Goal: Task Accomplishment & Management: Use online tool/utility

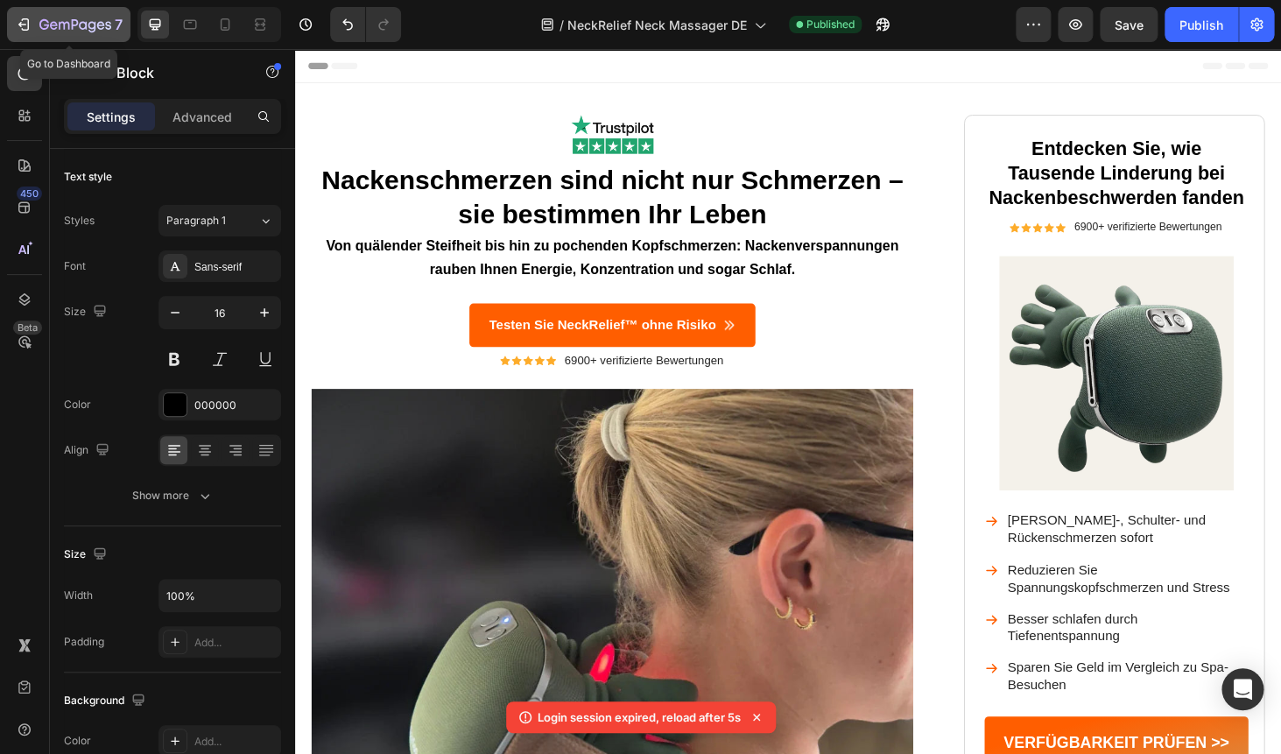
click at [33, 30] on div "7" at bounding box center [69, 24] width 108 height 21
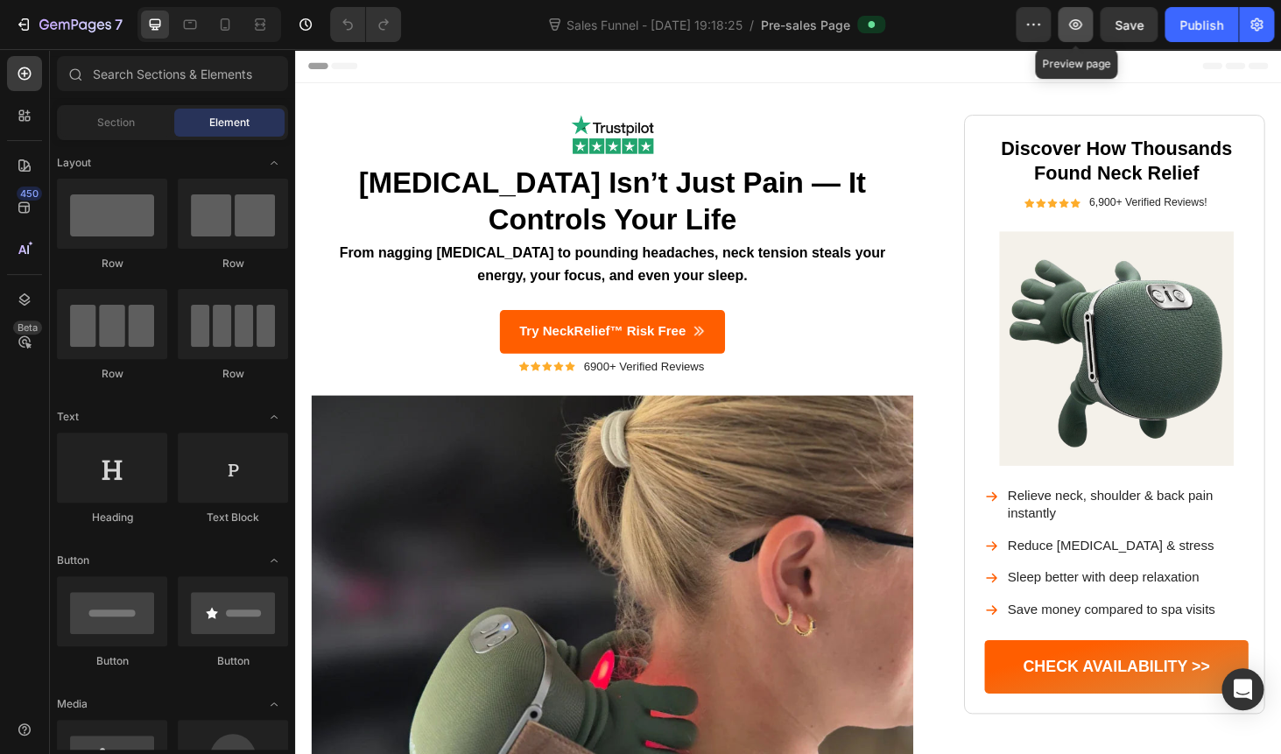
click at [1071, 36] on button "button" at bounding box center [1074, 24] width 35 height 35
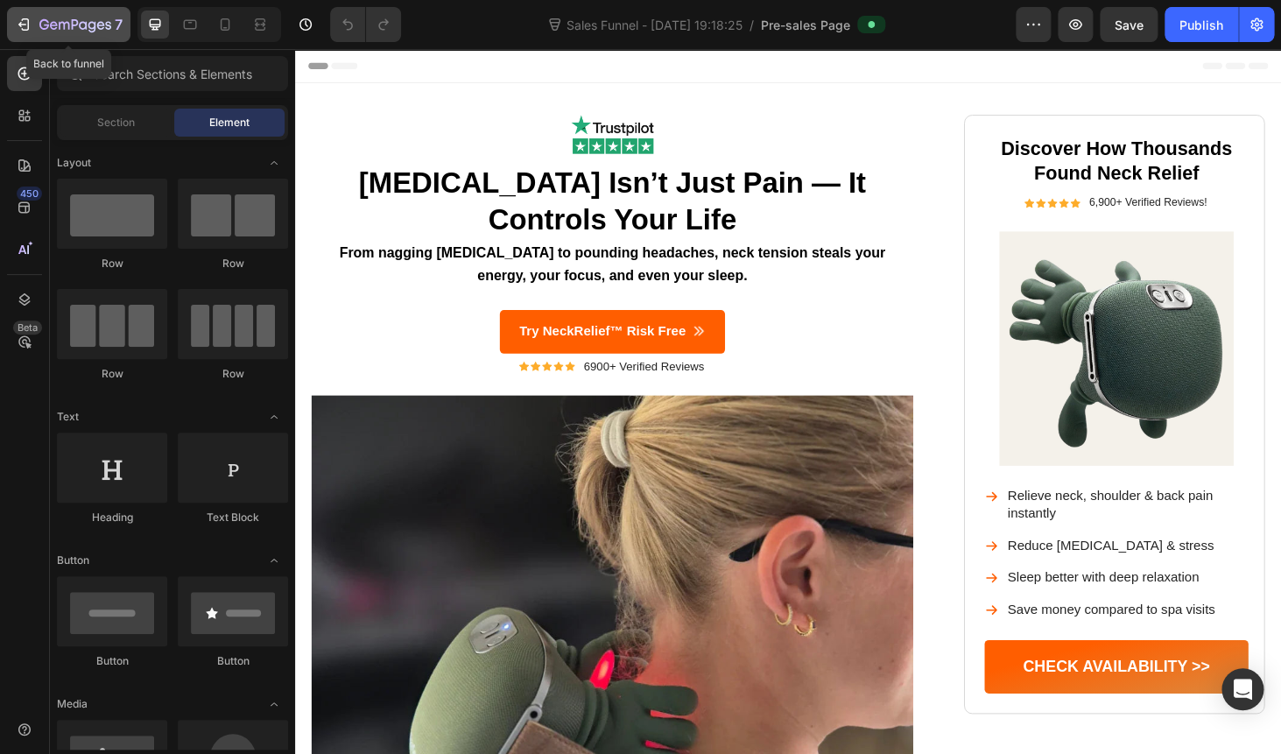
click at [31, 25] on icon "button" at bounding box center [24, 25] width 18 height 18
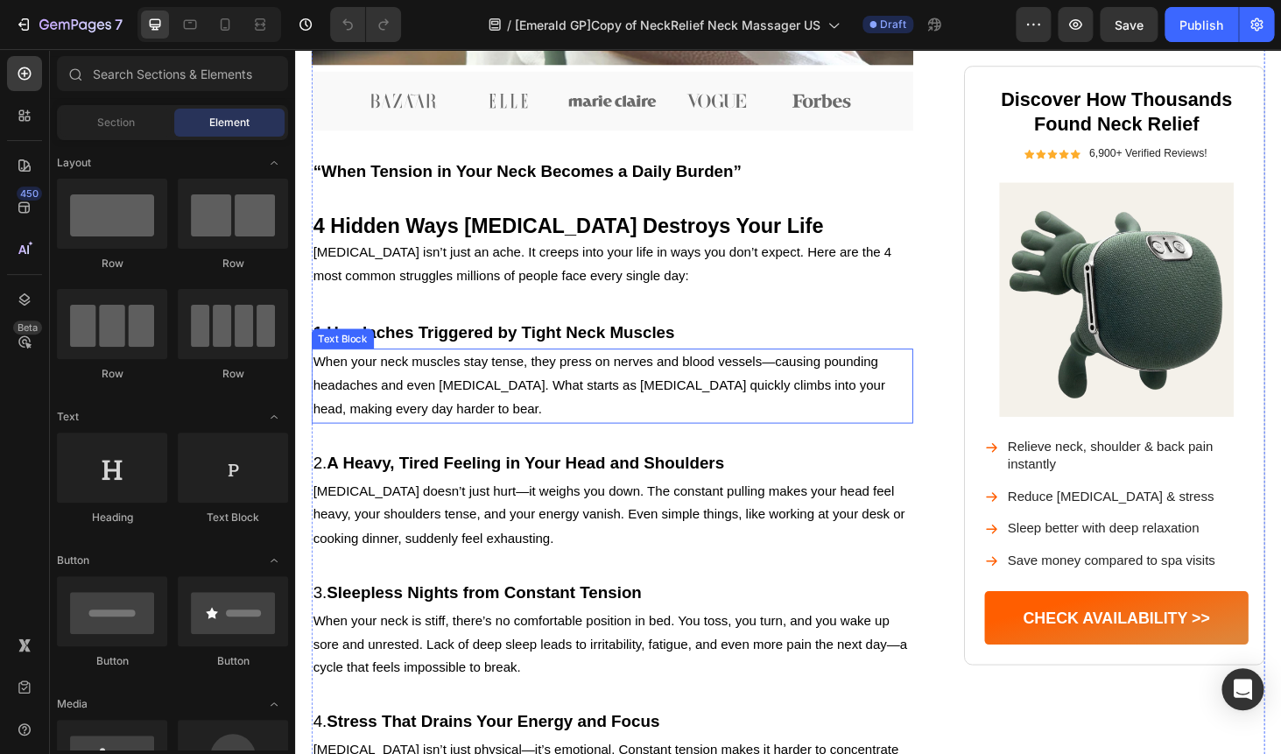
scroll to position [786, 0]
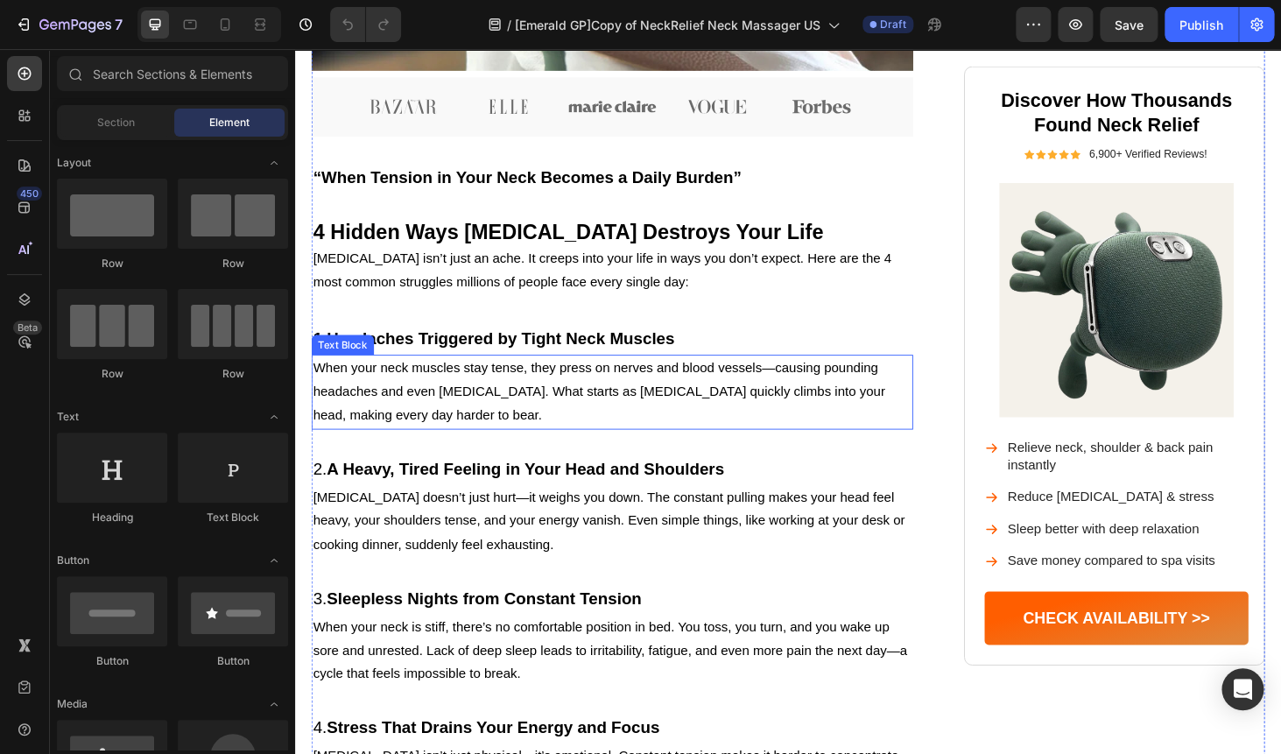
click at [417, 451] on p "When your neck muscles stay tense, they press on nerves and blood vessels—causi…" at bounding box center [632, 413] width 637 height 75
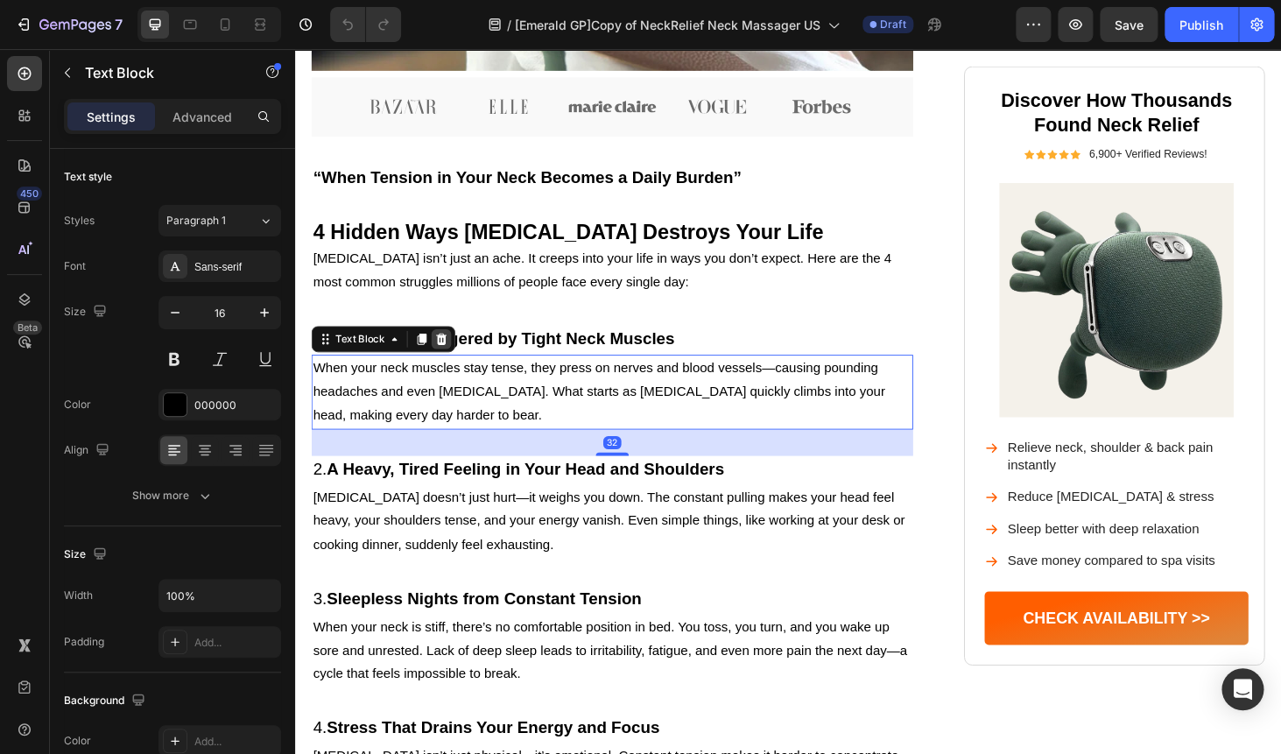
click at [449, 363] on icon at bounding box center [451, 357] width 11 height 12
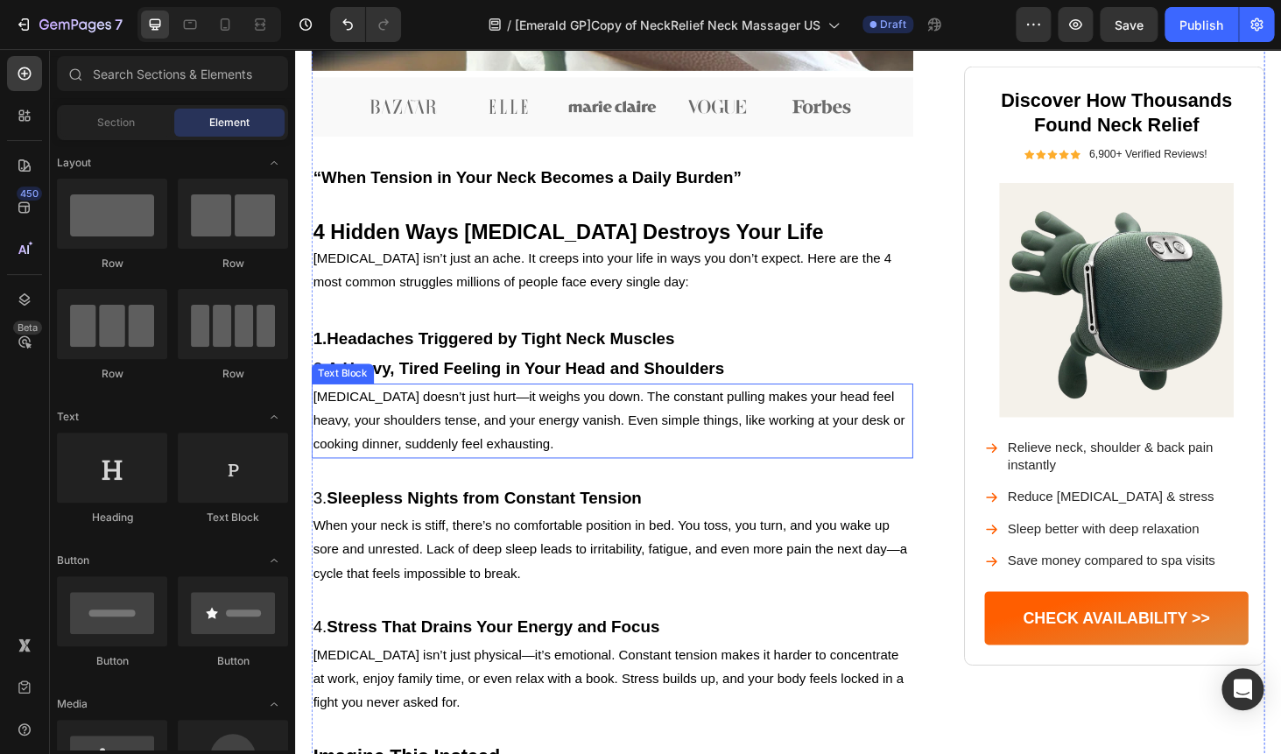
click at [431, 481] on p "Neck pain doesn’t just hurt—it weighs you down. The constant pulling makes your…" at bounding box center [632, 443] width 637 height 75
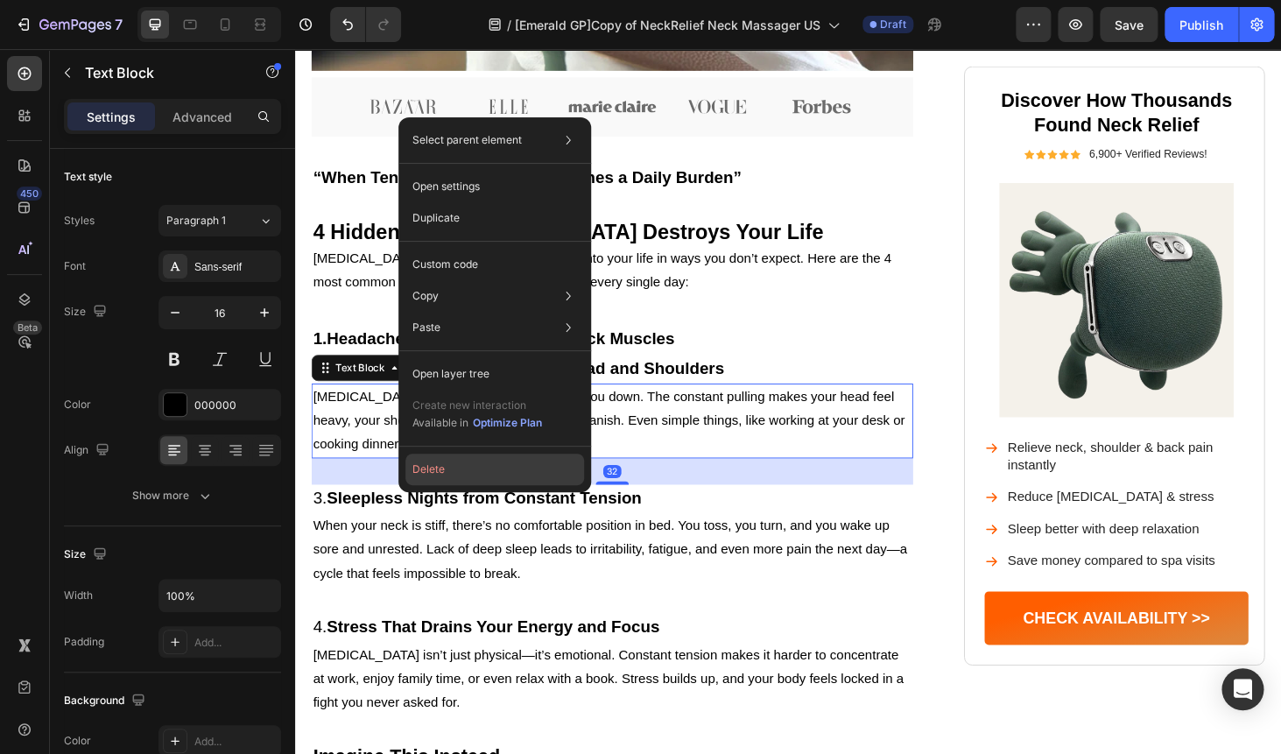
click at [450, 467] on button "Delete" at bounding box center [494, 469] width 179 height 32
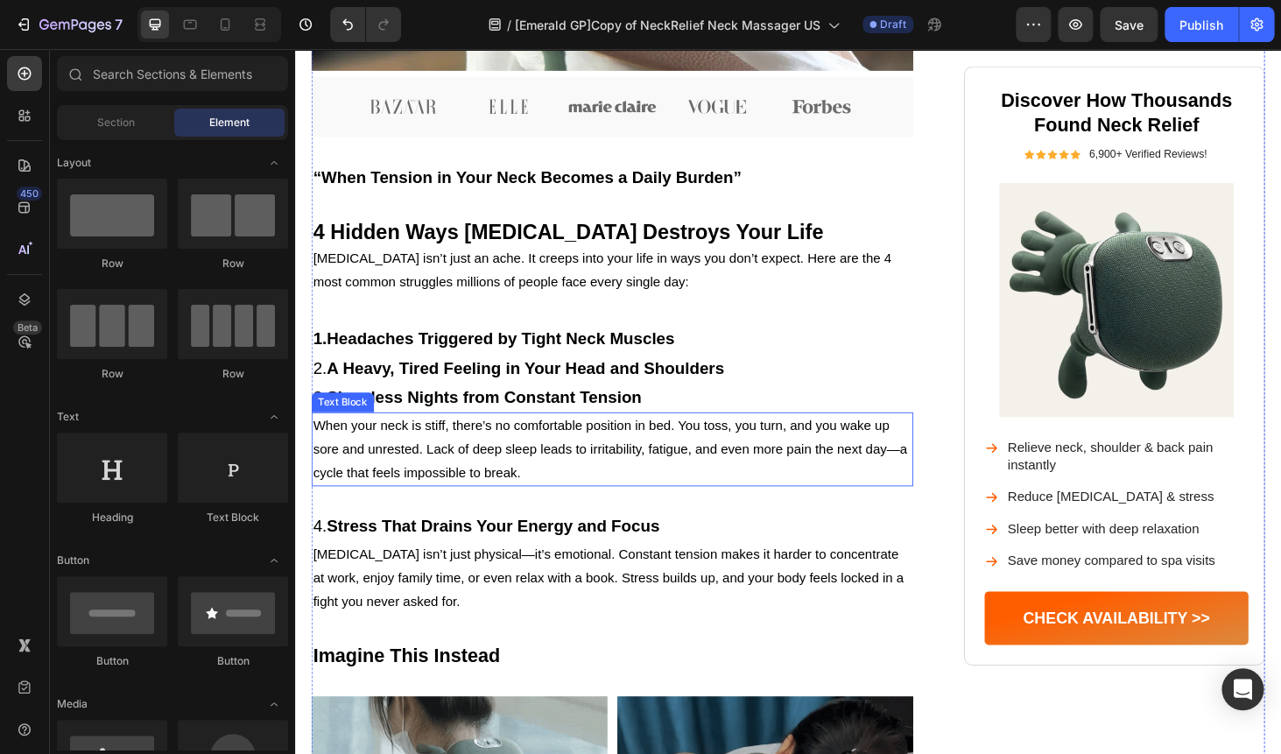
click at [422, 502] on p "When your neck is stiff, there’s no comfortable position in bed. You toss, you …" at bounding box center [632, 474] width 637 height 75
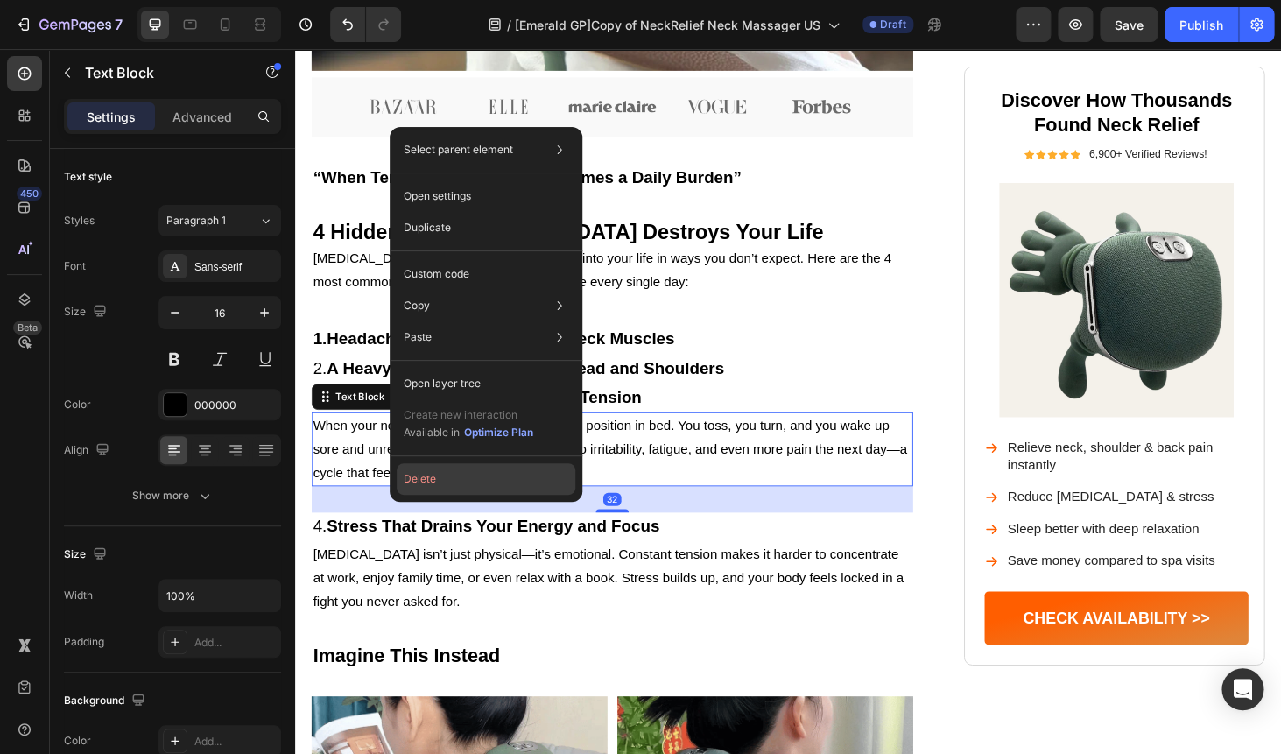
click at [438, 470] on button "Delete" at bounding box center [486, 479] width 179 height 32
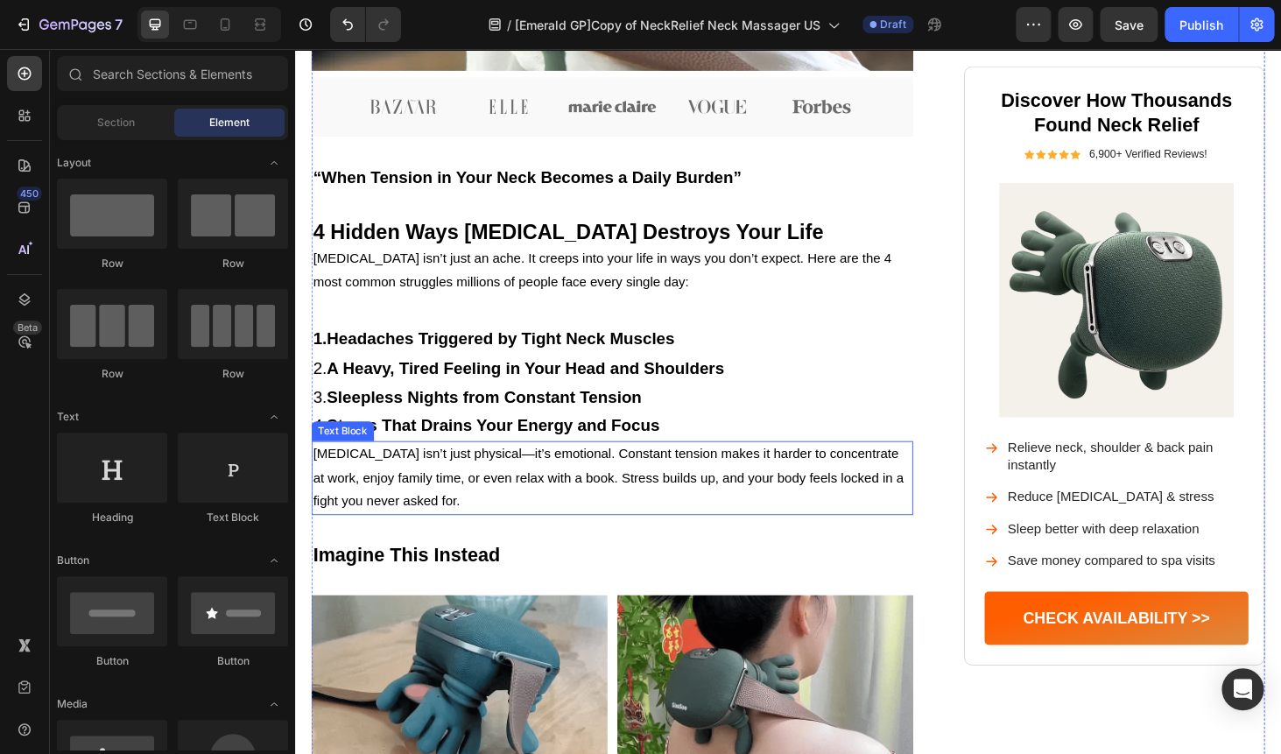
click at [404, 543] on p "Chronic pain isn’t just physical—it’s emotional. Constant tension makes it hard…" at bounding box center [632, 504] width 637 height 75
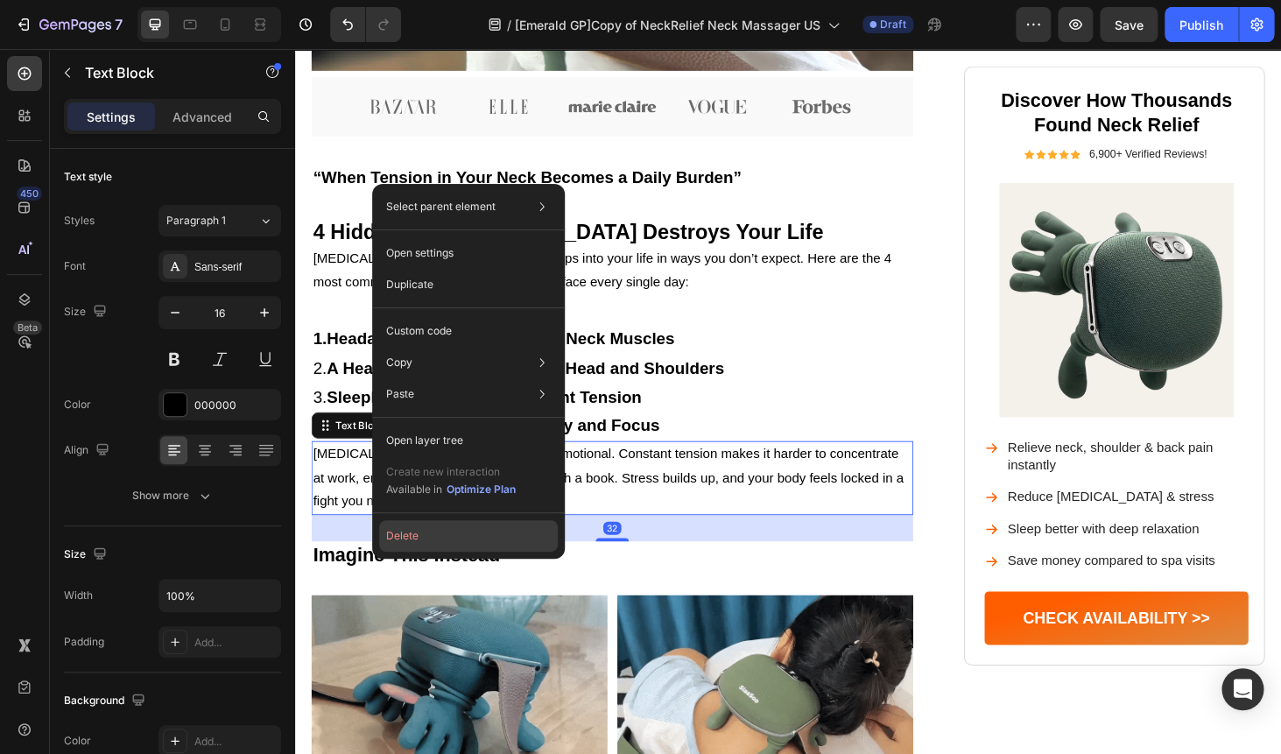
click at [422, 541] on button "Delete" at bounding box center [468, 536] width 179 height 32
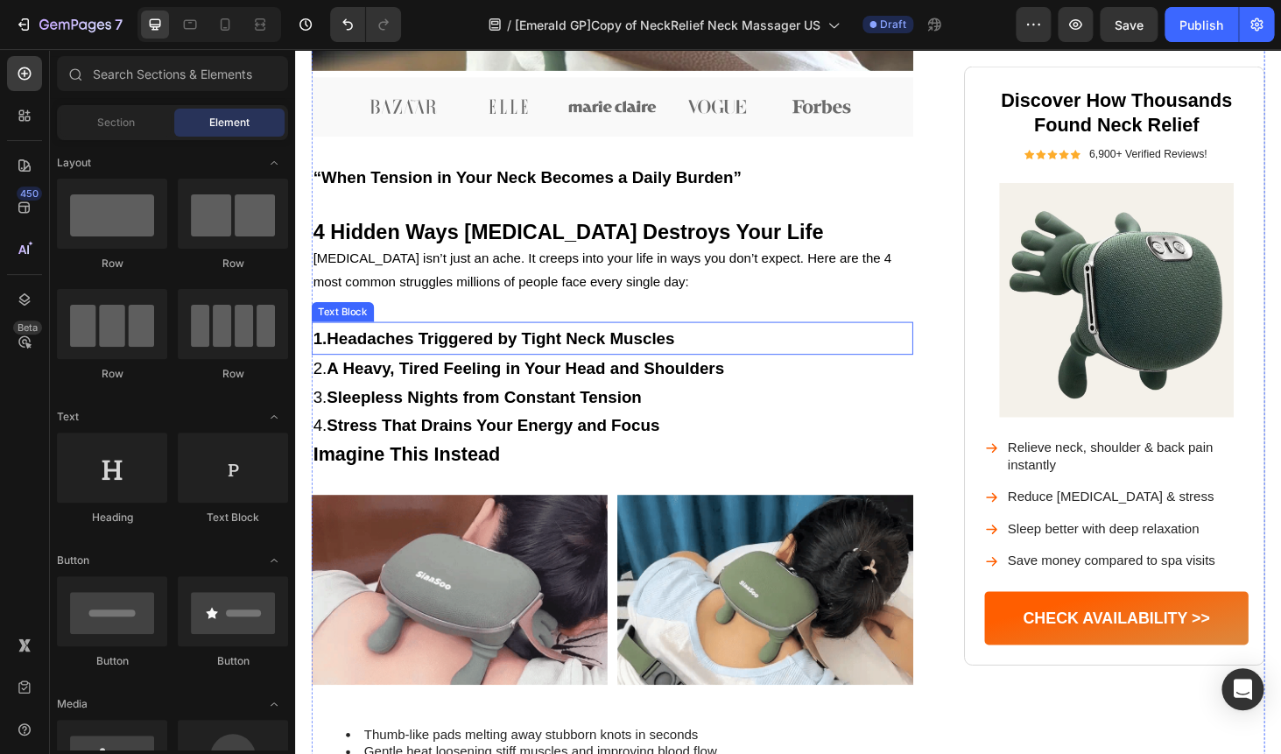
click at [451, 366] on strong "Headaches Triggered by Tight Neck Muscles" at bounding box center [514, 356] width 370 height 19
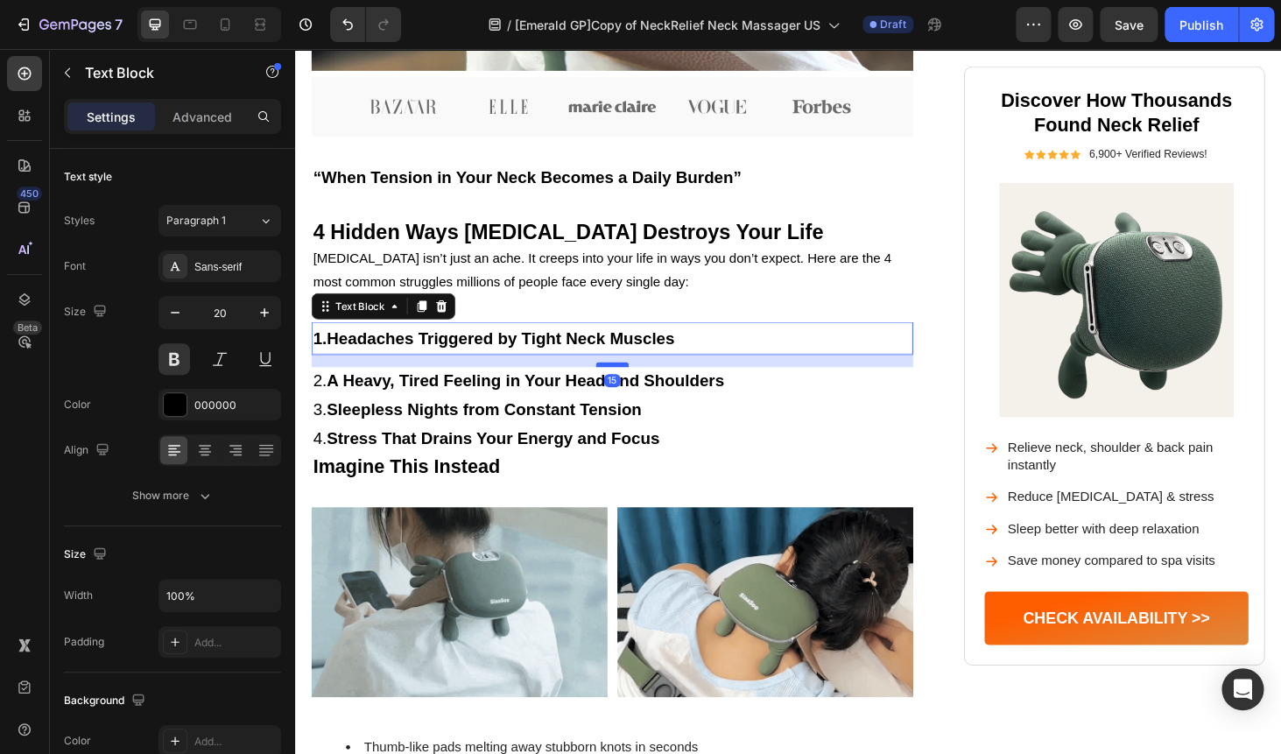
drag, startPoint x: 634, startPoint y: 412, endPoint x: 631, endPoint y: 425, distance: 13.4
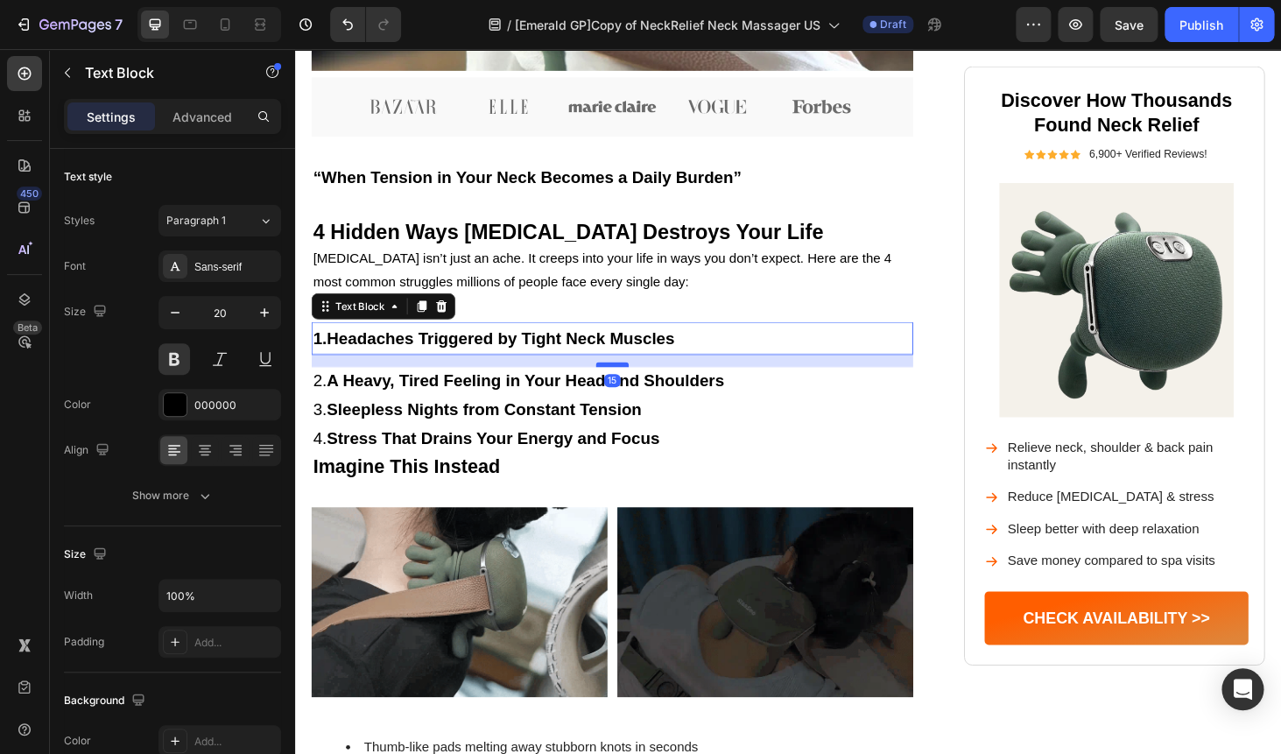
click at [631, 387] on div at bounding box center [632, 384] width 35 height 5
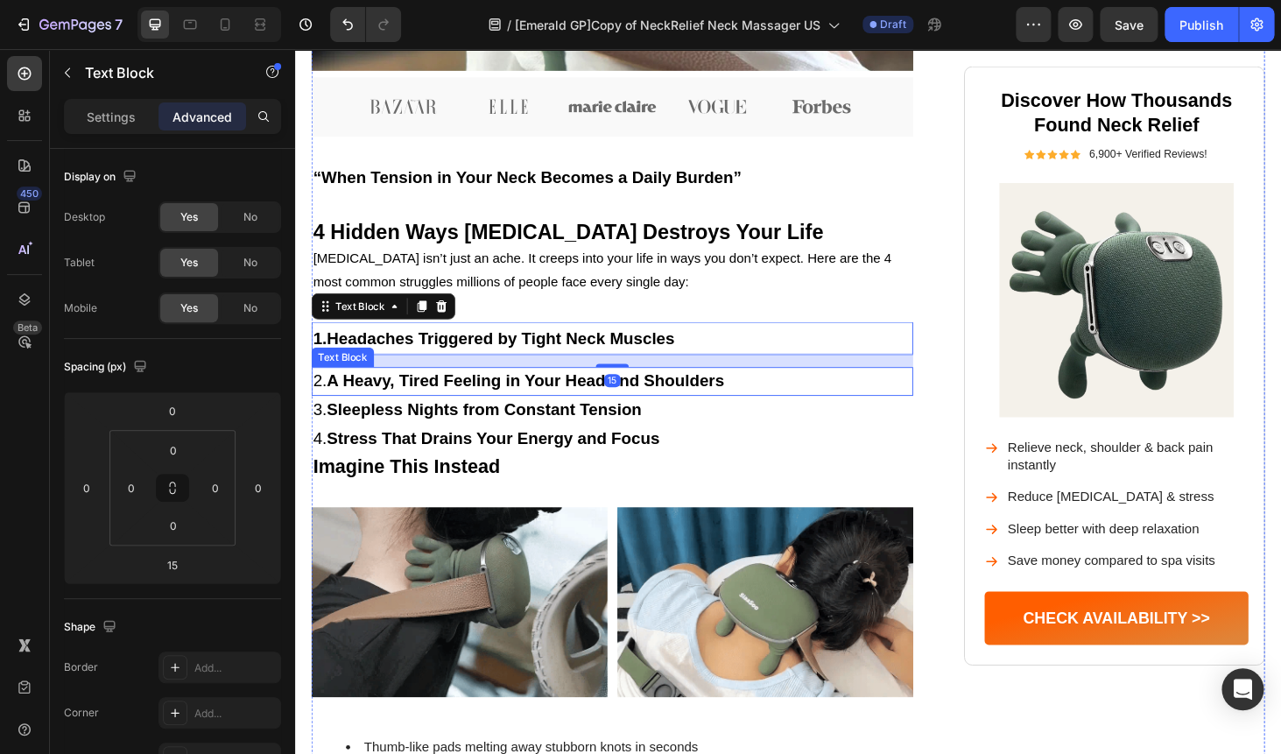
click at [604, 411] on strong "A Heavy, Tired Feeling in Your Head and Shoulders" at bounding box center [540, 400] width 423 height 19
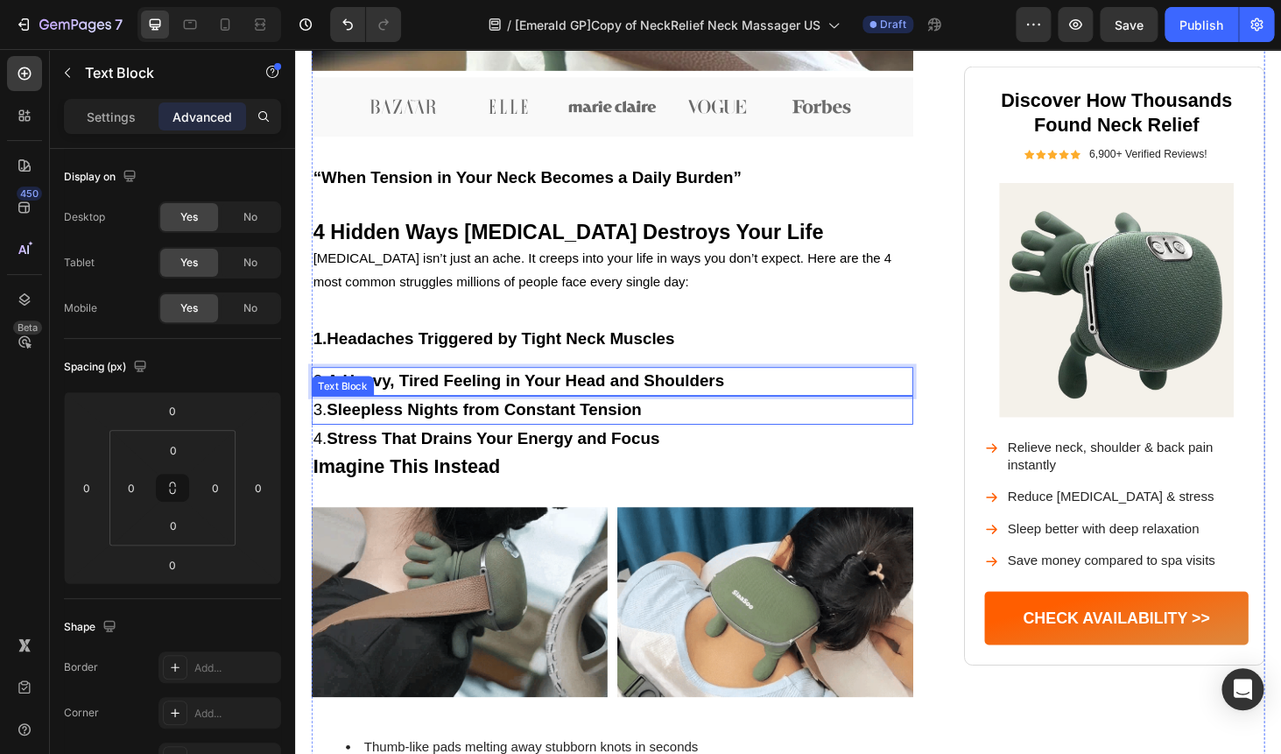
click at [629, 457] on div "Image Neck Pain Isn’t Just Pain — It Controls Your Life Heading From nagging st…" at bounding box center [632, 397] width 641 height 2129
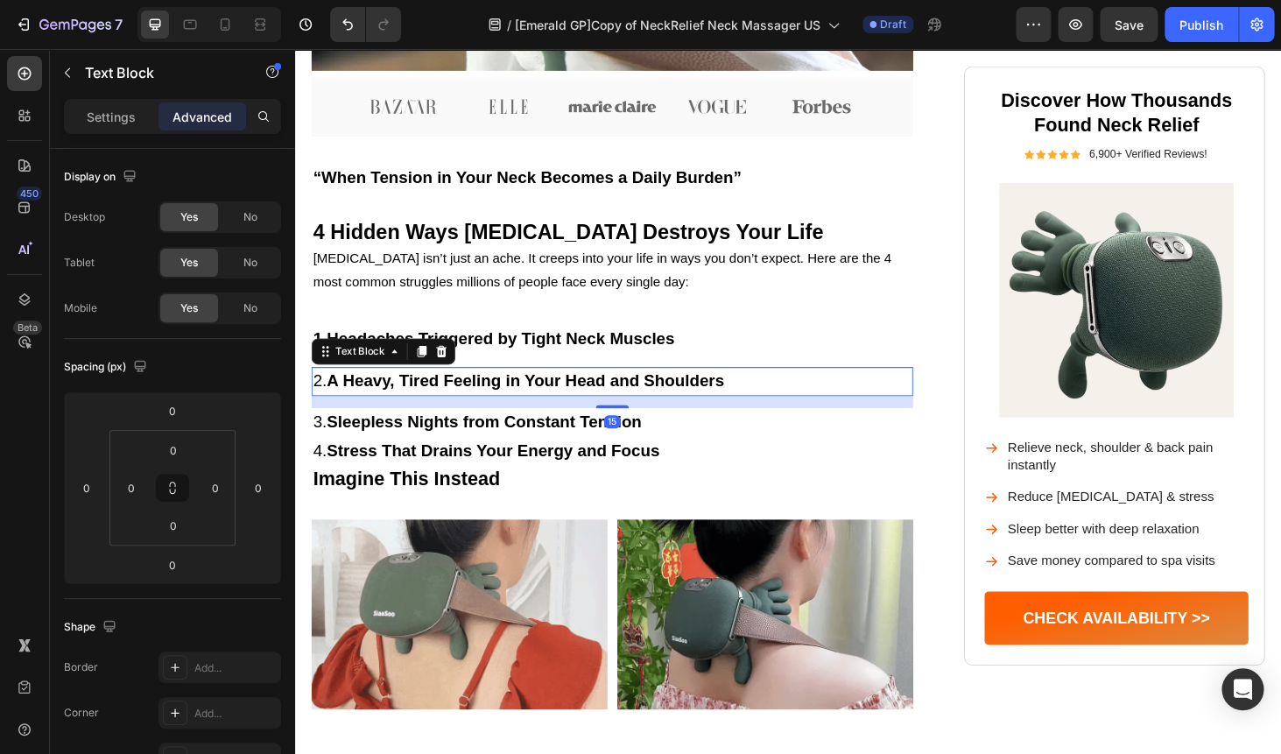
drag, startPoint x: 629, startPoint y: 456, endPoint x: 628, endPoint y: 469, distance: 13.2
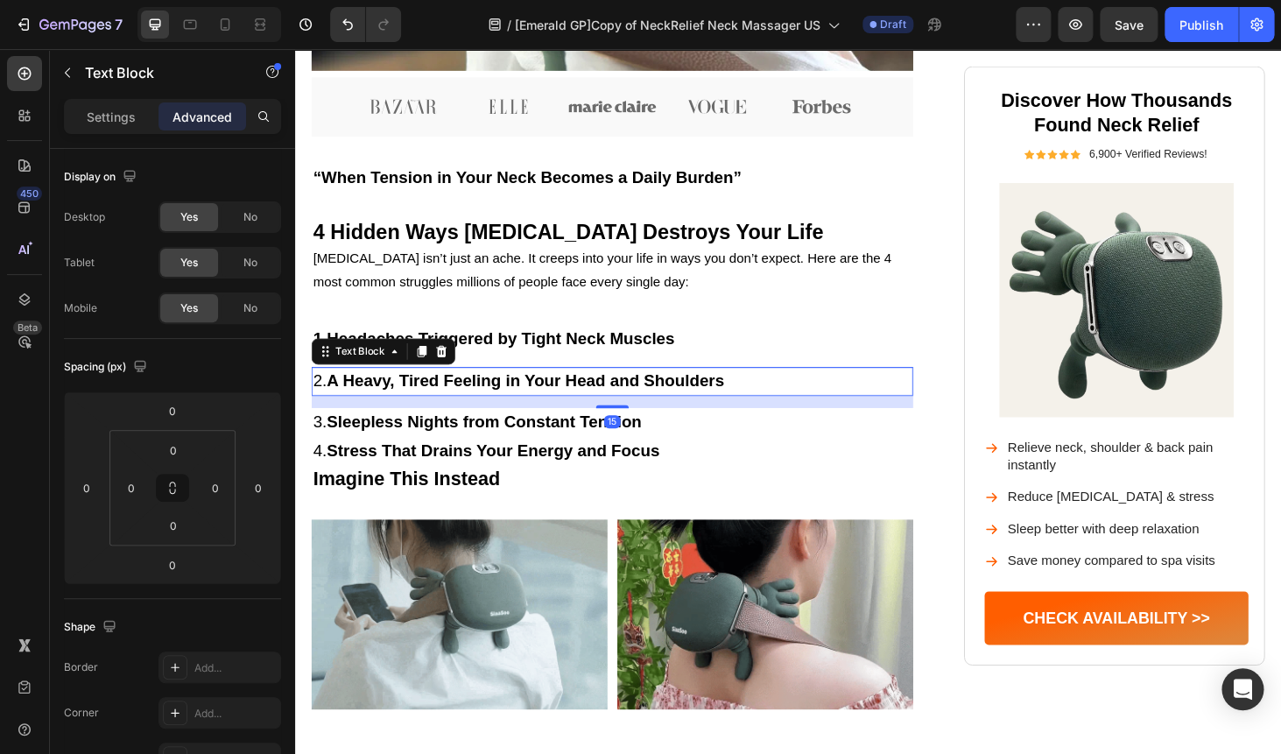
click at [628, 431] on div at bounding box center [632, 429] width 35 height 4
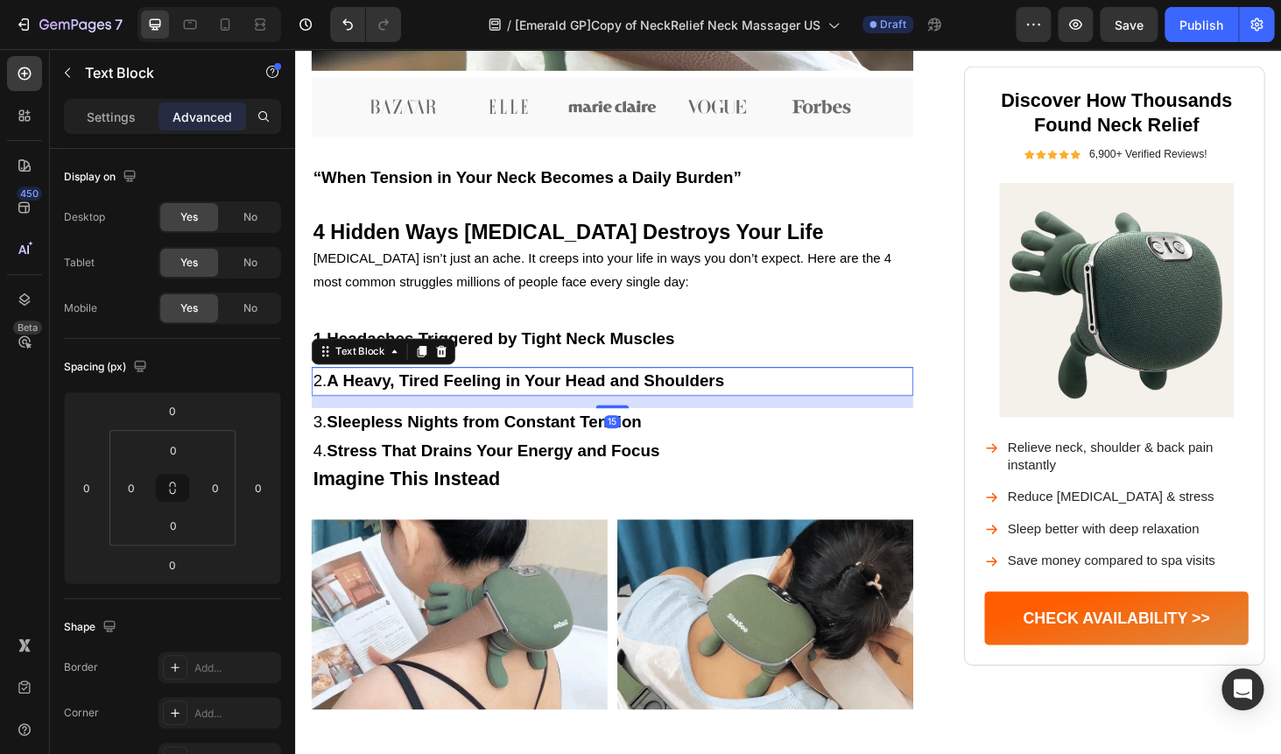
type input "15"
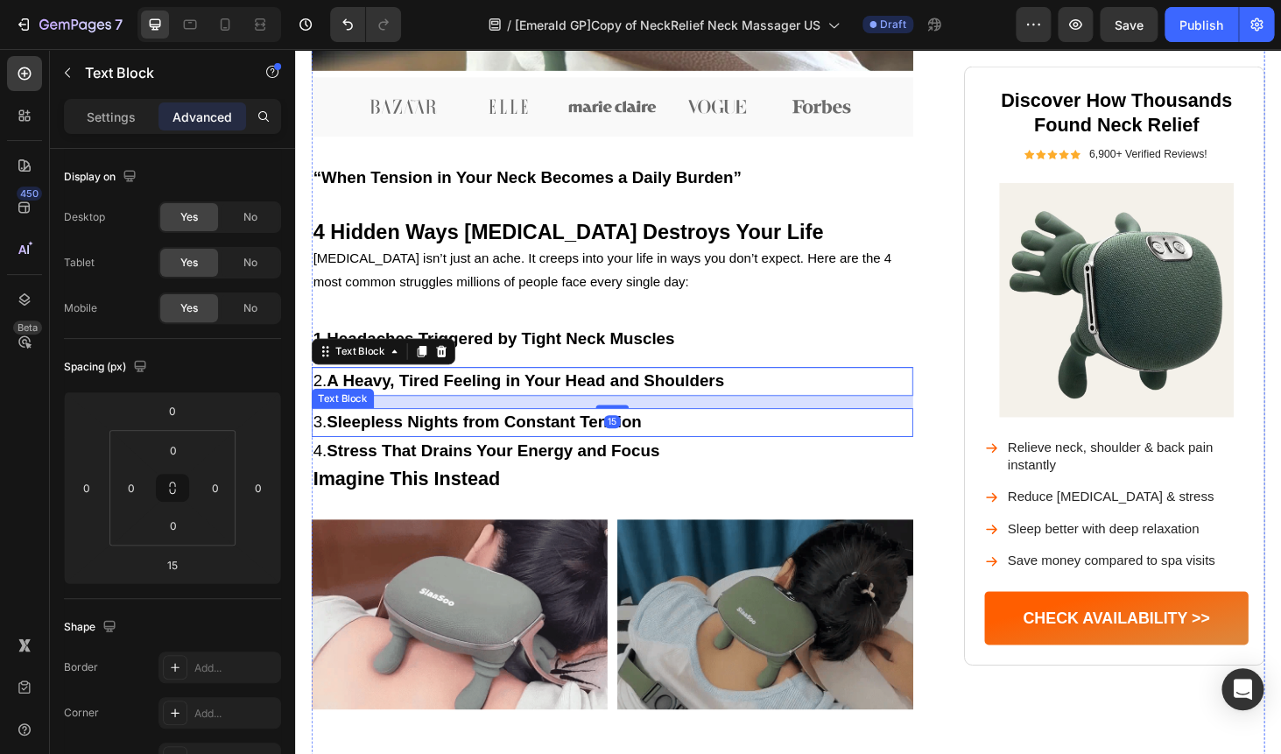
click at [593, 454] on strong "Sleepless Nights from Constant Tension" at bounding box center [496, 444] width 335 height 19
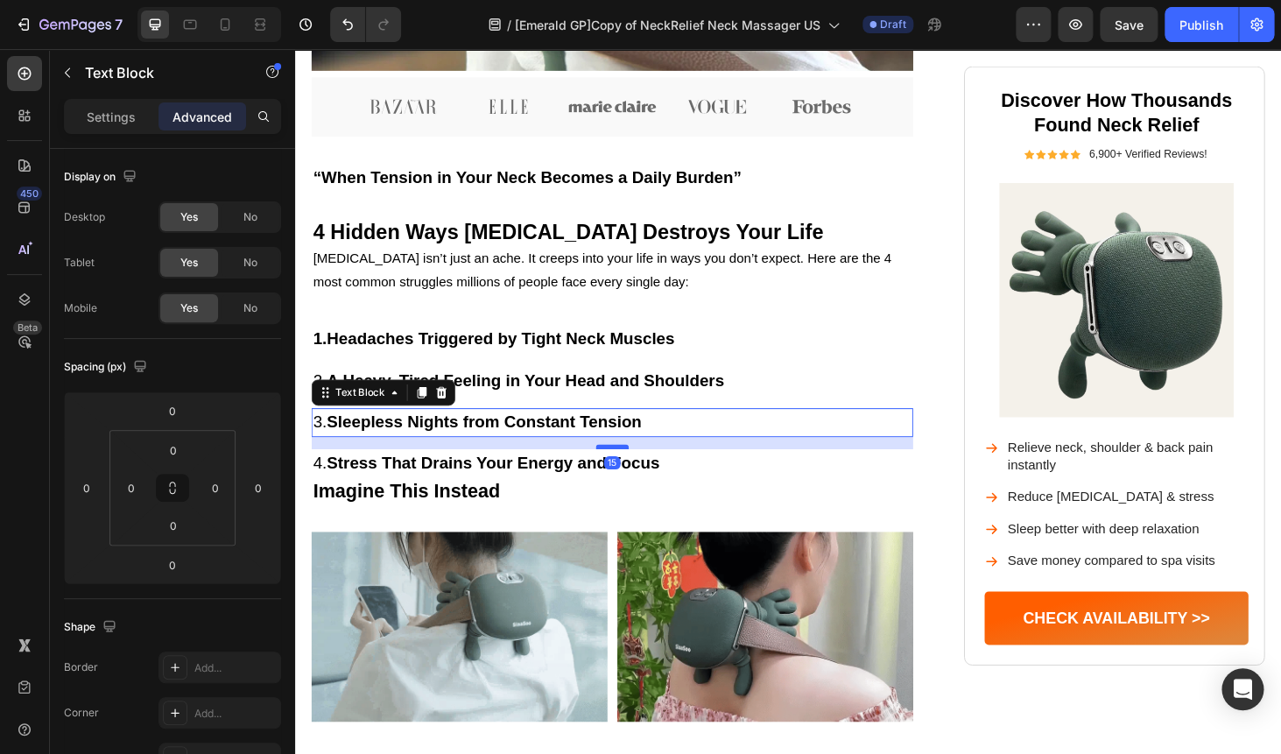
drag, startPoint x: 628, startPoint y: 499, endPoint x: 628, endPoint y: 512, distance: 13.1
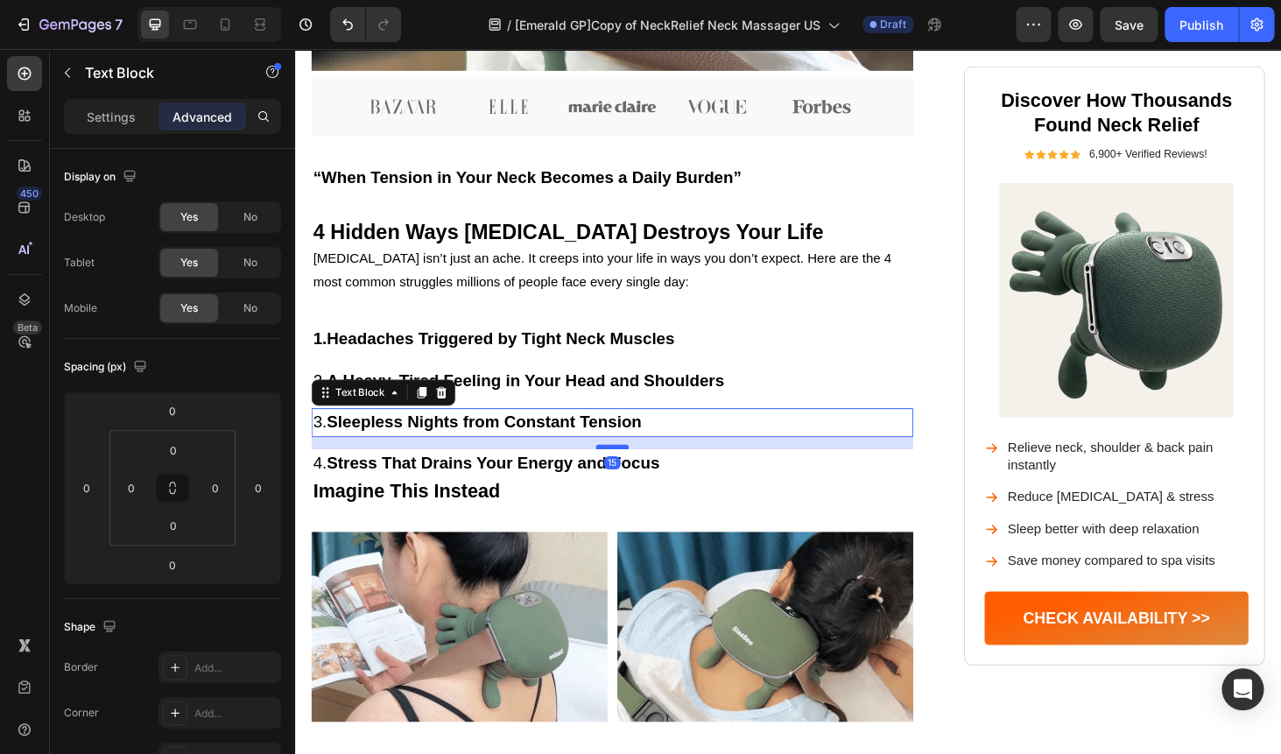
click at [628, 474] on div at bounding box center [632, 471] width 35 height 5
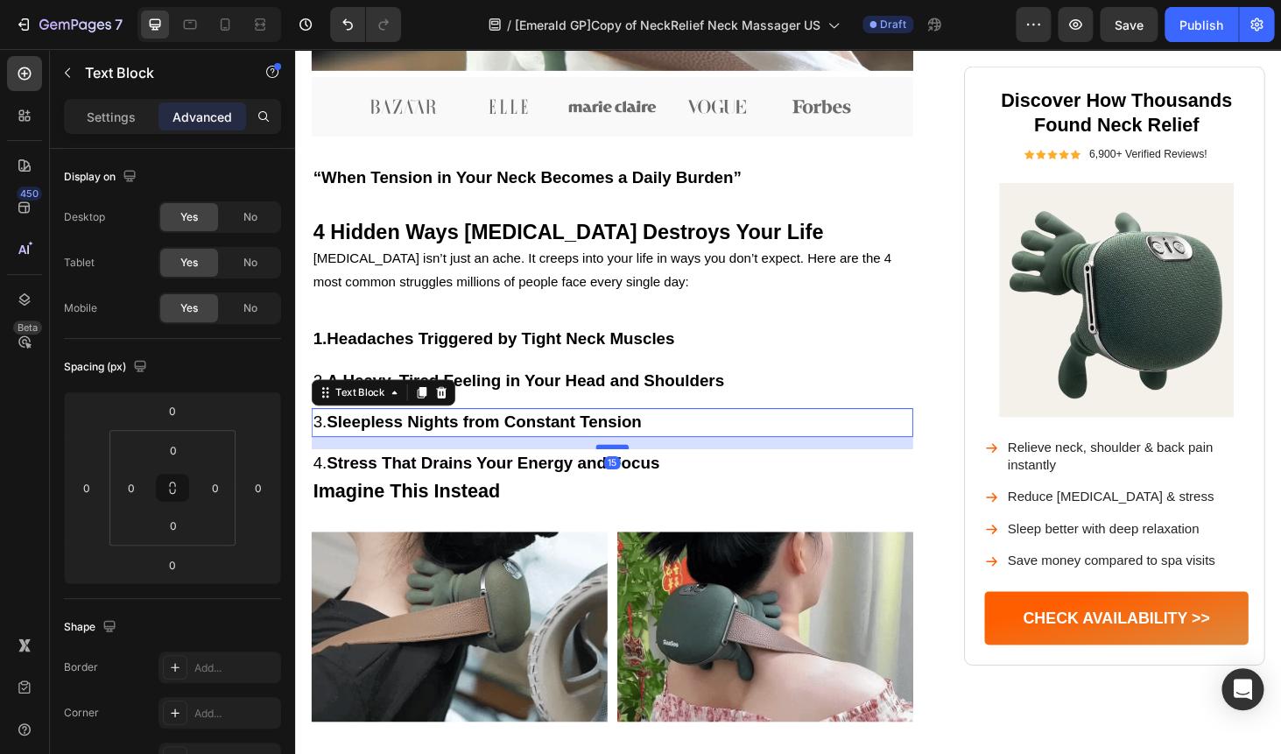
type input "15"
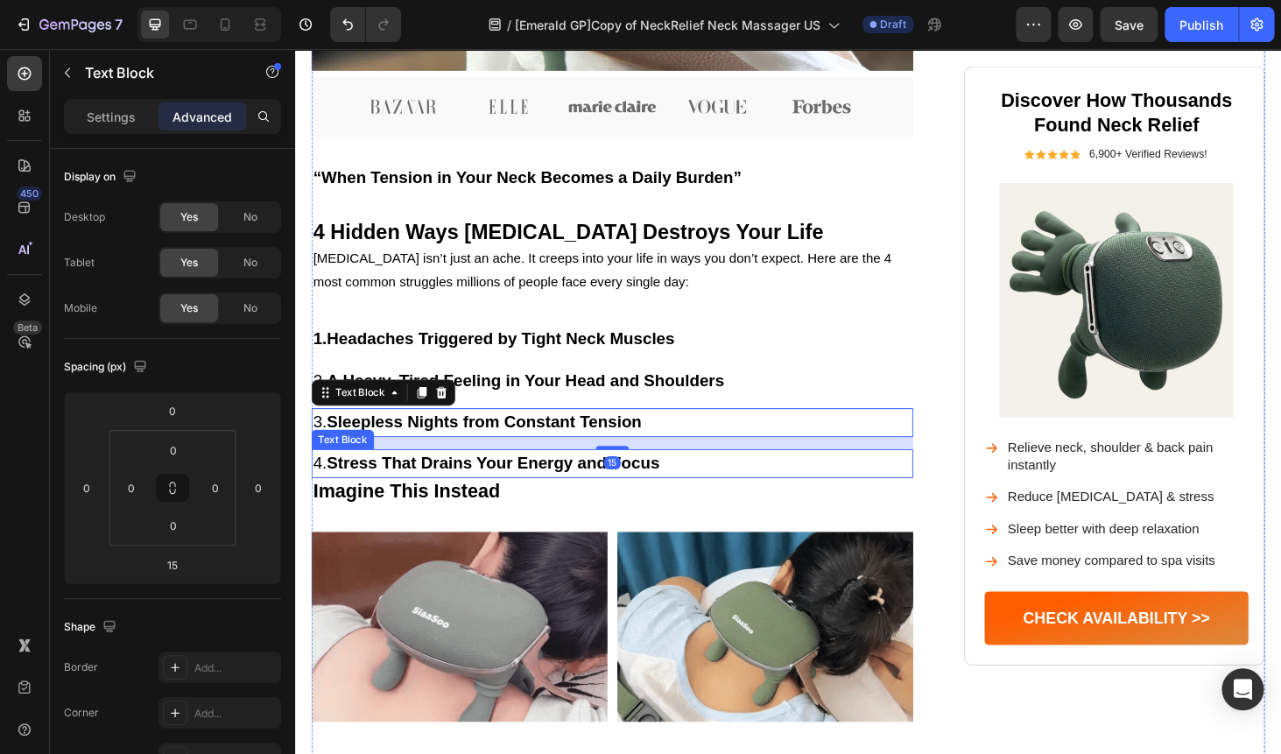
click at [588, 498] on strong "Stress That Drains Your Energy and Focus" at bounding box center [506, 488] width 355 height 19
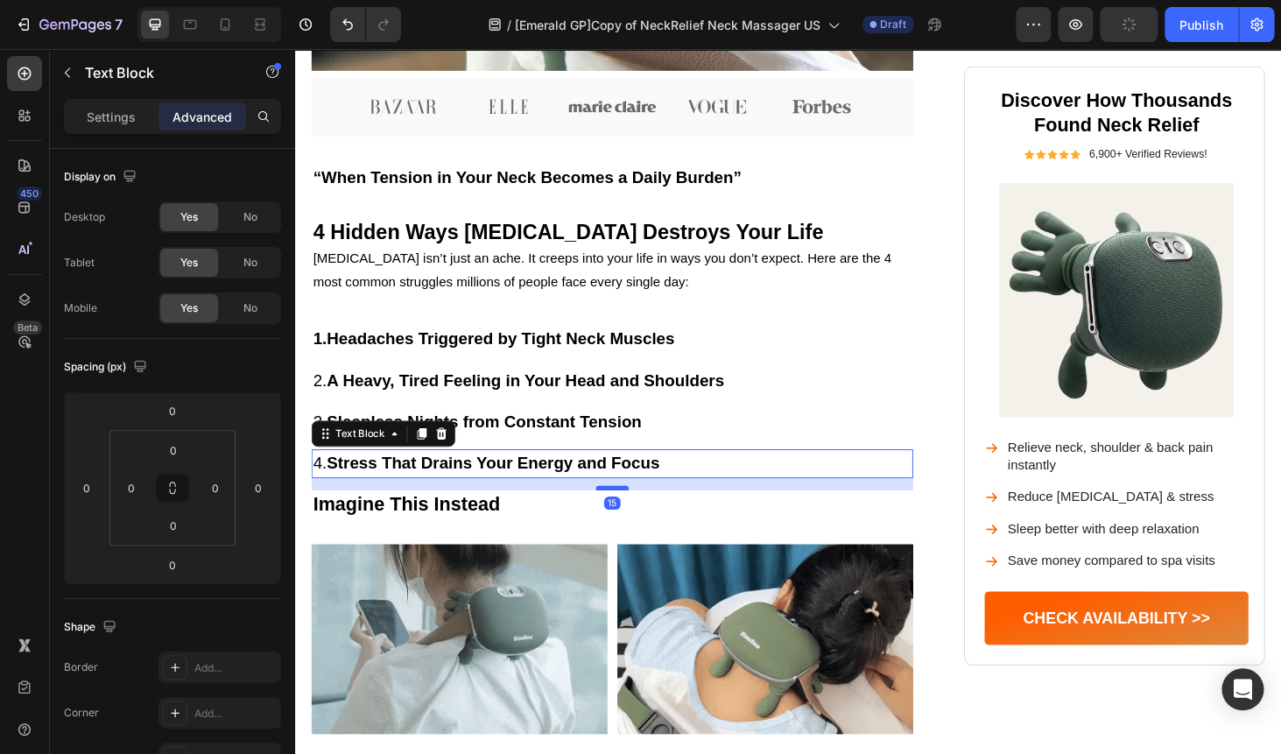
drag, startPoint x: 630, startPoint y: 541, endPoint x: 629, endPoint y: 554, distance: 13.2
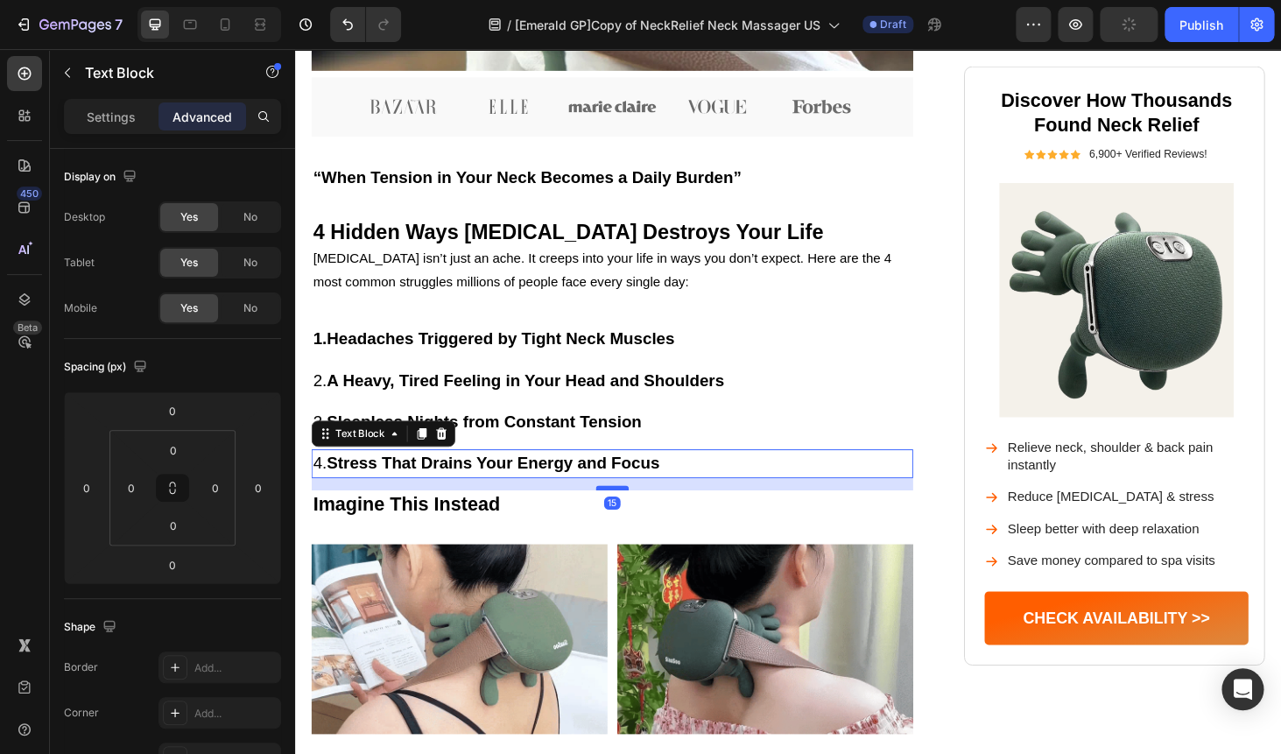
click at [629, 518] on div at bounding box center [632, 515] width 35 height 5
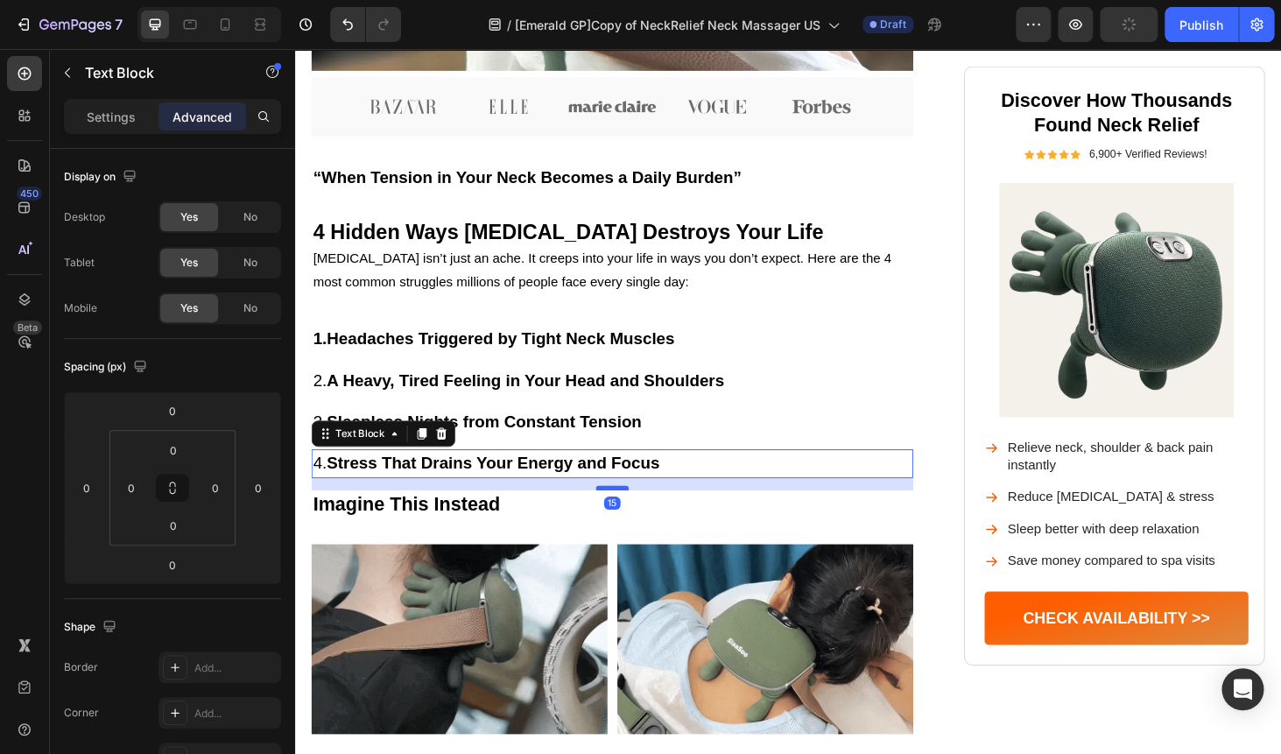
type input "15"
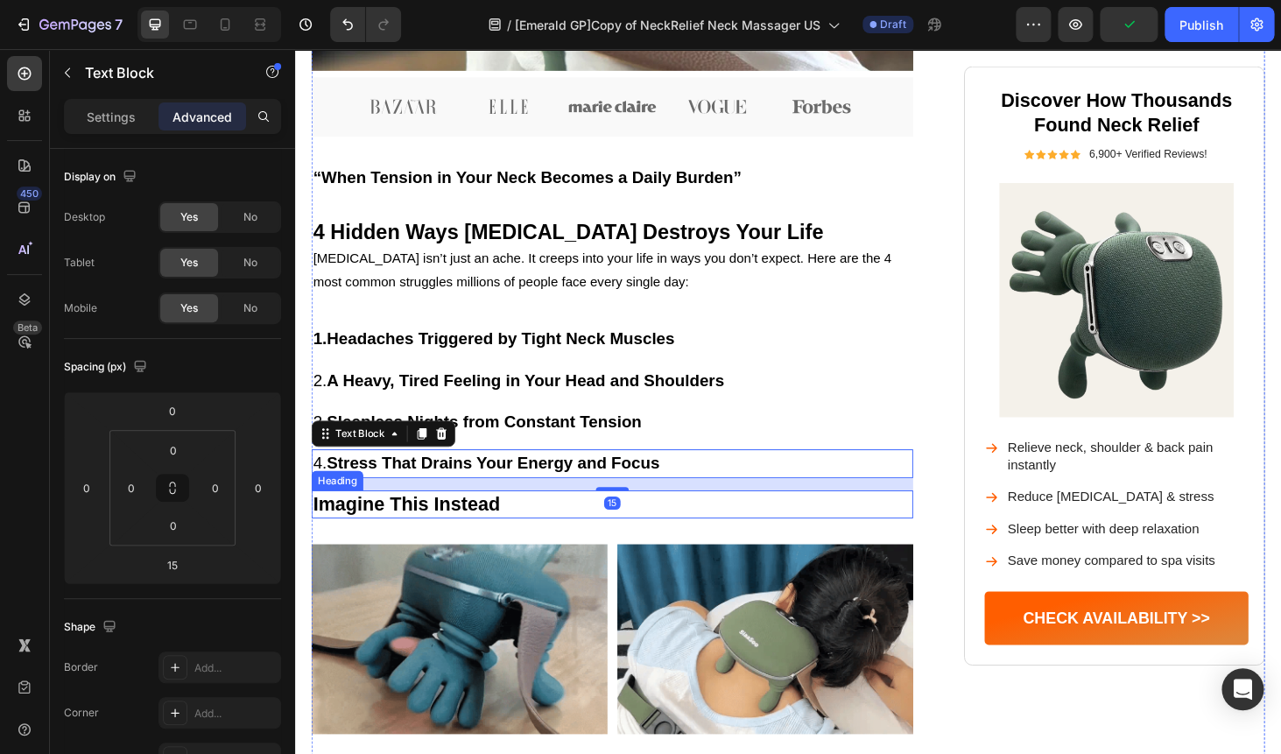
click at [504, 548] on h2 "Imagine This Instead" at bounding box center [632, 533] width 641 height 30
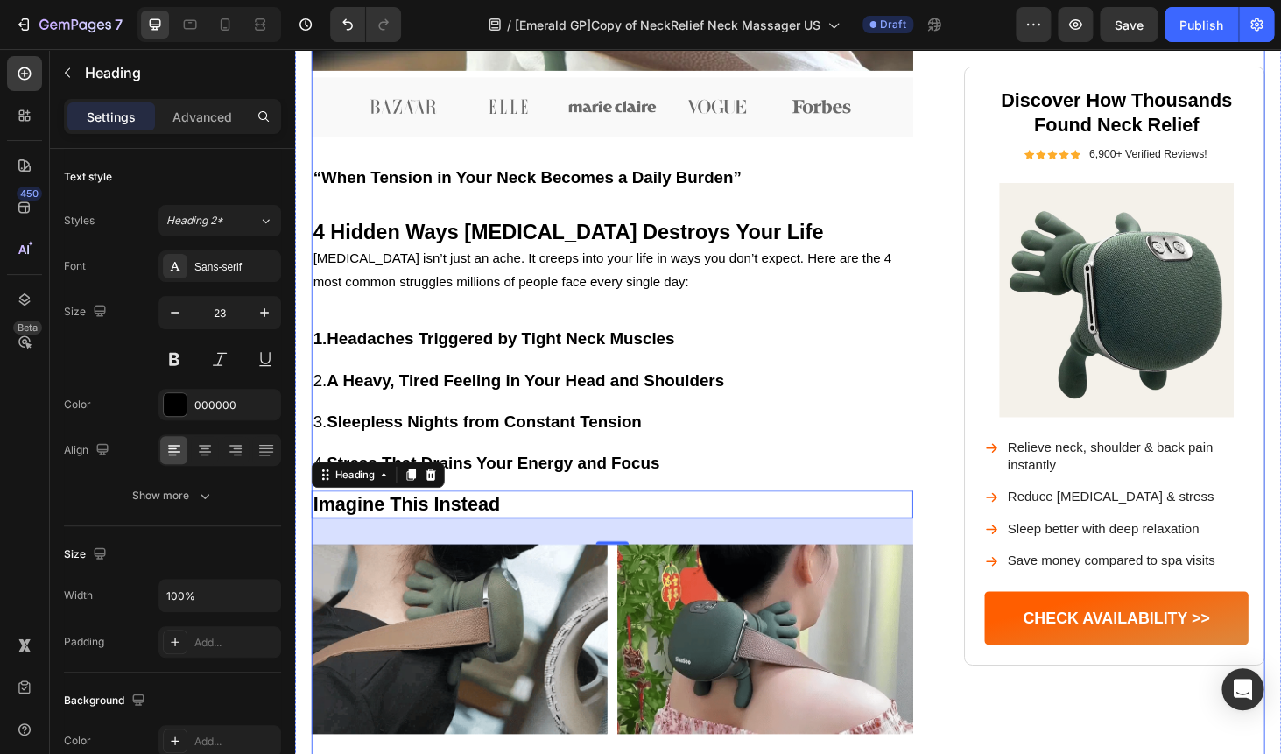
click at [602, 369] on div "Image Neck Pain Isn’t Just Pain — It Controls Your Life Heading From nagging st…" at bounding box center [632, 417] width 641 height 2168
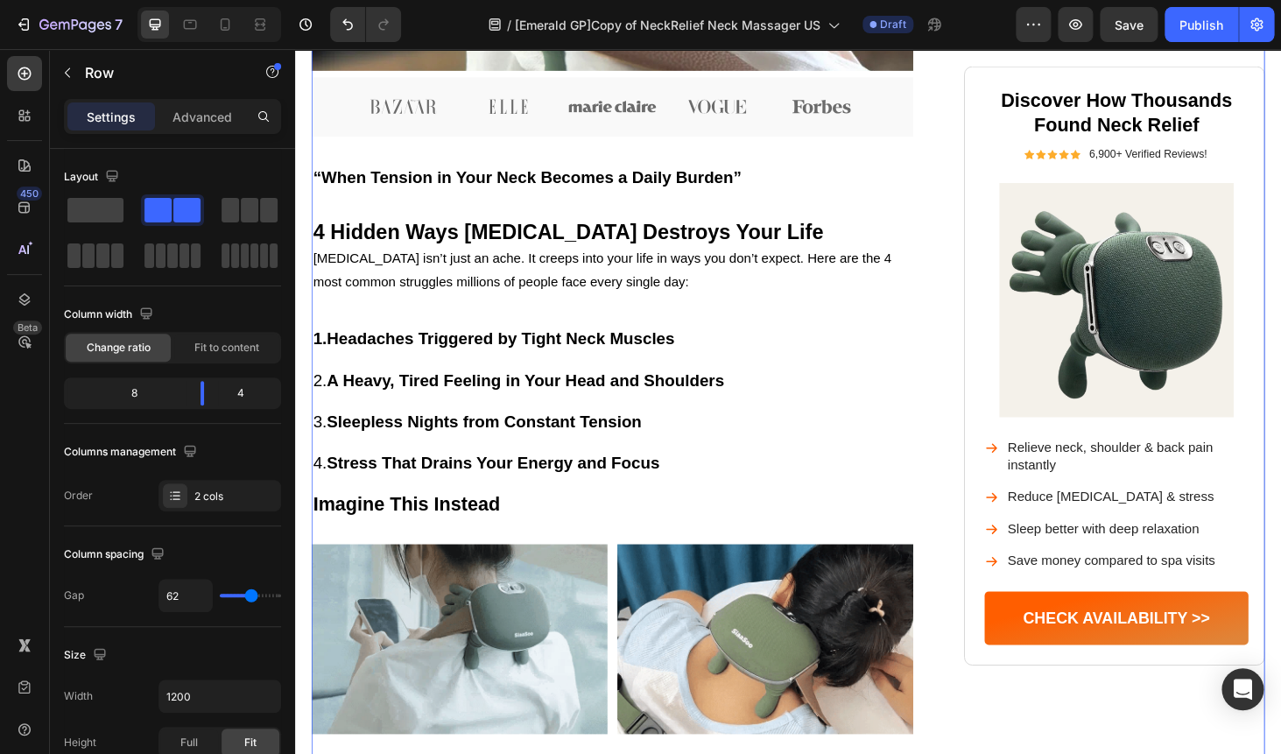
click at [564, 372] on p "1. Headaches Triggered by Tight Neck Muscles" at bounding box center [632, 357] width 637 height 32
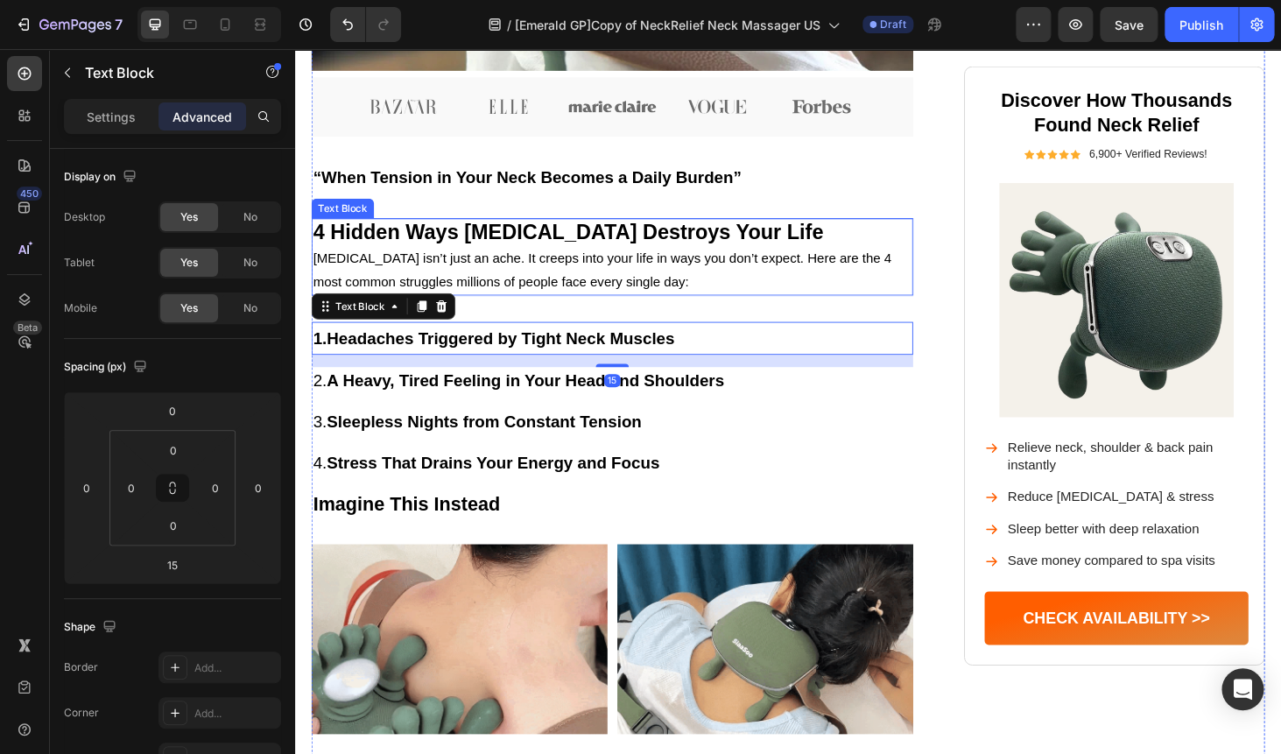
click at [544, 304] on span "Neck pain isn’t just an ache. It creeps into your life in ways you don’t expect…" at bounding box center [622, 283] width 616 height 40
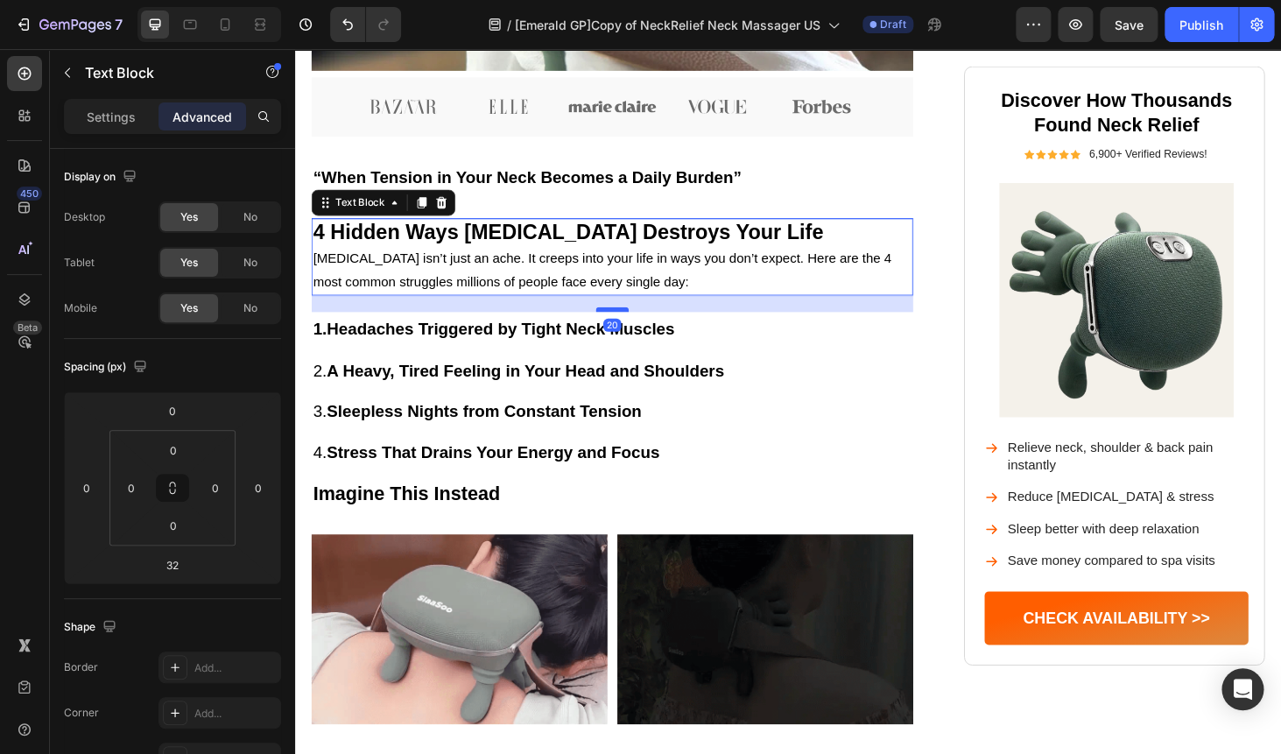
drag, startPoint x: 632, startPoint y: 377, endPoint x: 632, endPoint y: 367, distance: 10.5
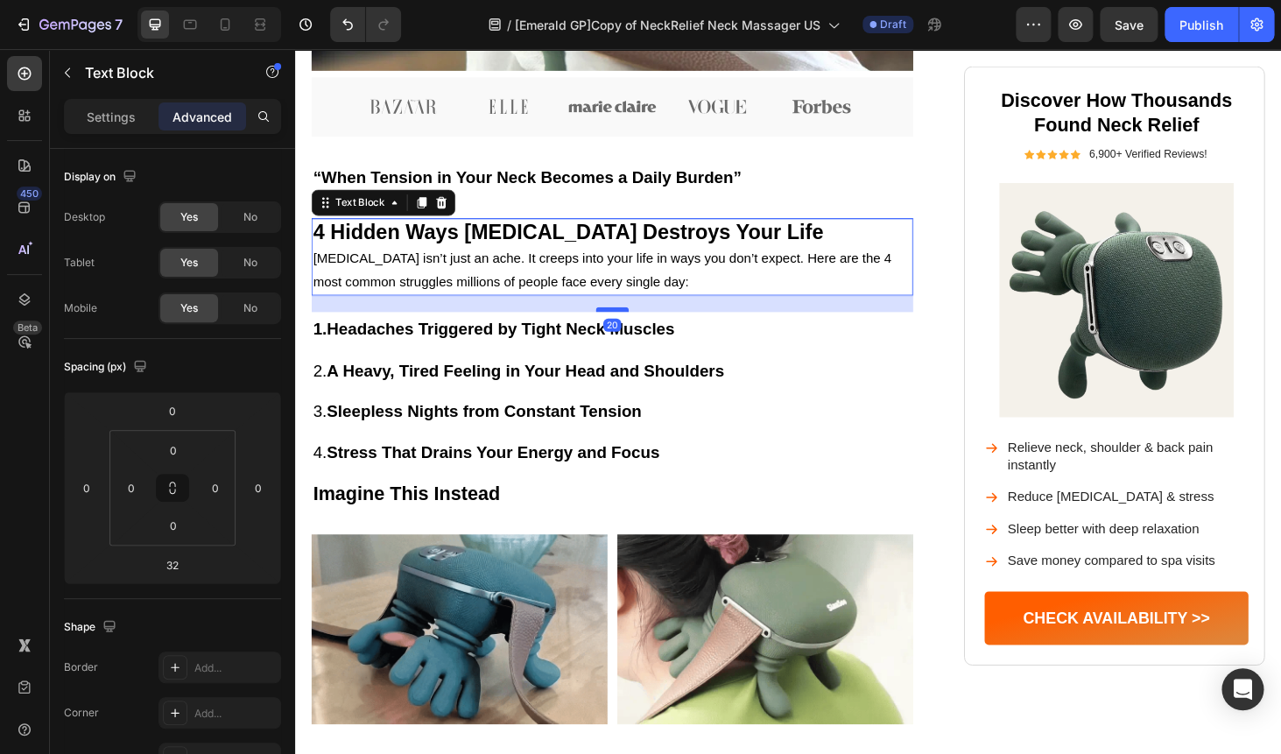
click at [632, 328] on div at bounding box center [632, 325] width 35 height 5
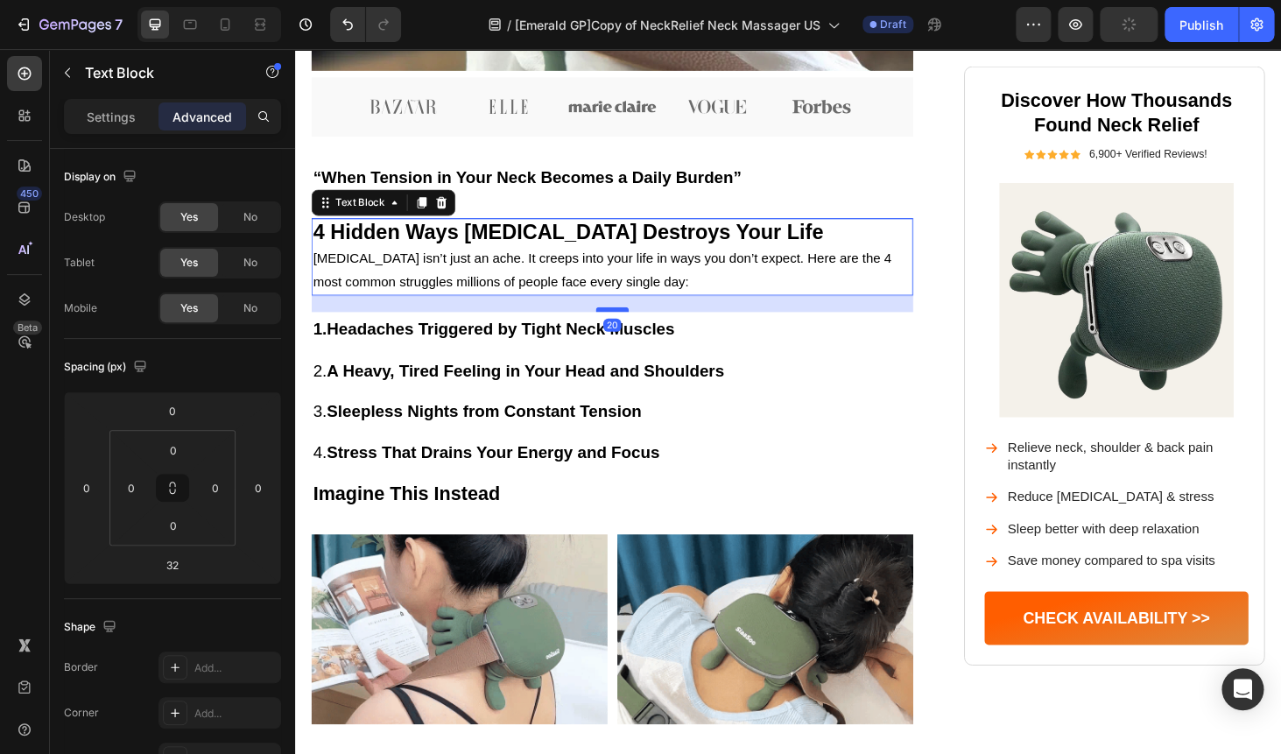
type input "20"
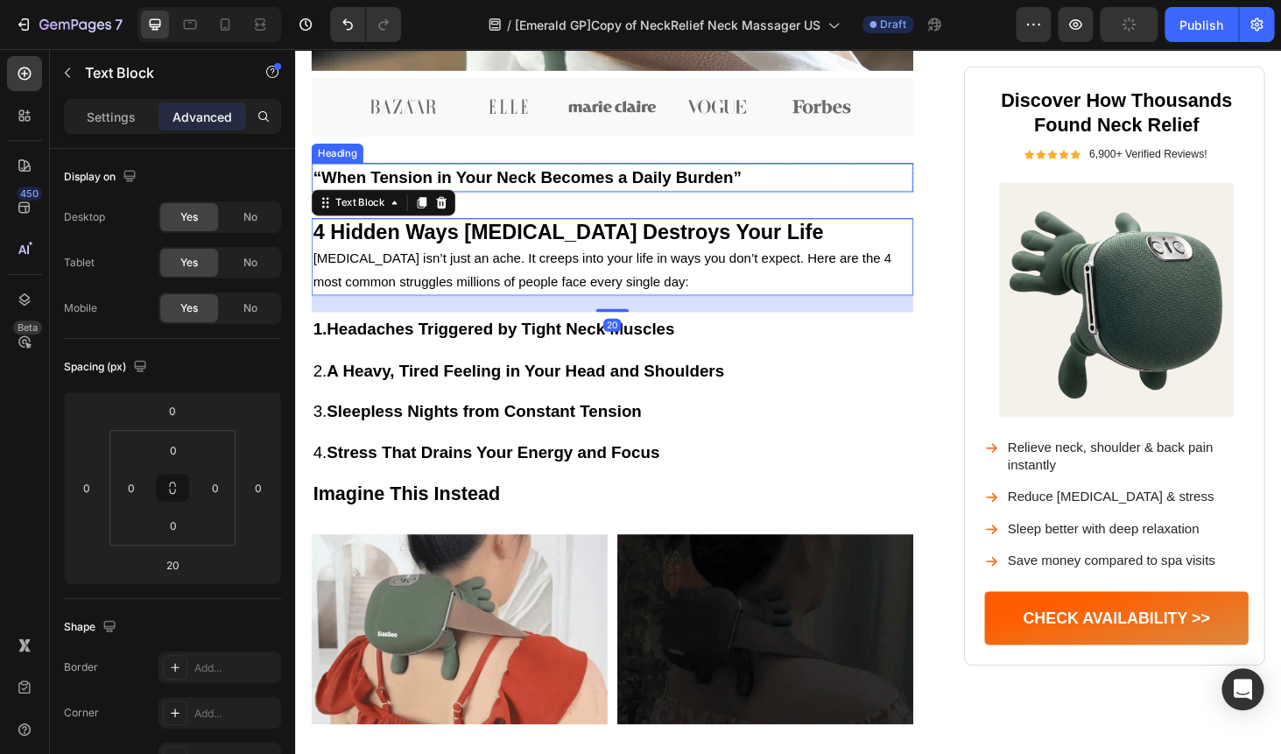
click at [821, 200] on h2 "“When Tension in Your Neck Becomes a Daily Burden”" at bounding box center [632, 185] width 641 height 31
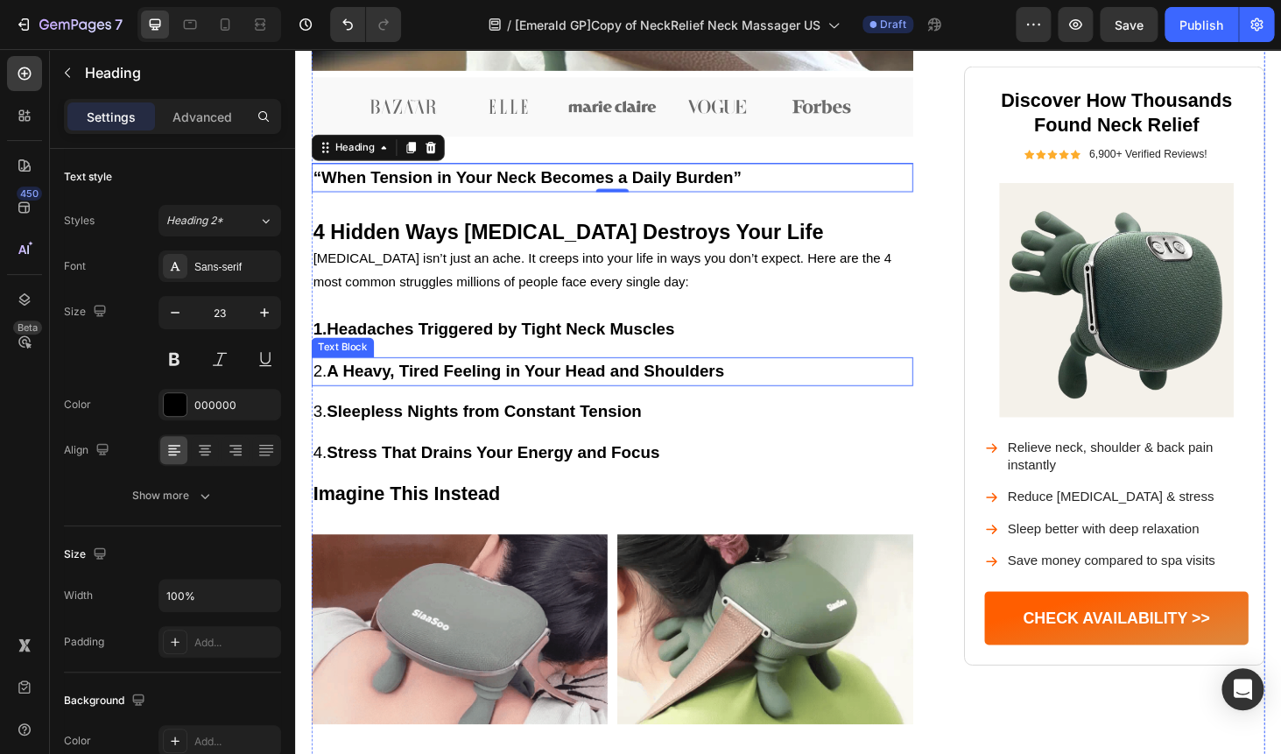
click at [319, 400] on span "2. A Heavy, Tired Feeling in Your Head and Shoulders" at bounding box center [533, 390] width 438 height 19
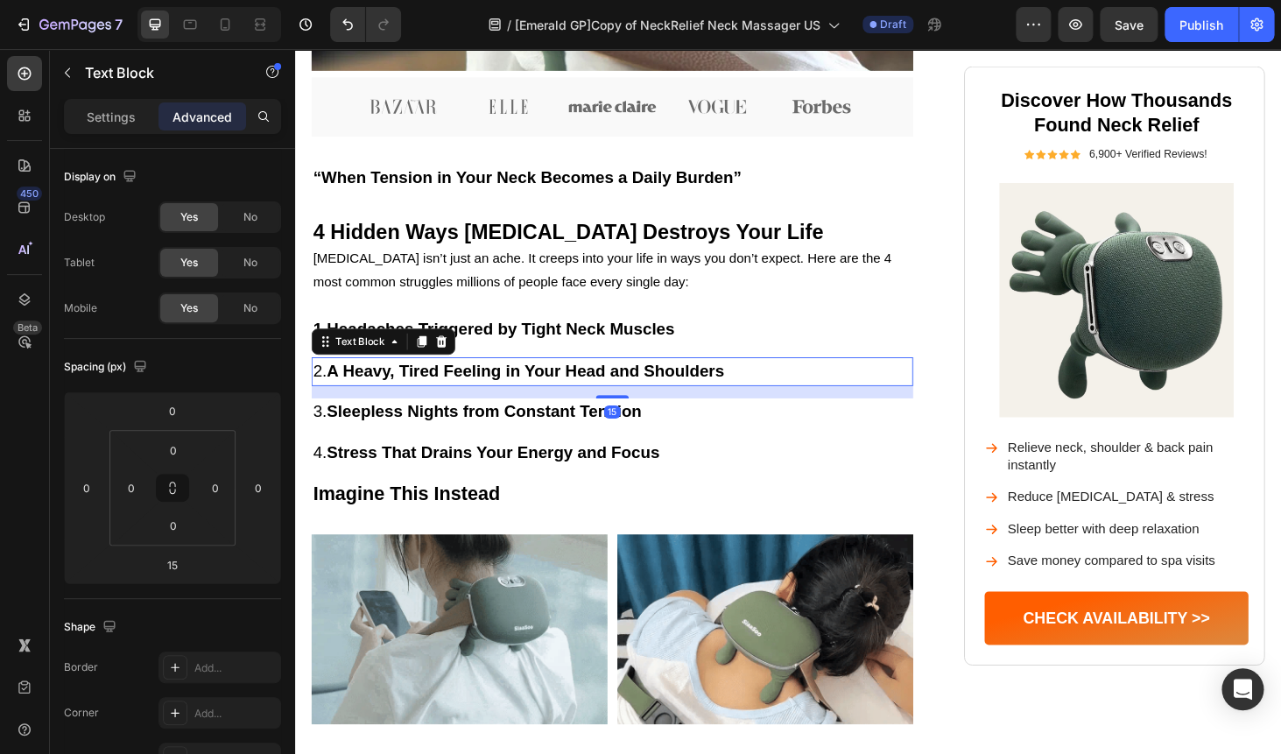
click at [319, 400] on span "2. A Heavy, Tired Feeling in Your Head and Shoulders" at bounding box center [533, 390] width 438 height 19
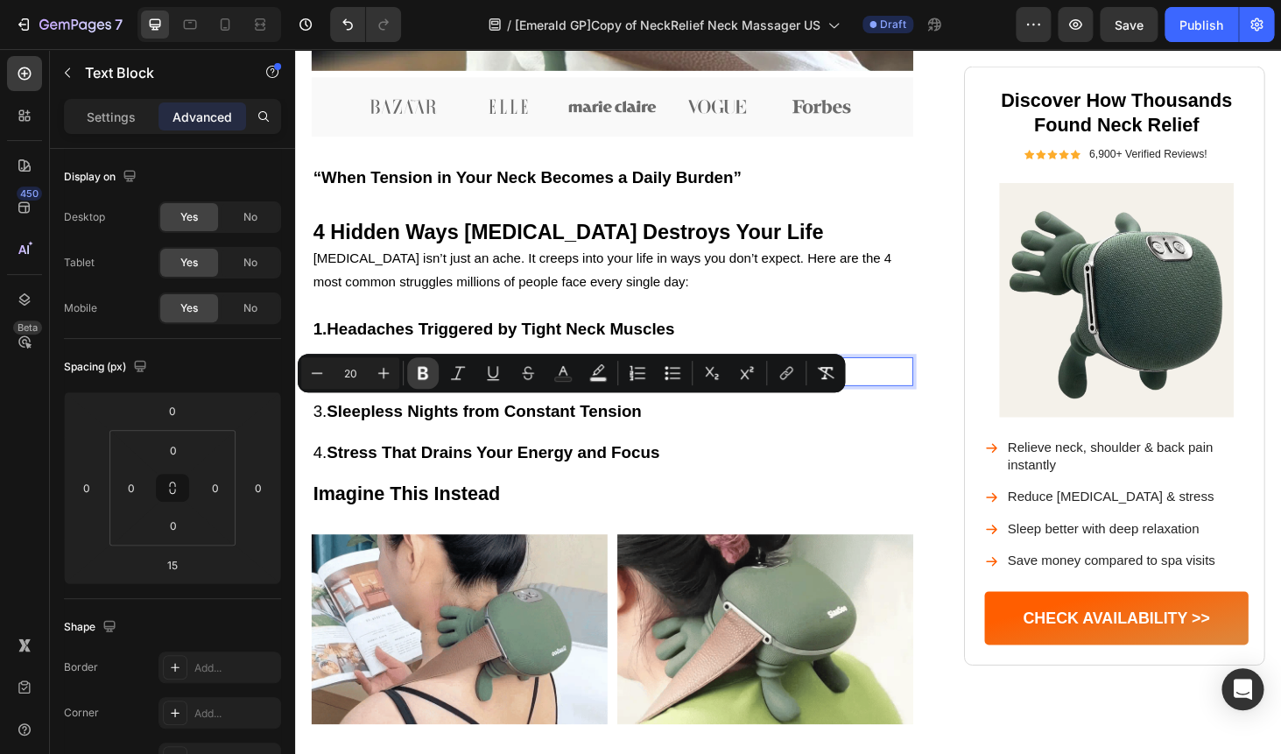
click at [432, 371] on button "Bold" at bounding box center [423, 373] width 32 height 32
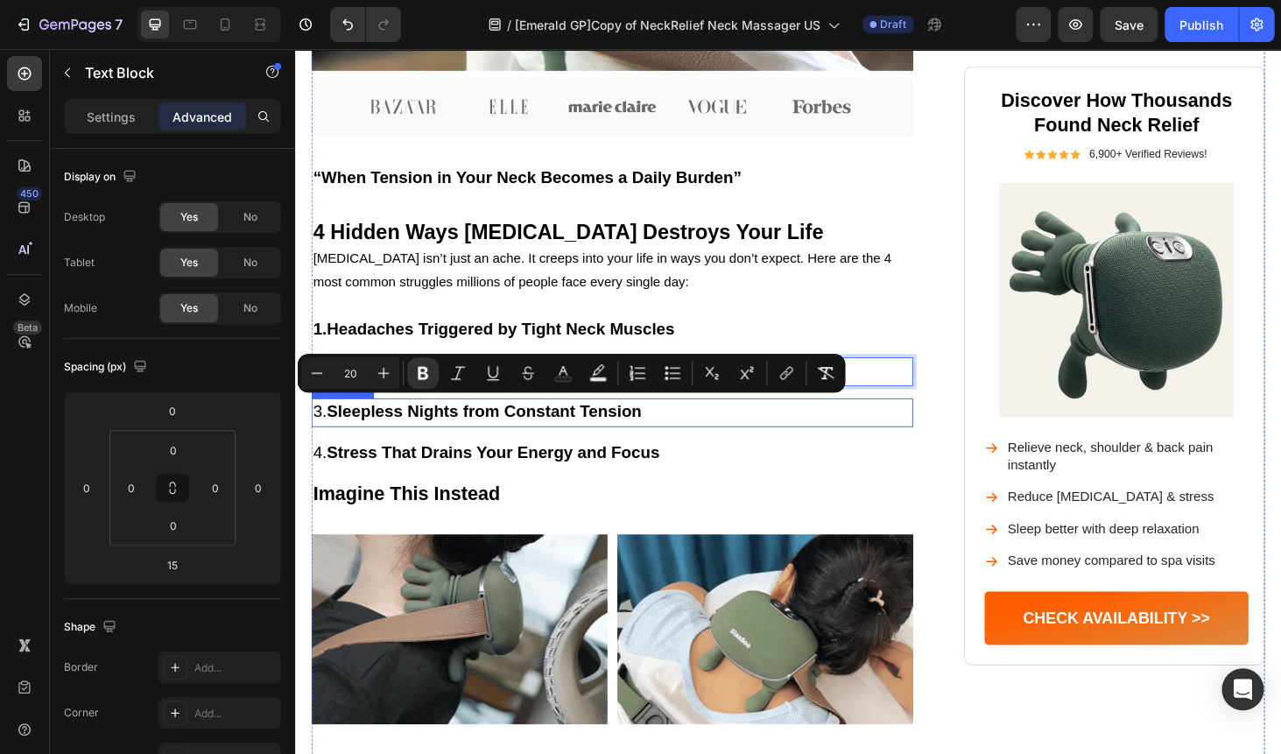
click at [316, 444] on span "3. Sleepless Nights from Constant Tension" at bounding box center [489, 434] width 350 height 19
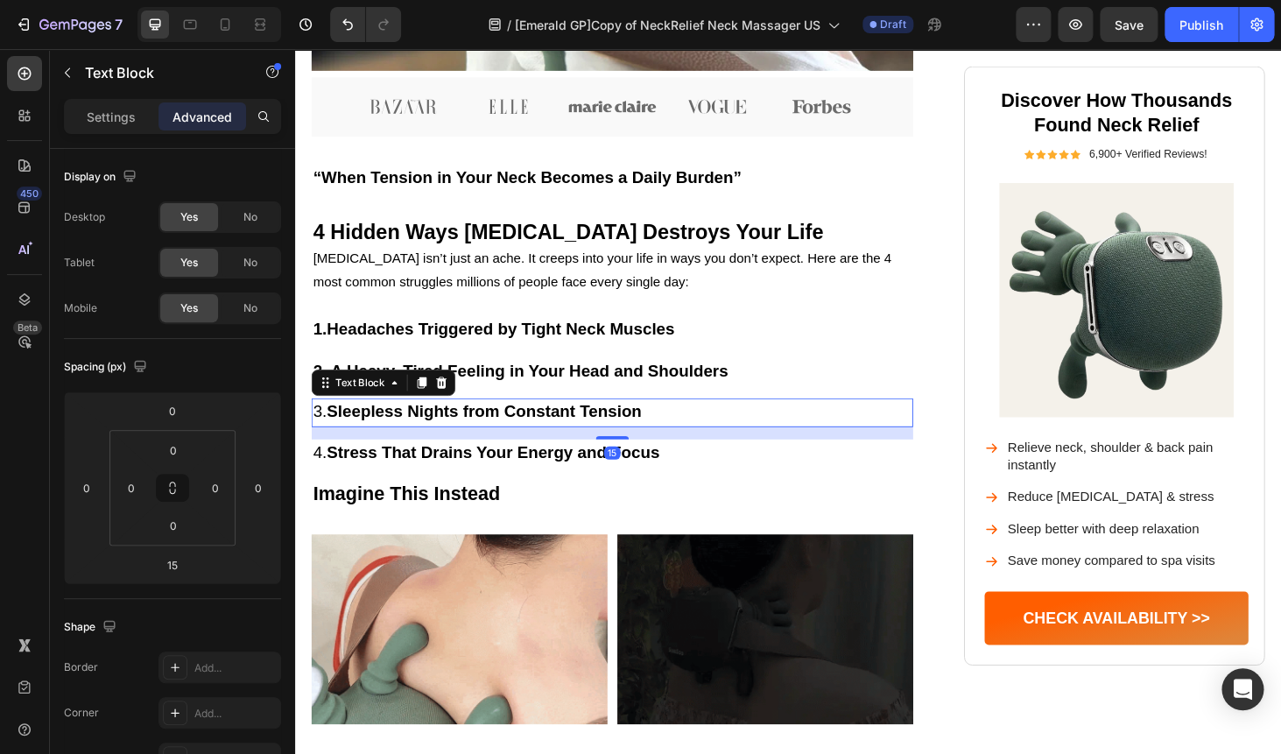
click at [316, 444] on span "3. Sleepless Nights from Constant Tension" at bounding box center [489, 434] width 350 height 19
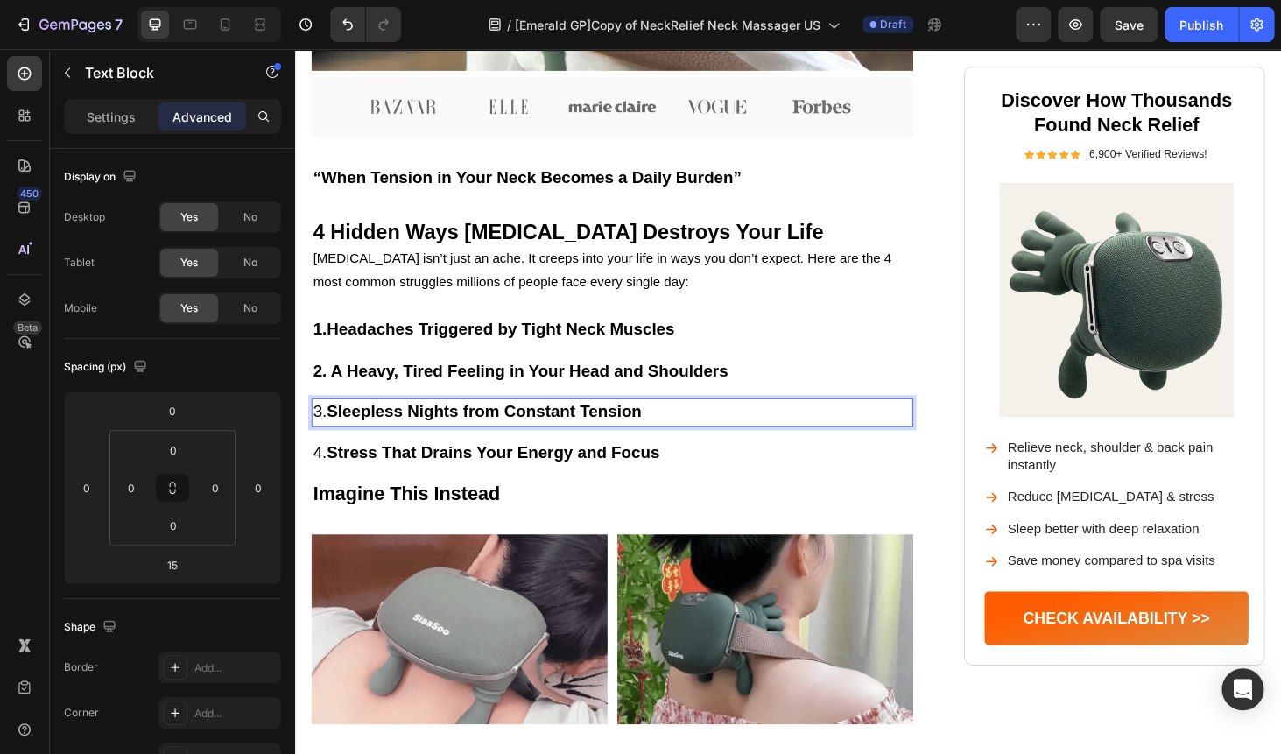
click at [316, 444] on span "3. Sleepless Nights from Constant Tension" at bounding box center [489, 434] width 350 height 19
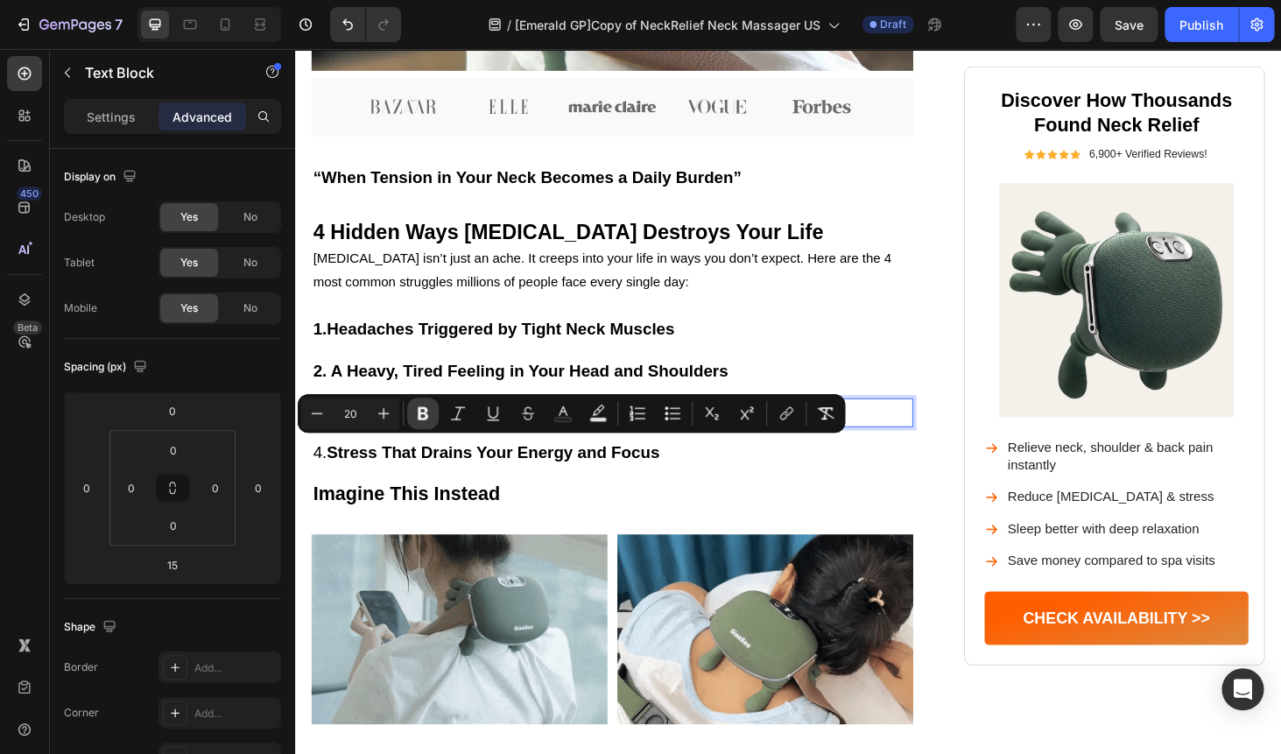
click at [414, 411] on icon "Editor contextual toolbar" at bounding box center [423, 413] width 18 height 18
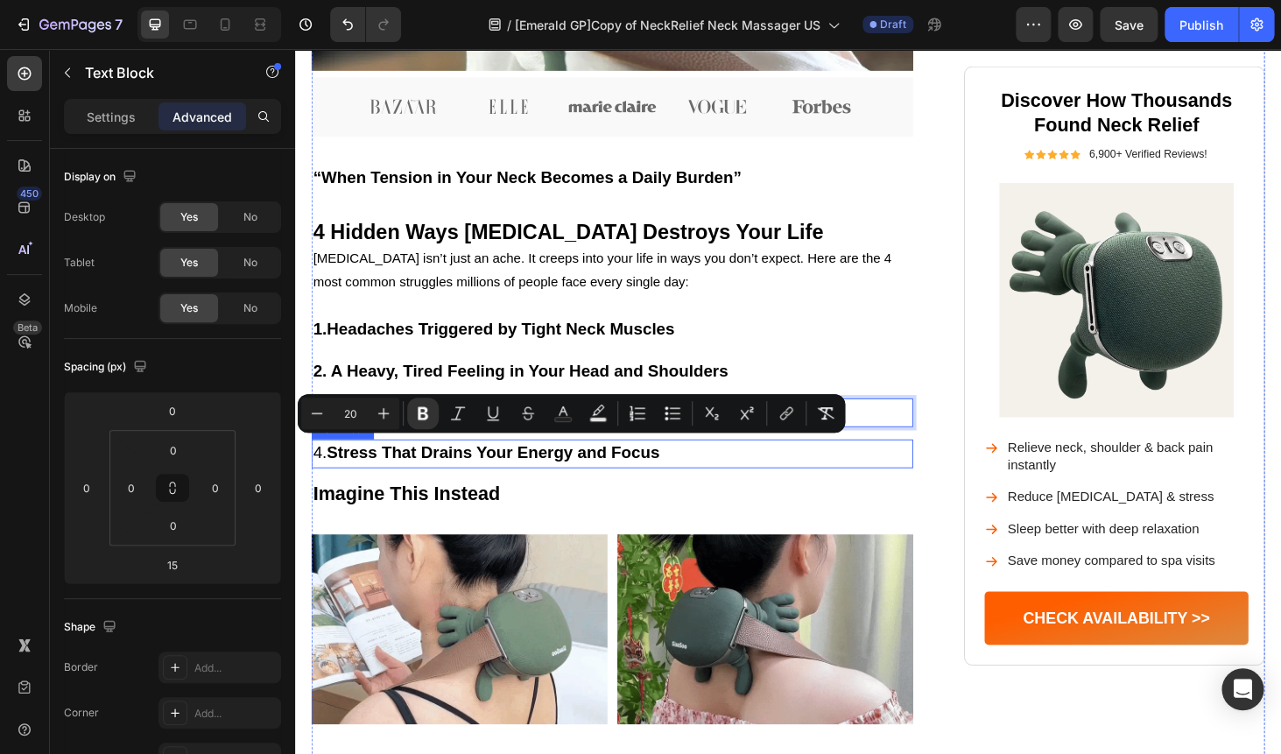
click at [330, 488] on span "4. Stress That Drains Your Energy and Focus" at bounding box center [498, 477] width 369 height 19
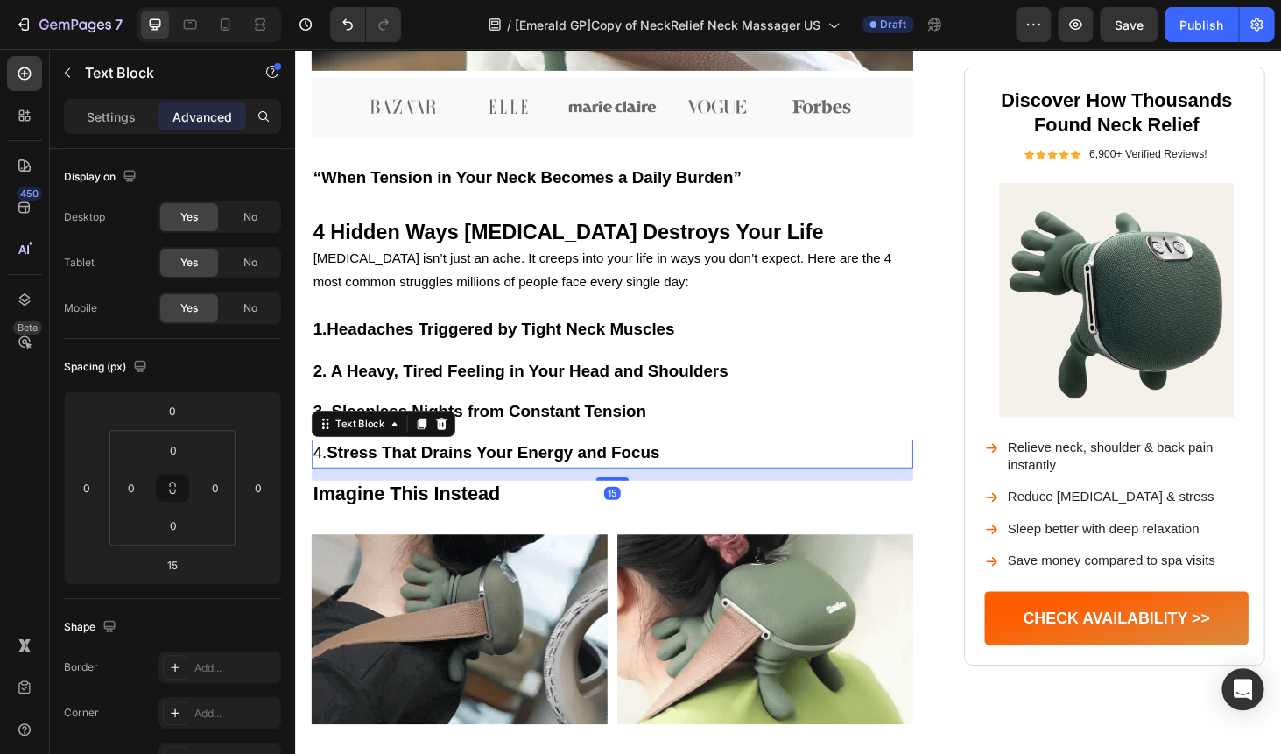
click at [330, 488] on span "4. Stress That Drains Your Energy and Focus" at bounding box center [498, 477] width 369 height 19
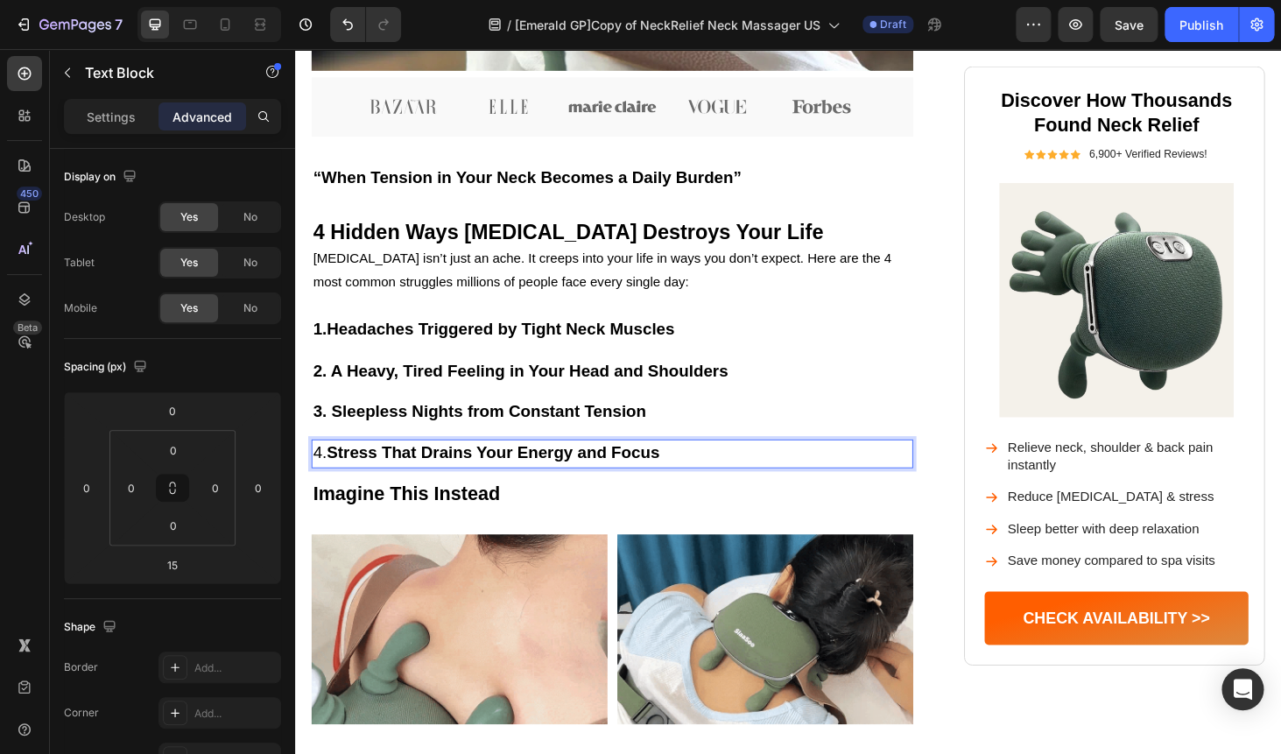
click at [330, 488] on span "4. Stress That Drains Your Energy and Focus" at bounding box center [498, 477] width 369 height 19
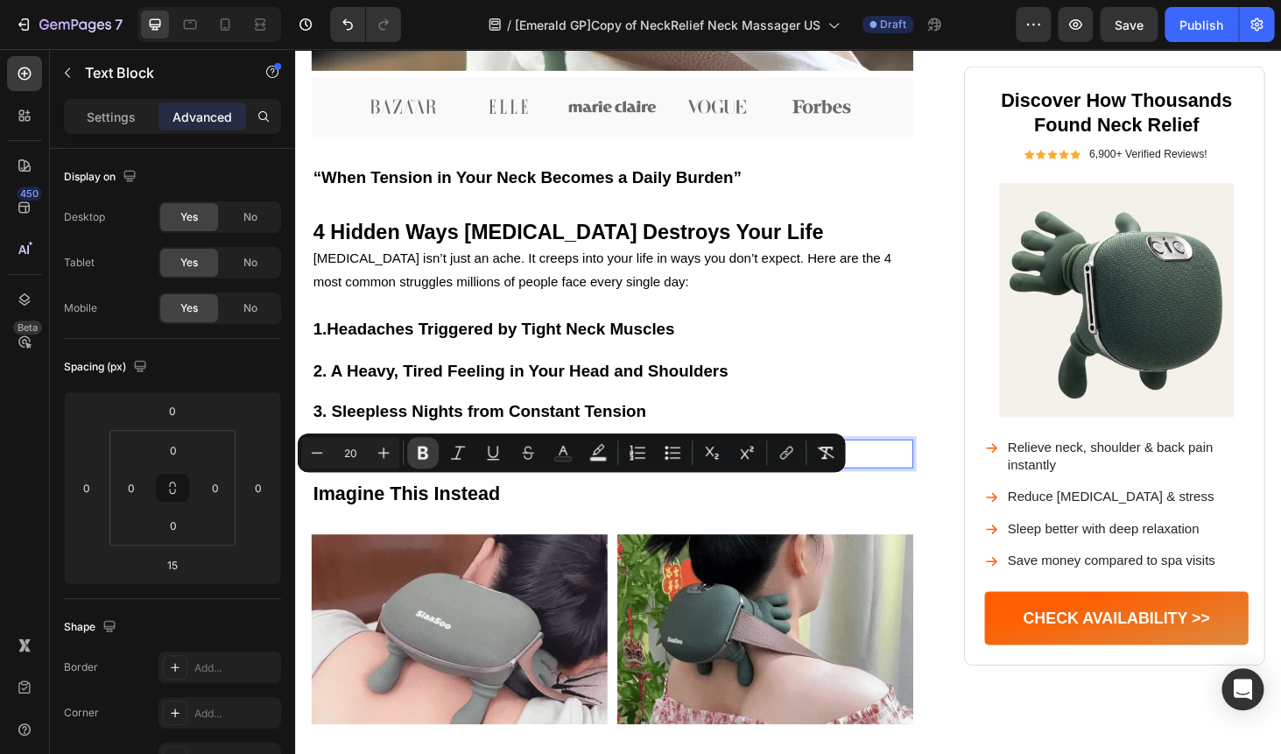
click at [416, 450] on icon "Editor contextual toolbar" at bounding box center [423, 453] width 18 height 18
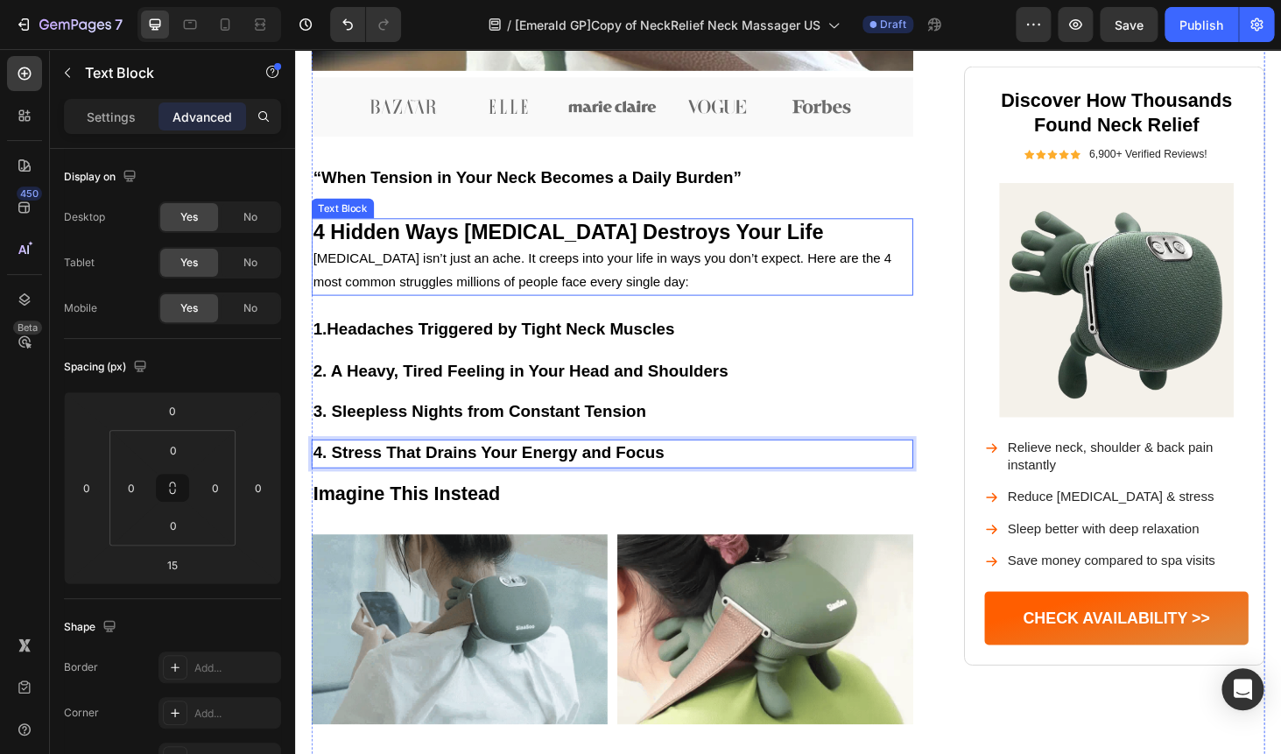
click at [519, 304] on span "Neck pain isn’t just an ache. It creeps into your life in ways you don’t expect…" at bounding box center [622, 283] width 616 height 40
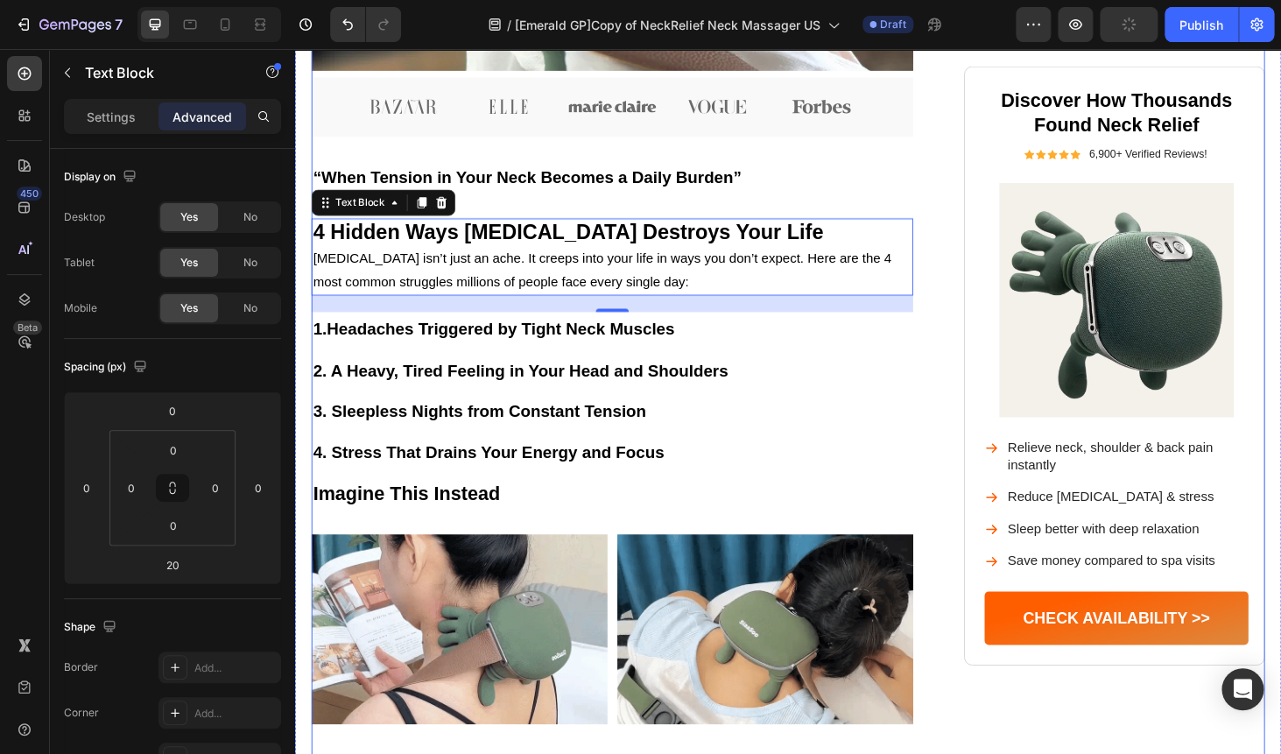
click at [471, 488] on strong "4. Stress That Drains Your Energy and Focus" at bounding box center [501, 477] width 374 height 19
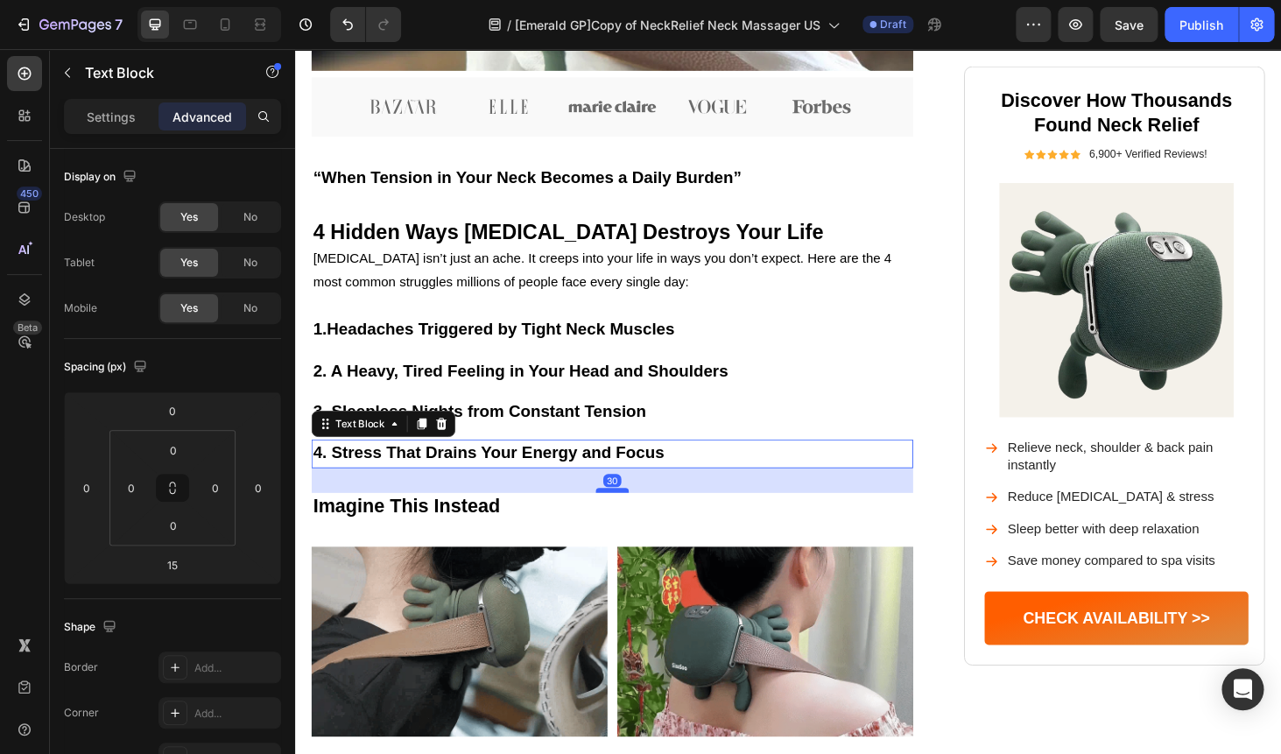
drag, startPoint x: 642, startPoint y: 543, endPoint x: 640, endPoint y: 556, distance: 13.4
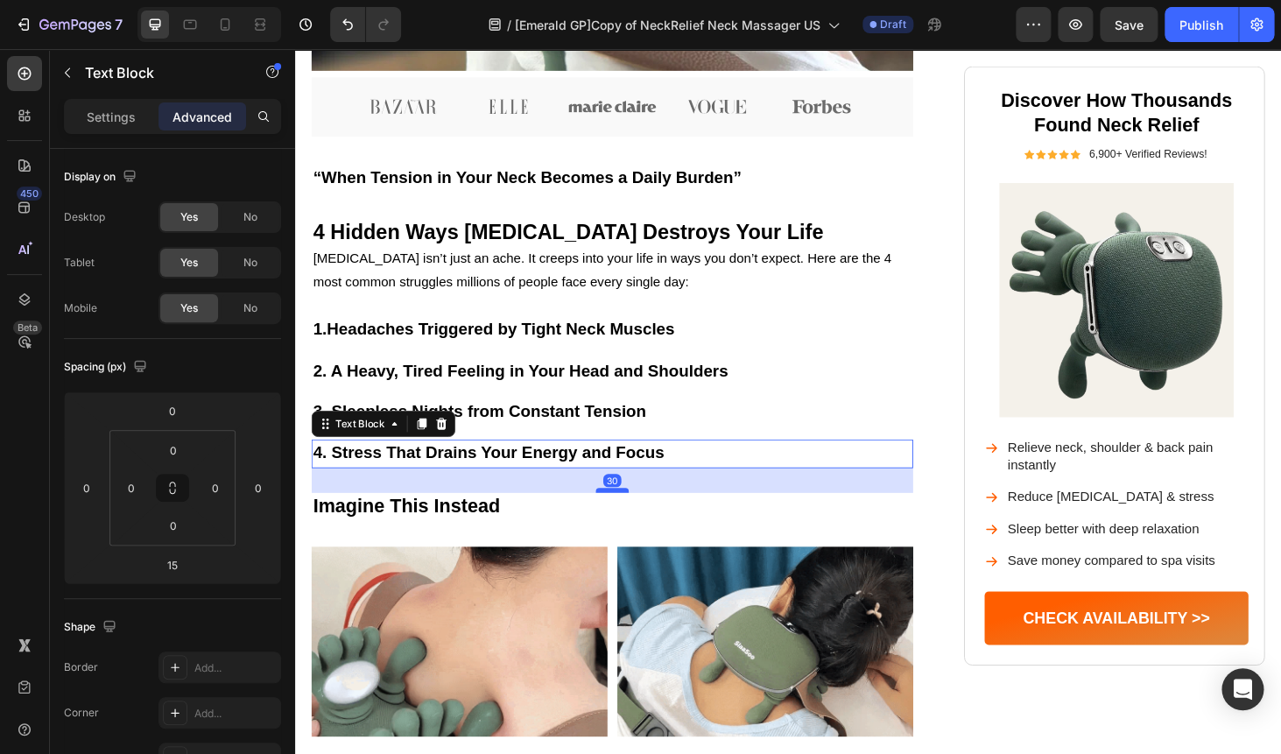
click at [640, 521] on div at bounding box center [632, 518] width 35 height 5
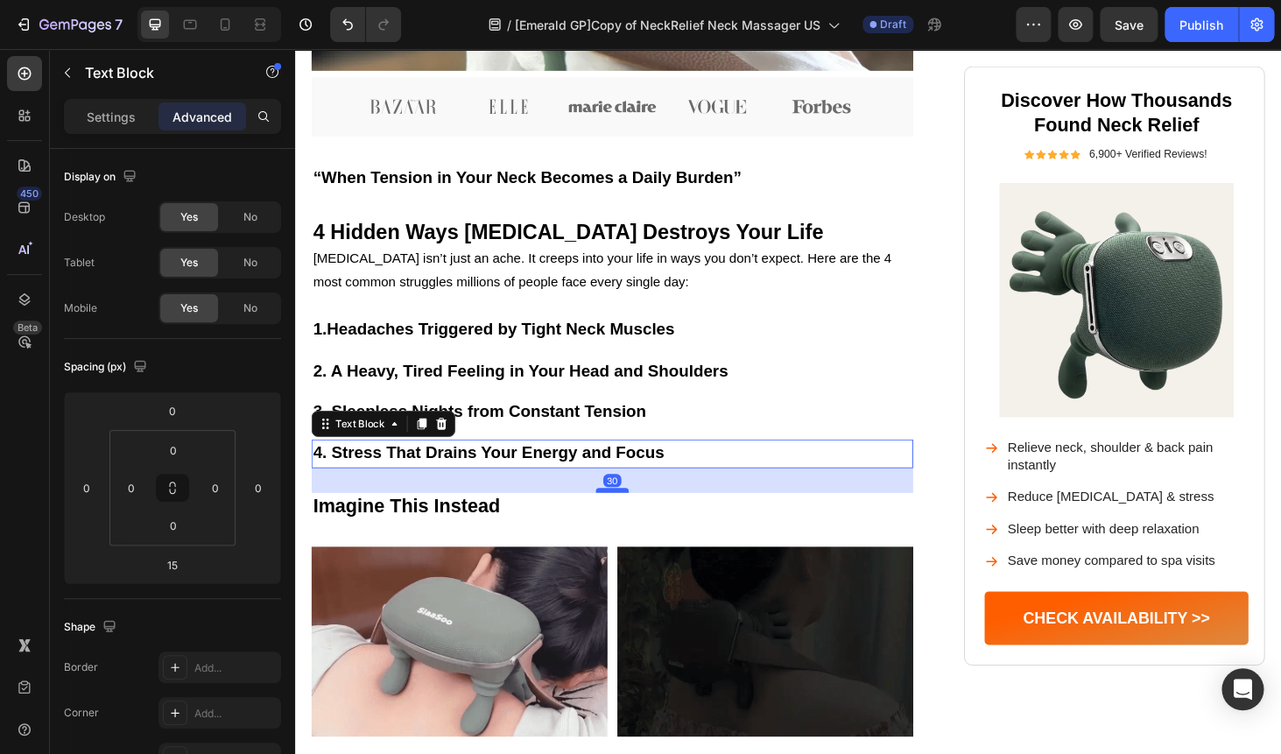
type input "30"
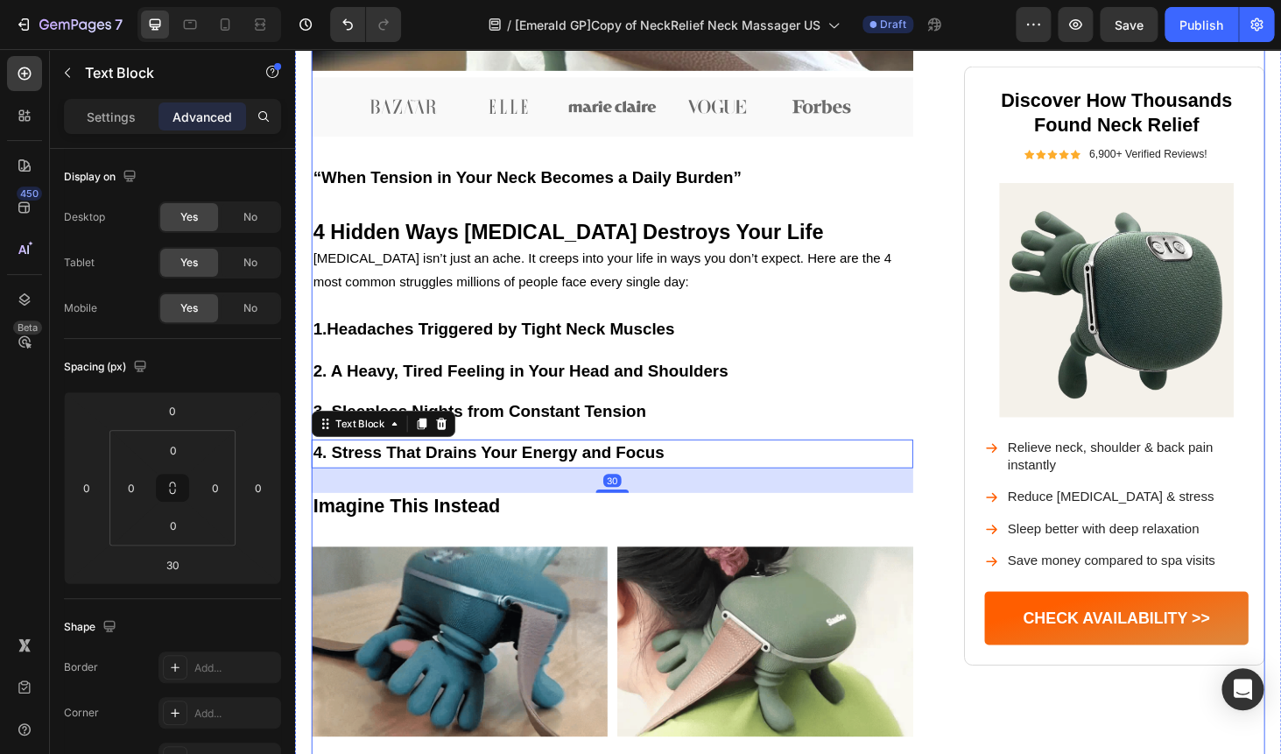
click at [732, 447] on div "Image Neck Pain Isn’t Just Pain — It Controls Your Life Heading From nagging st…" at bounding box center [632, 418] width 641 height 2171
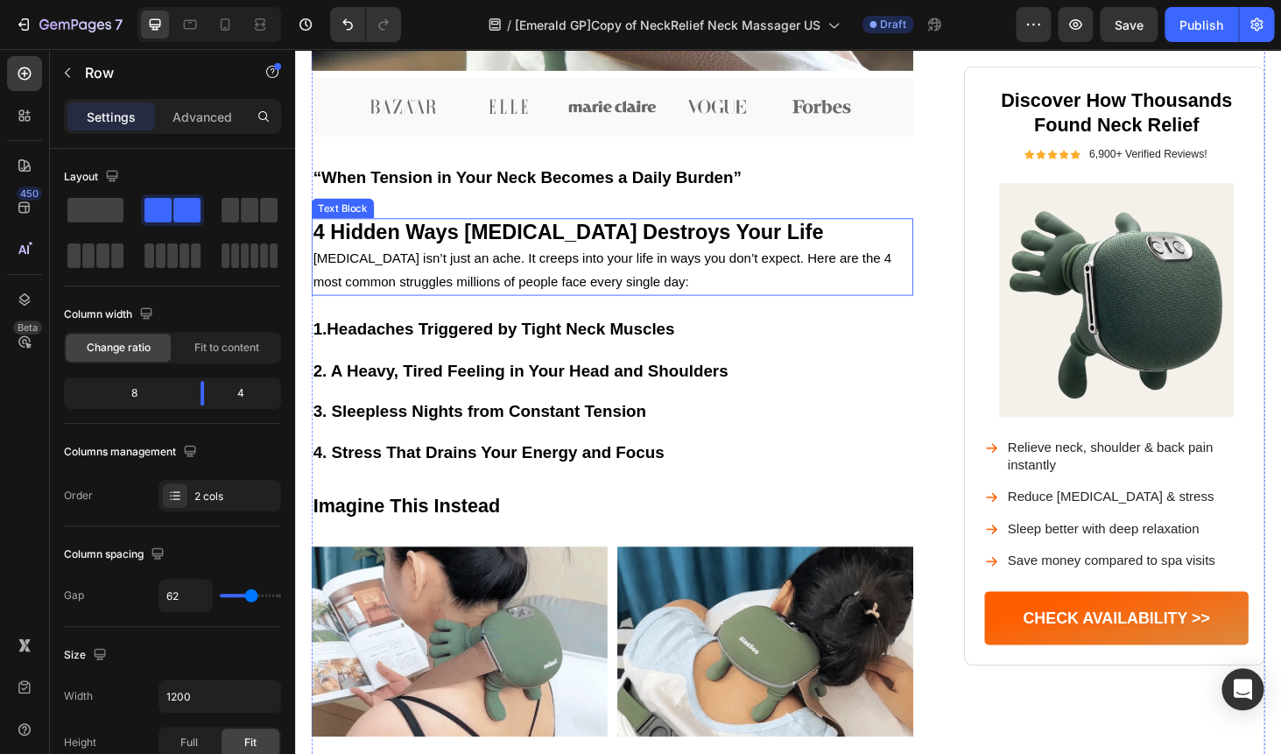
click at [482, 255] on strong "4 Hidden Ways Neck Pain Destroys Your Life" at bounding box center [586, 242] width 544 height 25
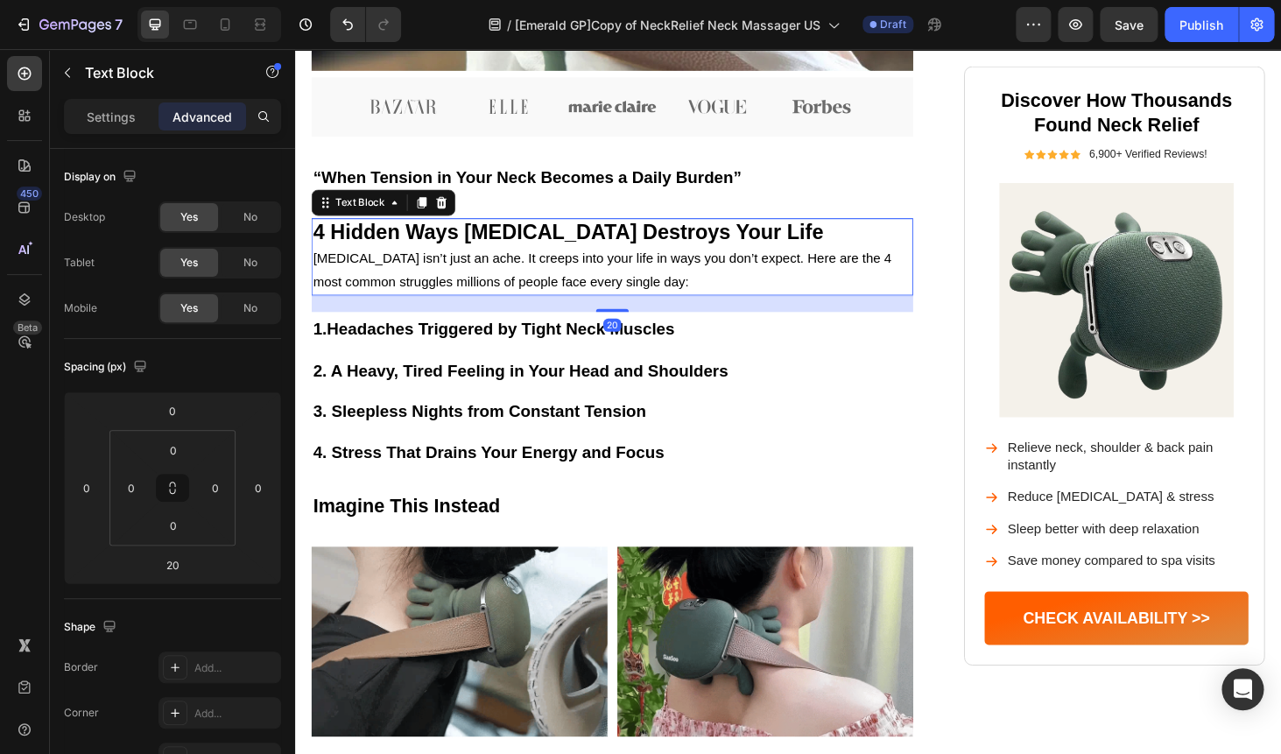
click at [462, 255] on strong "4 Hidden Ways Neck Pain Destroys Your Life" at bounding box center [586, 242] width 544 height 25
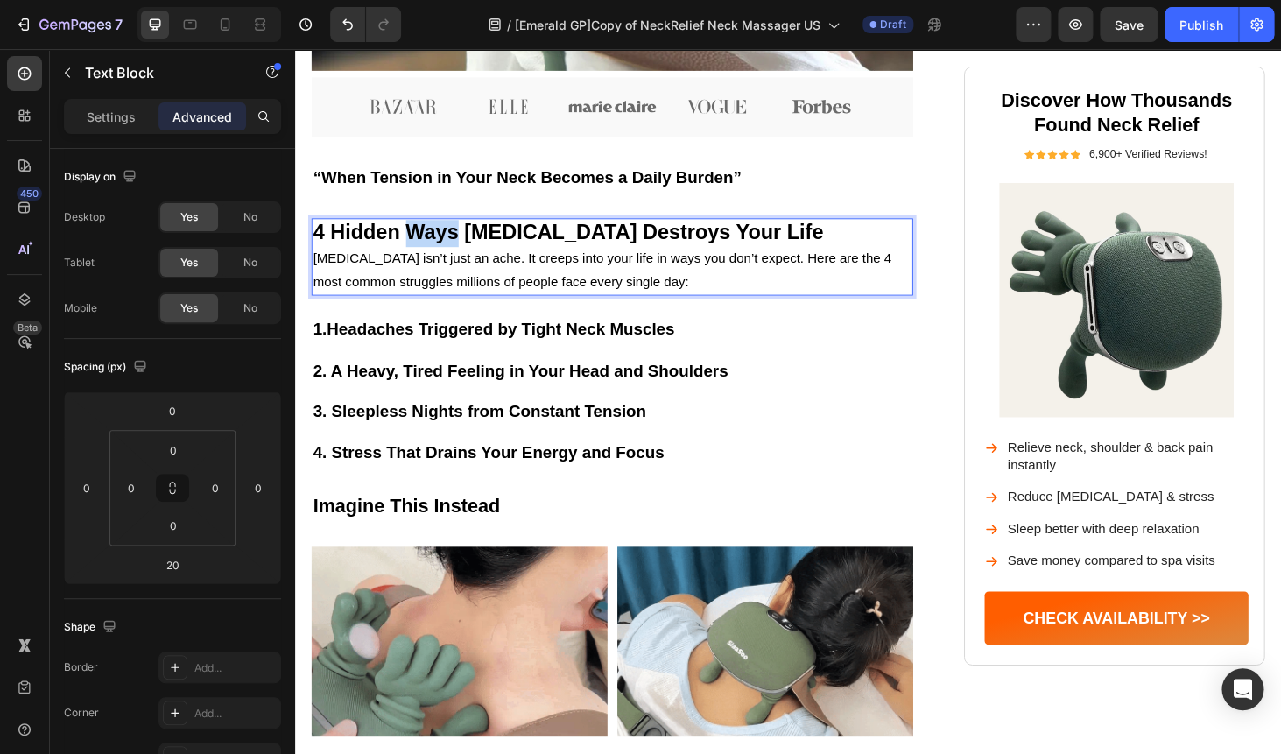
click at [462, 255] on strong "4 Hidden Ways Neck Pain Destroys Your Life" at bounding box center [586, 242] width 544 height 25
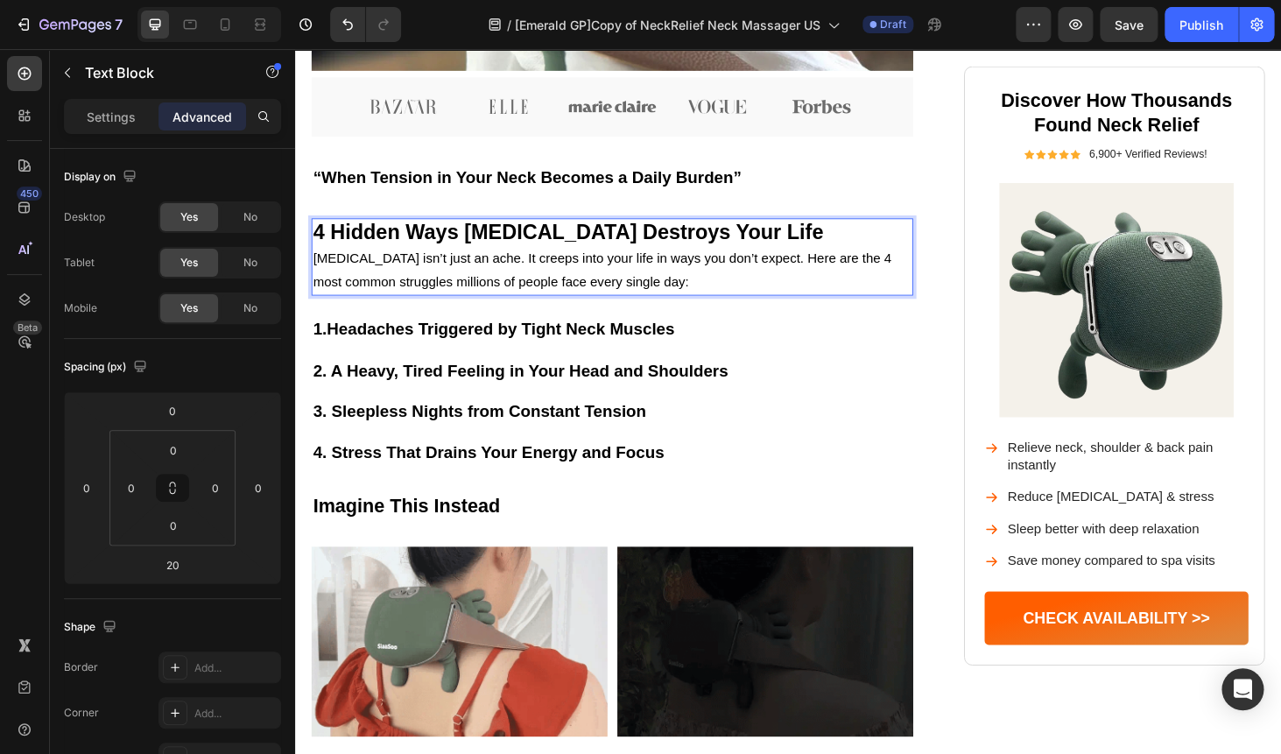
click at [462, 255] on strong "4 Hidden Ways Neck Pain Destroys Your Life" at bounding box center [586, 242] width 544 height 25
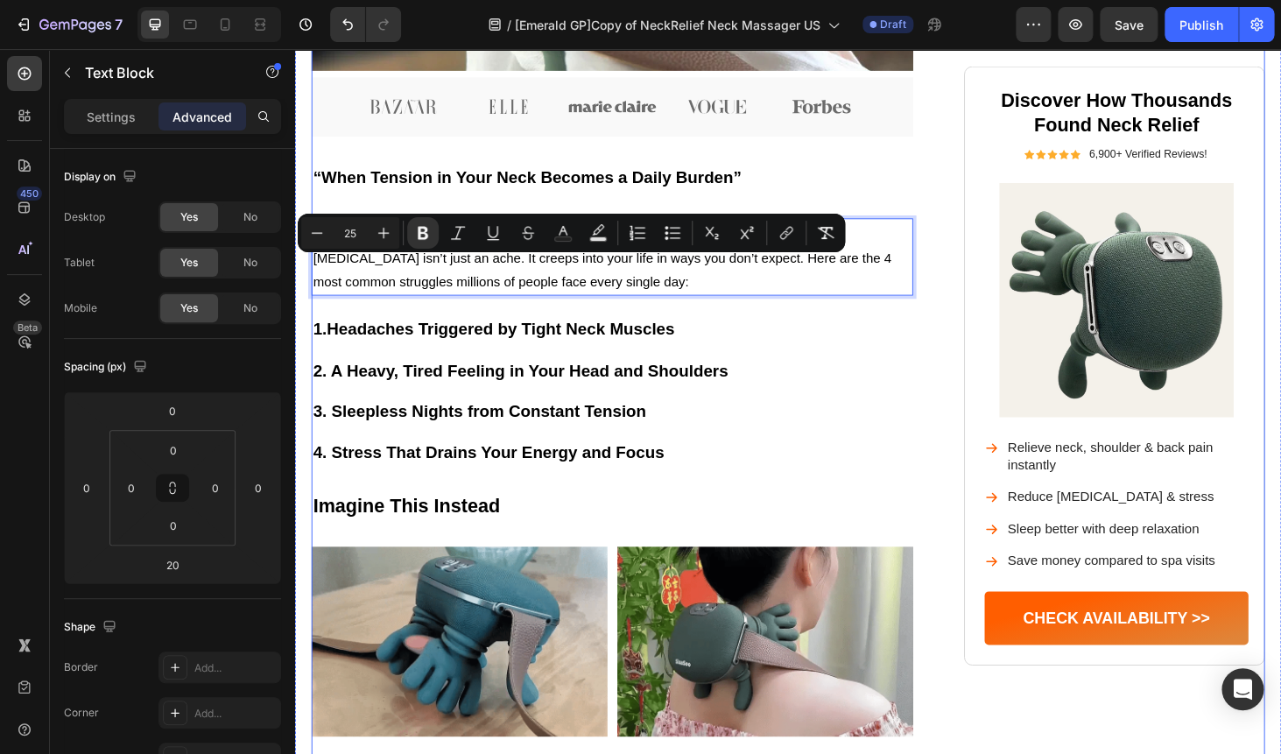
click at [362, 546] on strong "Imagine This Instead" at bounding box center [414, 534] width 200 height 23
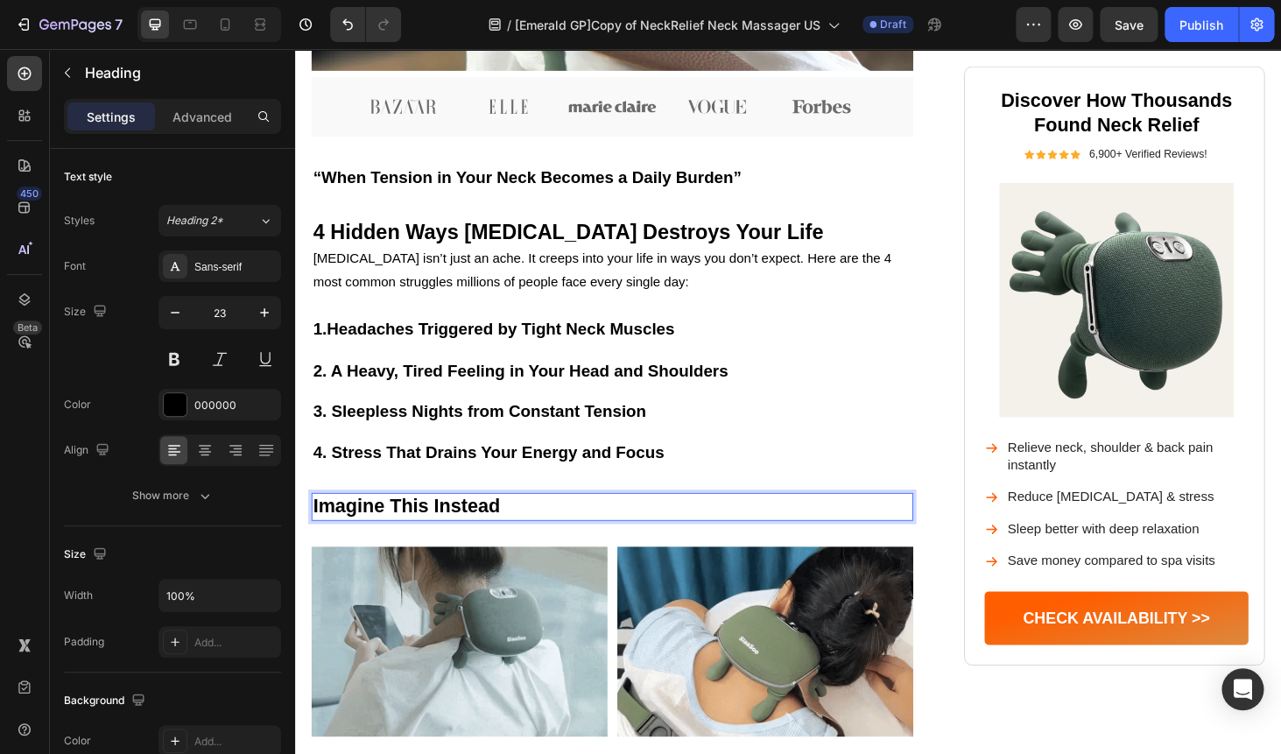
click at [362, 546] on strong "Imagine This Instead" at bounding box center [414, 534] width 200 height 23
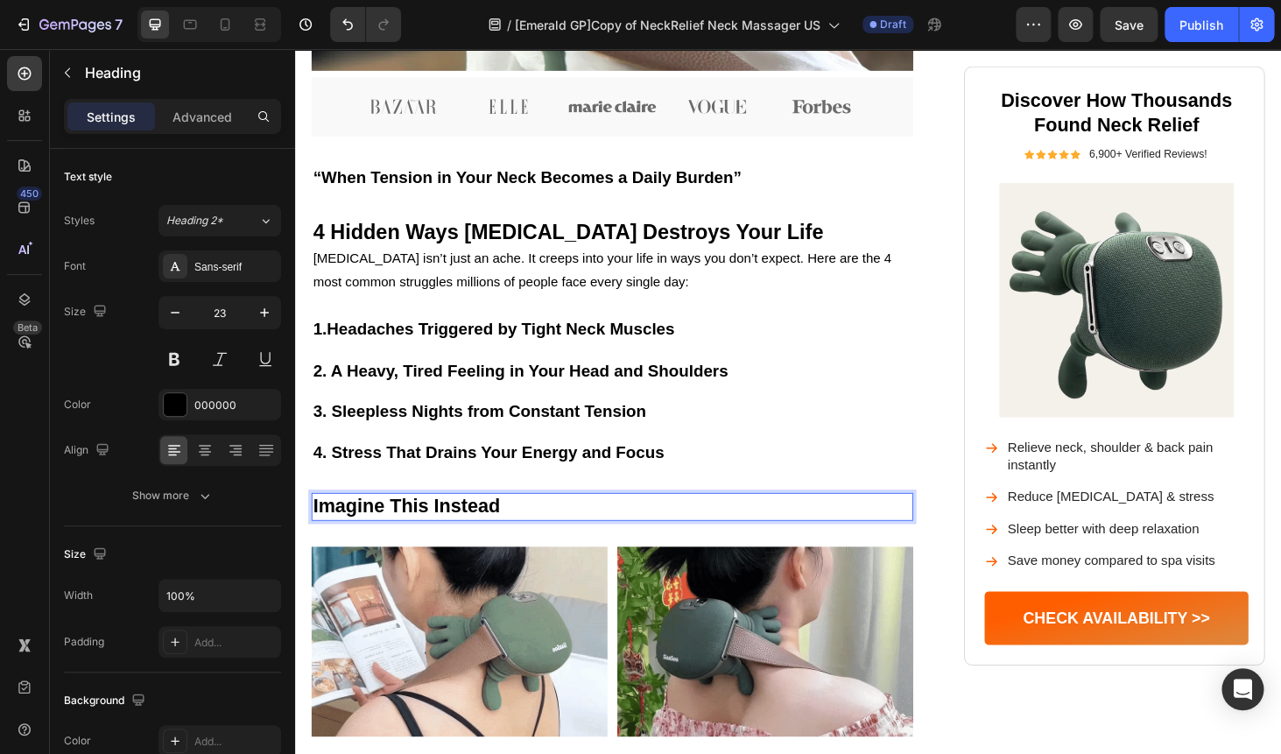
click at [362, 546] on strong "Imagine This Instead" at bounding box center [414, 534] width 200 height 23
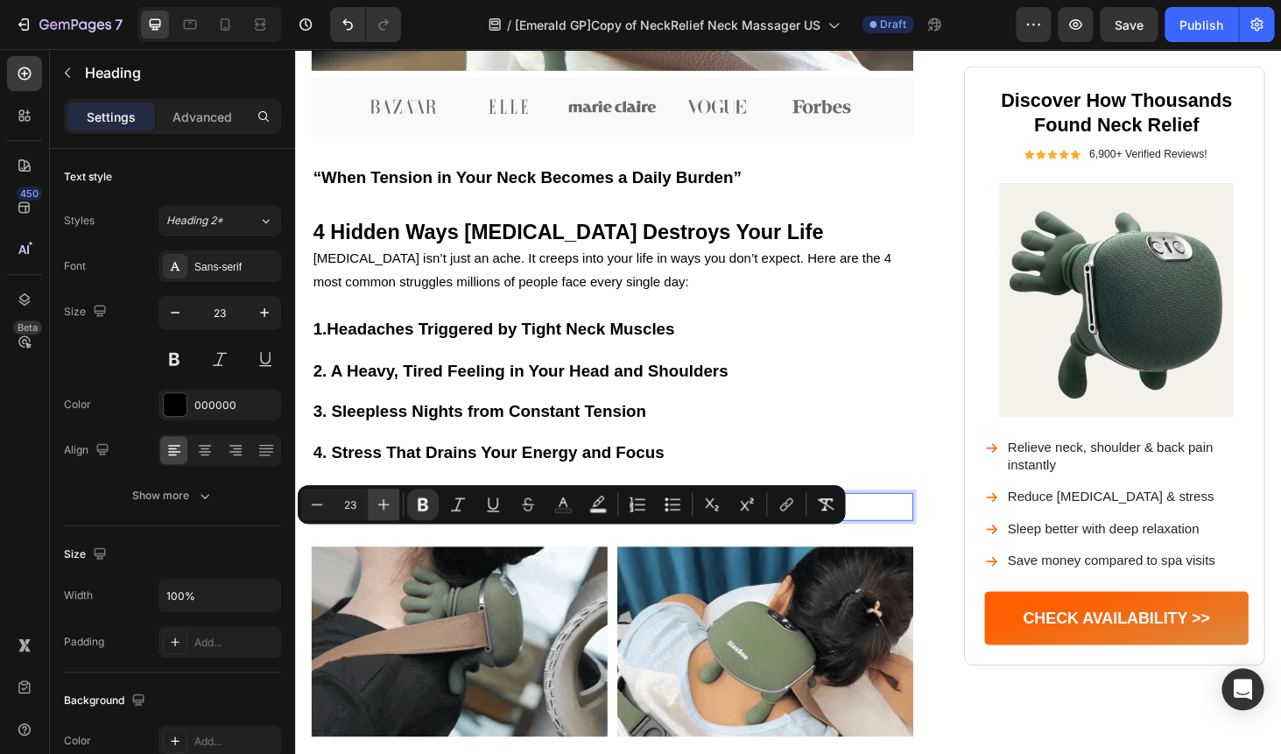
click at [386, 503] on icon "Editor contextual toolbar" at bounding box center [384, 504] width 18 height 18
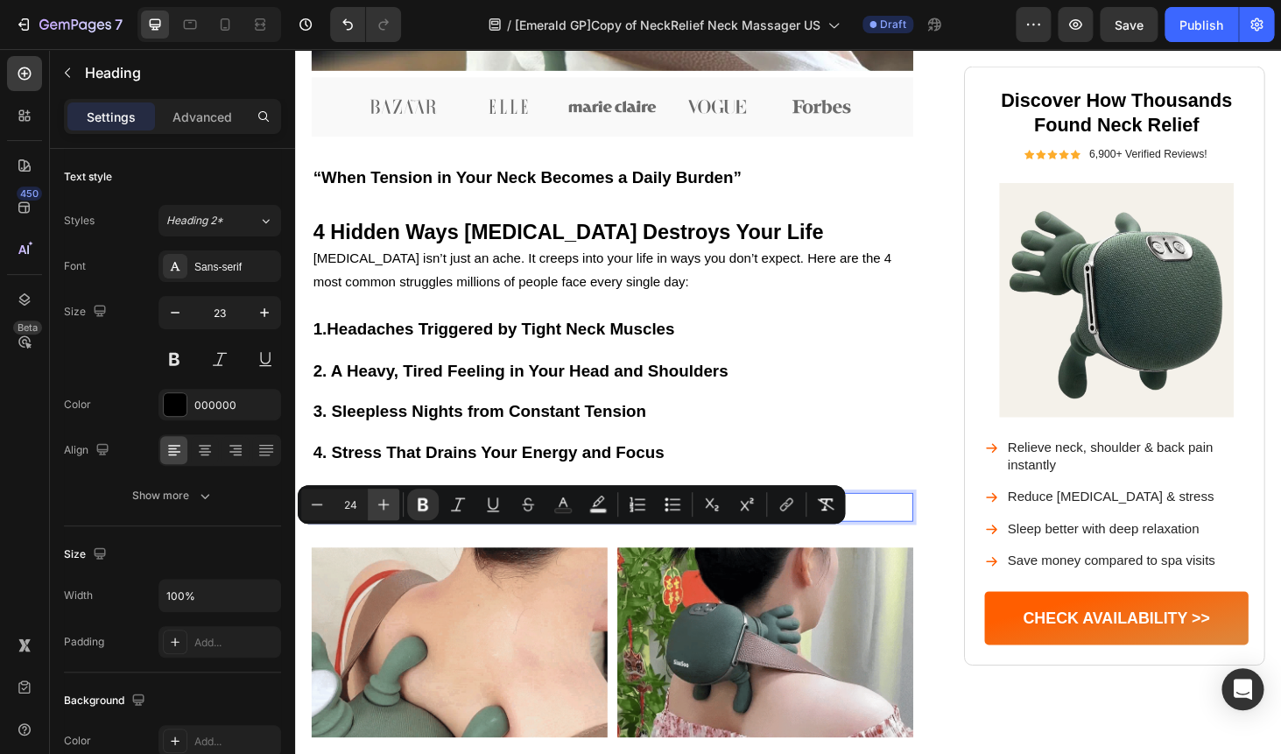
click at [386, 503] on icon "Editor contextual toolbar" at bounding box center [384, 504] width 18 height 18
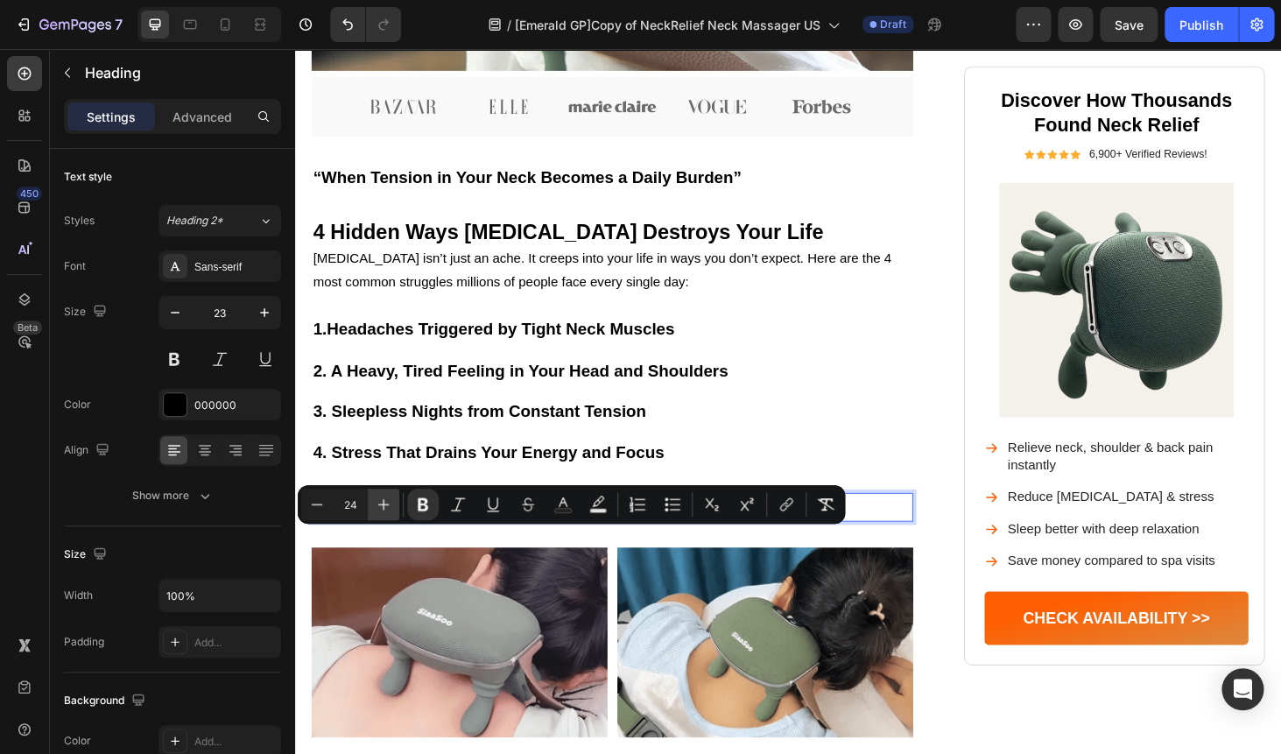
type input "25"
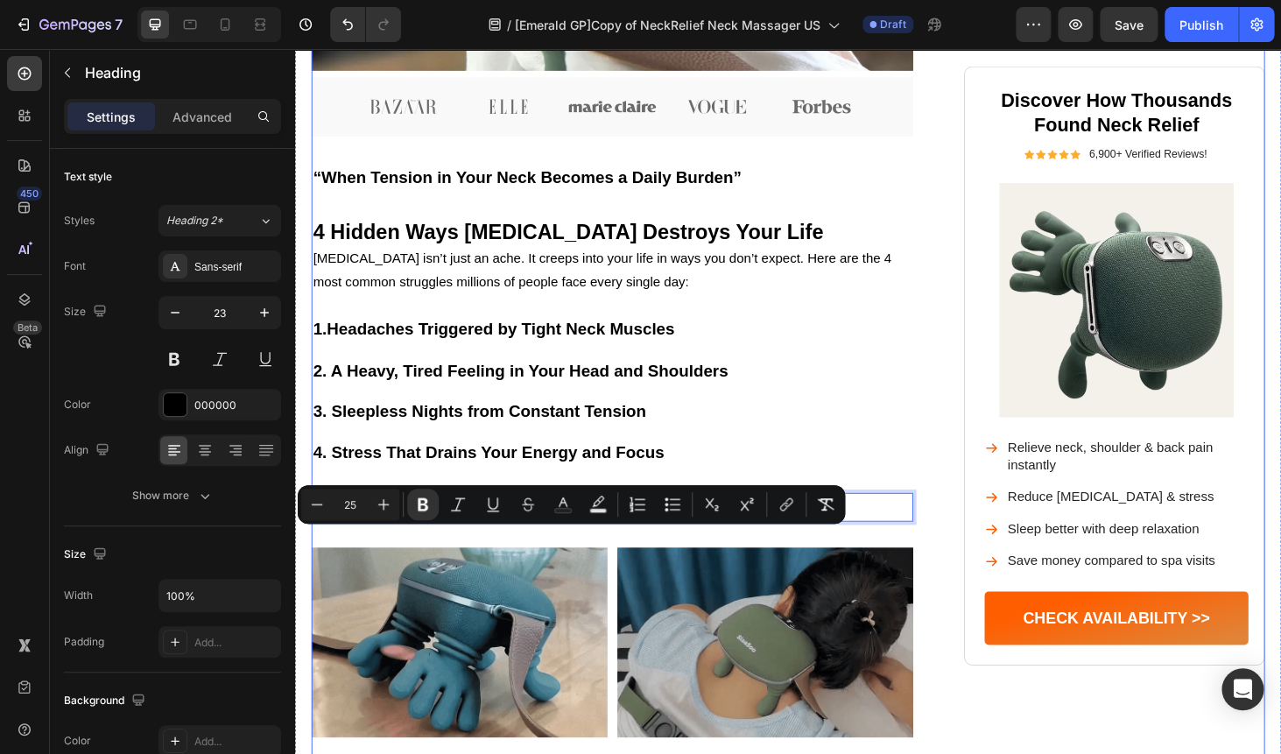
click at [515, 408] on div "Image Neck Pain Isn’t Just Pain — It Controls Your Life Heading From nagging st…" at bounding box center [632, 419] width 641 height 2172
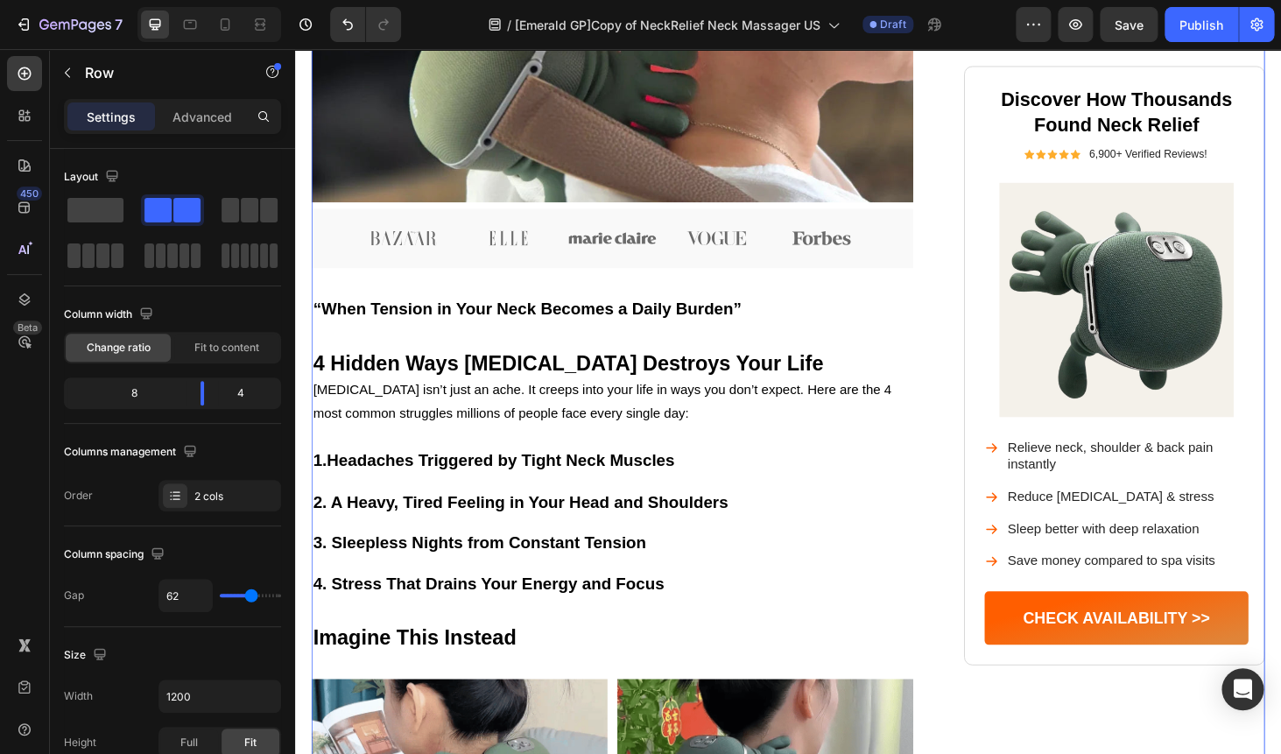
scroll to position [645, 0]
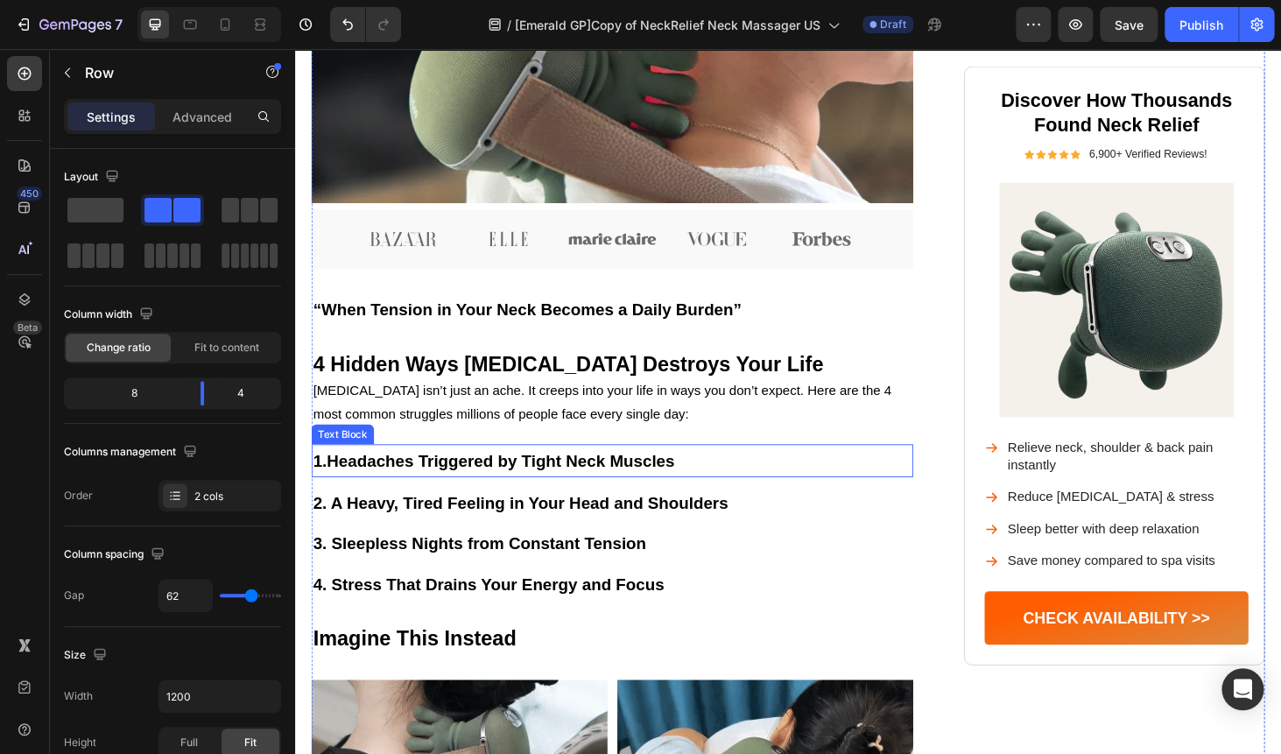
click at [487, 496] on strong "Headaches Triggered by Tight Neck Muscles" at bounding box center [514, 486] width 370 height 19
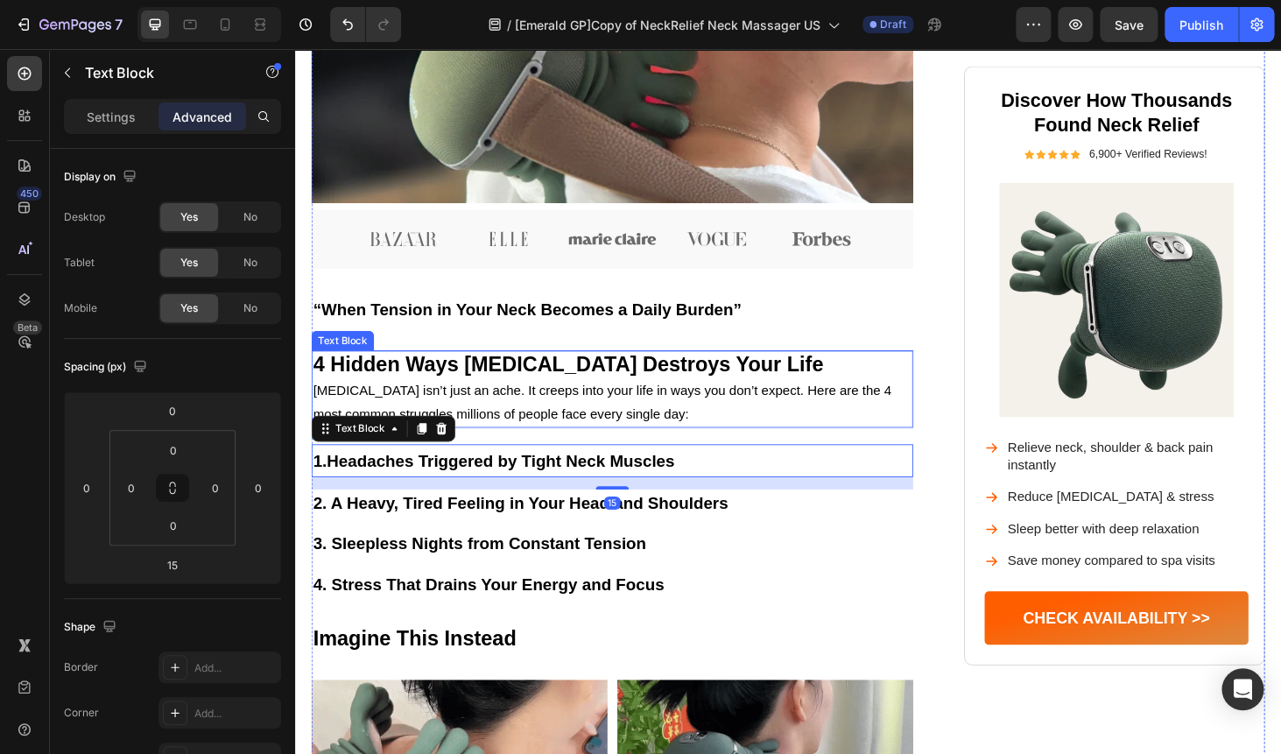
click at [509, 451] on p "Neck pain isn’t just an ache. It creeps into your life in ways you don’t expect…" at bounding box center [632, 425] width 637 height 51
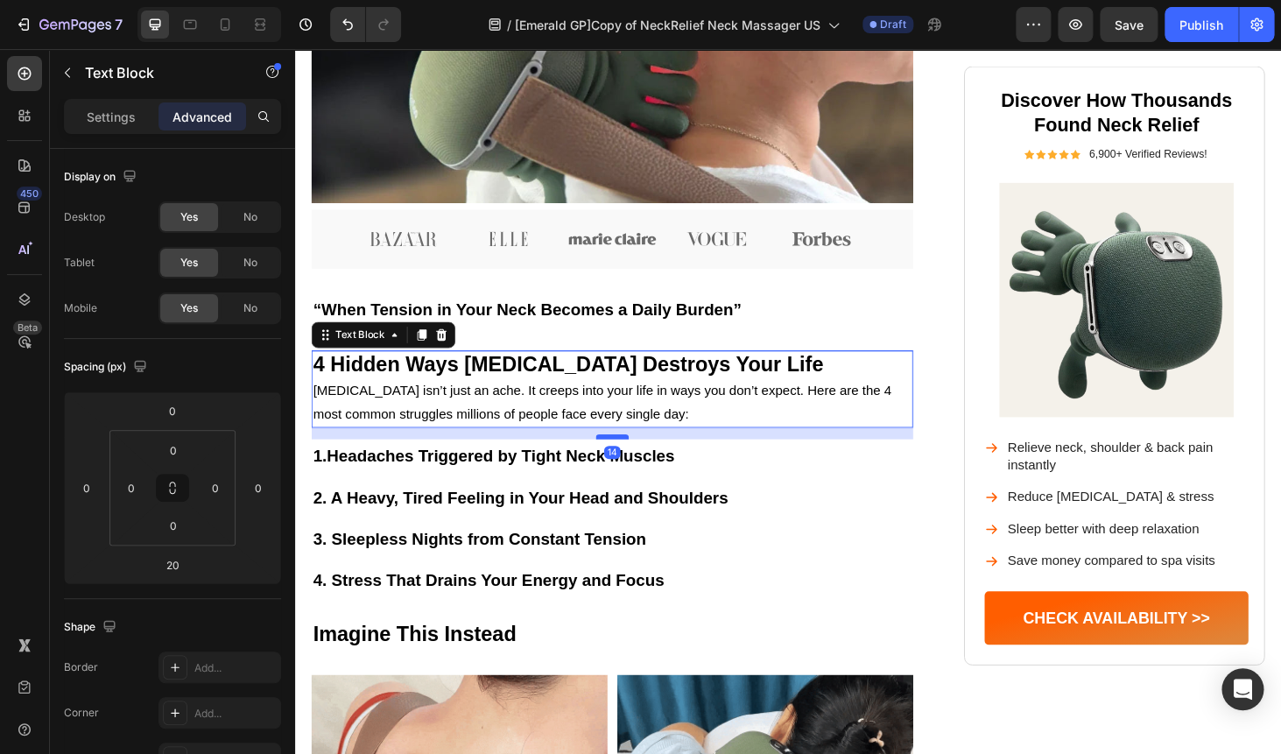
click at [628, 464] on div at bounding box center [632, 461] width 35 height 5
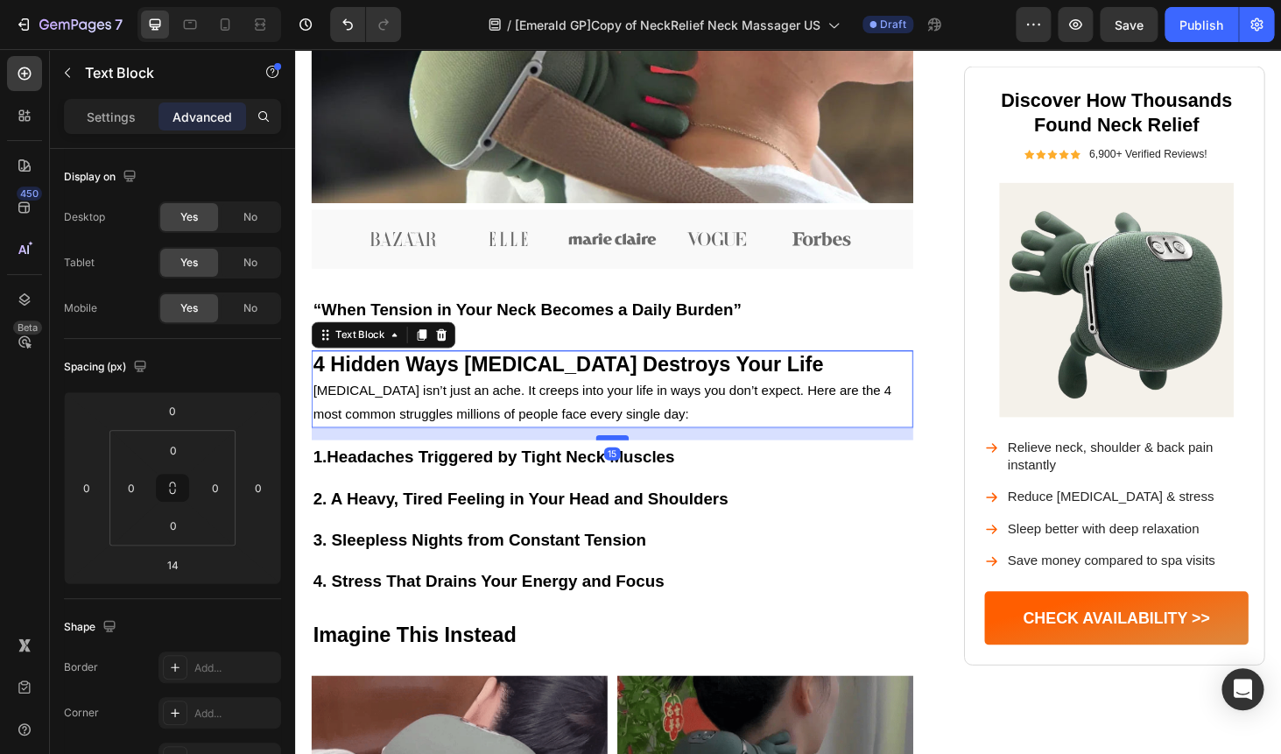
click at [628, 465] on div at bounding box center [632, 462] width 35 height 5
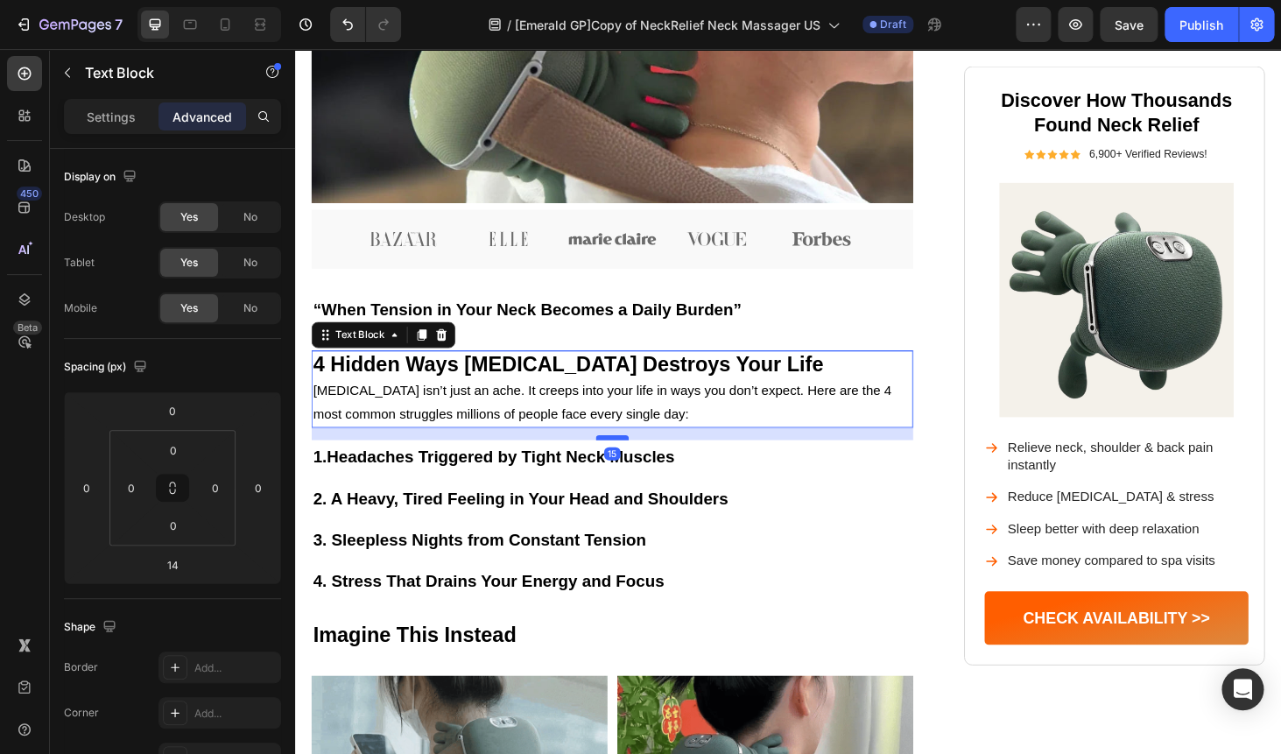
type input "15"
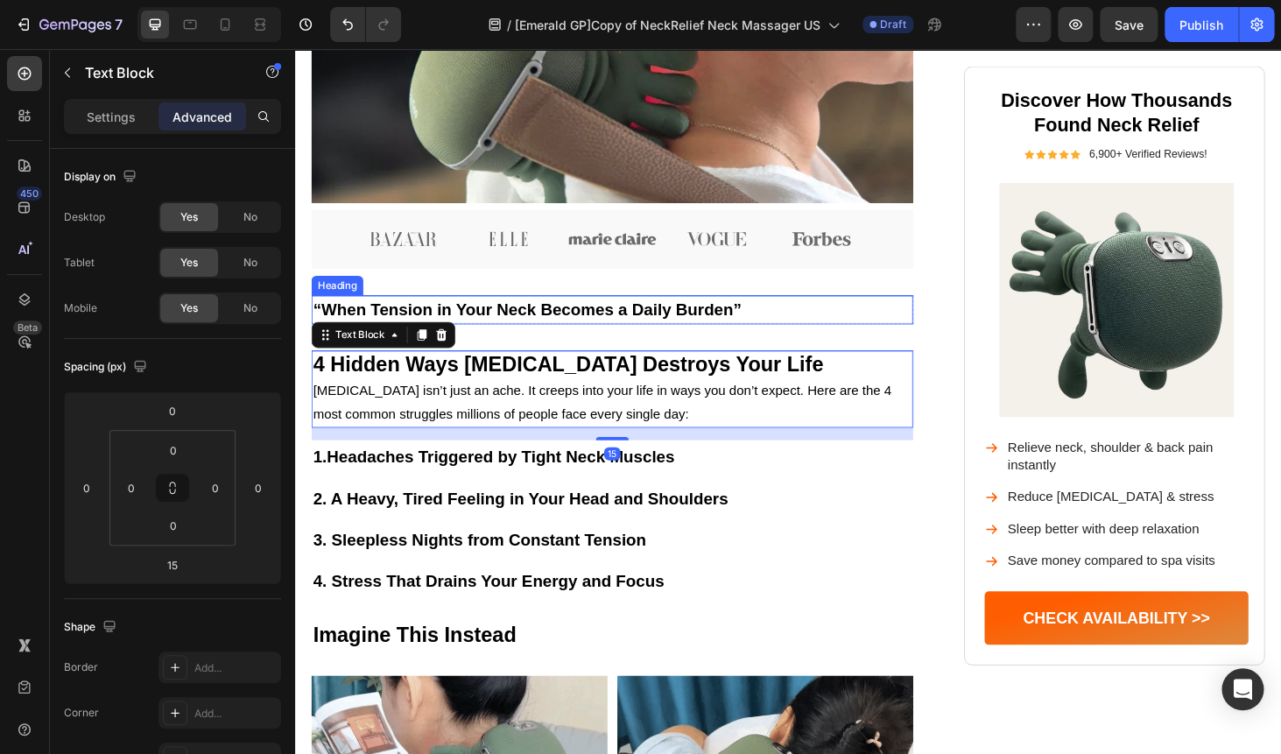
click at [753, 335] on span "“When Tension in Your Neck Becomes a Daily Burden”" at bounding box center [542, 325] width 456 height 19
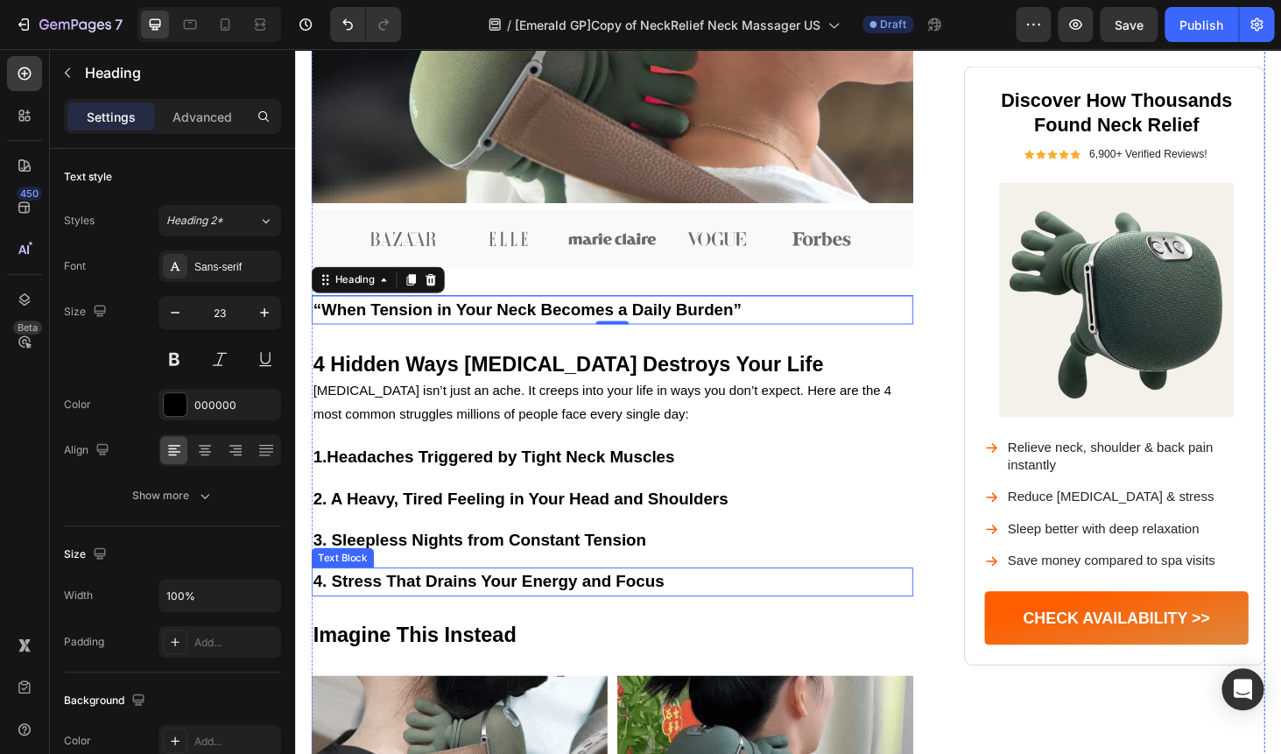
click at [542, 624] on strong "4. Stress That Drains Your Energy and Focus" at bounding box center [501, 614] width 374 height 19
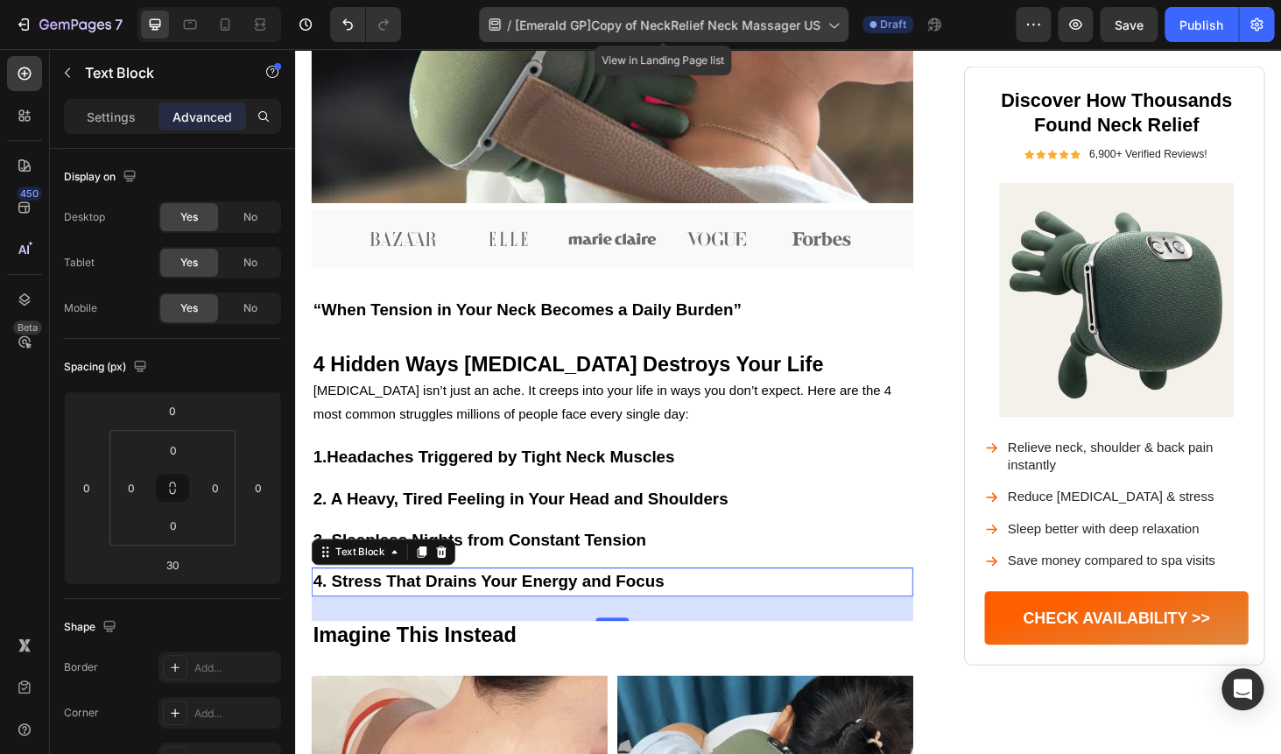
click at [714, 30] on span "[Emerald GP]Copy of NeckRelief Neck Massager US" at bounding box center [667, 25] width 305 height 18
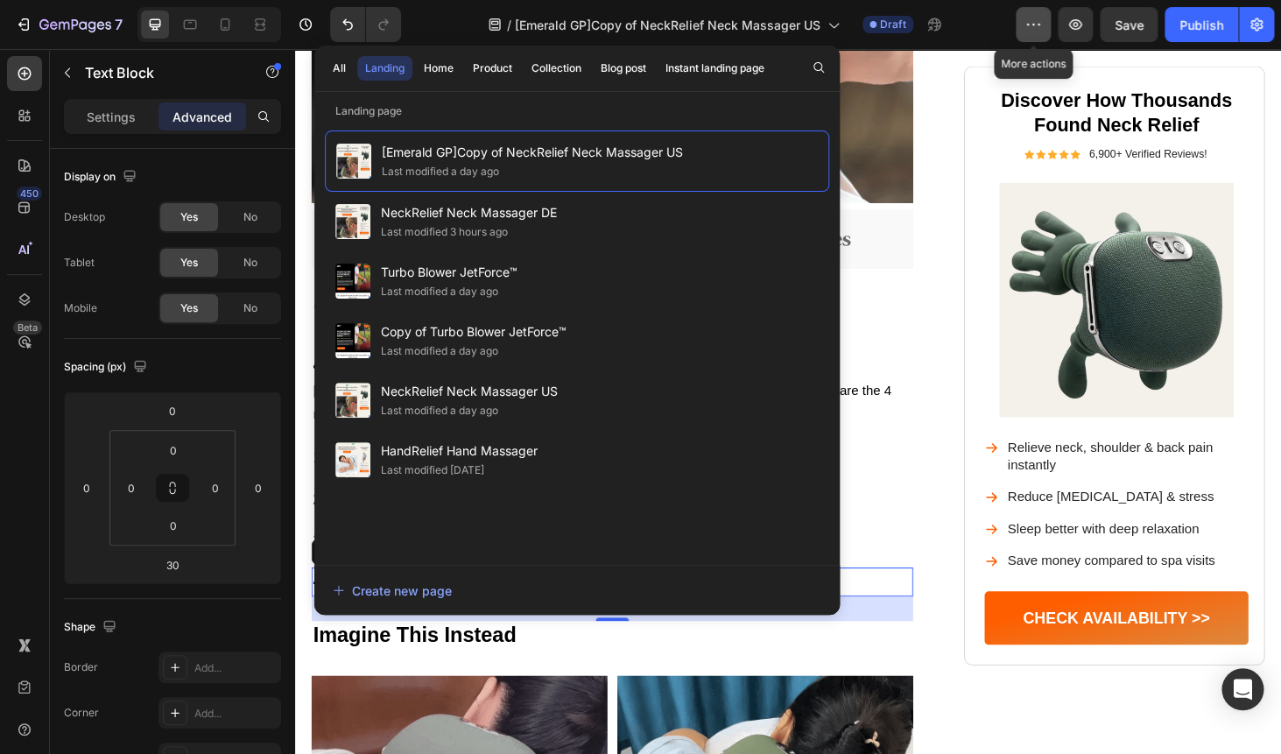
click at [1029, 26] on icon "button" at bounding box center [1033, 25] width 18 height 18
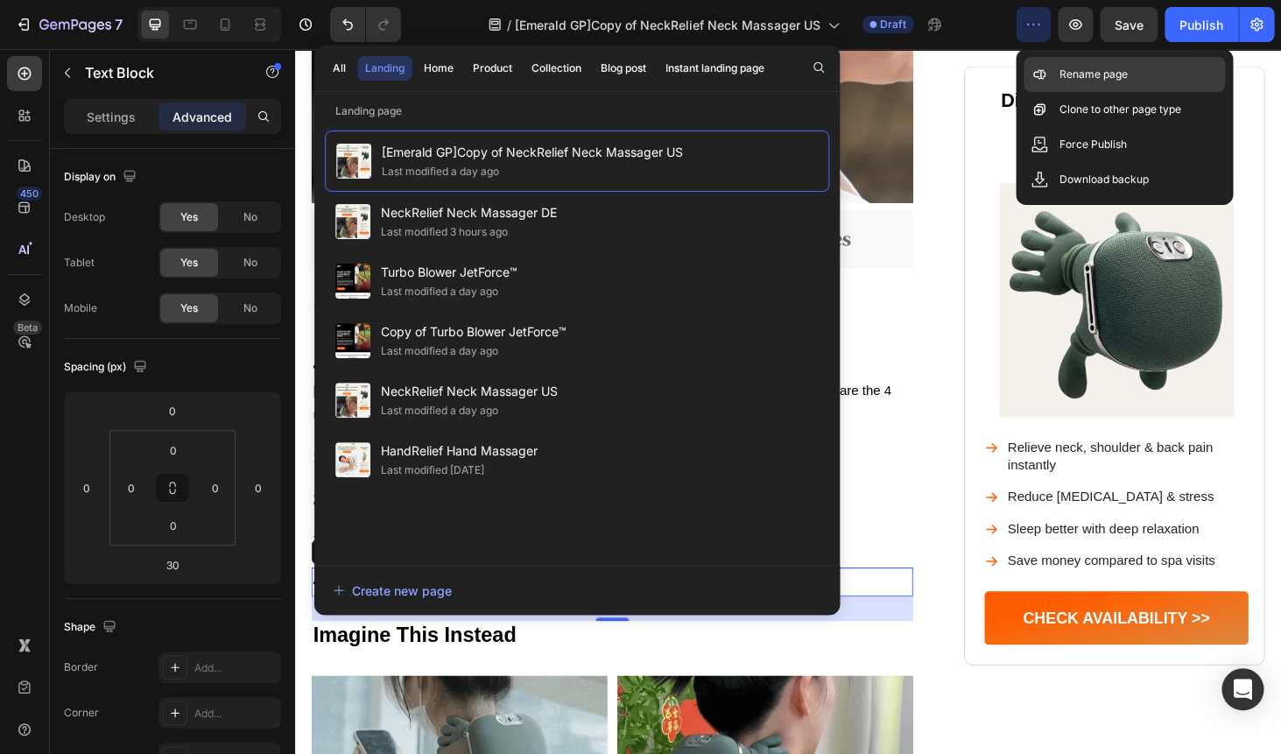
click at [1060, 67] on p "Rename page" at bounding box center [1092, 75] width 68 height 18
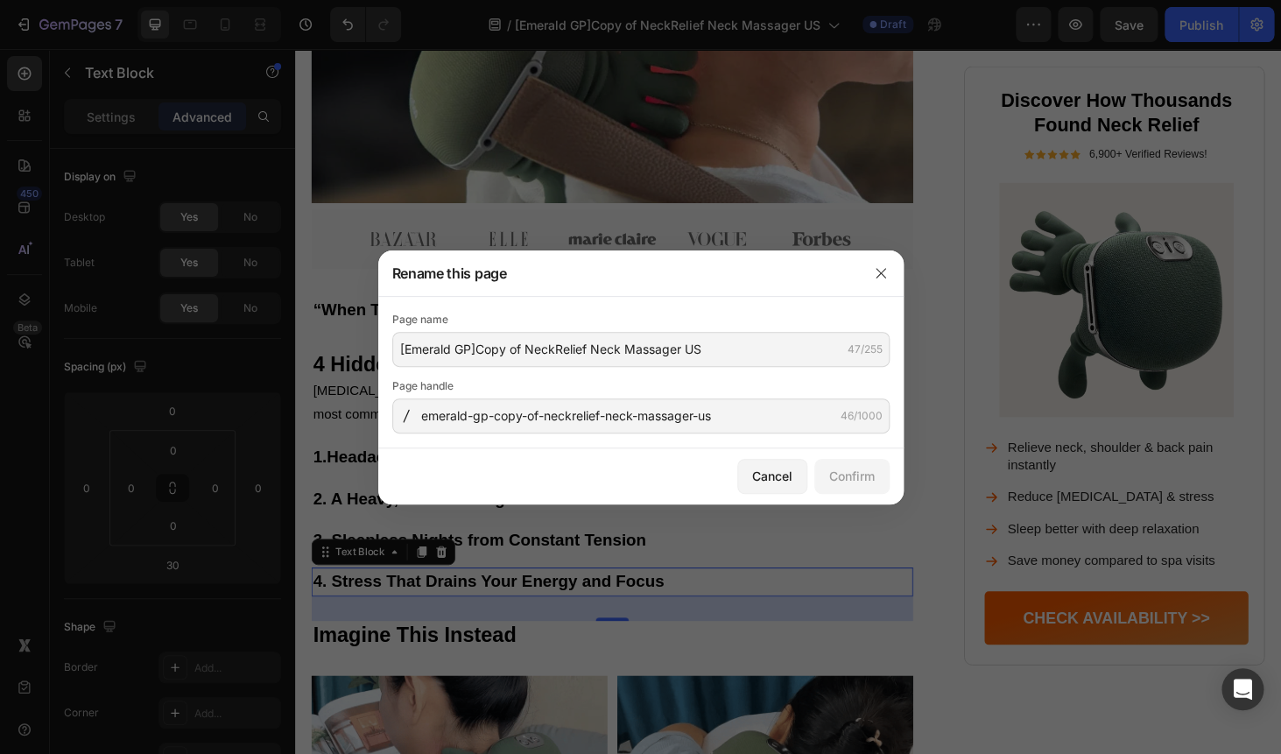
click at [418, 418] on div at bounding box center [406, 416] width 28 height 14
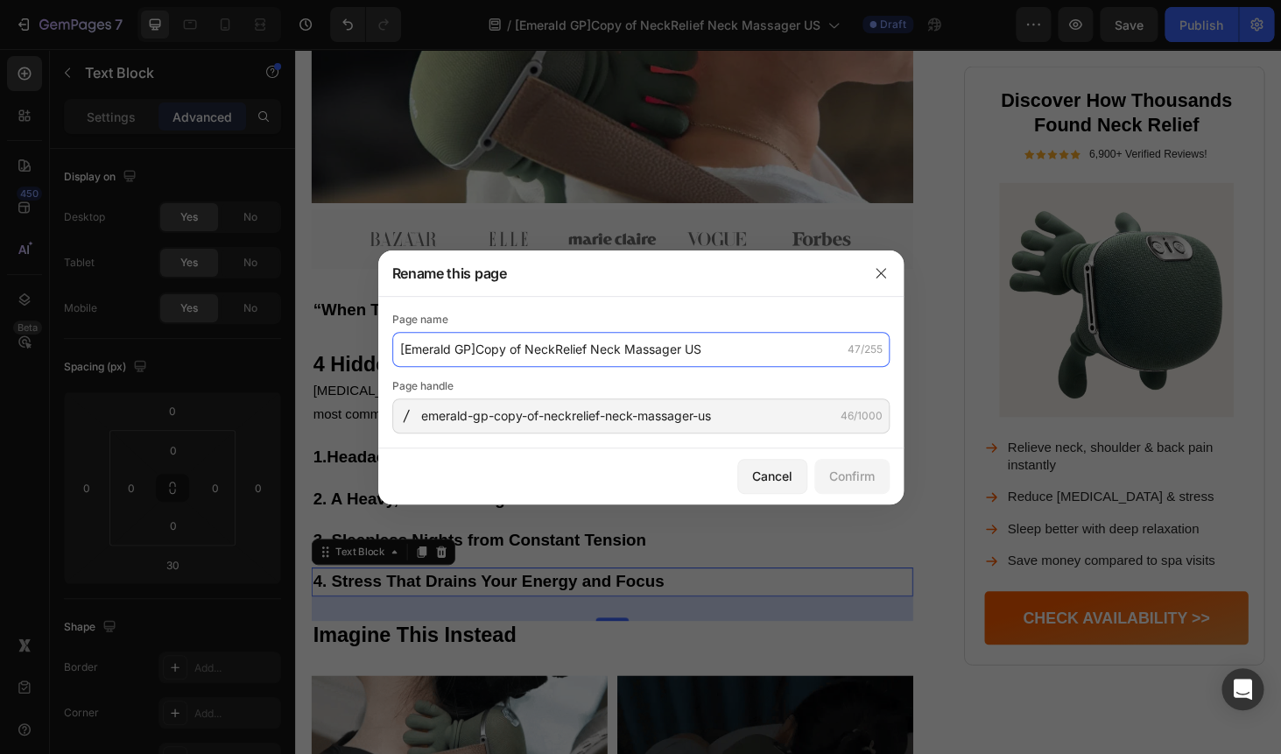
click at [471, 346] on input "[Emerald GP]Copy of NeckRelief Neck Massager US" at bounding box center [640, 349] width 497 height 35
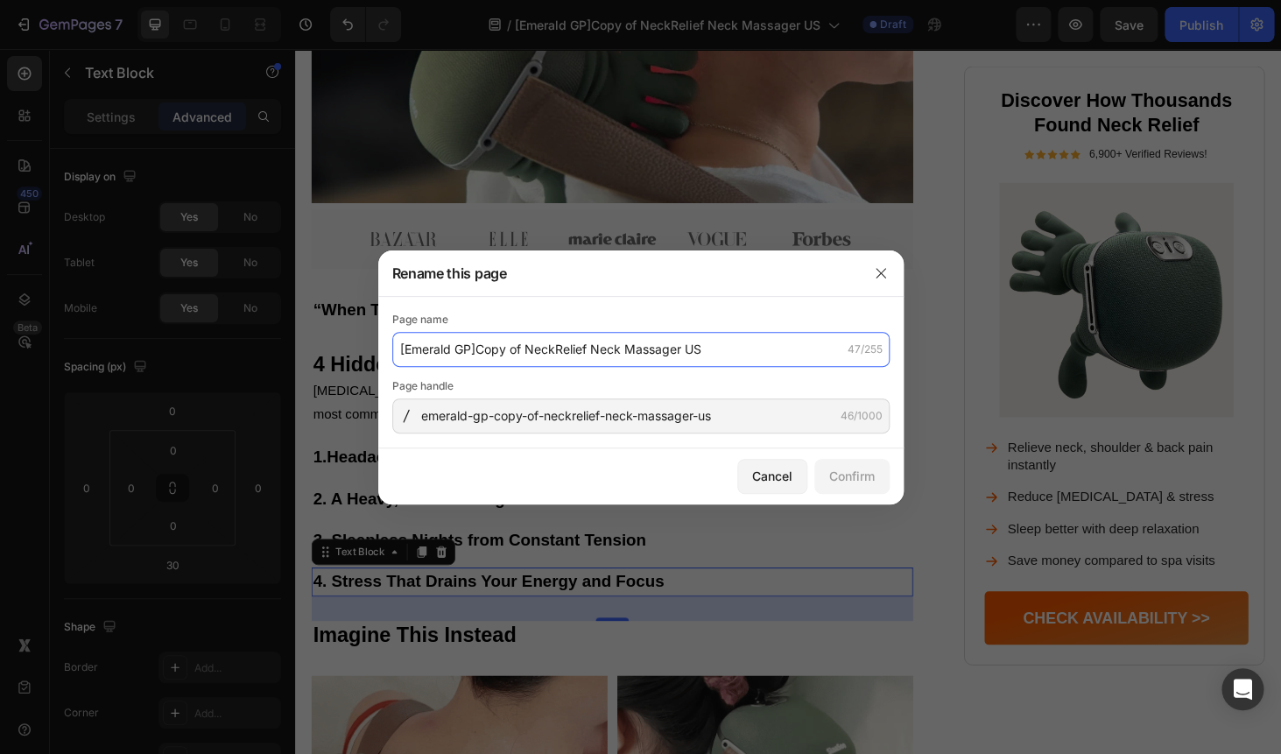
click at [471, 346] on input "[Emerald GP]Copy of NeckRelief Neck Massager US" at bounding box center [640, 349] width 497 height 35
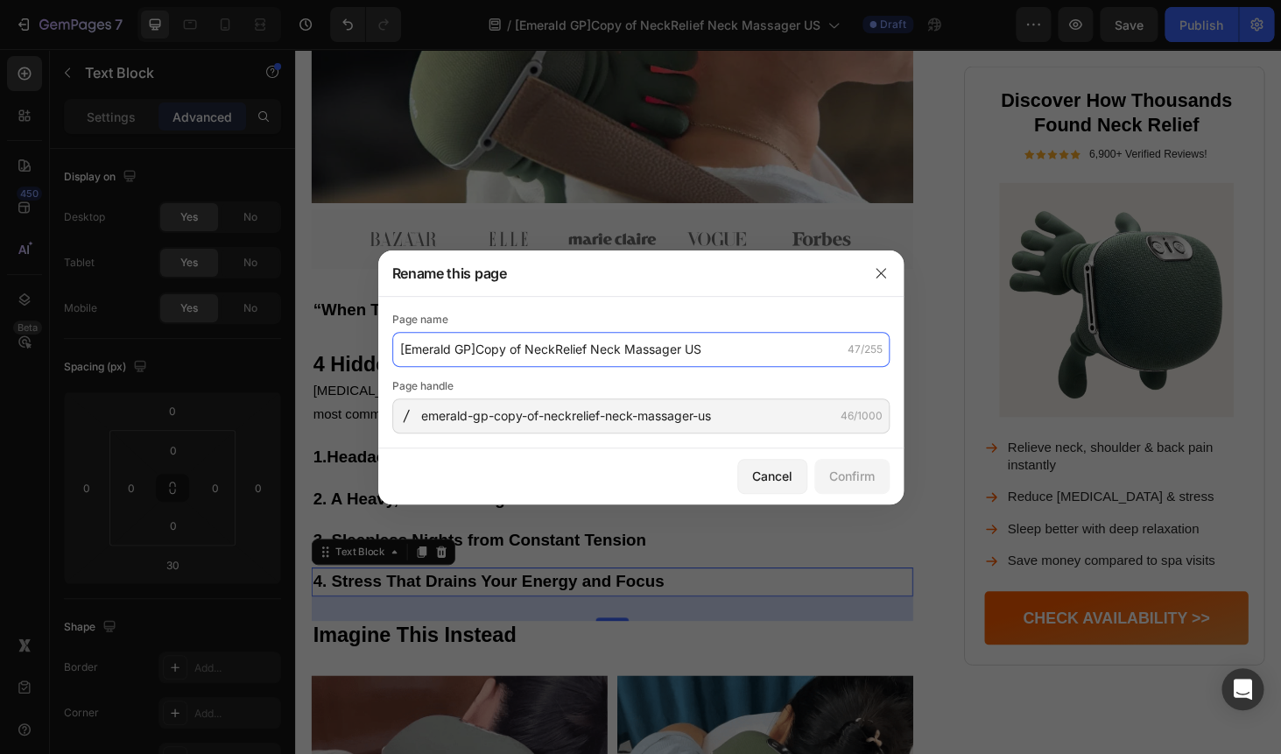
click at [471, 346] on input "[Emerald GP]Copy of NeckRelief Neck Massager US" at bounding box center [640, 349] width 497 height 35
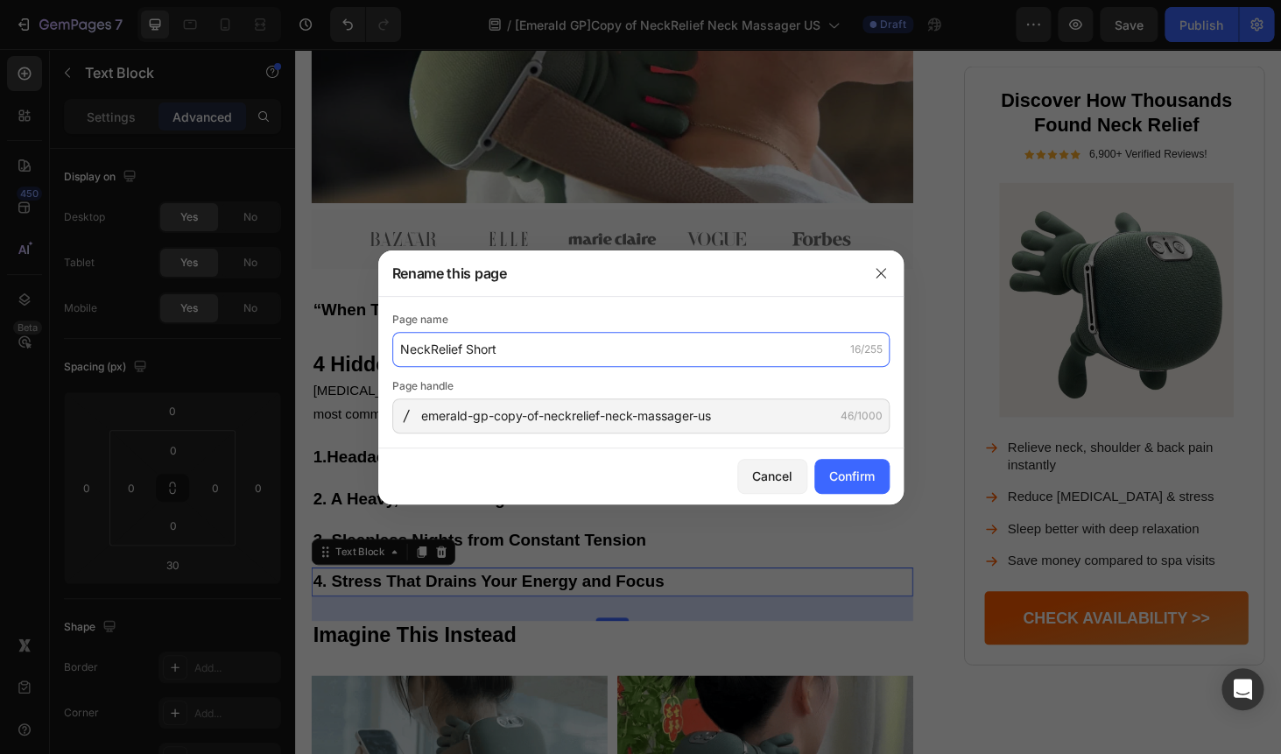
click at [507, 356] on input "NeckRelief Short" at bounding box center [640, 349] width 497 height 35
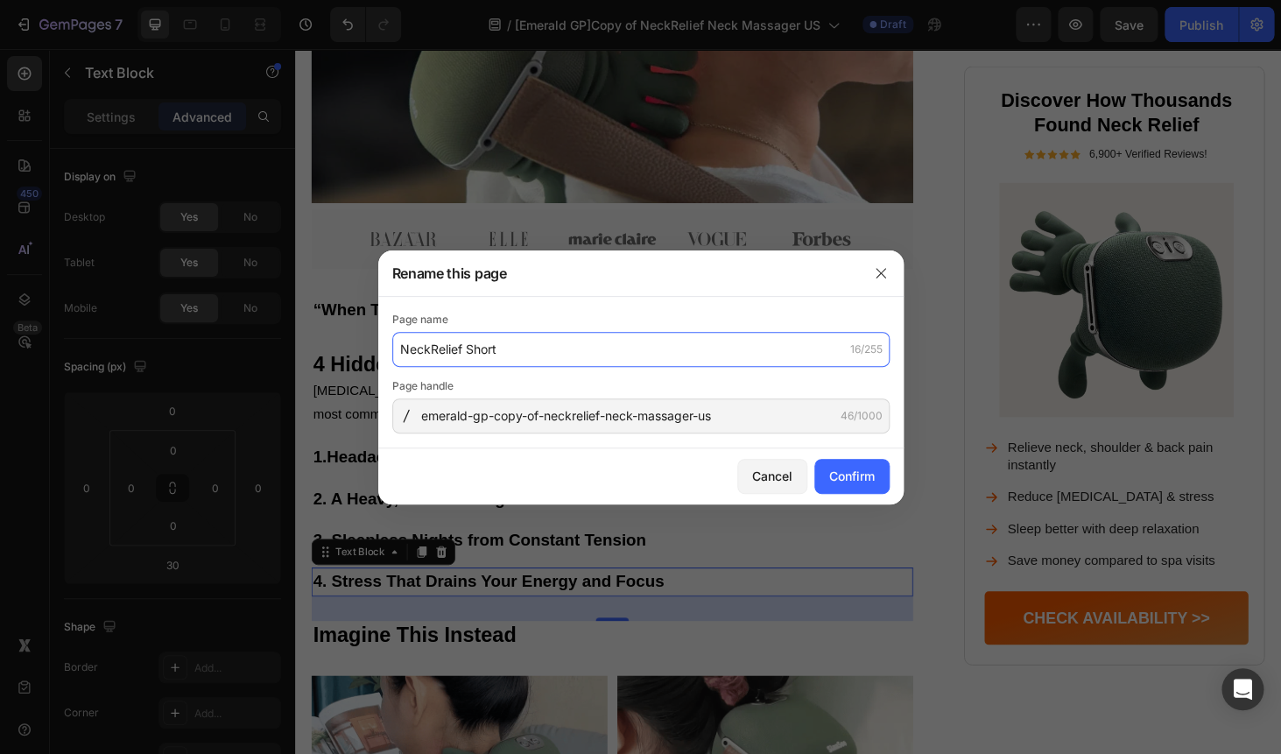
click at [507, 356] on input "NeckRelief Short" at bounding box center [640, 349] width 497 height 35
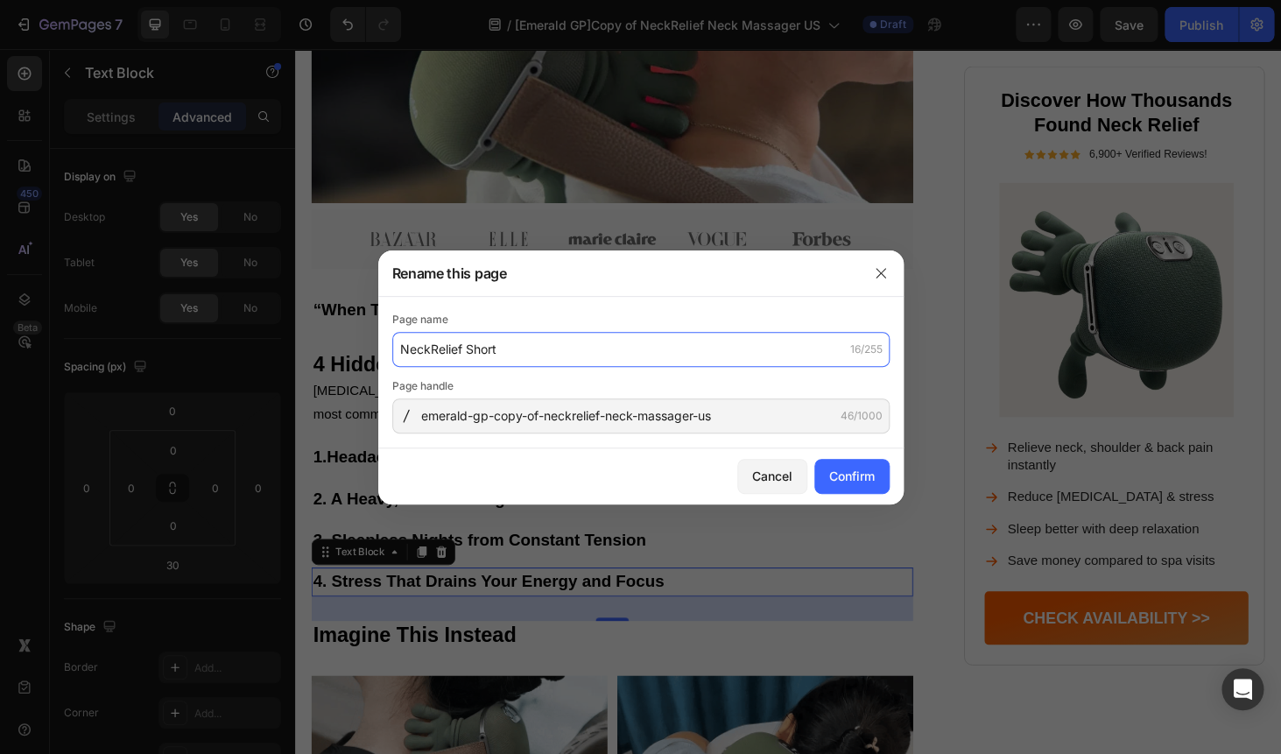
click at [507, 356] on input "NeckRelief Short" at bounding box center [640, 349] width 497 height 35
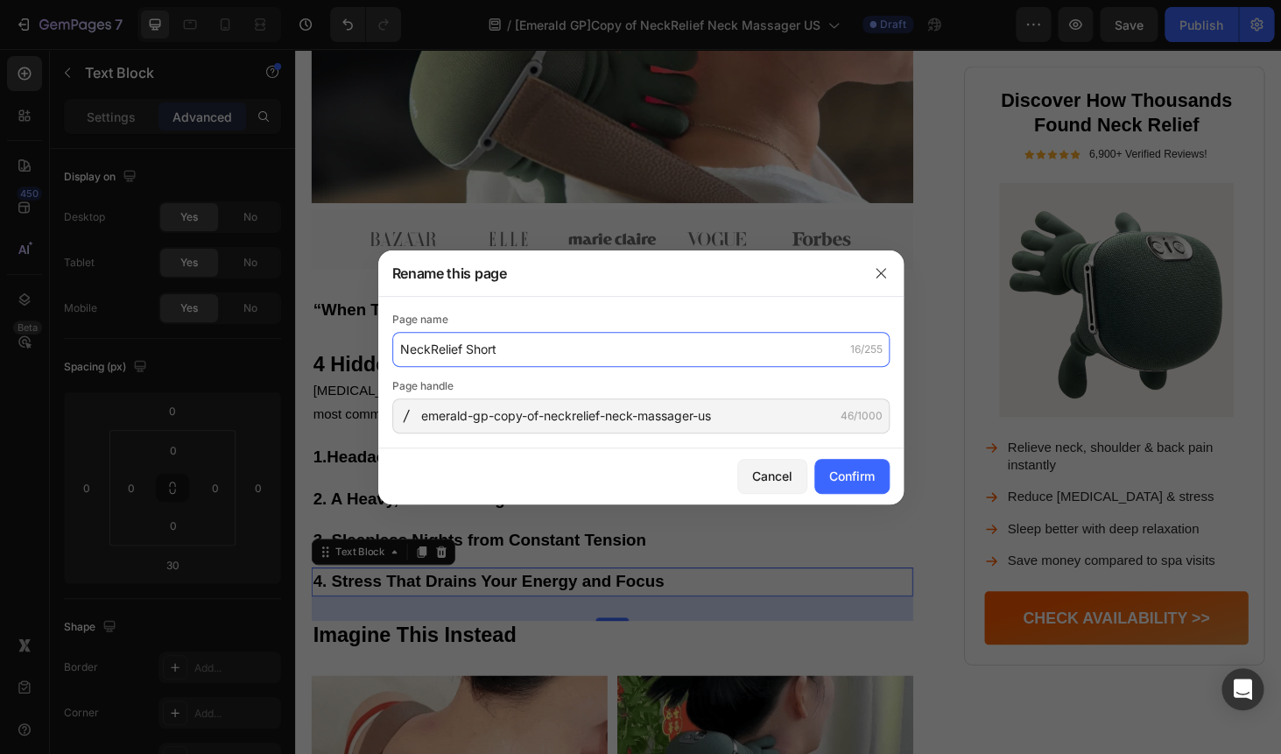
click at [513, 355] on input "NeckRelief Short" at bounding box center [640, 349] width 497 height 35
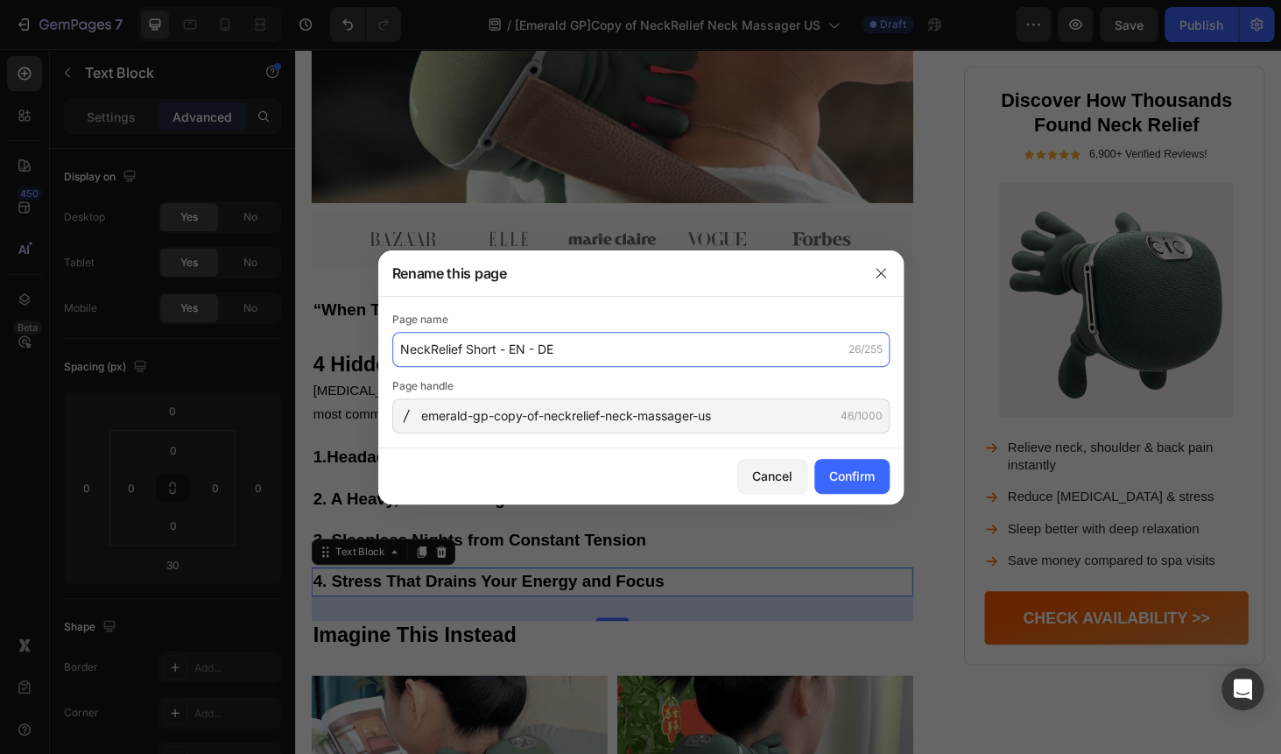
click at [542, 351] on input "NeckRelief Short - EN - DE" at bounding box center [640, 349] width 497 height 35
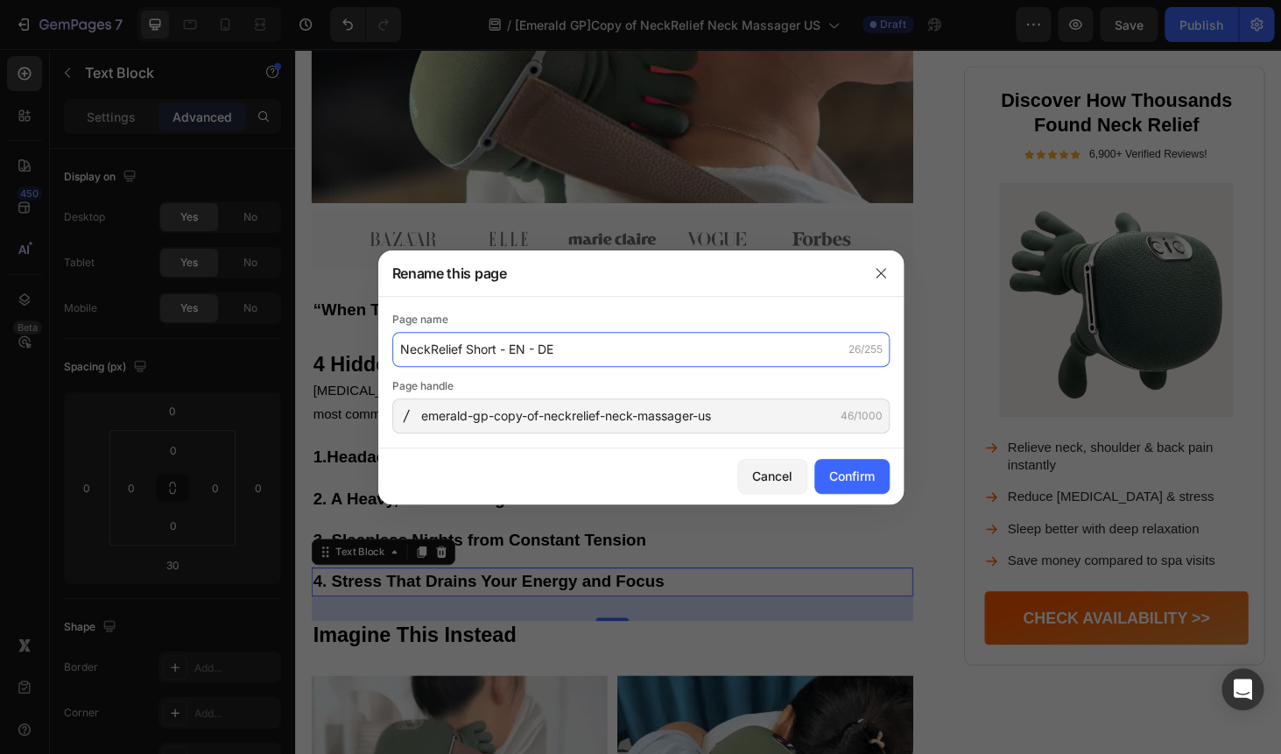
click at [542, 351] on input "NeckRelief Short - EN - DE" at bounding box center [640, 349] width 497 height 35
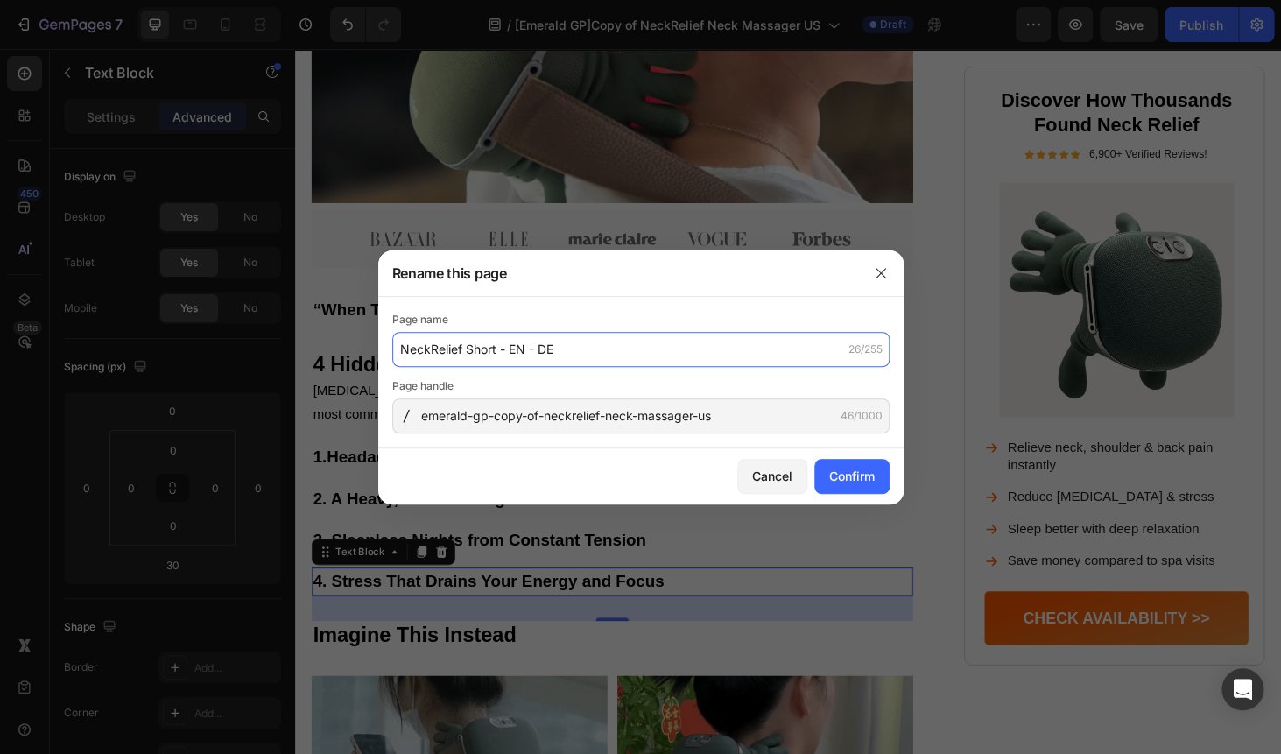
click at [542, 351] on input "NeckRelief Short - EN - DE" at bounding box center [640, 349] width 497 height 35
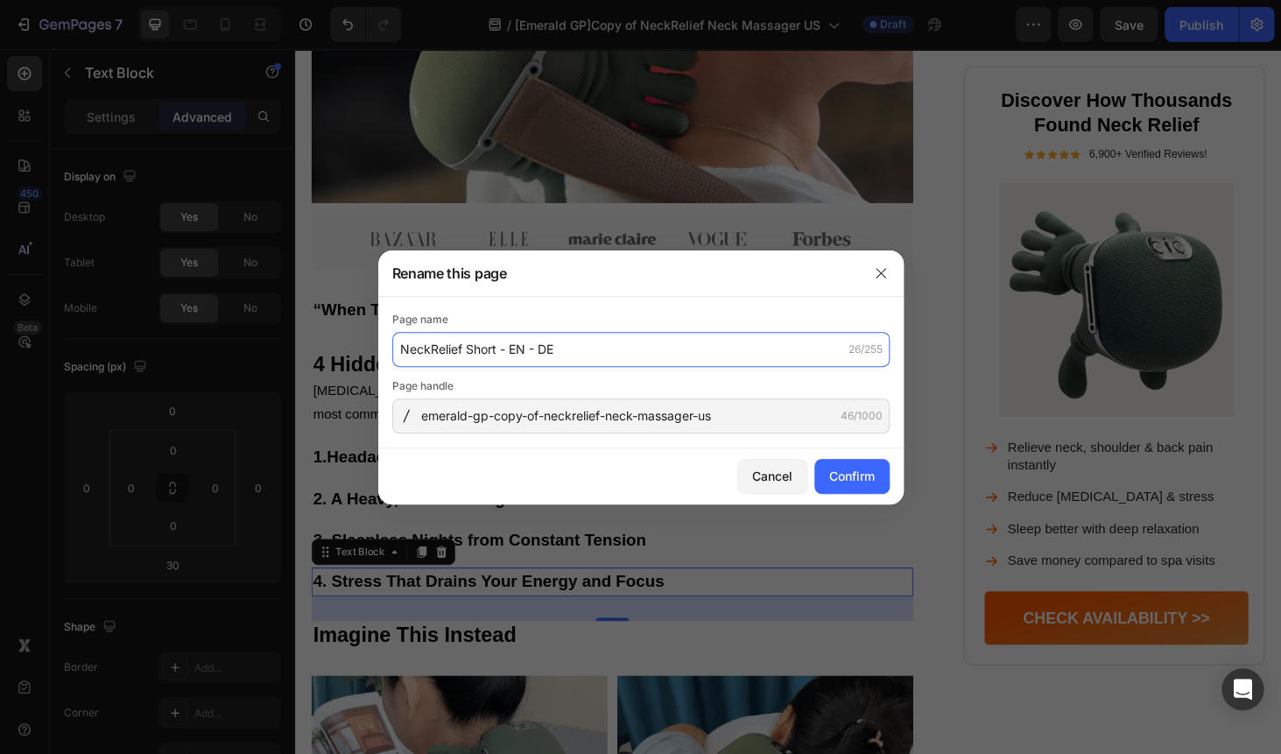
type input "NeckRelief Short - EN - DE"
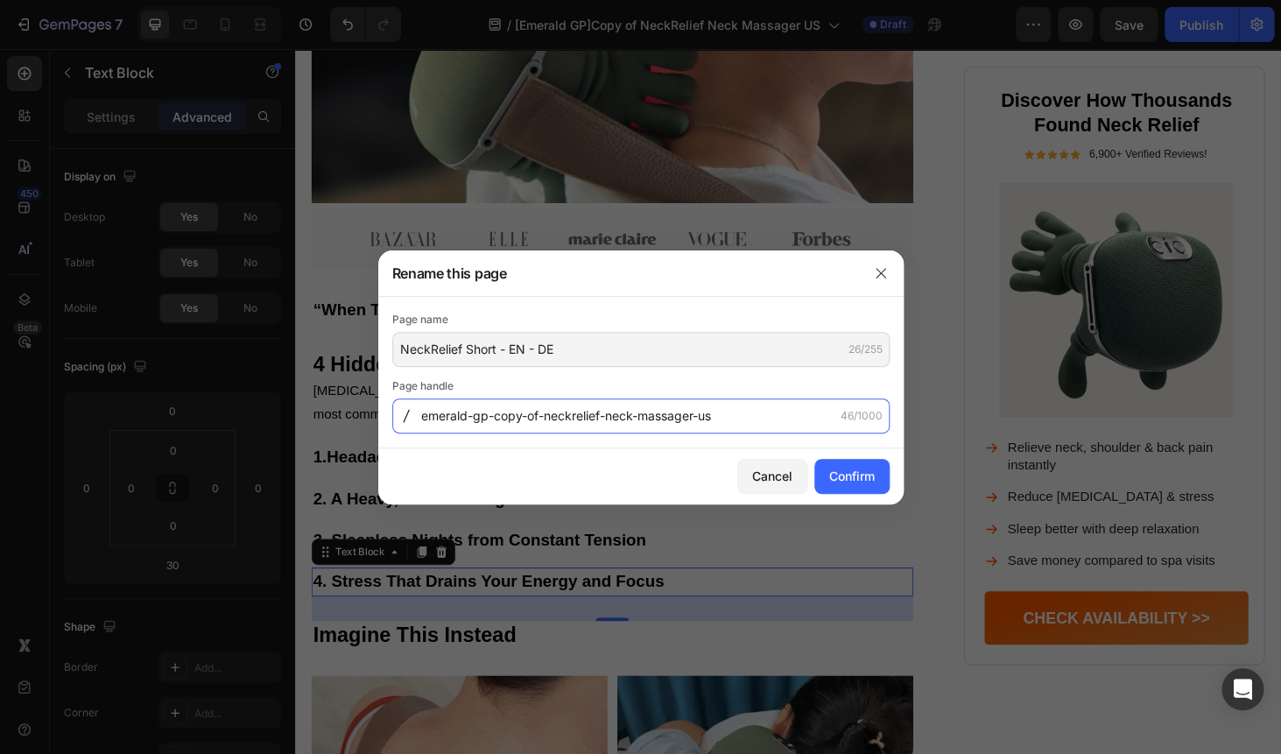
click at [531, 424] on input "emerald-gp-copy-of-neckrelief-neck-massager-us" at bounding box center [640, 415] width 497 height 35
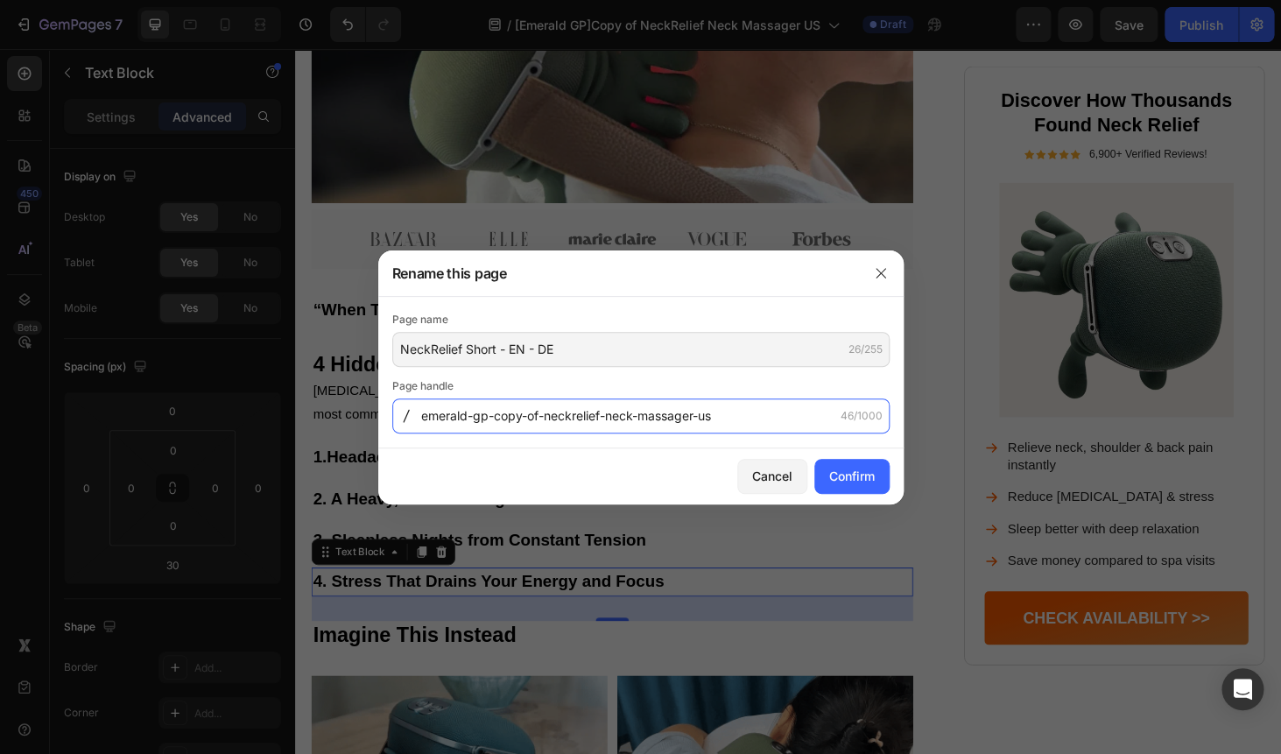
click at [531, 424] on input "emerald-gp-copy-of-neckrelief-neck-massager-us" at bounding box center [640, 415] width 497 height 35
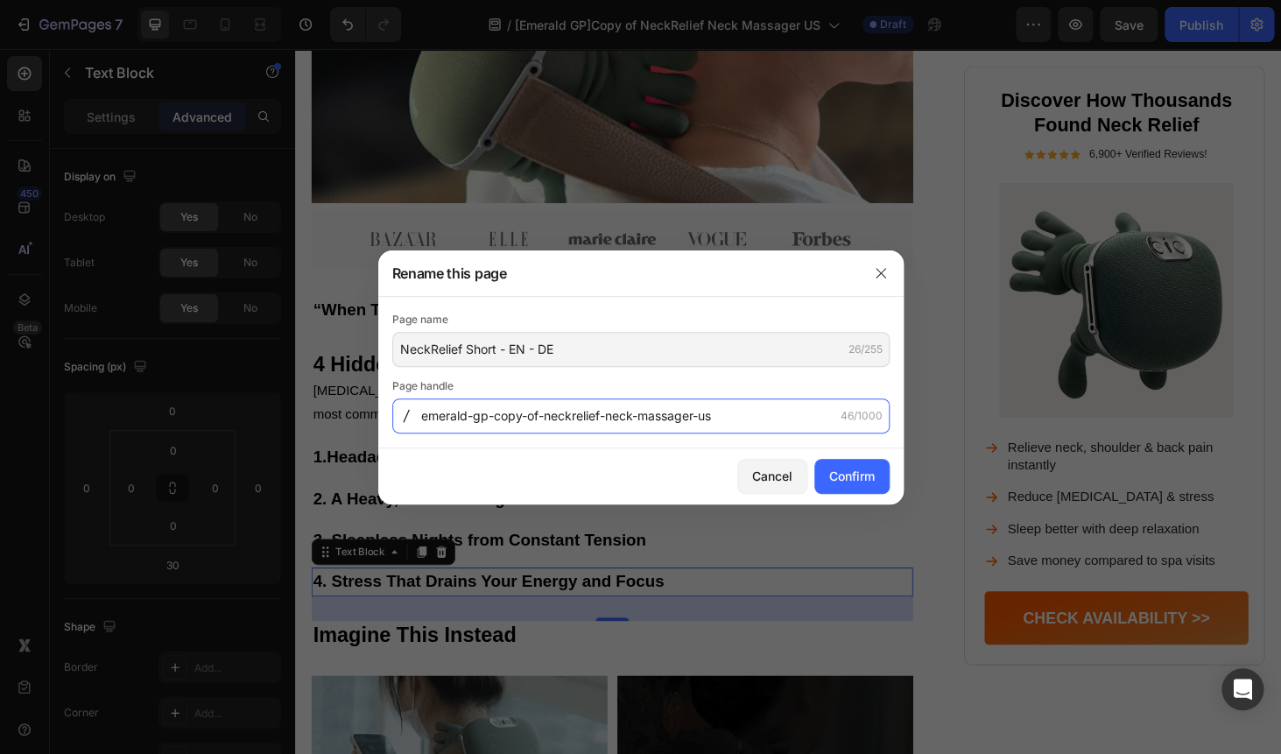
click at [531, 424] on input "emerald-gp-copy-of-neckrelief-neck-massager-us" at bounding box center [640, 415] width 497 height 35
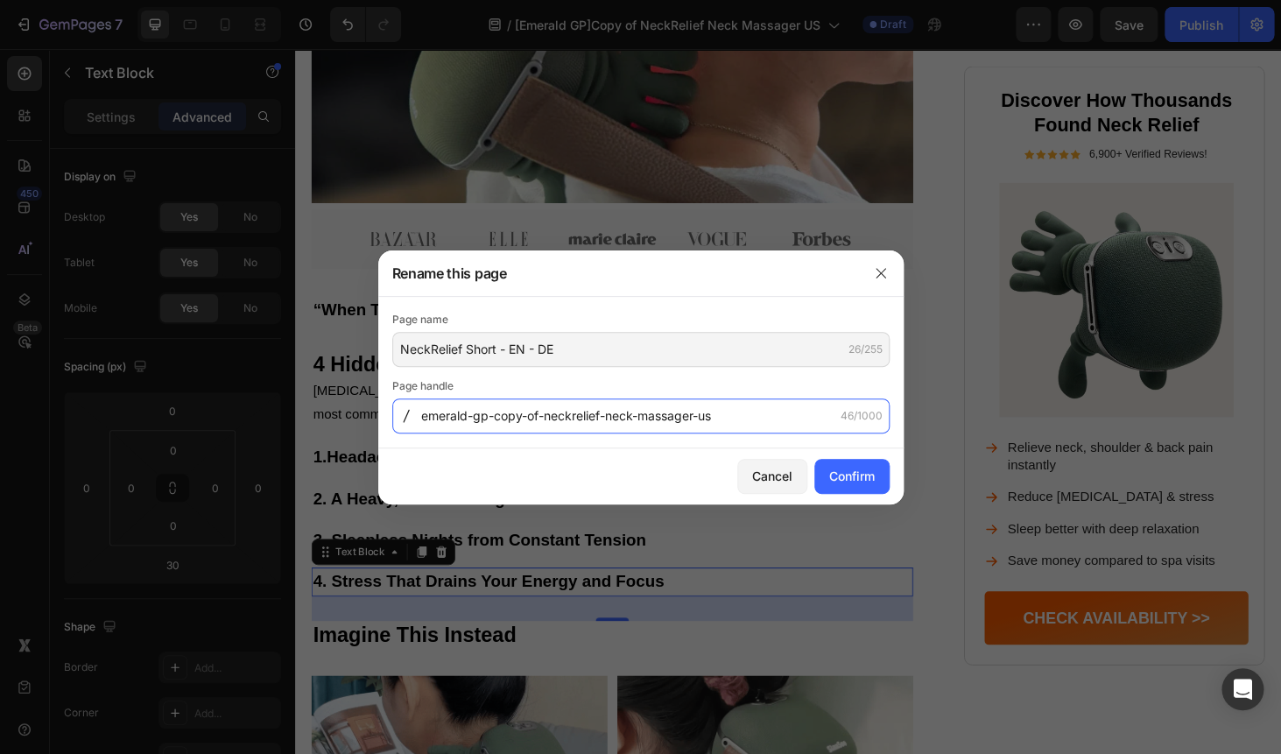
paste input "NeckRelief-Short---EN---DE"
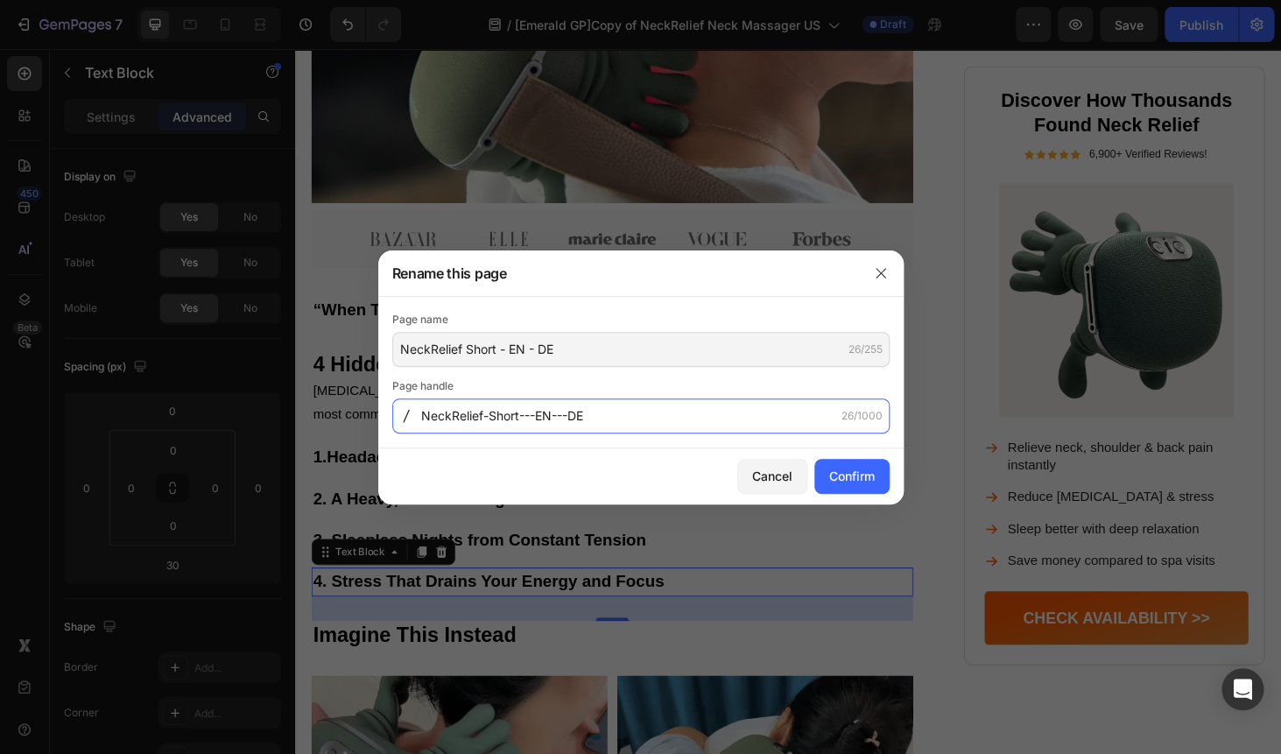
type input "NeckRelief-Short---EN---DE"
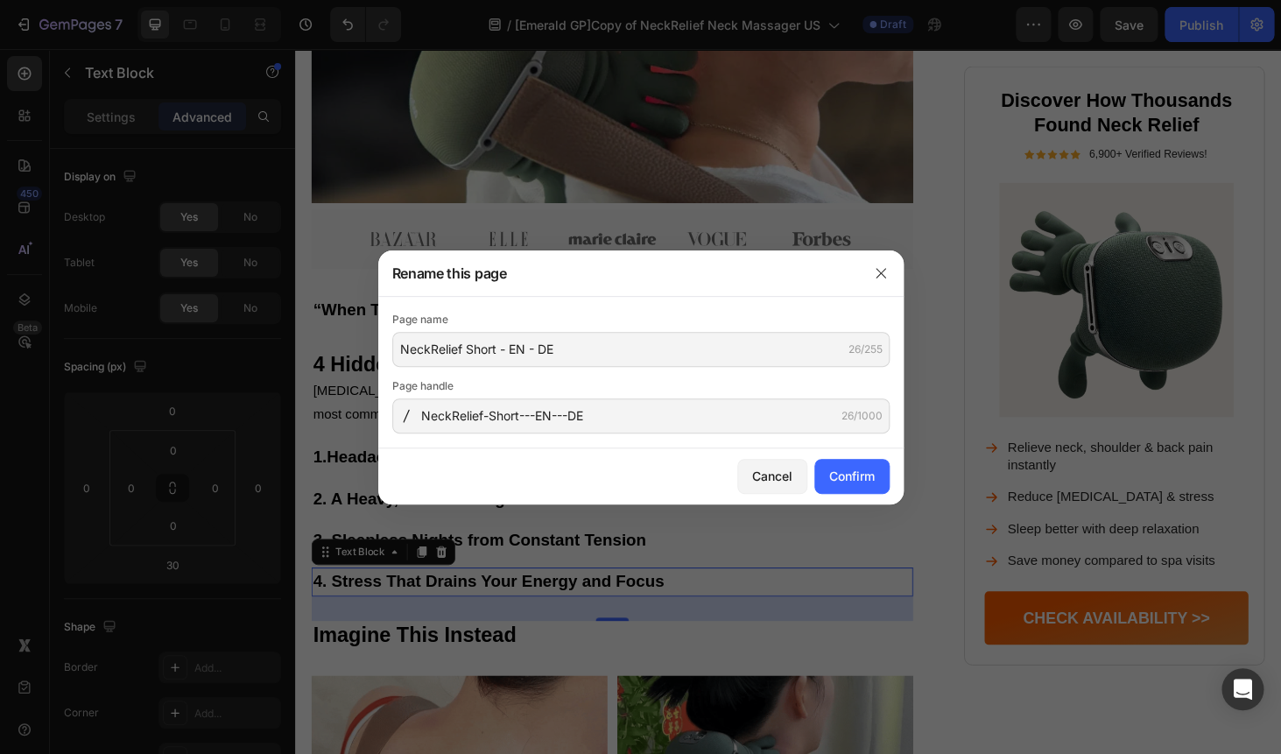
click at [692, 375] on div "Page name NeckRelief Short - EN - DE 26/255 Page handle NeckRelief-Short---EN--…" at bounding box center [640, 372] width 497 height 123
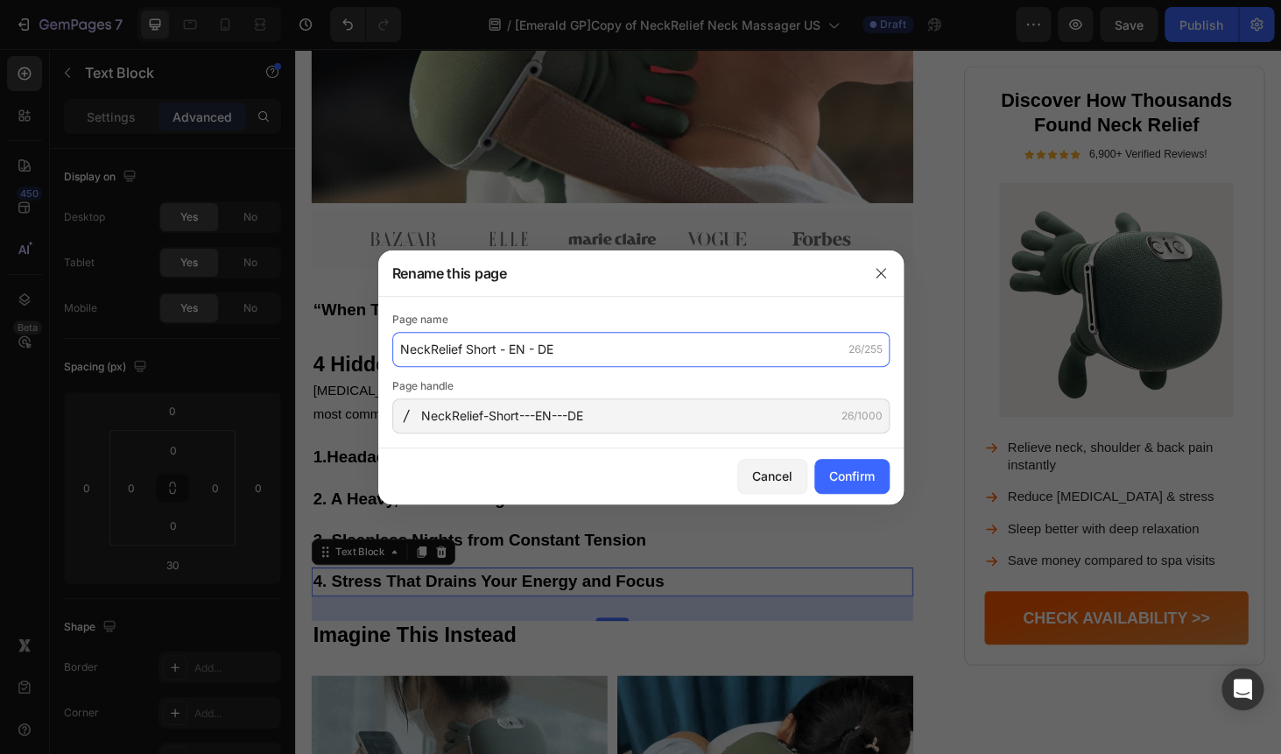
click at [506, 354] on input "NeckRelief Short - EN - DE" at bounding box center [640, 349] width 497 height 35
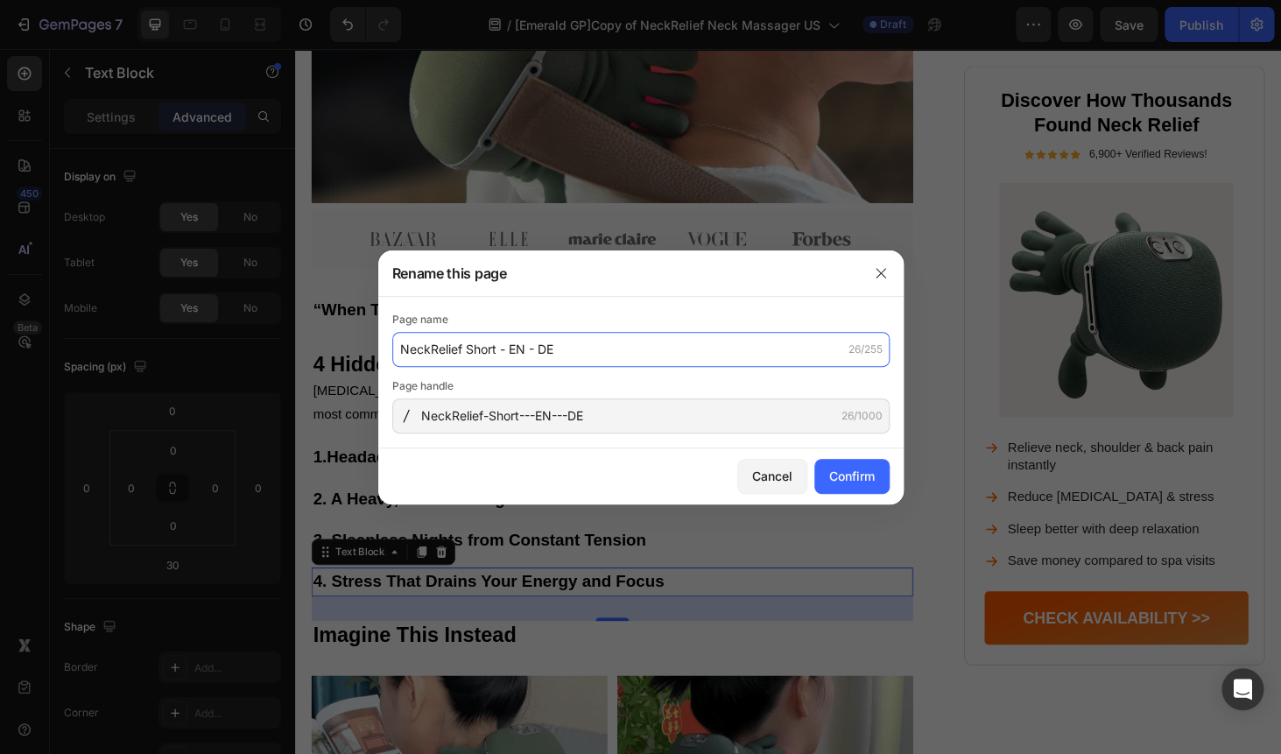
click at [506, 346] on input "NeckRelief Short - EN - DE" at bounding box center [640, 349] width 497 height 35
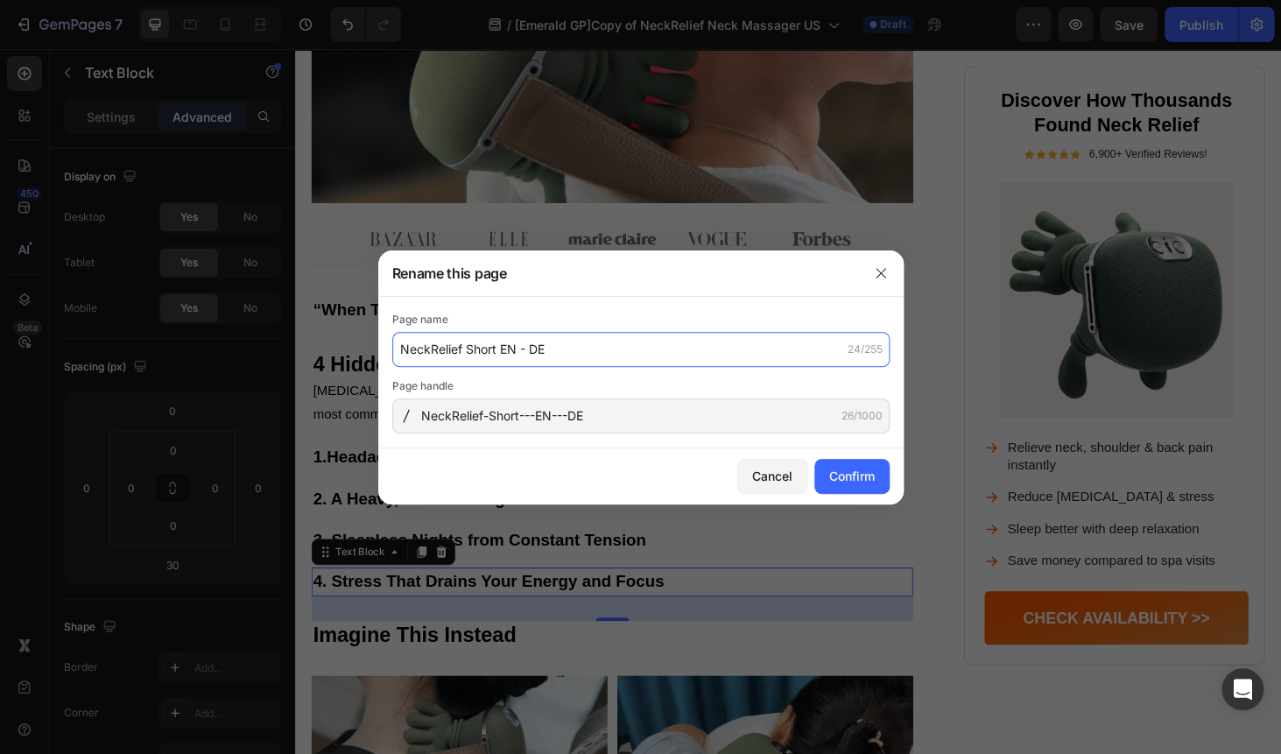
click at [525, 349] on input "NeckRelief Short EN - DE" at bounding box center [640, 349] width 497 height 35
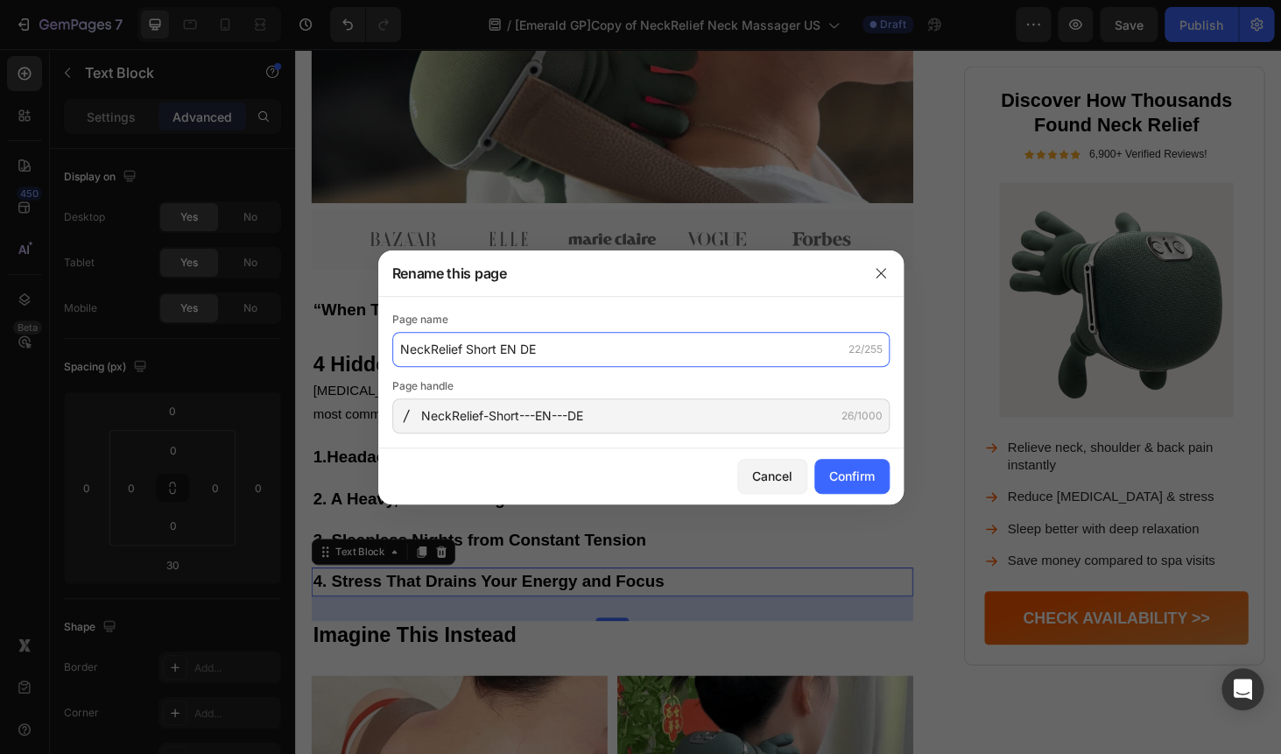
click at [527, 348] on input "NeckRelief Short EN DE" at bounding box center [640, 349] width 497 height 35
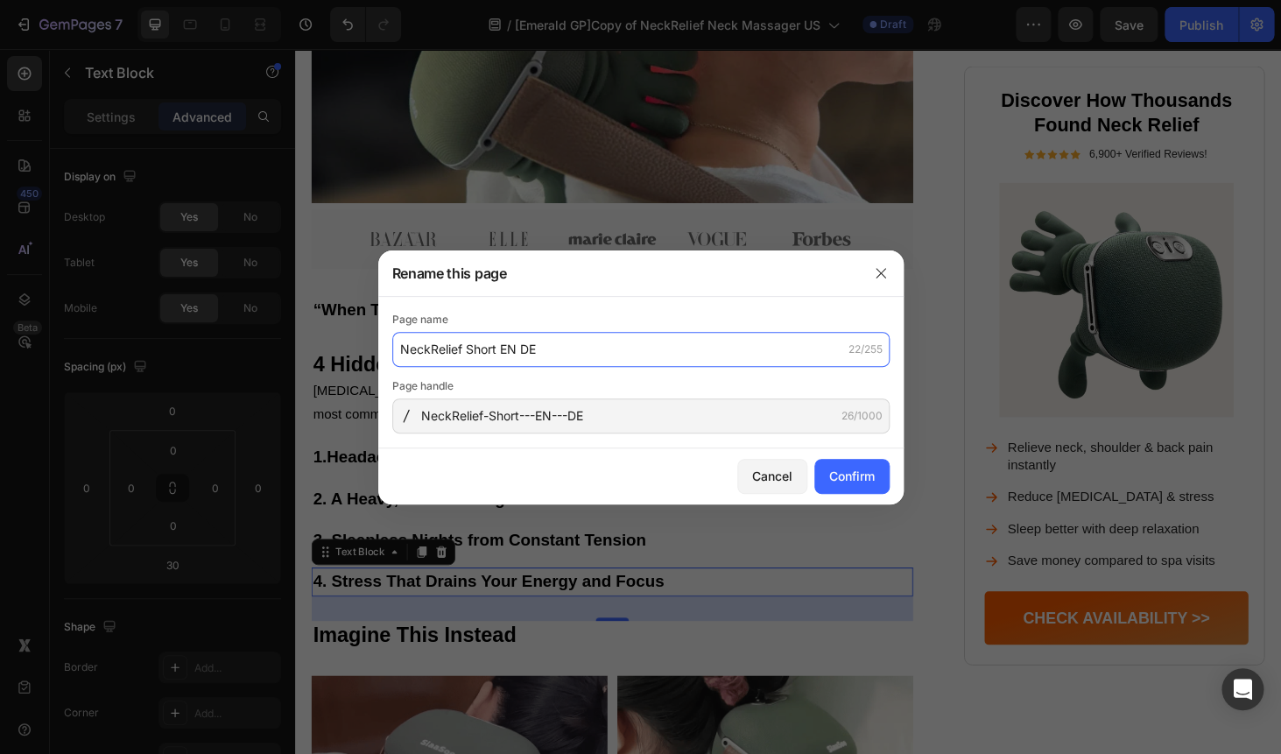
click at [527, 348] on input "NeckRelief Short EN DE" at bounding box center [640, 349] width 497 height 35
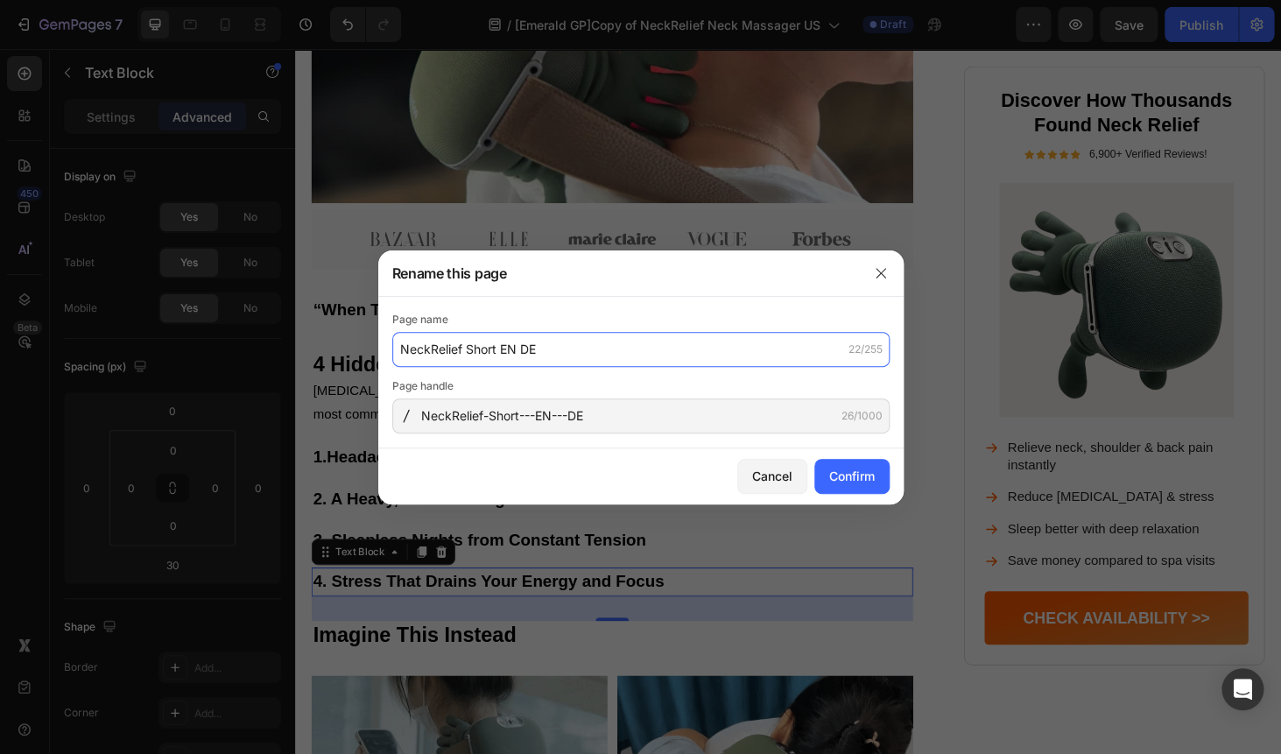
click at [527, 348] on input "NeckRelief Short EN DE" at bounding box center [640, 349] width 497 height 35
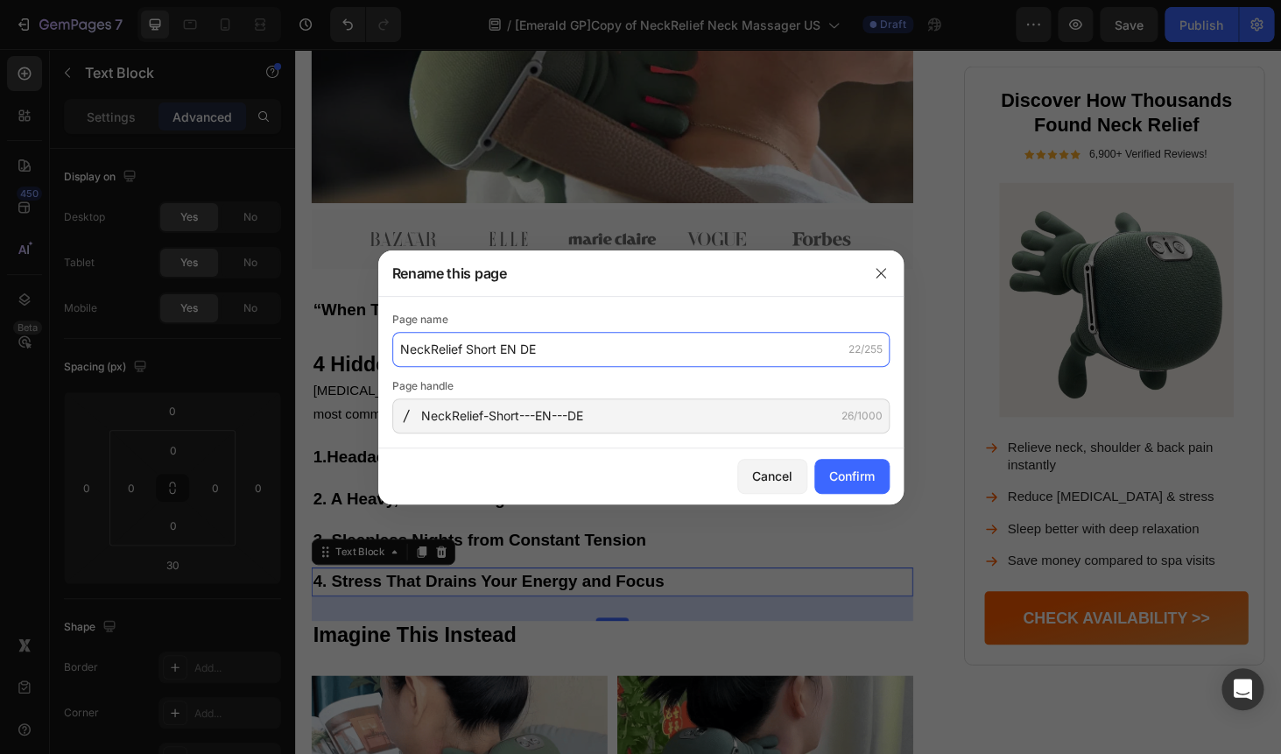
type input "NeckRelief Short EN DE"
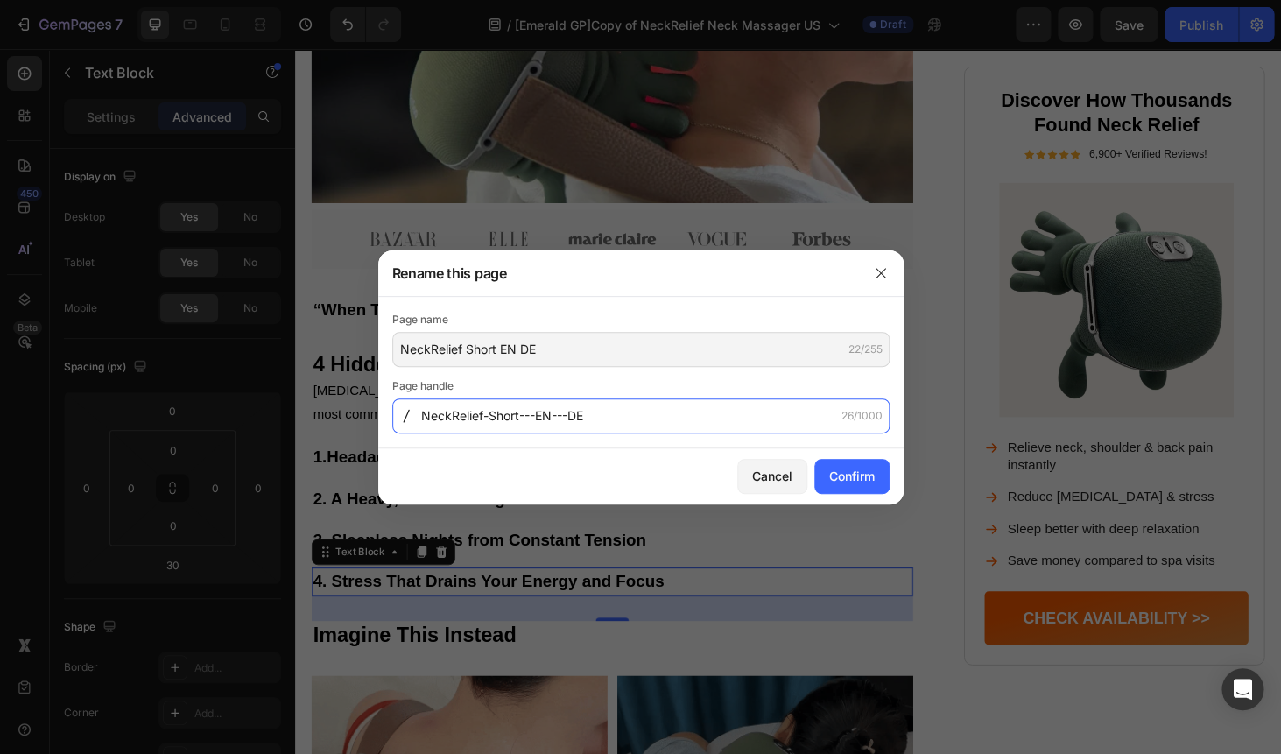
click at [515, 414] on input "NeckRelief-Short---EN---DE" at bounding box center [640, 415] width 497 height 35
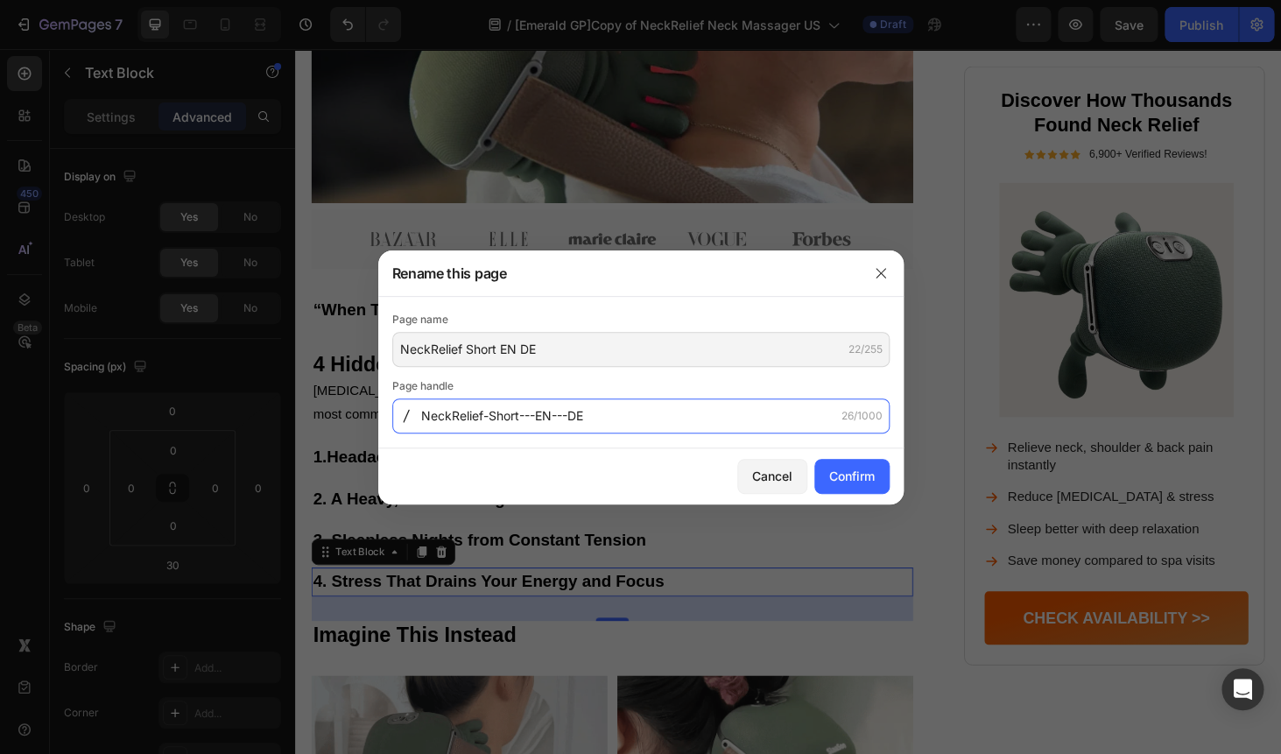
click at [515, 414] on input "NeckRelief-Short---EN---DE" at bounding box center [640, 415] width 497 height 35
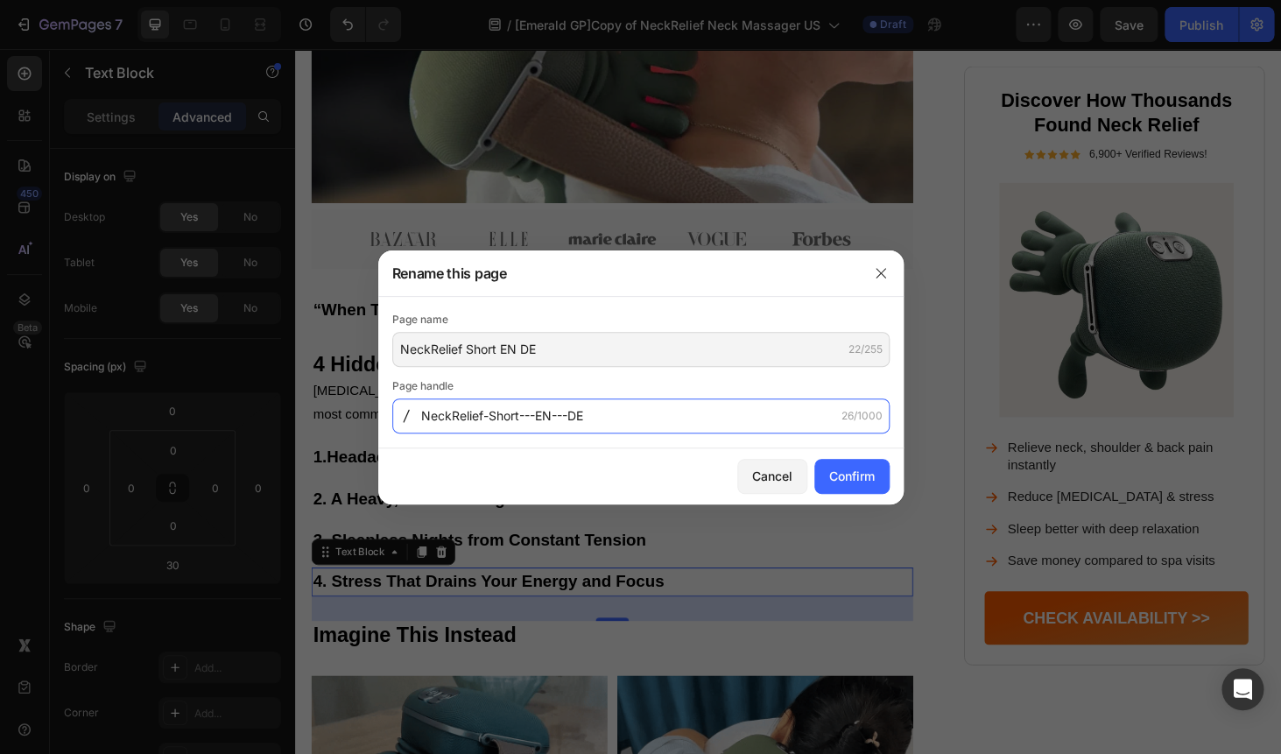
click at [515, 414] on input "NeckRelief-Short---EN---DE" at bounding box center [640, 415] width 497 height 35
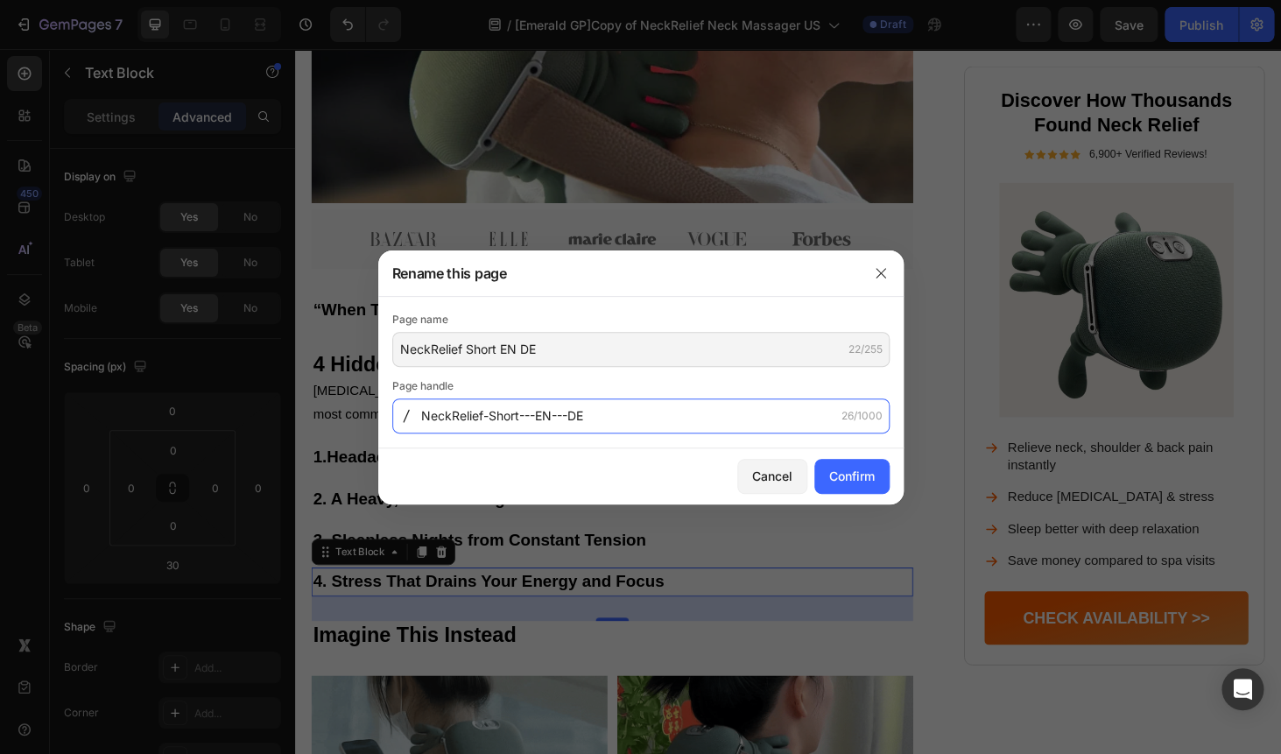
paste input "EN"
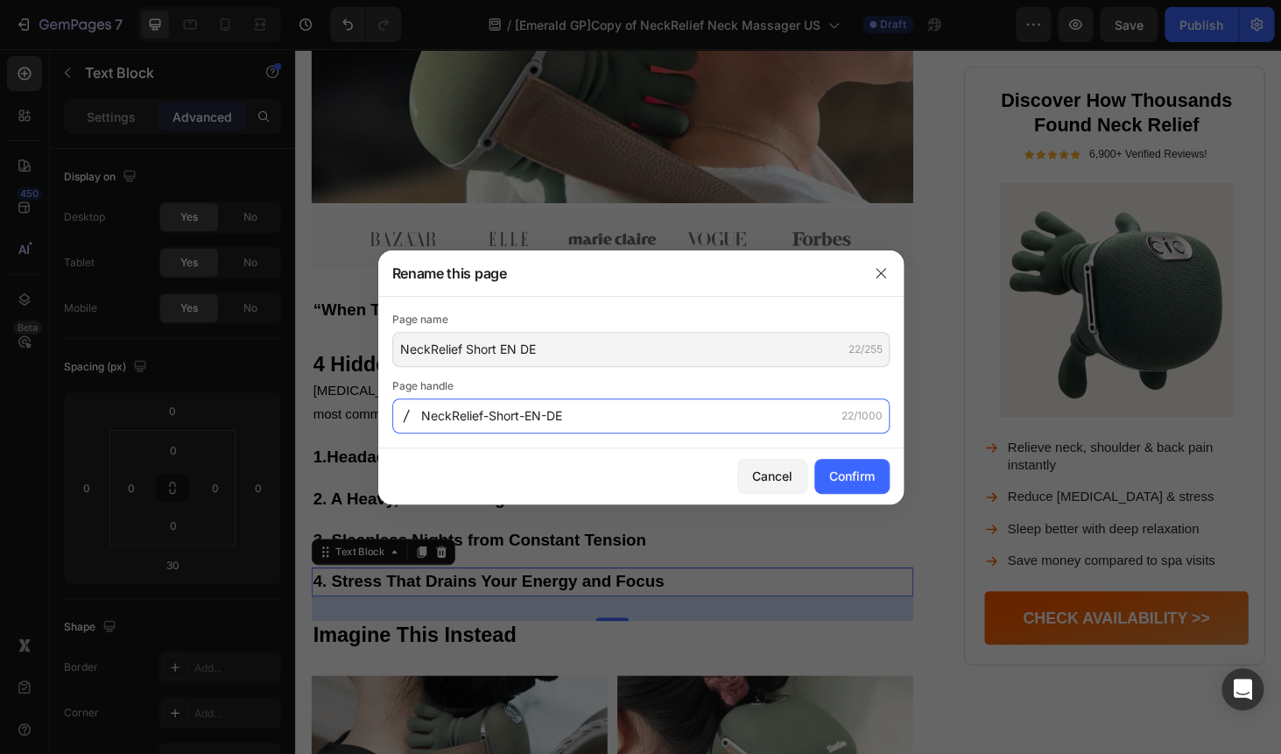
type input "NeckRelief-Short-EN-DE"
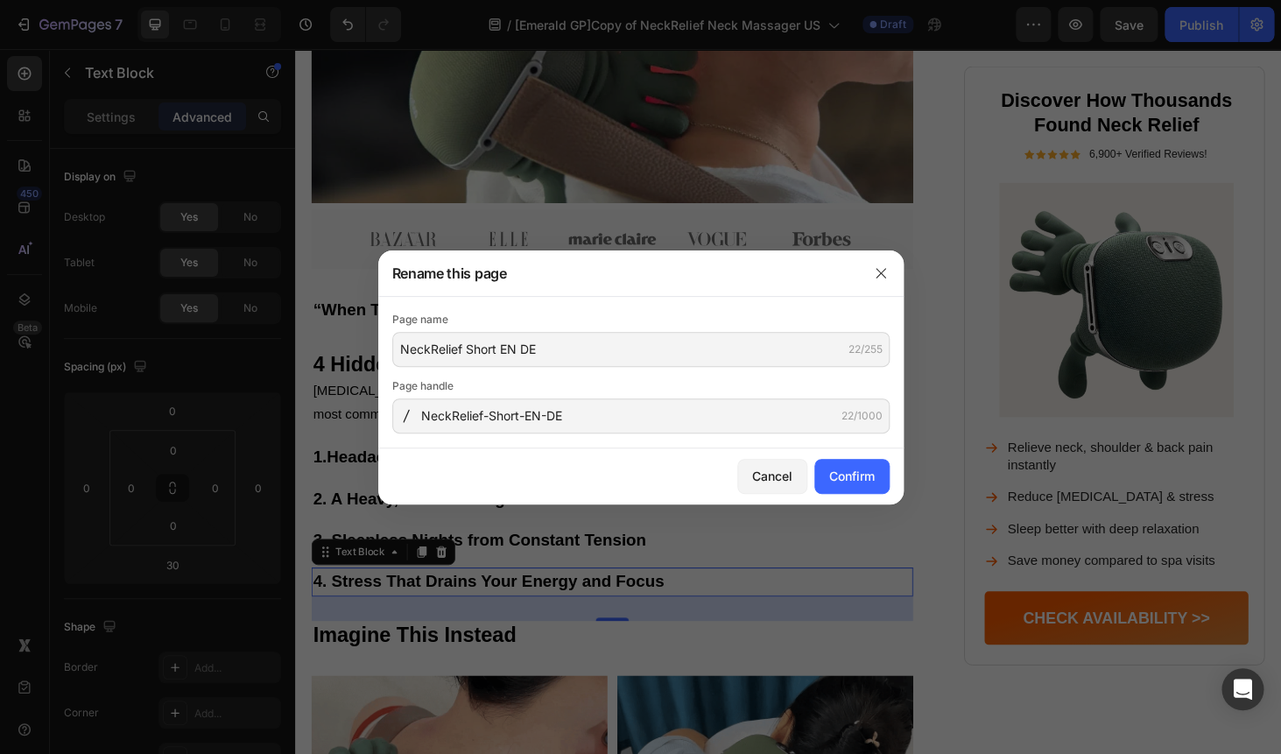
click at [594, 369] on div "Page name NeckRelief Short EN DE 22/255 Page handle NeckRelief-Short-EN-DE 22/1…" at bounding box center [640, 372] width 497 height 123
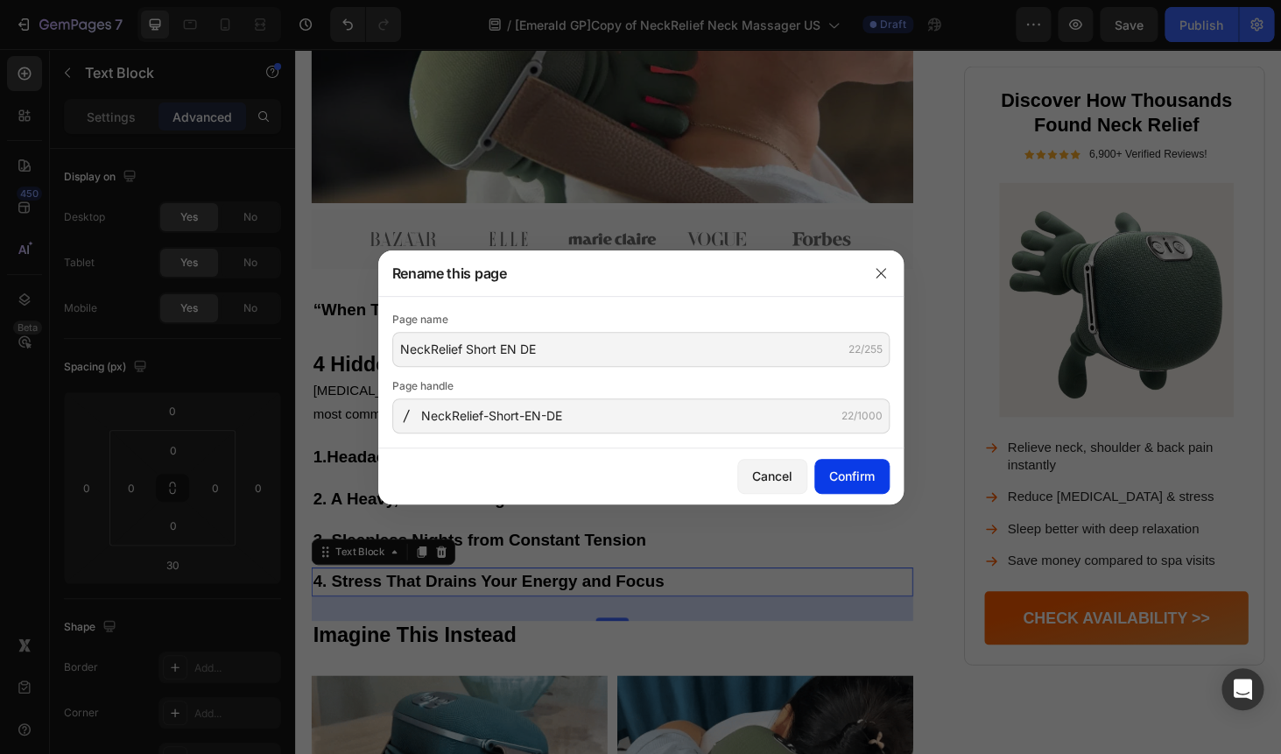
click at [853, 481] on div "Confirm" at bounding box center [852, 476] width 46 height 18
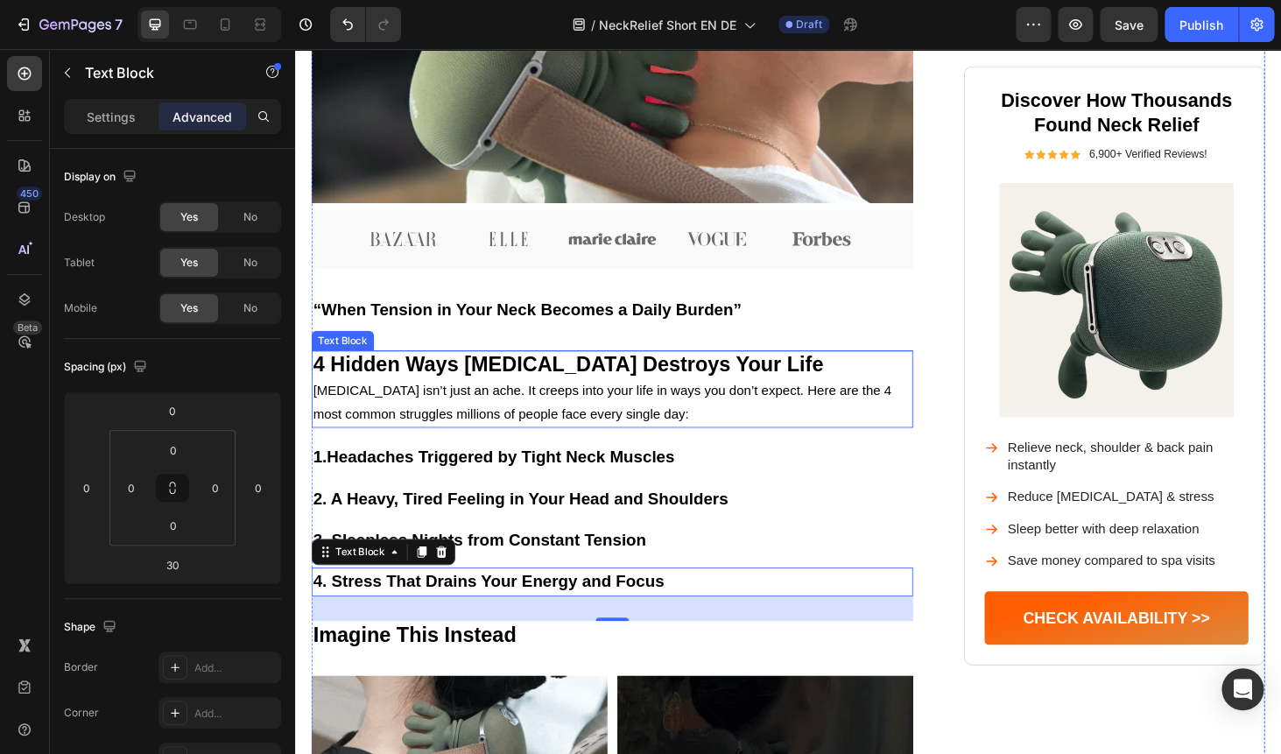
click at [629, 451] on p "Neck pain isn’t just an ache. It creeps into your life in ways you don’t expect…" at bounding box center [632, 425] width 637 height 51
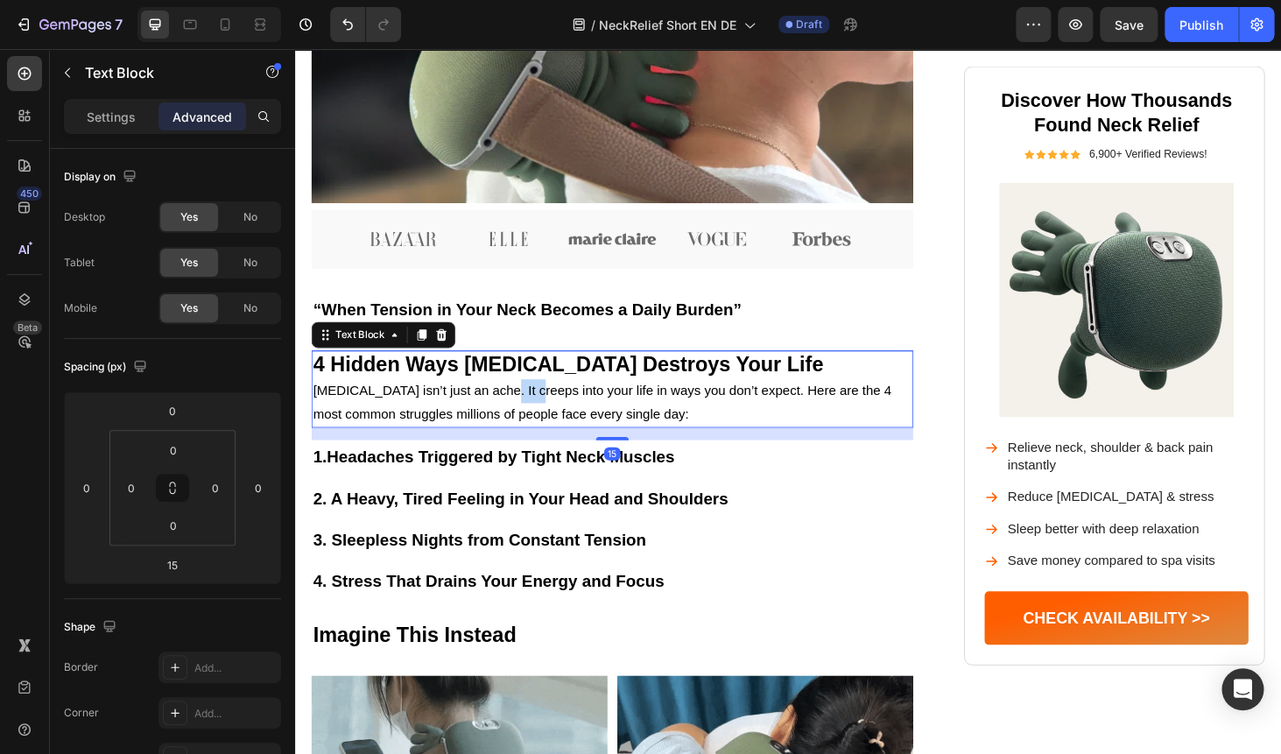
click at [505, 445] on span "Neck pain isn’t just an ache. It creeps into your life in ways you don’t expect…" at bounding box center [622, 424] width 616 height 40
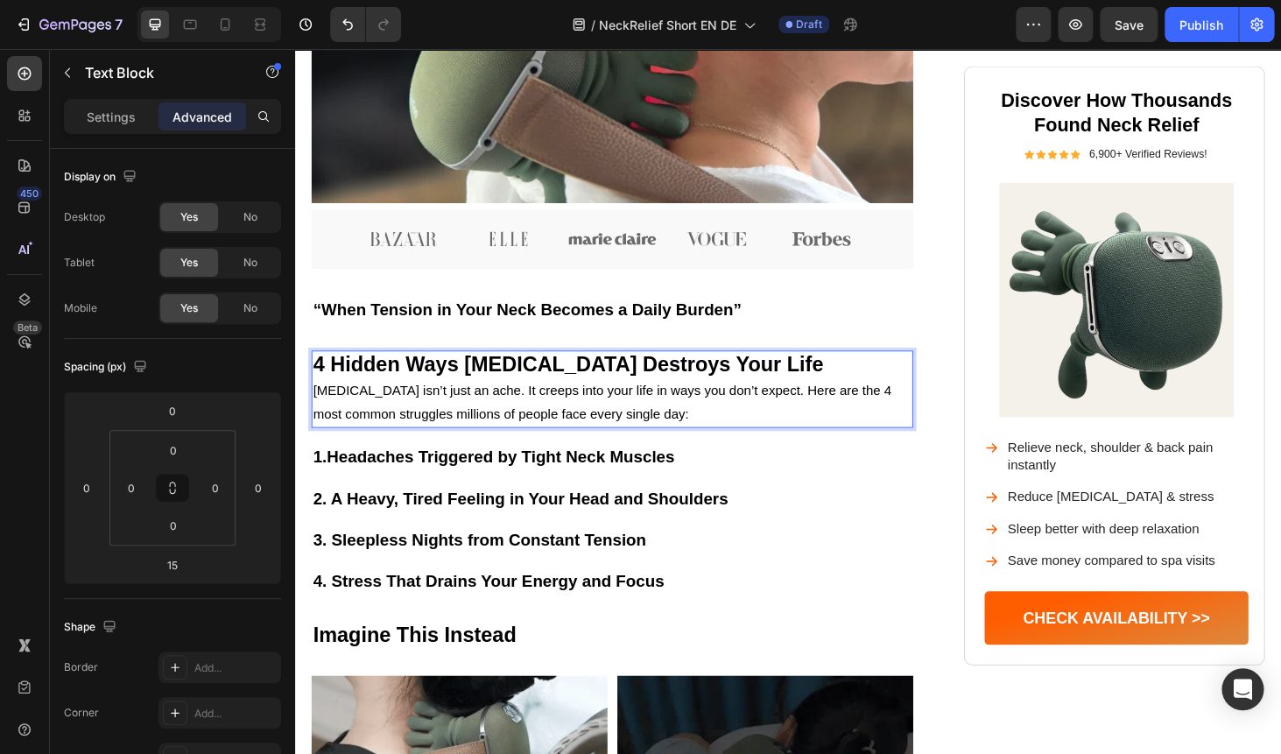
click at [505, 445] on span "Neck pain isn’t just an ache. It creeps into your life in ways you don’t expect…" at bounding box center [622, 424] width 616 height 40
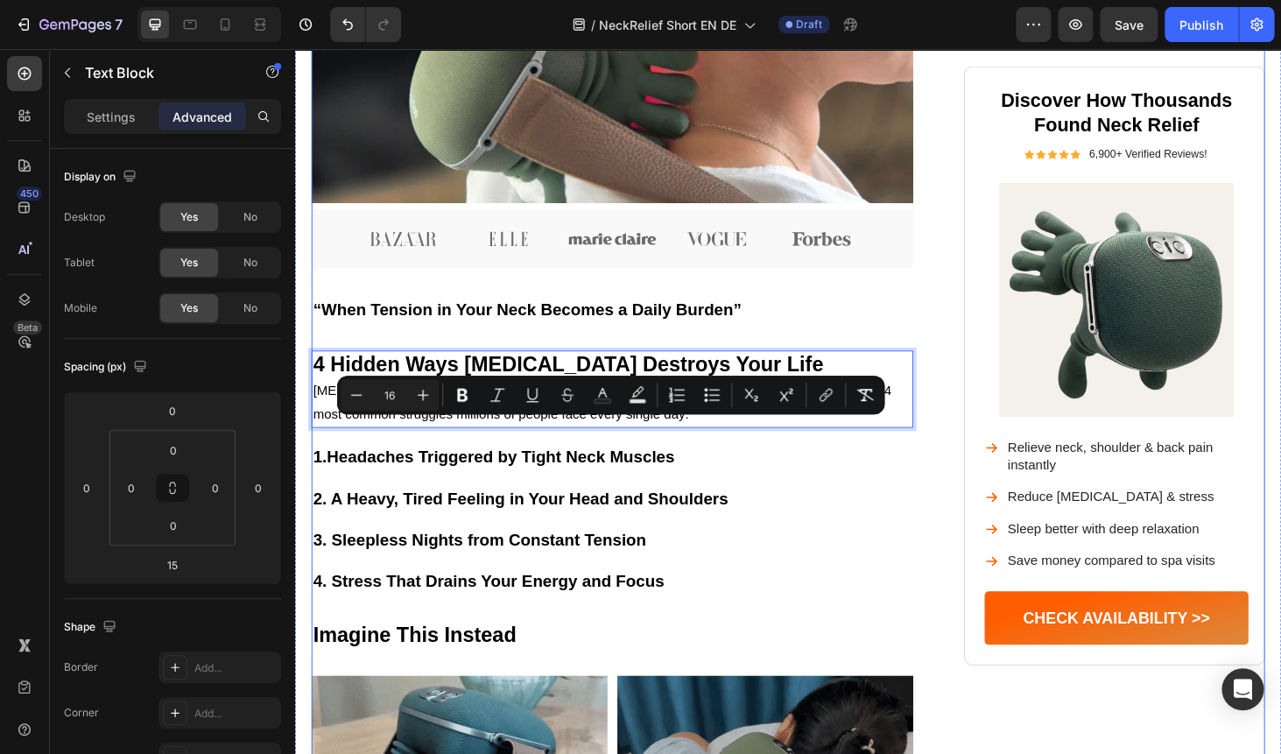
click at [566, 325] on div "Image Neck Pain Isn’t Just Pain — It Controls Your Life Heading From nagging st…" at bounding box center [632, 557] width 641 height 2167
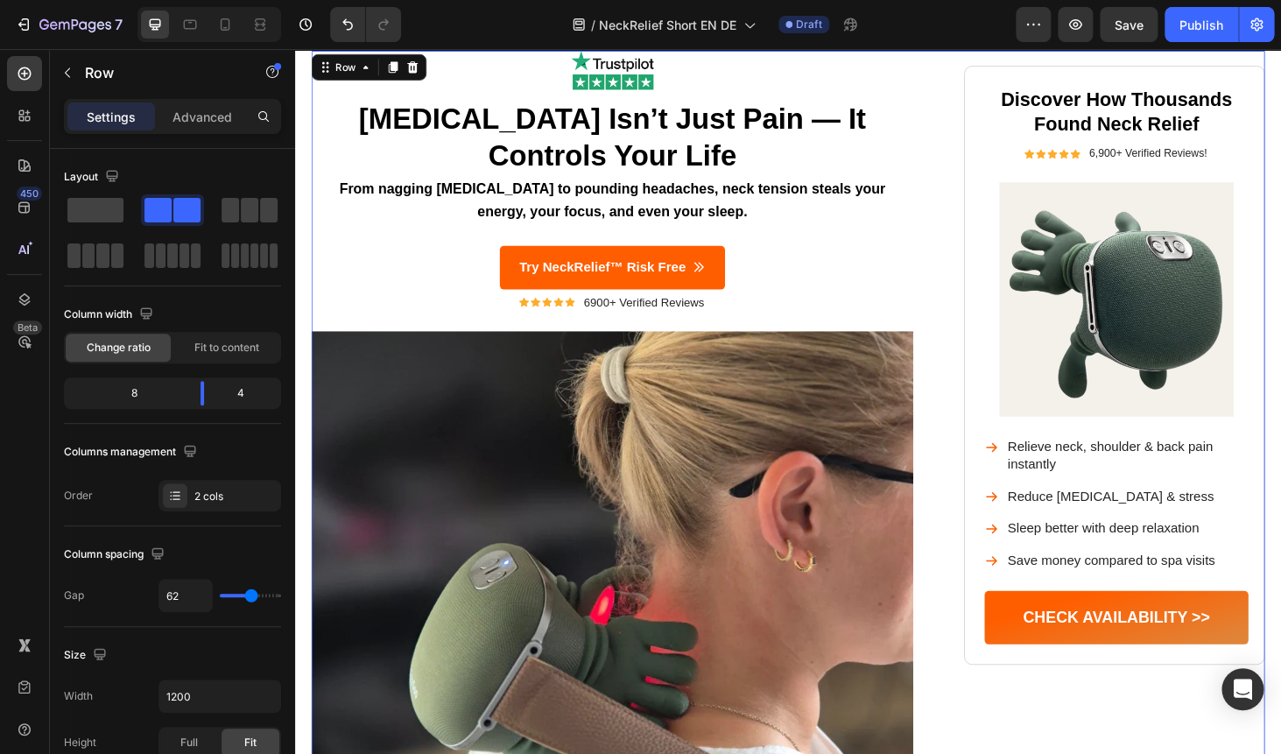
scroll to position [0, 0]
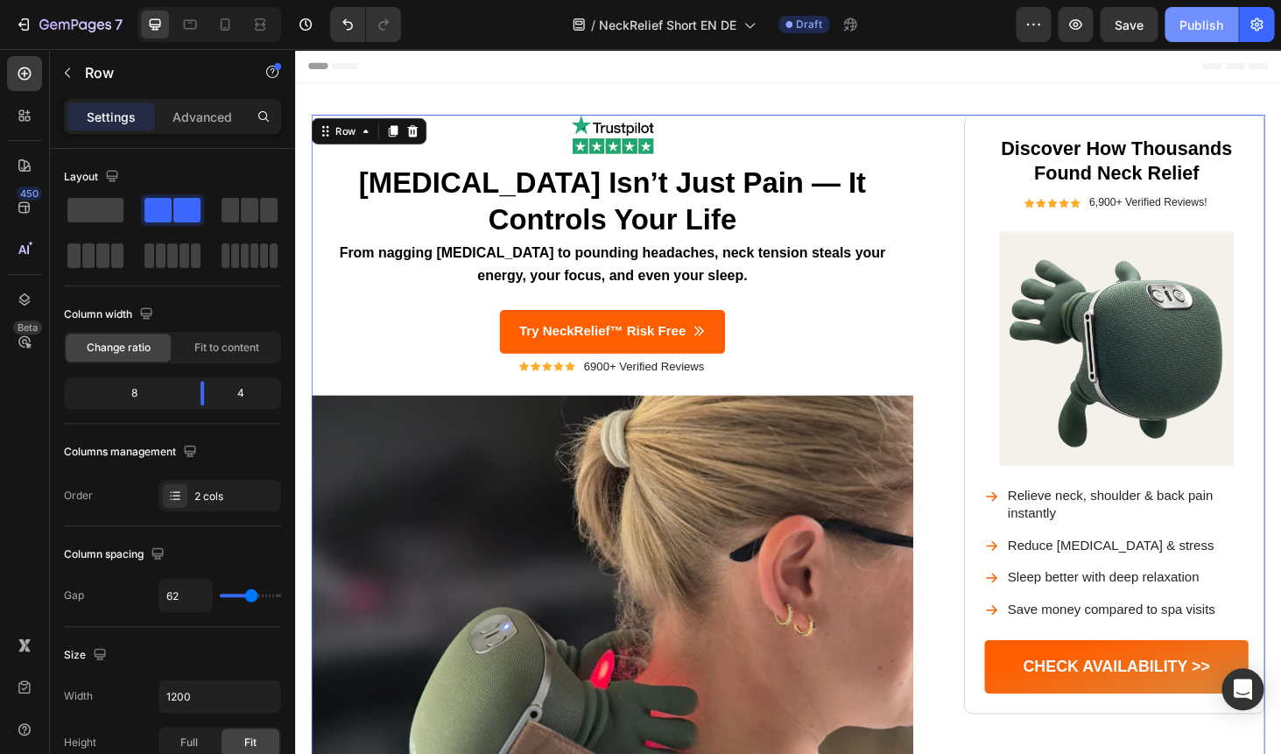
click at [1198, 21] on div "Publish" at bounding box center [1201, 25] width 44 height 18
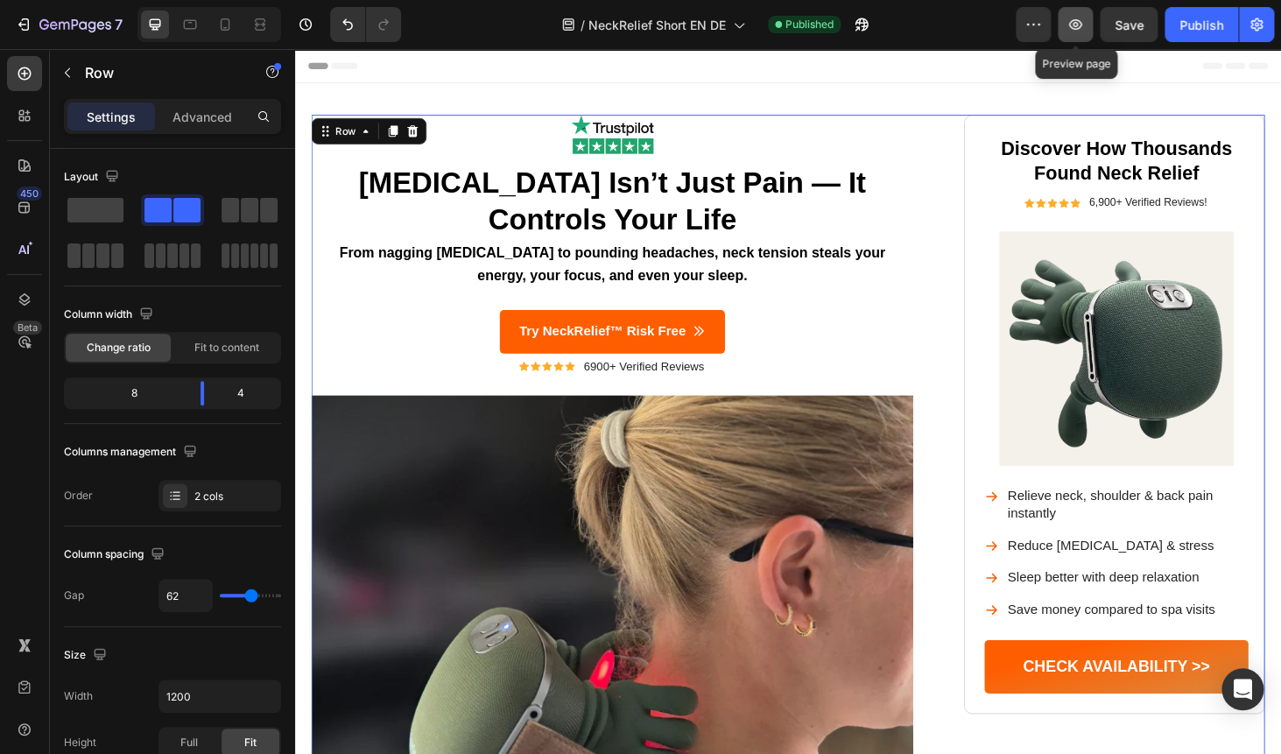
click at [1074, 18] on icon "button" at bounding box center [1075, 25] width 18 height 18
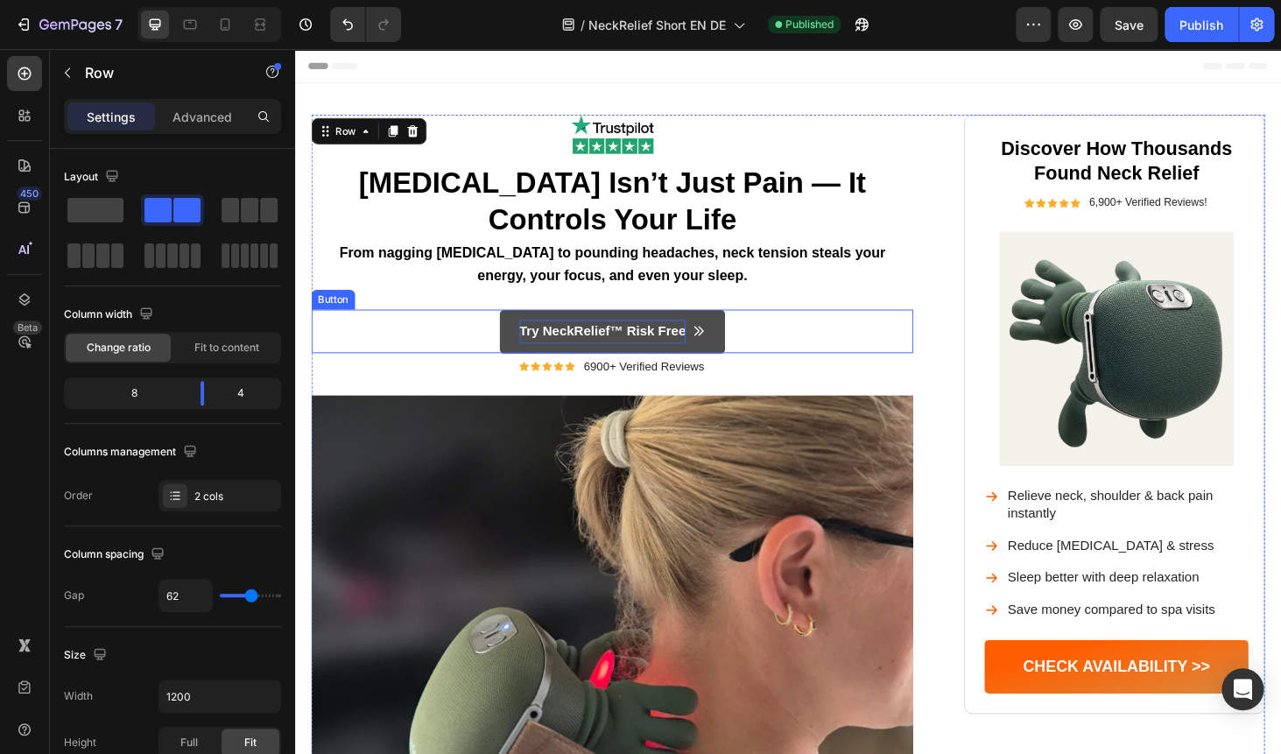
click at [602, 344] on p "Try NeckRelief™ Risk Free" at bounding box center [623, 349] width 178 height 25
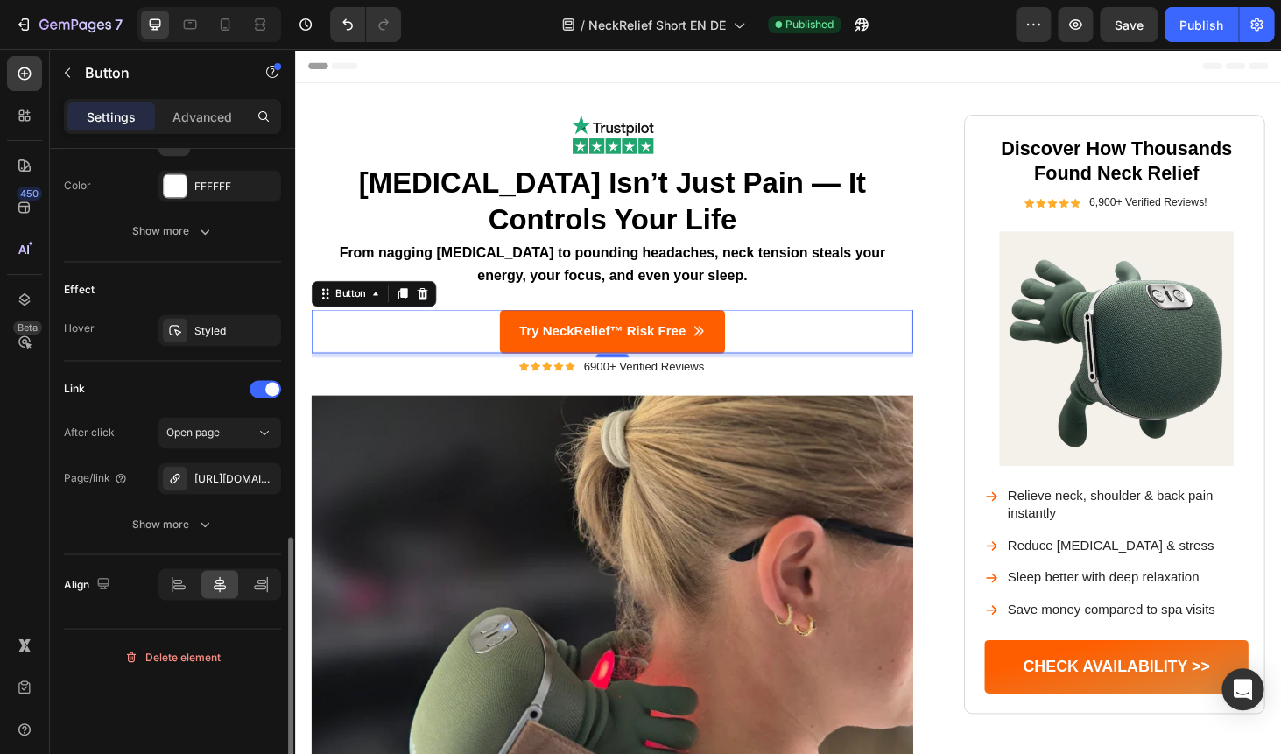
scroll to position [950, 0]
click at [221, 475] on div "https://us.airtecxstore.com/neckrelief-pro" at bounding box center [219, 475] width 51 height 16
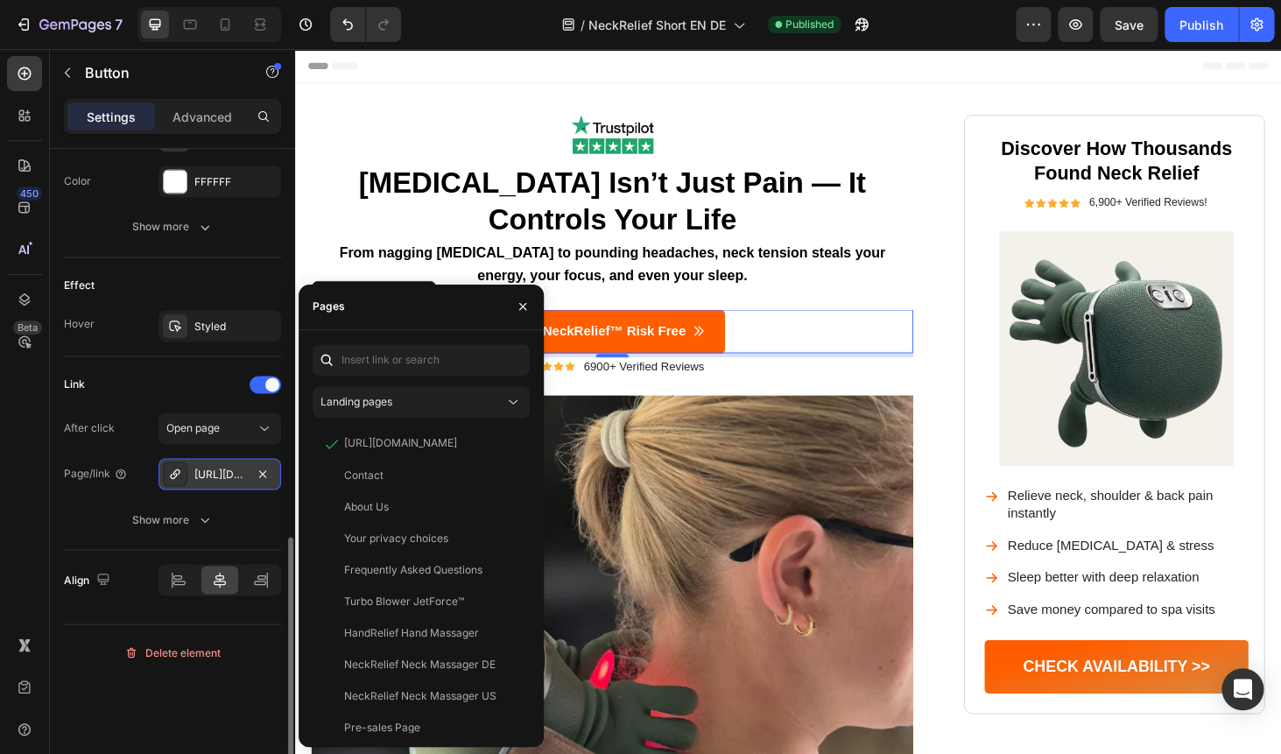
click at [221, 475] on div "https://us.airtecxstore.com/neckrelief-pro" at bounding box center [219, 475] width 51 height 16
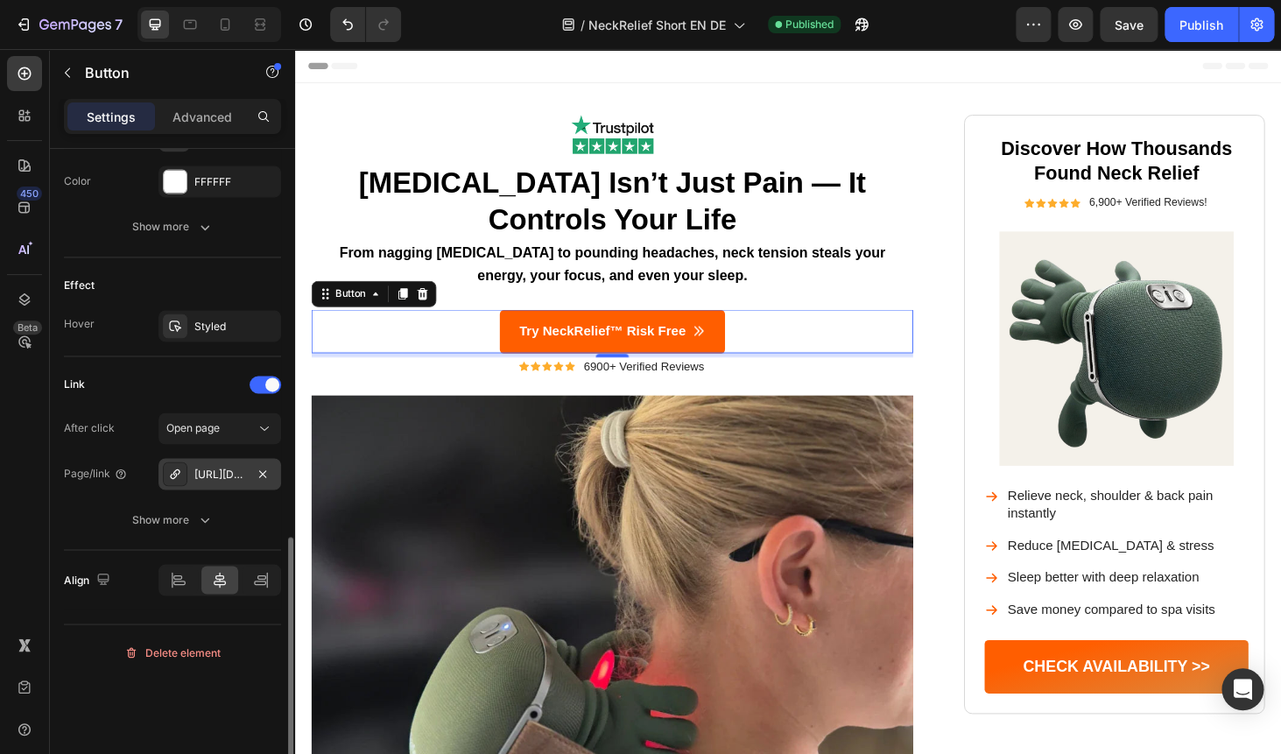
click at [221, 475] on div "https://us.airtecxstore.com/neckrelief-pro" at bounding box center [219, 475] width 51 height 16
click at [219, 473] on div "https://us.airtecxstore.com/neckrelief-pro" at bounding box center [219, 475] width 51 height 16
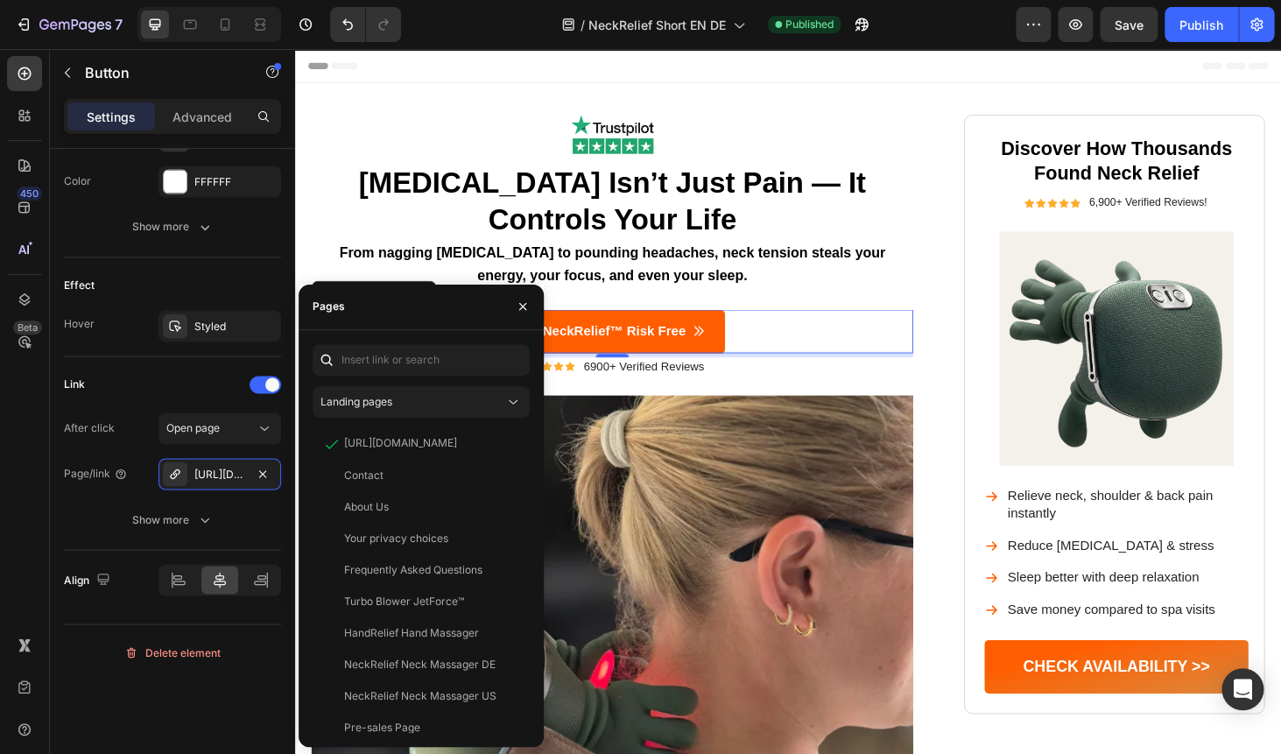
click at [371, 307] on div "Pages" at bounding box center [420, 307] width 245 height 46
click at [367, 354] on input "text" at bounding box center [420, 360] width 217 height 32
paste input "https://airtecxstore.com/products/neckrelief-pro"
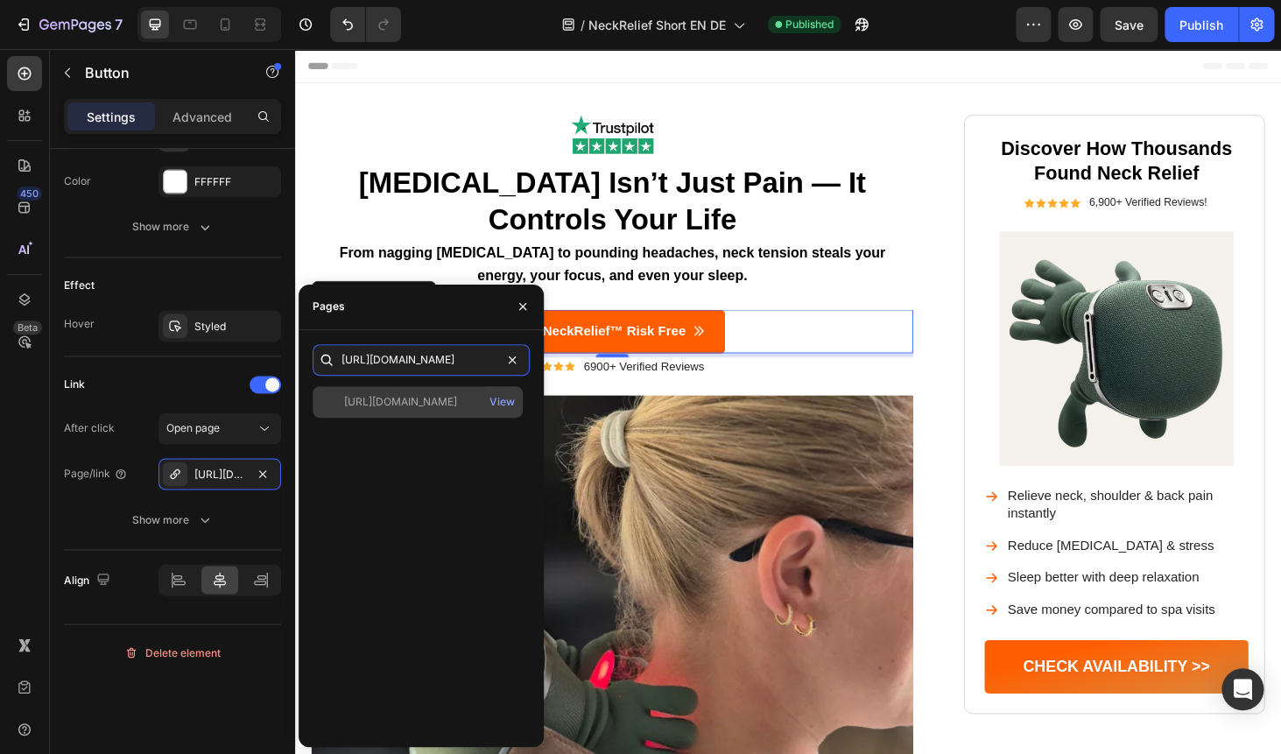
type input "https://airtecxstore.com/products/neckrelief-pro"
click at [376, 404] on div "https://airtecxstore.com/products/neckrelief-pro" at bounding box center [400, 402] width 113 height 16
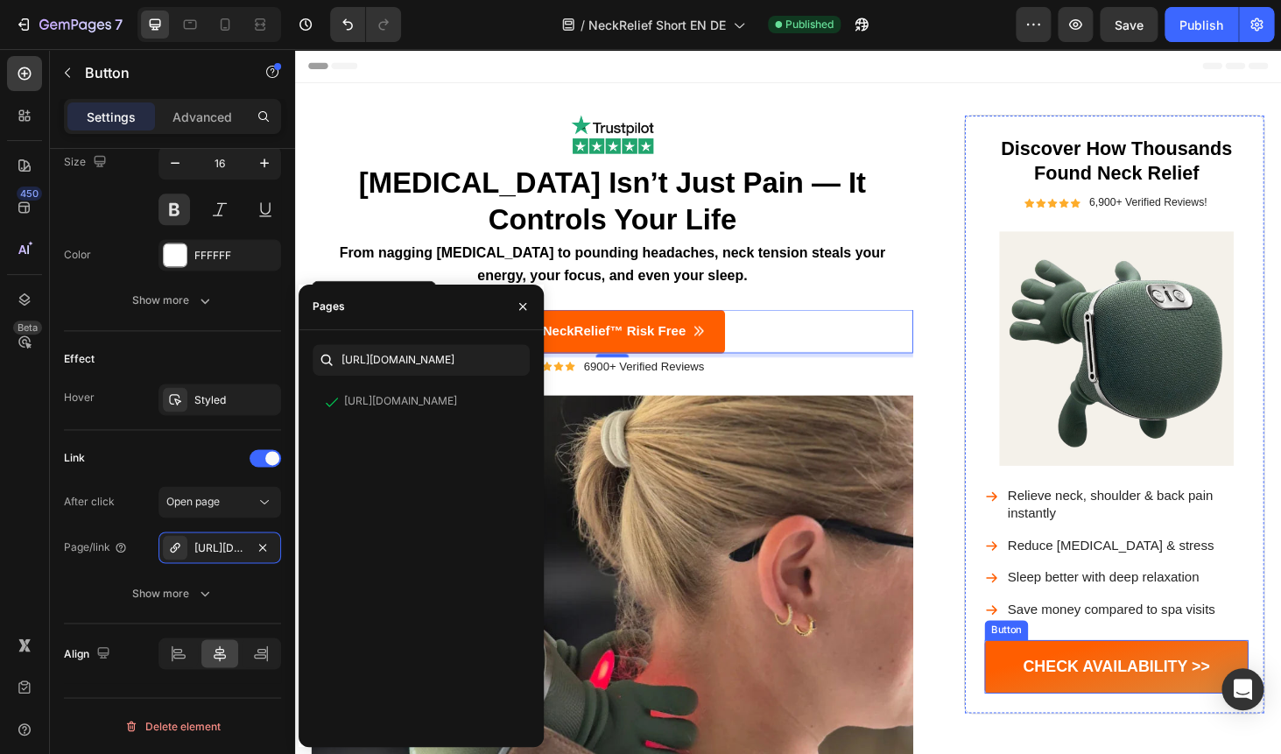
click at [1112, 711] on div "Button" at bounding box center [809, 711] width 1239 height 42
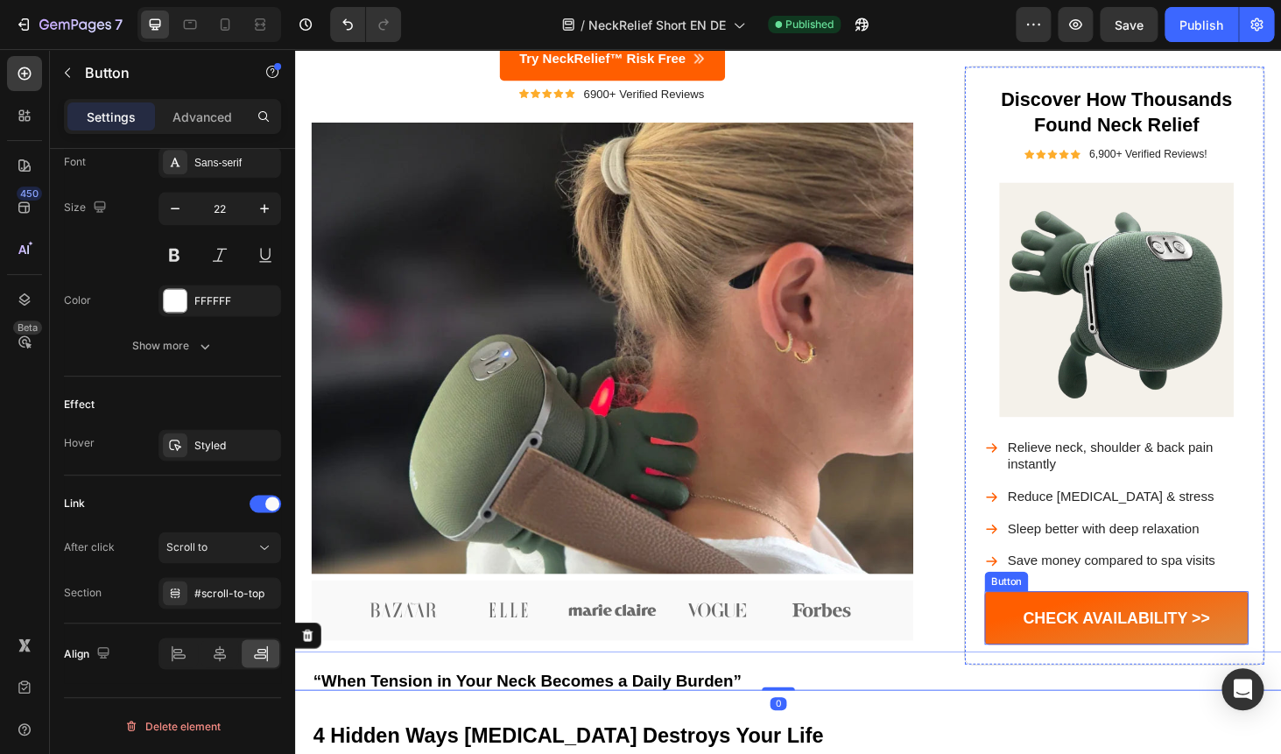
scroll to position [296, 0]
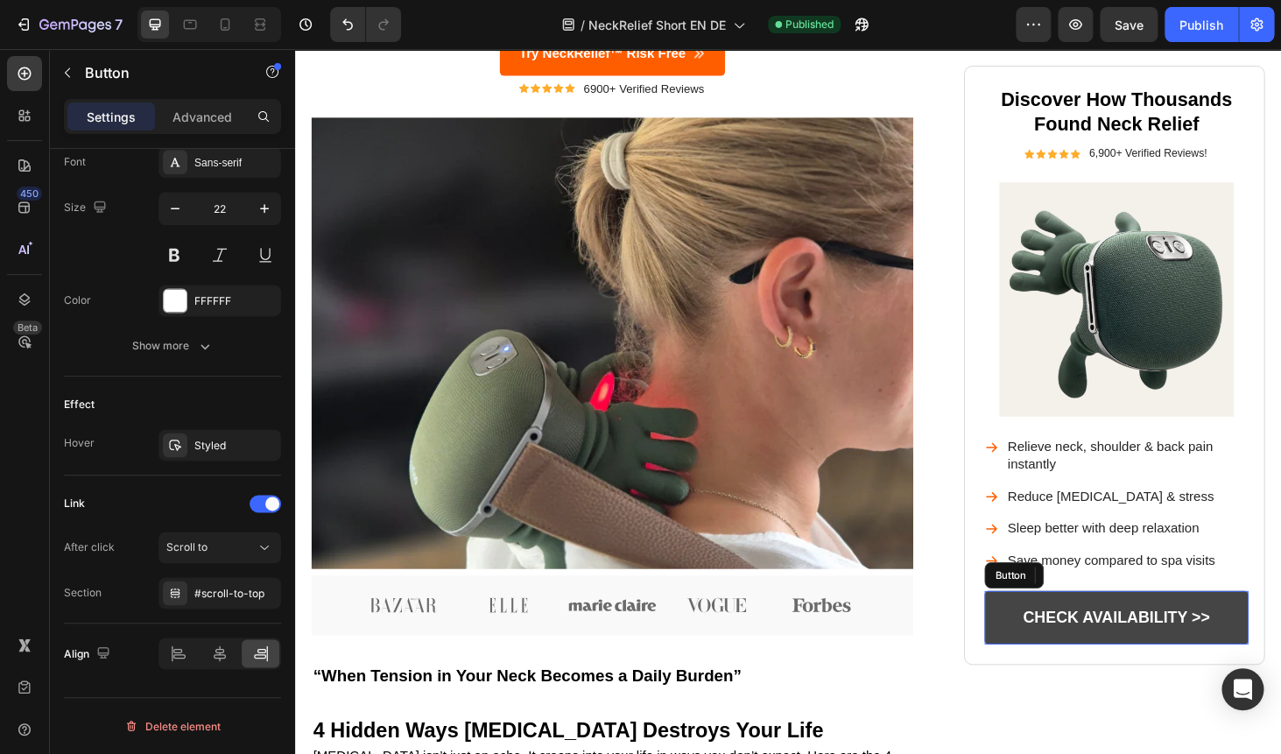
click at [1094, 637] on link "CHECK AVAILABILITY >>" at bounding box center [1169, 654] width 281 height 57
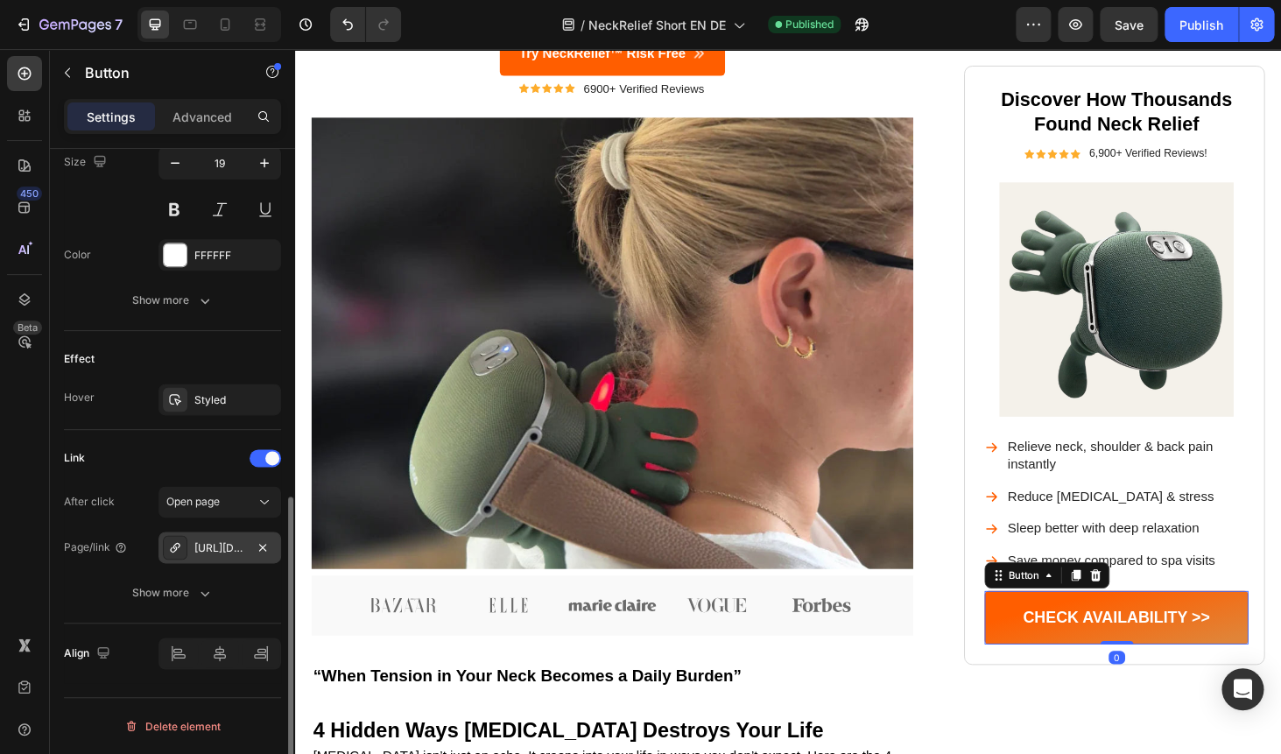
click at [226, 547] on div "https://us.airtecxstore.com/neckrelief-pro" at bounding box center [219, 548] width 51 height 16
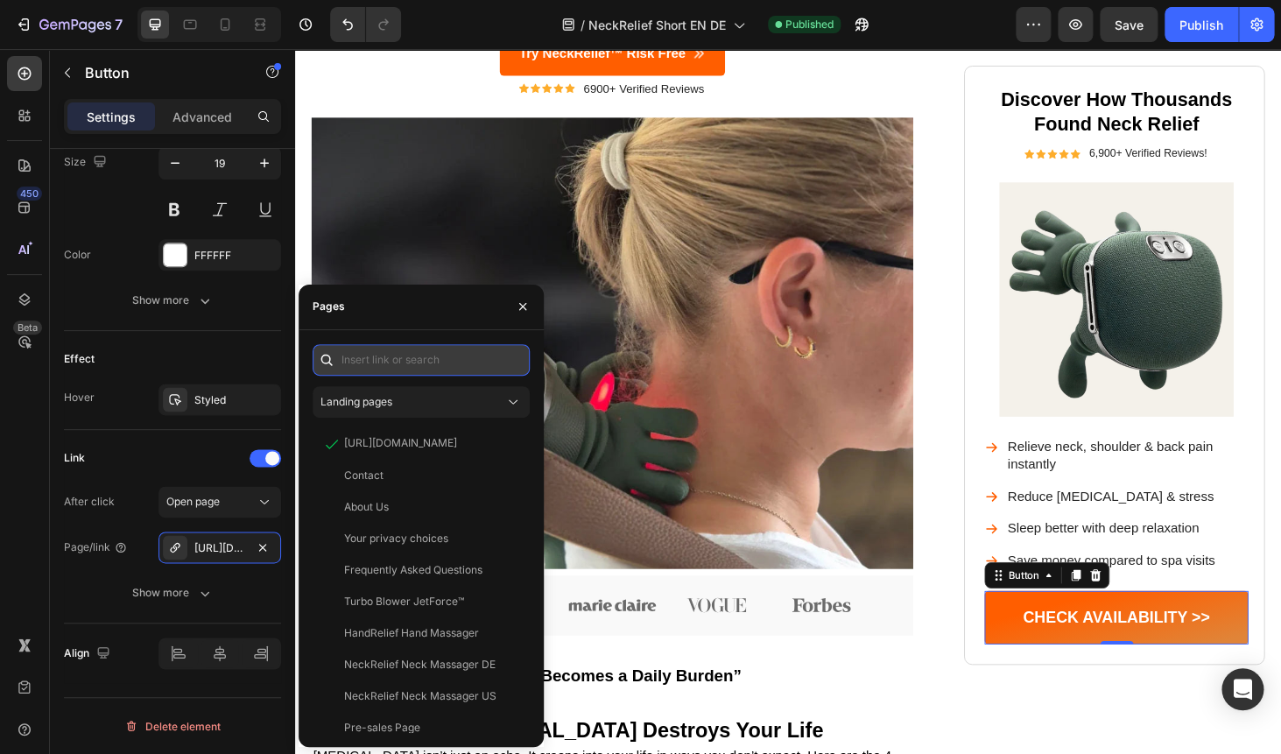
click at [355, 360] on input "text" at bounding box center [420, 360] width 217 height 32
paste input "https://airtecxstore.com/products/neckrelief-pro"
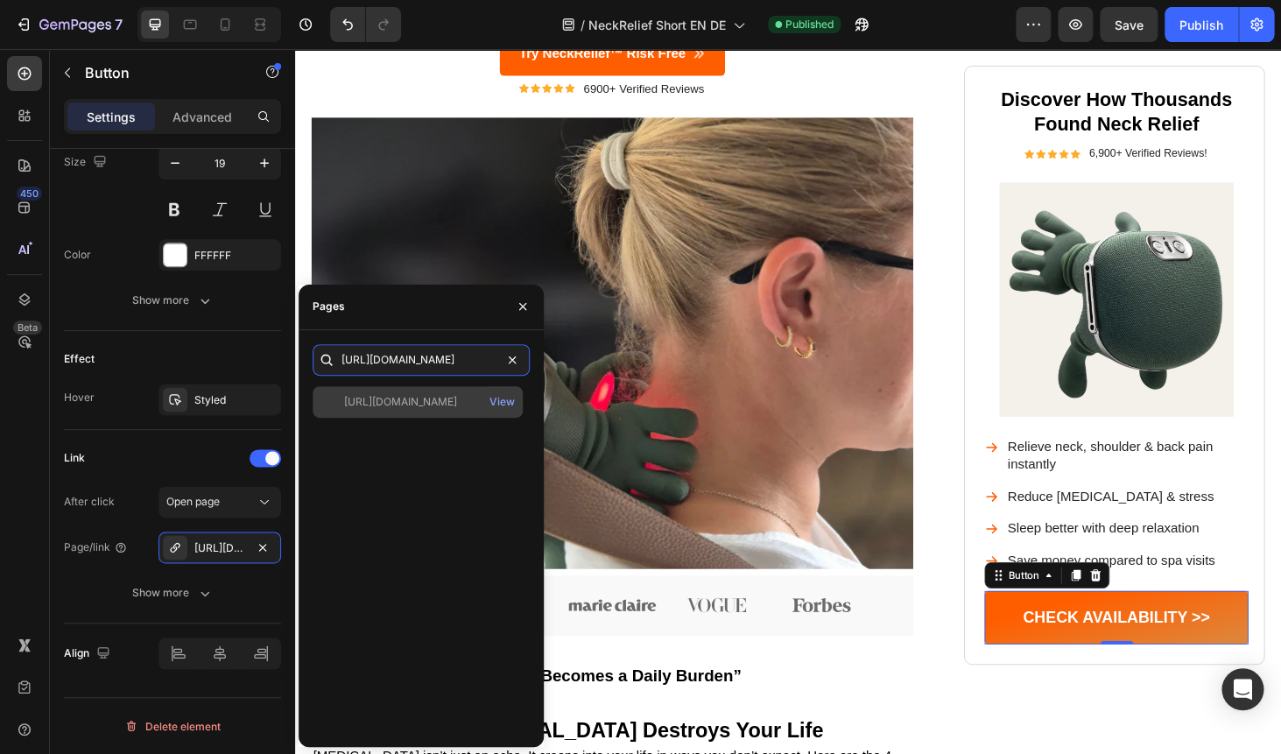
type input "https://airtecxstore.com/products/neckrelief-pro"
click at [407, 390] on div "https://airtecxstore.com/products/neckrelief-pro View" at bounding box center [417, 402] width 210 height 32
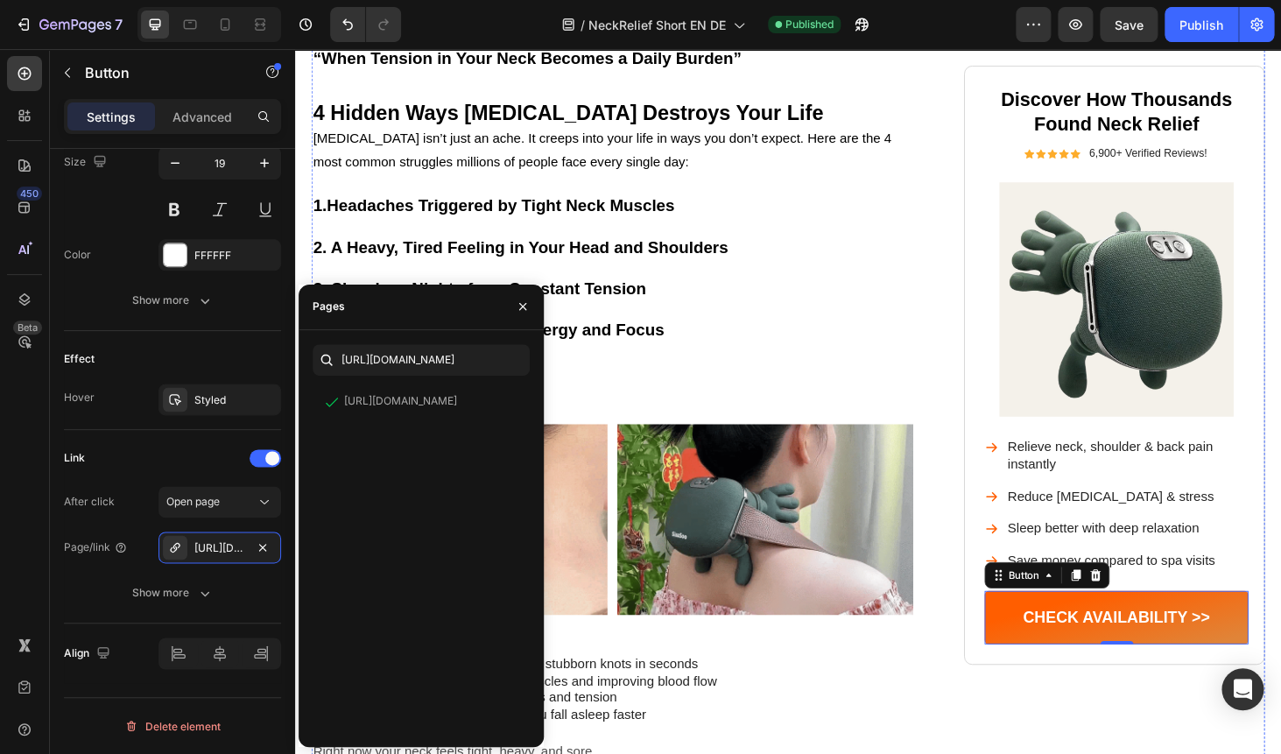
scroll to position [981, 0]
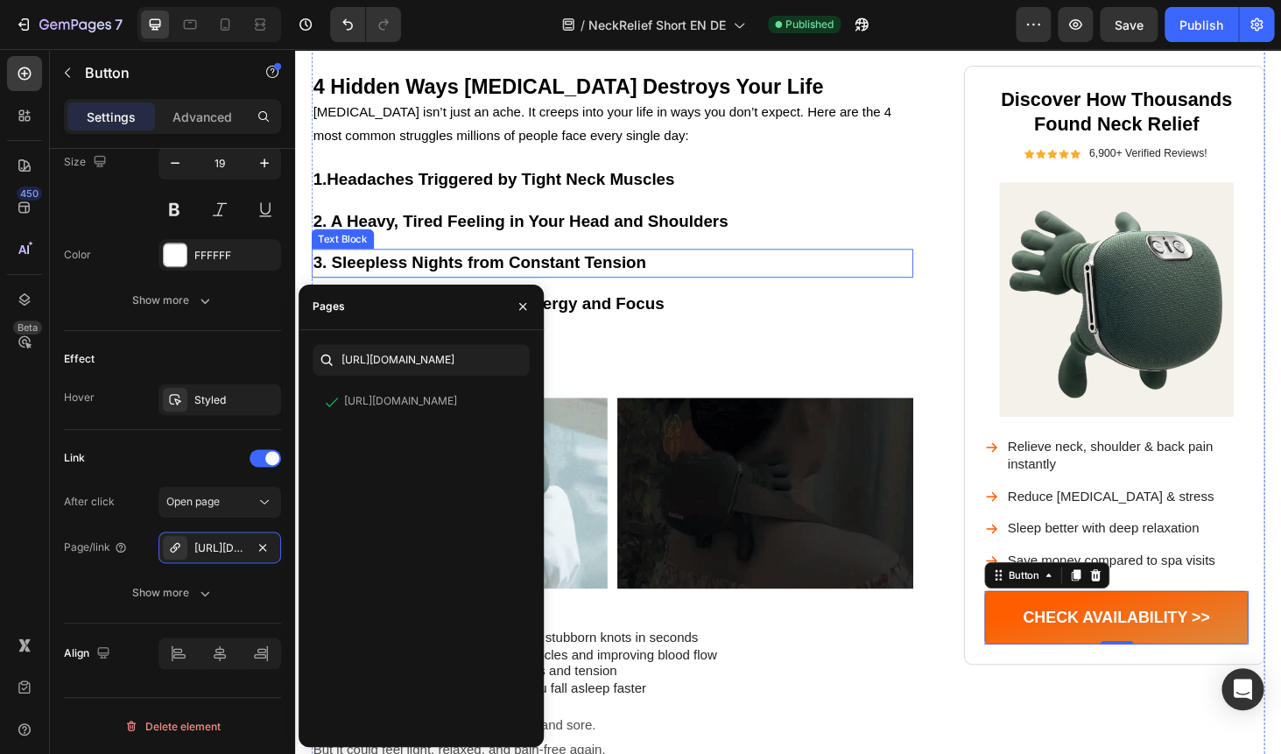
click at [776, 264] on p "3. Sleepless Nights from Constant Tension" at bounding box center [632, 276] width 637 height 27
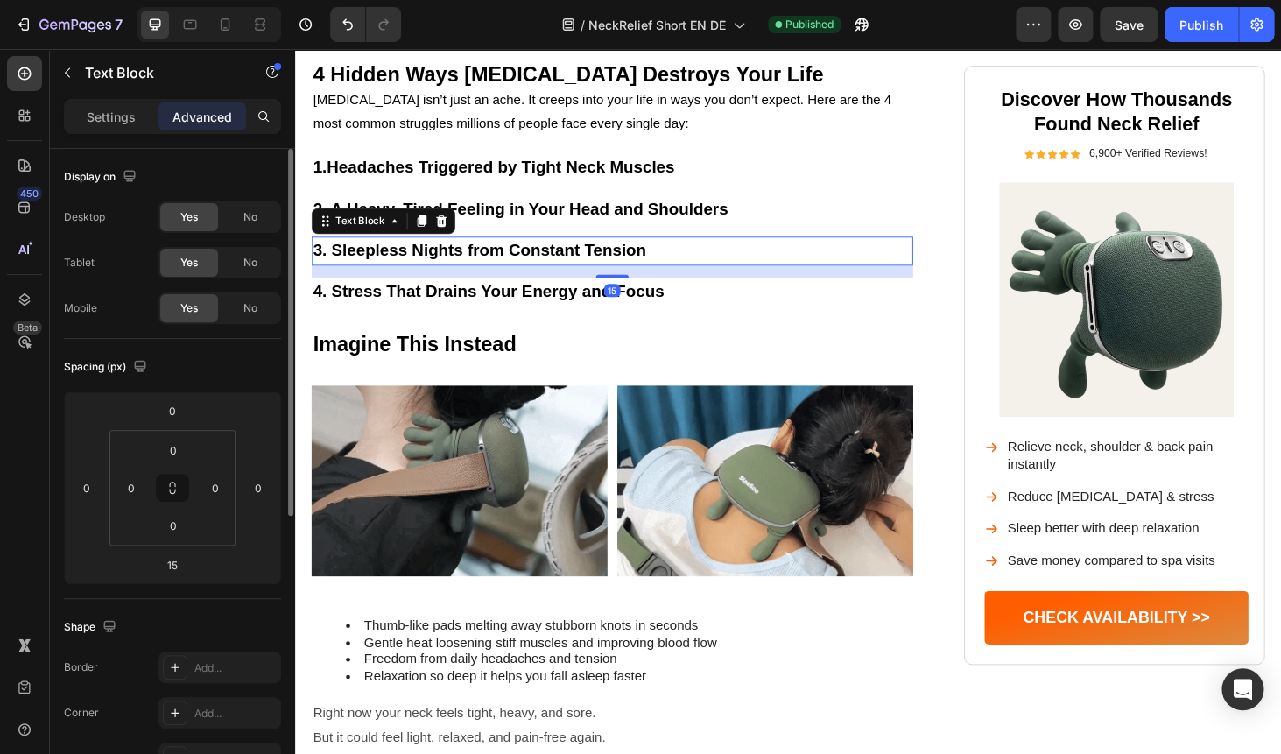
scroll to position [996, 0]
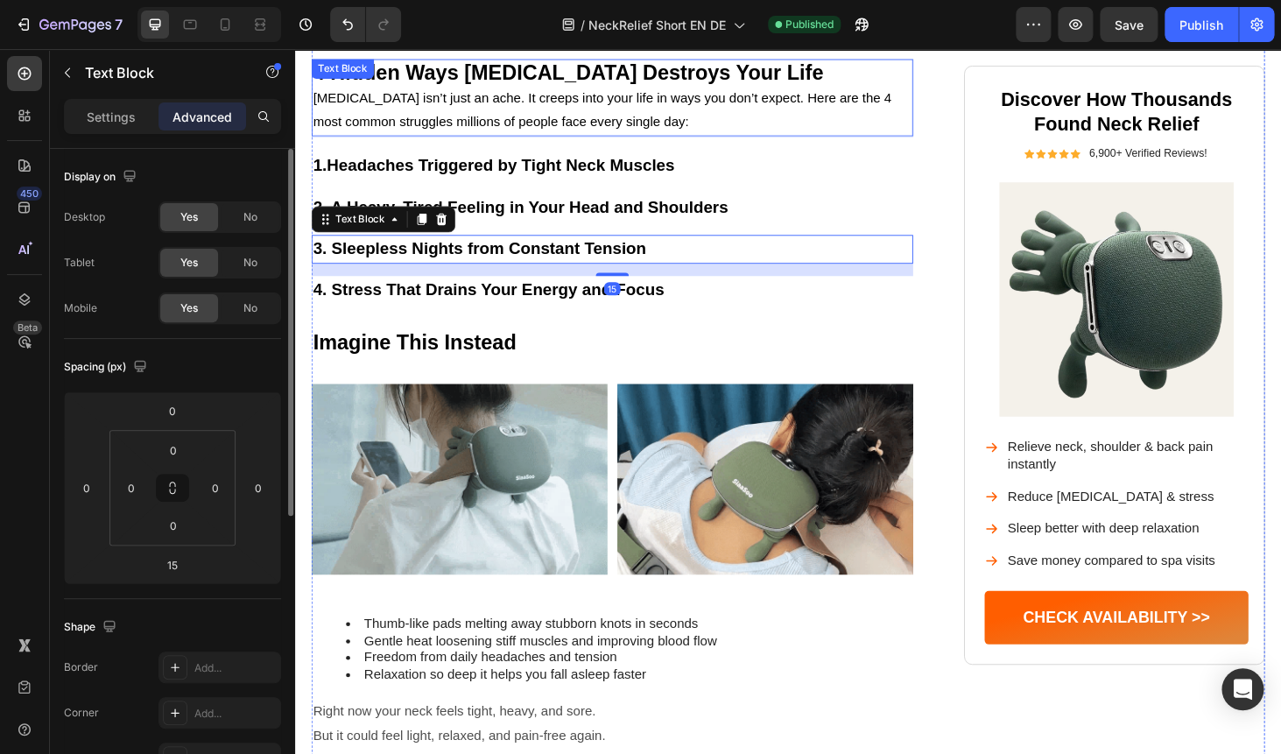
click at [701, 130] on p "Neck pain isn’t just an ache. It creeps into your life in ways you don’t expect…" at bounding box center [632, 114] width 637 height 51
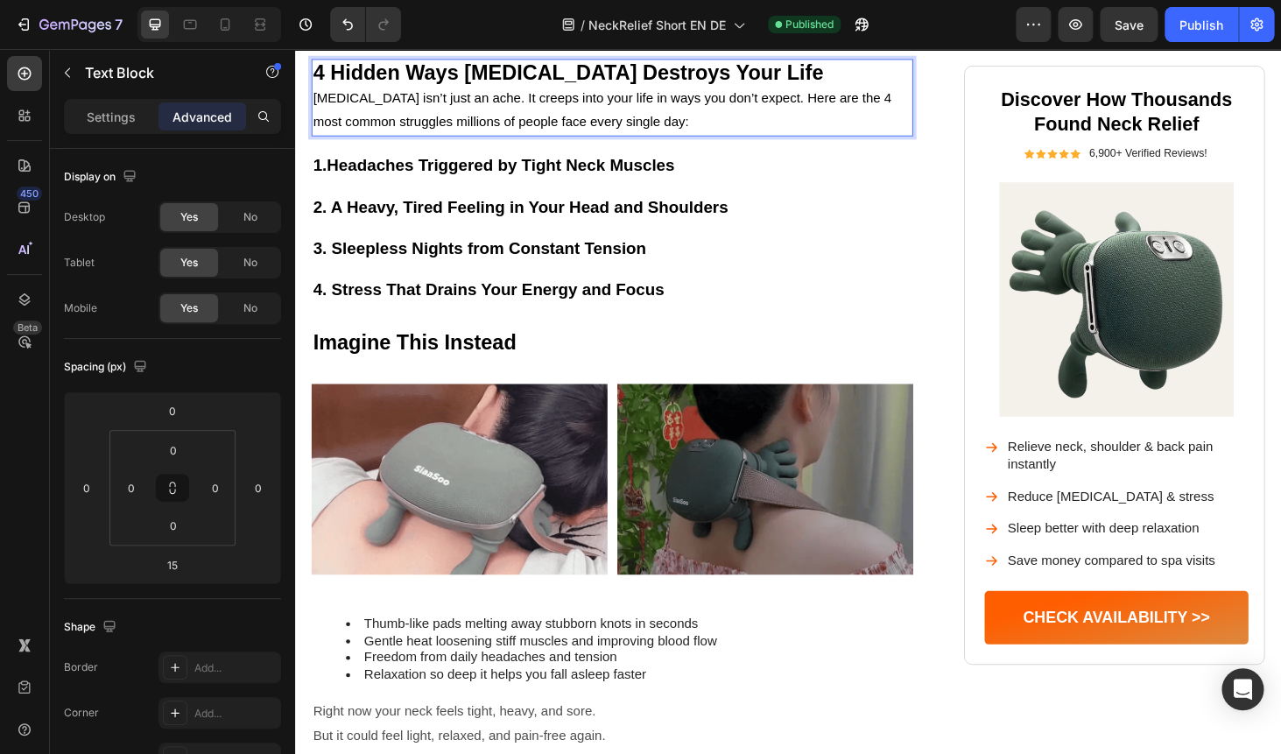
click at [648, 109] on p "Neck pain isn’t just an ache. It creeps into your life in ways you don’t expect…" at bounding box center [632, 114] width 637 height 51
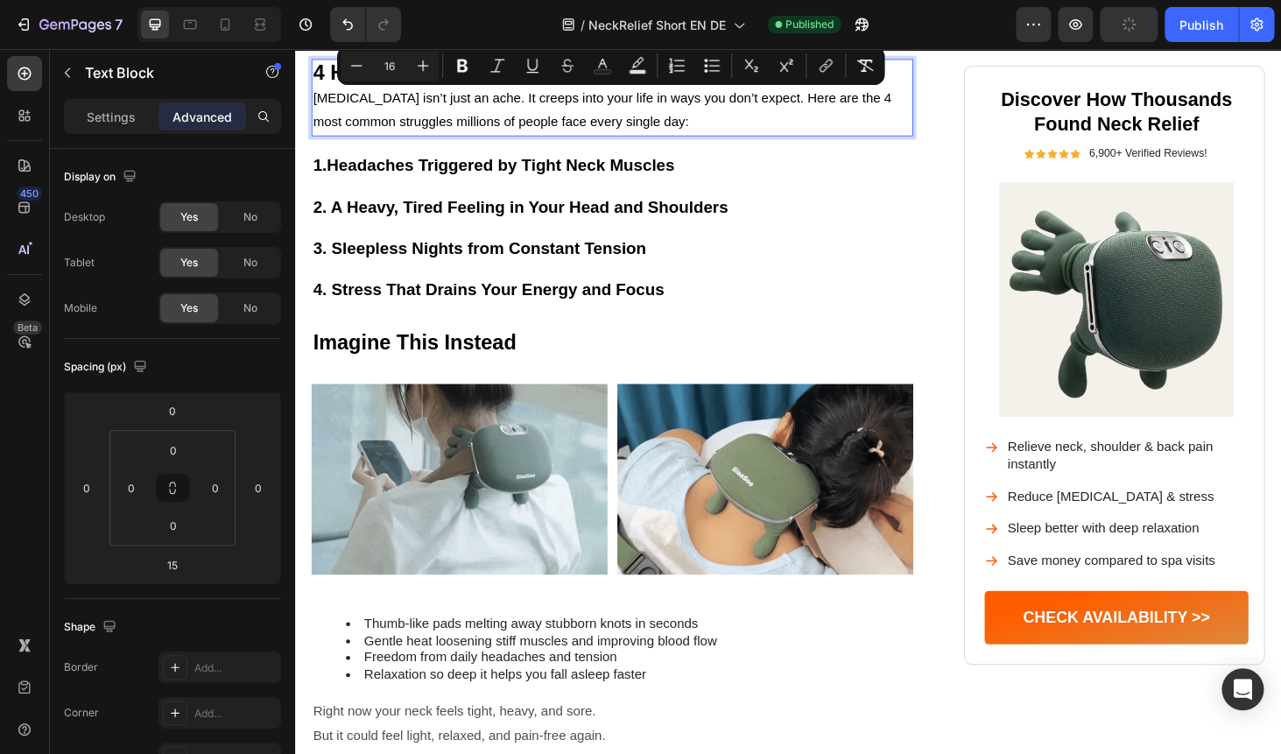
click at [719, 109] on p "Neck pain isn’t just an ache. It creeps into your life in ways you don’t expect…" at bounding box center [632, 114] width 637 height 51
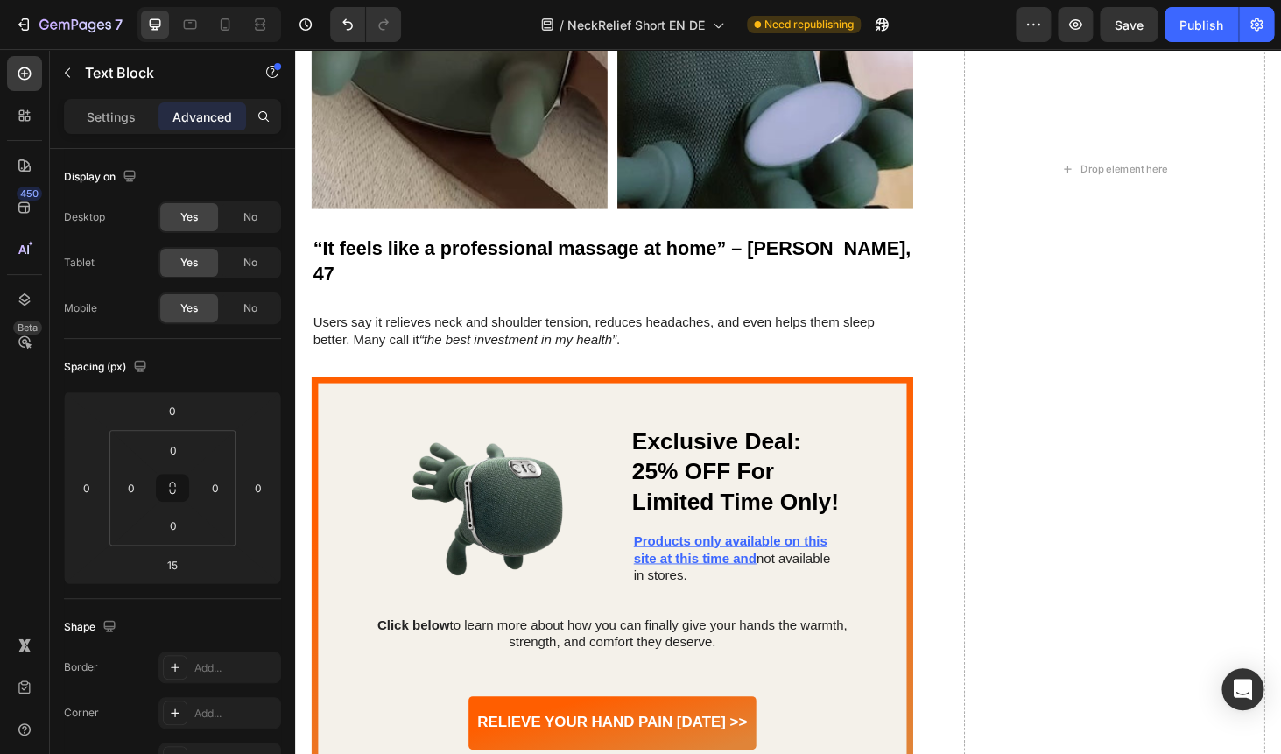
scroll to position [4239, 0]
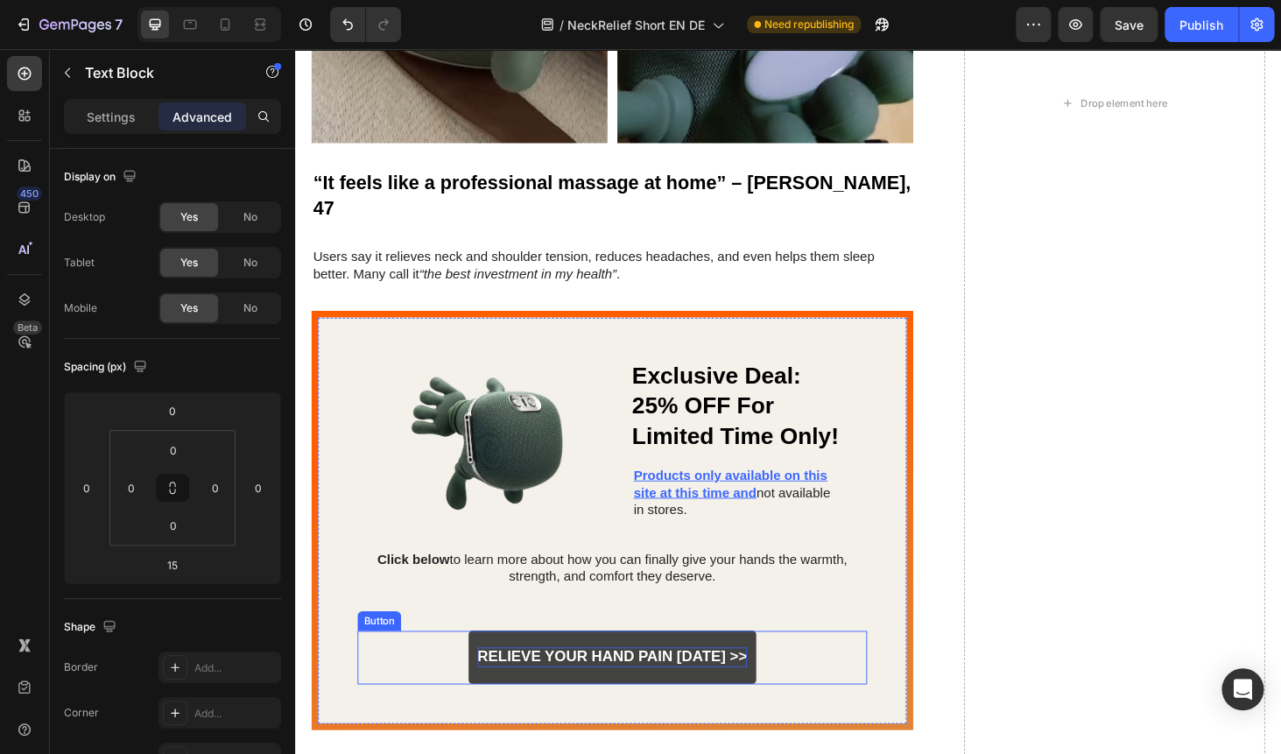
click at [579, 685] on p "Relieve Your Hand Pain Today >>" at bounding box center [632, 695] width 287 height 20
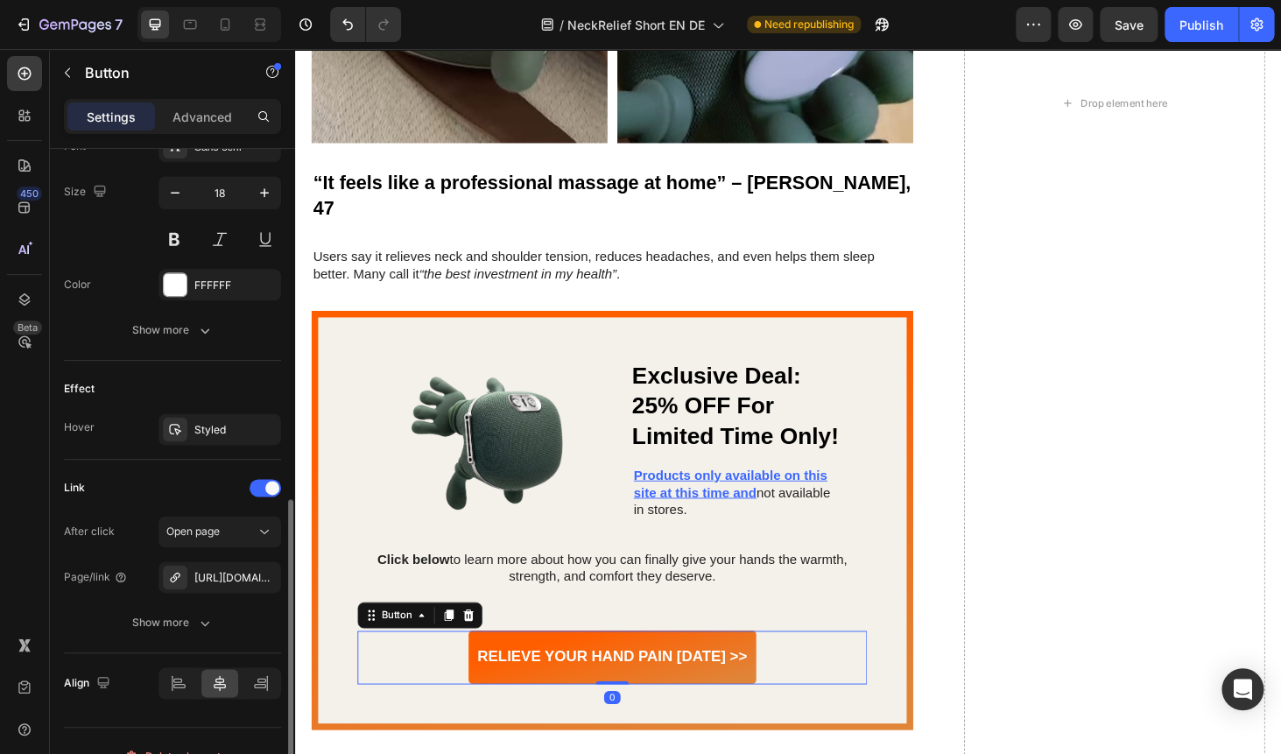
scroll to position [751, 0]
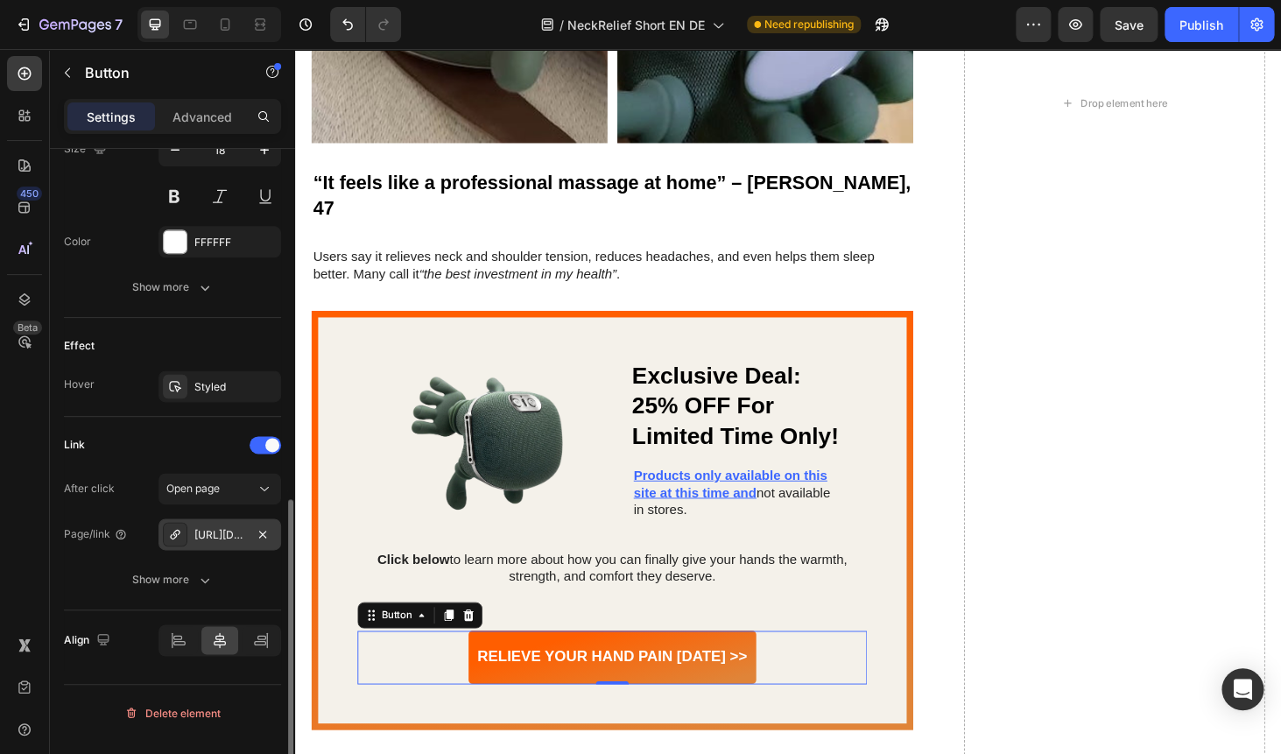
click at [205, 539] on div "https://us.airtecxstore.com/neckrelief-pro" at bounding box center [219, 535] width 51 height 16
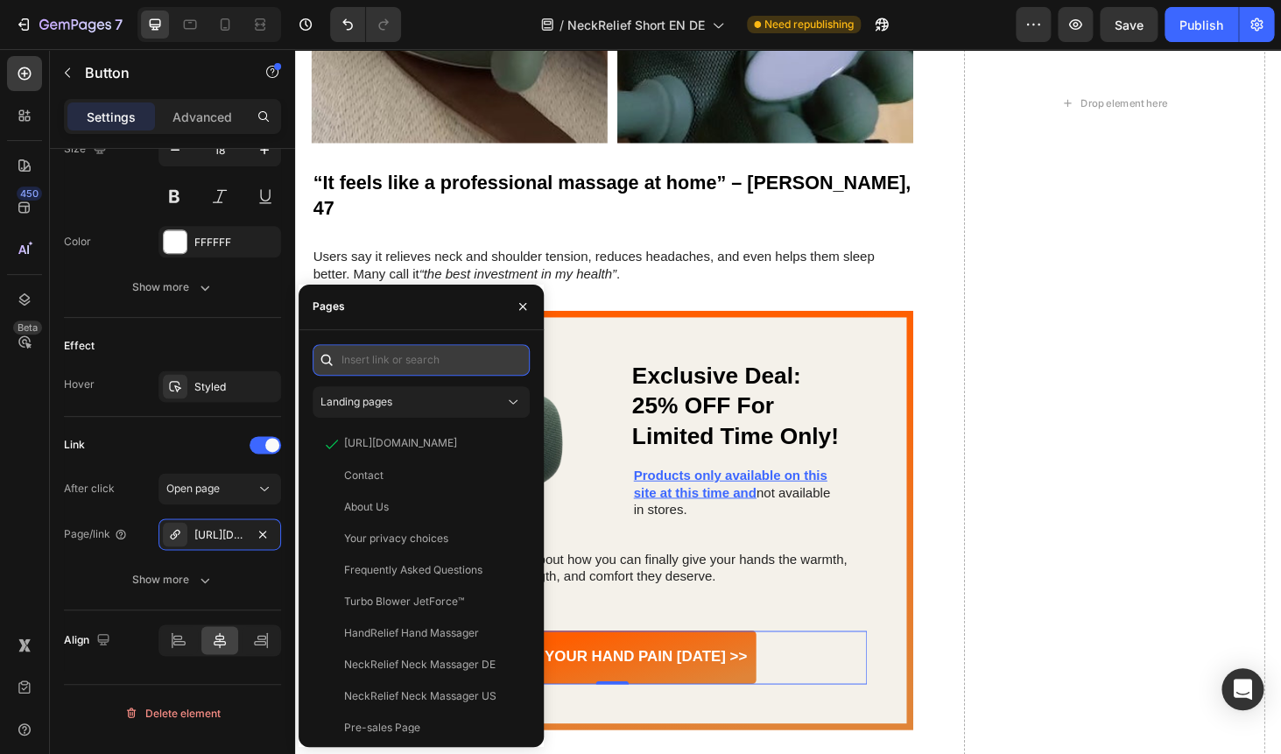
click at [376, 359] on input "text" at bounding box center [420, 360] width 217 height 32
paste input "https://airtecxstore.com/products/neckrelief-pro"
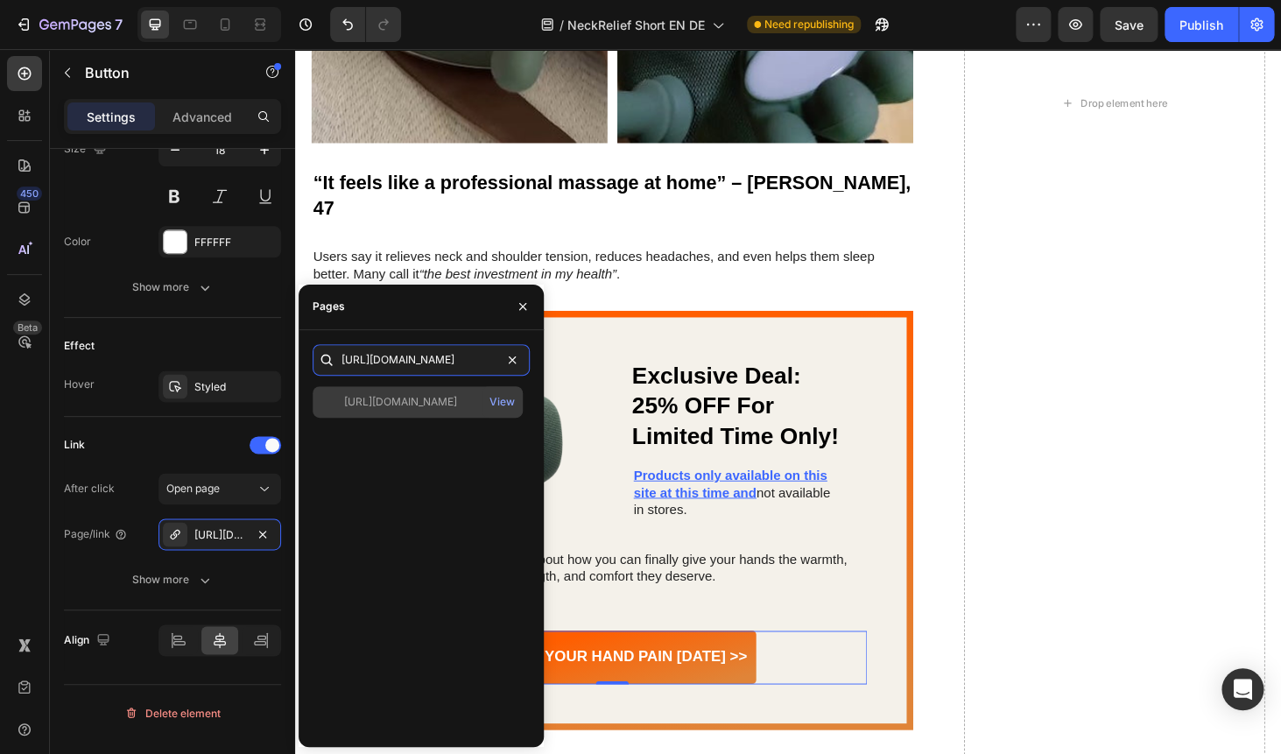
type input "https://airtecxstore.com/products/neckrelief-pro"
click at [387, 391] on div "https://airtecxstore.com/products/neckrelief-pro View" at bounding box center [417, 402] width 210 height 32
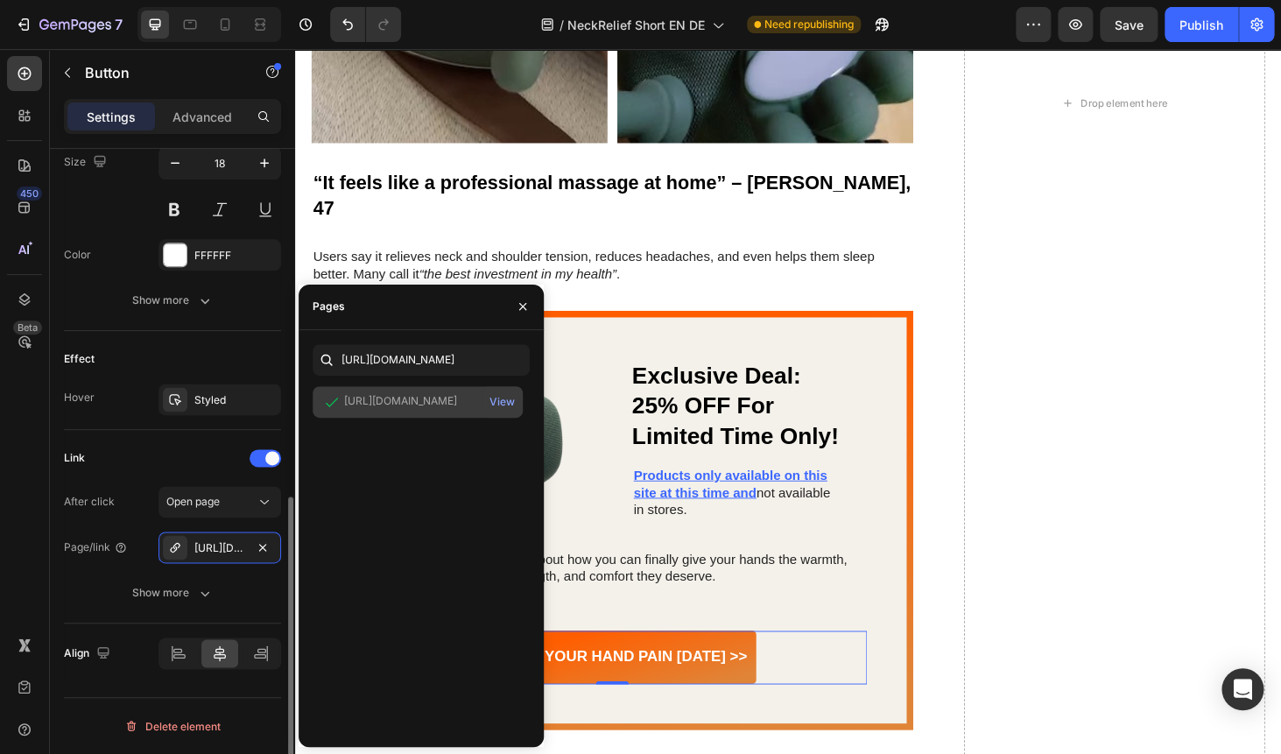
scroll to position [738, 0]
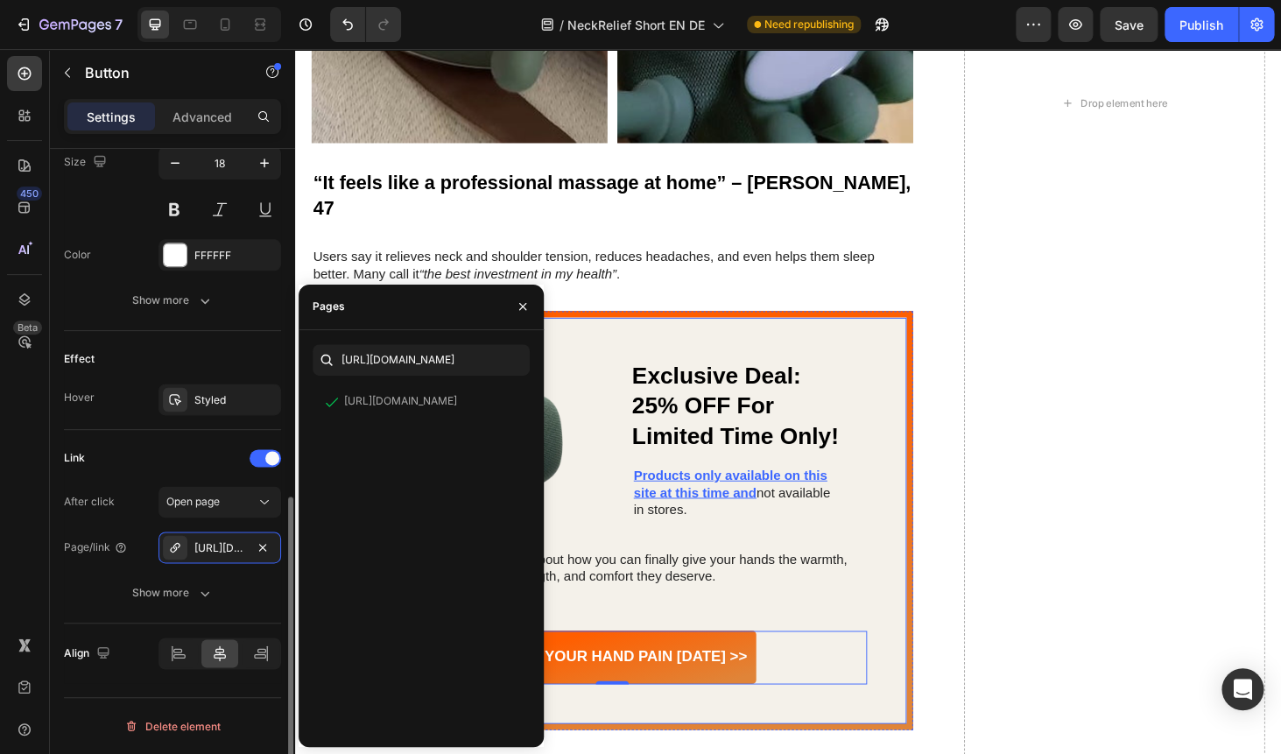
click at [800, 494] on div "Image Exclusive Deal: 25% OFF For Limited Time Only! Heading Products only avai…" at bounding box center [633, 550] width 543 height 348
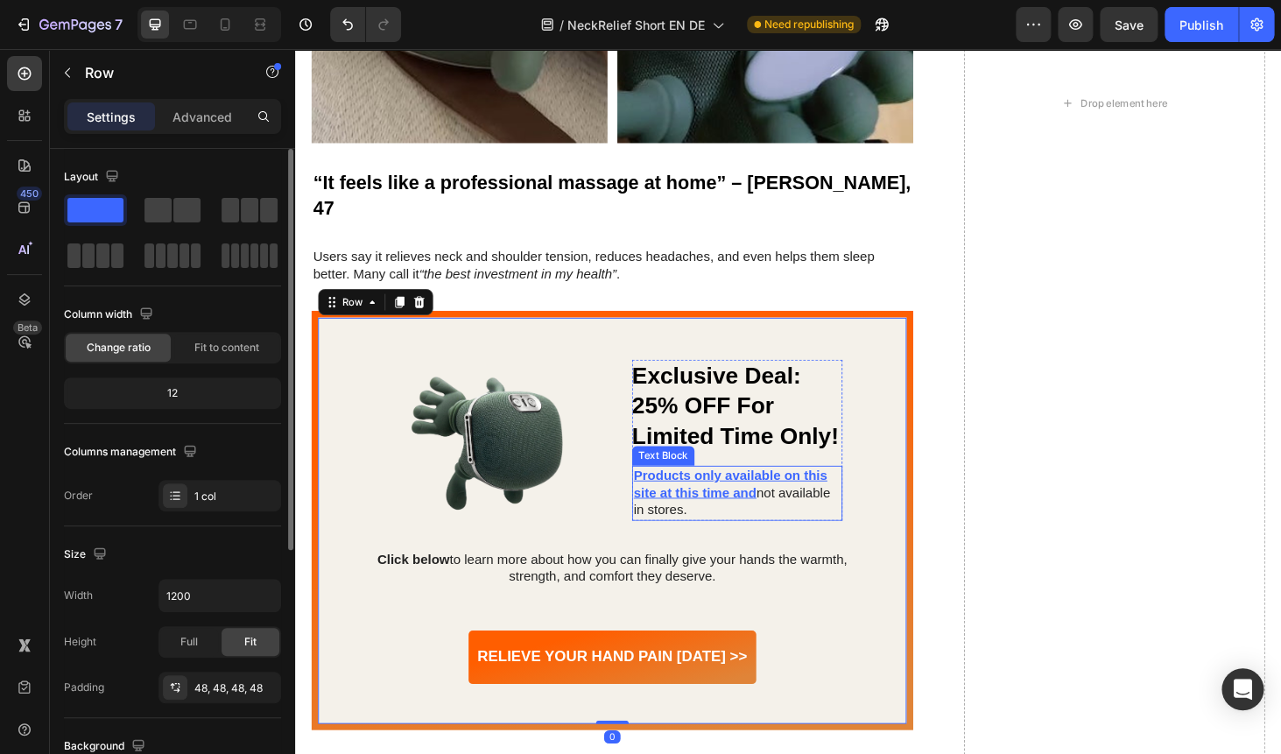
click at [720, 495] on u "Products only available on this site at this time and" at bounding box center [759, 511] width 207 height 33
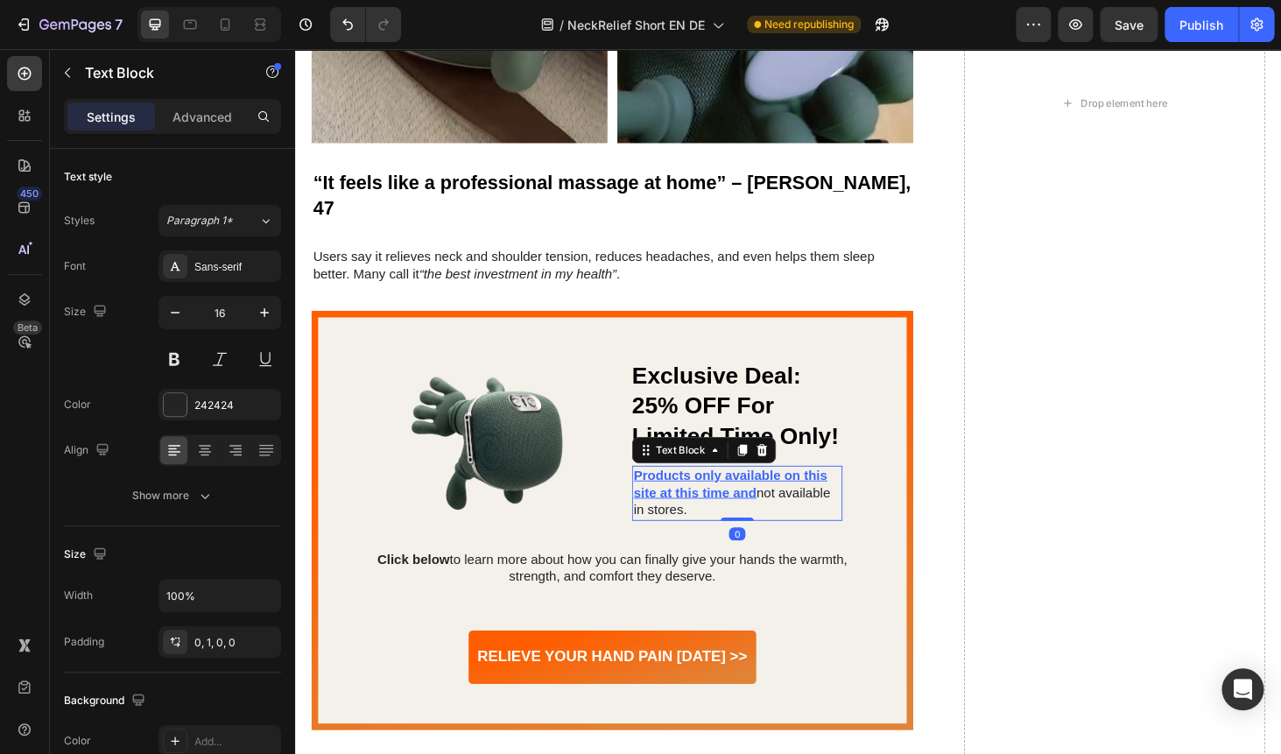
click at [690, 495] on u "Products only available on this site at this time and" at bounding box center [759, 511] width 207 height 33
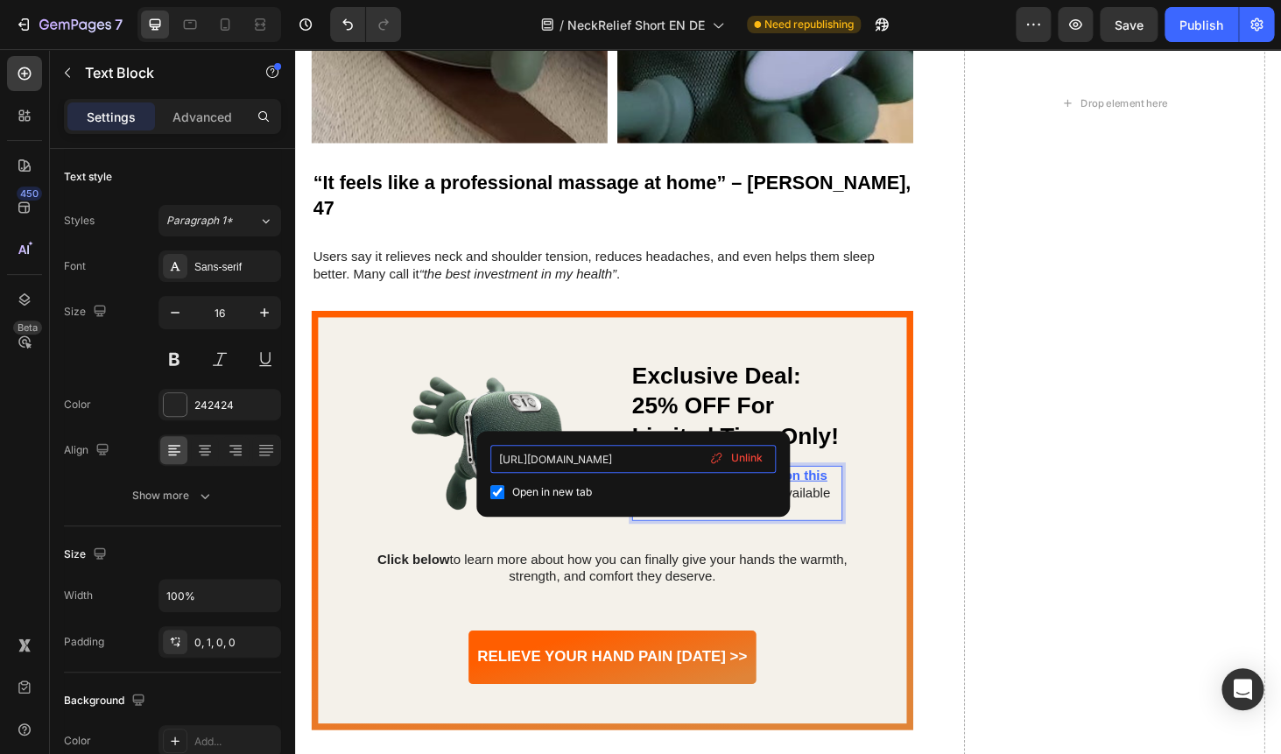
click at [606, 462] on input "https://de.airtecxstore.com/products/neckrelief-pro" at bounding box center [632, 459] width 285 height 28
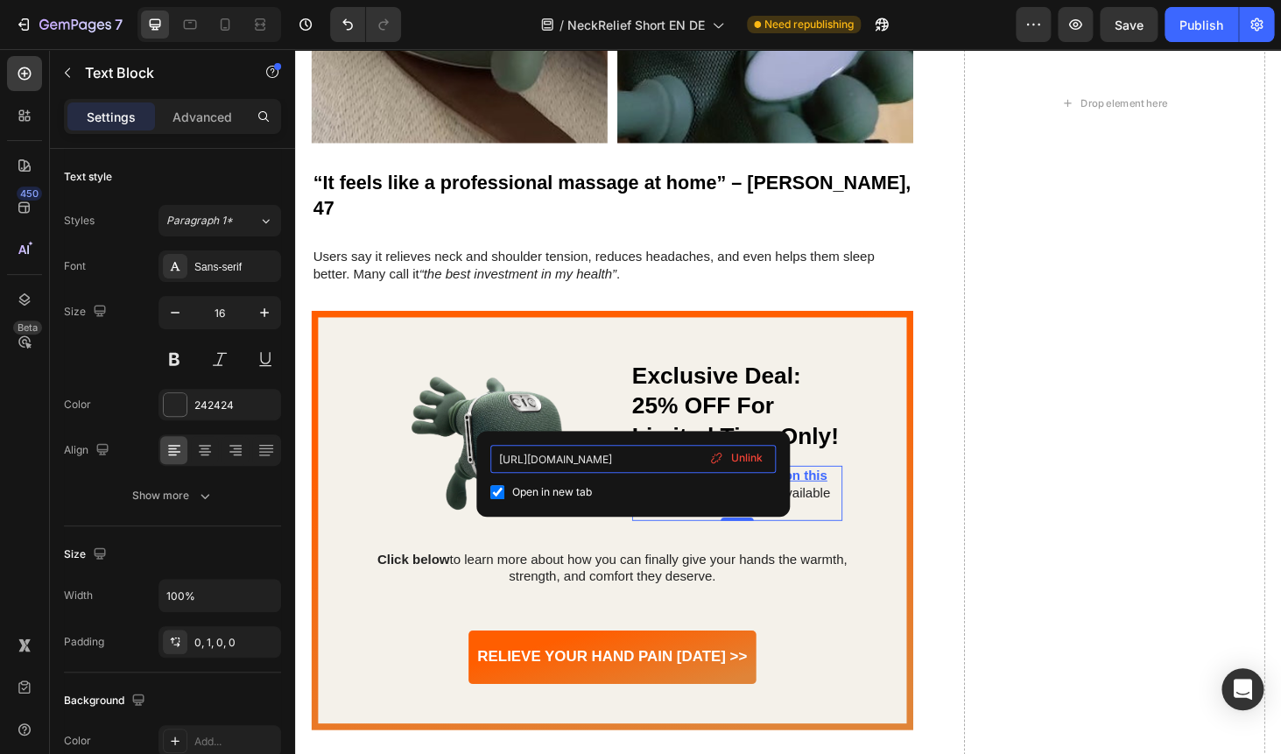
type input "https://airtecxstore.com/products/neckrelief-pro"
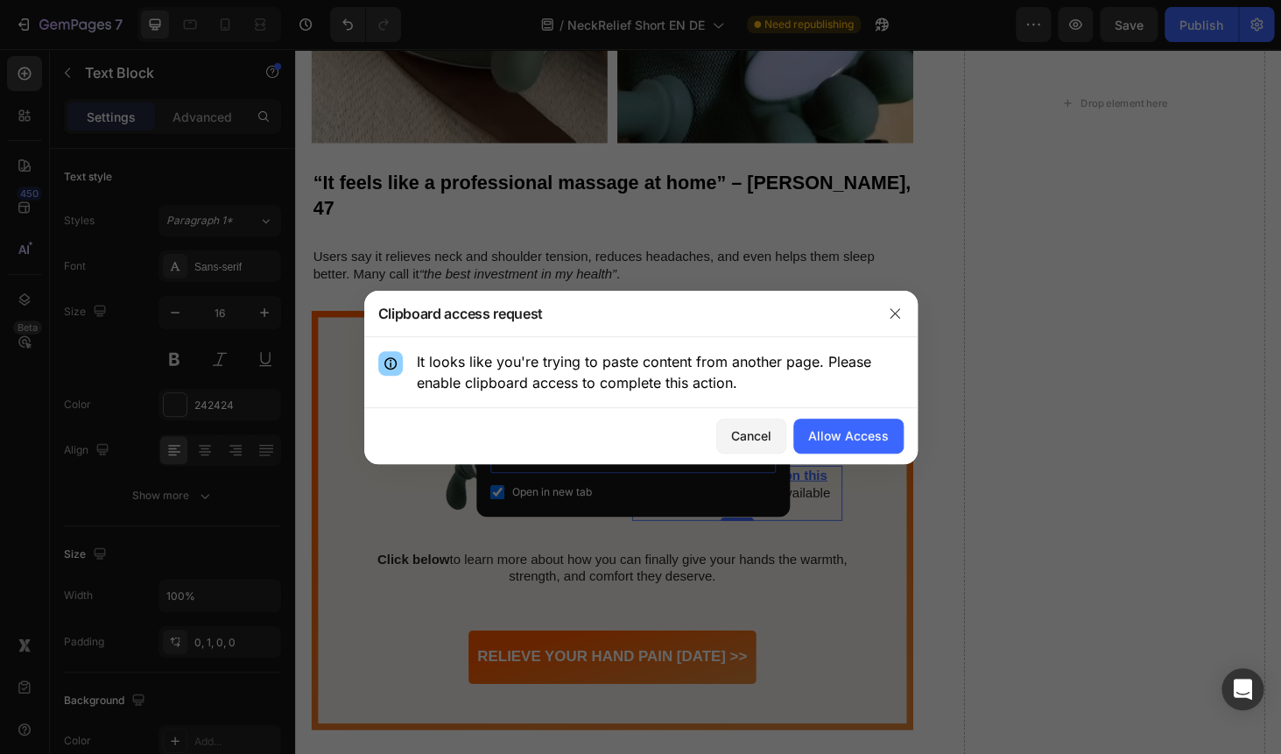
scroll to position [0, 45]
click at [840, 441] on div "Allow Access" at bounding box center [848, 435] width 81 height 18
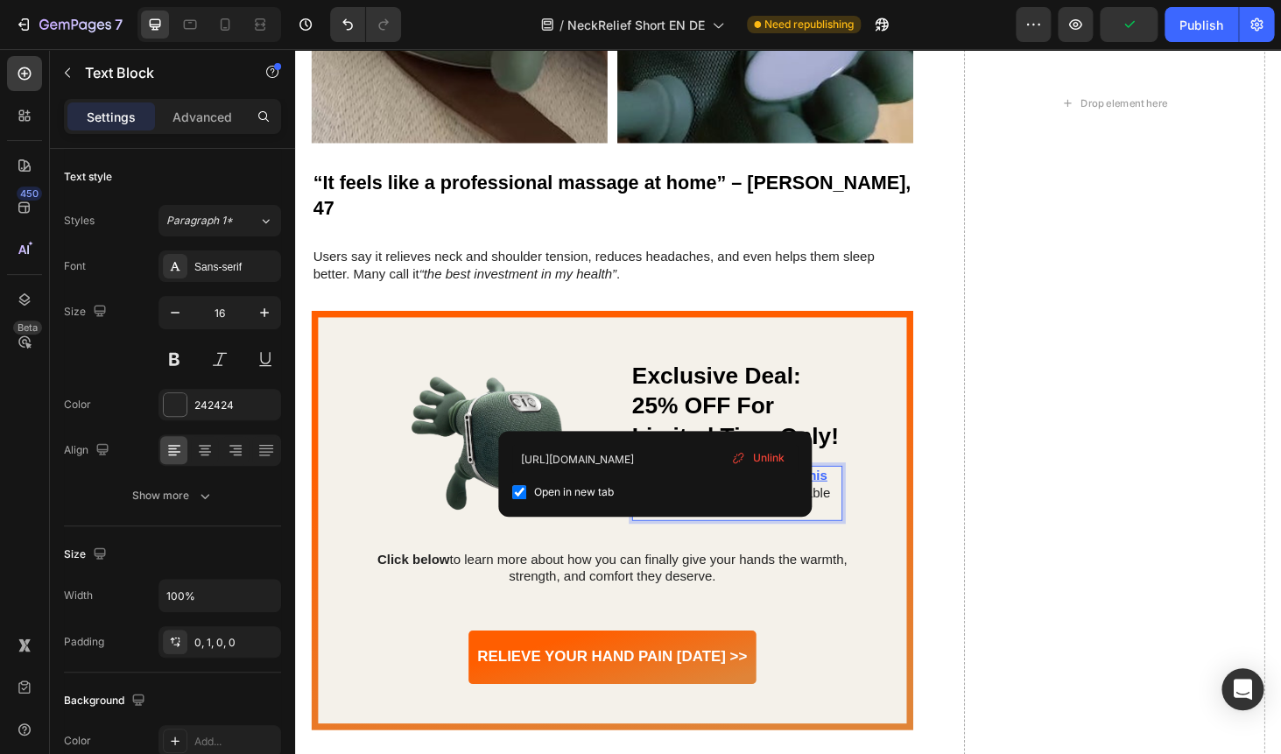
click at [680, 495] on u "Products only available on this site at this time and" at bounding box center [759, 511] width 207 height 33
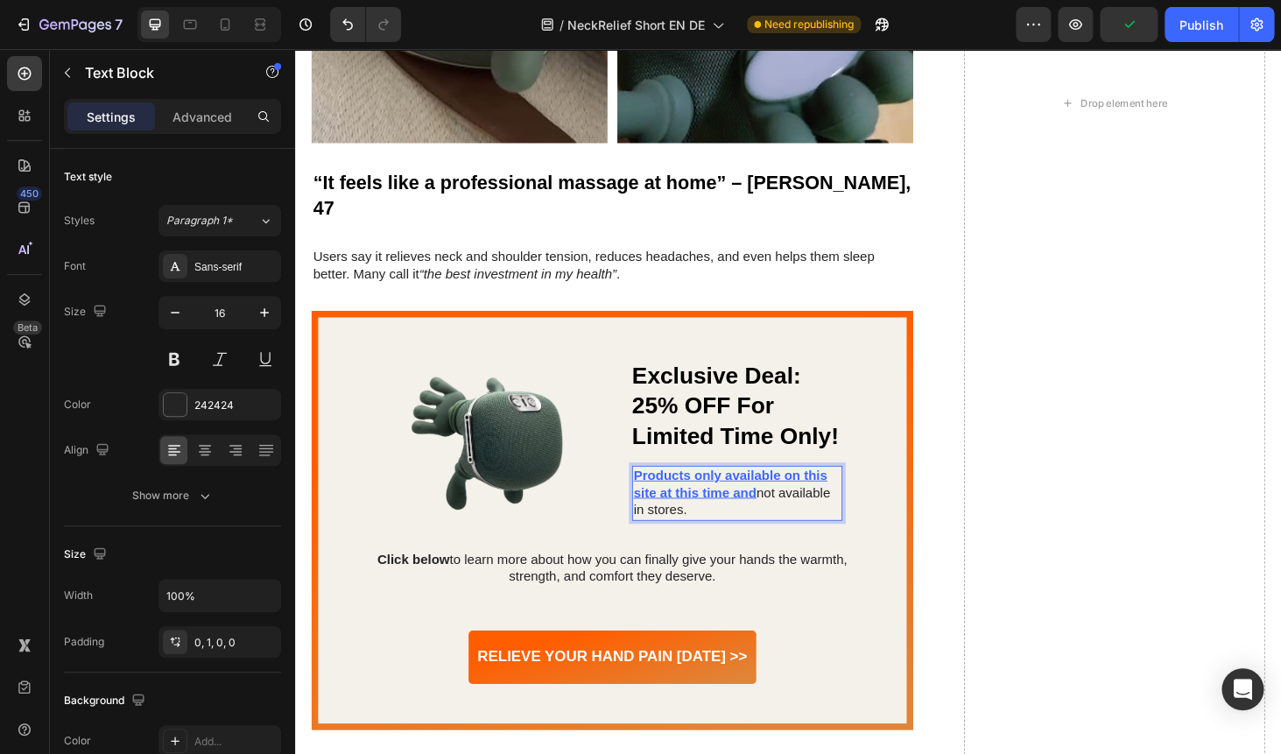
click at [680, 495] on u "Products only available on this site at this time and" at bounding box center [759, 511] width 207 height 33
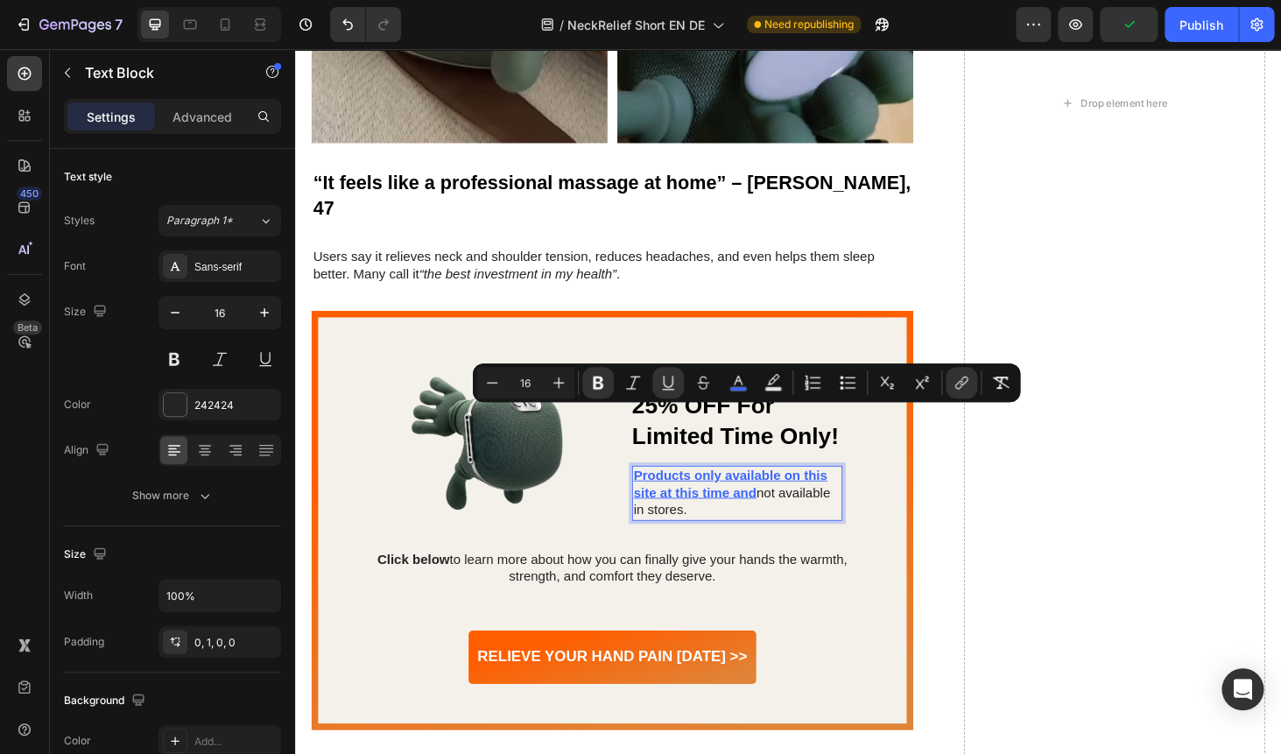
click at [680, 495] on u "Products only available on this site at this time and" at bounding box center [759, 511] width 207 height 33
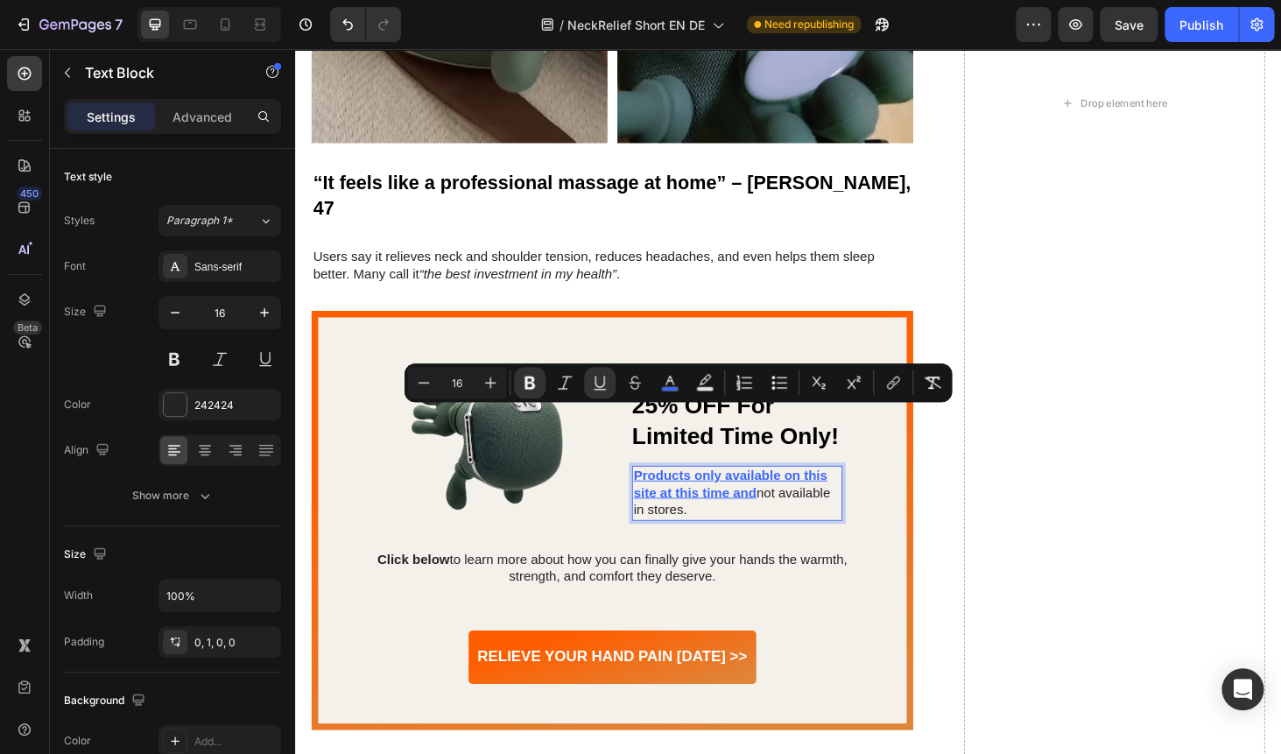
click at [680, 495] on u "Products only available on this site at this time and" at bounding box center [759, 511] width 207 height 33
click at [679, 494] on p "Products only available on this site at this time and not available in stores." at bounding box center [766, 521] width 221 height 54
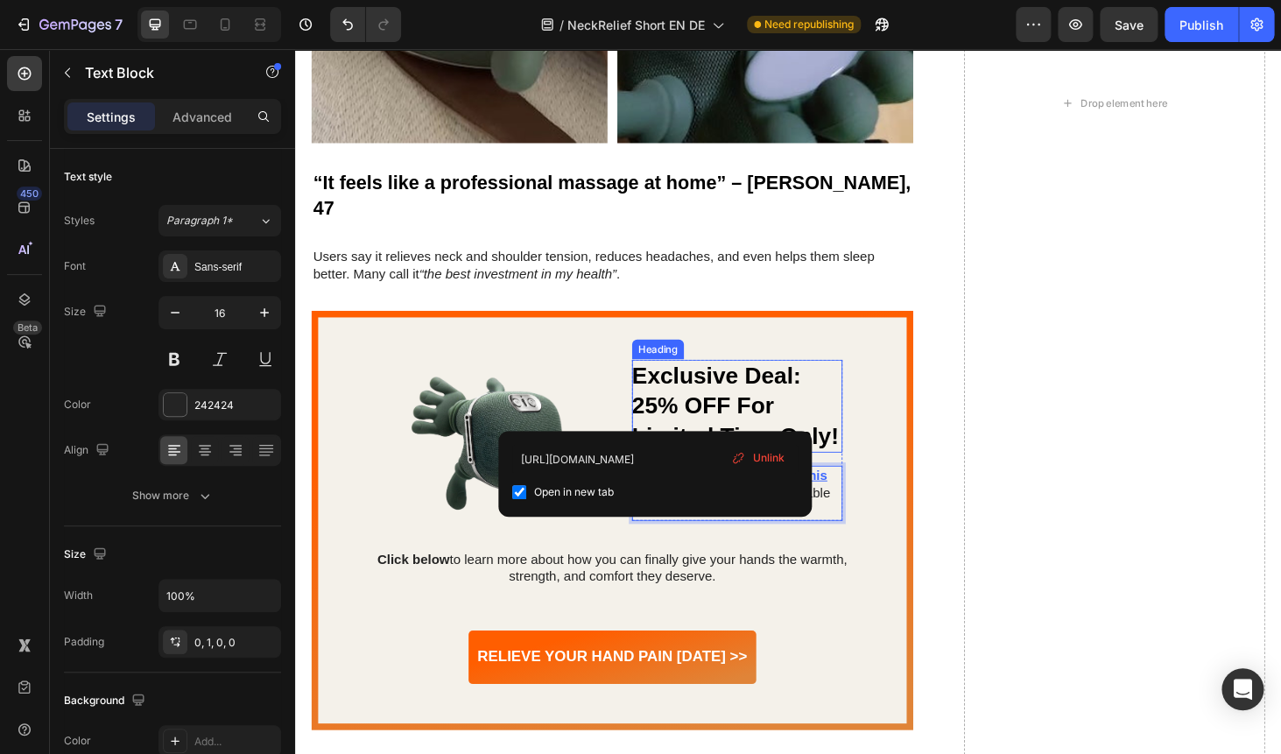
click at [781, 379] on h2 "Exclusive Deal: 25% OFF For Limited Time Only!" at bounding box center [766, 428] width 224 height 99
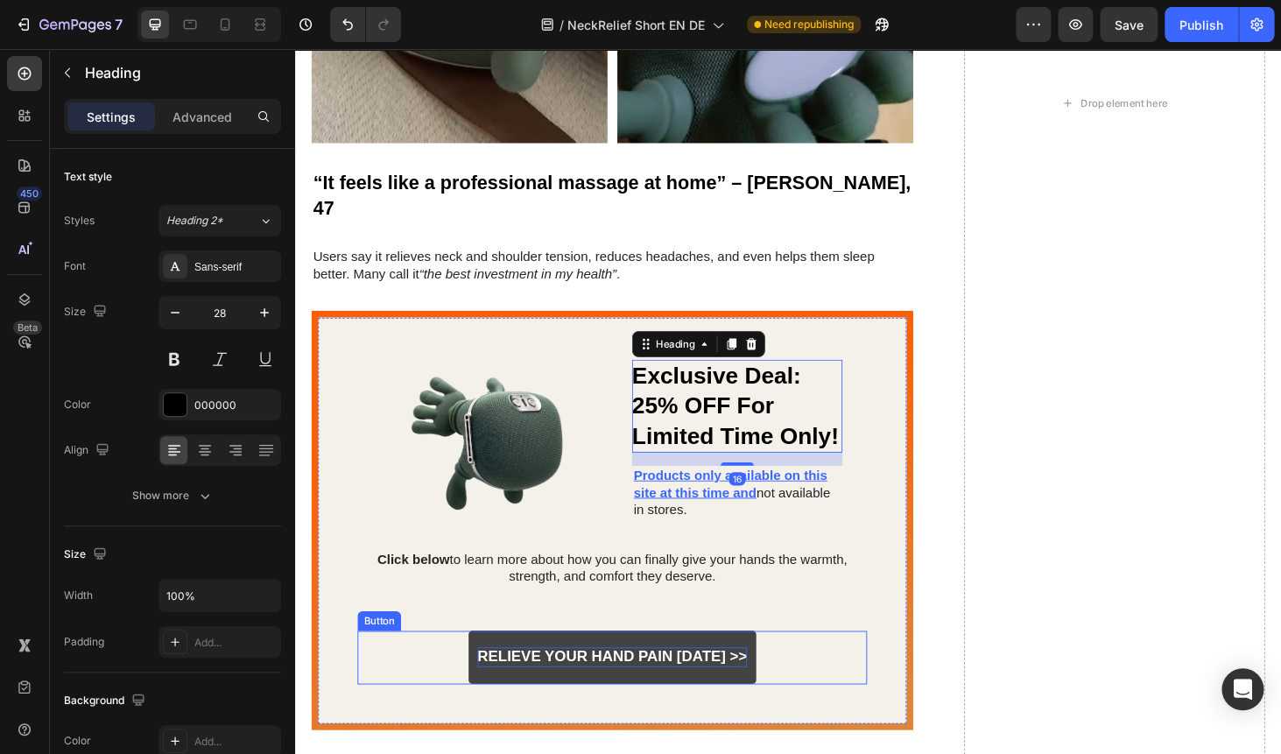
click at [567, 685] on p "Relieve Your Hand Pain Today >>" at bounding box center [632, 695] width 287 height 20
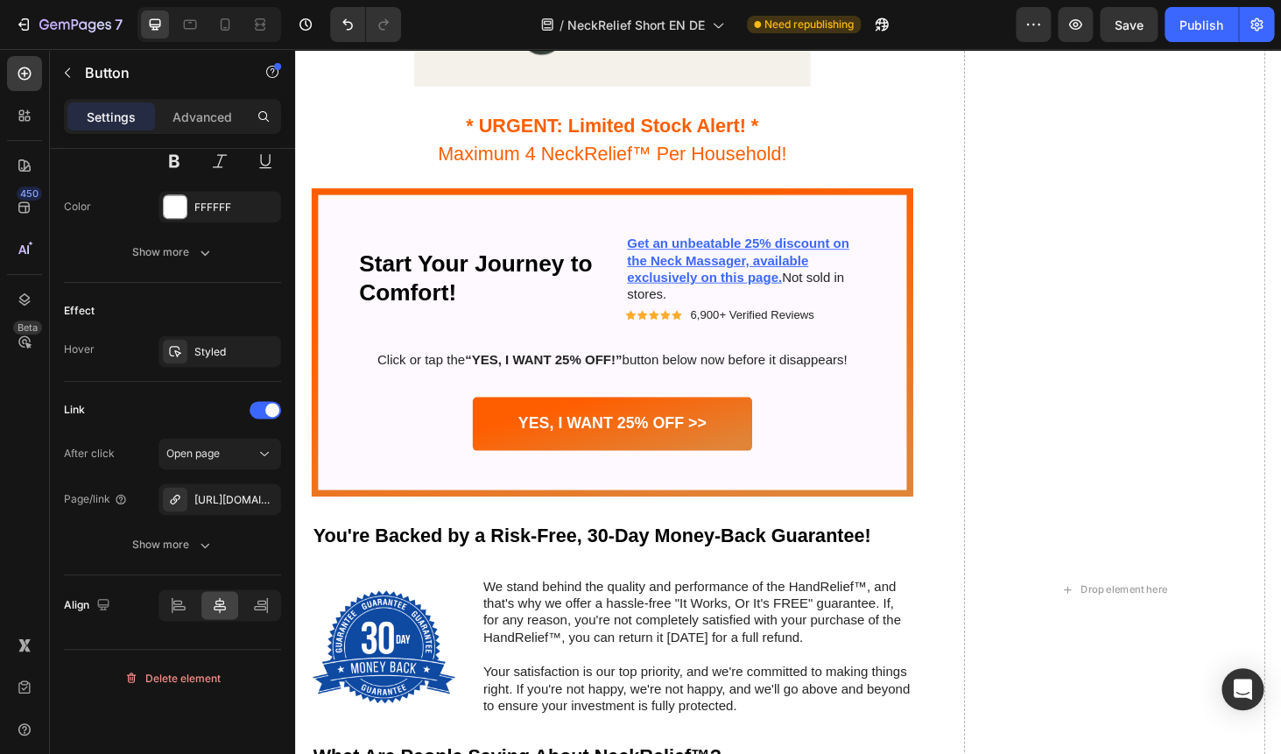
scroll to position [6703, 0]
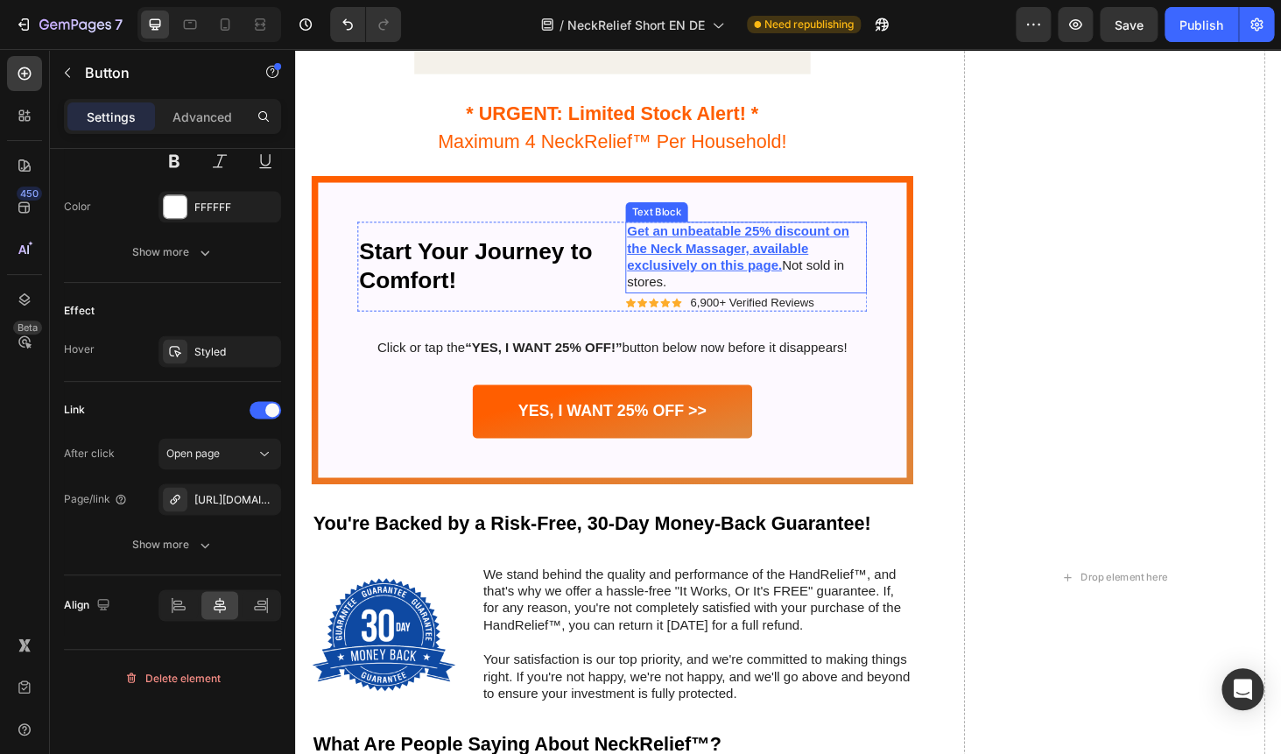
click at [702, 248] on u "Get an unbeatable 25% discount on the Neck Massager, available exclusively on t…" at bounding box center [767, 261] width 236 height 52
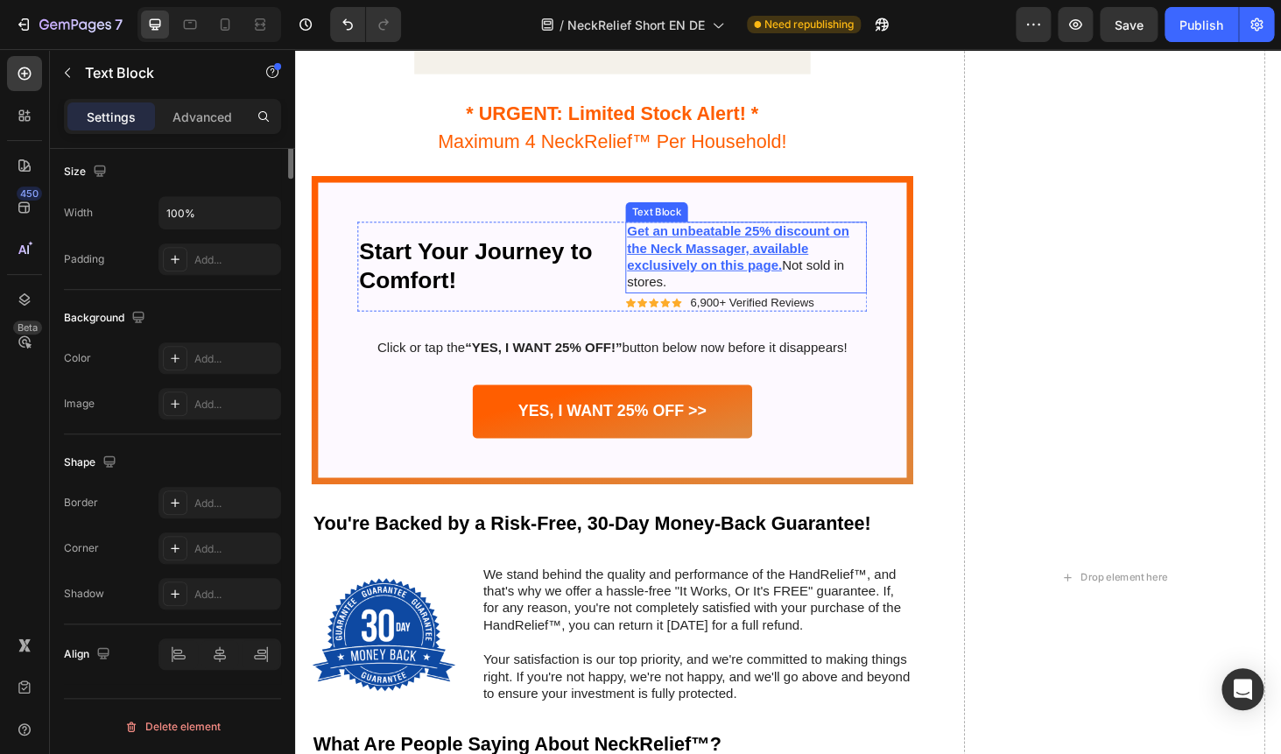
scroll to position [0, 0]
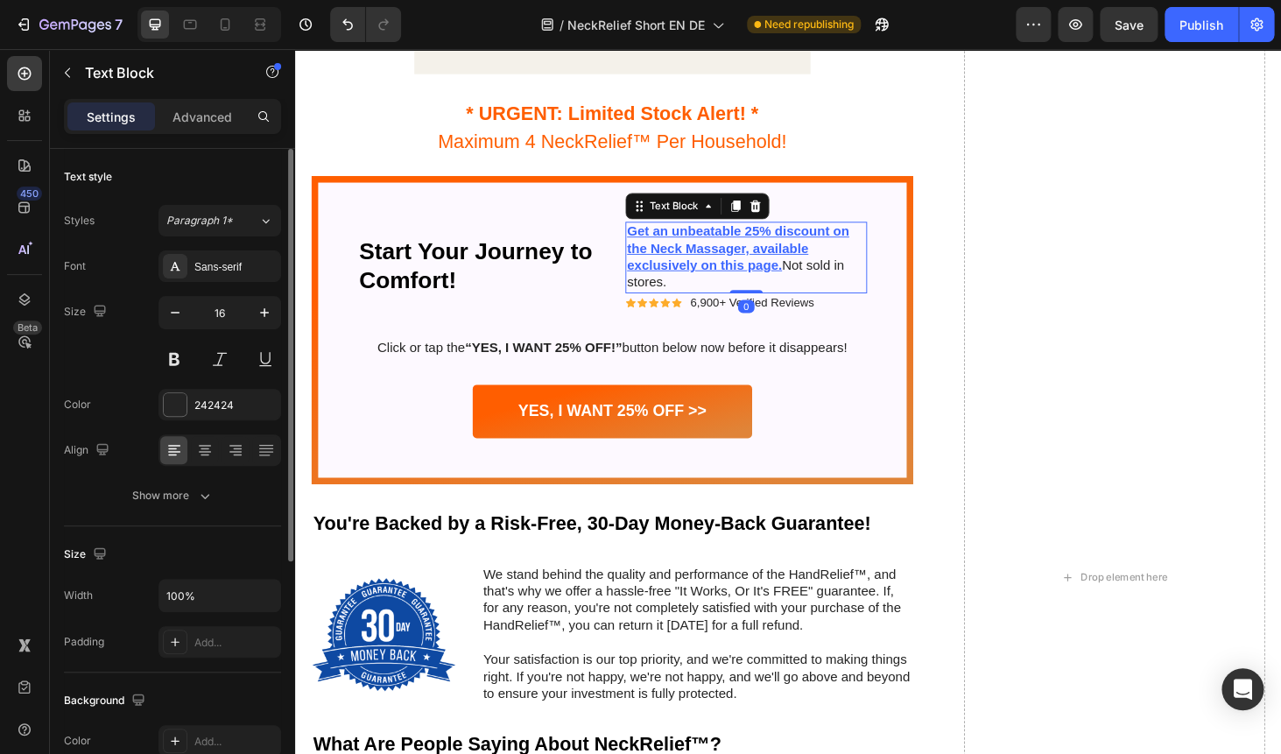
click at [689, 248] on u "Get an unbeatable 25% discount on the Neck Massager, available exclusively on t…" at bounding box center [767, 261] width 236 height 52
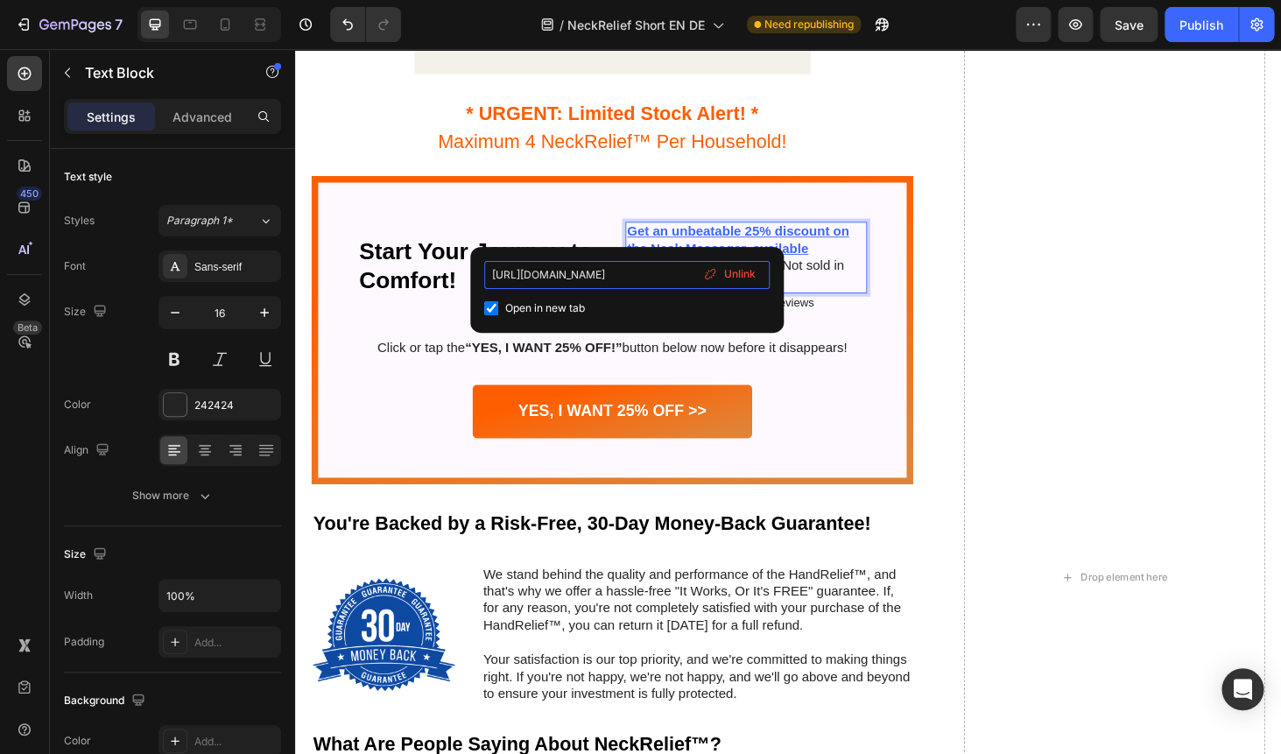
click at [572, 277] on input "https://us.airtecxstore.com/products/neckrelief-pro" at bounding box center [626, 275] width 285 height 28
type input "https://airtecxstore.com/products/neckrelief-pro"
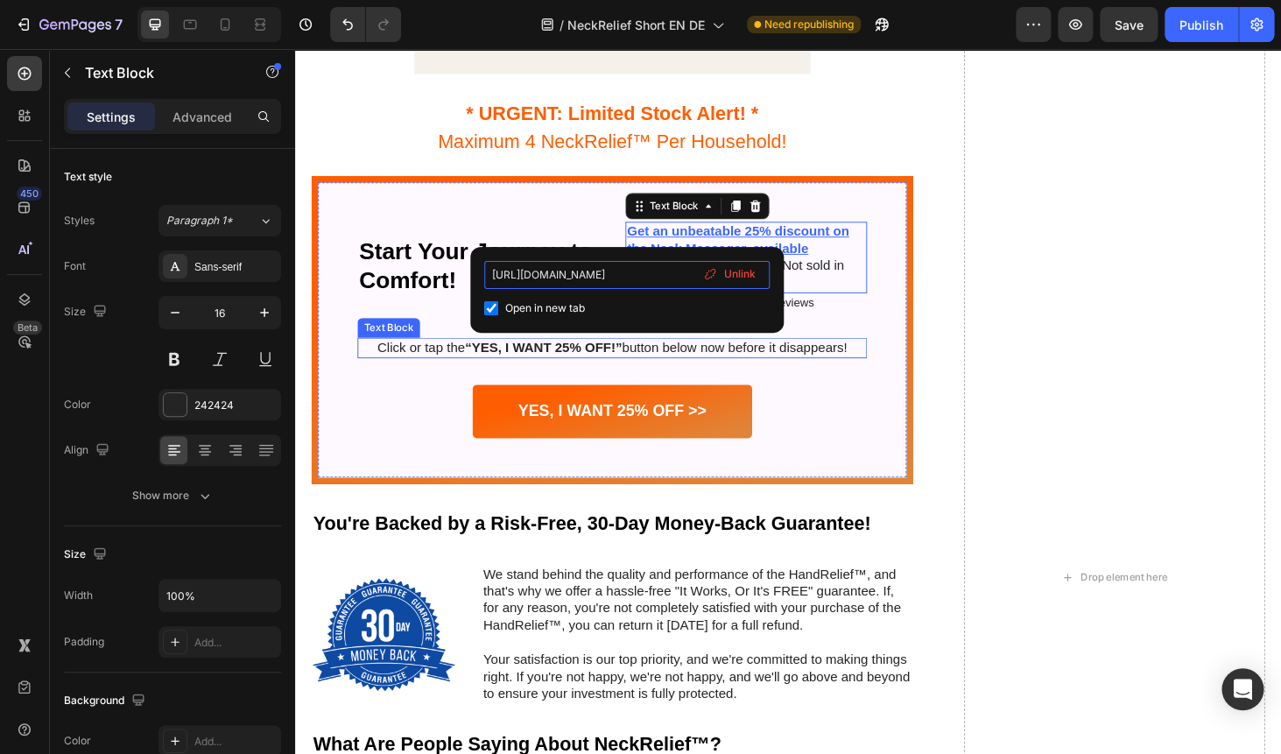
click at [837, 377] on div "Click or tap the “YES, I WANT 25% OFF!” button below now before it disappears!" at bounding box center [633, 367] width 543 height 22
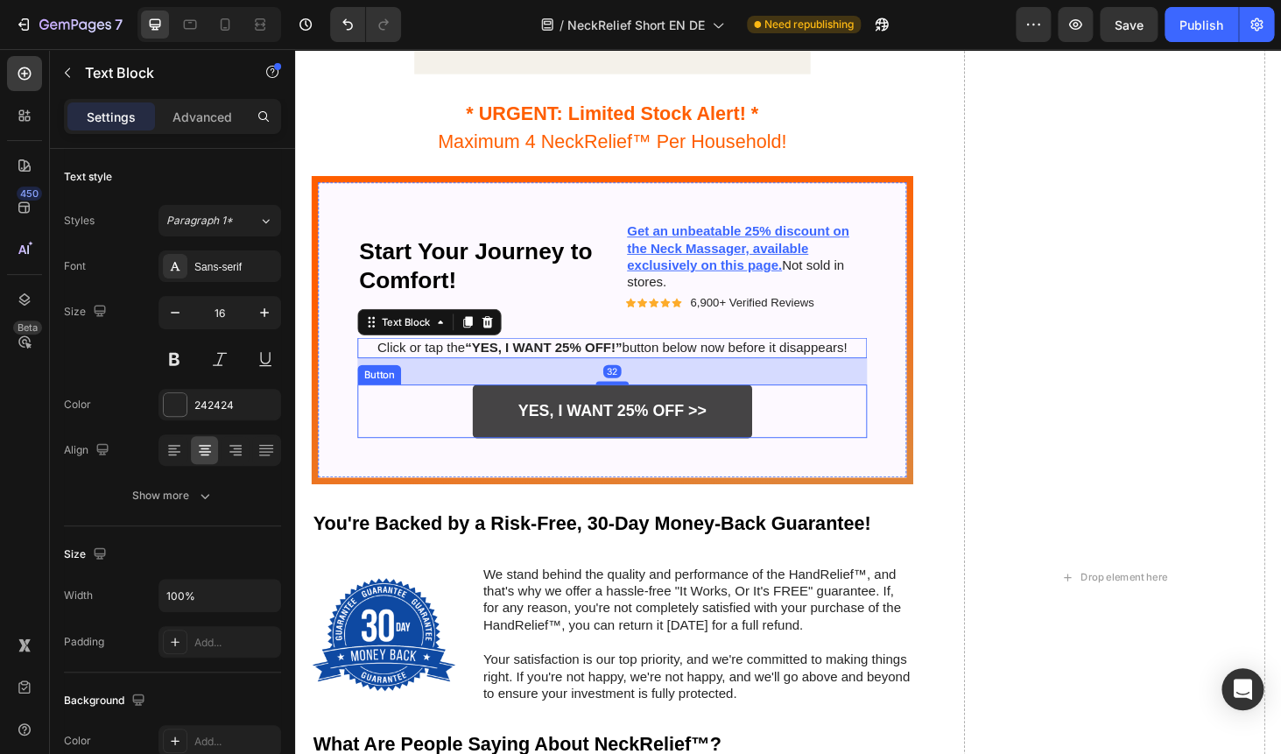
click at [685, 417] on link "YES, I WANT 25% OFF >>" at bounding box center [633, 434] width 298 height 57
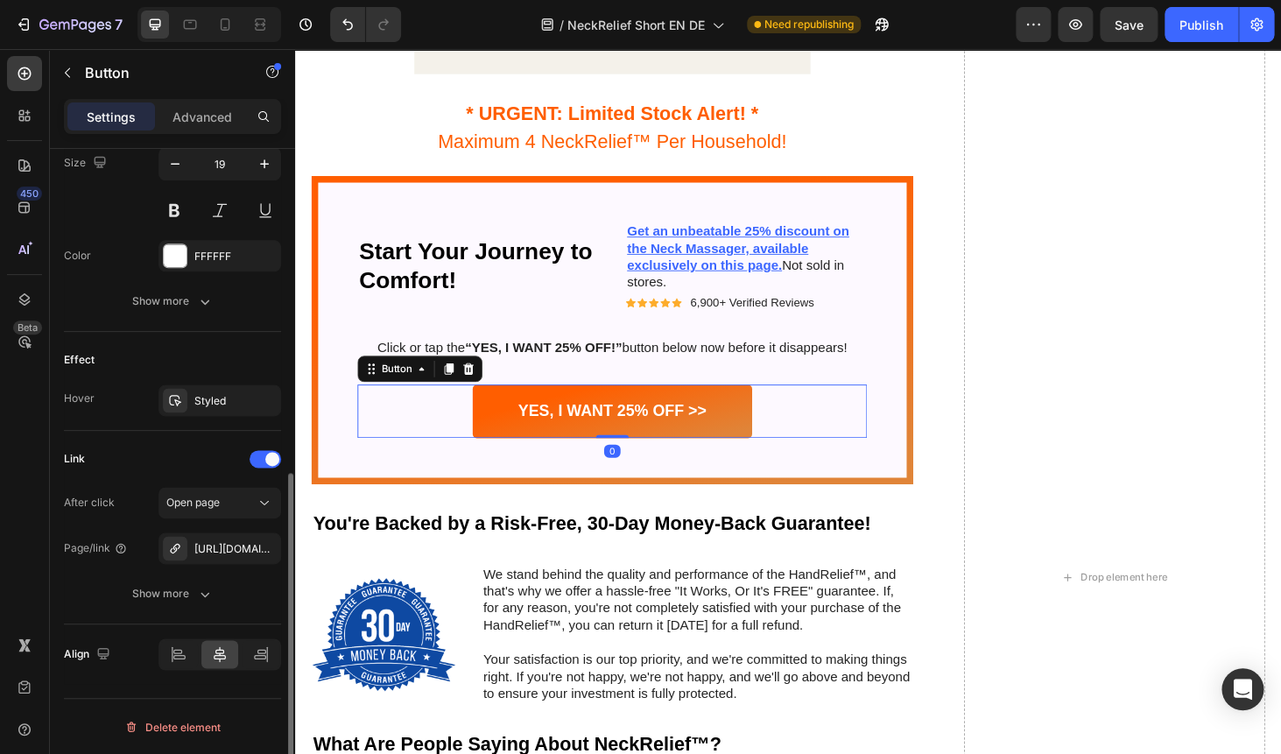
scroll to position [744, 0]
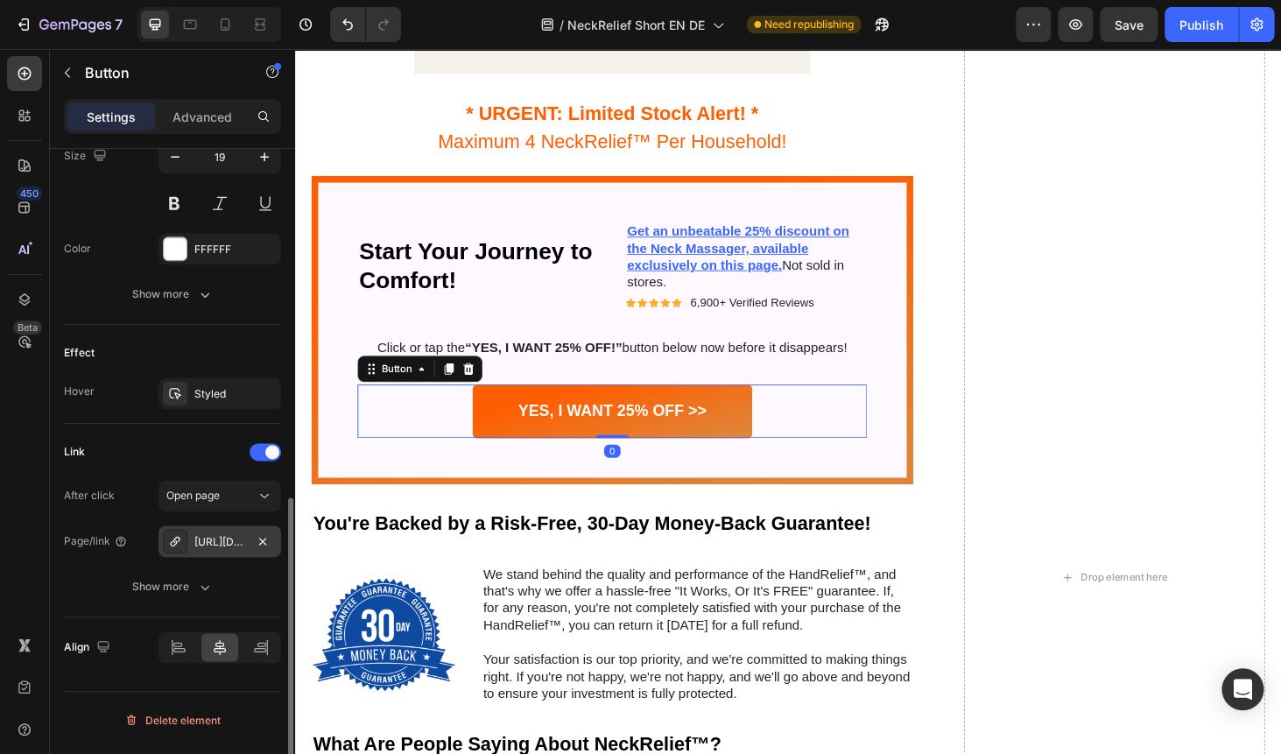
click at [207, 532] on div "https://us.airtecxstore.com/neckrelief-pro" at bounding box center [219, 541] width 123 height 32
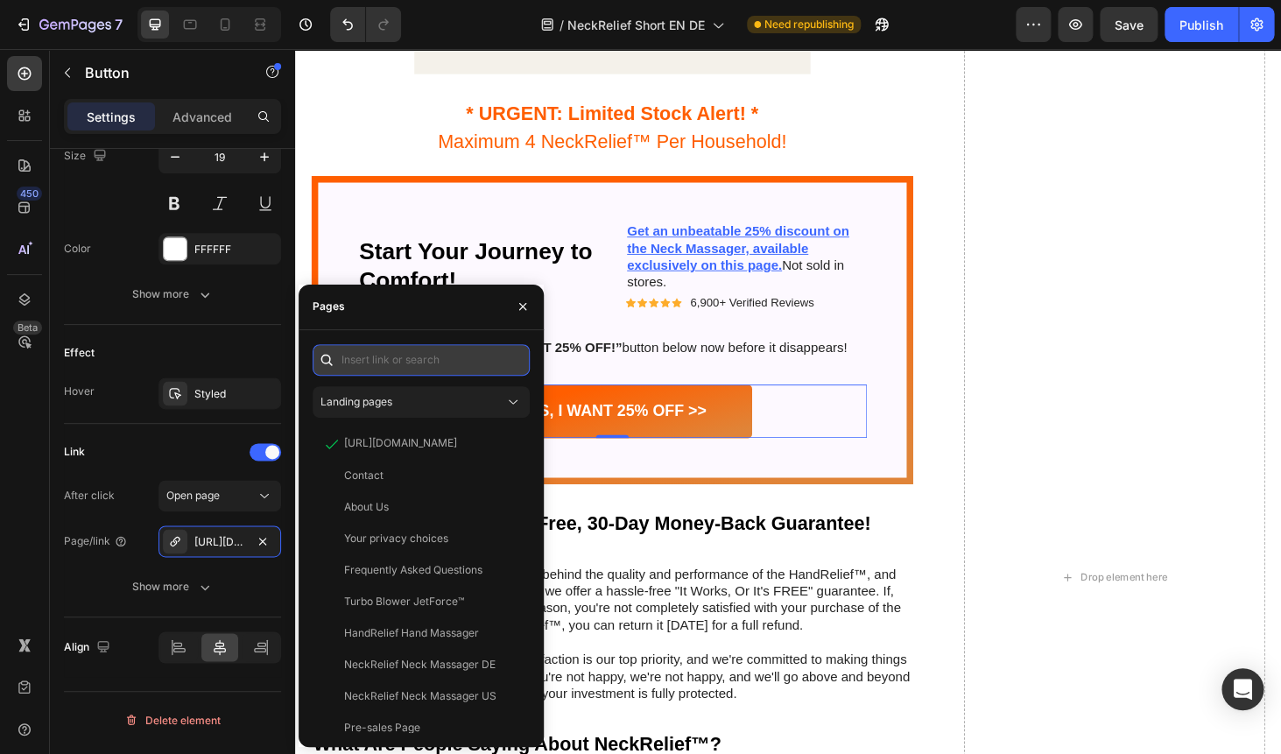
click at [407, 353] on input "text" at bounding box center [420, 360] width 217 height 32
paste input "https://airtecxstore.com/products/neckrelief-pro"
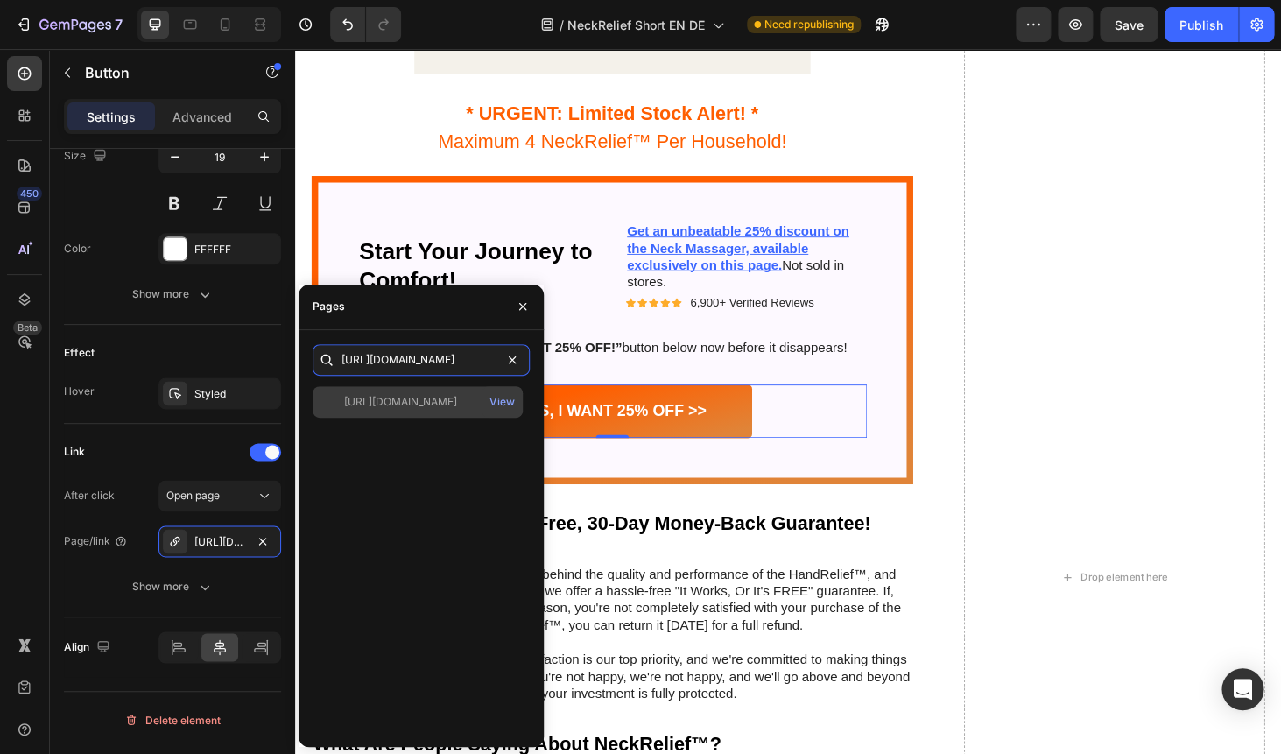
type input "https://airtecxstore.com/products/neckrelief-pro"
click at [417, 391] on div "https://airtecxstore.com/products/neckrelief-pro View" at bounding box center [417, 402] width 210 height 32
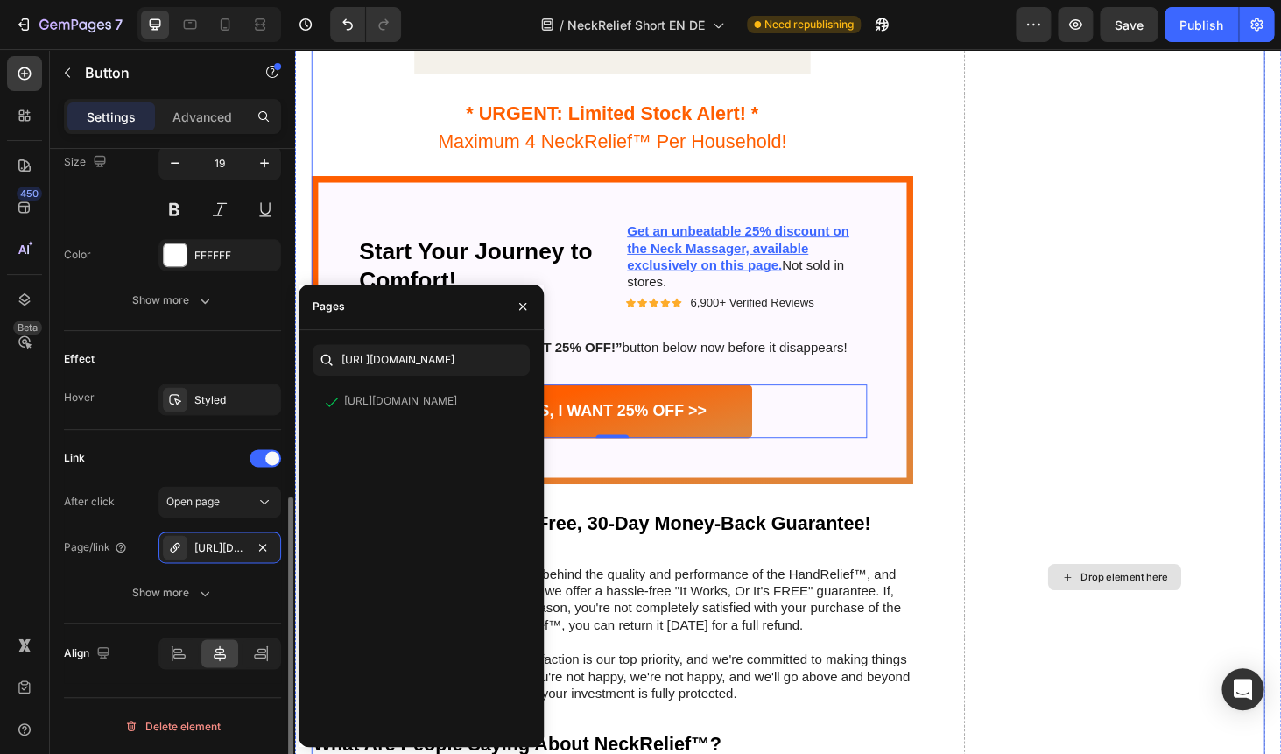
click at [1037, 279] on div "Drop element here" at bounding box center [1168, 611] width 320 height 2033
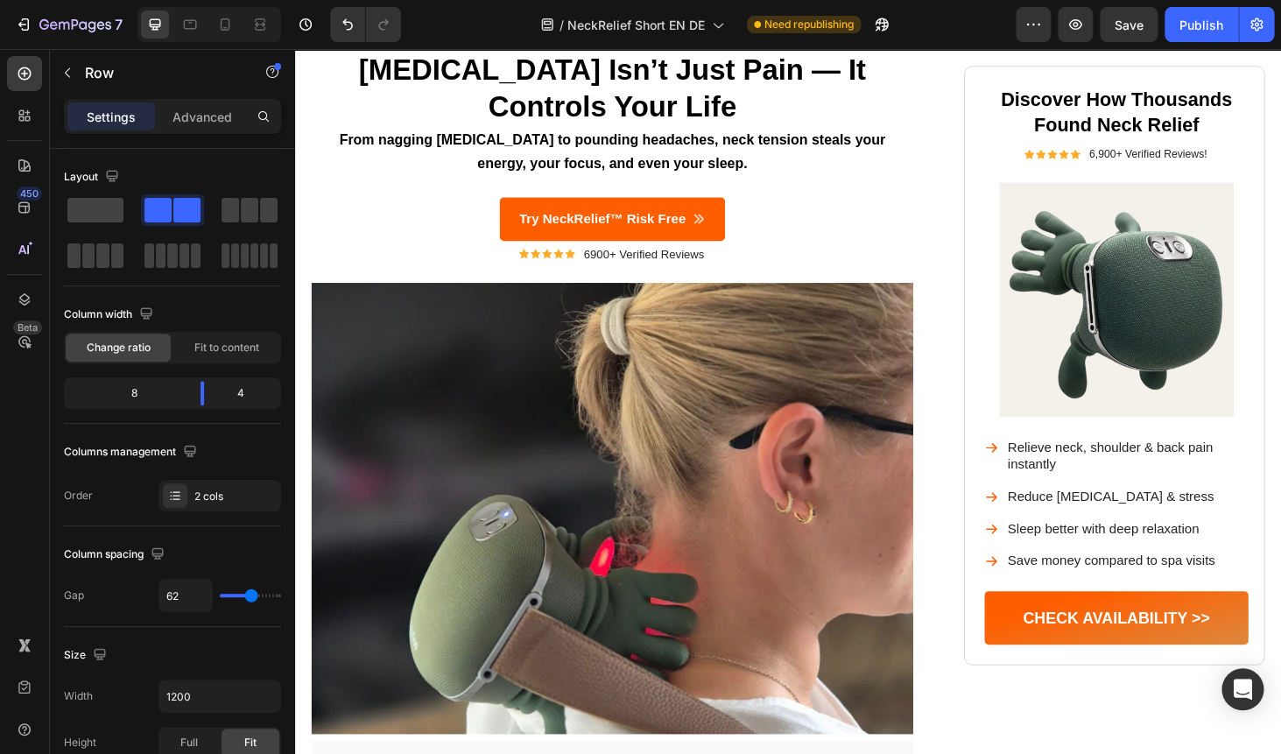
scroll to position [0, 0]
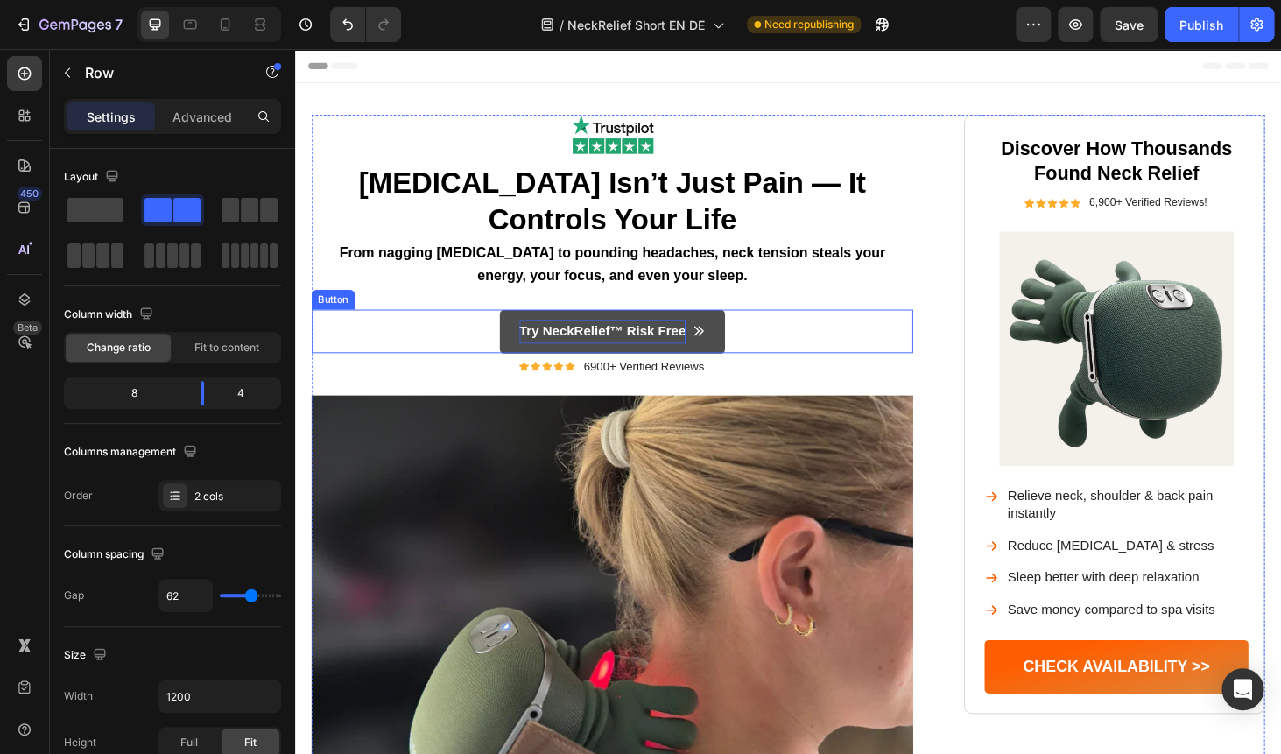
click at [649, 350] on p "Try NeckRelief™ Risk Free" at bounding box center [623, 349] width 178 height 25
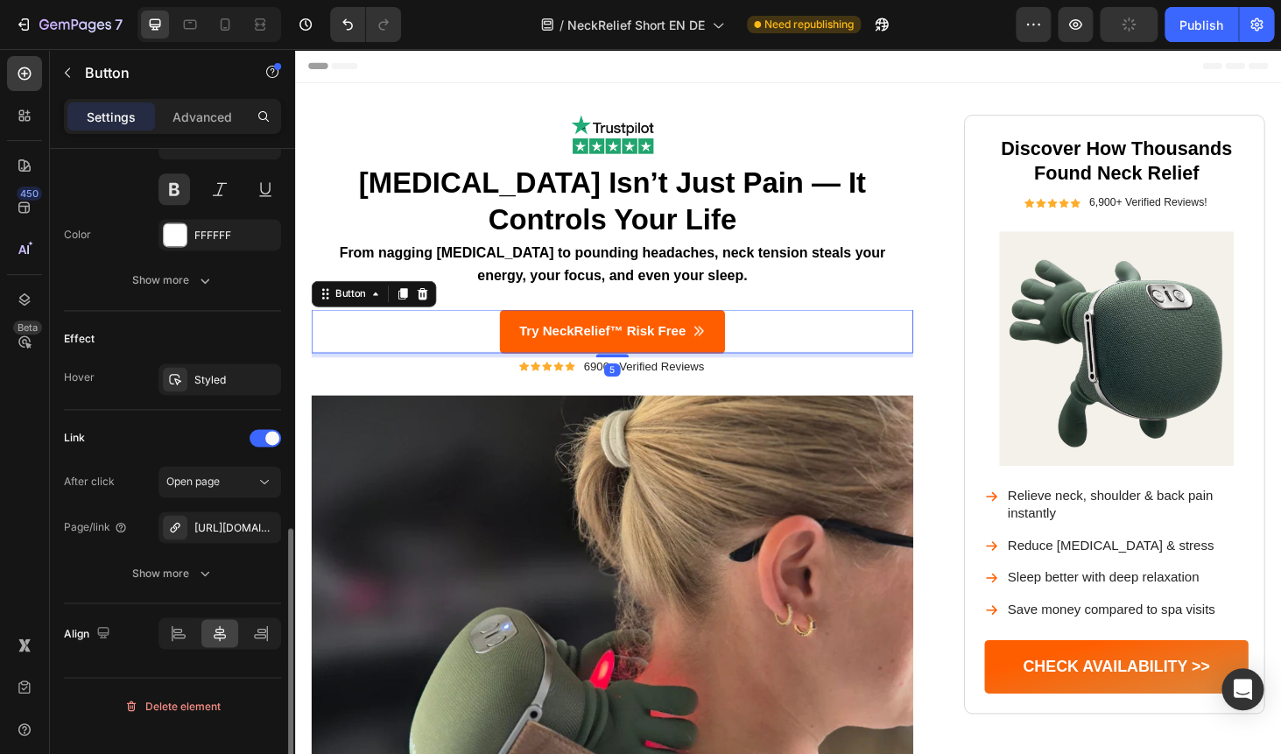
scroll to position [915, 0]
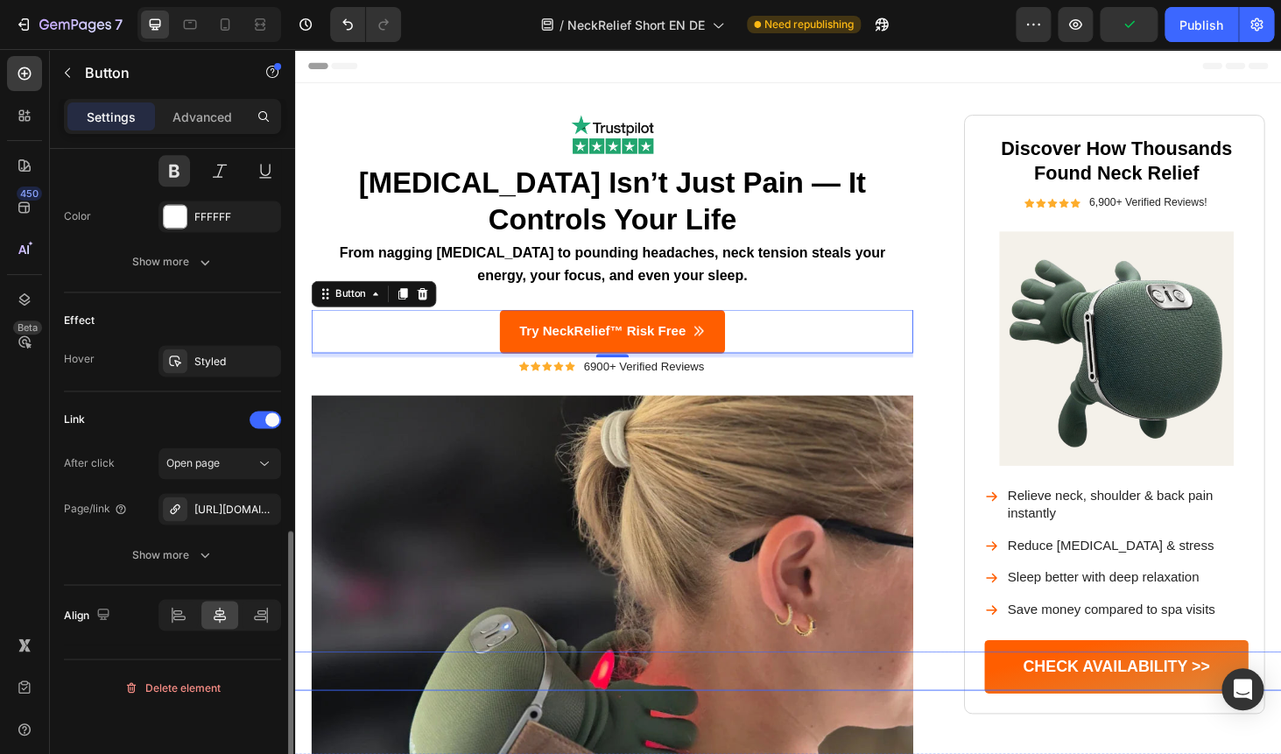
click at [1100, 694] on div "Button" at bounding box center [809, 711] width 1239 height 42
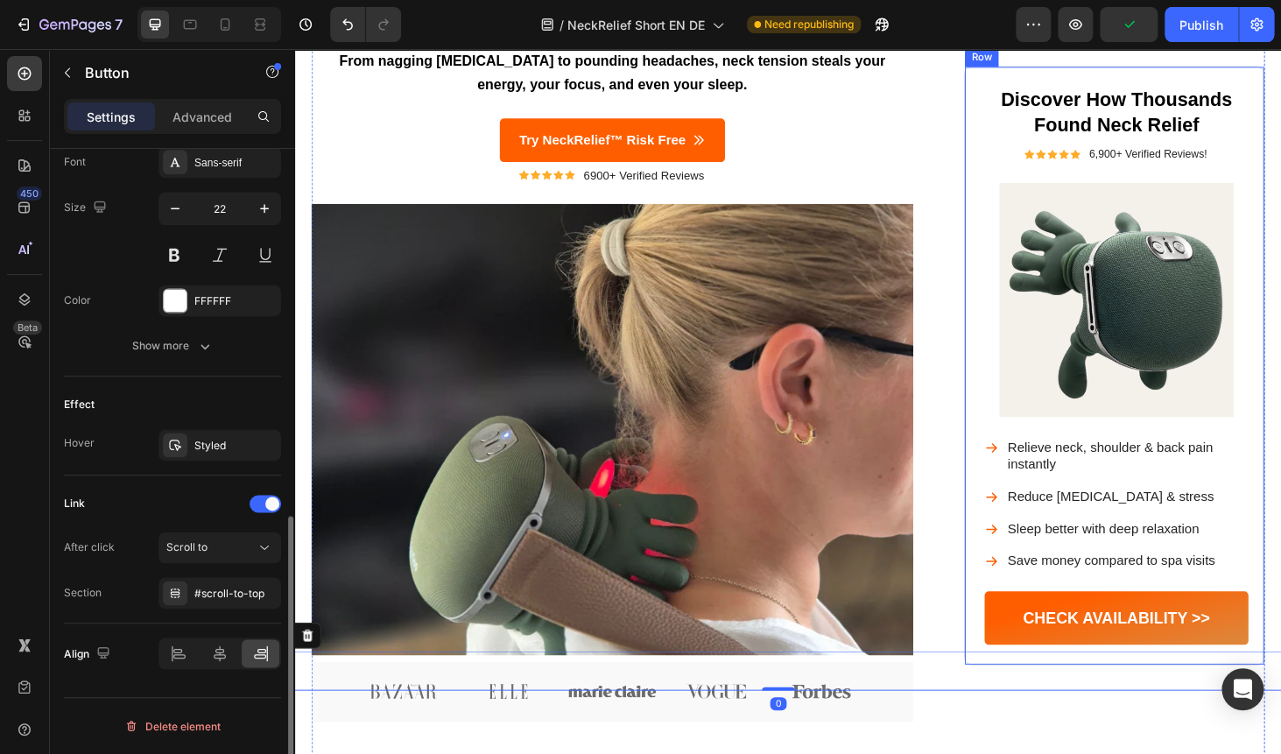
scroll to position [298, 0]
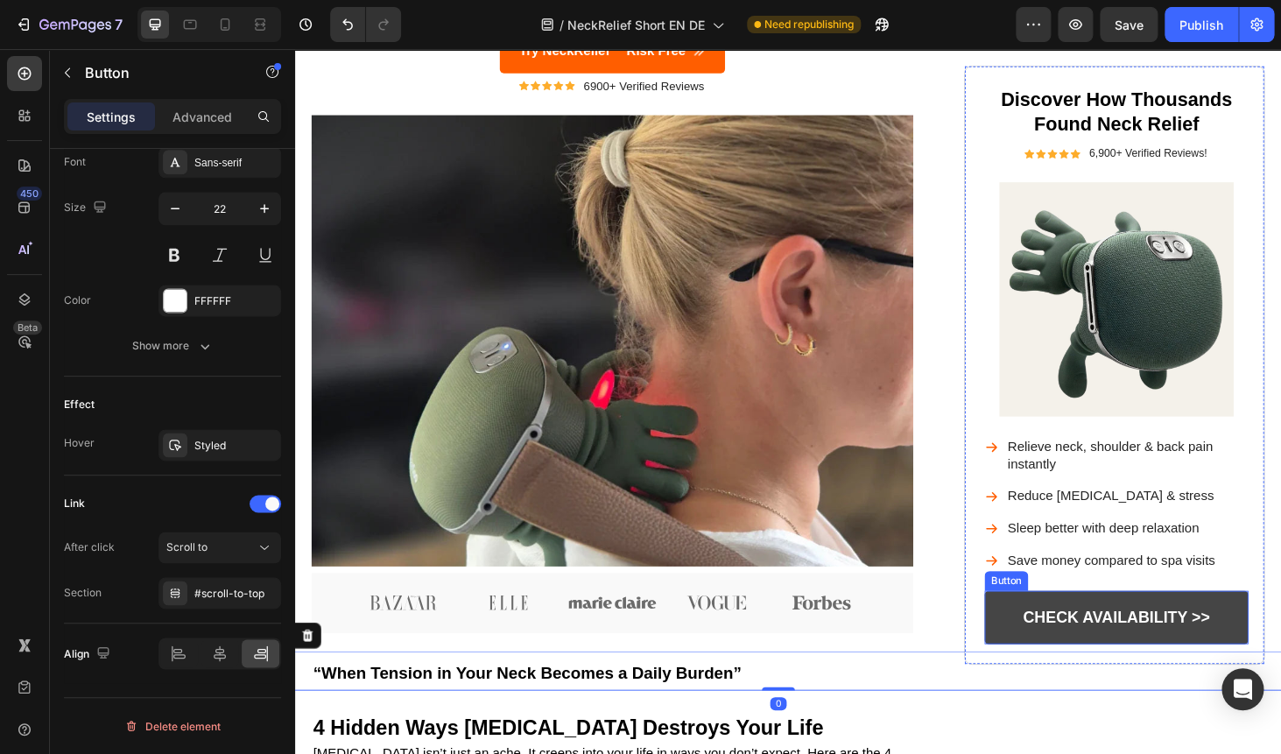
click at [1104, 638] on link "CHECK AVAILABILITY >>" at bounding box center [1169, 654] width 281 height 57
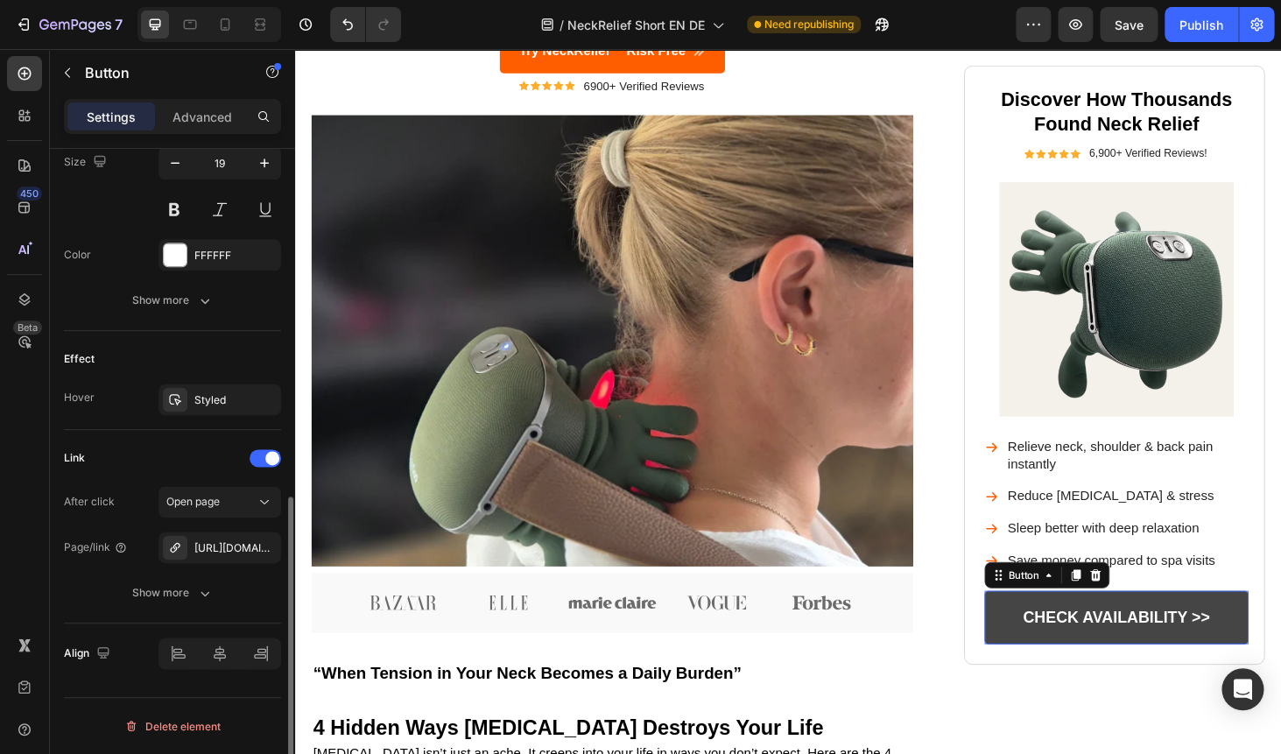
scroll to position [738, 0]
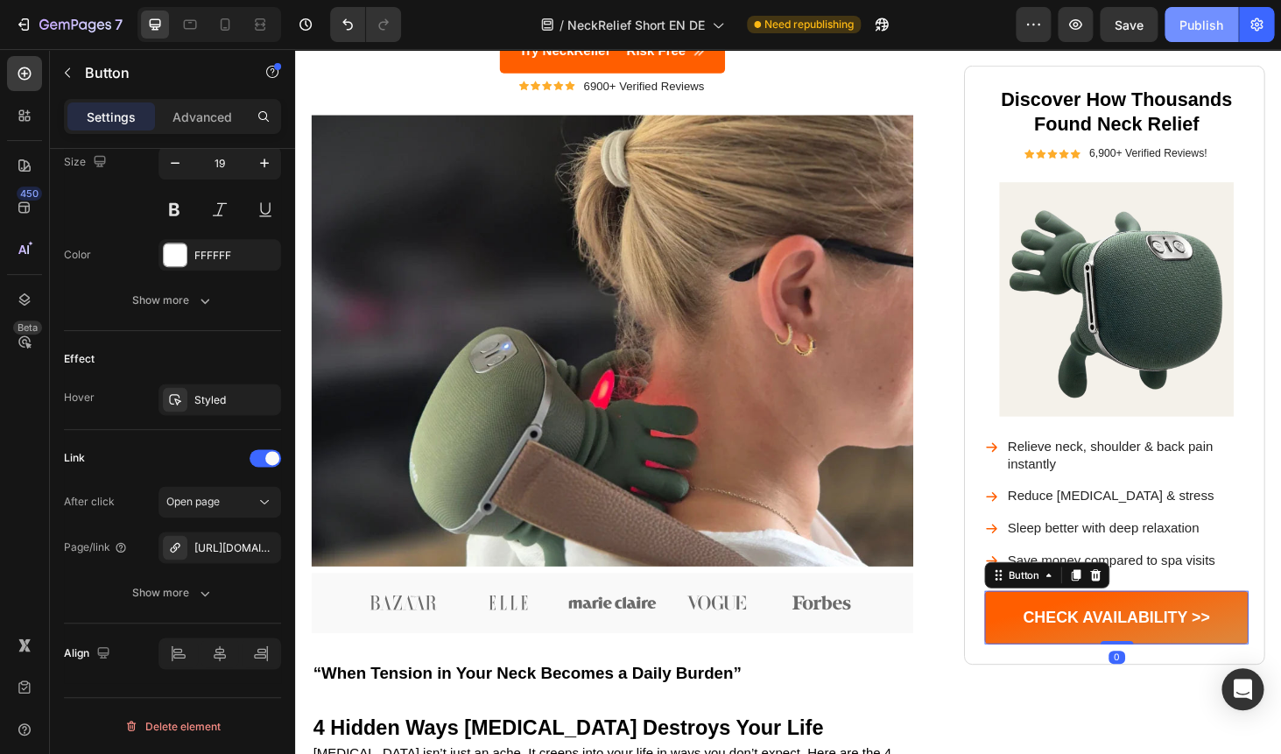
click at [1211, 14] on button "Publish" at bounding box center [1201, 24] width 74 height 35
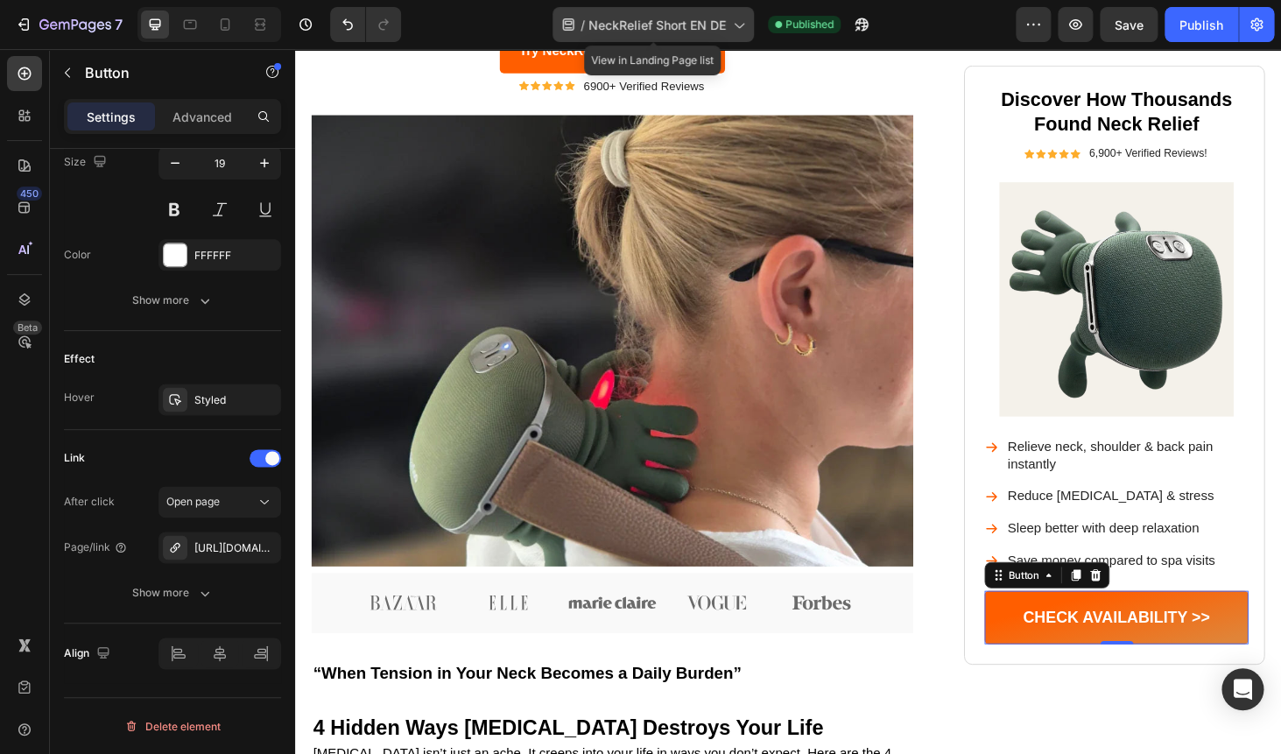
click at [713, 25] on span "NeckRelief Short EN DE" at bounding box center [656, 25] width 137 height 18
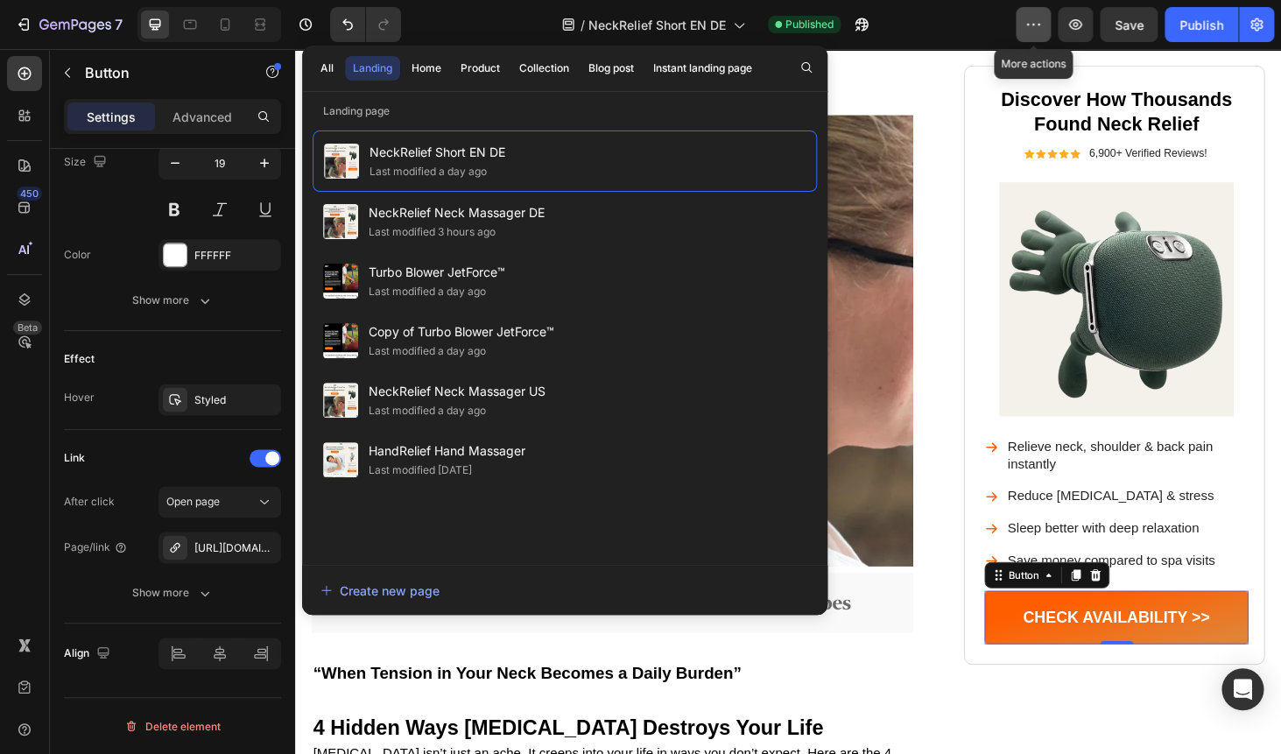
click at [1034, 25] on icon "button" at bounding box center [1033, 25] width 3 height 2
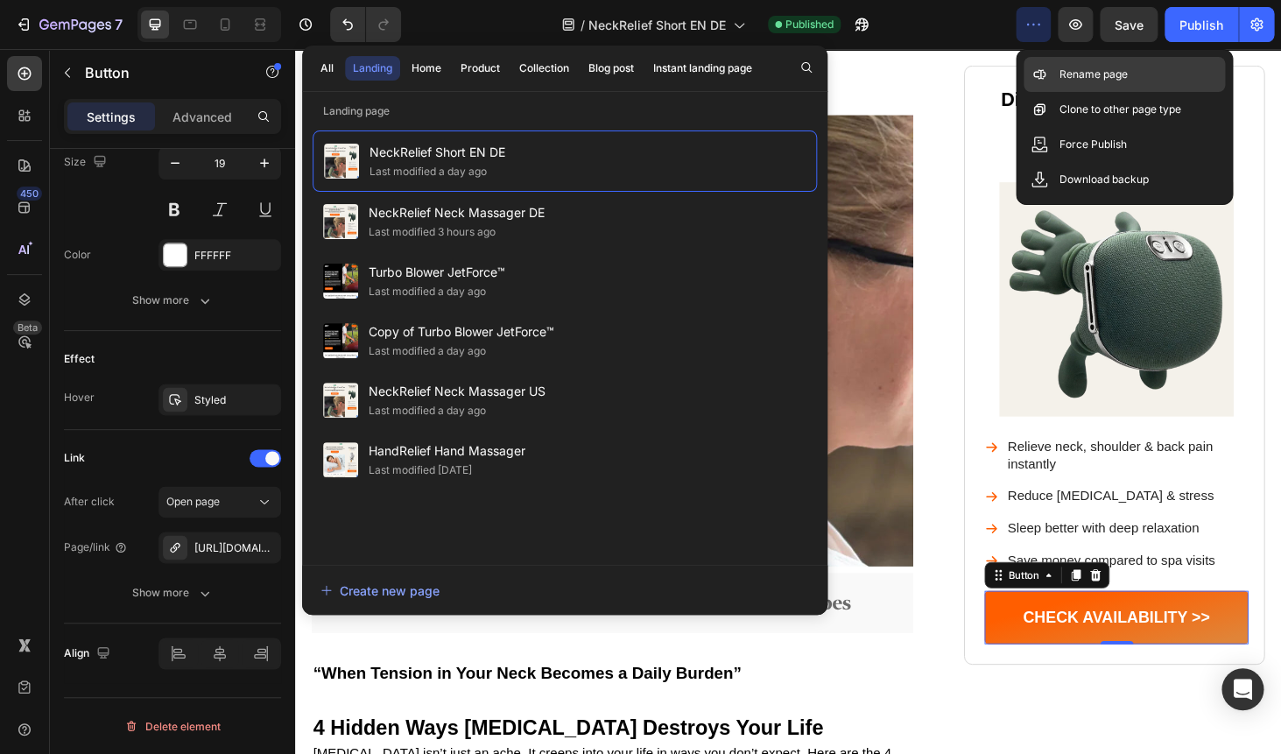
click at [1053, 92] on div "Rename page" at bounding box center [1123, 109] width 201 height 35
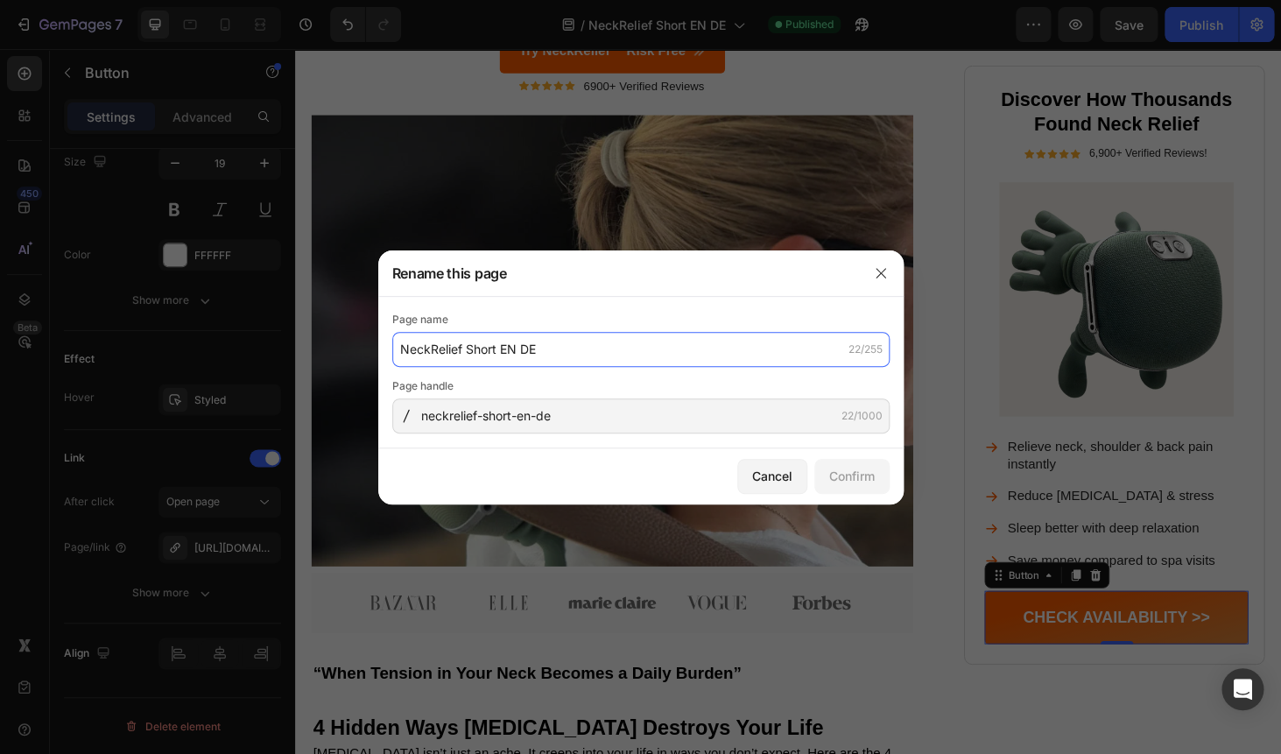
click at [532, 349] on input "NeckRelief Short EN DE" at bounding box center [640, 349] width 497 height 35
type input "NeckRelief Short EN EU"
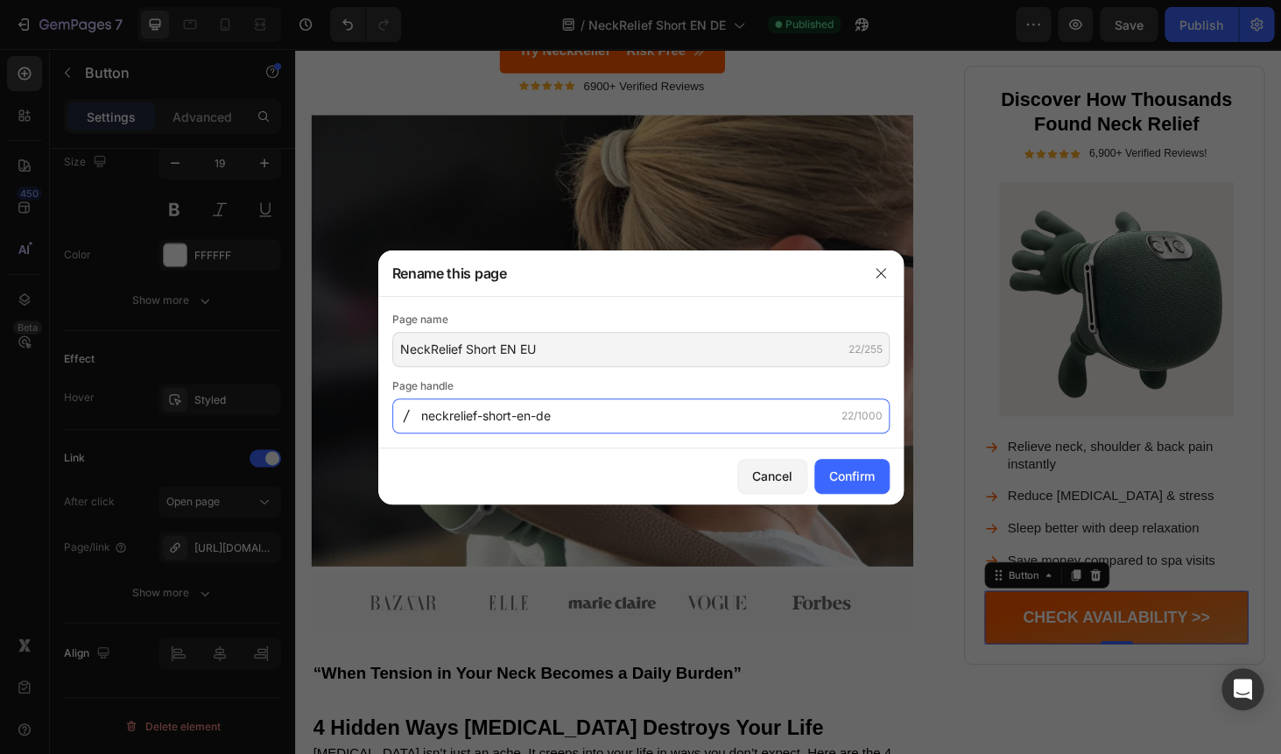
click at [540, 420] on input "neckrelief-short-en-de" at bounding box center [640, 415] width 497 height 35
type input "neckrelief-short-en-eu"
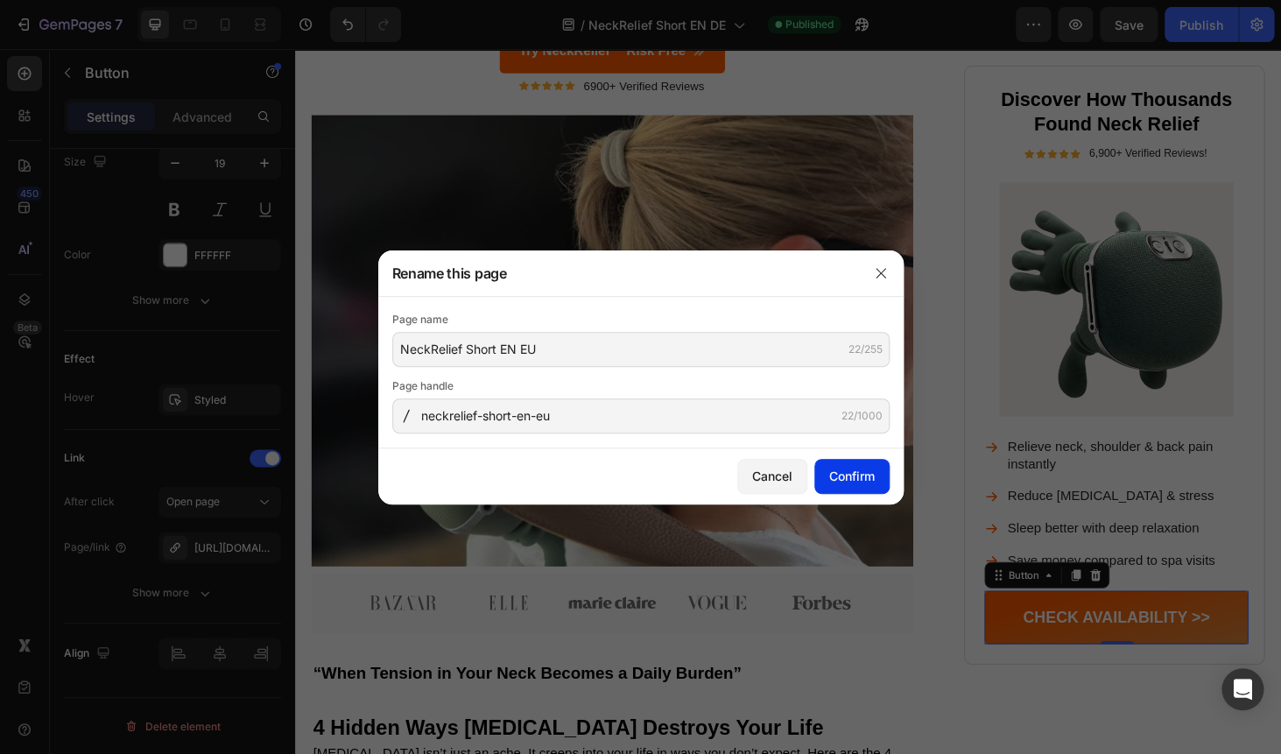
click at [856, 482] on div "Confirm" at bounding box center [852, 476] width 46 height 18
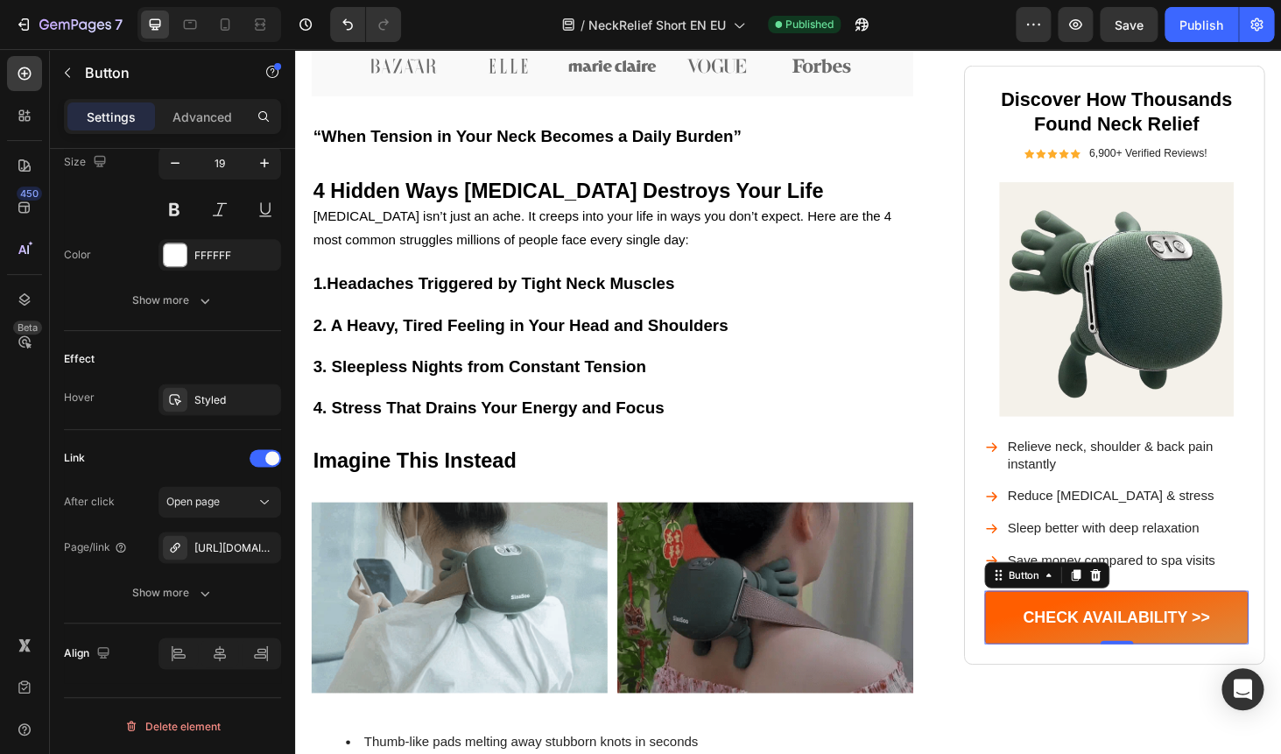
scroll to position [868, 0]
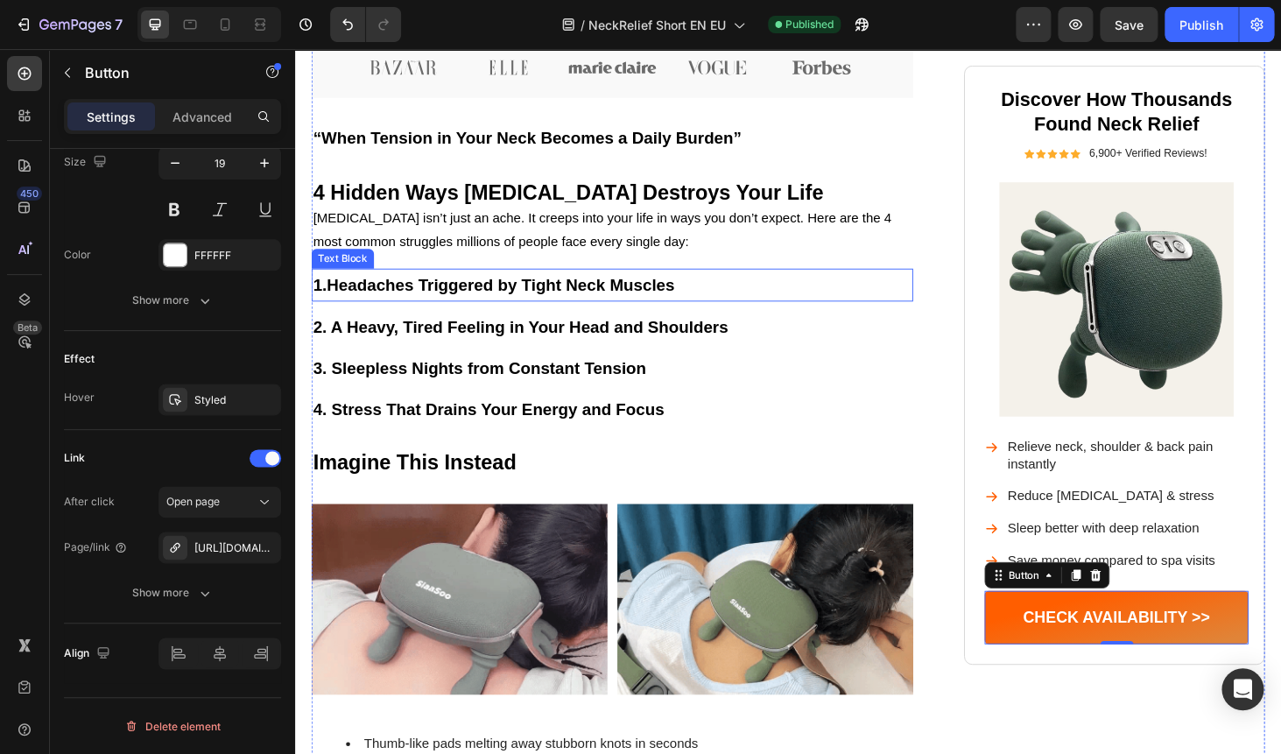
click at [360, 304] on strong "Headaches Triggered by Tight Neck Muscles" at bounding box center [514, 300] width 370 height 19
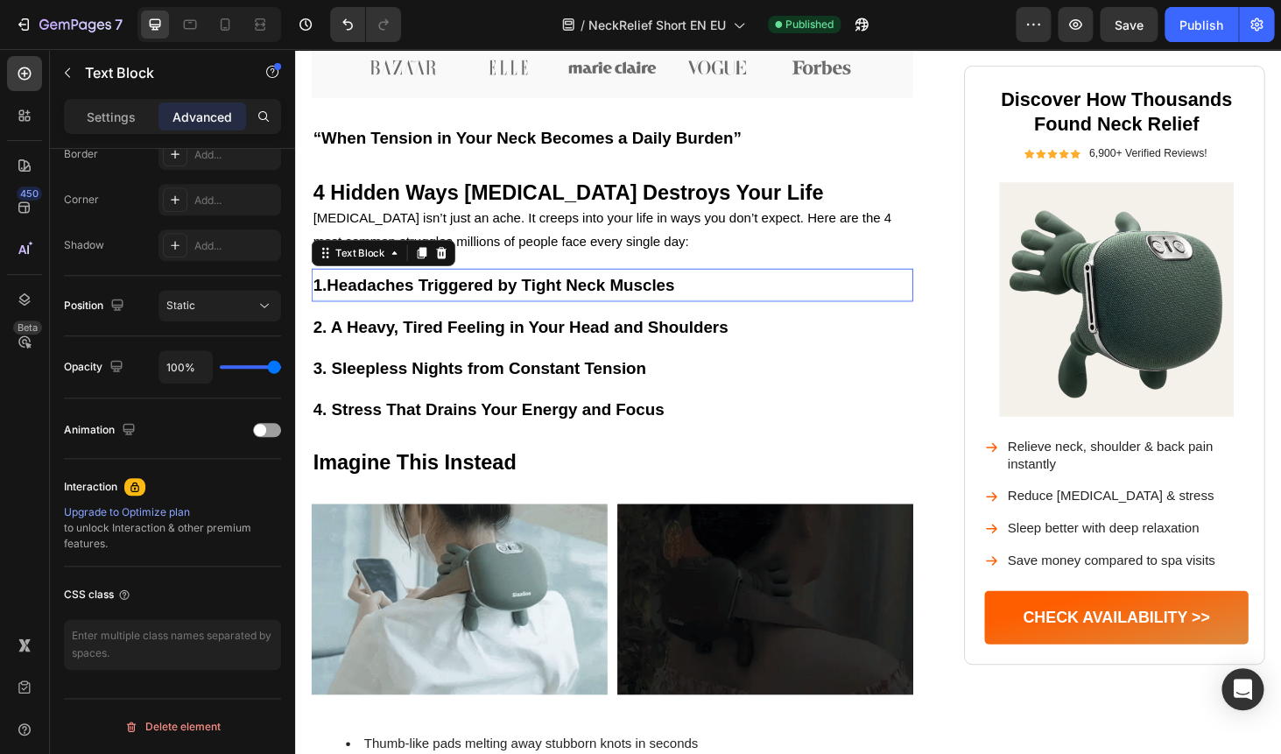
scroll to position [0, 0]
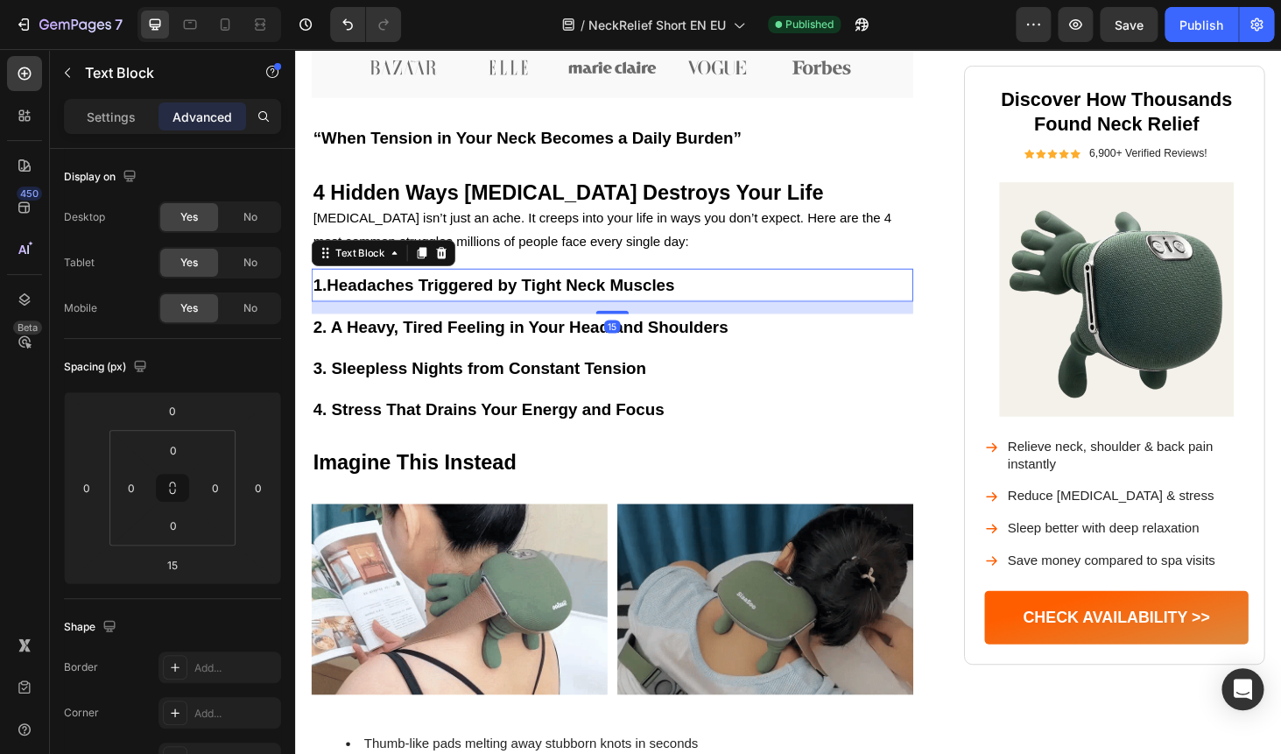
click at [357, 301] on strong "Headaches Triggered by Tight Neck Muscles" at bounding box center [514, 300] width 370 height 19
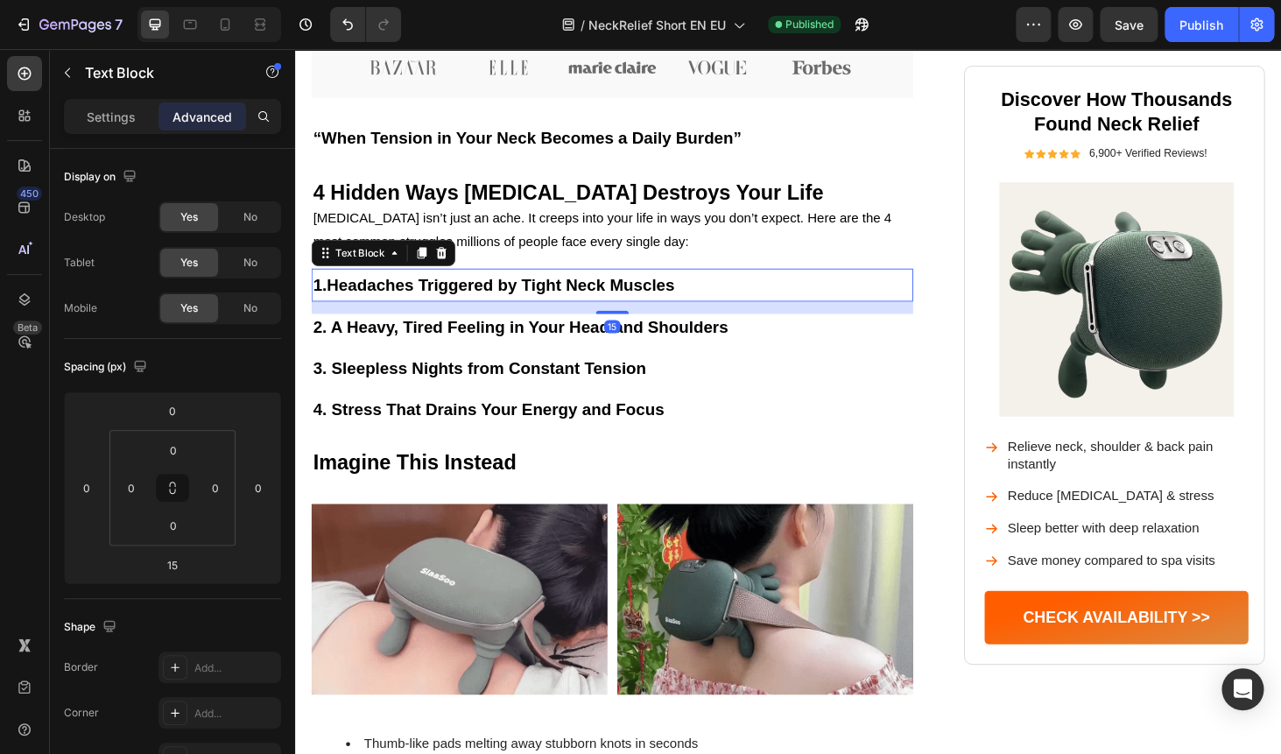
click at [357, 301] on strong "Headaches Triggered by Tight Neck Muscles" at bounding box center [514, 300] width 370 height 19
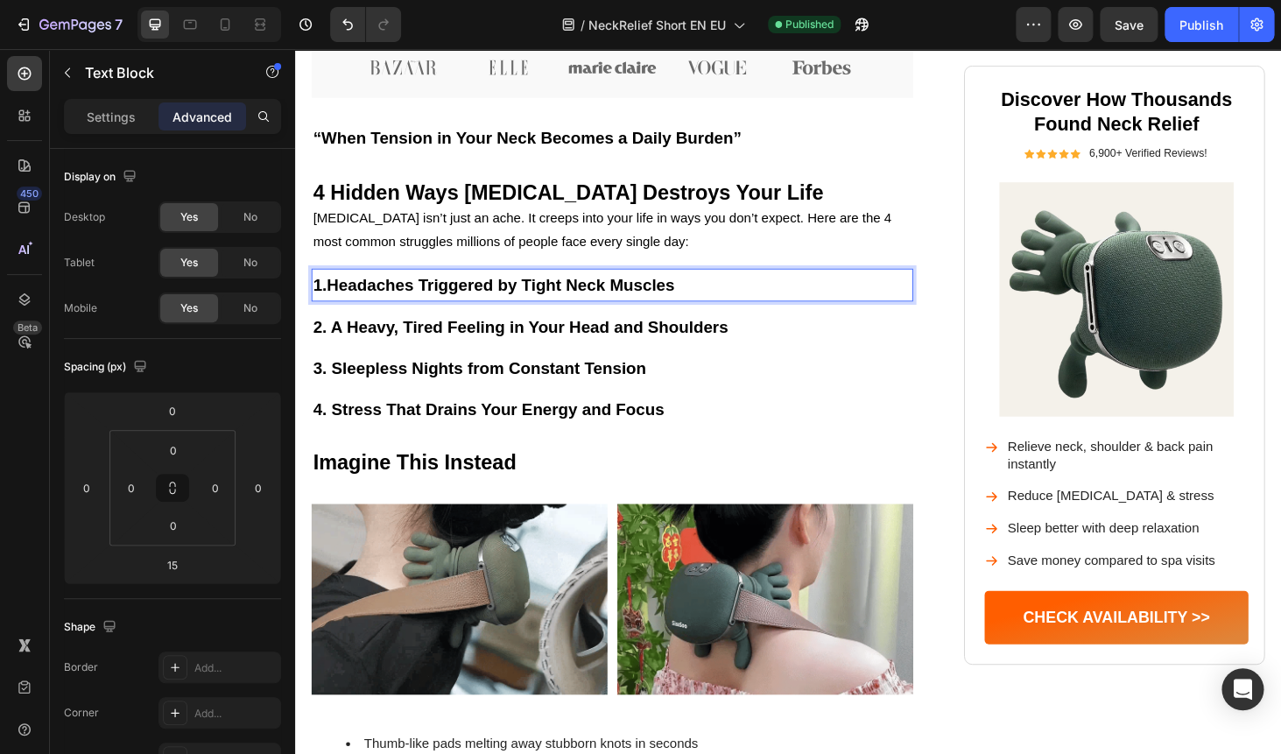
click at [440, 293] on strong "Headaches Triggered by Tight Neck Muscles" at bounding box center [514, 300] width 370 height 19
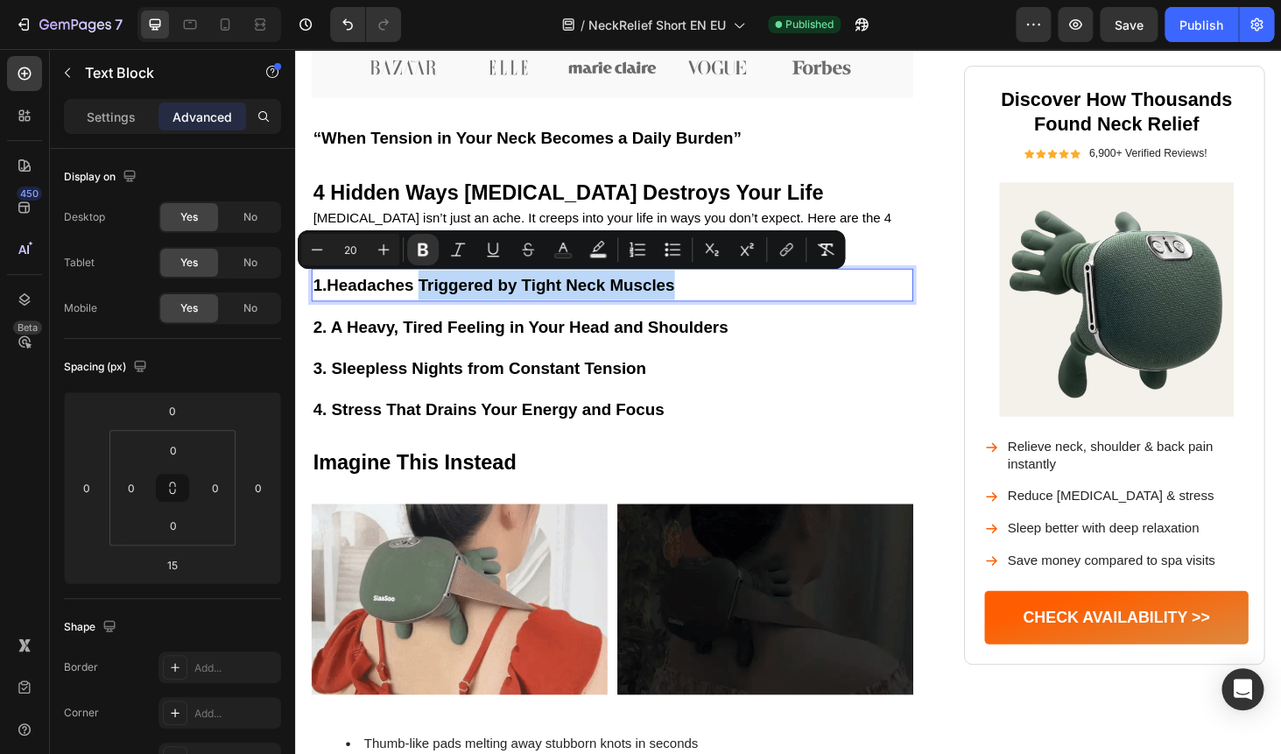
drag, startPoint x: 433, startPoint y: 297, endPoint x: 748, endPoint y: 298, distance: 315.1
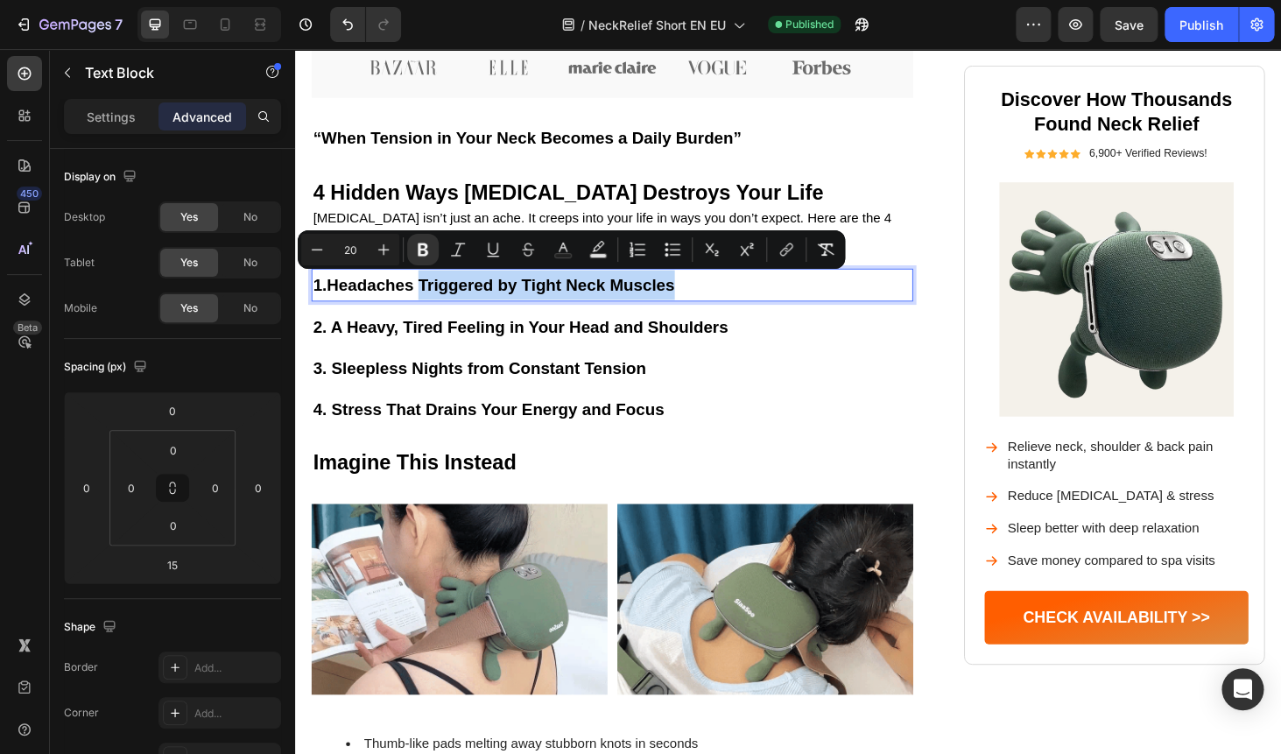
click at [748, 298] on p "1. Headaches Triggered by Tight Neck Muscles" at bounding box center [632, 300] width 637 height 32
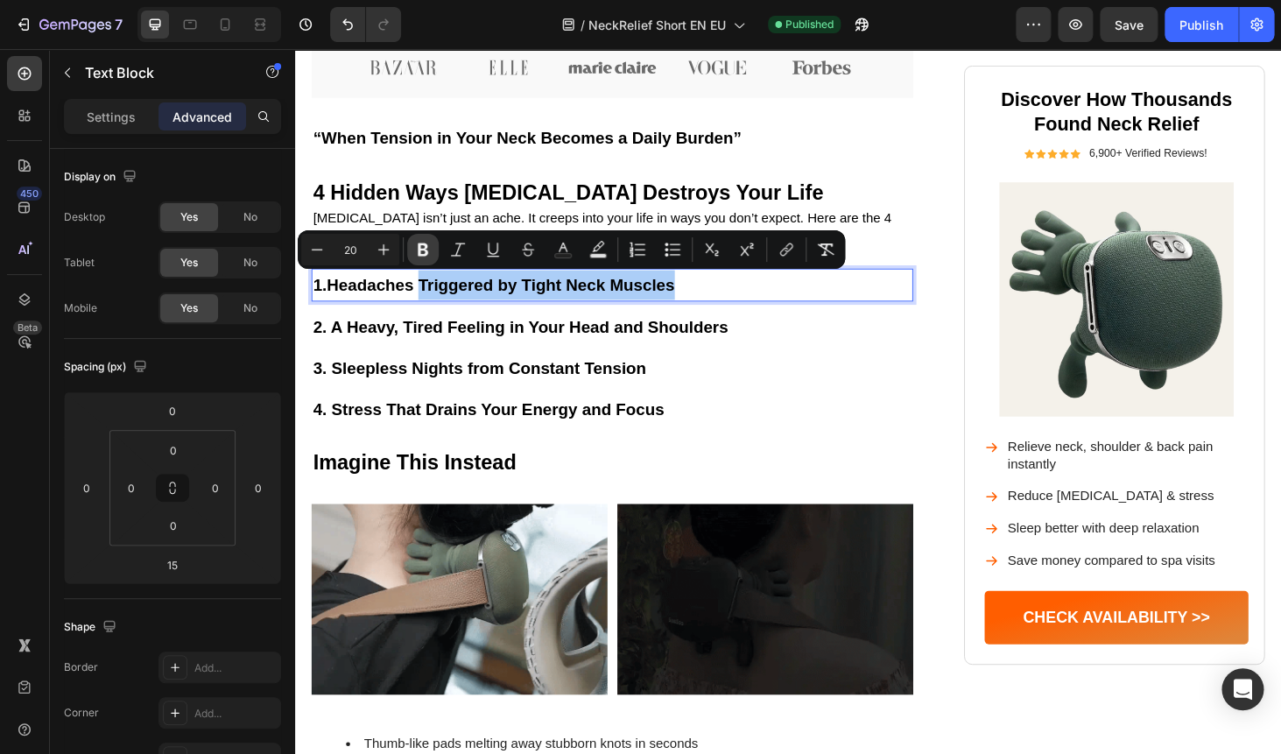
click at [422, 256] on icon "Editor contextual toolbar" at bounding box center [423, 249] width 11 height 13
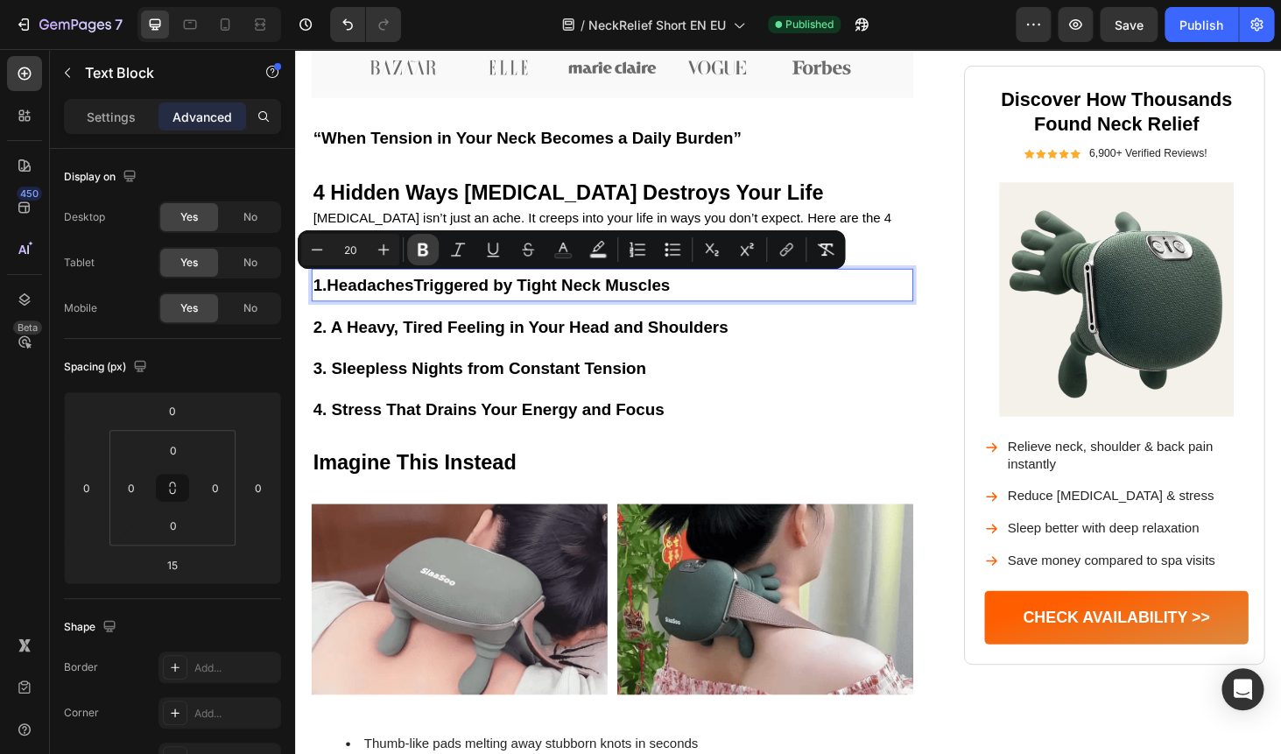
click at [420, 253] on icon "Editor contextual toolbar" at bounding box center [423, 249] width 11 height 13
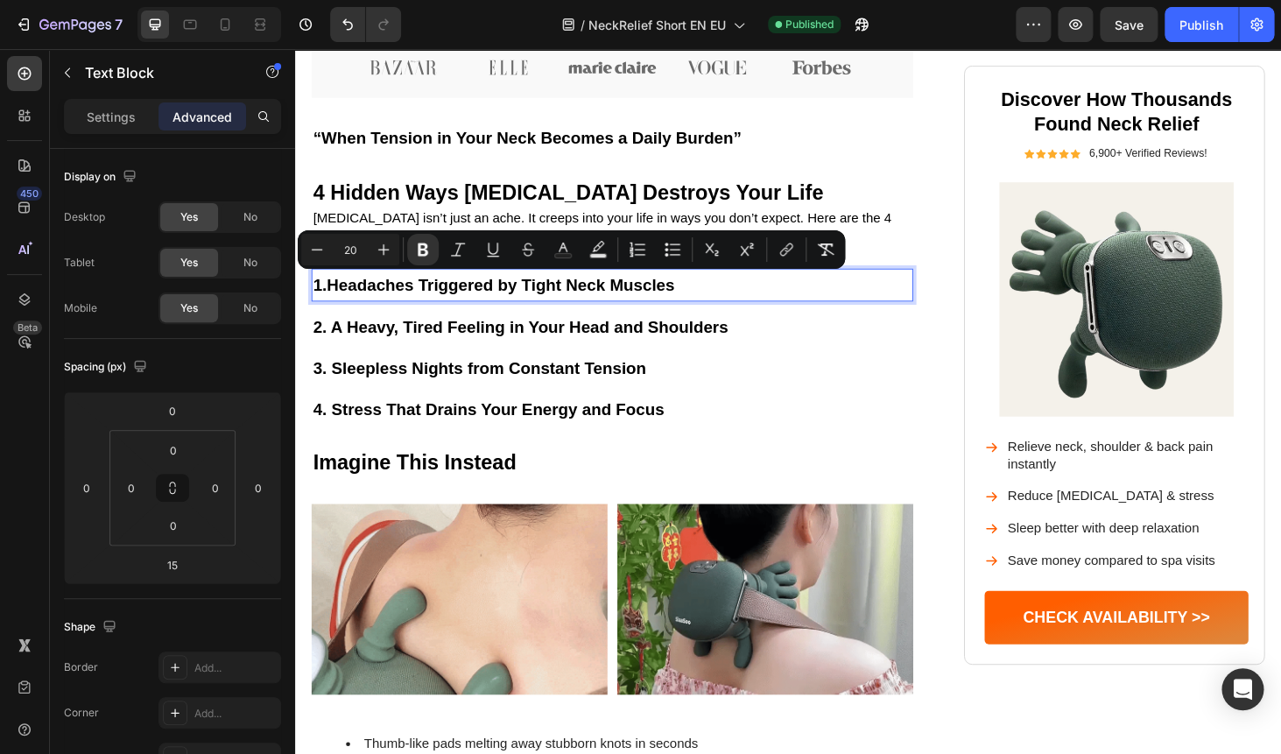
click at [425, 298] on strong "Headaches Triggered by Tight Neck Muscles" at bounding box center [514, 300] width 370 height 19
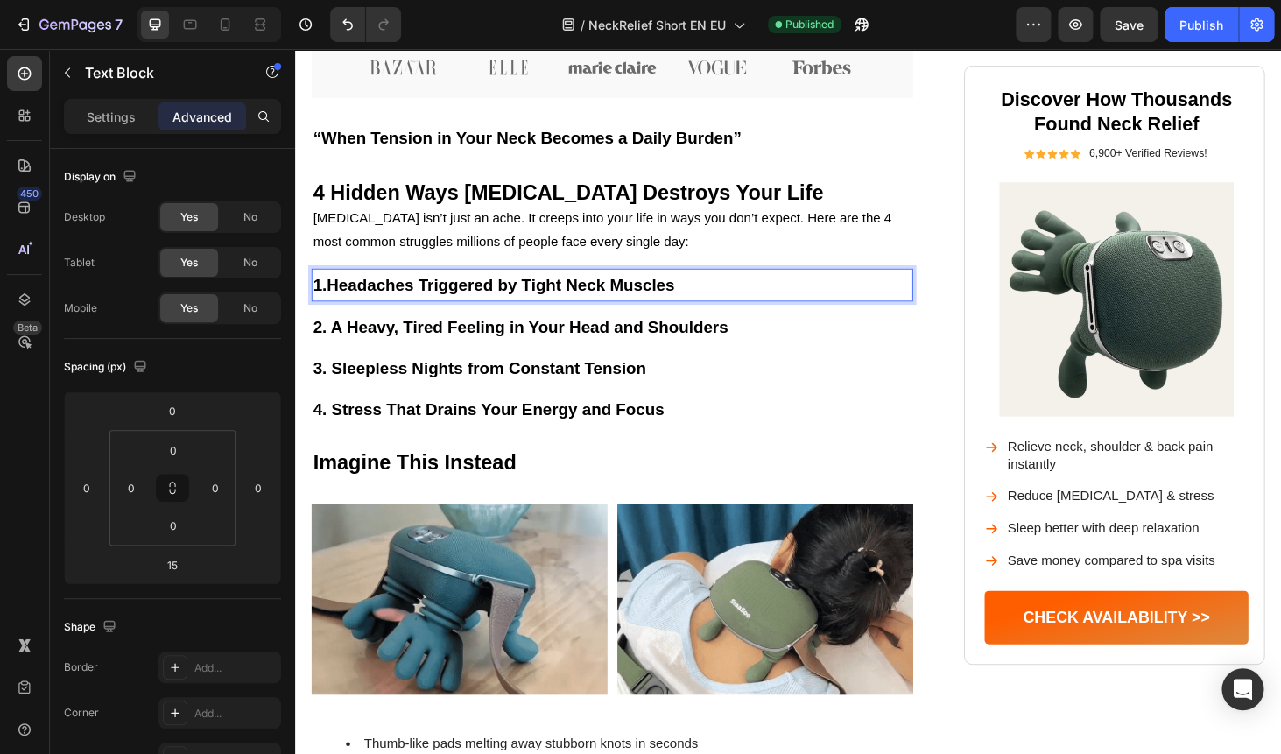
click at [425, 298] on strong "Headaches Triggered by Tight Neck Muscles" at bounding box center [514, 300] width 370 height 19
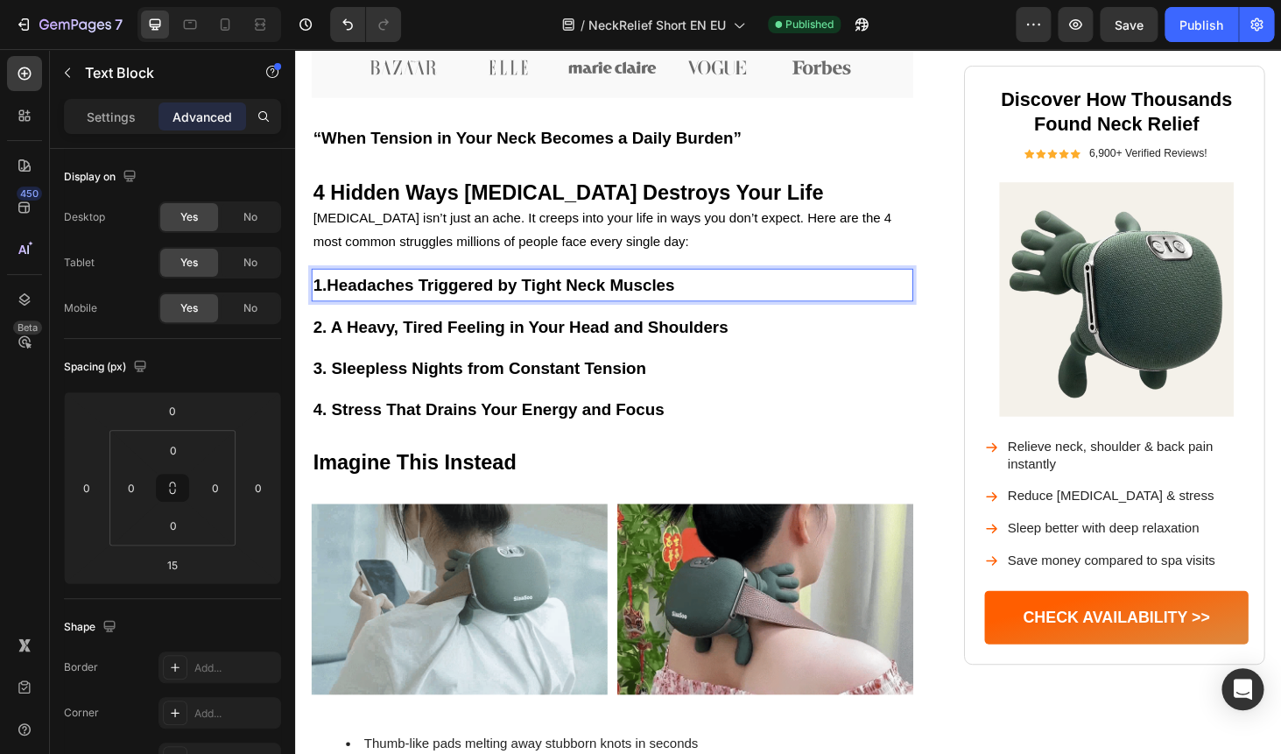
click at [425, 298] on strong "Headaches Triggered by Tight Neck Muscles" at bounding box center [514, 300] width 370 height 19
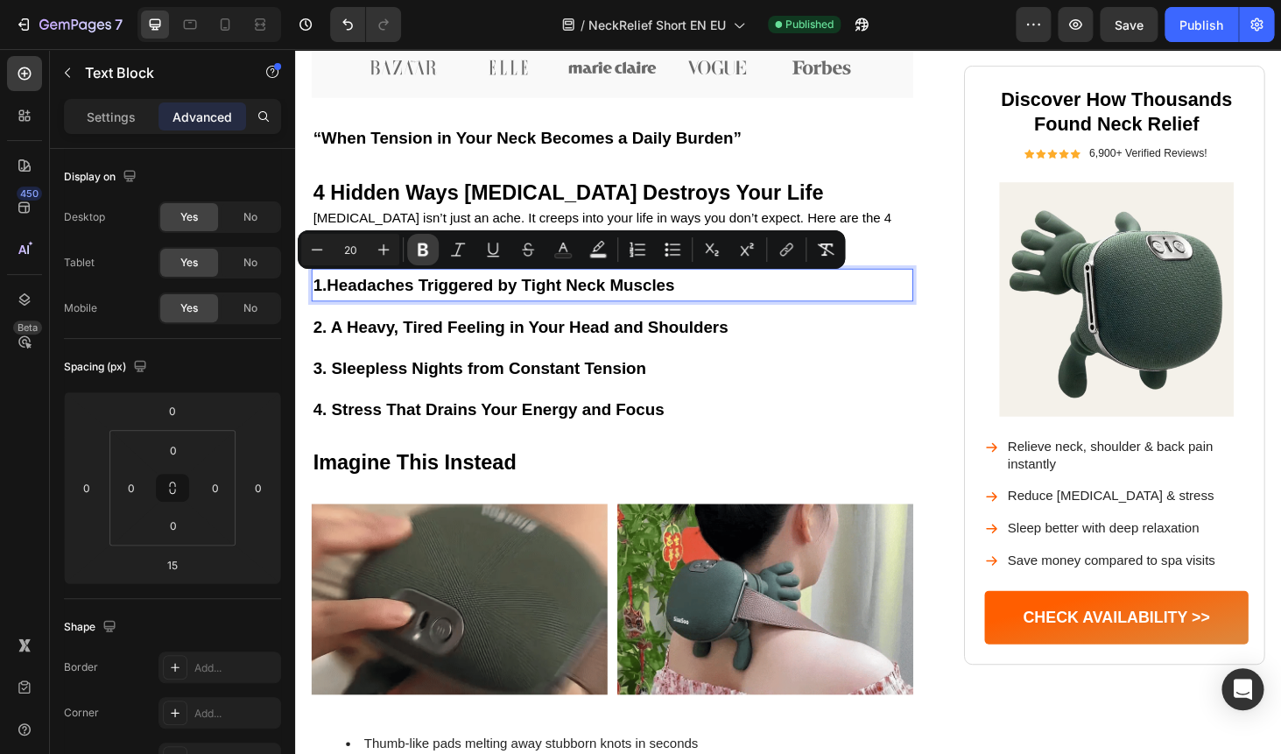
click at [424, 244] on icon "Editor contextual toolbar" at bounding box center [423, 249] width 11 height 13
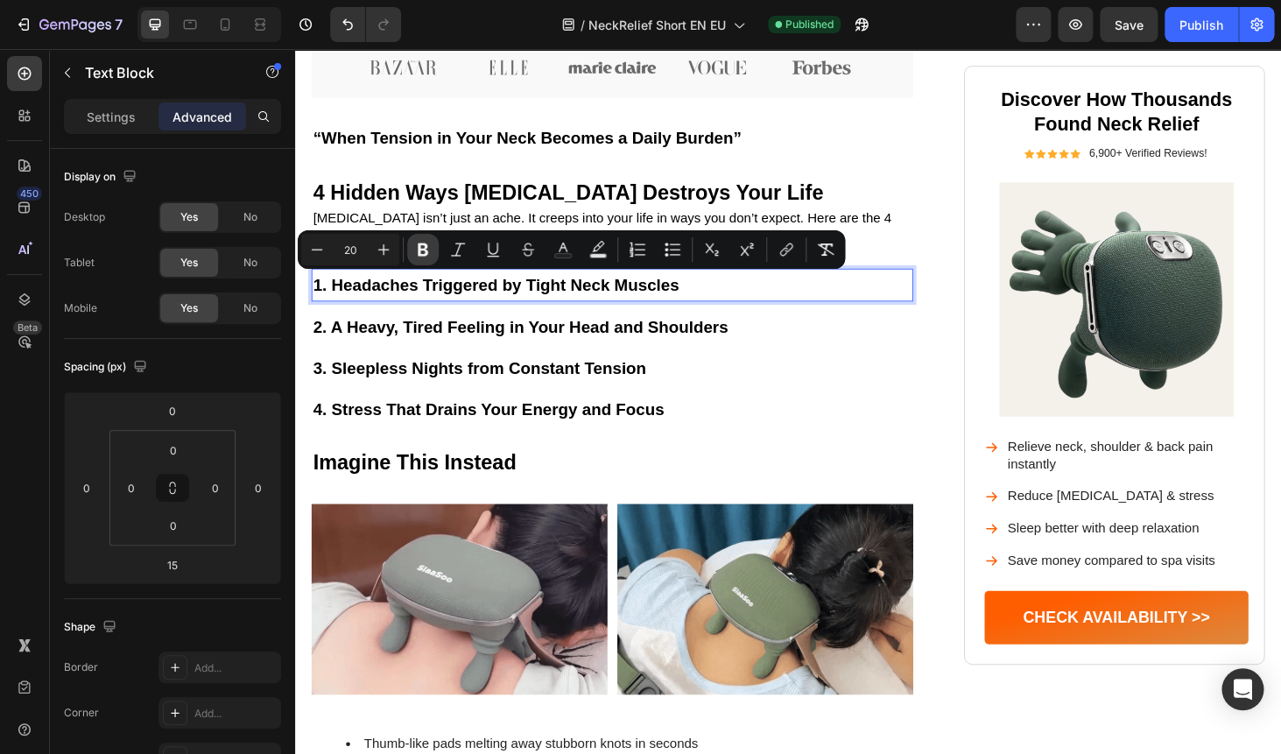
click at [424, 244] on icon "Editor contextual toolbar" at bounding box center [423, 249] width 11 height 13
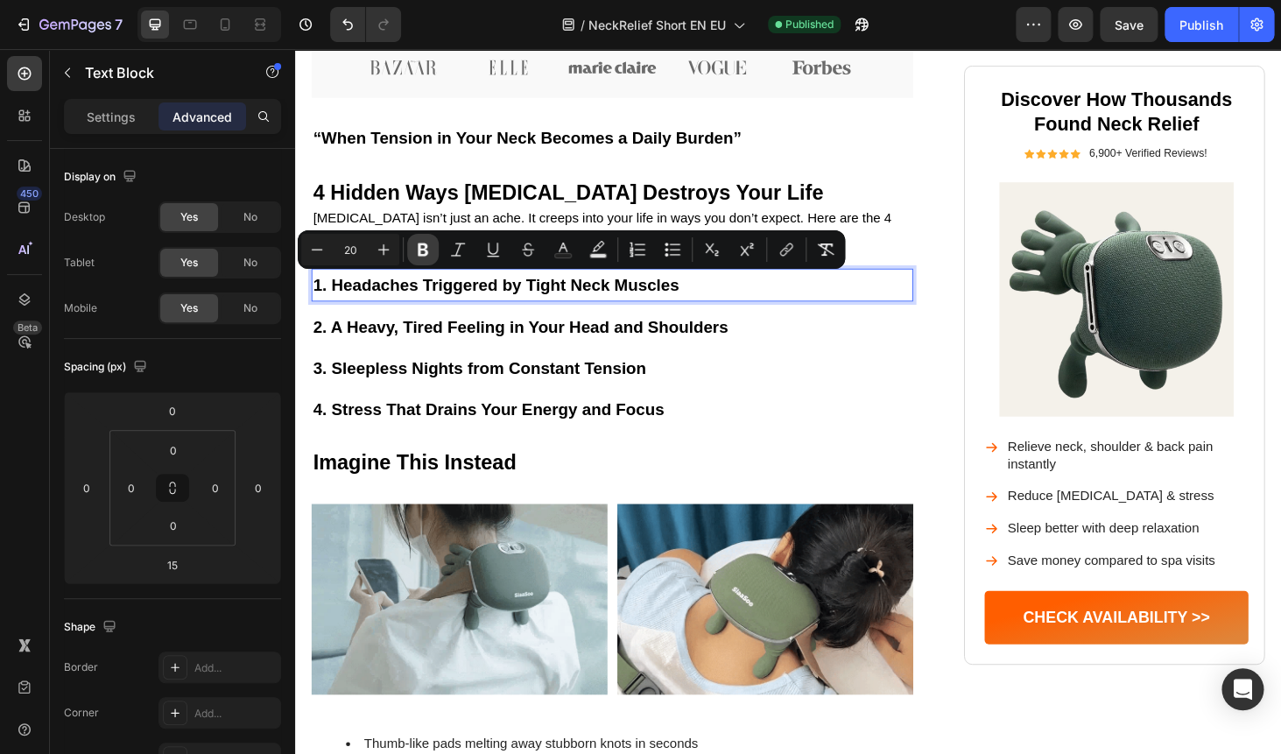
click at [424, 244] on icon "Editor contextual toolbar" at bounding box center [423, 249] width 11 height 13
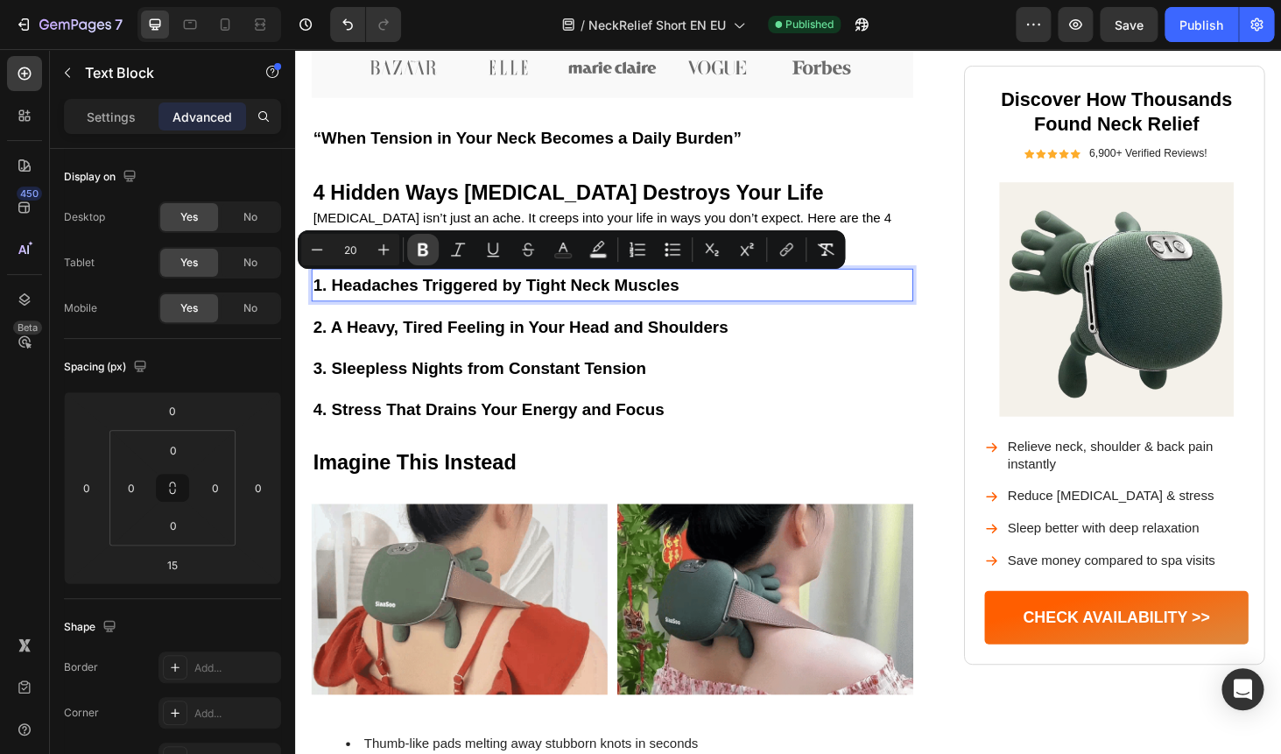
click at [418, 250] on icon "Editor contextual toolbar" at bounding box center [423, 249] width 11 height 13
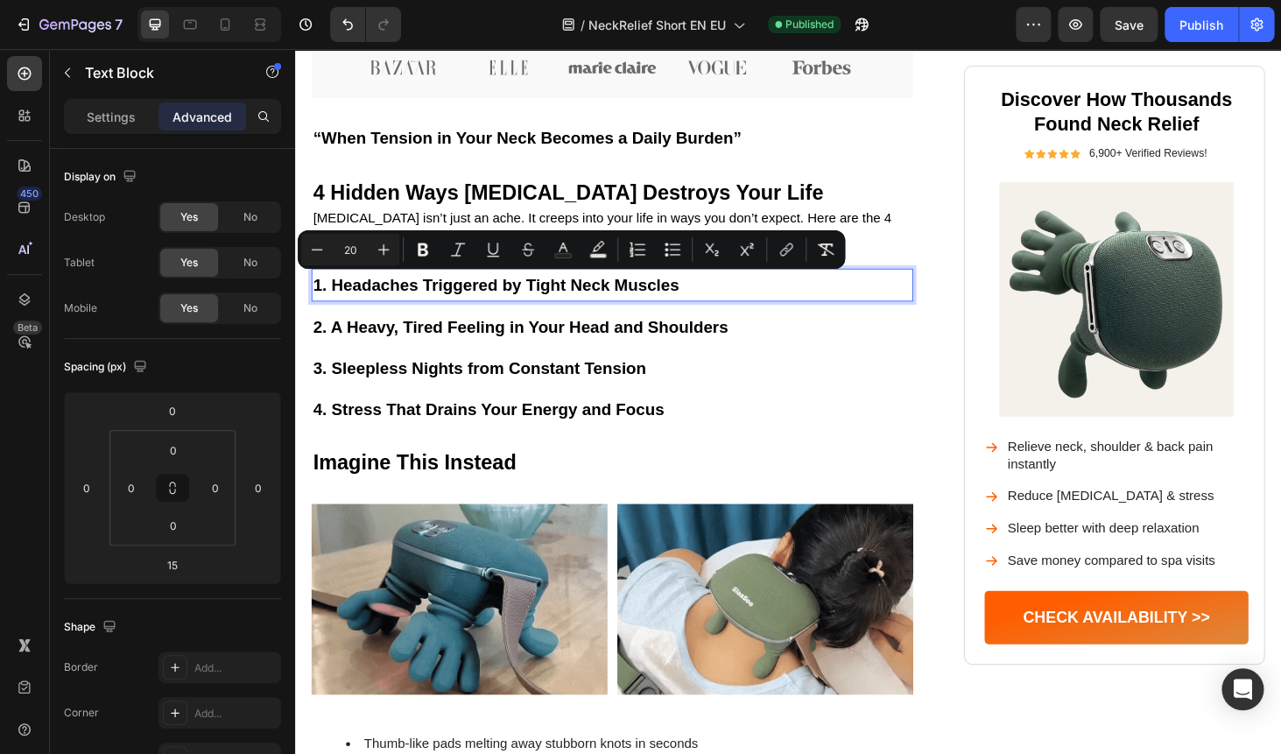
click at [560, 295] on span "1. Headaches Triggered by Tight Neck Muscles" at bounding box center [509, 300] width 390 height 19
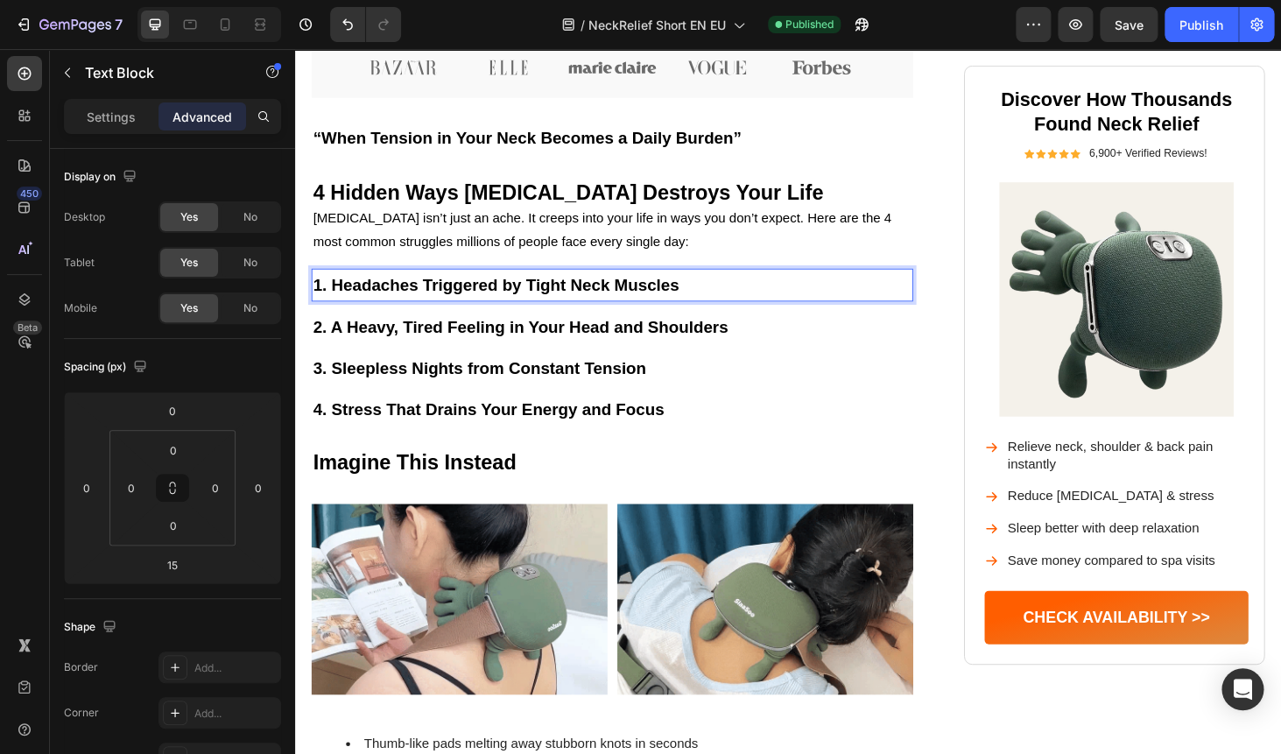
click at [634, 291] on span "1. Headaches Triggered by Tight Neck Muscles" at bounding box center [509, 300] width 390 height 19
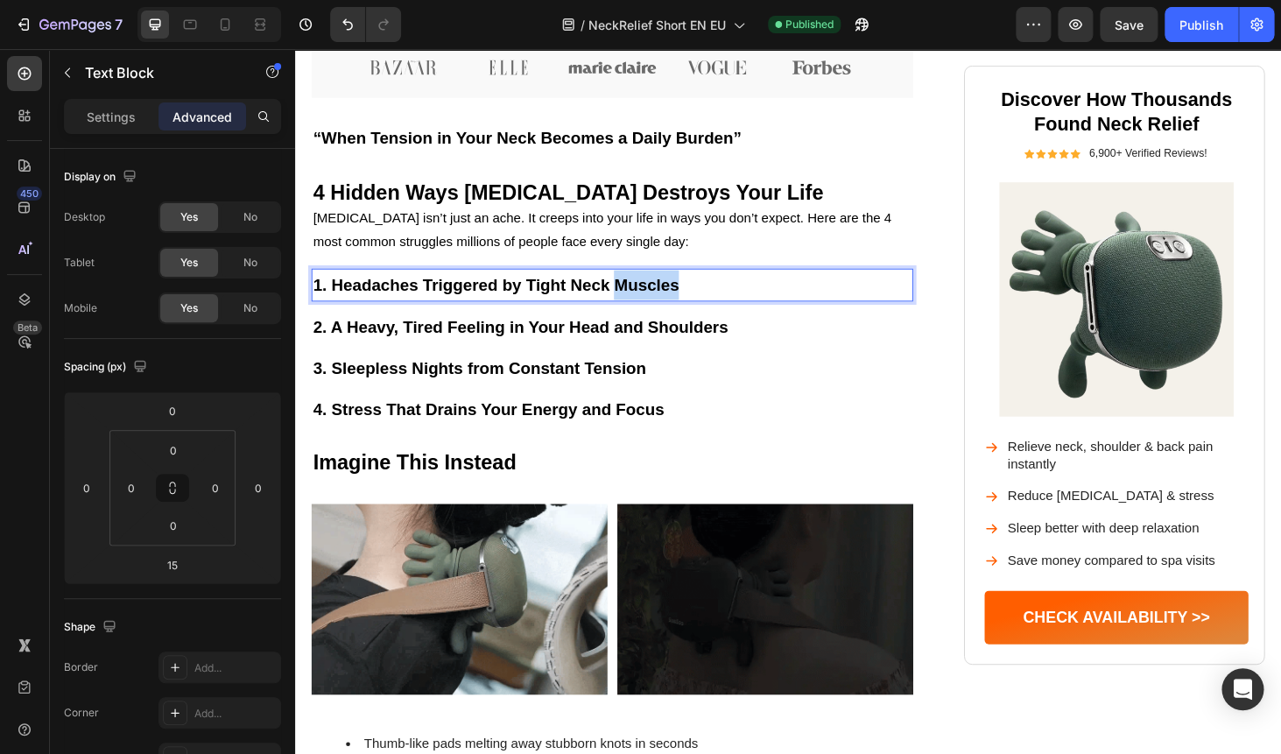
click at [634, 291] on span "1. Headaches Triggered by Tight Neck Muscles" at bounding box center [509, 300] width 390 height 19
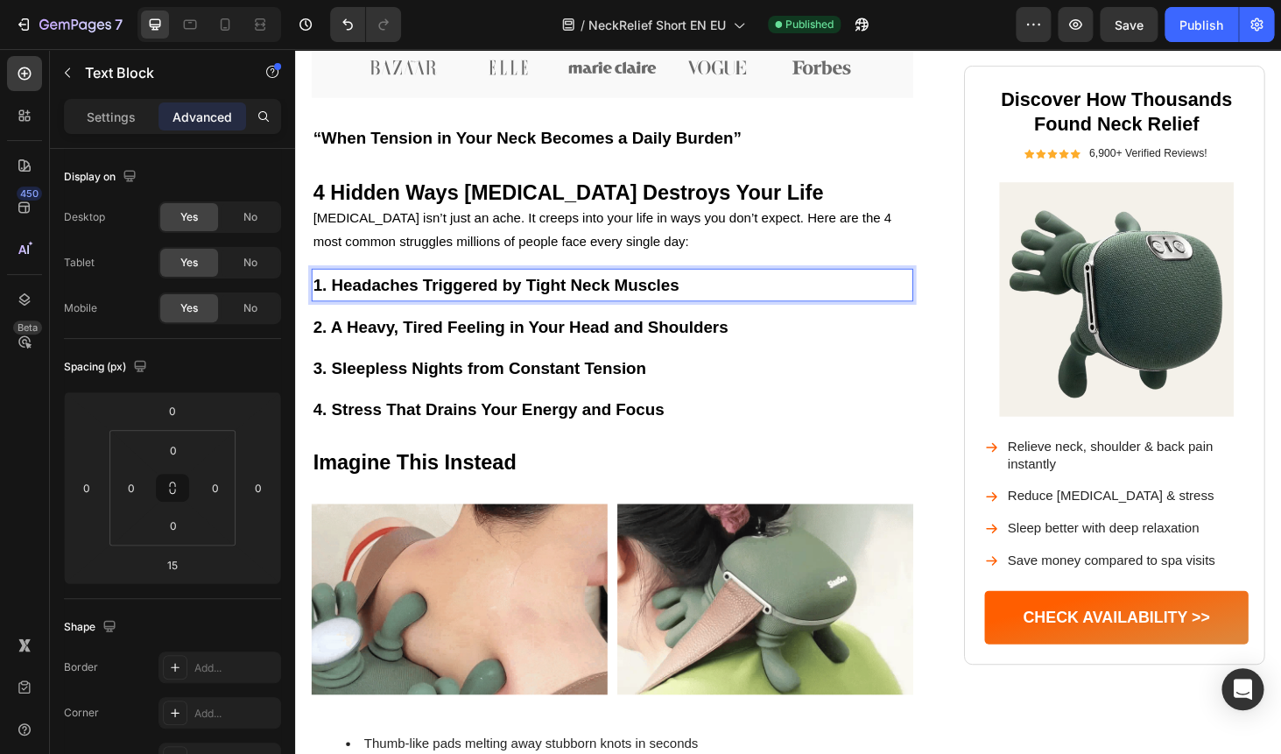
click at [634, 291] on span "1. Headaches Triggered by Tight Neck Muscles" at bounding box center [509, 300] width 390 height 19
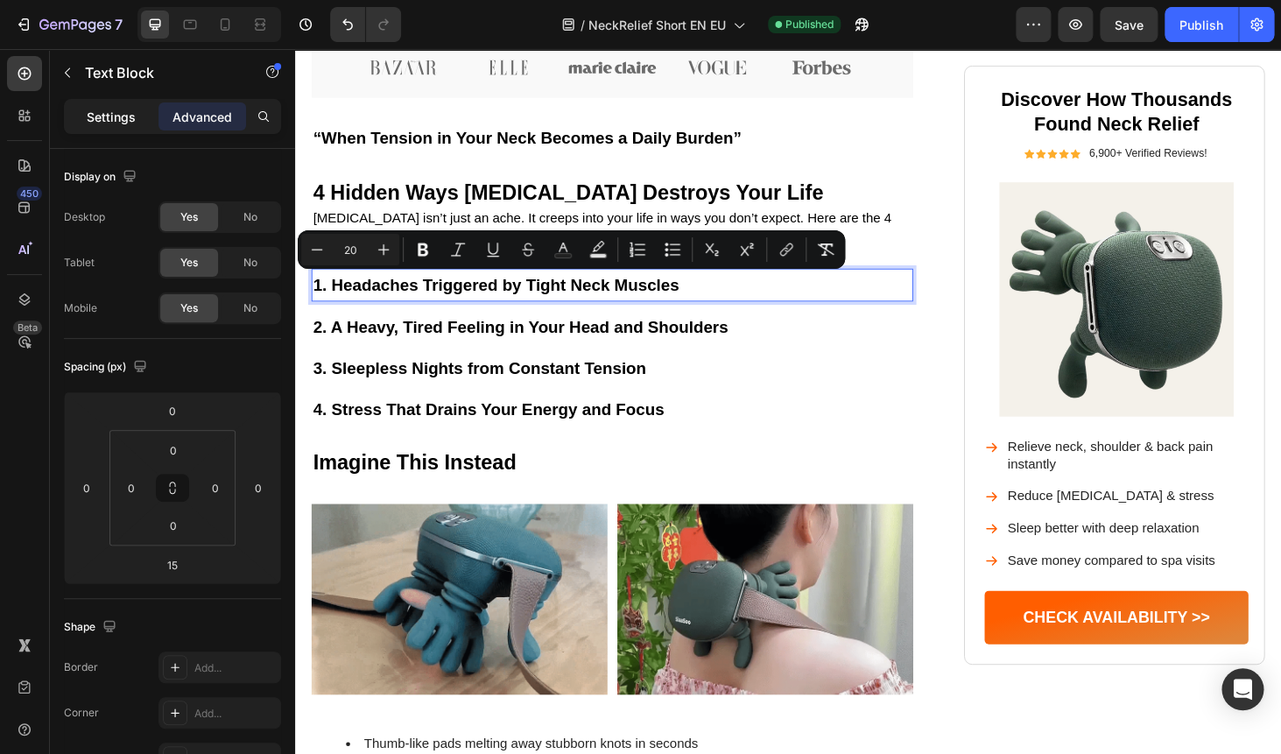
click at [110, 109] on p "Settings" at bounding box center [111, 117] width 49 height 18
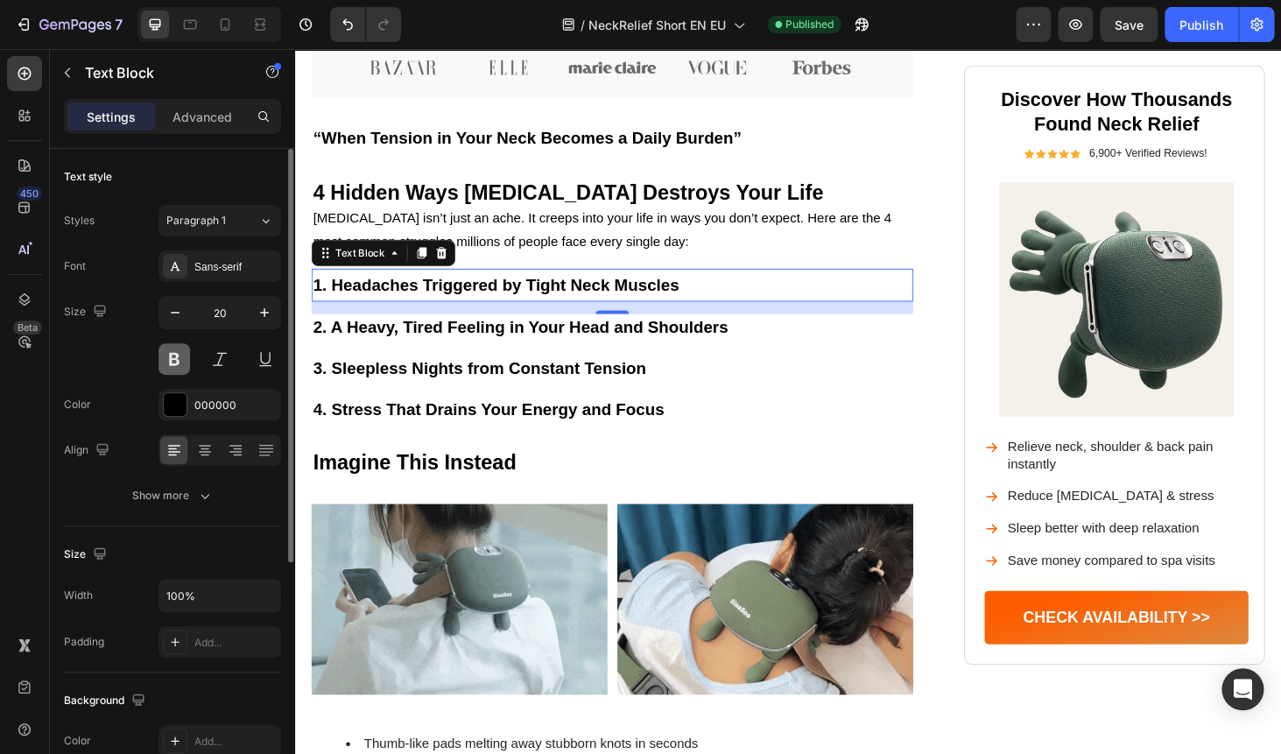
click at [173, 362] on button at bounding box center [174, 359] width 32 height 32
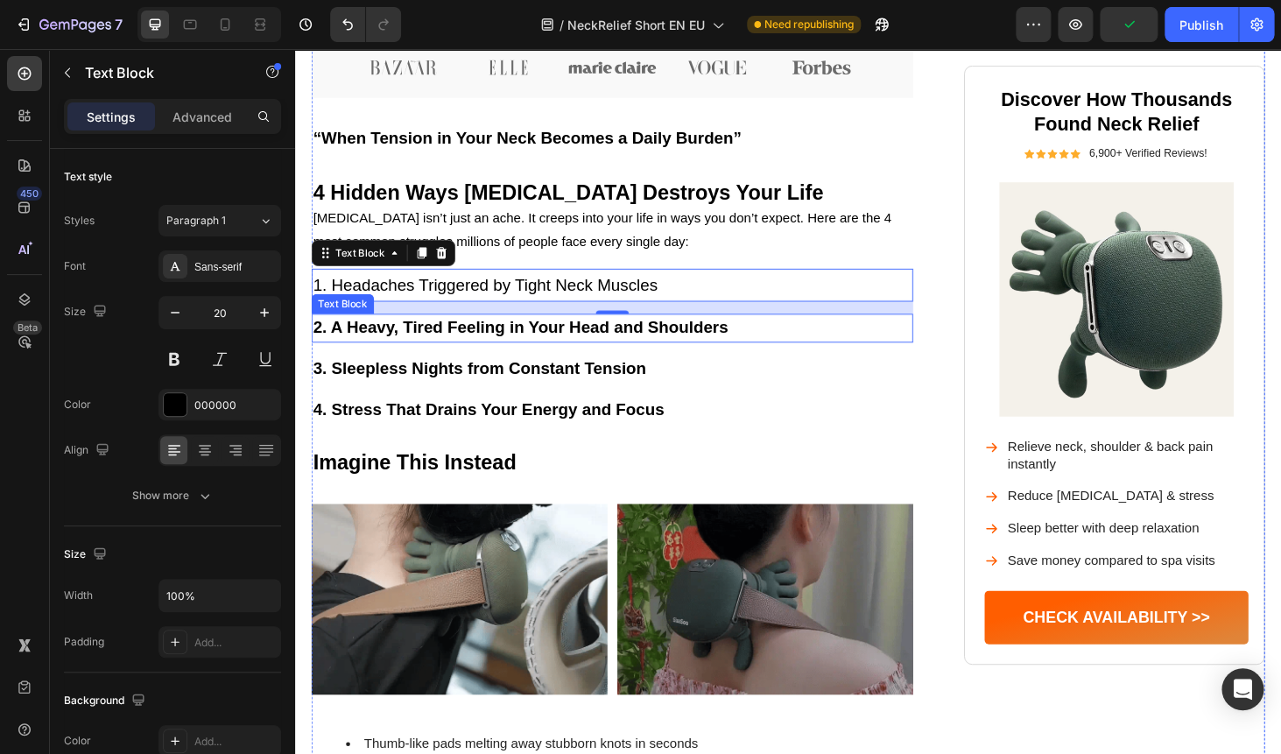
click at [367, 343] on strong "2. A Heavy, Tired Feeling in Your Head and Shoulders" at bounding box center [535, 344] width 442 height 19
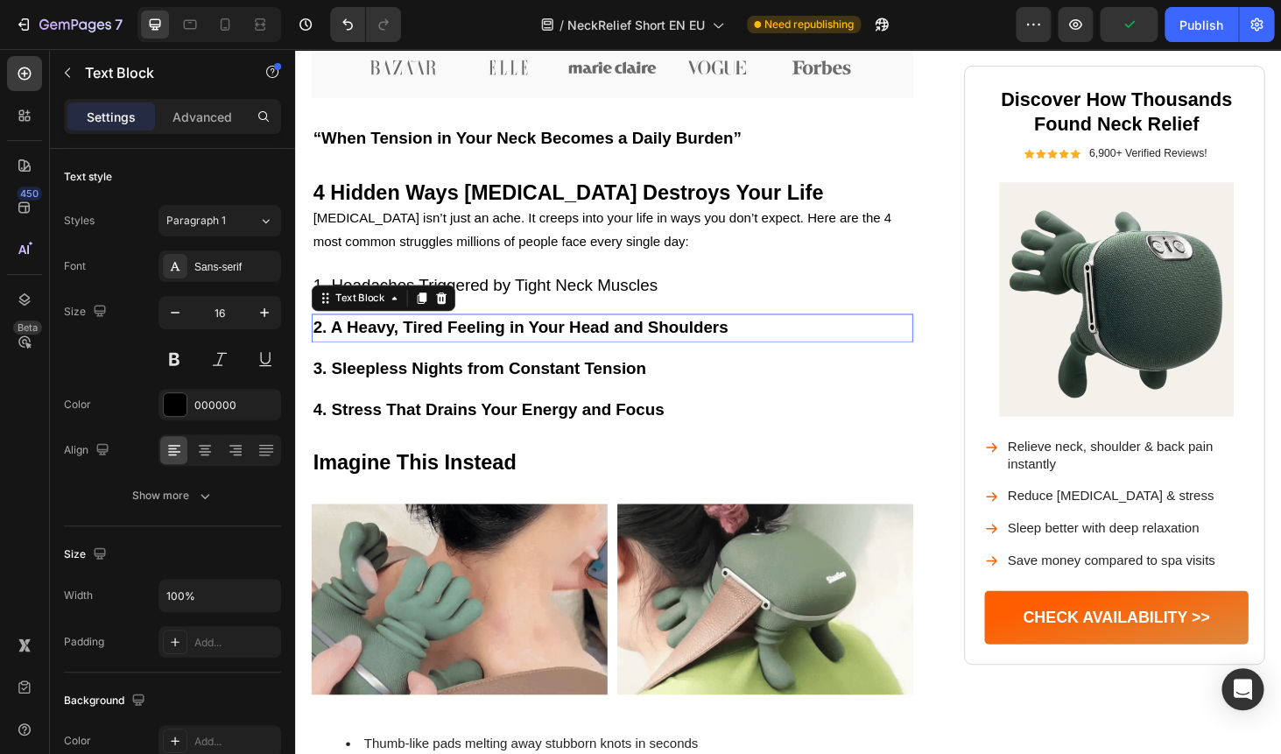
click at [367, 343] on strong "2. A Heavy, Tired Feeling in Your Head and Shoulders" at bounding box center [535, 344] width 442 height 19
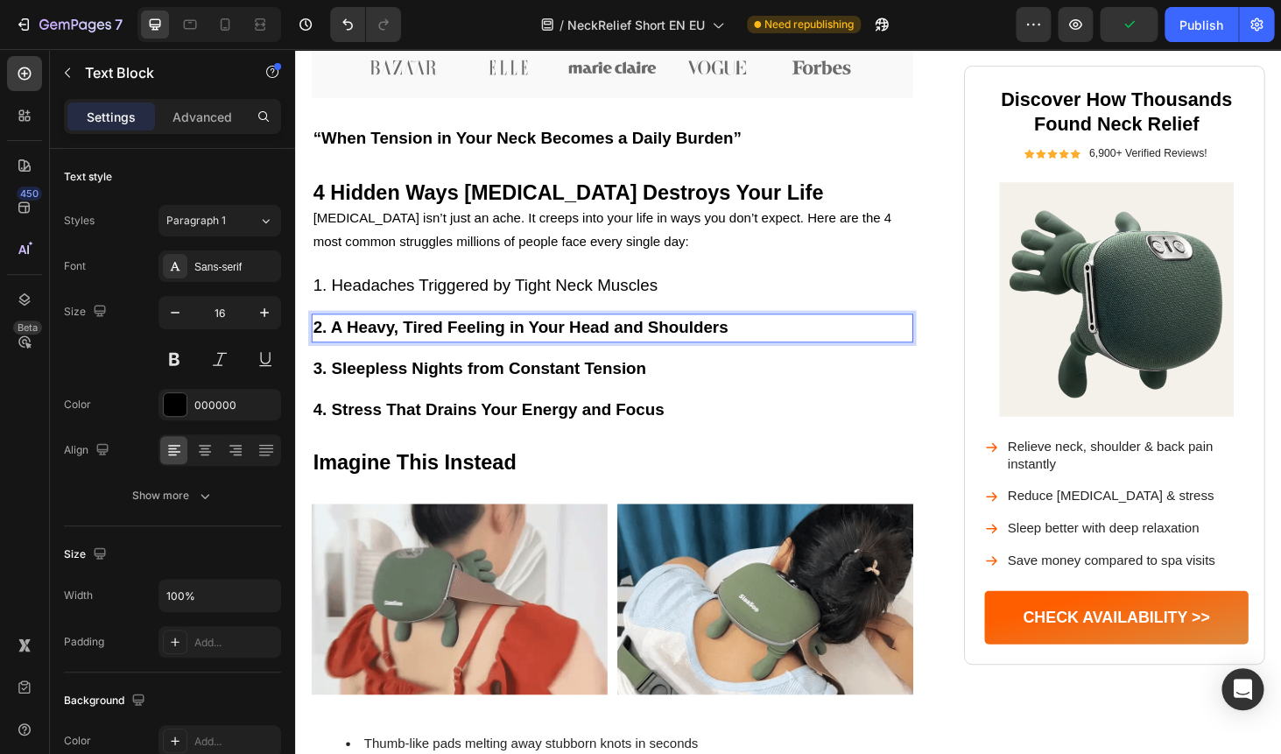
click at [367, 343] on strong "2. A Heavy, Tired Feeling in Your Head and Shoulders" at bounding box center [535, 344] width 442 height 19
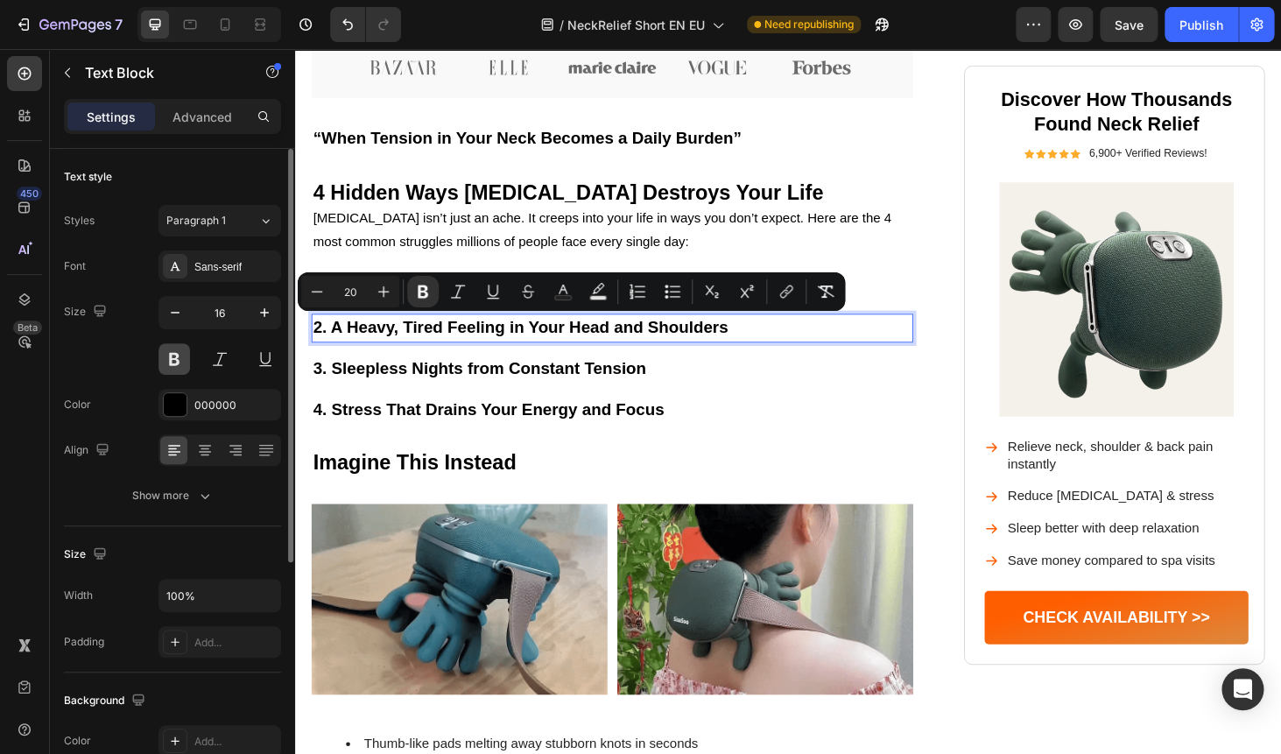
click at [177, 361] on button at bounding box center [174, 359] width 32 height 32
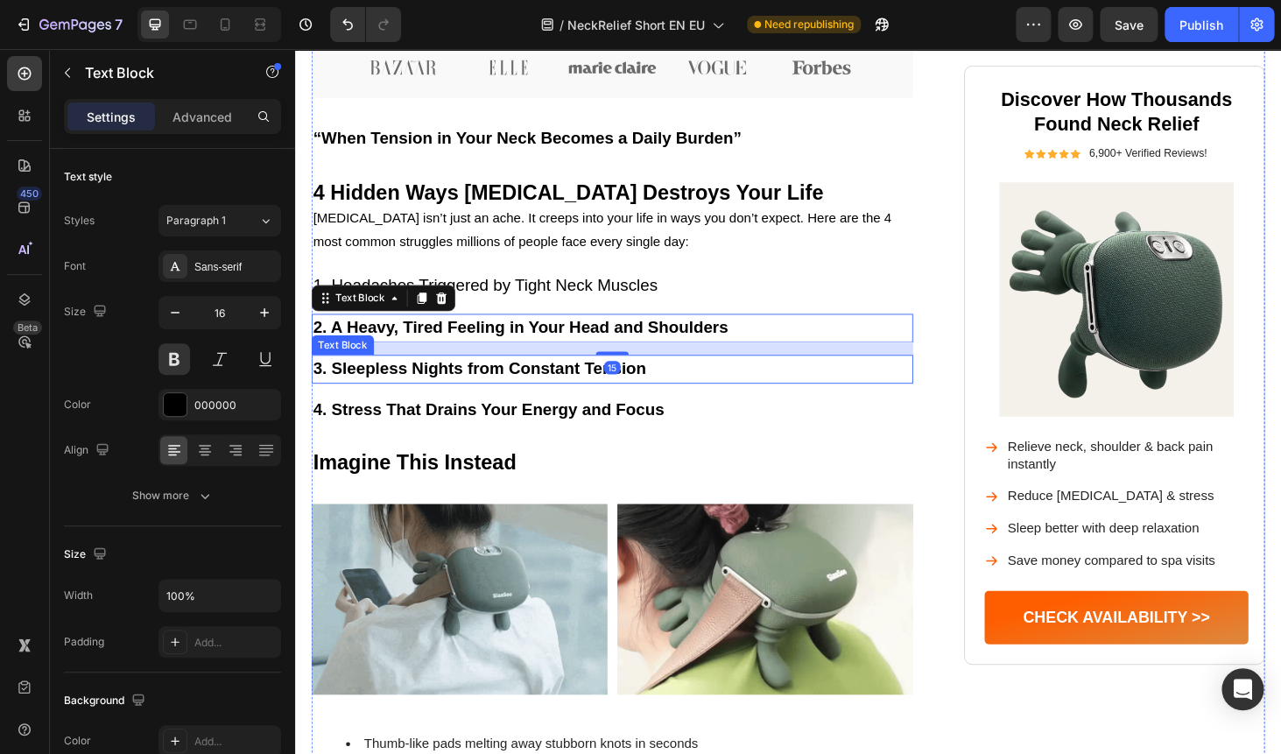
click at [408, 382] on strong "3. Sleepless Nights from Constant Tension" at bounding box center [491, 388] width 355 height 19
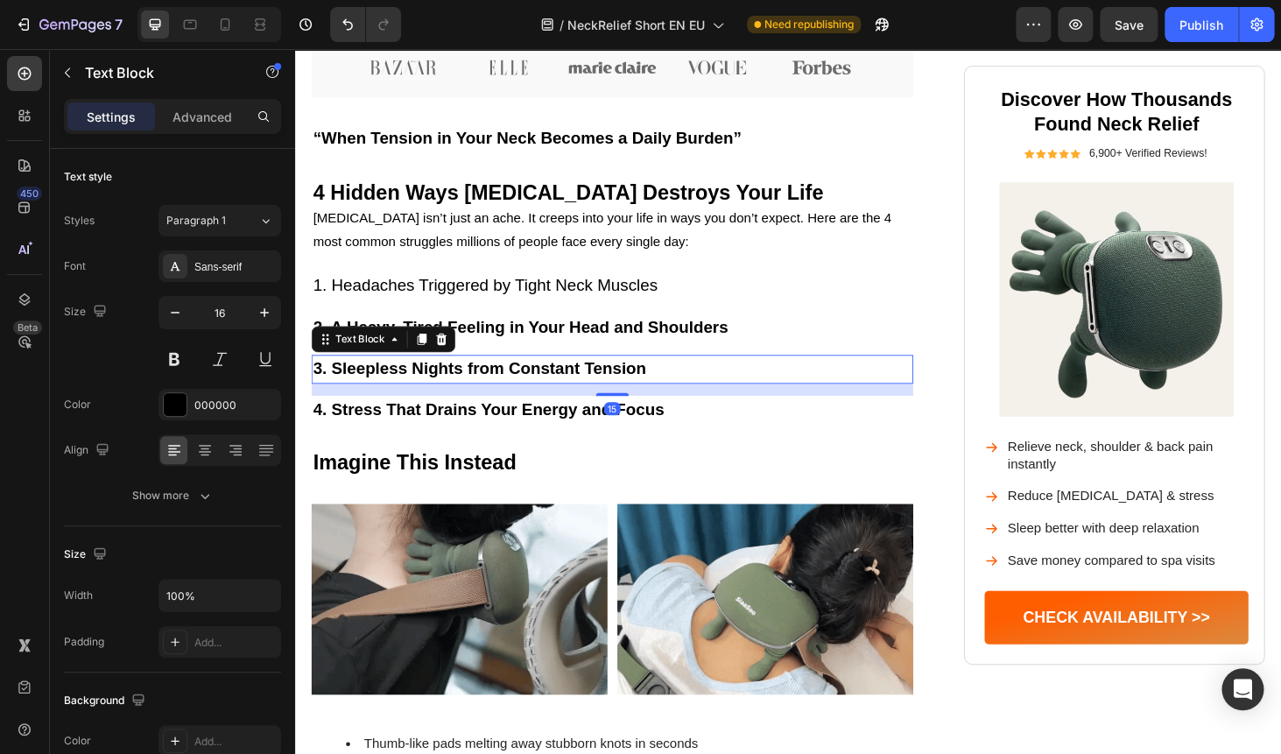
click at [408, 382] on strong "3. Sleepless Nights from Constant Tension" at bounding box center [491, 388] width 355 height 19
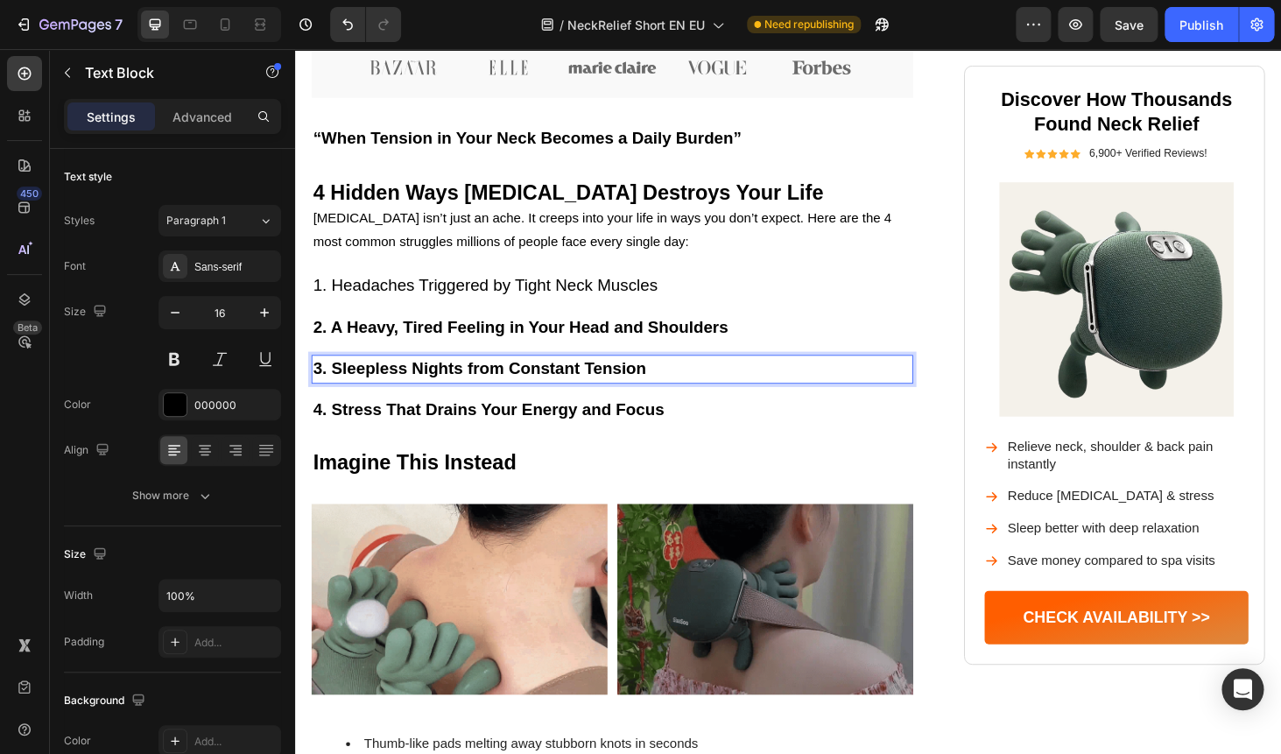
click at [408, 382] on strong "3. Sleepless Nights from Constant Tension" at bounding box center [491, 388] width 355 height 19
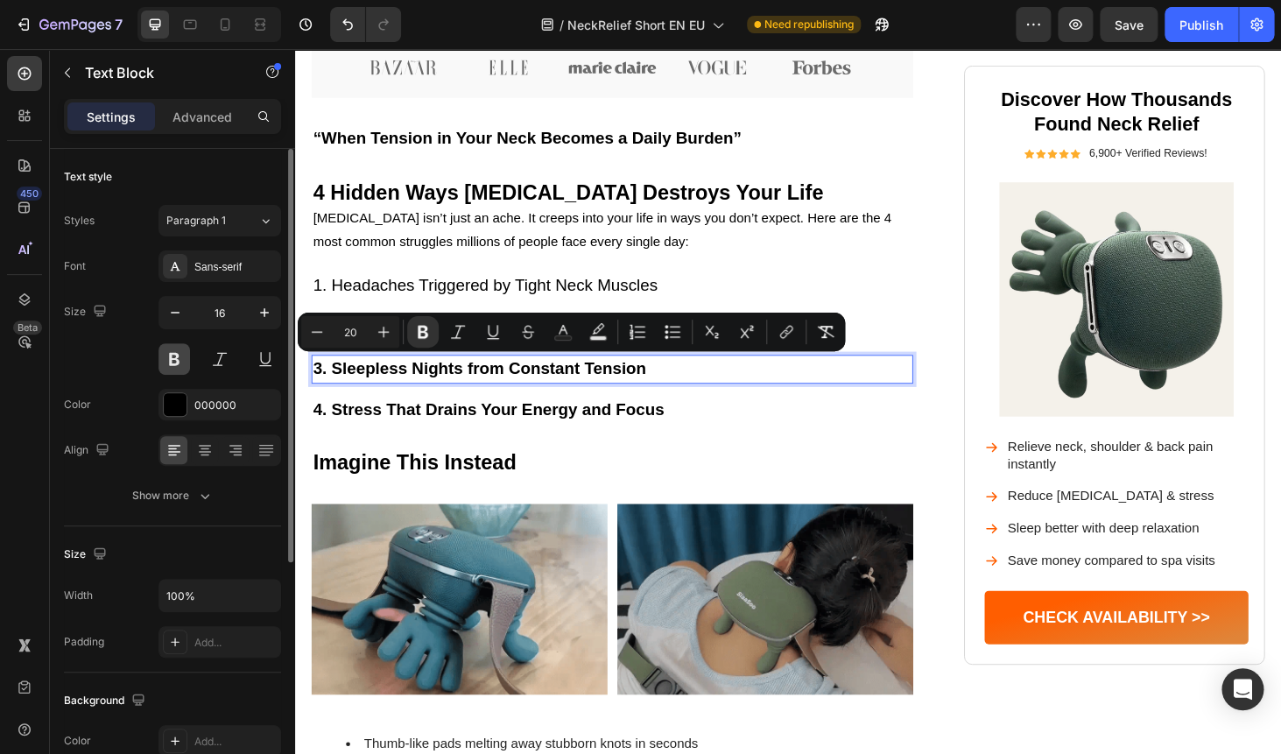
click at [177, 353] on button at bounding box center [174, 359] width 32 height 32
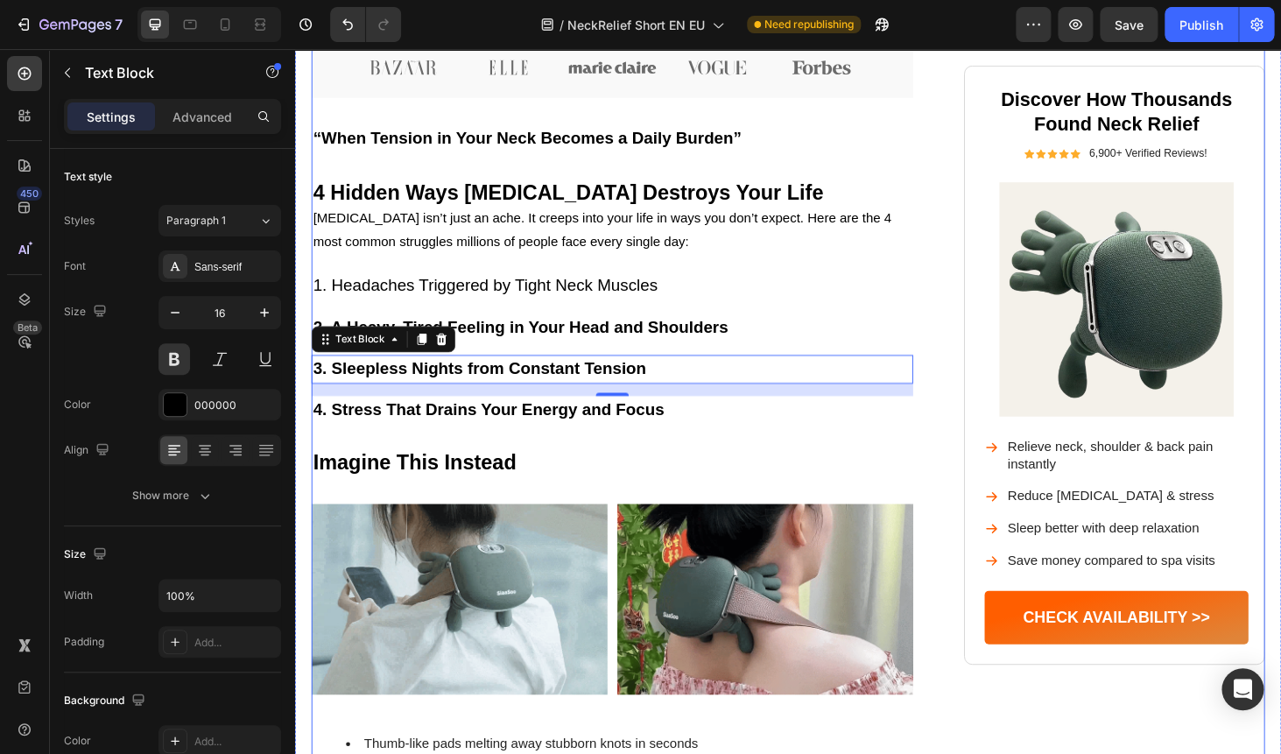
click at [501, 337] on strong "2. A Heavy, Tired Feeling in Your Head and Shoulders" at bounding box center [535, 344] width 442 height 19
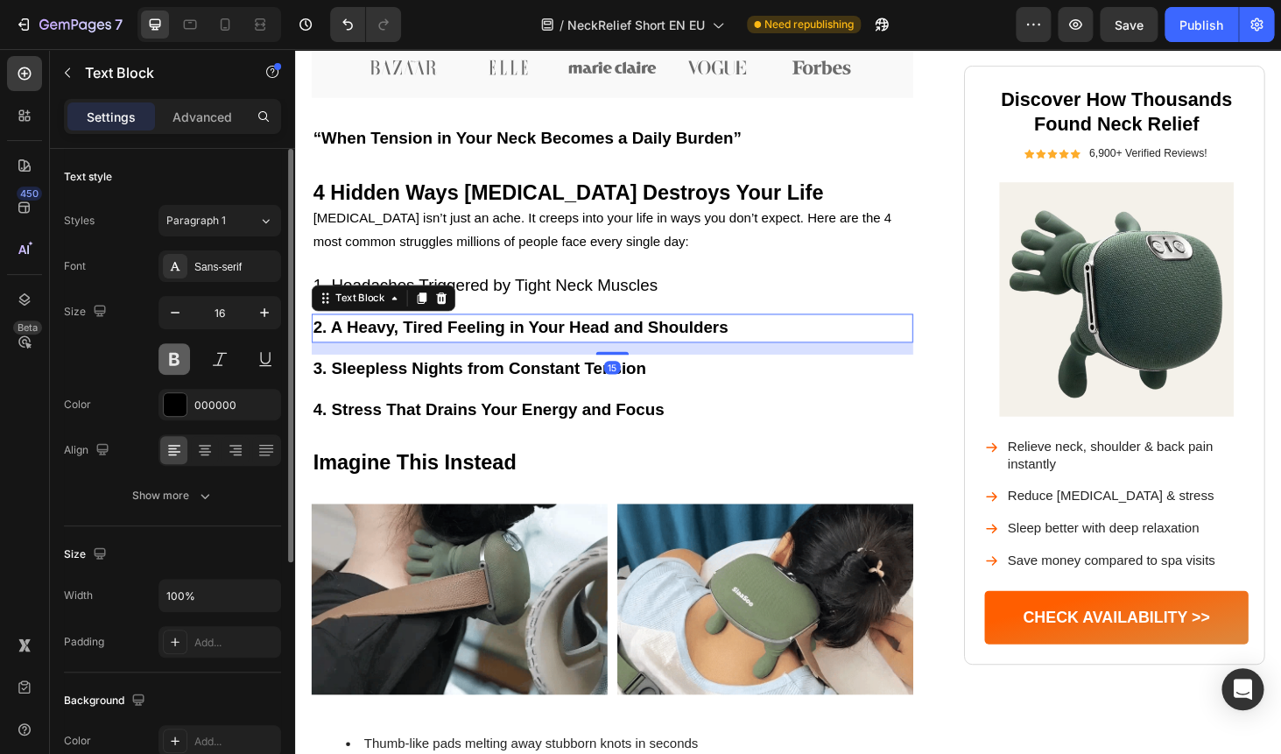
click at [186, 363] on button at bounding box center [174, 359] width 32 height 32
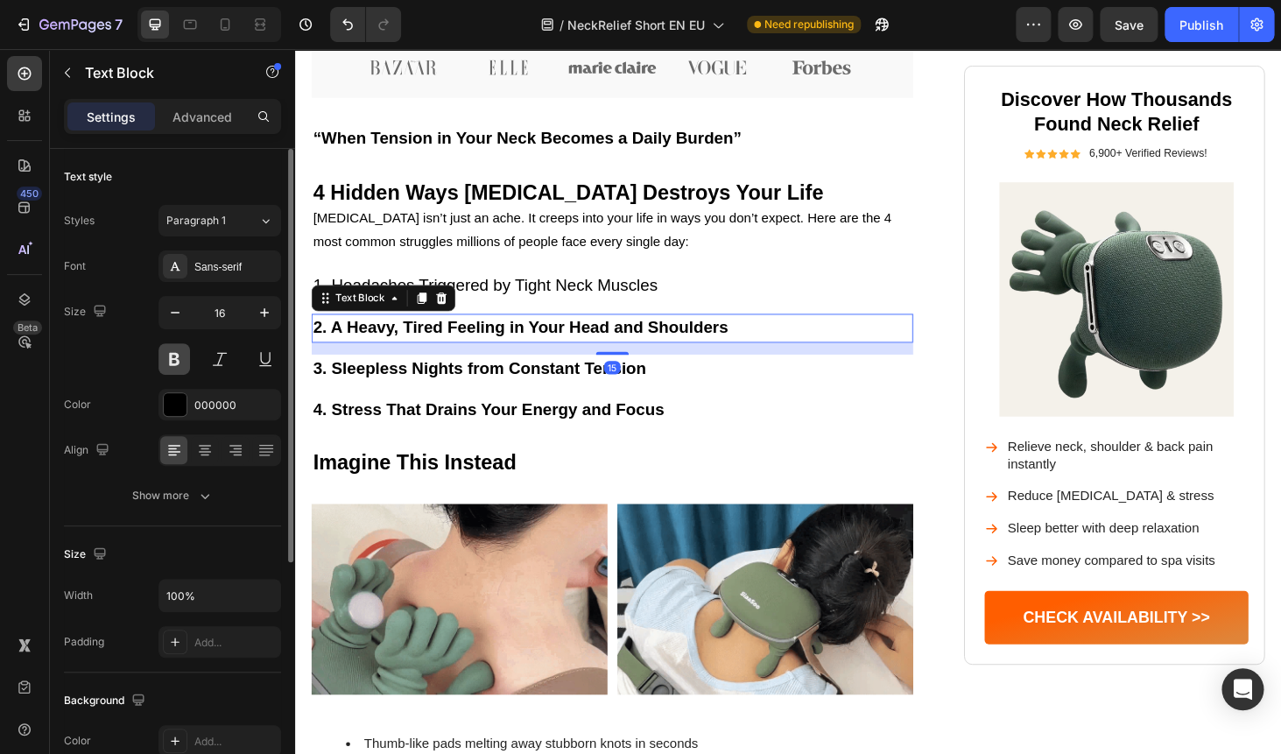
click at [176, 366] on button at bounding box center [174, 359] width 32 height 32
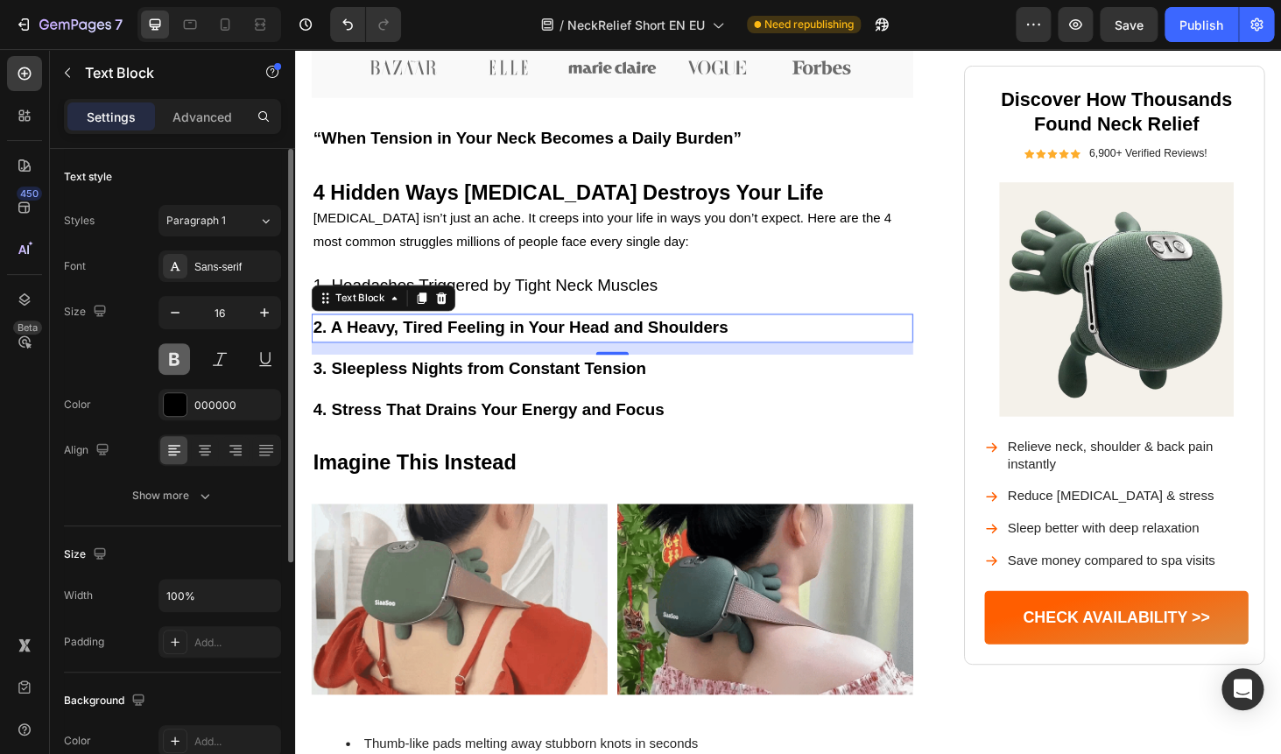
click at [176, 366] on button at bounding box center [174, 359] width 32 height 32
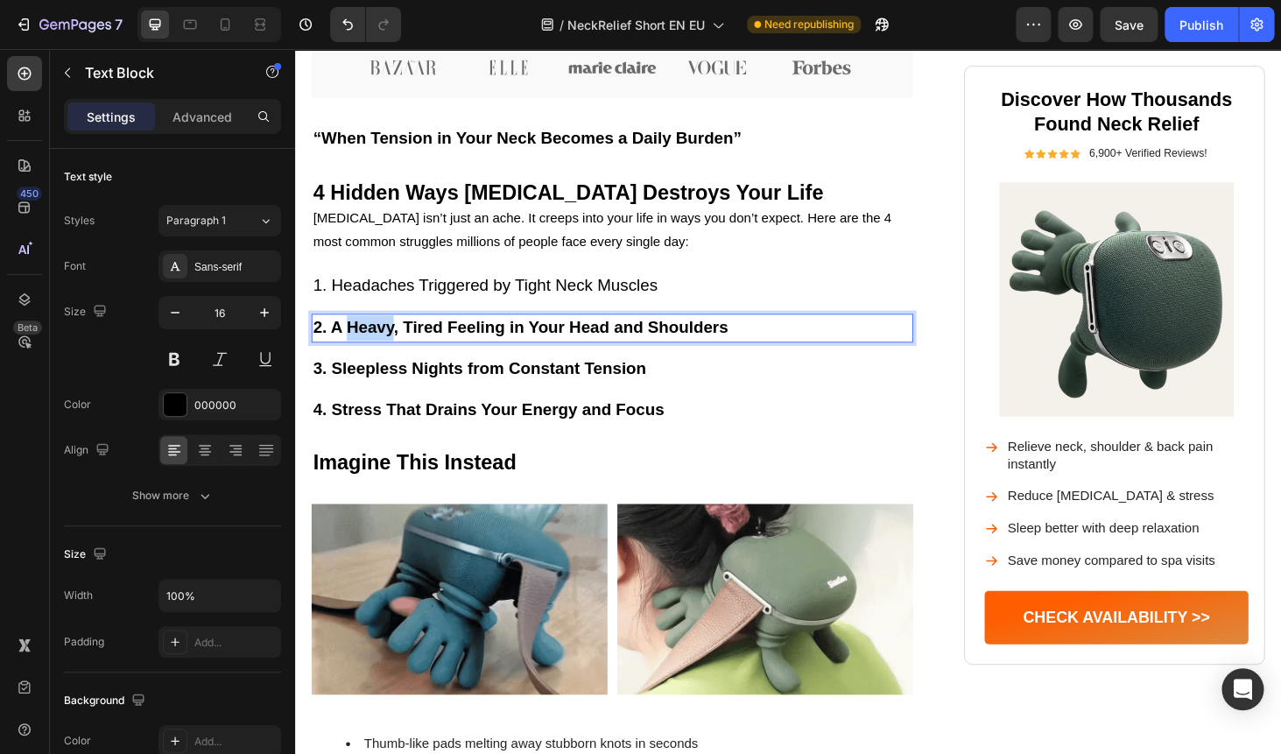
click at [384, 350] on strong "2. A Heavy, Tired Feeling in Your Head and Shoulders" at bounding box center [535, 344] width 442 height 19
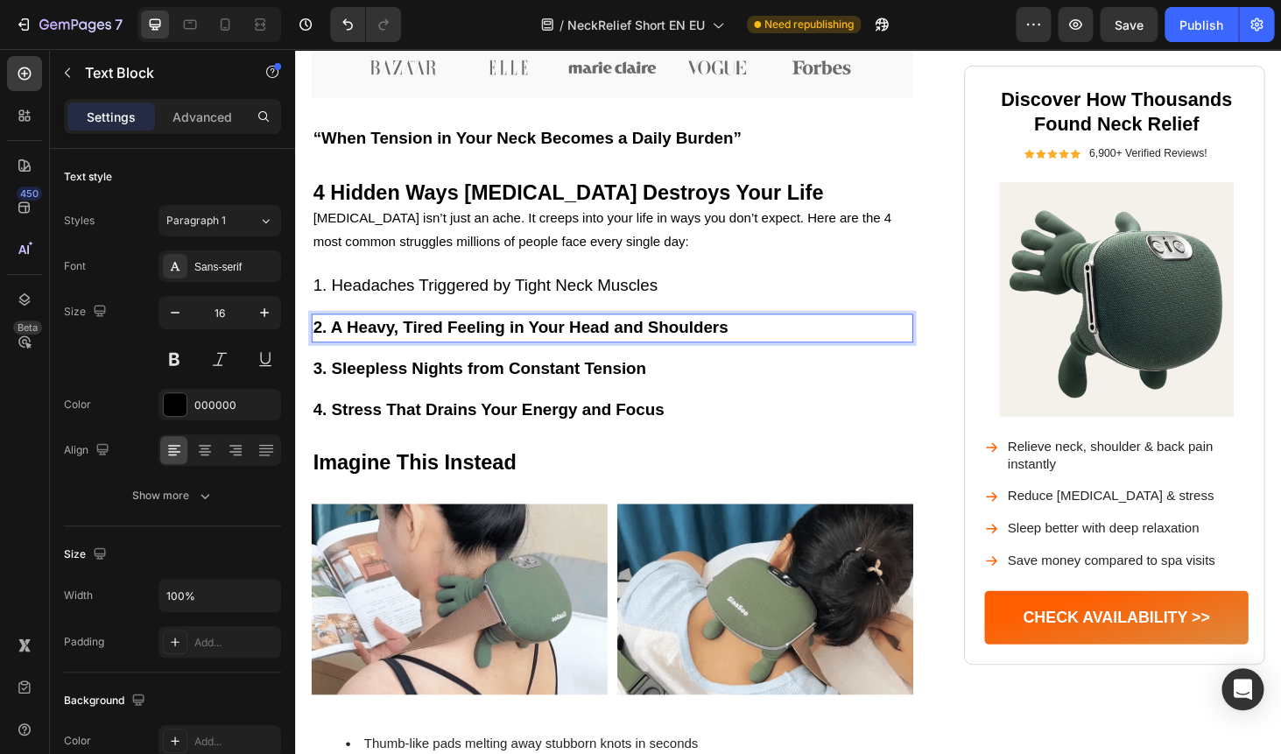
click at [384, 350] on strong "2. A Heavy, Tired Feeling in Your Head and Shoulders" at bounding box center [535, 344] width 442 height 19
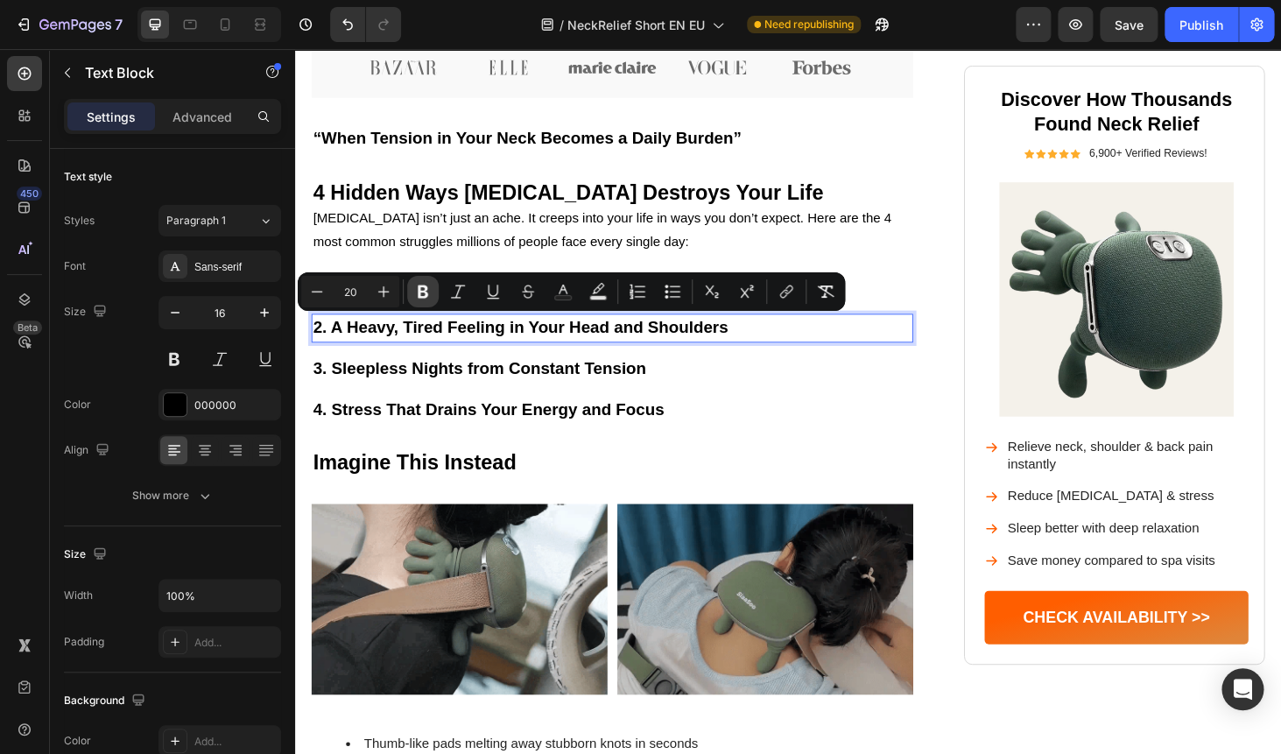
click at [427, 291] on icon "Editor contextual toolbar" at bounding box center [423, 292] width 18 height 18
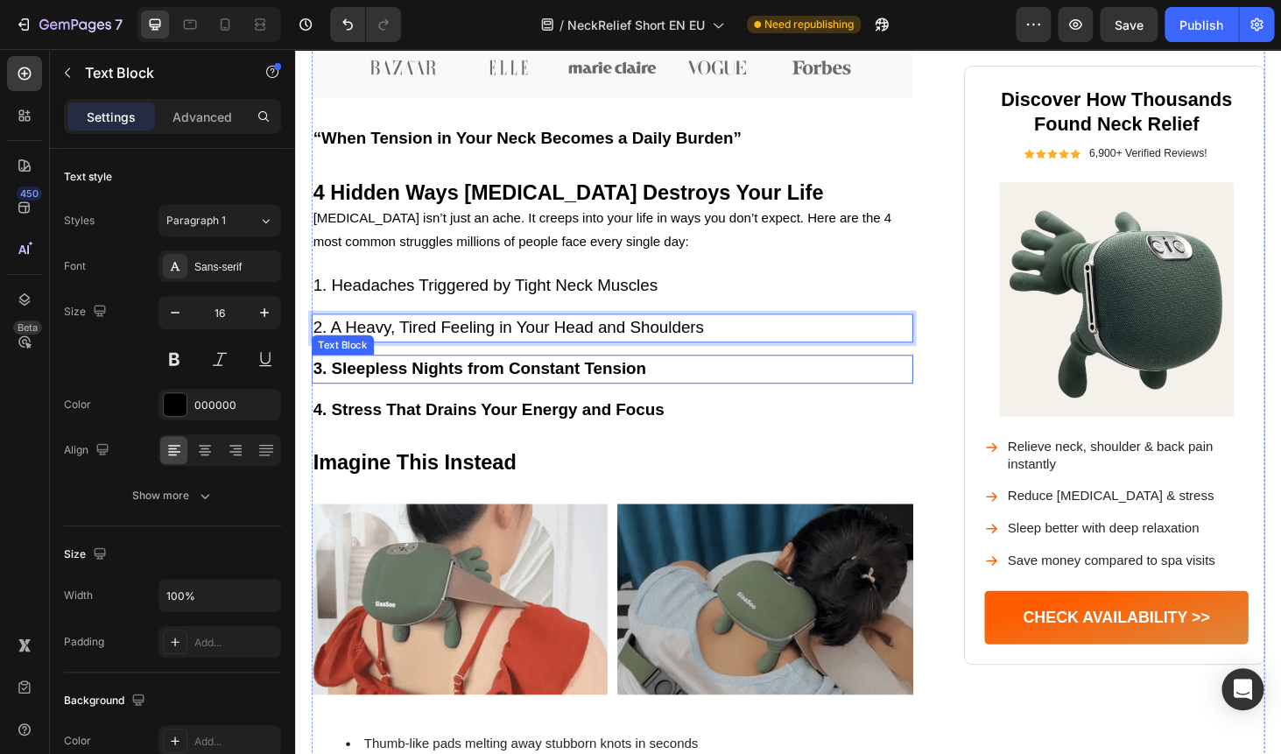
click at [393, 382] on strong "3. Sleepless Nights from Constant Tension" at bounding box center [491, 388] width 355 height 19
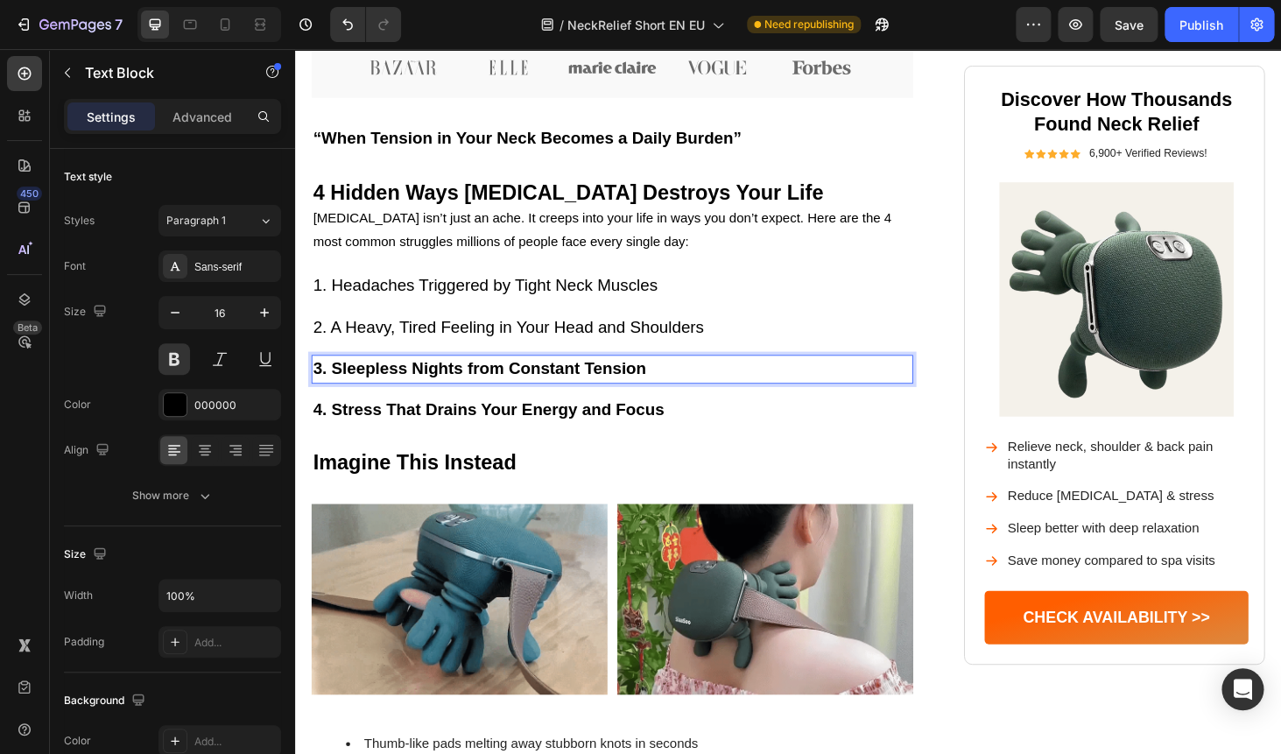
click at [393, 382] on strong "3. Sleepless Nights from Constant Tension" at bounding box center [491, 388] width 355 height 19
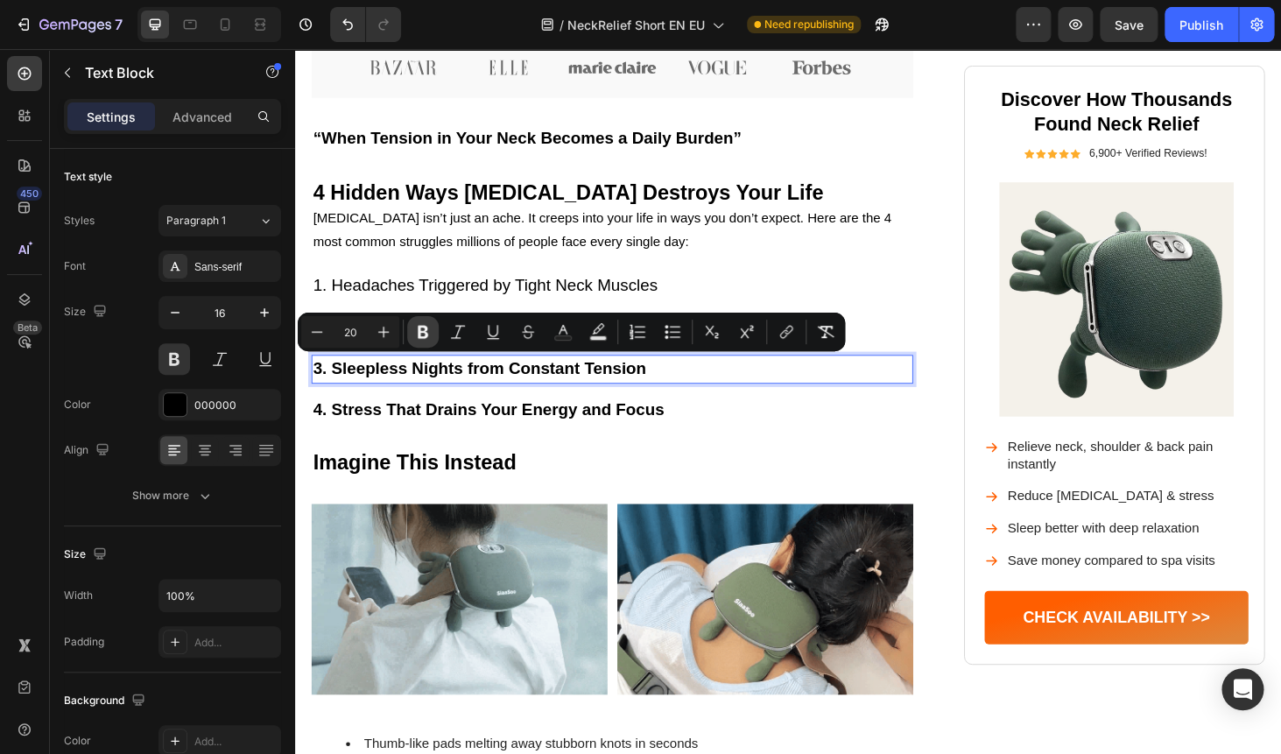
click at [432, 333] on button "Bold" at bounding box center [423, 332] width 32 height 32
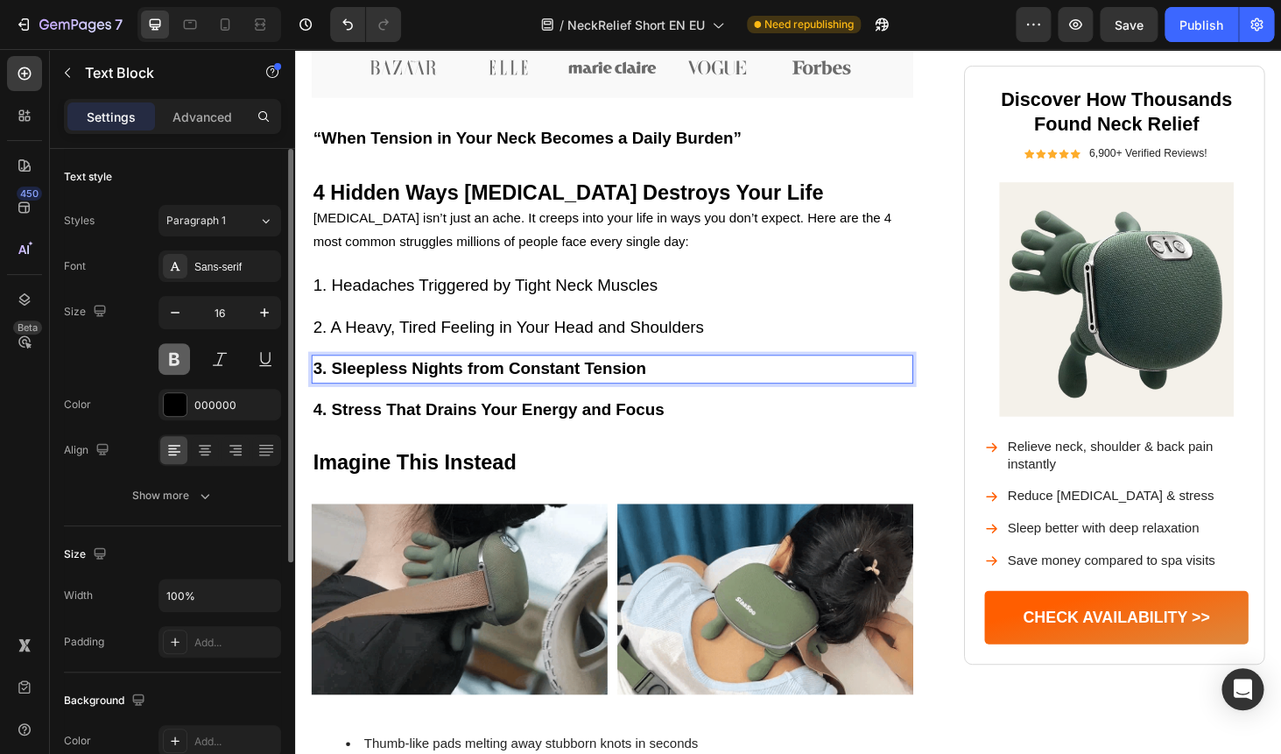
click at [178, 361] on button at bounding box center [174, 359] width 32 height 32
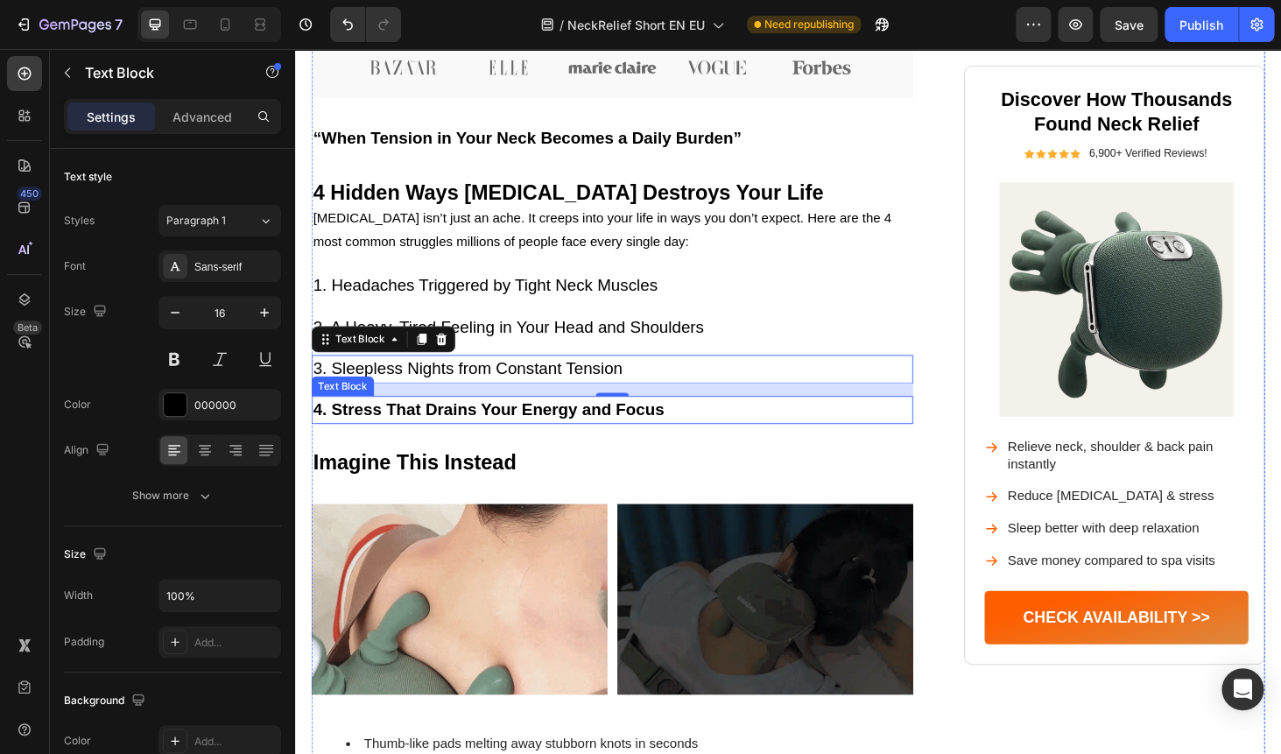
click at [422, 434] on strong "4. Stress That Drains Your Energy and Focus" at bounding box center [501, 432] width 374 height 19
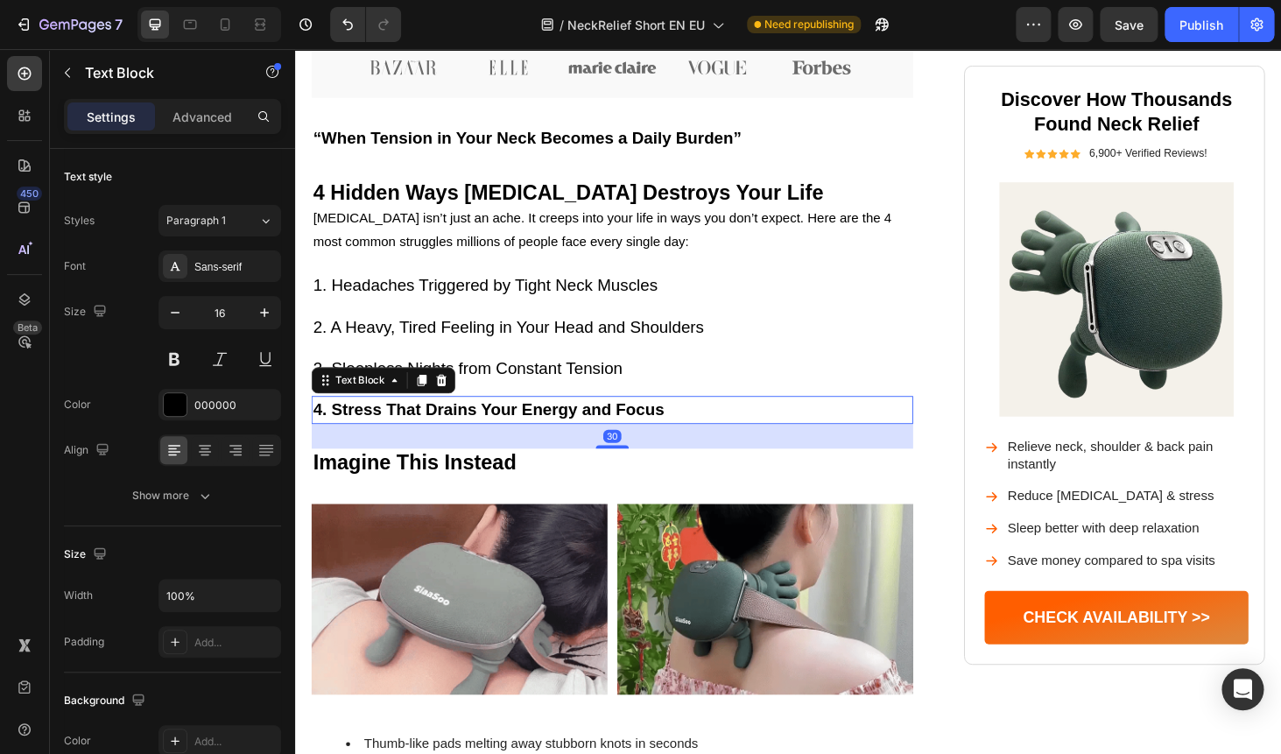
click at [422, 434] on strong "4. Stress That Drains Your Energy and Focus" at bounding box center [501, 432] width 374 height 19
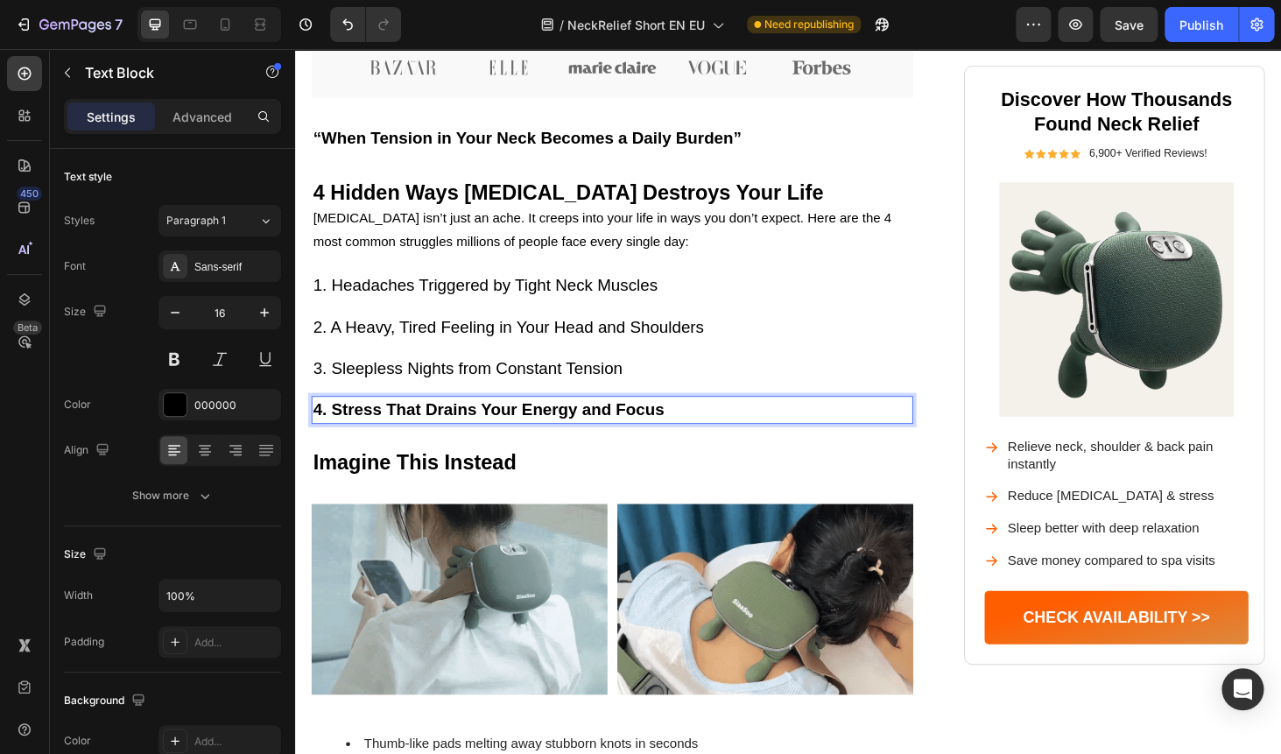
click at [422, 434] on strong "4. Stress That Drains Your Energy and Focus" at bounding box center [501, 432] width 374 height 19
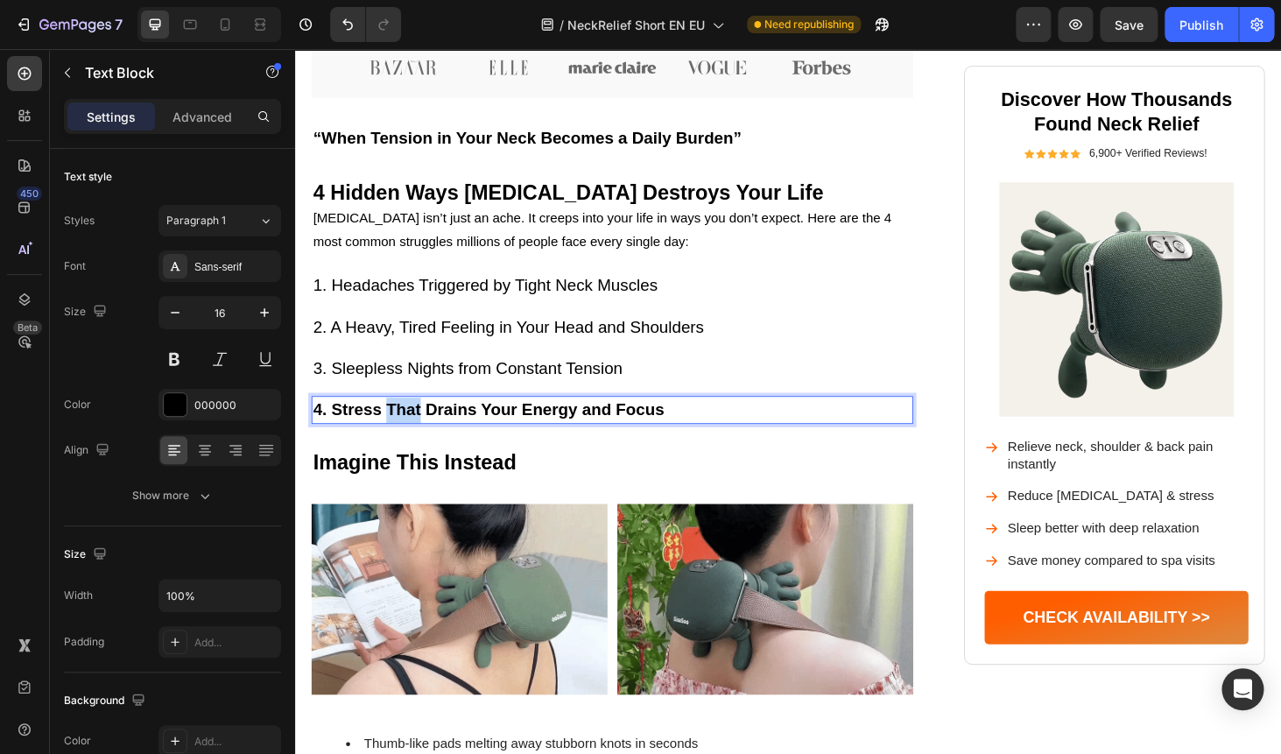
click at [422, 434] on strong "4. Stress That Drains Your Energy and Focus" at bounding box center [501, 432] width 374 height 19
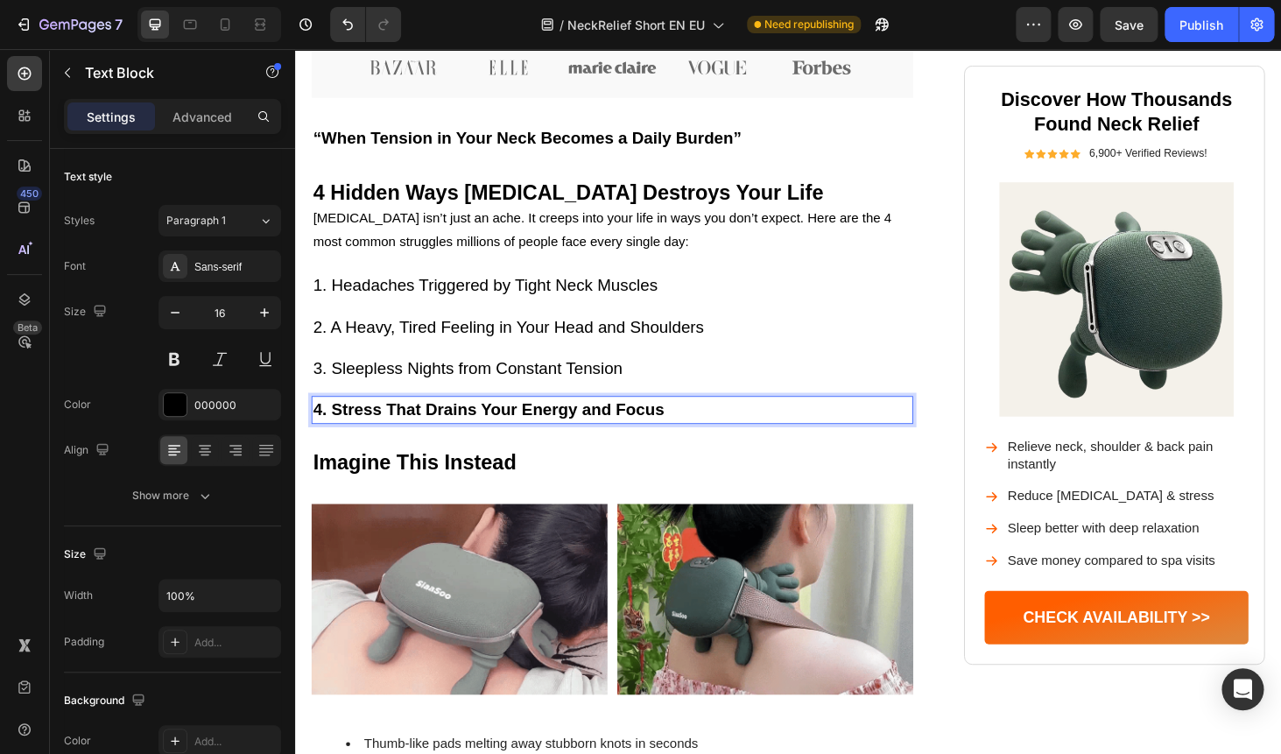
click at [422, 434] on strong "4. Stress That Drains Your Energy and Focus" at bounding box center [501, 432] width 374 height 19
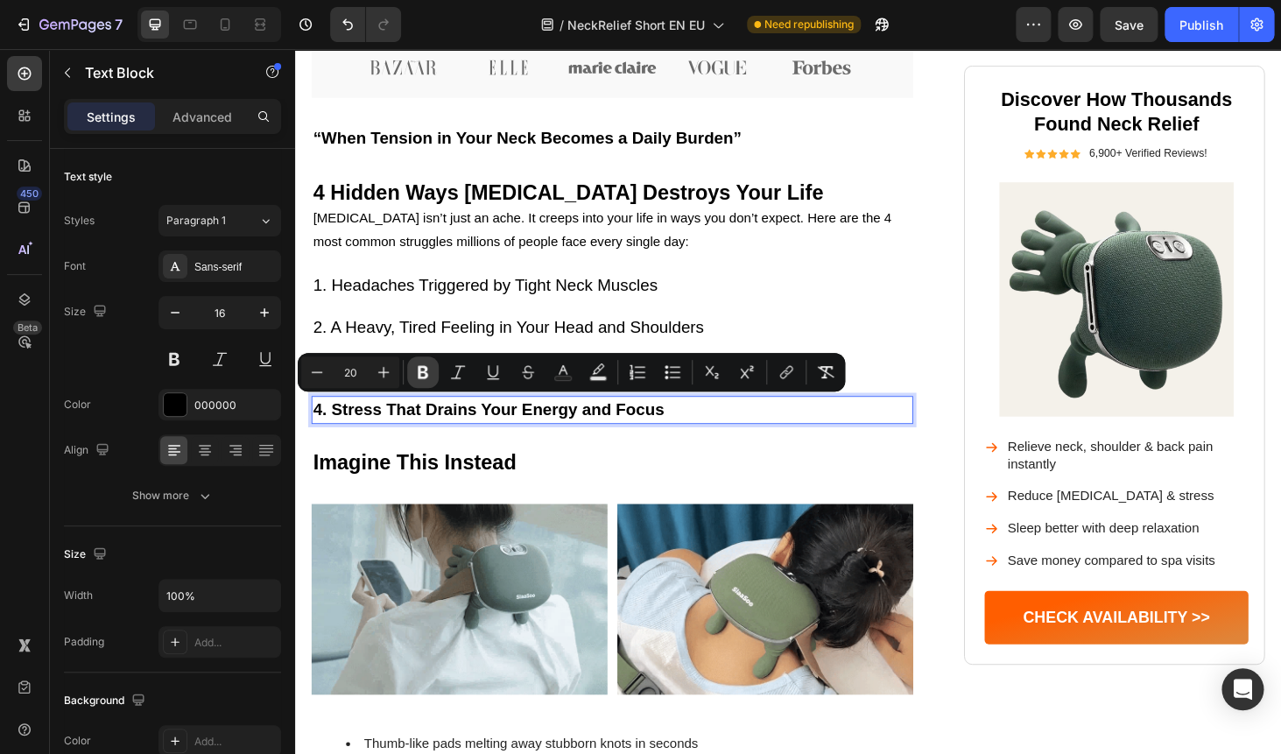
click at [425, 360] on button "Bold" at bounding box center [423, 372] width 32 height 32
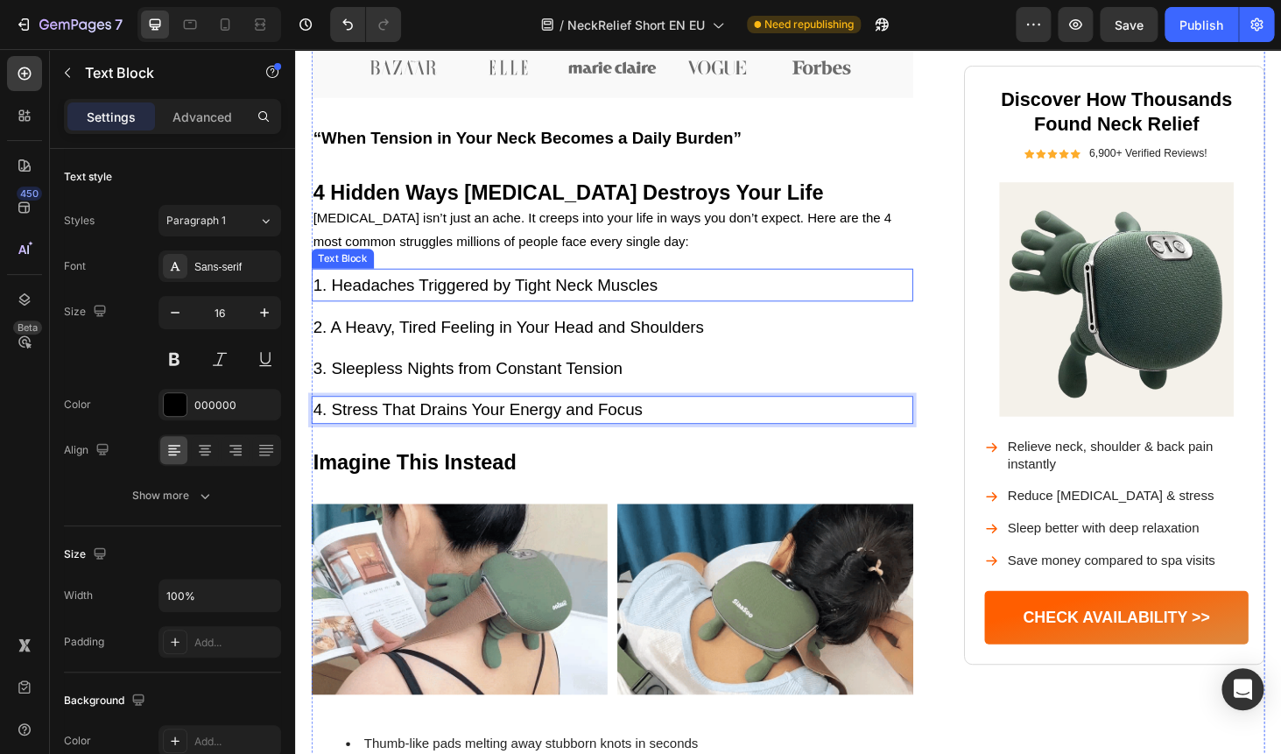
click at [380, 292] on span "1. Headaches Triggered by Tight Neck Muscles" at bounding box center [497, 300] width 367 height 19
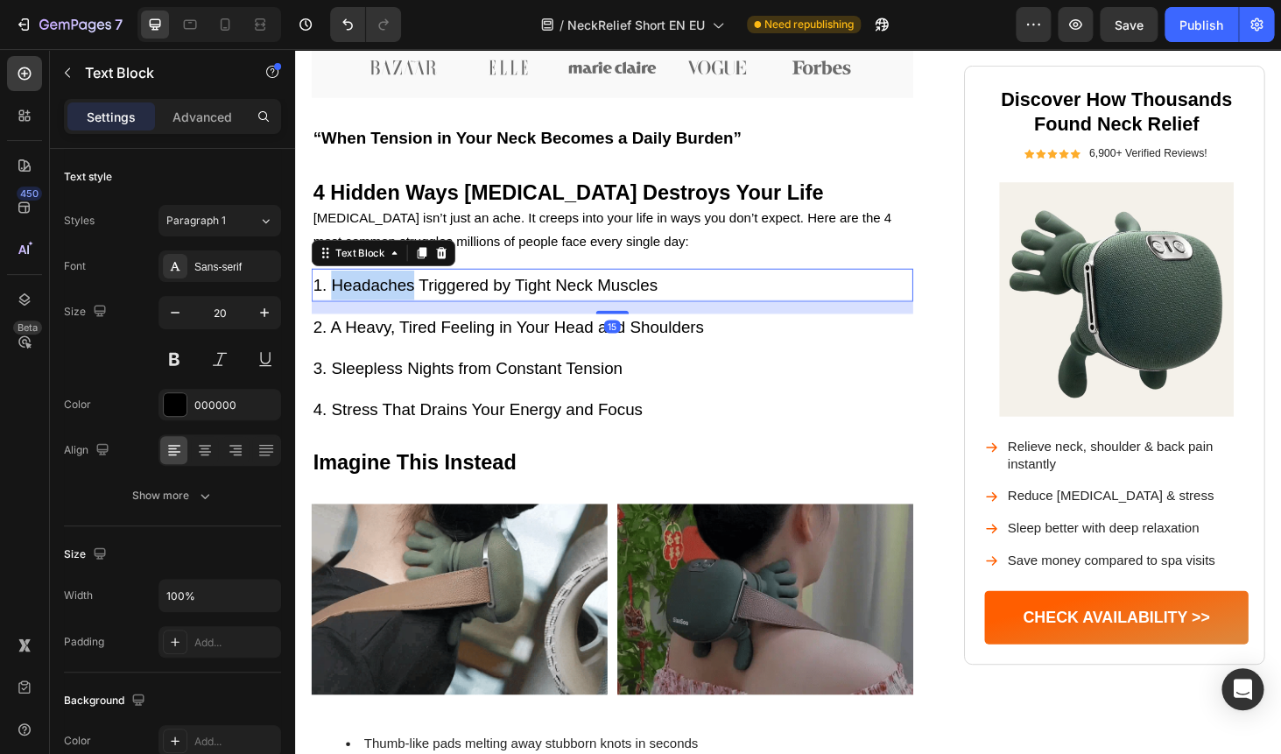
click at [361, 298] on span "1. Headaches Triggered by Tight Neck Muscles" at bounding box center [497, 300] width 367 height 19
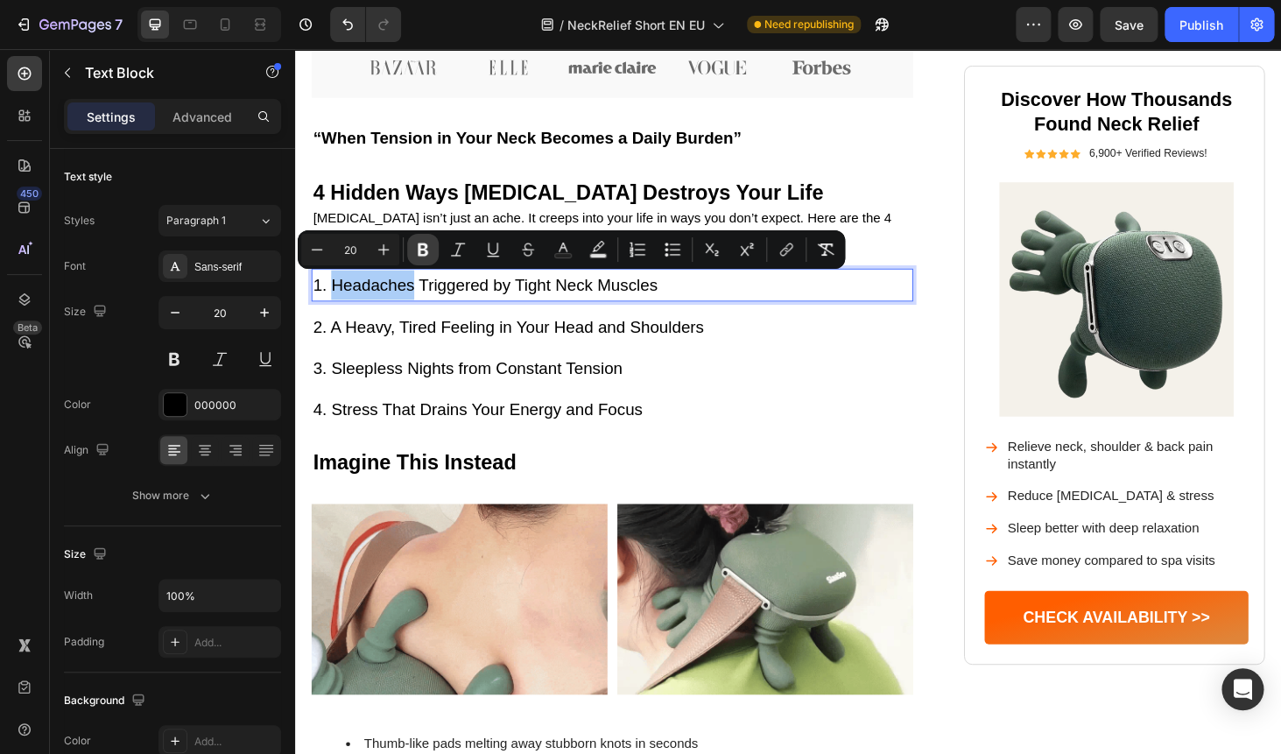
click at [423, 250] on icon "Editor contextual toolbar" at bounding box center [423, 250] width 18 height 18
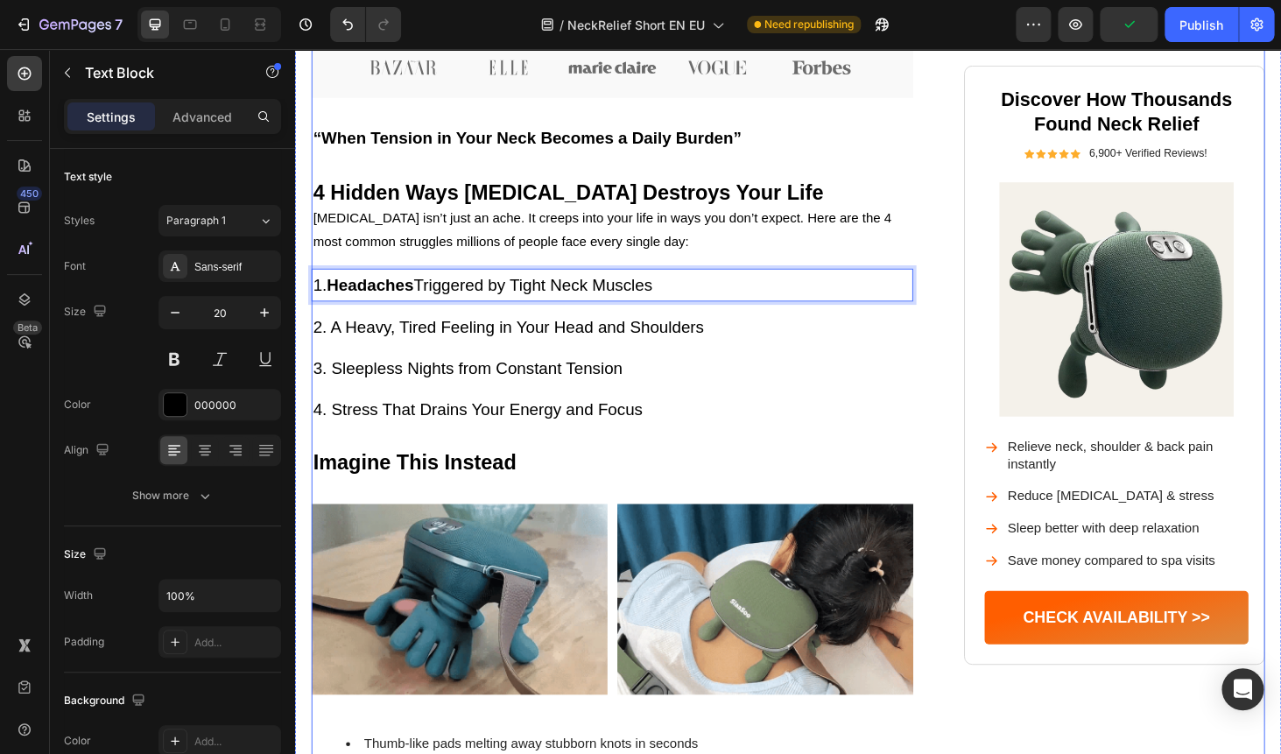
click at [358, 390] on span "3. Sleepless Nights from Constant Tension" at bounding box center [479, 388] width 330 height 19
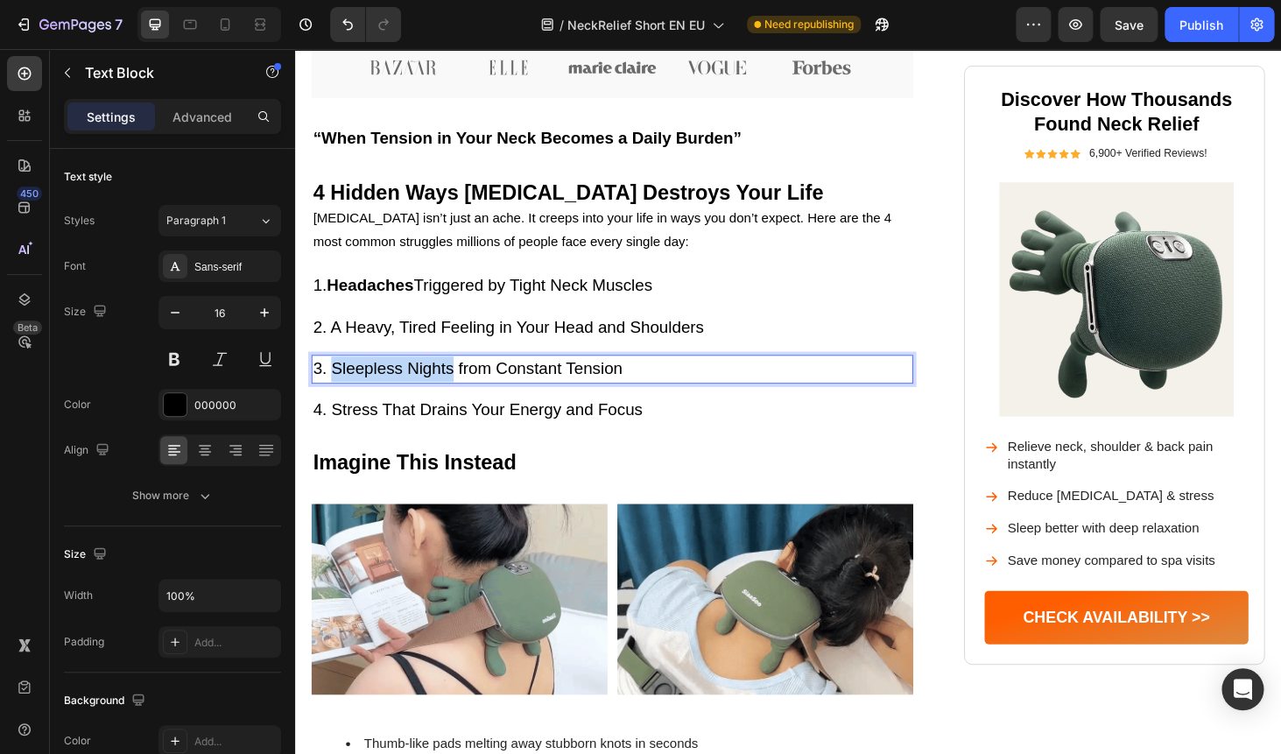
drag, startPoint x: 334, startPoint y: 385, endPoint x: 460, endPoint y: 382, distance: 127.0
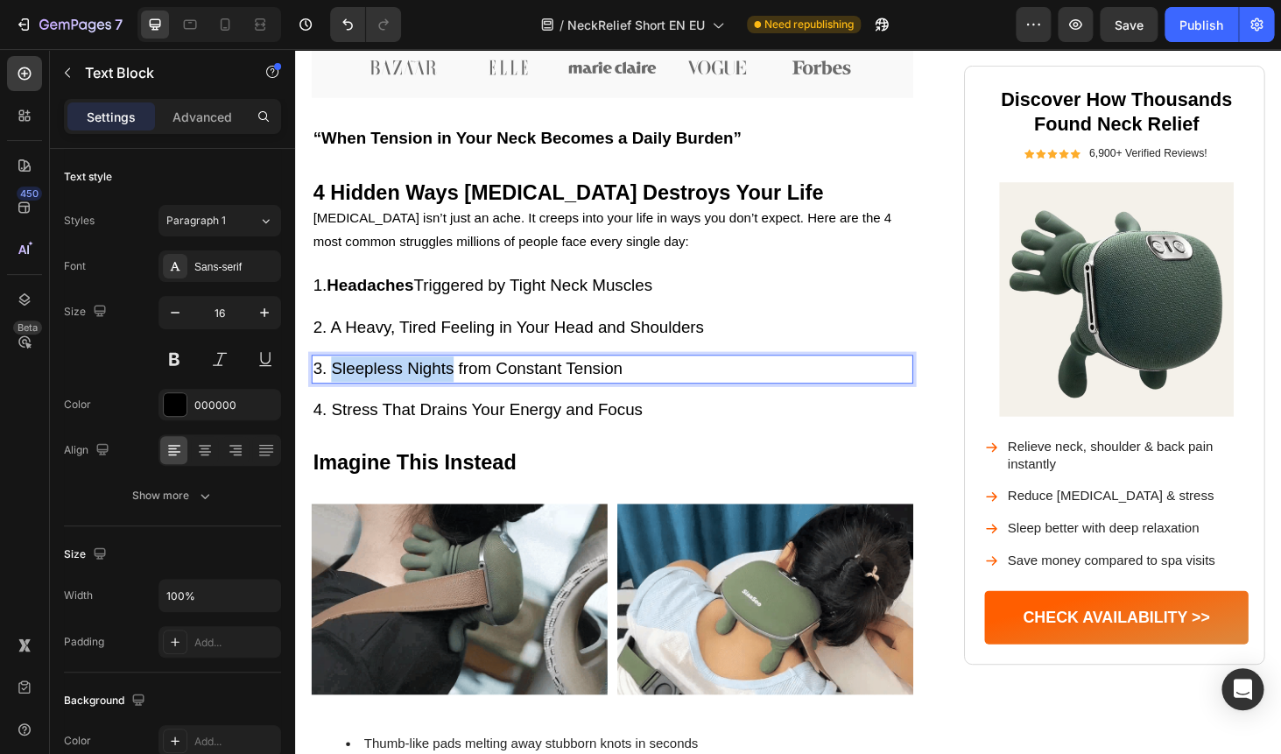
click at [460, 382] on span "3. Sleepless Nights from Constant Tension" at bounding box center [479, 388] width 330 height 19
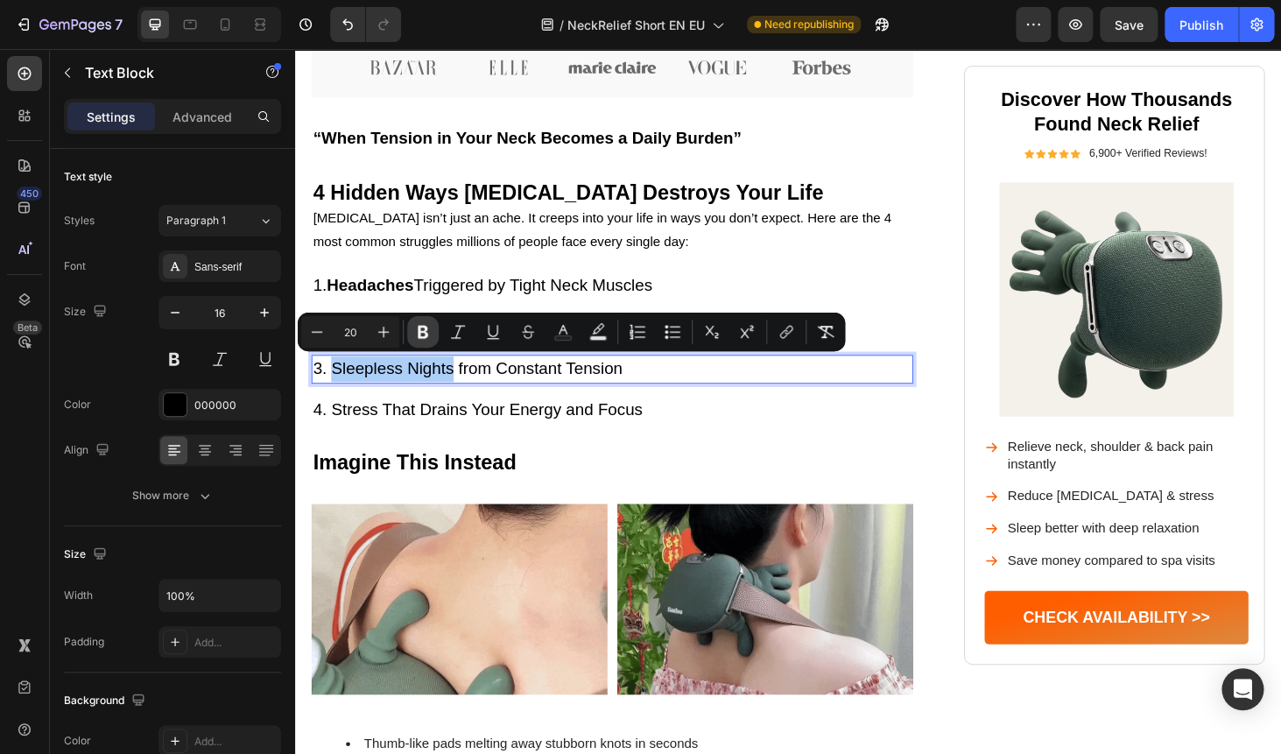
click at [423, 337] on icon "Editor contextual toolbar" at bounding box center [423, 332] width 11 height 13
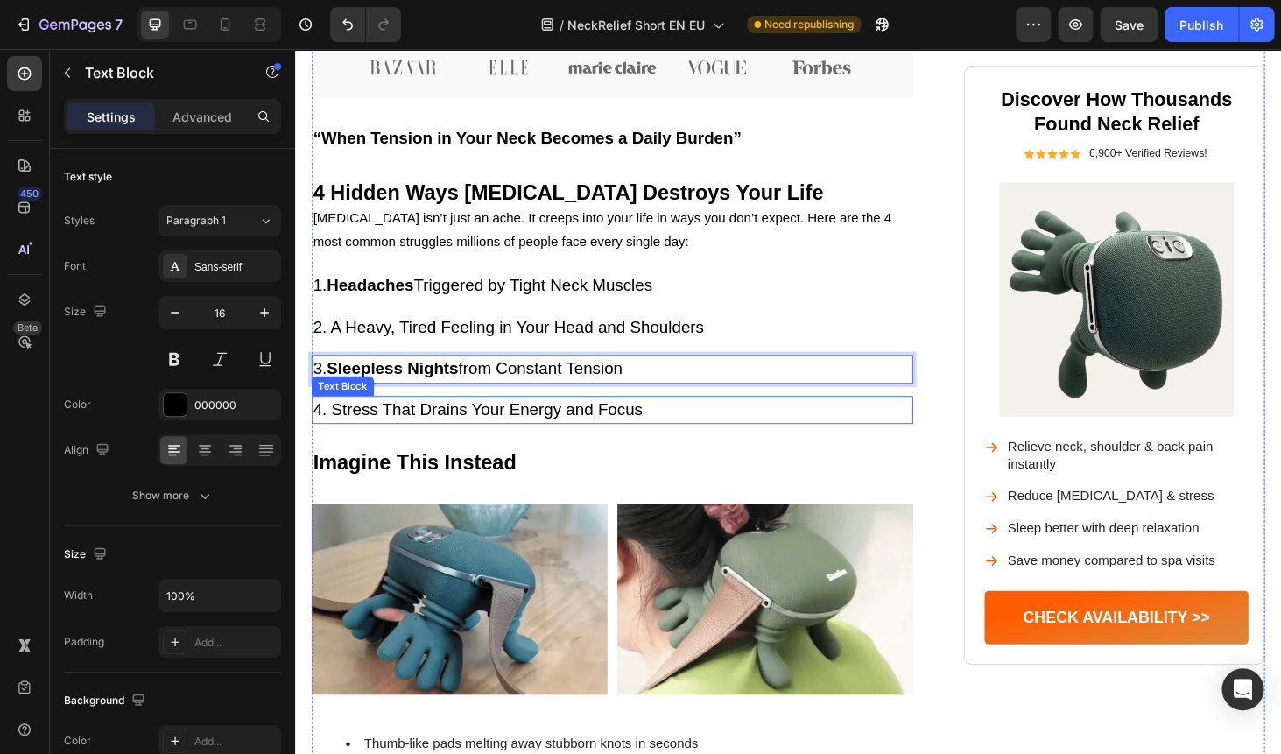
click at [357, 418] on div "4. Stress That Drains Your Energy and Focus" at bounding box center [632, 433] width 641 height 31
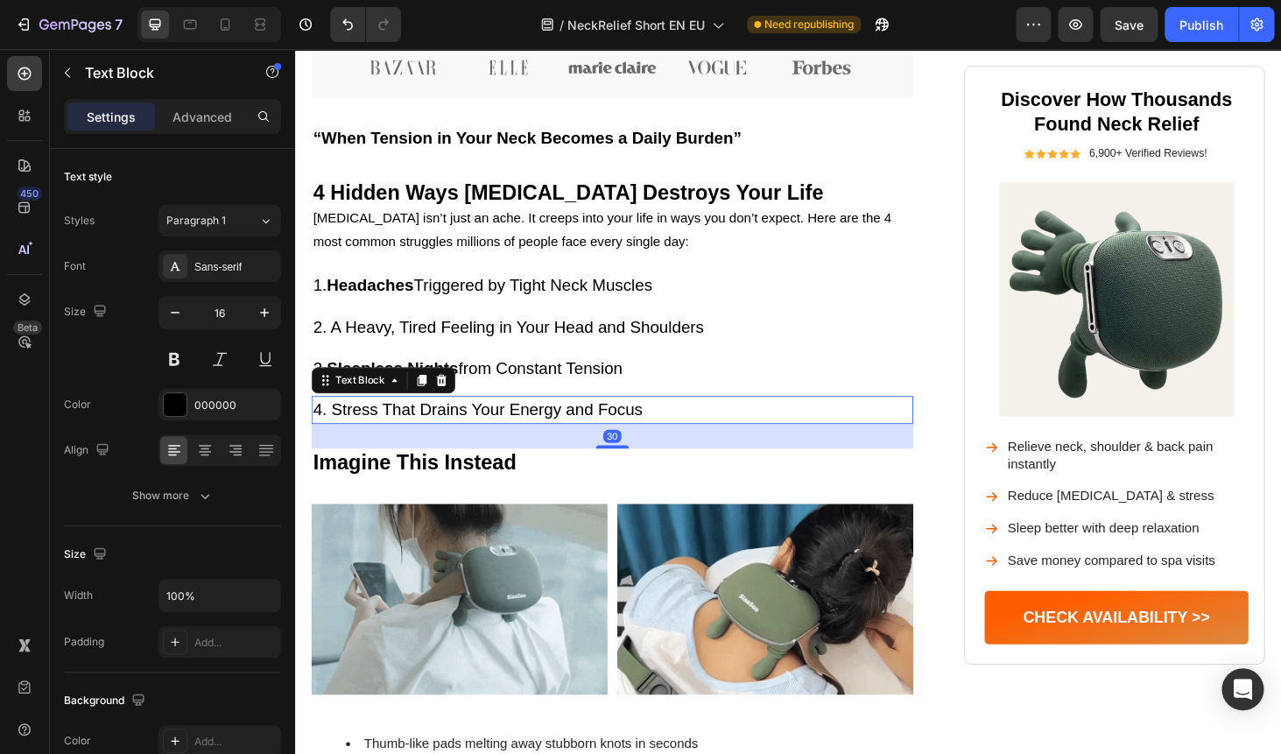
click at [357, 418] on div "4. Stress That Drains Your Energy and Focus" at bounding box center [632, 433] width 641 height 31
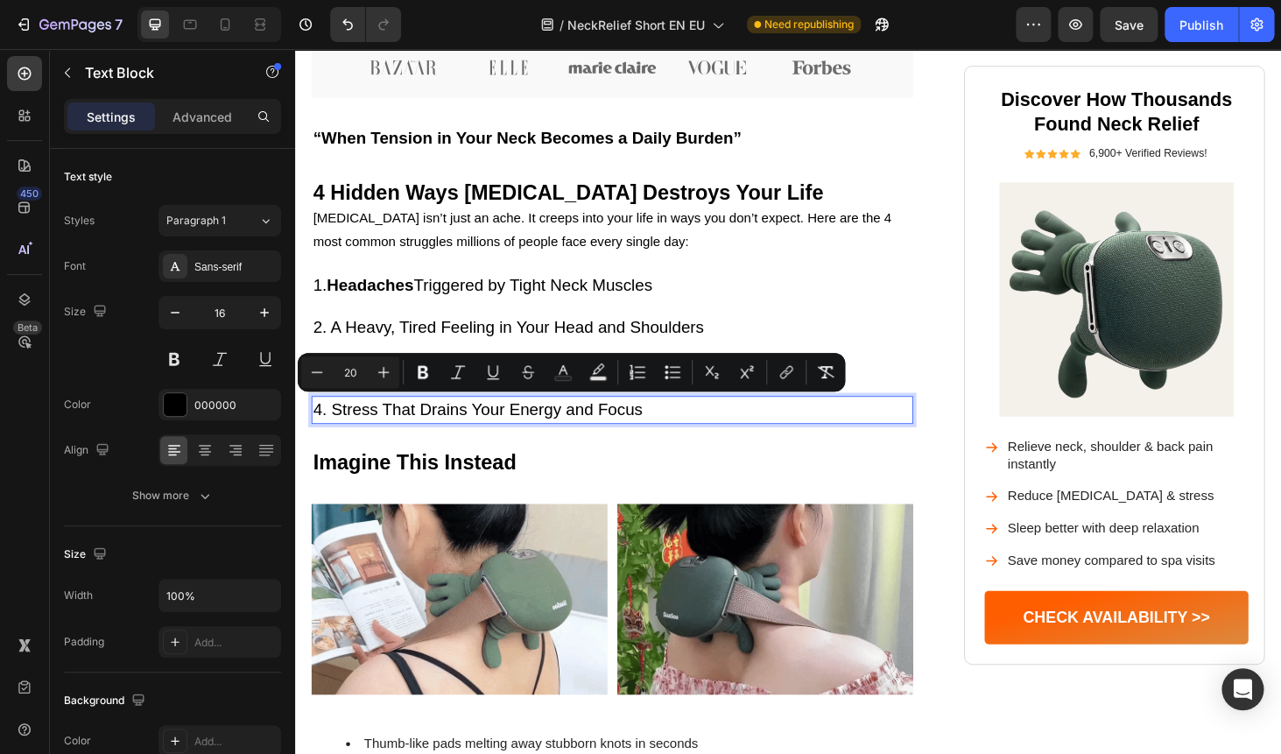
click at [356, 434] on span "4. Stress That Drains Your Energy and Focus" at bounding box center [489, 432] width 351 height 19
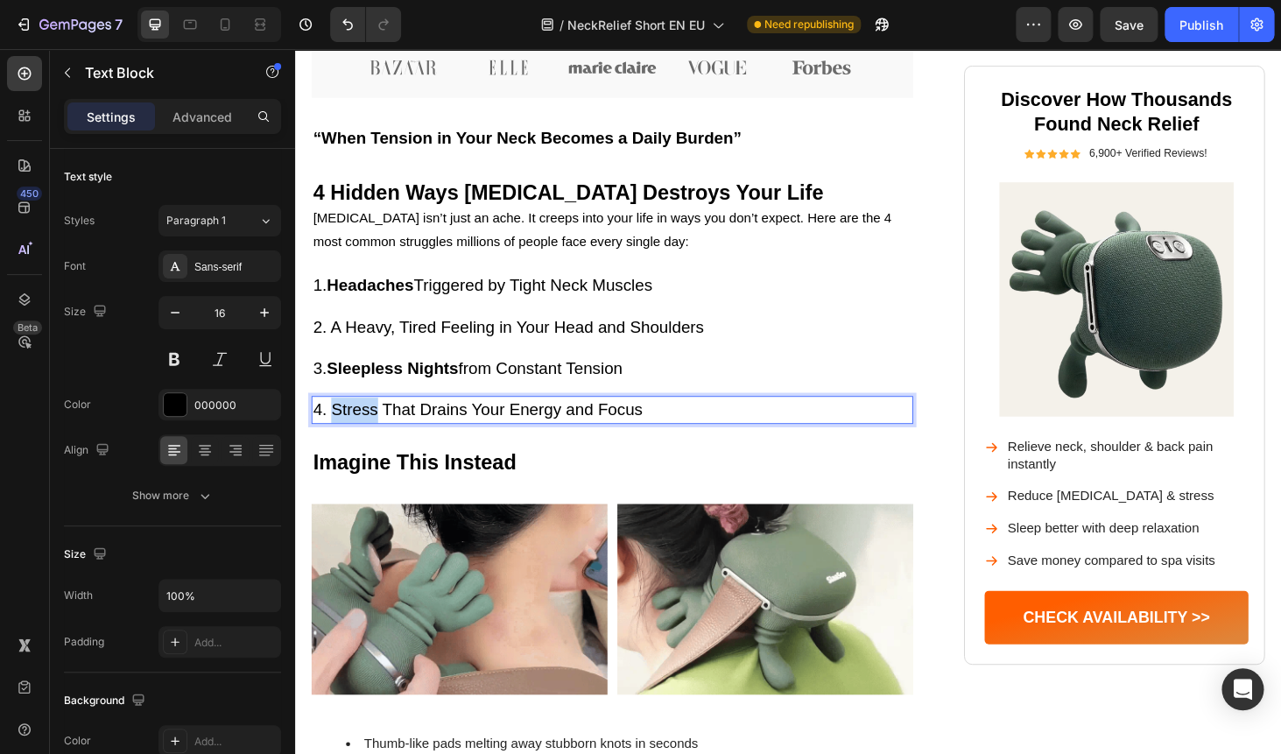
click at [356, 434] on span "4. Stress That Drains Your Energy and Focus" at bounding box center [489, 432] width 351 height 19
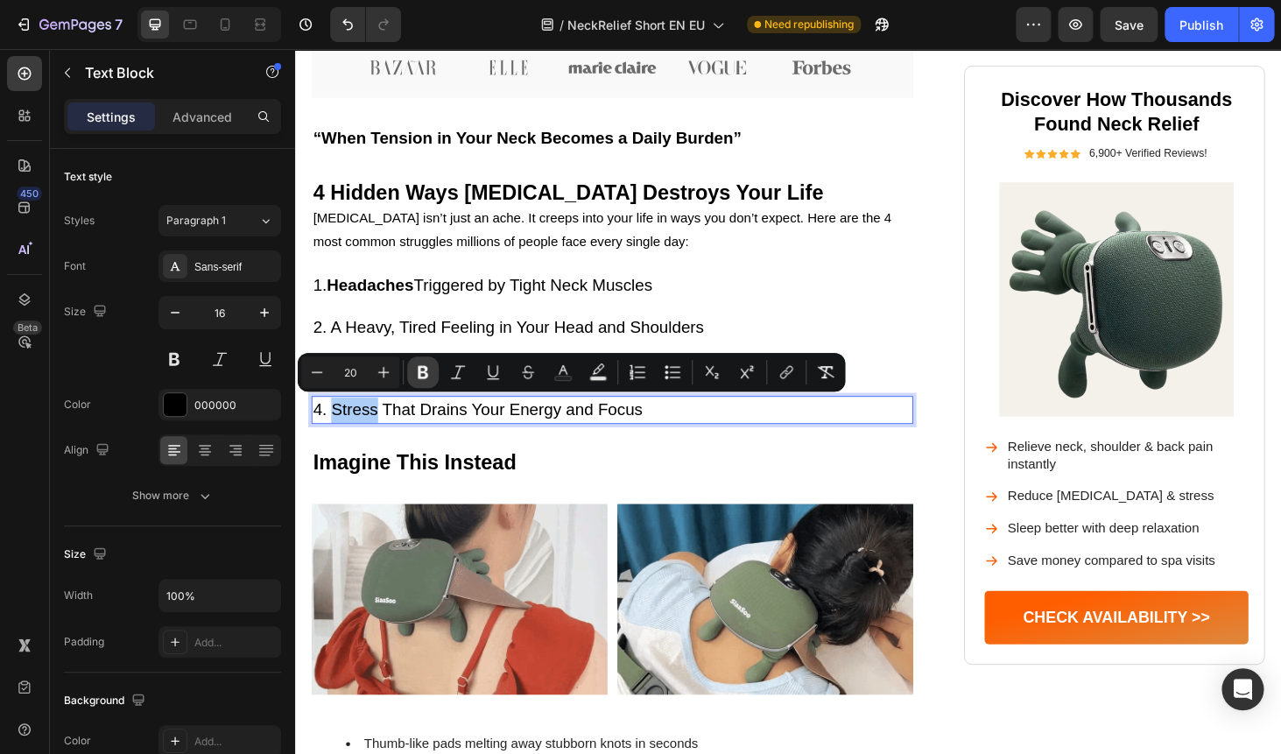
click at [431, 373] on icon "Editor contextual toolbar" at bounding box center [423, 372] width 18 height 18
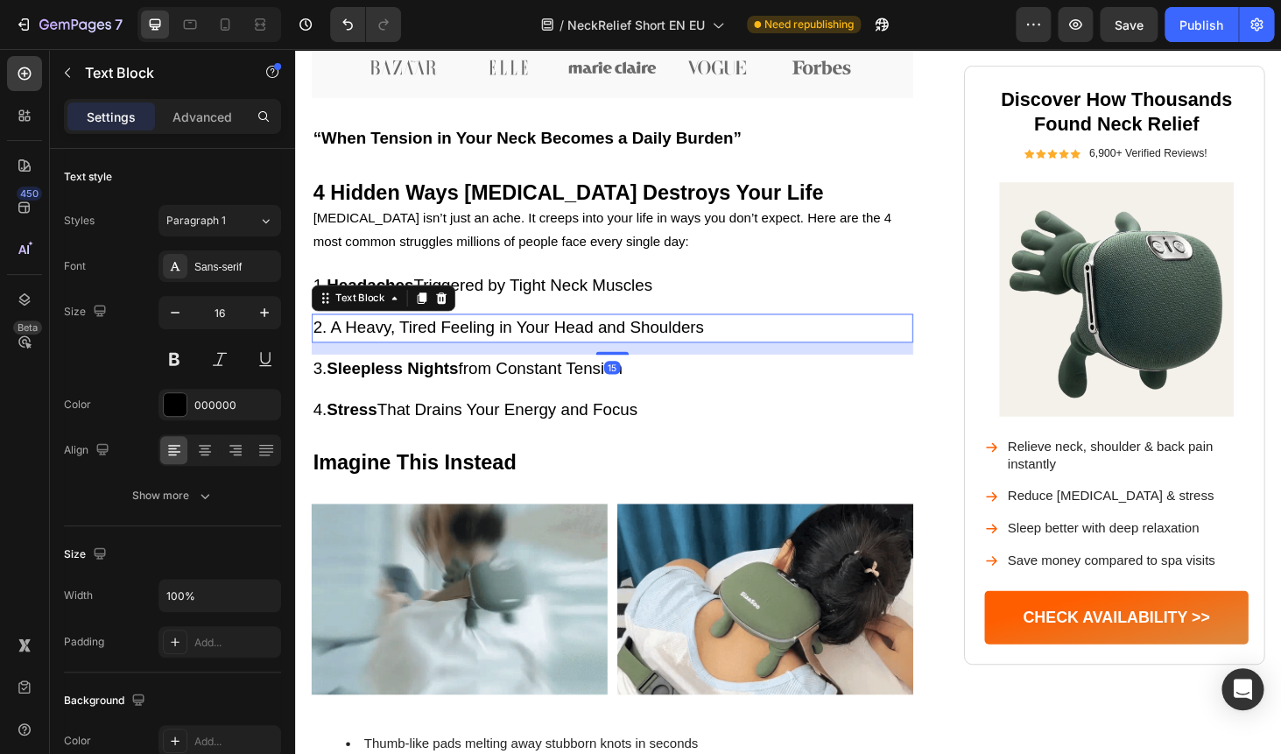
click at [401, 345] on span "2. A Heavy, Tired Feeling in Your Head and Shoulders" at bounding box center [522, 344] width 417 height 19
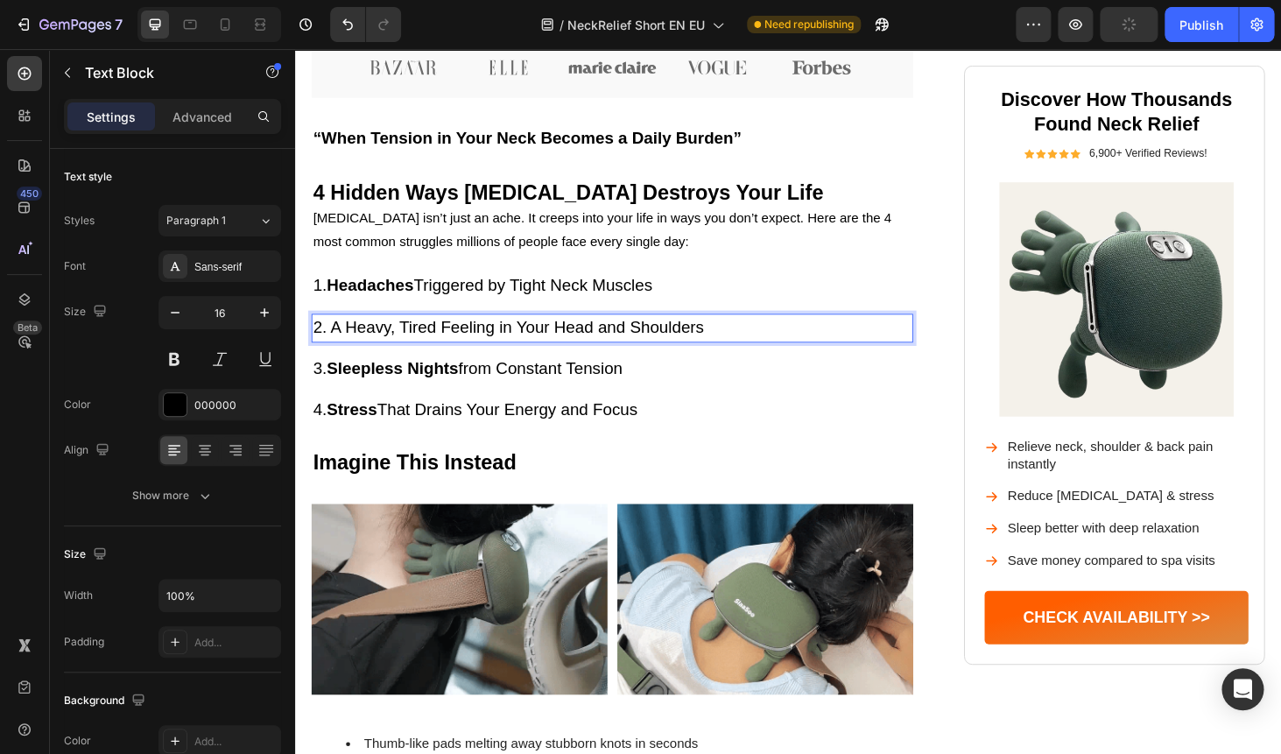
drag, startPoint x: 408, startPoint y: 344, endPoint x: 443, endPoint y: 341, distance: 35.1
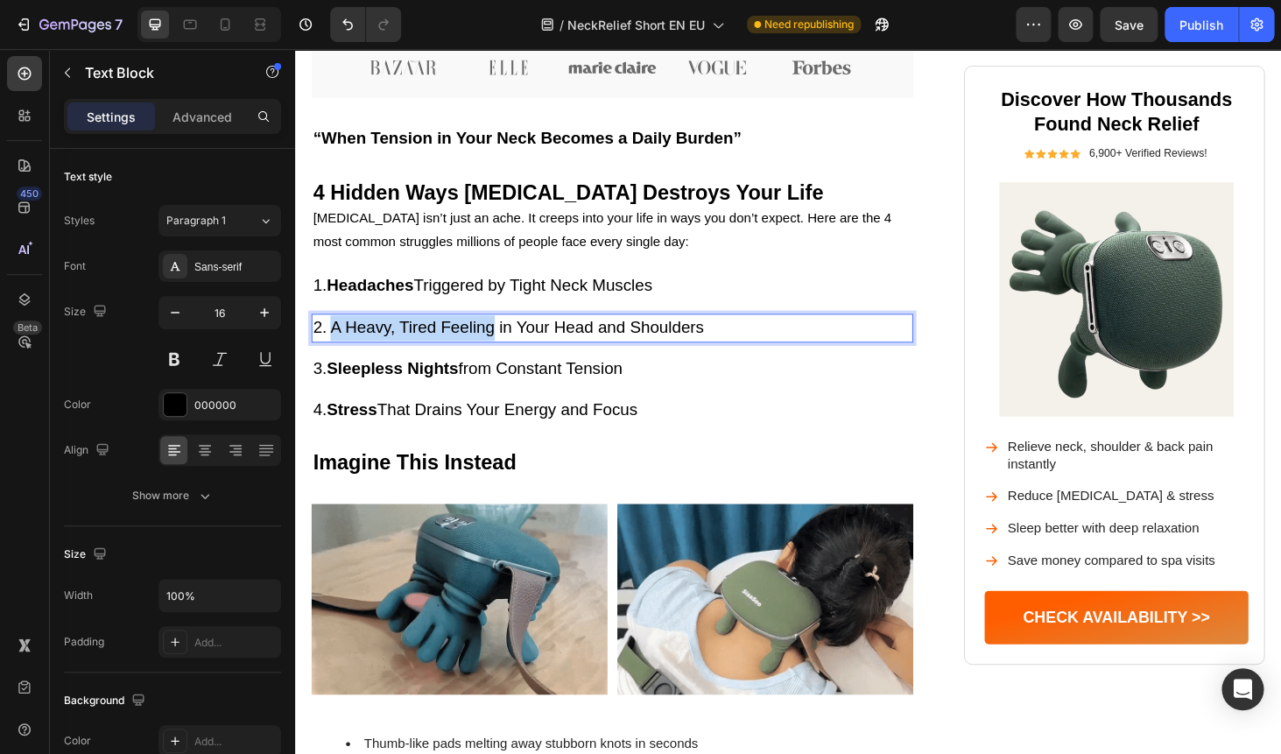
drag, startPoint x: 334, startPoint y: 345, endPoint x: 509, endPoint y: 342, distance: 174.2
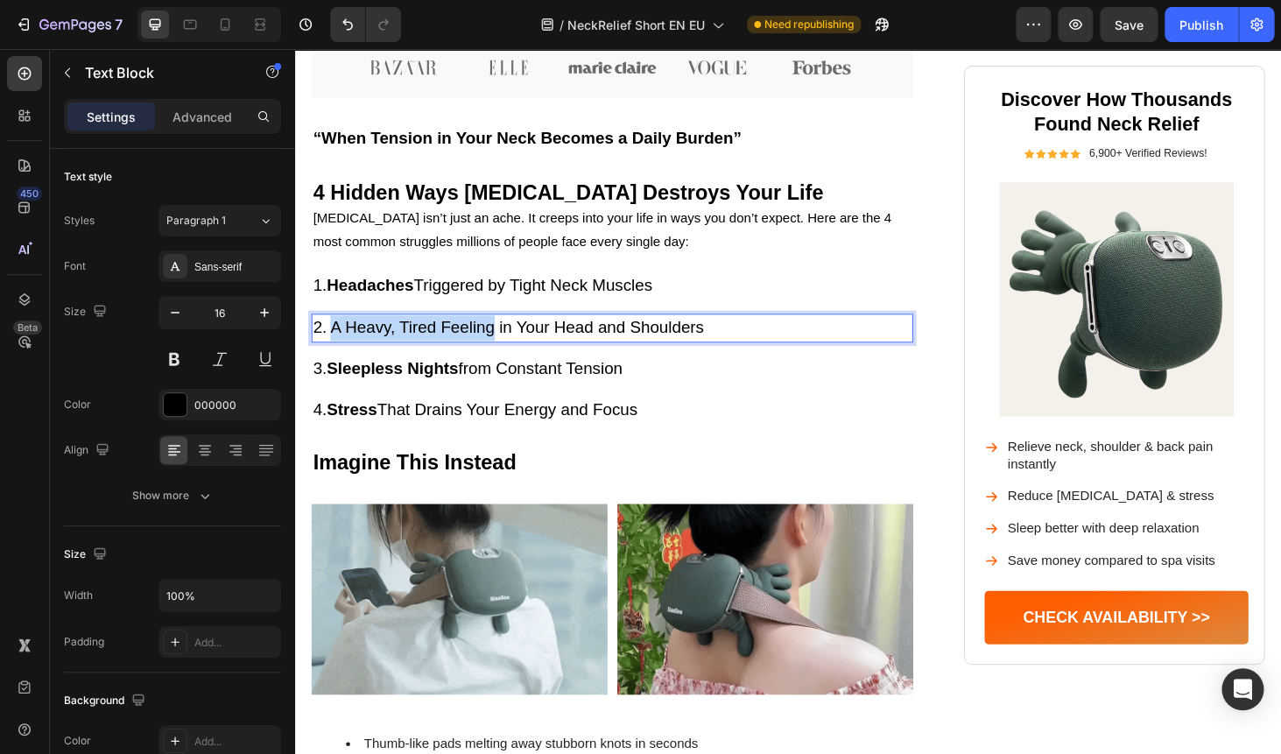
click at [509, 342] on span "2. A Heavy, Tired Feeling in Your Head and Shoulders" at bounding box center [522, 344] width 417 height 19
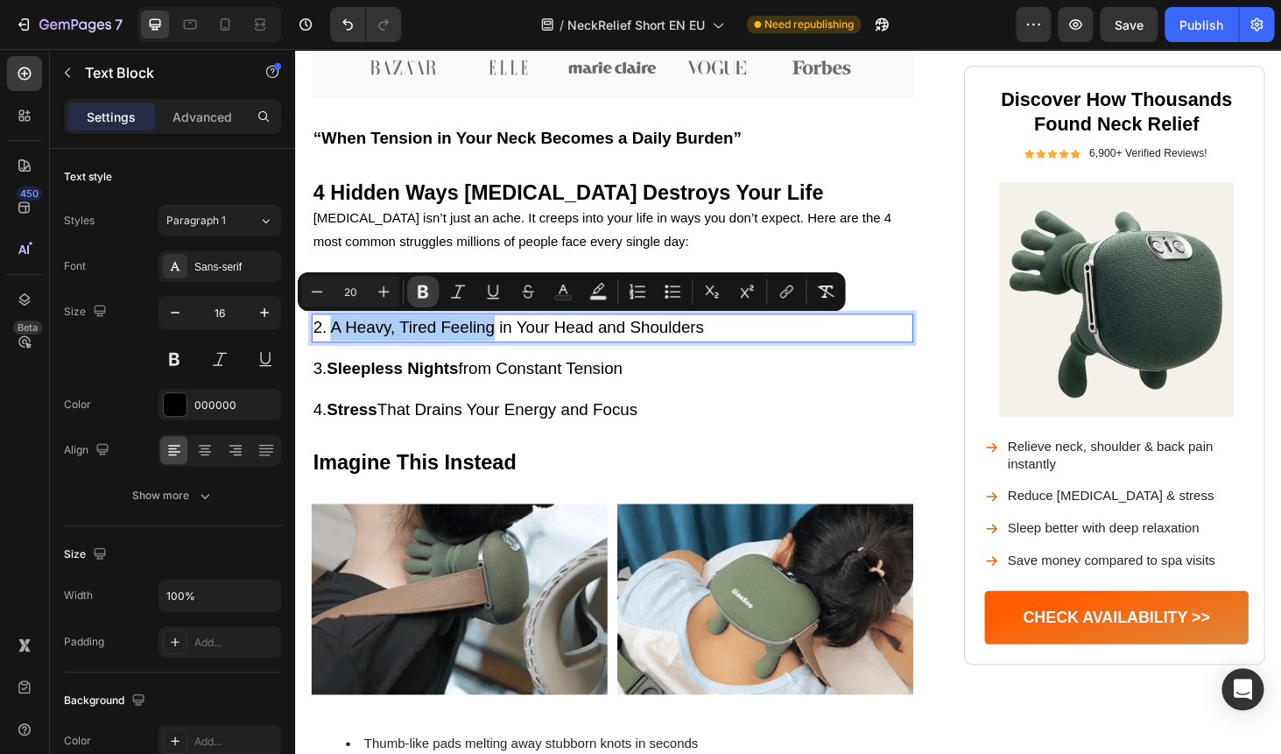
click at [422, 296] on icon "Editor contextual toolbar" at bounding box center [423, 292] width 18 height 18
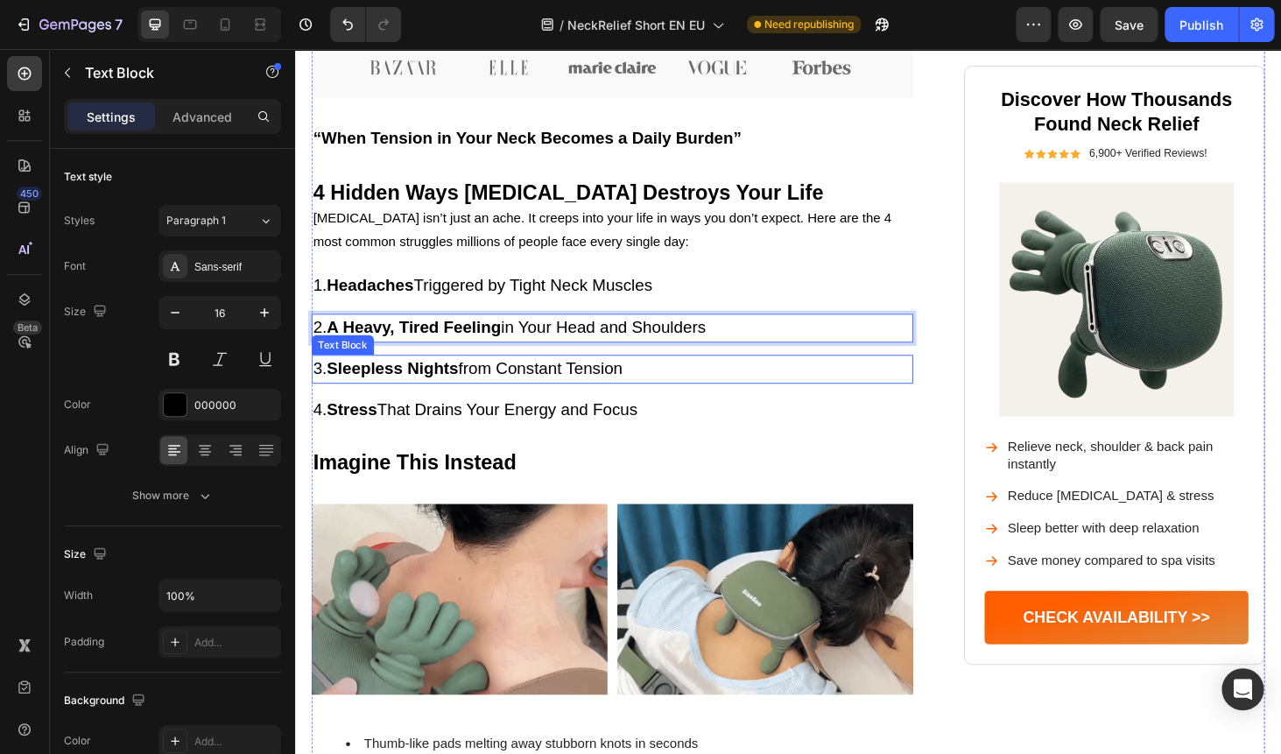
click at [568, 392] on span "3. Sleepless Nights from Constant Tension" at bounding box center [479, 388] width 330 height 19
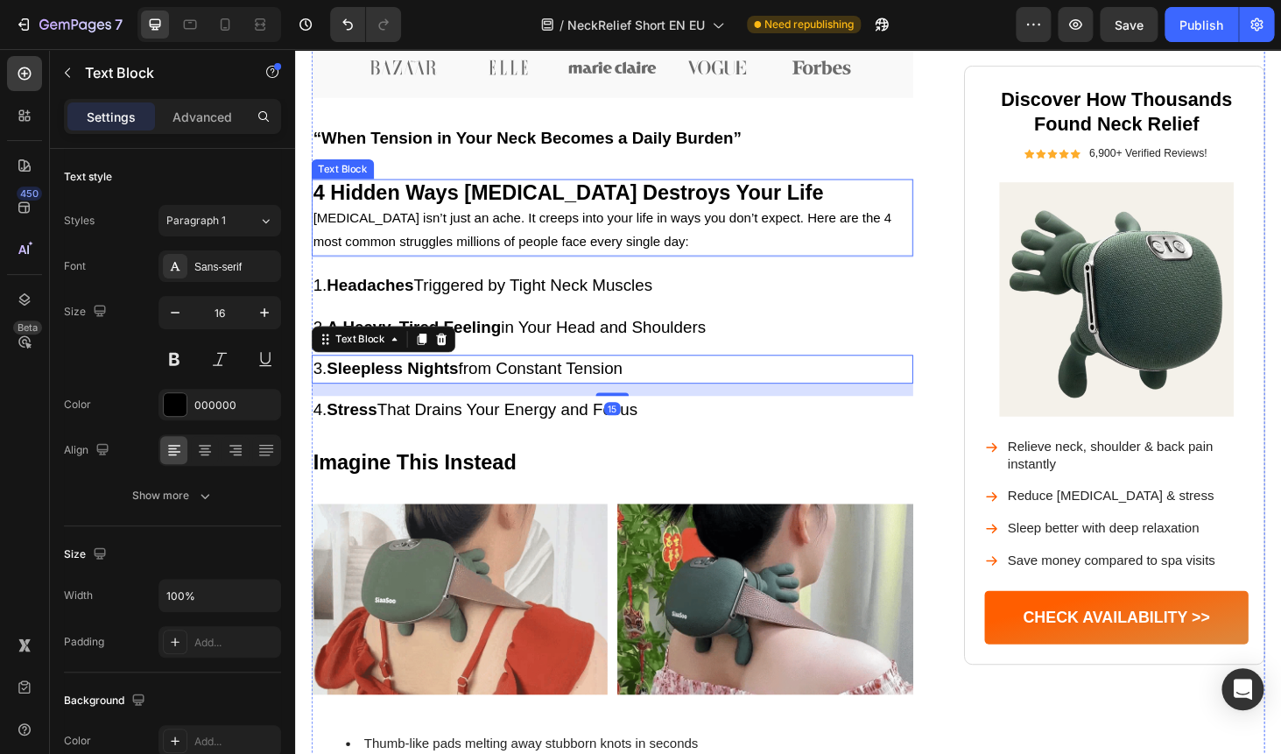
click at [692, 235] on span "Neck pain isn’t just an ache. It creeps into your life in ways you don’t expect…" at bounding box center [622, 241] width 616 height 40
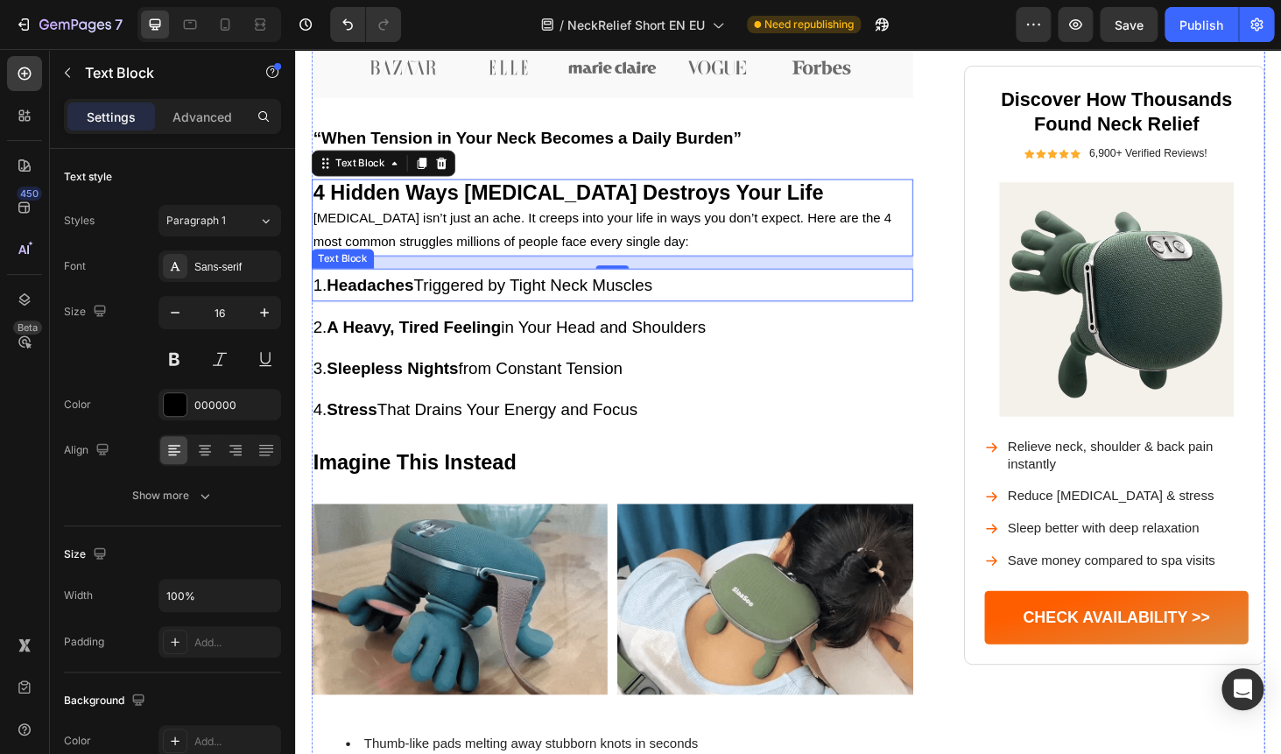
click at [485, 300] on span "1. Headaches Triggered by Tight Neck Muscles" at bounding box center [495, 300] width 362 height 19
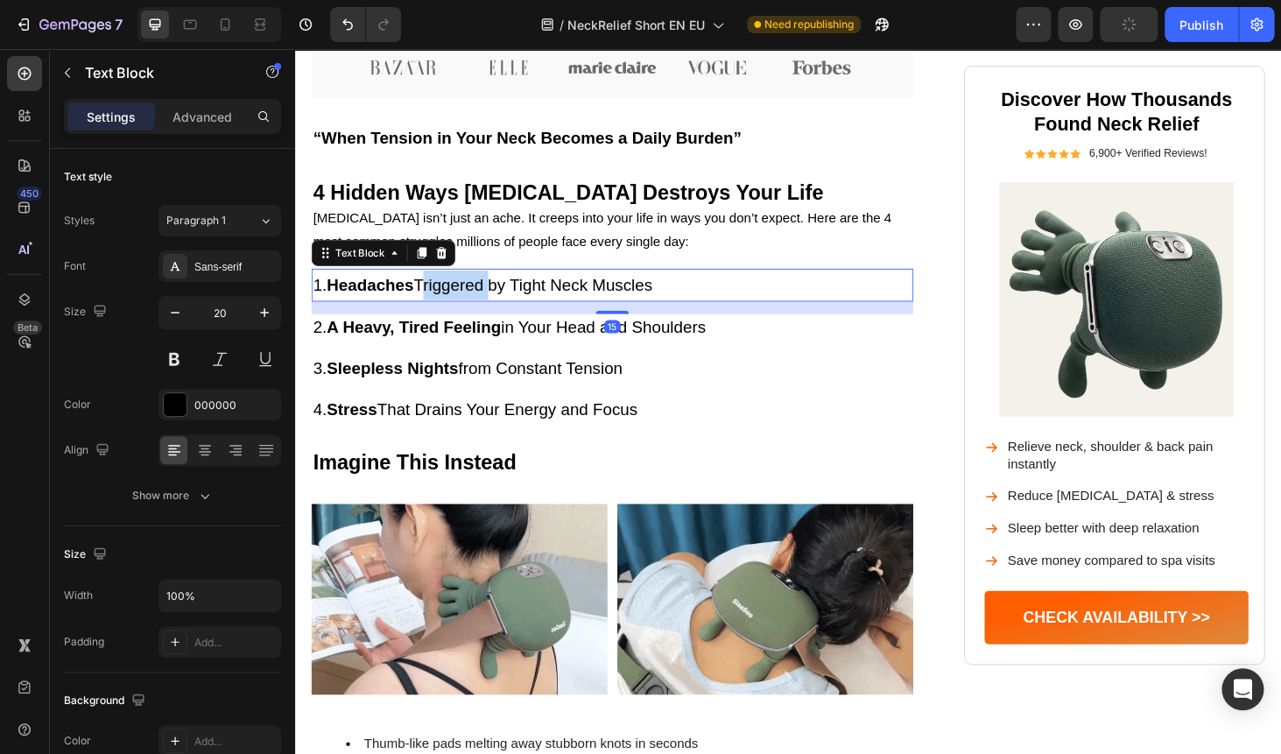
click at [485, 300] on span "1. Headaches Triggered by Tight Neck Muscles" at bounding box center [495, 300] width 362 height 19
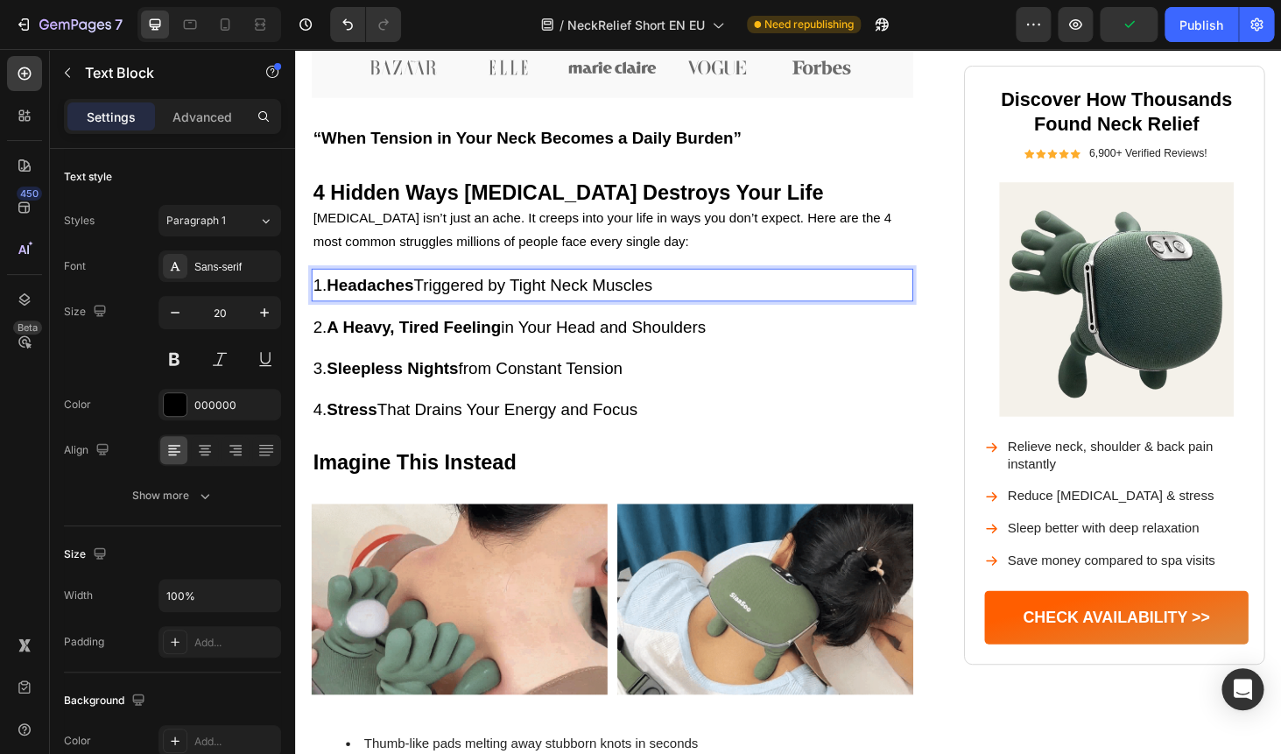
click at [485, 300] on span "1. Headaches Triggered by Tight Neck Muscles" at bounding box center [495, 300] width 362 height 19
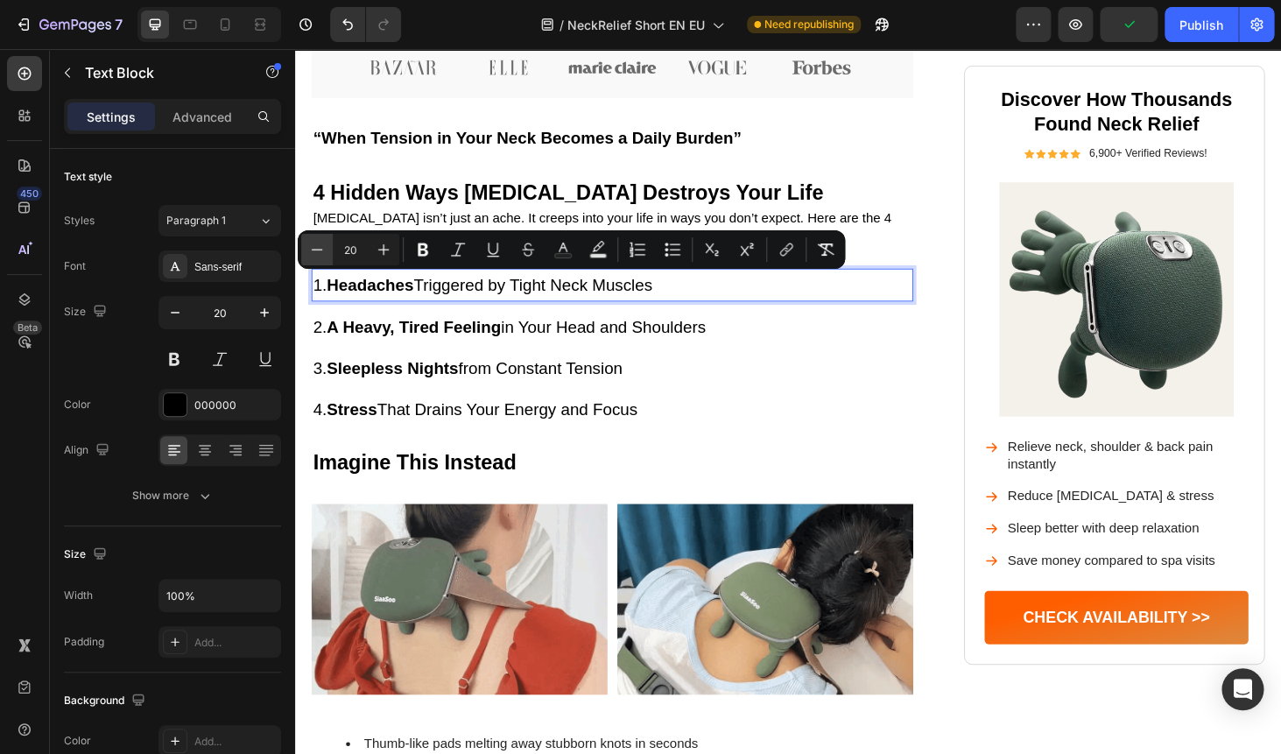
click at [321, 247] on icon "Editor contextual toolbar" at bounding box center [317, 250] width 18 height 18
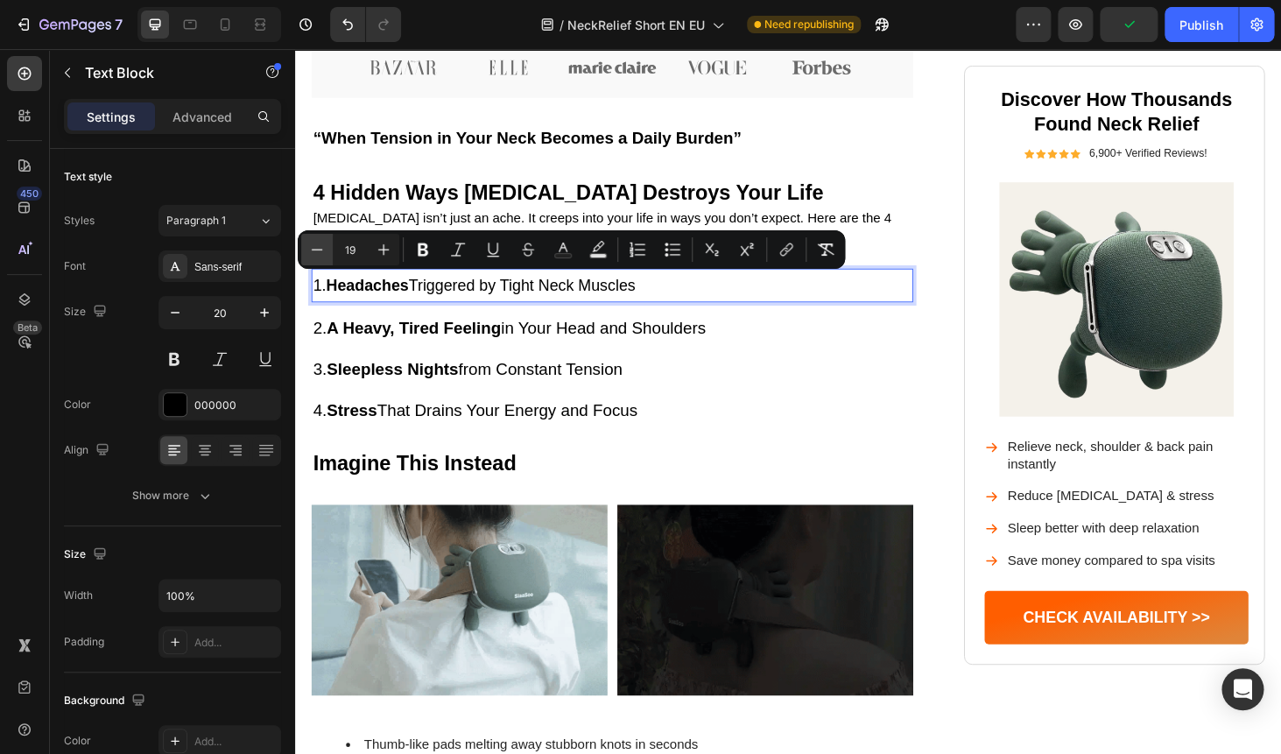
click at [321, 247] on icon "Editor contextual toolbar" at bounding box center [317, 250] width 18 height 18
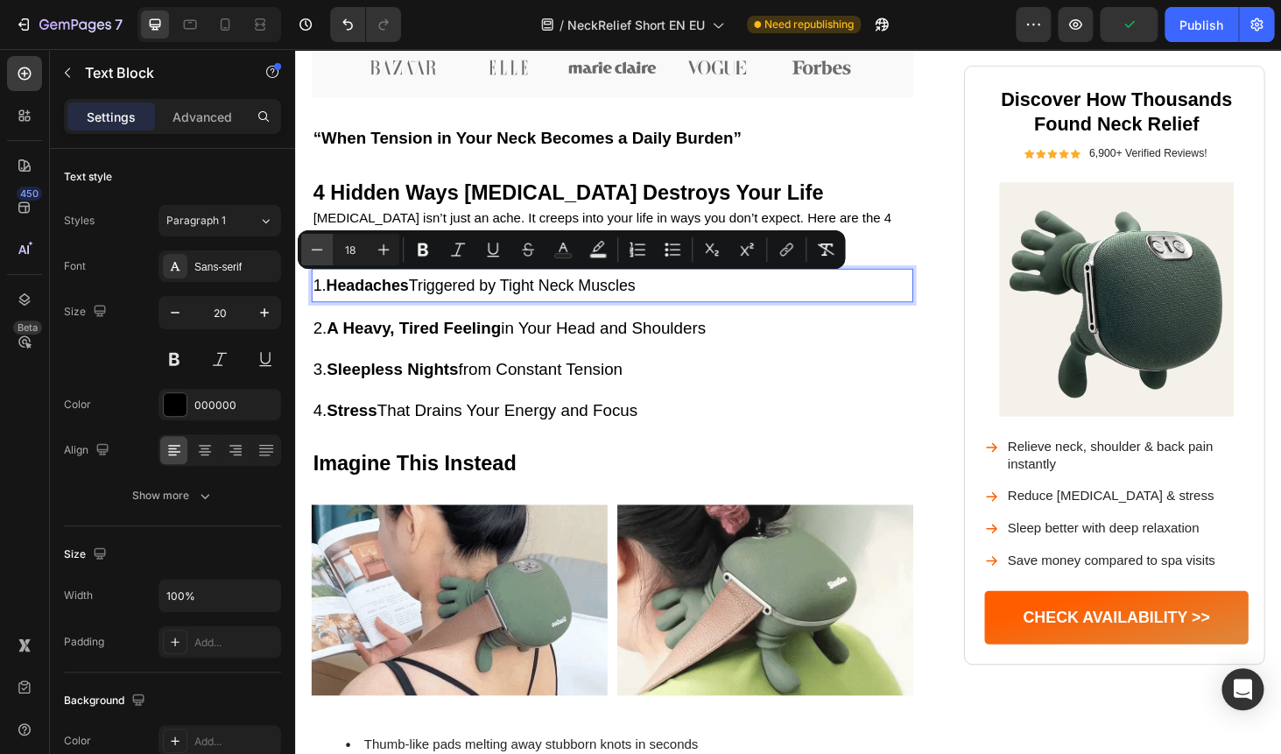
click at [321, 247] on icon "Editor contextual toolbar" at bounding box center [317, 250] width 18 height 18
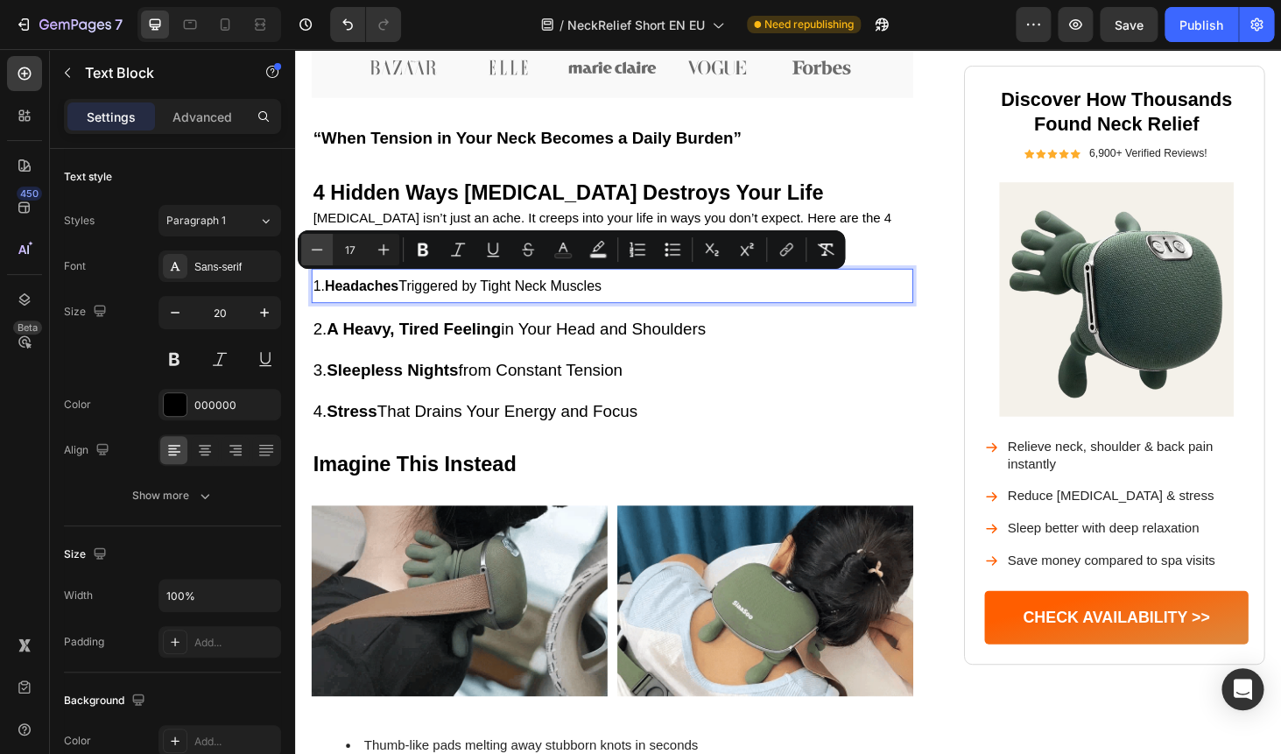
click at [321, 247] on icon "Editor contextual toolbar" at bounding box center [317, 250] width 18 height 18
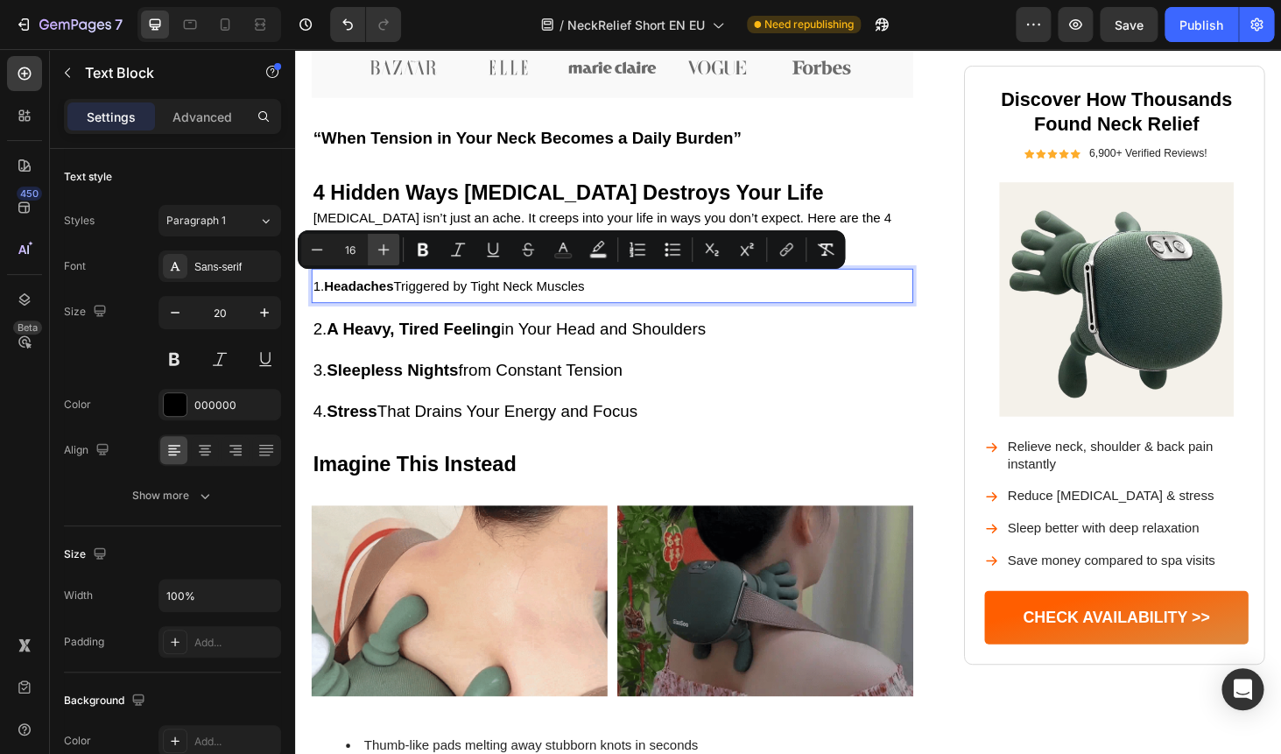
click at [383, 249] on icon "Editor contextual toolbar" at bounding box center [383, 249] width 11 height 11
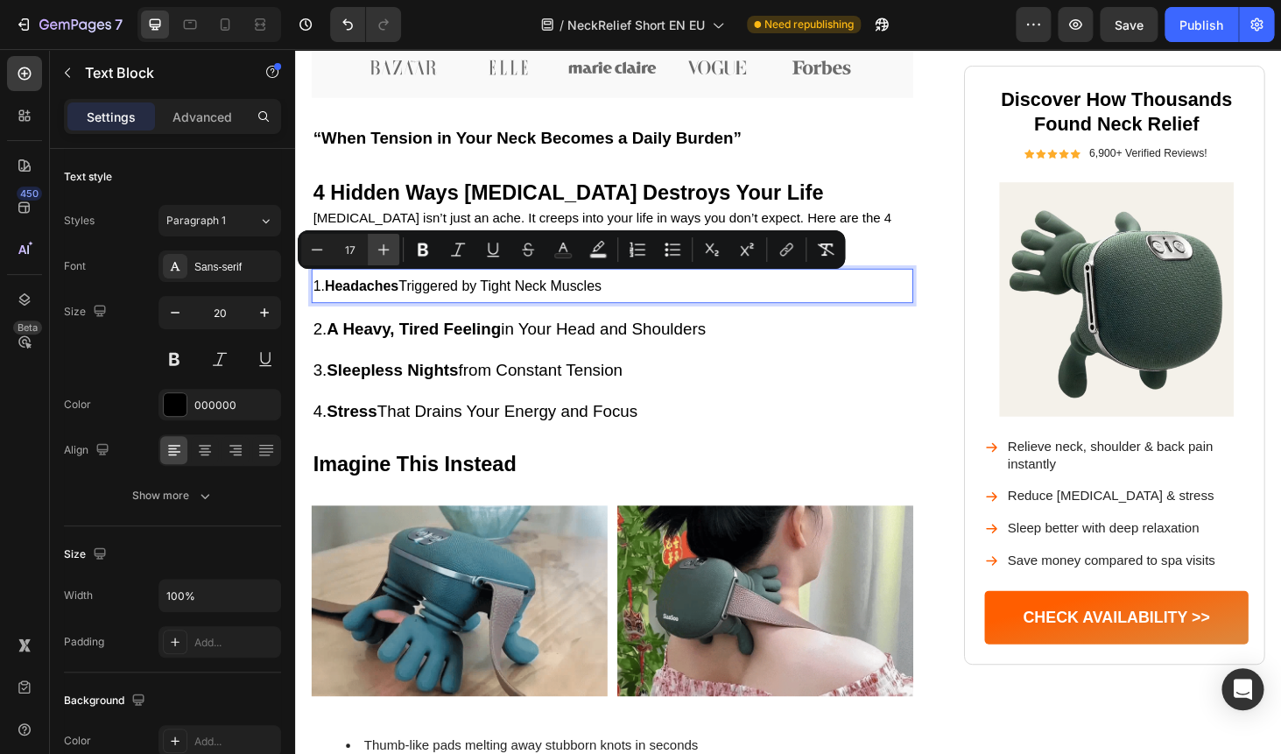
click at [383, 249] on icon "Editor contextual toolbar" at bounding box center [383, 249] width 11 height 11
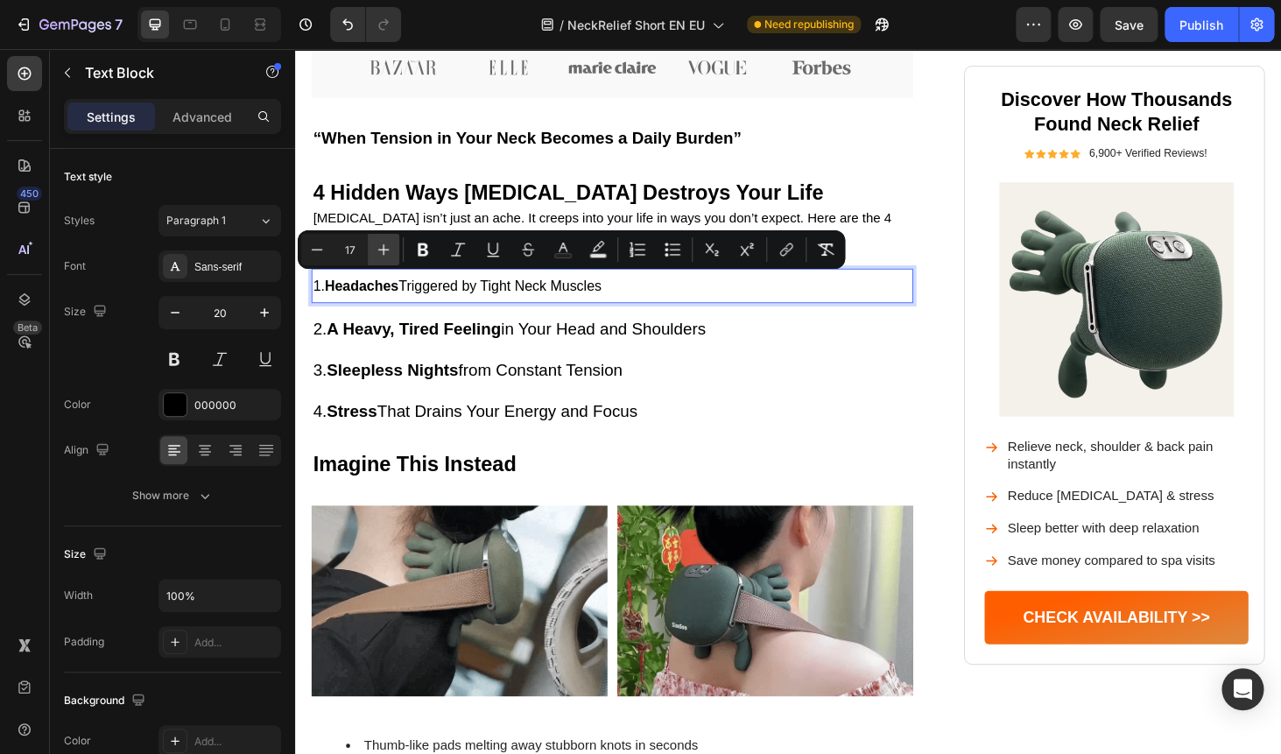
type input "18"
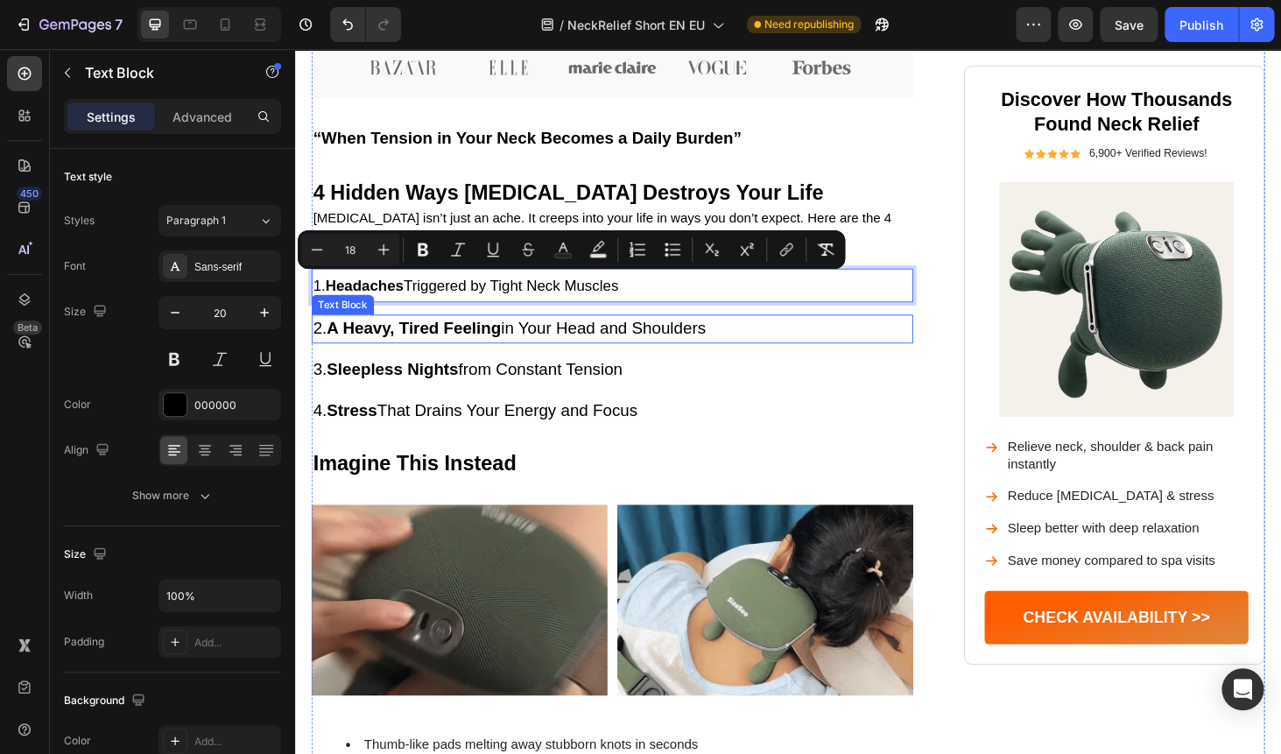
click at [379, 340] on strong "A Heavy, Tired Feeling" at bounding box center [422, 345] width 186 height 19
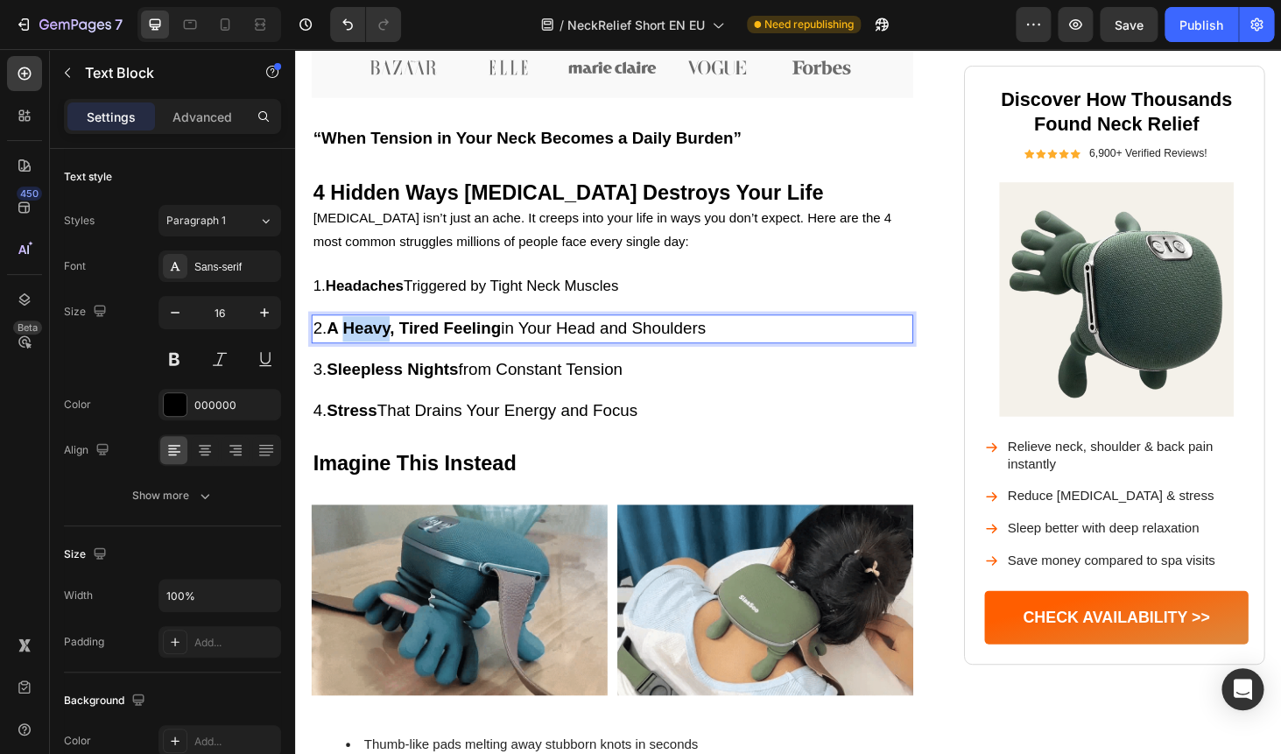
click at [379, 341] on strong "A Heavy, Tired Feeling" at bounding box center [422, 345] width 186 height 19
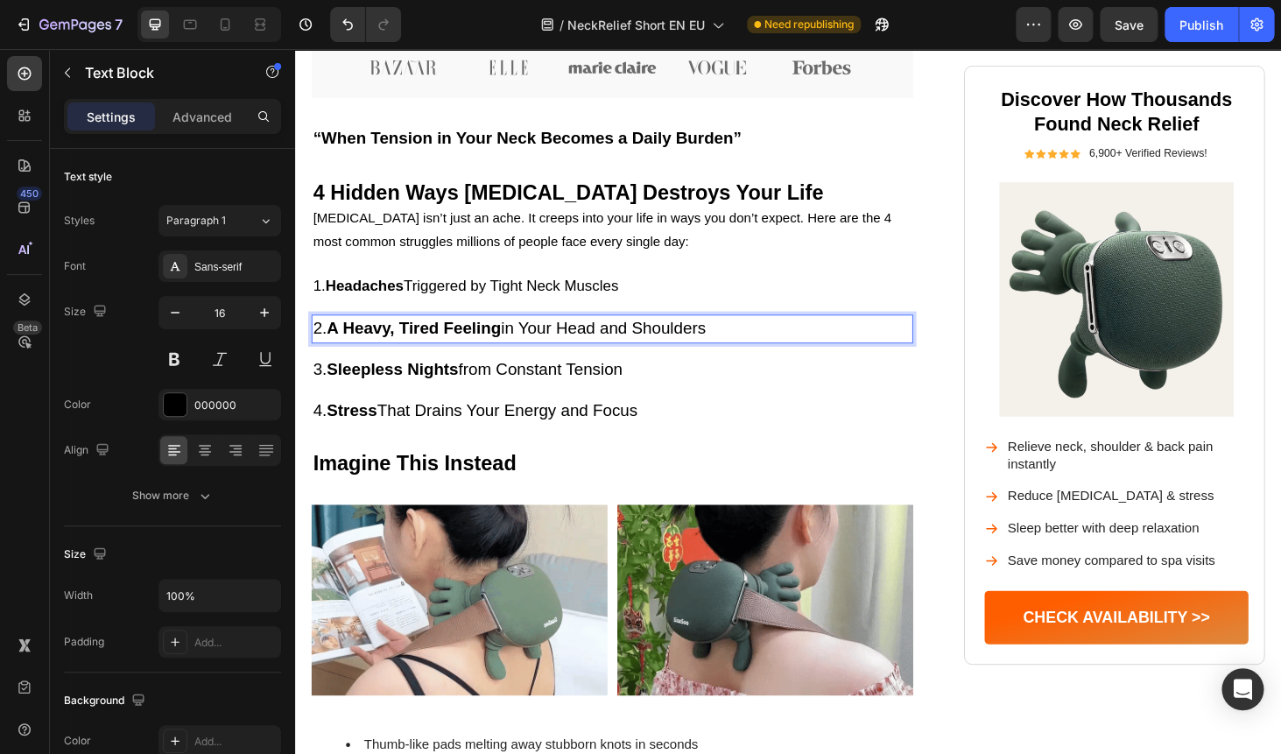
click at [379, 341] on strong "A Heavy, Tired Feeling" at bounding box center [422, 345] width 186 height 19
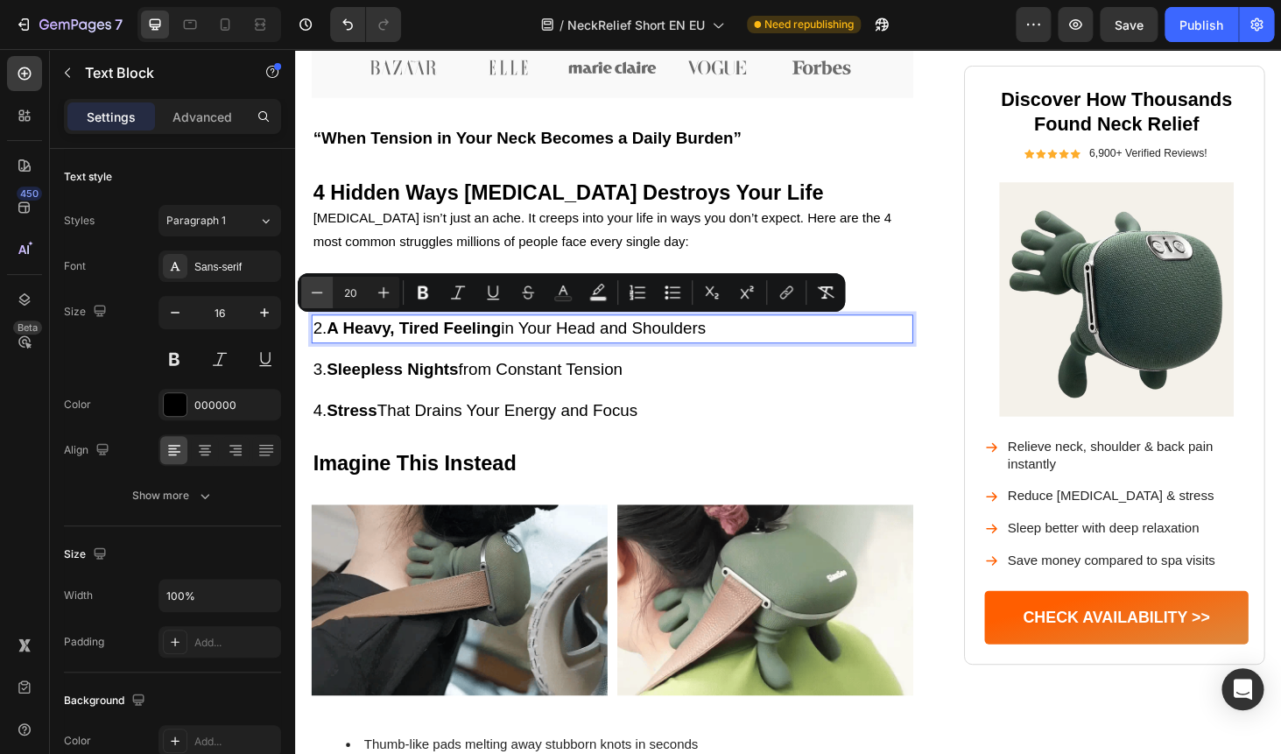
click at [324, 298] on icon "Editor contextual toolbar" at bounding box center [317, 293] width 18 height 18
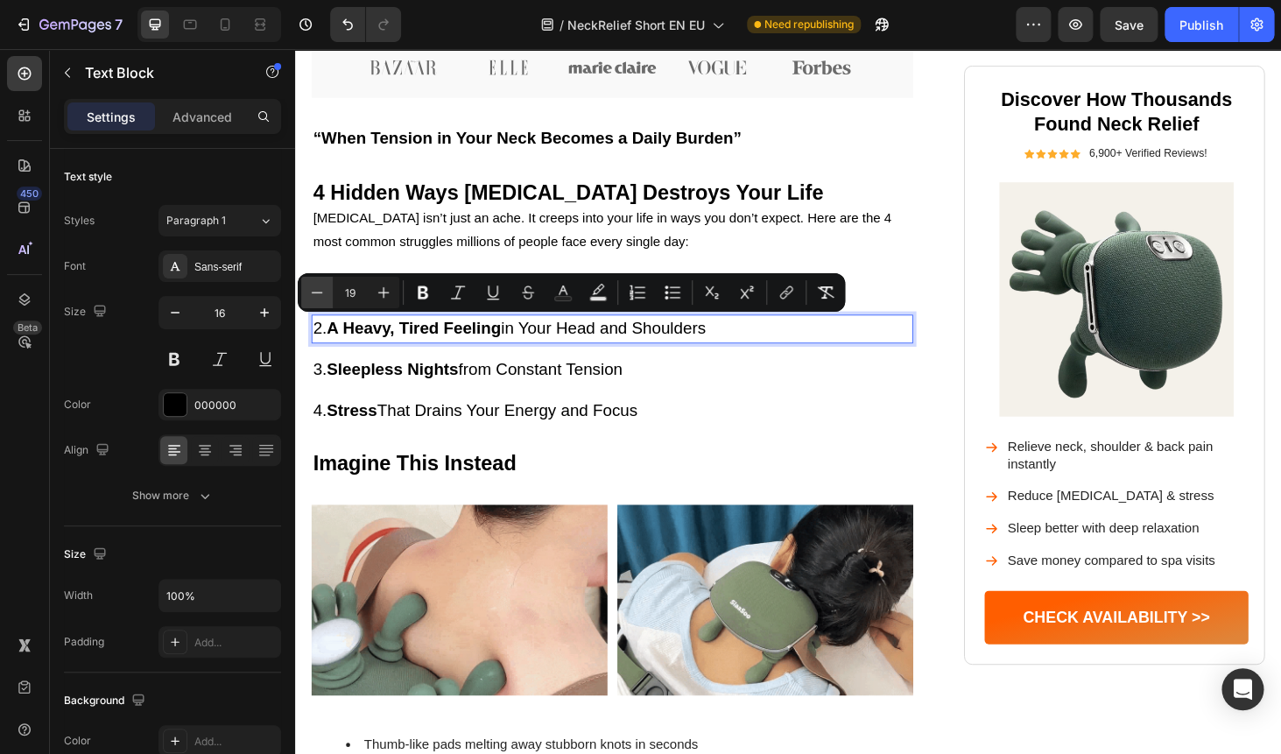
click at [324, 298] on icon "Editor contextual toolbar" at bounding box center [317, 293] width 18 height 18
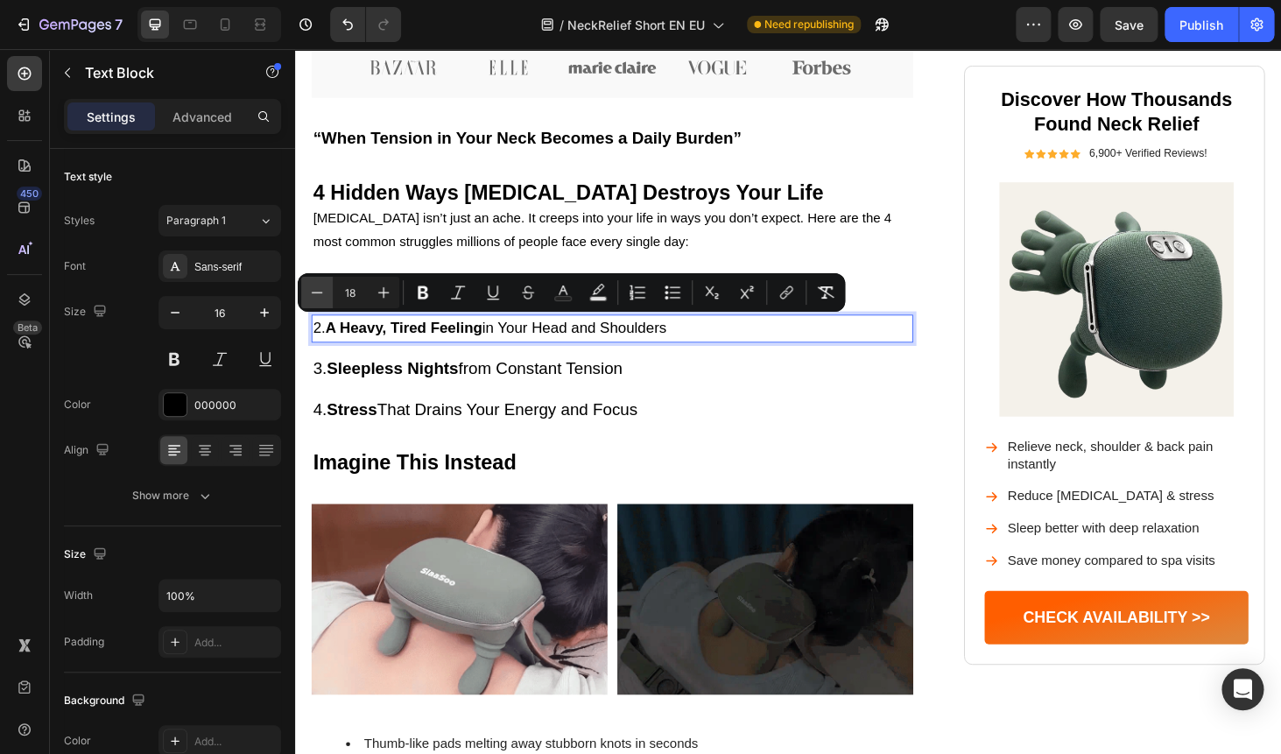
click at [324, 298] on icon "Editor contextual toolbar" at bounding box center [317, 293] width 18 height 18
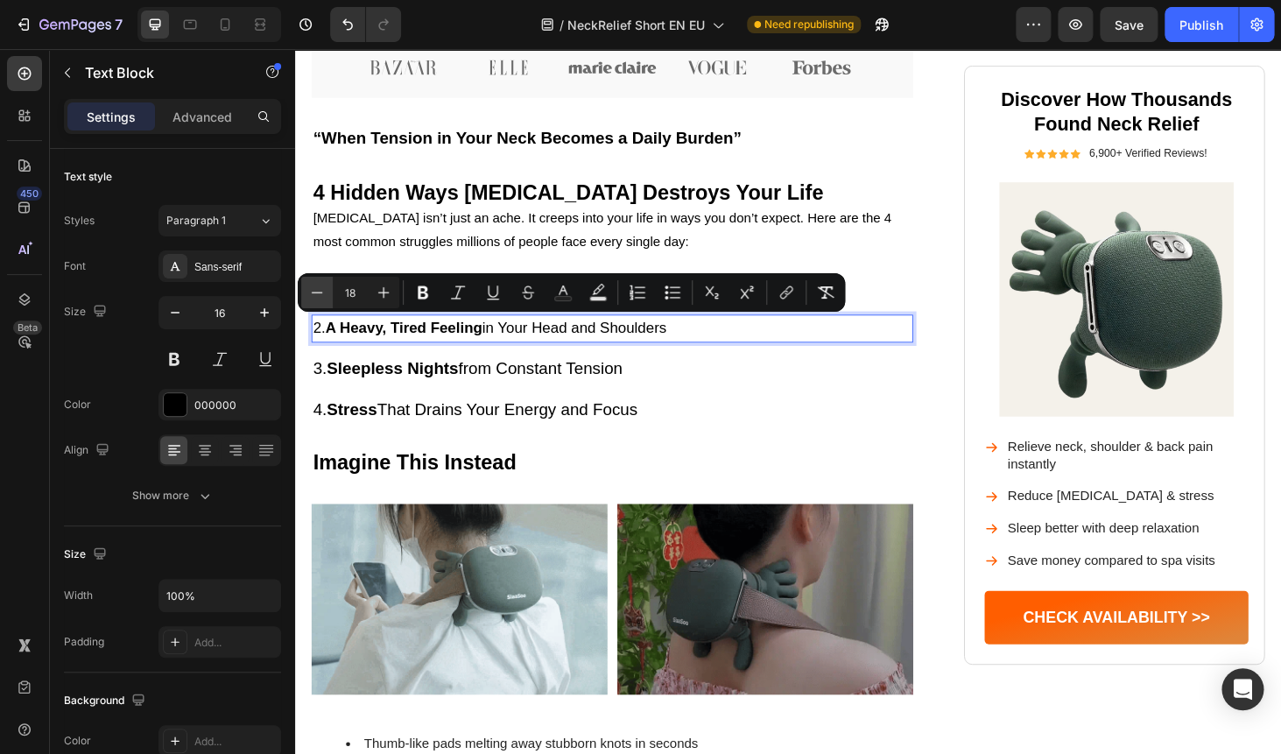
type input "17"
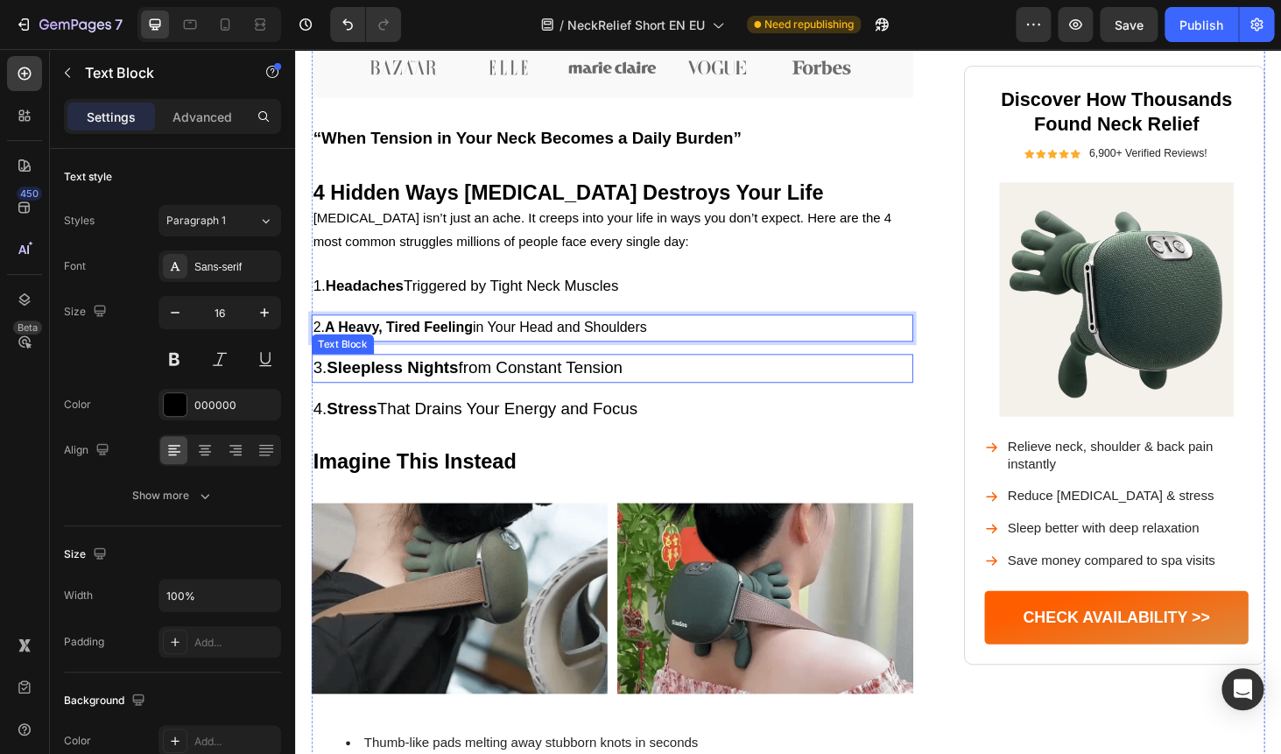
click at [397, 390] on strong "Sleepless Nights" at bounding box center [399, 387] width 140 height 19
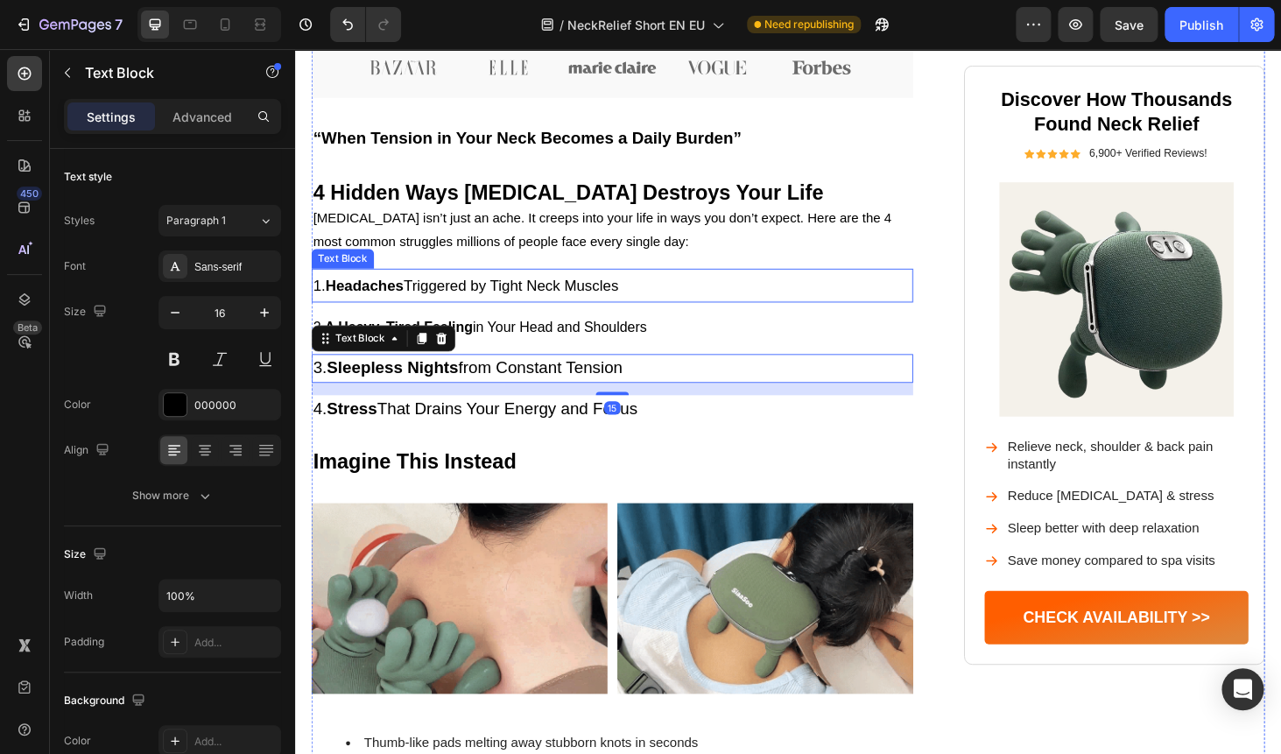
click at [401, 305] on strong "Headaches" at bounding box center [368, 301] width 83 height 18
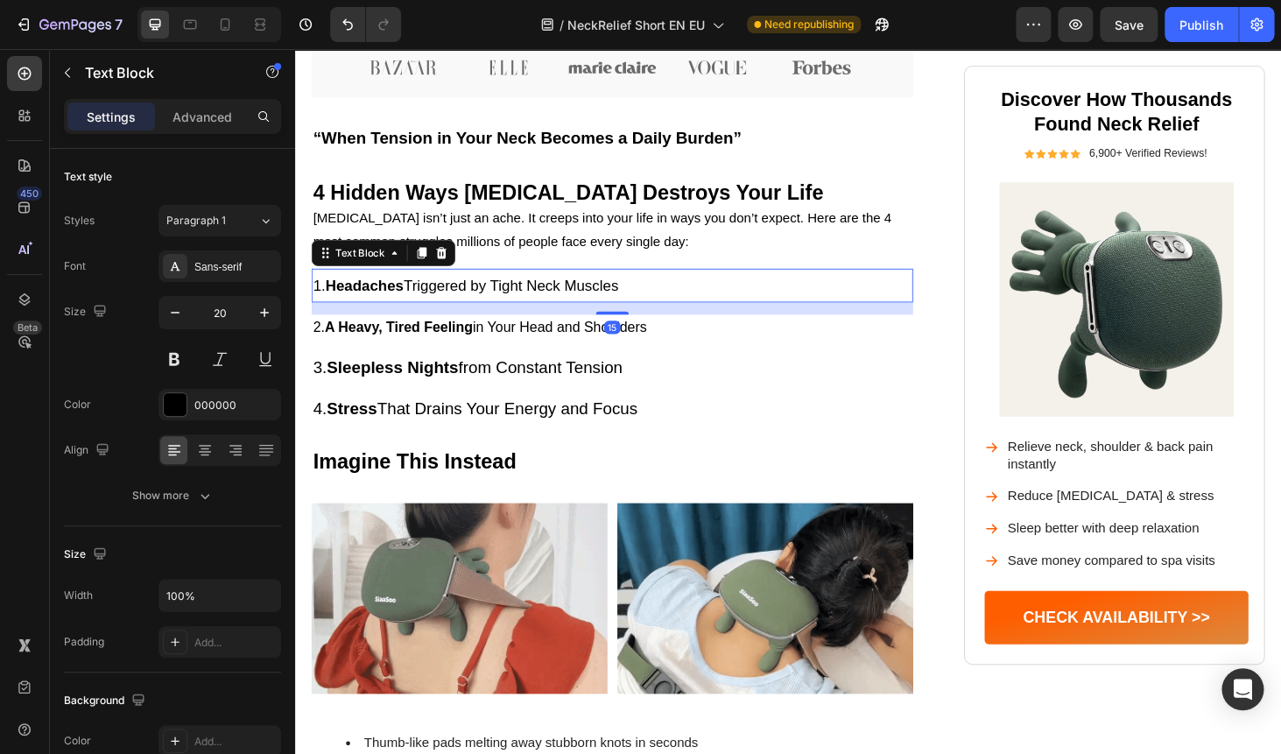
click at [401, 305] on strong "Headaches" at bounding box center [368, 301] width 83 height 18
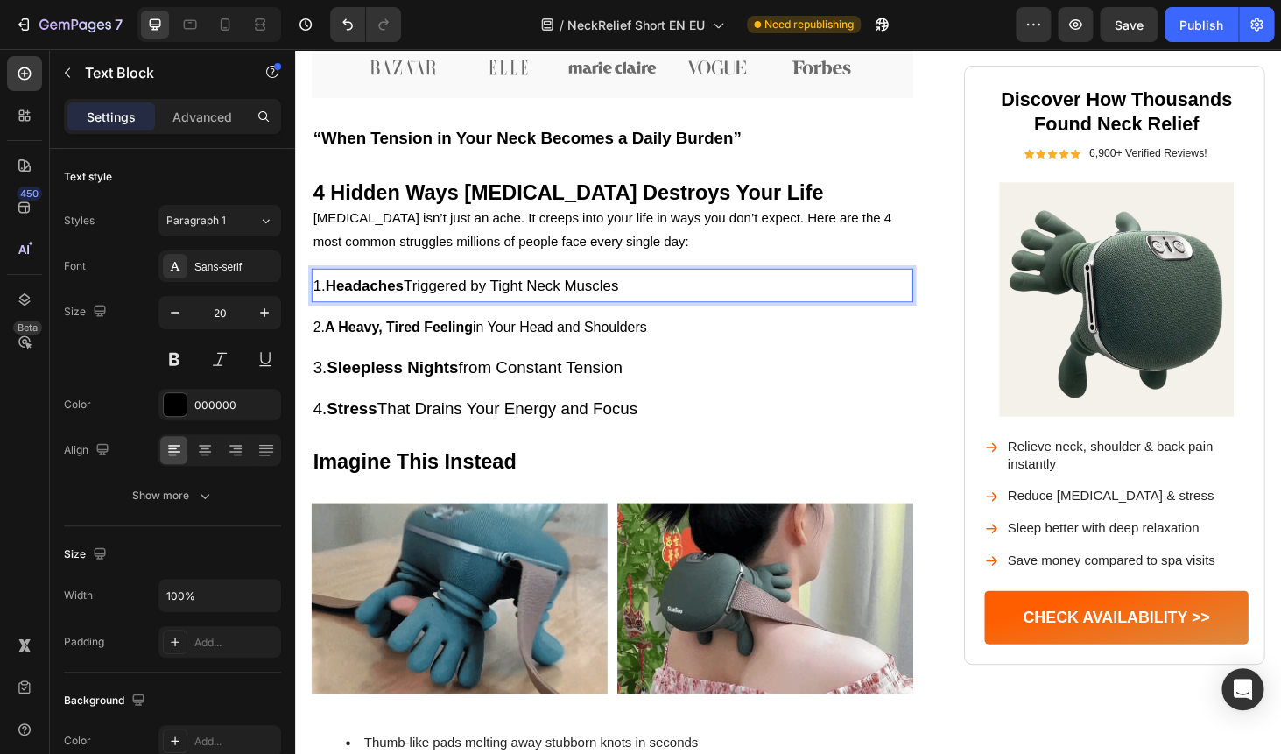
click at [401, 305] on strong "Headaches" at bounding box center [368, 301] width 83 height 18
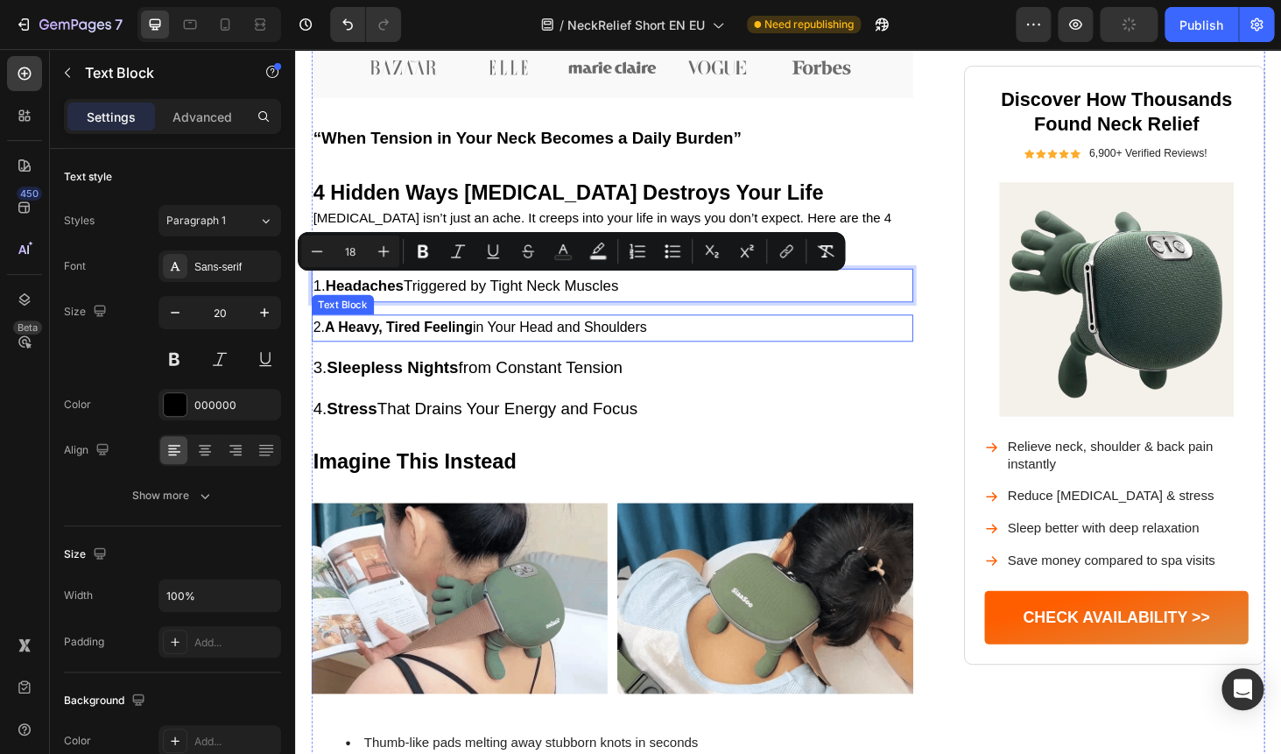
click at [386, 342] on strong "A Heavy, Tired Feeling" at bounding box center [405, 345] width 158 height 17
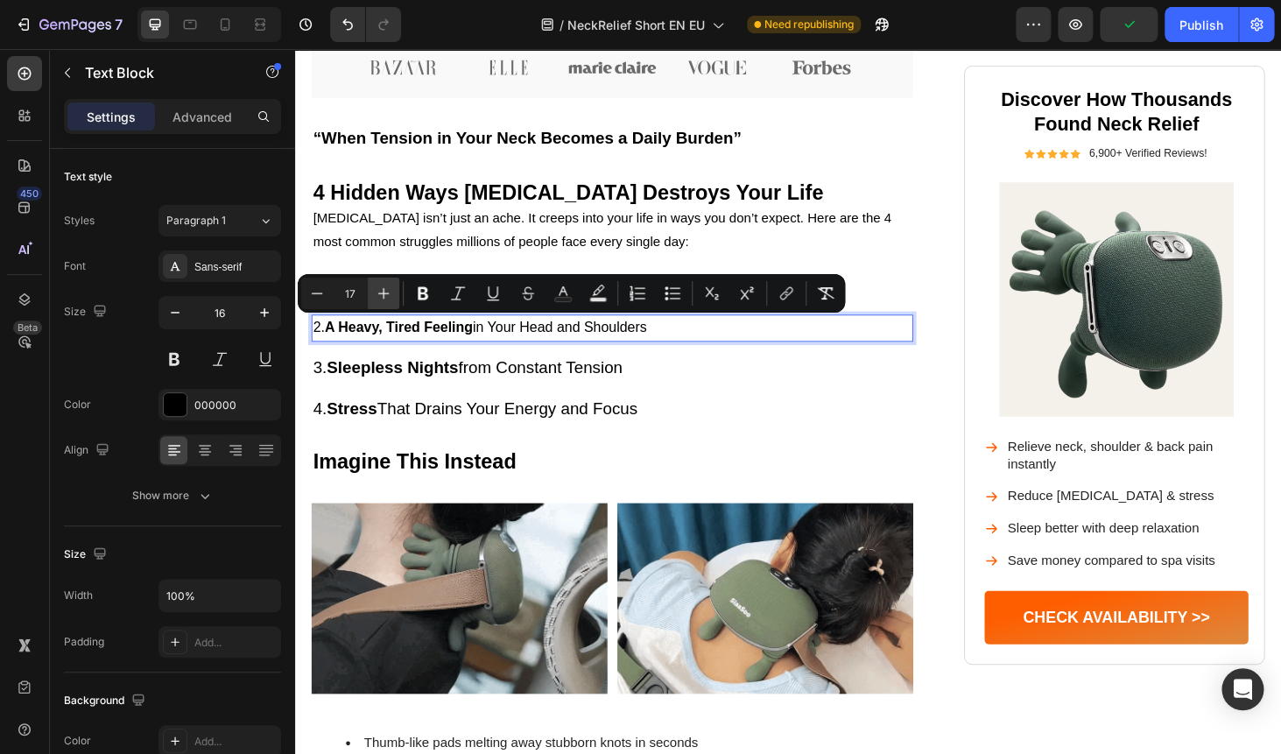
click at [377, 298] on icon "Editor contextual toolbar" at bounding box center [384, 293] width 18 height 18
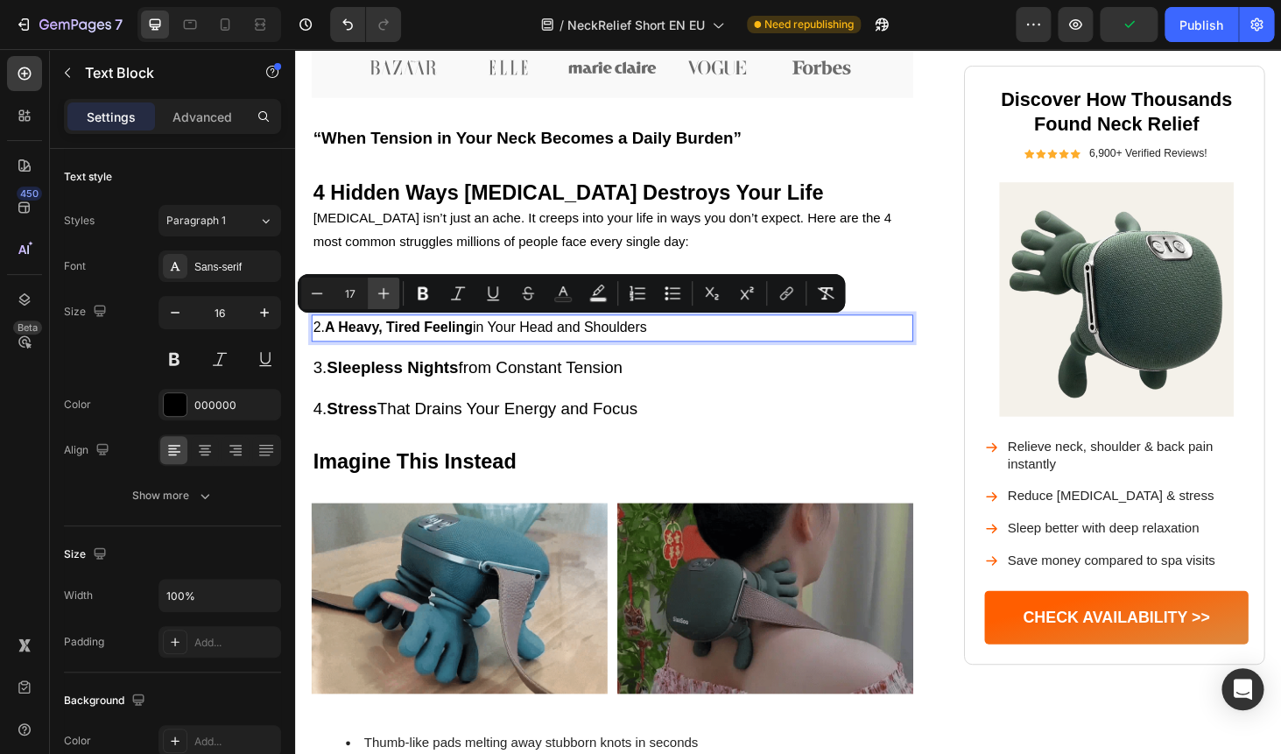
type input "18"
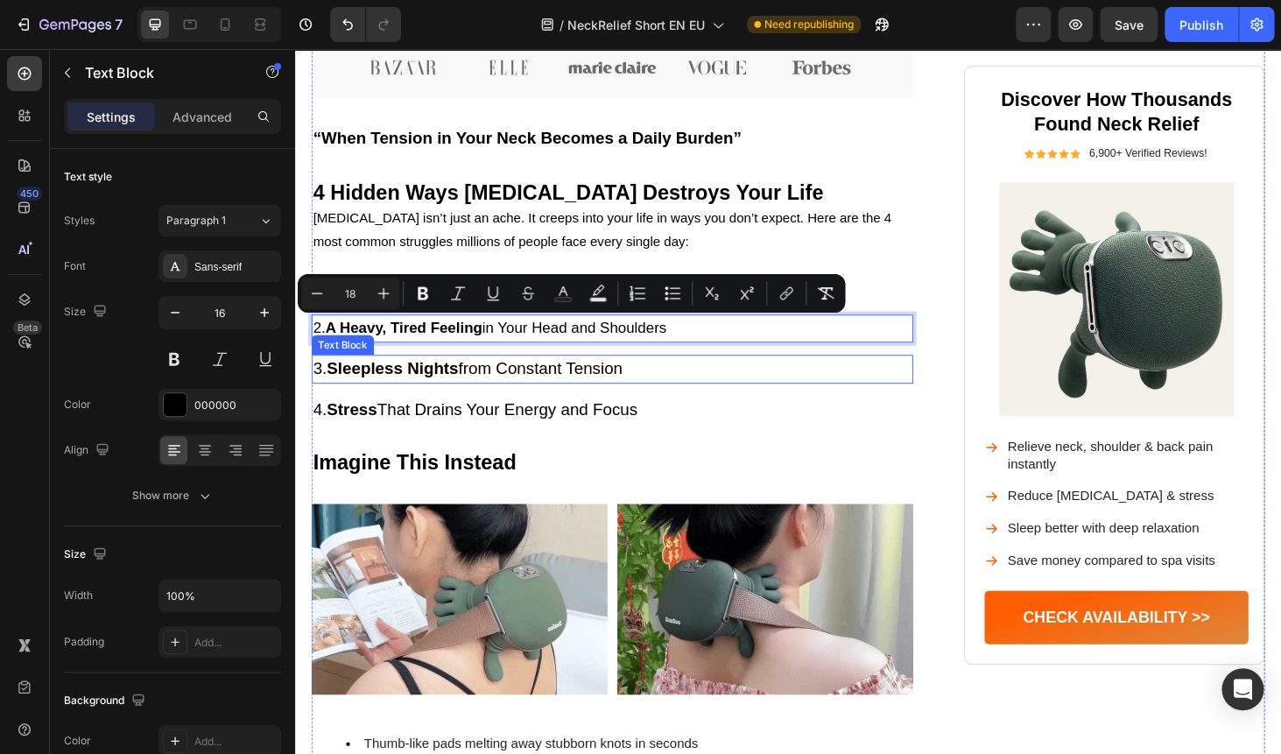
click at [373, 384] on strong "Sleepless Nights" at bounding box center [399, 388] width 140 height 19
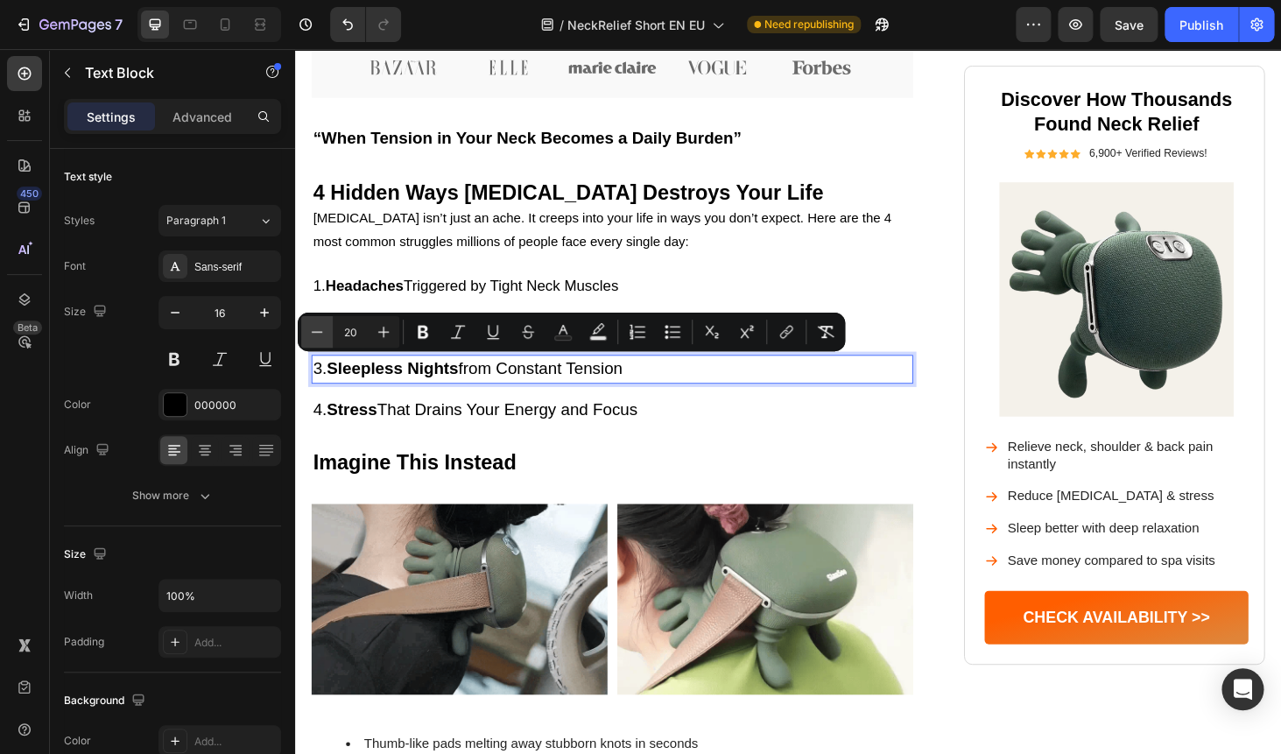
click at [319, 334] on icon "Editor contextual toolbar" at bounding box center [317, 332] width 18 height 18
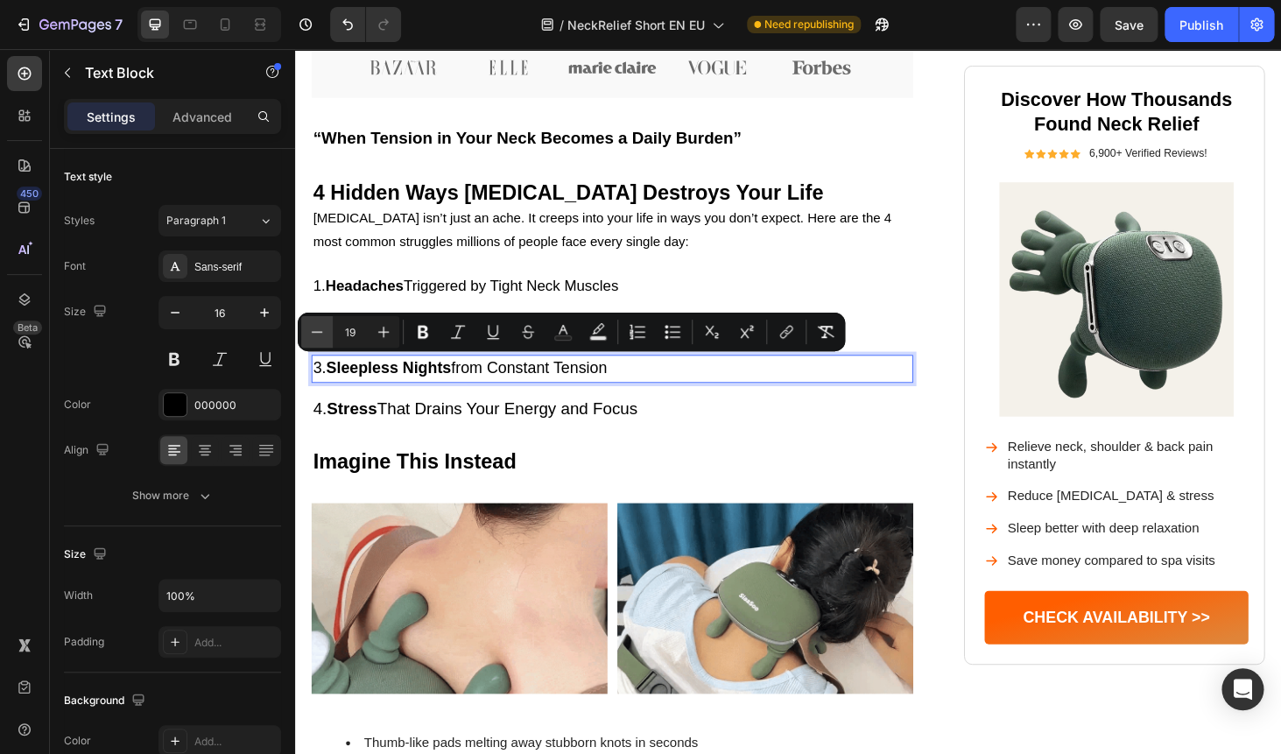
click at [319, 334] on icon "Editor contextual toolbar" at bounding box center [317, 332] width 18 height 18
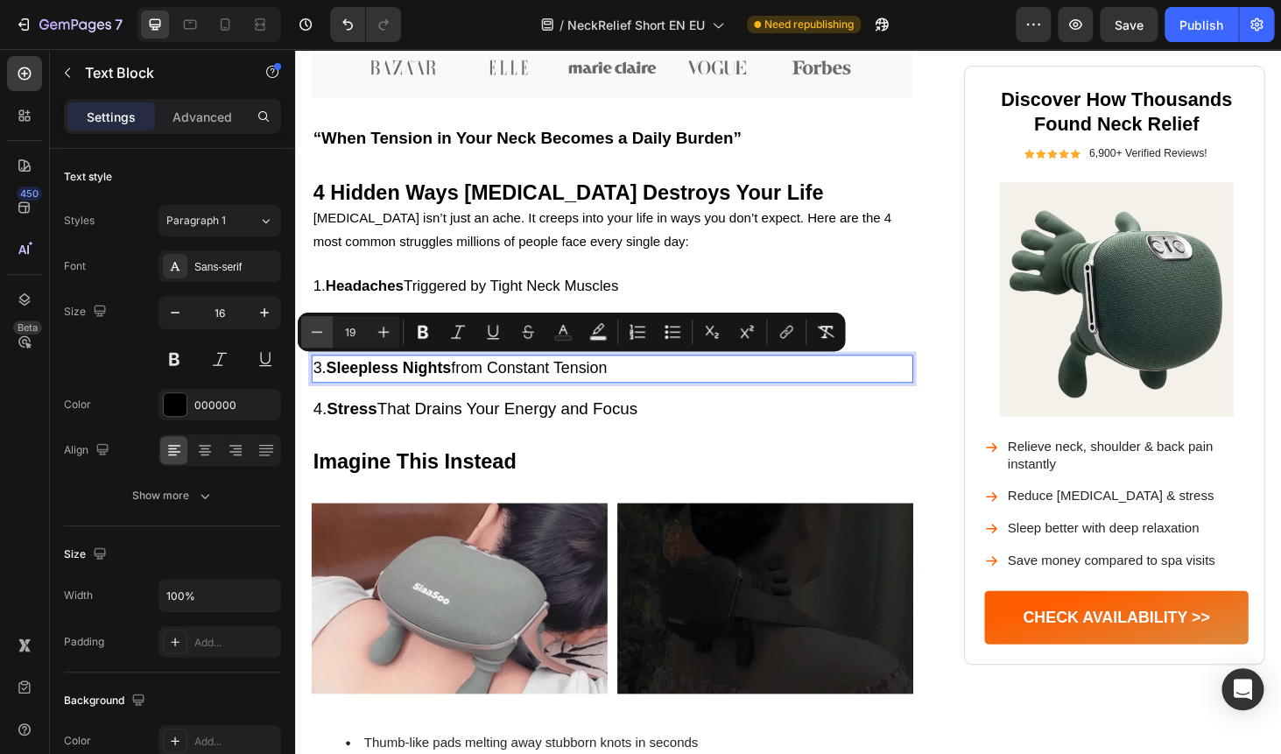
type input "18"
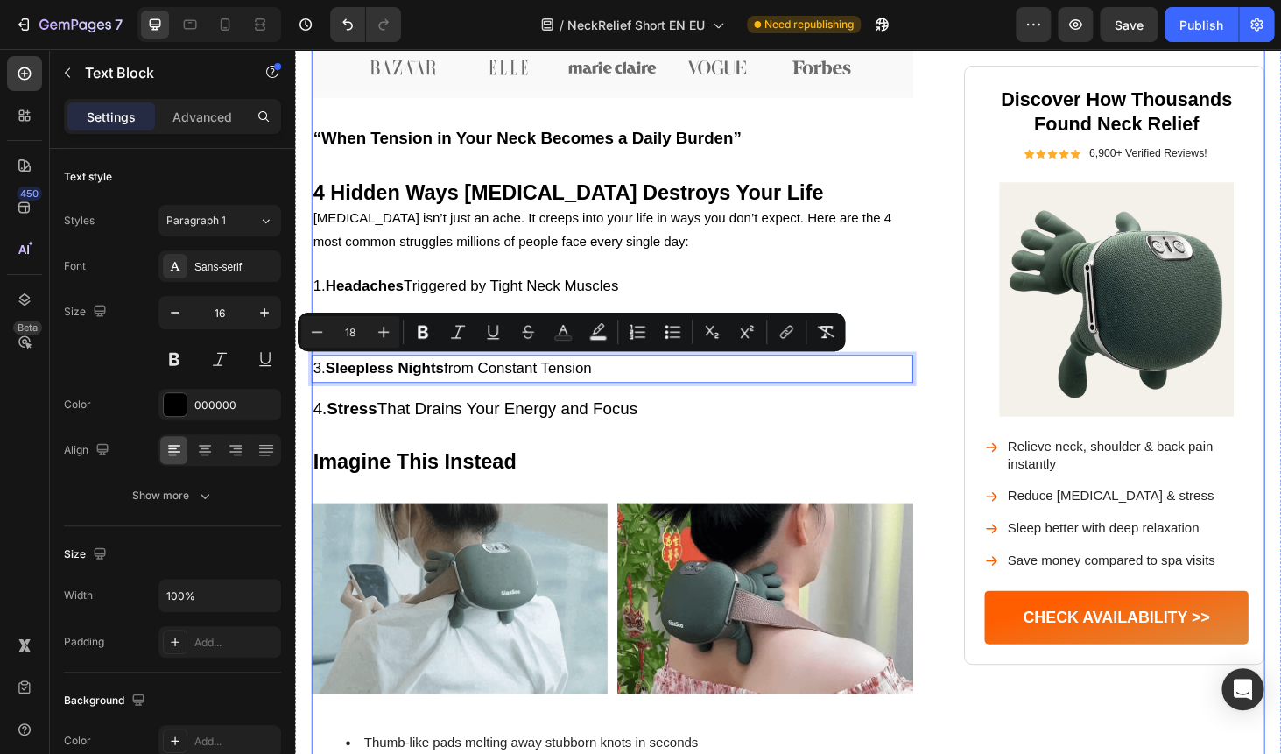
click at [381, 424] on strong "Stress" at bounding box center [355, 431] width 53 height 19
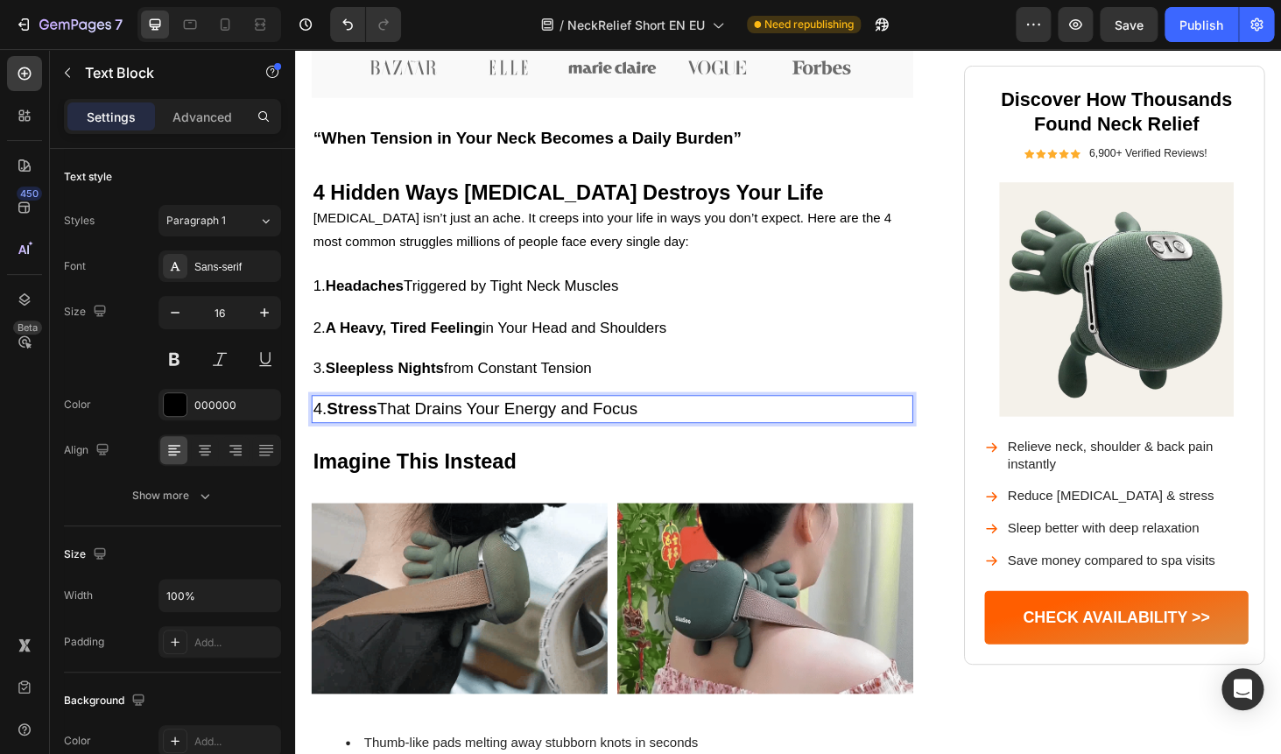
click at [381, 424] on strong "Stress" at bounding box center [355, 431] width 53 height 19
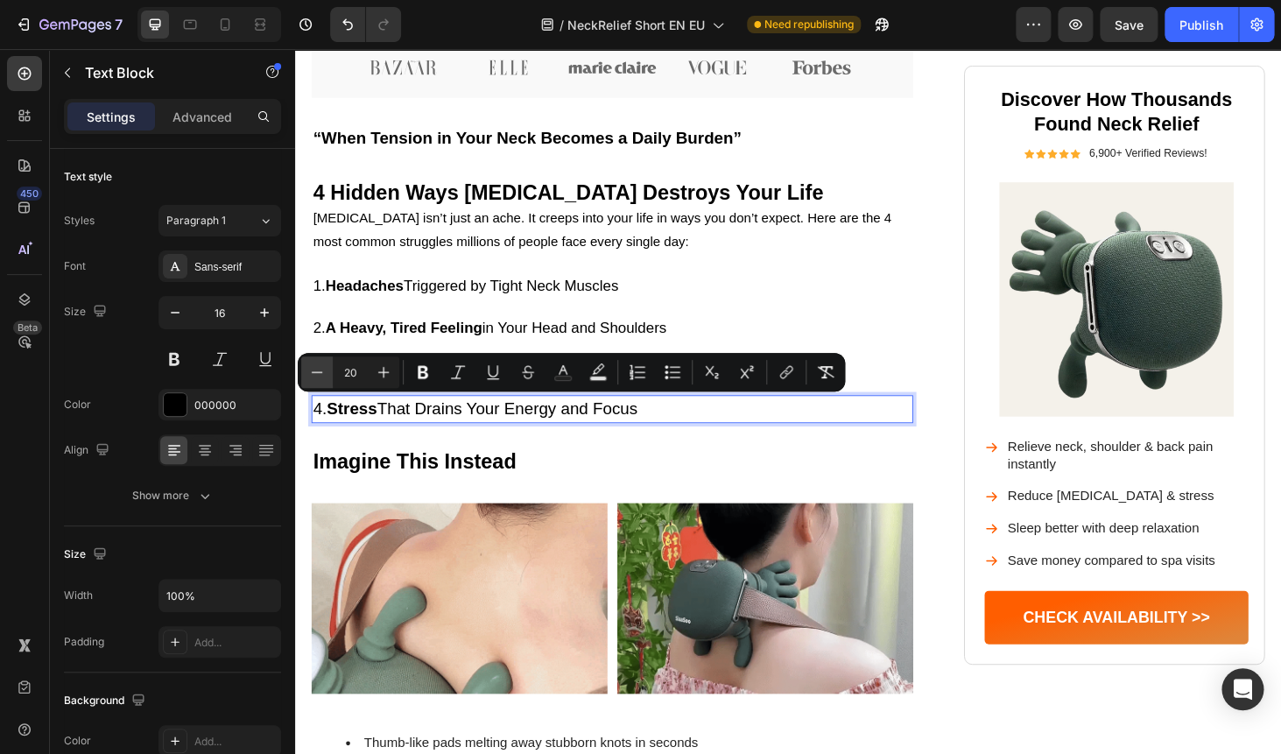
click at [329, 369] on button "Minus" at bounding box center [317, 372] width 32 height 32
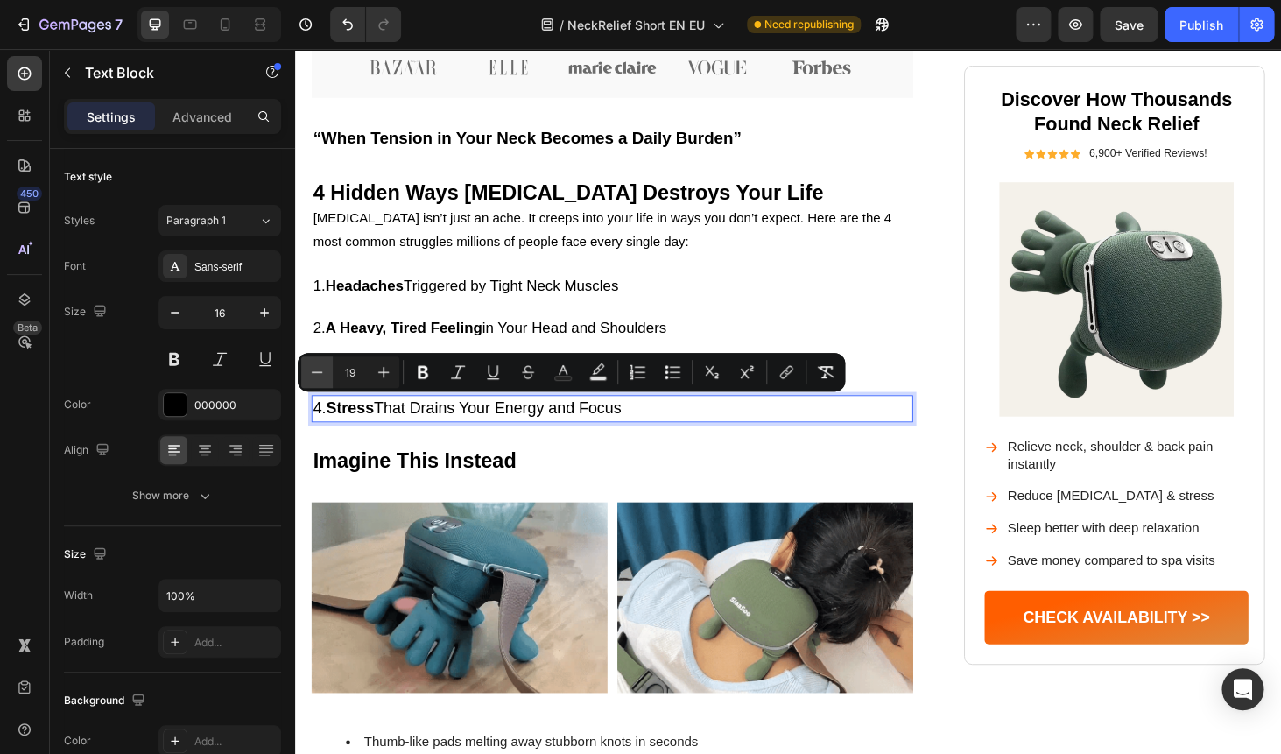
click at [329, 369] on button "Minus" at bounding box center [317, 372] width 32 height 32
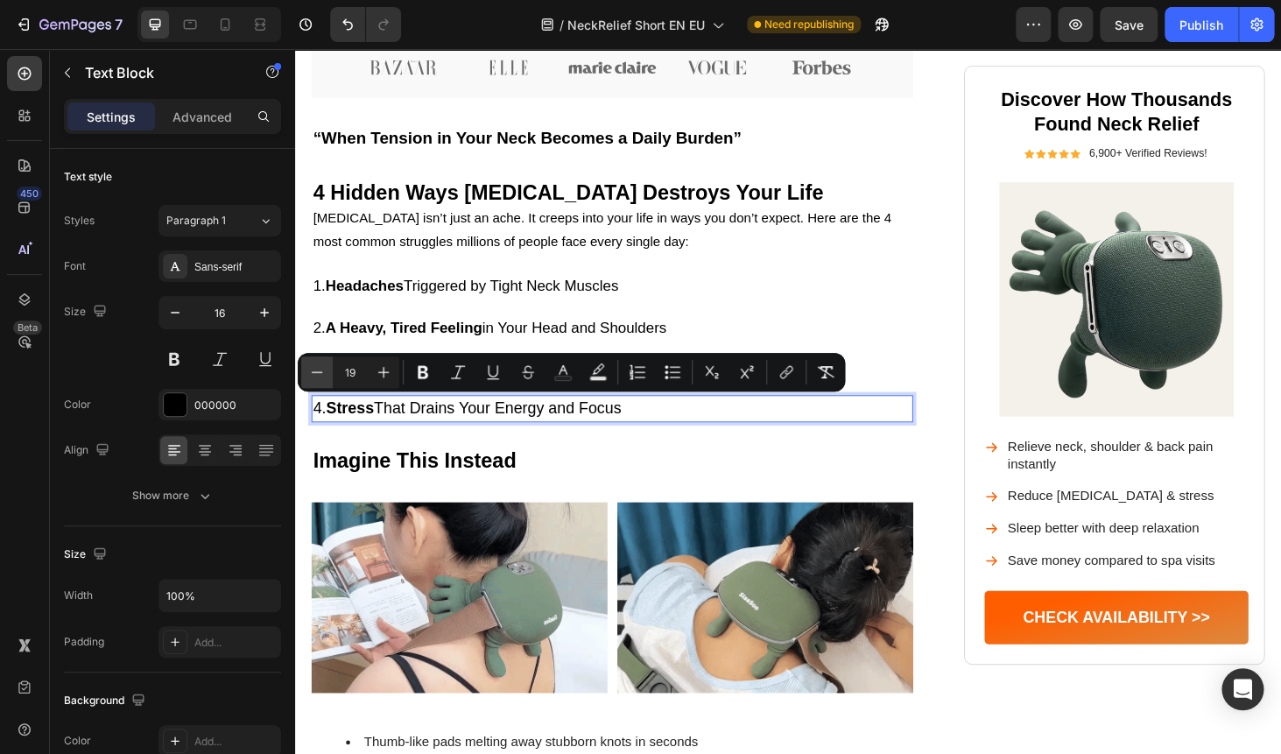
type input "18"
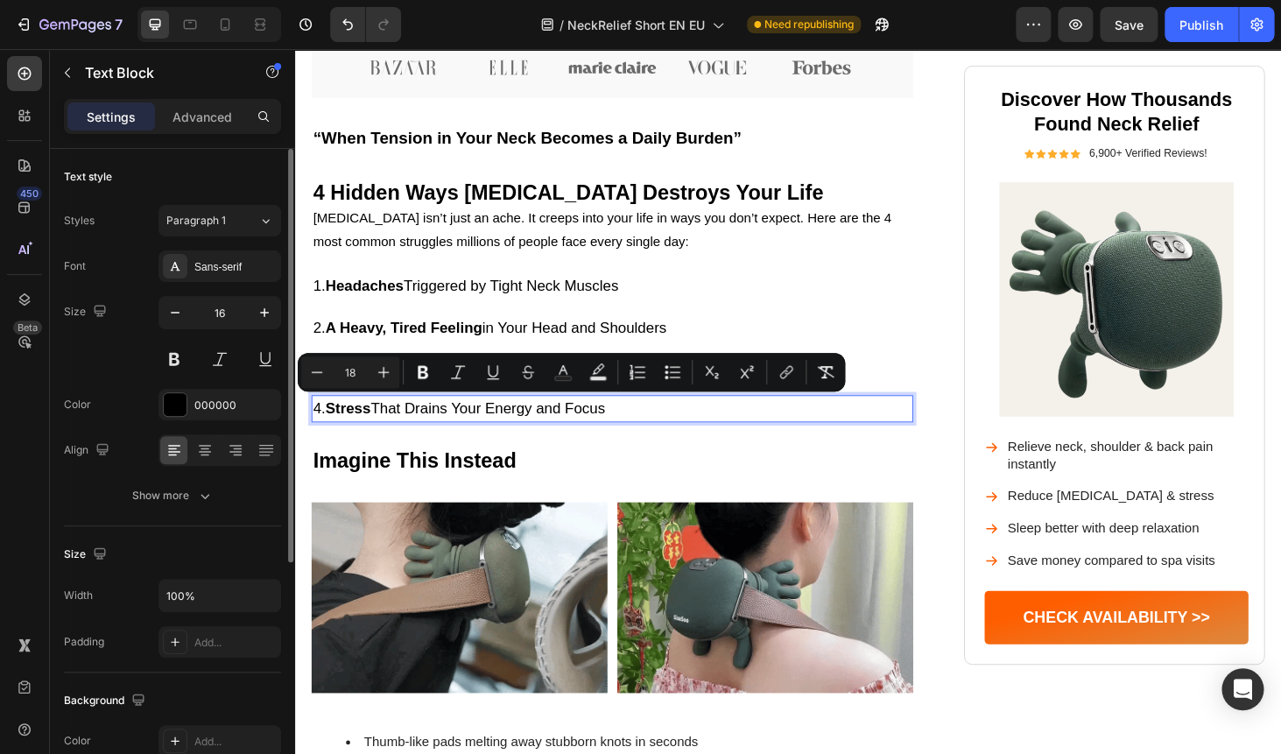
click at [119, 368] on div "Size 16" at bounding box center [172, 335] width 217 height 79
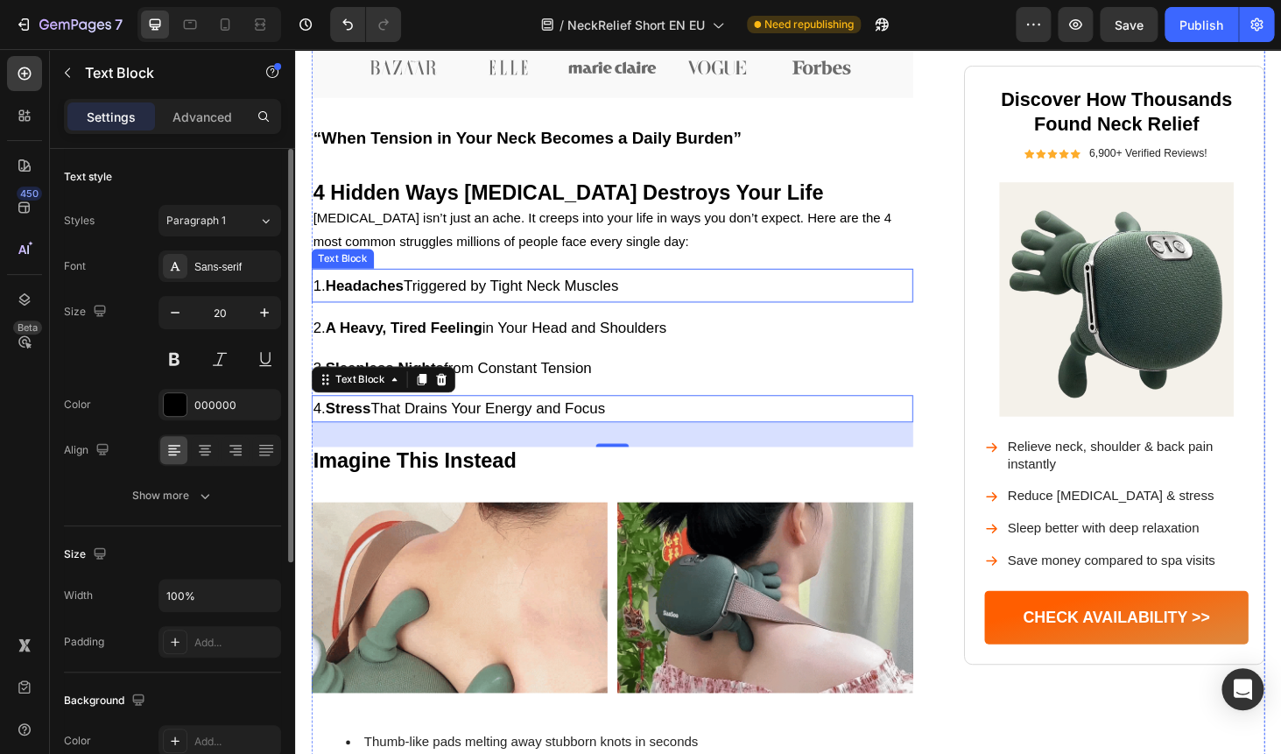
click at [635, 293] on span "1. Headaches Triggered by Tight Neck Muscles" at bounding box center [477, 301] width 326 height 18
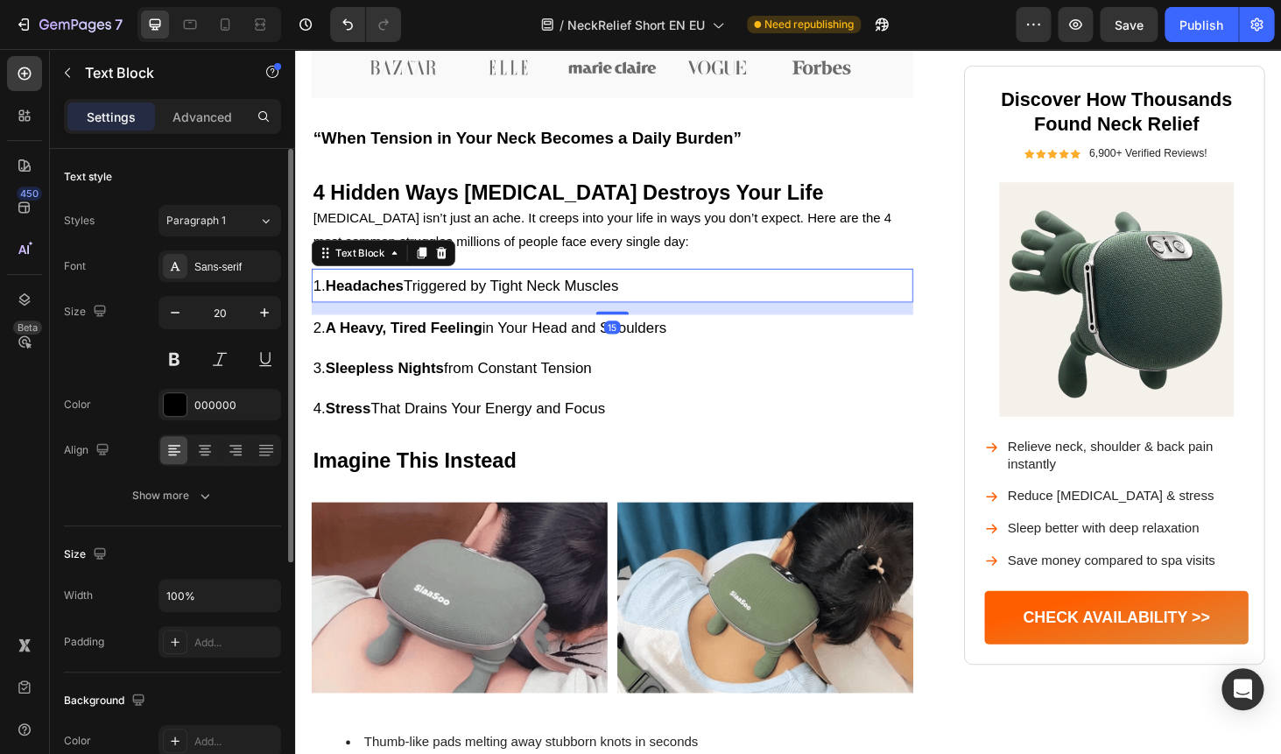
click at [592, 239] on p "Neck pain isn’t just an ache. It creeps into your life in ways you don’t expect…" at bounding box center [632, 242] width 637 height 51
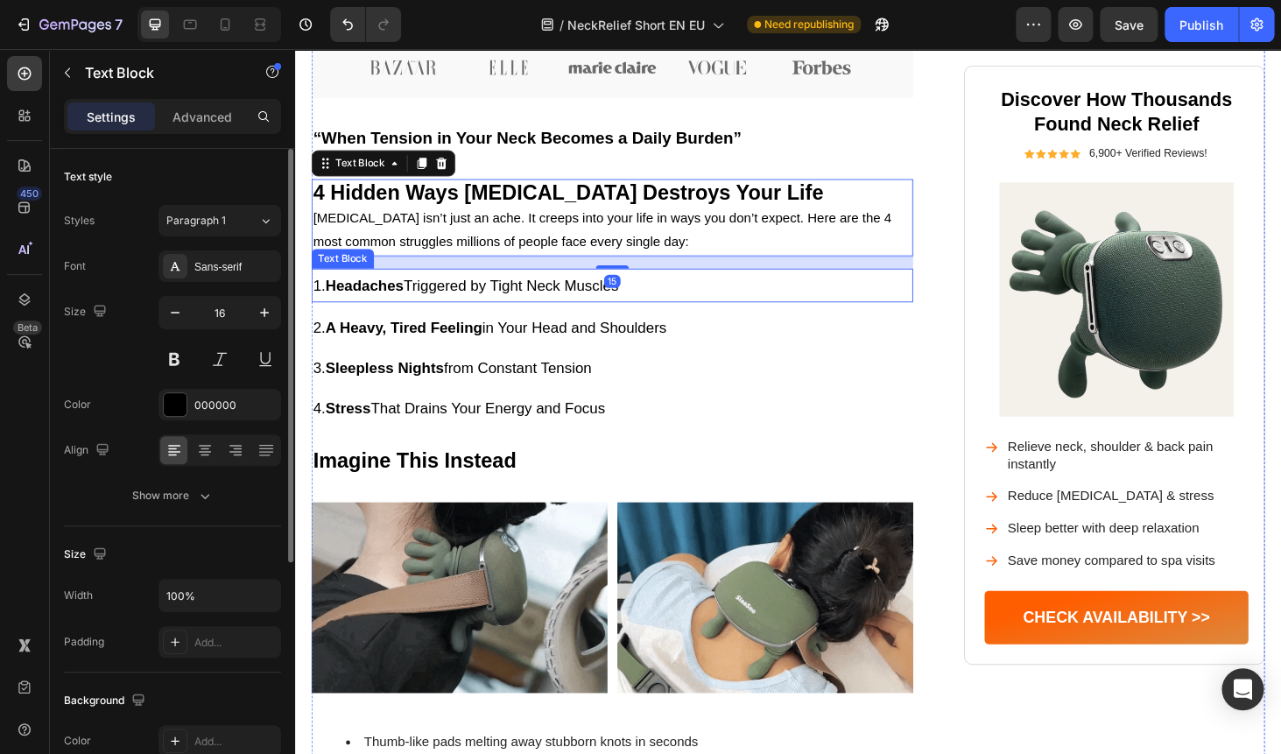
click at [441, 298] on span "1. Headaches Triggered by Tight Neck Muscles" at bounding box center [477, 301] width 326 height 18
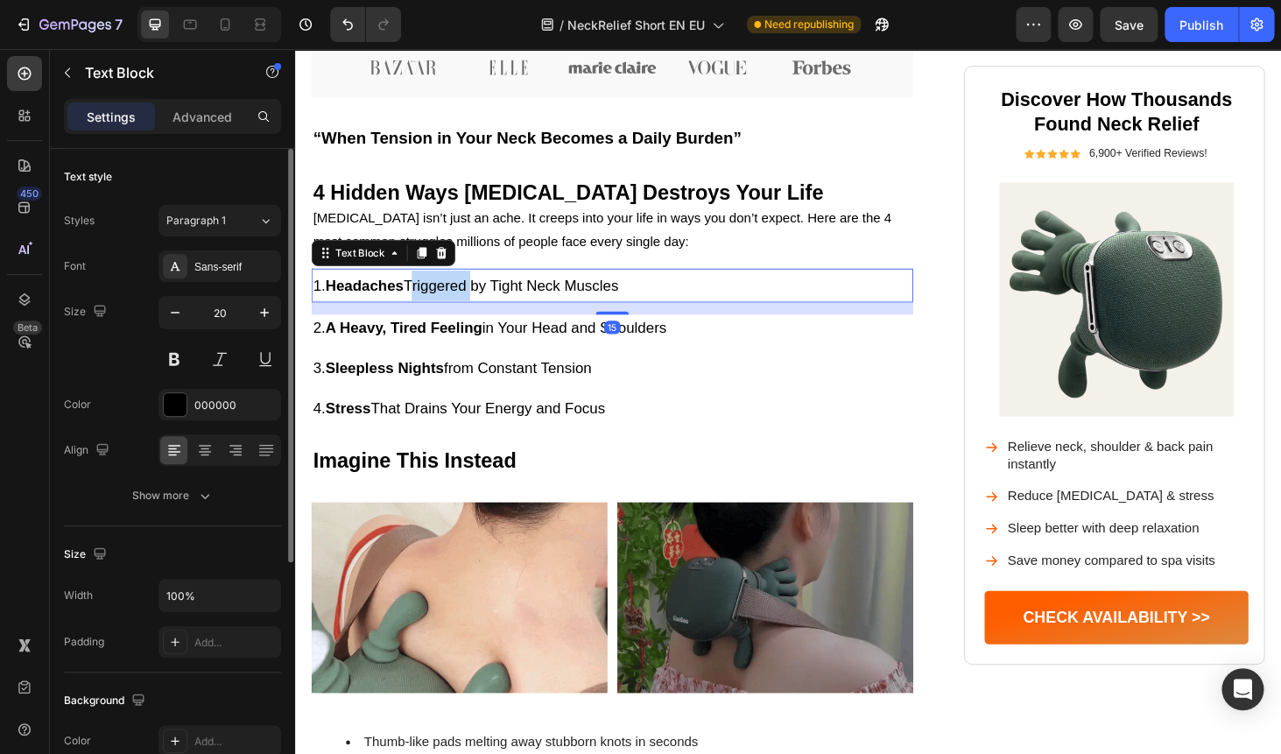
click at [441, 298] on span "1. Headaches Triggered by Tight Neck Muscles" at bounding box center [477, 301] width 326 height 18
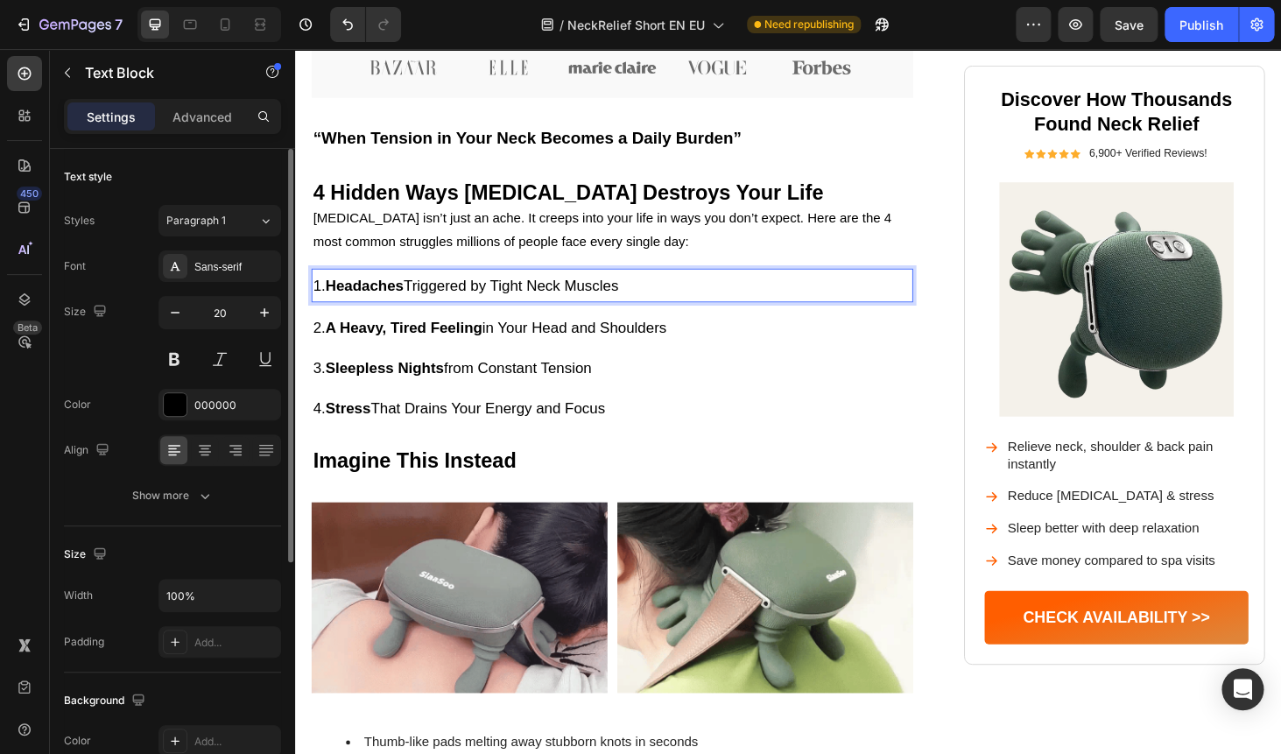
click at [441, 298] on span "1. Headaches Triggered by Tight Neck Muscles" at bounding box center [477, 301] width 326 height 18
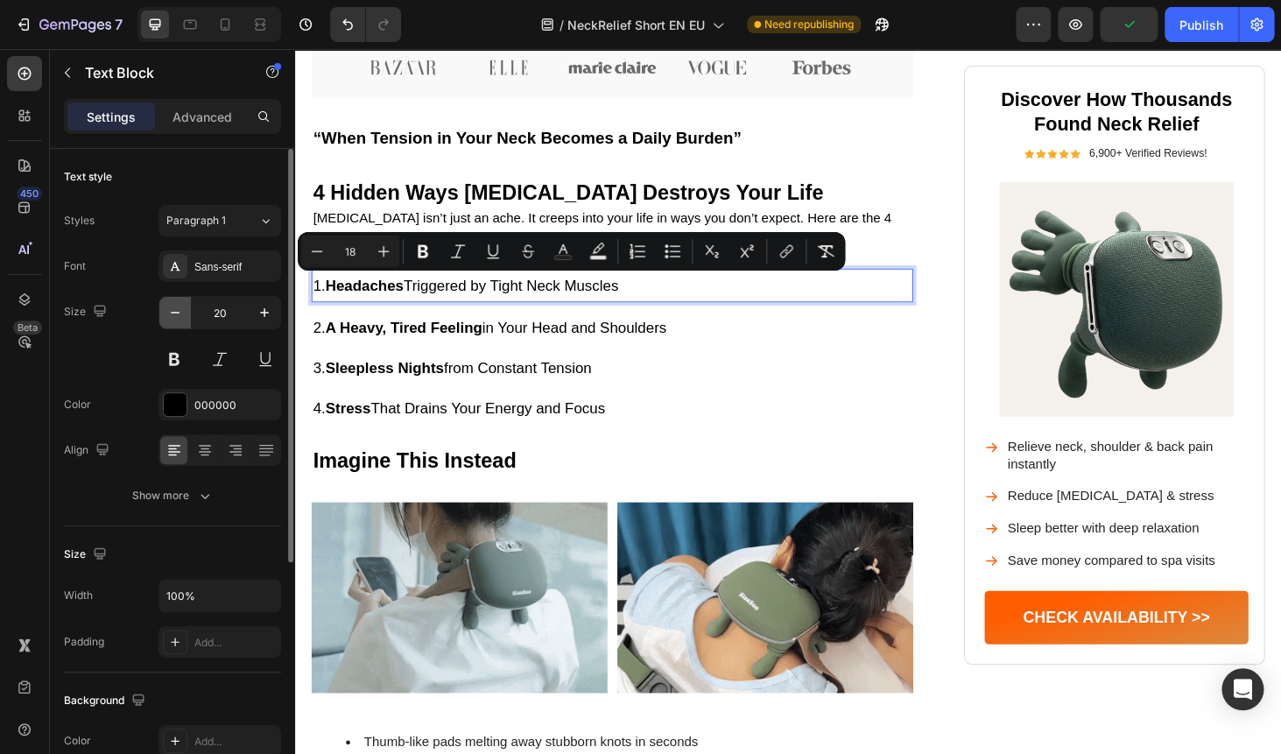
click at [179, 321] on icon "button" at bounding box center [175, 313] width 18 height 18
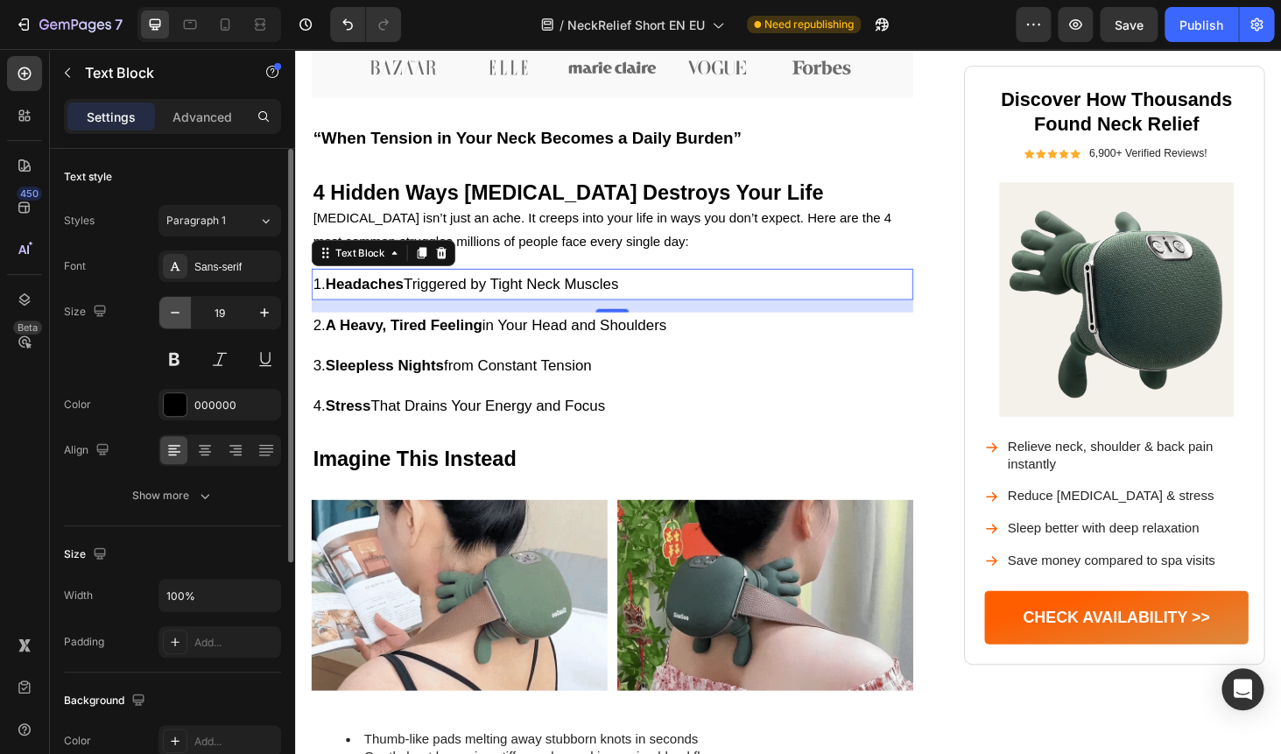
click at [179, 320] on icon "button" at bounding box center [175, 313] width 18 height 18
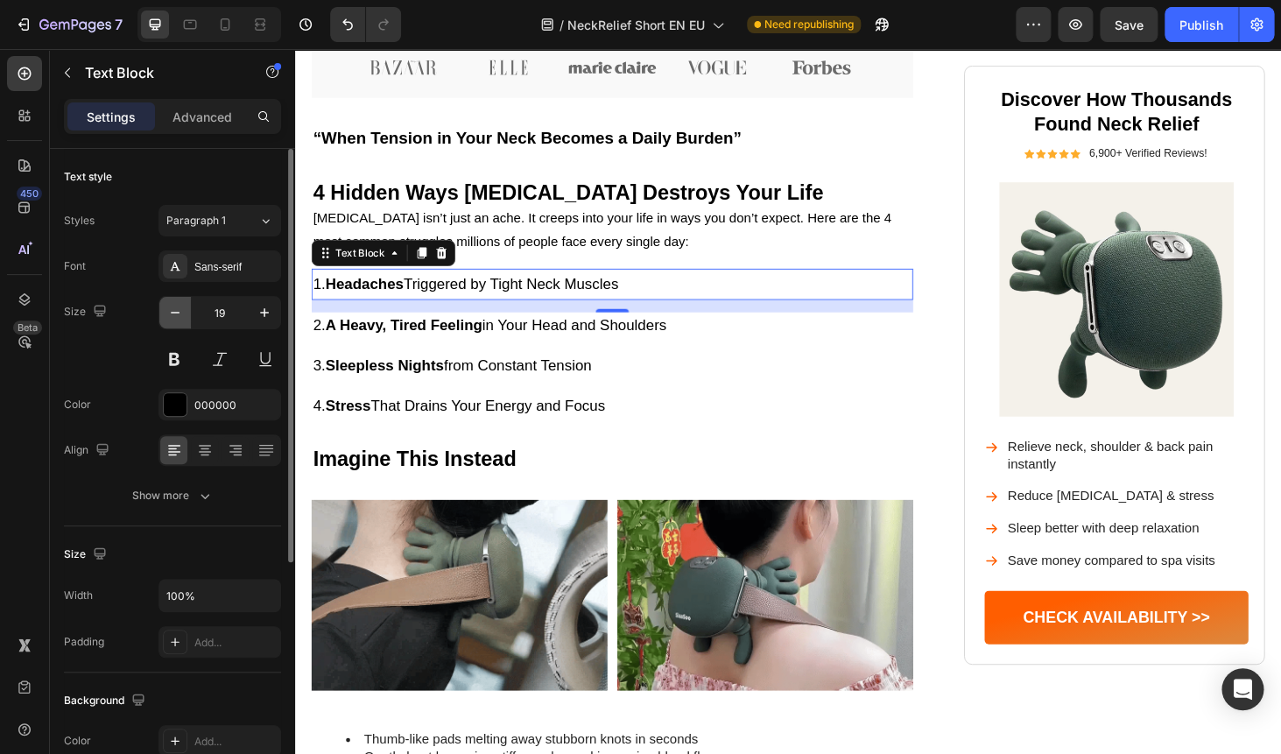
type input "18"
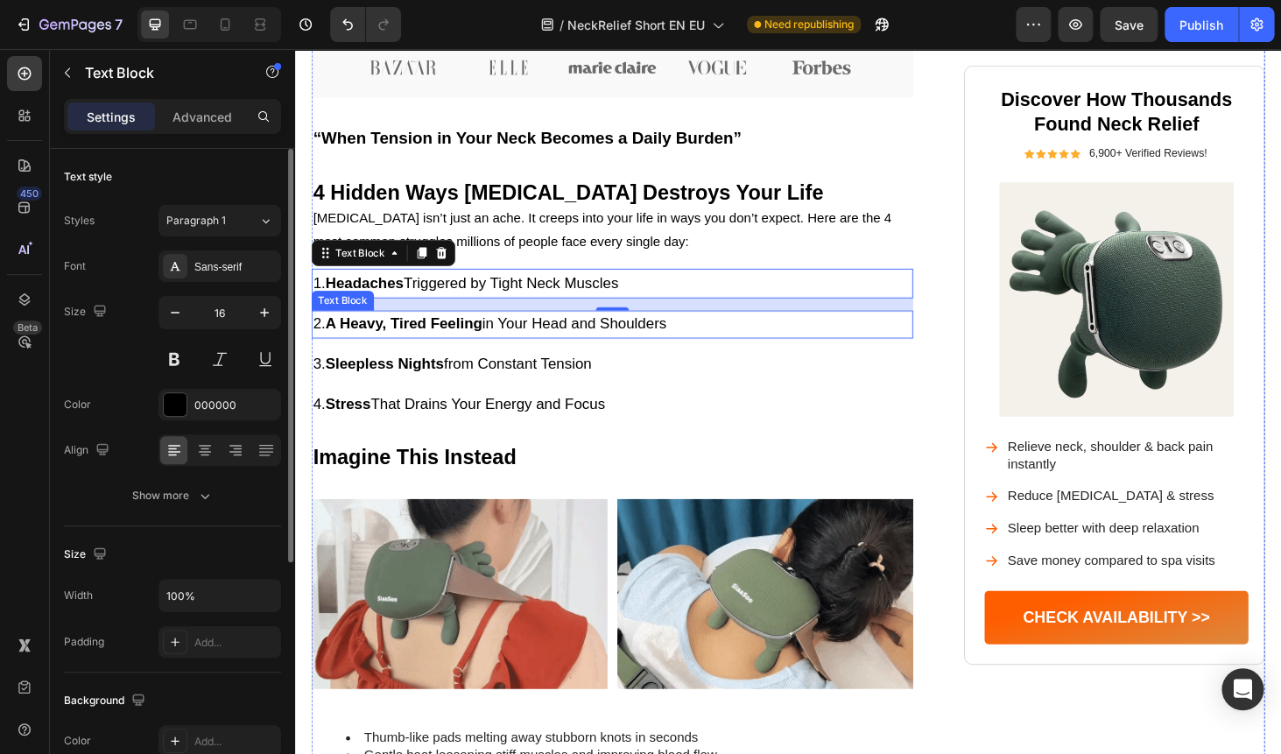
click at [357, 335] on strong "A Heavy, Tired Feeling" at bounding box center [410, 342] width 167 height 18
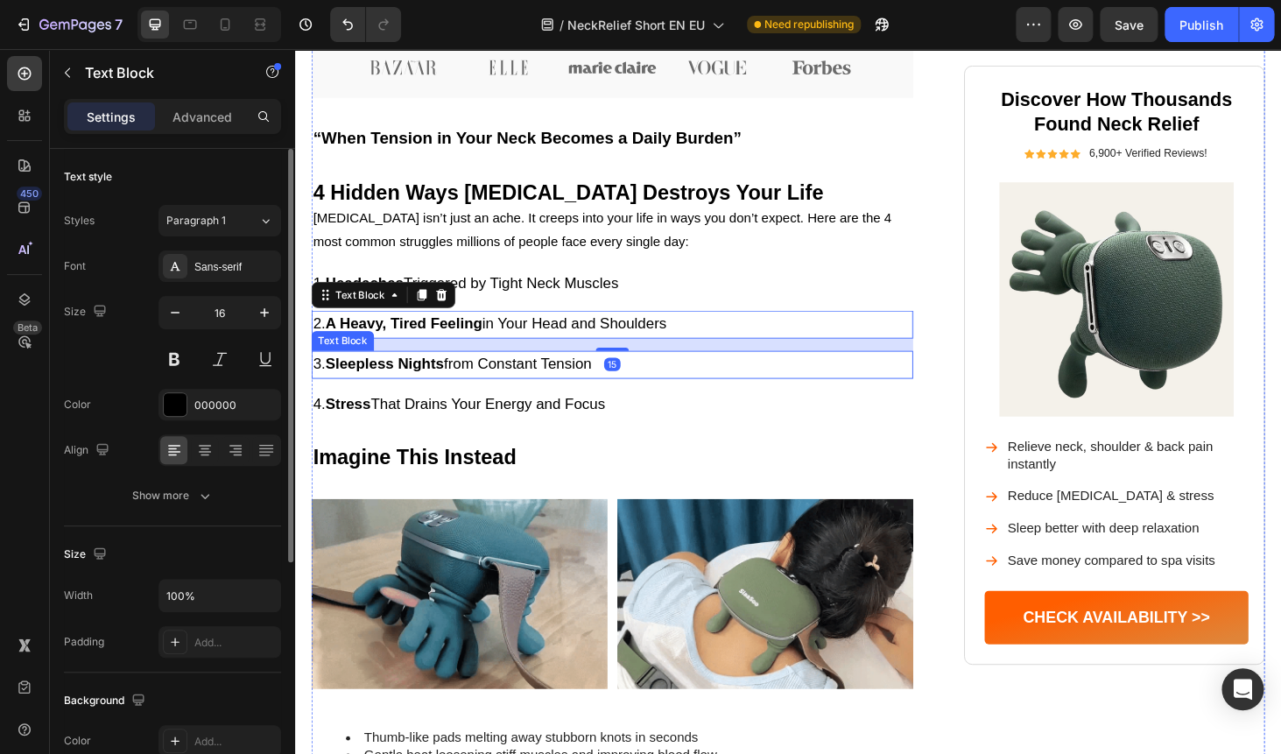
click at [381, 372] on p "3. Sleepless Nights from Constant Tension" at bounding box center [632, 385] width 637 height 26
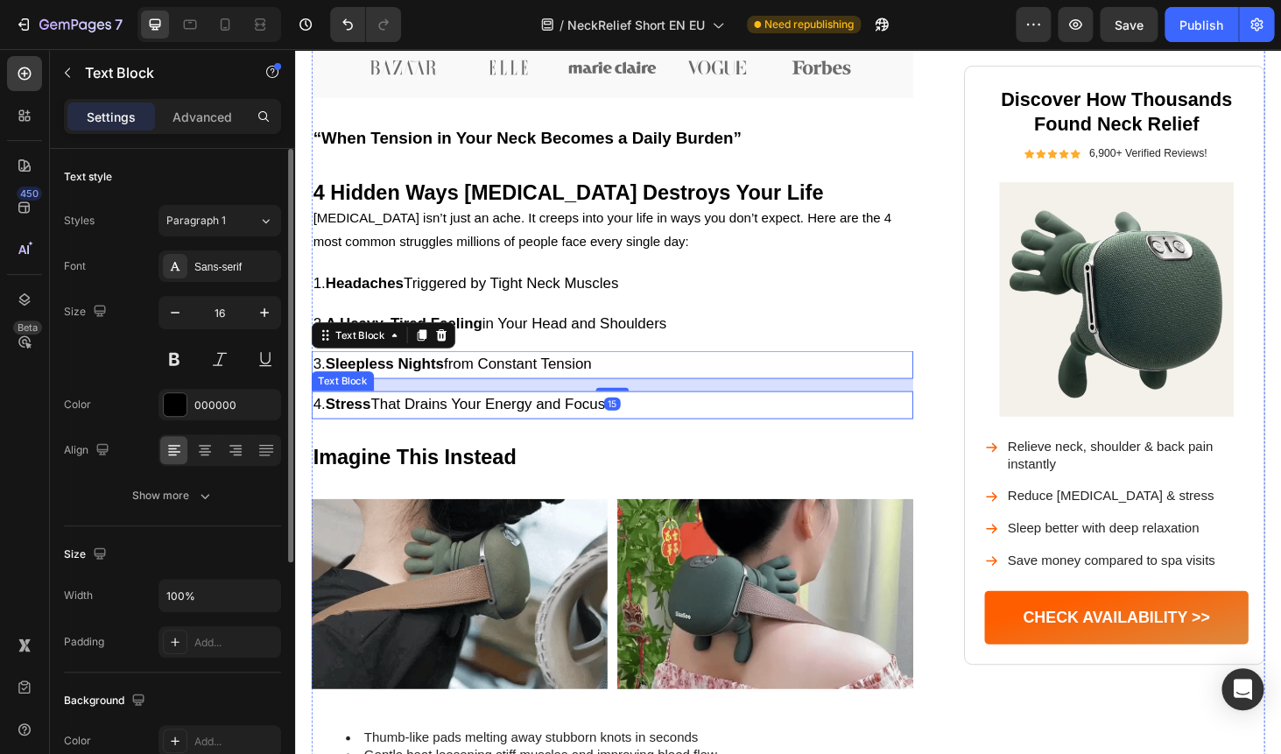
click at [369, 430] on strong "Stress" at bounding box center [351, 427] width 48 height 18
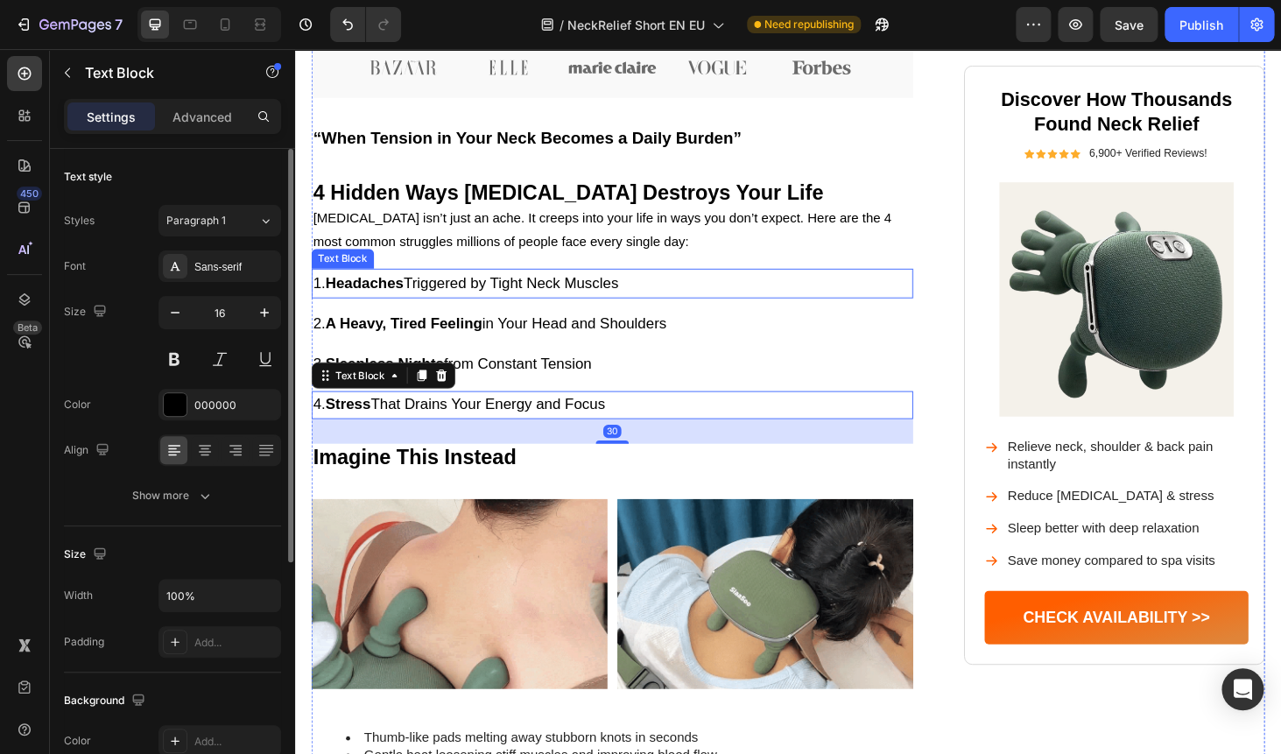
click at [374, 294] on strong "Headaches" at bounding box center [368, 299] width 83 height 18
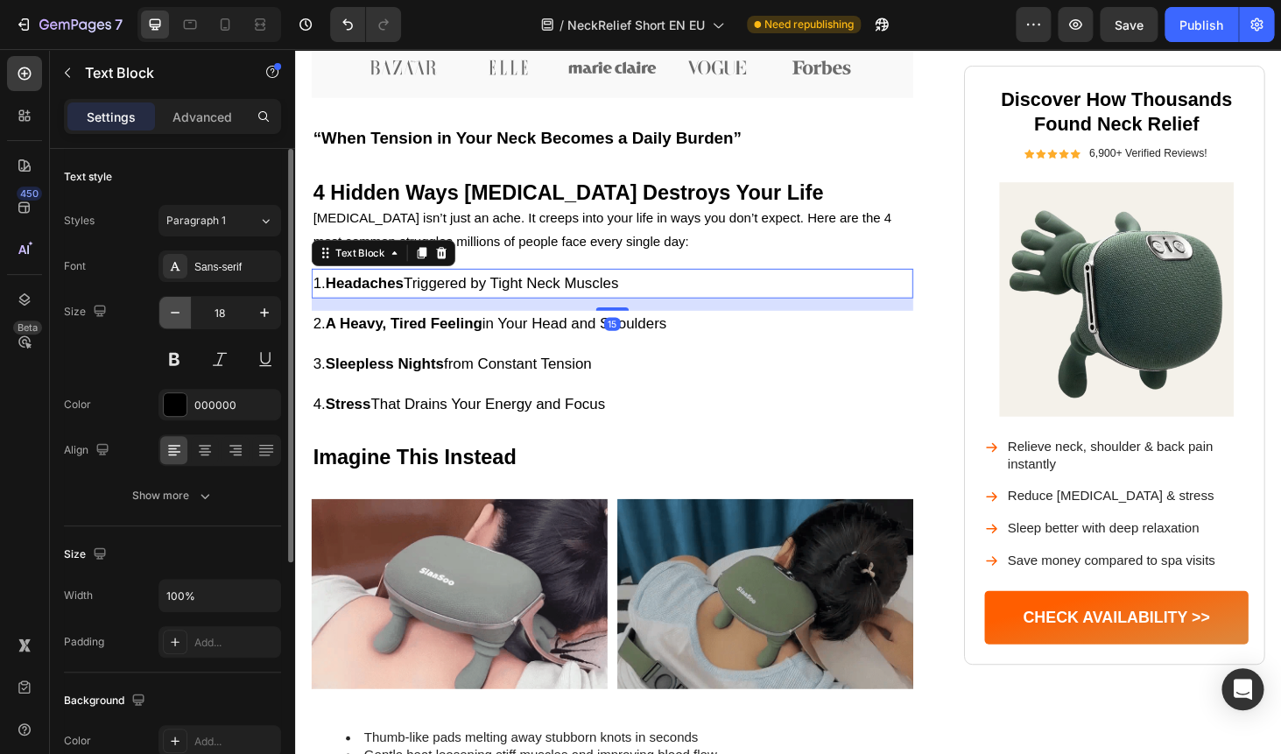
click at [179, 316] on icon "button" at bounding box center [175, 313] width 18 height 18
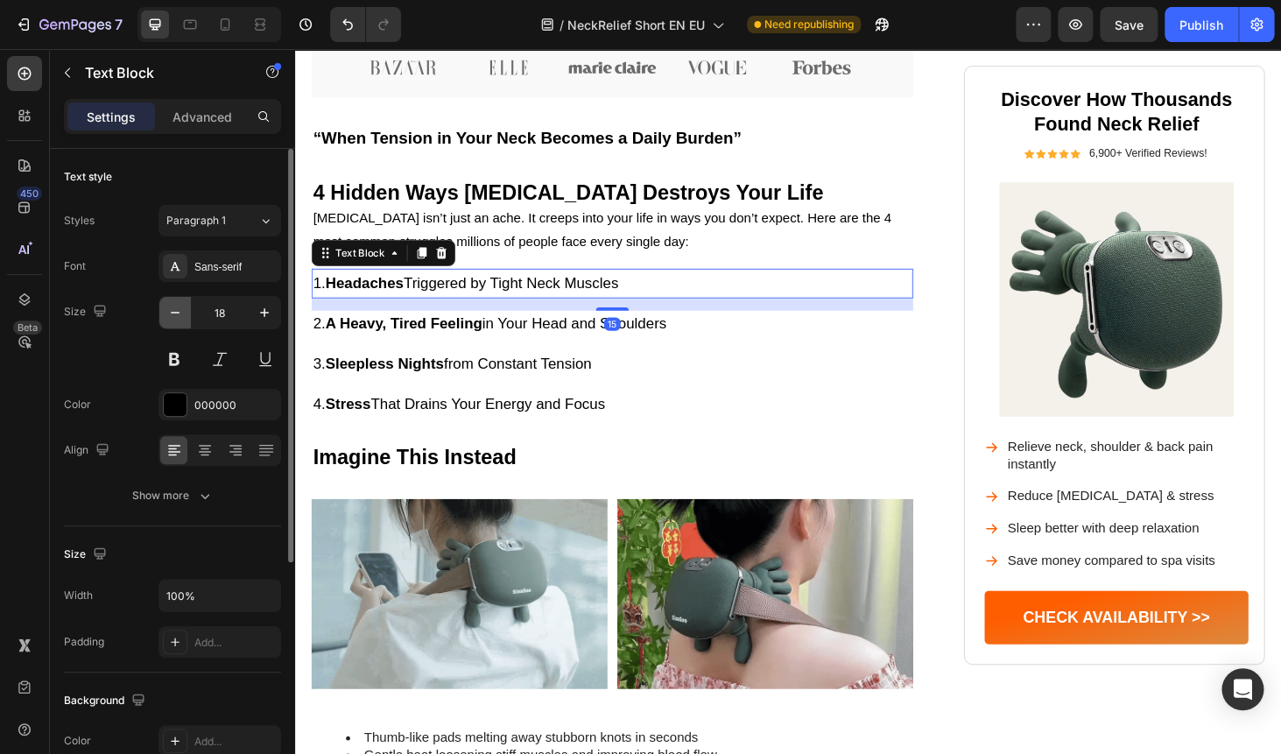
click at [179, 316] on icon "button" at bounding box center [175, 313] width 18 height 18
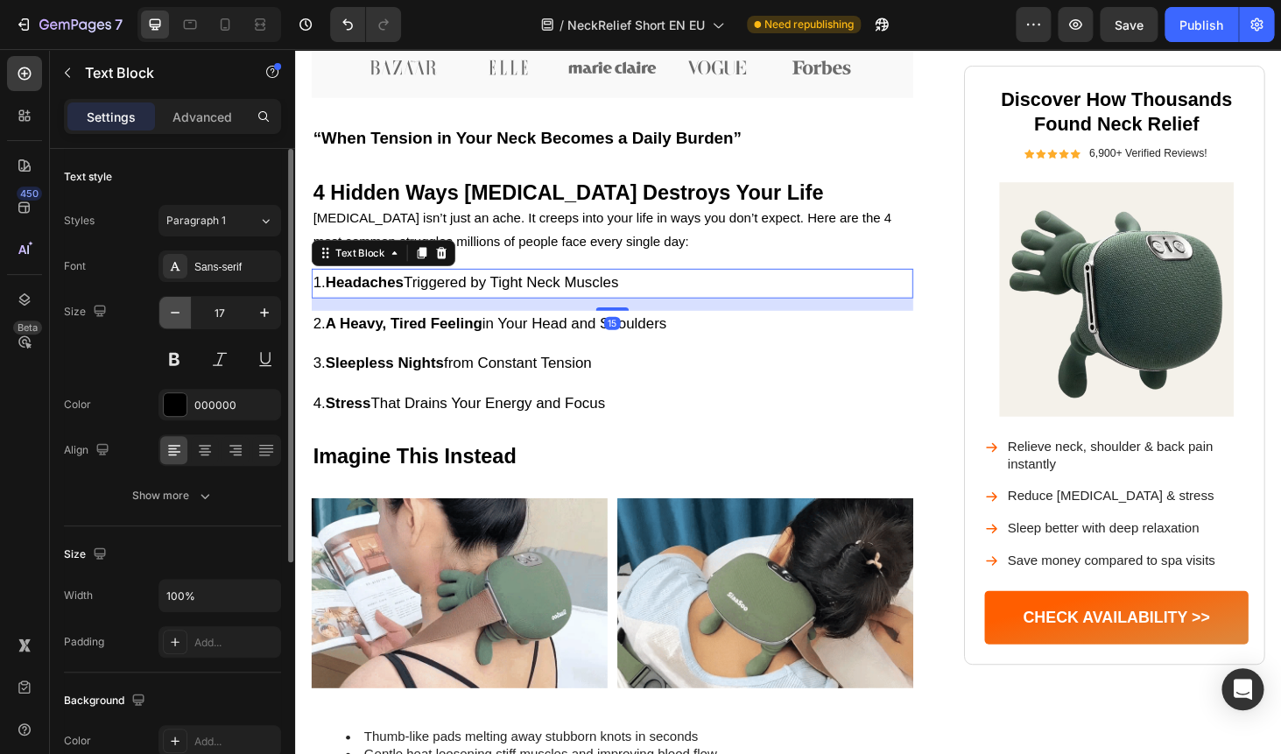
type input "16"
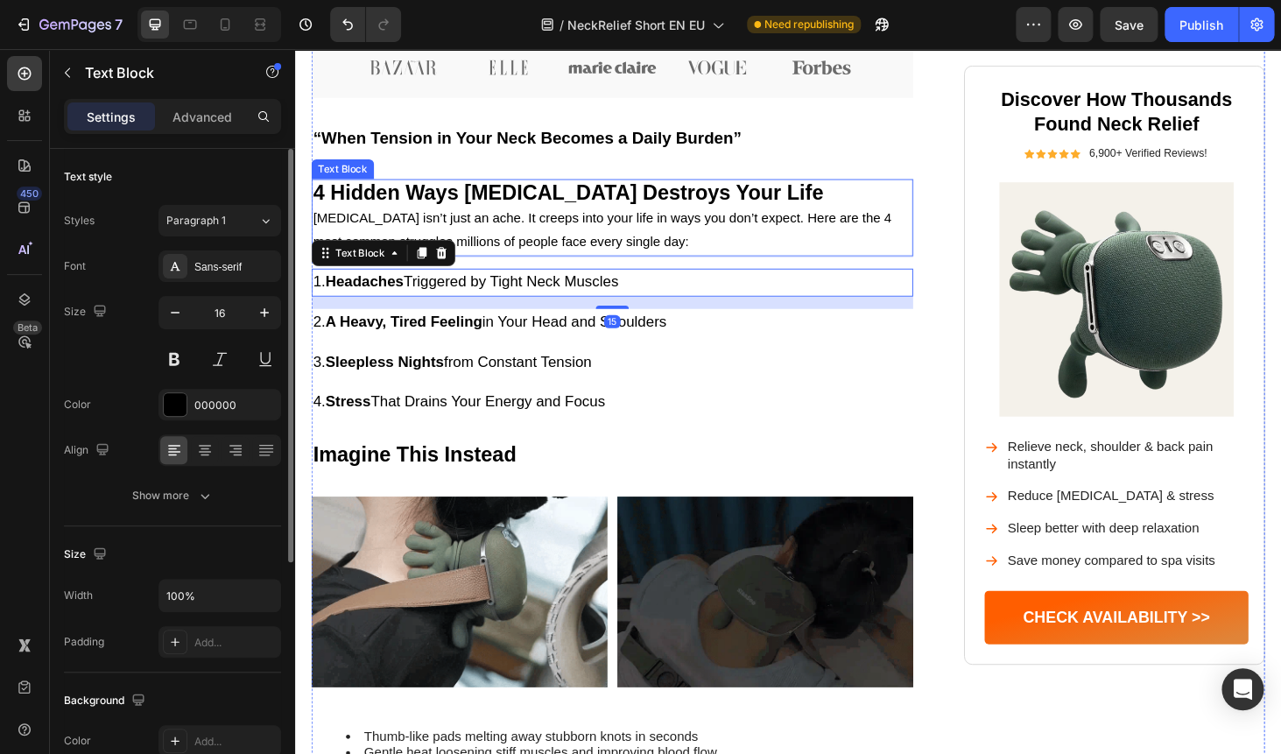
click at [657, 238] on p "Neck pain isn’t just an ache. It creeps into your life in ways you don’t expect…" at bounding box center [632, 242] width 637 height 51
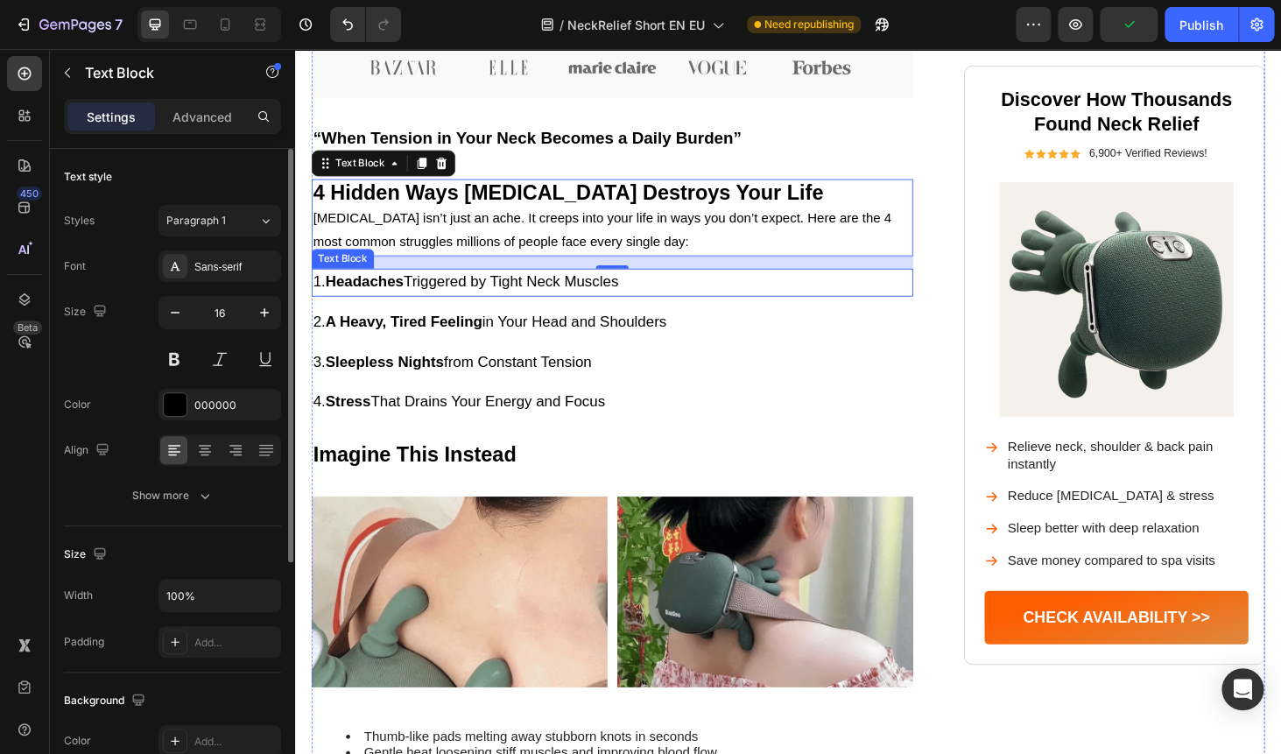
click at [471, 295] on span "1. Headaches Triggered by Tight Neck Muscles" at bounding box center [477, 297] width 326 height 18
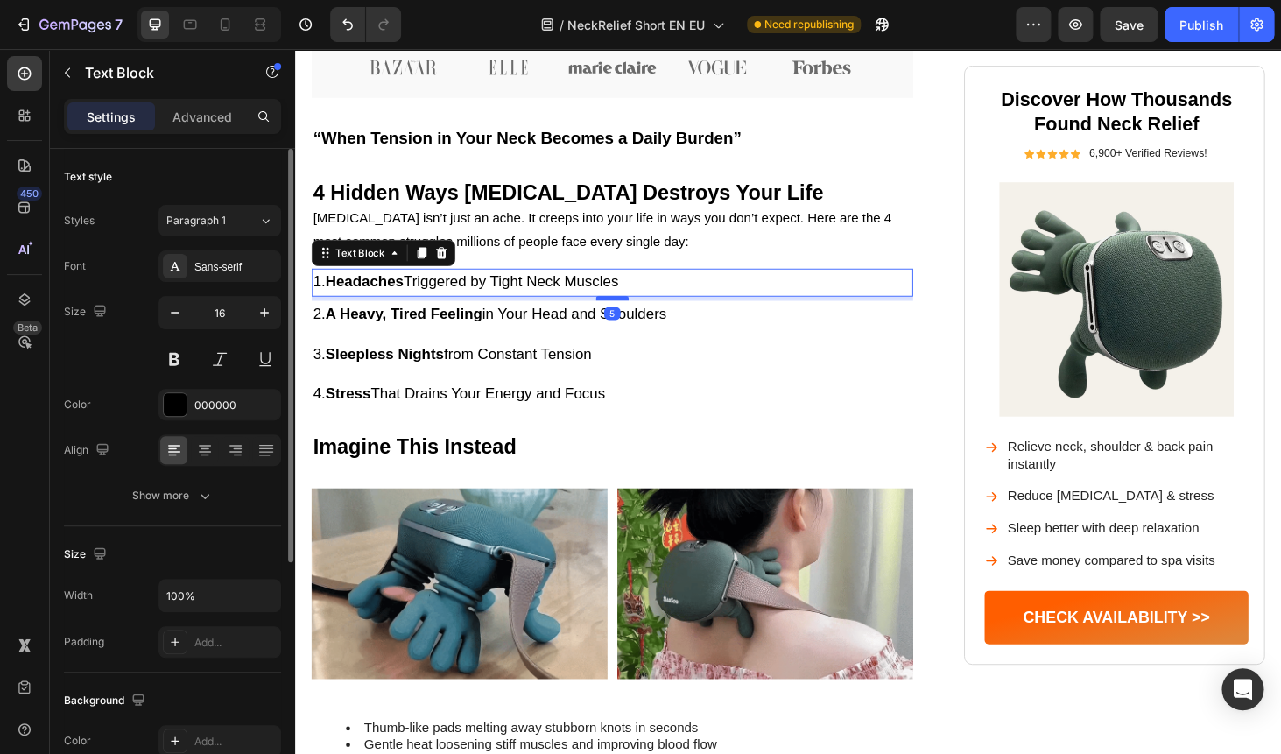
drag, startPoint x: 631, startPoint y: 324, endPoint x: 633, endPoint y: 315, distance: 8.9
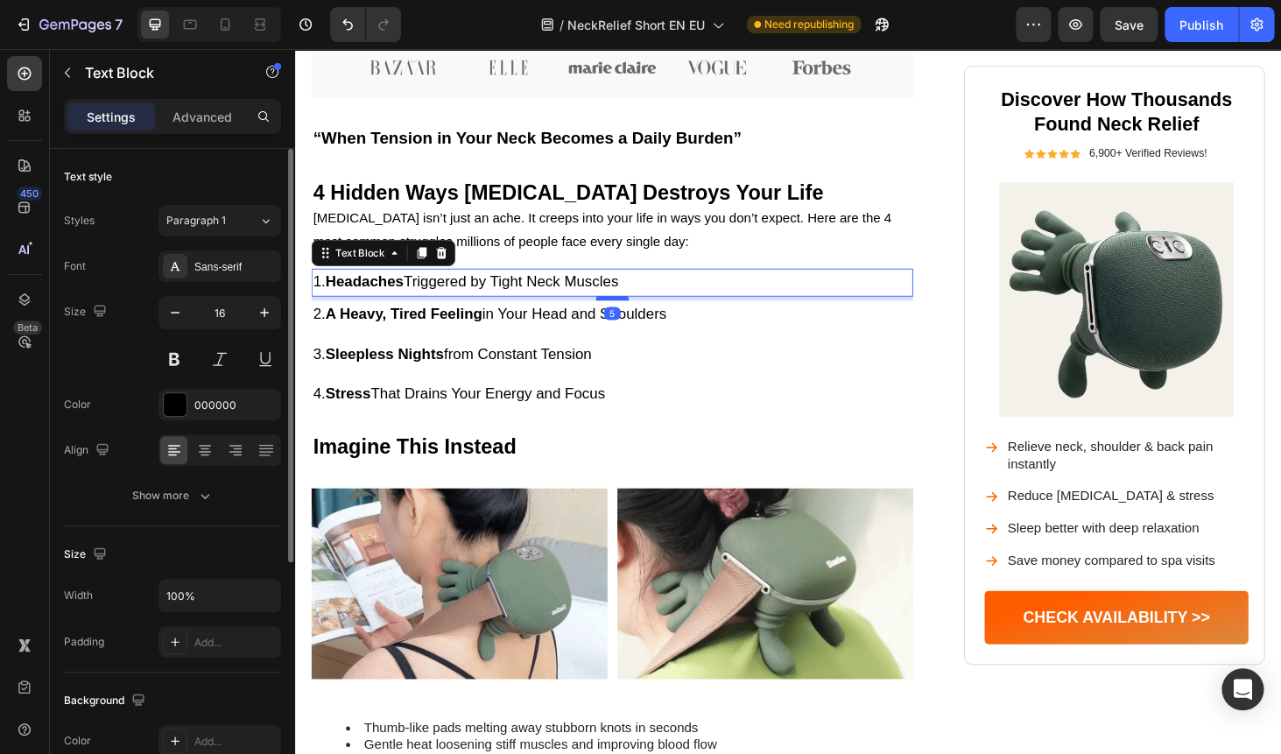
click at [633, 315] on div at bounding box center [632, 314] width 35 height 5
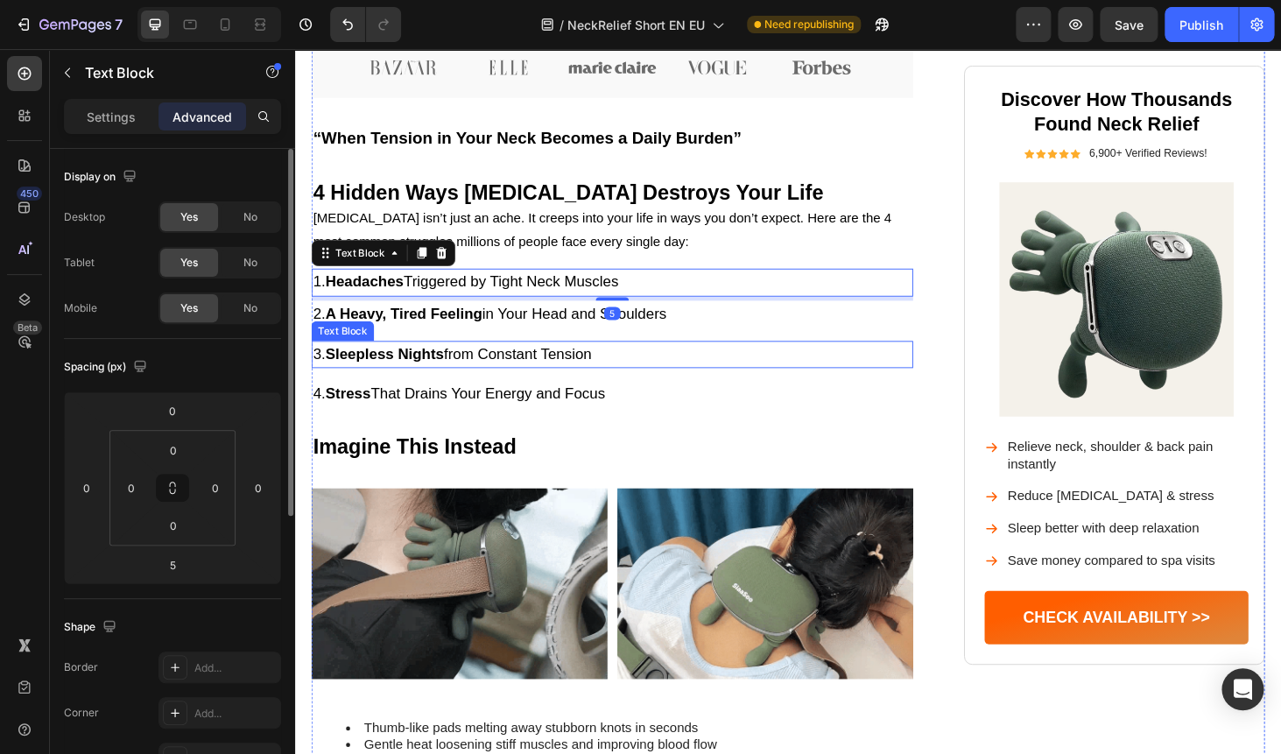
click at [572, 372] on span "3. Sleepless Nights from Constant Tension" at bounding box center [462, 374] width 297 height 18
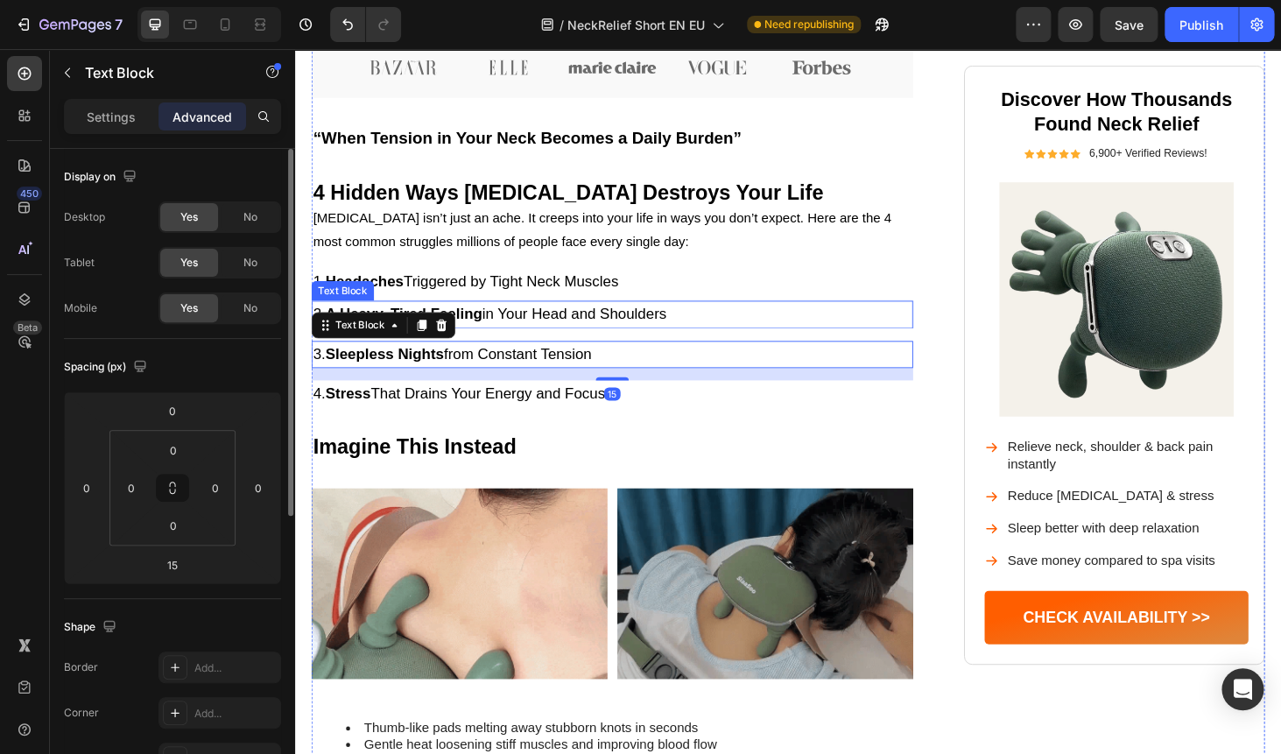
click at [614, 326] on span "2. A Heavy, Tired Feeling in Your Head and Shoulders" at bounding box center [502, 331] width 376 height 18
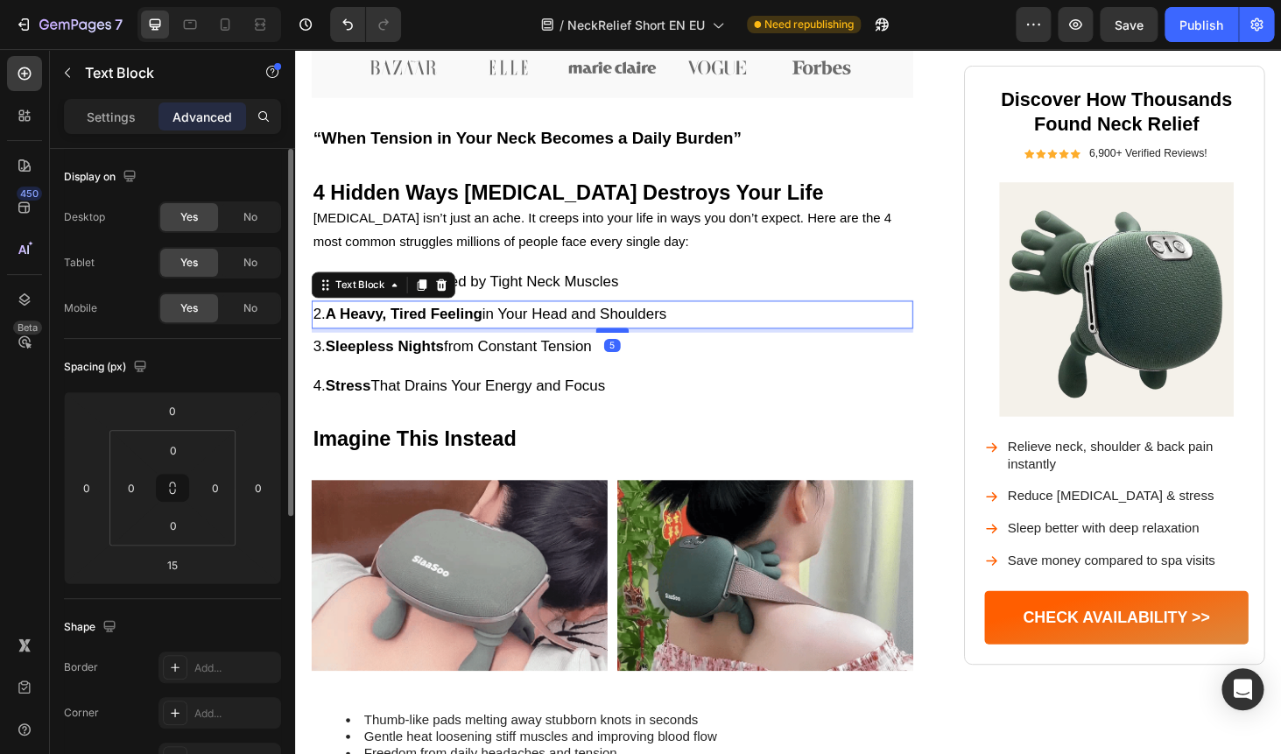
drag, startPoint x: 628, startPoint y: 355, endPoint x: 629, endPoint y: 347, distance: 8.8
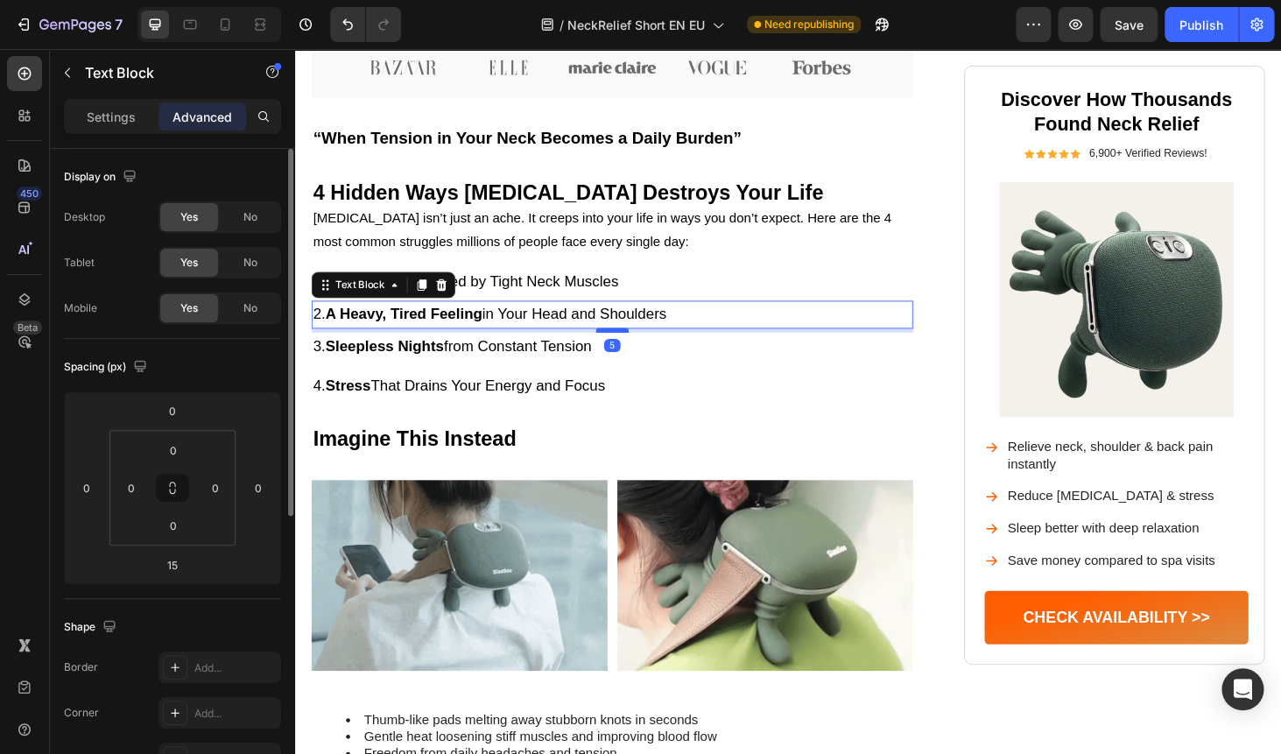
click at [629, 347] on div at bounding box center [632, 348] width 35 height 5
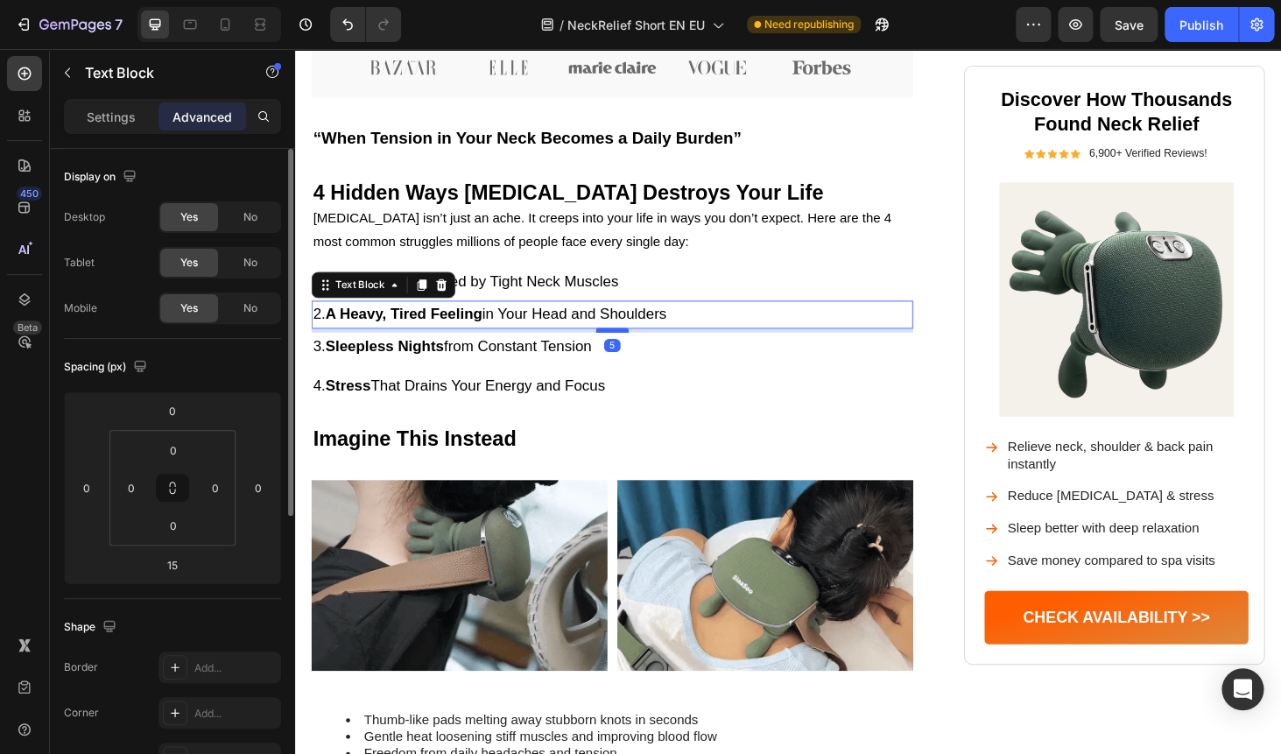
type input "5"
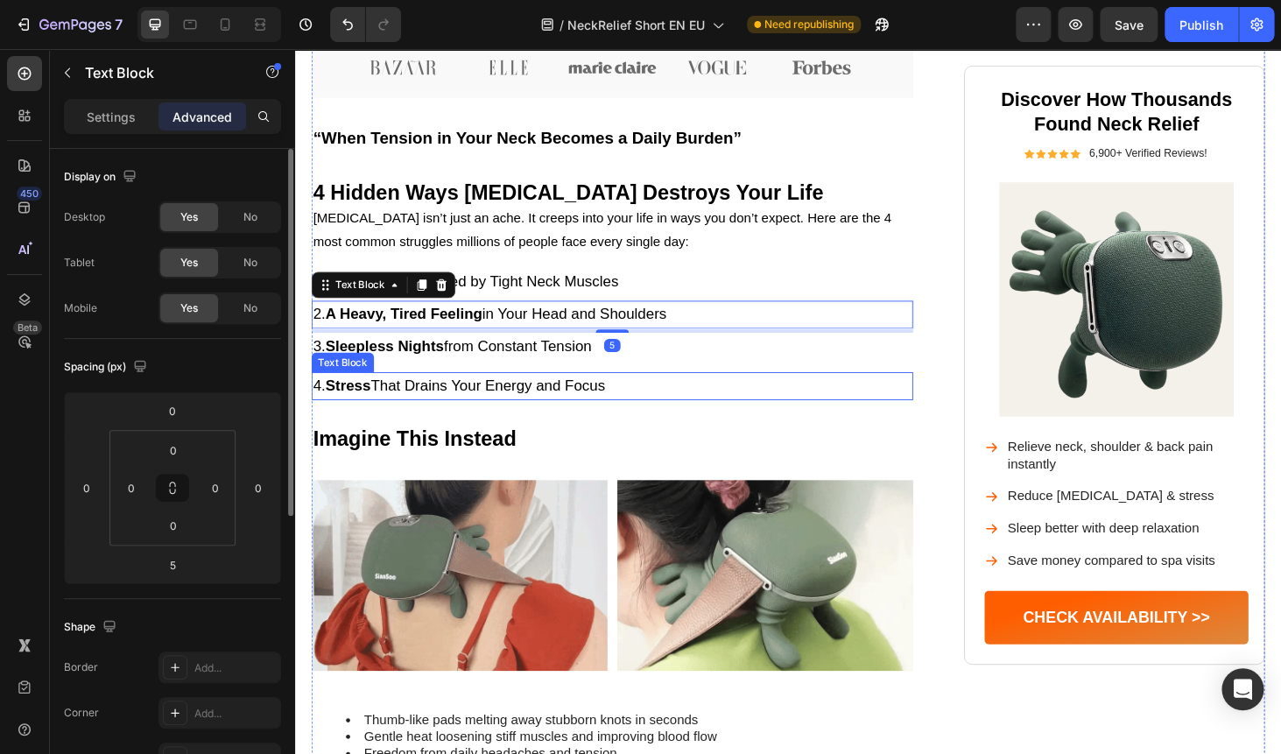
click at [514, 400] on span "4. Stress That Drains Your Energy and Focus" at bounding box center [469, 407] width 311 height 18
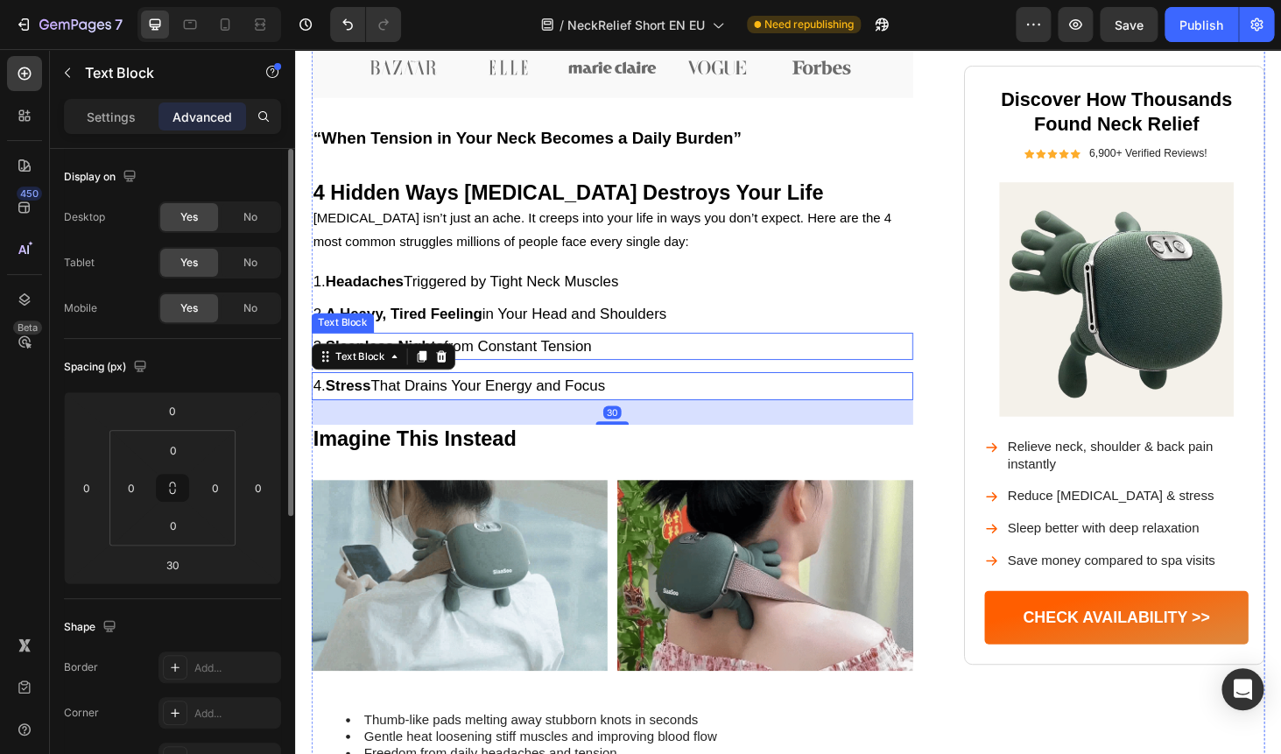
click at [592, 365] on span "3. Sleepless Nights from Constant Tension" at bounding box center [462, 365] width 297 height 18
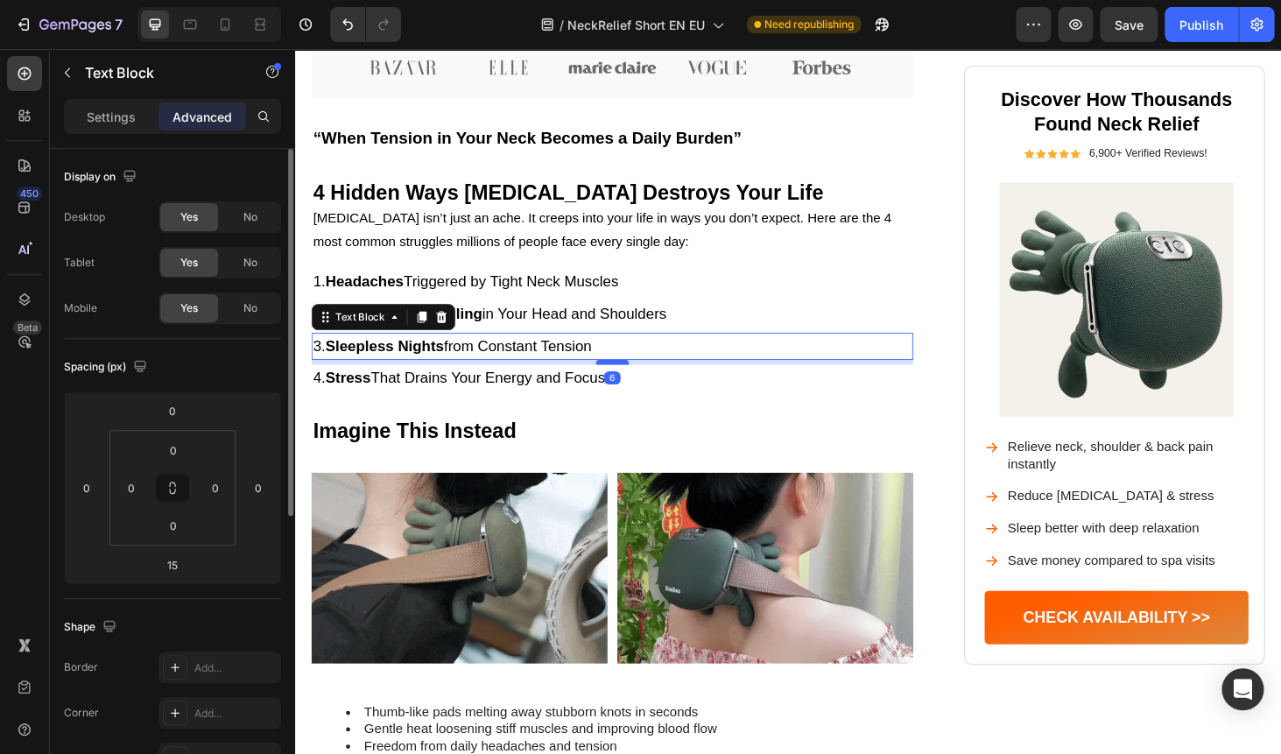
click at [631, 383] on div at bounding box center [632, 382] width 35 height 5
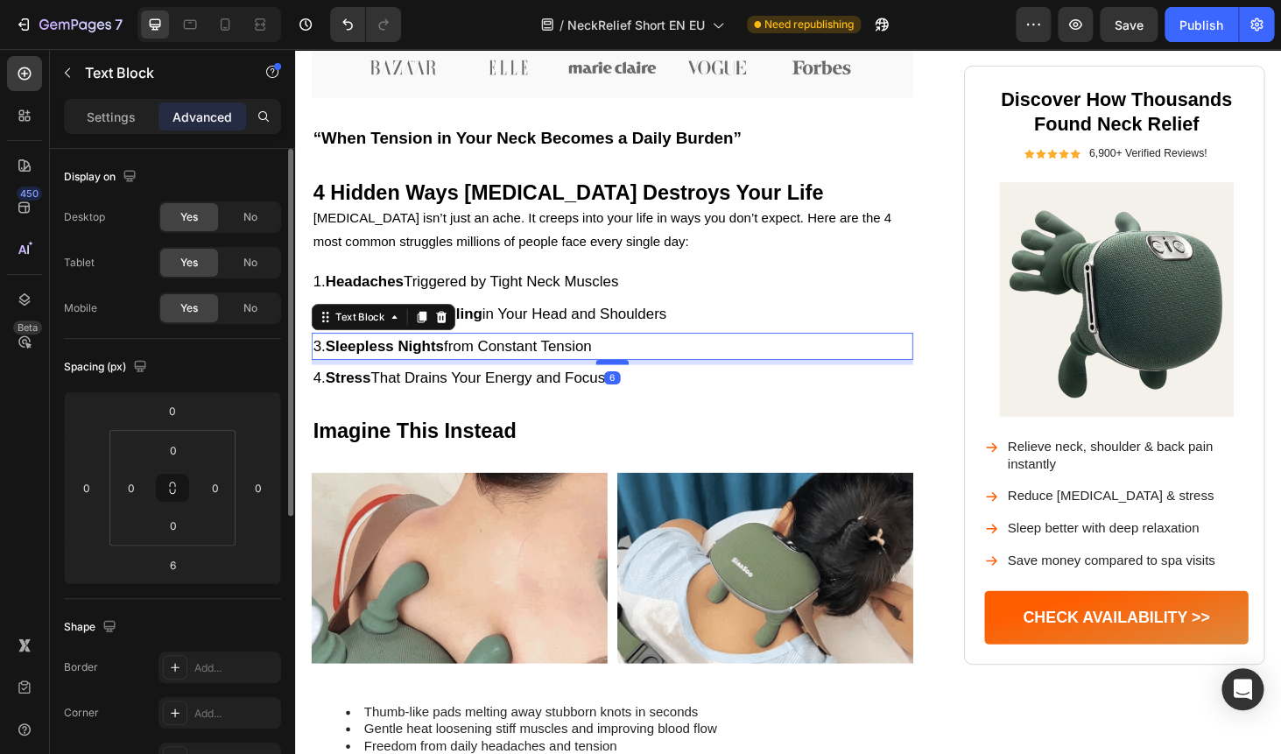
click at [631, 383] on div at bounding box center [632, 382] width 35 height 5
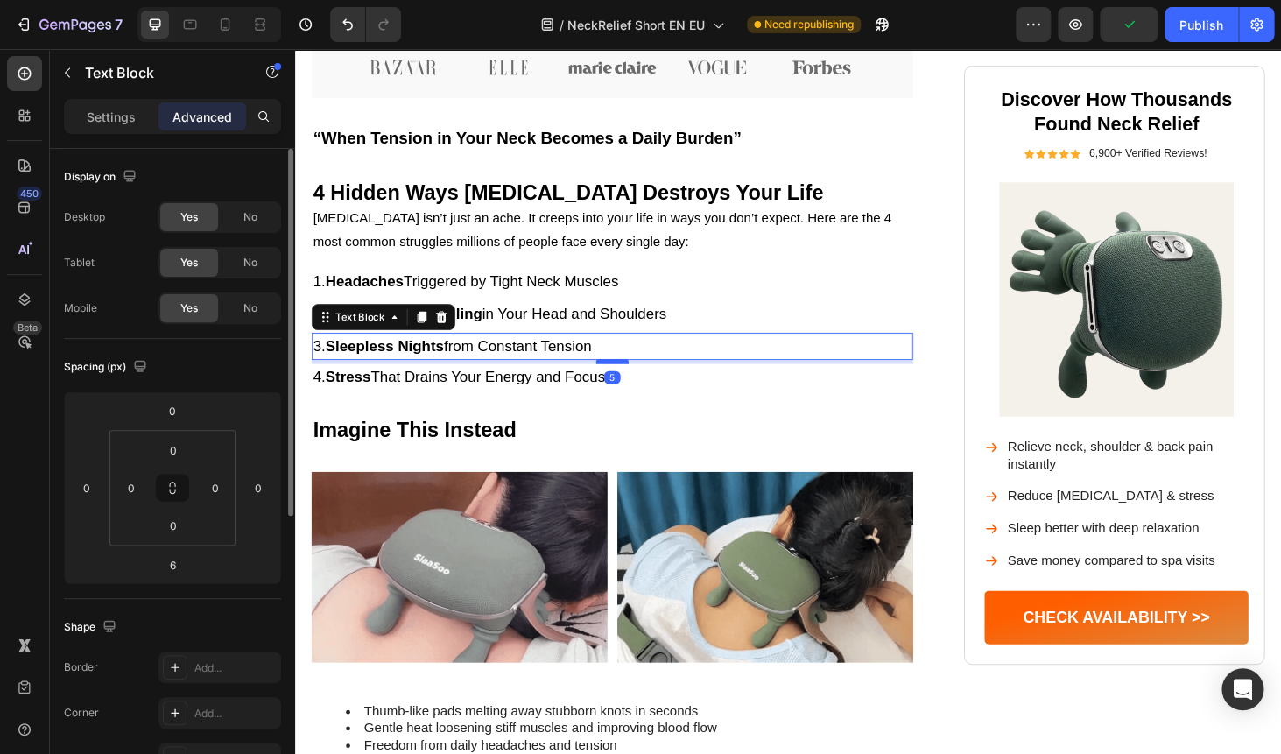
click at [631, 382] on div at bounding box center [632, 381] width 35 height 5
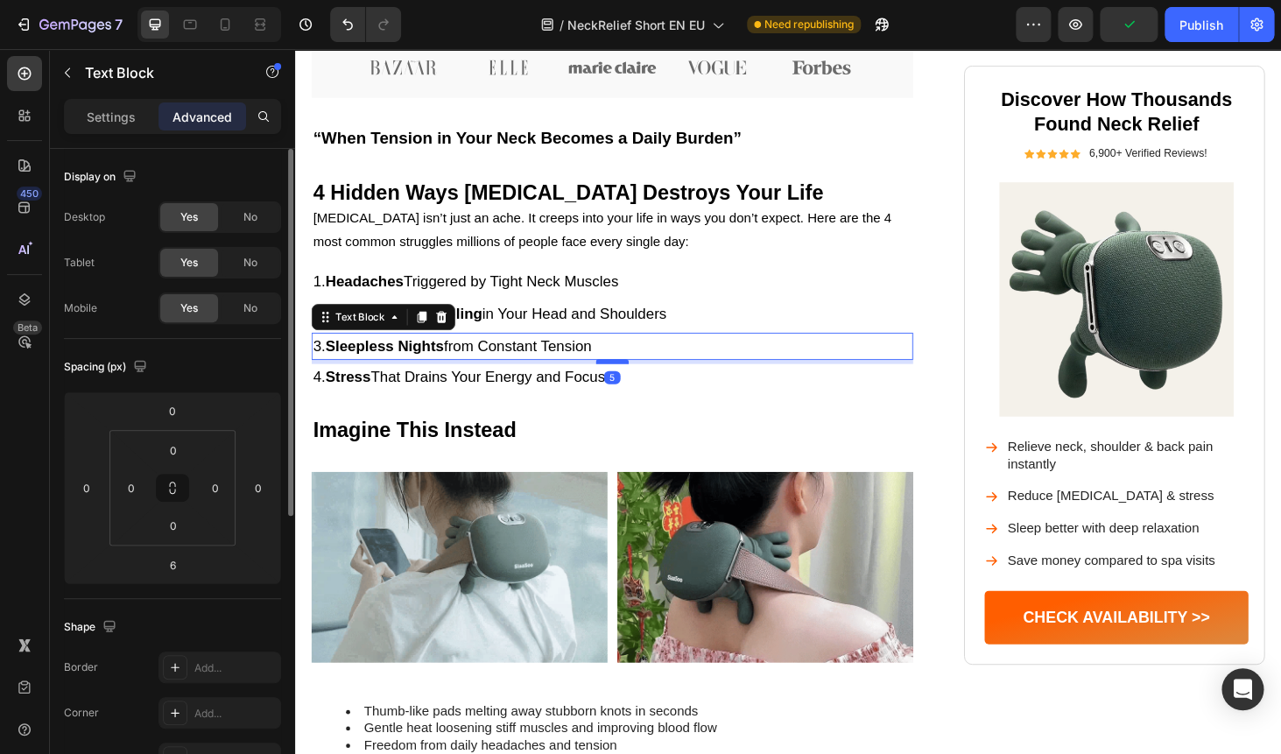
type input "5"
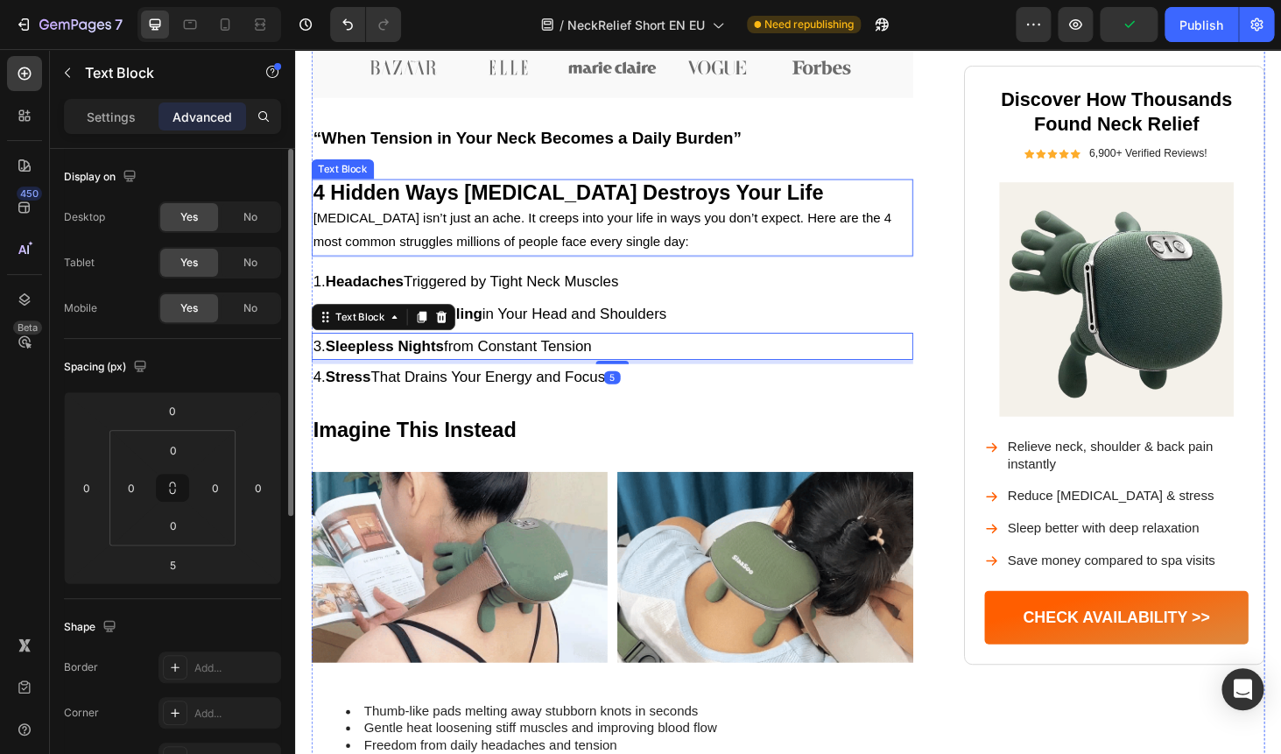
click at [641, 224] on span "Neck pain isn’t just an ache. It creeps into your life in ways you don’t expect…" at bounding box center [622, 241] width 616 height 40
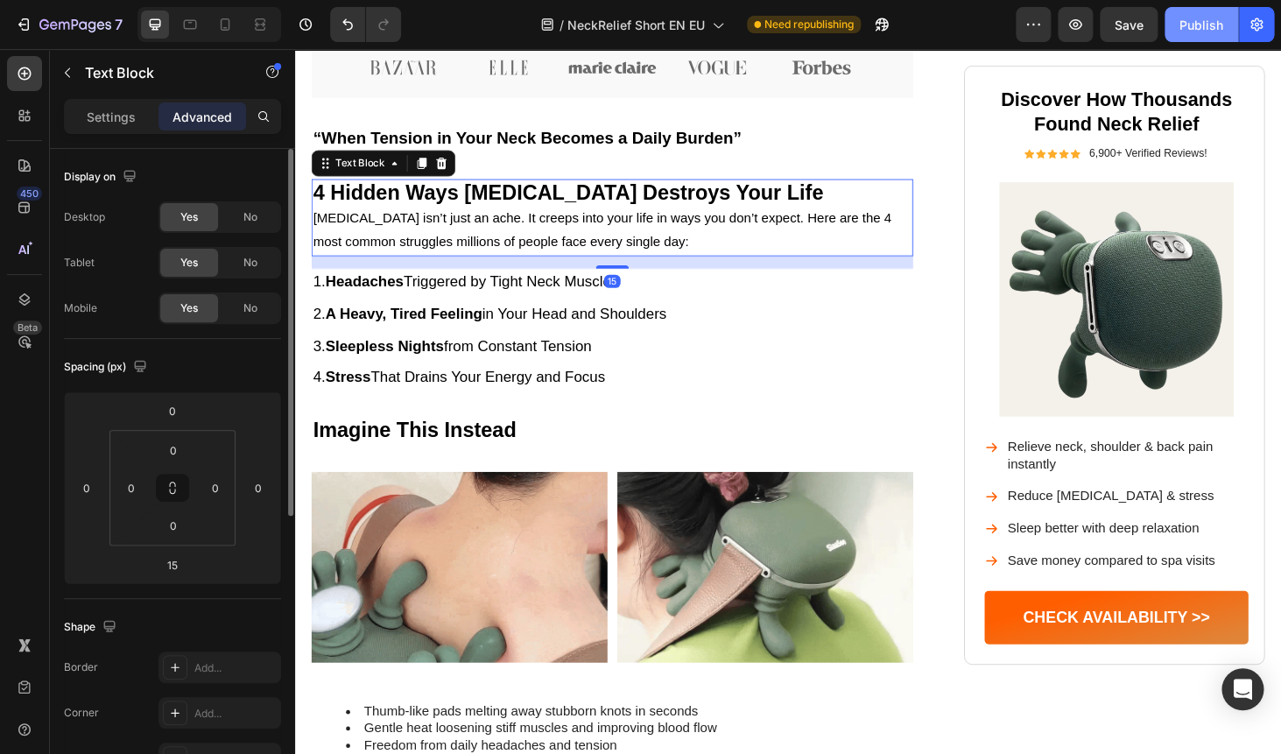
click at [1189, 32] on div "Publish" at bounding box center [1201, 25] width 44 height 18
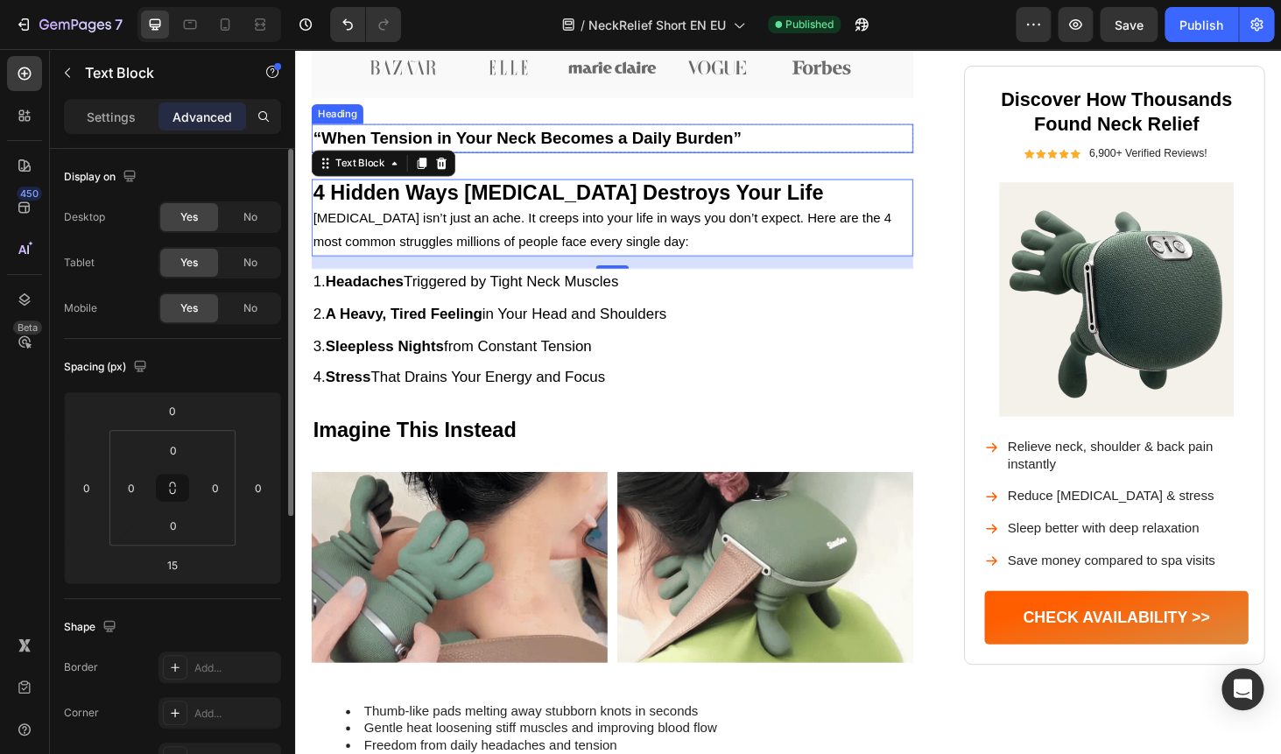
click at [896, 144] on h2 "“When Tension in Your Neck Becomes a Daily Burden”" at bounding box center [632, 144] width 641 height 31
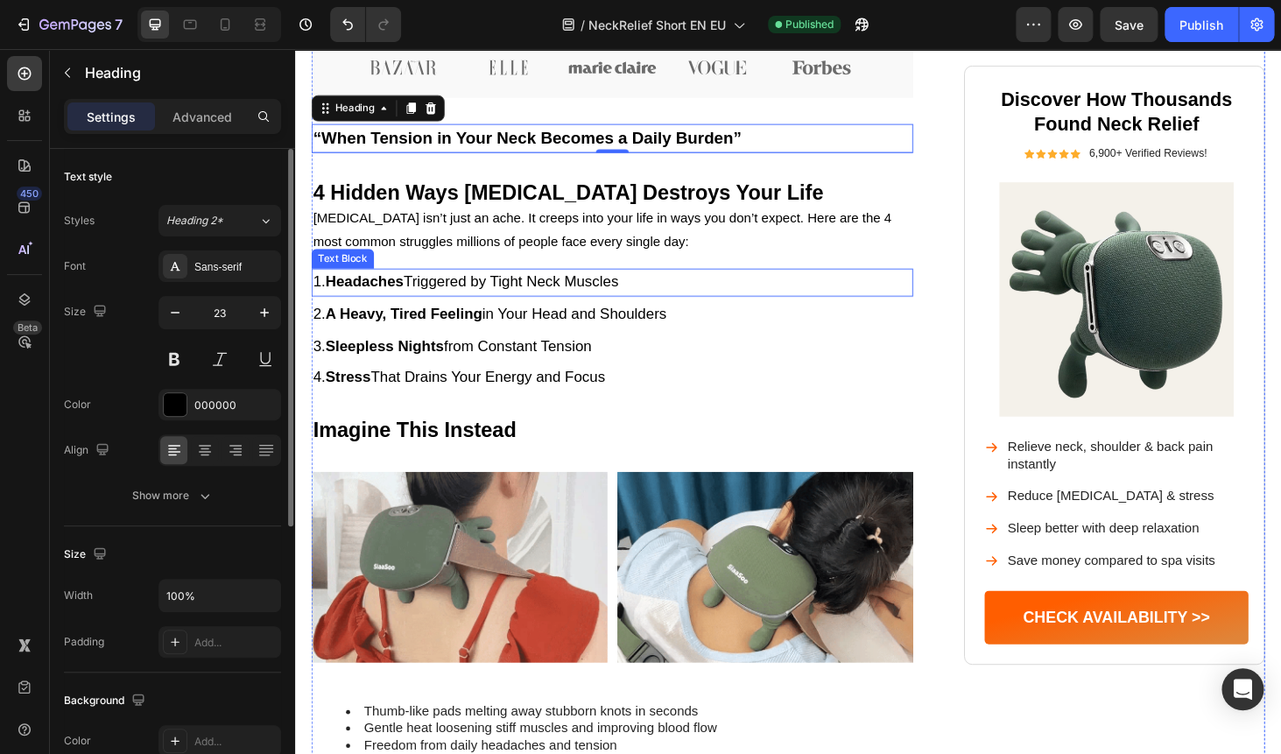
scroll to position [832, 0]
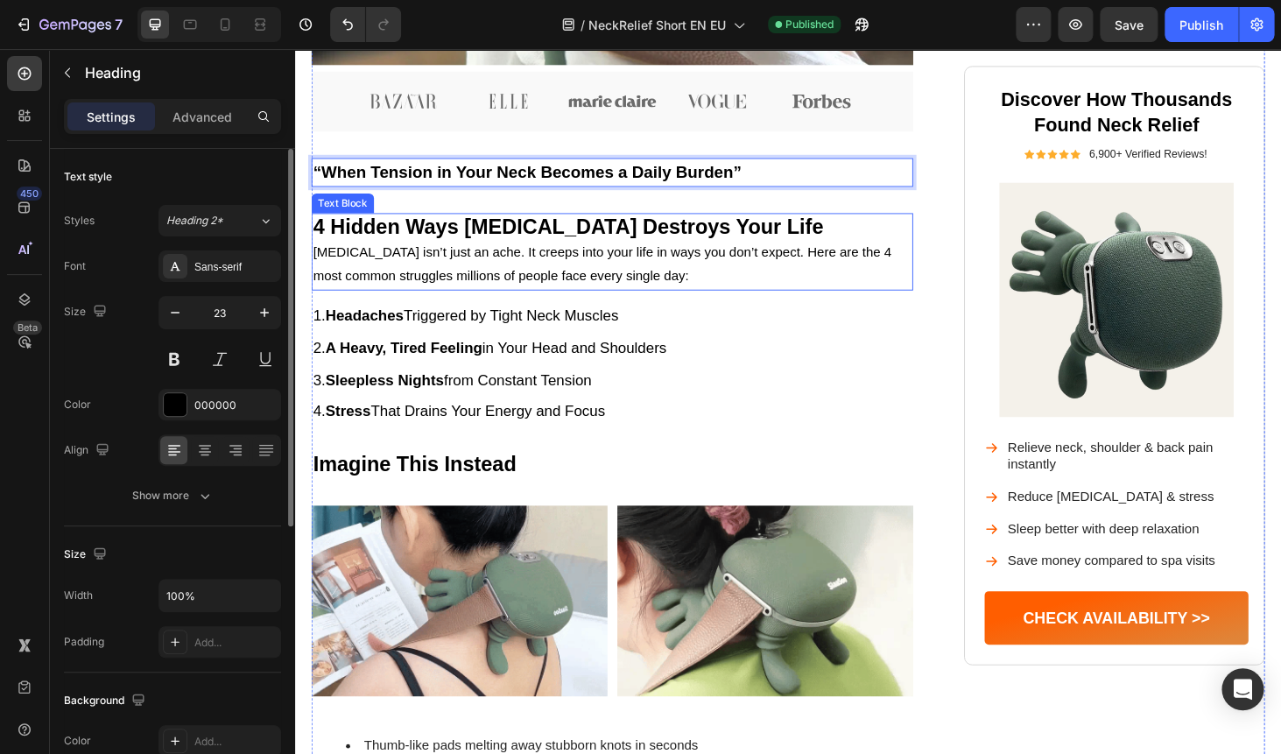
click at [530, 280] on p "Neck pain isn’t just an ache. It creeps into your life in ways you don’t expect…" at bounding box center [632, 278] width 637 height 51
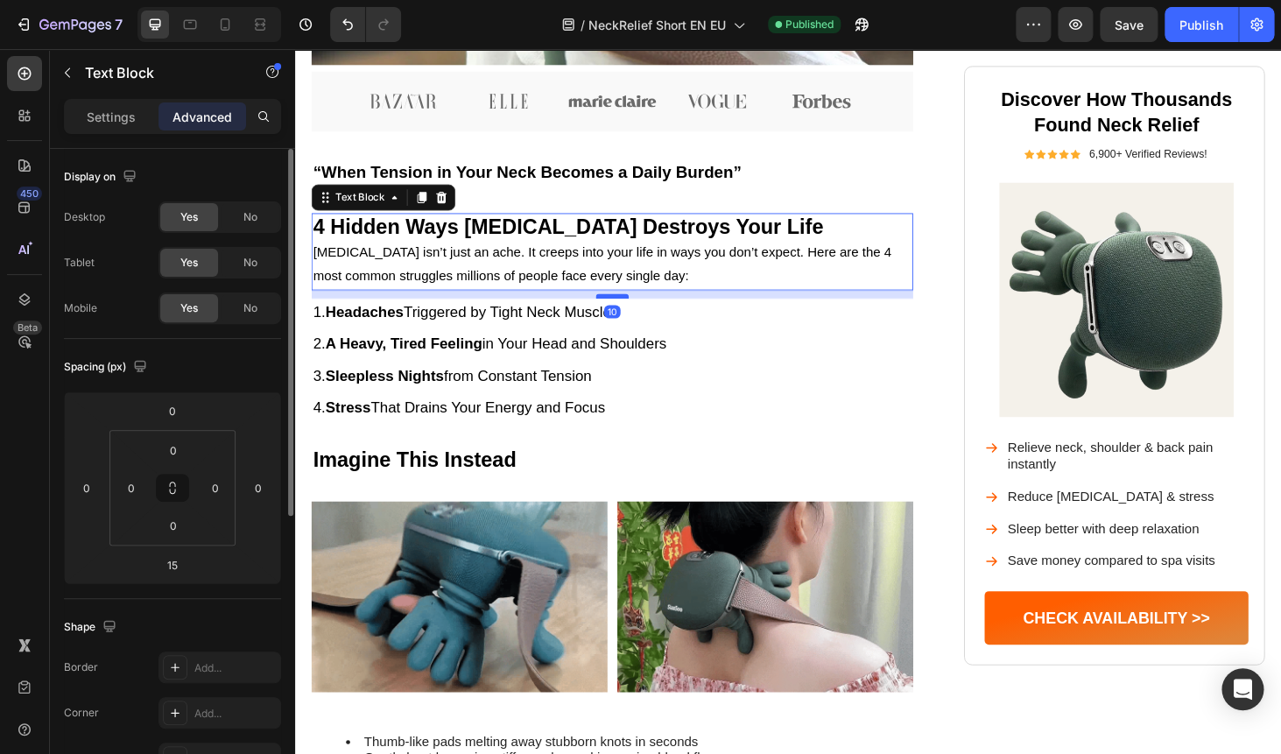
click at [628, 311] on div at bounding box center [632, 311] width 35 height 5
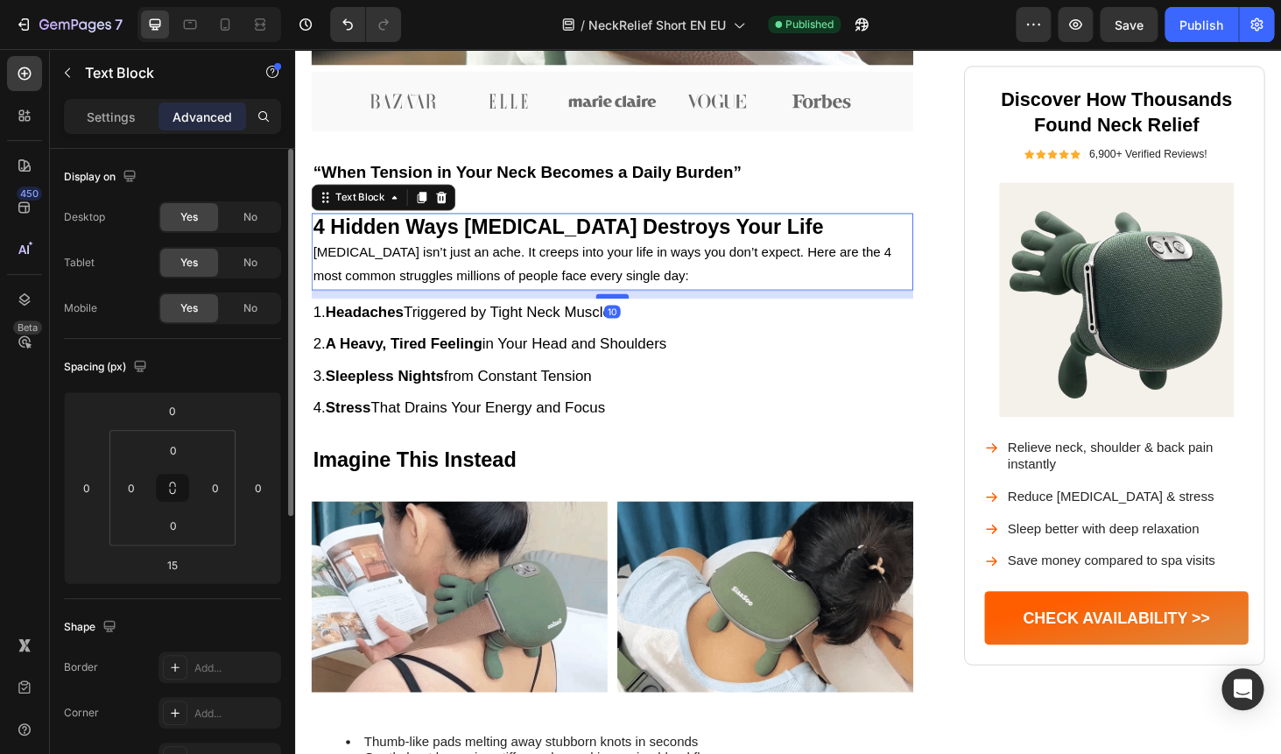
type input "10"
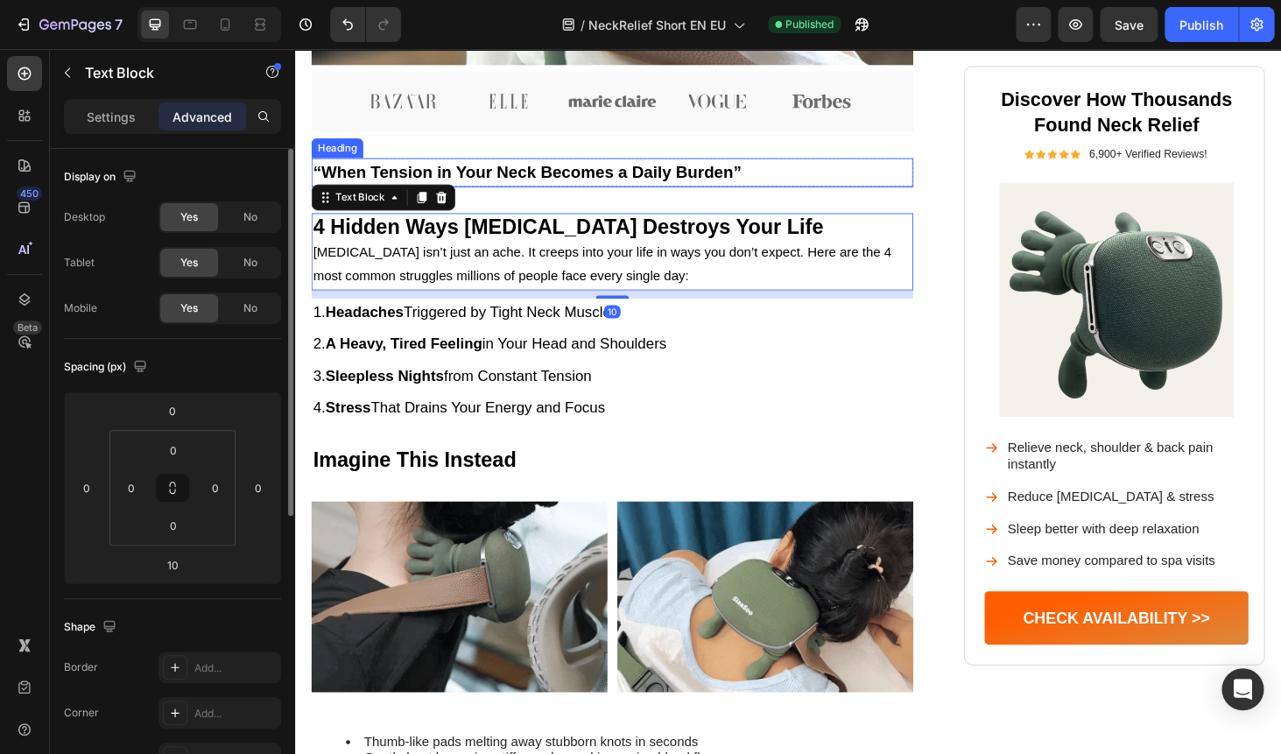
click at [742, 172] on span "“When Tension in Your Neck Becomes a Daily Burden”" at bounding box center [542, 179] width 456 height 19
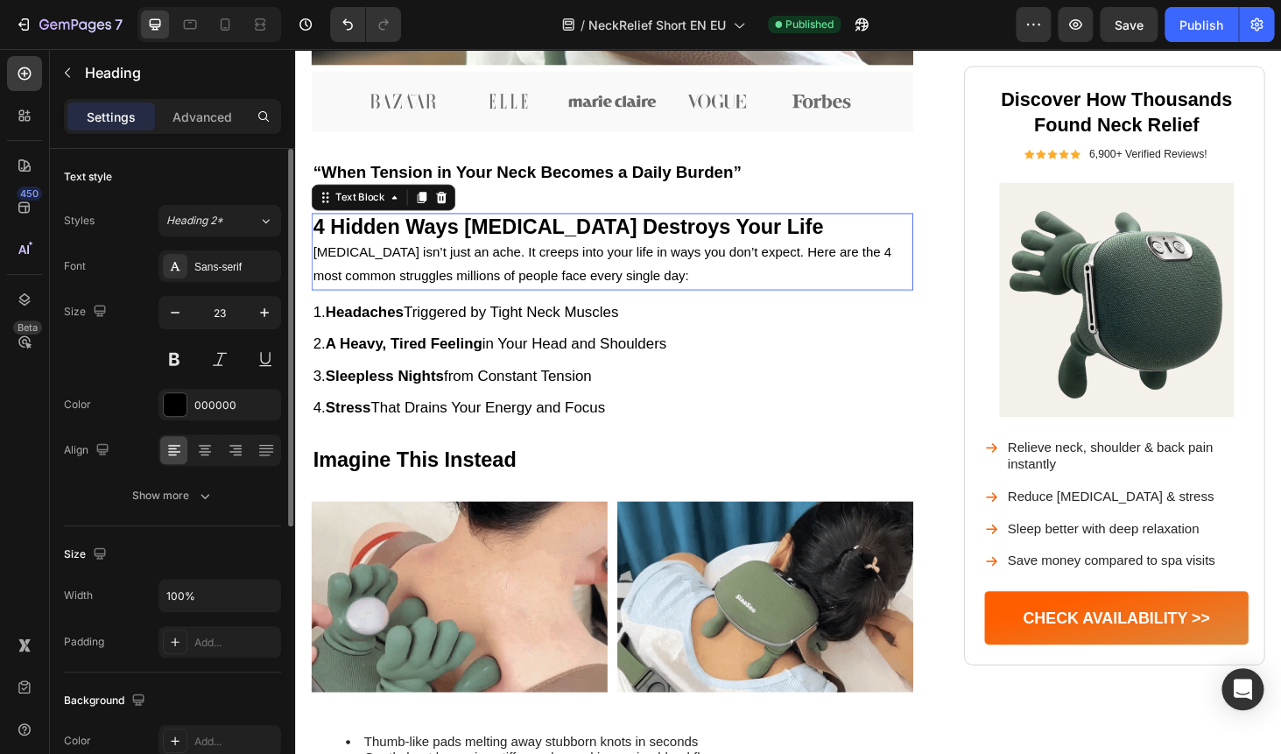
click at [671, 229] on strong "4 Hidden Ways Neck Pain Destroys Your Life" at bounding box center [586, 237] width 544 height 25
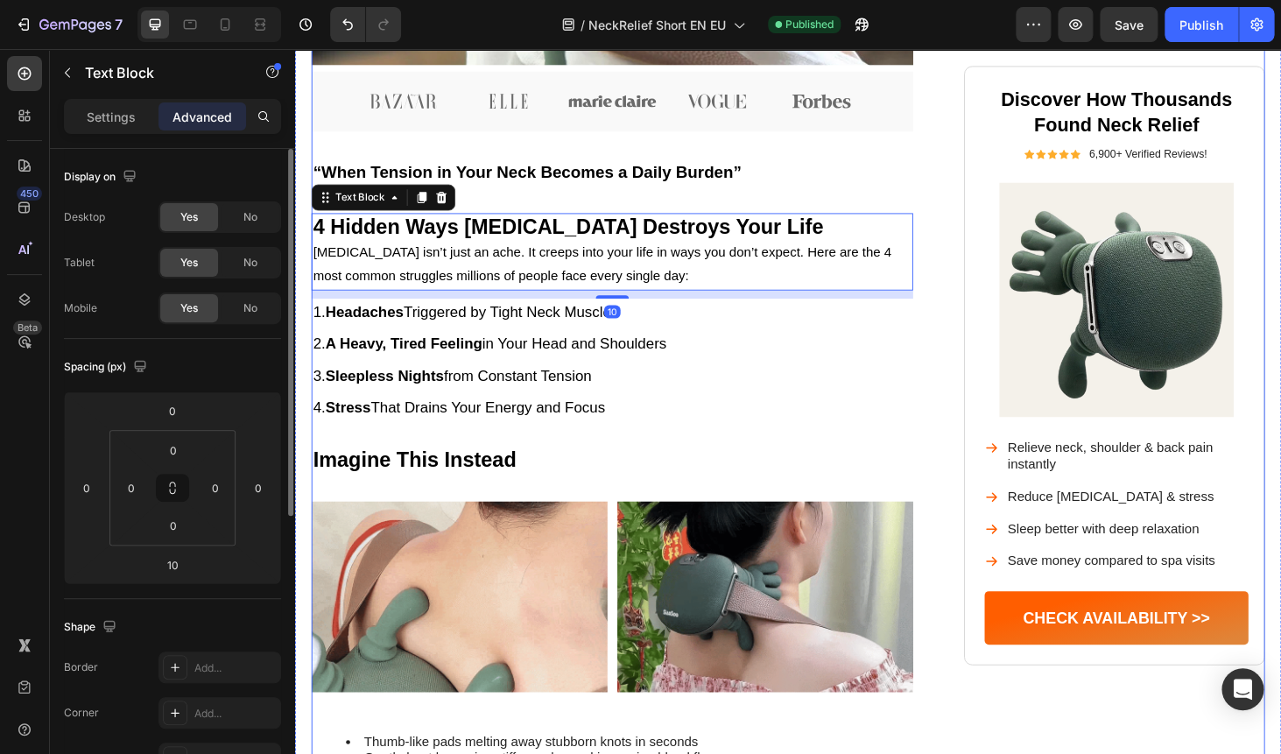
click at [628, 175] on span "“When Tension in Your Neck Becomes a Daily Burden”" at bounding box center [542, 179] width 456 height 19
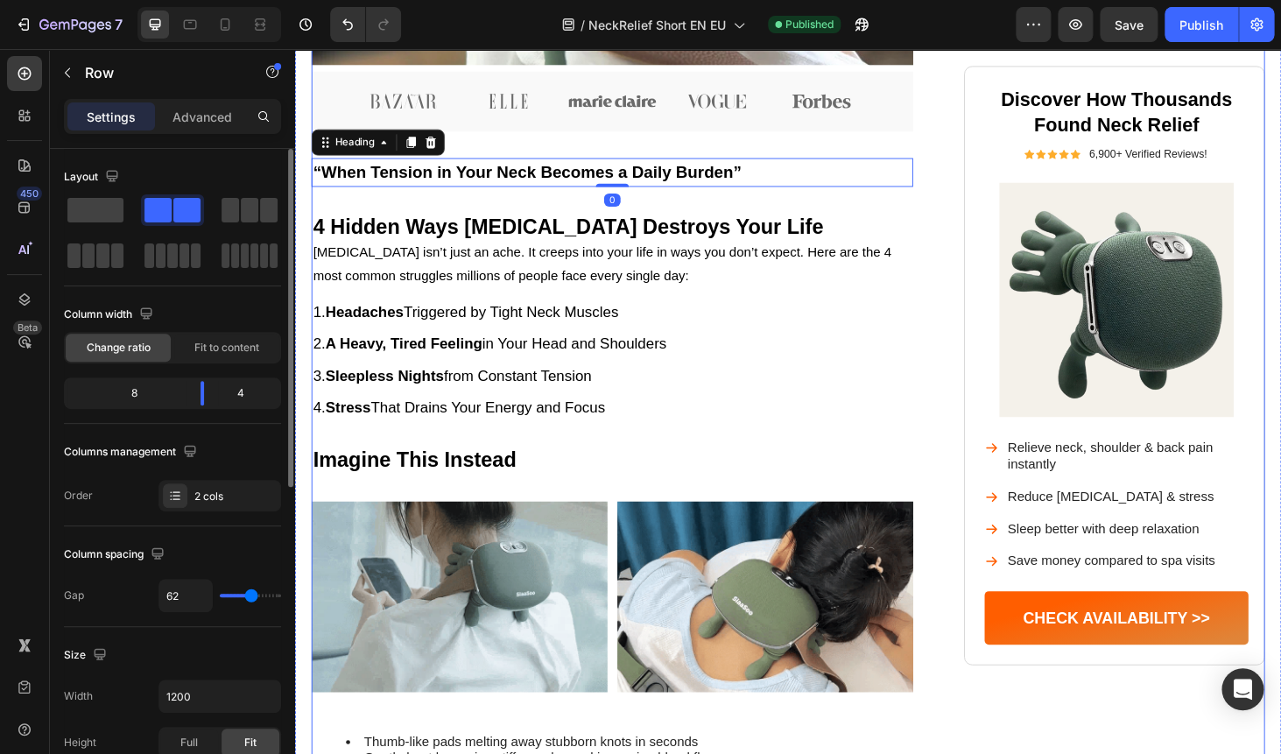
click at [586, 209] on div "Image Neck Pain Isn’t Just Pain — It Controls Your Life Heading From nagging st…" at bounding box center [632, 371] width 641 height 2169
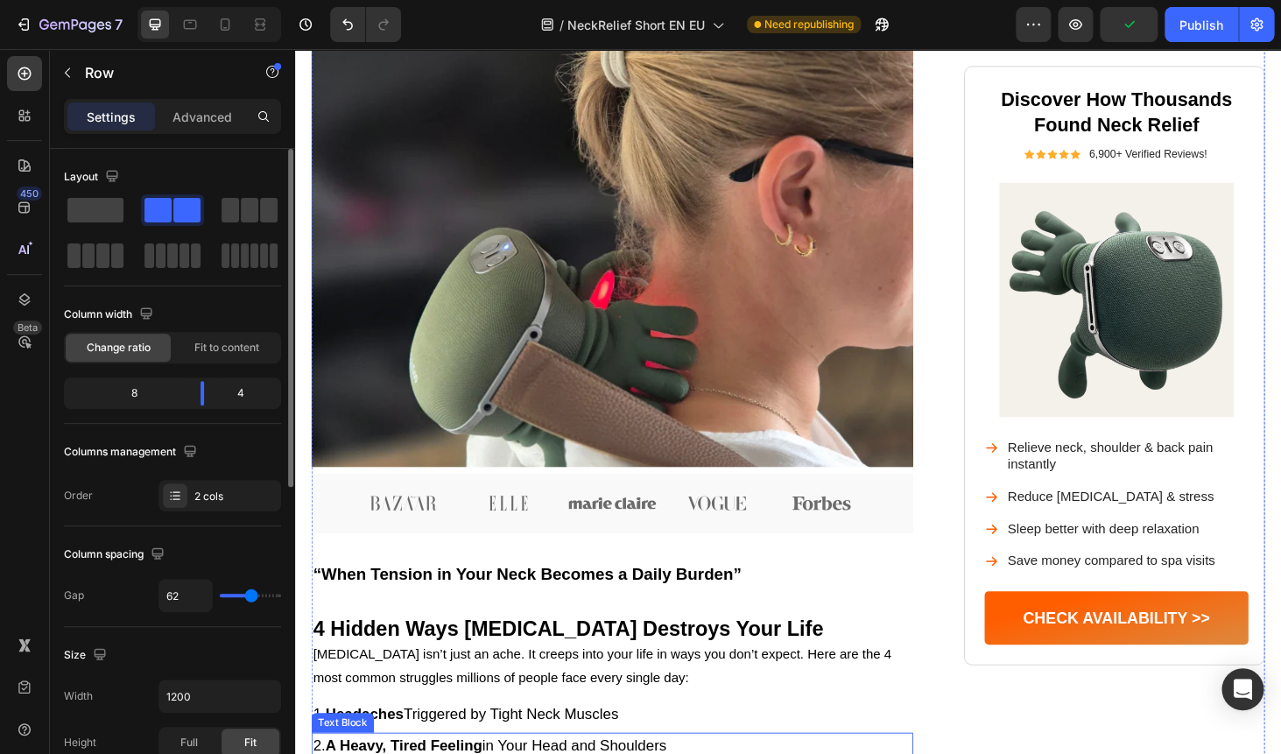
scroll to position [361, 0]
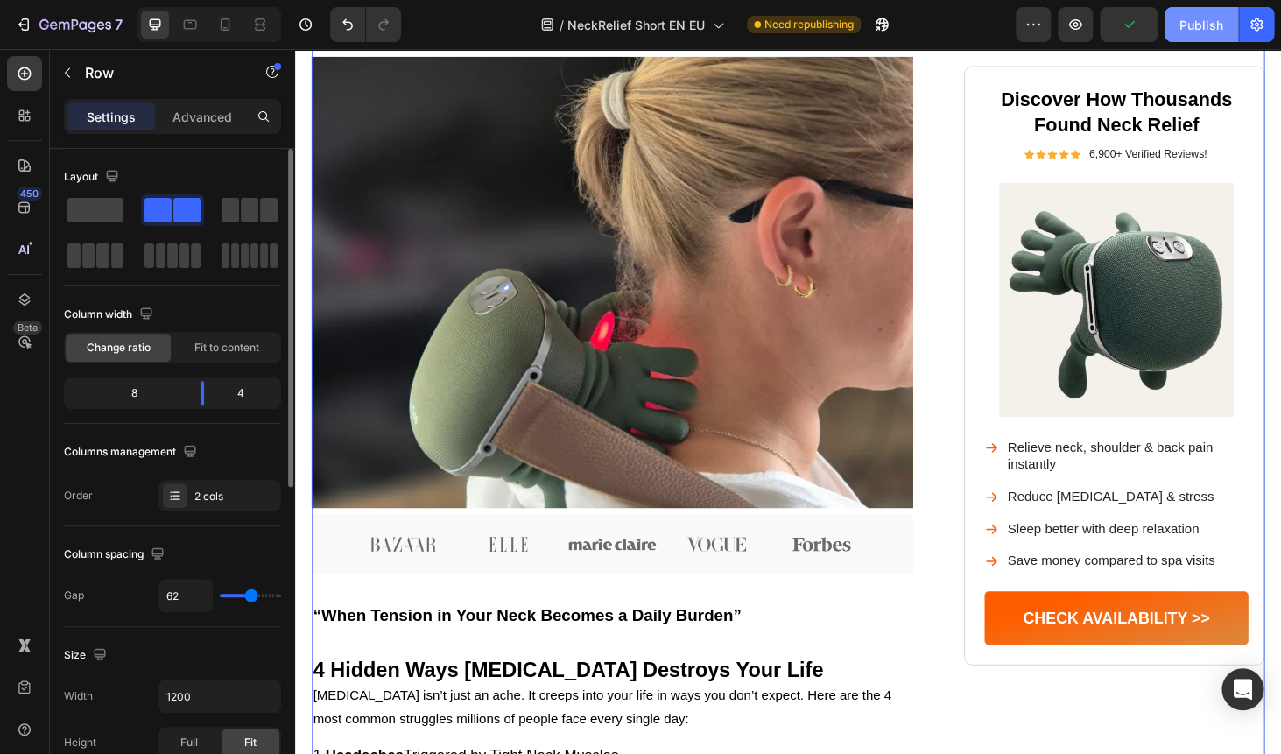
click at [1201, 16] on div "Publish" at bounding box center [1201, 25] width 44 height 18
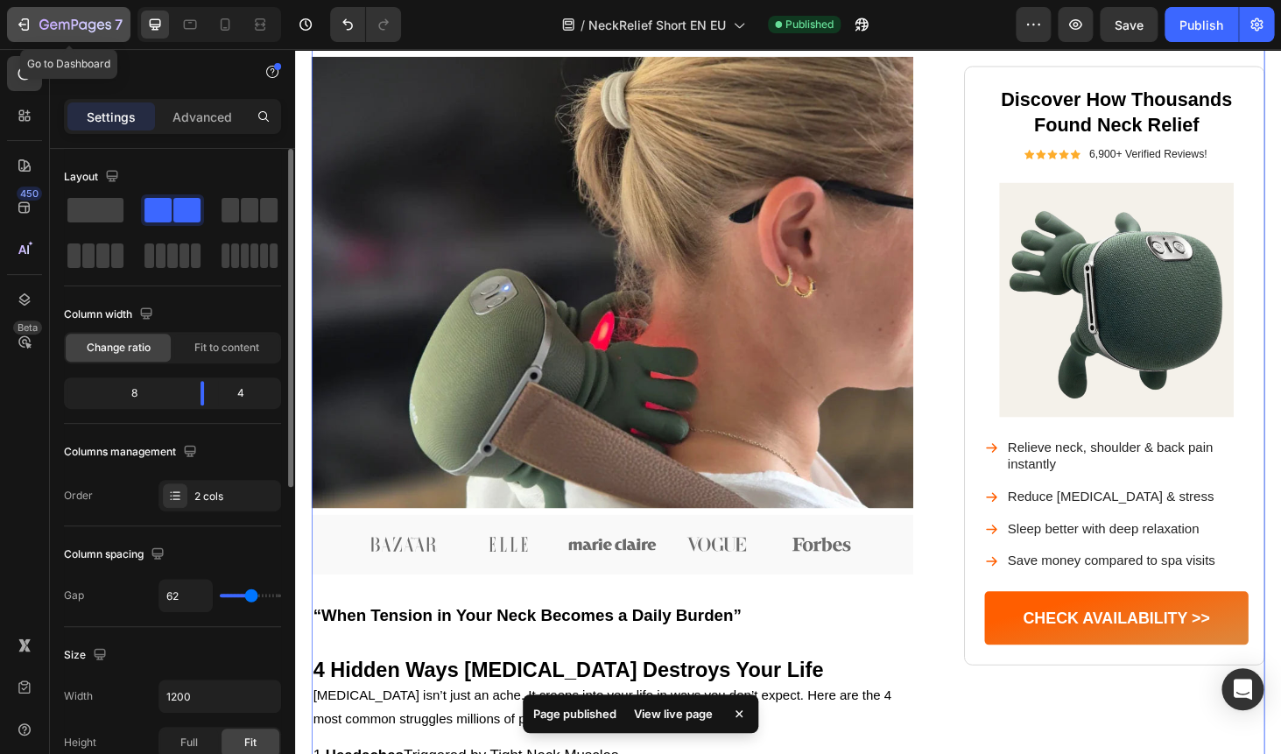
click at [59, 25] on icon "button" at bounding box center [64, 26] width 11 height 8
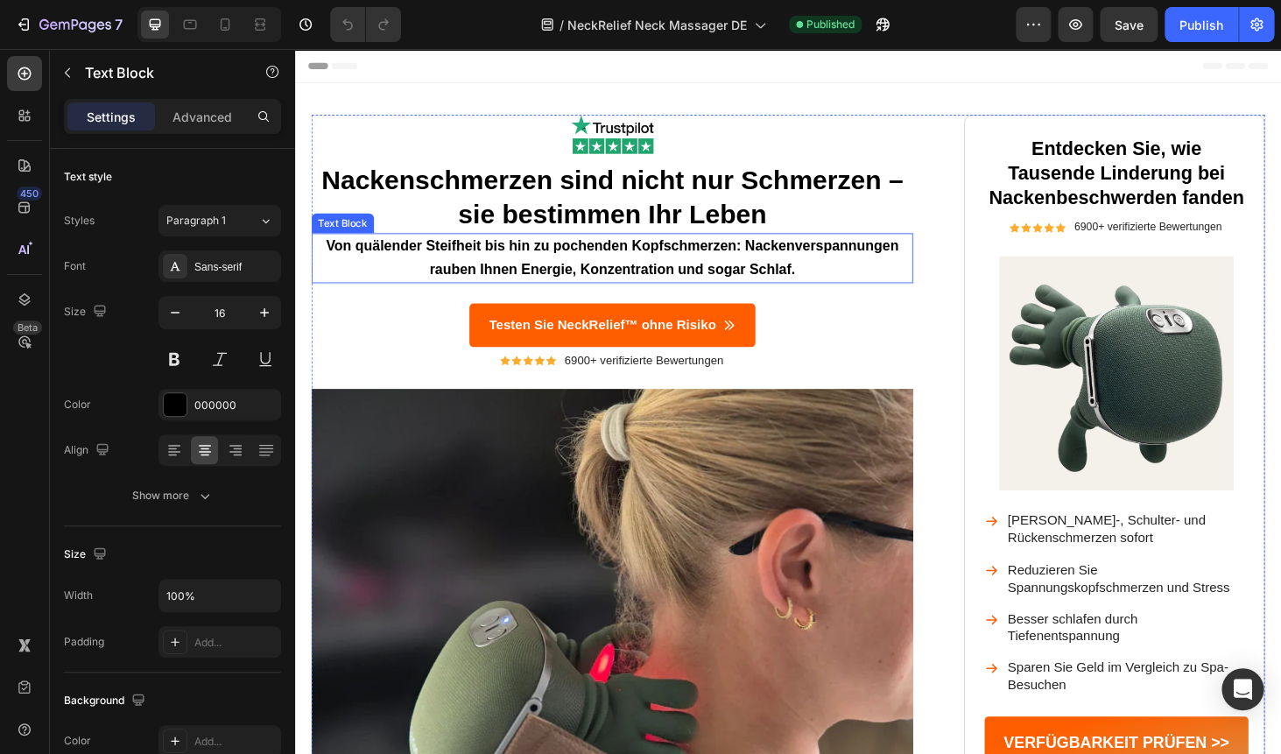
click at [572, 254] on strong "Von quälender Steifheit bis hin zu pochenden Kopfschmerzen: Nackenverspannungen…" at bounding box center [633, 271] width 610 height 42
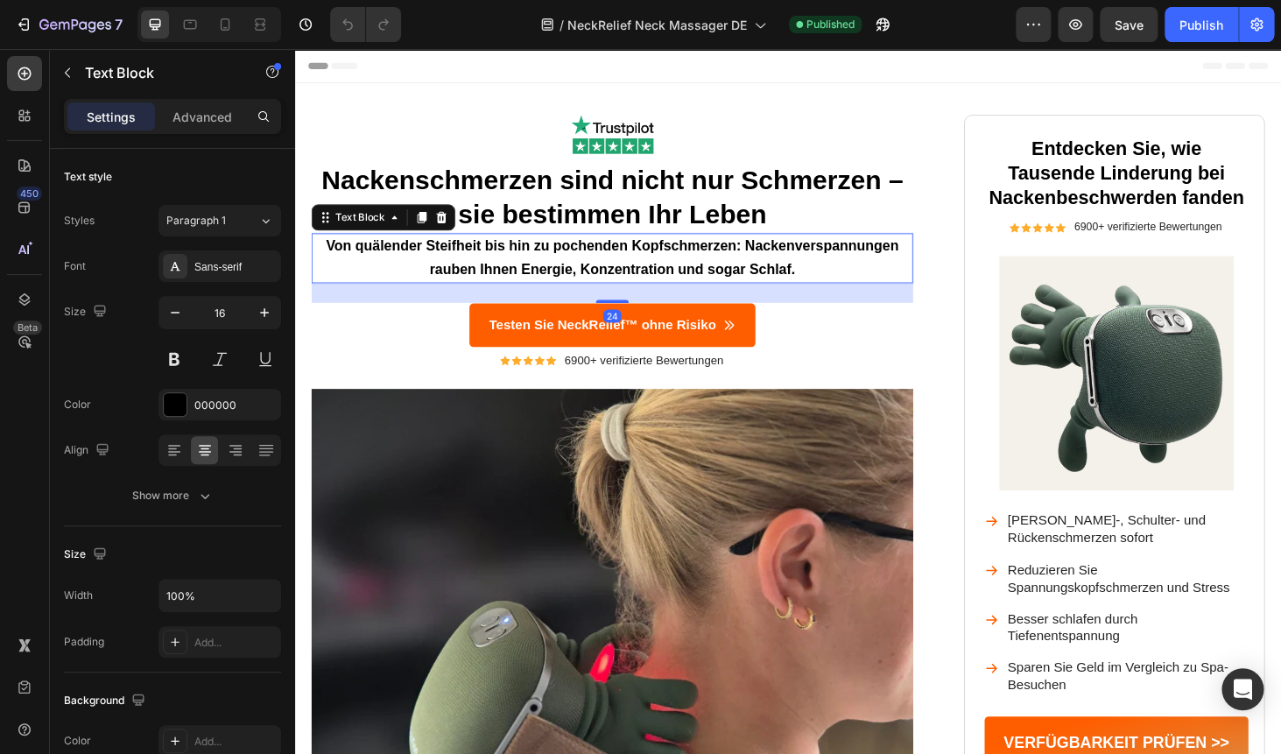
click at [556, 263] on strong "Von quälender Steifheit bis hin zu pochenden Kopfschmerzen: Nackenverspannungen…" at bounding box center [633, 271] width 610 height 42
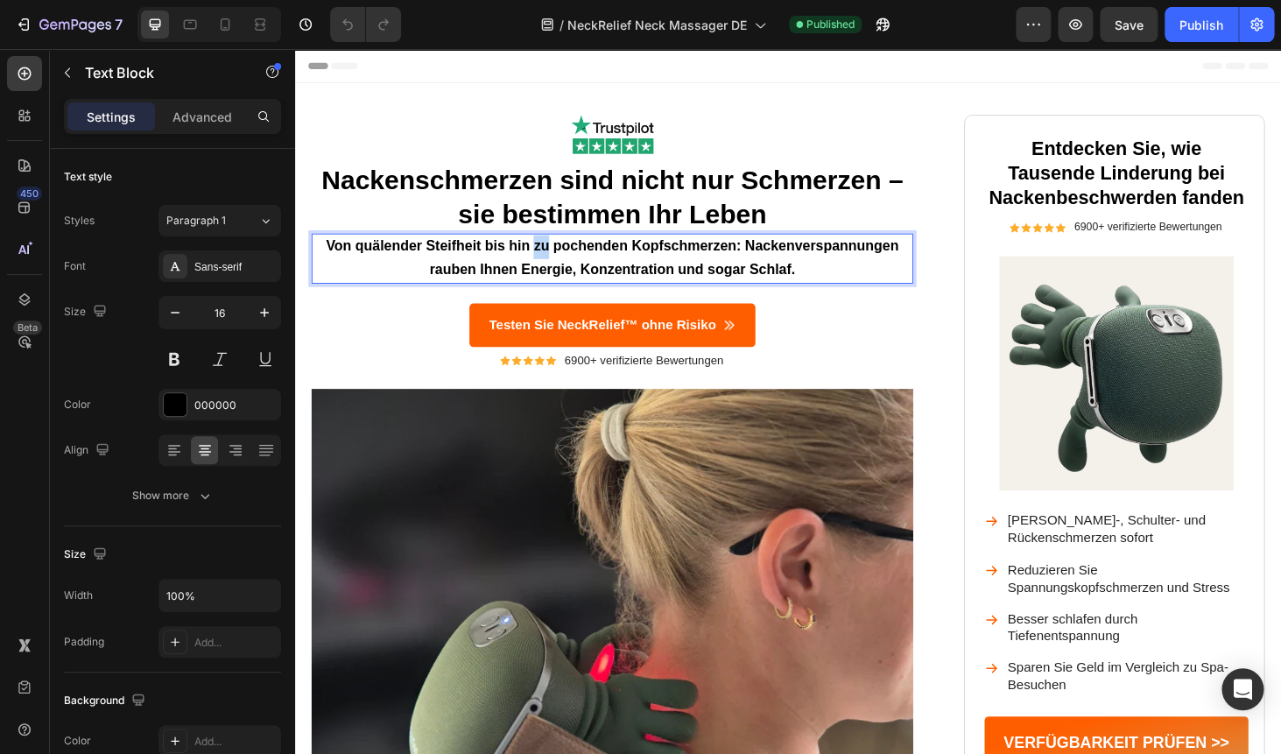
click at [556, 263] on strong "Von quälender Steifheit bis hin zu pochenden Kopfschmerzen: Nackenverspannungen…" at bounding box center [633, 271] width 610 height 42
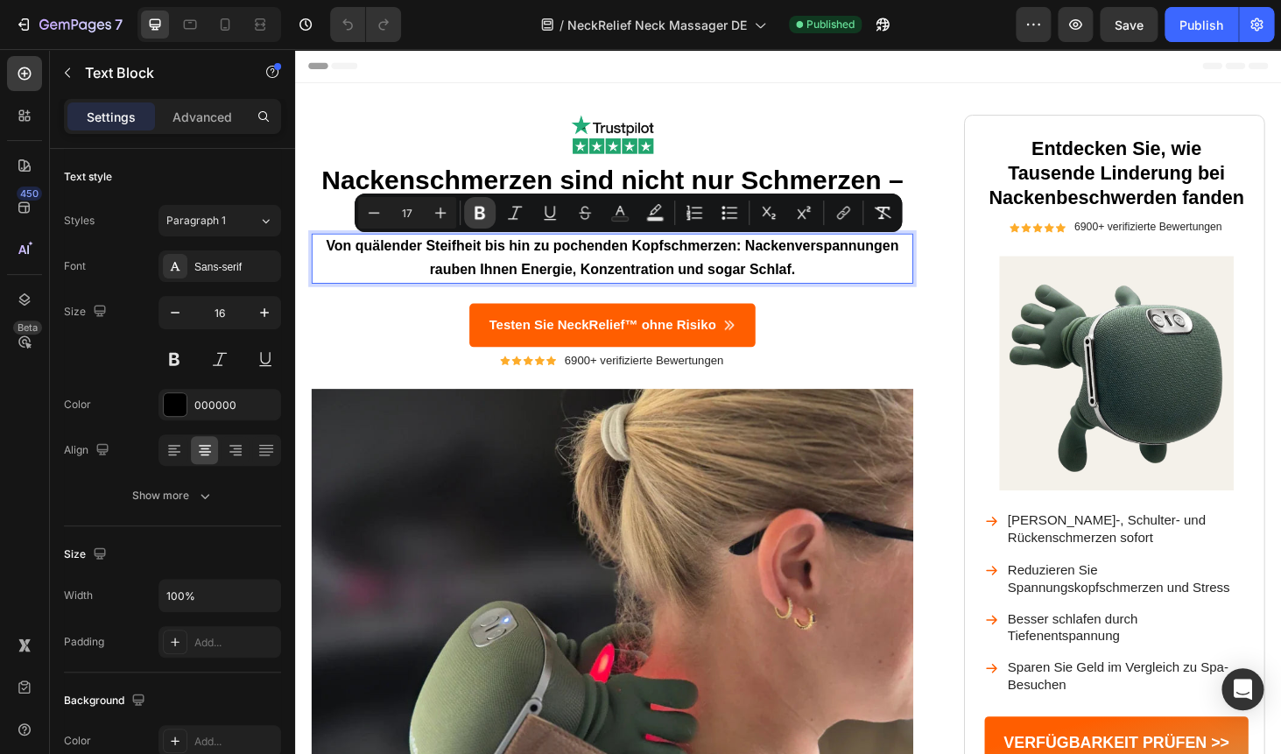
click at [481, 210] on icon "Editor contextual toolbar" at bounding box center [479, 213] width 11 height 13
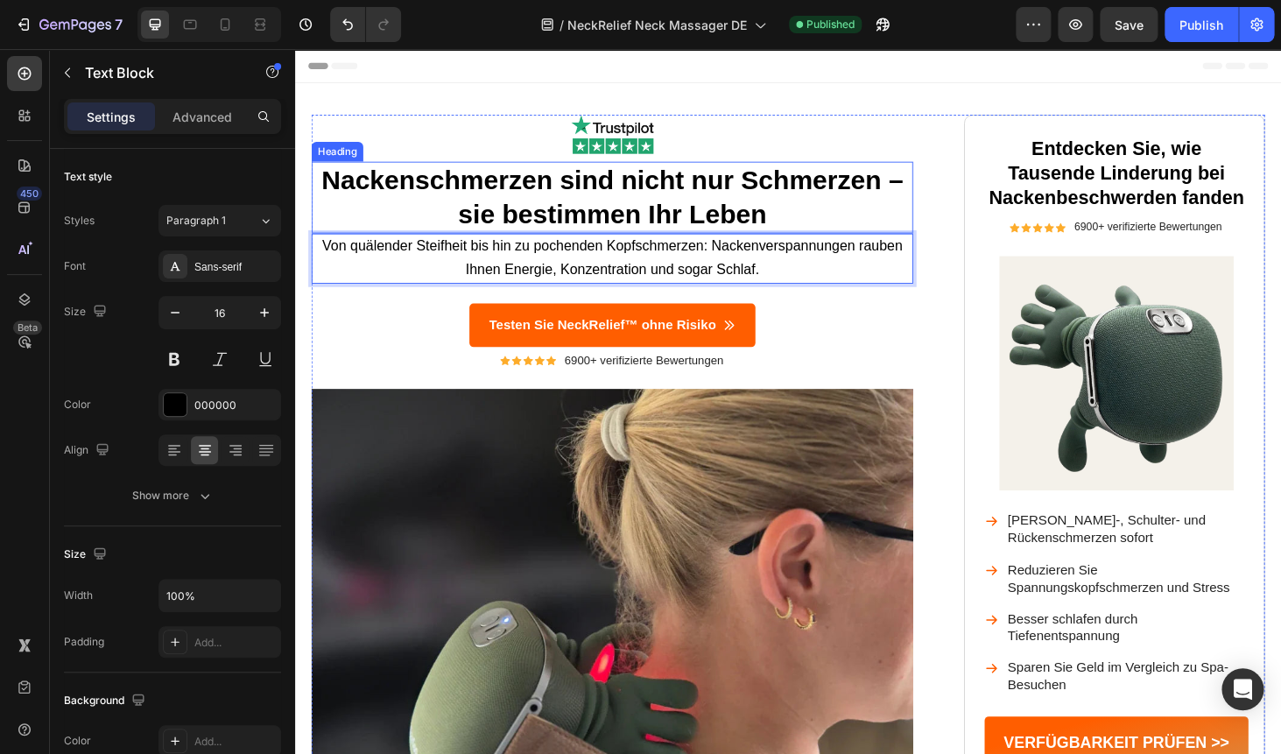
click at [450, 179] on strong "Nackenschmerzen sind nicht nur Schmerzen – sie bestimmen Ihr Leben" at bounding box center [633, 206] width 620 height 68
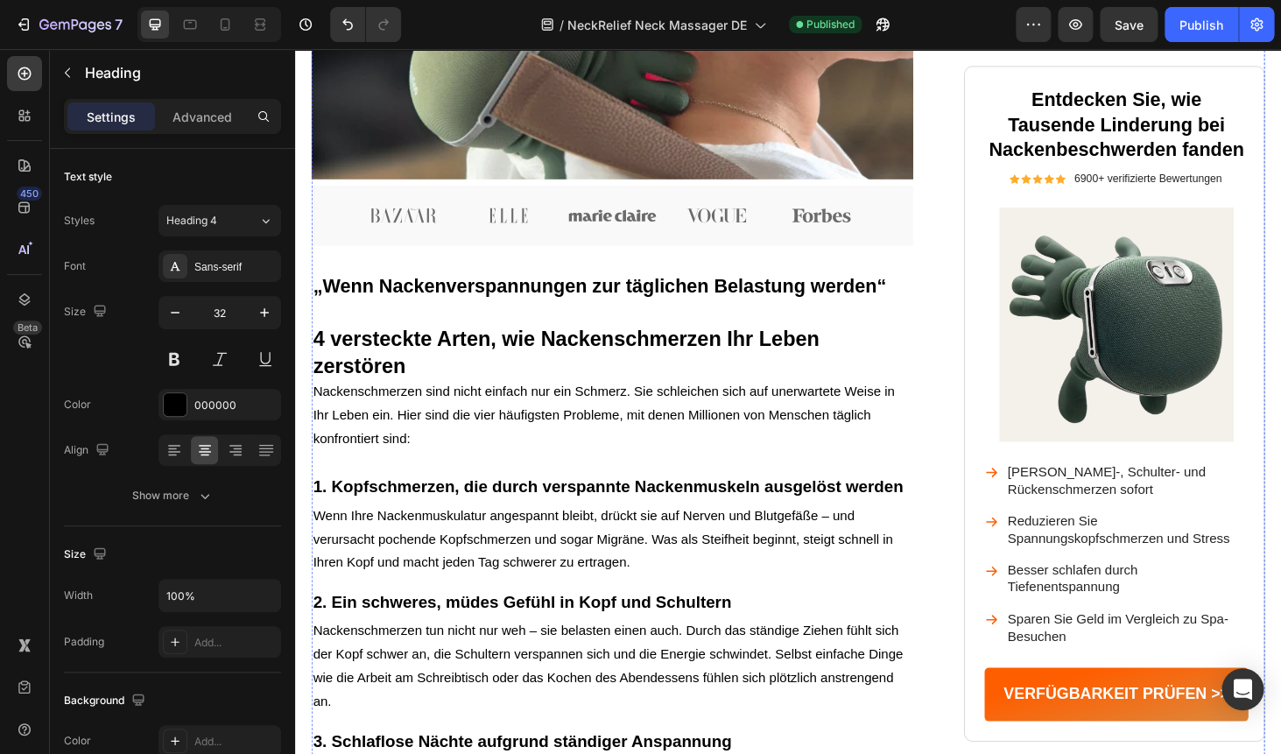
scroll to position [712, 0]
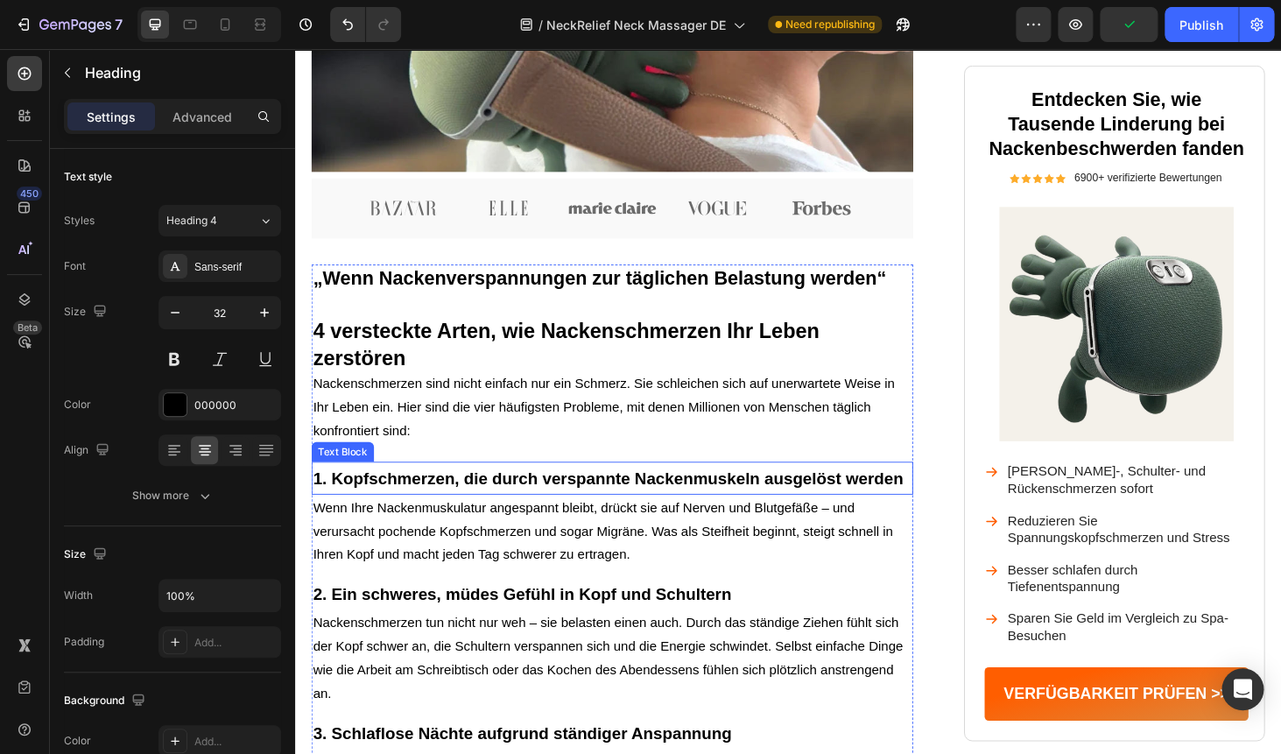
click at [411, 501] on span "1. Kopfschmerzen, die durch verspannte Nackenmuskeln ausgelöst werden" at bounding box center [628, 505] width 628 height 19
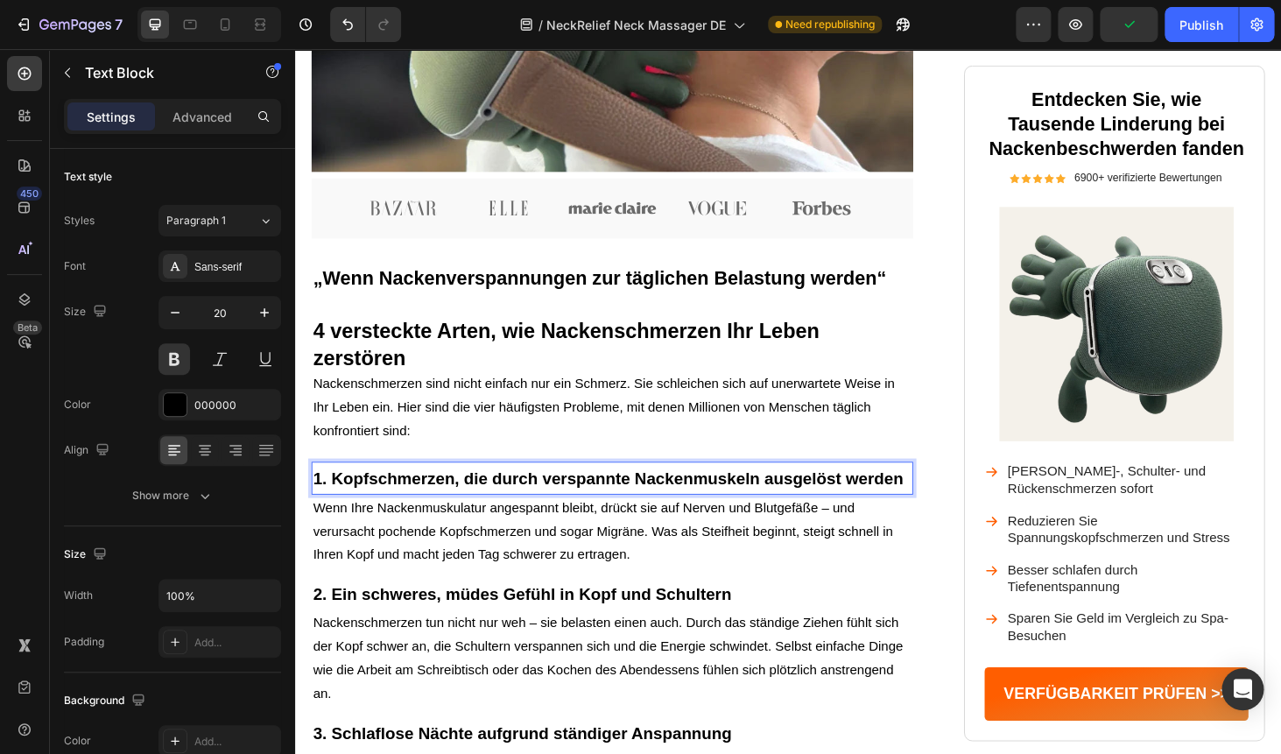
click at [411, 501] on span "1. Kopfschmerzen, die durch verspannte Nackenmuskeln ausgelöst werden" at bounding box center [628, 505] width 628 height 19
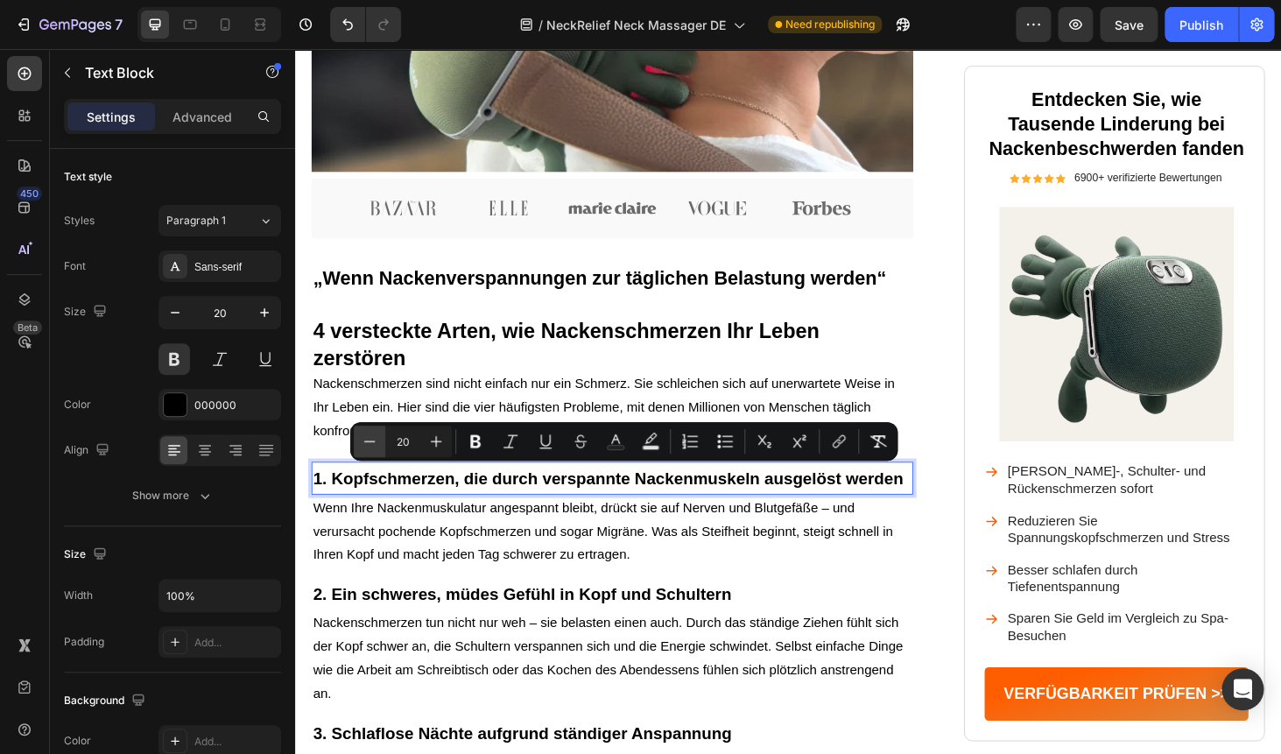
click at [370, 446] on icon "Editor contextual toolbar" at bounding box center [370, 441] width 18 height 18
click at [369, 444] on icon "Editor contextual toolbar" at bounding box center [370, 441] width 18 height 18
type input "18"
click at [520, 409] on span "Nackenschmerzen sind nicht einfach nur ein Schmerz. Sie schleichen sich auf une…" at bounding box center [624, 430] width 620 height 66
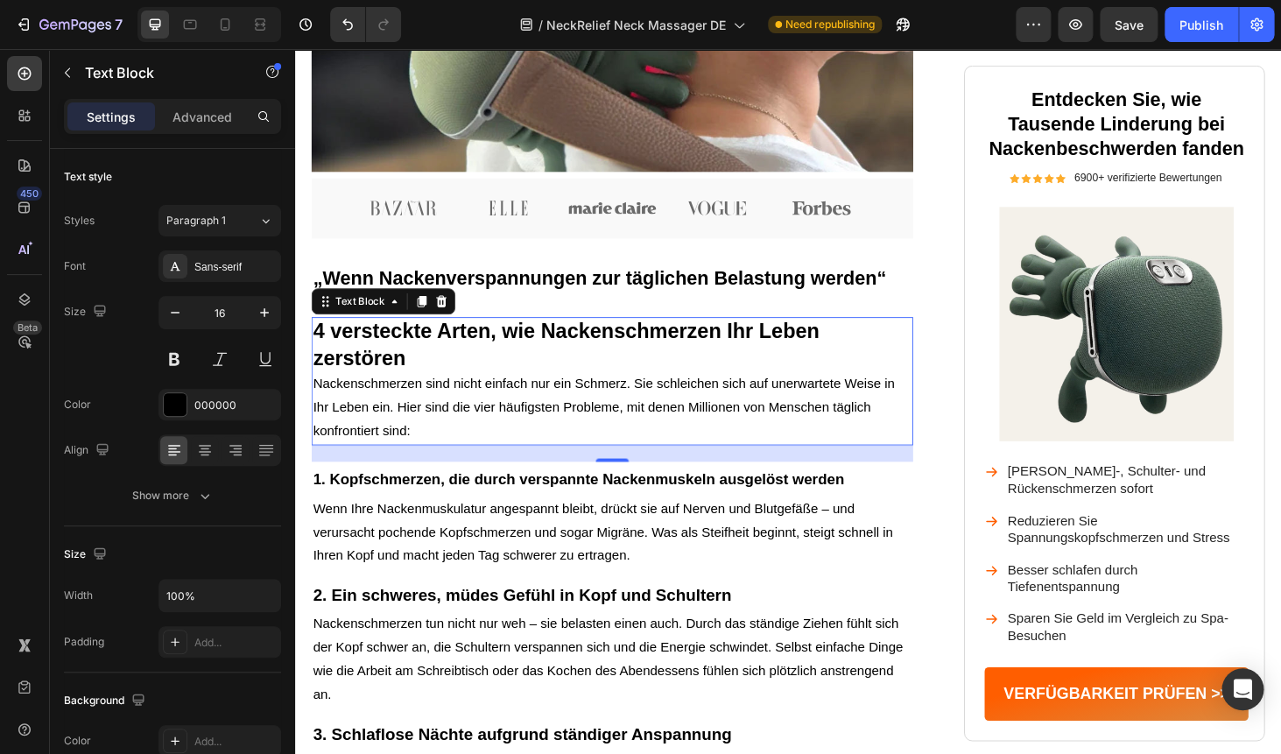
click at [520, 409] on span "Nackenschmerzen sind nicht einfach nur ein Schmerz. Sie schleichen sich auf une…" at bounding box center [624, 430] width 620 height 66
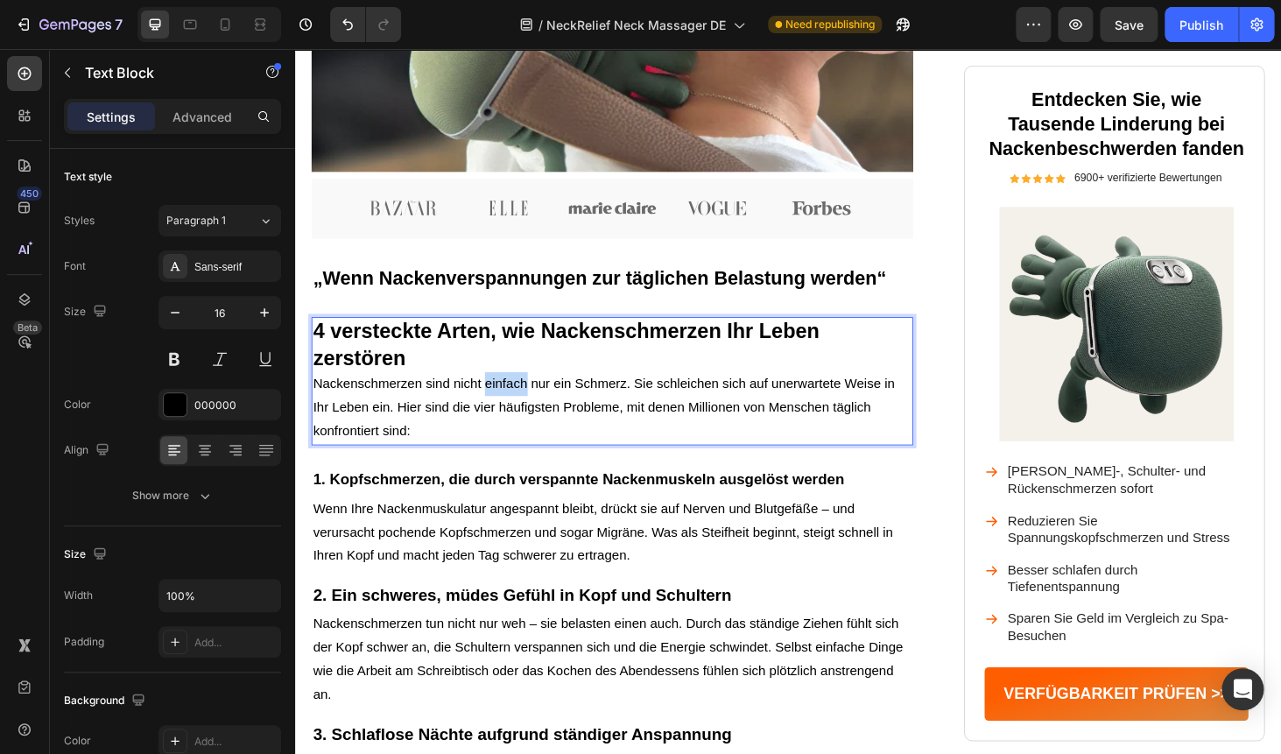
click at [520, 409] on span "Nackenschmerzen sind nicht einfach nur ein Schmerz. Sie schleichen sich auf une…" at bounding box center [624, 430] width 620 height 66
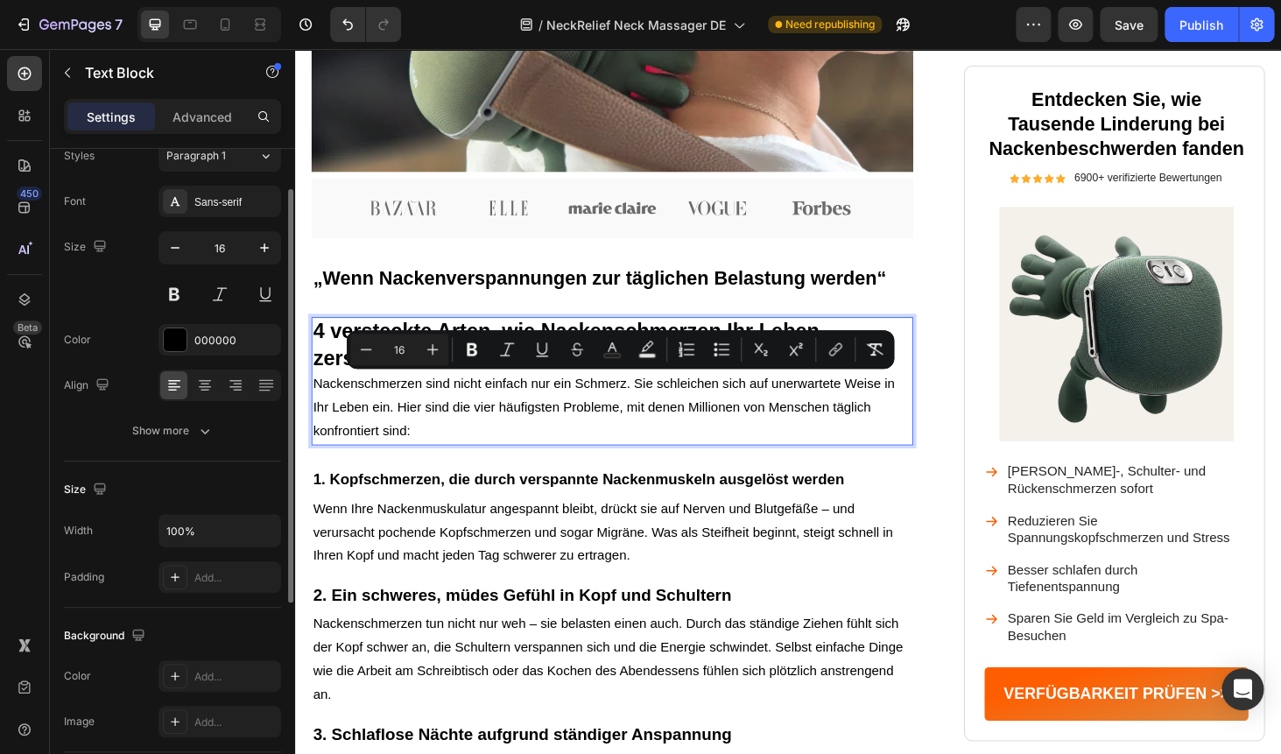
scroll to position [66, 0]
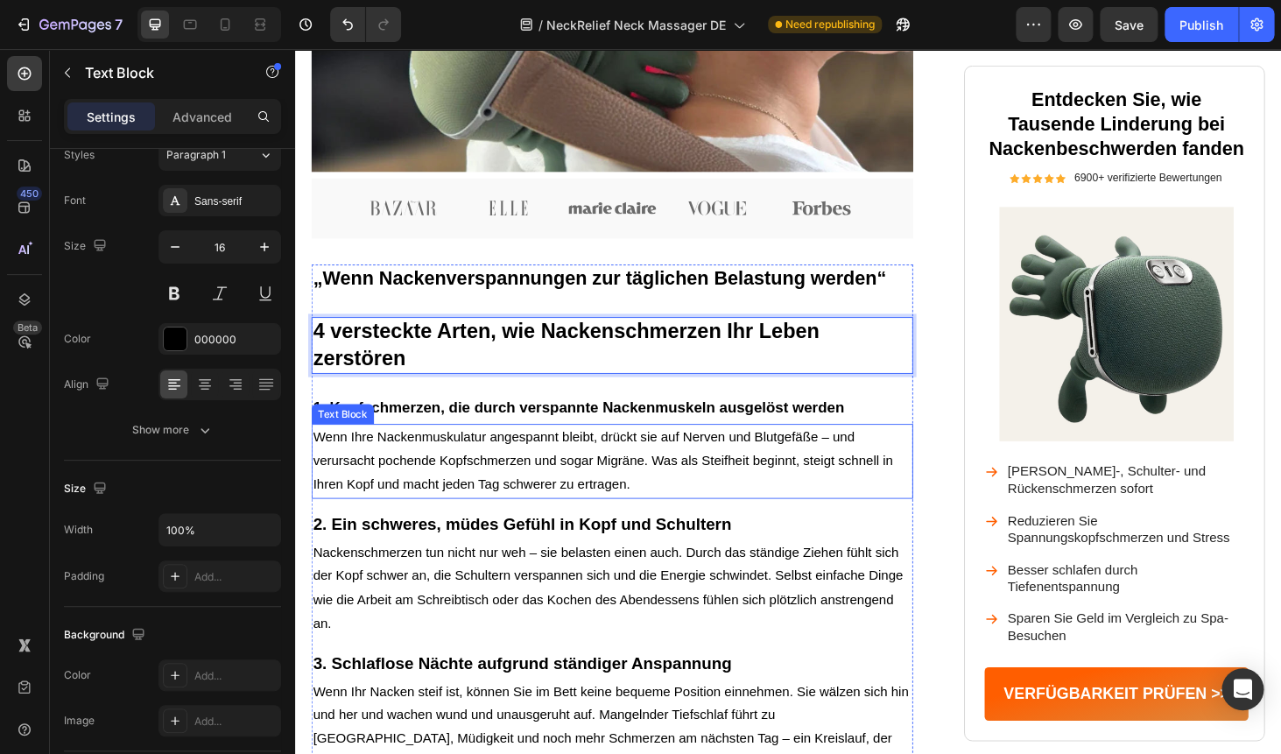
click at [448, 465] on p "Wenn Ihre Nackenmuskulatur angespannt bleibt, drückt sie auf Nerven und Blutgef…" at bounding box center [632, 487] width 637 height 75
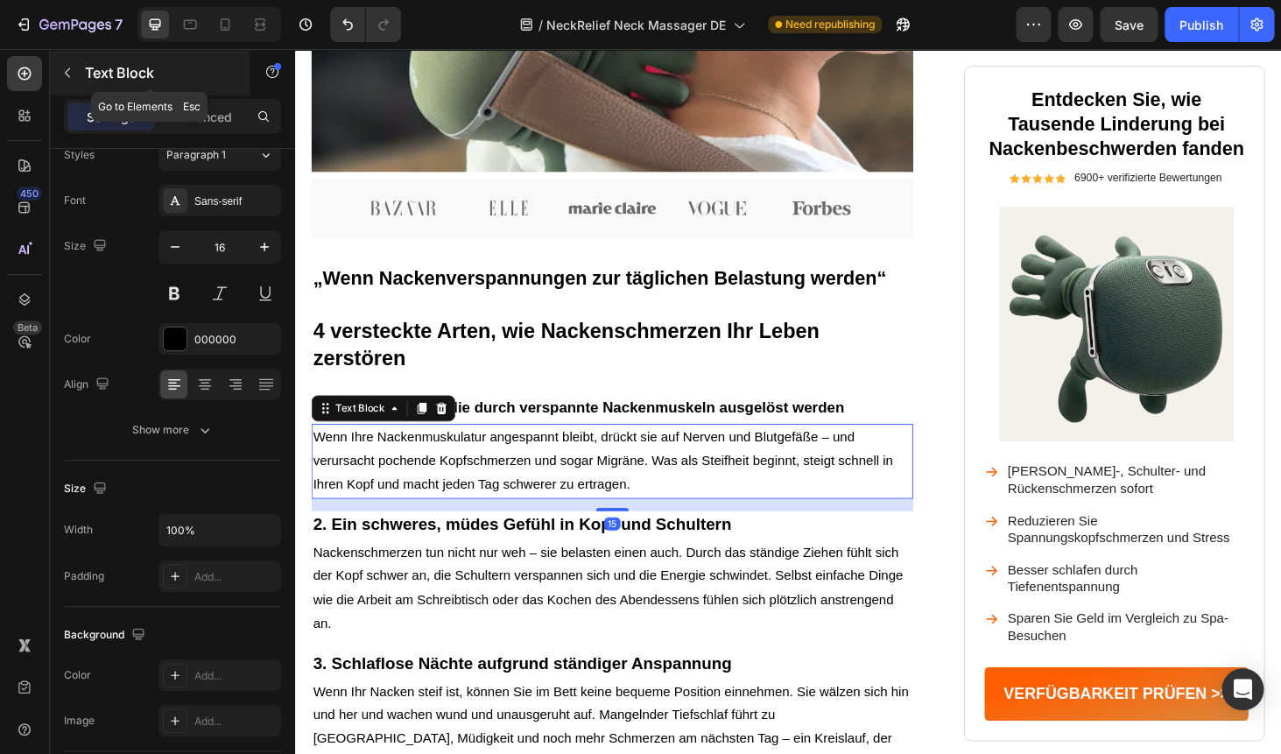
click at [79, 77] on button "button" at bounding box center [67, 73] width 28 height 28
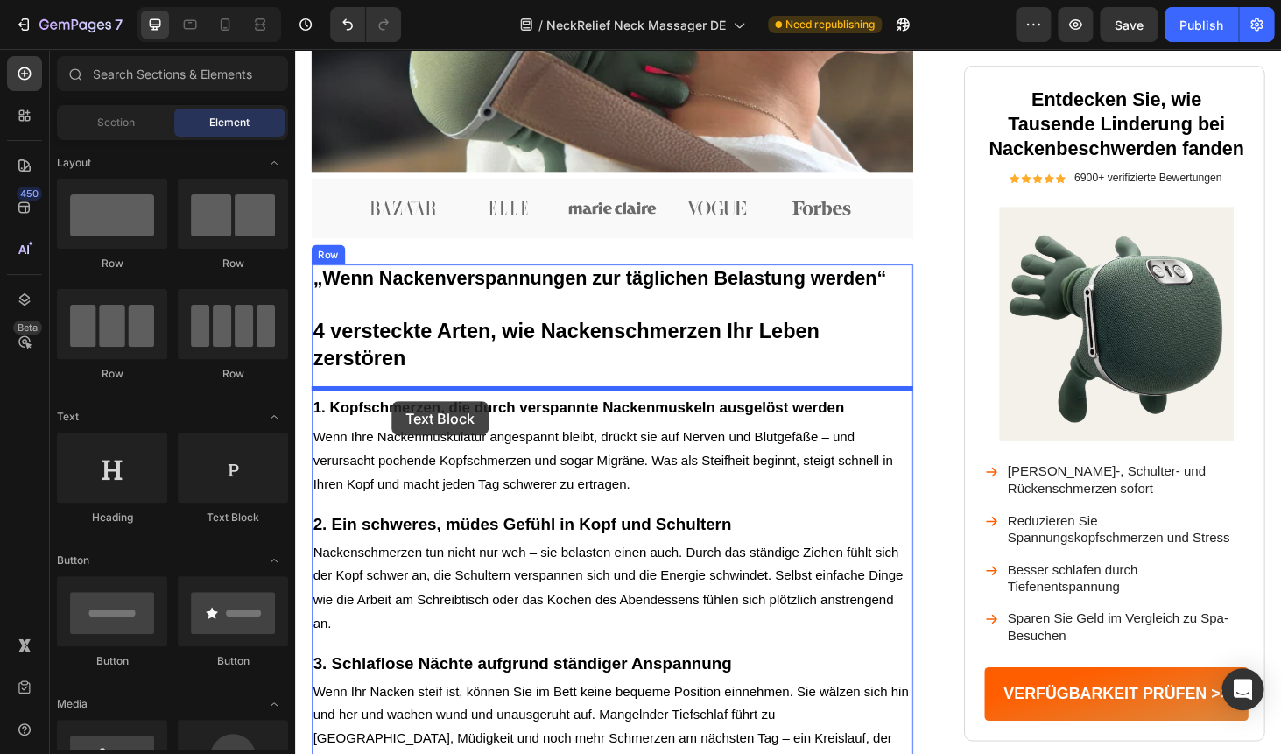
drag, startPoint x: 513, startPoint y: 516, endPoint x: 390, endPoint y: 401, distance: 167.8
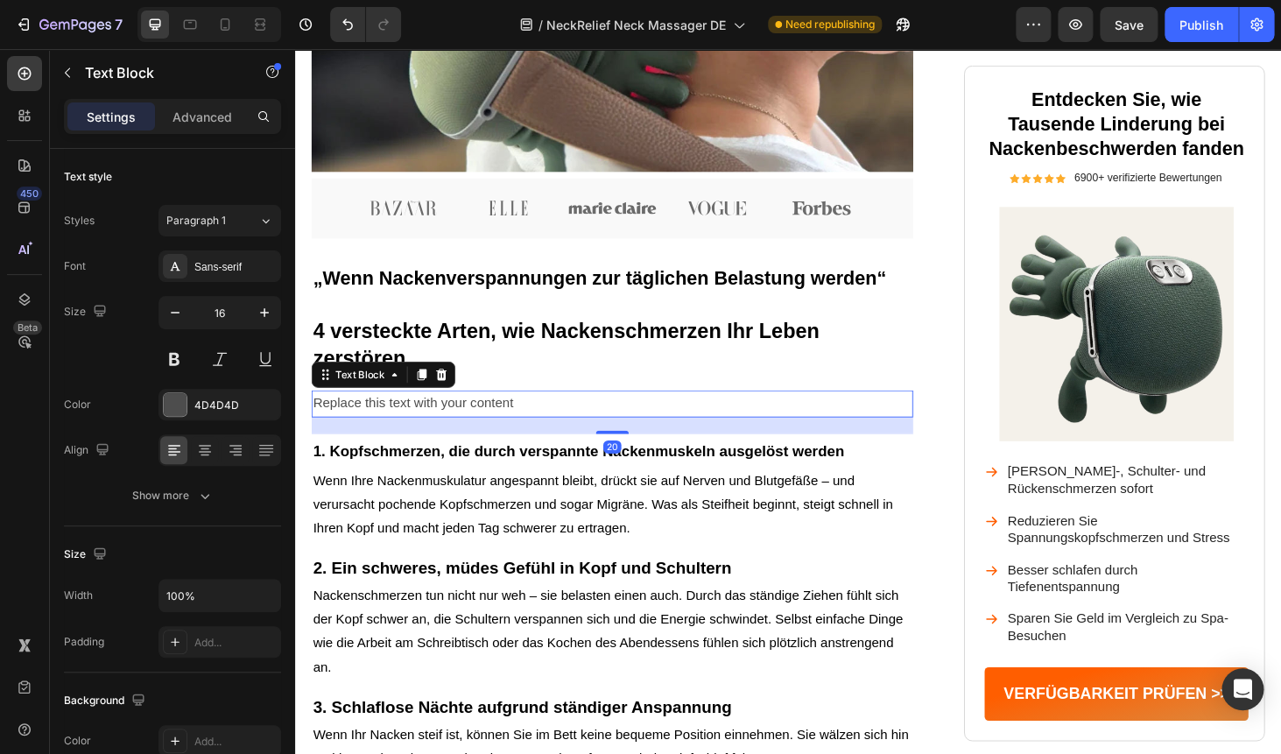
click at [386, 425] on div "Replace this text with your content" at bounding box center [632, 426] width 641 height 29
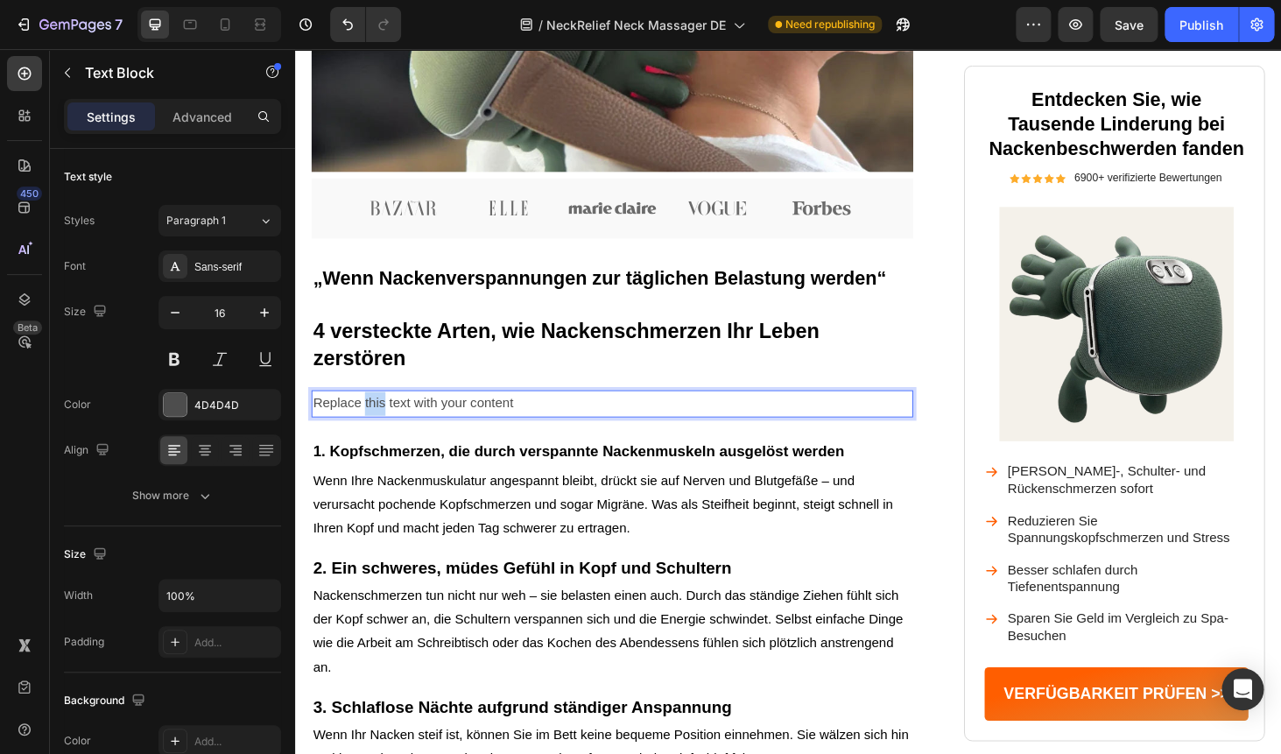
click at [386, 425] on p "Replace this text with your content" at bounding box center [632, 426] width 637 height 25
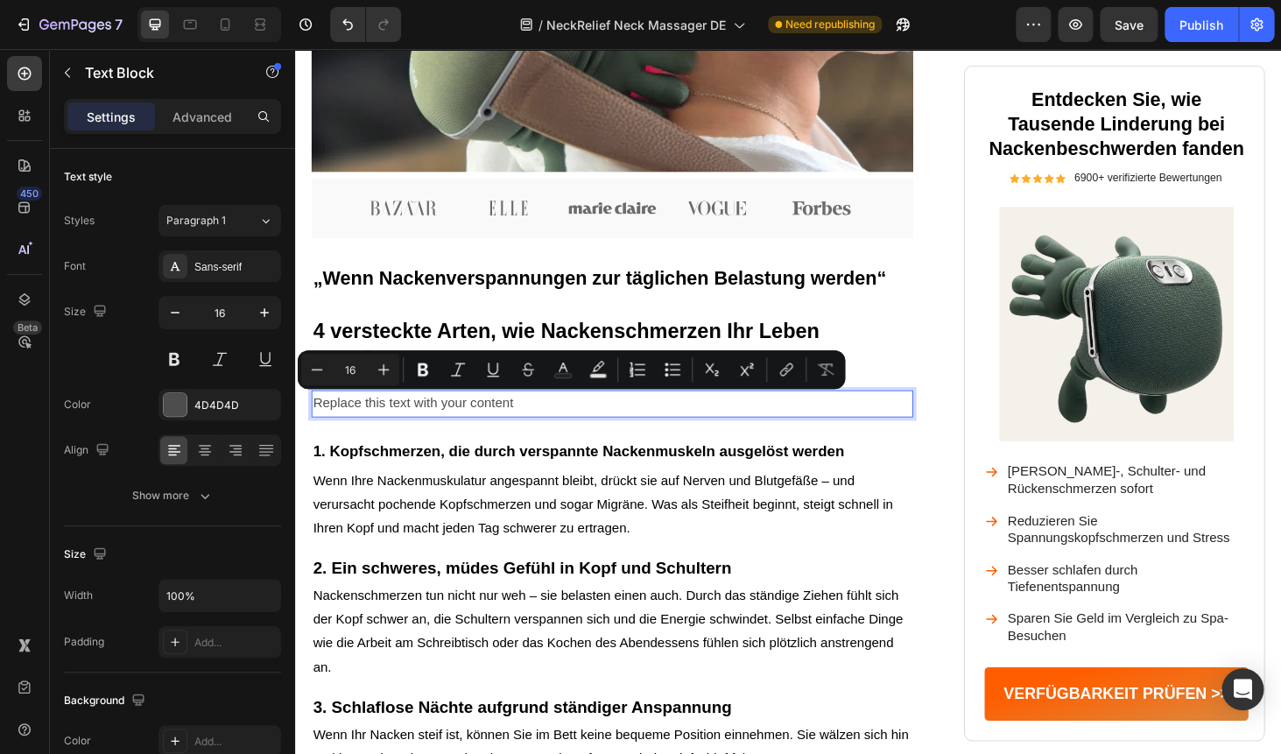
click at [386, 425] on p "Replace this text with your content" at bounding box center [632, 426] width 637 height 25
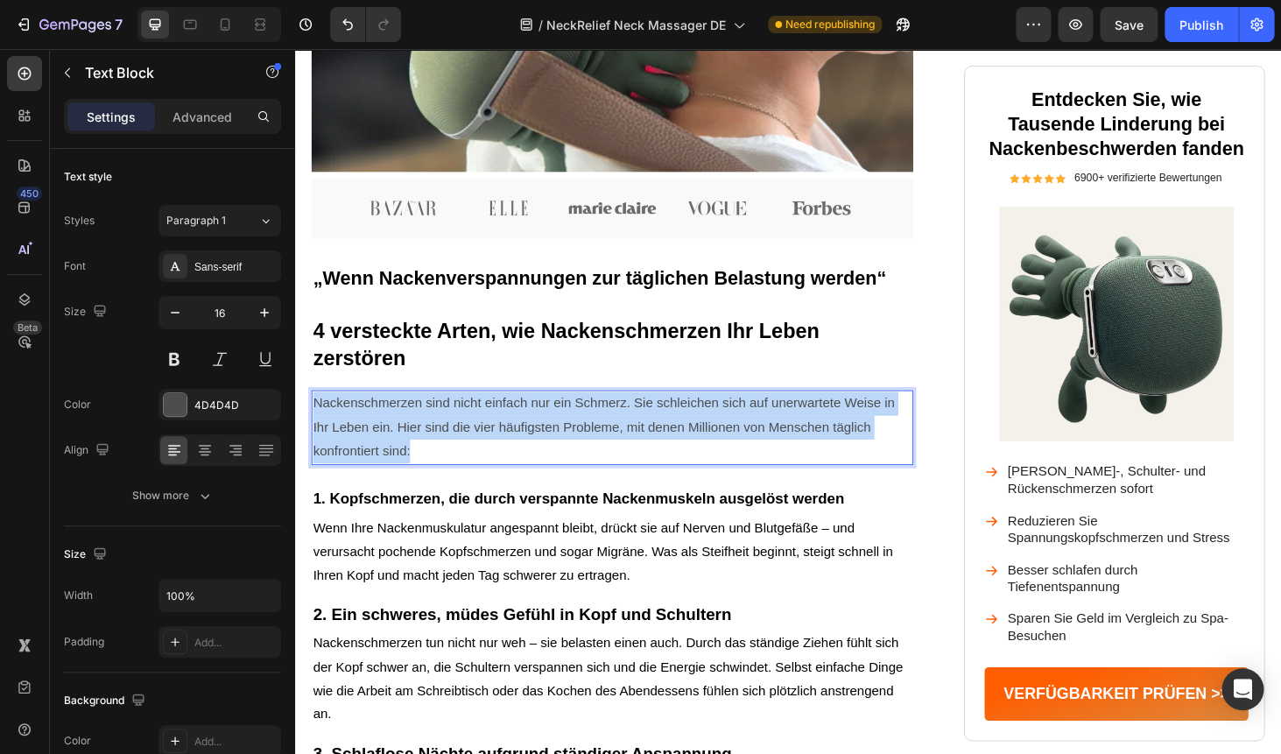
drag, startPoint x: 443, startPoint y: 475, endPoint x: 305, endPoint y: 421, distance: 148.6
click at [312, 421] on div "Nackenschmerzen sind nicht einfach nur ein Schmerz. Sie schleichen sich auf une…" at bounding box center [632, 451] width 641 height 79
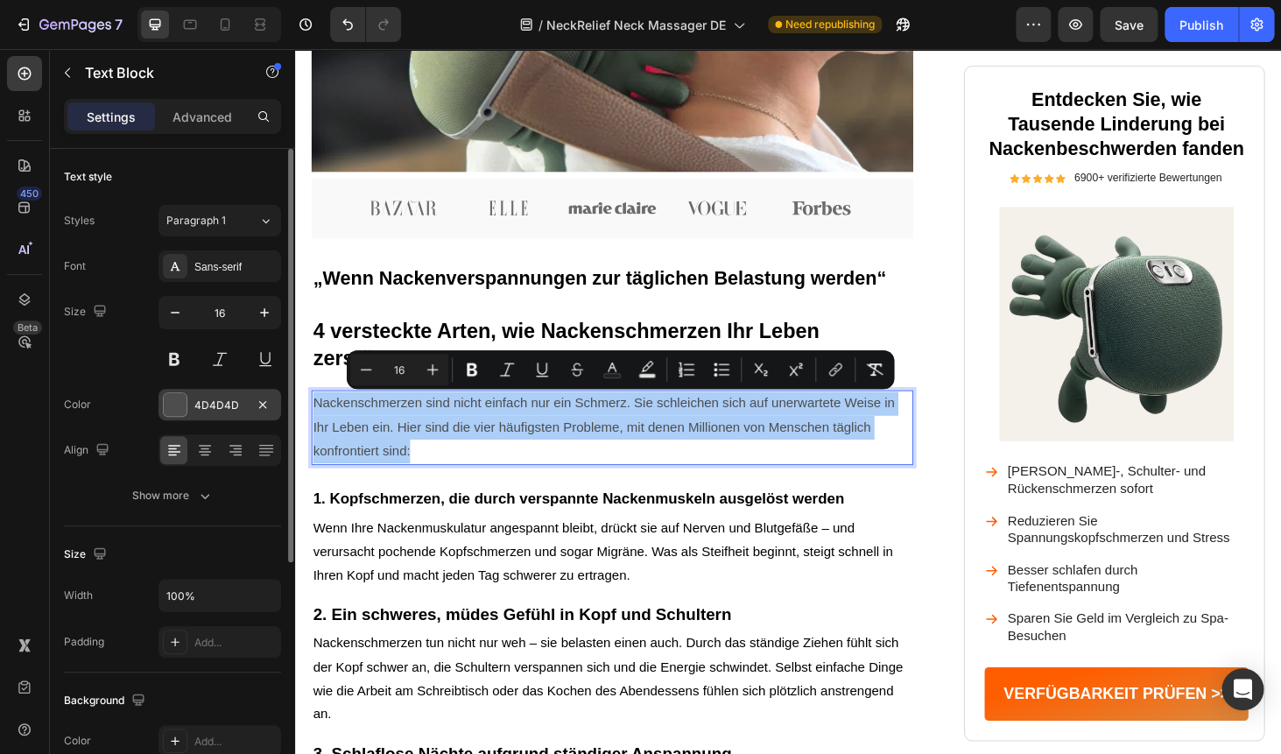
click at [225, 403] on div "4D4D4D" at bounding box center [219, 405] width 51 height 16
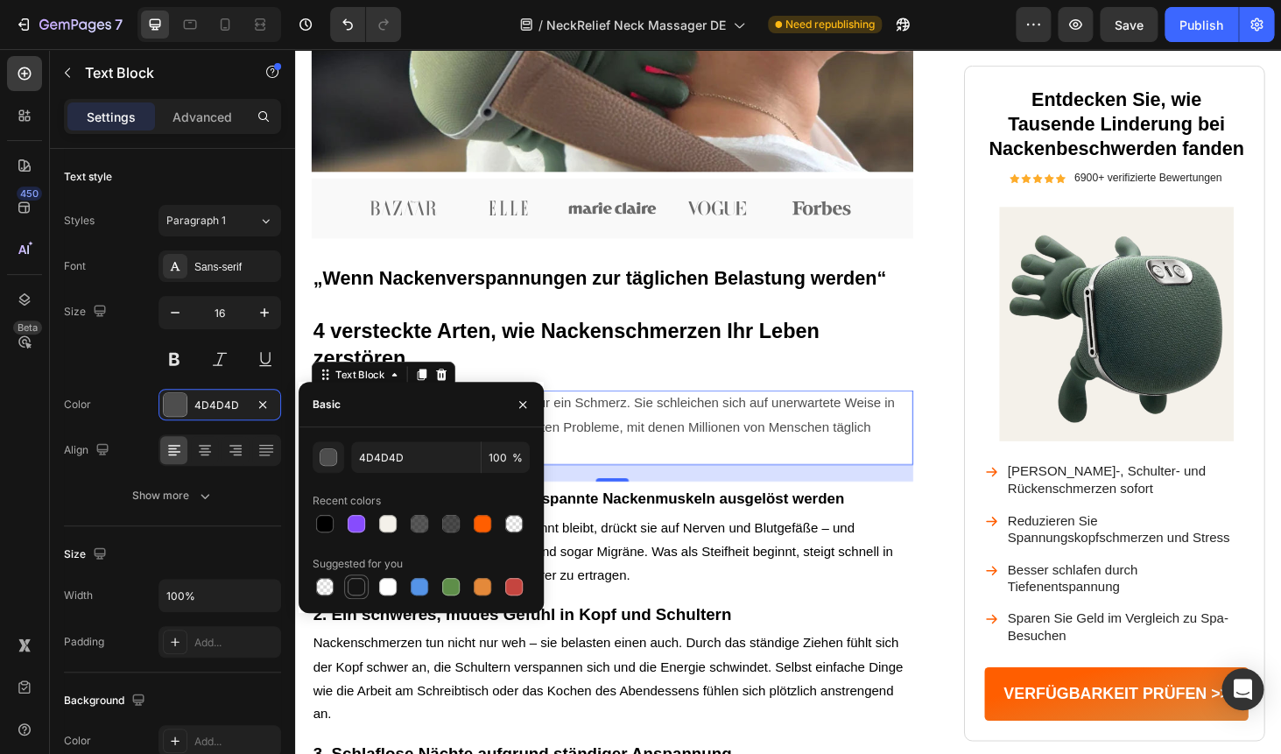
click at [354, 592] on div at bounding box center [357, 587] width 18 height 18
type input "151515"
click at [702, 387] on p "4 versteckte Arten, wie Nackenschmerzen Ihr Leben zerstören" at bounding box center [632, 365] width 637 height 58
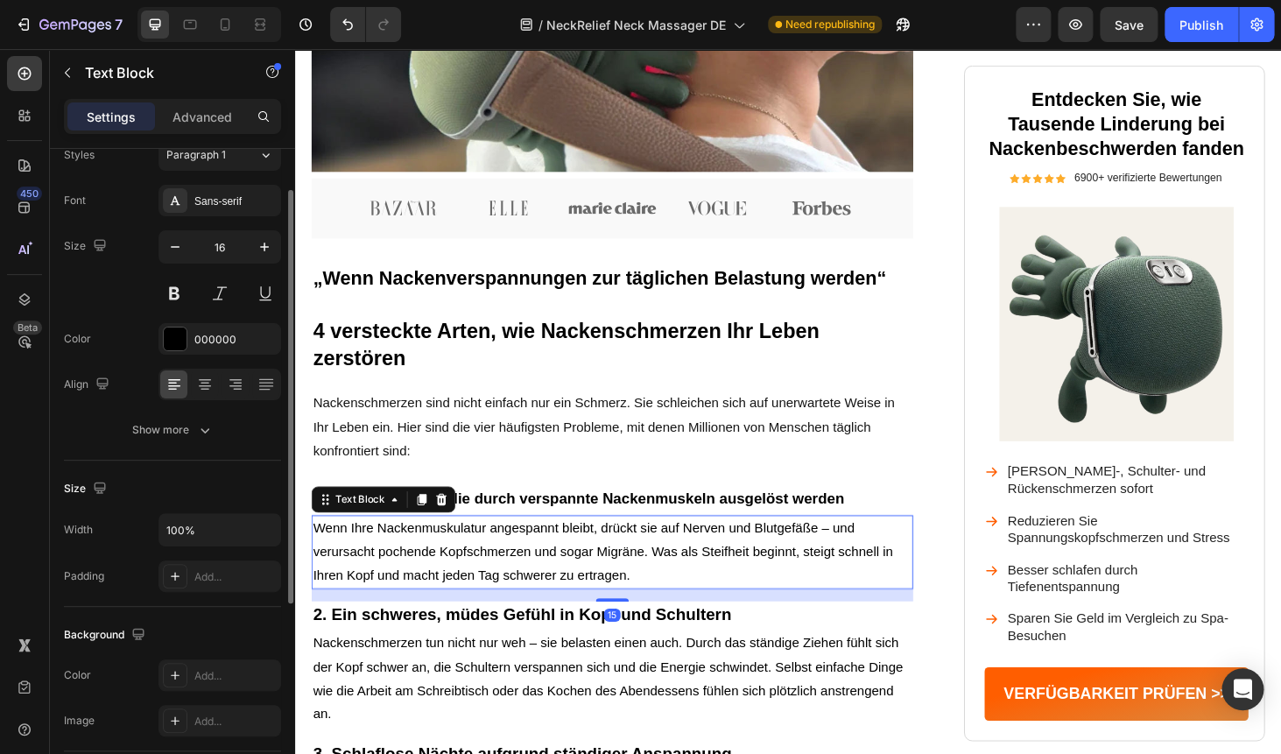
click at [488, 620] on p "Wenn Ihre Nackenmuskulatur angespannt bleibt, drückt sie auf Nerven und Blutgef…" at bounding box center [632, 584] width 637 height 75
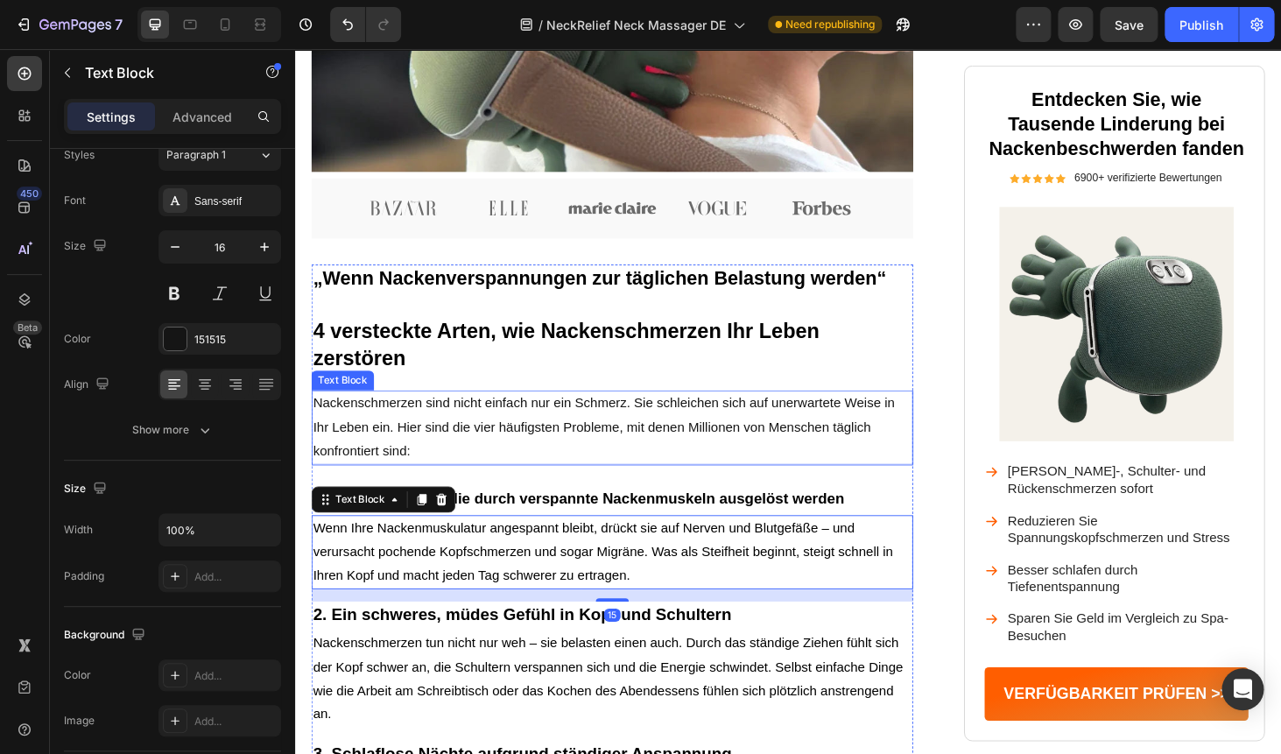
click at [548, 458] on p "Nackenschmerzen sind nicht einfach nur ein Schmerz. Sie schleichen sich auf une…" at bounding box center [632, 451] width 637 height 75
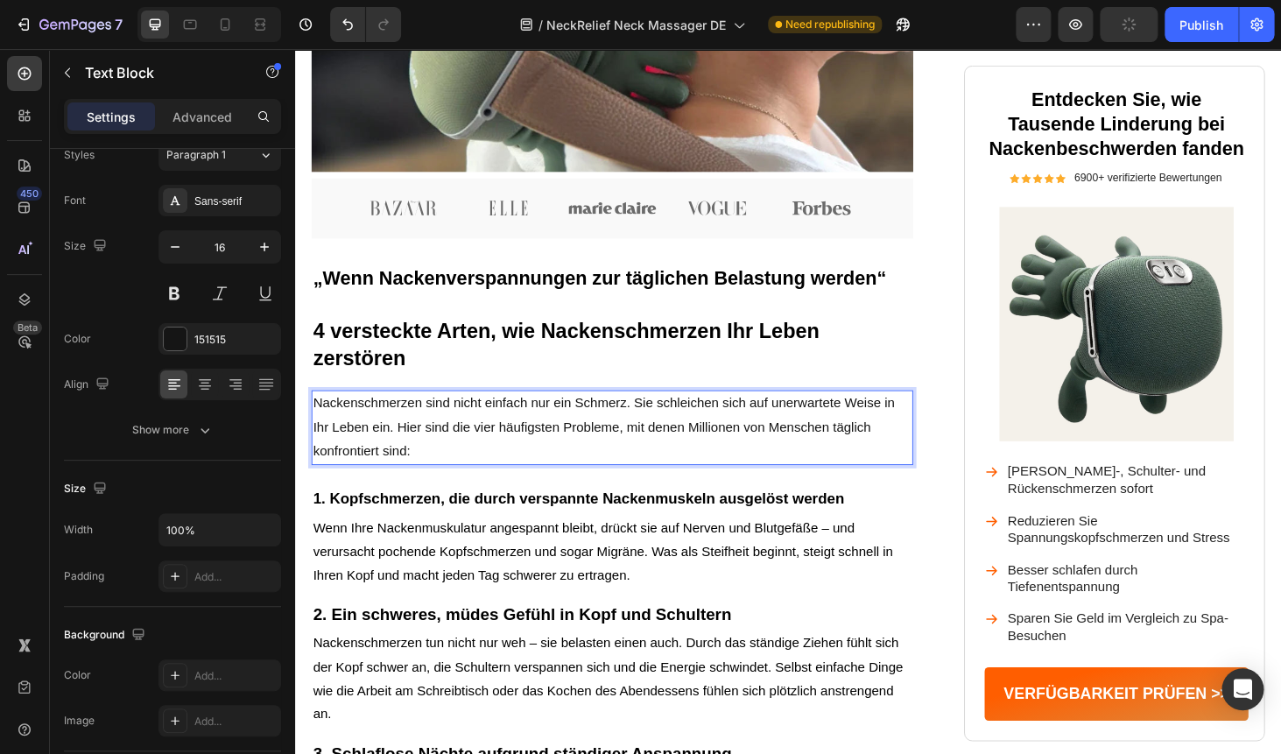
click at [548, 458] on p "Nackenschmerzen sind nicht einfach nur ein Schmerz. Sie schleichen sich auf une…" at bounding box center [632, 451] width 637 height 75
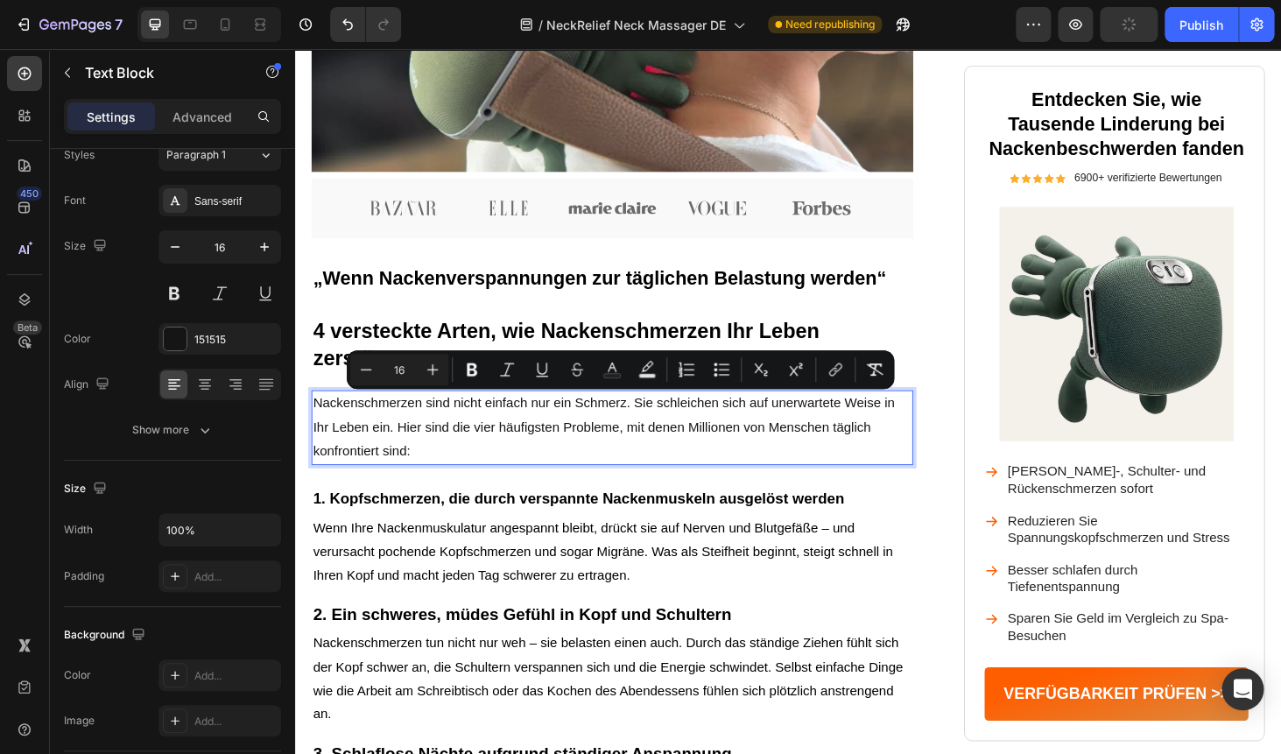
click at [542, 470] on p "Nackenschmerzen sind nicht einfach nur ein Schmerz. Sie schleichen sich auf une…" at bounding box center [632, 451] width 637 height 75
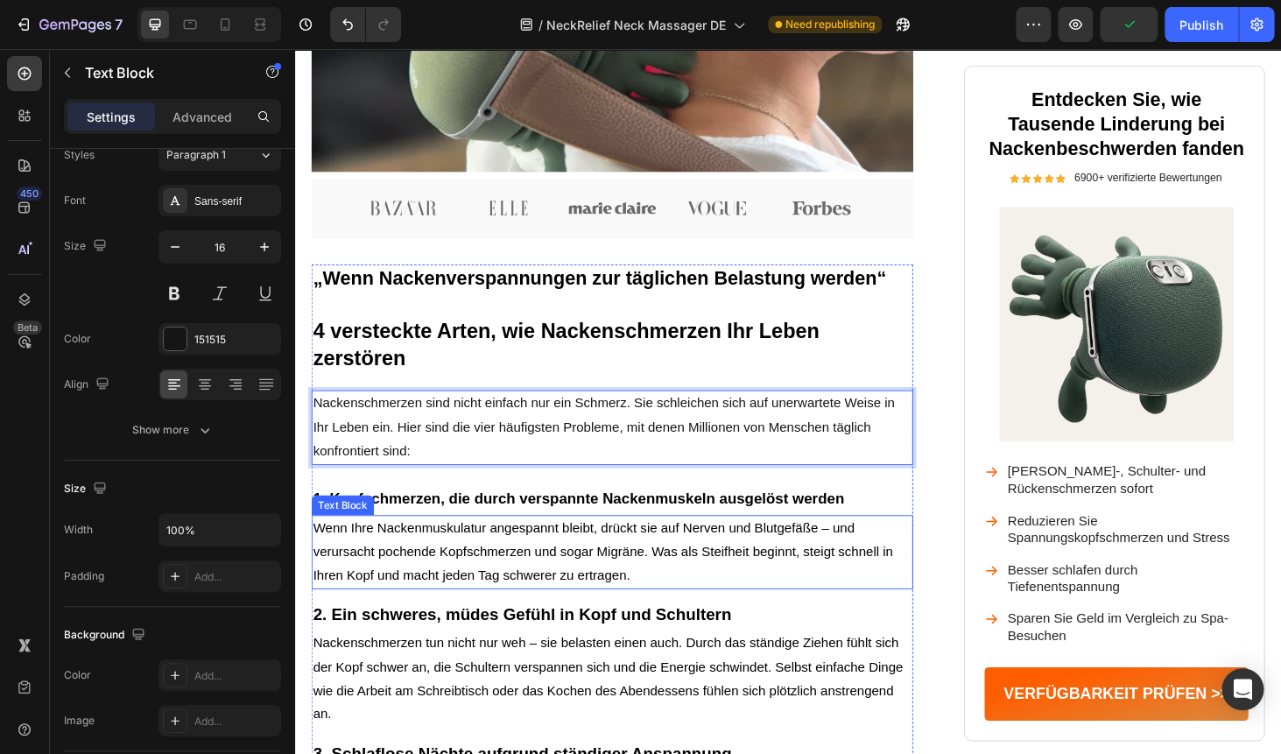
click at [483, 616] on p "Wenn Ihre Nackenmuskulatur angespannt bleibt, drückt sie auf Nerven und Blutgef…" at bounding box center [632, 584] width 637 height 75
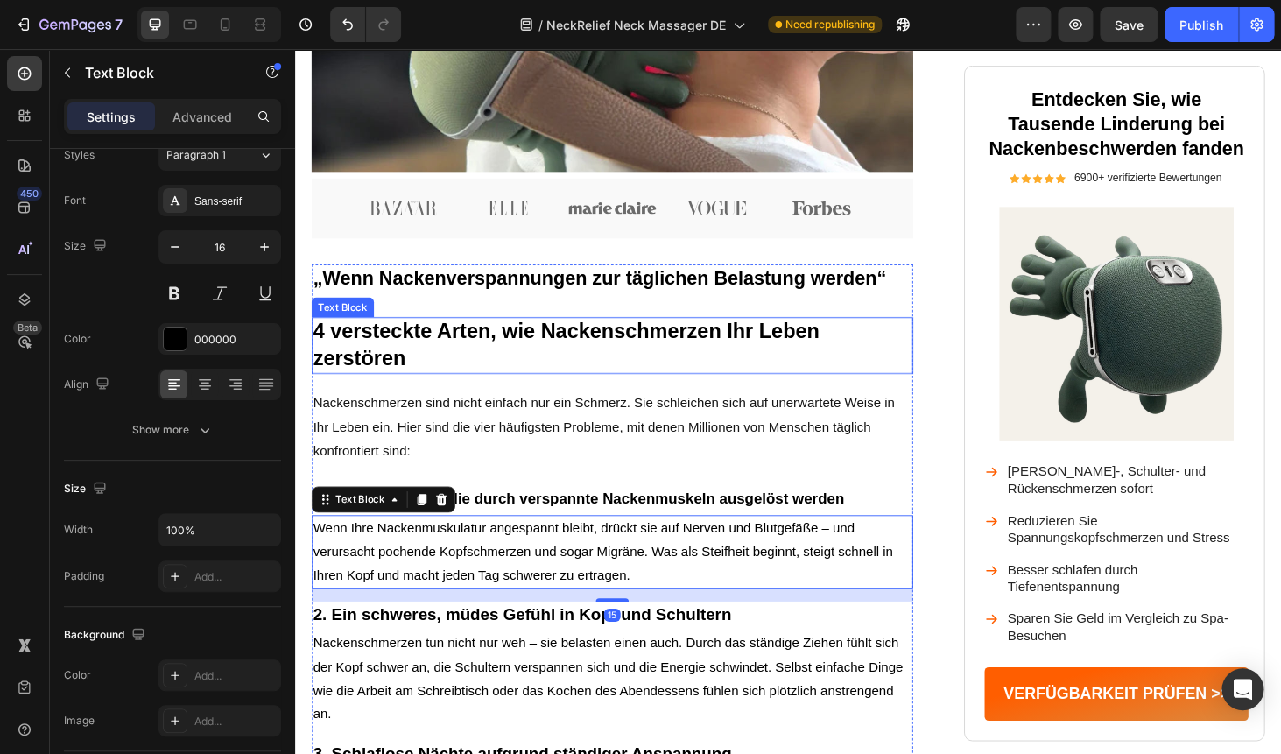
click at [399, 350] on strong "4 versteckte Arten, wie Nackenschmerzen Ihr Leben zerstören" at bounding box center [583, 362] width 539 height 53
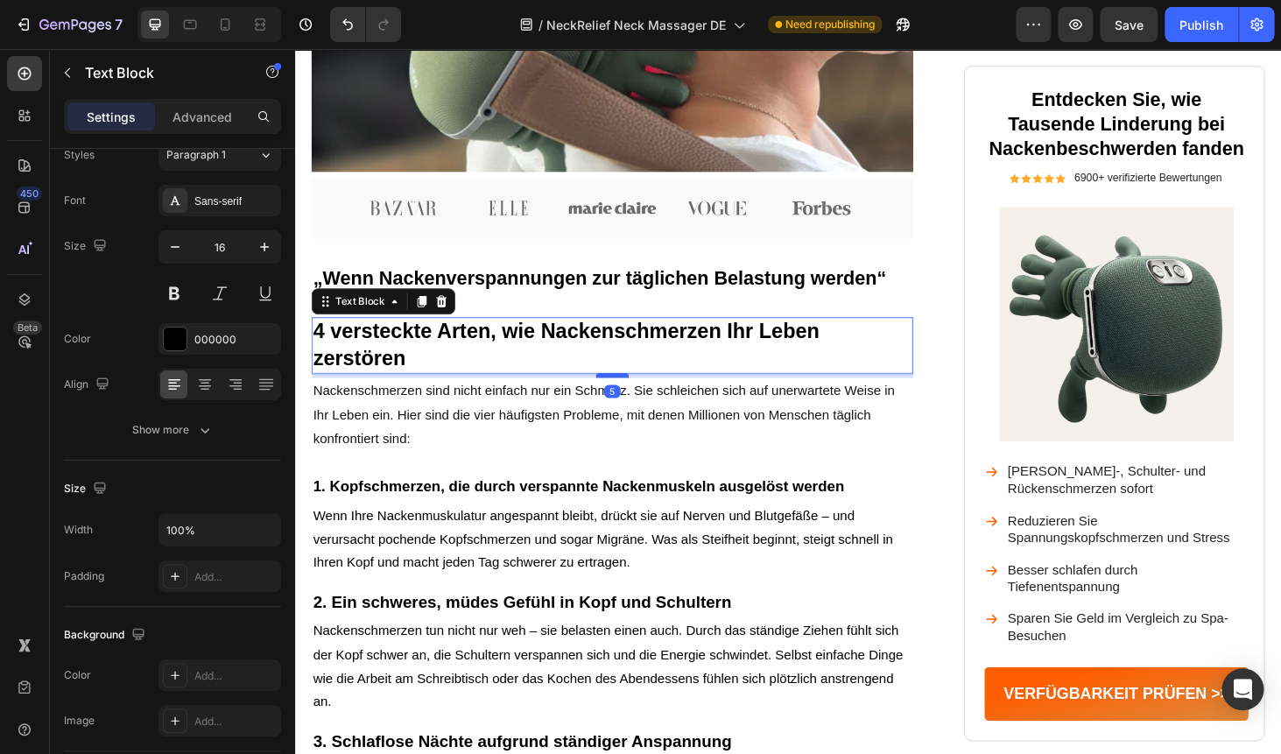
drag, startPoint x: 626, startPoint y: 410, endPoint x: 627, endPoint y: 397, distance: 13.2
click at [627, 397] on div at bounding box center [632, 396] width 35 height 5
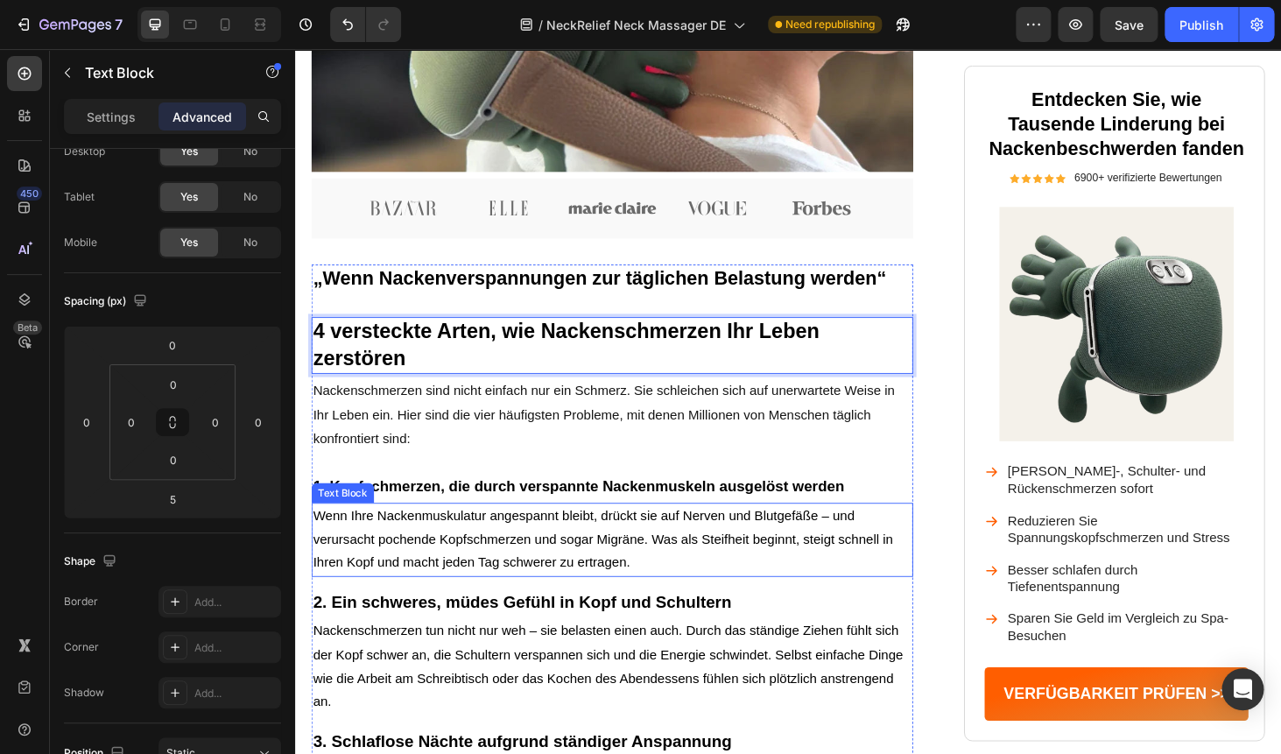
click at [563, 597] on p "Wenn Ihre Nackenmuskulatur angespannt bleibt, drückt sie auf Nerven und Blutgef…" at bounding box center [632, 571] width 637 height 75
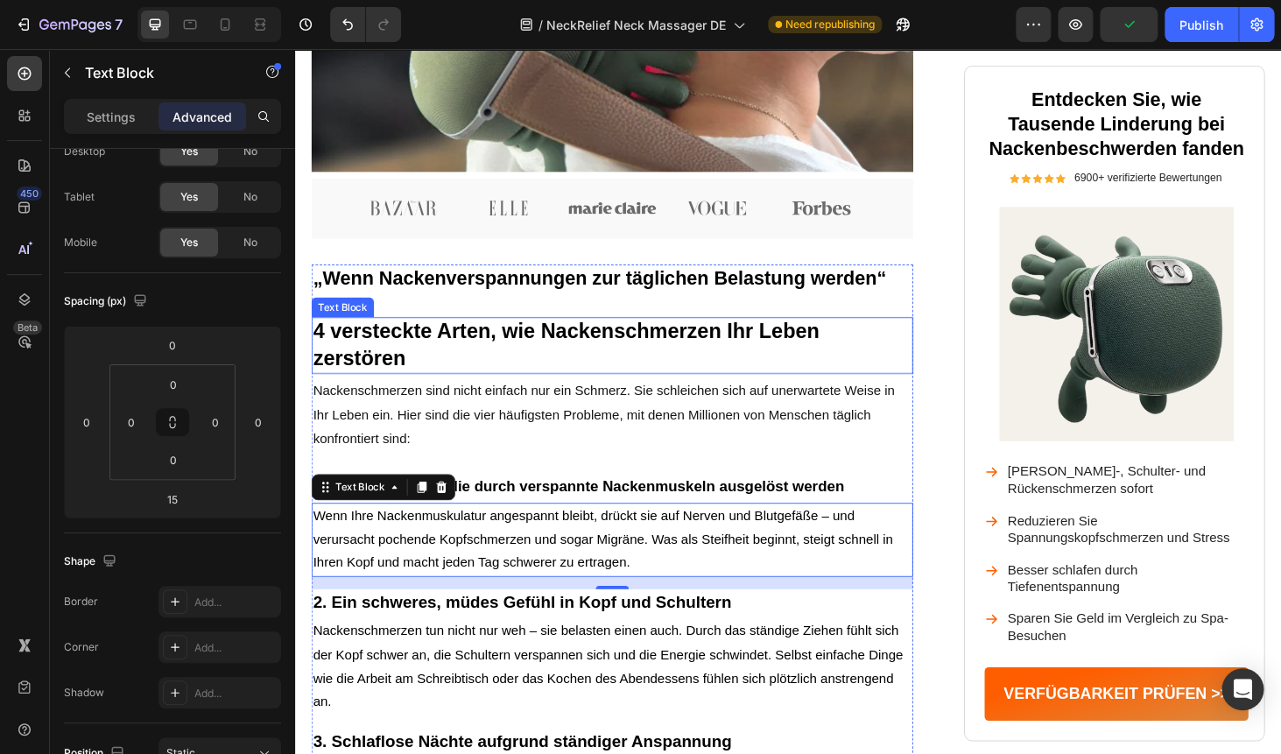
click at [510, 351] on strong "4 versteckte Arten, wie Nackenschmerzen Ihr Leben zerstören" at bounding box center [583, 362] width 539 height 53
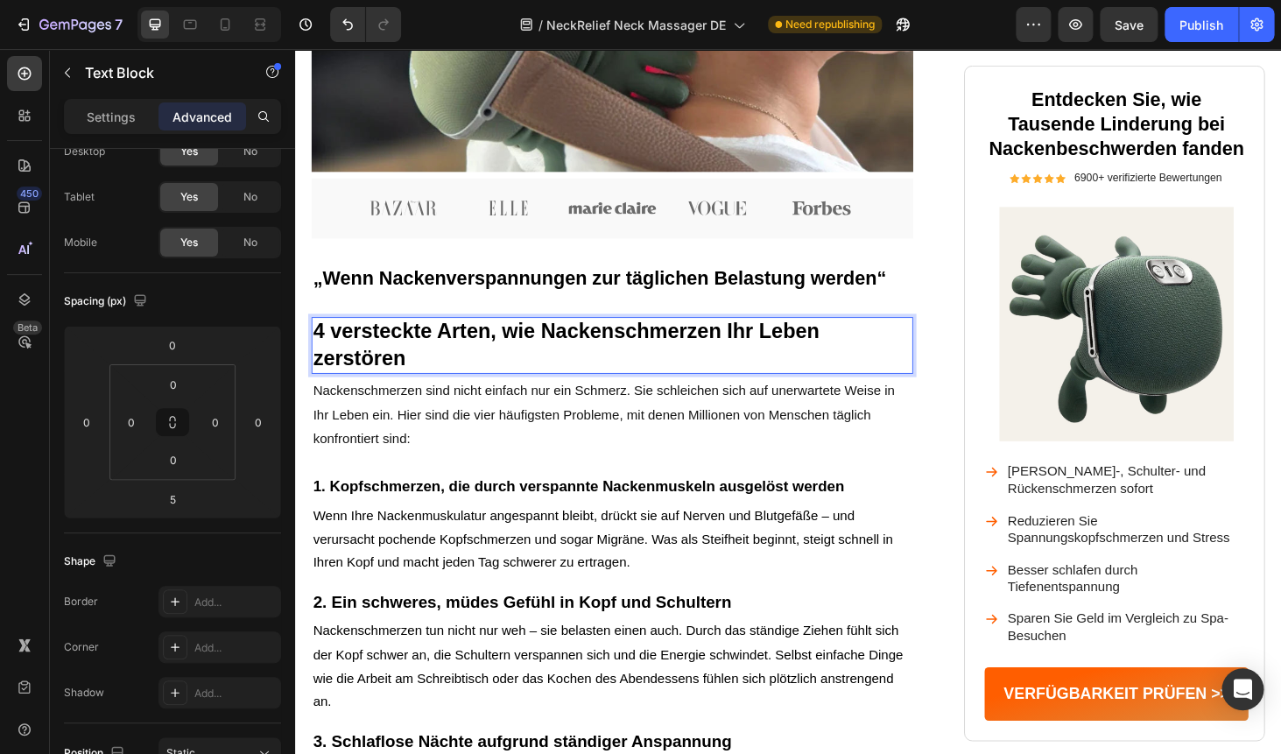
click at [510, 351] on strong "4 versteckte Arten, wie Nackenschmerzen Ihr Leben zerstören" at bounding box center [583, 362] width 539 height 53
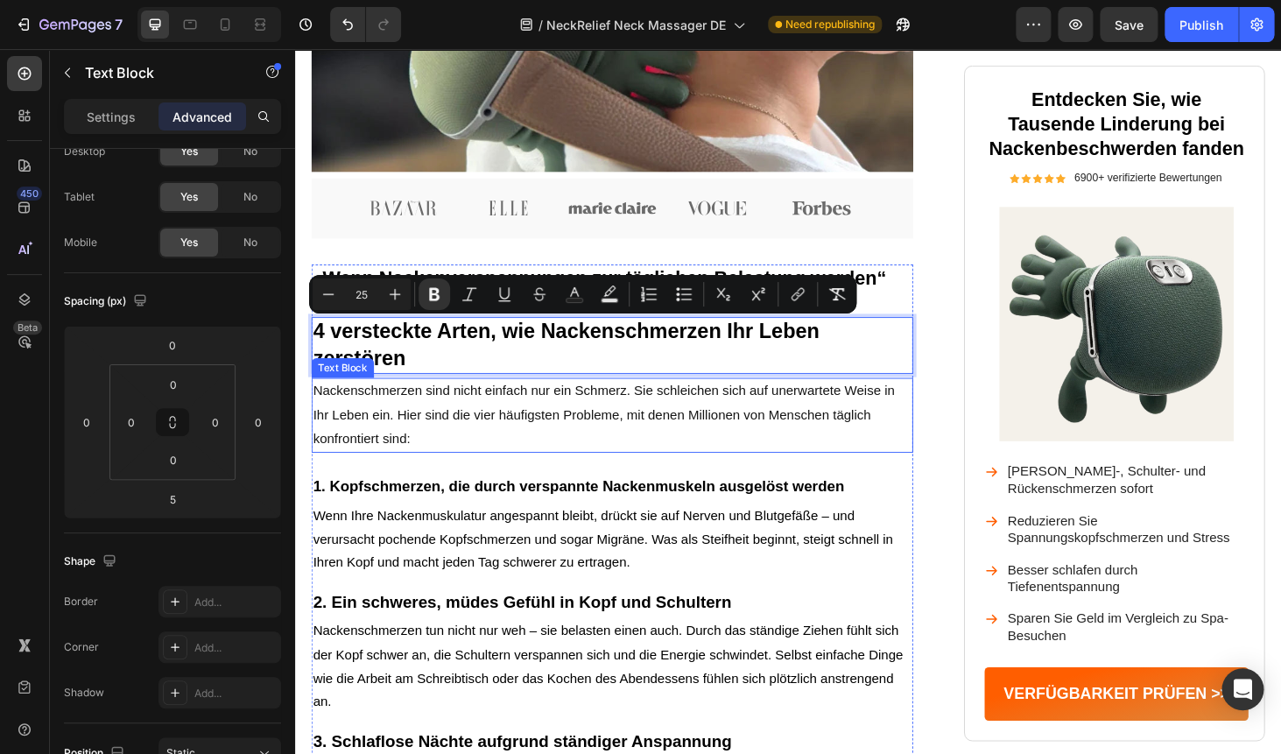
click at [464, 440] on span "Nackenschmerzen sind nicht einfach nur ein Schmerz. Sie schleichen sich auf une…" at bounding box center [624, 438] width 620 height 66
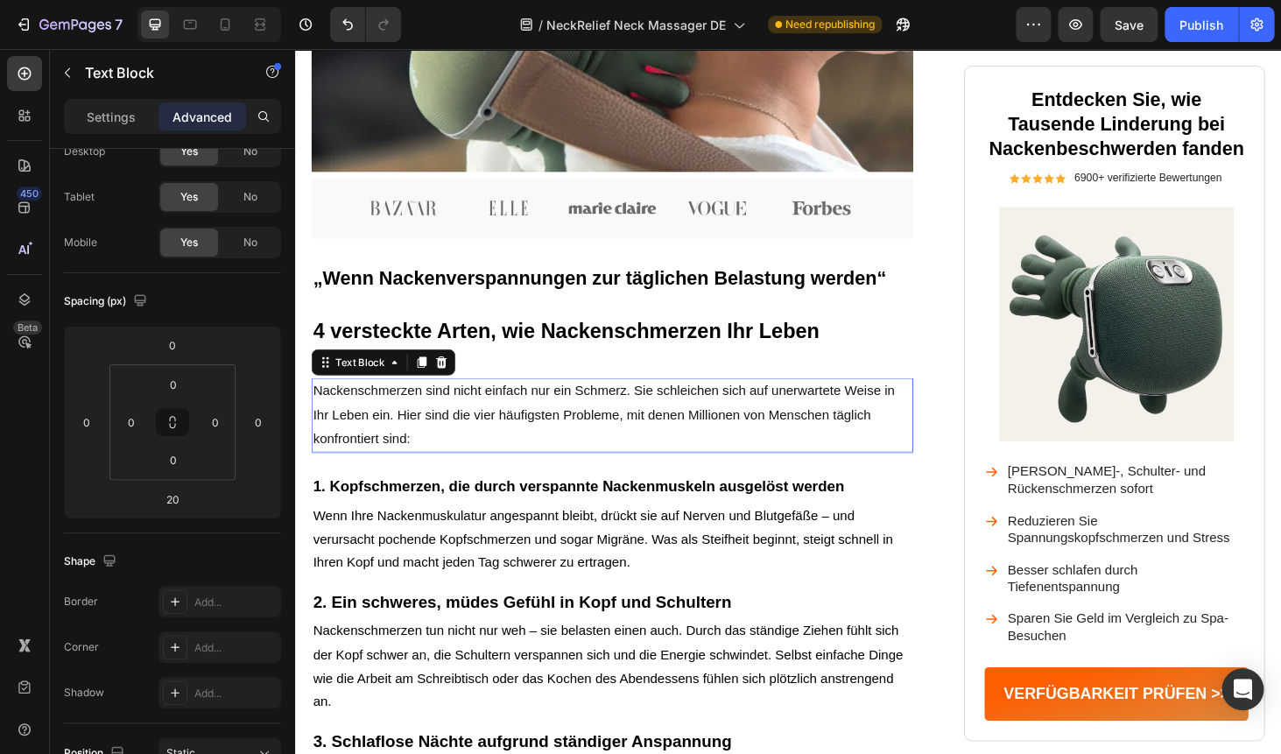
click at [464, 440] on span "Nackenschmerzen sind nicht einfach nur ein Schmerz. Sie schleichen sich auf une…" at bounding box center [624, 438] width 620 height 66
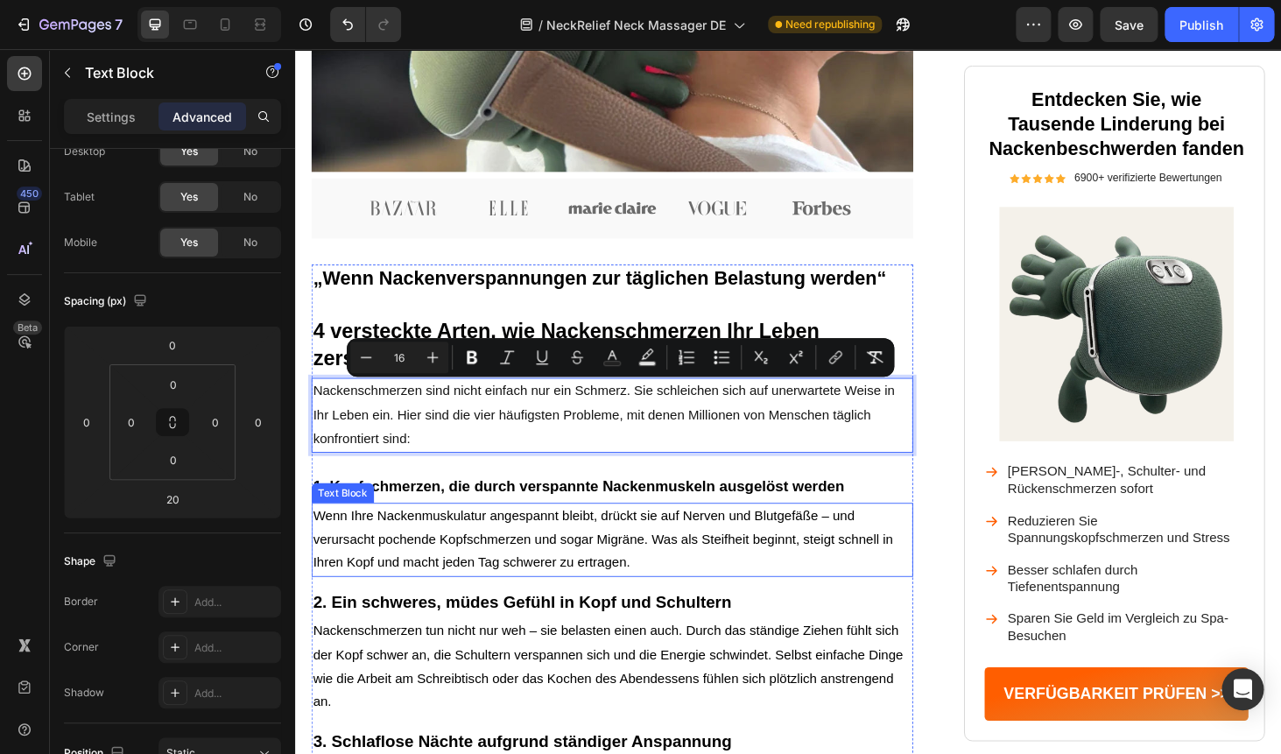
click at [521, 588] on p "Wenn Ihre Nackenmuskulatur angespannt bleibt, drückt sie auf Nerven und Blutgef…" at bounding box center [632, 571] width 637 height 75
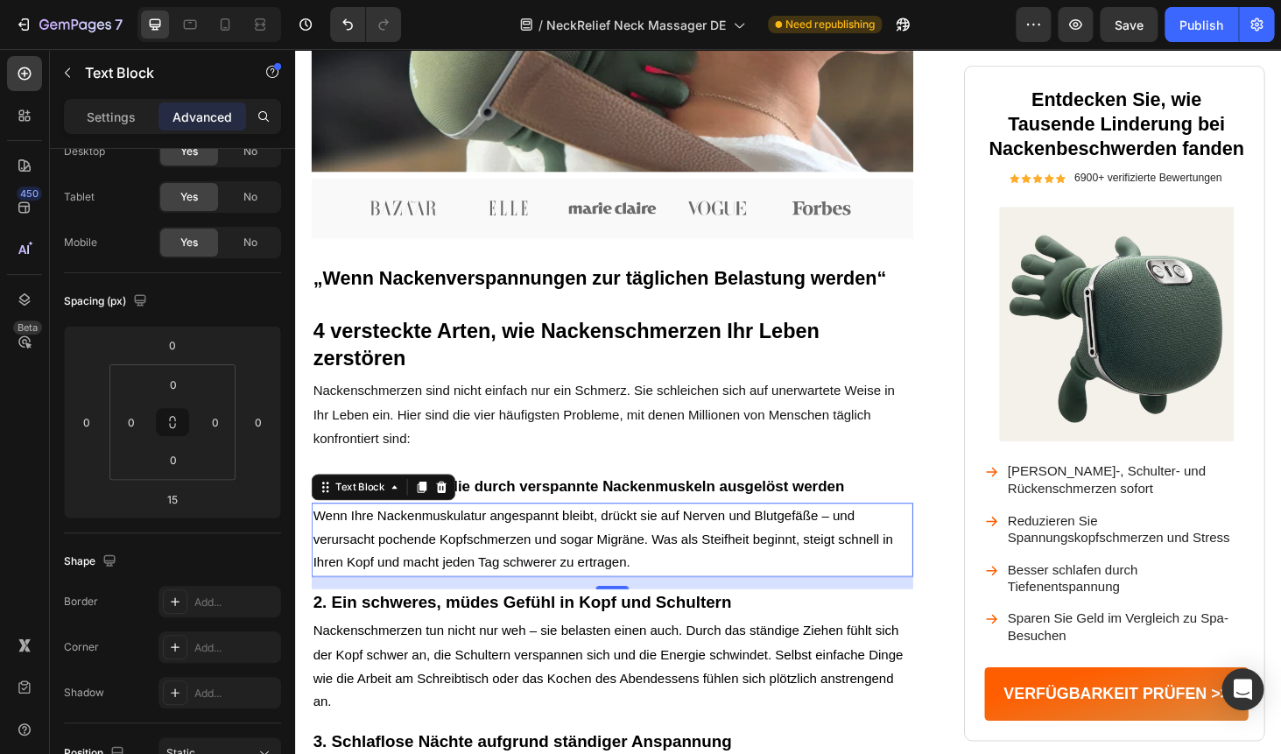
click at [598, 555] on p "Wenn Ihre Nackenmuskulatur angespannt bleibt, drückt sie auf Nerven und Blutgef…" at bounding box center [632, 571] width 637 height 75
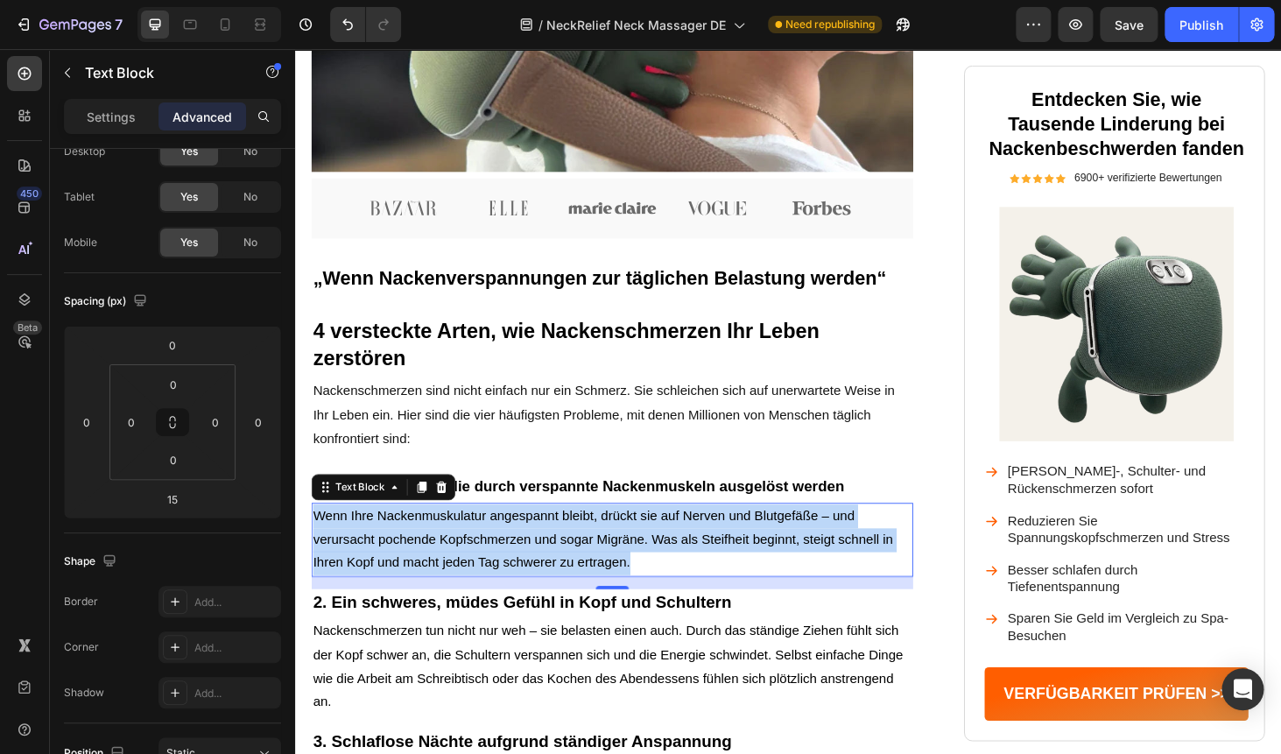
click at [598, 555] on p "Wenn Ihre Nackenmuskulatur angespannt bleibt, drückt sie auf Nerven und Blutgef…" at bounding box center [632, 571] width 637 height 75
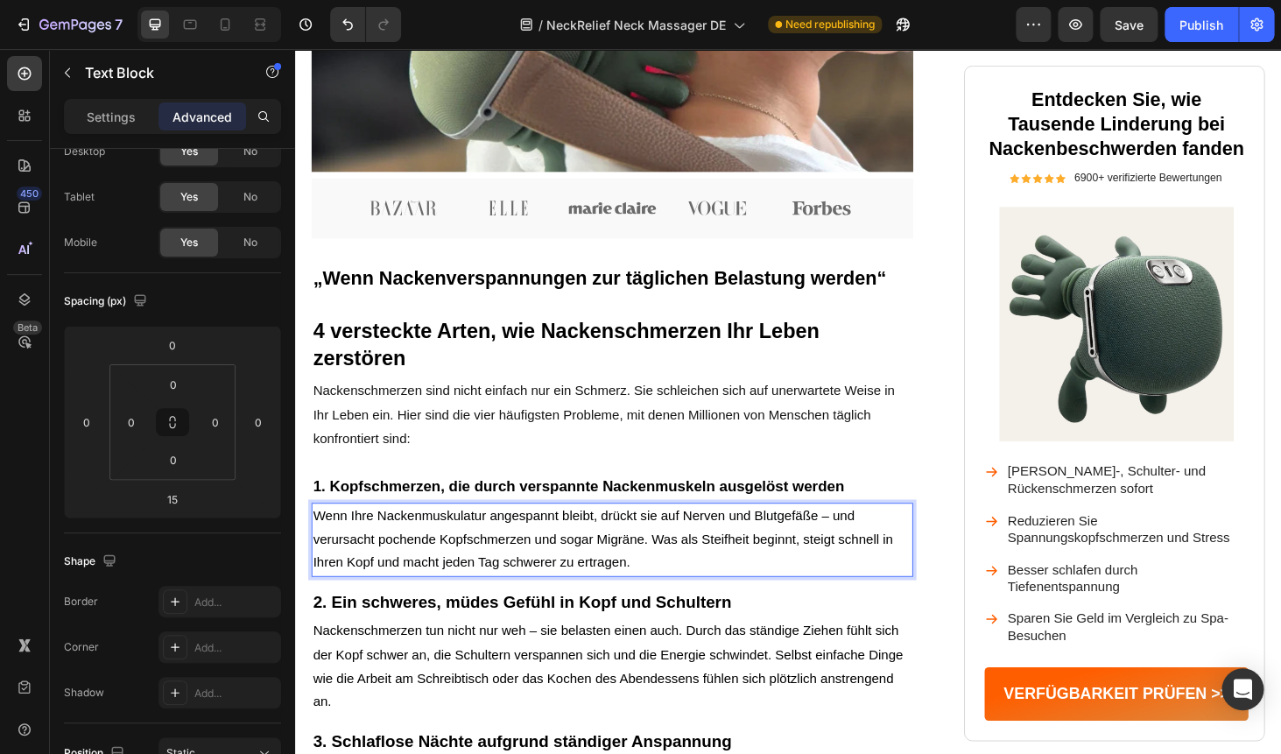
click at [598, 555] on p "Wenn Ihre Nackenmuskulatur angespannt bleibt, drückt sie auf Nerven und Blutgef…" at bounding box center [632, 571] width 637 height 75
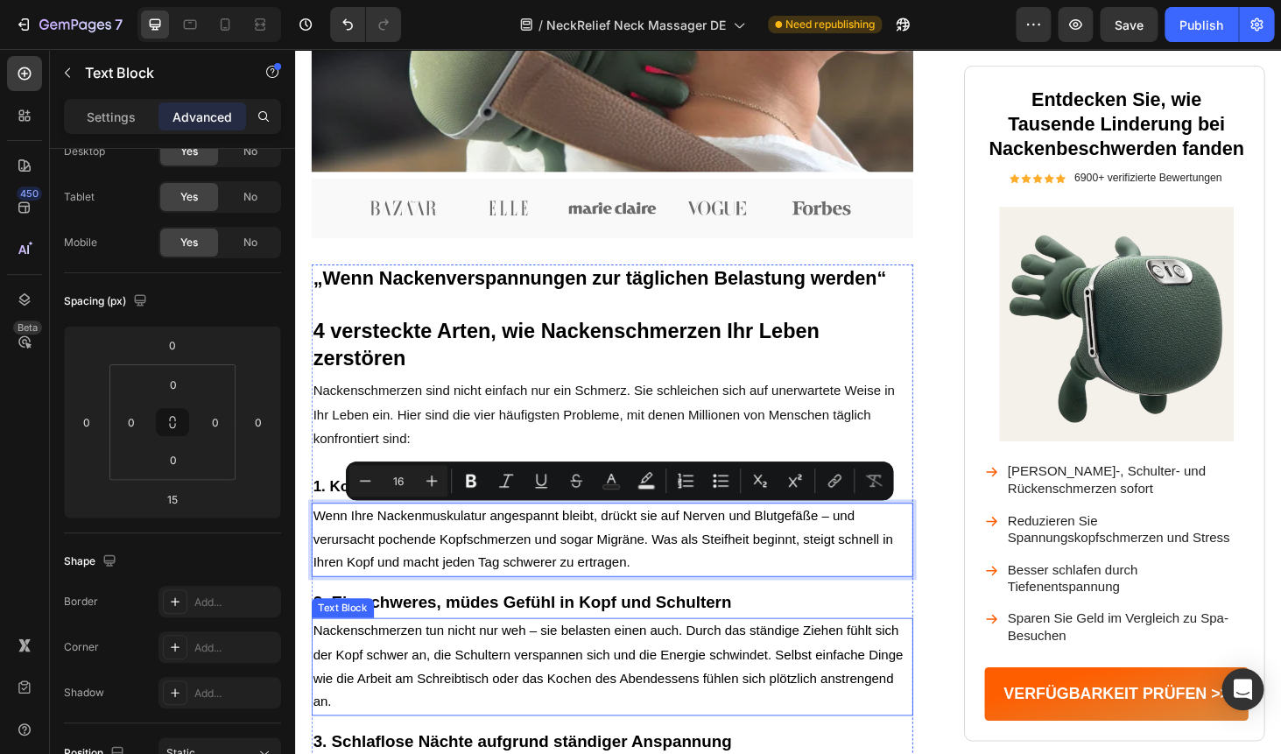
click at [543, 684] on p "Nackenschmerzen tun nicht nur weh – sie belasten einen auch. Durch das ständige…" at bounding box center [632, 706] width 637 height 101
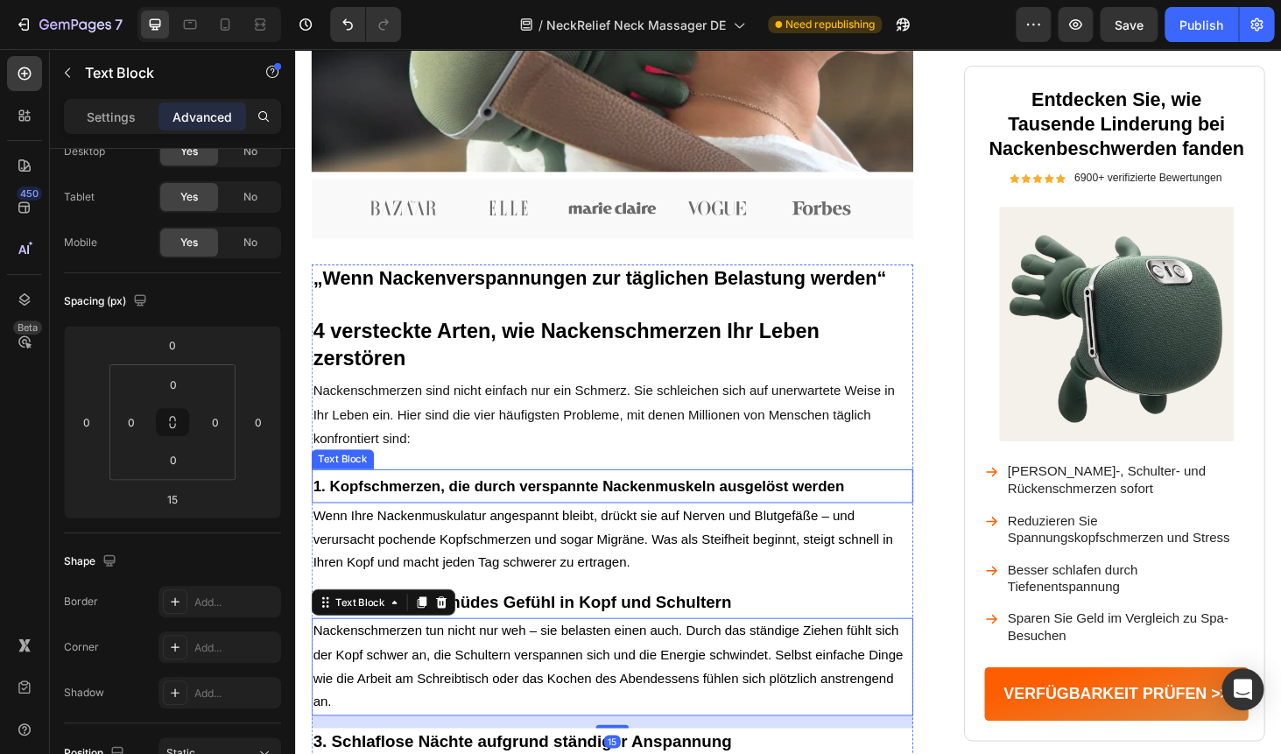
click at [548, 511] on span "1. Kopfschmerzen, die durch verspannte Nackenmuskeln ausgelöst werden" at bounding box center [596, 515] width 565 height 18
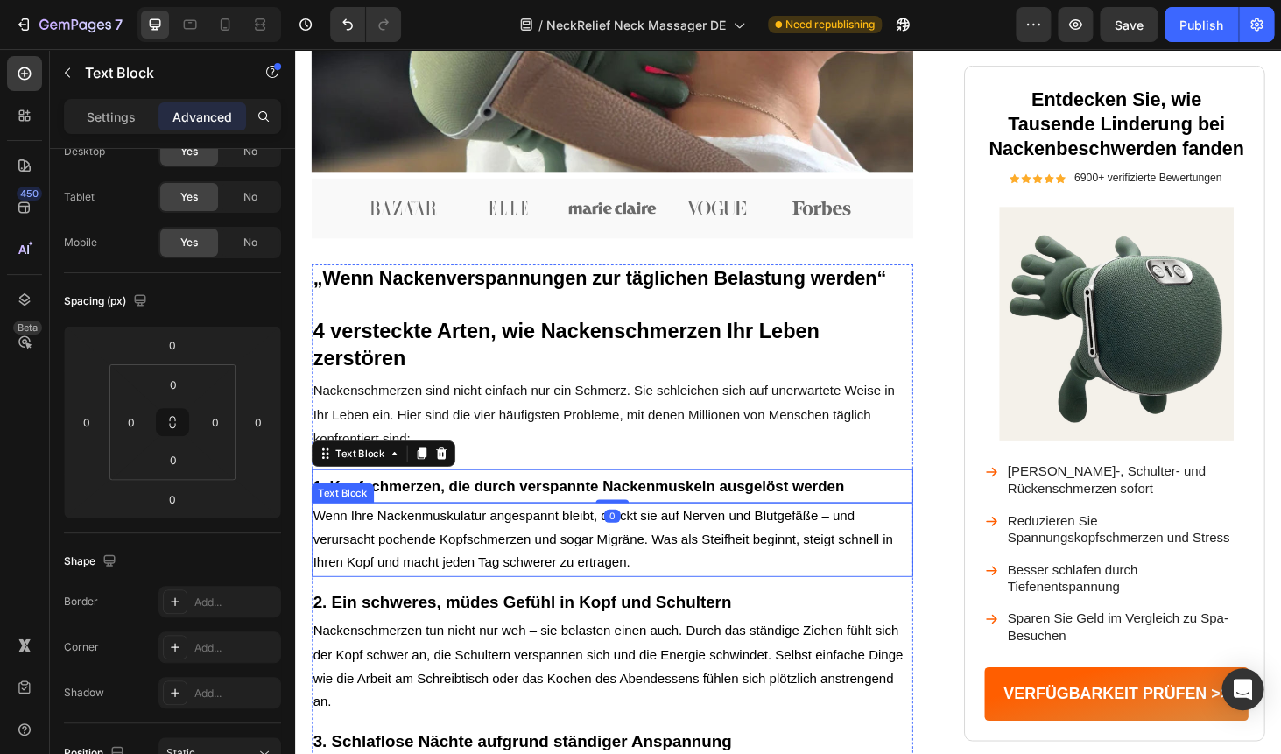
click at [619, 546] on p "Wenn Ihre Nackenmuskulatur angespannt bleibt, drückt sie auf Nerven und Blutgef…" at bounding box center [632, 571] width 637 height 75
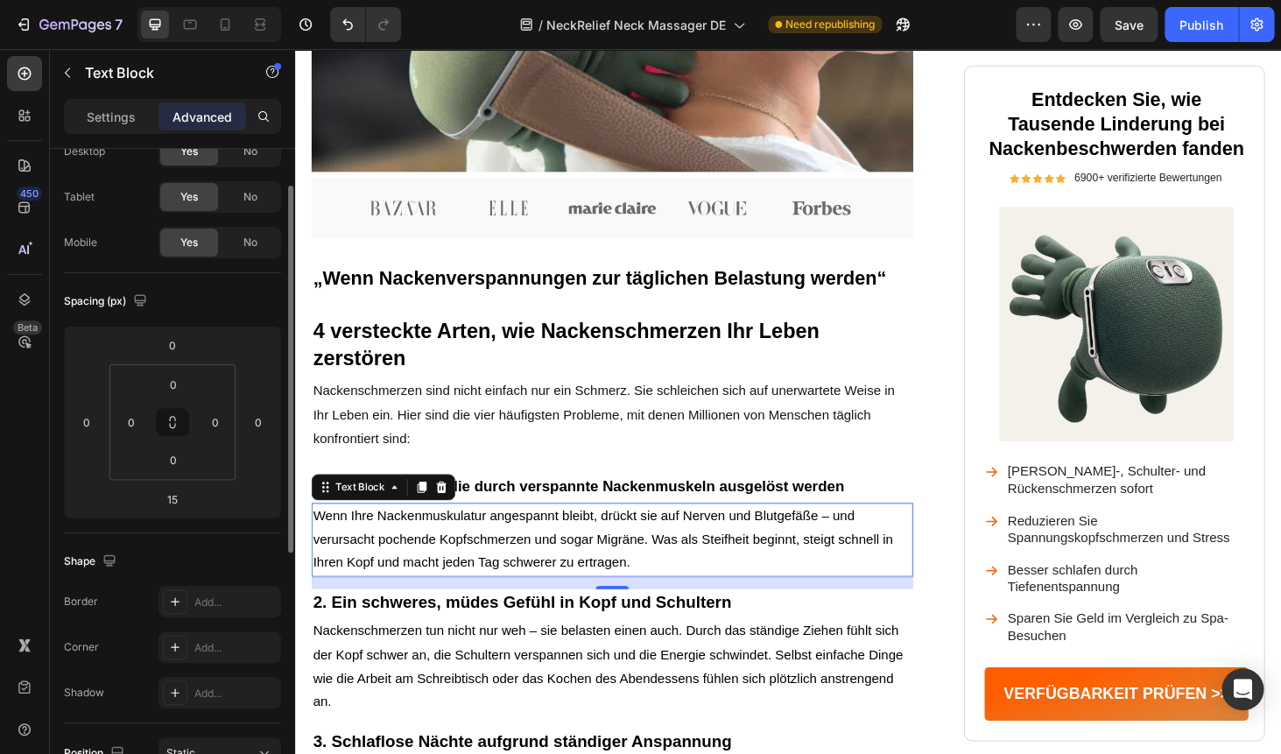
scroll to position [0, 0]
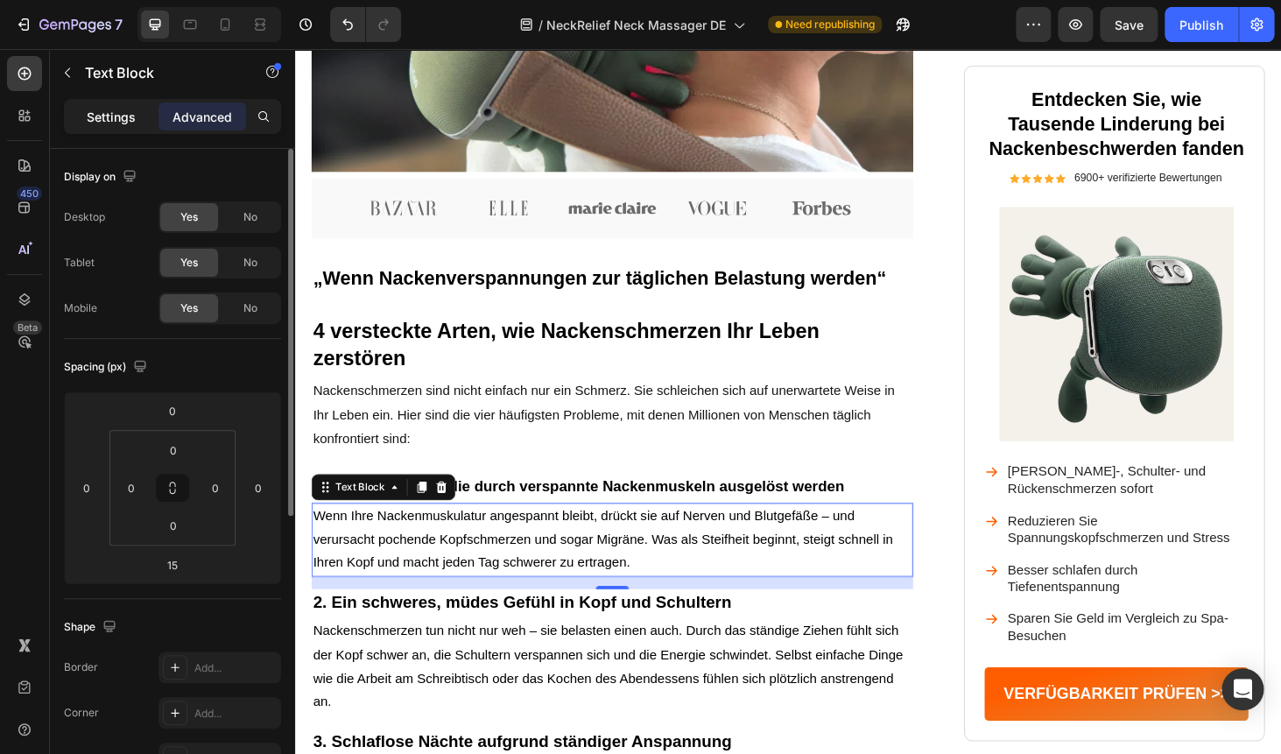
click at [105, 119] on p "Settings" at bounding box center [111, 117] width 49 height 18
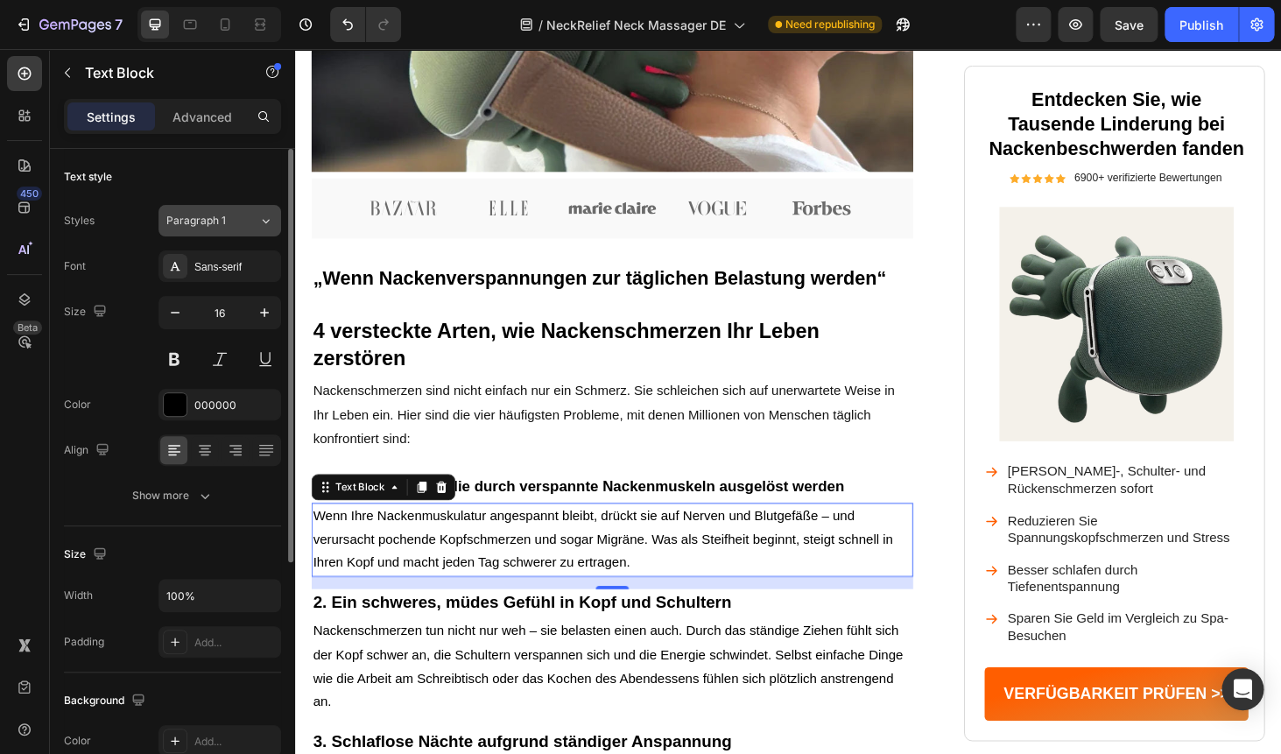
click at [186, 228] on span "Paragraph 1" at bounding box center [196, 221] width 60 height 16
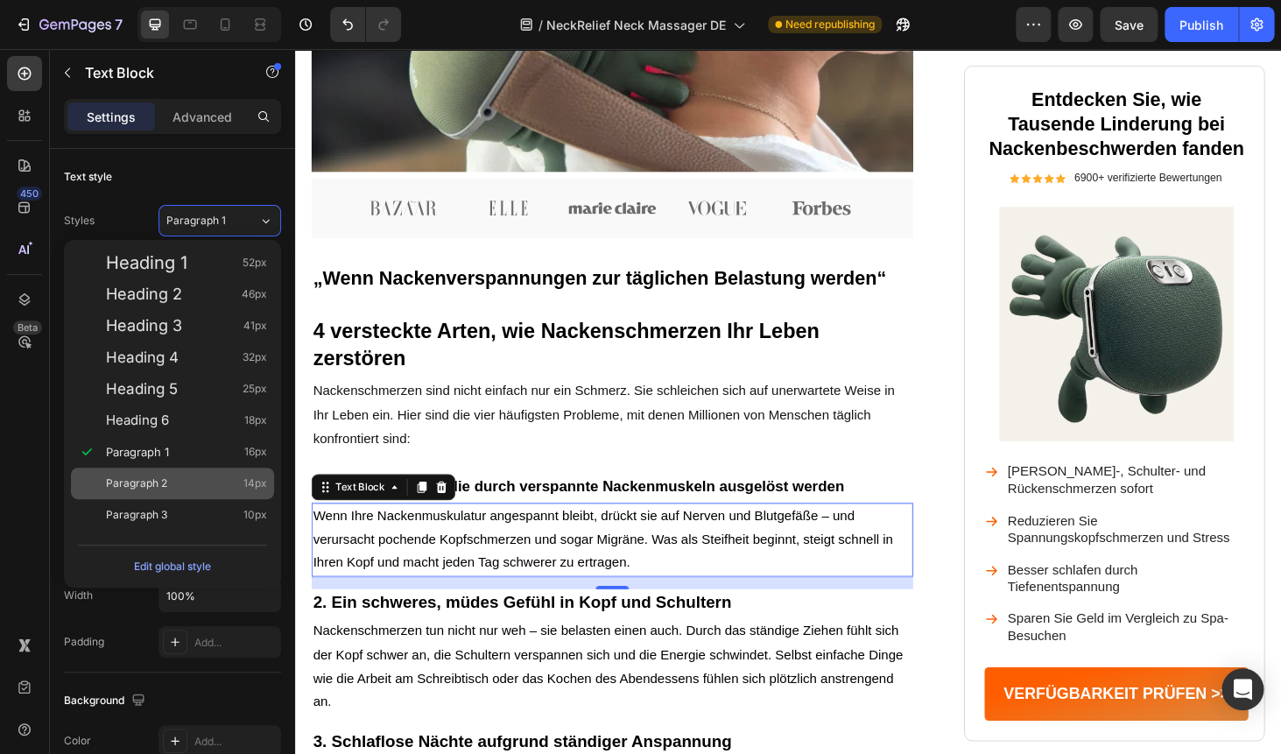
click at [132, 474] on div "Paragraph 2 14px" at bounding box center [172, 483] width 203 height 32
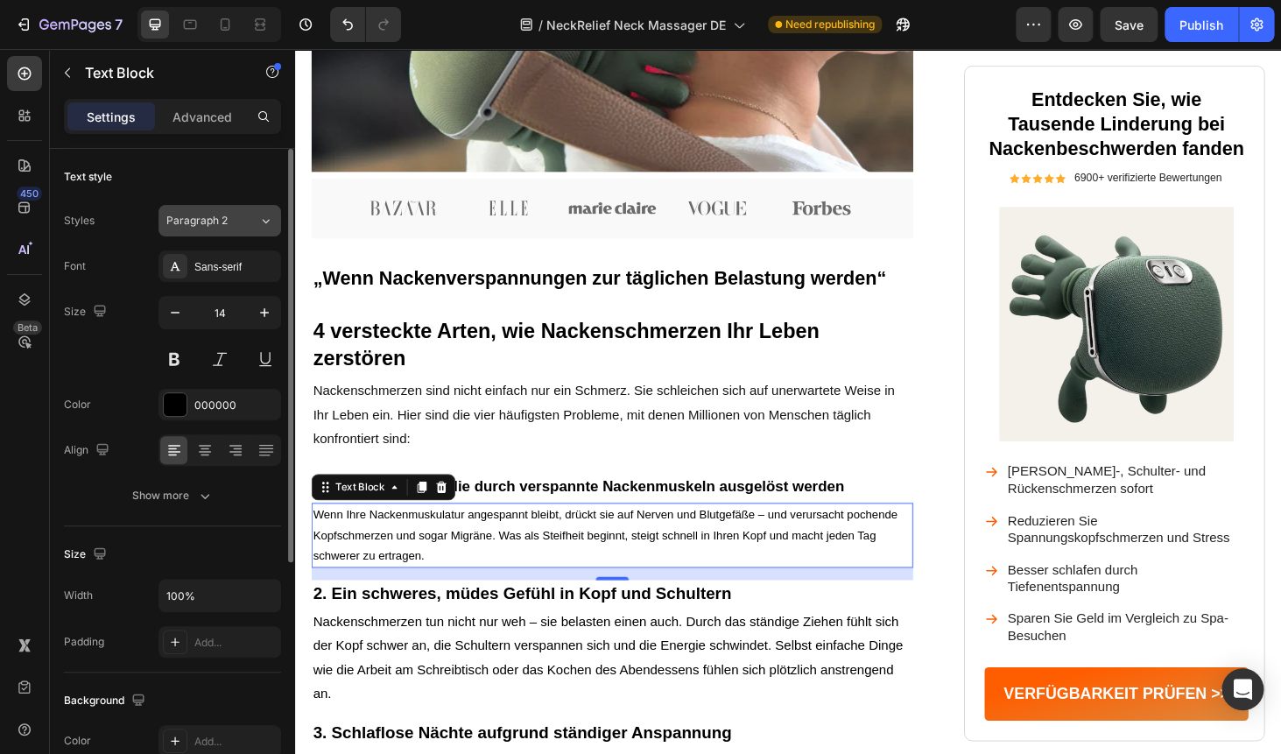
click at [204, 234] on button "Paragraph 2" at bounding box center [219, 221] width 123 height 32
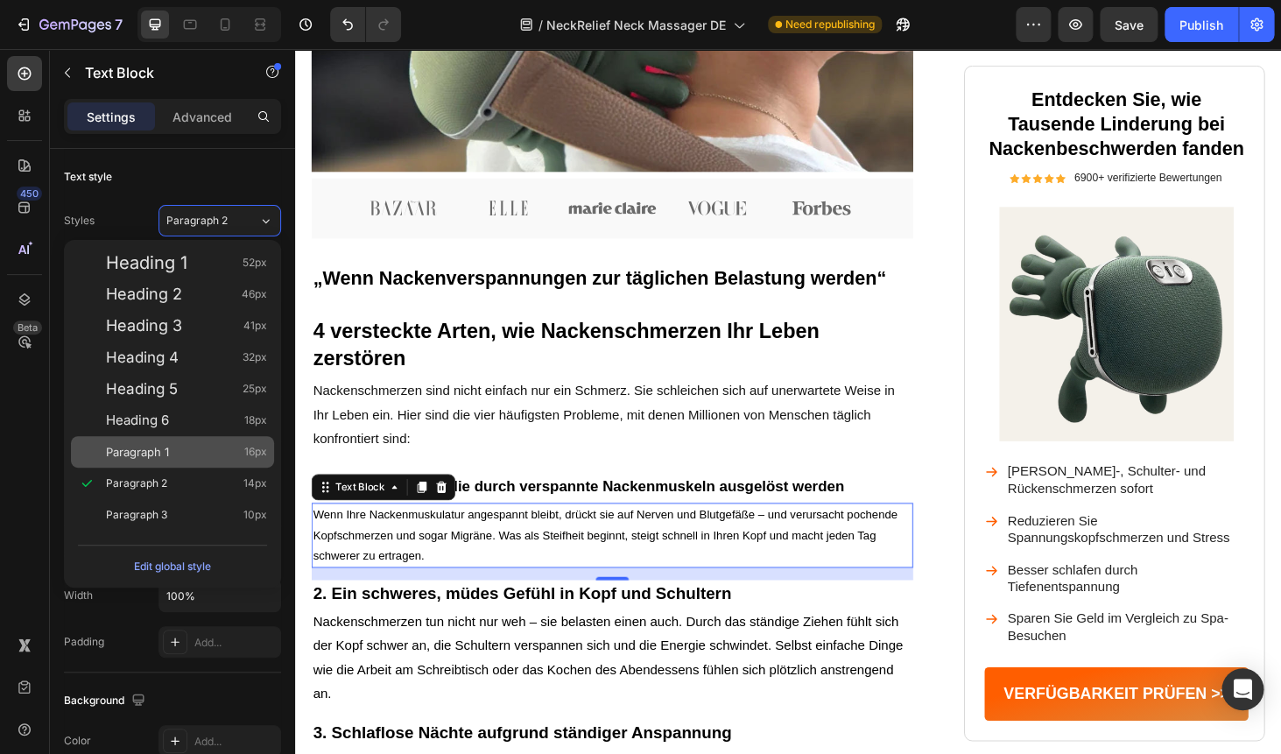
click at [161, 446] on span "Paragraph 1" at bounding box center [137, 452] width 63 height 18
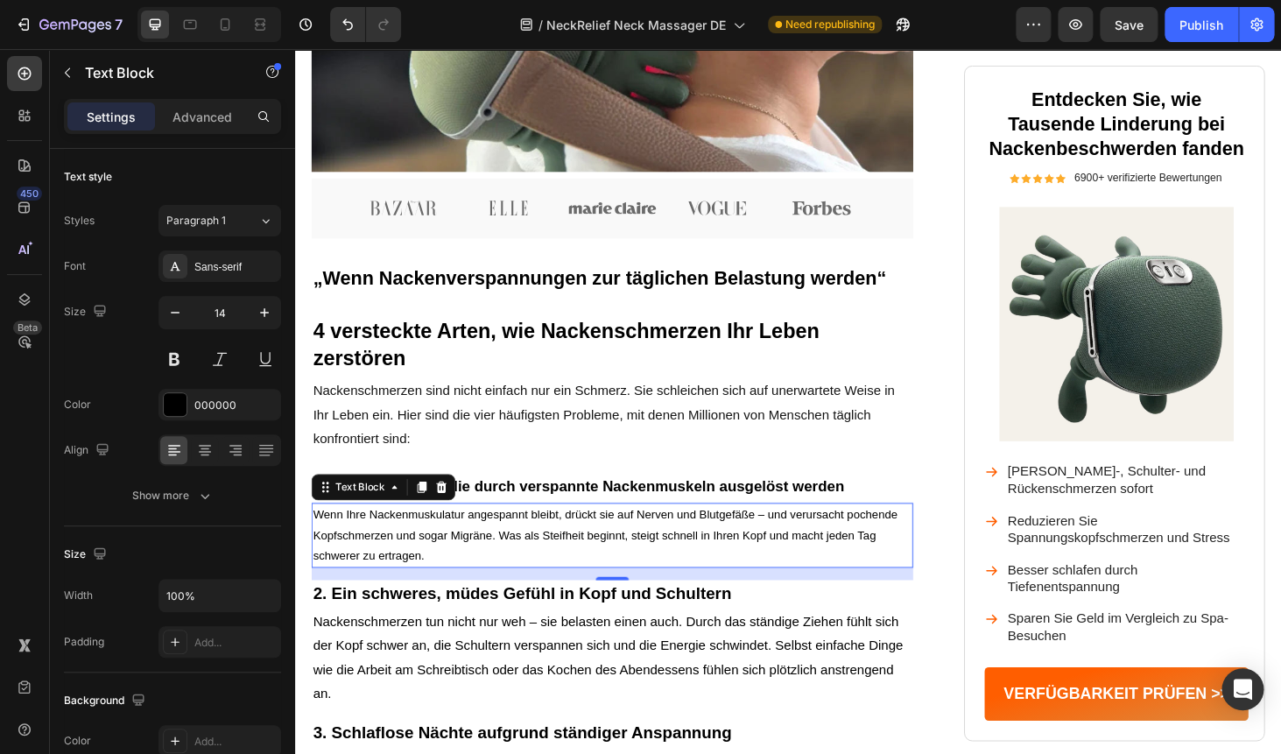
type input "16"
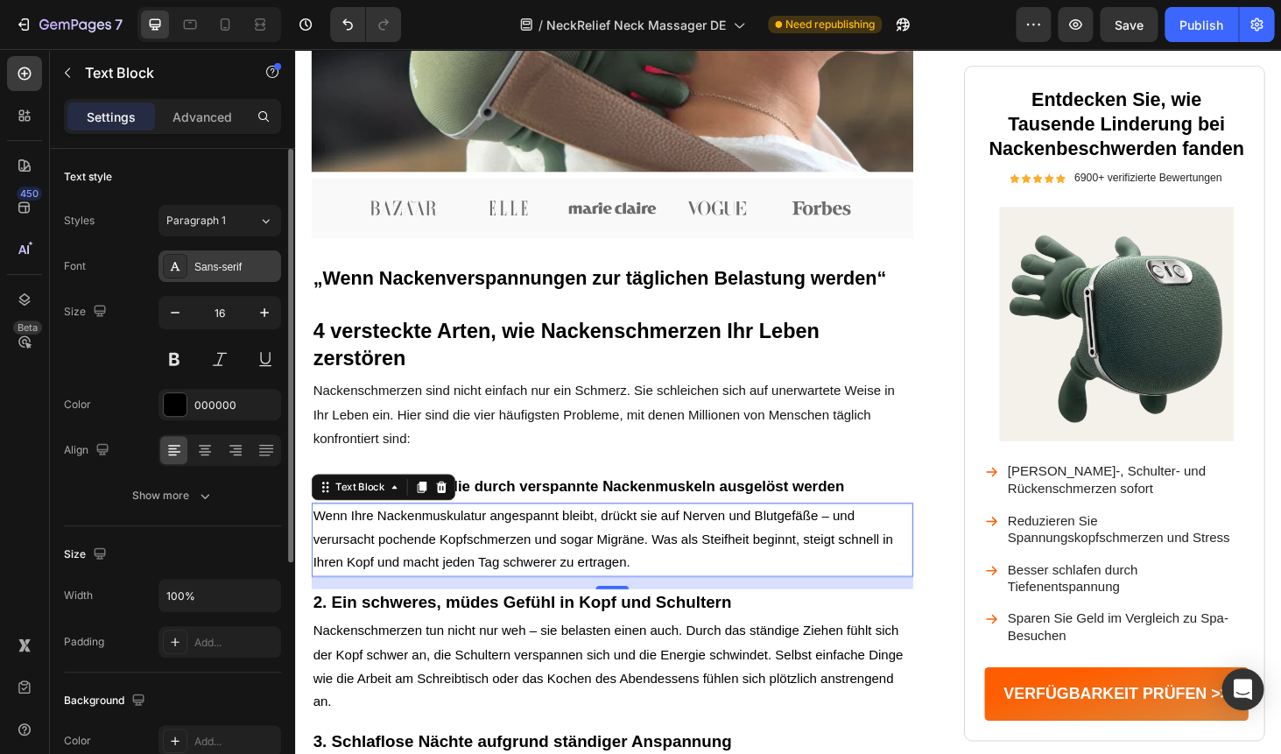
click at [193, 263] on div "Sans-serif" at bounding box center [219, 266] width 123 height 32
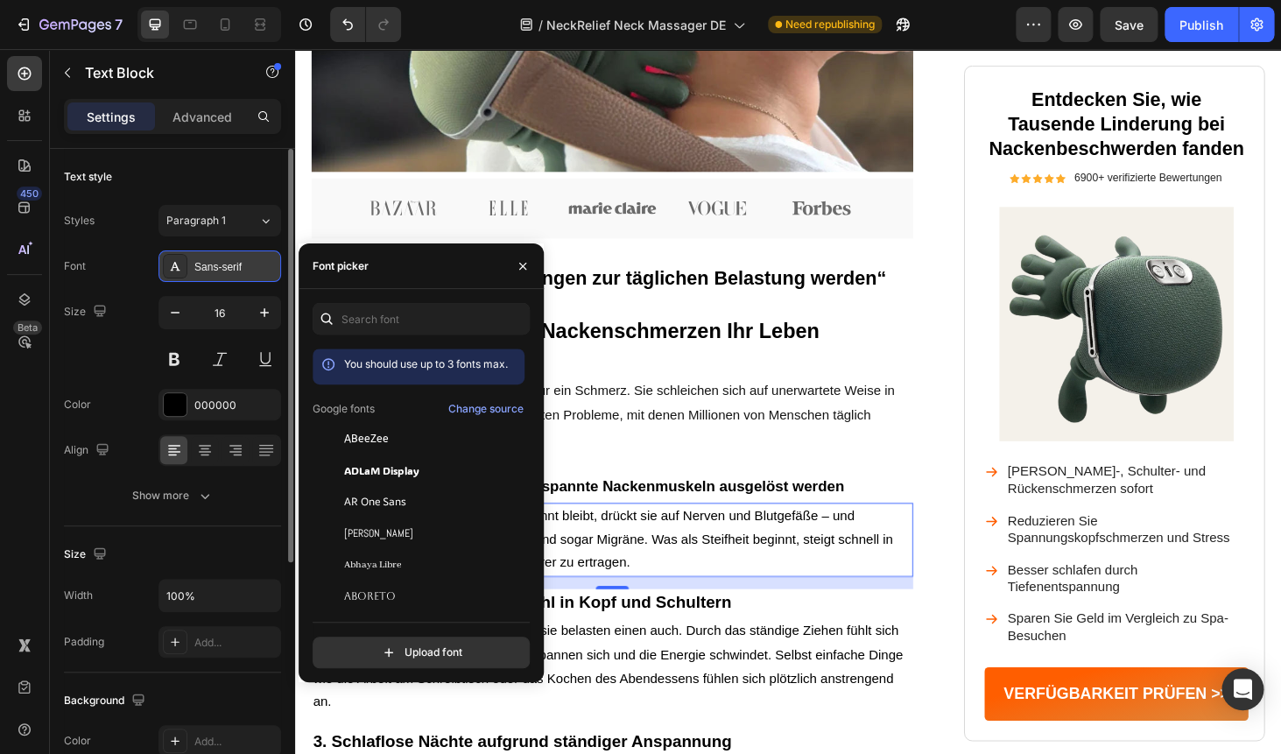
click at [201, 263] on div "Sans-serif" at bounding box center [235, 267] width 82 height 16
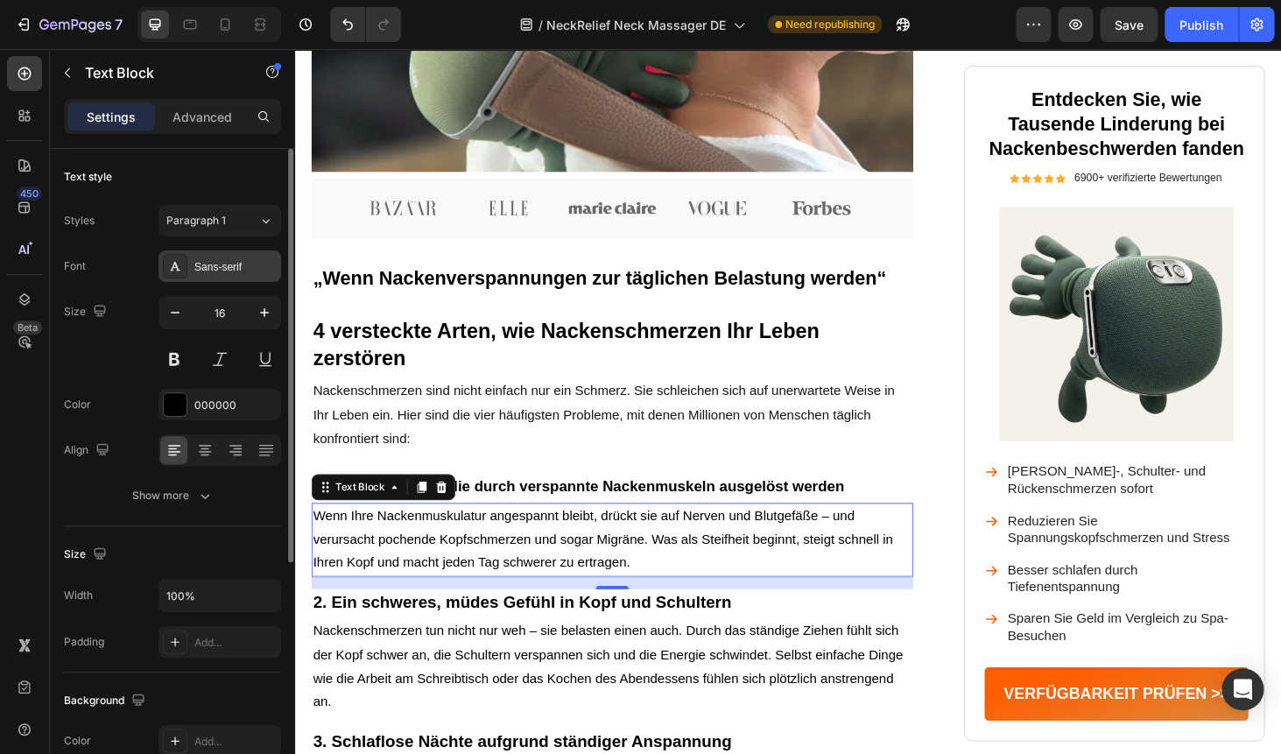
click at [201, 263] on div "Sans-serif" at bounding box center [235, 267] width 82 height 16
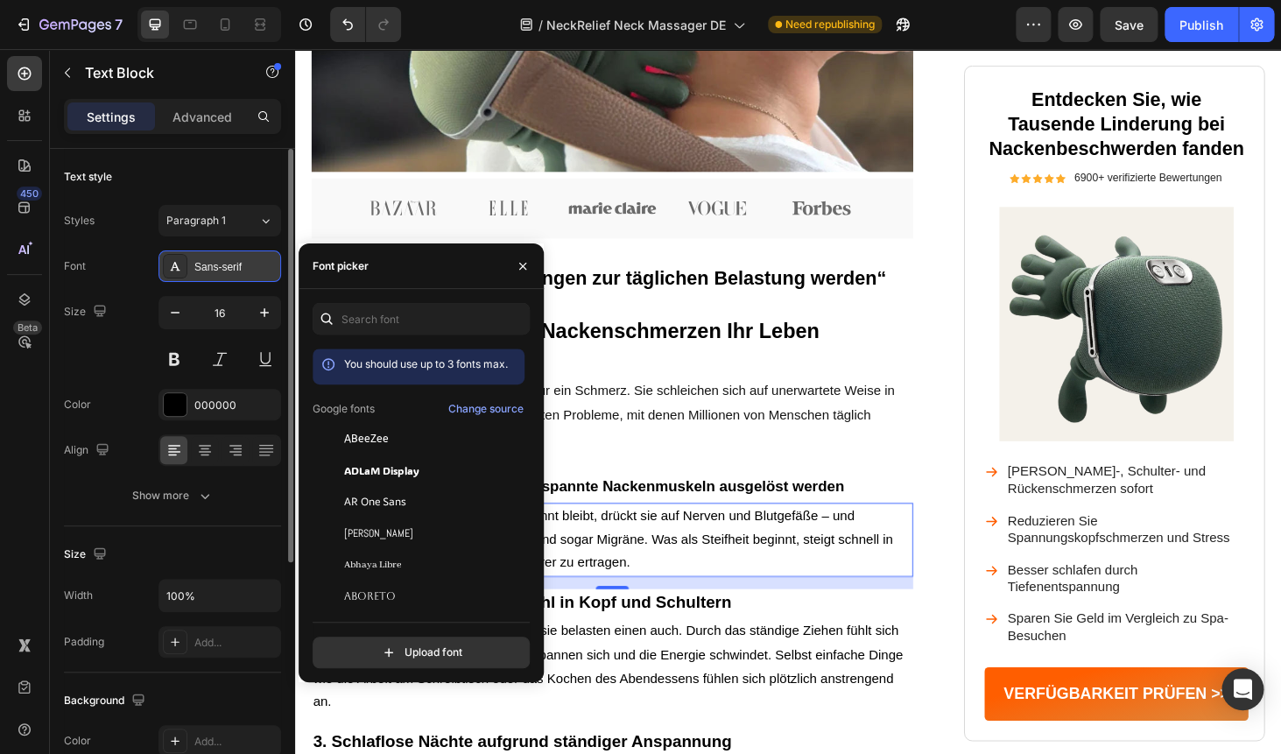
click at [201, 263] on div "Sans-serif" at bounding box center [235, 267] width 82 height 16
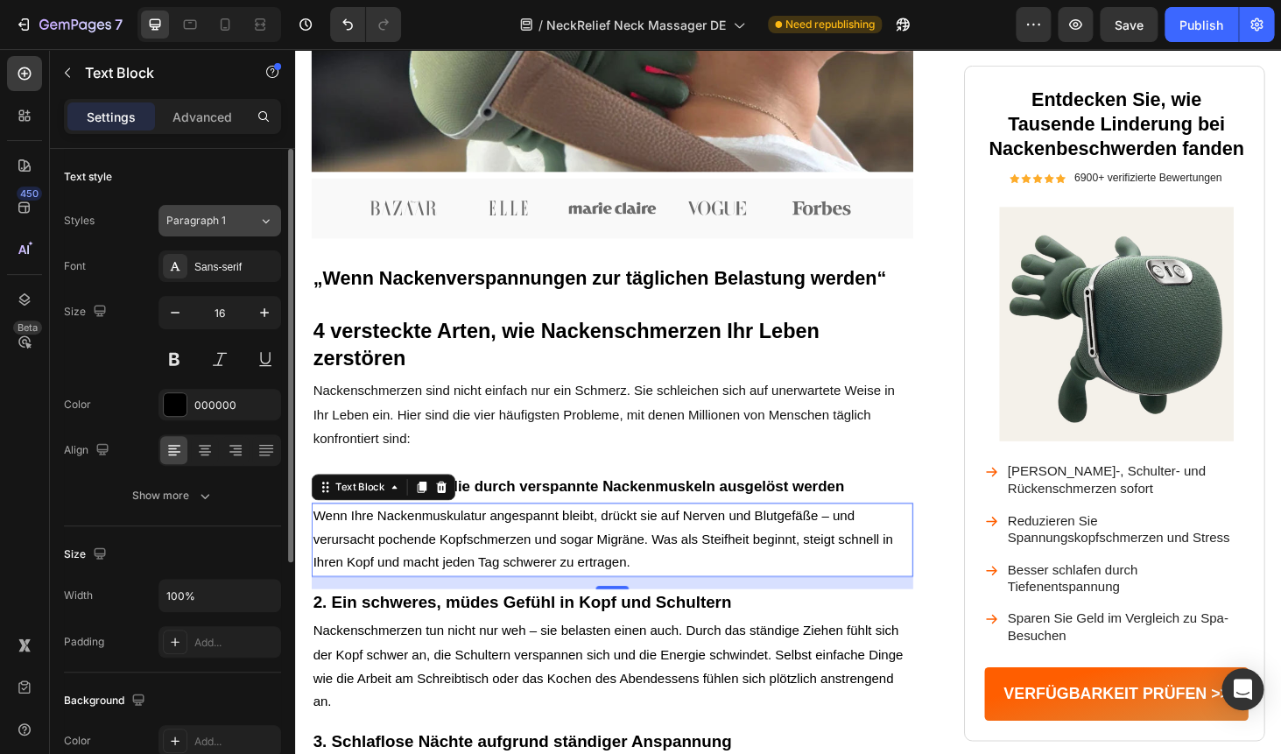
click at [195, 223] on span "Paragraph 1" at bounding box center [196, 221] width 60 height 16
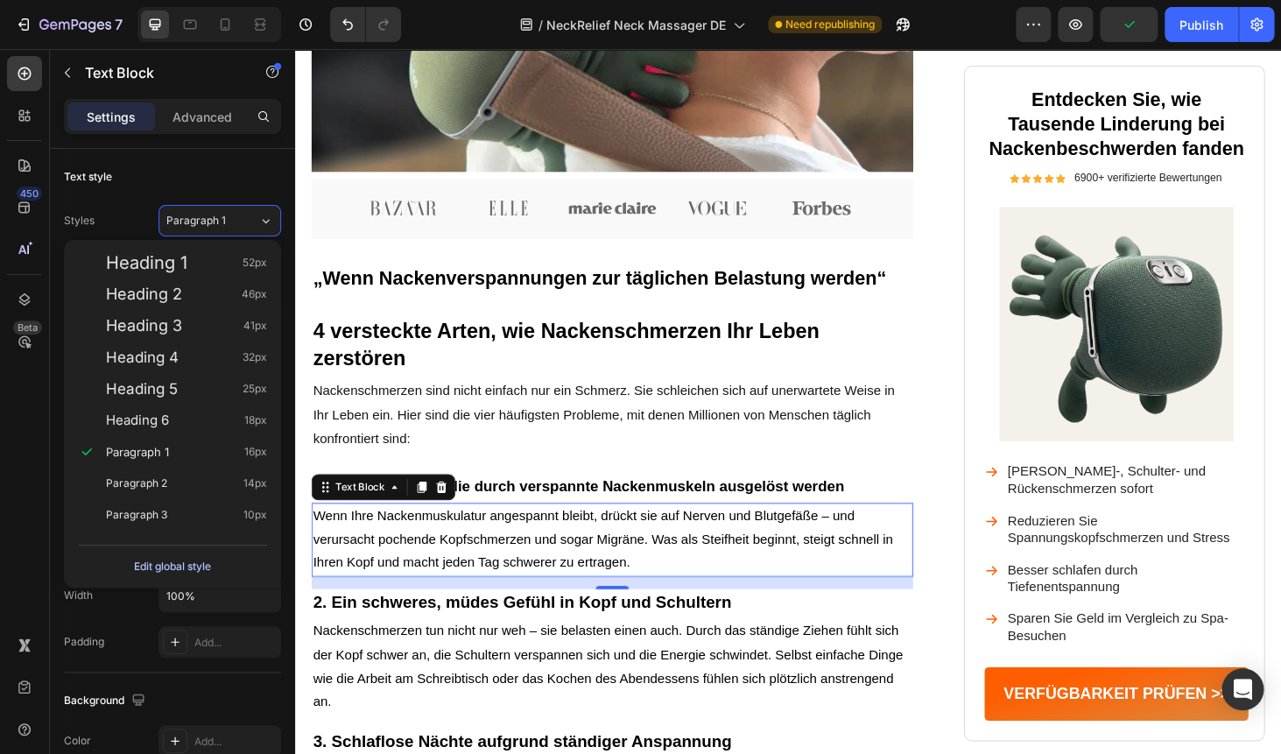
click at [161, 562] on div "Edit global style" at bounding box center [172, 566] width 77 height 21
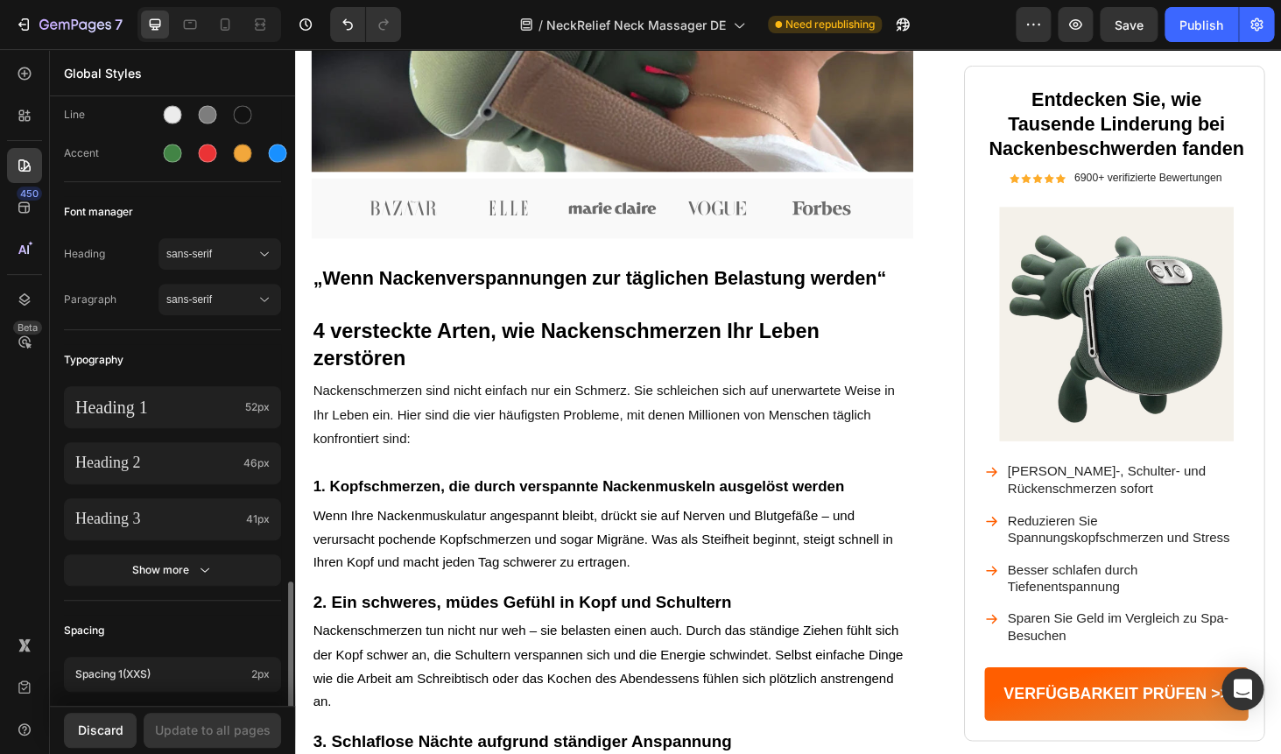
scroll to position [136, 0]
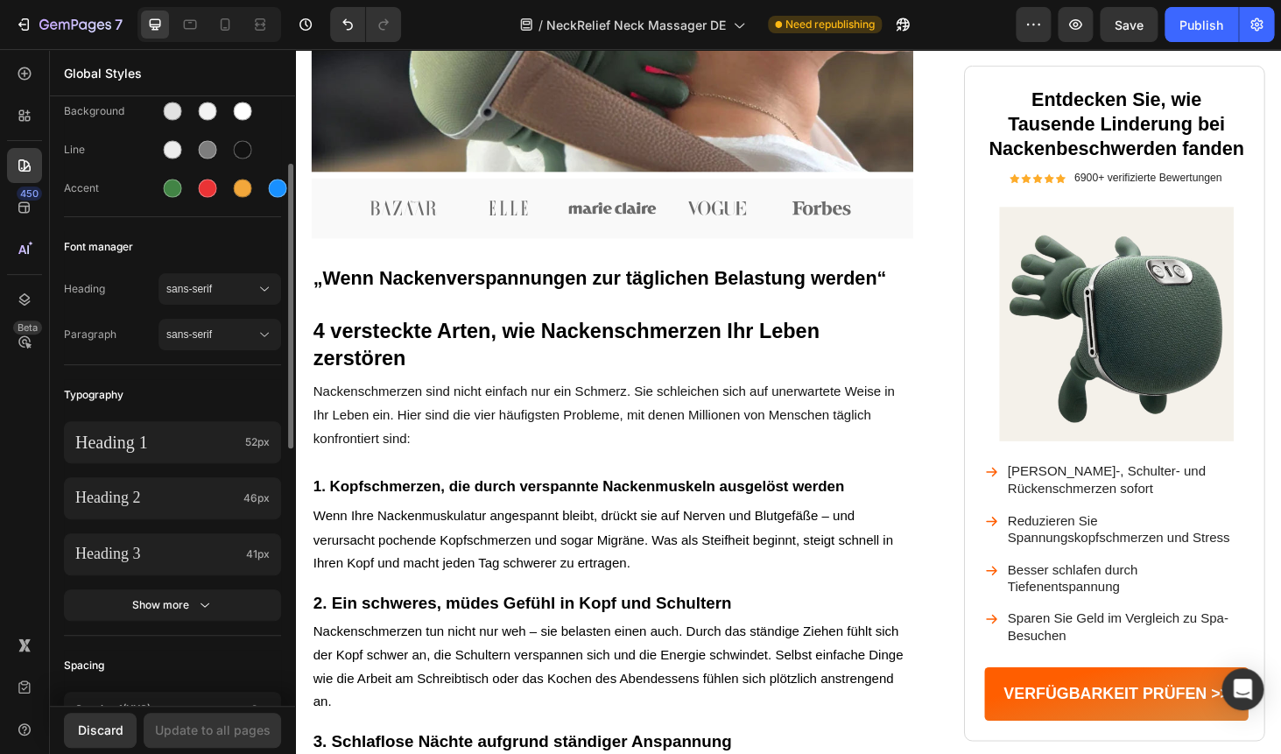
click at [158, 626] on div "Heading 1 52px Heading 2 46px Heading 3 41px Show more" at bounding box center [172, 523] width 217 height 224
click at [158, 621] on div "Heading 1 52px Heading 2 46px Heading 3 41px Show more" at bounding box center [172, 523] width 217 height 224
click at [158, 607] on div "Show more" at bounding box center [172, 605] width 81 height 18
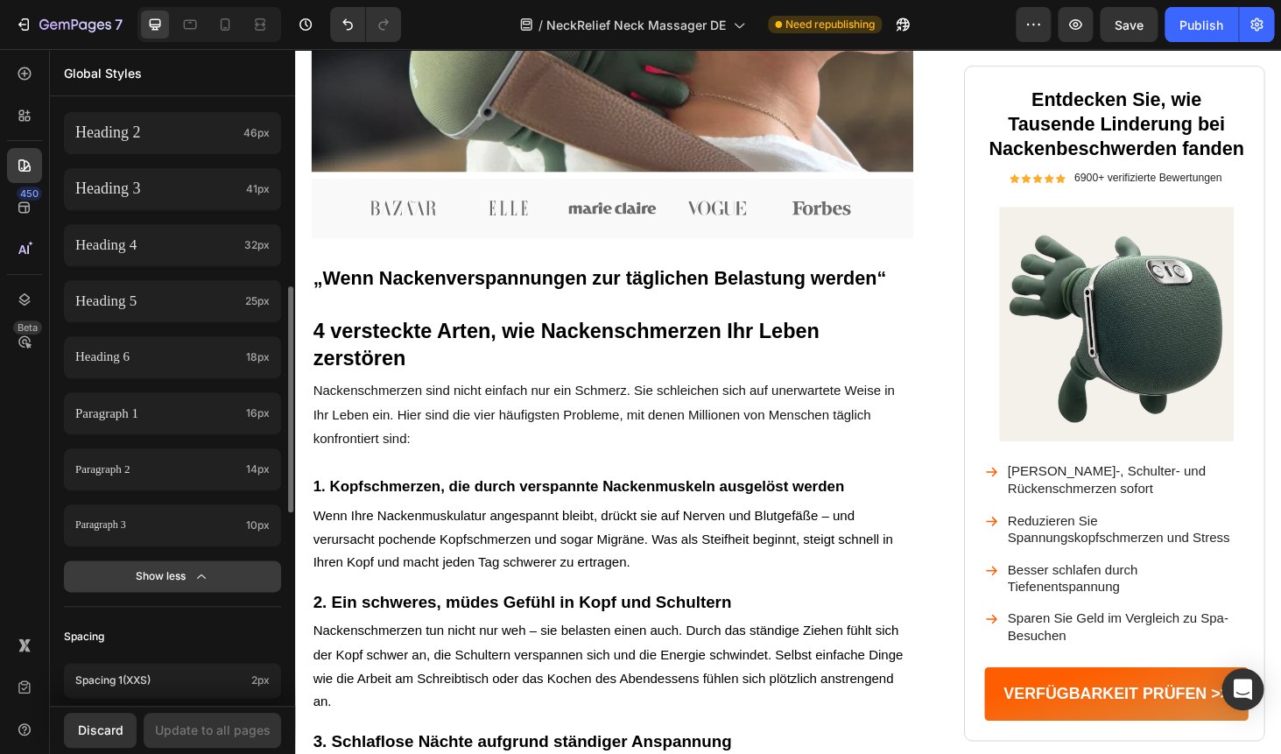
scroll to position [537, 0]
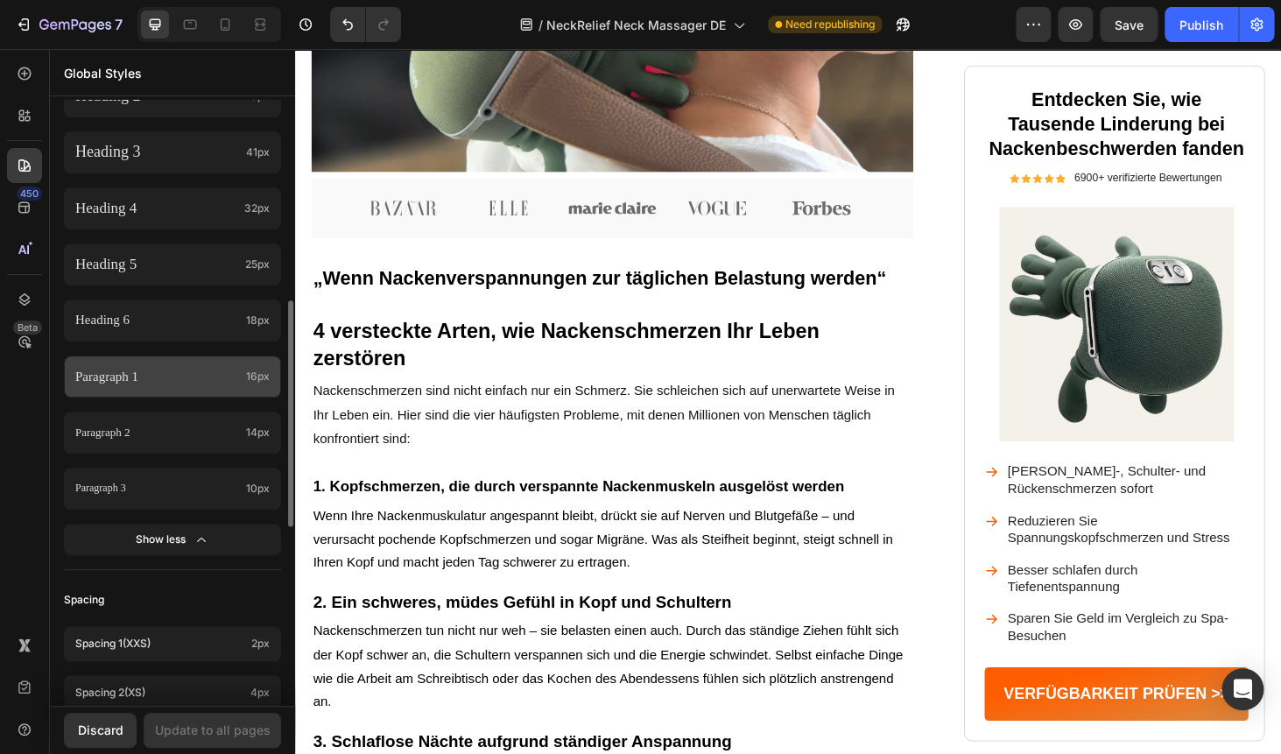
click at [147, 373] on p "Paragraph 1" at bounding box center [157, 377] width 164 height 24
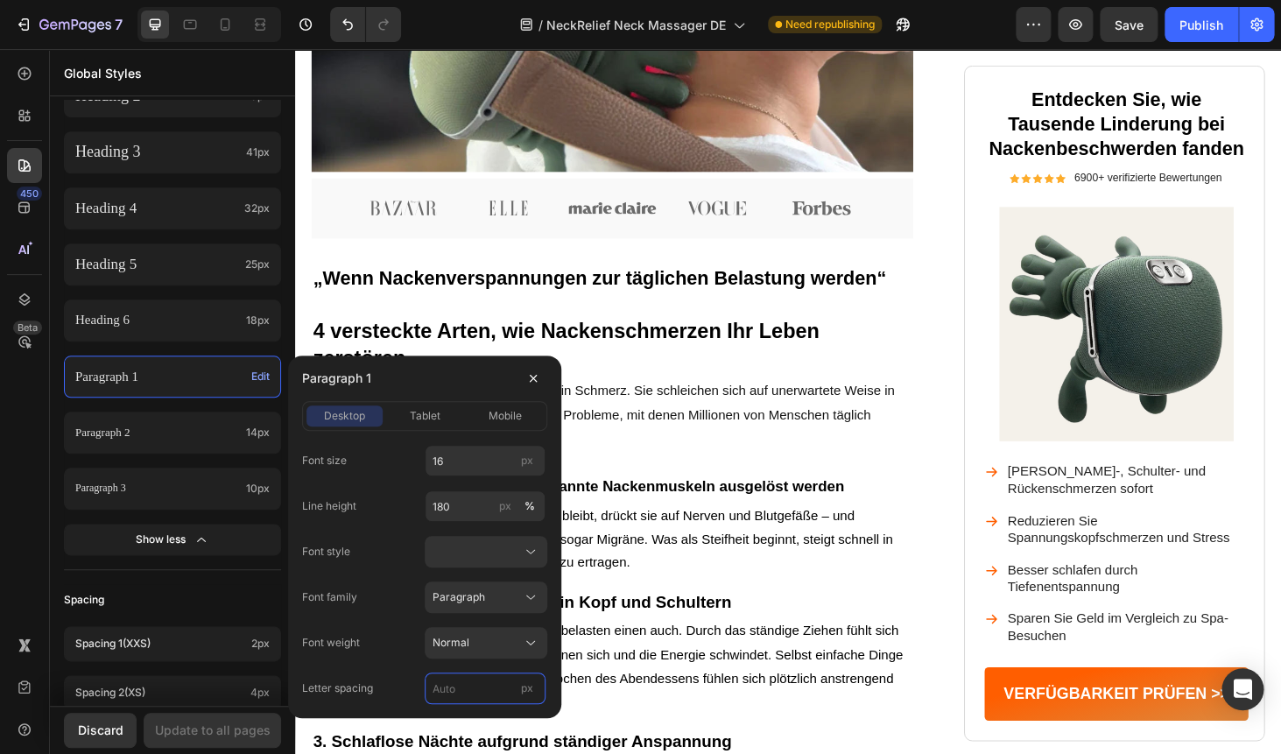
click at [465, 692] on input "px" at bounding box center [485, 688] width 121 height 32
type input "0"
click at [379, 606] on div "Font family Paragraph" at bounding box center [424, 597] width 245 height 32
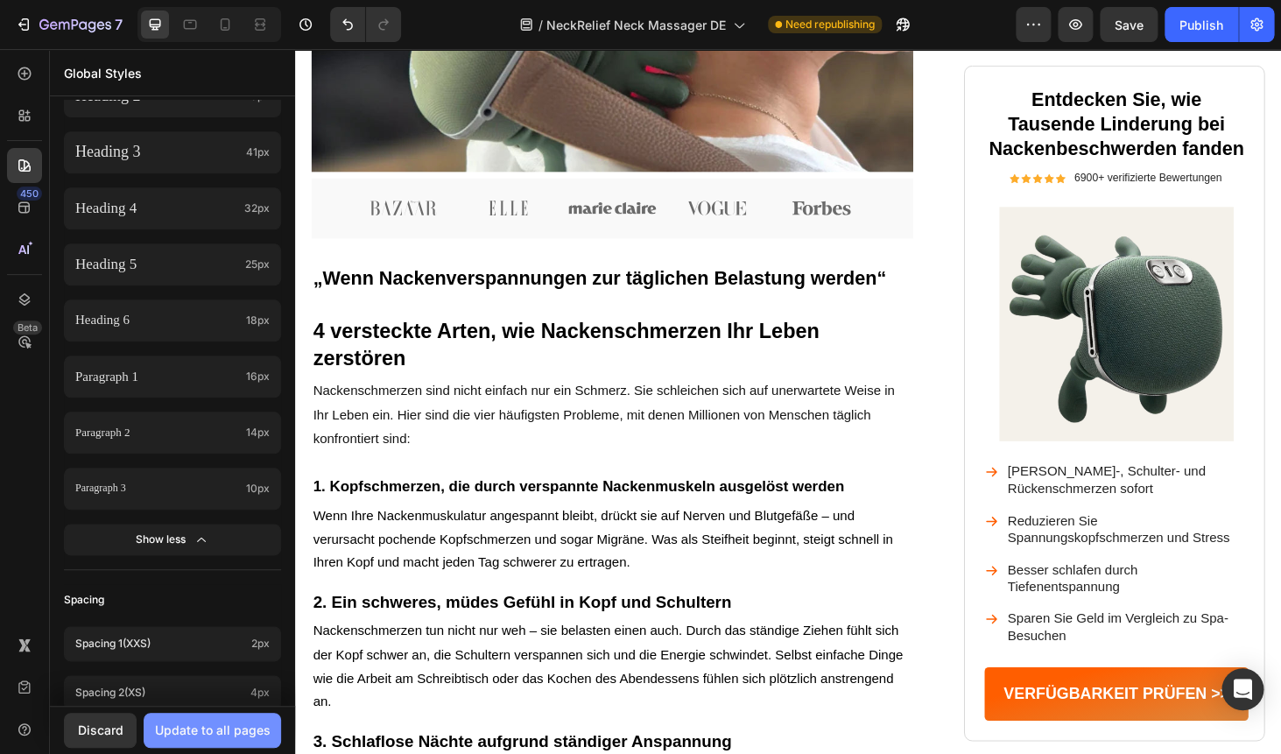
click at [206, 729] on div "Update to all pages" at bounding box center [213, 729] width 116 height 18
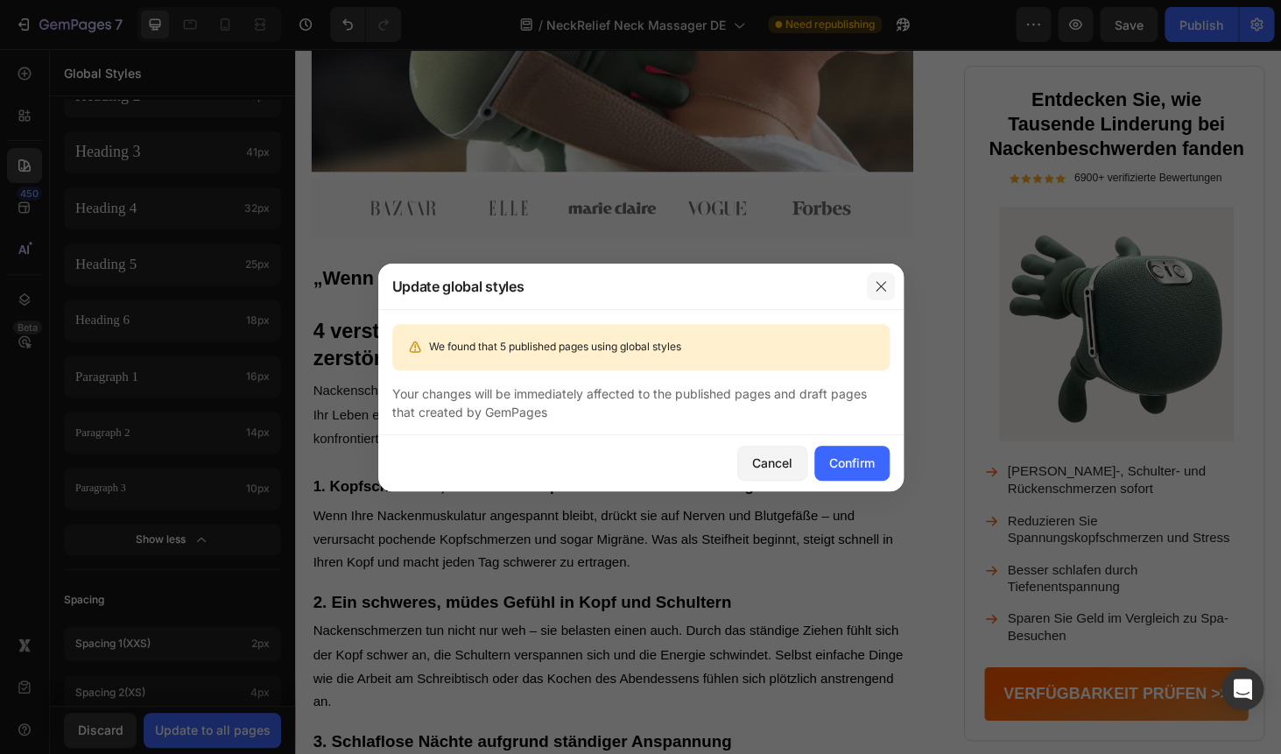
click at [874, 282] on icon "button" at bounding box center [881, 286] width 14 height 14
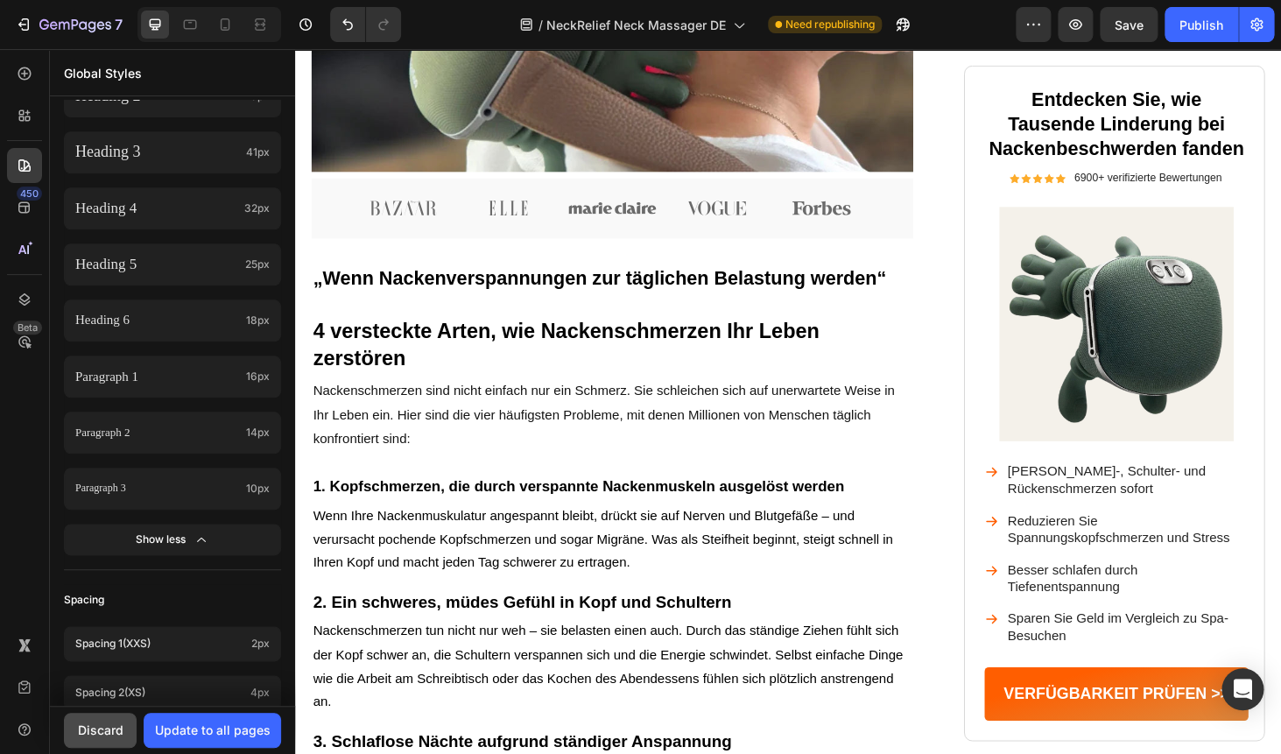
click at [83, 724] on div "Discard" at bounding box center [101, 729] width 46 height 18
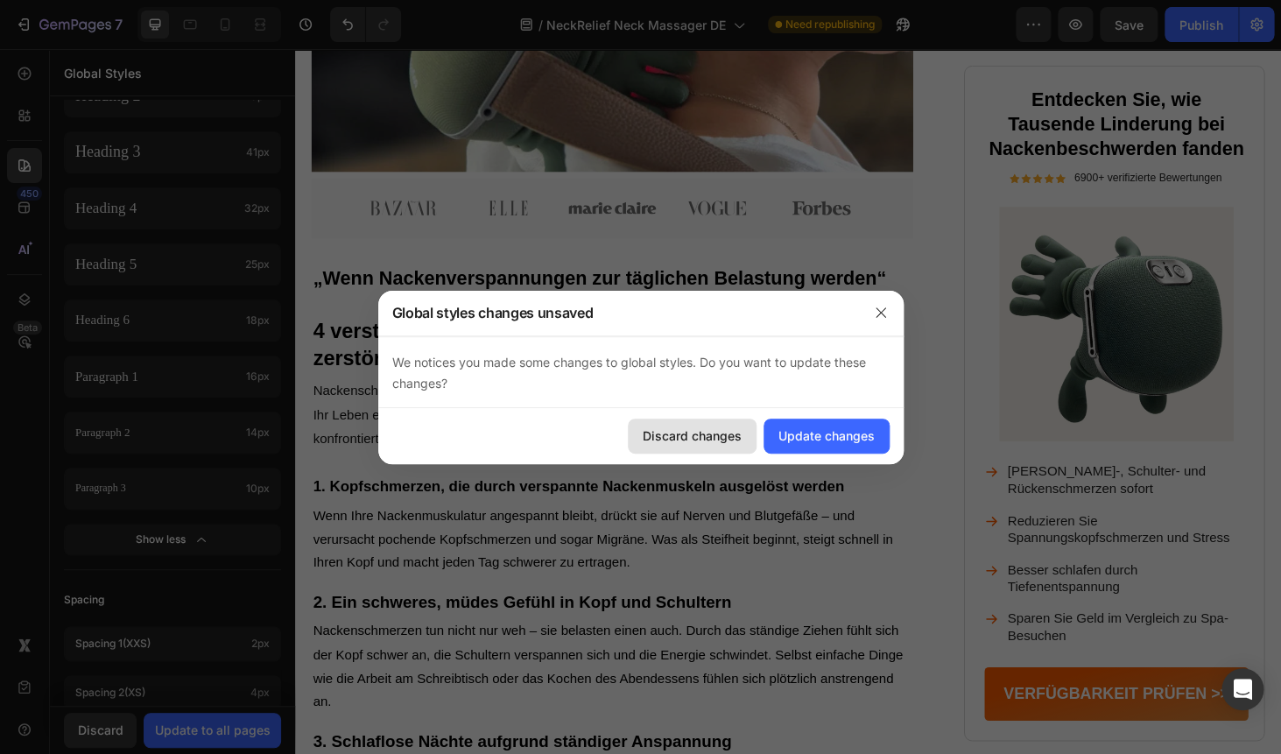
click at [701, 449] on button "Discard changes" at bounding box center [692, 435] width 129 height 35
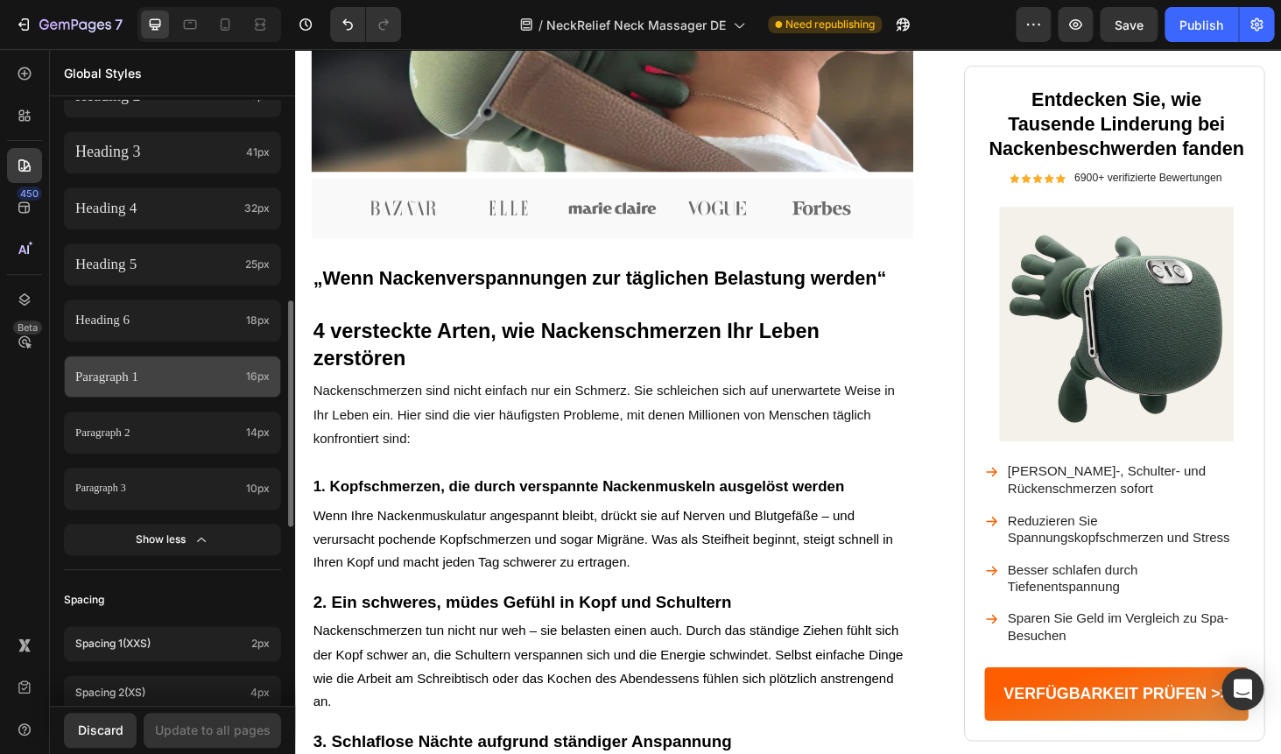
click at [165, 370] on p "Paragraph 1" at bounding box center [157, 377] width 164 height 24
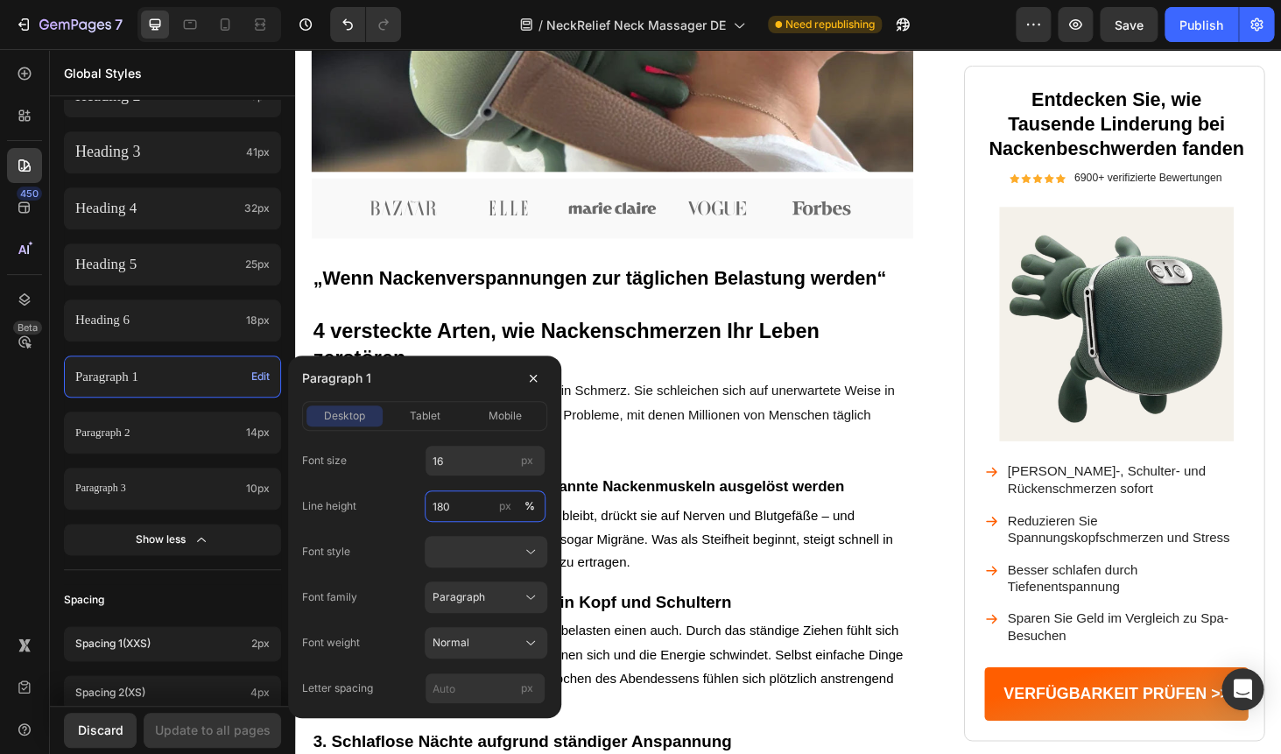
click at [463, 509] on input "180" at bounding box center [485, 506] width 121 height 32
click at [467, 509] on input "180" at bounding box center [485, 506] width 121 height 32
click at [373, 545] on div "Font style" at bounding box center [424, 552] width 245 height 32
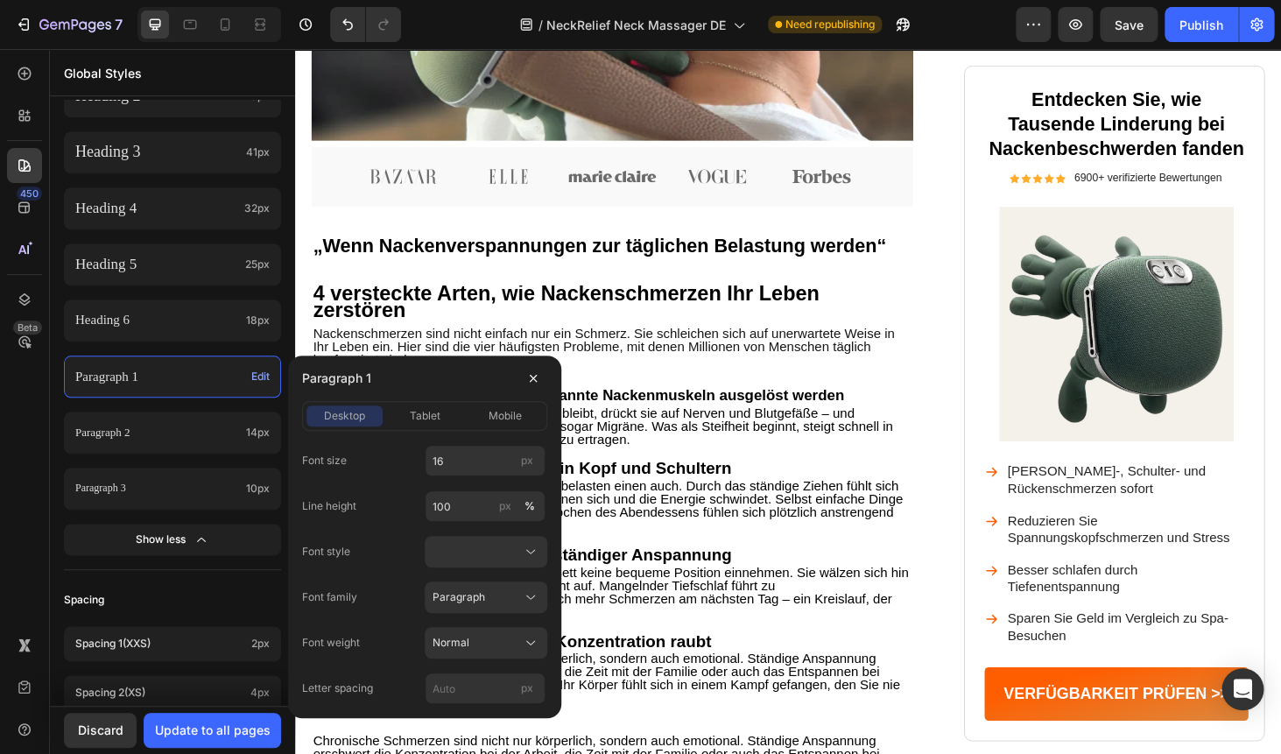
scroll to position [678, 0]
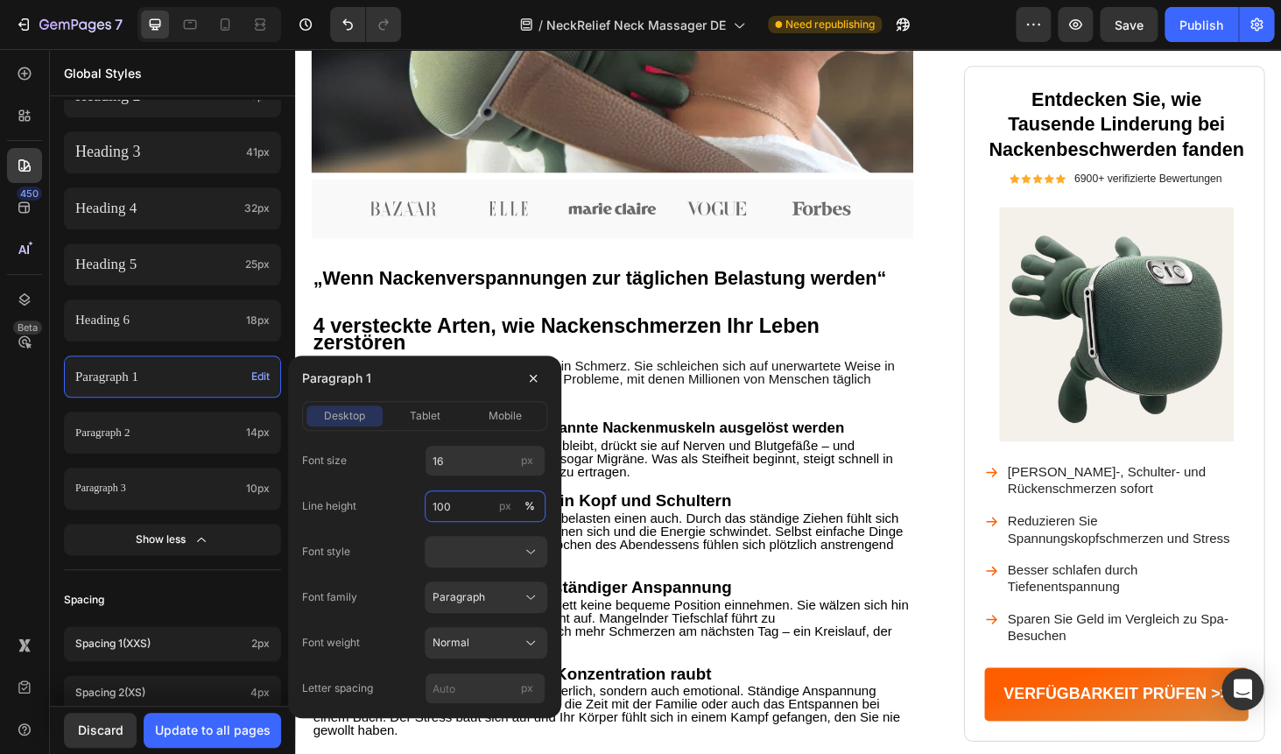
click at [463, 504] on input "100" at bounding box center [485, 506] width 121 height 32
click at [395, 496] on div "Line height 700 px %" at bounding box center [424, 506] width 245 height 32
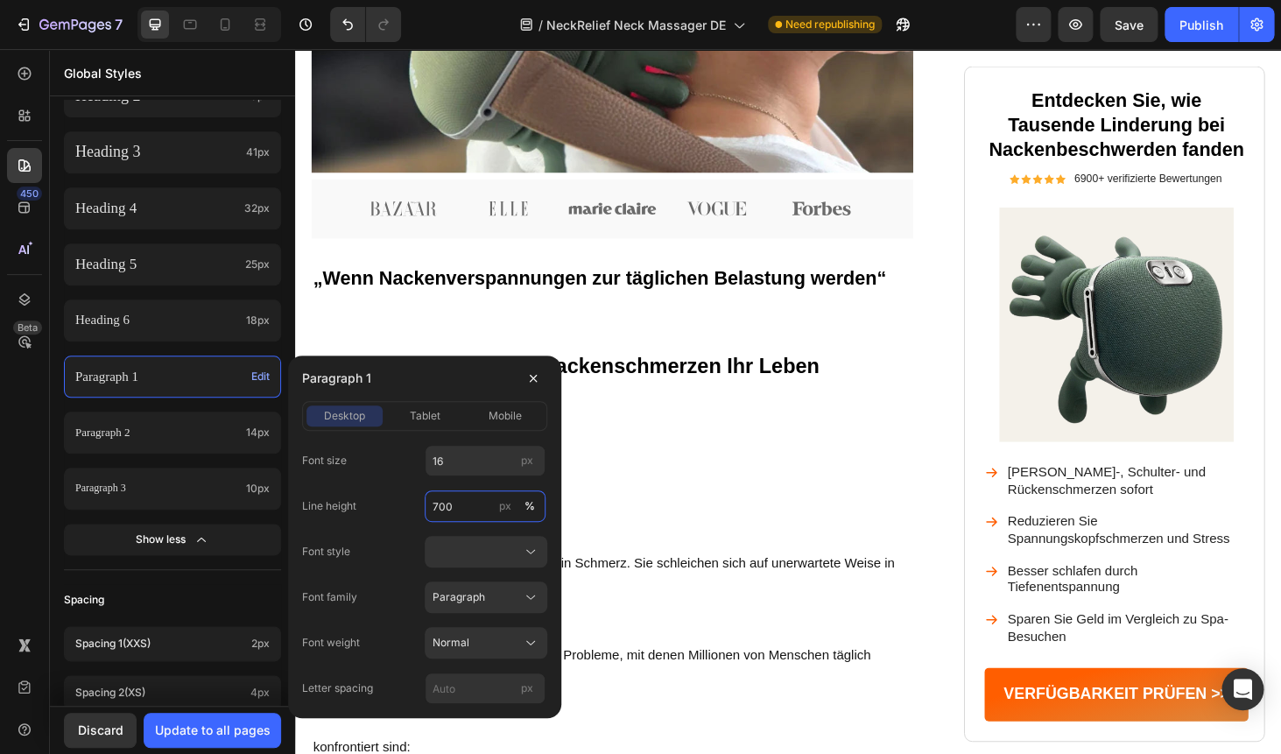
click at [448, 506] on input "700" at bounding box center [485, 506] width 121 height 32
click at [412, 492] on div "Line height 130 px %" at bounding box center [424, 506] width 245 height 32
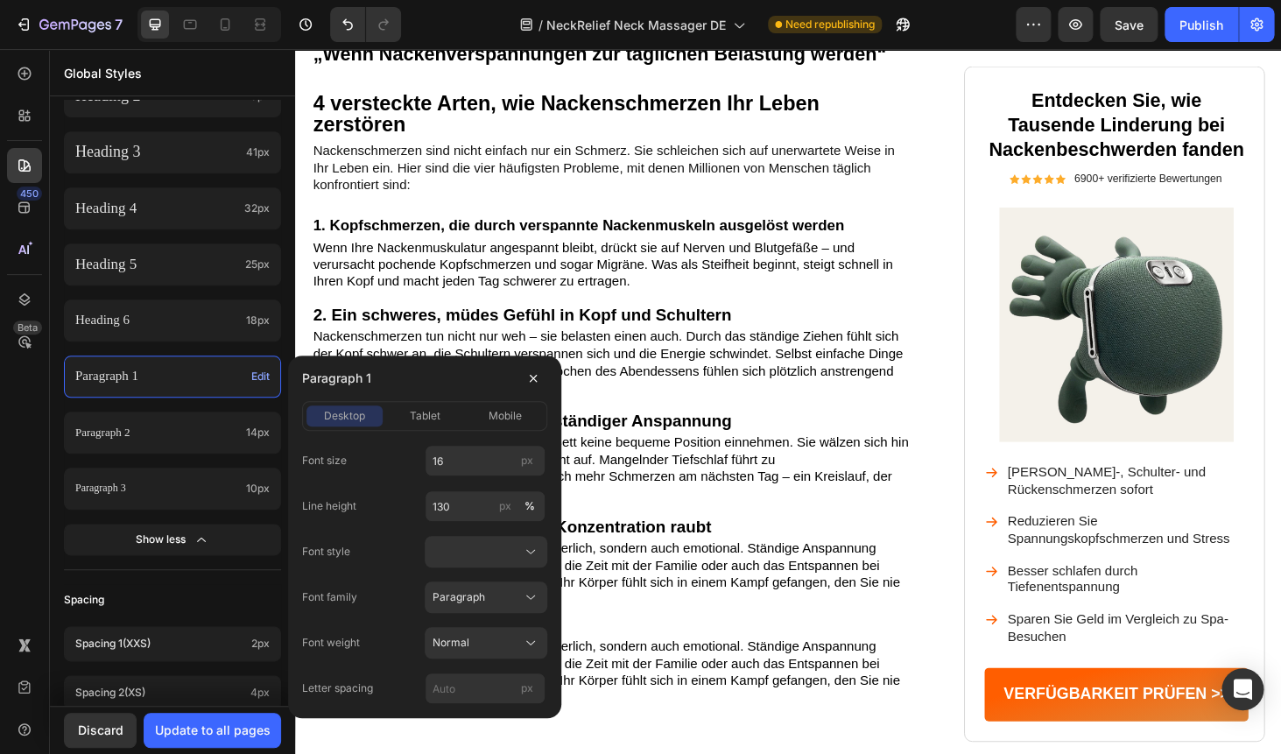
scroll to position [691, 0]
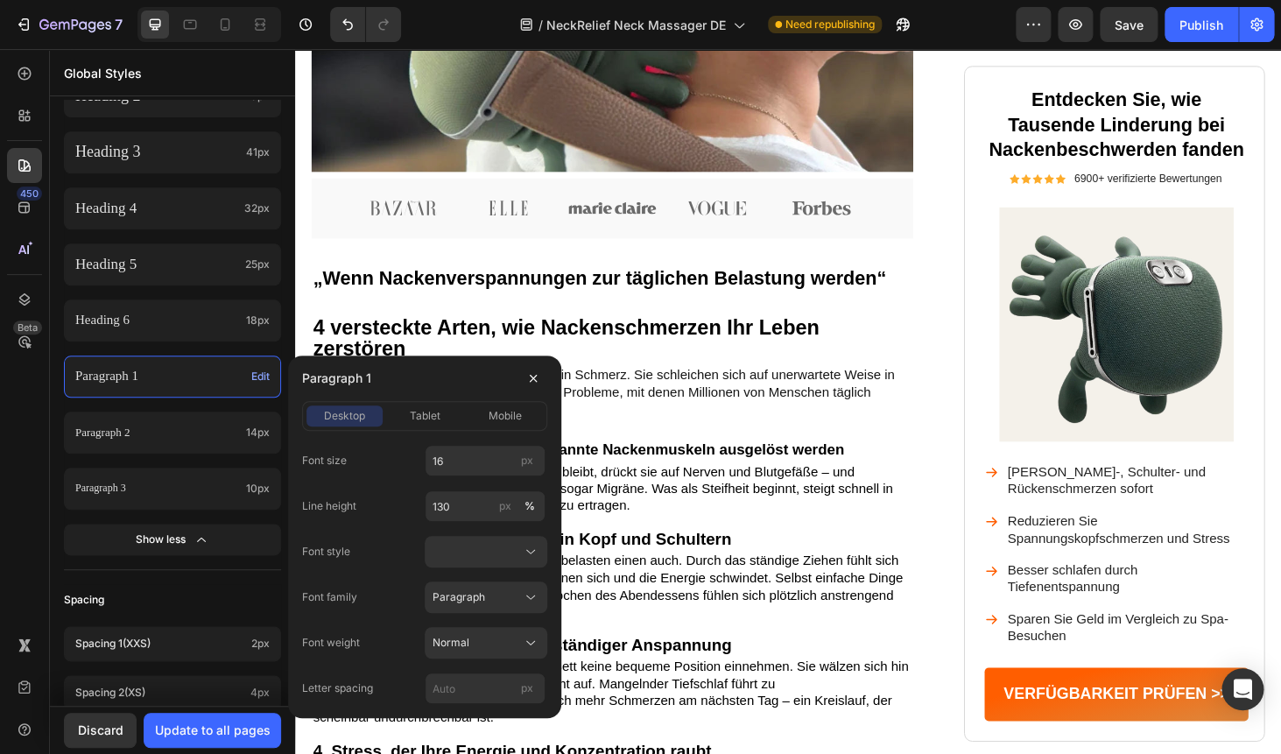
click at [329, 510] on label "Line height" at bounding box center [329, 506] width 54 height 16
click at [507, 504] on div "px" at bounding box center [505, 506] width 12 height 16
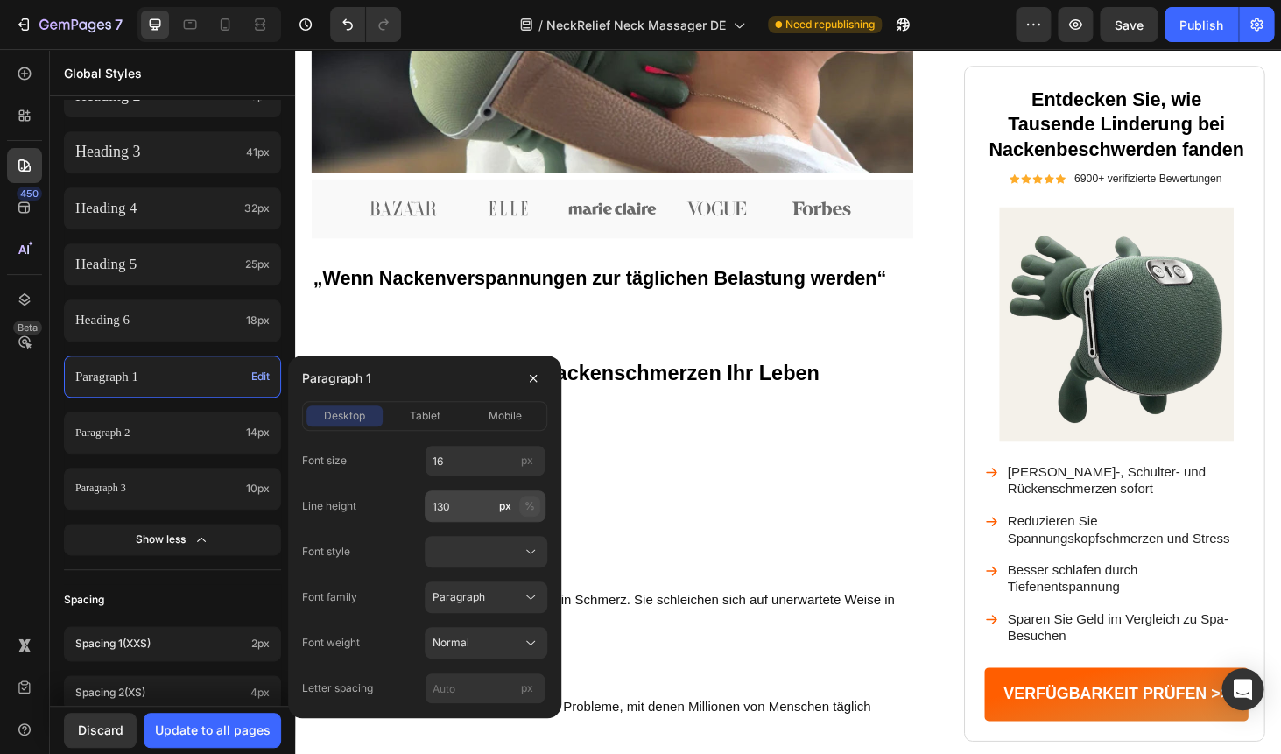
click at [526, 509] on div "%" at bounding box center [529, 506] width 11 height 16
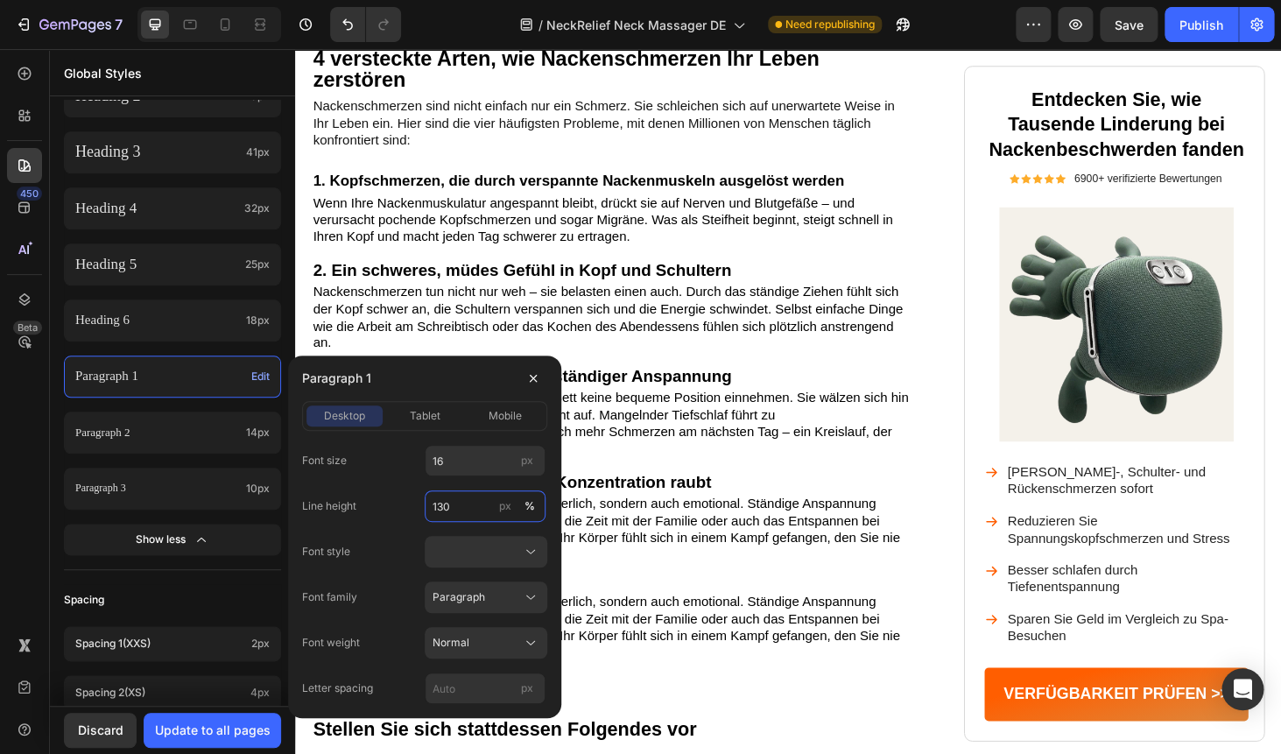
scroll to position [691, 0]
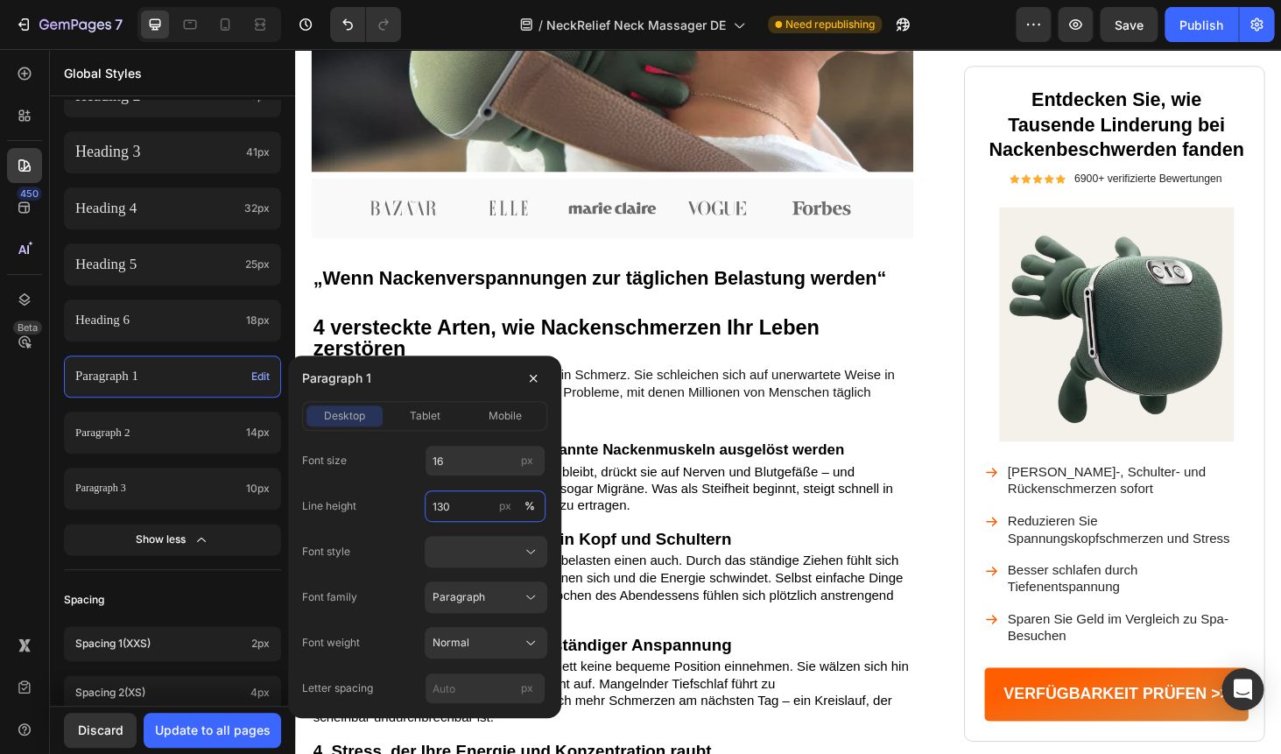
click at [463, 509] on input "130" at bounding box center [485, 506] width 121 height 32
click at [439, 507] on input "130" at bounding box center [485, 506] width 121 height 32
type input "150"
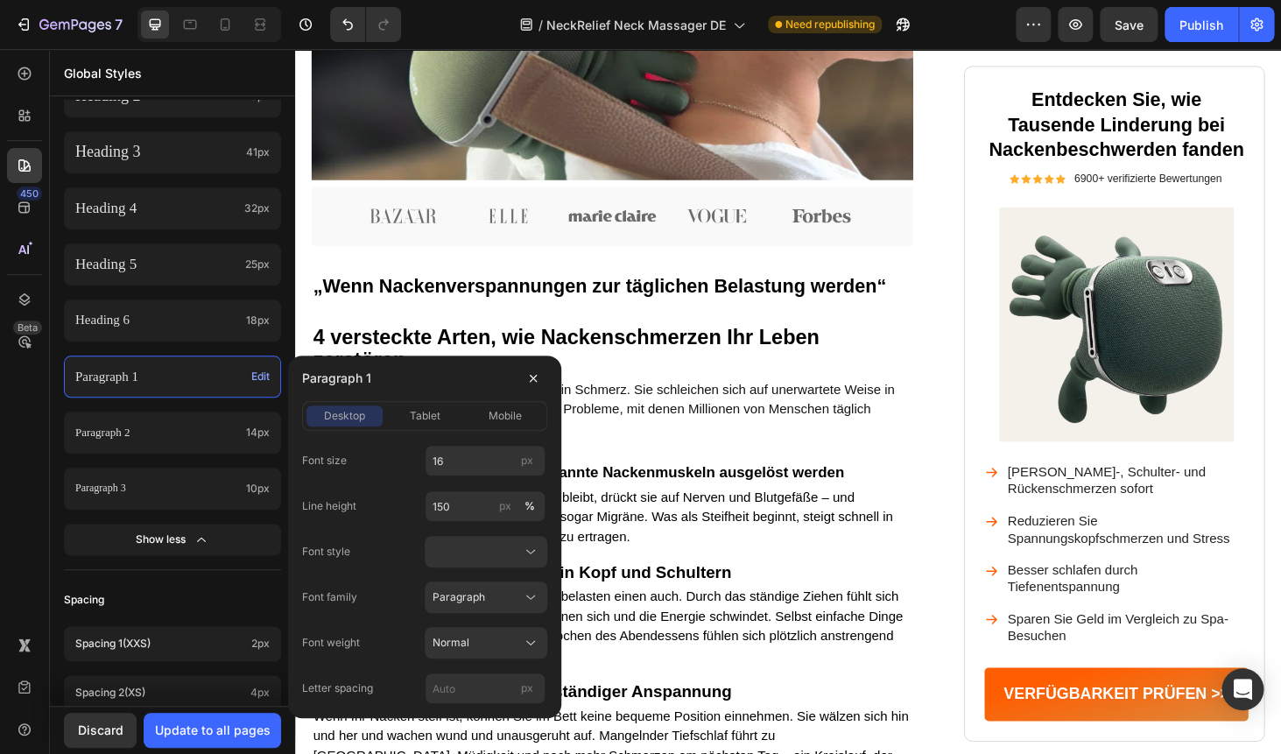
click at [376, 498] on div "Line height 150 px %" at bounding box center [424, 506] width 245 height 32
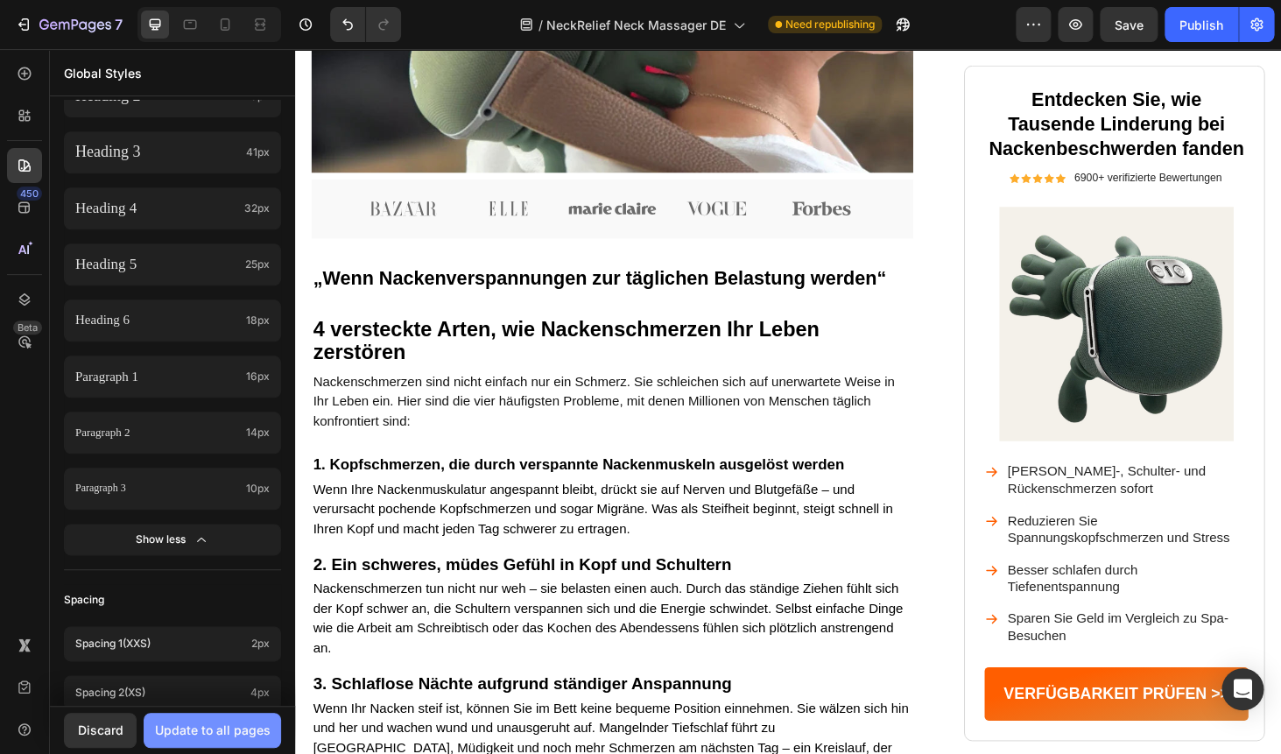
click at [217, 733] on div "Update to all pages" at bounding box center [213, 729] width 116 height 18
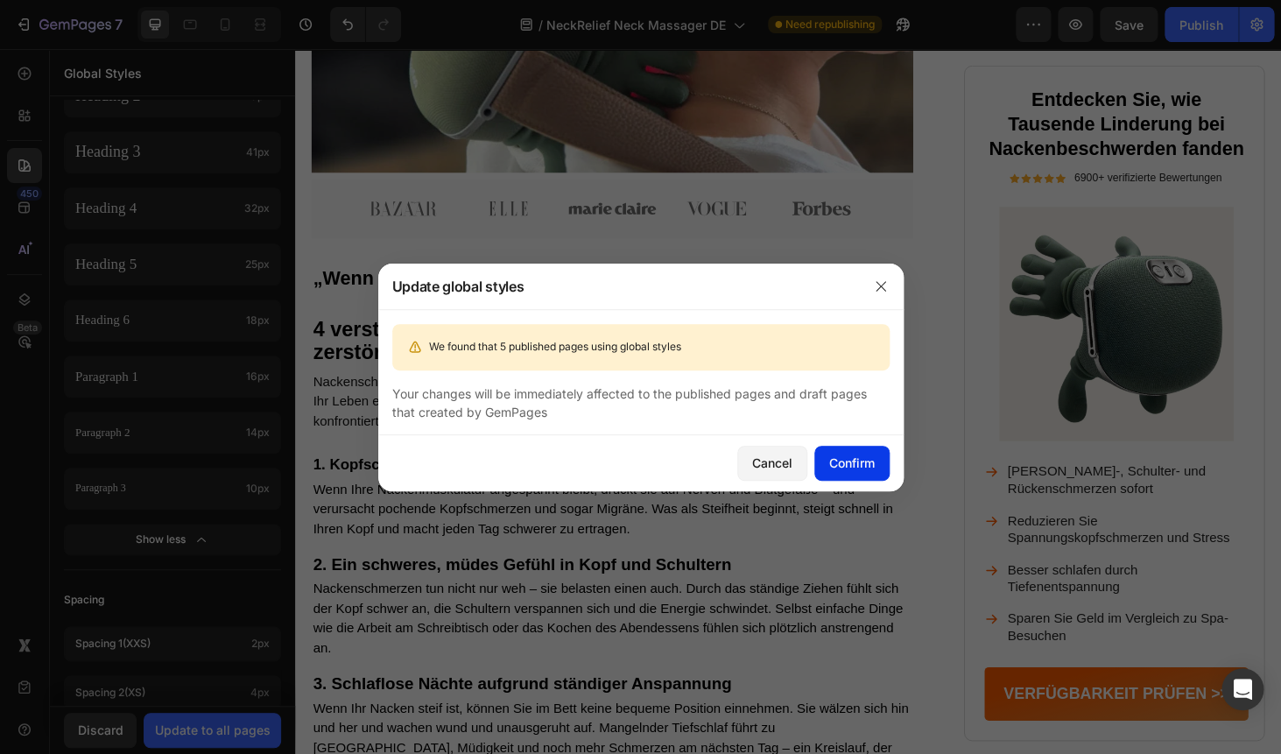
click at [855, 454] on div "Confirm" at bounding box center [852, 462] width 46 height 18
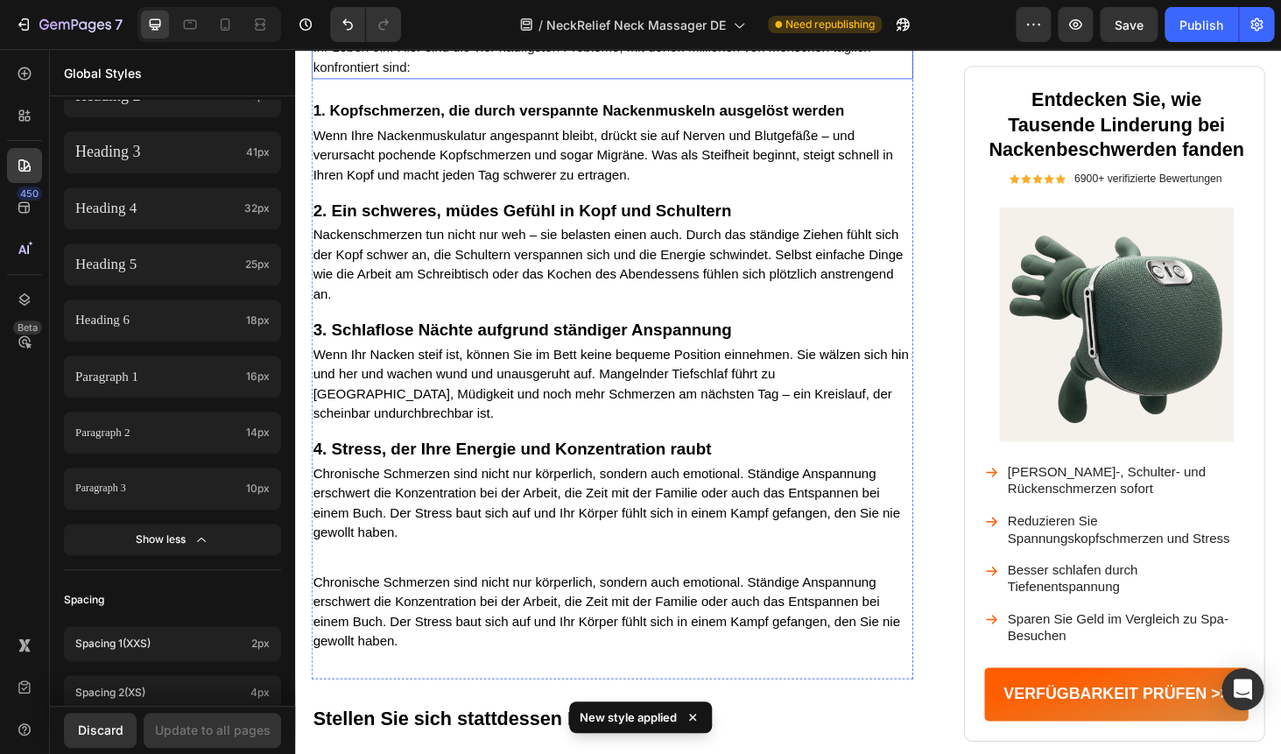
scroll to position [1083, 0]
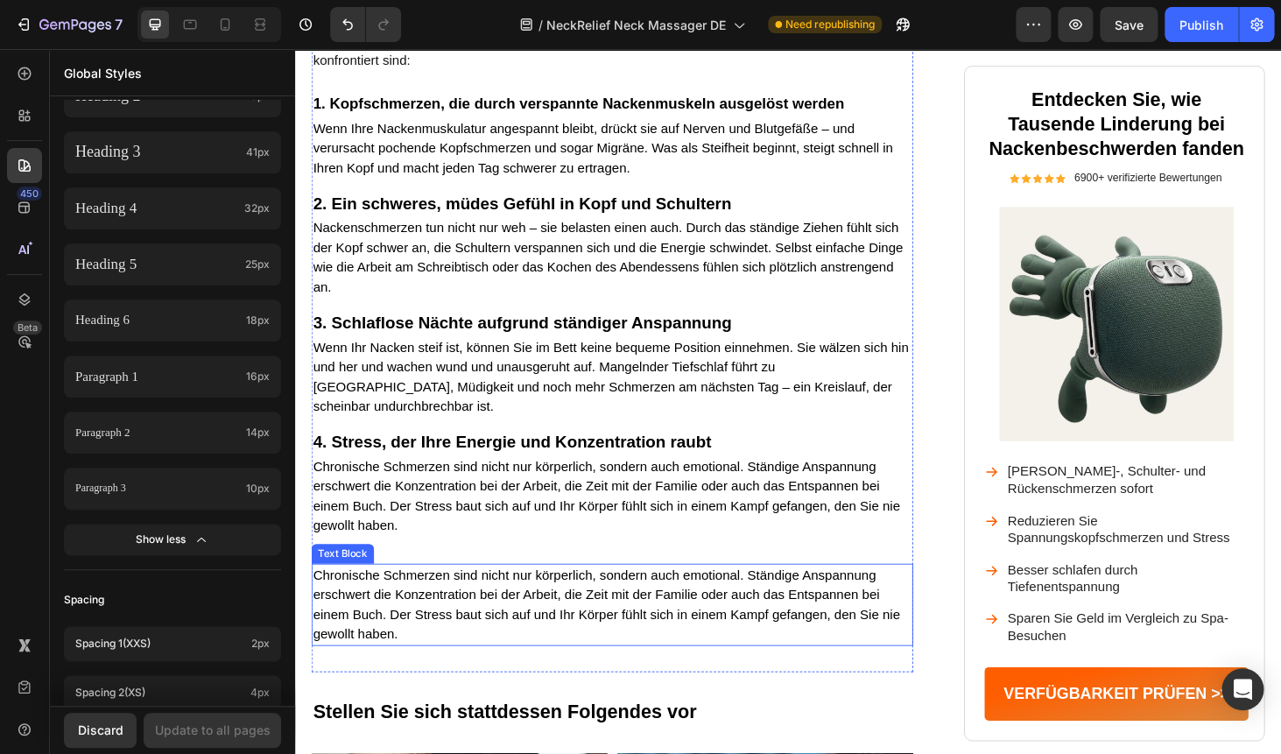
click at [462, 599] on p "Chronische Schmerzen sind nicht nur körperlich, sondern auch emotional. Ständig…" at bounding box center [632, 641] width 637 height 84
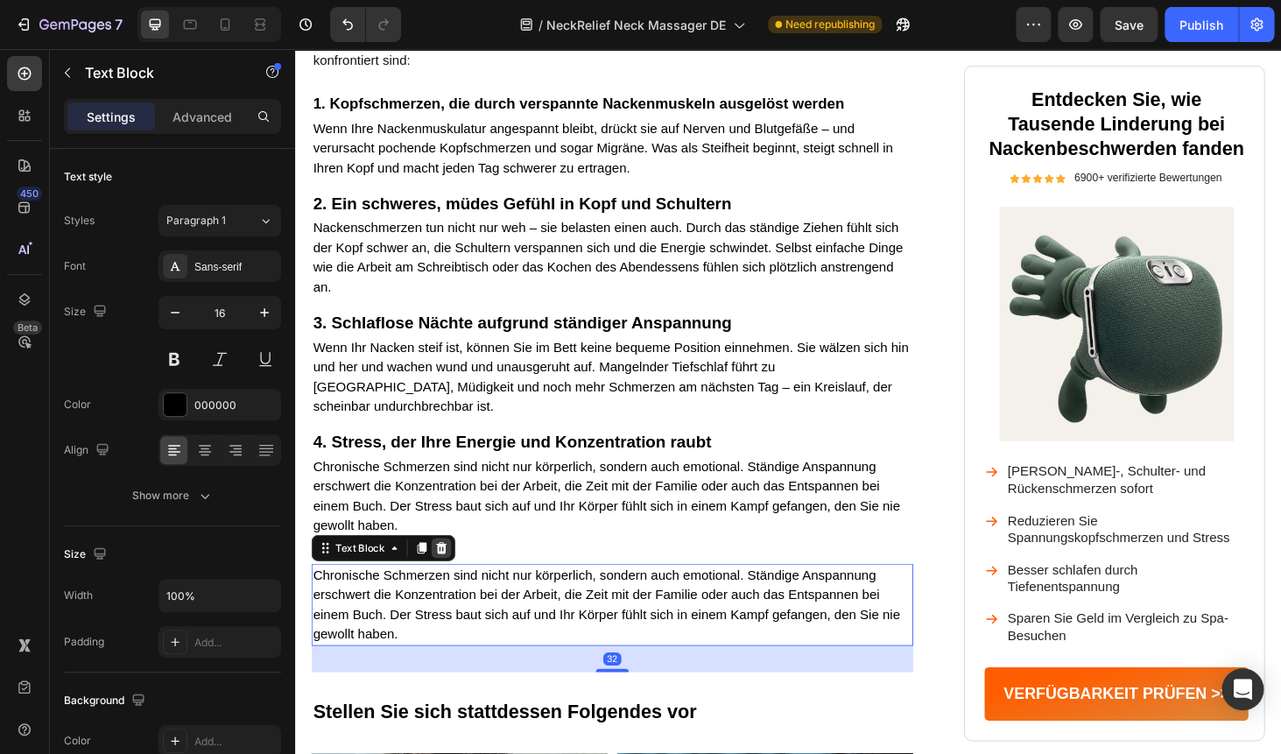
click at [446, 574] on icon at bounding box center [451, 580] width 11 height 12
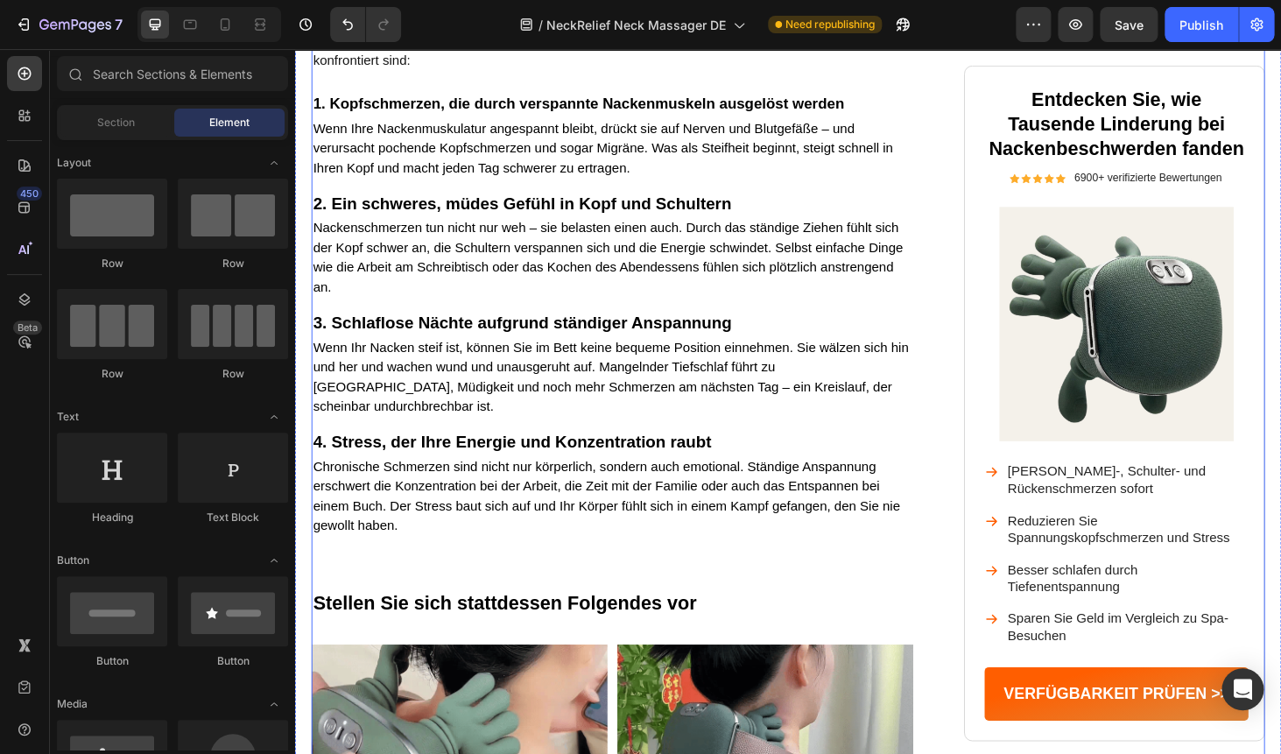
click at [388, 572] on div "Image Nackenschmerzen sind nicht nur Schmerzen – sie bestimmen Ihr Leben Headin…" at bounding box center [632, 318] width 641 height 2564
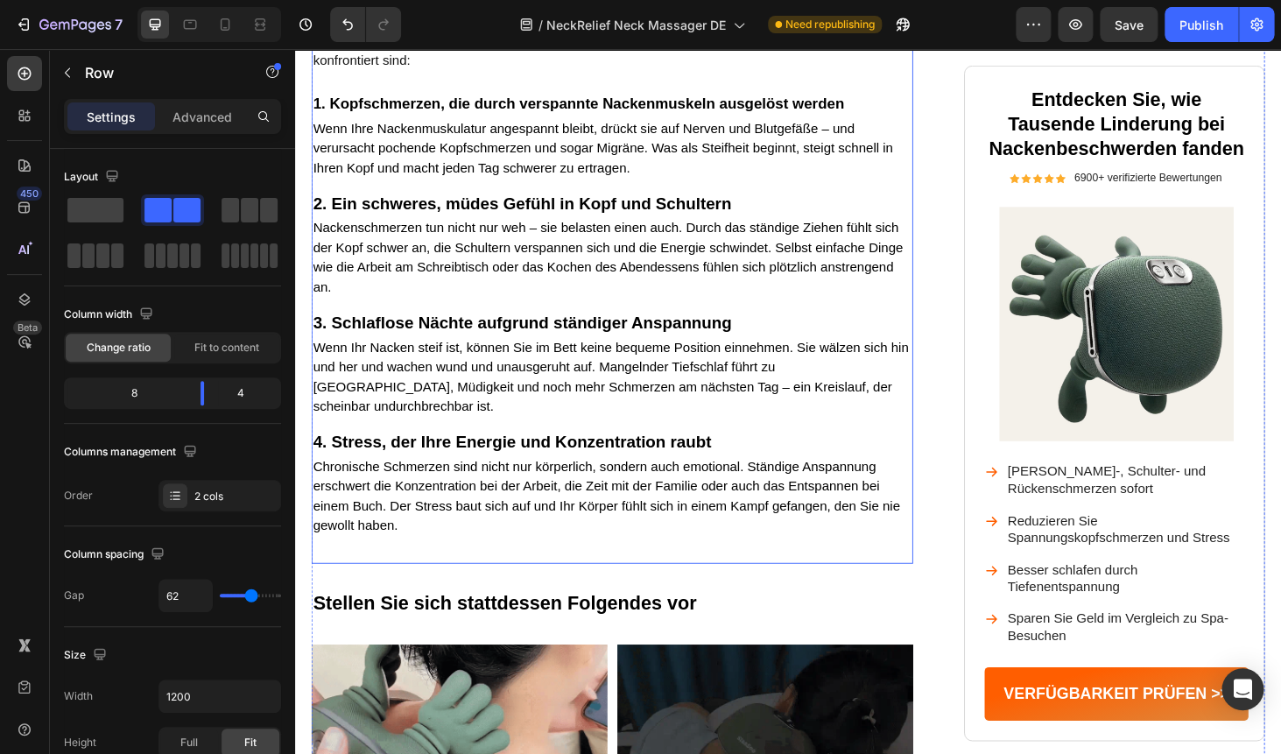
click at [355, 567] on div "„Wenn Nackenverspannungen zur täglichen Belastung werden“ Heading 4 versteckte …" at bounding box center [632, 245] width 641 height 703
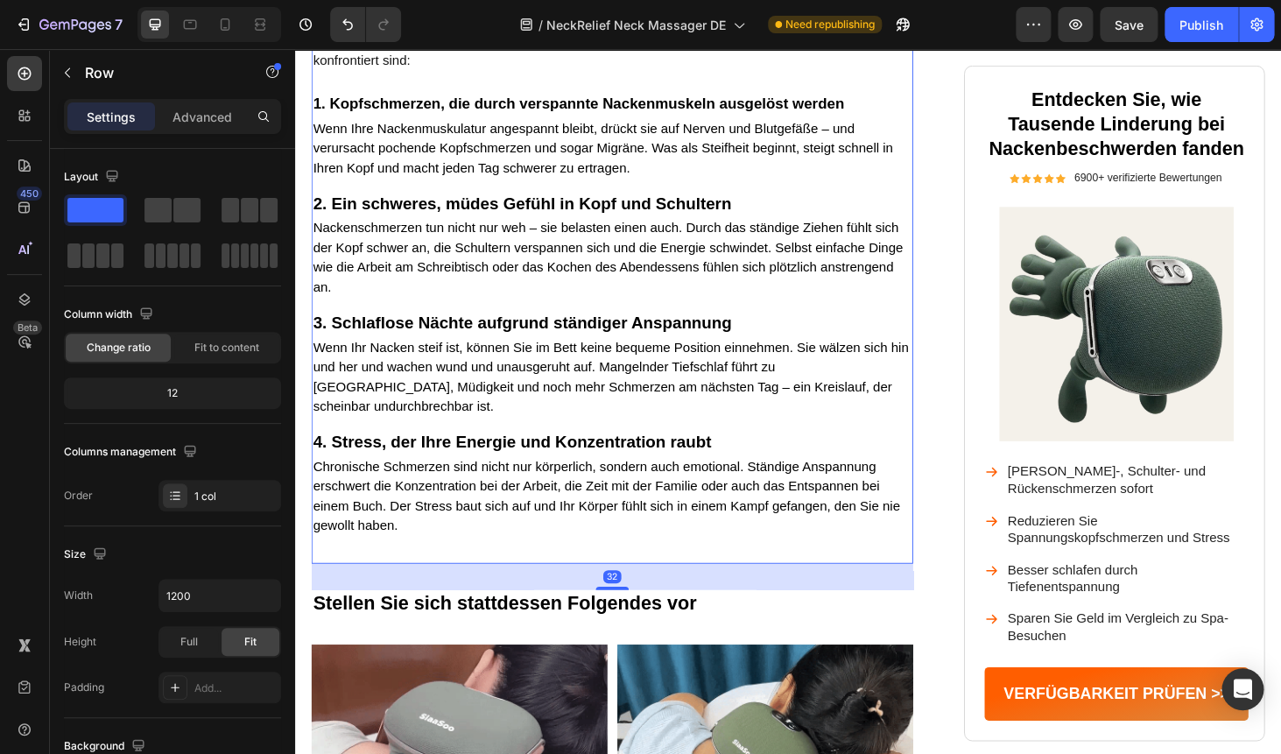
click at [355, 567] on div "„Wenn Nackenverspannungen zur täglichen Belastung werden“ Heading 4 versteckte …" at bounding box center [632, 245] width 641 height 703
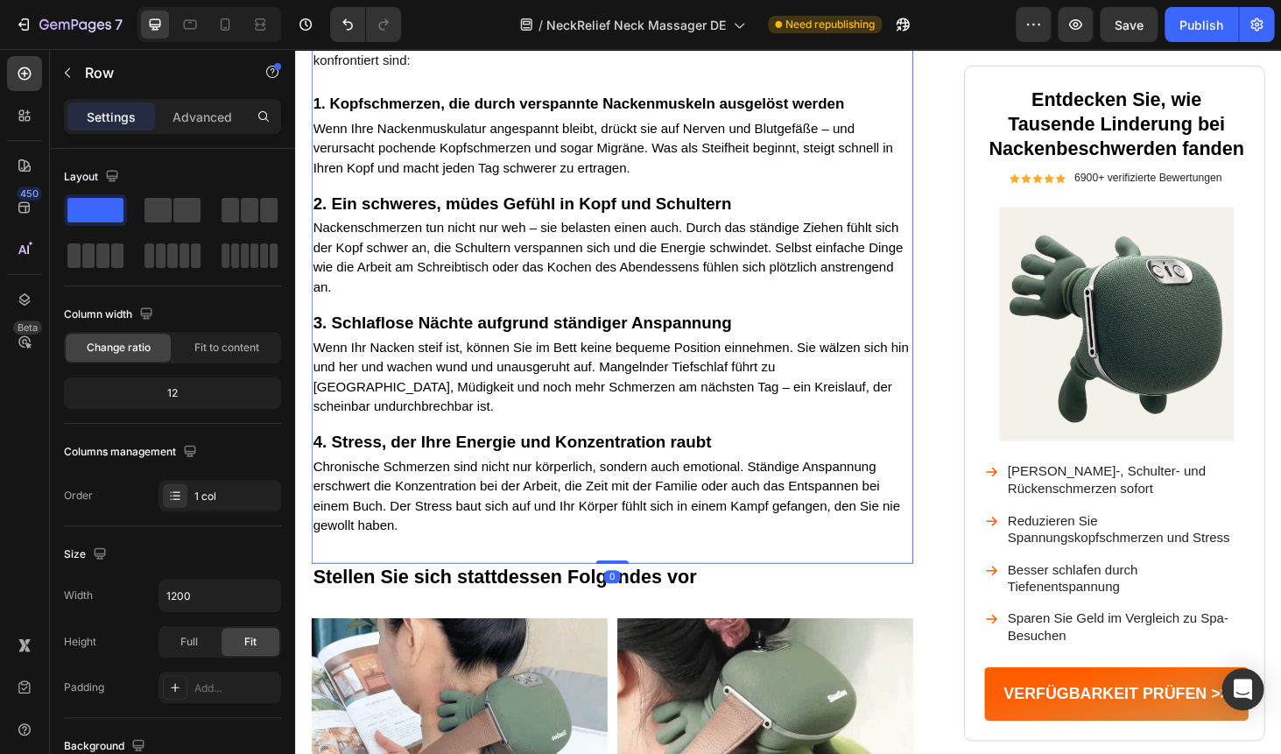
drag, startPoint x: 632, startPoint y: 596, endPoint x: 635, endPoint y: 565, distance: 31.7
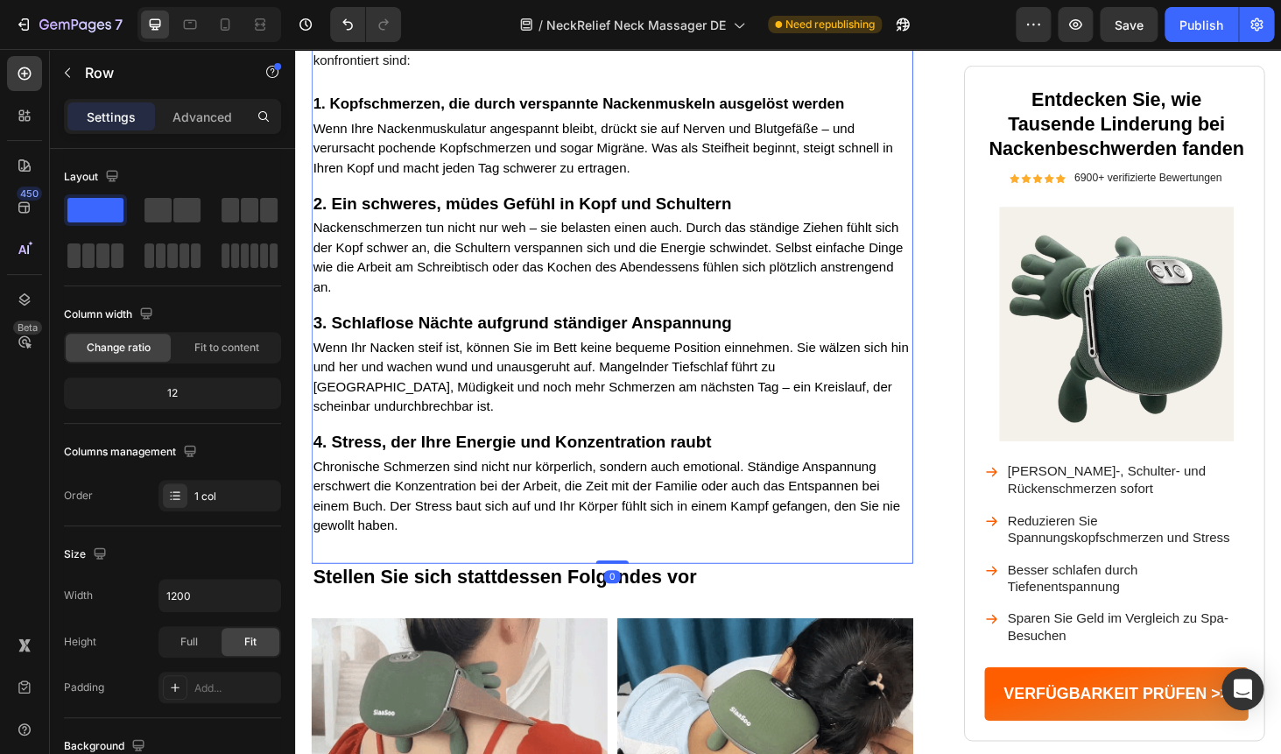
click at [635, 565] on div "„Wenn Nackenverspannungen zur täglichen Belastung werden“ Heading 4 versteckte …" at bounding box center [632, 245] width 641 height 703
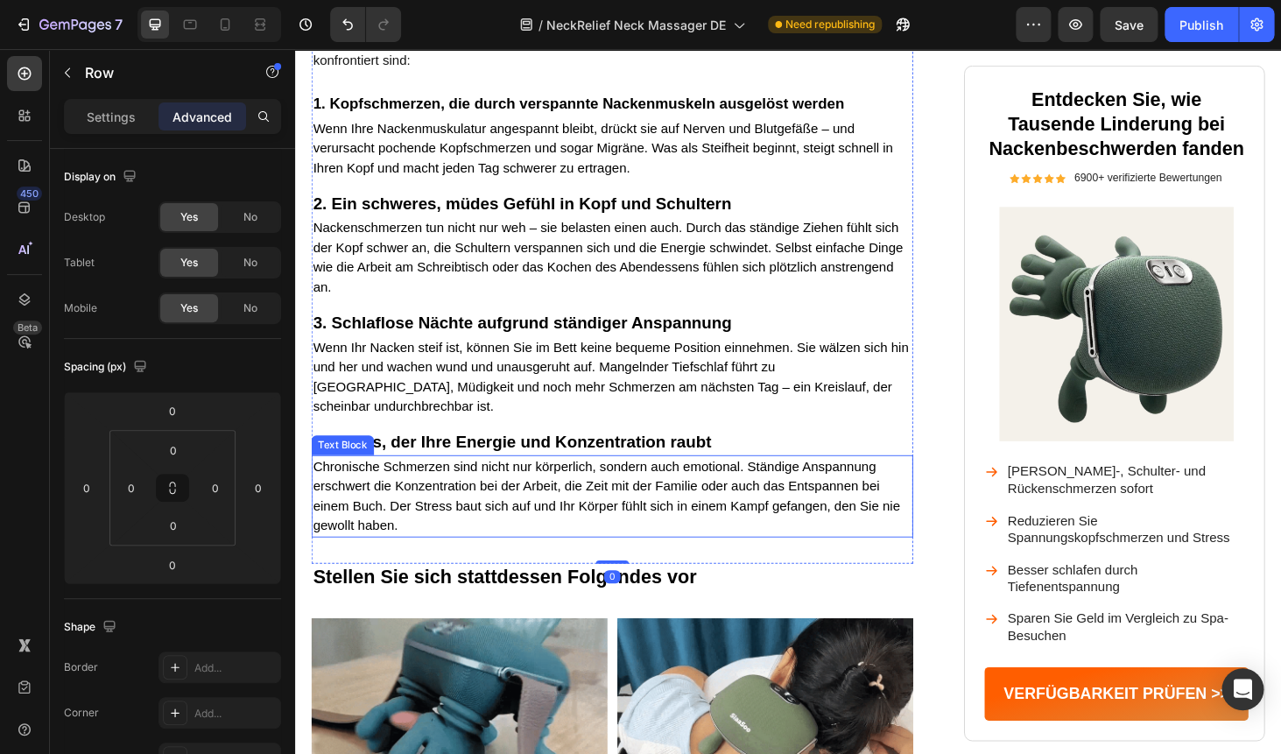
click at [621, 537] on p "Chronische Schmerzen sind nicht nur körperlich, sondern auch emotional. Ständig…" at bounding box center [632, 525] width 637 height 84
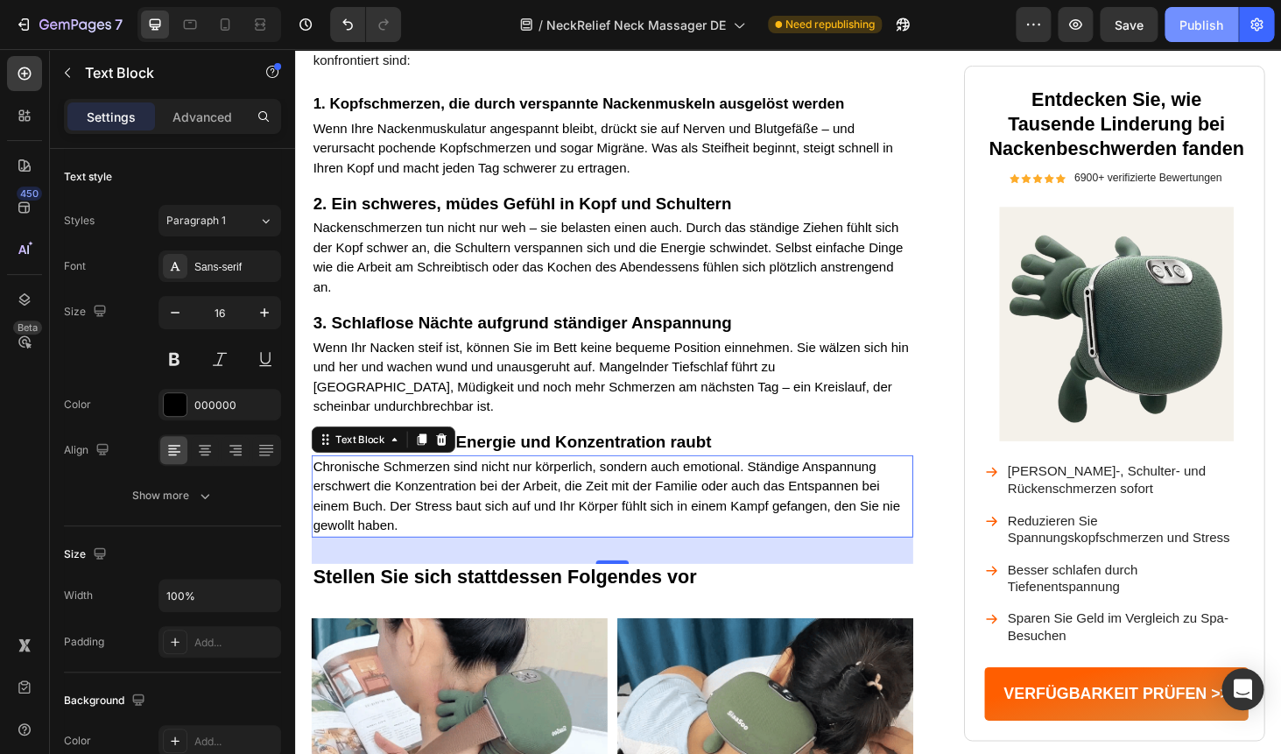
click at [1194, 40] on button "Publish" at bounding box center [1201, 24] width 74 height 35
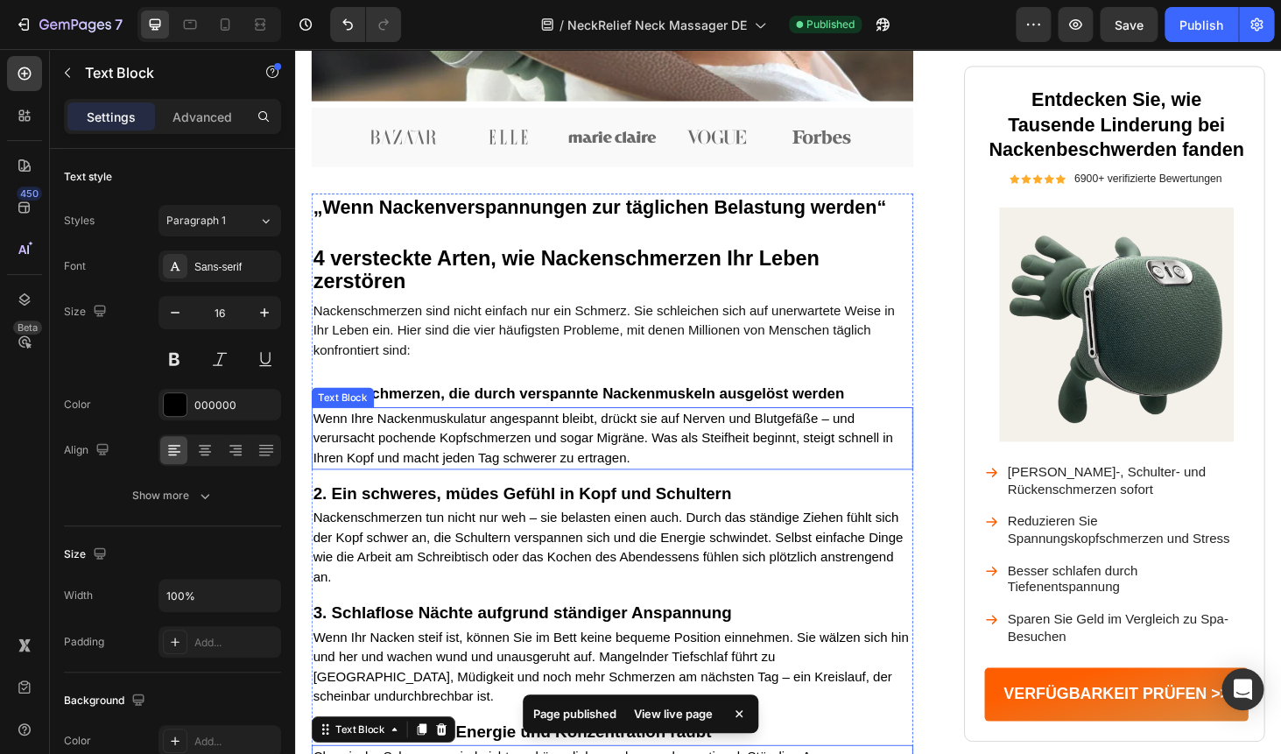
scroll to position [816, 0]
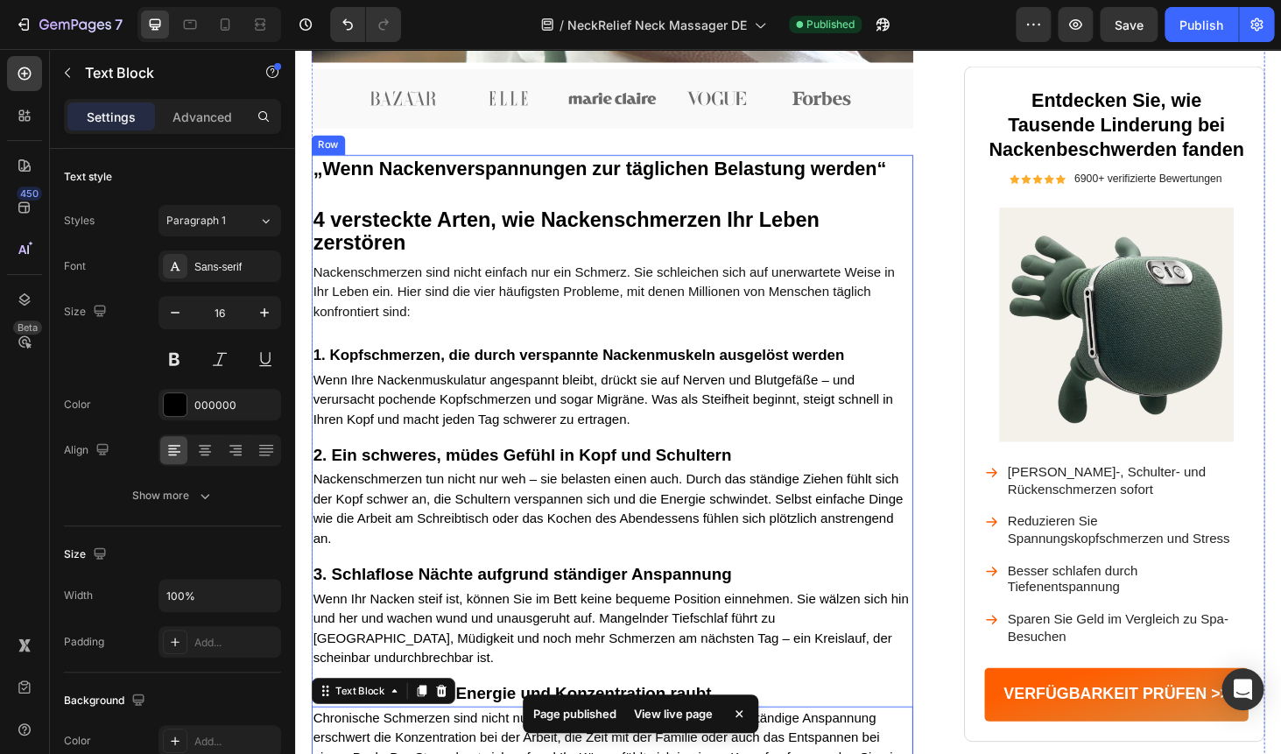
click at [344, 349] on div "„Wenn Nackenverspannungen zur täglichen Belastung werden“ Heading 4 versteckte …" at bounding box center [632, 512] width 641 height 703
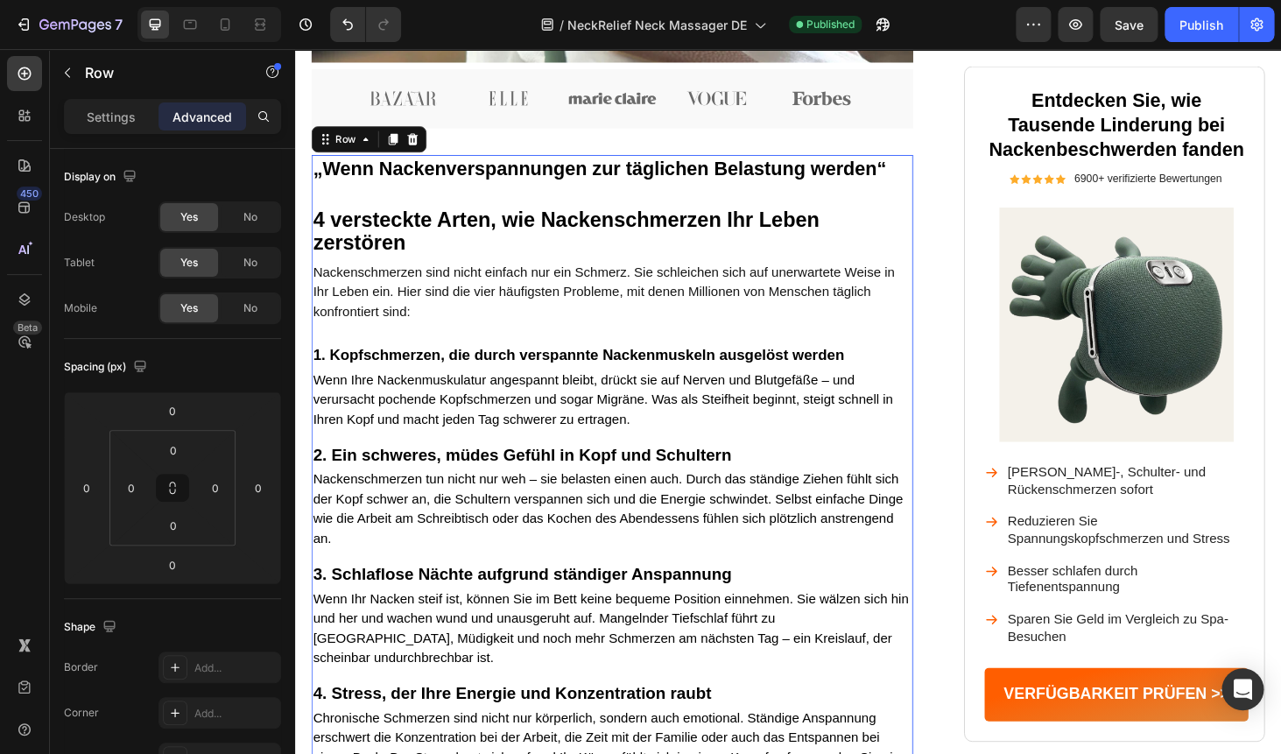
click at [378, 321] on span "Nackenschmerzen sind nicht einfach nur ein Schmerz. Sie schleichen sich auf une…" at bounding box center [624, 306] width 620 height 57
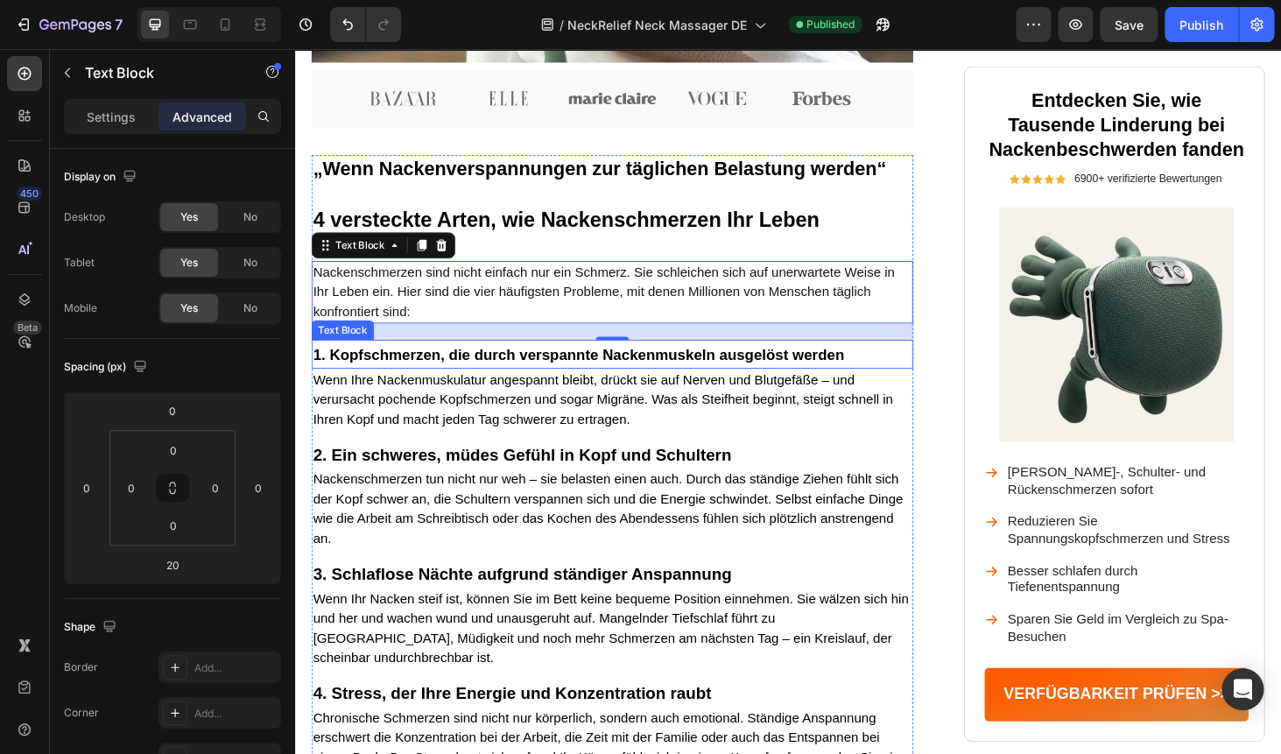
click at [424, 369] on span "1. Kopfschmerzen, die durch verspannte Nackenmuskeln ausgelöst werden" at bounding box center [596, 374] width 565 height 18
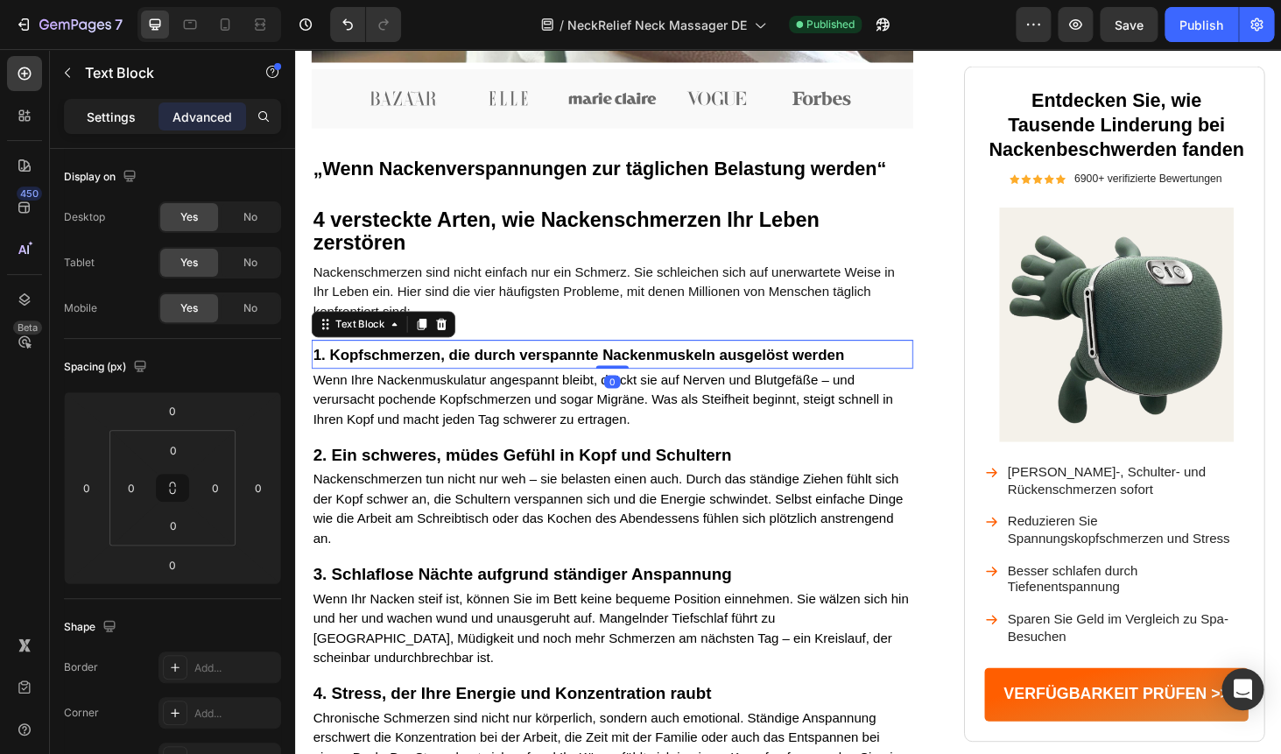
click at [112, 128] on div "Settings" at bounding box center [111, 116] width 88 height 28
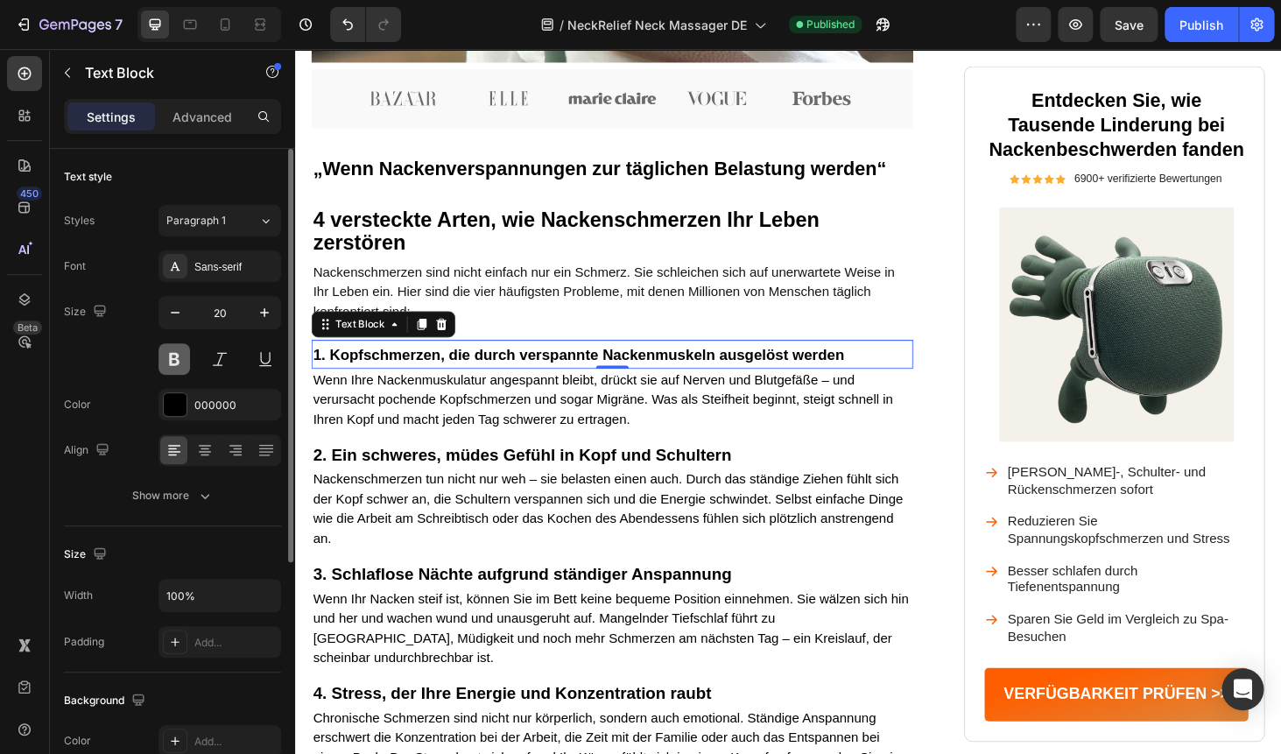
click at [169, 352] on button at bounding box center [174, 359] width 32 height 32
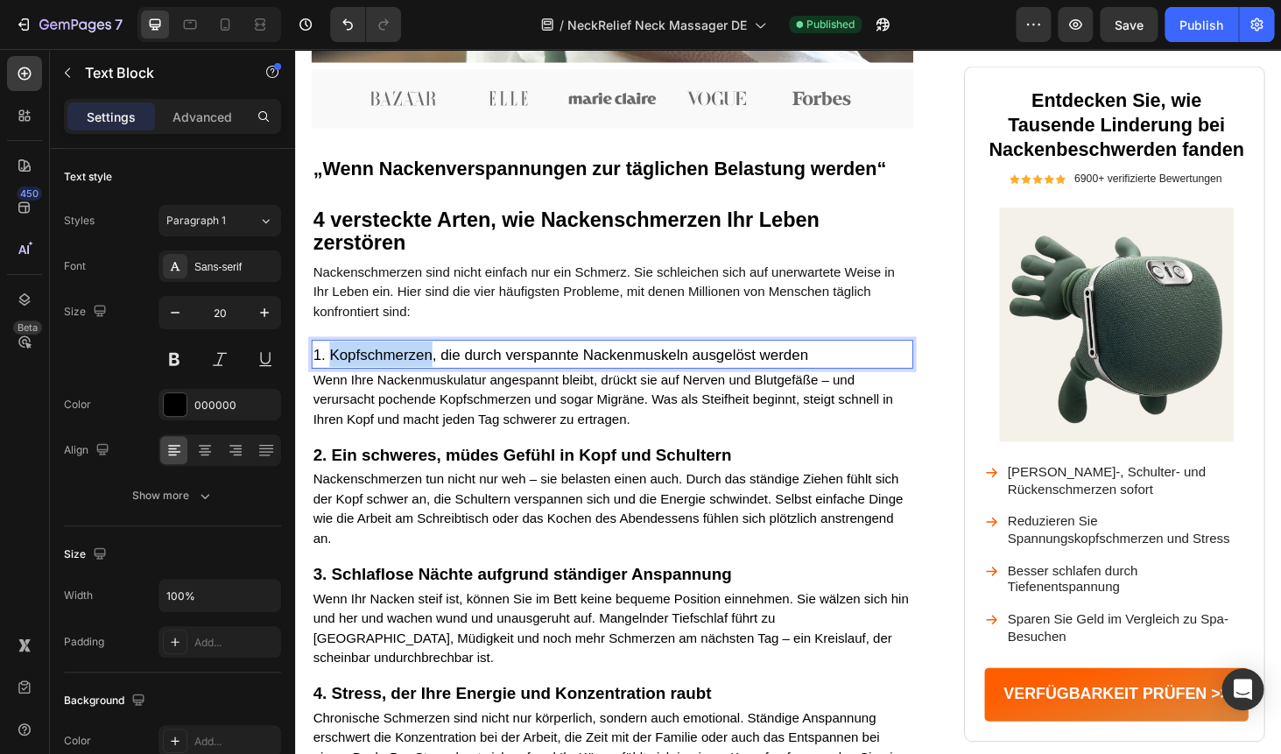
click at [380, 372] on span "1. Kopfschmerzen, die durch verspannte Nackenmuskeln ausgelöst werden" at bounding box center [577, 374] width 527 height 18
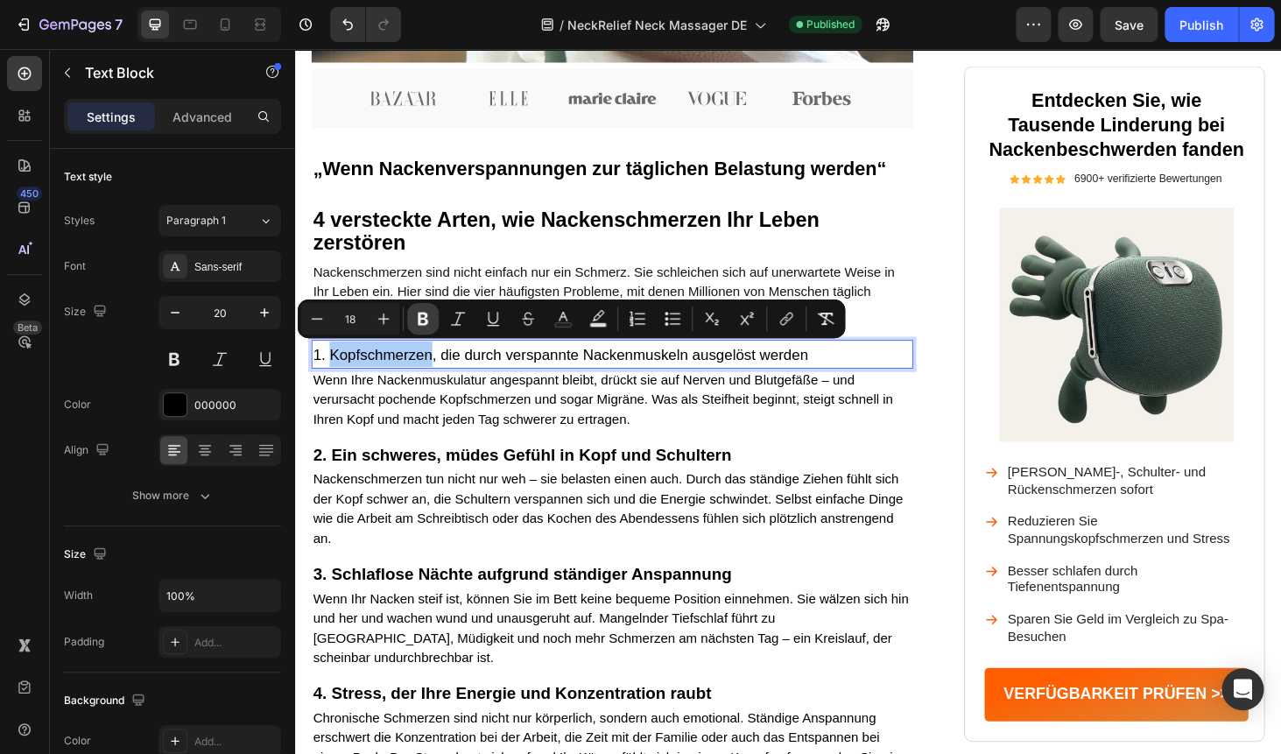
click at [426, 317] on icon "Editor contextual toolbar" at bounding box center [423, 318] width 11 height 13
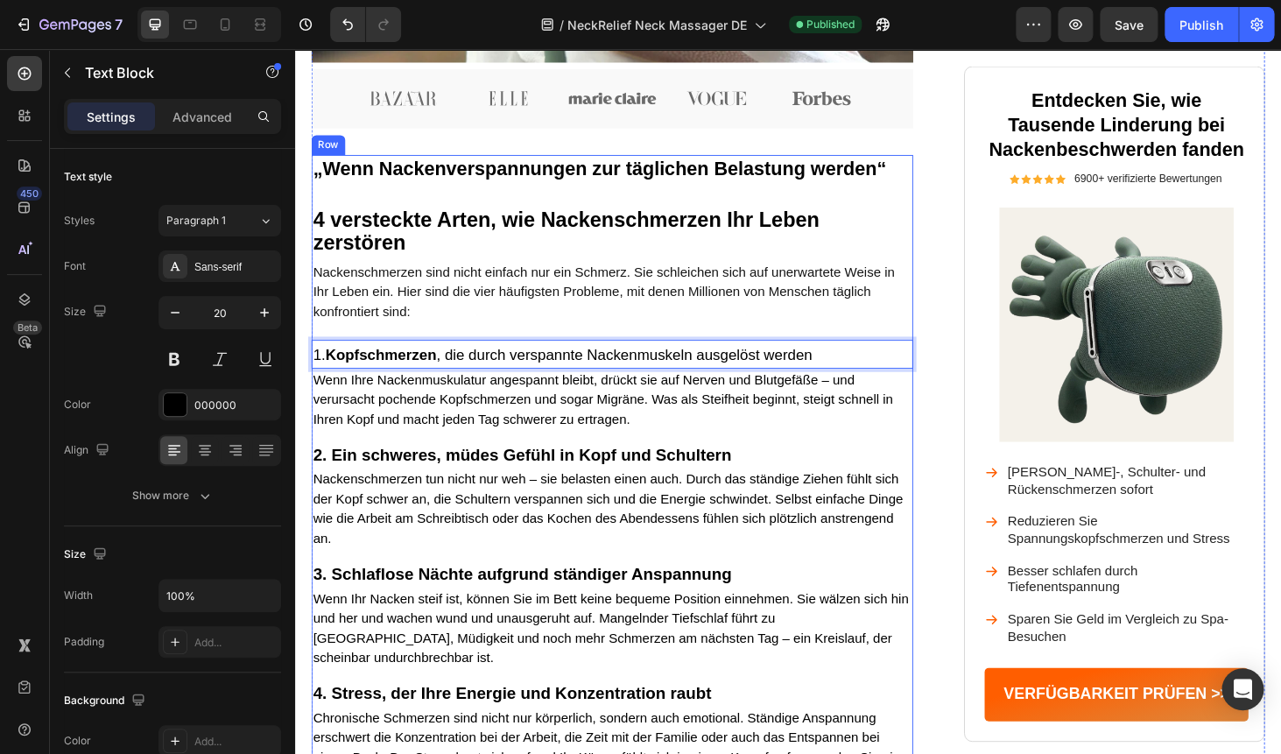
click at [537, 435] on p "Wenn Ihre Nackenmuskulatur angespannt bleibt, drückt sie auf Nerven und Blutgef…" at bounding box center [632, 421] width 637 height 63
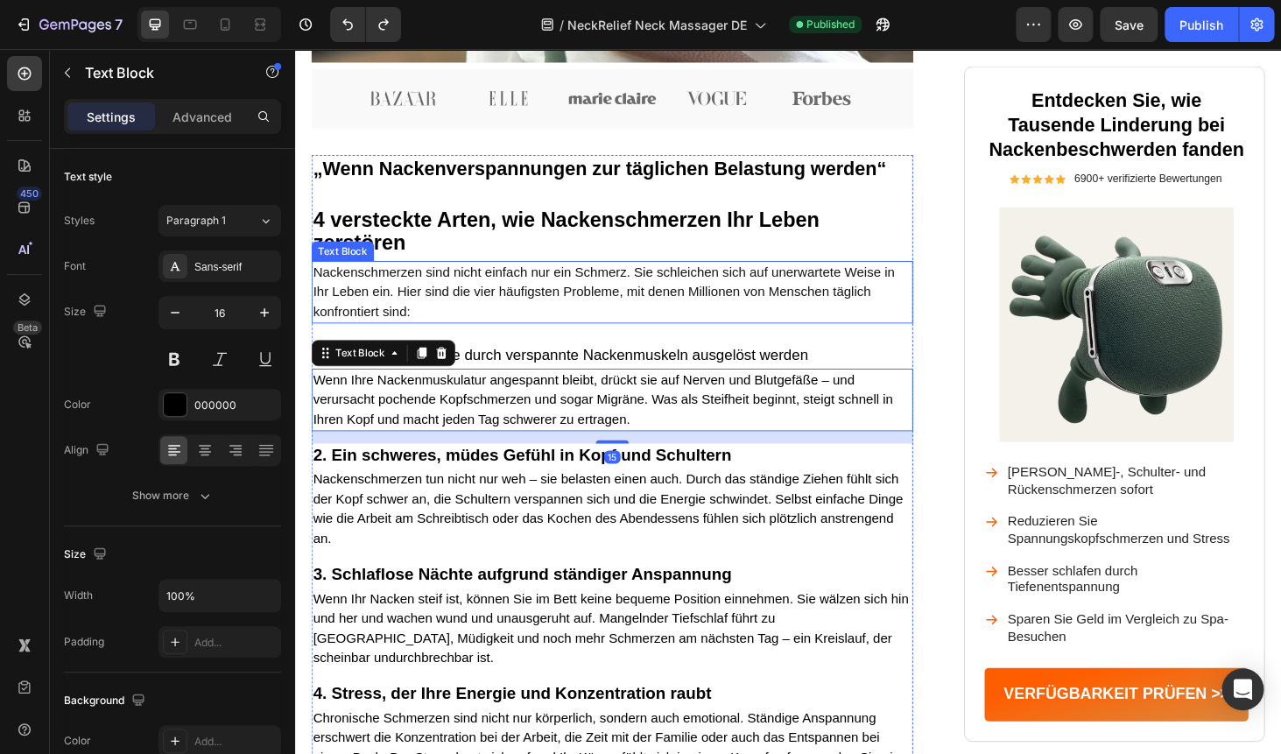
click at [617, 330] on p "Nackenschmerzen sind nicht einfach nur ein Schmerz. Sie schleichen sich auf une…" at bounding box center [632, 307] width 637 height 63
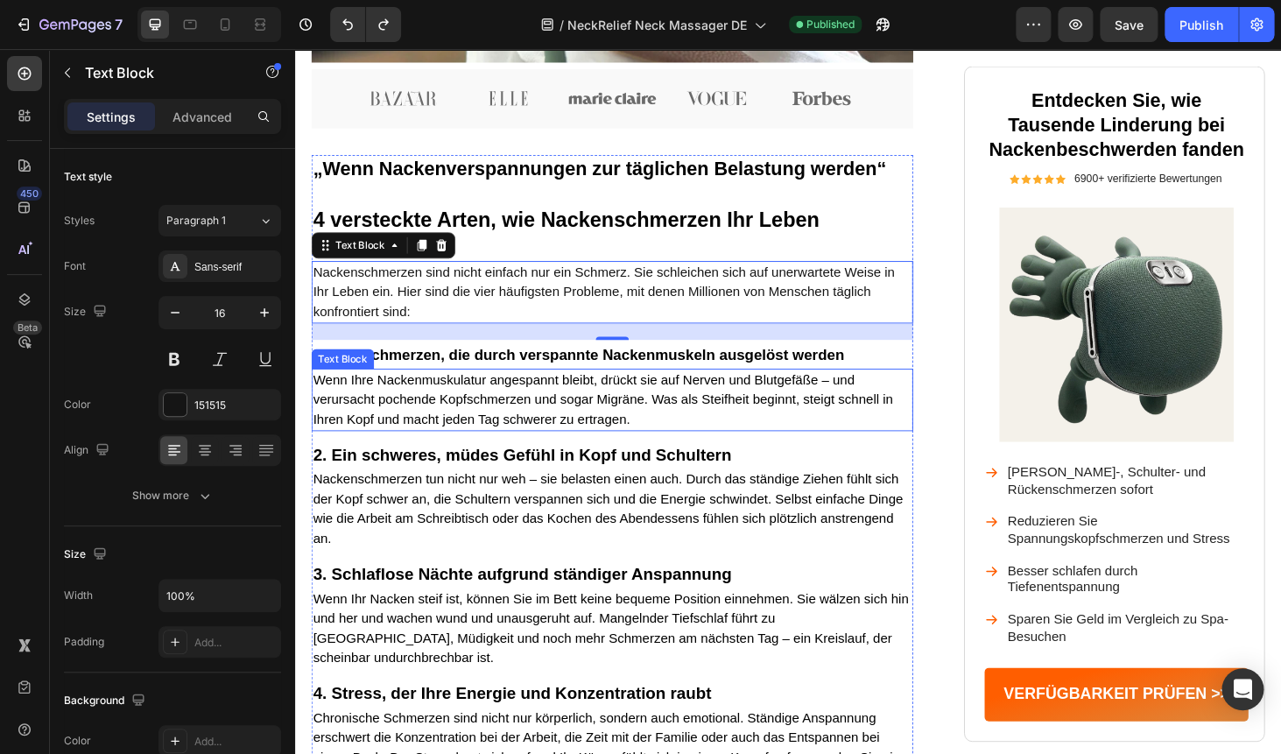
click at [663, 416] on p "Wenn Ihre Nackenmuskulatur angespannt bleibt, drückt sie auf Nerven und Blutgef…" at bounding box center [632, 421] width 637 height 63
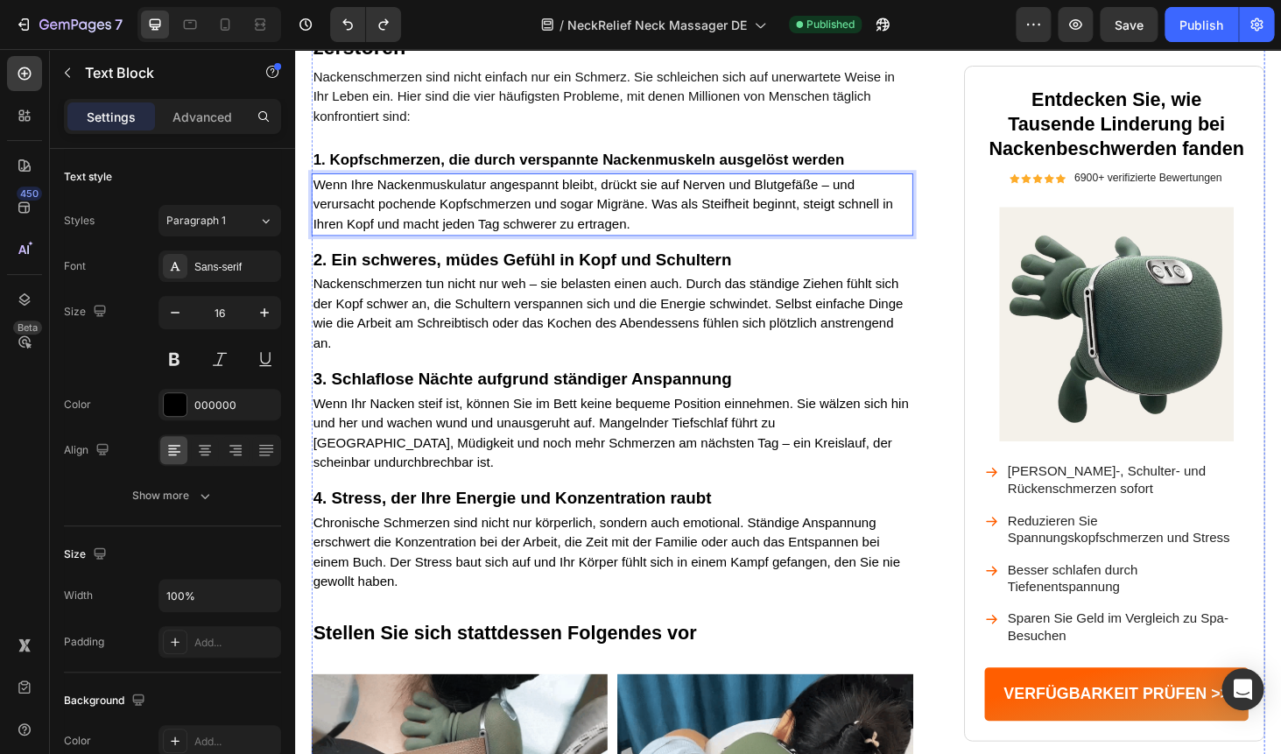
scroll to position [1035, 0]
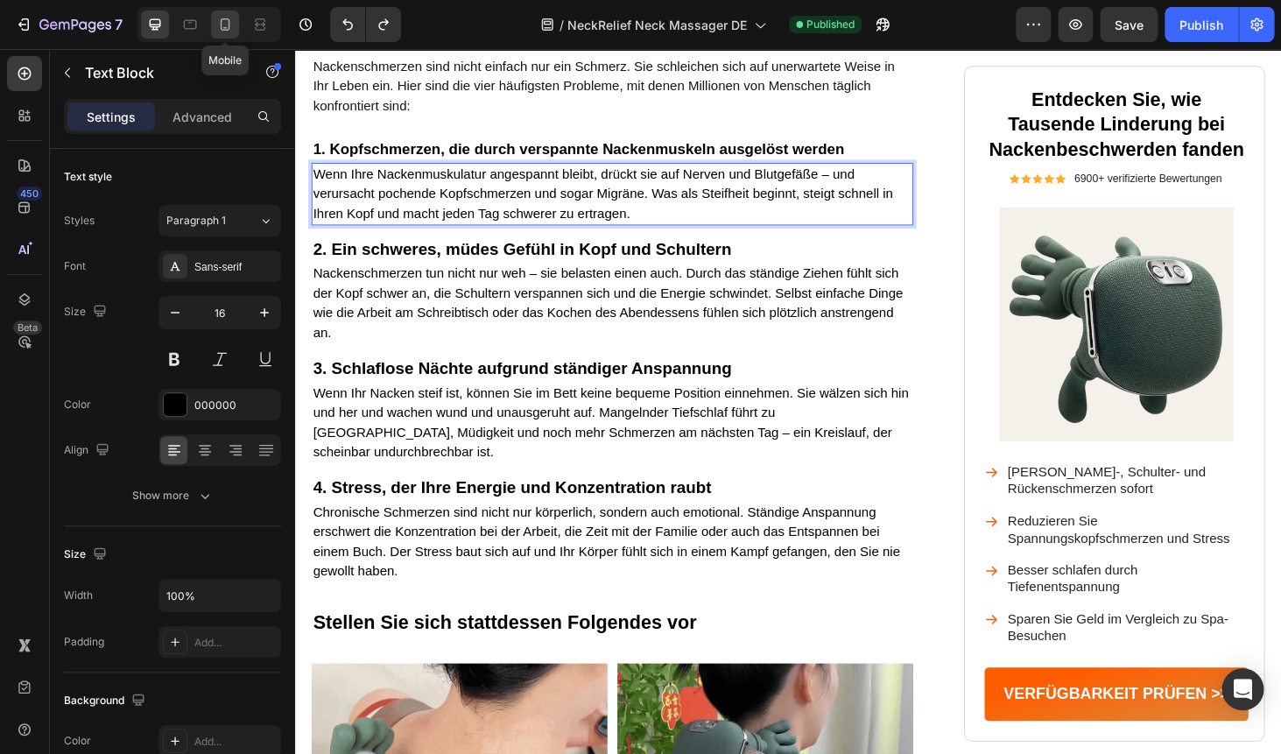
click at [222, 18] on icon at bounding box center [225, 25] width 18 height 18
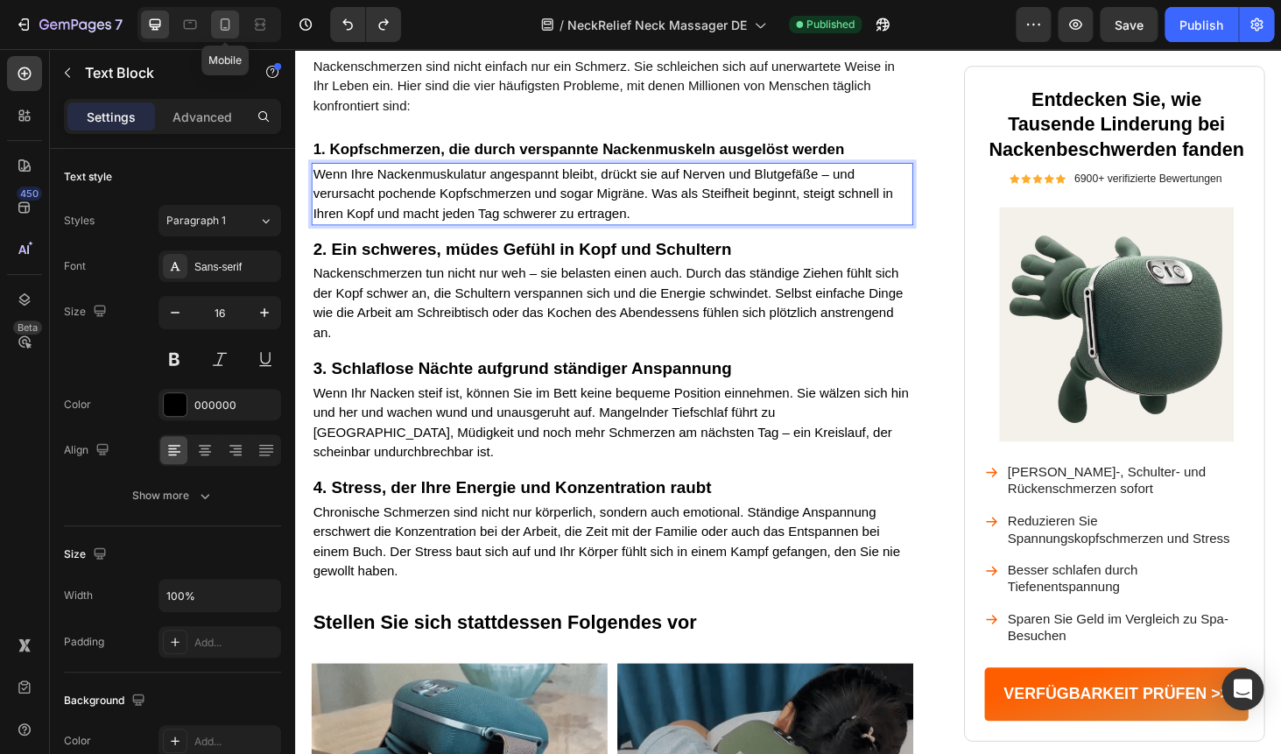
type input "14"
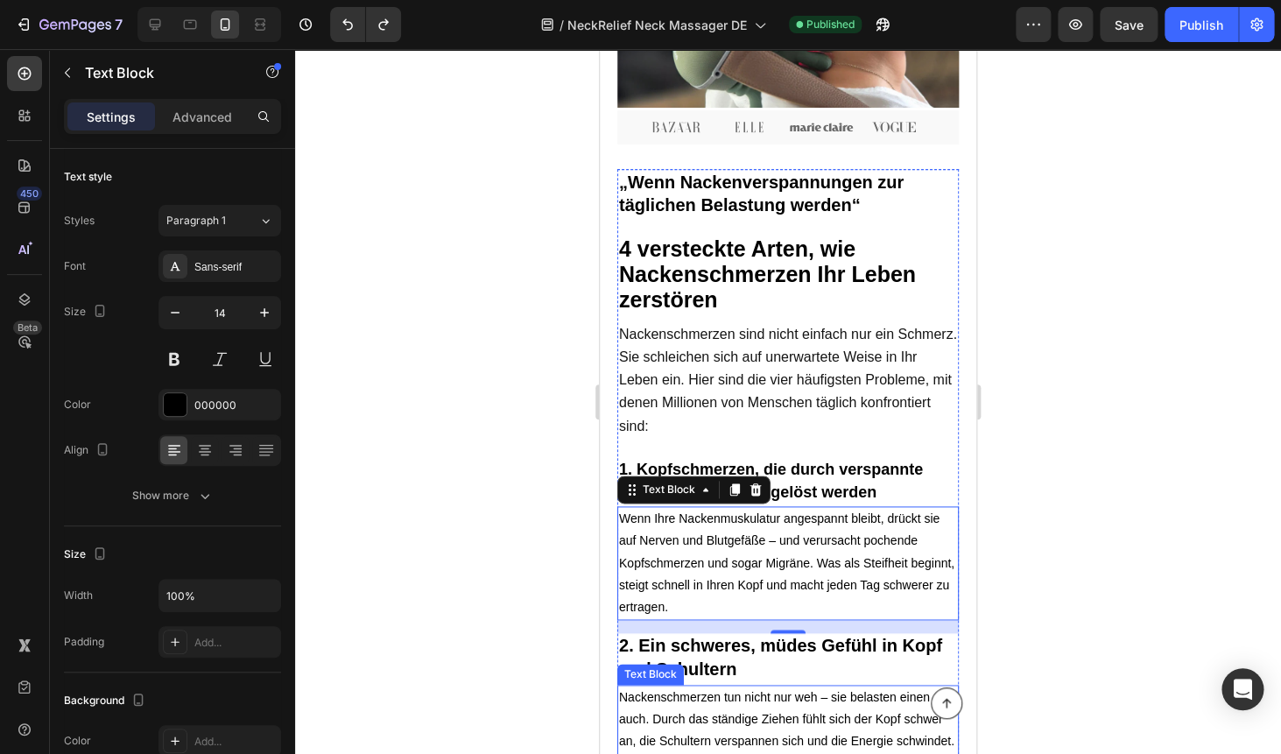
scroll to position [581, 0]
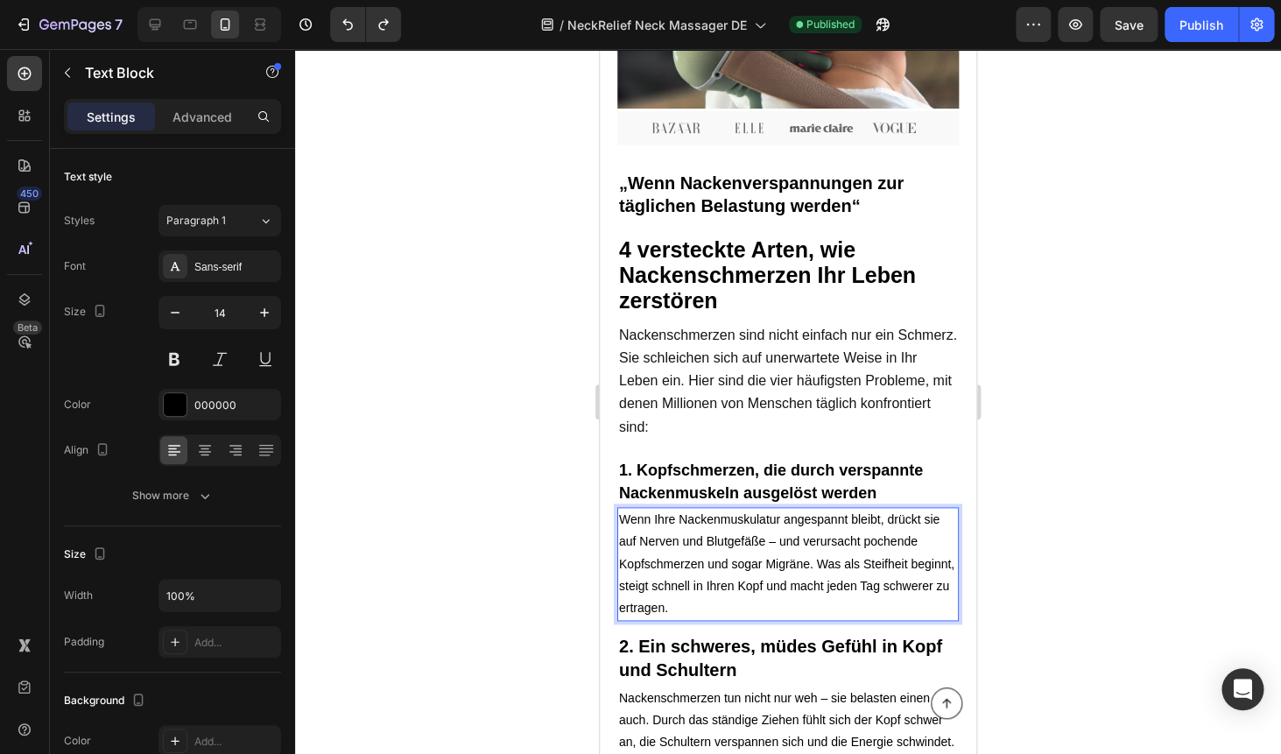
click at [685, 526] on p "Wenn Ihre Nackenmuskulatur angespannt bleibt, drückt sie auf Nerven und Blutgef…" at bounding box center [788, 564] width 338 height 110
click at [903, 434] on div "Nackenschmerzen sind nicht einfach nur ein Schmerz. Sie schleichen sich auf une…" at bounding box center [787, 381] width 341 height 118
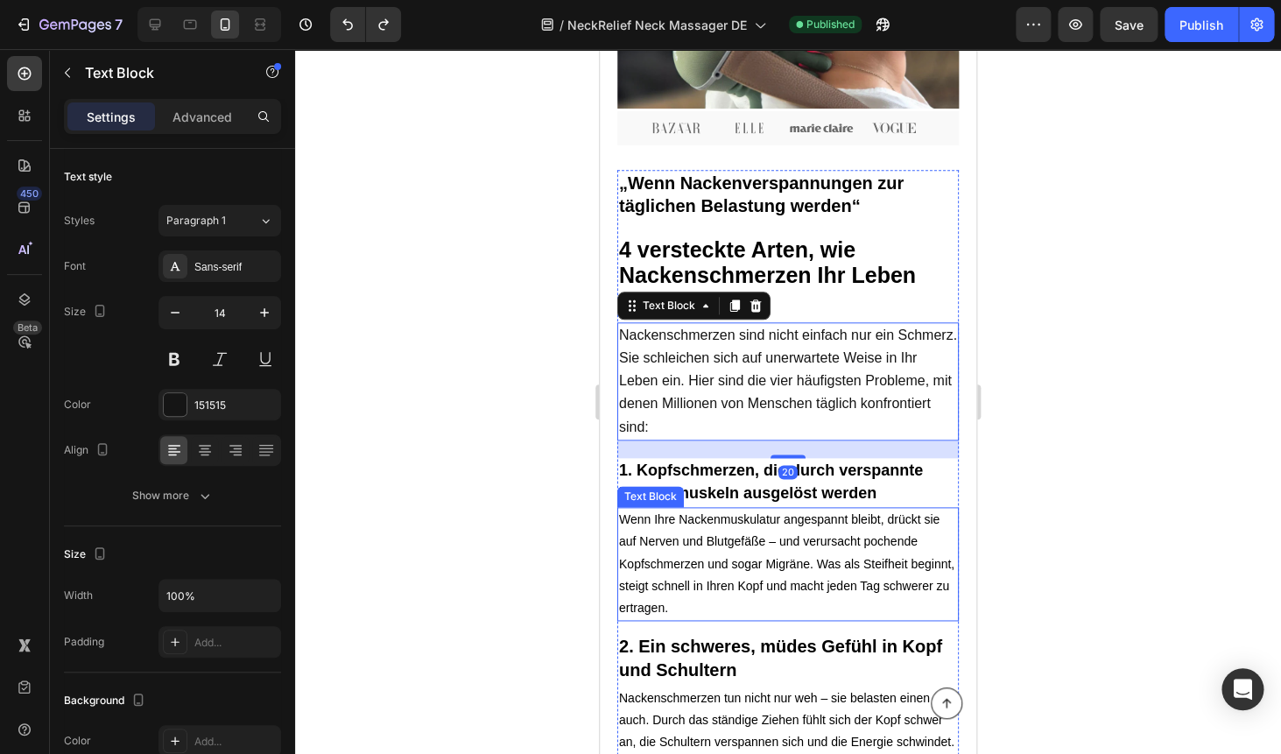
click at [750, 523] on p "Wenn Ihre Nackenmuskulatur angespannt bleibt, drückt sie auf Nerven und Blutgef…" at bounding box center [788, 564] width 338 height 110
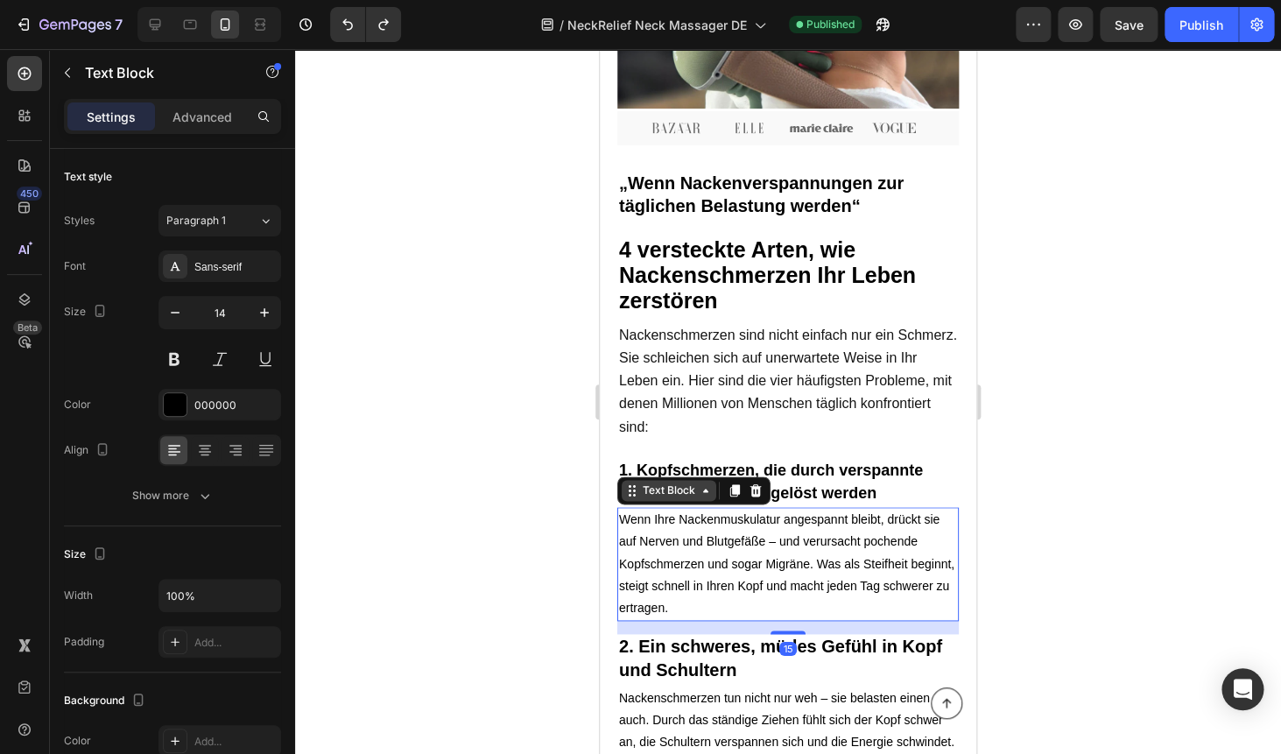
click at [687, 491] on div "Text Block" at bounding box center [669, 490] width 60 height 16
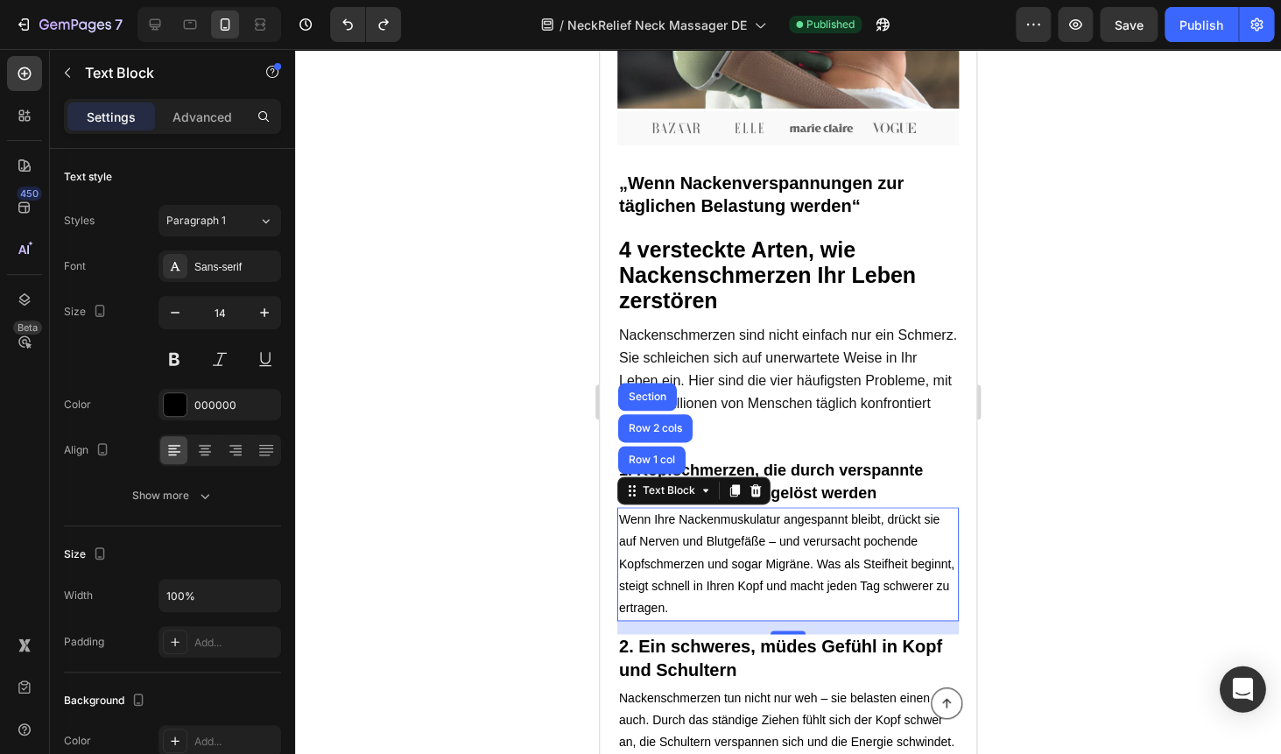
click at [1242, 686] on icon "Open Intercom Messenger" at bounding box center [1242, 689] width 20 height 23
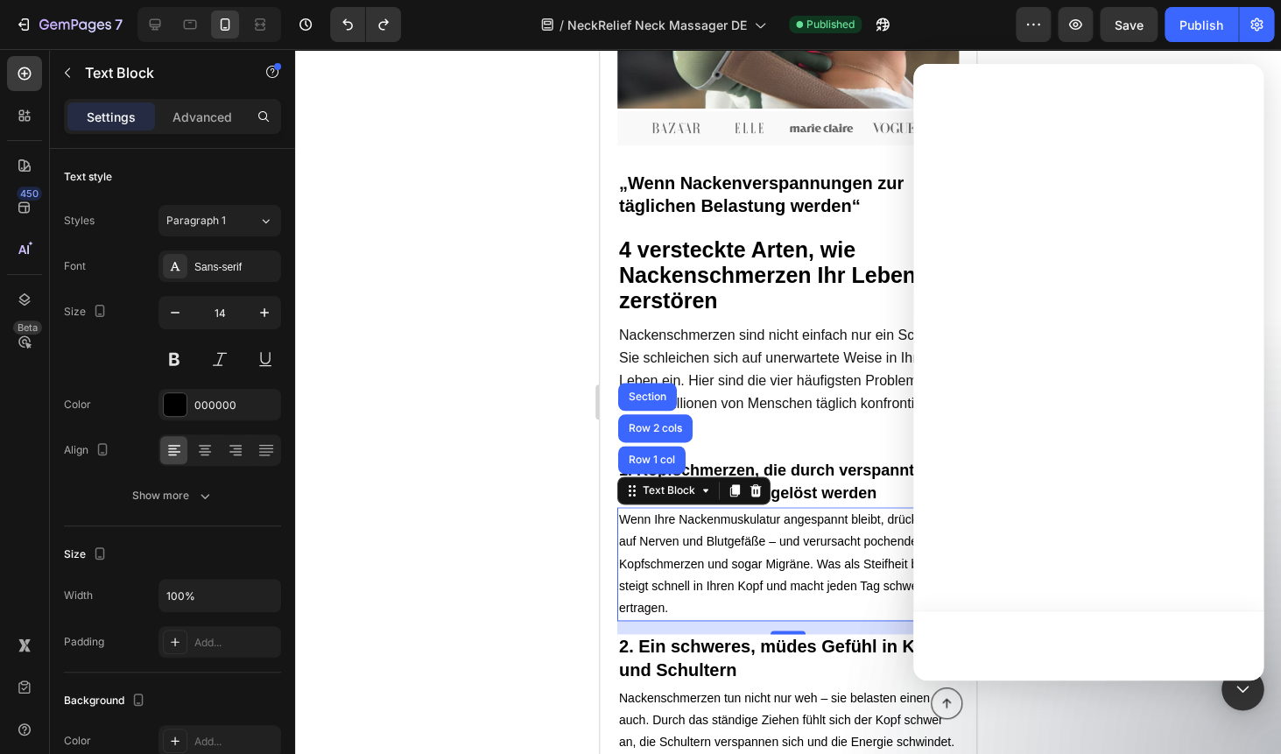
scroll to position [0, 0]
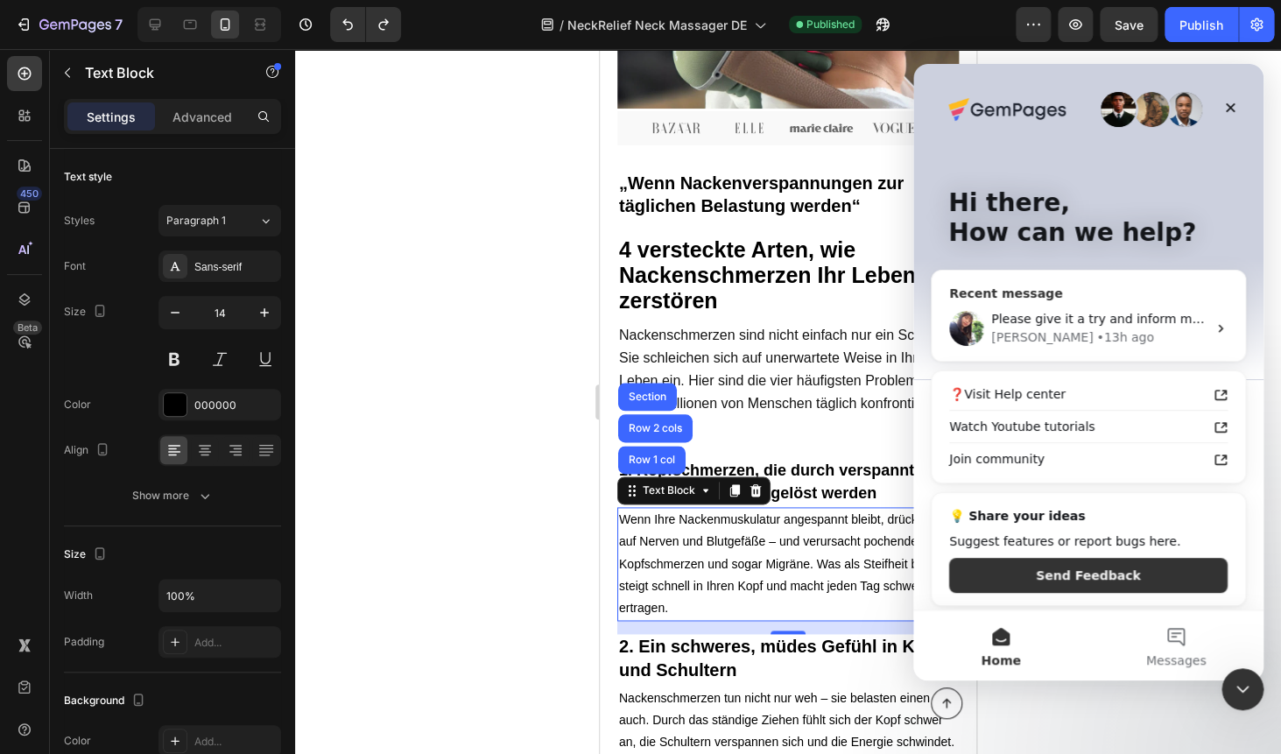
click at [1024, 317] on span "Please give it a try and inform me of the outcome." at bounding box center [1145, 319] width 309 height 14
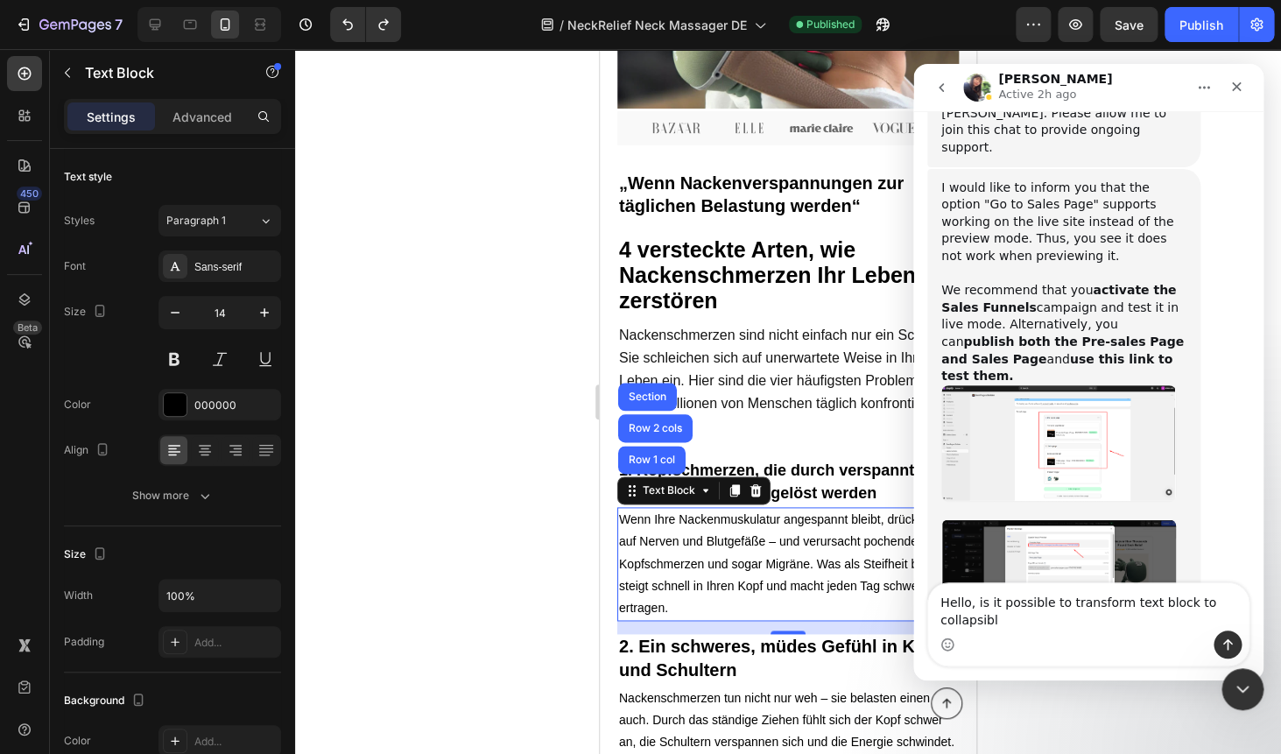
scroll to position [5031, 0]
type textarea "Hello, is it possible to transform text block to collapsible bar?"
click at [961, 607] on textarea "Hello, is it possible to transform text block to collapsible bar?" at bounding box center [1088, 606] width 320 height 47
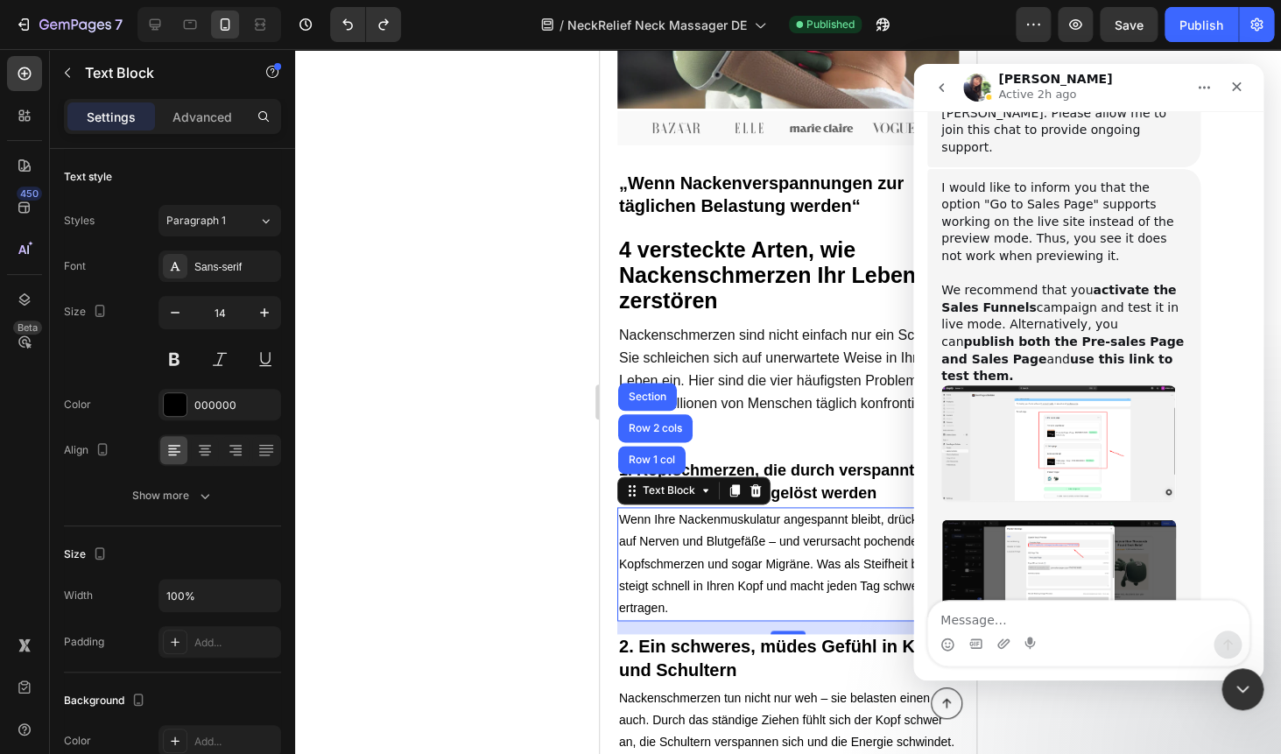
scroll to position [5013, 0]
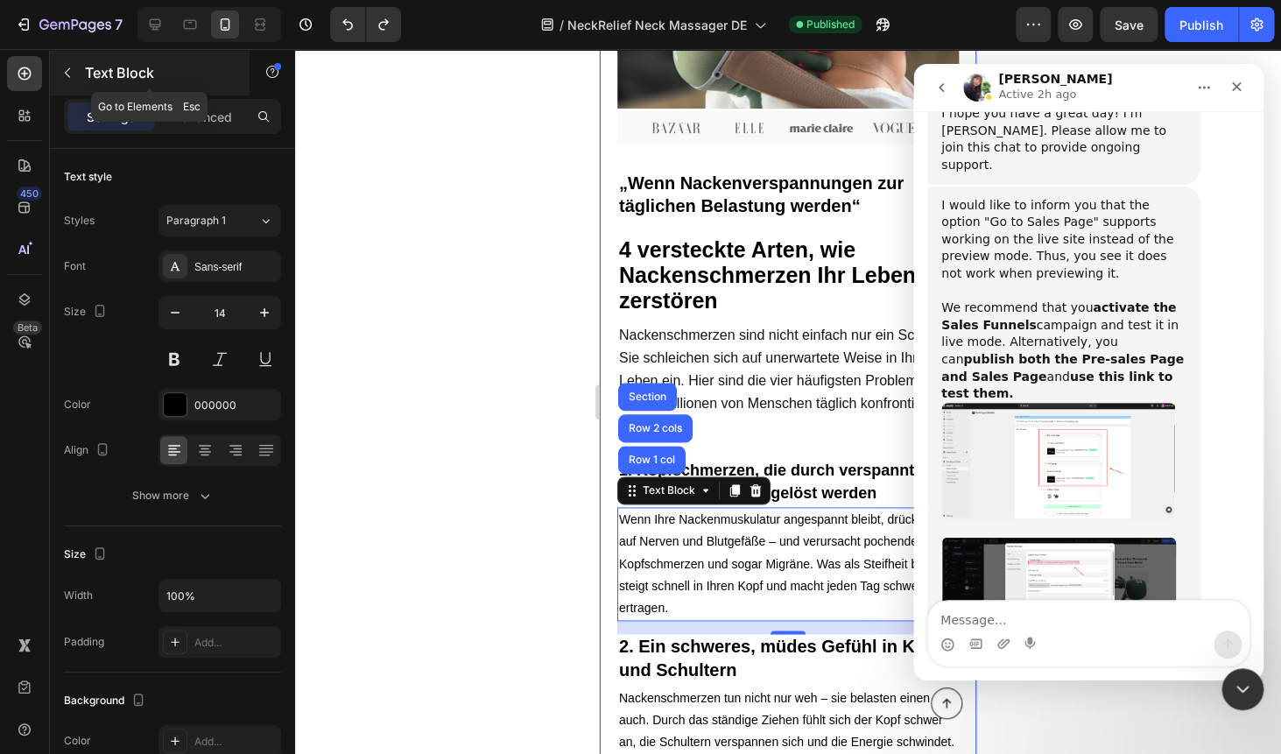
click at [67, 80] on icon "button" at bounding box center [67, 73] width 14 height 14
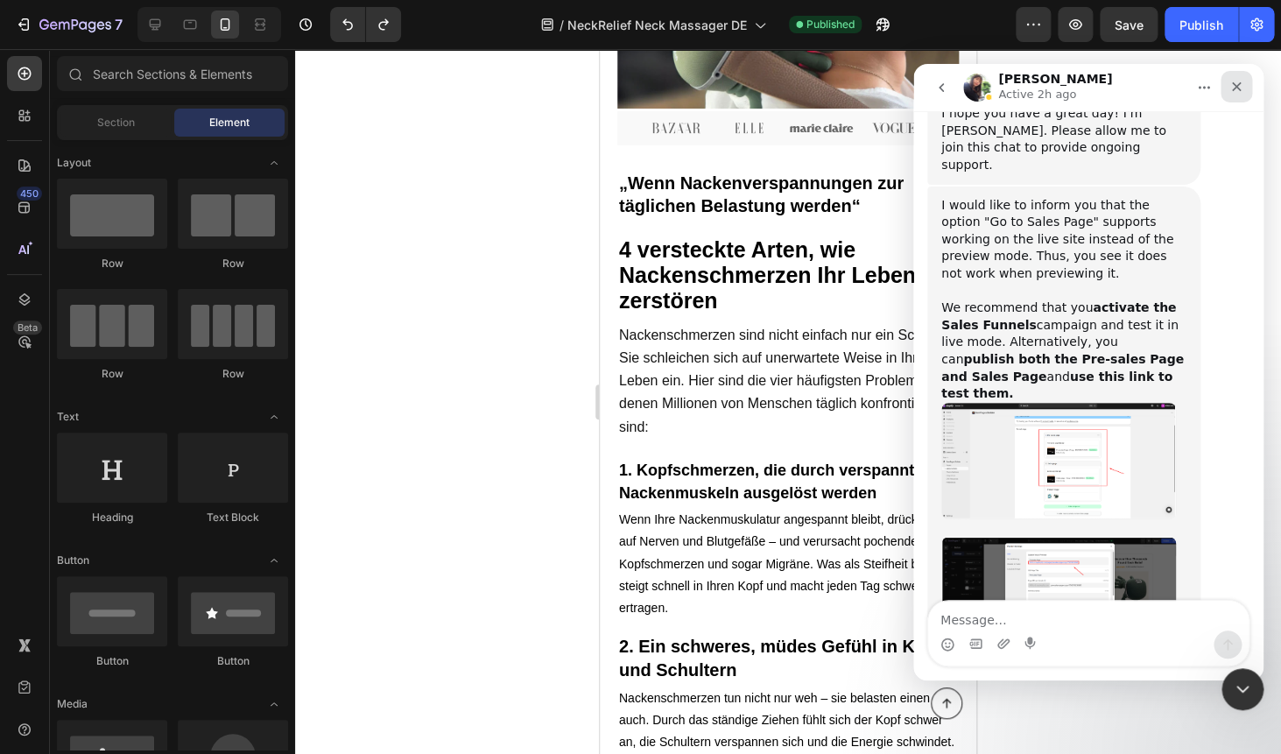
click at [1239, 88] on icon "Close" at bounding box center [1236, 87] width 14 height 14
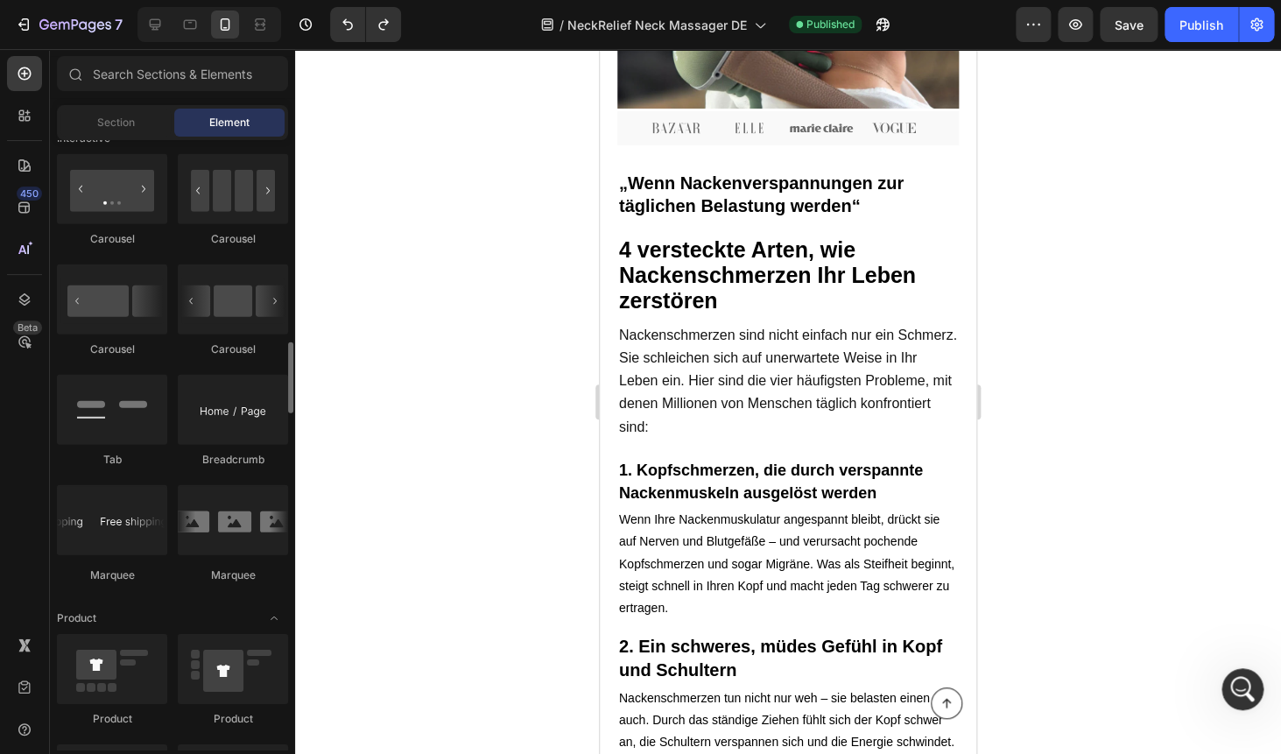
scroll to position [1762, 0]
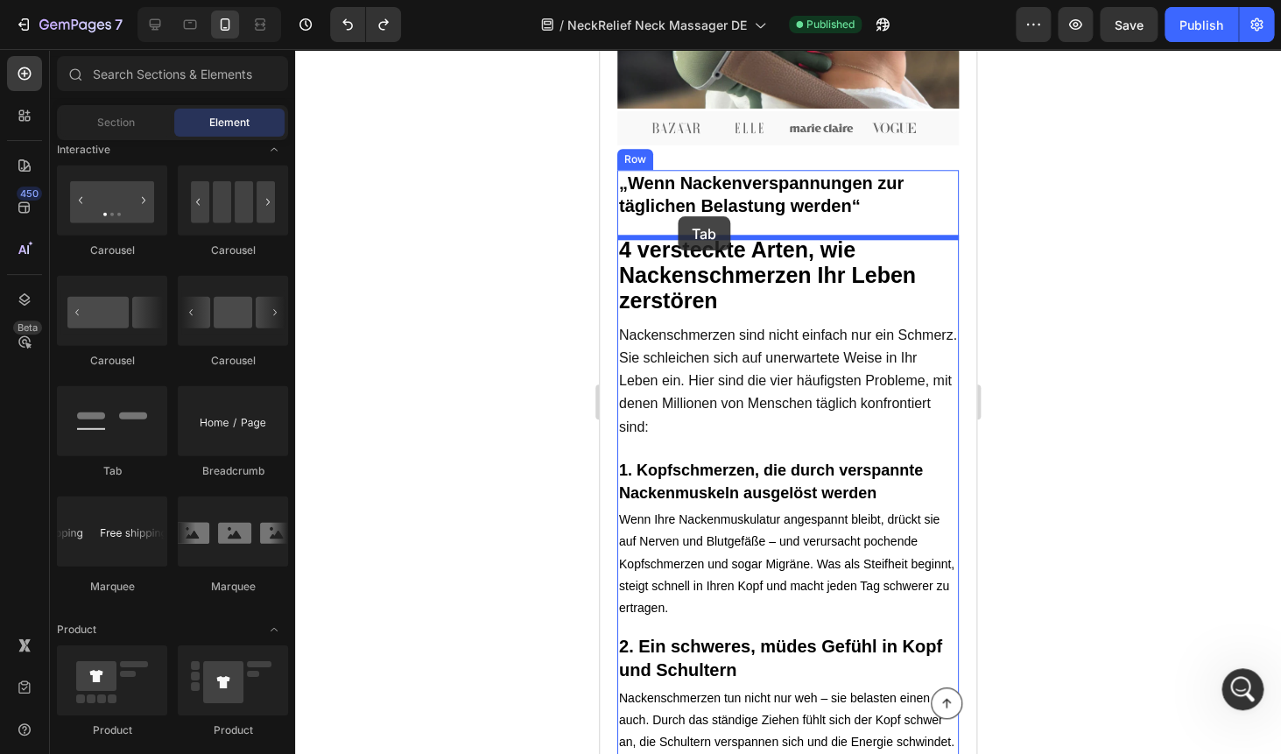
drag, startPoint x: 697, startPoint y: 466, endPoint x: 677, endPoint y: 216, distance: 250.3
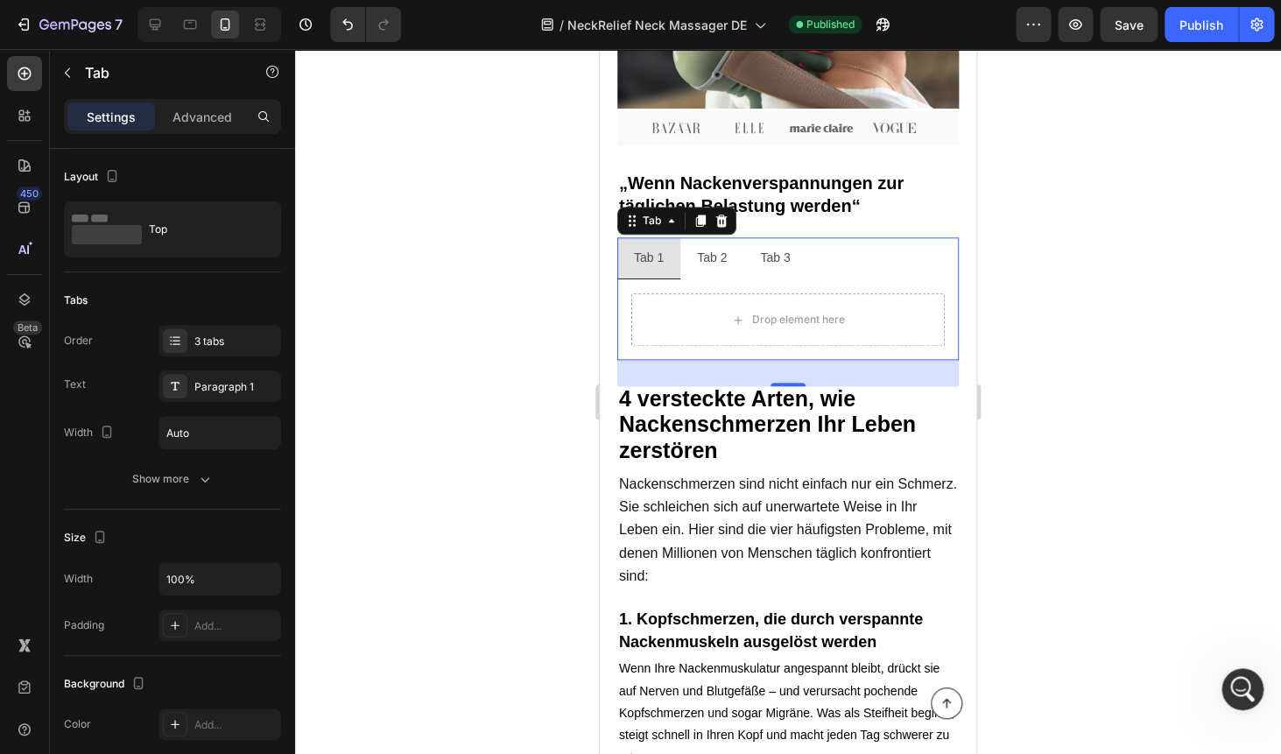
click at [706, 256] on div "Tab 2" at bounding box center [711, 257] width 35 height 27
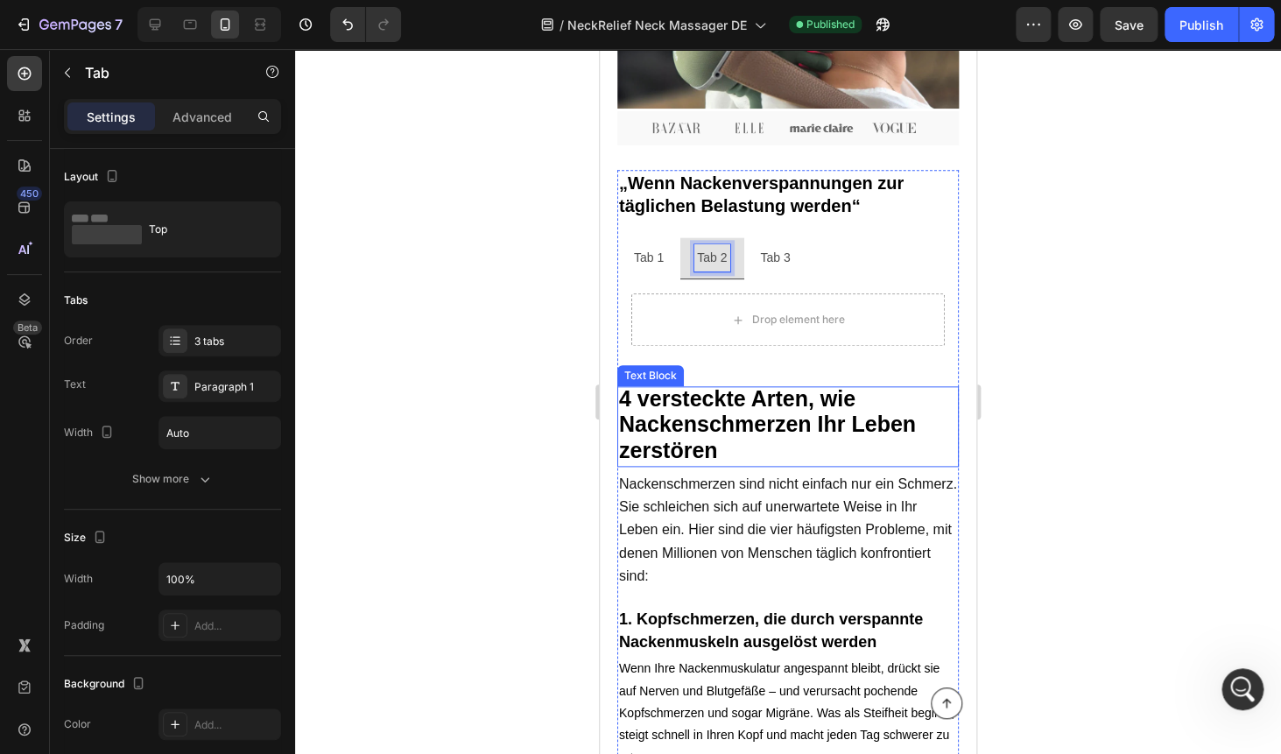
click at [664, 415] on strong "4 versteckte Arten, wie Nackenschmerzen Ihr Leben zerstören" at bounding box center [767, 423] width 297 height 75
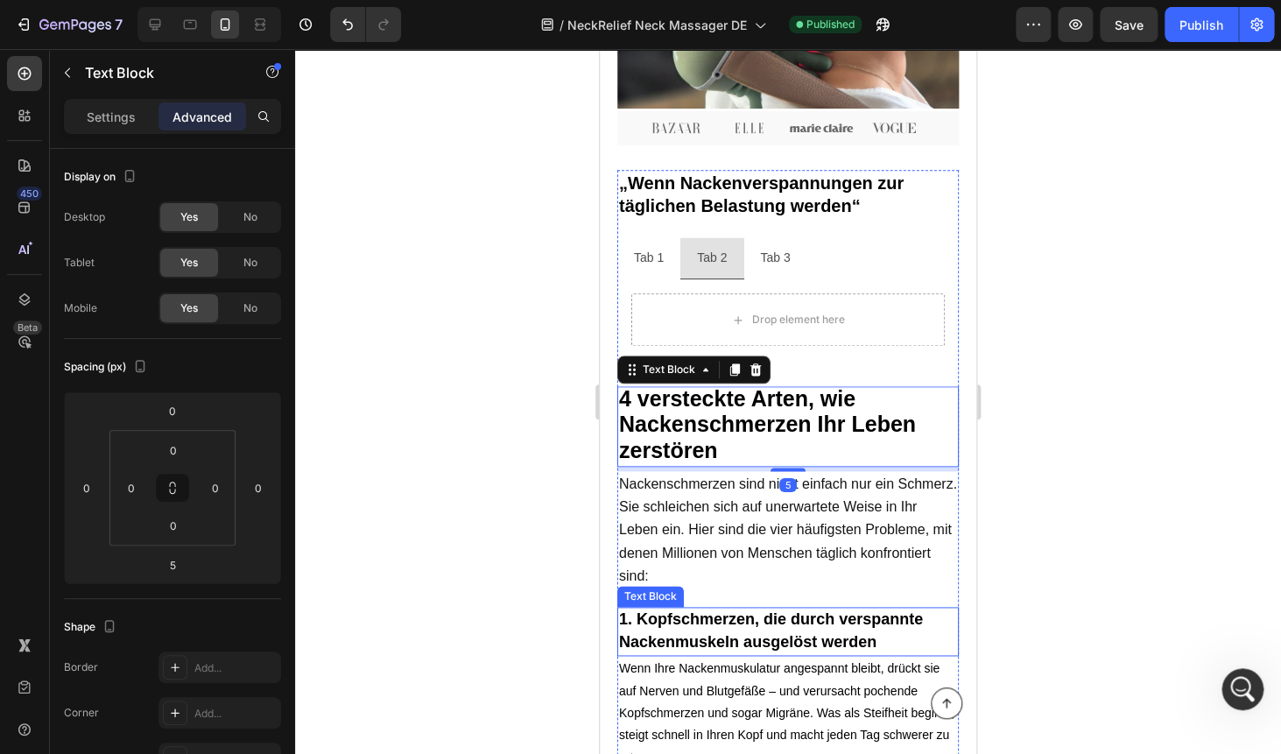
click at [690, 625] on p "1. Kopfschmerzen, die durch verspannte Nackenmuskeln ausgelöst werden" at bounding box center [788, 631] width 338 height 46
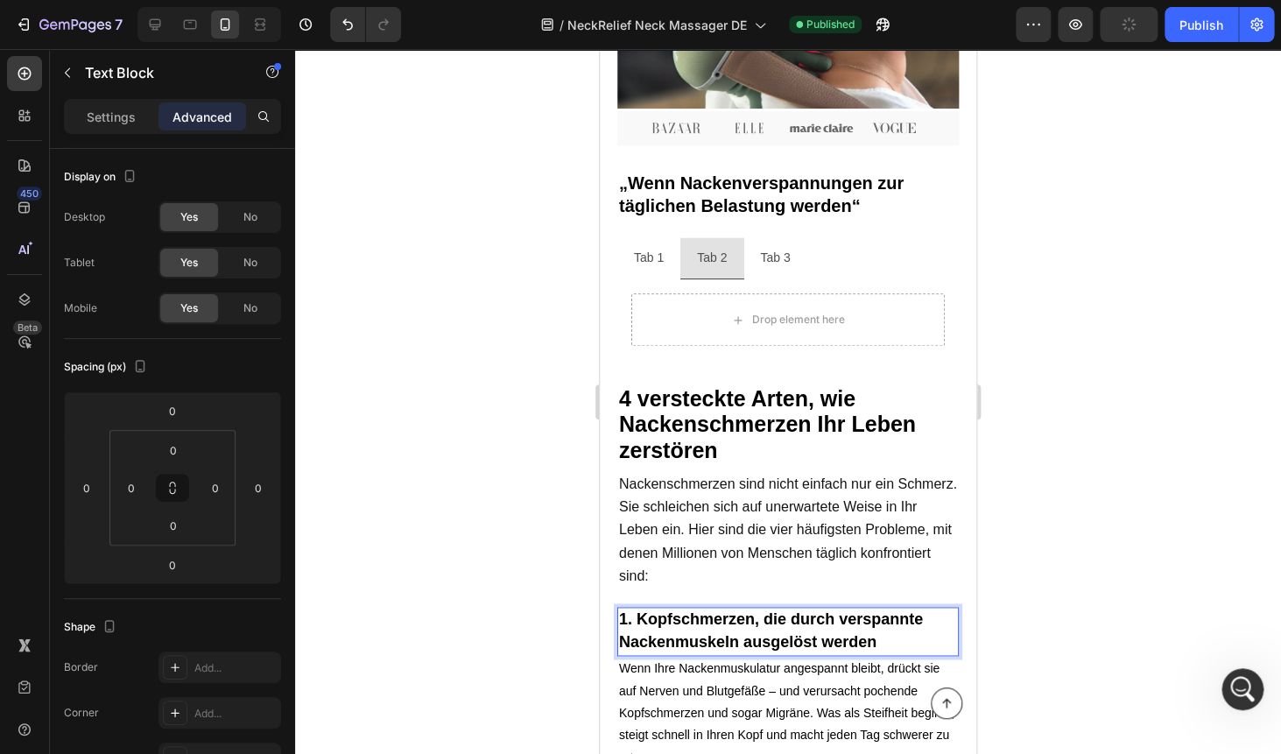
click at [690, 625] on p "1. Kopfschmerzen, die durch verspannte Nackenmuskeln ausgelöst werden" at bounding box center [788, 631] width 338 height 46
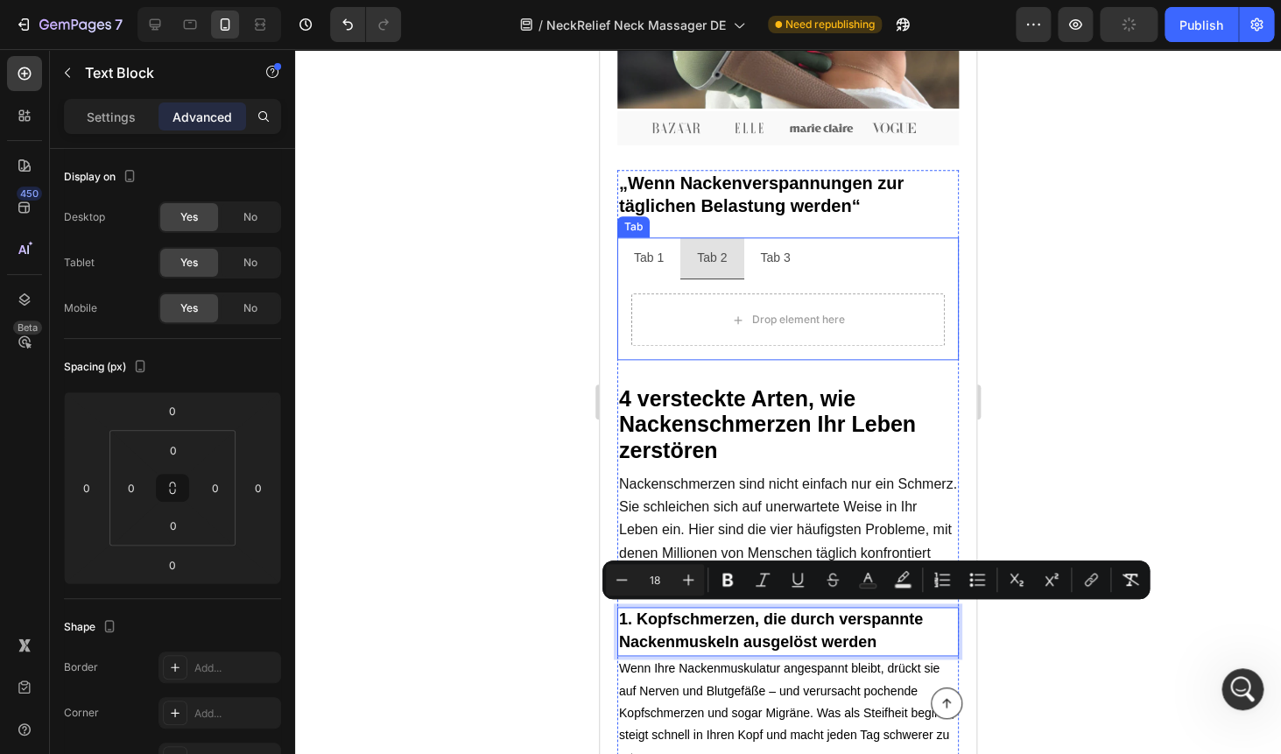
click at [651, 256] on p "Tab 1" at bounding box center [649, 258] width 30 height 22
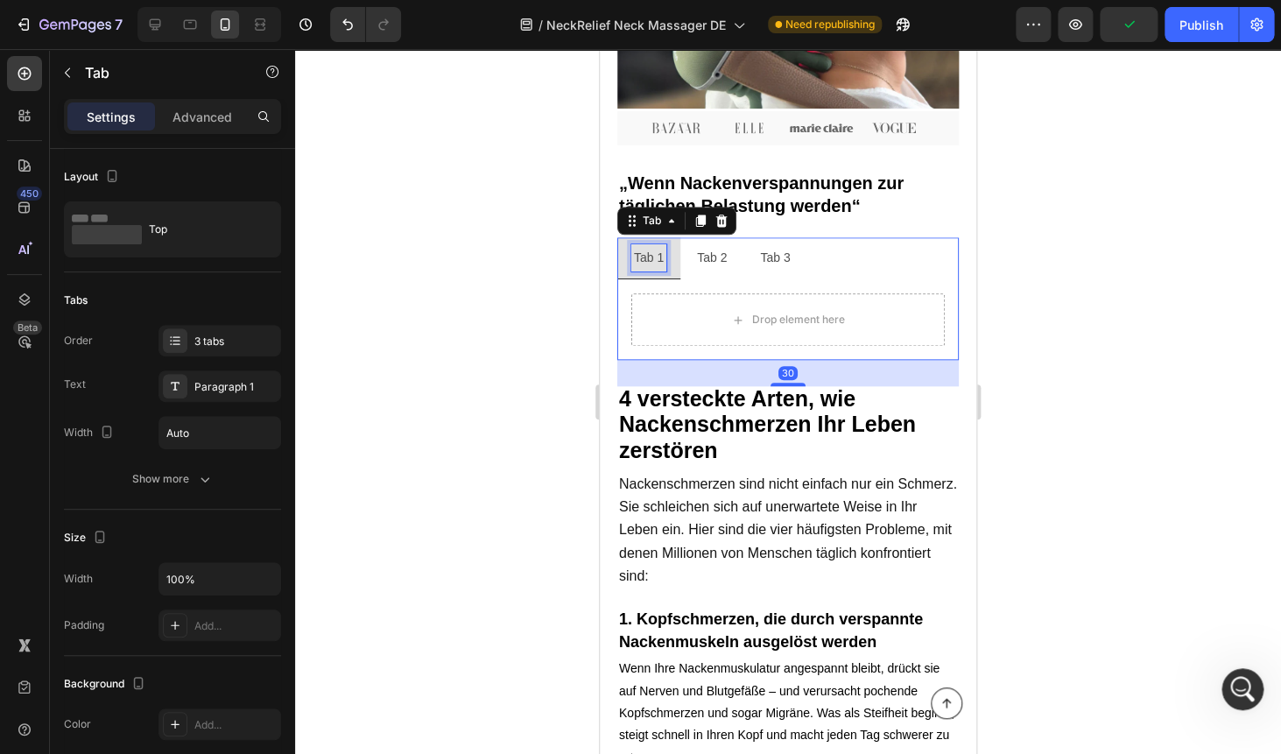
click at [651, 256] on p "Tab 1" at bounding box center [649, 258] width 30 height 22
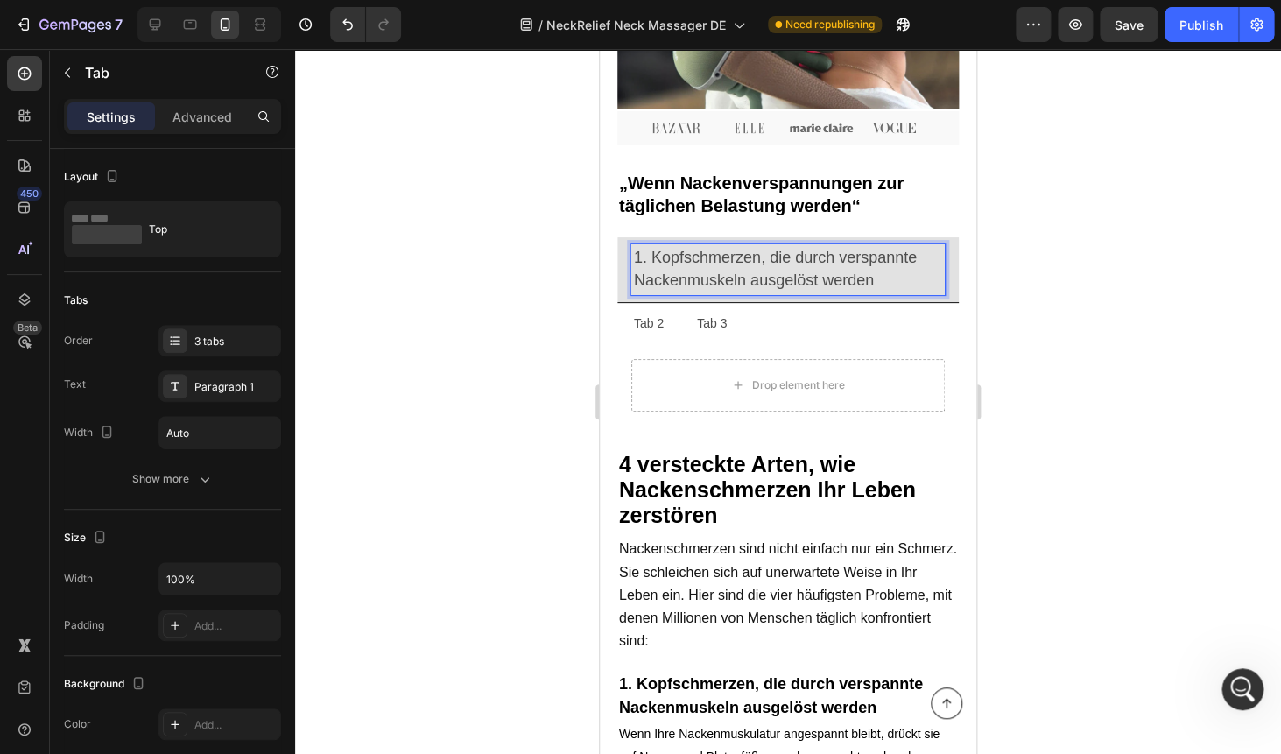
click at [1050, 238] on div at bounding box center [788, 401] width 986 height 705
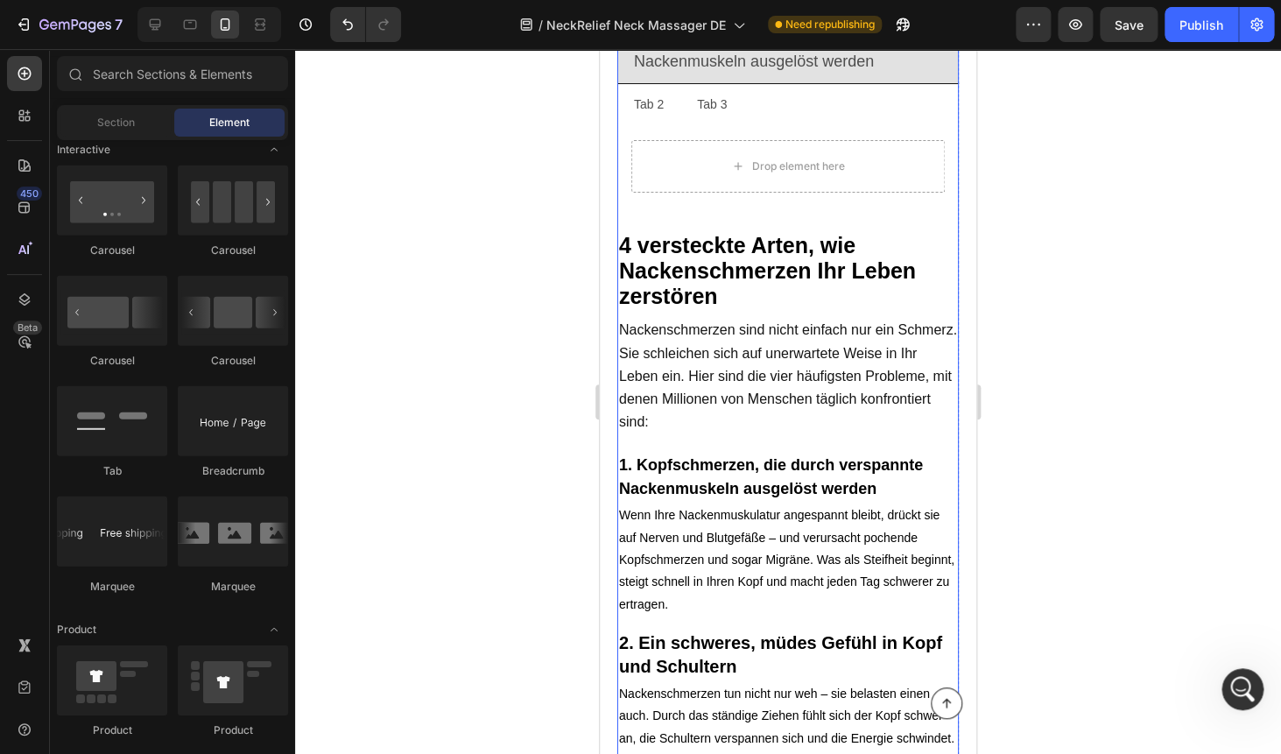
scroll to position [849, 0]
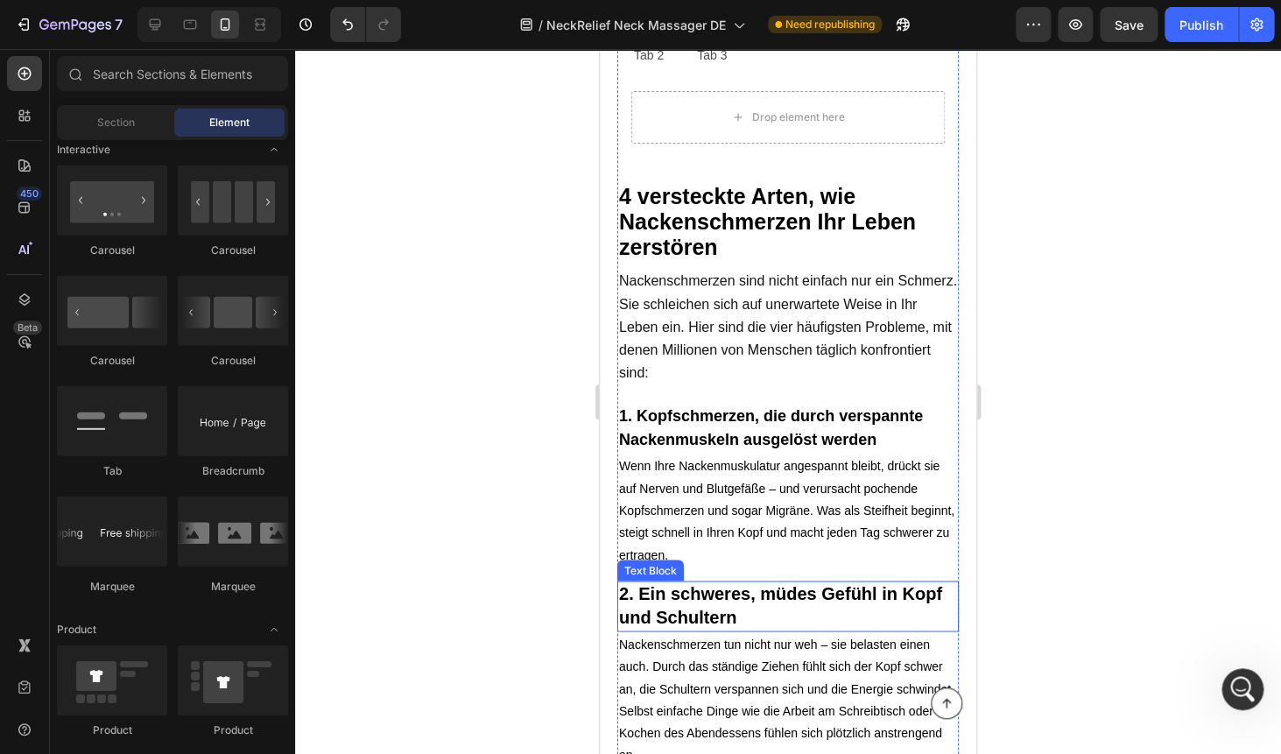
click at [691, 606] on span "2. Ein schweres, müdes Gefühl in Kopf und Schultern" at bounding box center [780, 604] width 323 height 43
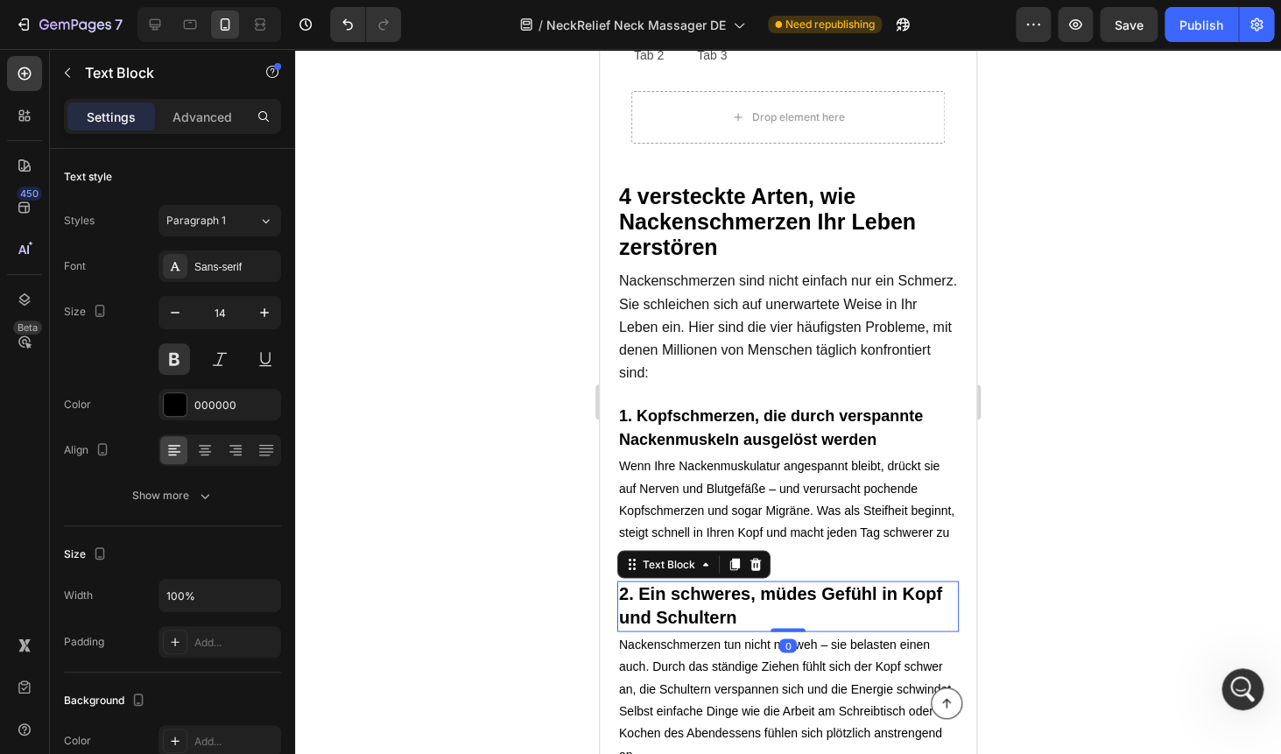
click at [691, 606] on span "2. Ein schweres, müdes Gefühl in Kopf und Schultern" at bounding box center [780, 604] width 323 height 43
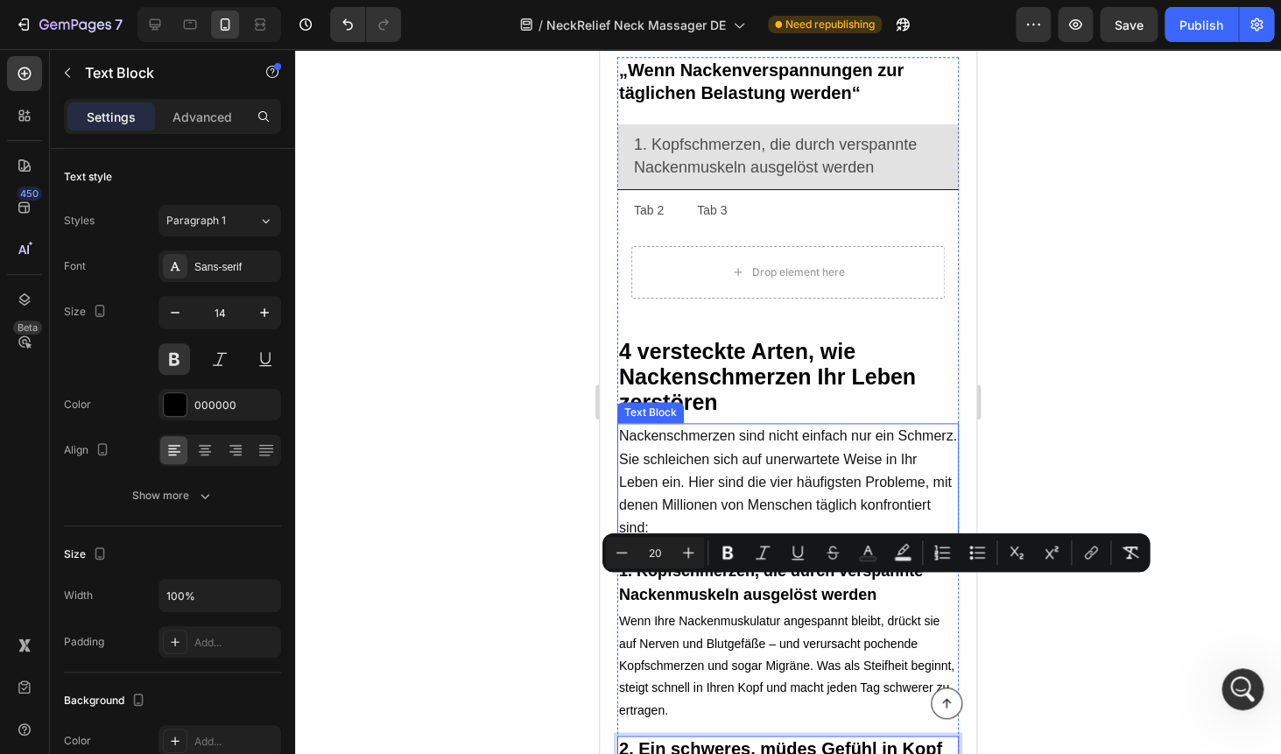
scroll to position [521, 0]
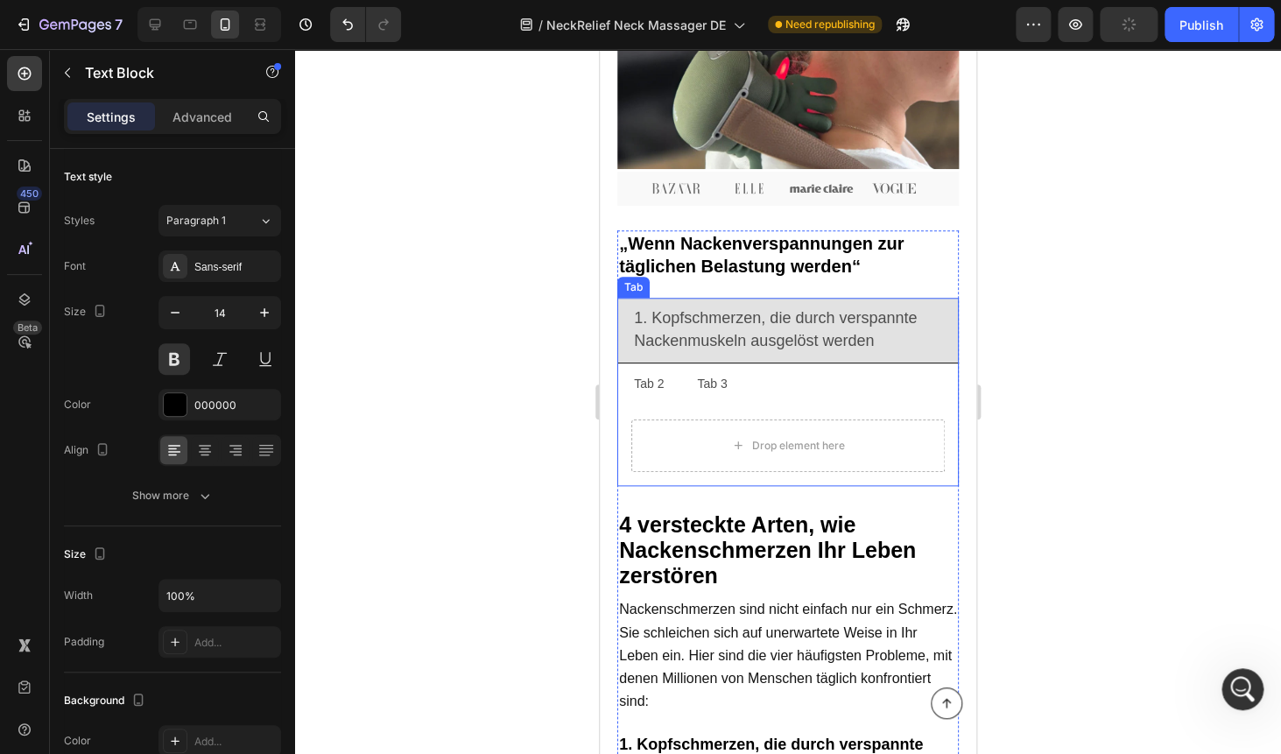
click at [647, 383] on p "Tab 2" at bounding box center [649, 384] width 30 height 22
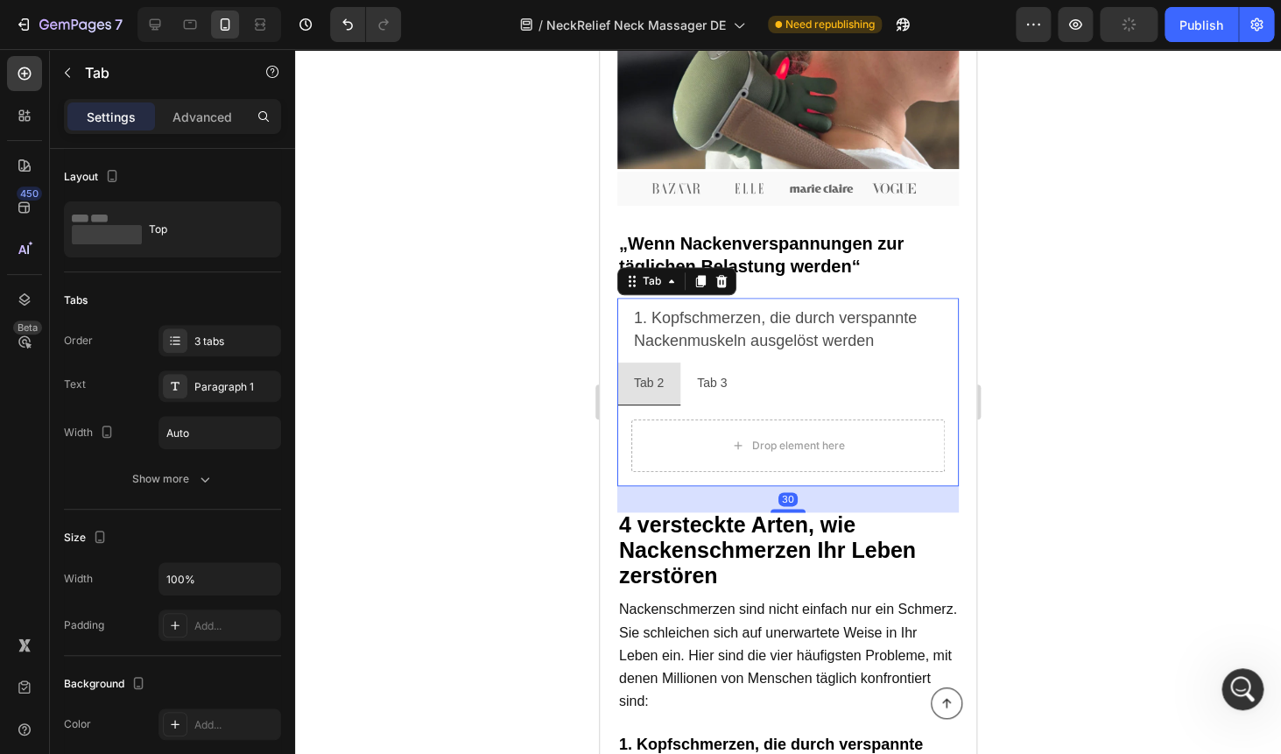
click at [647, 383] on p "Tab 2" at bounding box center [649, 383] width 30 height 22
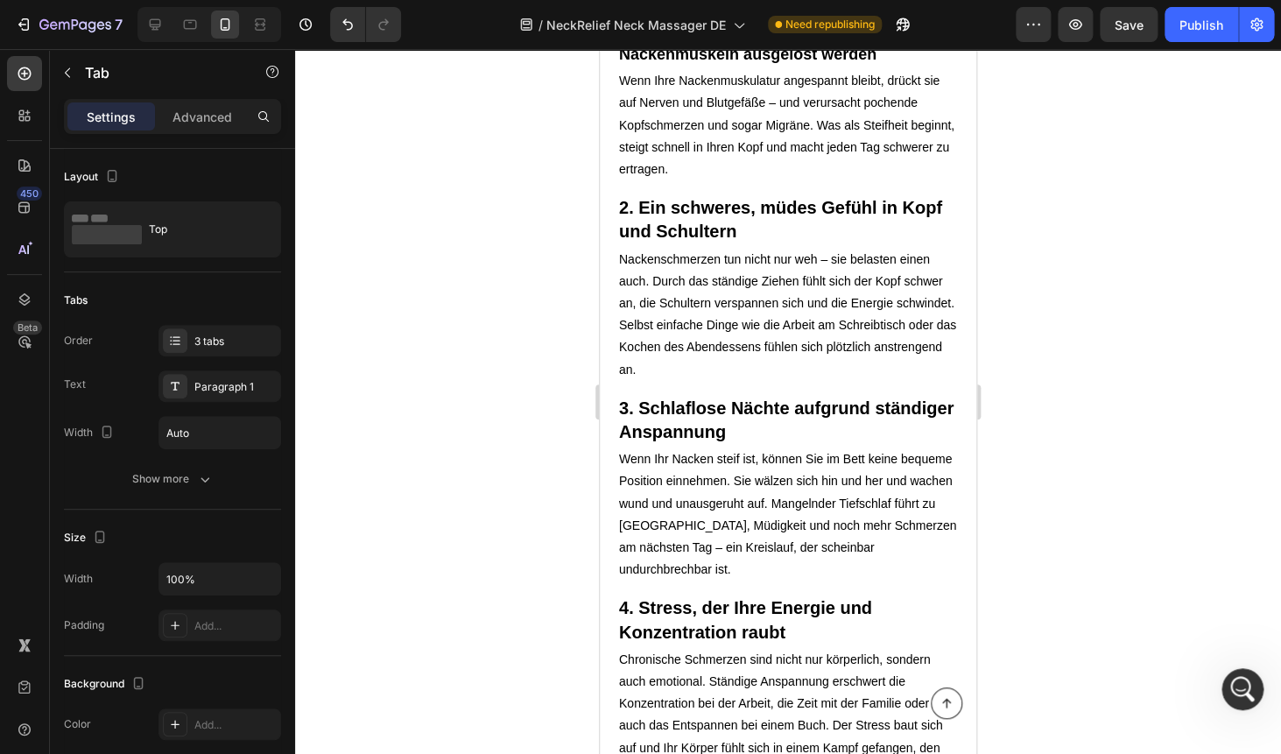
scroll to position [1325, 0]
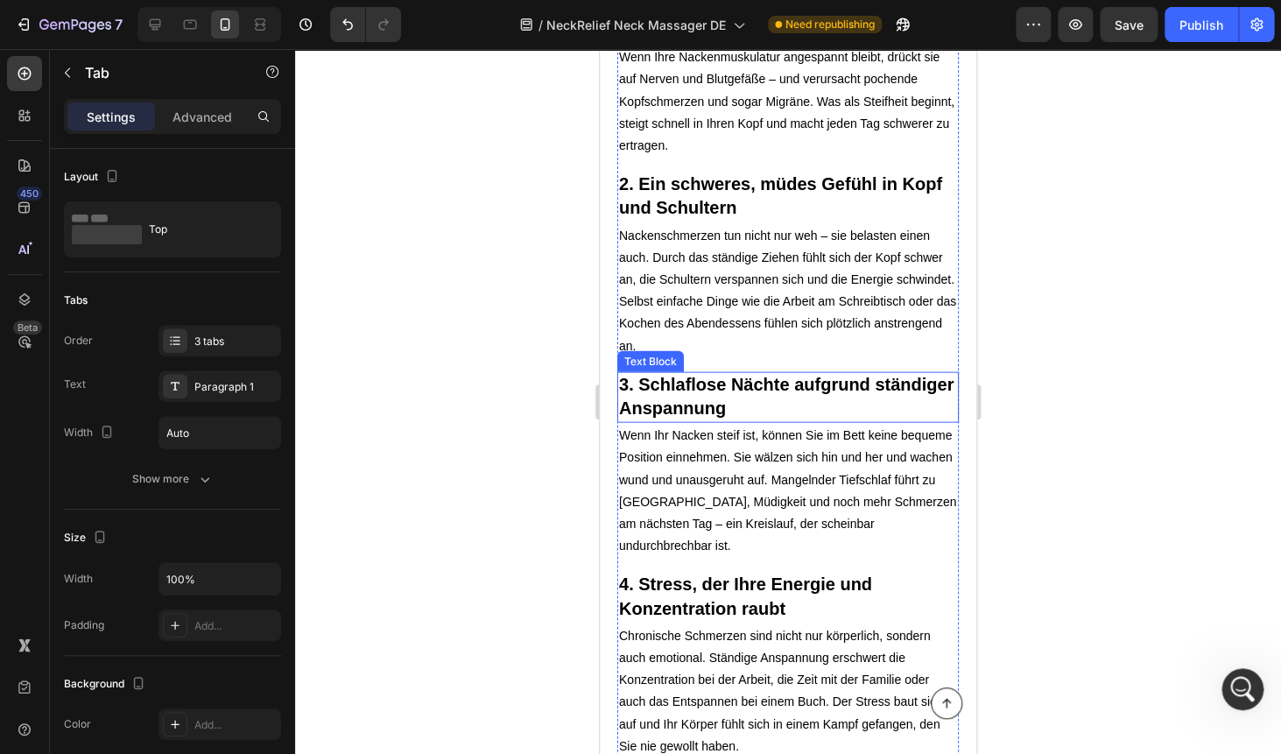
click at [685, 383] on span "3. Schlaflose Nächte aufgrund ständiger Anspannung" at bounding box center [786, 395] width 334 height 43
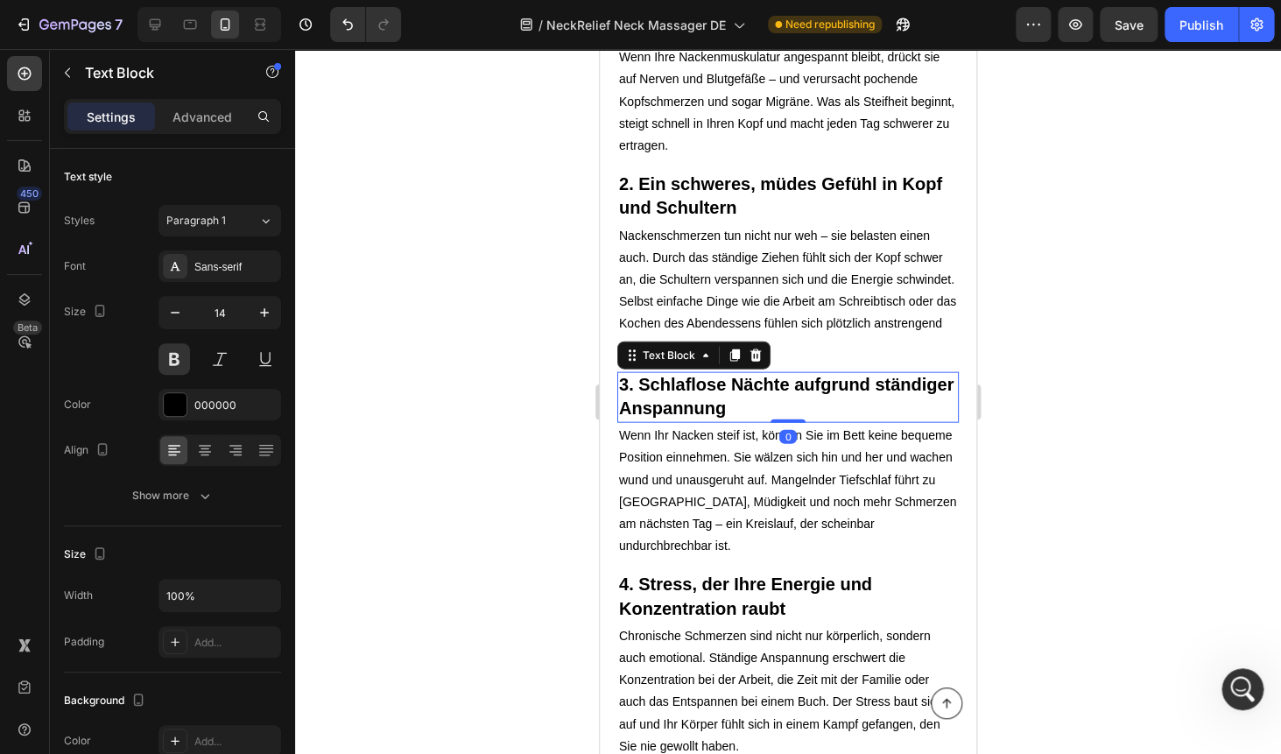
click at [685, 383] on span "3. Schlaflose Nächte aufgrund ständiger Anspannung" at bounding box center [786, 395] width 334 height 43
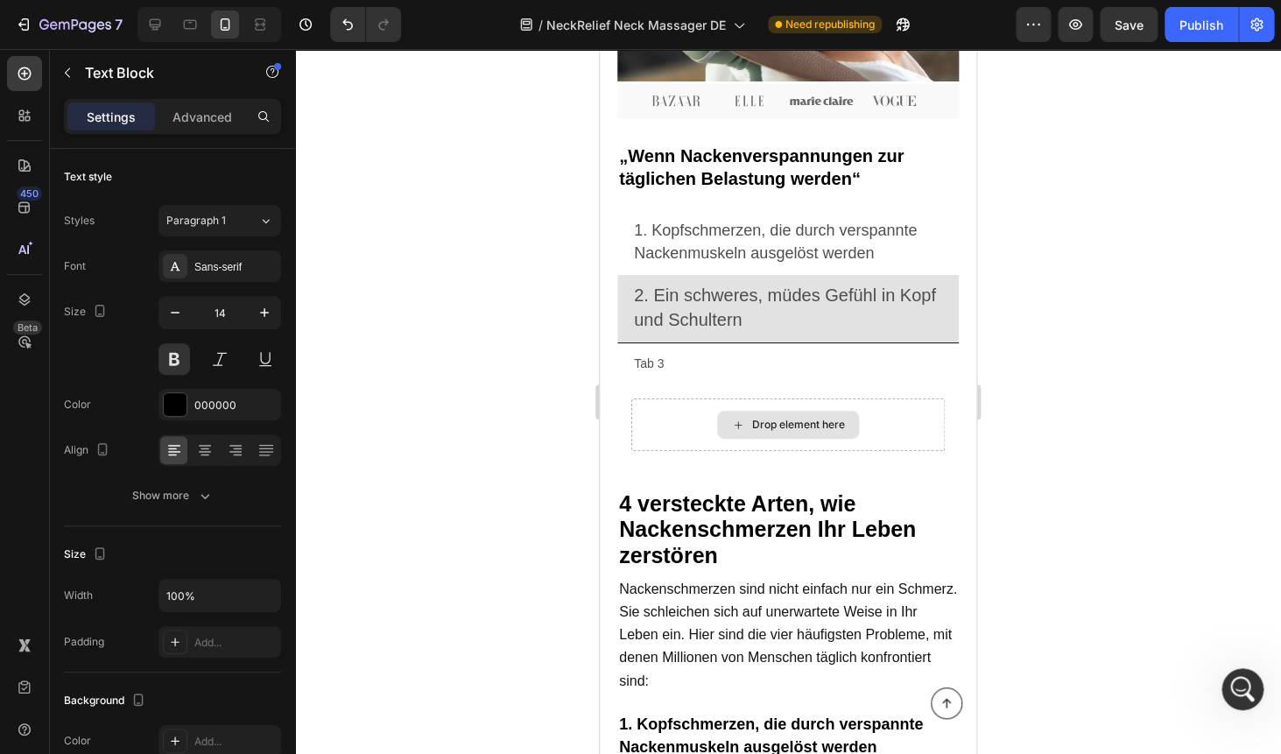
scroll to position [597, 0]
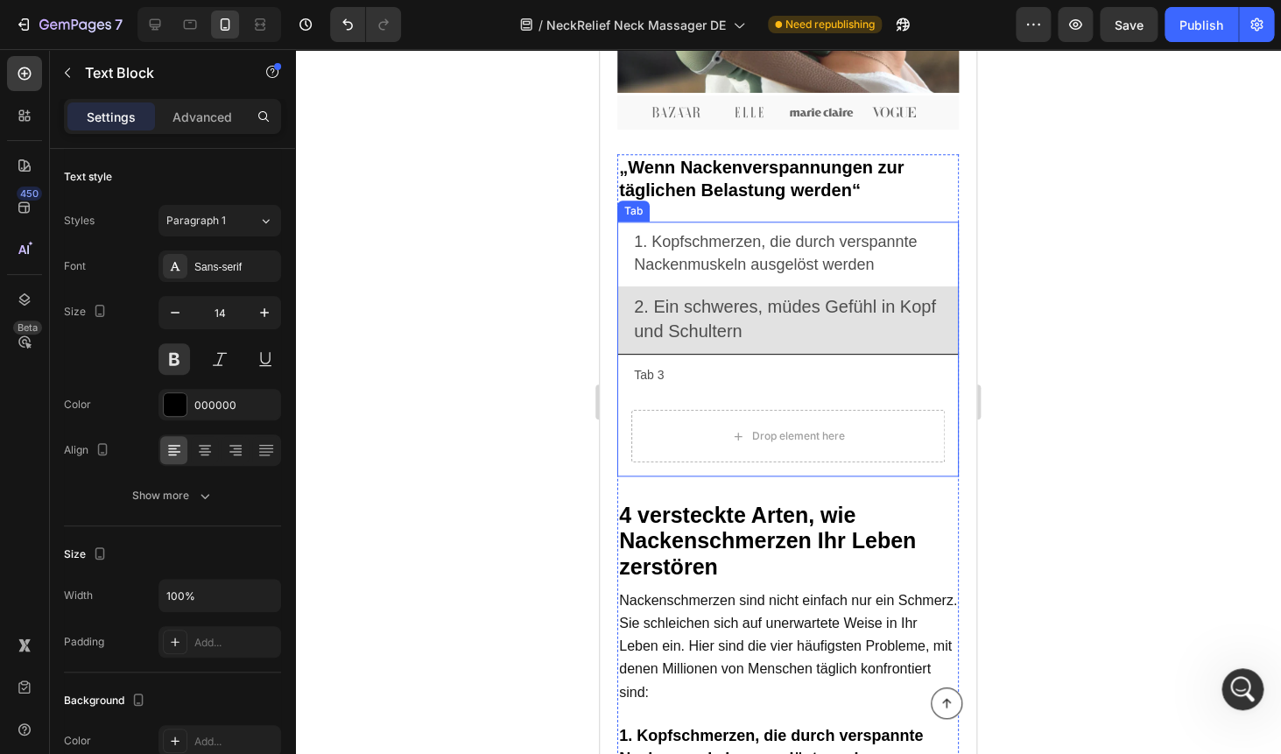
click at [642, 375] on p "Tab 3" at bounding box center [649, 375] width 30 height 22
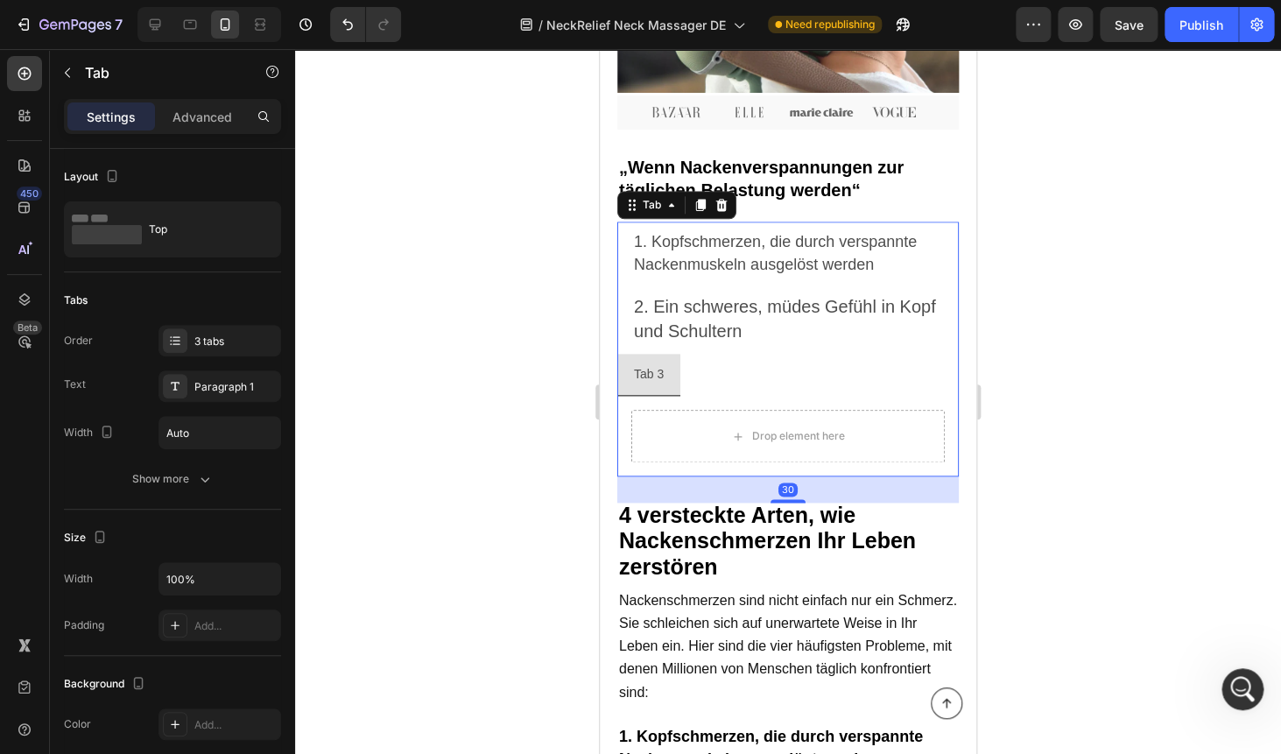
click at [642, 375] on p "Tab 3" at bounding box center [649, 374] width 30 height 22
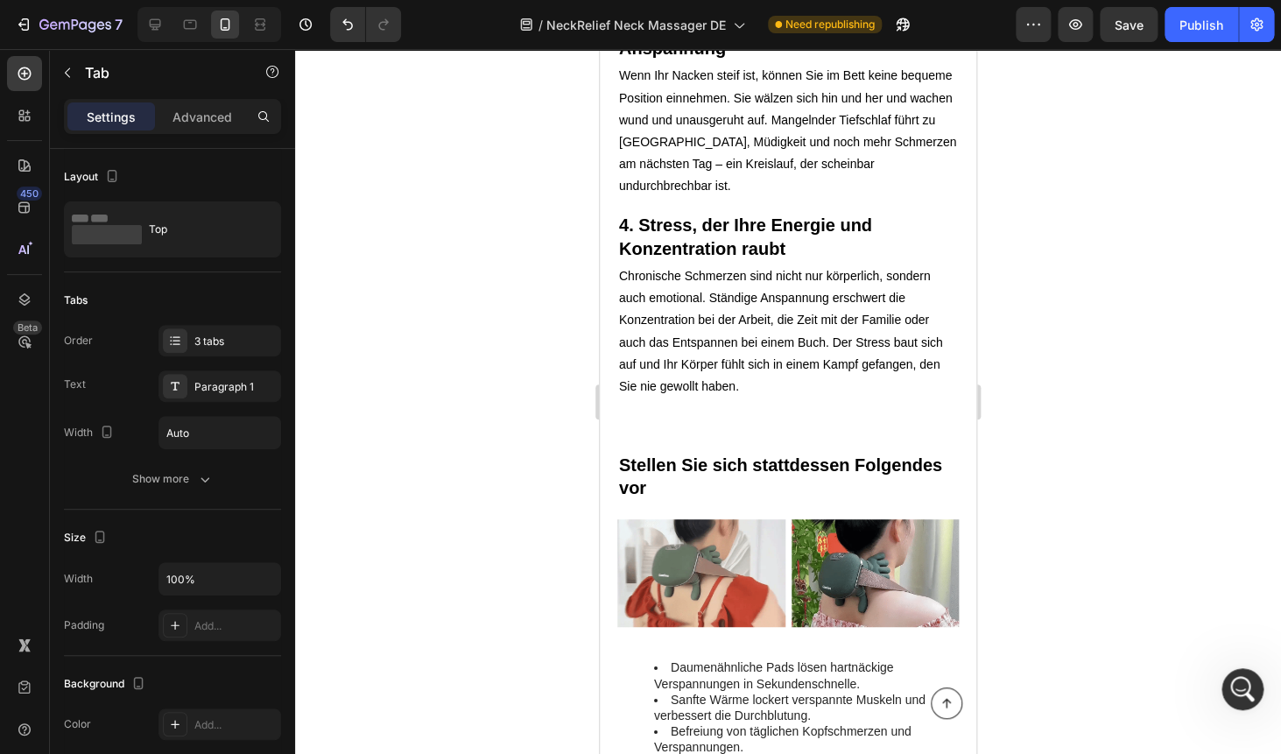
scroll to position [1713, 0]
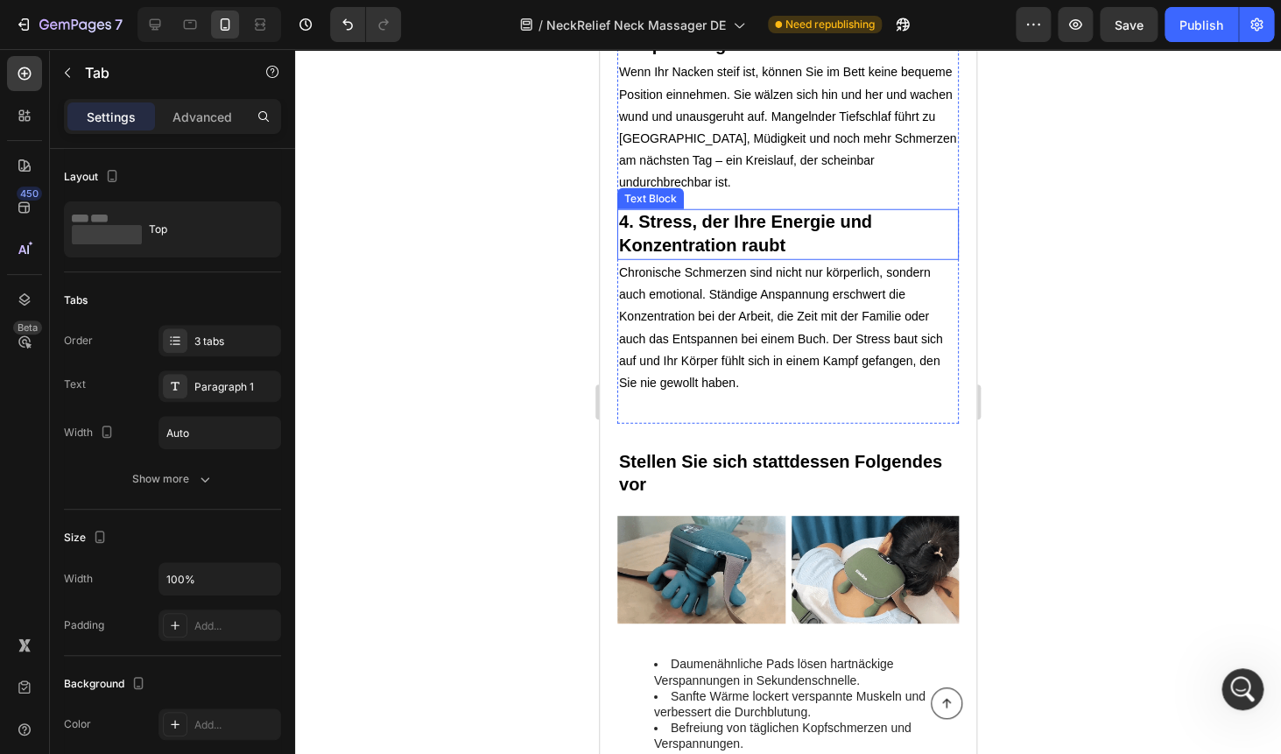
click at [664, 212] on span "4. Stress, der Ihre Energie und Konzentration raubt" at bounding box center [745, 233] width 253 height 43
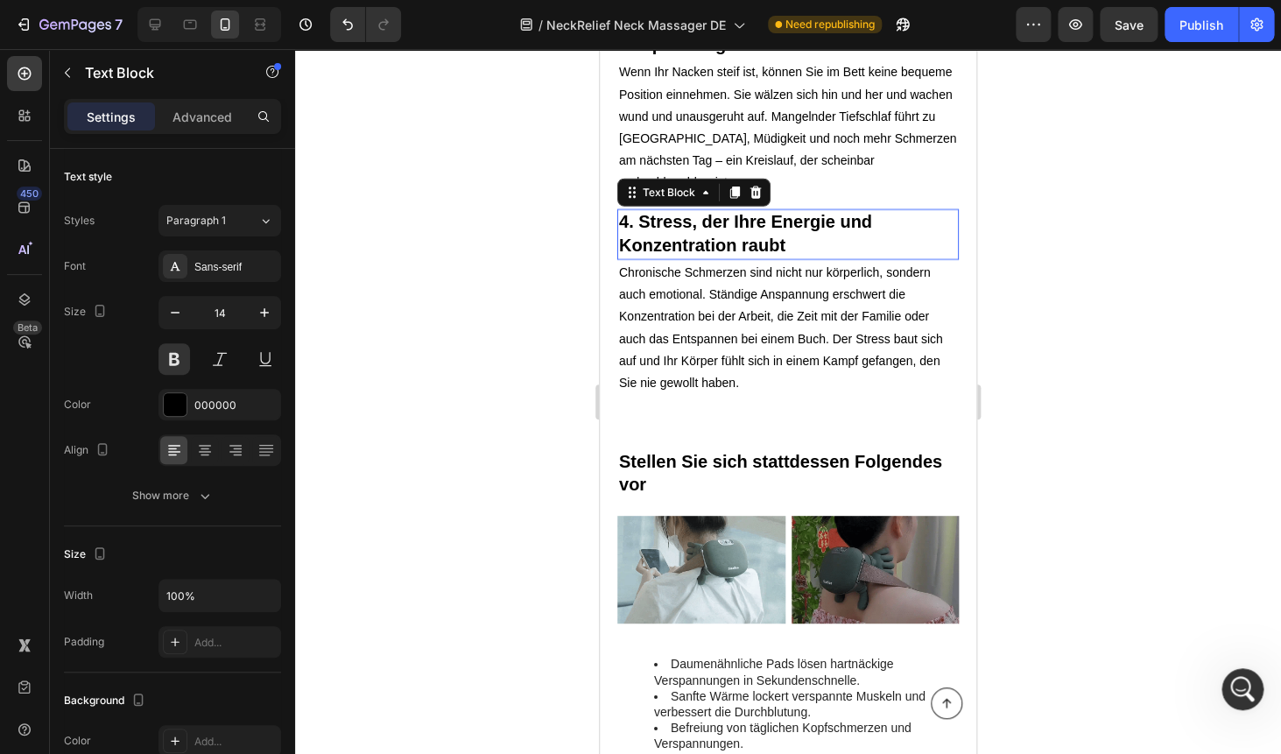
click at [664, 212] on span "4. Stress, der Ihre Energie und Konzentration raubt" at bounding box center [745, 233] width 253 height 43
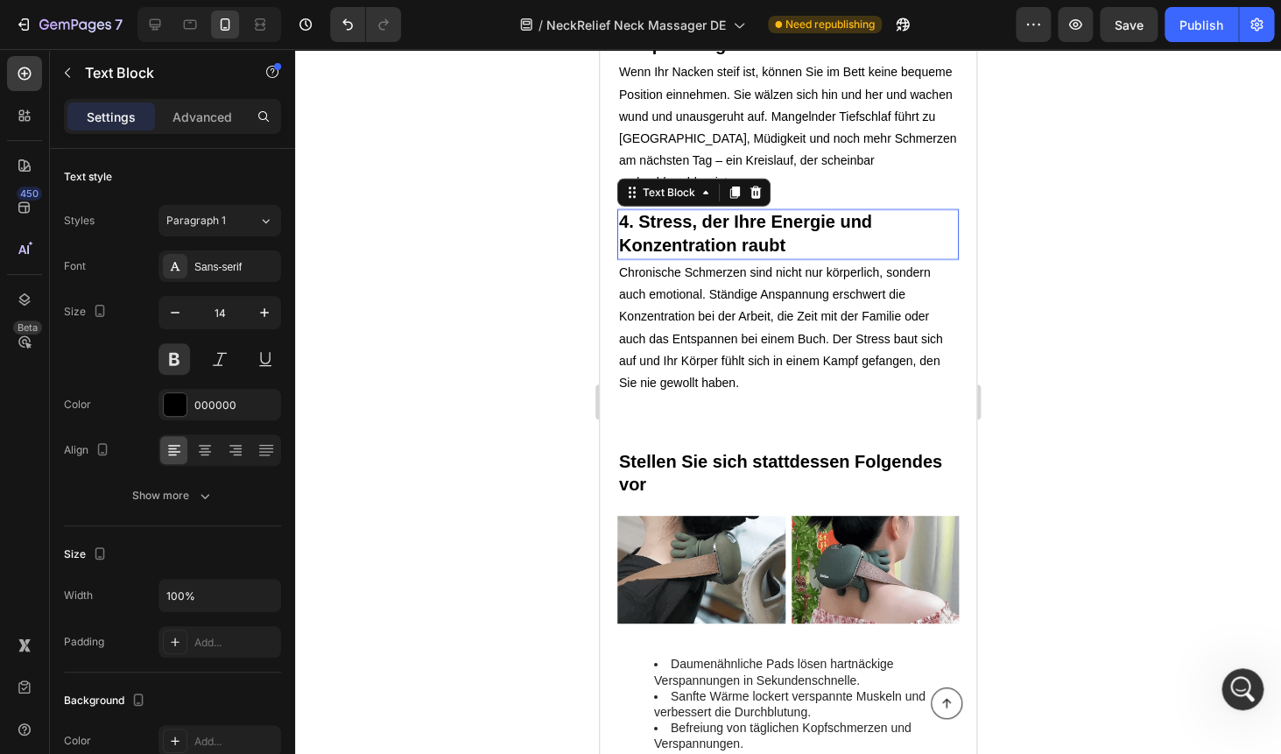
click at [664, 212] on span "4. Stress, der Ihre Energie und Konzentration raubt" at bounding box center [745, 233] width 253 height 43
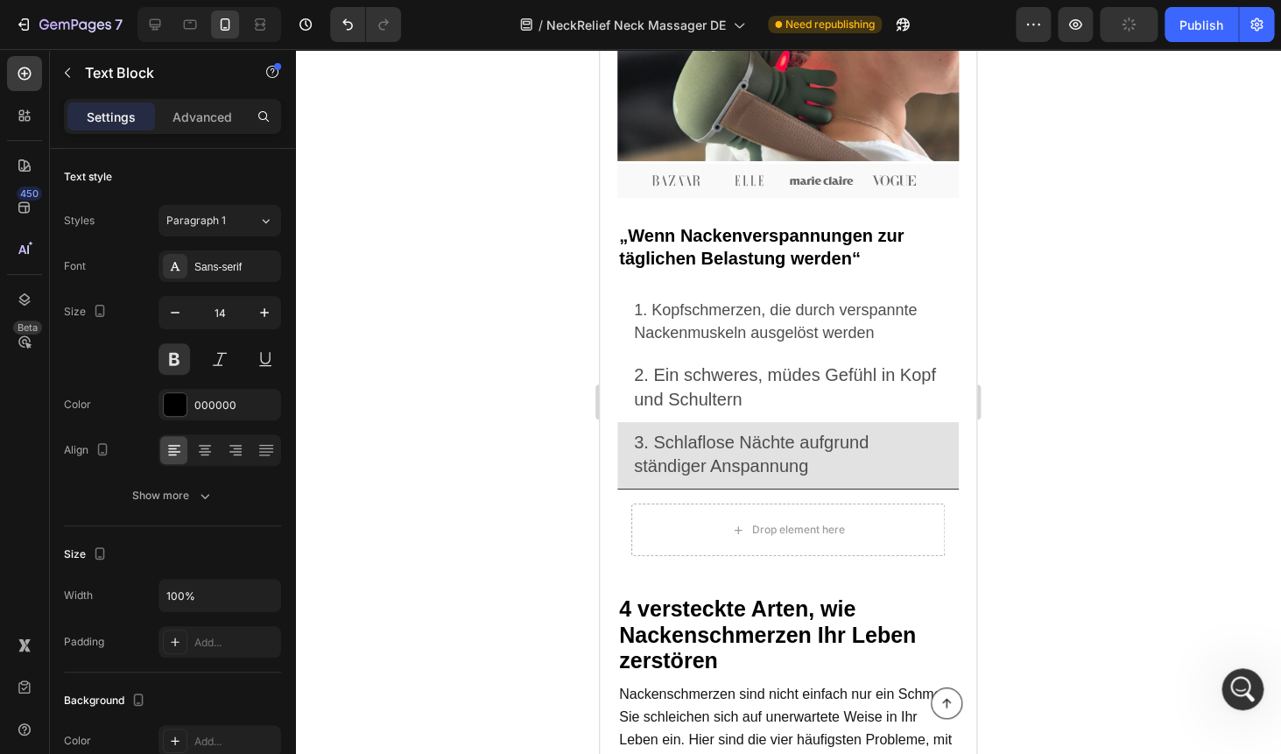
scroll to position [508, 0]
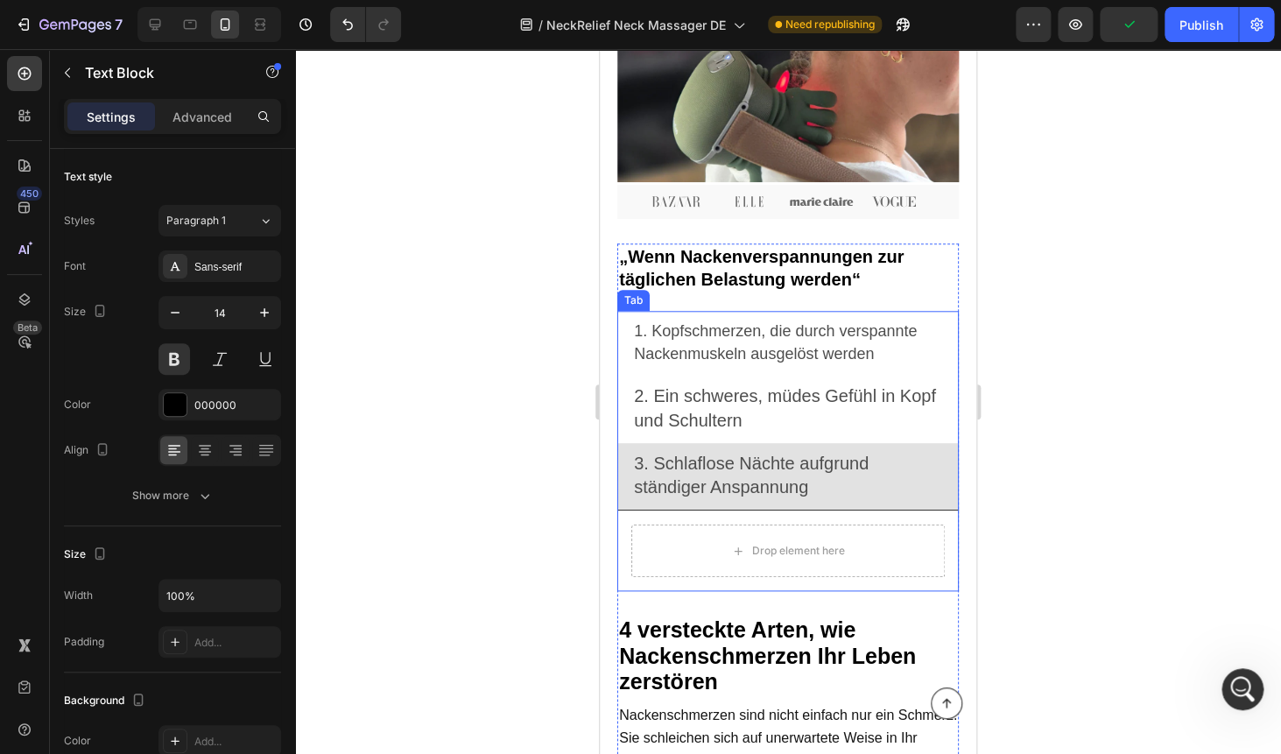
click at [671, 478] on span "3. Schlaflose Nächte aufgrund ständiger Anspannung" at bounding box center [754, 474] width 240 height 43
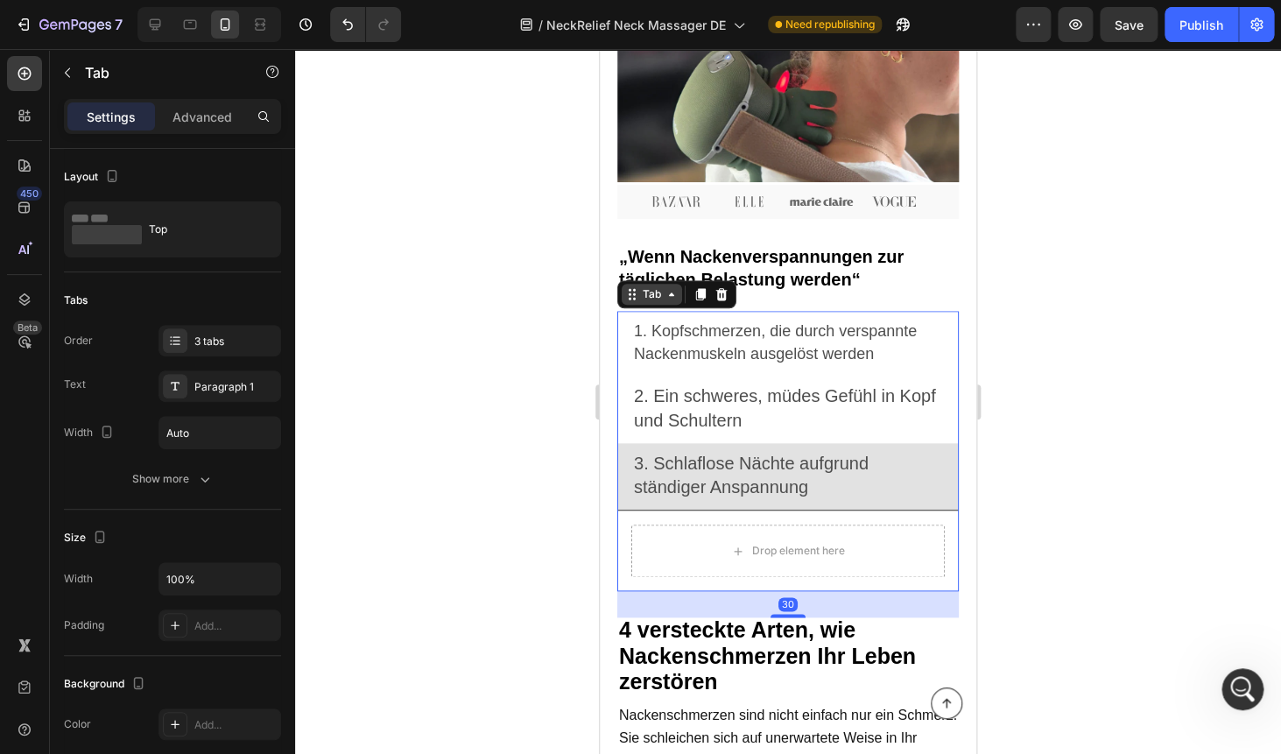
click at [656, 296] on div "Tab" at bounding box center [651, 294] width 25 height 16
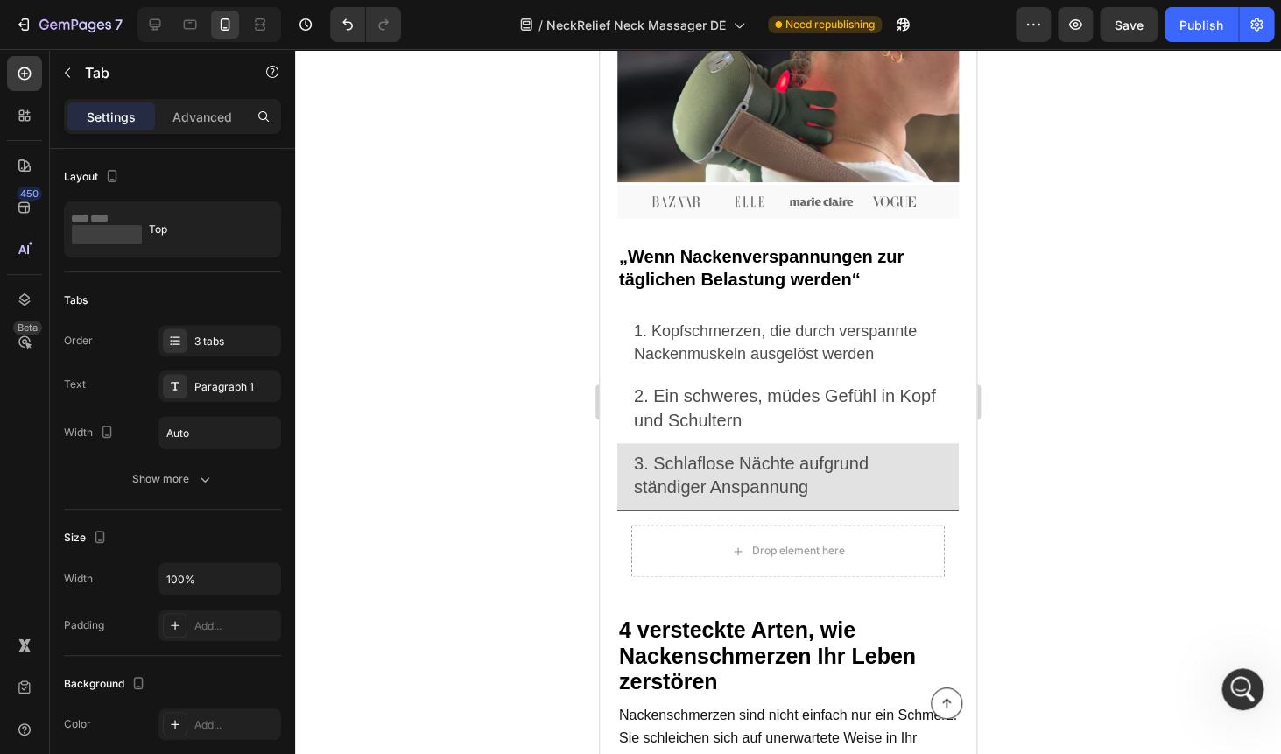
click at [642, 436] on li "2. Ein schweres, müdes Gefühl in Kopf und Schultern" at bounding box center [787, 409] width 341 height 67
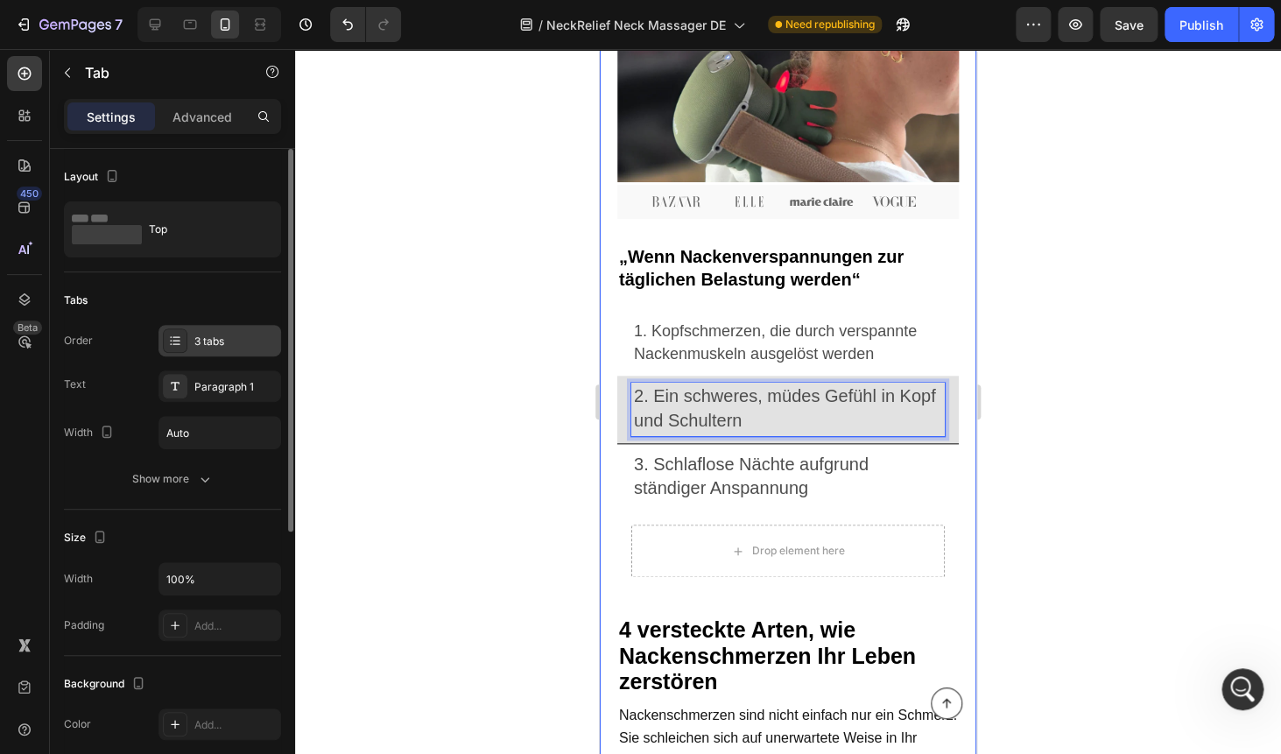
click at [206, 329] on div "3 tabs" at bounding box center [219, 341] width 123 height 32
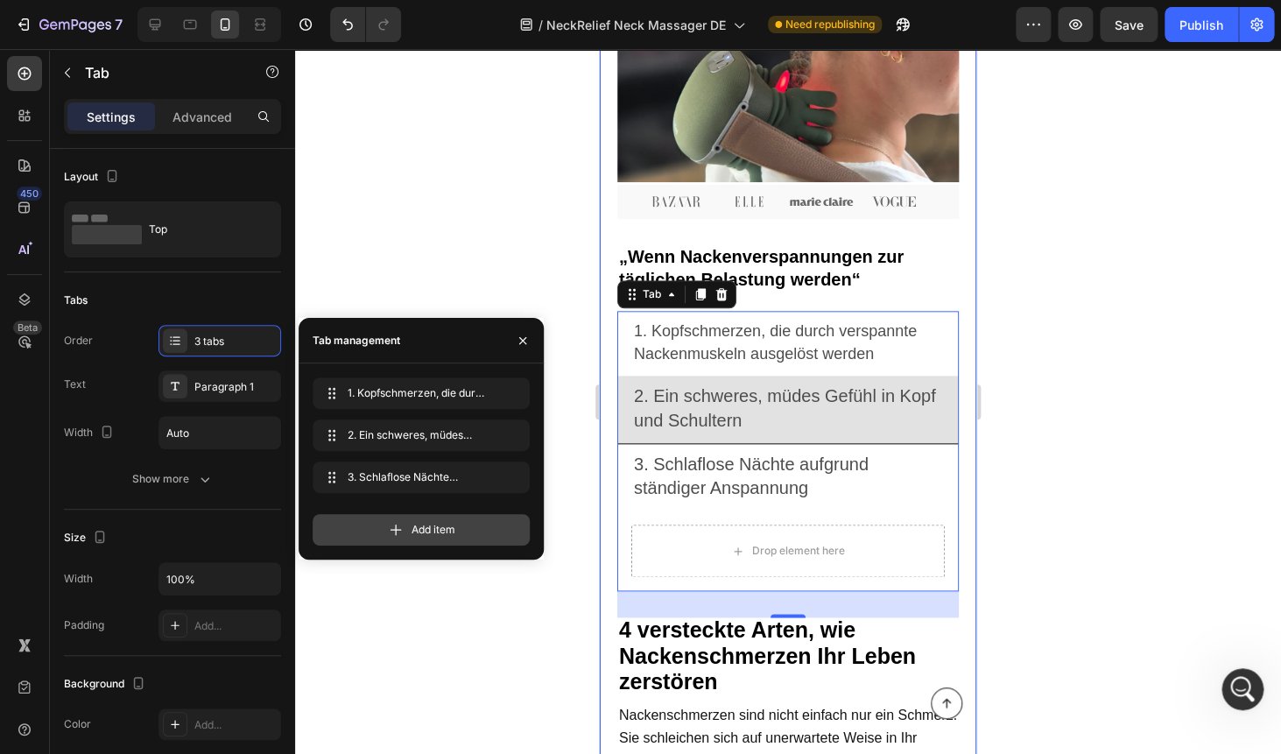
click at [400, 534] on icon at bounding box center [396, 530] width 18 height 18
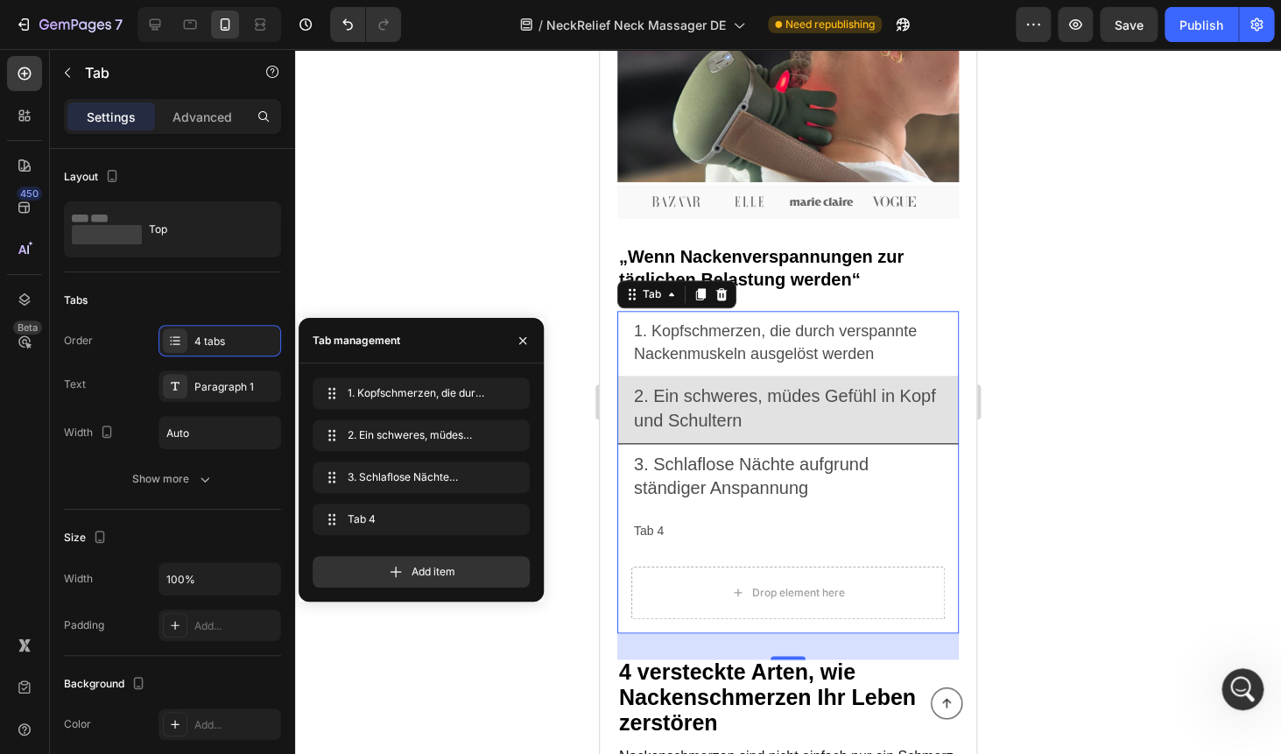
click at [651, 523] on div "Tab 4" at bounding box center [648, 530] width 35 height 27
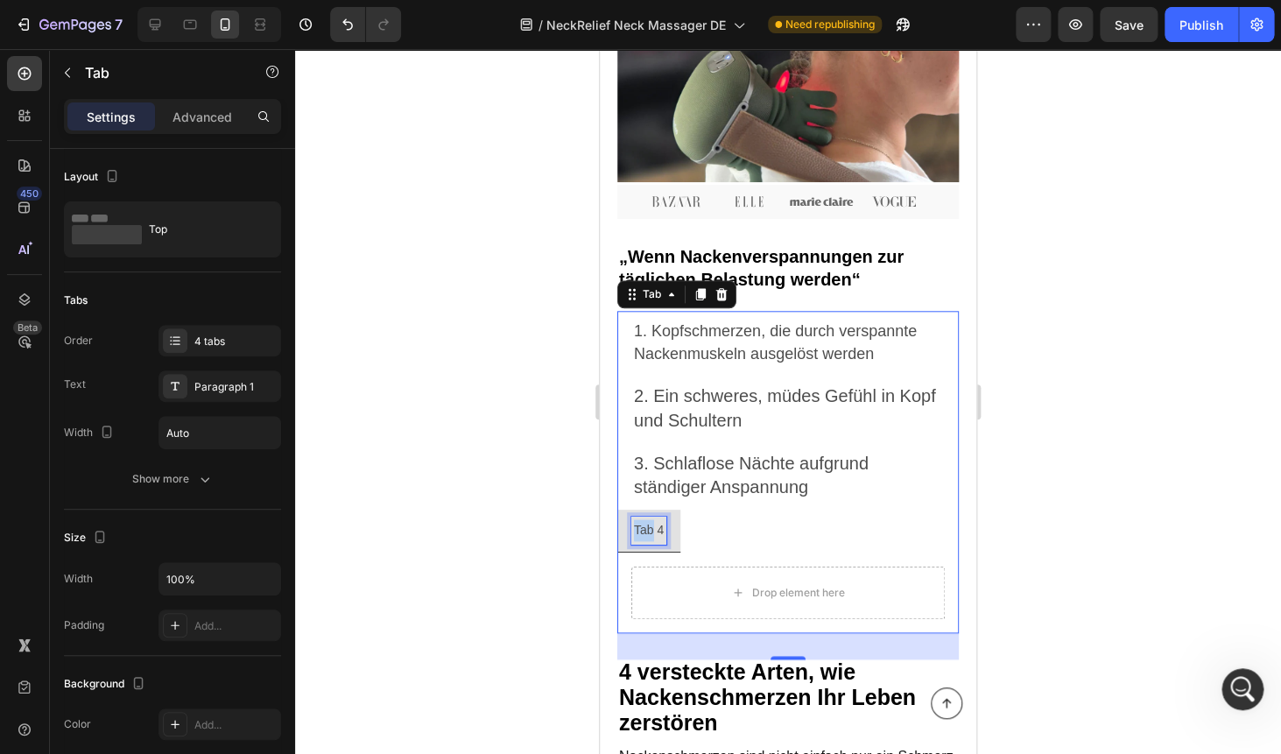
click at [651, 523] on p "Tab 4" at bounding box center [649, 530] width 30 height 22
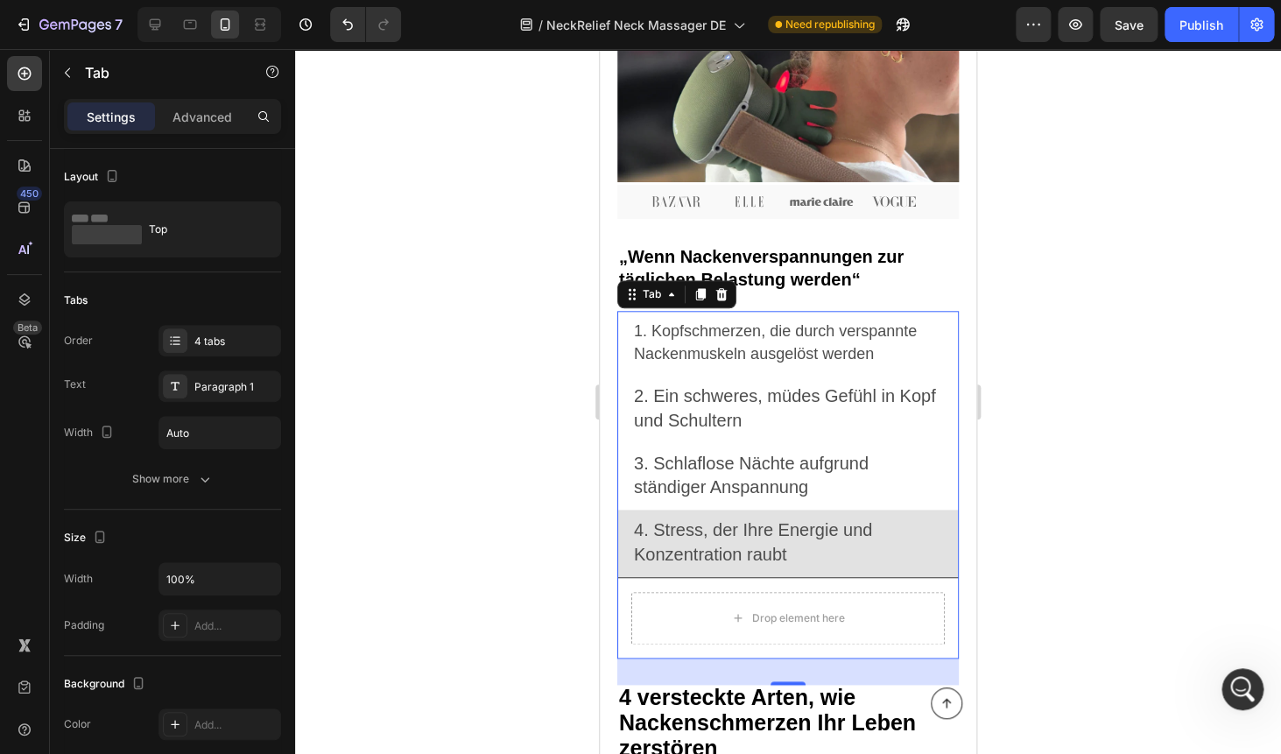
click at [1052, 387] on div at bounding box center [788, 401] width 986 height 705
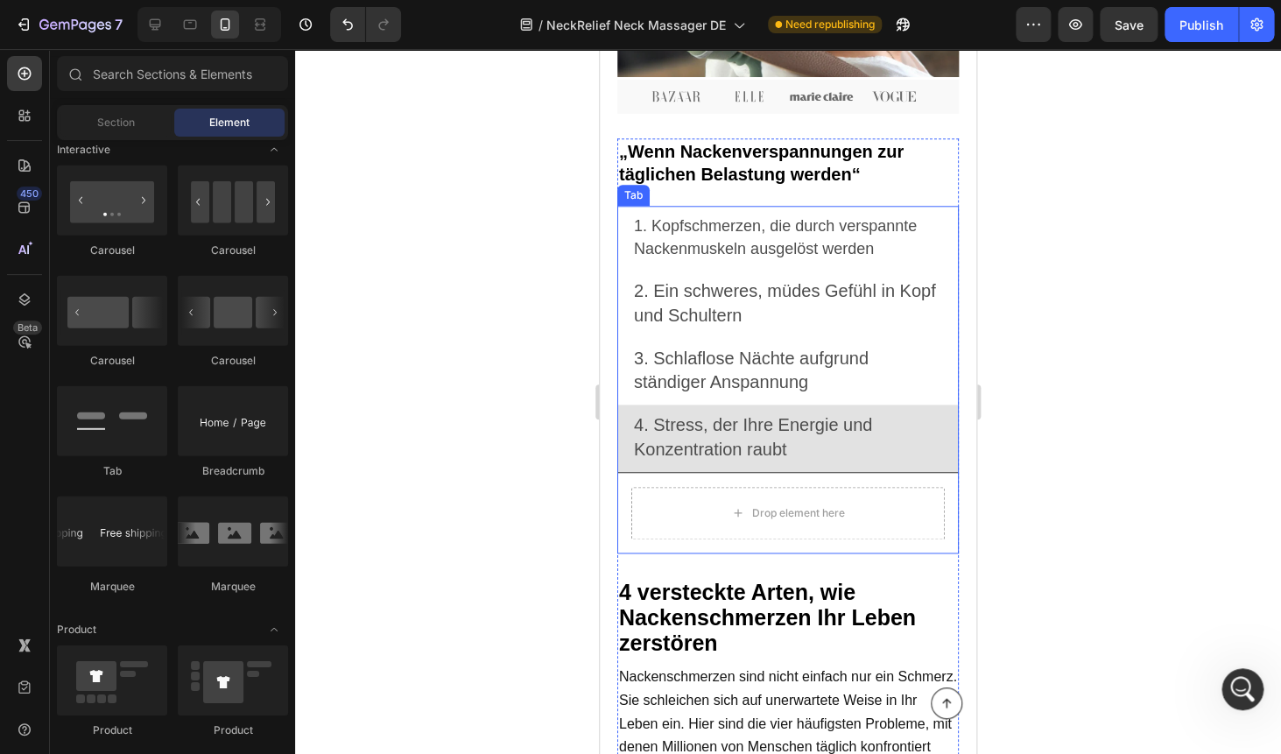
scroll to position [621, 0]
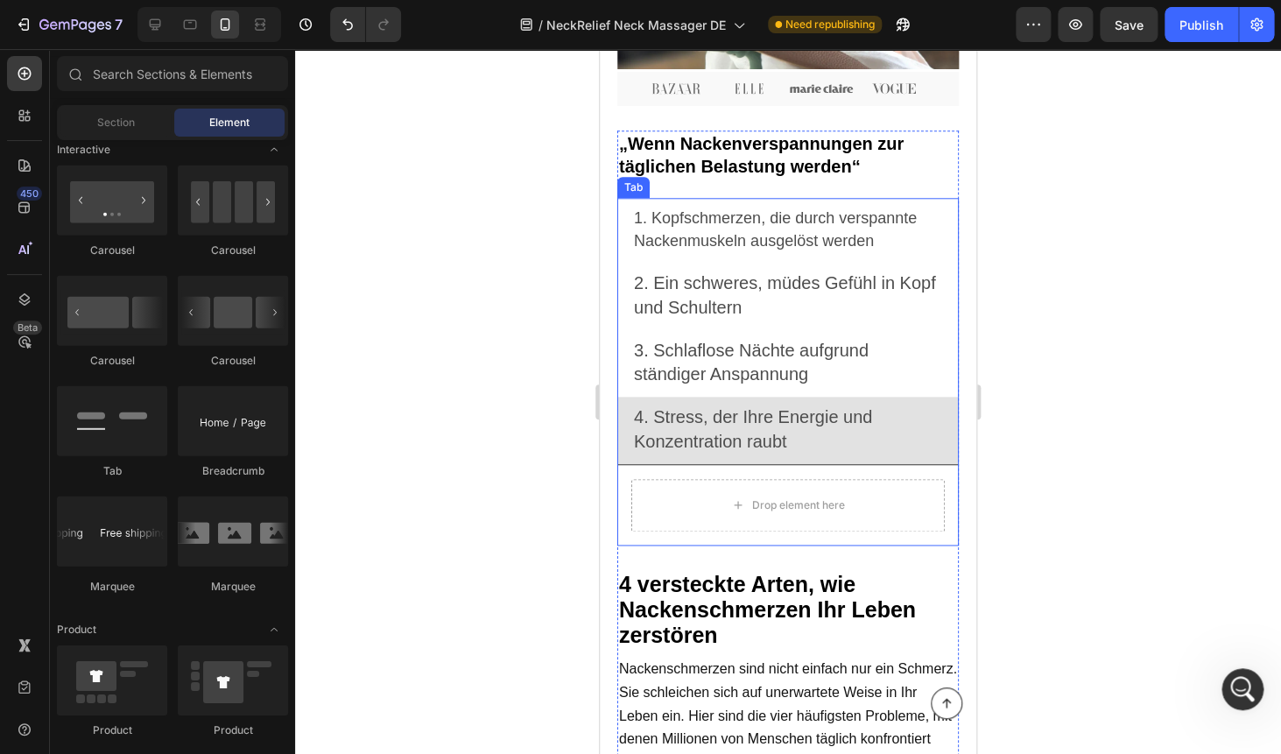
click at [711, 228] on p "1. Kopfschmerzen, die durch verspannte Nackenmuskeln ausgelöst werden" at bounding box center [788, 230] width 308 height 46
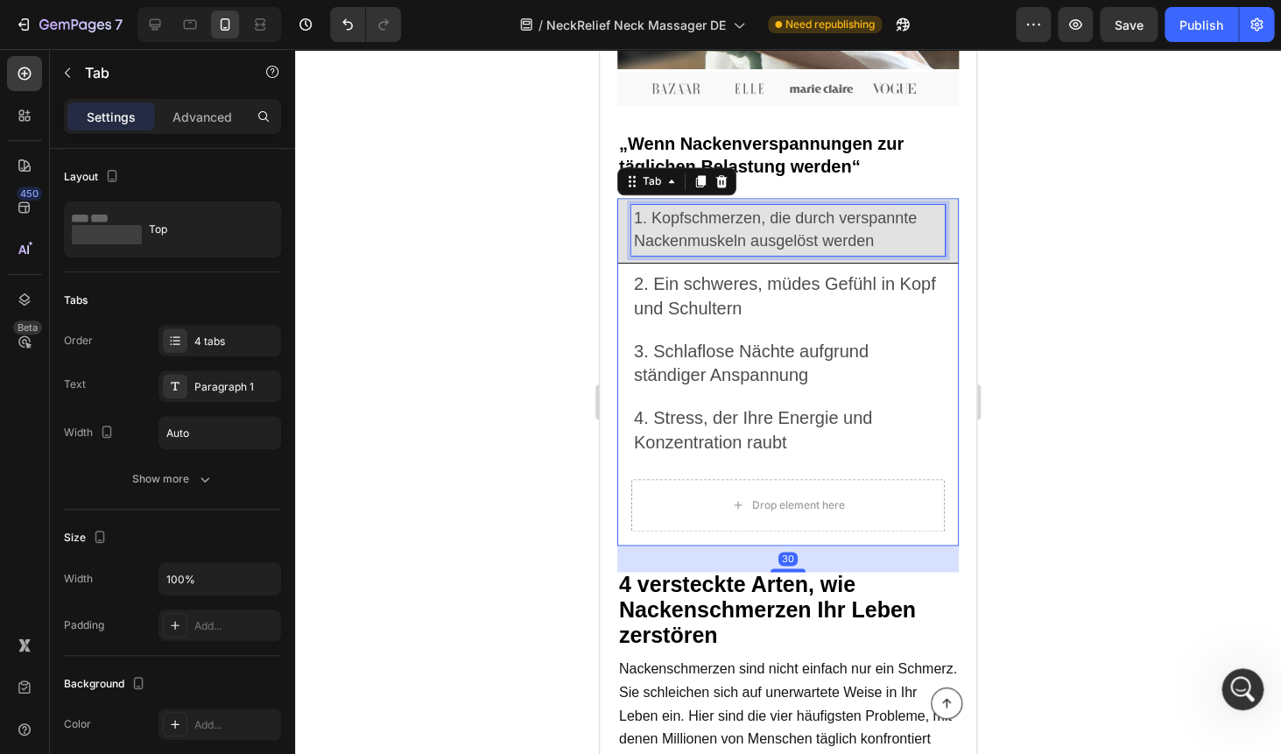
click at [705, 231] on p "1. Kopfschmerzen, die durch verspannte Nackenmuskeln ausgelöst werden" at bounding box center [788, 230] width 308 height 46
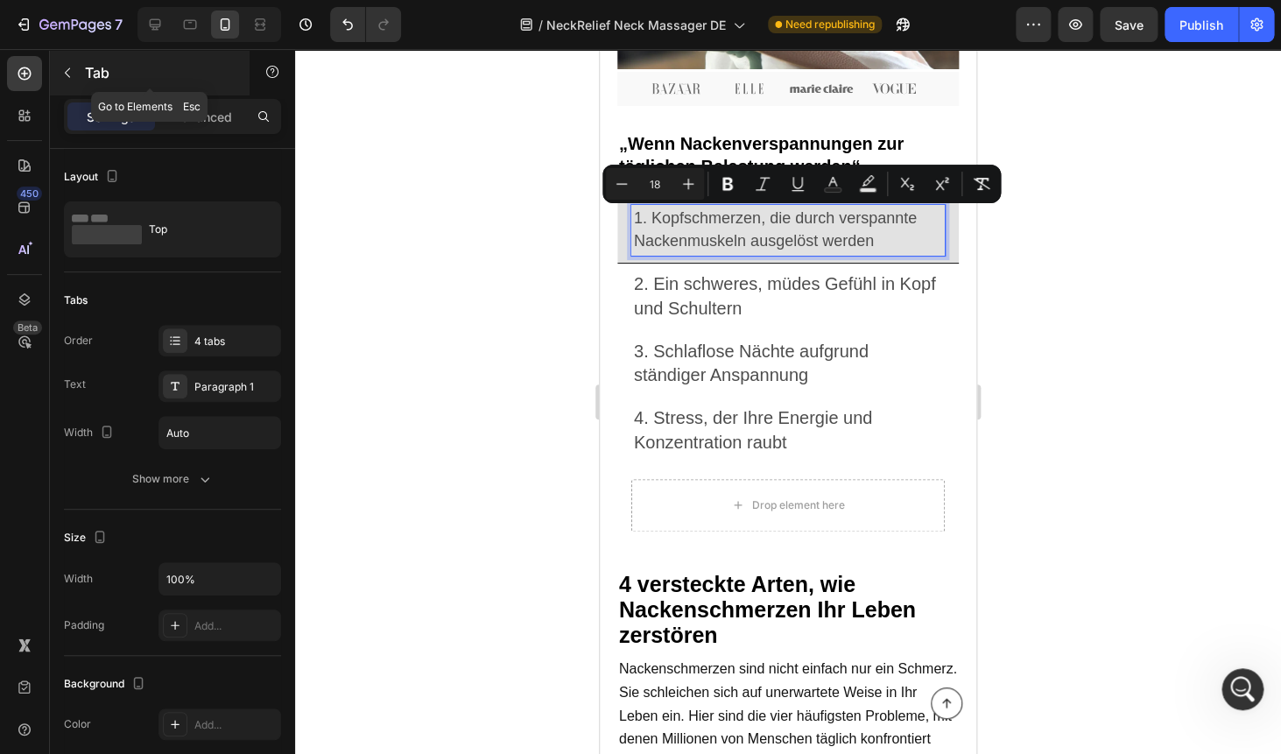
click at [67, 82] on button "button" at bounding box center [67, 73] width 28 height 28
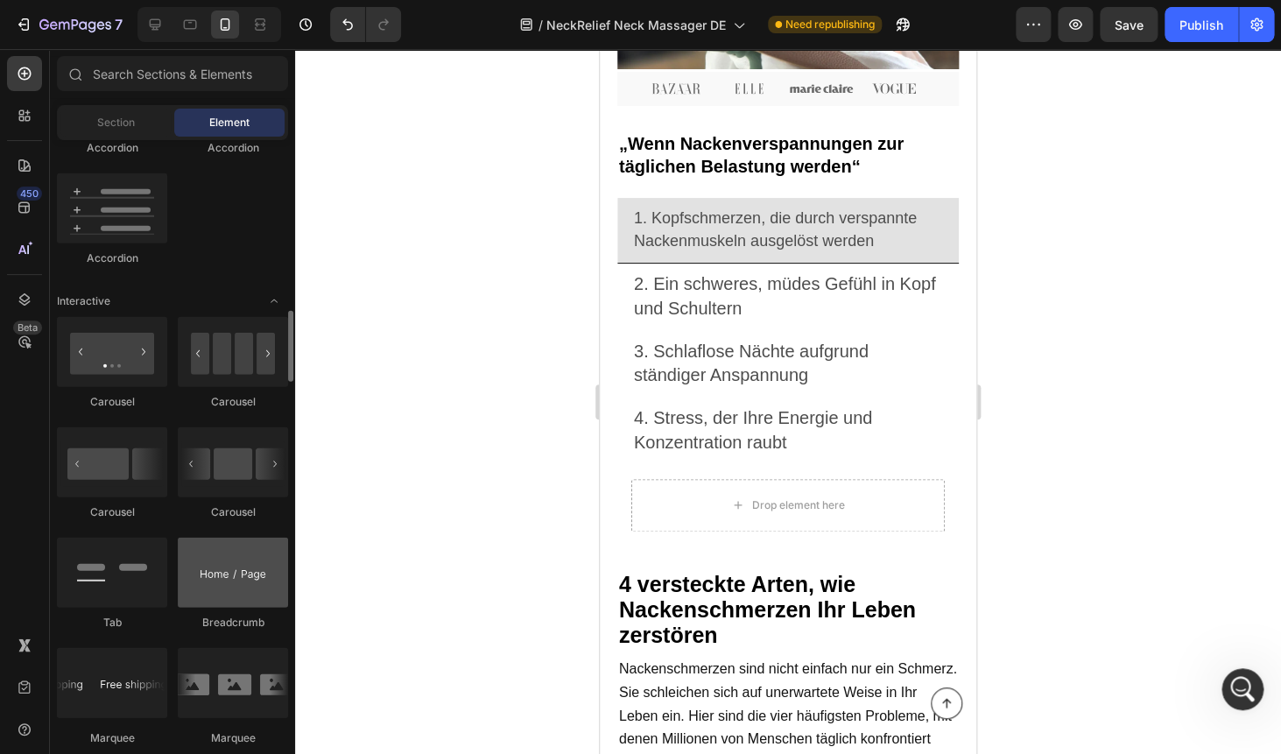
scroll to position [1593, 0]
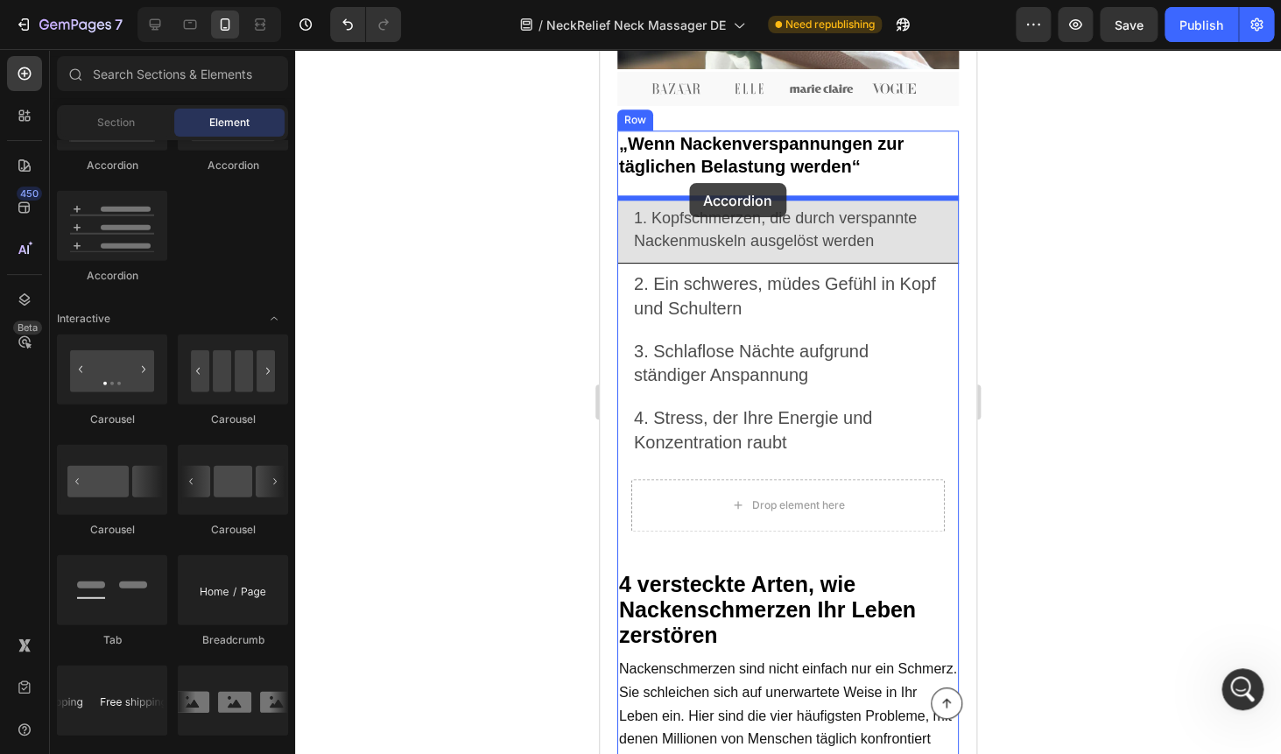
drag, startPoint x: 692, startPoint y: 281, endPoint x: 689, endPoint y: 183, distance: 98.1
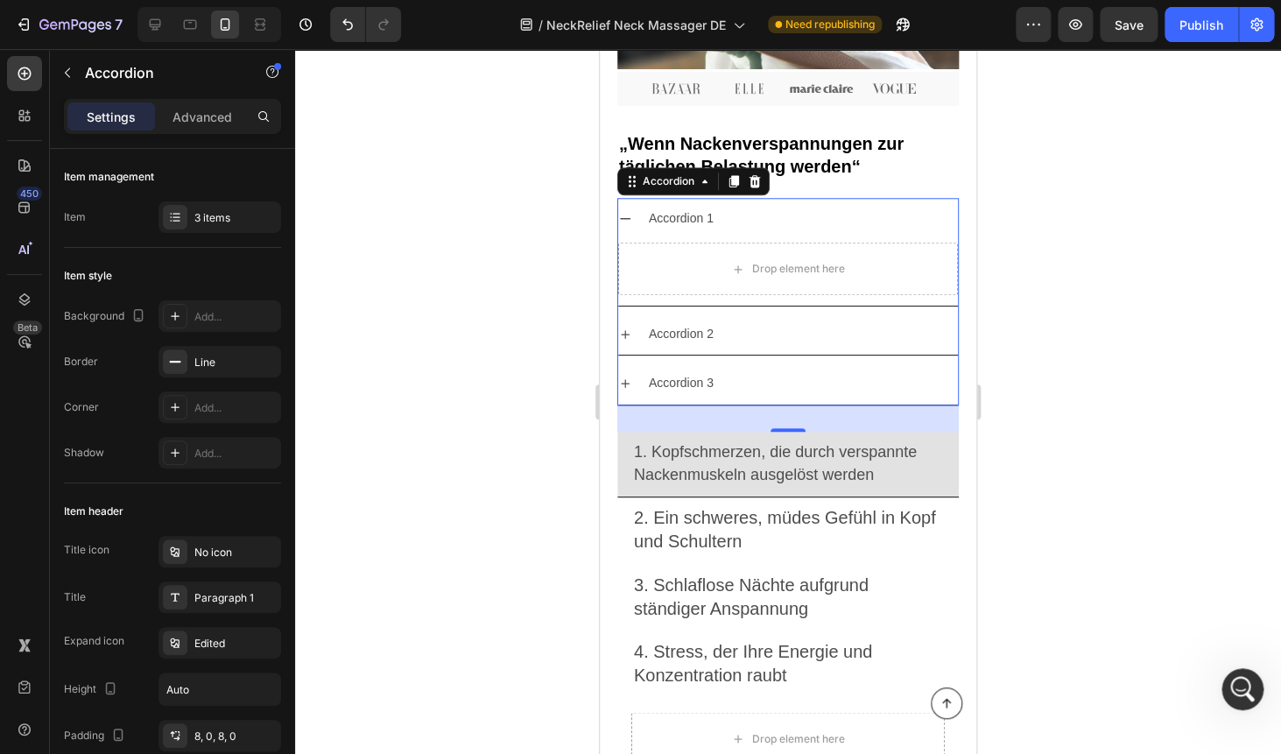
click at [634, 216] on div "Accordion 1" at bounding box center [788, 218] width 340 height 41
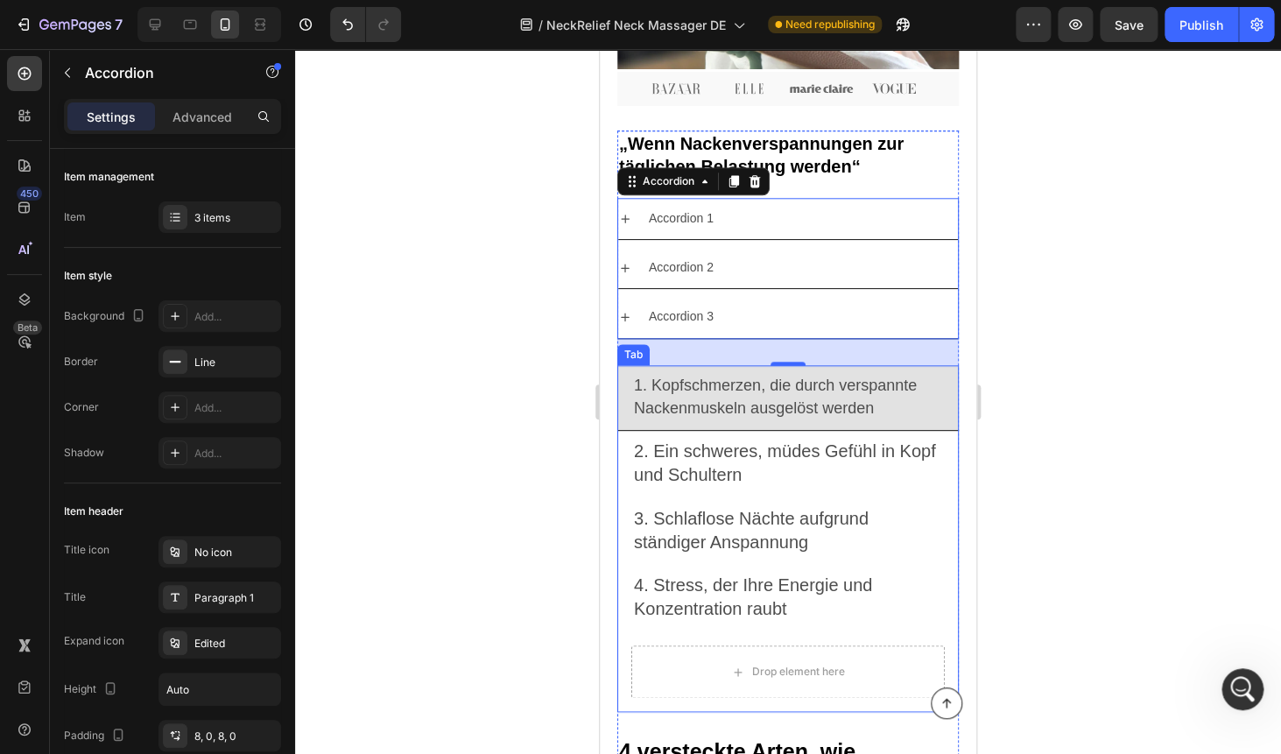
click at [720, 383] on span "1. Kopfschmerzen, die durch verspannte Nackenmuskeln ausgelöst werden" at bounding box center [777, 396] width 287 height 40
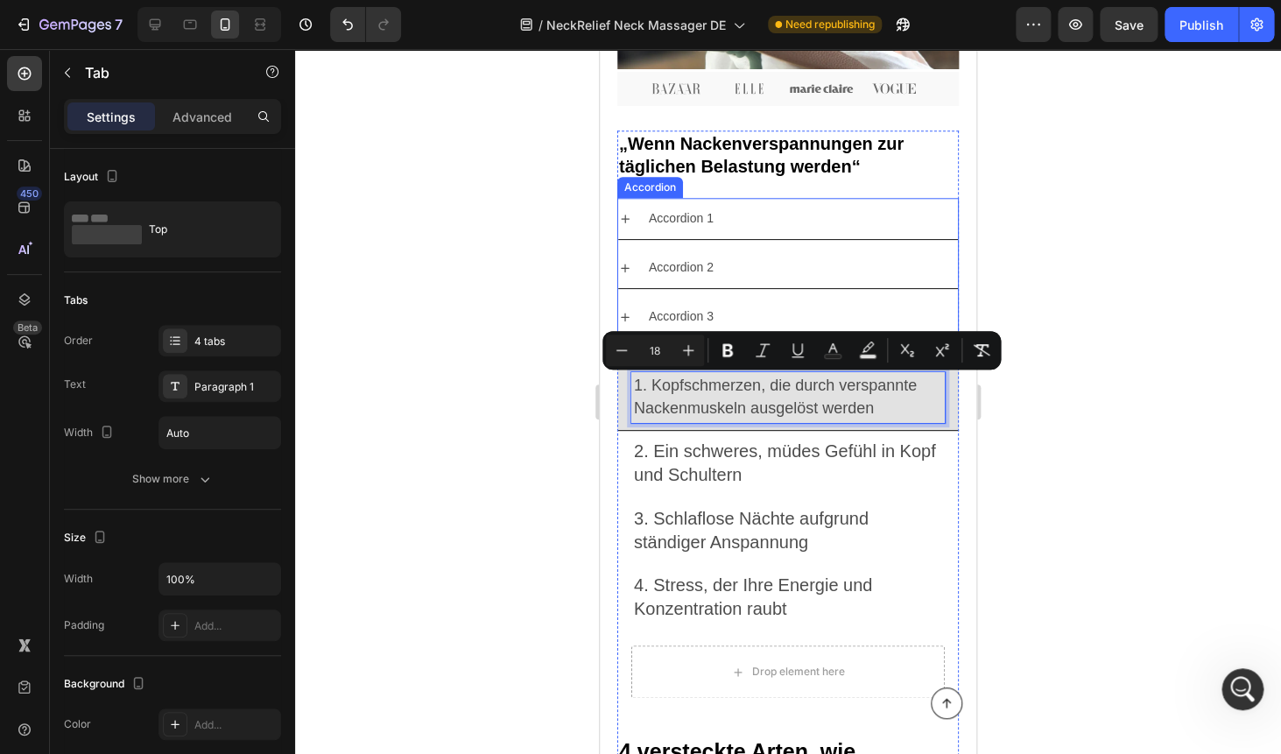
click at [658, 222] on div "Accordion 1" at bounding box center [681, 218] width 70 height 27
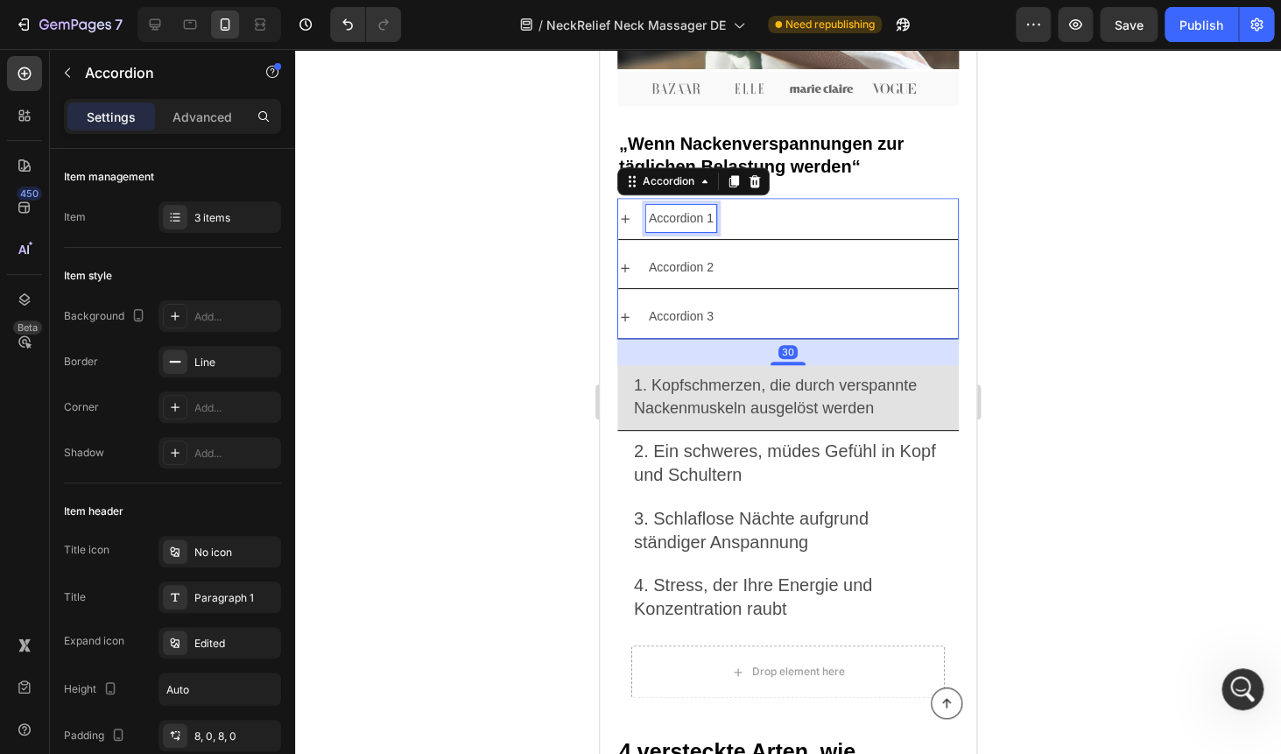
click at [658, 222] on div "Accordion 1" at bounding box center [681, 218] width 70 height 27
click at [658, 222] on p "Accordion 1" at bounding box center [681, 218] width 65 height 22
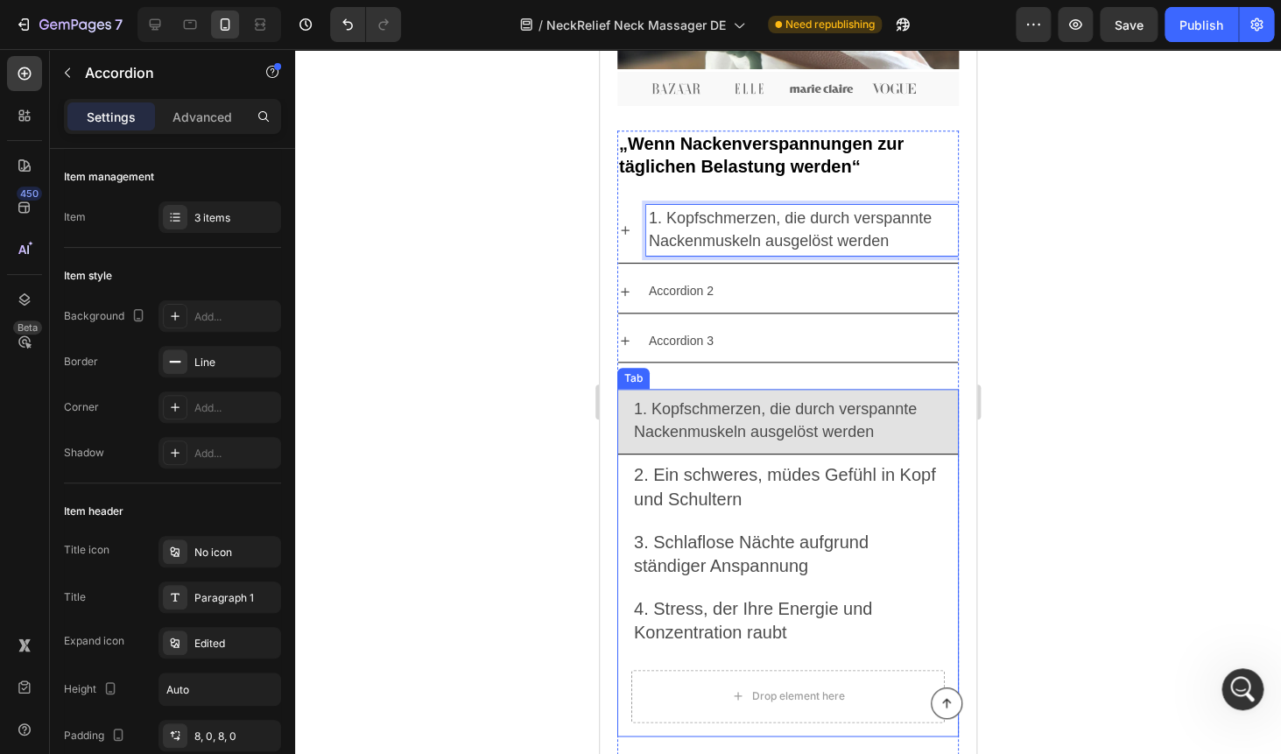
click at [707, 472] on span "2. Ein schweres, müdes Gefühl in Kopf und Schultern" at bounding box center [787, 486] width 306 height 43
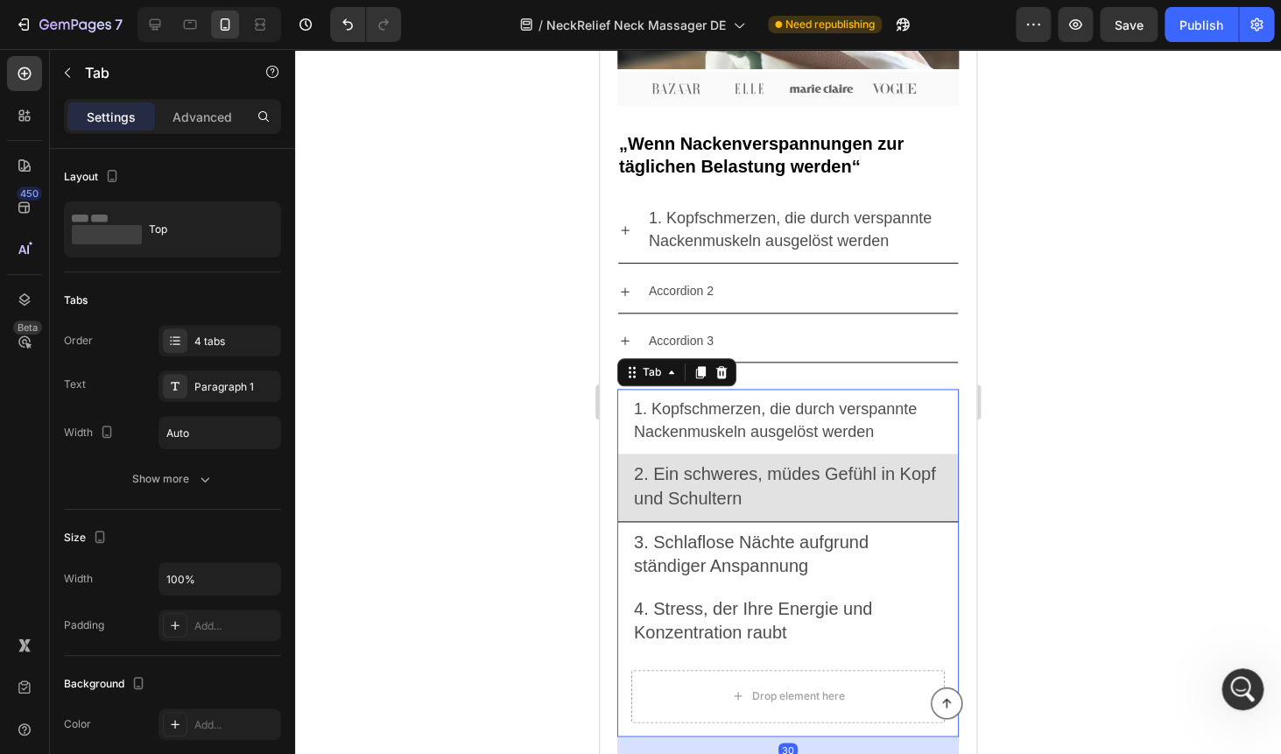
click at [707, 472] on span "2. Ein schweres, müdes Gefühl in Kopf und Schultern" at bounding box center [787, 485] width 306 height 43
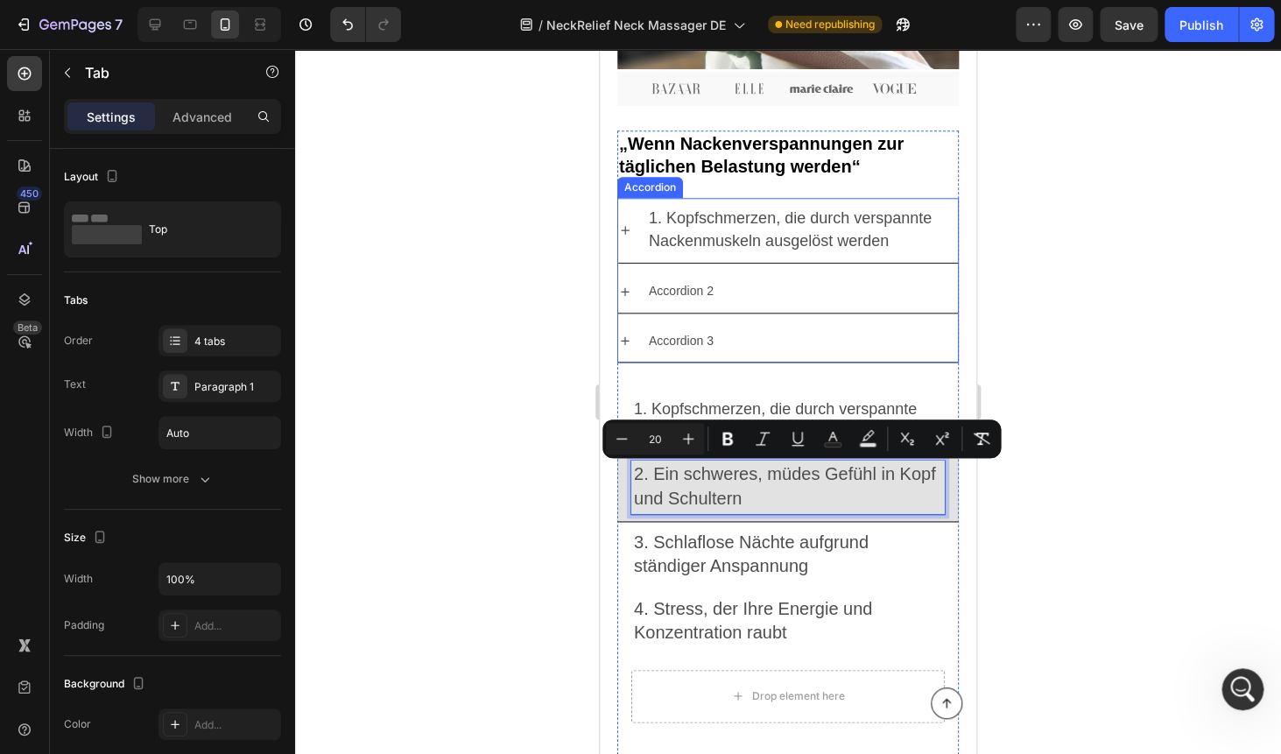
click at [670, 291] on p "Accordion 2" at bounding box center [681, 291] width 65 height 22
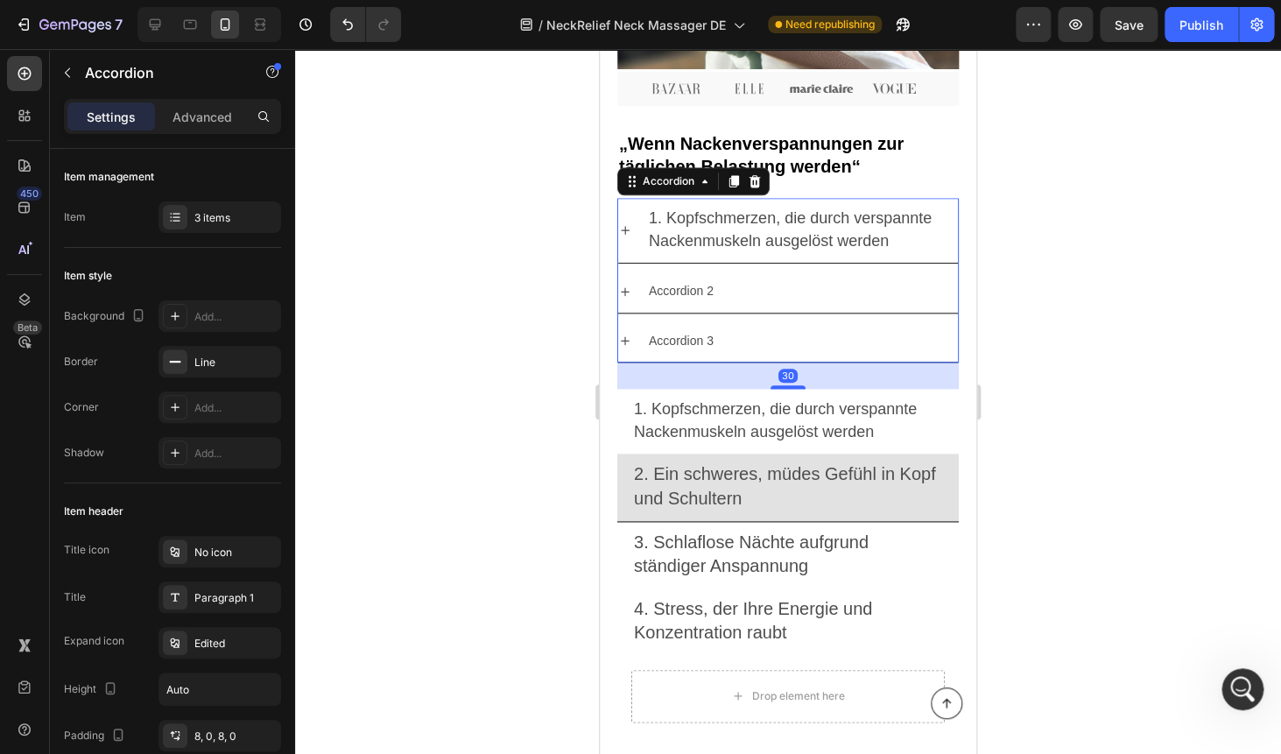
click at [670, 291] on p "Accordion 2" at bounding box center [681, 291] width 65 height 22
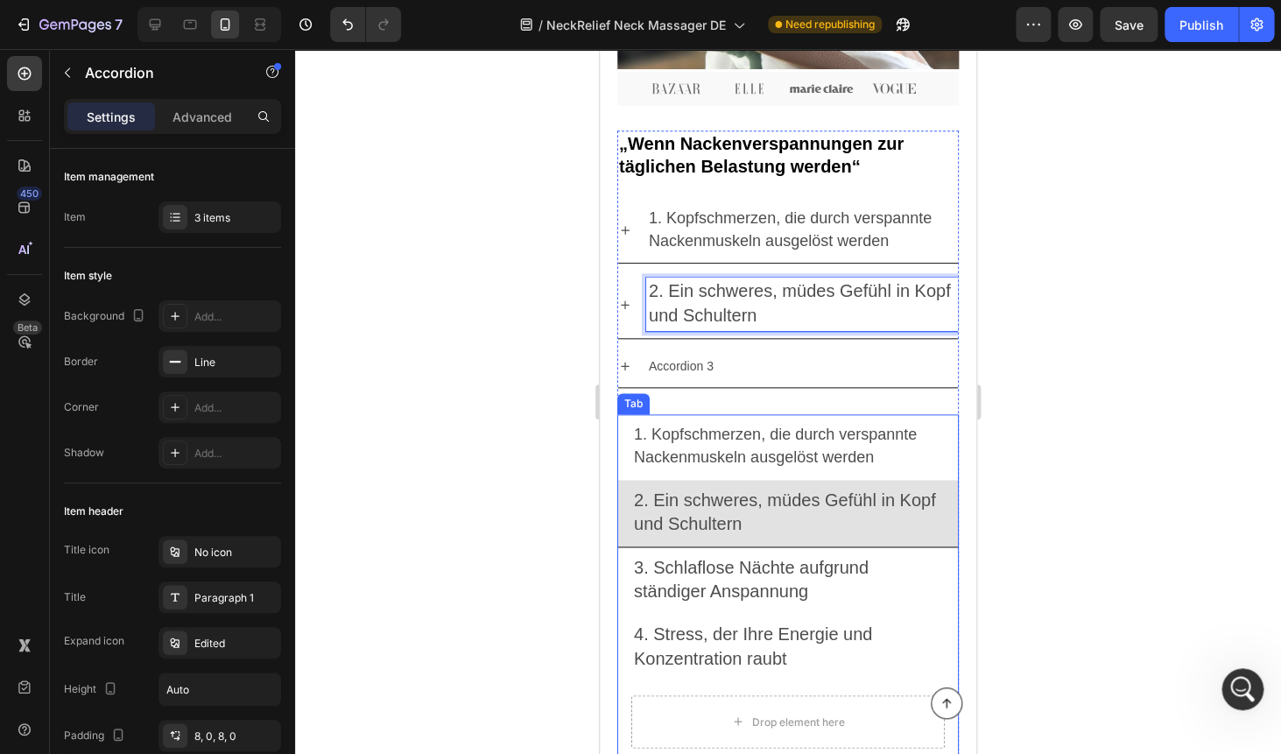
click at [687, 562] on span "3. Schlaflose Nächte aufgrund ständiger Anspannung" at bounding box center [754, 579] width 240 height 43
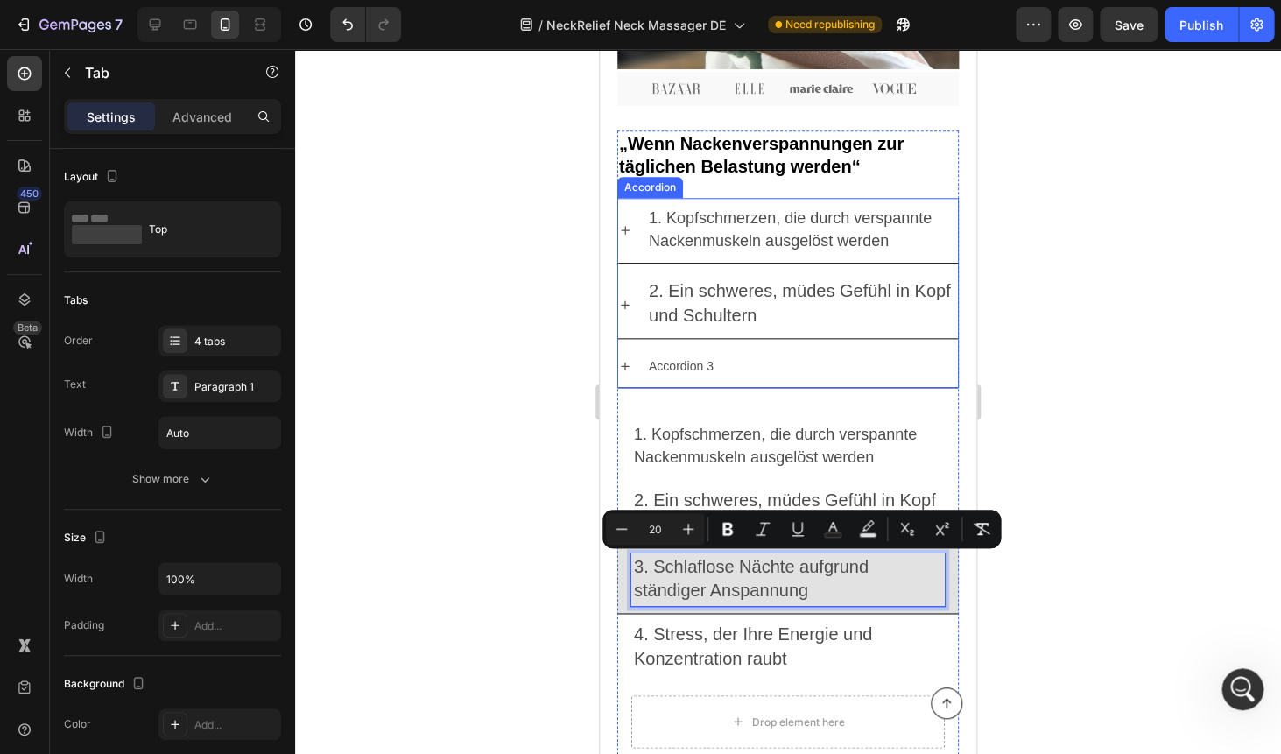
click at [681, 362] on p "Accordion 3" at bounding box center [681, 366] width 65 height 22
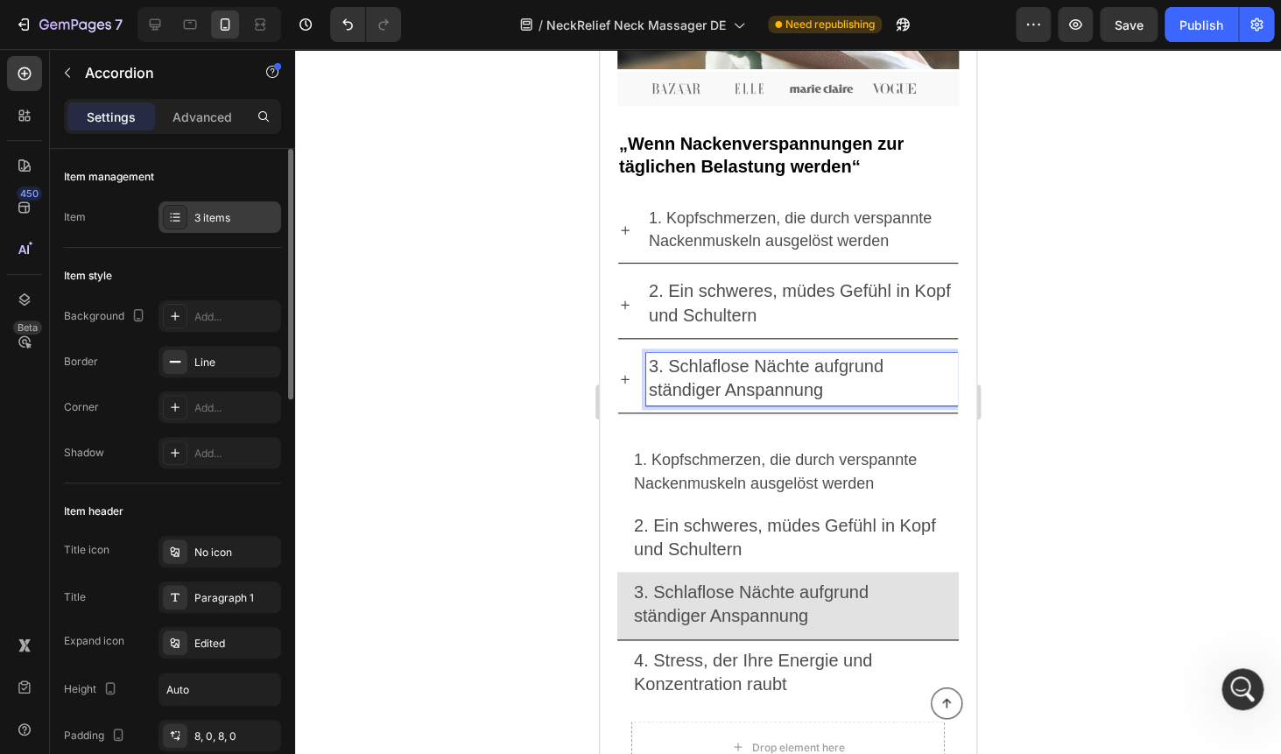
click at [208, 207] on div "3 items" at bounding box center [219, 217] width 123 height 32
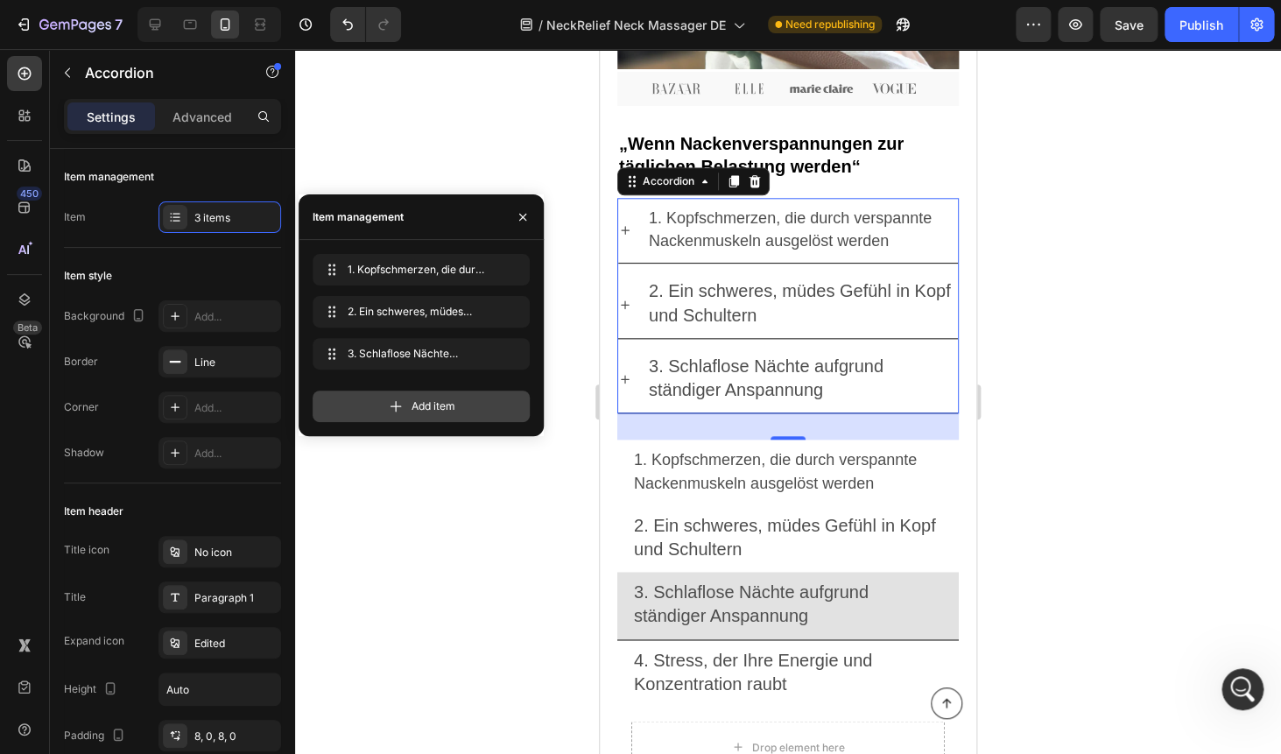
click at [372, 402] on div "Add item" at bounding box center [420, 406] width 217 height 32
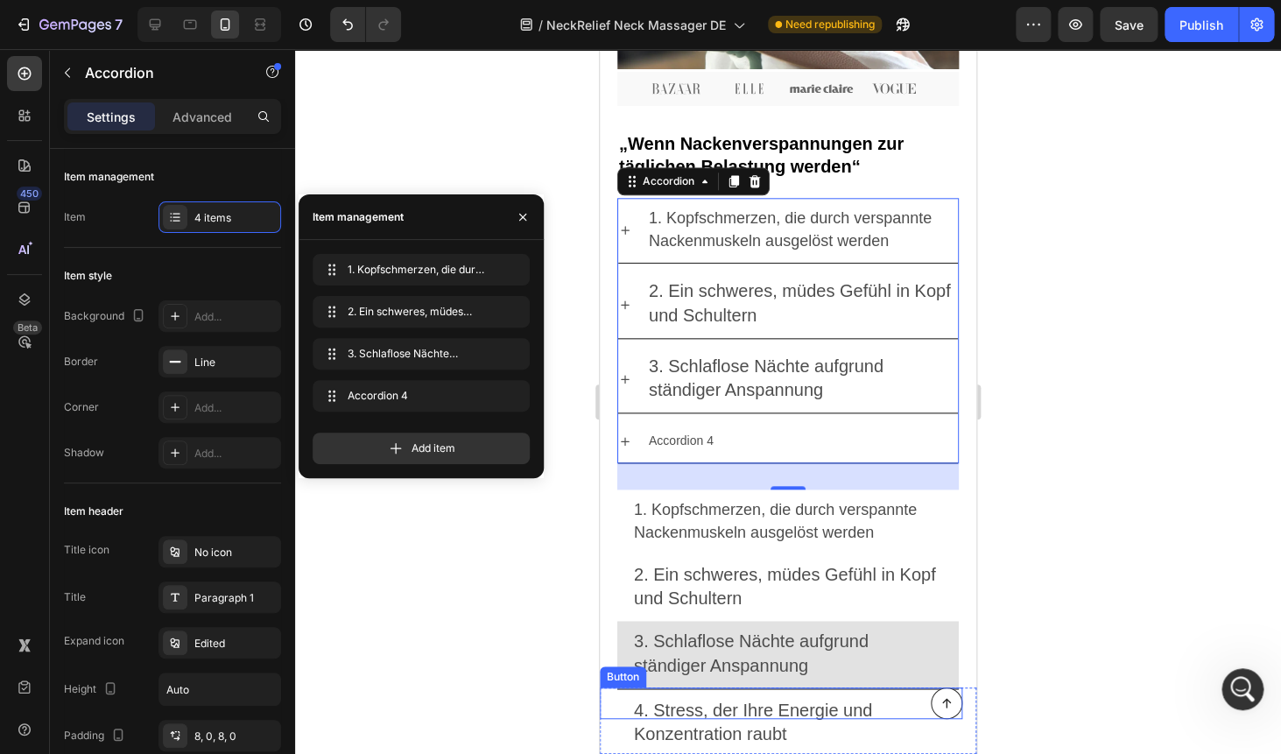
click at [728, 700] on div "Button" at bounding box center [781, 703] width 362 height 32
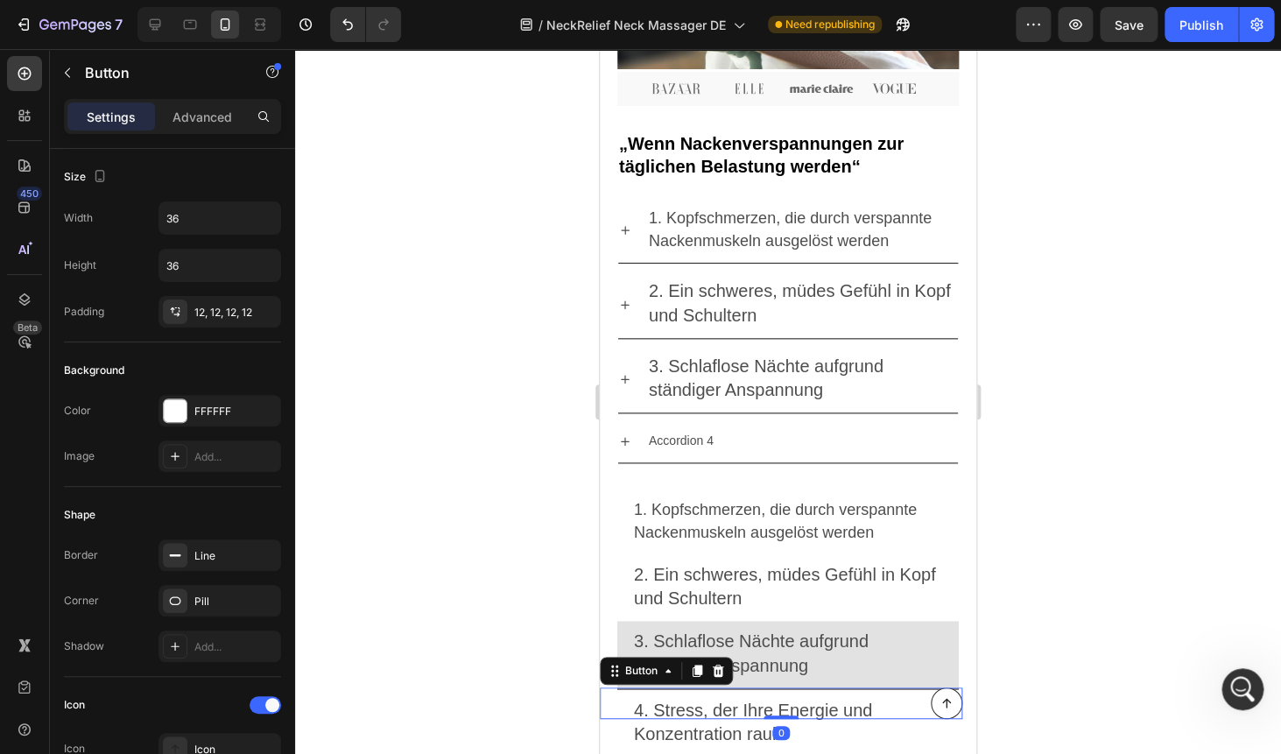
click at [728, 700] on div "Button 0" at bounding box center [781, 703] width 362 height 32
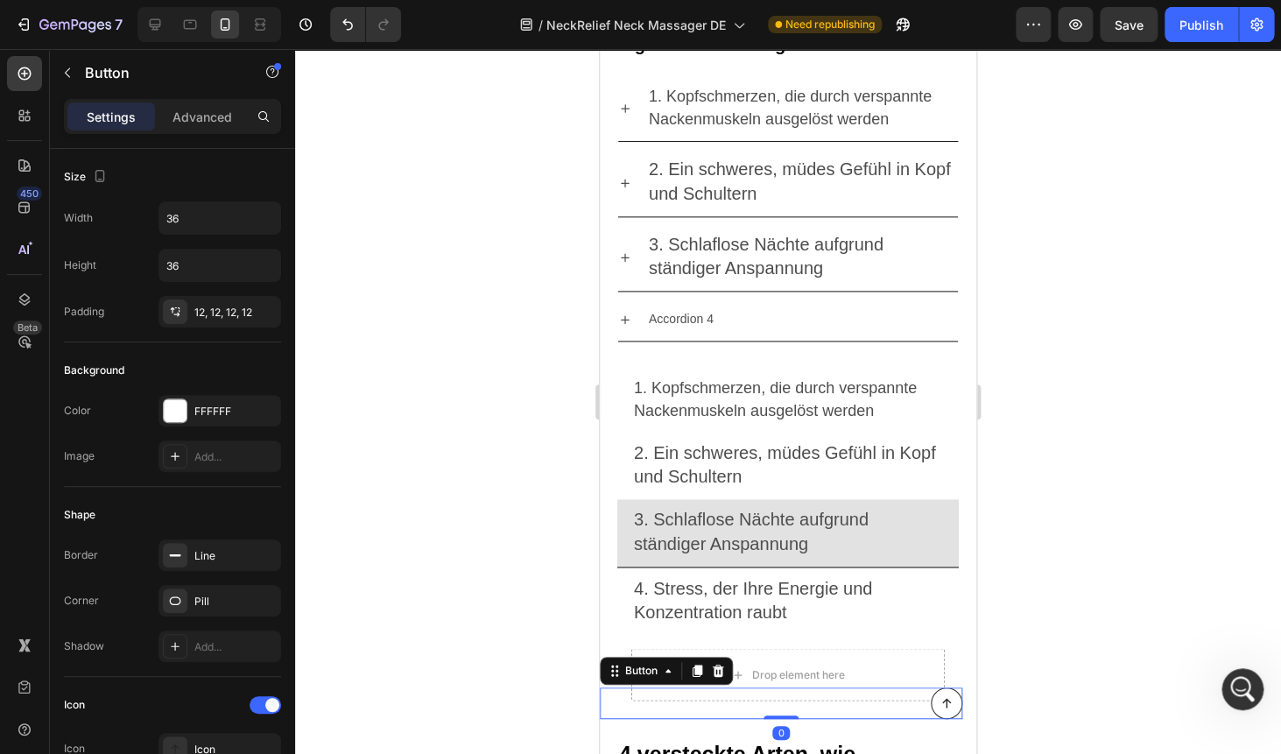
scroll to position [927, 0]
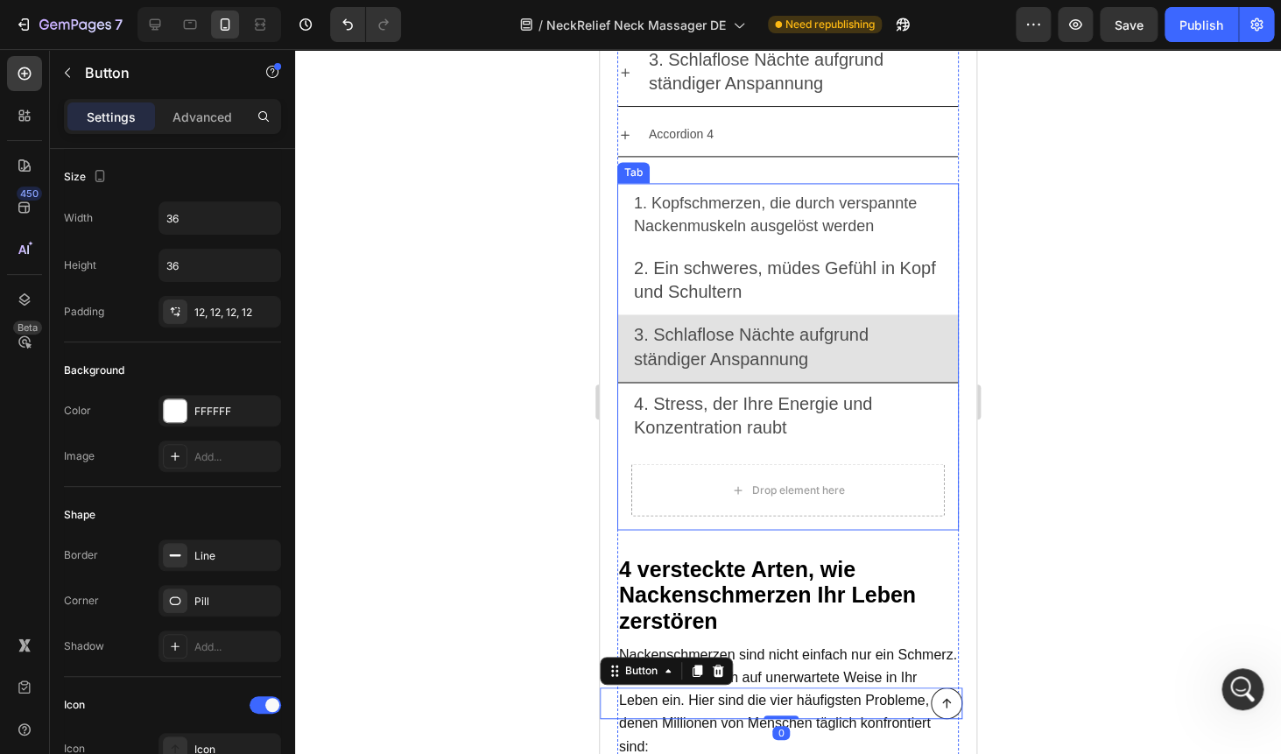
click at [717, 412] on p "4. Stress, der Ihre Energie und Konzentration raubt" at bounding box center [788, 415] width 308 height 47
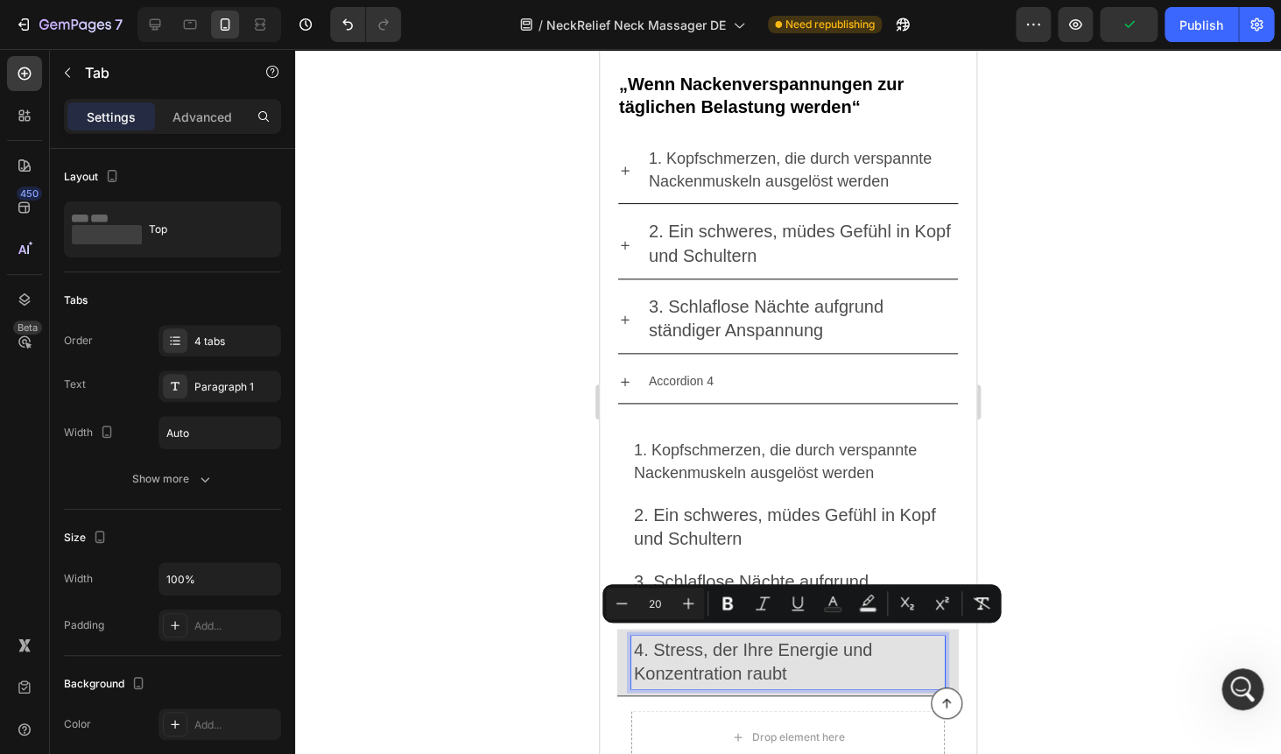
scroll to position [663, 0]
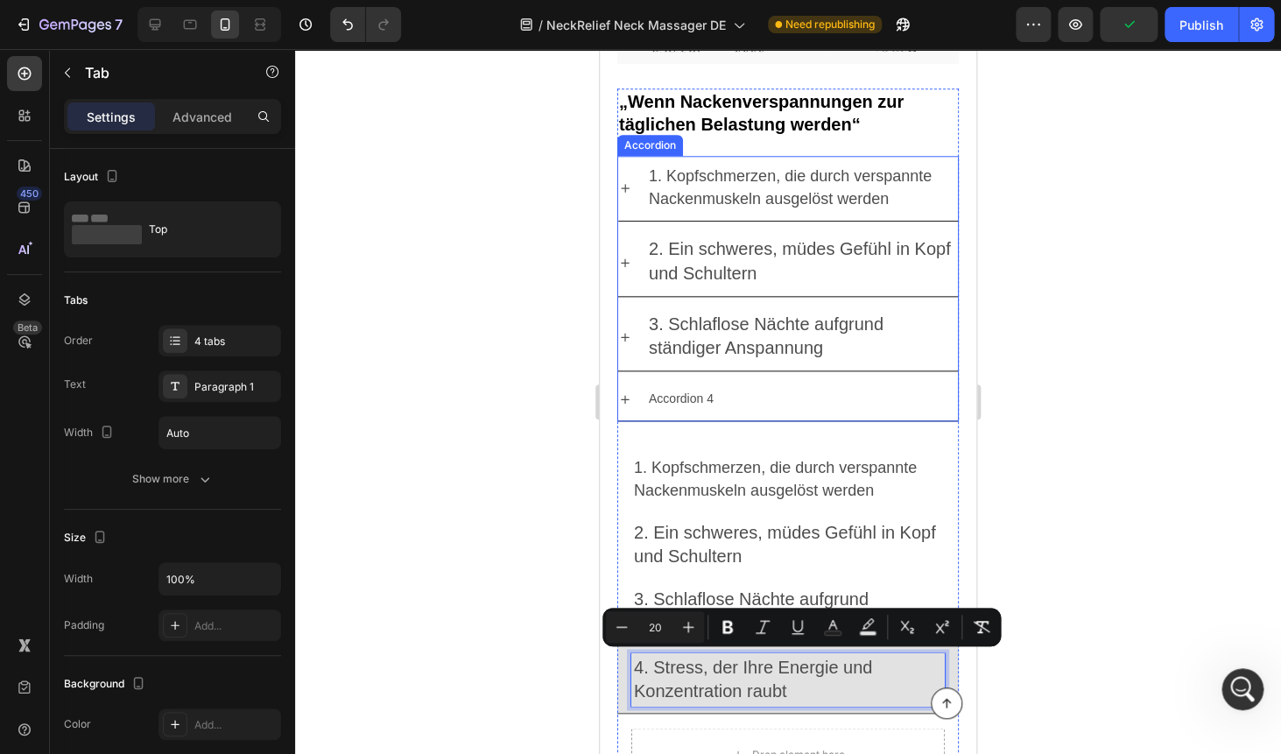
click at [678, 388] on div "Accordion 4" at bounding box center [681, 398] width 70 height 27
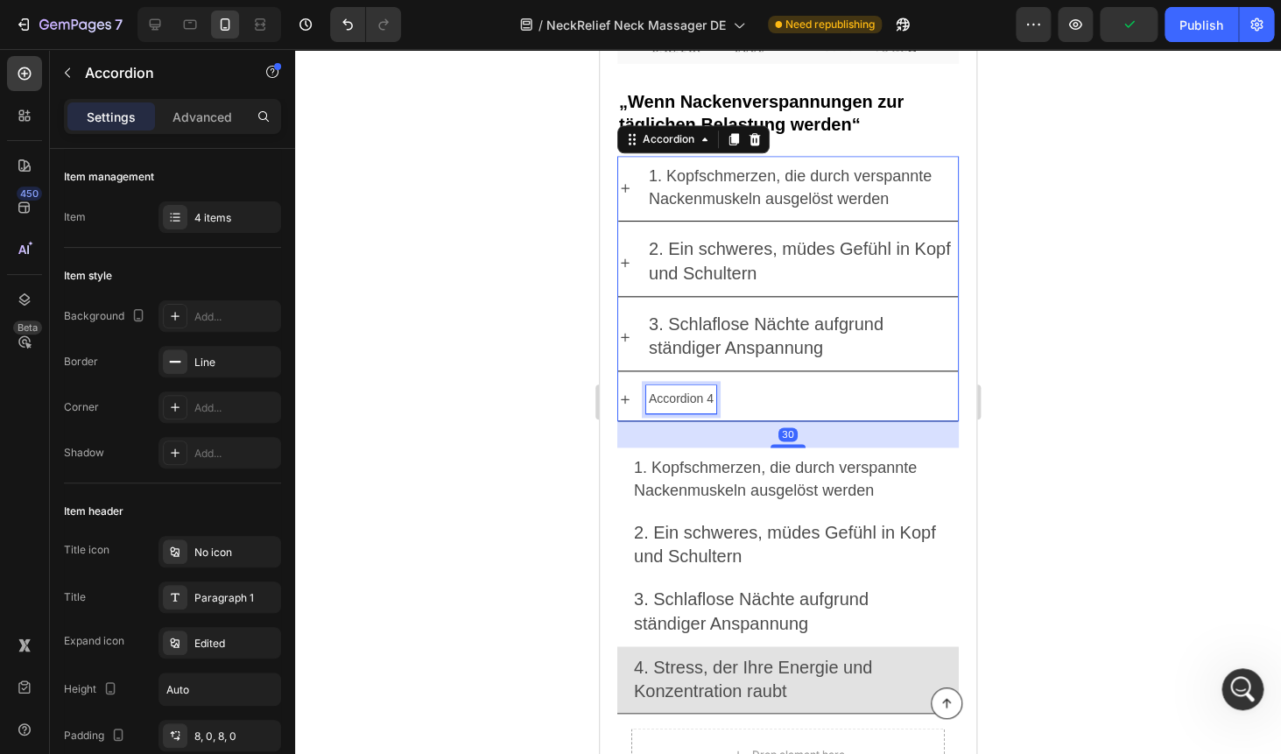
click at [678, 388] on p "Accordion 4" at bounding box center [681, 399] width 65 height 22
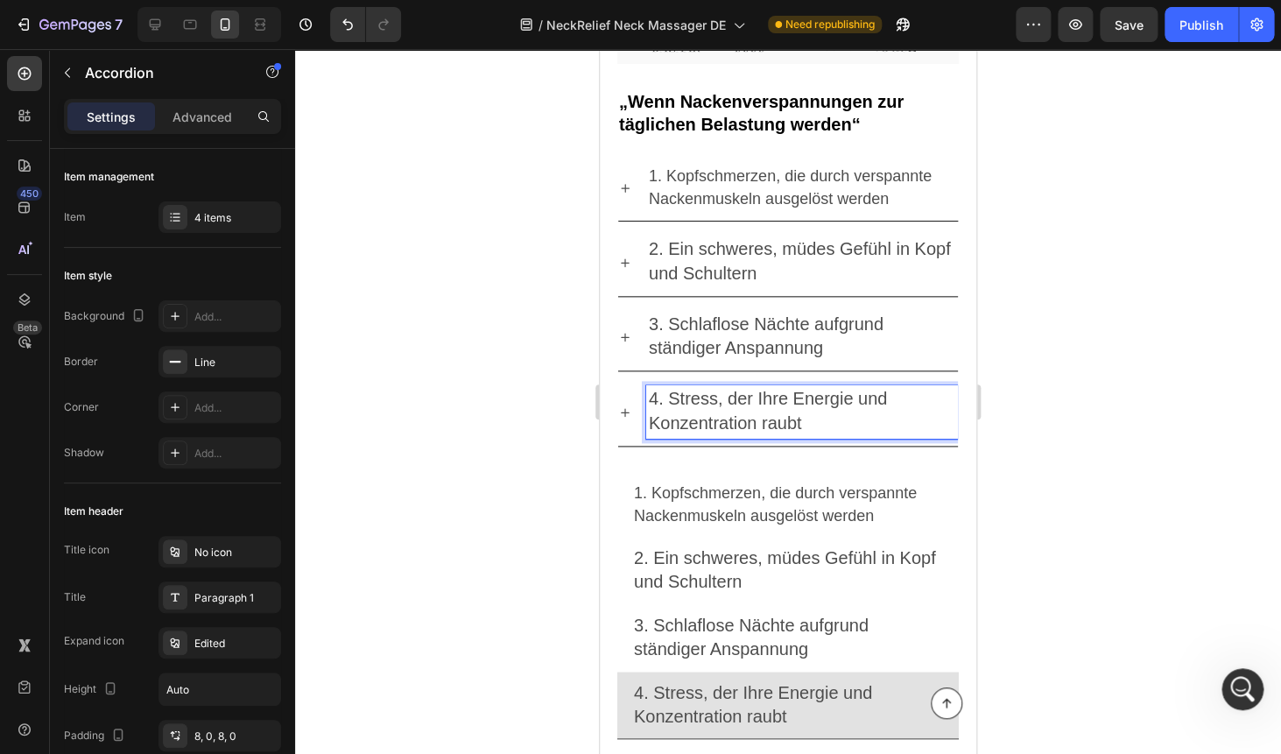
click at [1093, 267] on div at bounding box center [788, 401] width 986 height 705
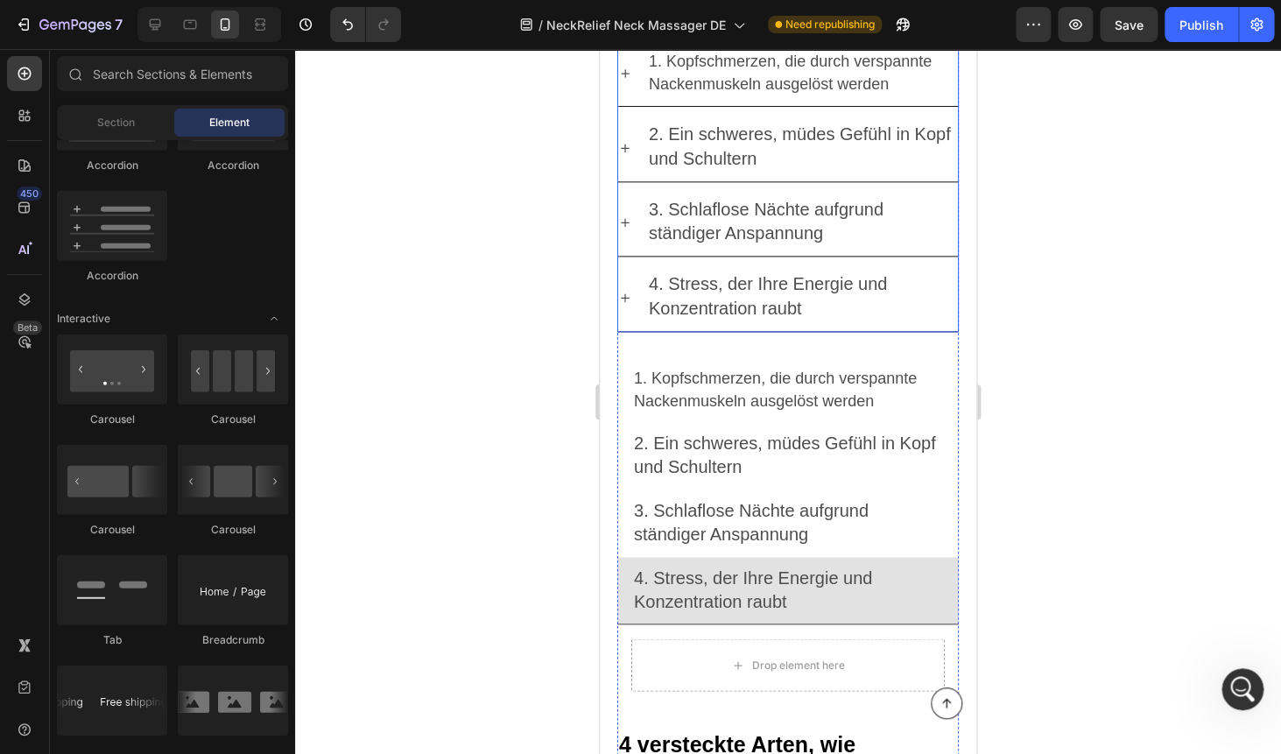
scroll to position [793, 0]
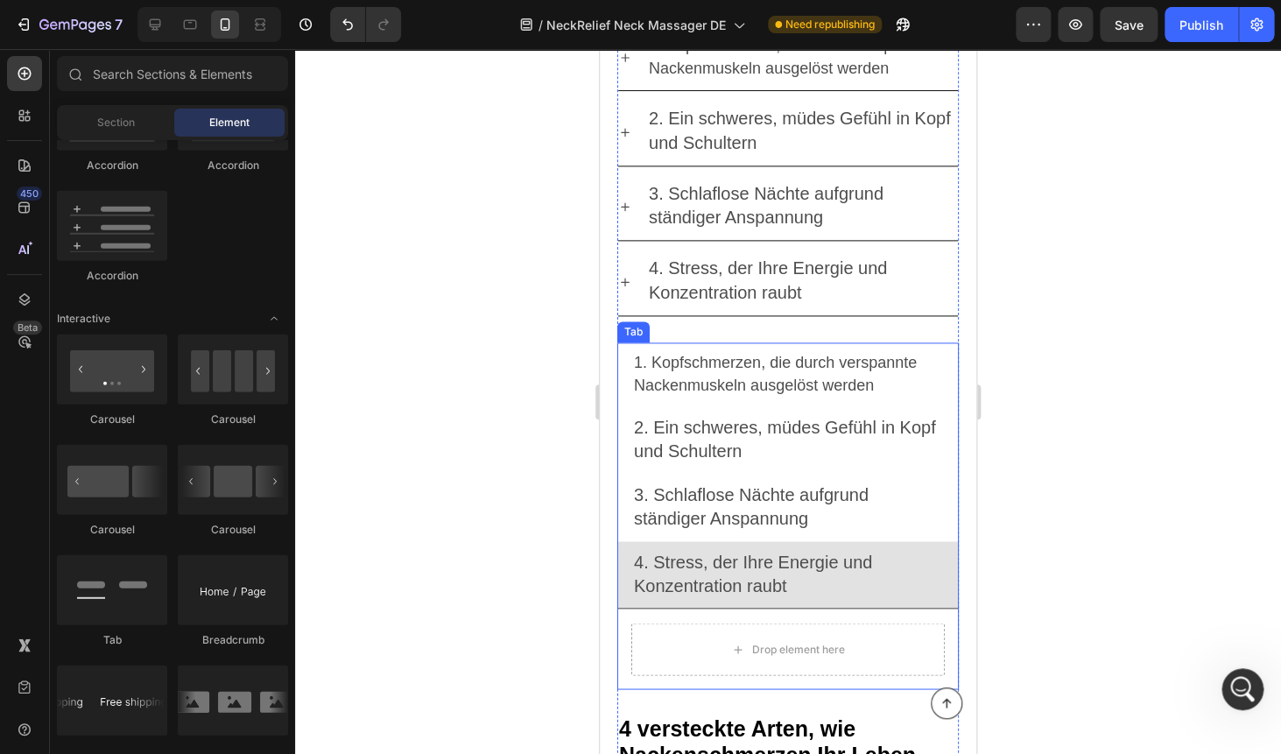
click at [621, 632] on div "Drop element here" at bounding box center [787, 648] width 341 height 81
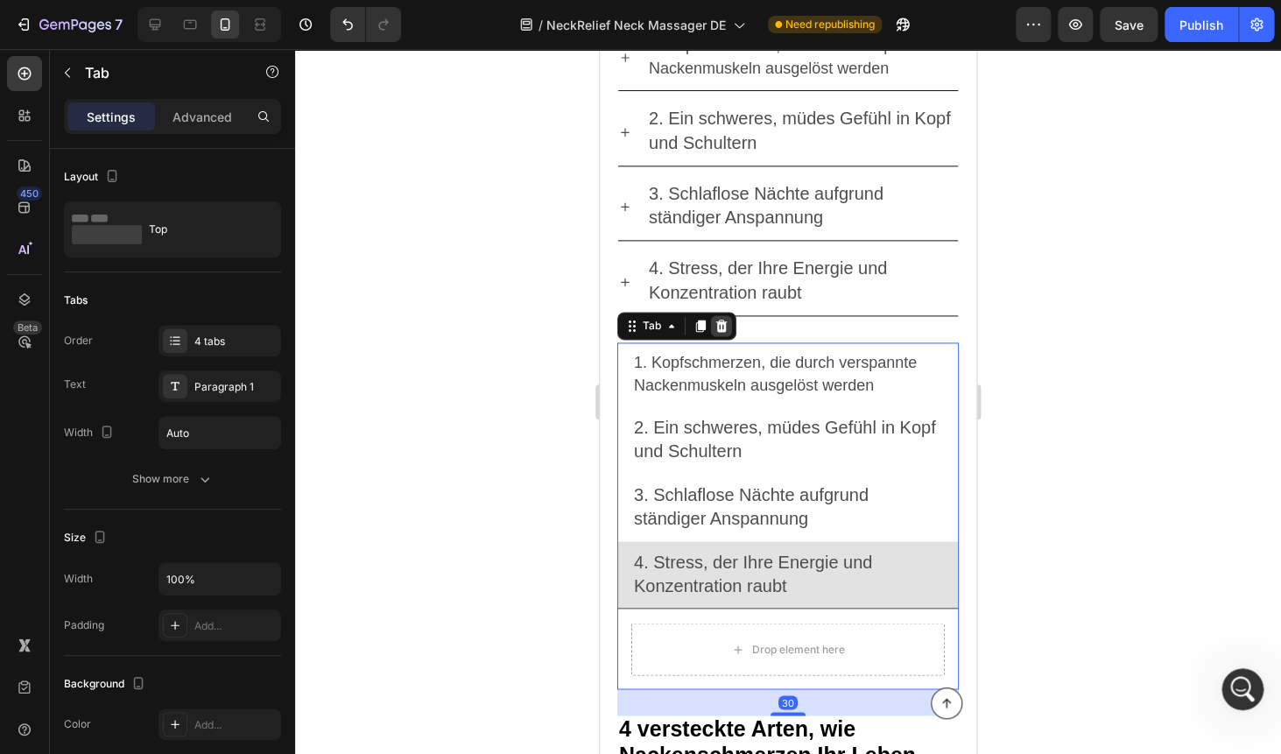
click at [720, 328] on icon at bounding box center [721, 325] width 11 height 12
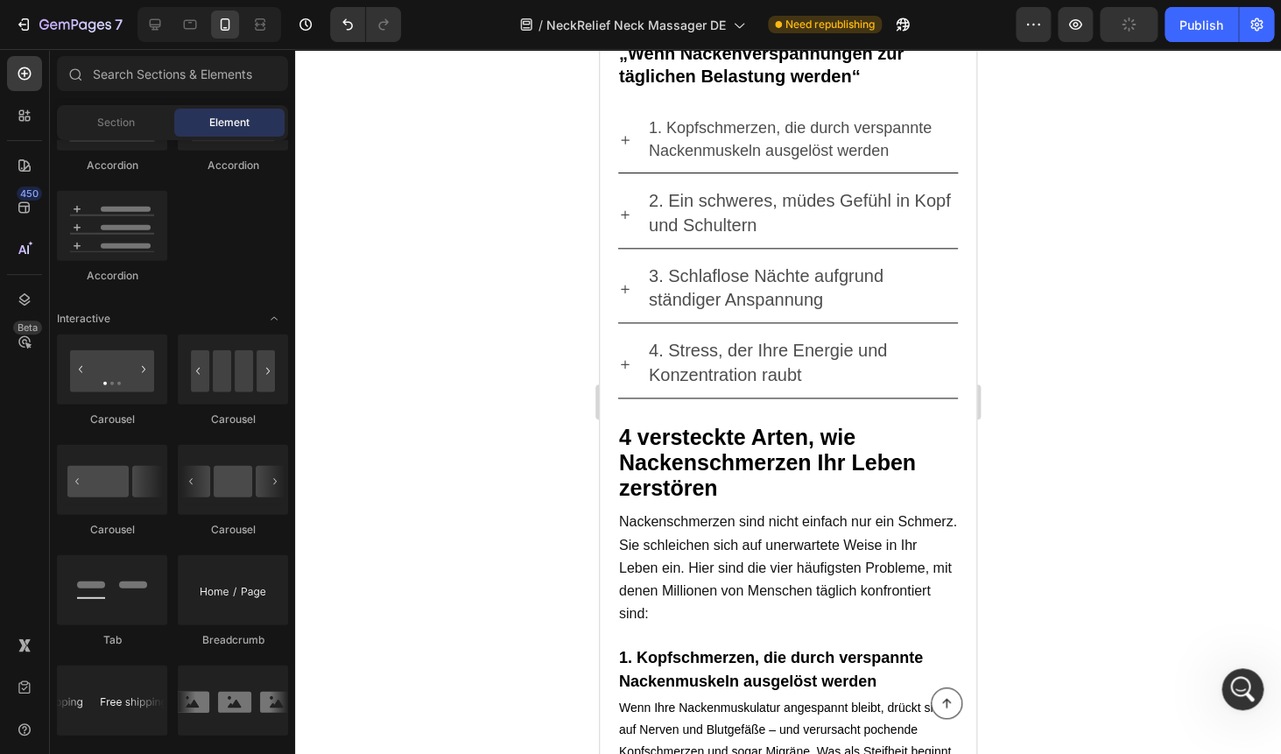
scroll to position [713, 0]
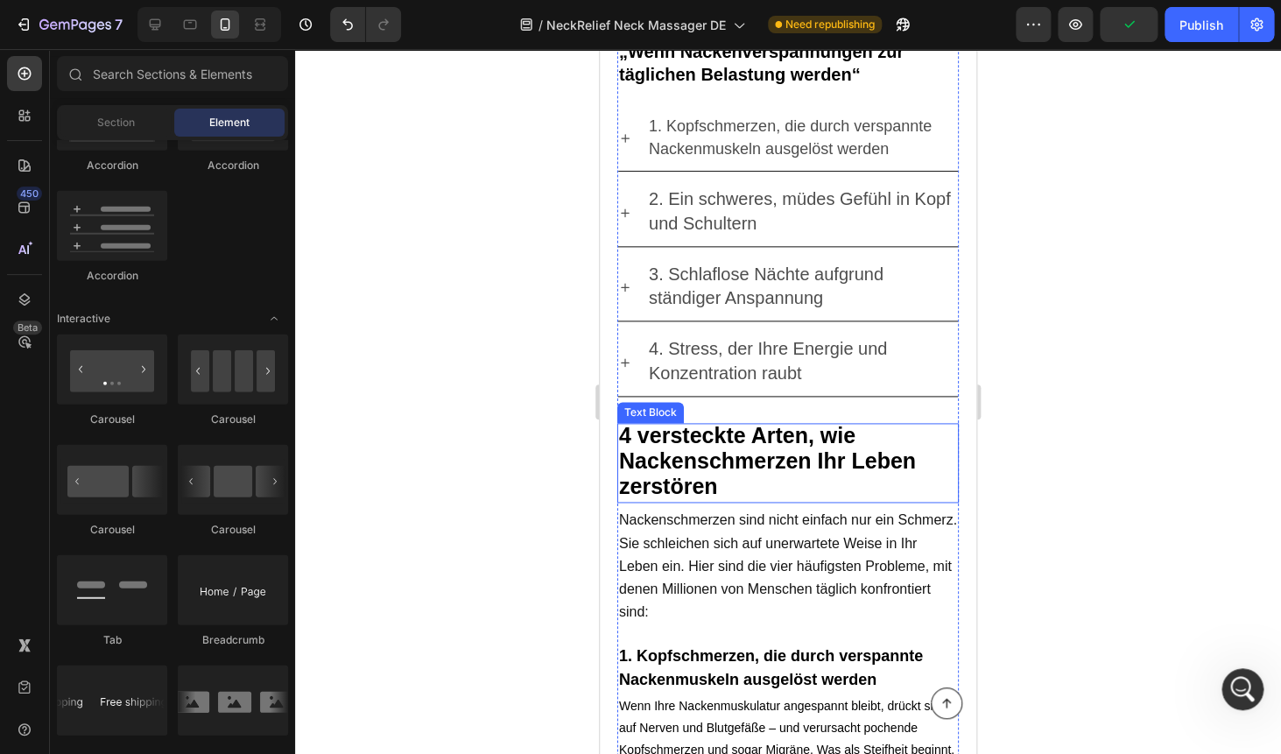
click at [663, 457] on strong "4 versteckte Arten, wie Nackenschmerzen Ihr Leben zerstören" at bounding box center [767, 460] width 297 height 75
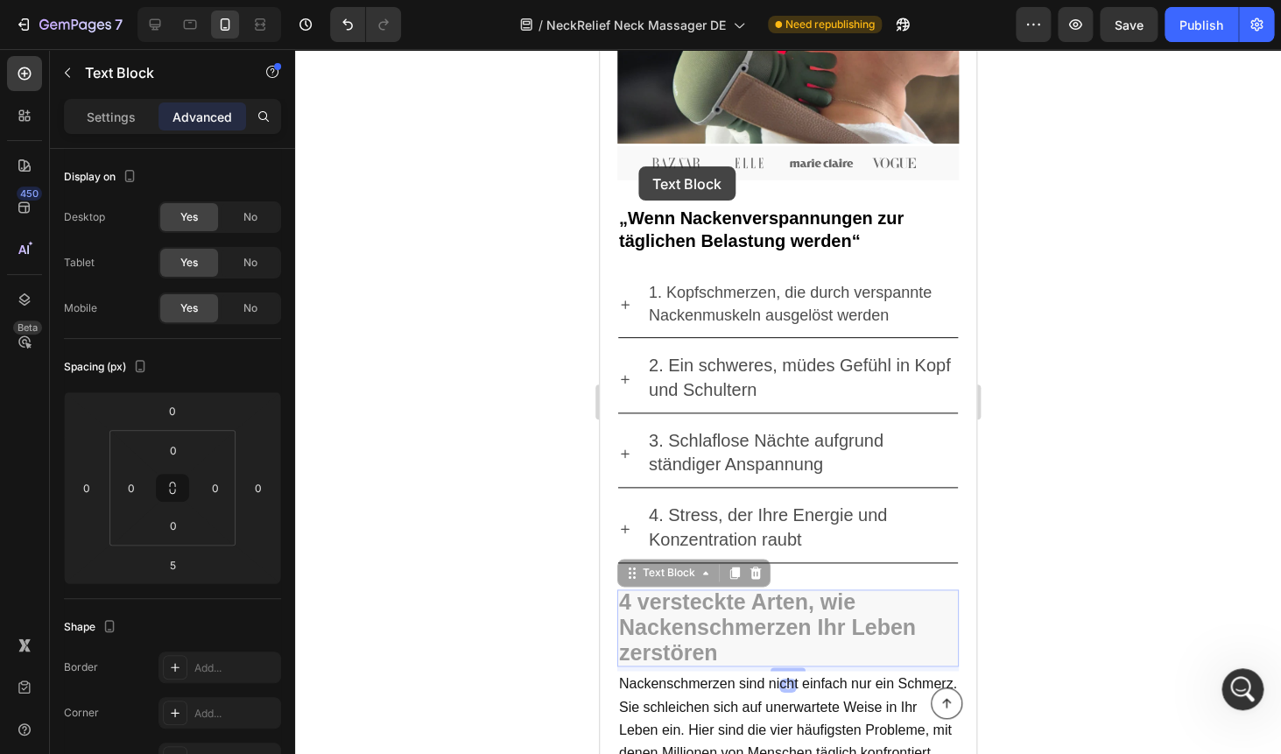
scroll to position [532, 0]
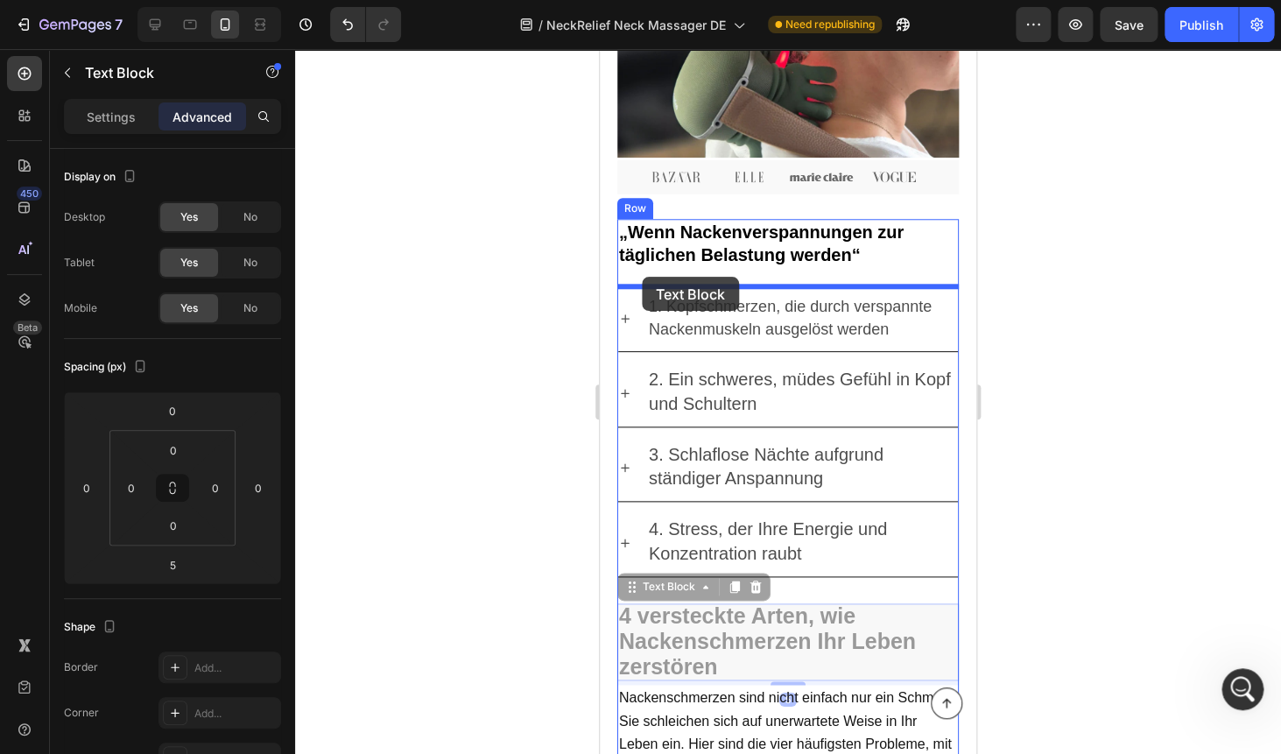
drag, startPoint x: 628, startPoint y: 410, endPoint x: 642, endPoint y: 277, distance: 133.7
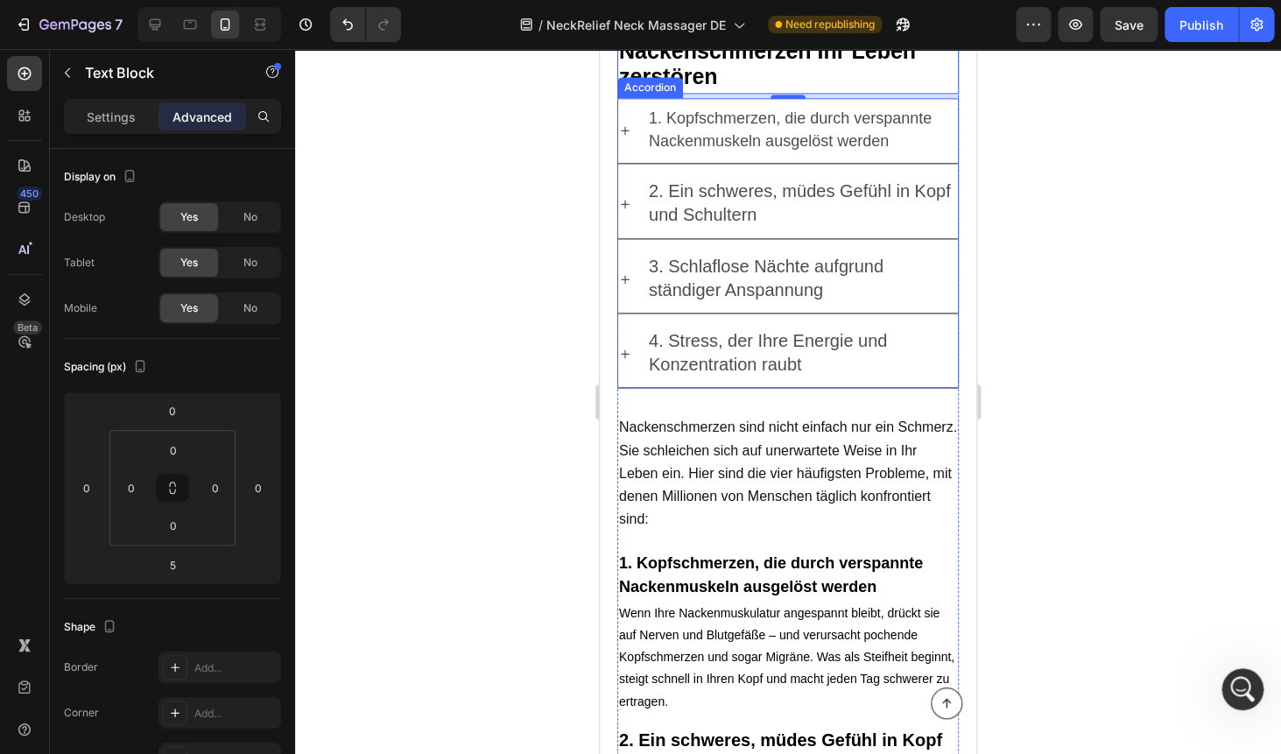
scroll to position [825, 0]
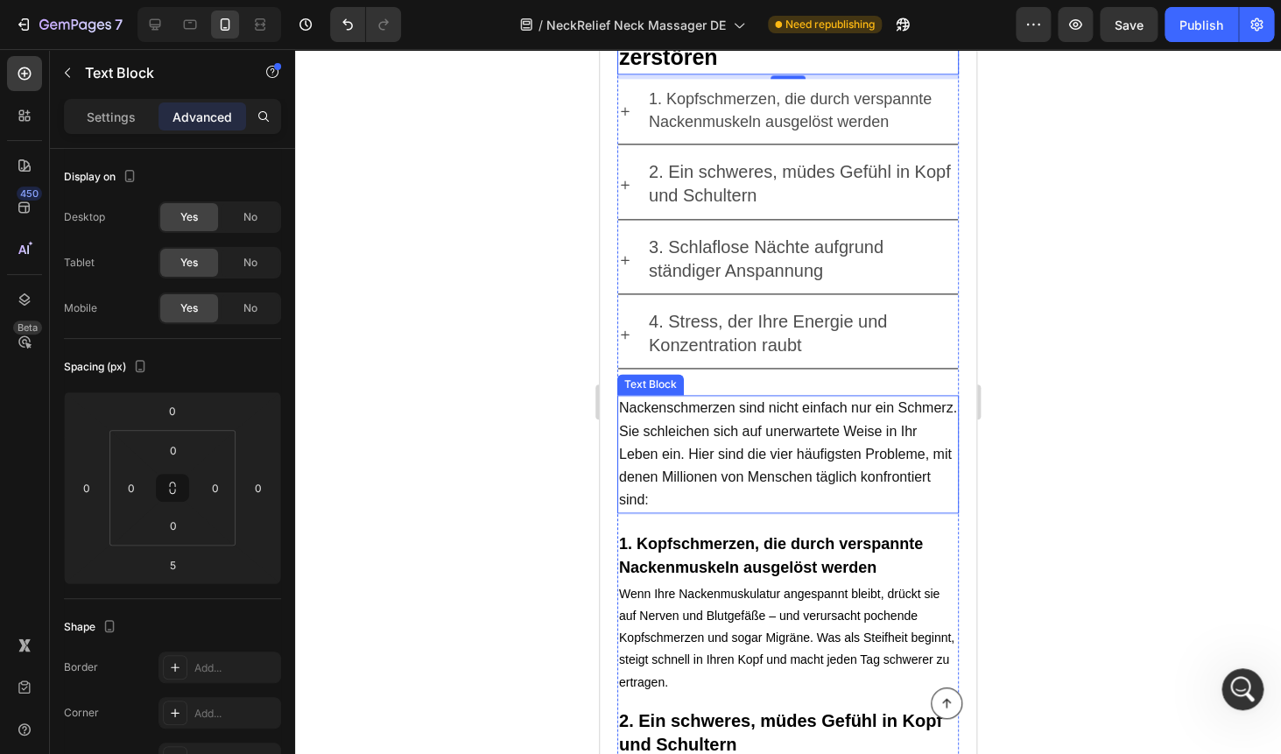
click at [676, 427] on span "Nackenschmerzen sind nicht einfach nur ein Schmerz. Sie schleichen sich auf une…" at bounding box center [788, 453] width 338 height 107
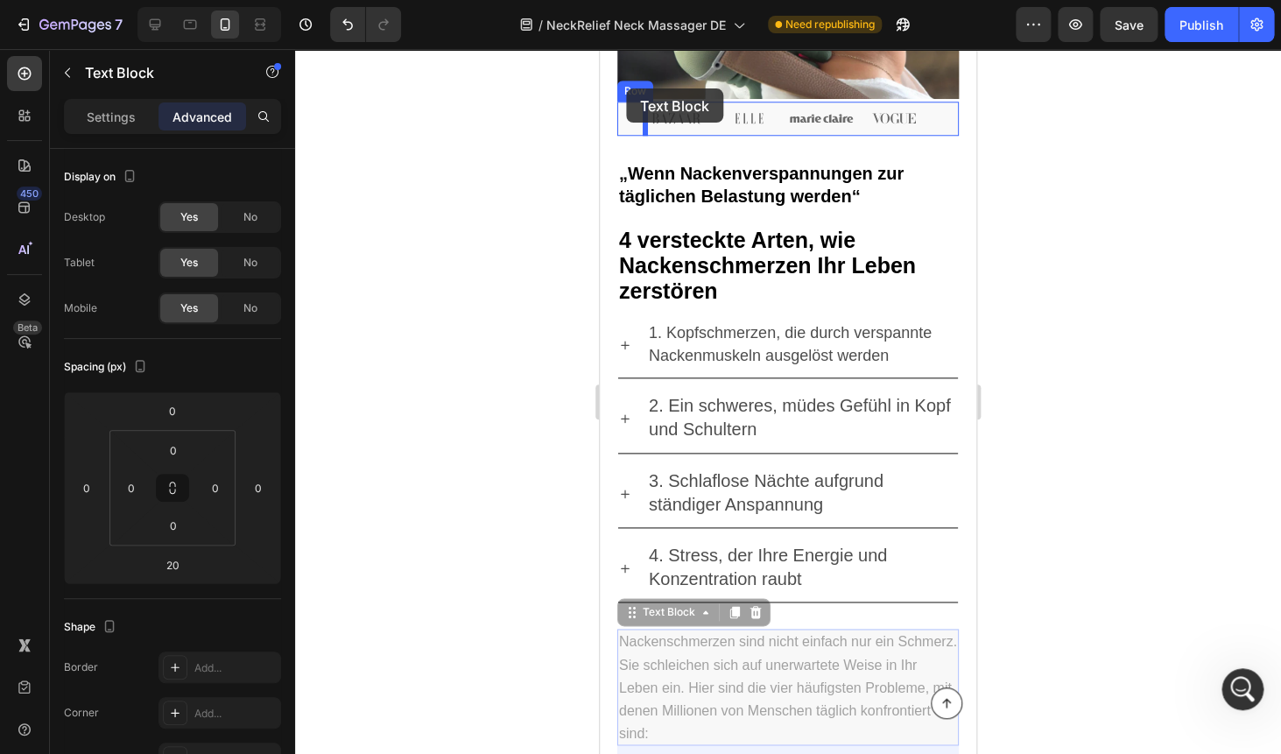
scroll to position [512, 0]
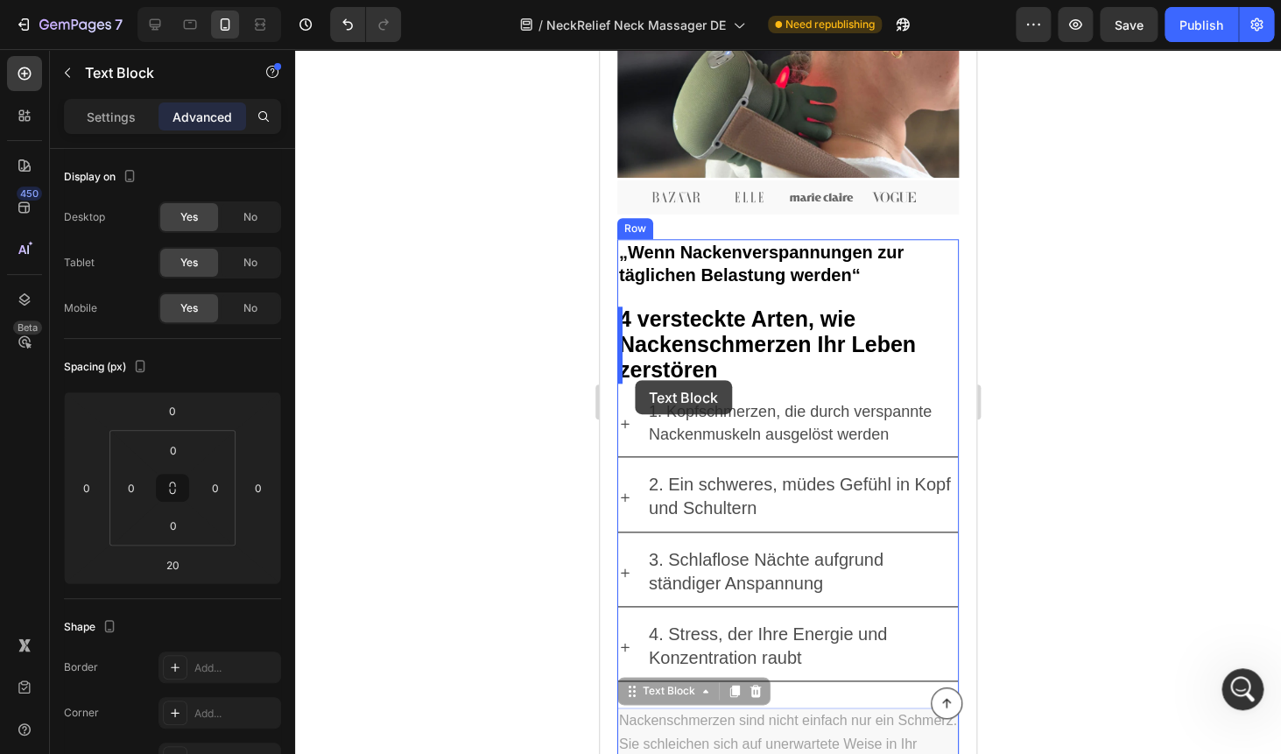
drag, startPoint x: 634, startPoint y: 371, endPoint x: 635, endPoint y: 381, distance: 9.7
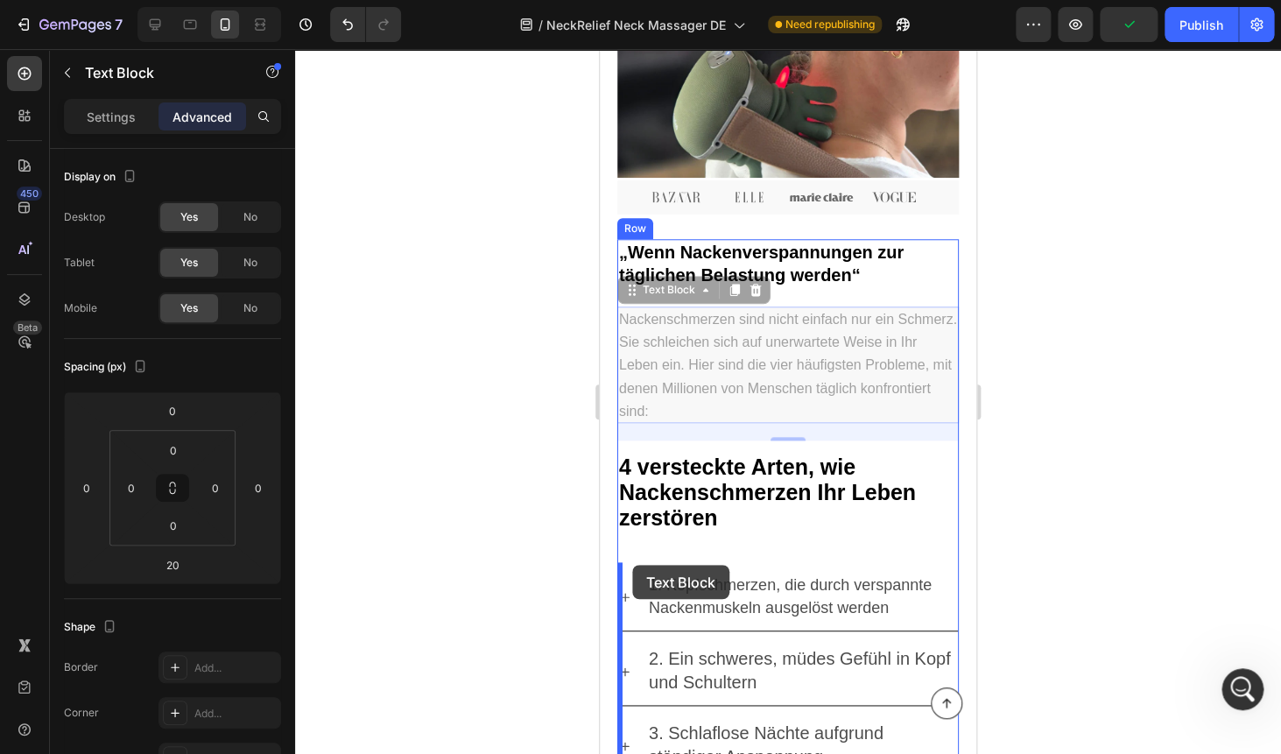
drag, startPoint x: 631, startPoint y: 291, endPoint x: 632, endPoint y: 565, distance: 273.1
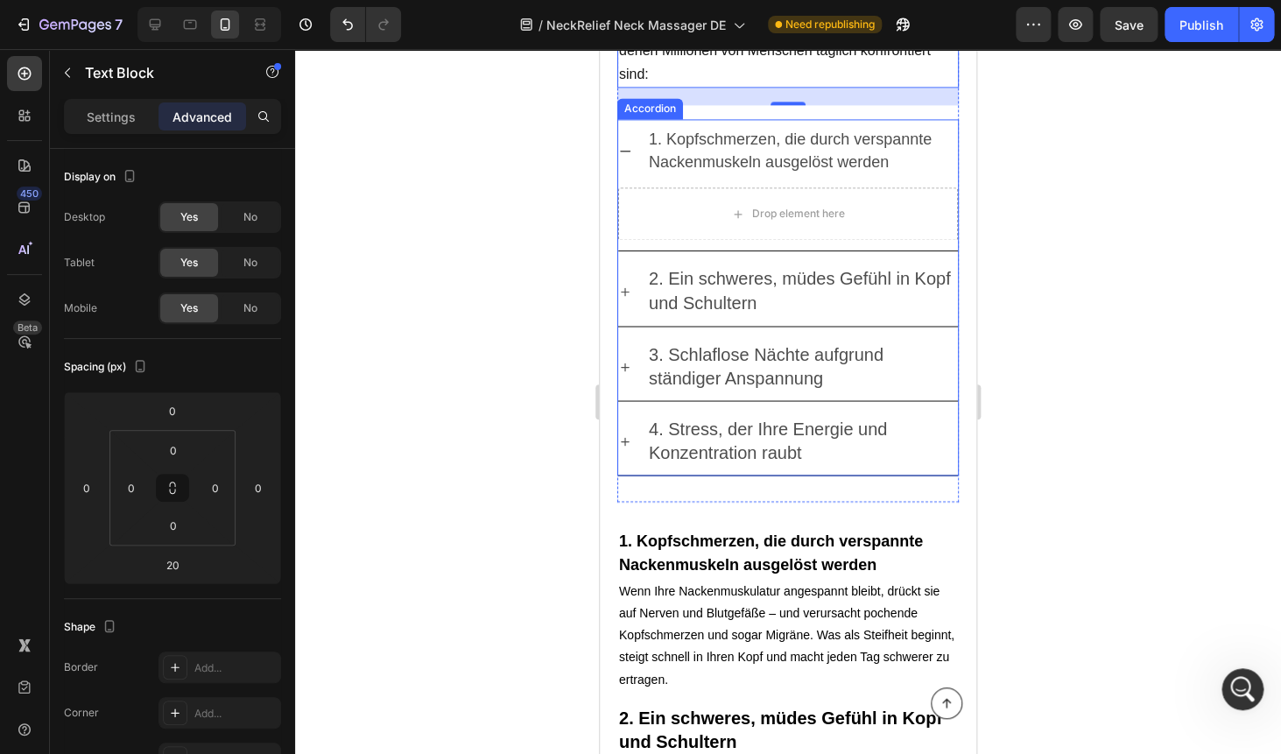
scroll to position [1001, 0]
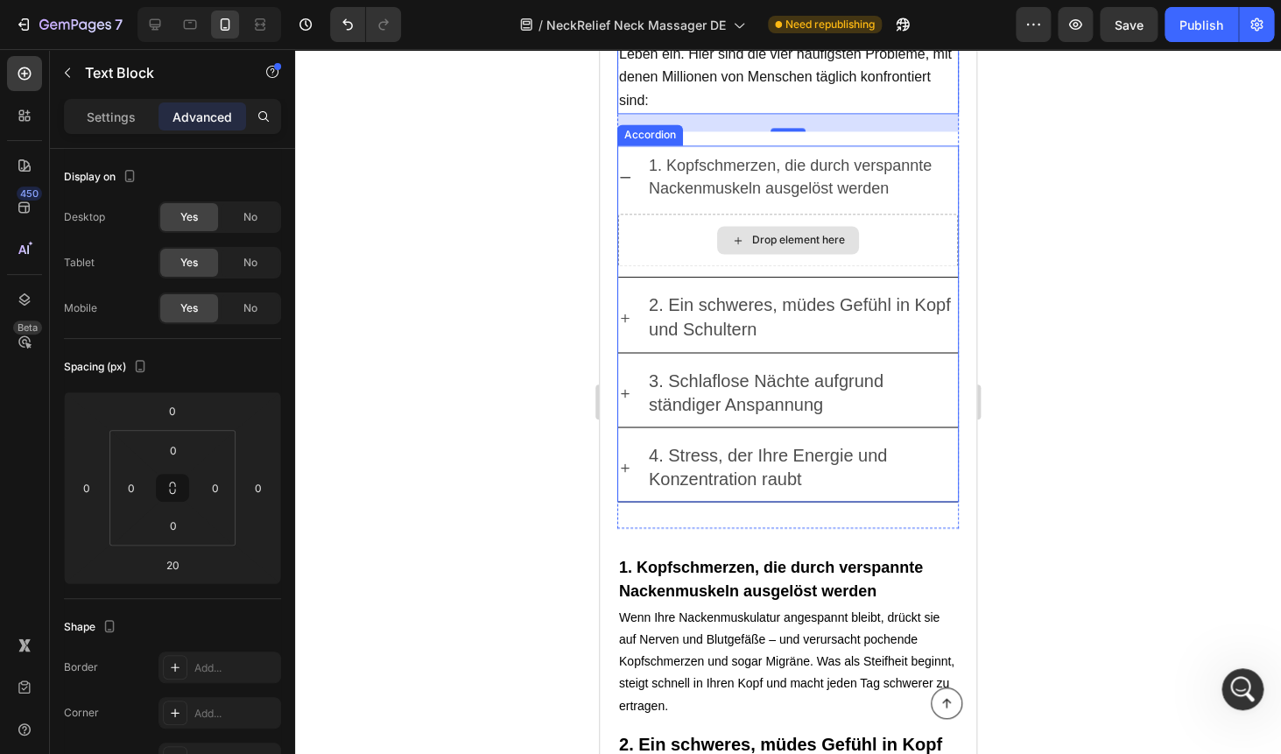
click at [747, 236] on div "Drop element here" at bounding box center [788, 240] width 142 height 28
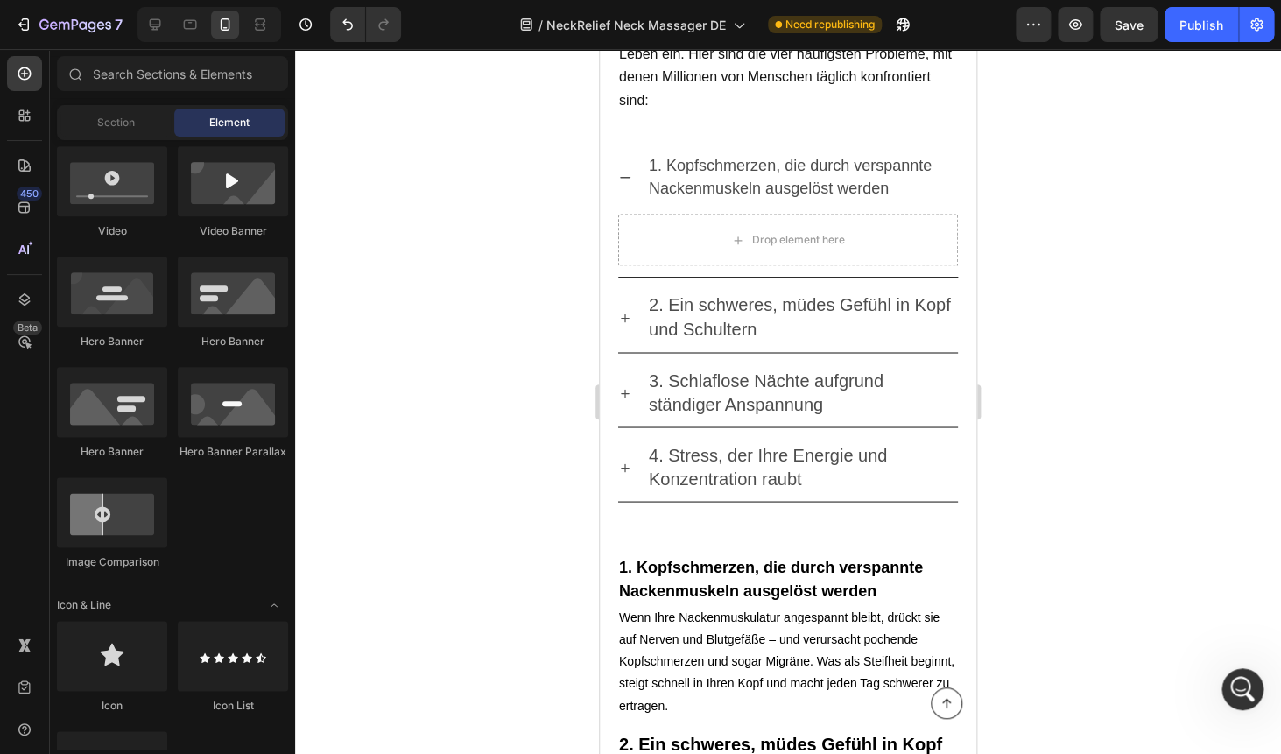
scroll to position [0, 0]
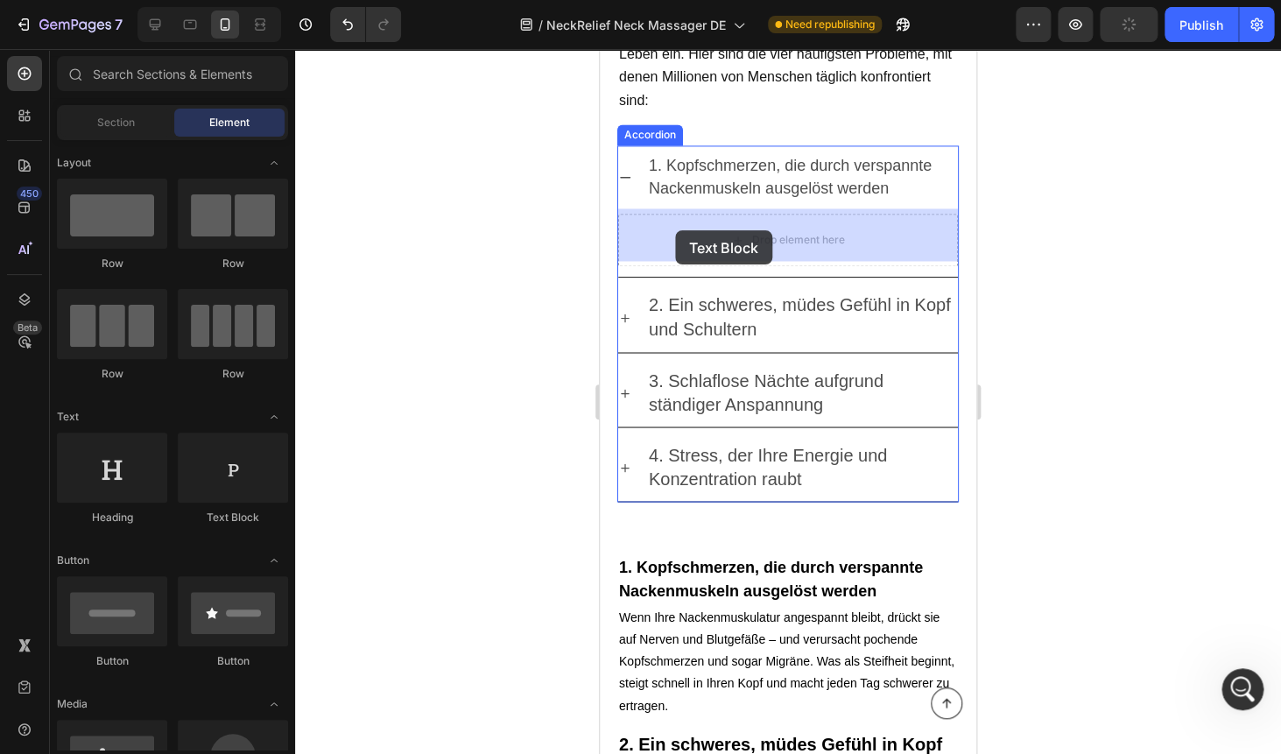
drag, startPoint x: 804, startPoint y: 520, endPoint x: 676, endPoint y: 229, distance: 317.8
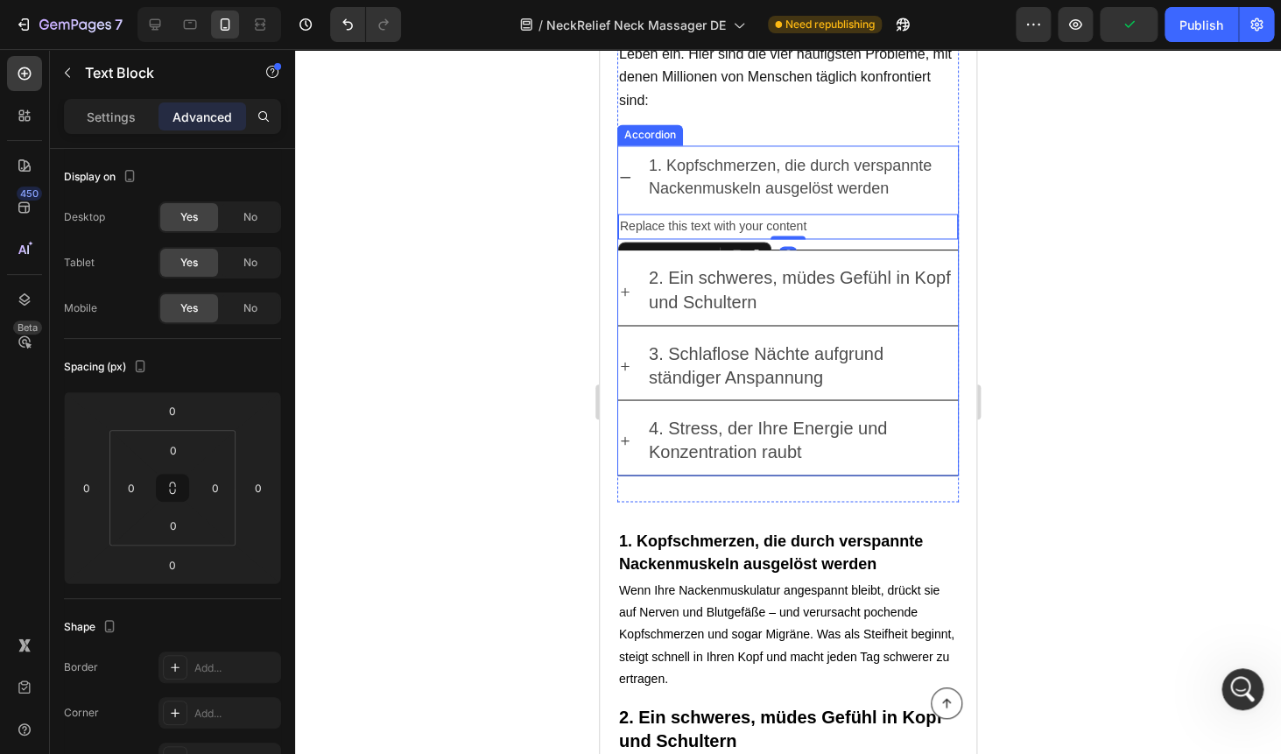
click at [691, 281] on span "2. Ein schweres, müdes Gefühl in Kopf und Schultern" at bounding box center [800, 289] width 302 height 43
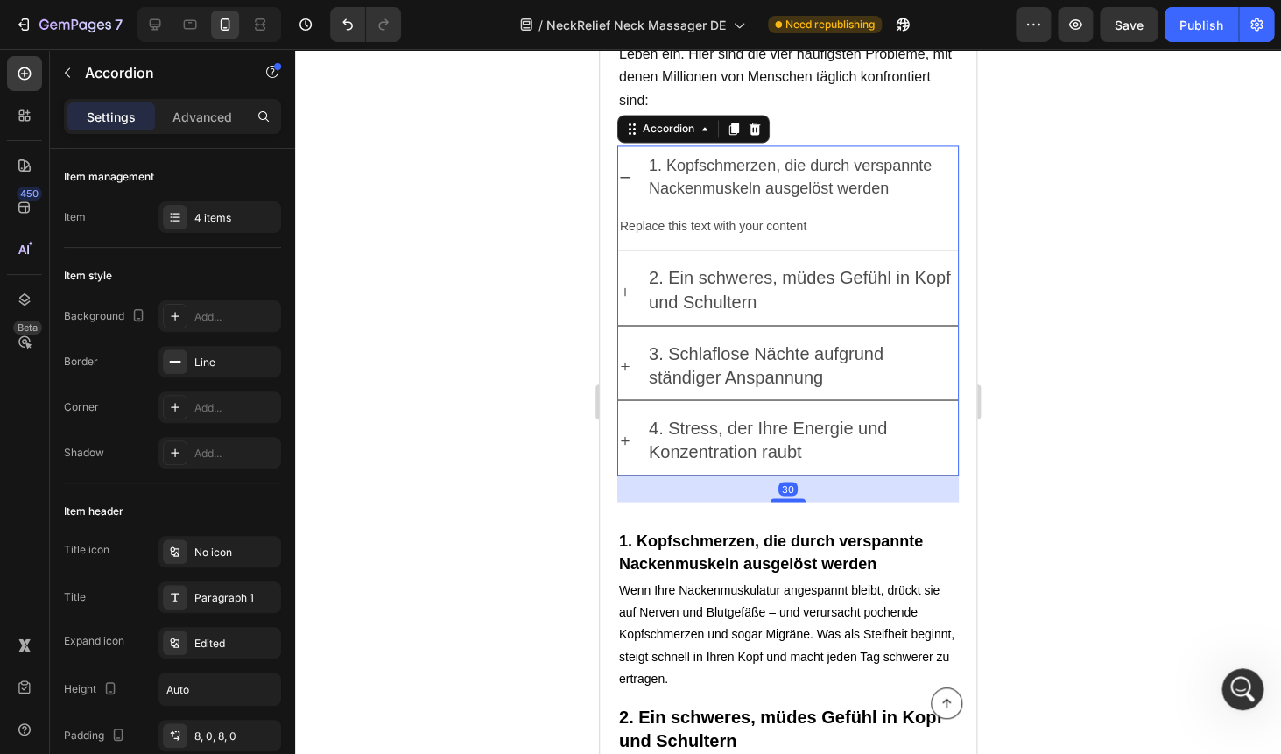
click at [624, 288] on icon at bounding box center [625, 291] width 14 height 14
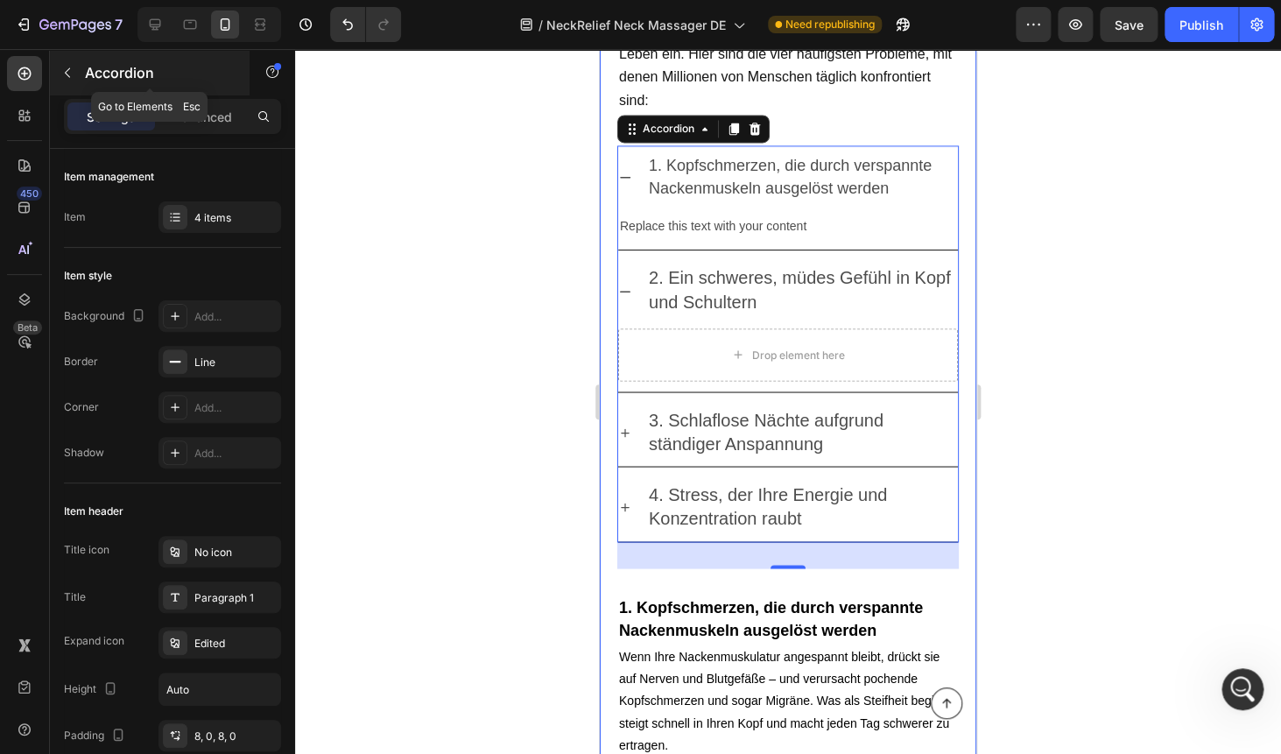
click at [72, 74] on icon "button" at bounding box center [67, 73] width 14 height 14
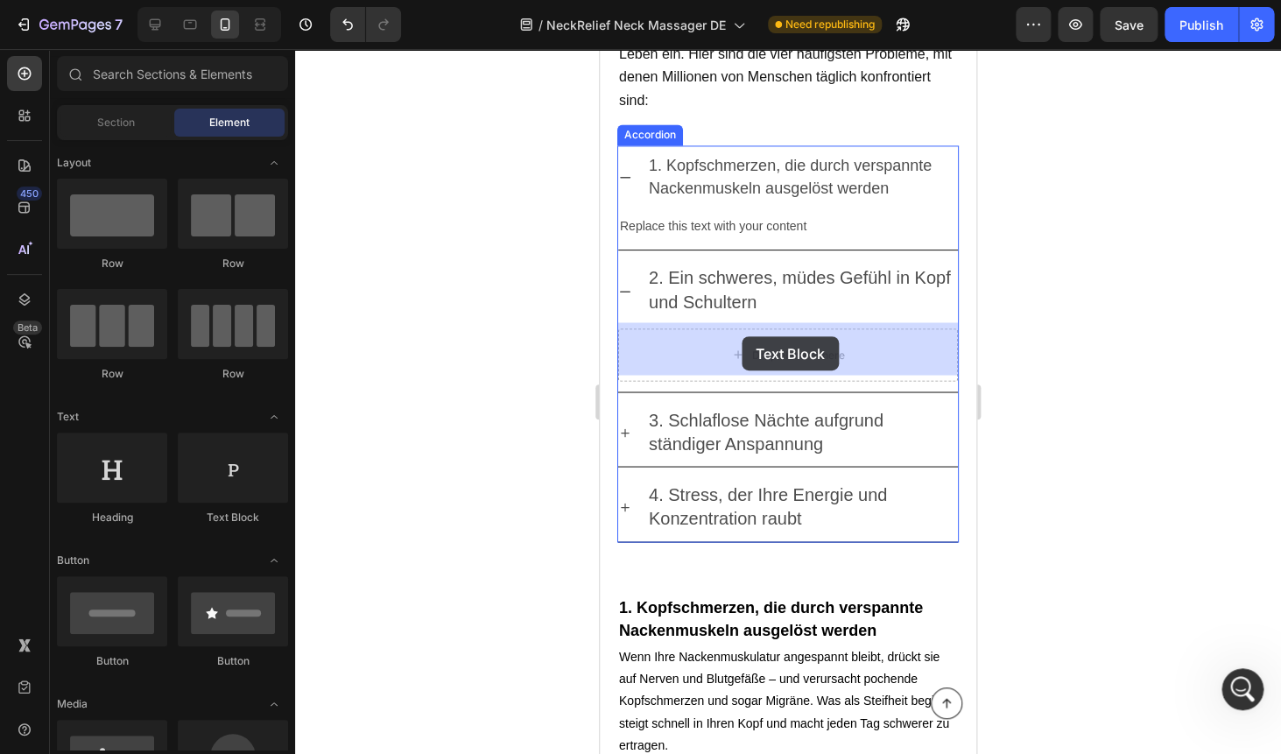
drag, startPoint x: 825, startPoint y: 520, endPoint x: 741, endPoint y: 336, distance: 201.8
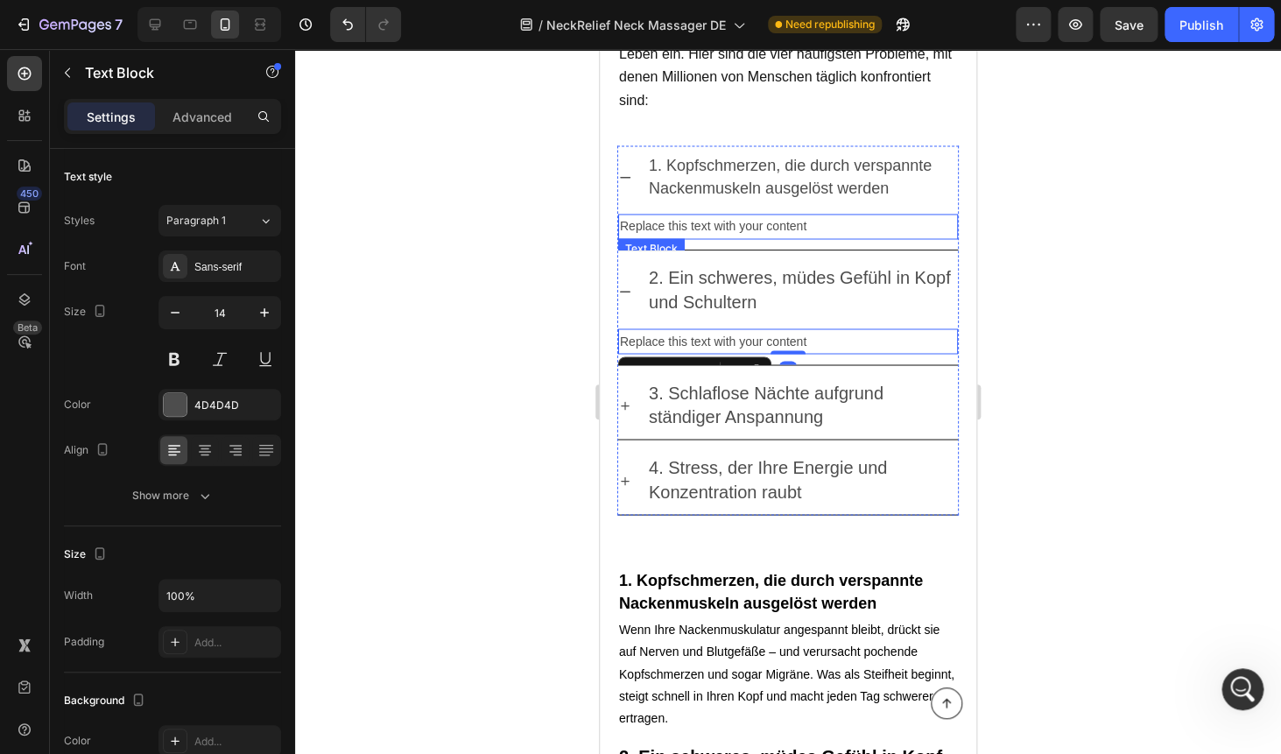
click at [688, 224] on div "Replace this text with your content" at bounding box center [788, 226] width 340 height 25
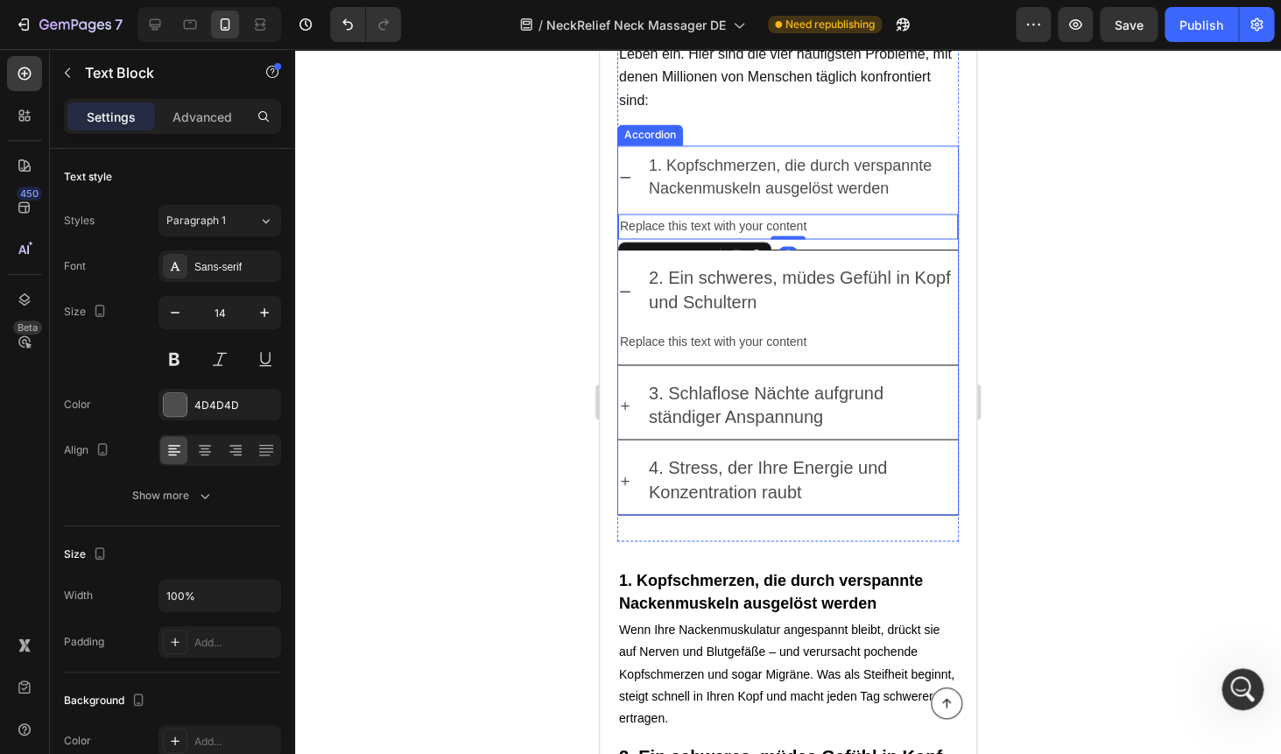
scroll to position [1038, 0]
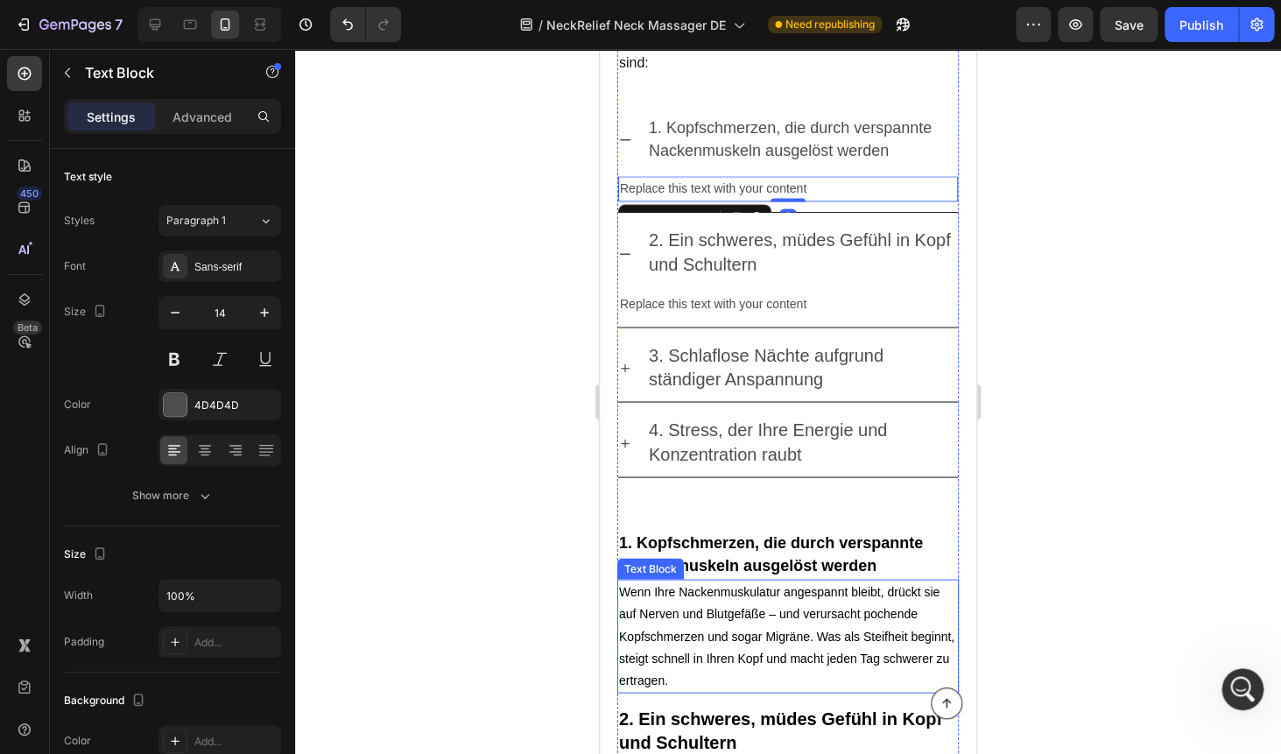
click at [693, 621] on p "Wenn Ihre Nackenmuskulatur angespannt bleibt, drückt sie auf Nerven und Blutgef…" at bounding box center [788, 635] width 338 height 110
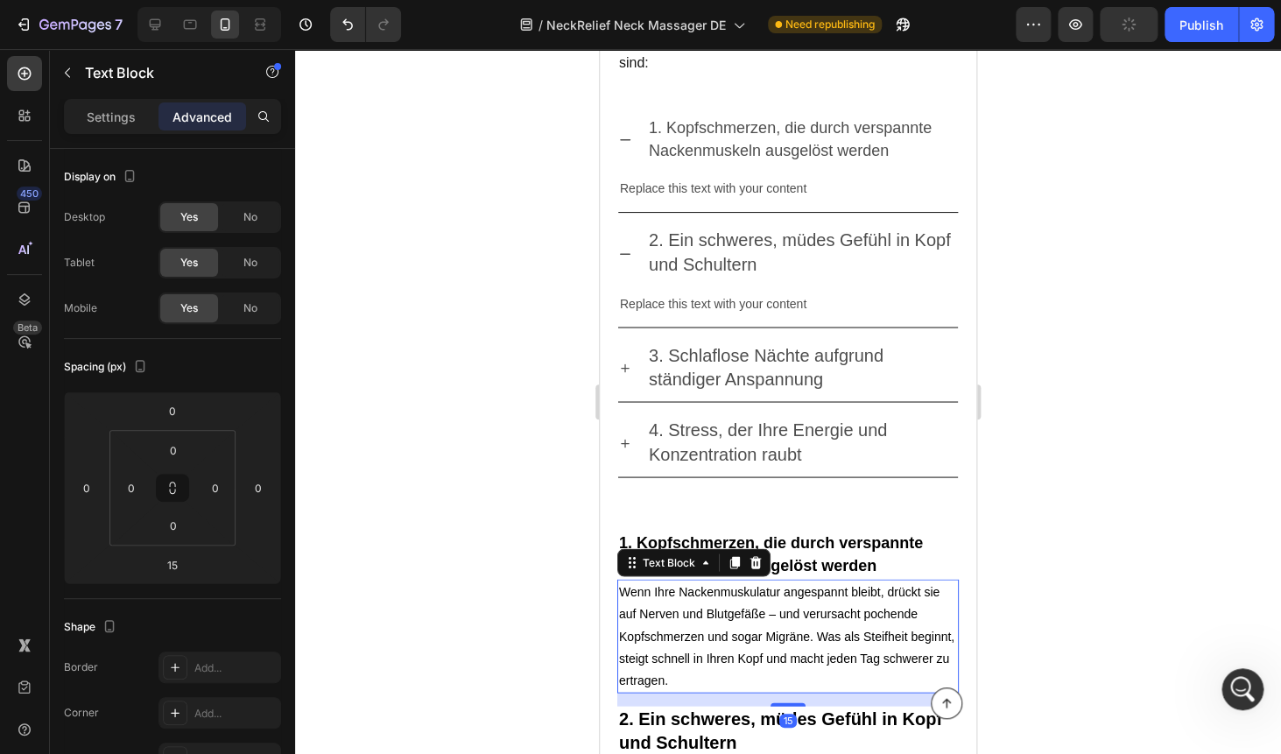
click at [693, 621] on p "Wenn Ihre Nackenmuskulatur angespannt bleibt, drückt sie auf Nerven und Blutgef…" at bounding box center [788, 635] width 338 height 110
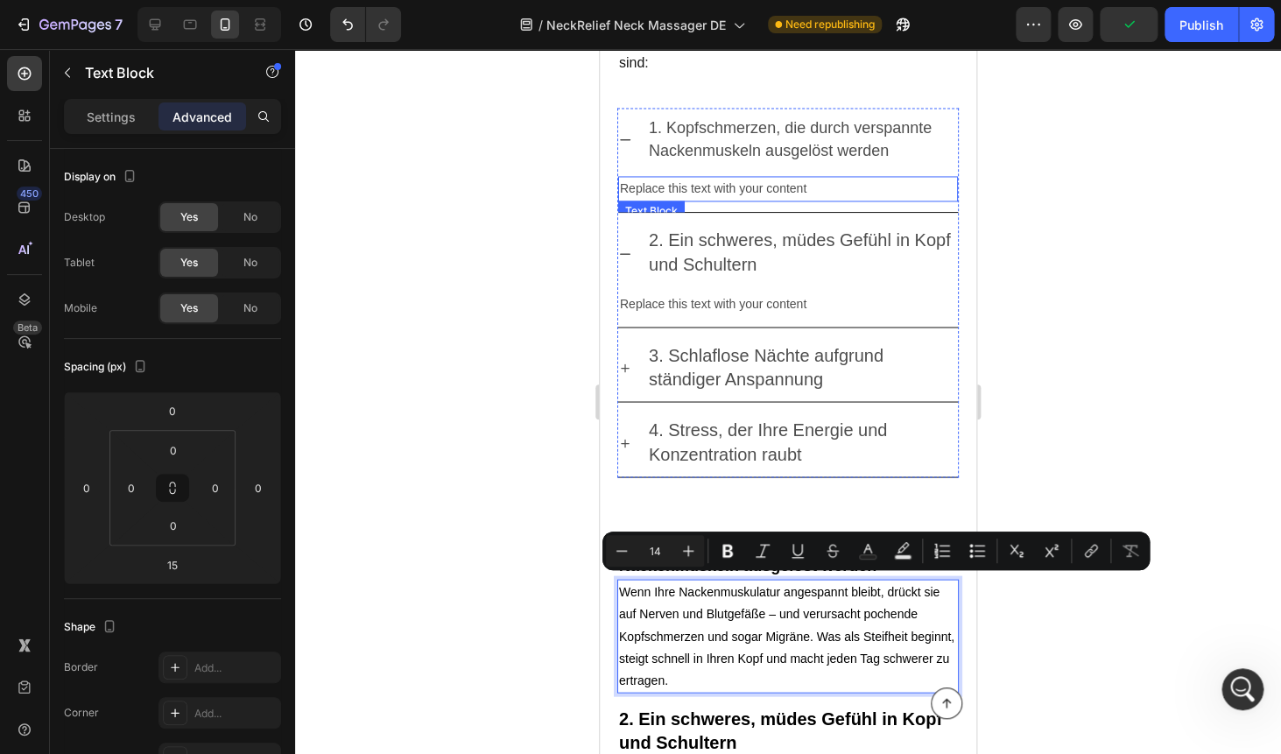
click at [660, 181] on div "Replace this text with your content" at bounding box center [788, 188] width 340 height 25
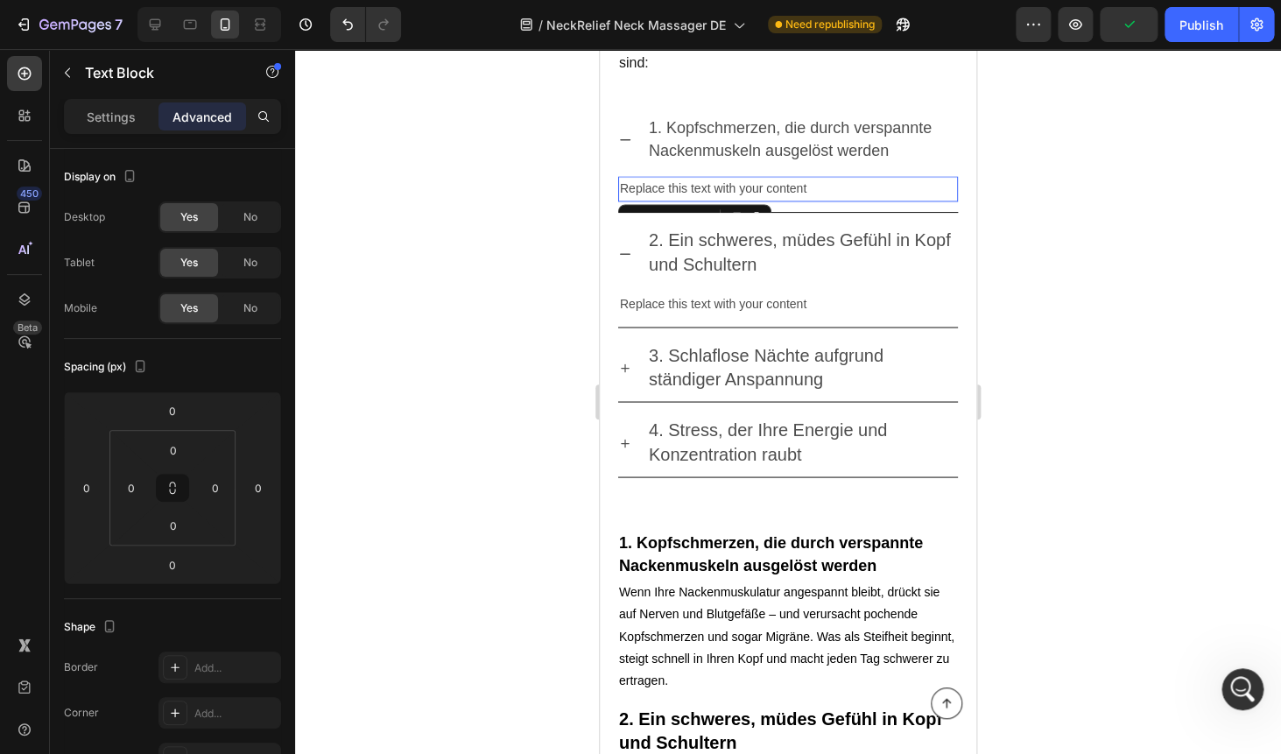
click at [660, 181] on div "Replace this text with your content" at bounding box center [788, 188] width 340 height 25
click at [660, 181] on p "Replace this text with your content" at bounding box center [788, 189] width 336 height 22
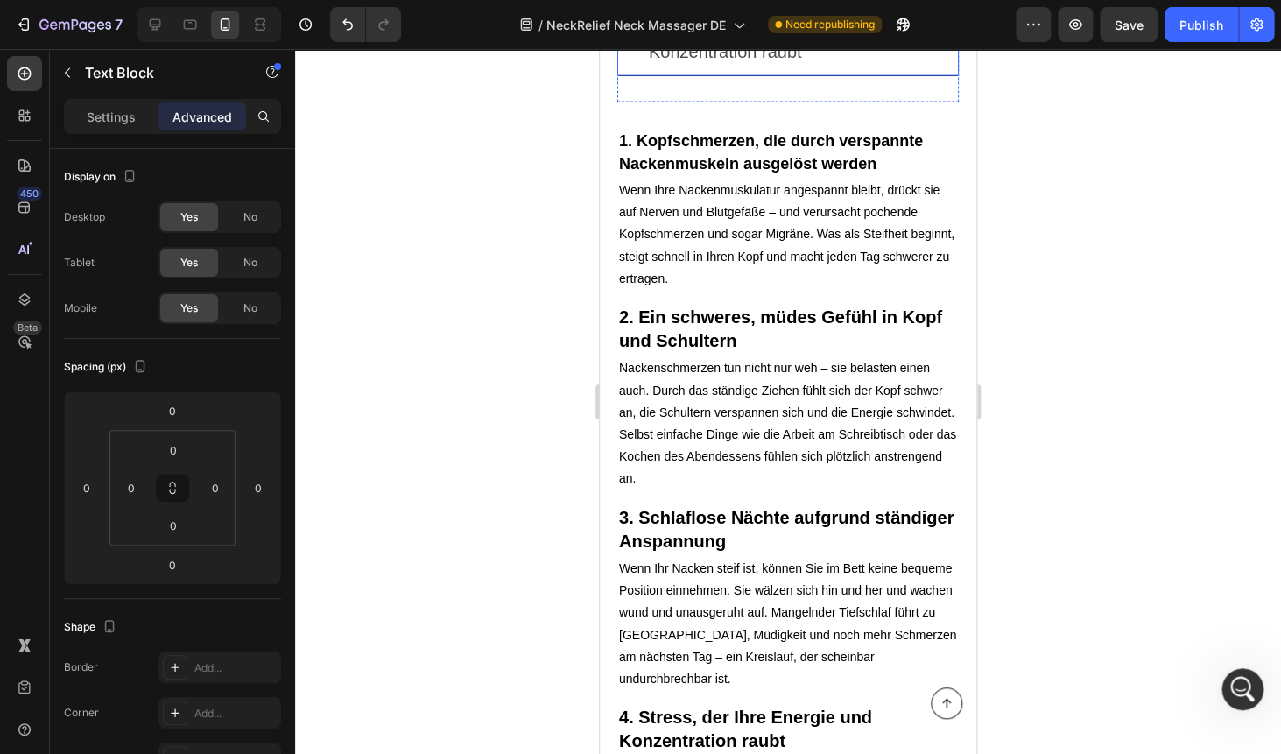
scroll to position [1562, 0]
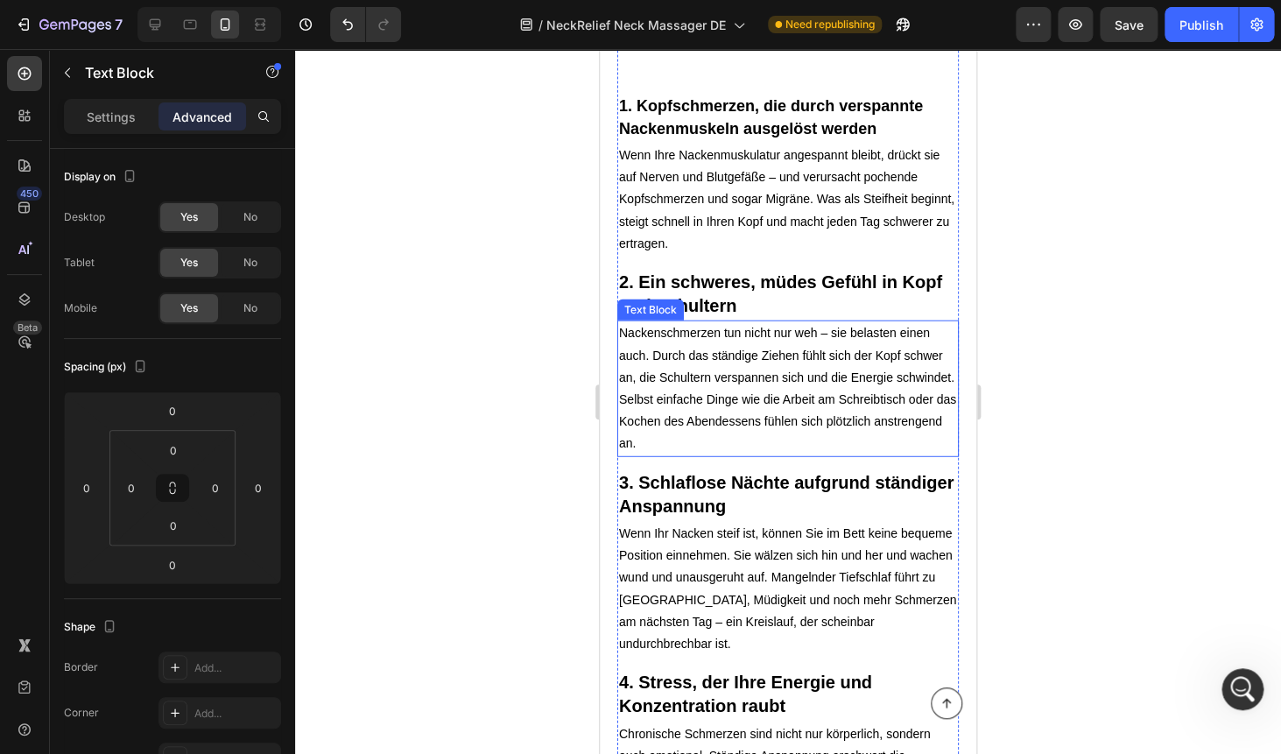
click at [683, 353] on p "Nackenschmerzen tun nicht nur weh – sie belasten einen auch. Durch das ständige…" at bounding box center [788, 388] width 338 height 132
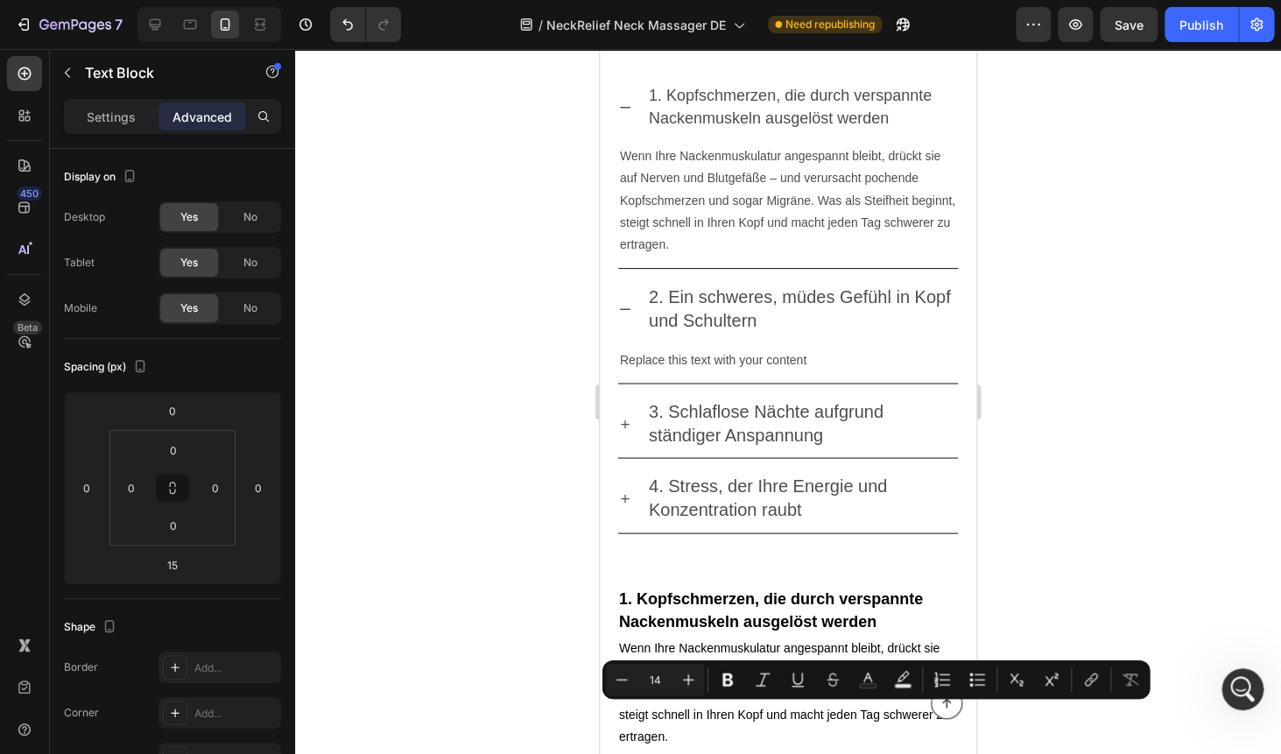
scroll to position [1008, 0]
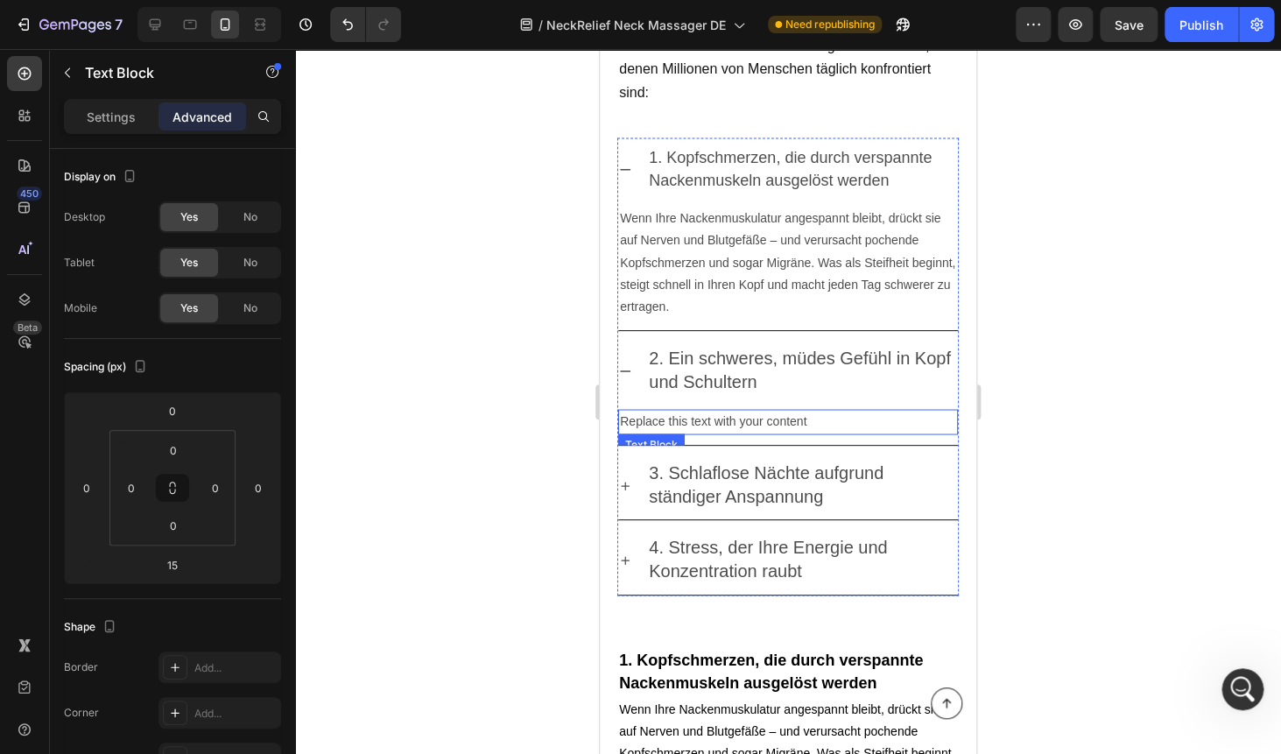
click at [676, 411] on div "Replace this text with your content" at bounding box center [788, 421] width 340 height 25
click at [676, 411] on p "Replace this text with your content" at bounding box center [788, 422] width 336 height 22
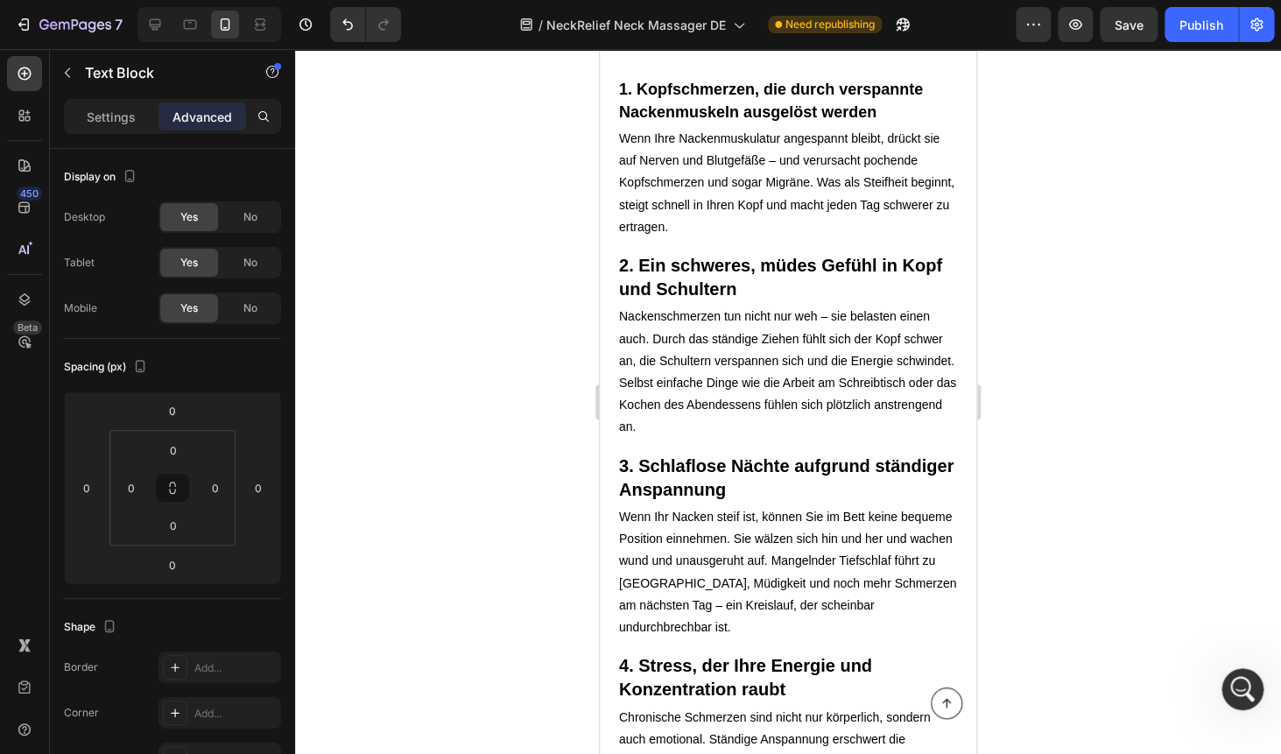
scroll to position [1801, 0]
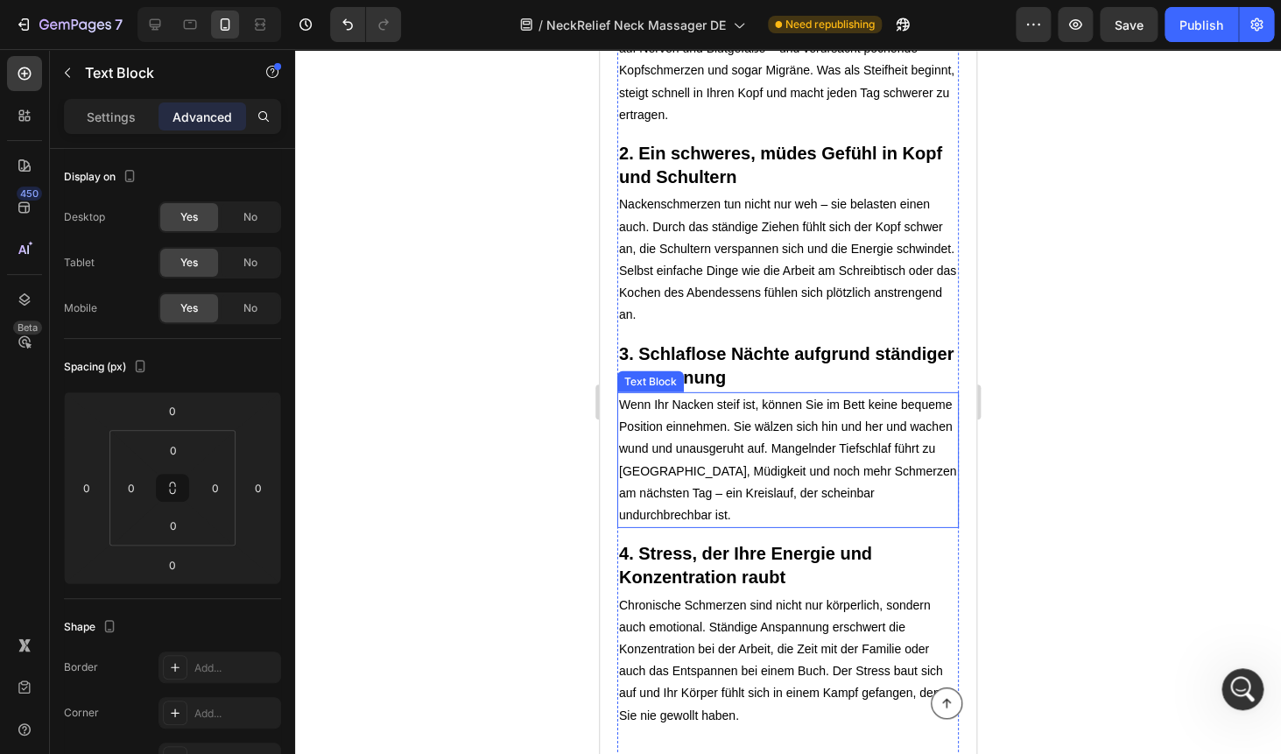
click at [679, 411] on p "Wenn Ihr Nacken steif ist, können Sie im Bett keine bequeme Position einnehmen.…" at bounding box center [788, 460] width 338 height 132
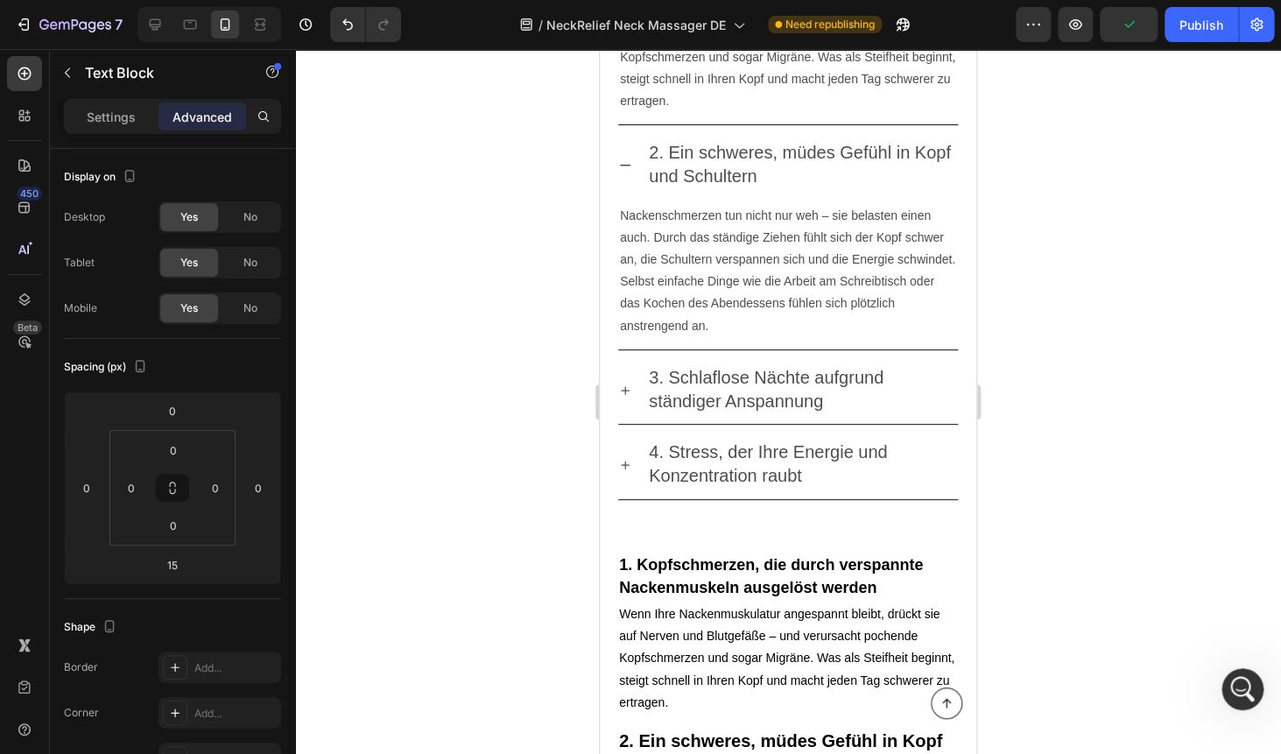
scroll to position [1168, 0]
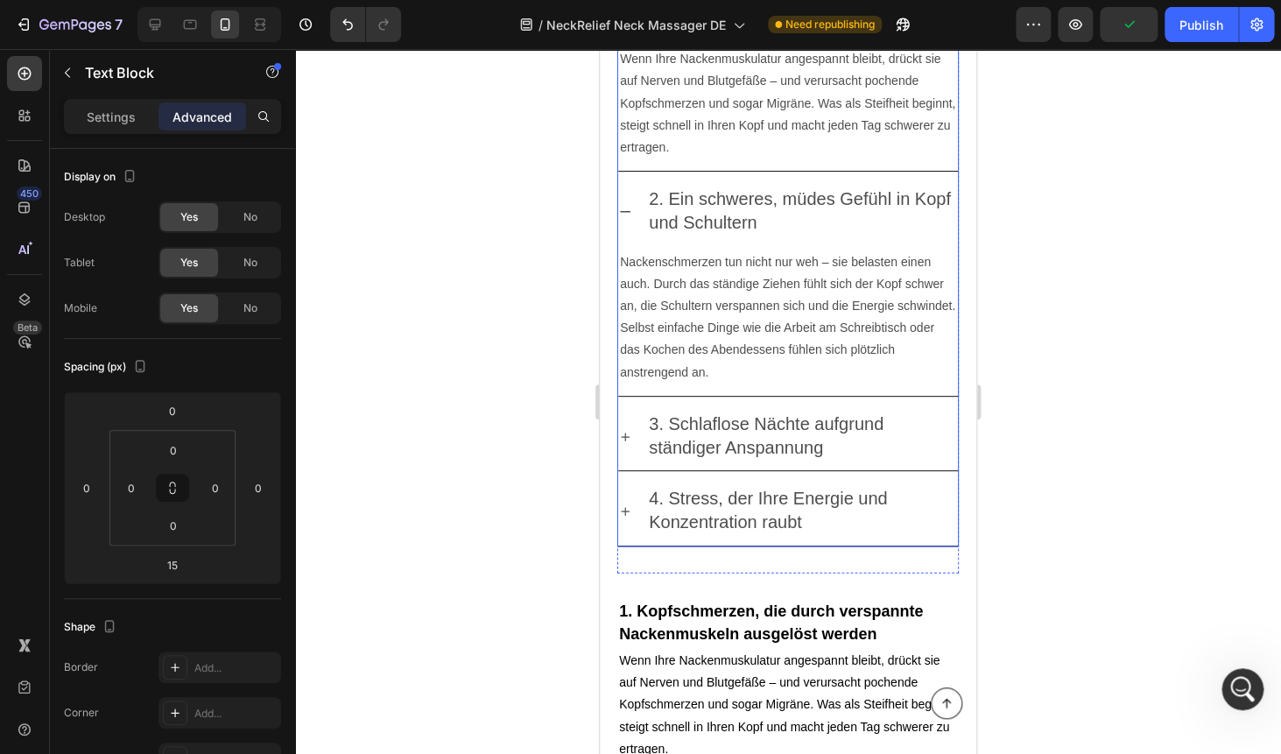
click at [705, 422] on span "3. Schlaflose Nächte aufgrund ständiger Anspannung" at bounding box center [766, 435] width 235 height 43
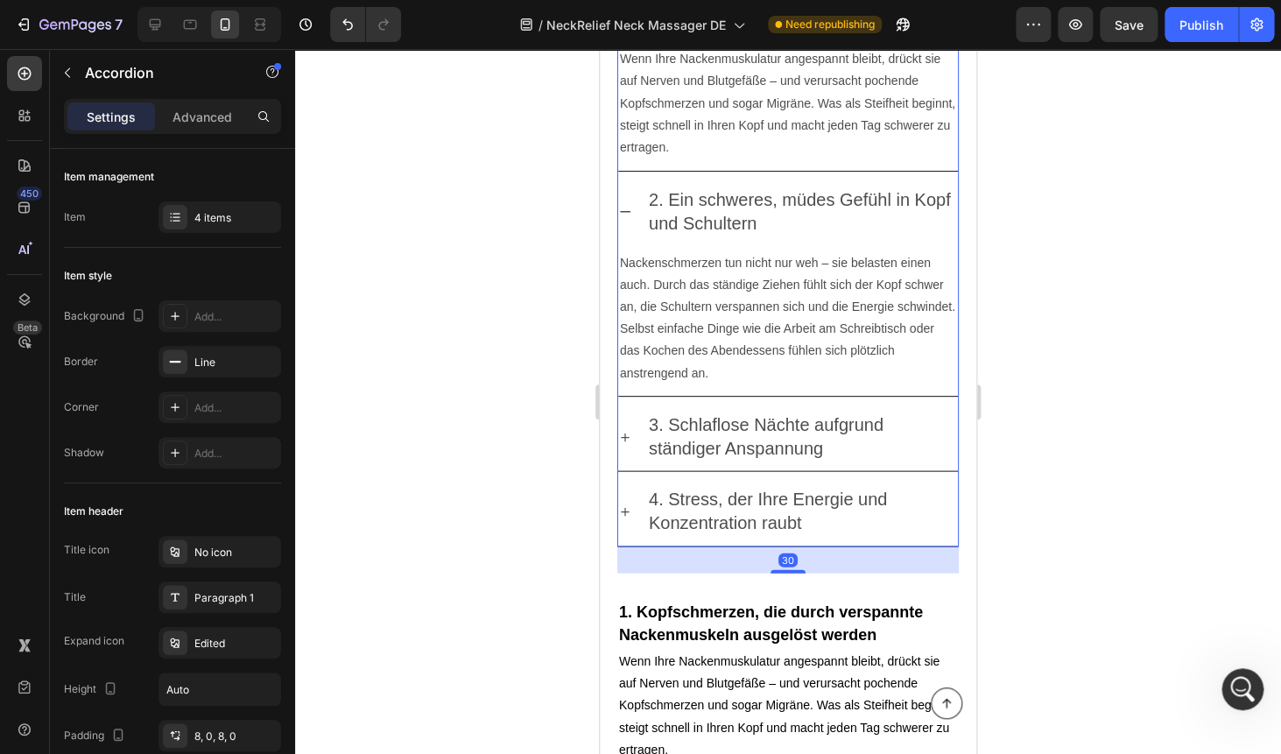
click at [630, 412] on div "3. Schlaflose Nächte aufgrund ständiger Anspannung" at bounding box center [788, 437] width 340 height 67
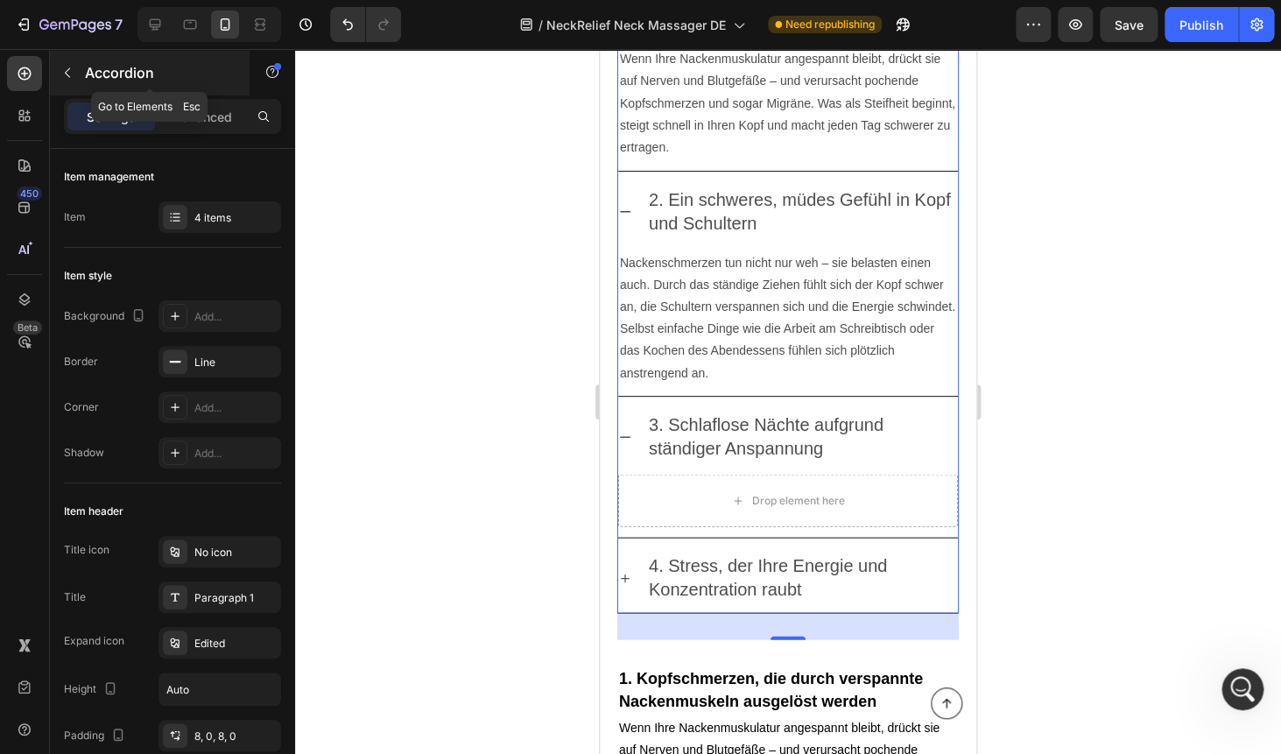
click at [74, 72] on button "button" at bounding box center [67, 73] width 28 height 28
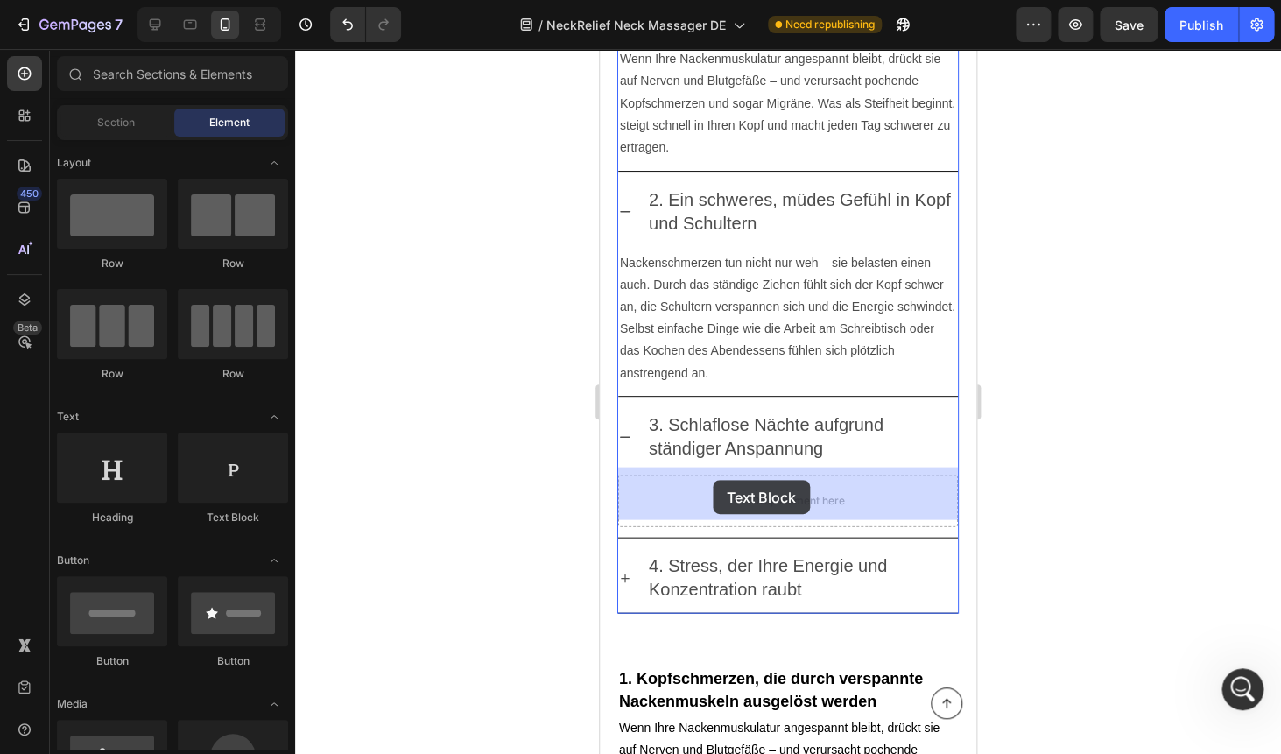
drag, startPoint x: 821, startPoint y: 513, endPoint x: 713, endPoint y: 480, distance: 113.5
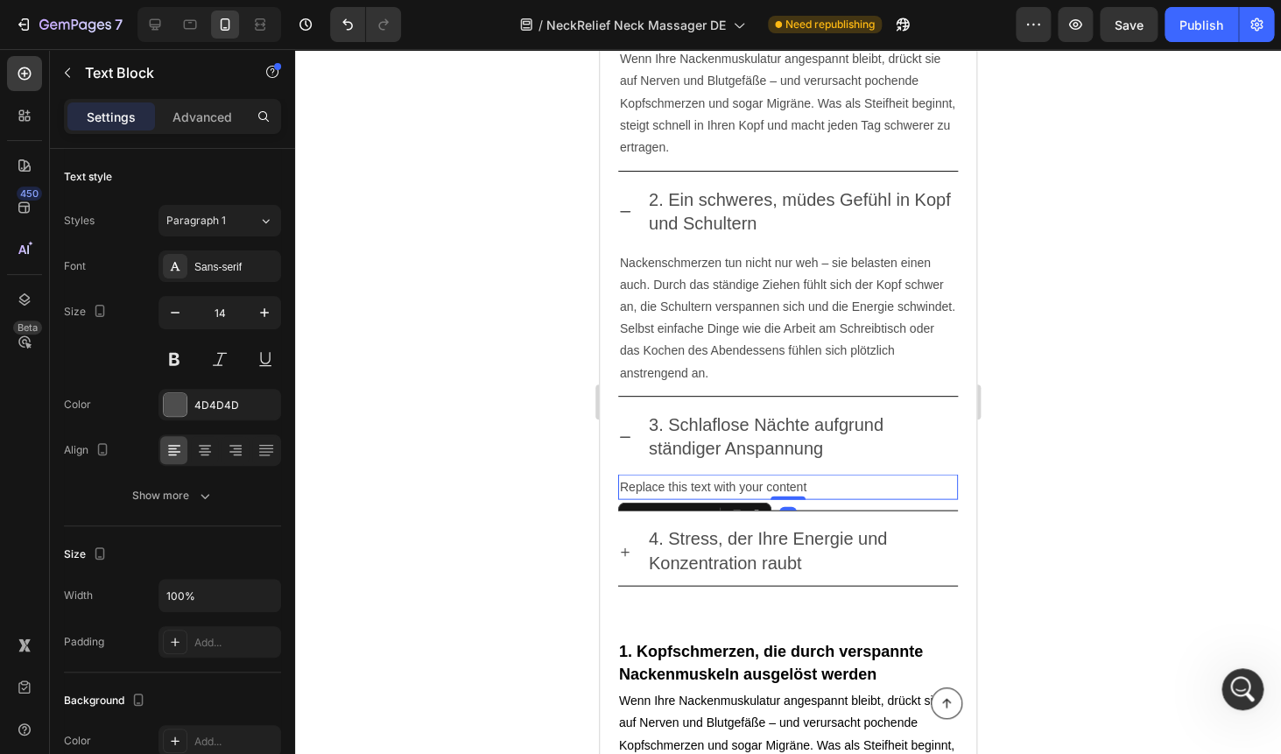
click at [702, 483] on div "Replace this text with your content" at bounding box center [788, 486] width 340 height 25
click at [702, 483] on p "Replace this text with your content" at bounding box center [788, 486] width 336 height 22
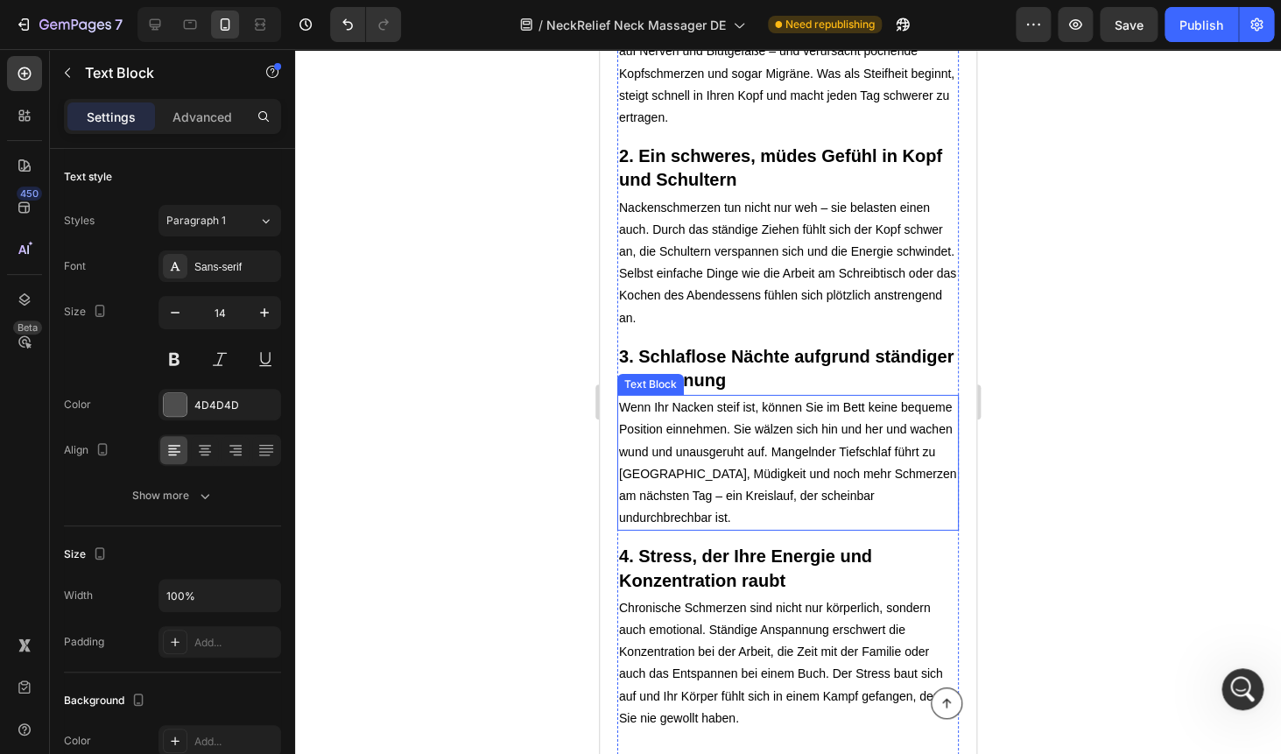
scroll to position [1966, 0]
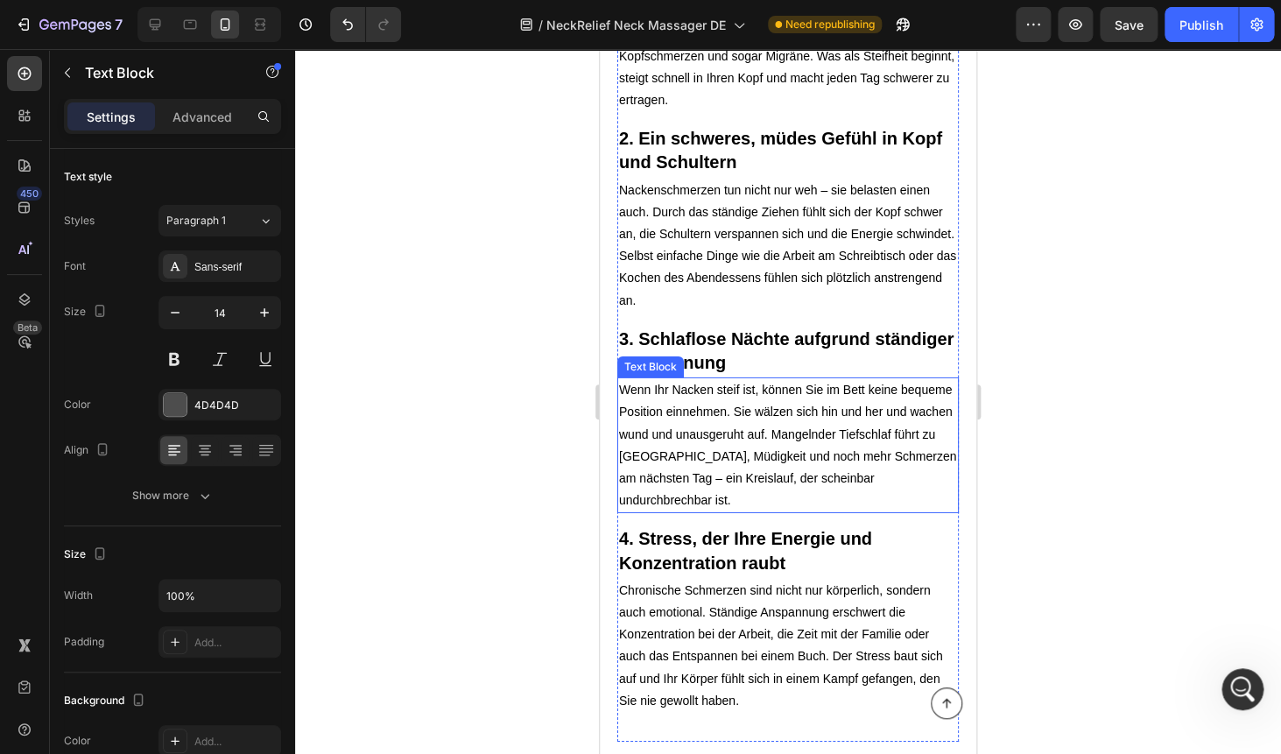
click at [694, 596] on p "Chronische Schmerzen sind nicht nur körperlich, sondern auch emotional. Ständig…" at bounding box center [788, 645] width 338 height 132
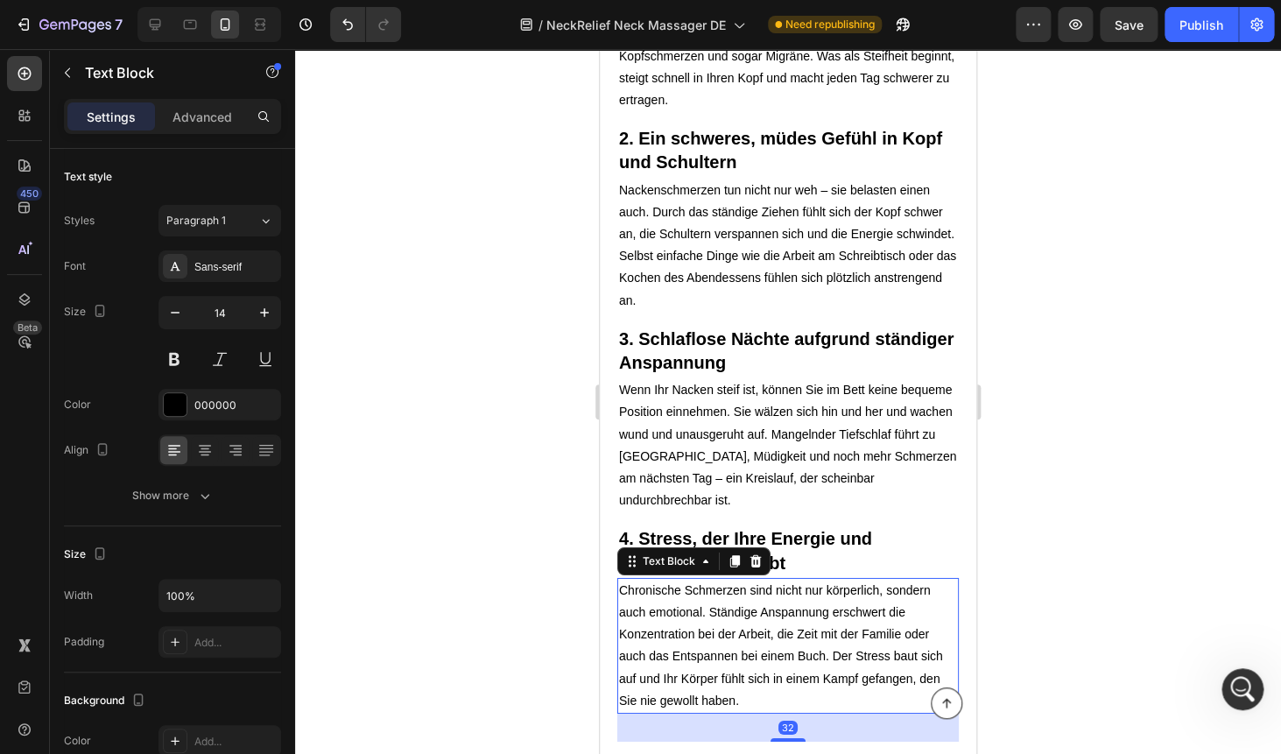
click at [694, 596] on p "Chronische Schmerzen sind nicht nur körperlich, sondern auch emotional. Ständig…" at bounding box center [788, 645] width 338 height 132
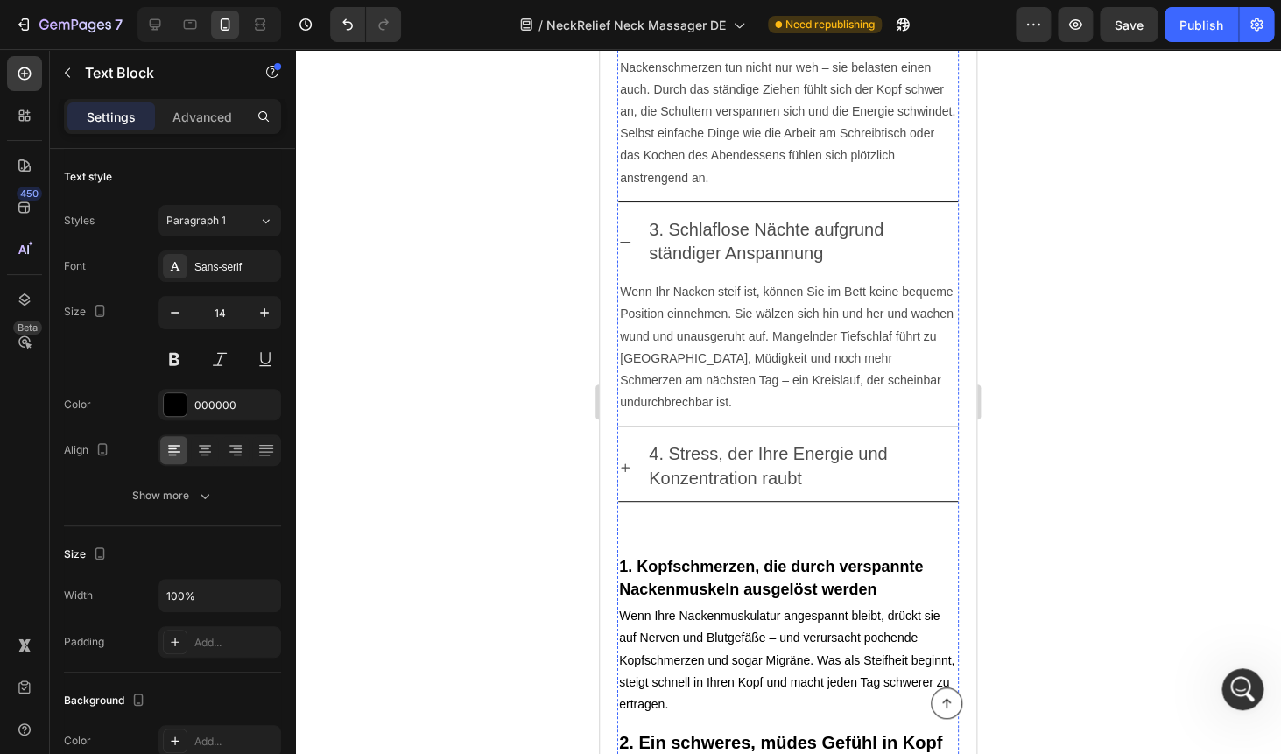
scroll to position [1352, 0]
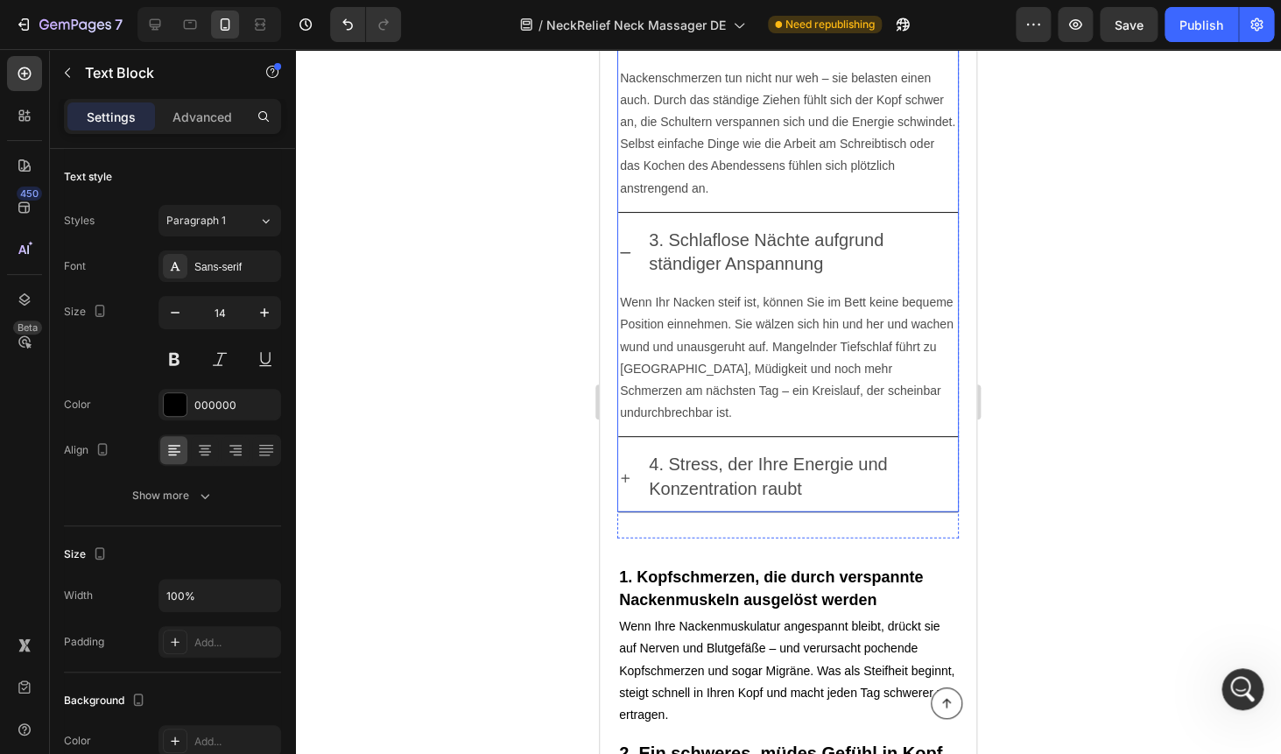
click at [682, 469] on p "4. Stress, der Ihre Energie und Konzentration raubt" at bounding box center [802, 476] width 306 height 47
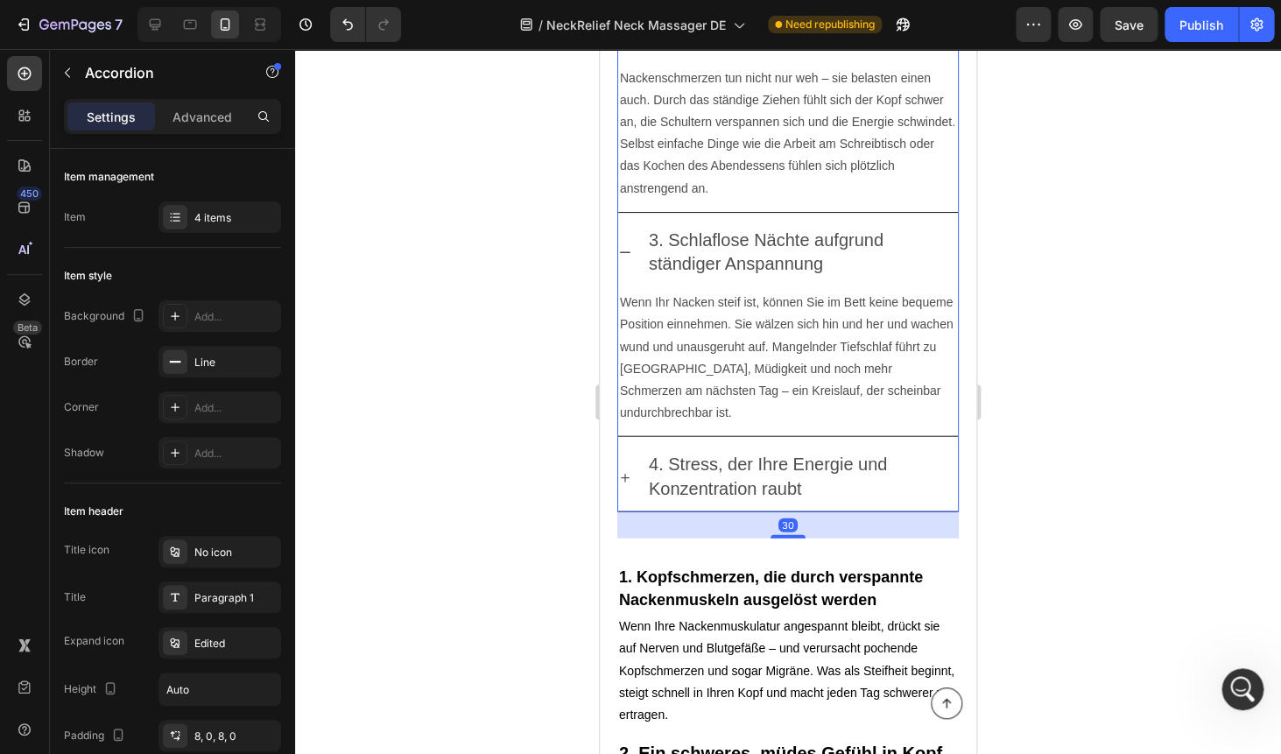
click at [628, 471] on icon at bounding box center [625, 478] width 14 height 14
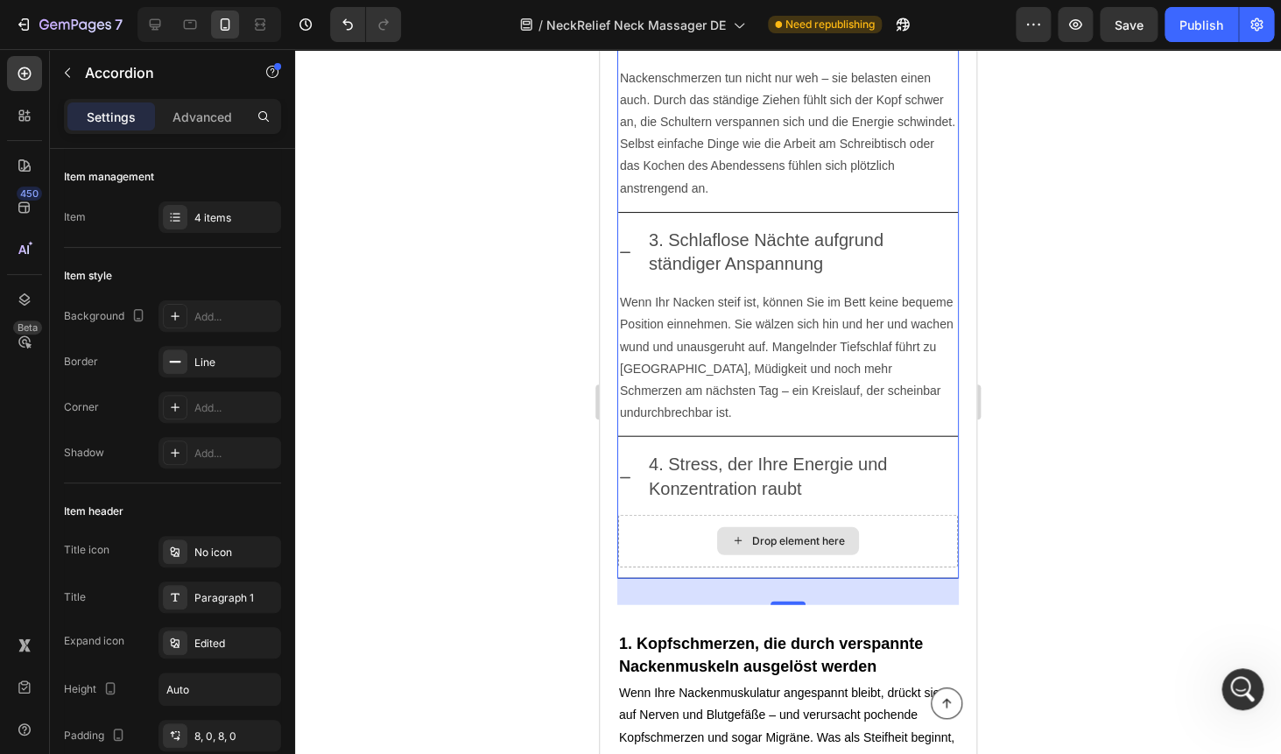
click at [770, 534] on div "Drop element here" at bounding box center [798, 541] width 93 height 14
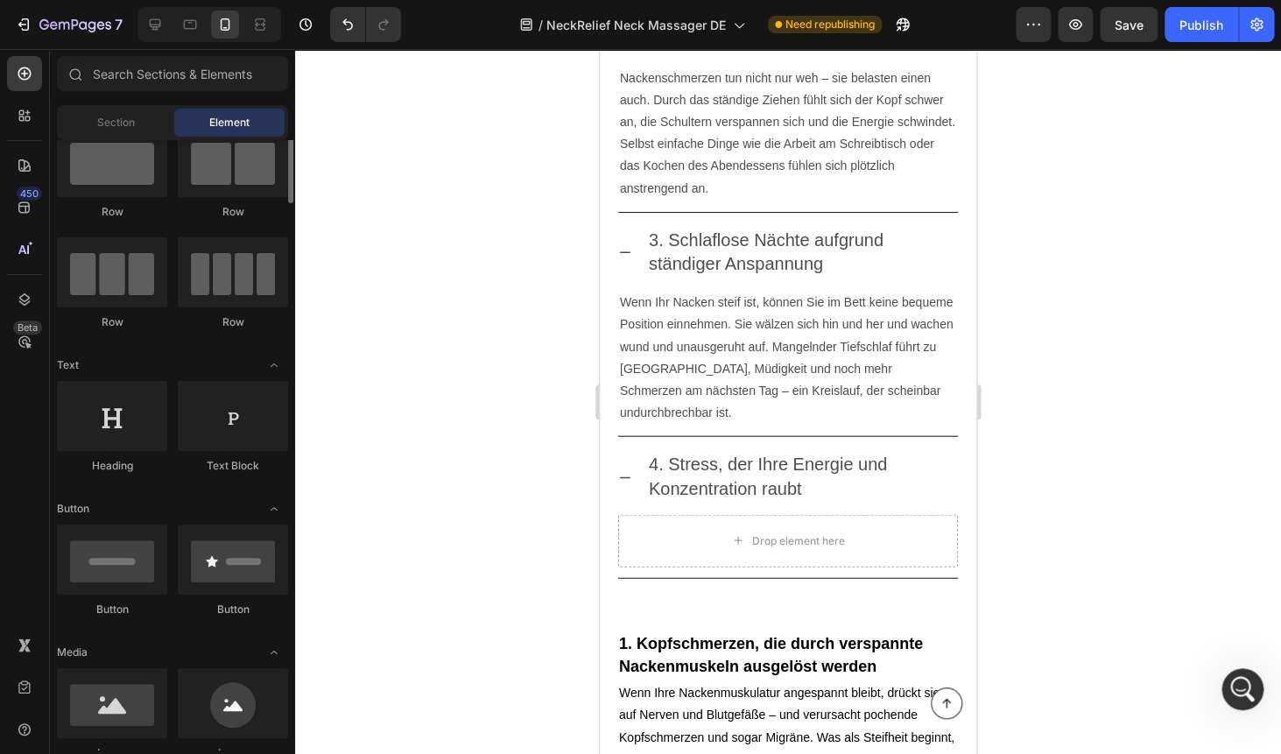
scroll to position [84, 0]
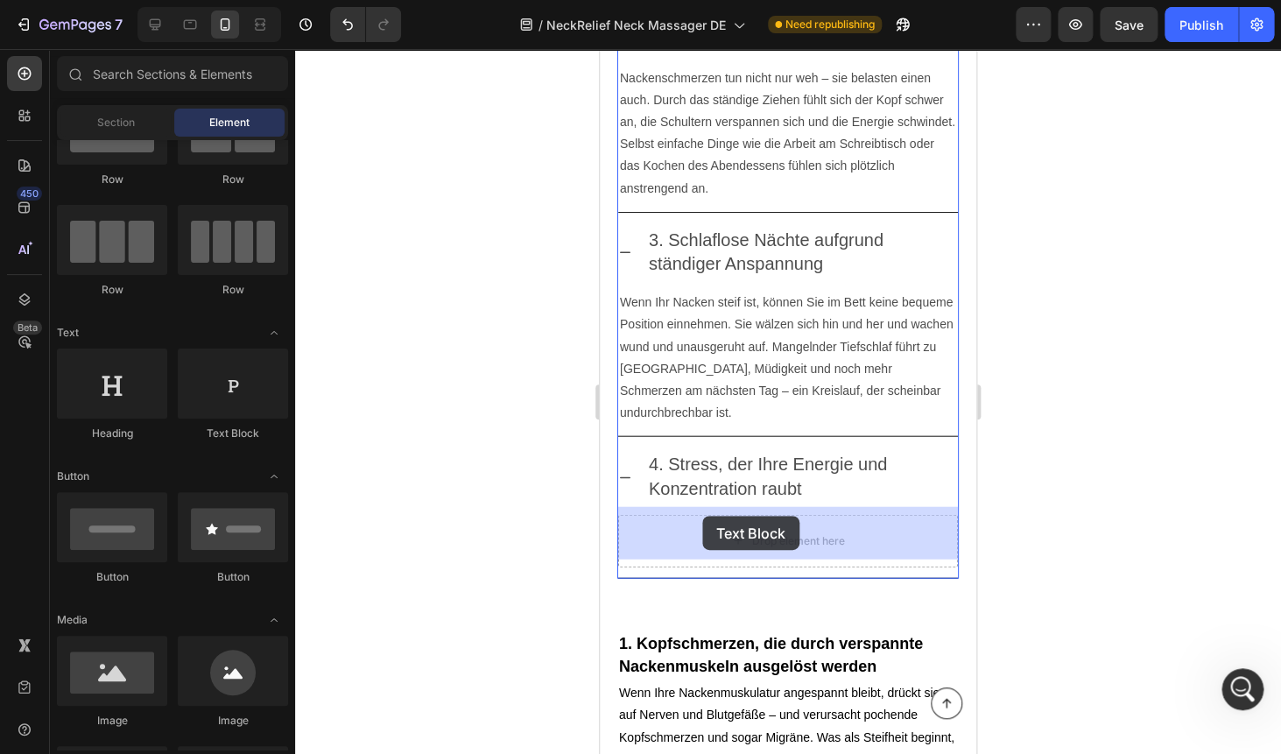
drag, startPoint x: 830, startPoint y: 439, endPoint x: 702, endPoint y: 516, distance: 149.2
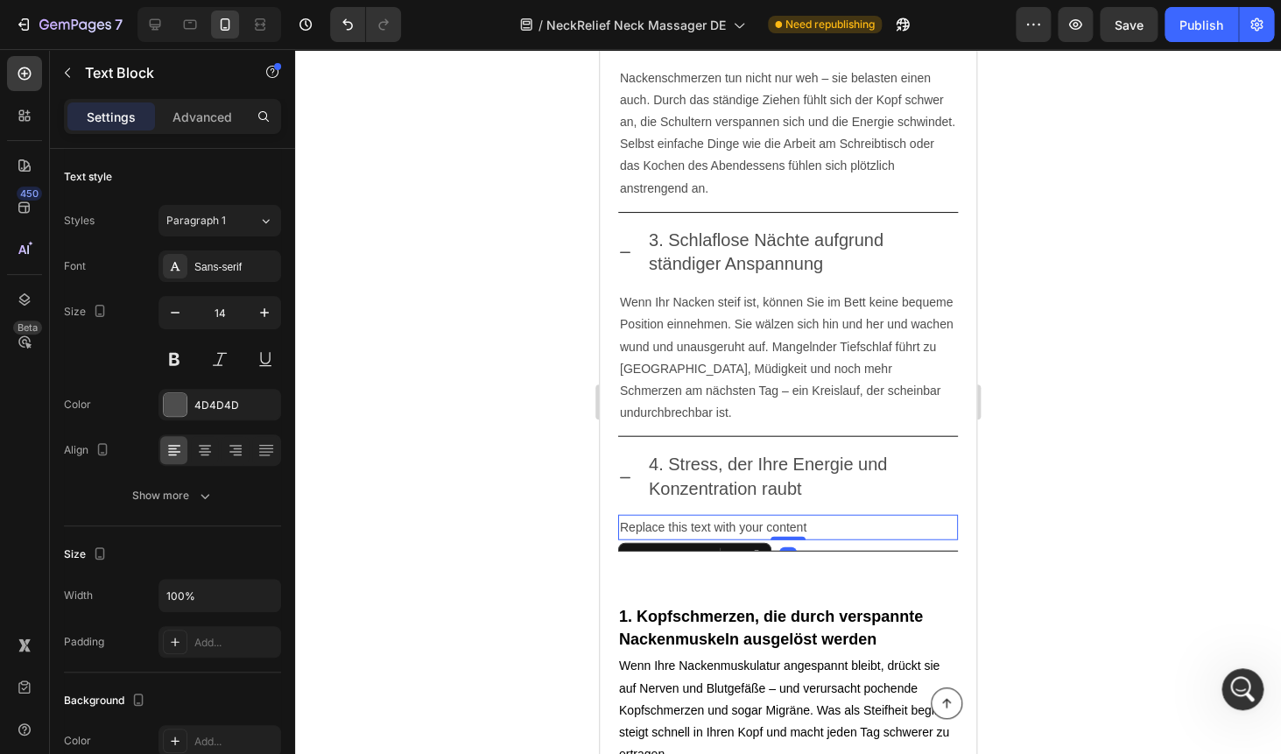
click at [702, 516] on div "Replace this text with your content" at bounding box center [788, 527] width 340 height 25
click at [702, 516] on p "Replace this text with your content" at bounding box center [788, 527] width 336 height 22
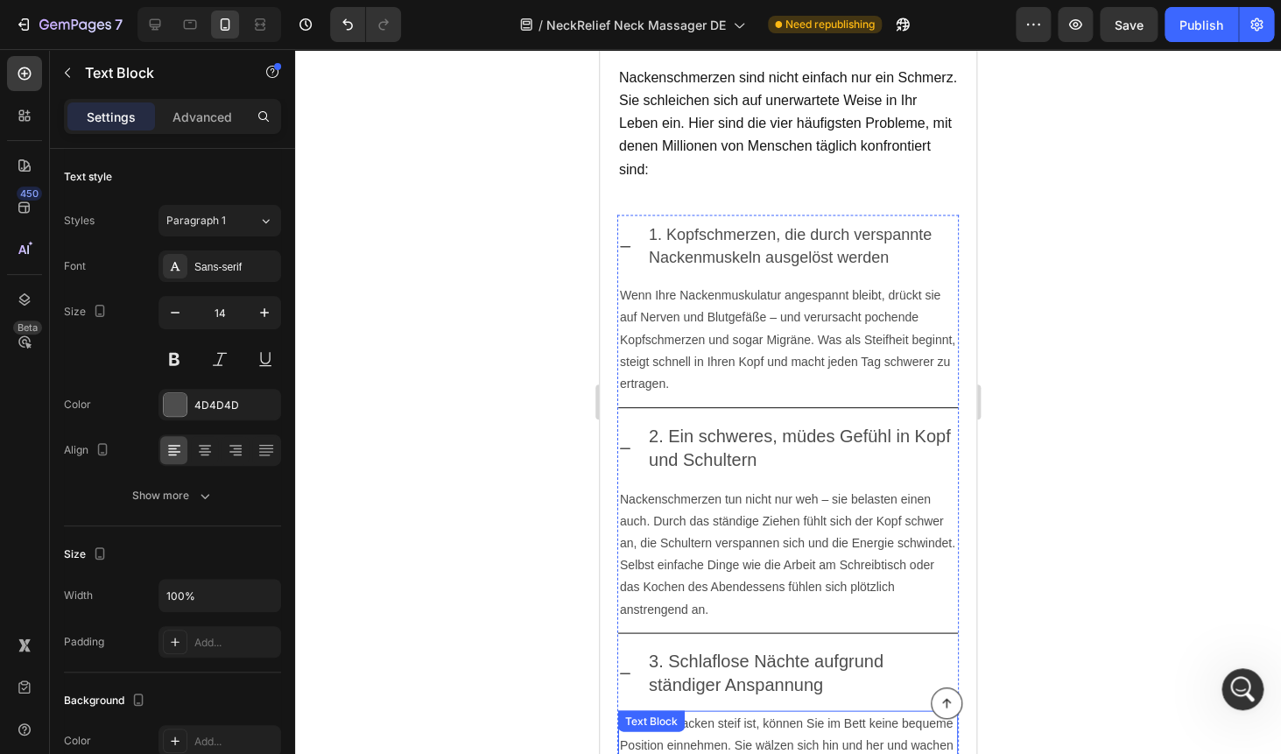
scroll to position [929, 0]
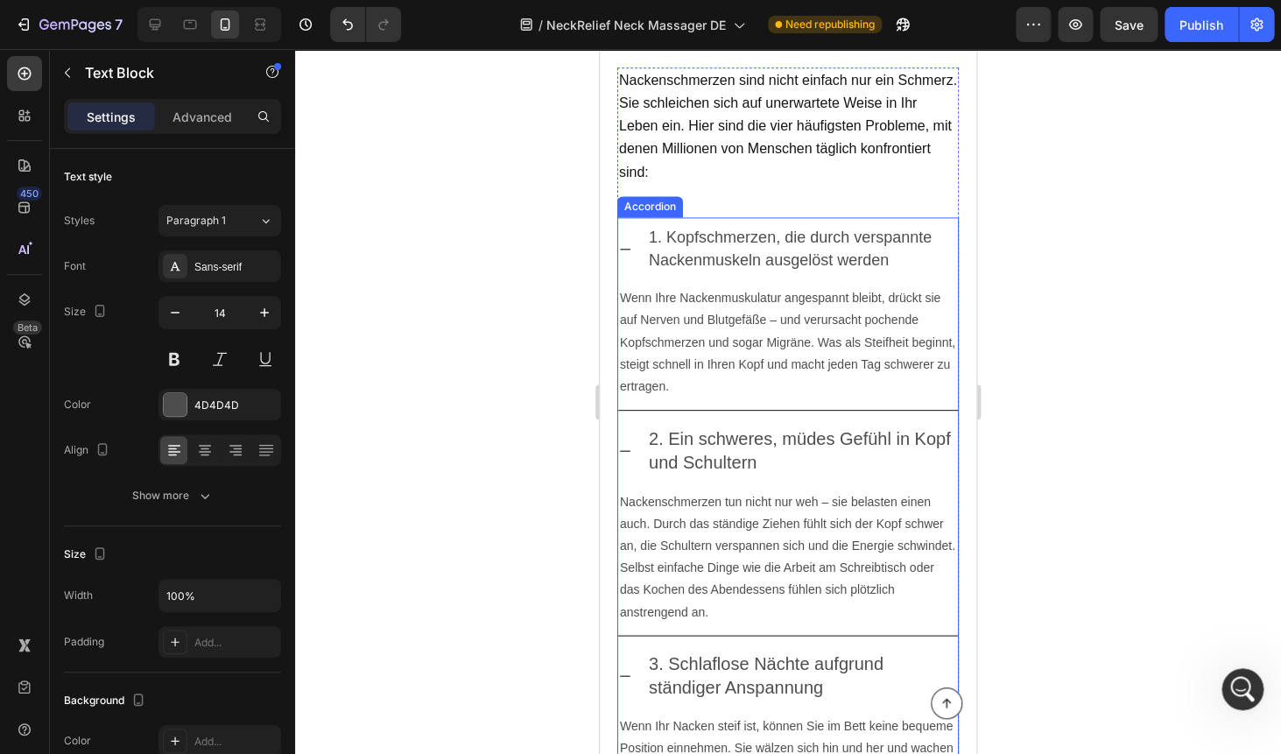
click at [630, 243] on icon at bounding box center [625, 249] width 14 height 14
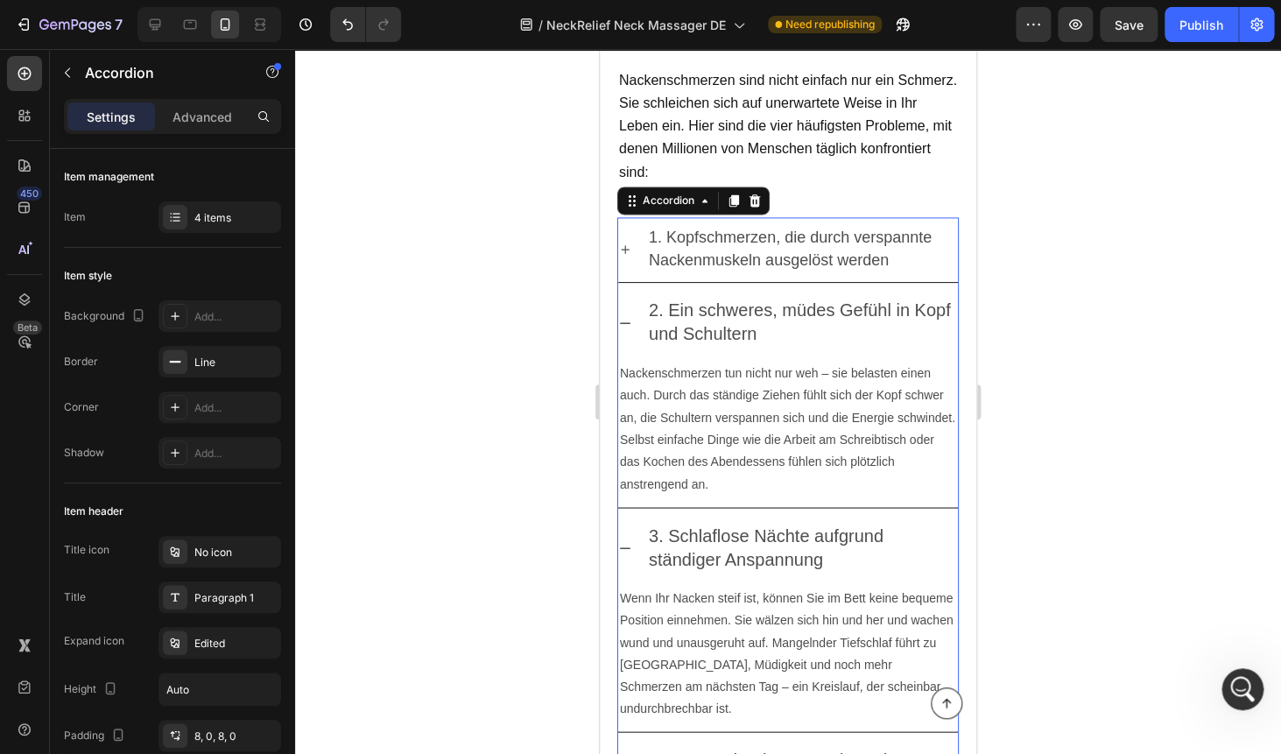
click at [718, 242] on p "1. Kopfschmerzen, die durch verspannte Nackenmuskeln ausgelöst werden" at bounding box center [802, 250] width 306 height 46
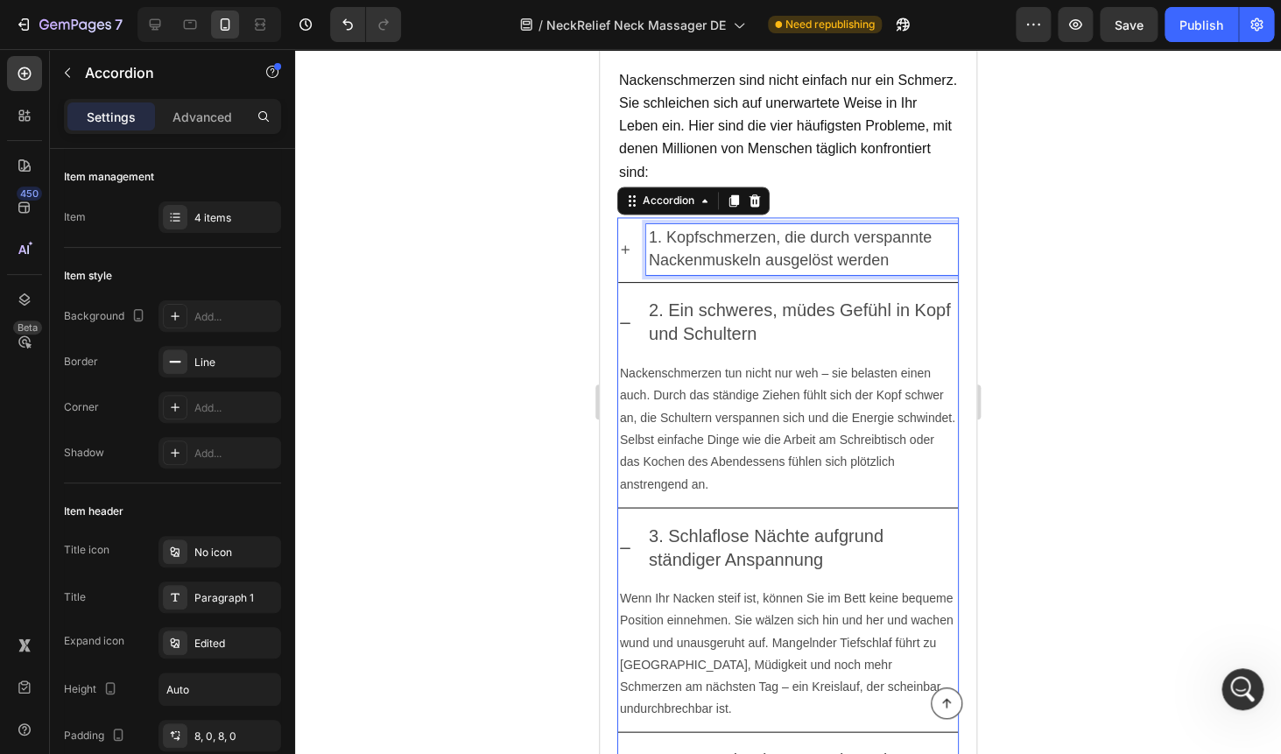
click at [718, 242] on p "1. Kopfschmerzen, die durch verspannte Nackenmuskeln ausgelöst werden" at bounding box center [802, 250] width 306 height 46
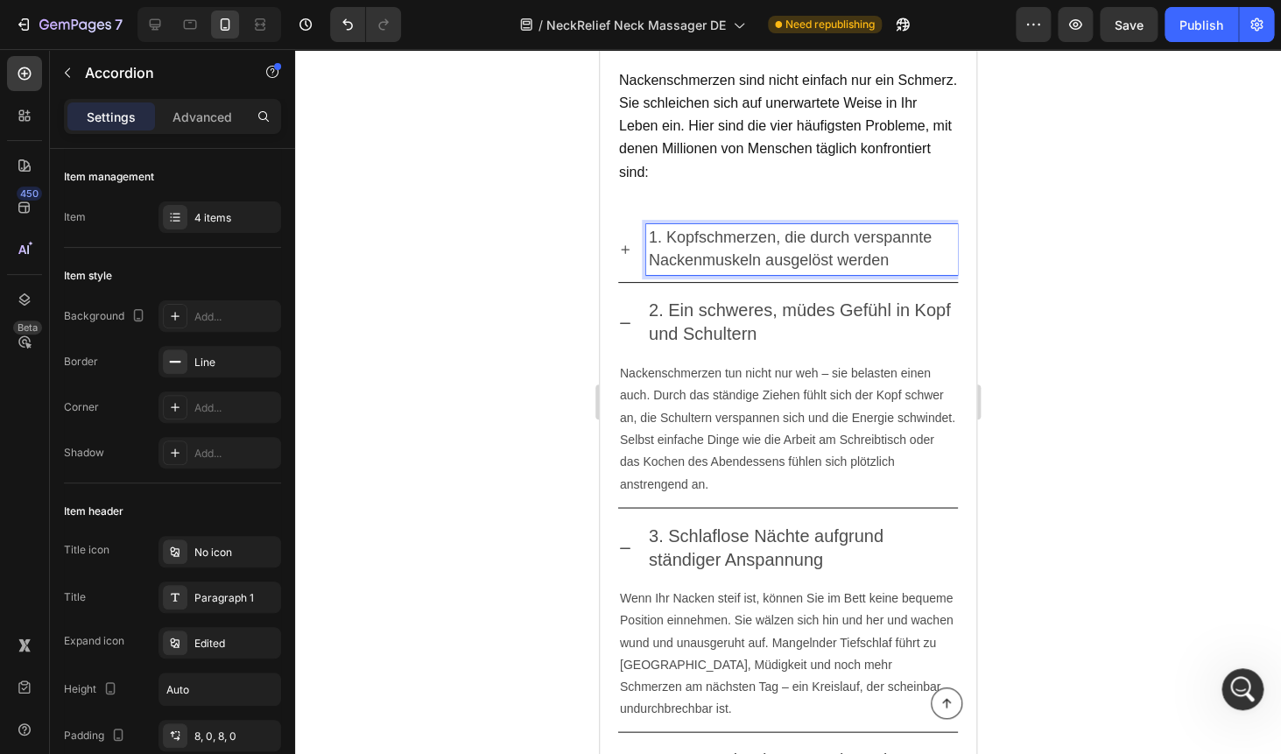
click at [718, 242] on p "1. Kopfschmerzen, die durch verspannte Nackenmuskeln ausgelöst werden" at bounding box center [802, 250] width 306 height 46
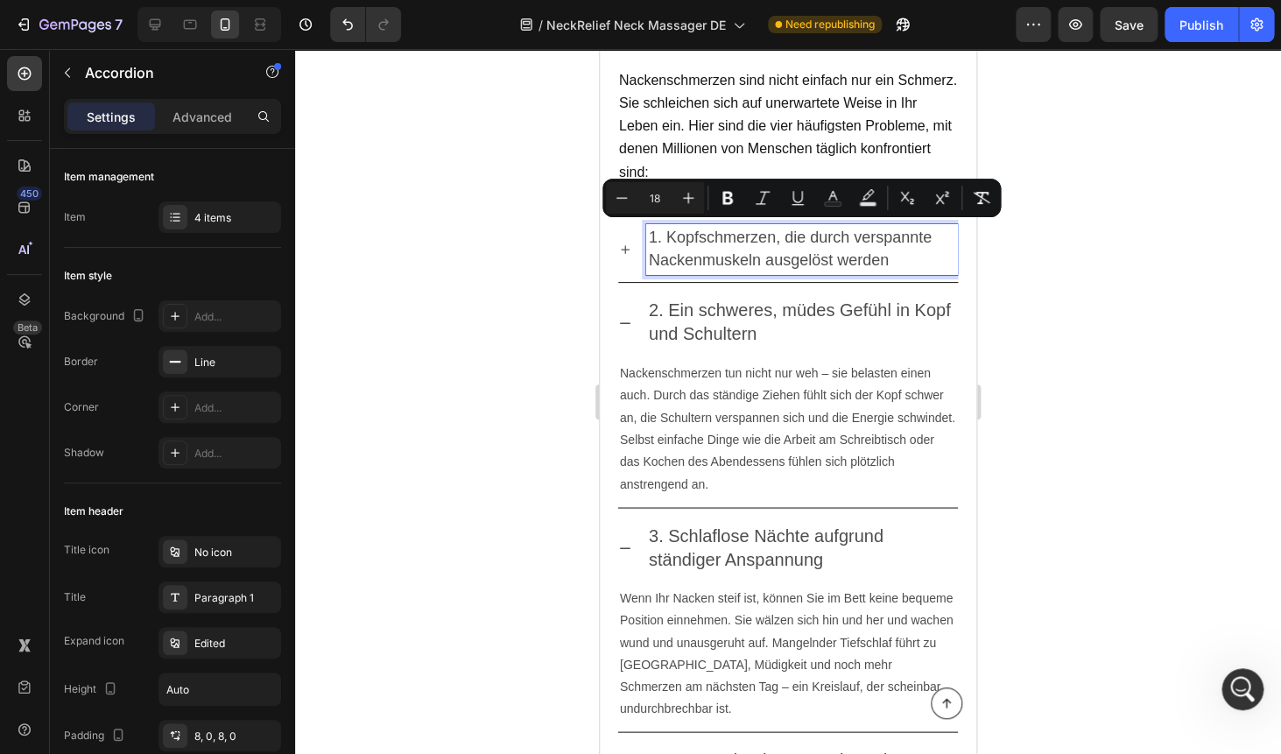
click at [748, 297] on div "2. Ein schweres, müdes Gefühl in Kopf und Schultern" at bounding box center [802, 323] width 312 height 53
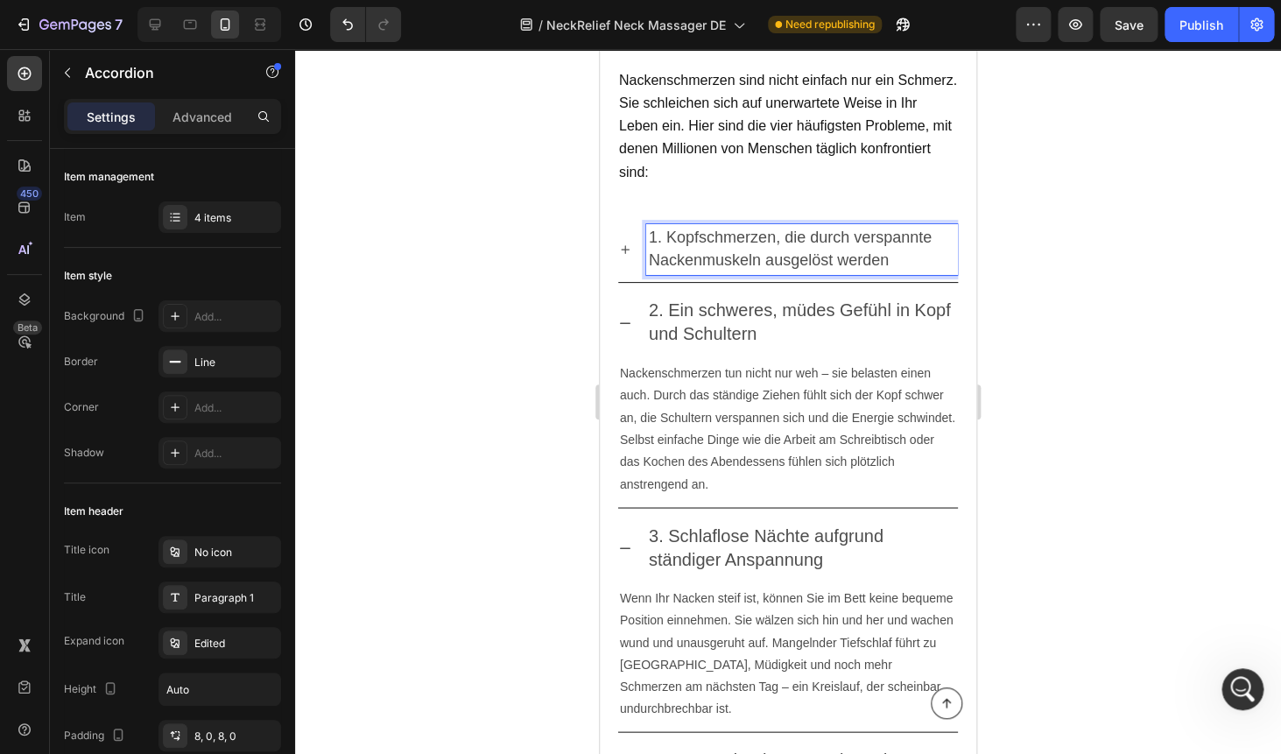
click at [687, 236] on span "1. Kopfschmerzen, die durch verspannte Nackenmuskeln ausgelöst werden" at bounding box center [790, 248] width 283 height 40
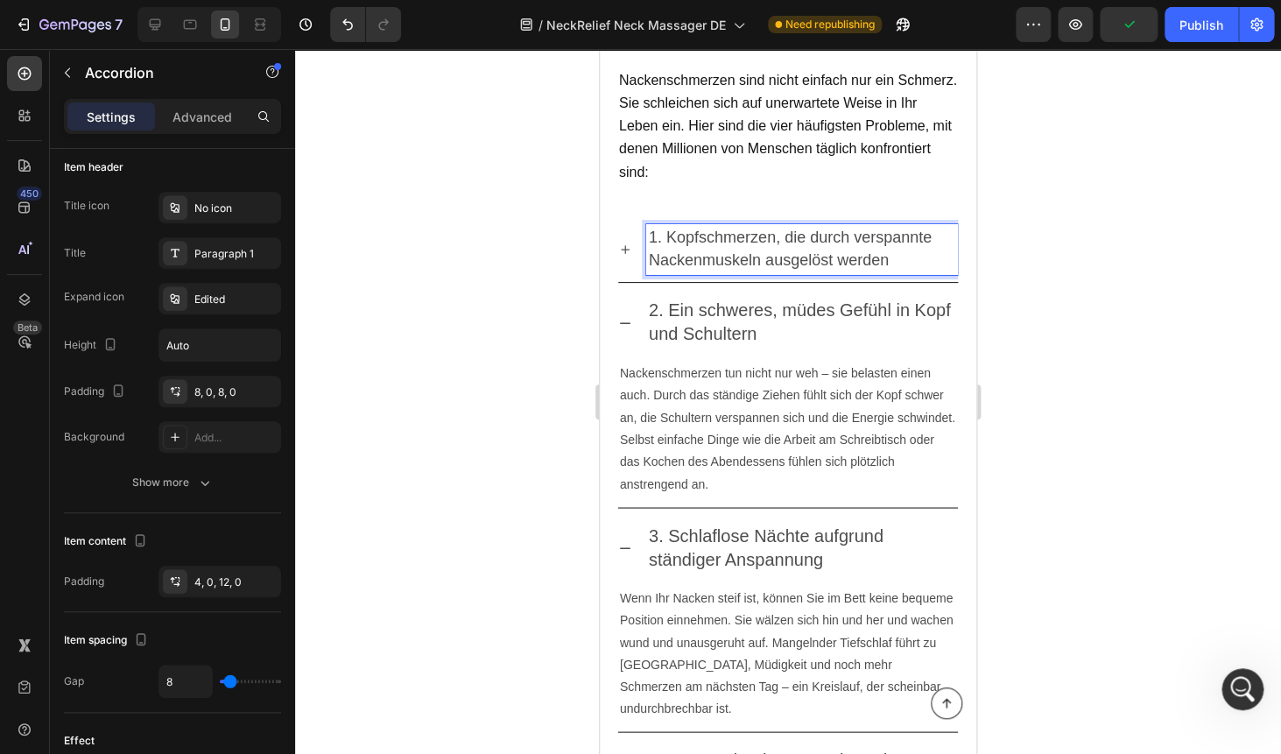
scroll to position [460, 0]
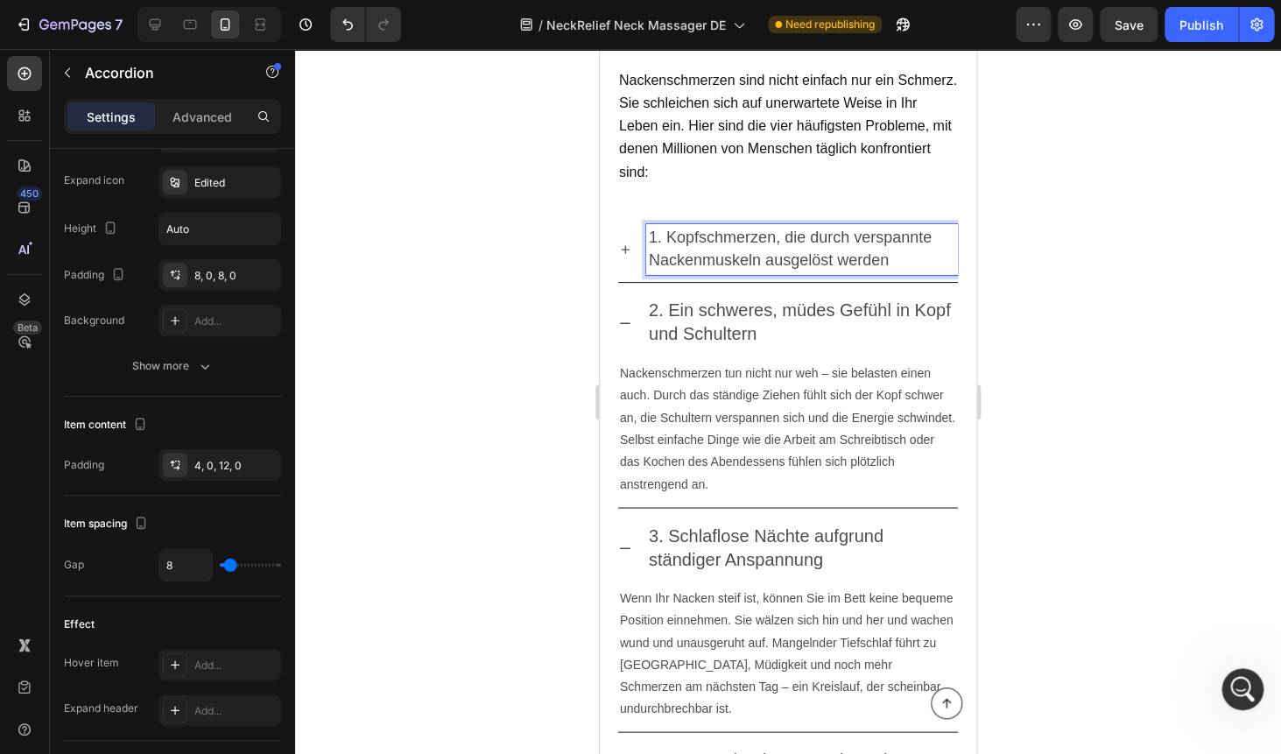
click at [620, 206] on div "Nackenschmerzen sind nicht einfach nur ein Schmerz. Sie schleichen sich auf une…" at bounding box center [787, 525] width 341 height 916
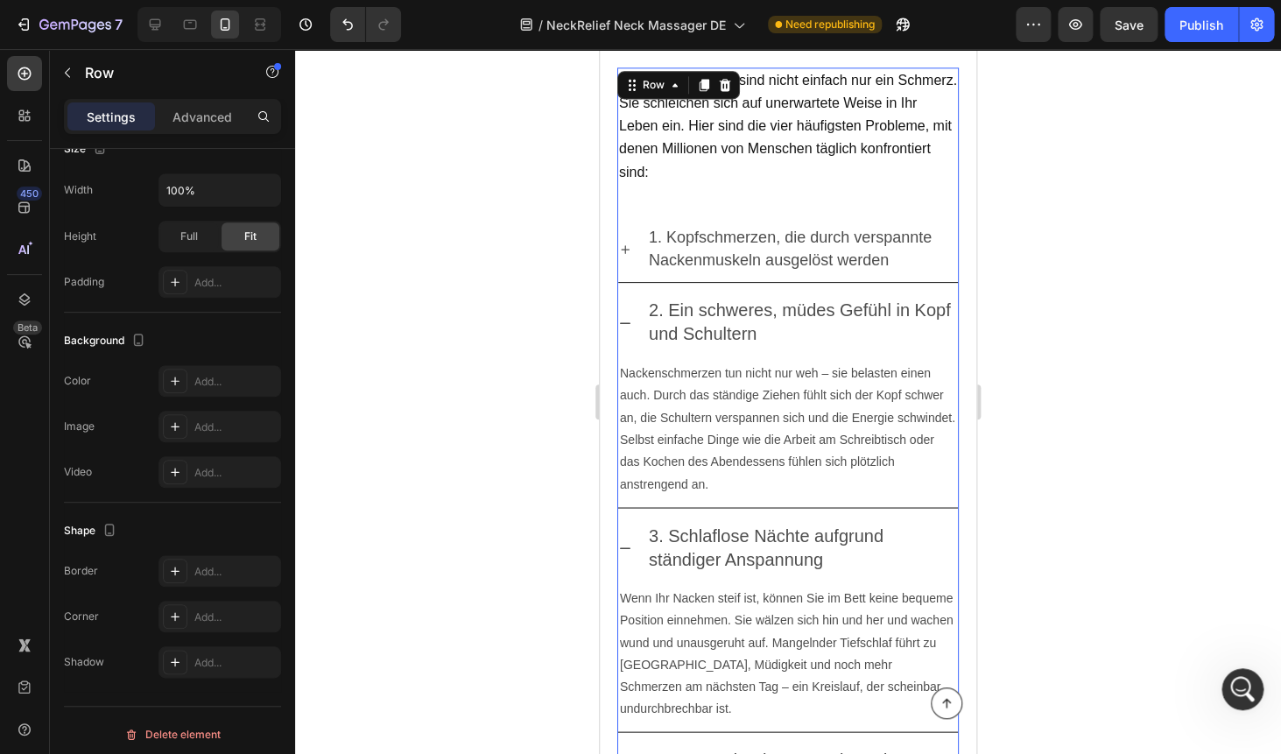
scroll to position [0, 0]
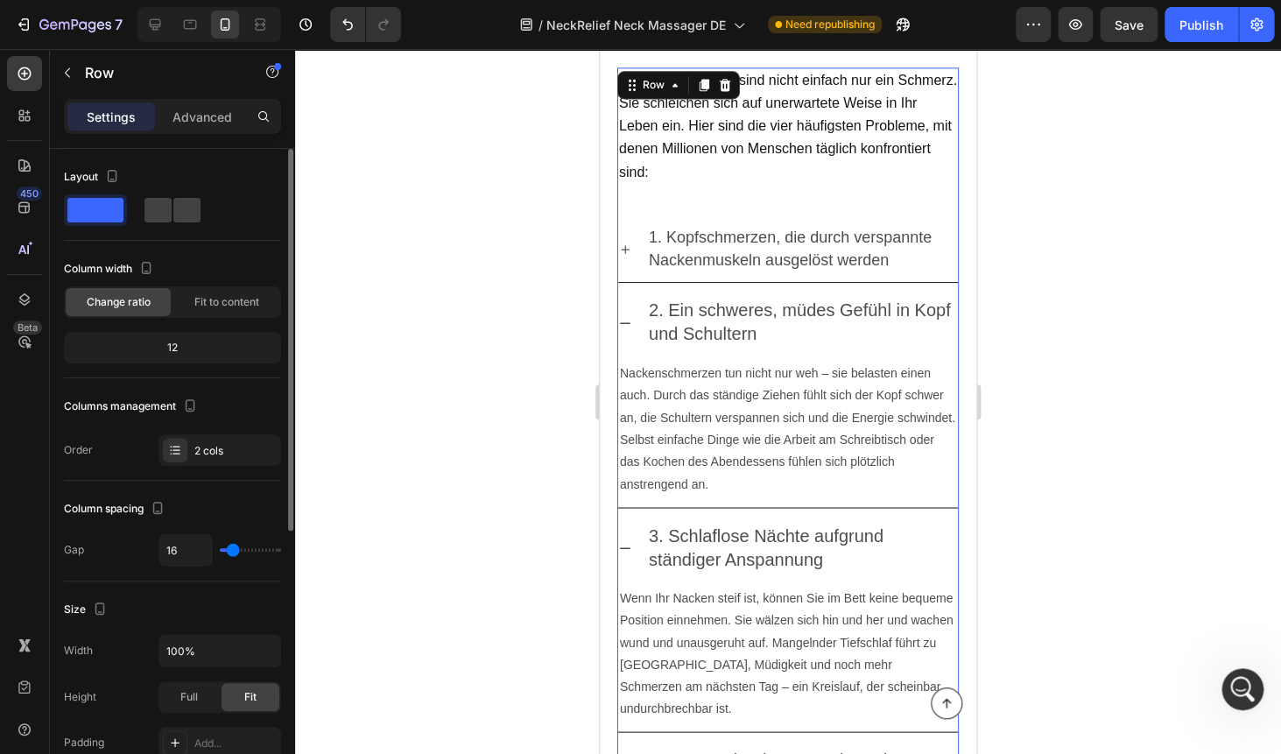
click at [673, 203] on div "Nackenschmerzen sind nicht einfach nur ein Schmerz. Sie schleichen sich auf une…" at bounding box center [787, 525] width 341 height 916
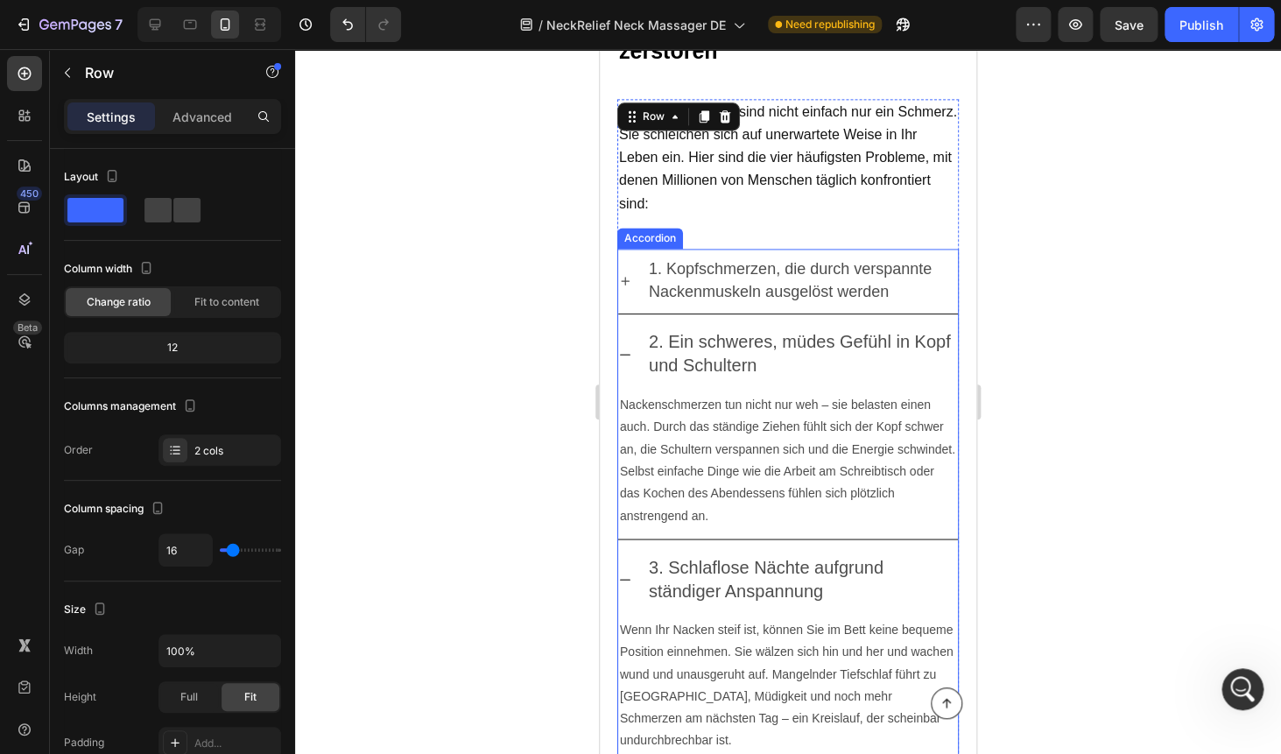
scroll to position [790, 0]
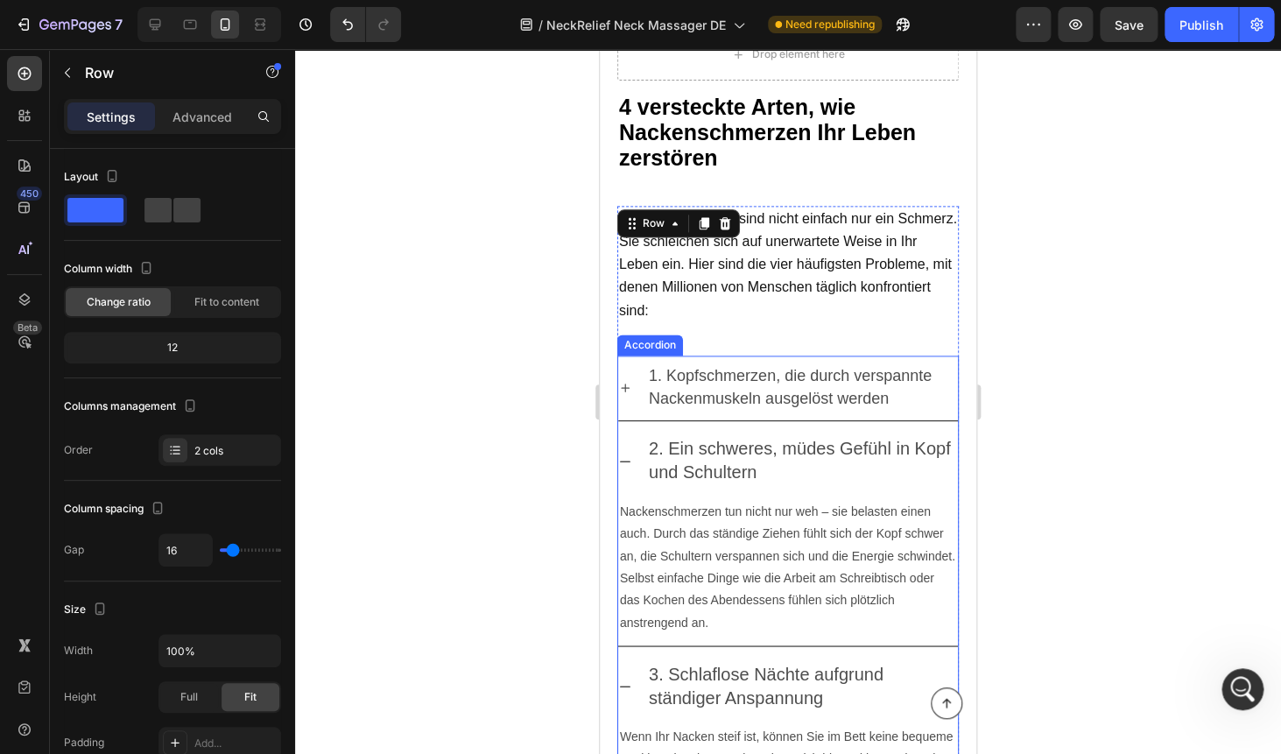
click at [716, 357] on div "1. Kopfschmerzen, die durch verspannte Nackenmuskeln ausgelöst werden" at bounding box center [788, 387] width 340 height 65
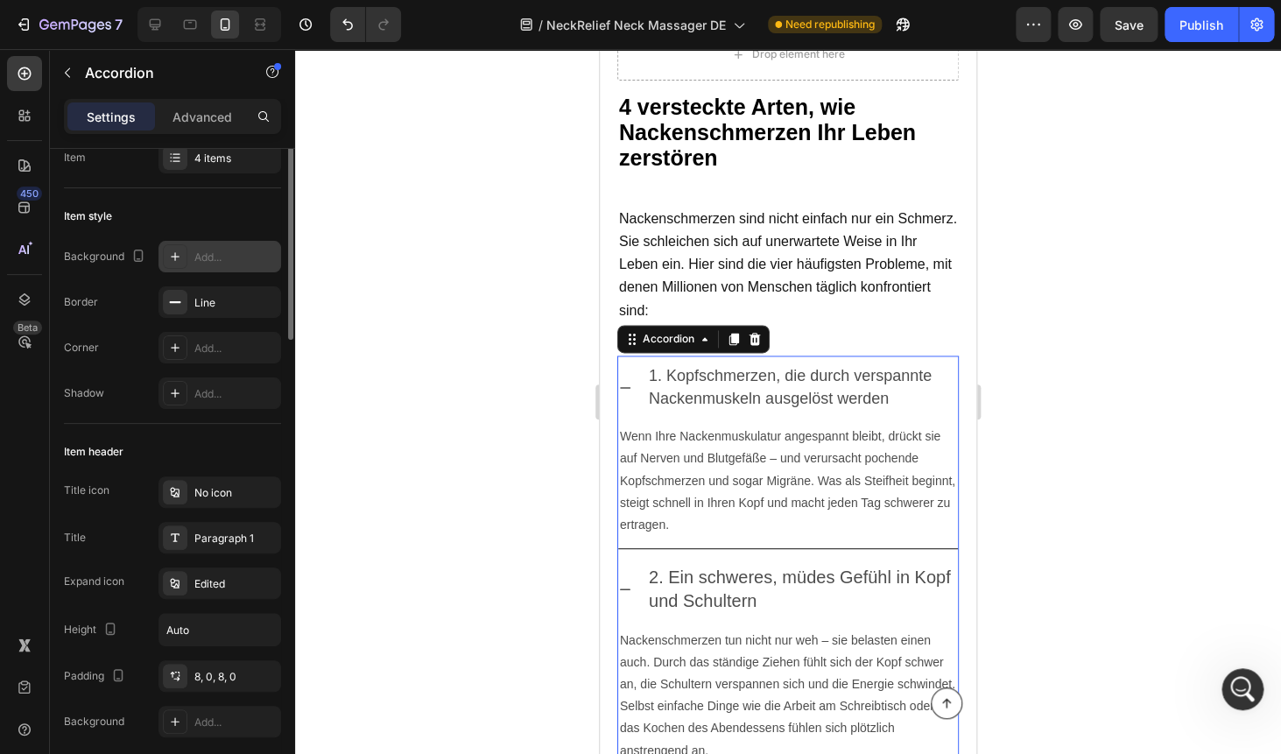
scroll to position [0, 0]
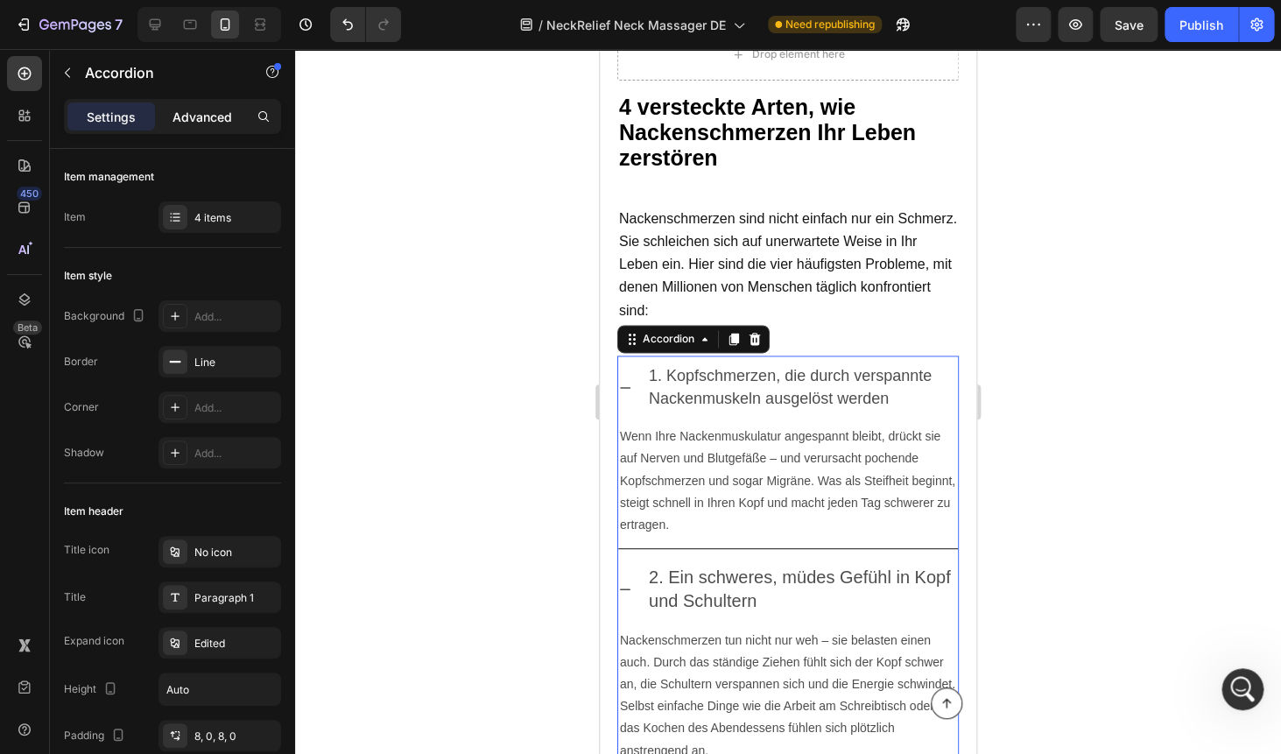
click at [188, 125] on p "Advanced" at bounding box center [202, 117] width 60 height 18
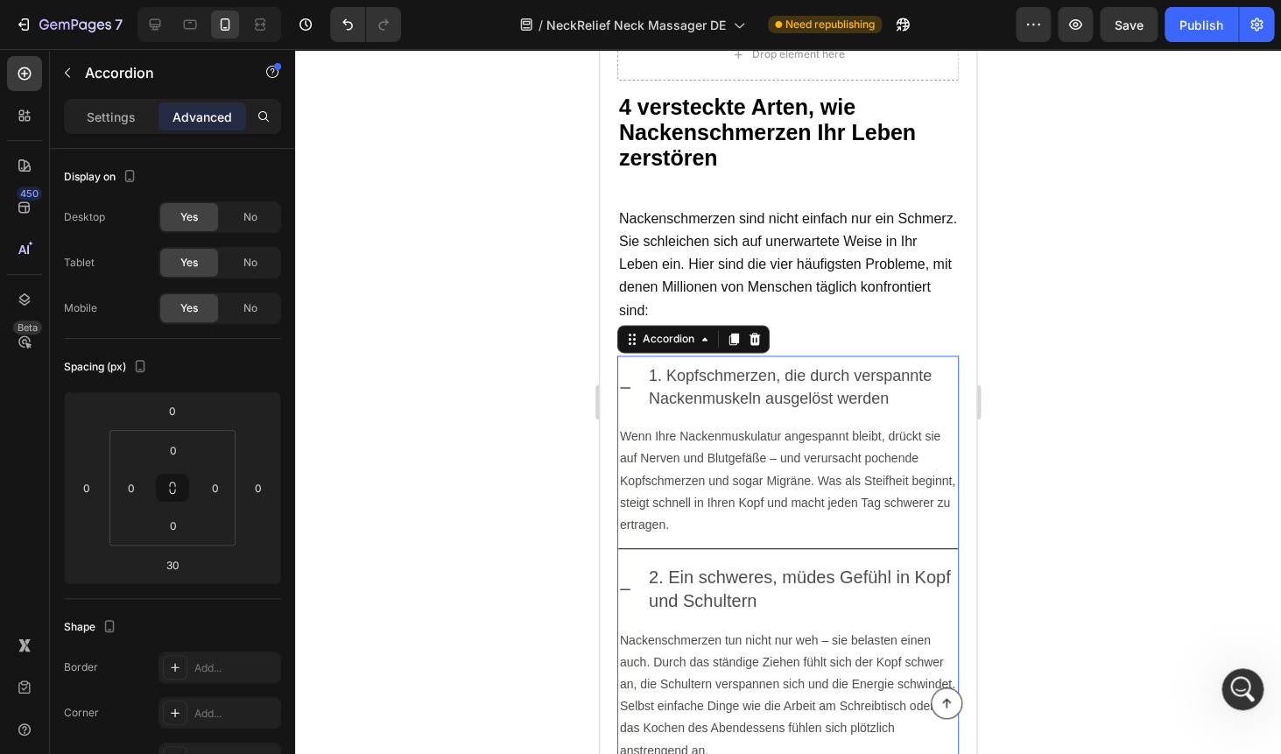
type input "100%"
type input "100"
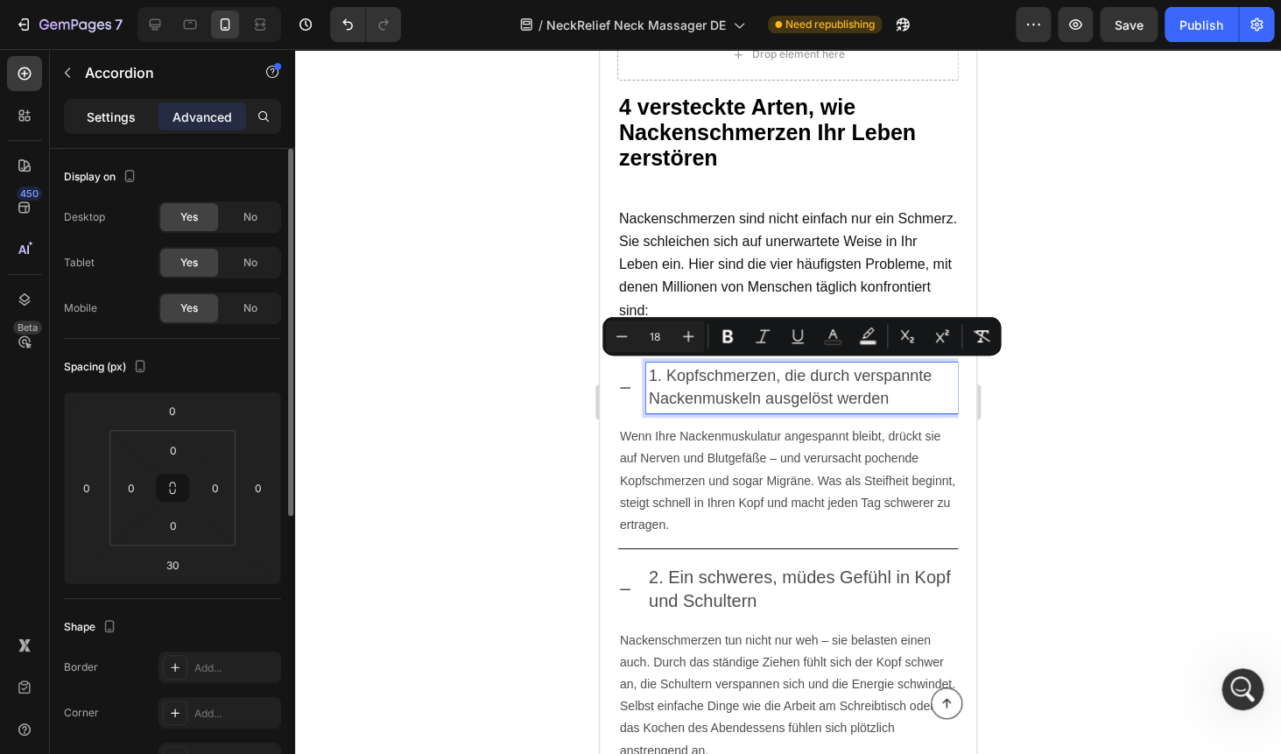
click at [105, 121] on p "Settings" at bounding box center [111, 117] width 49 height 18
type input "8"
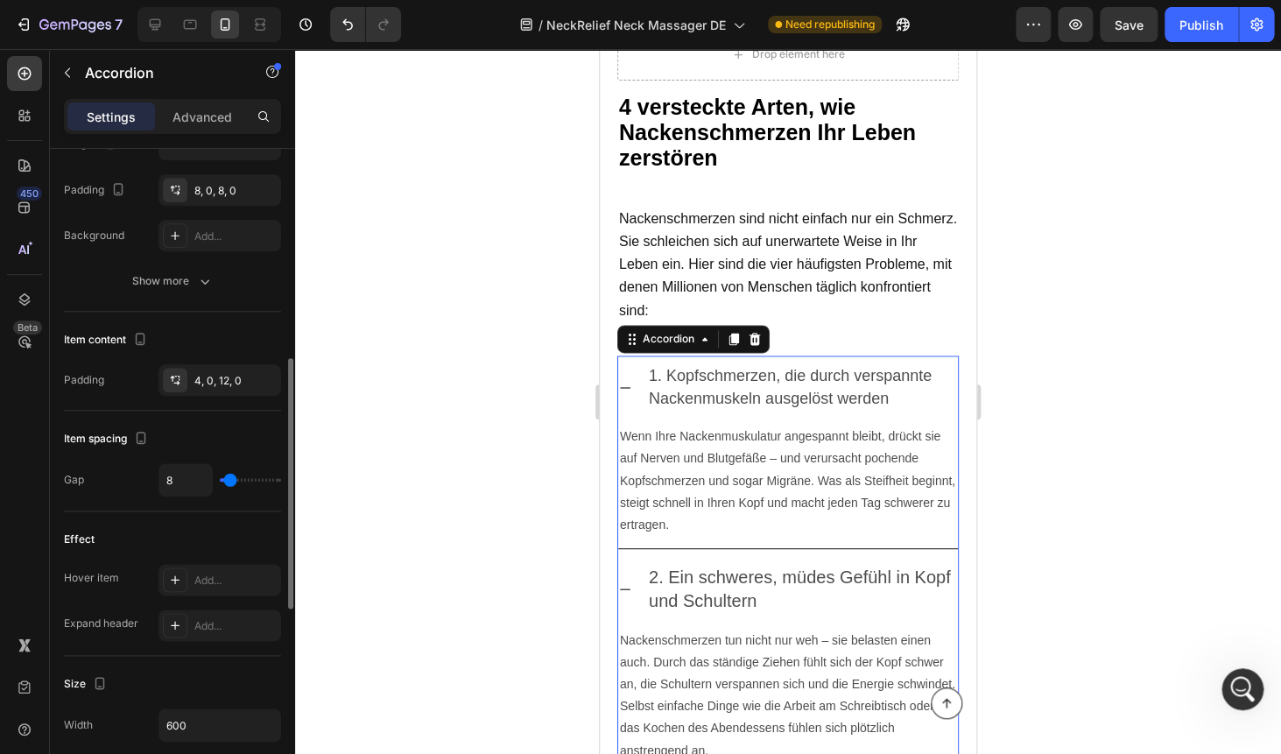
scroll to position [546, 0]
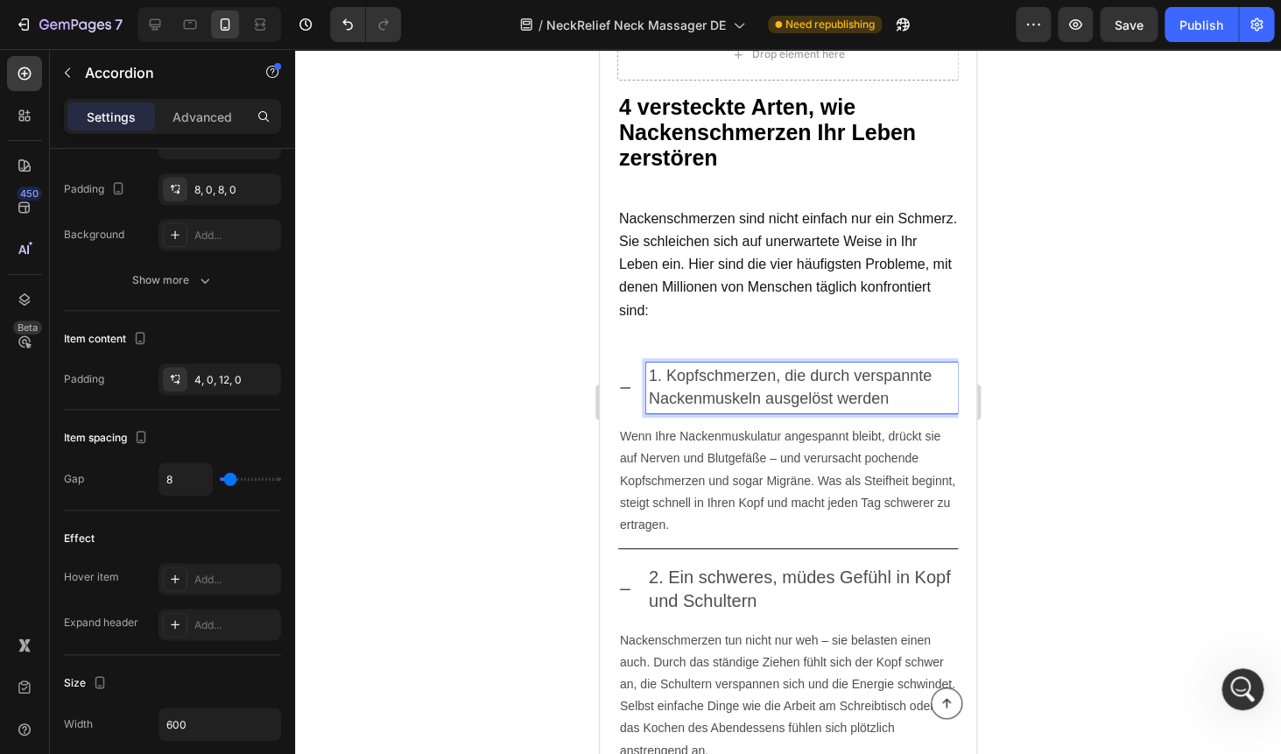
click at [717, 378] on span "1. Kopfschmerzen, die durch verspannte Nackenmuskeln ausgelöst werden" at bounding box center [790, 387] width 283 height 40
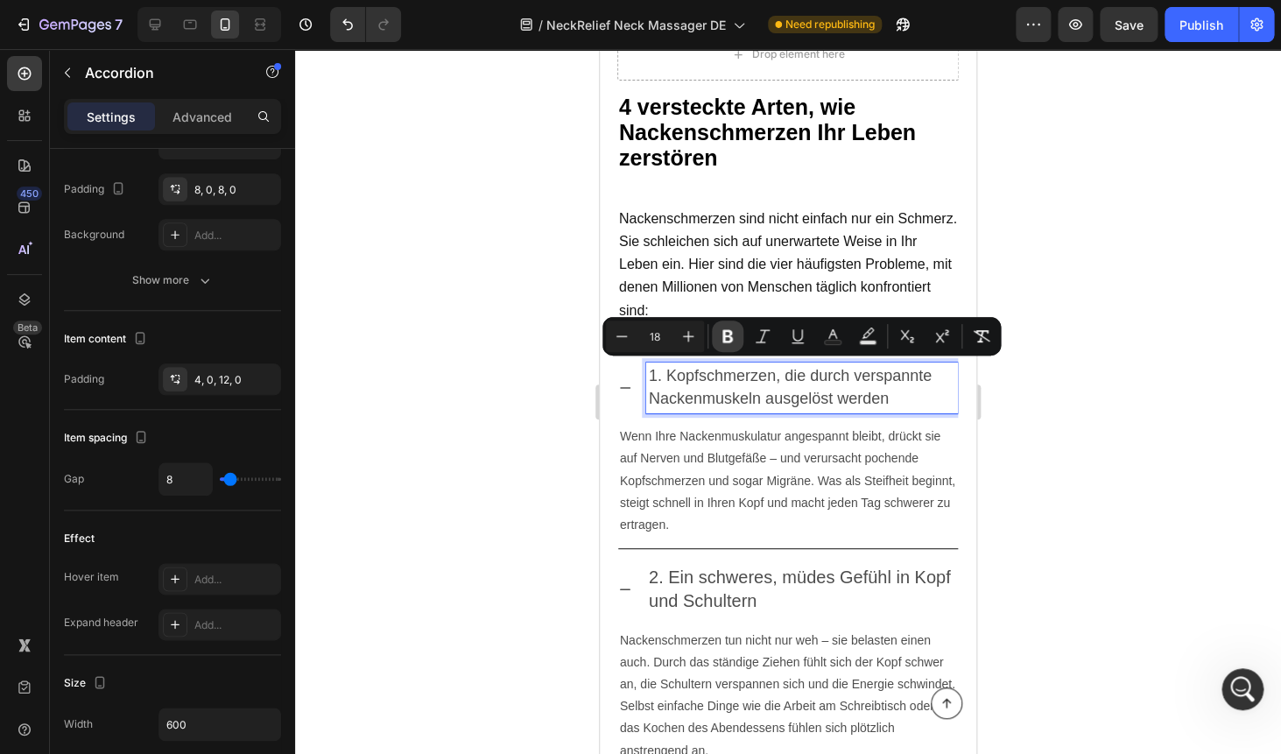
click at [729, 341] on icon "Editor contextual toolbar" at bounding box center [727, 336] width 11 height 13
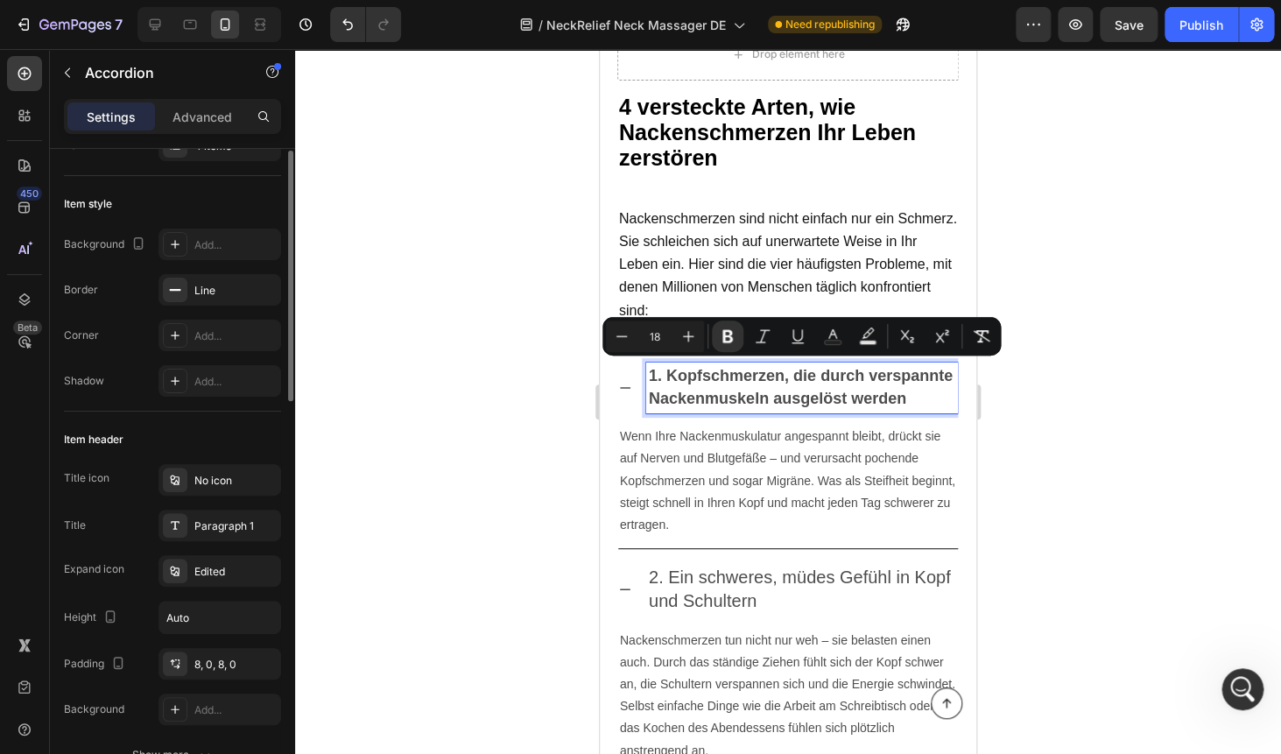
scroll to position [0, 0]
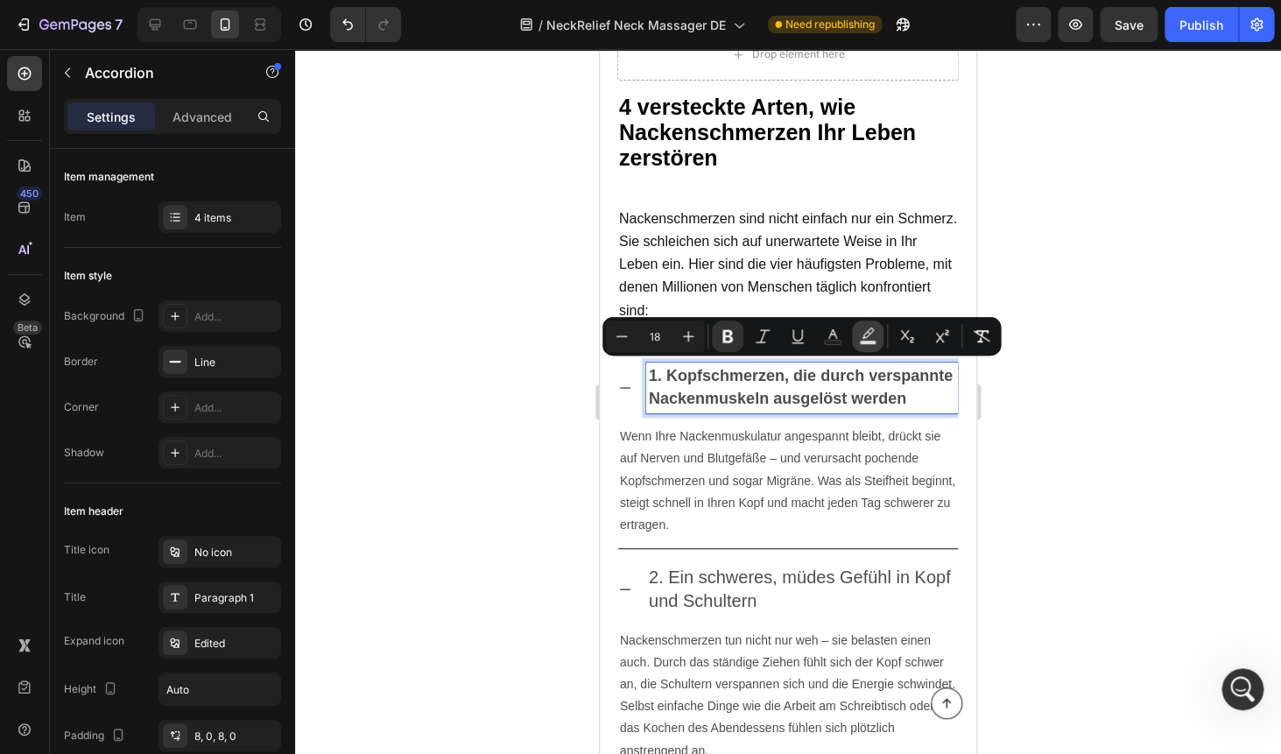
click at [868, 338] on icon "Editor contextual toolbar" at bounding box center [868, 336] width 18 height 18
type input "000000"
type input "77"
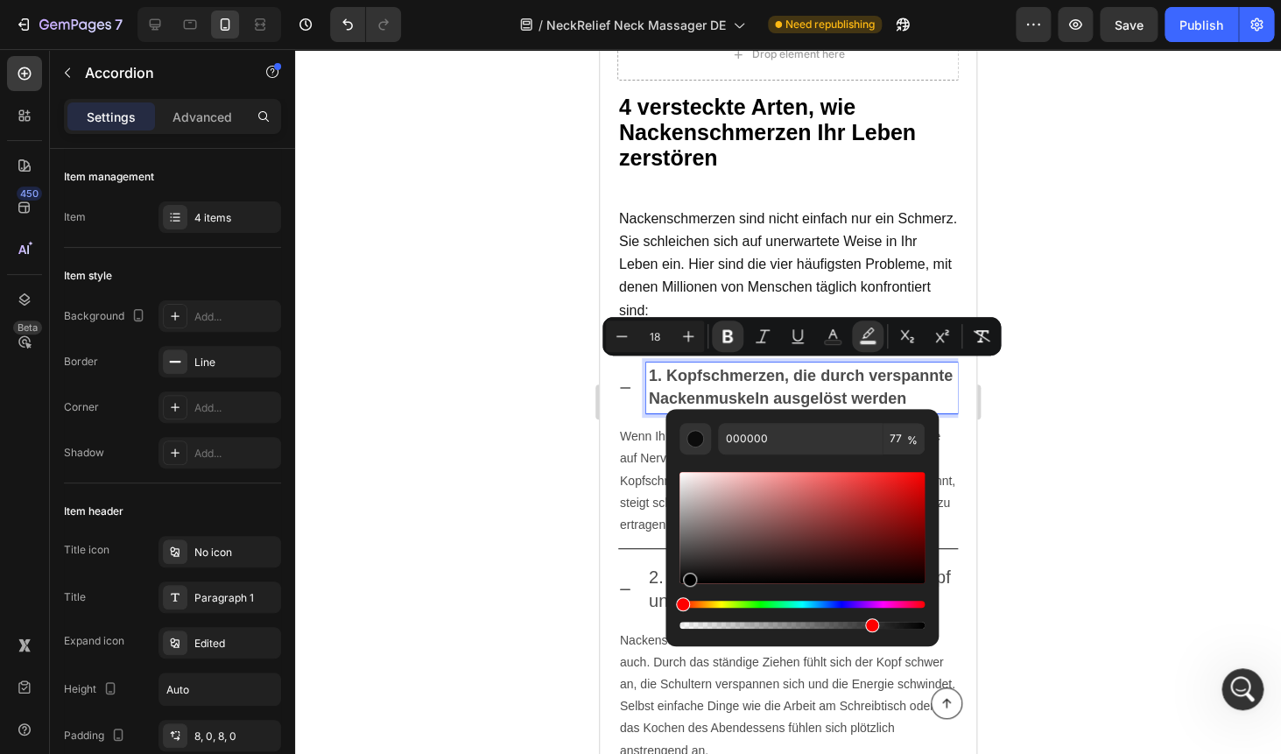
drag, startPoint x: 687, startPoint y: 582, endPoint x: 677, endPoint y: 599, distance: 19.7
click at [677, 599] on div "000000 77 %" at bounding box center [801, 520] width 273 height 223
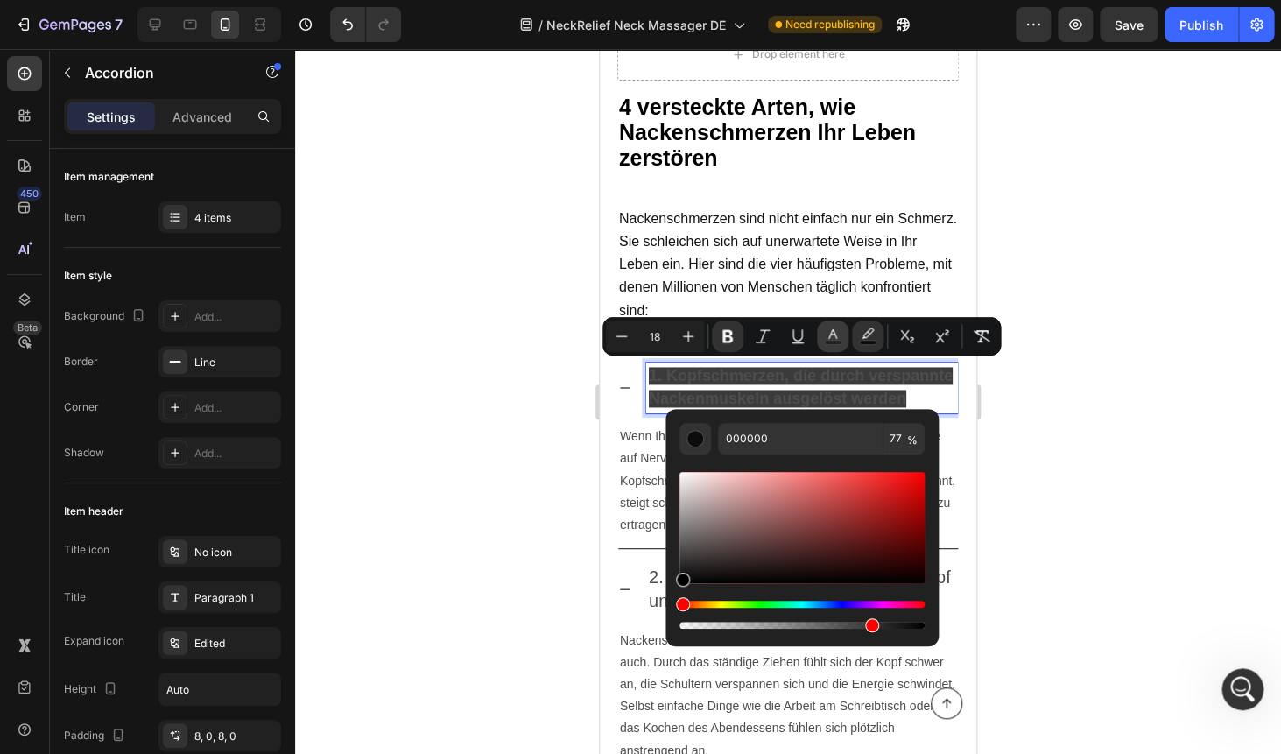
click at [831, 337] on icon "Editor contextual toolbar" at bounding box center [833, 336] width 18 height 18
click at [867, 328] on icon "Editor contextual toolbar" at bounding box center [868, 336] width 18 height 18
drag, startPoint x: 681, startPoint y: 578, endPoint x: 671, endPoint y: 452, distance: 126.5
click at [671, 452] on div "000000 77 %" at bounding box center [801, 520] width 273 height 223
type input "FFFFFF"
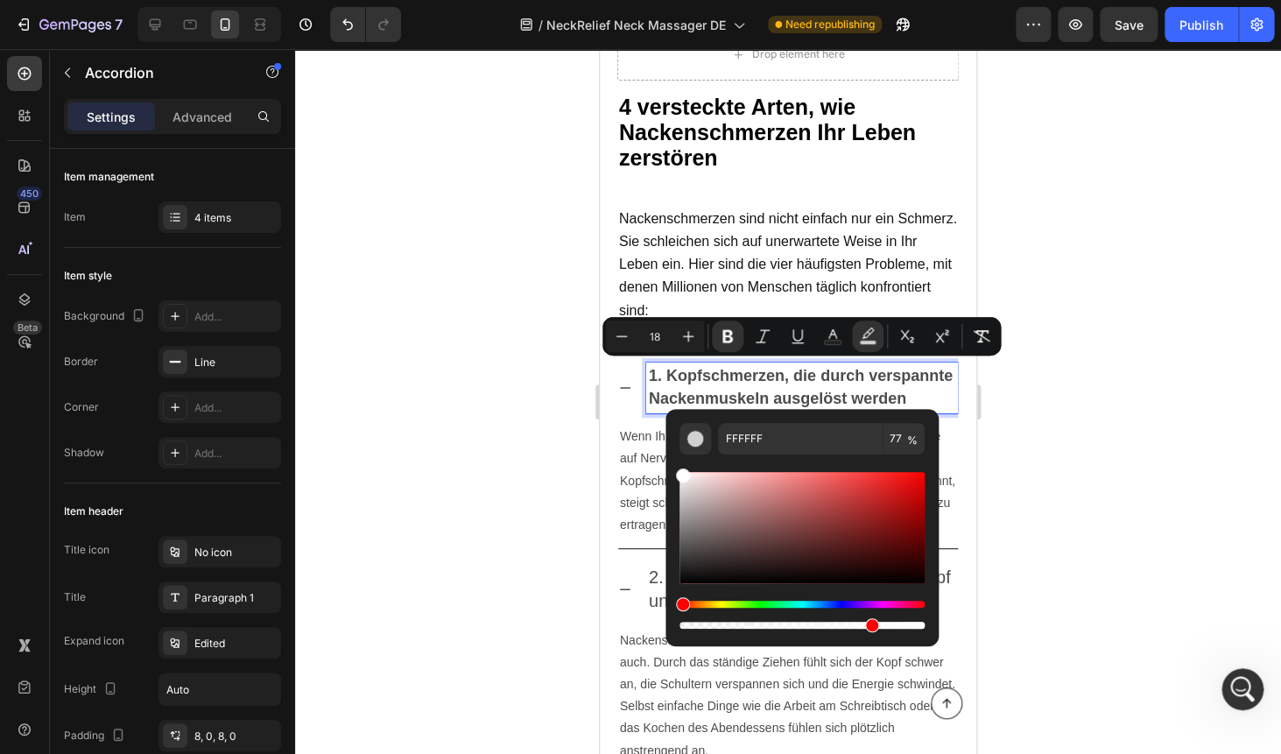
click at [693, 369] on strong "1. Kopfschmerzen, die durch verspannte Nackenmuskeln ausgelöst werden" at bounding box center [801, 387] width 304 height 40
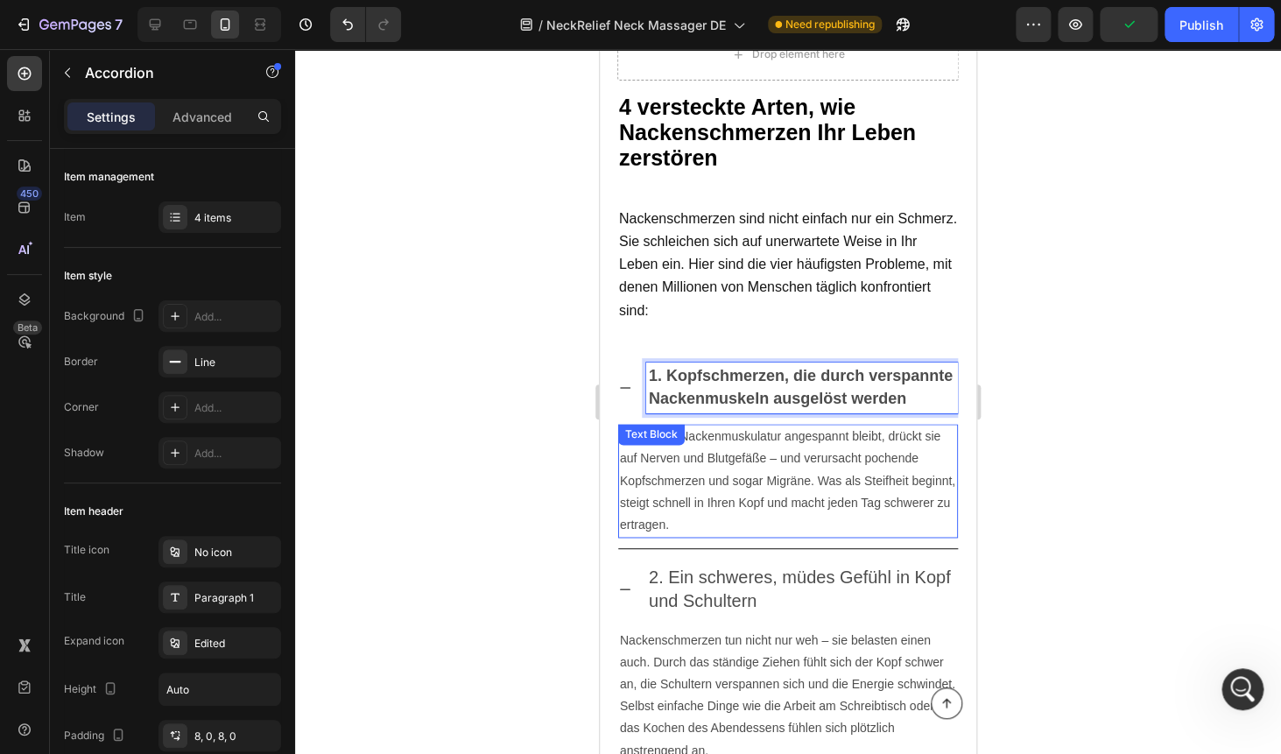
click at [678, 465] on p "Wenn Ihre Nackenmuskulatur angespannt bleibt, drückt sie auf Nerven und Blutgef…" at bounding box center [788, 480] width 336 height 110
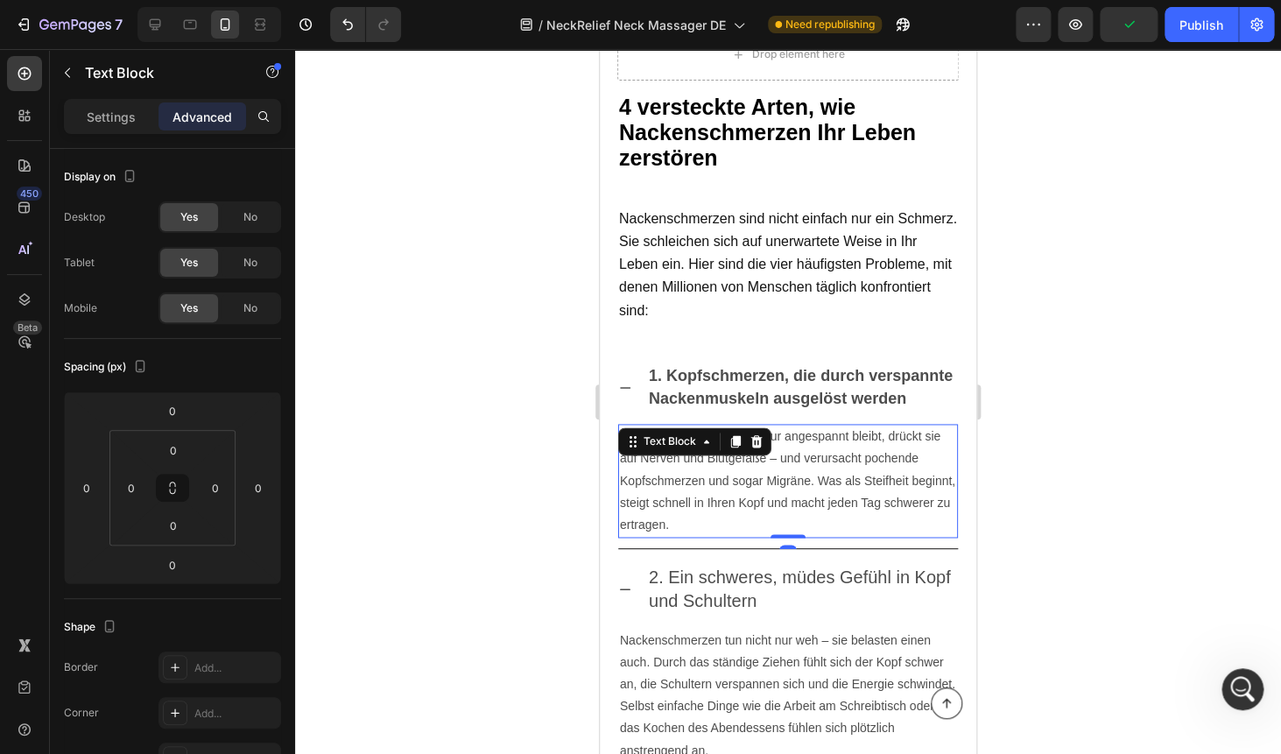
click at [678, 465] on p "Wenn Ihre Nackenmuskulatur angespannt bleibt, drückt sie auf Nerven und Blutgef…" at bounding box center [788, 480] width 336 height 110
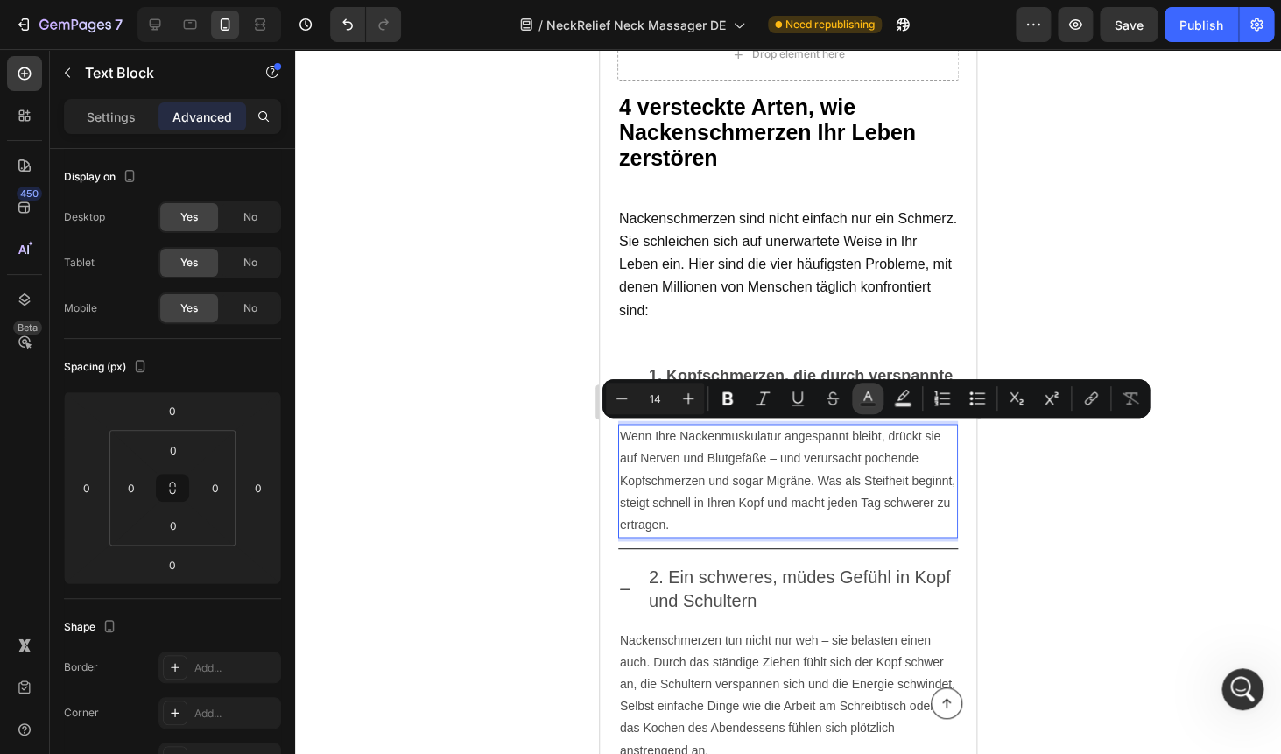
click at [865, 395] on icon "Editor contextual toolbar" at bounding box center [868, 399] width 18 height 18
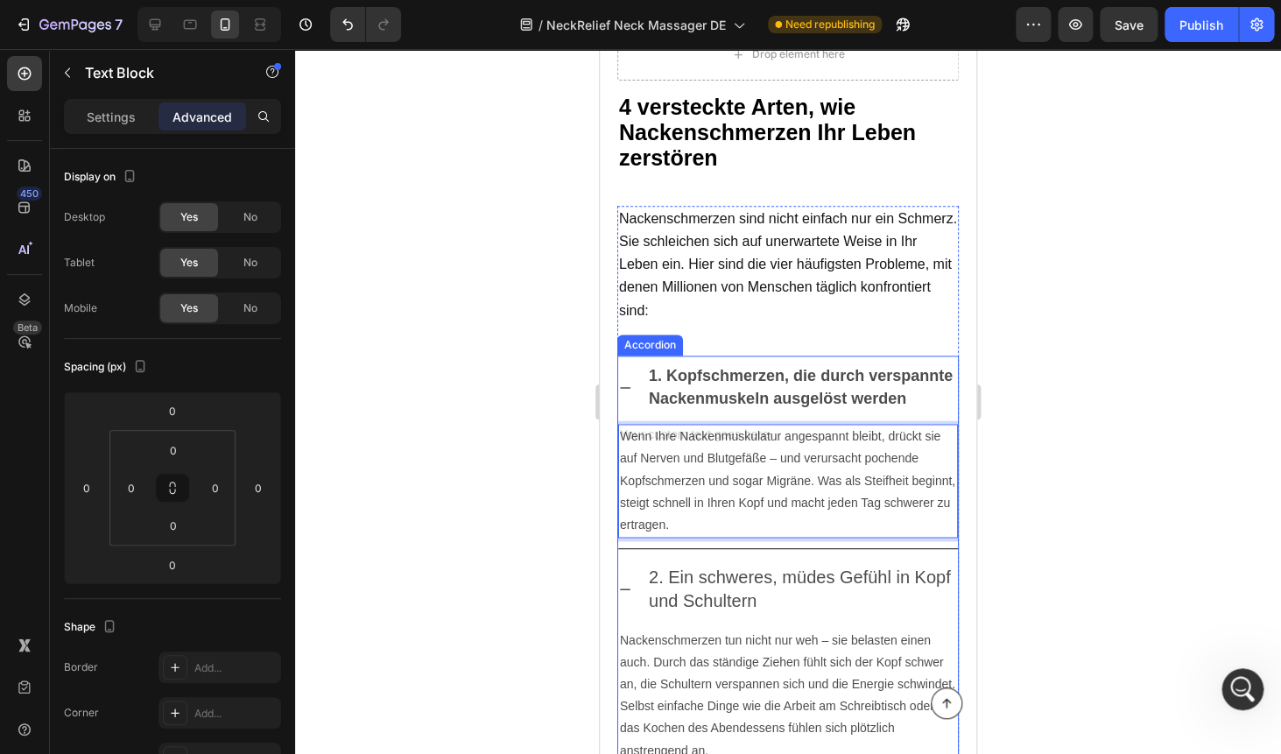
click at [825, 383] on p "1. Kopfschmerzen, die durch verspannte Nackenmuskeln ausgelöst werden" at bounding box center [802, 388] width 306 height 46
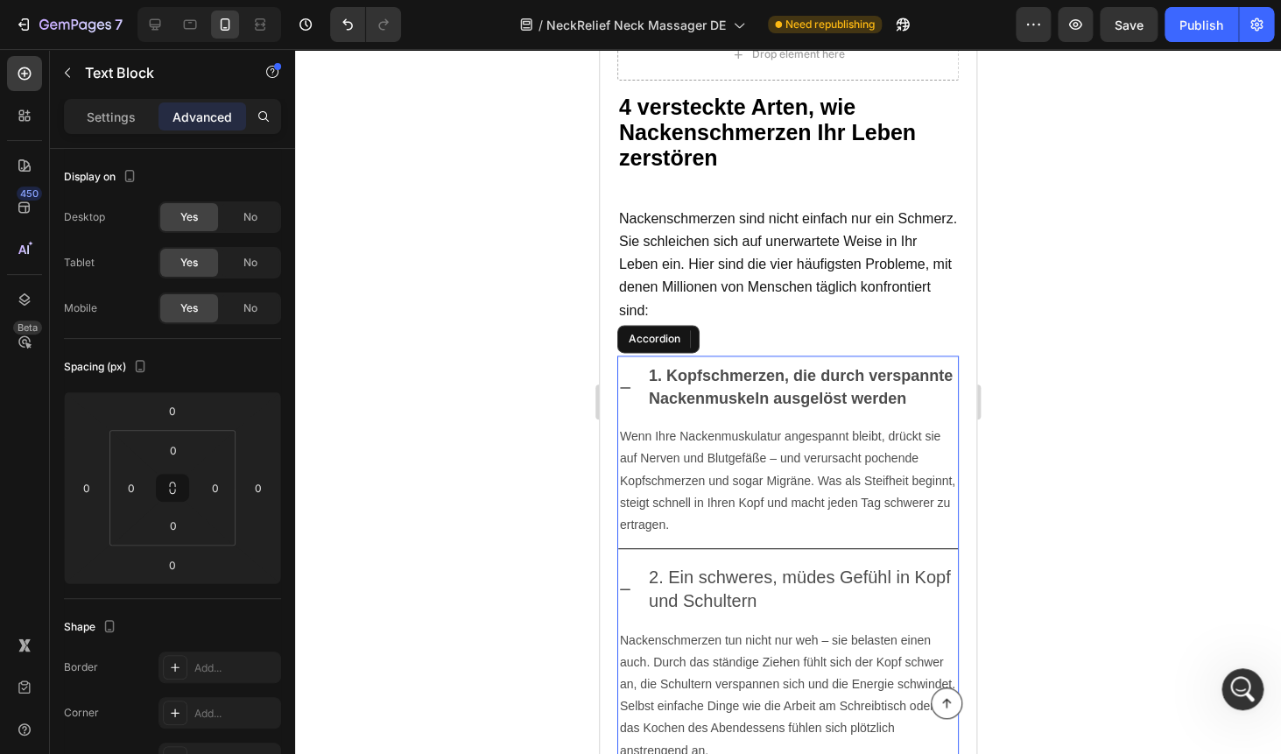
click at [825, 383] on p "1. Kopfschmerzen, die durch verspannte Nackenmuskeln ausgelöst werden" at bounding box center [802, 388] width 306 height 46
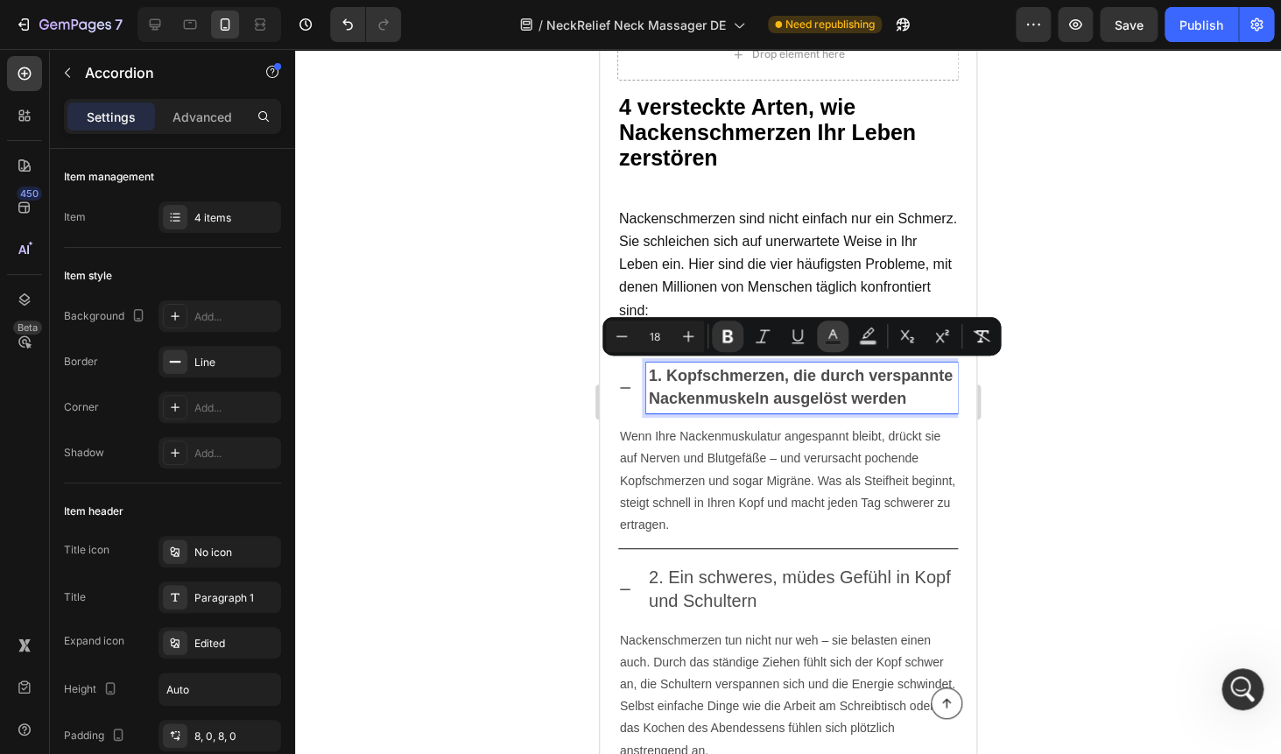
click at [821, 338] on button "Text Color" at bounding box center [833, 336] width 32 height 32
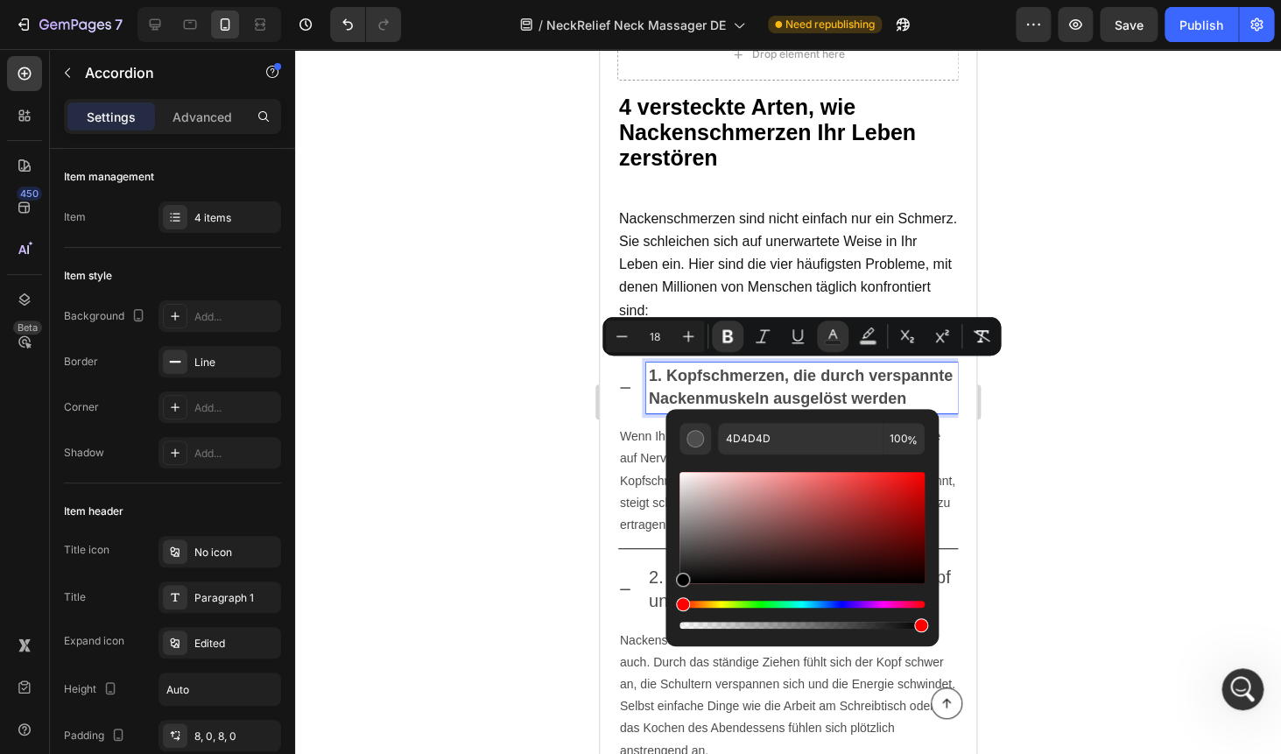
drag, startPoint x: 685, startPoint y: 551, endPoint x: 669, endPoint y: 610, distance: 60.7
click at [669, 610] on div "4D4D4D 100 %" at bounding box center [801, 520] width 273 height 223
type input "000000"
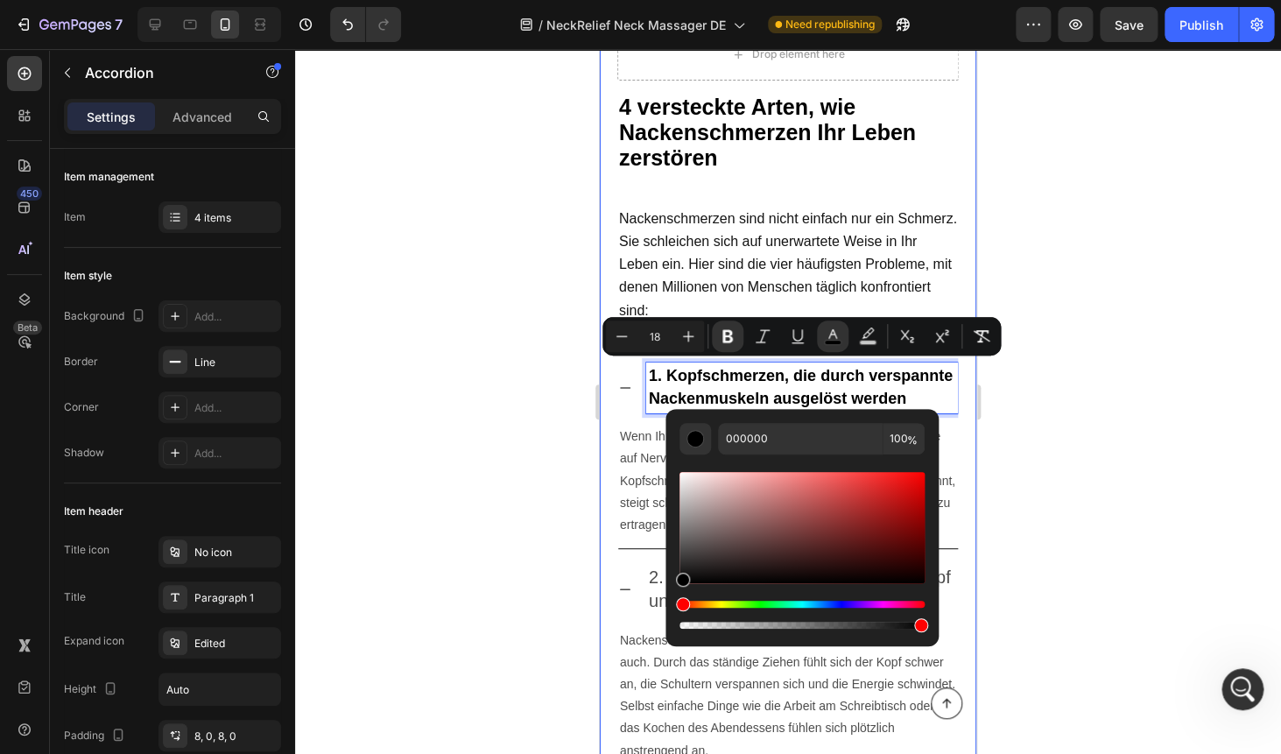
click at [1022, 400] on div at bounding box center [788, 401] width 986 height 705
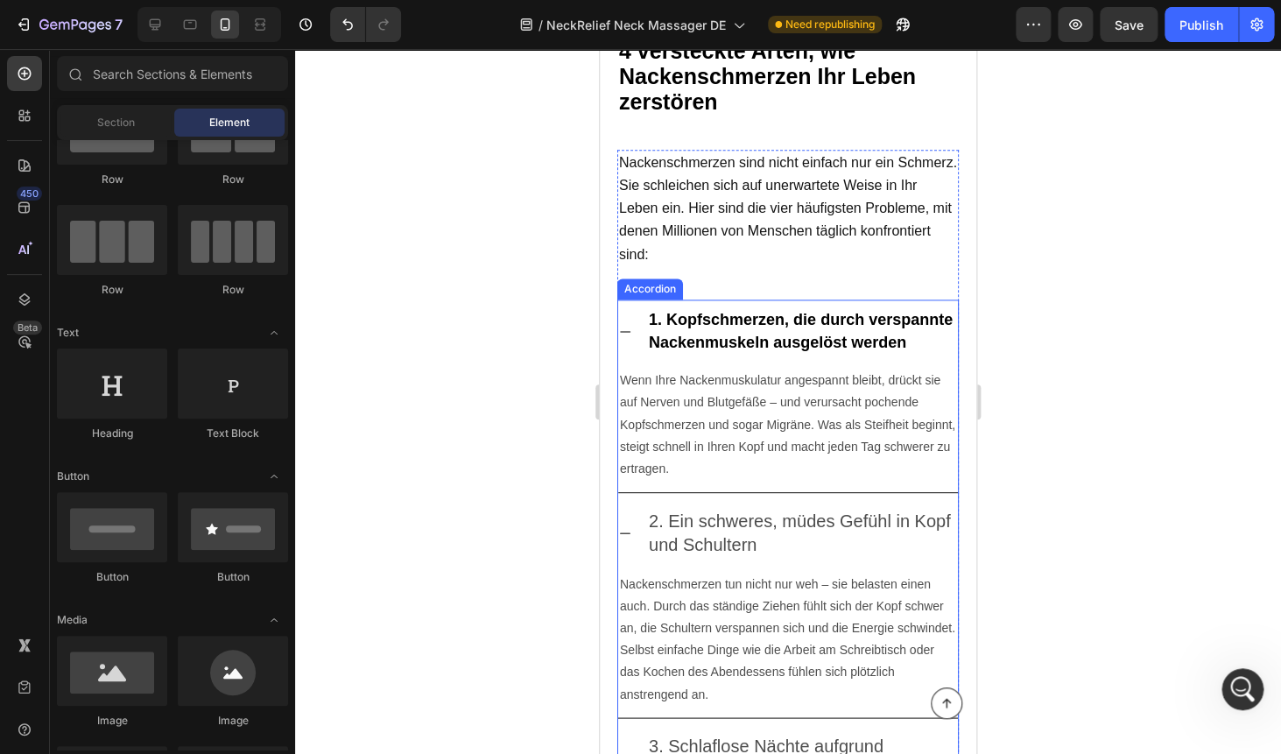
scroll to position [857, 0]
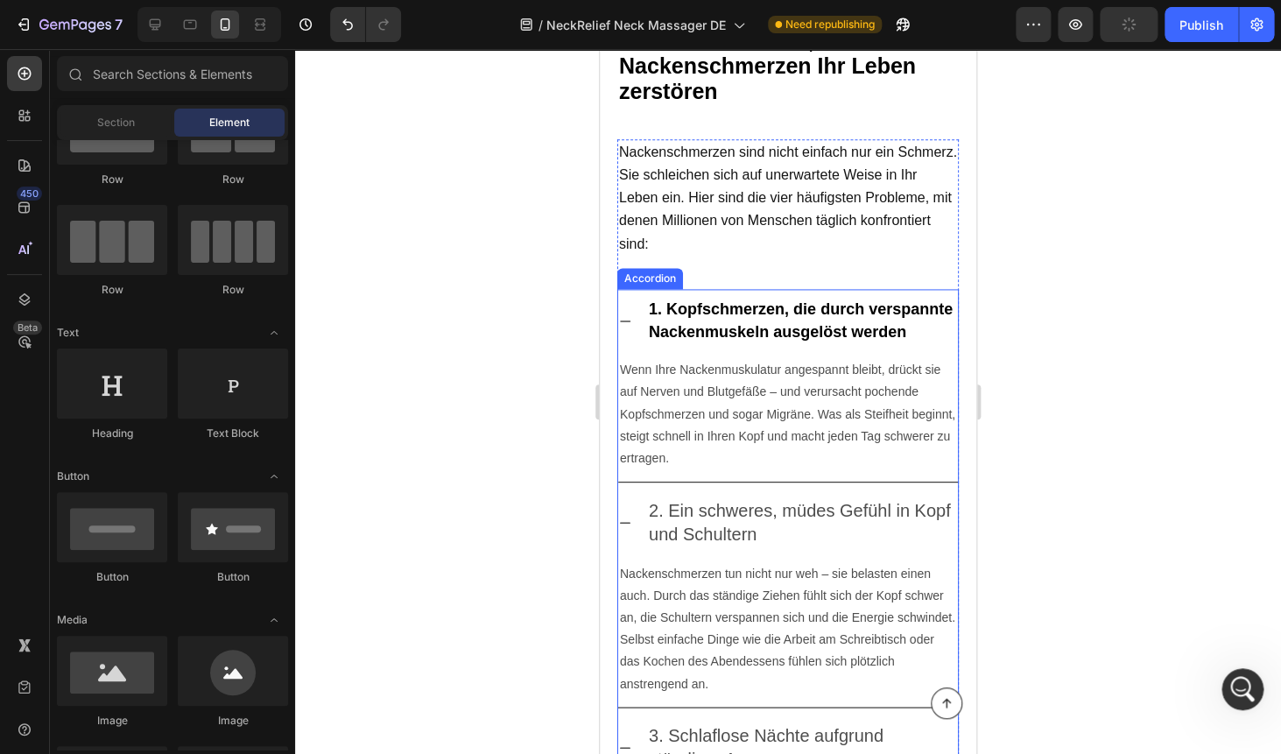
click at [694, 516] on p "2. Ein schweres, müdes Gefühl in Kopf und Schultern" at bounding box center [802, 522] width 306 height 47
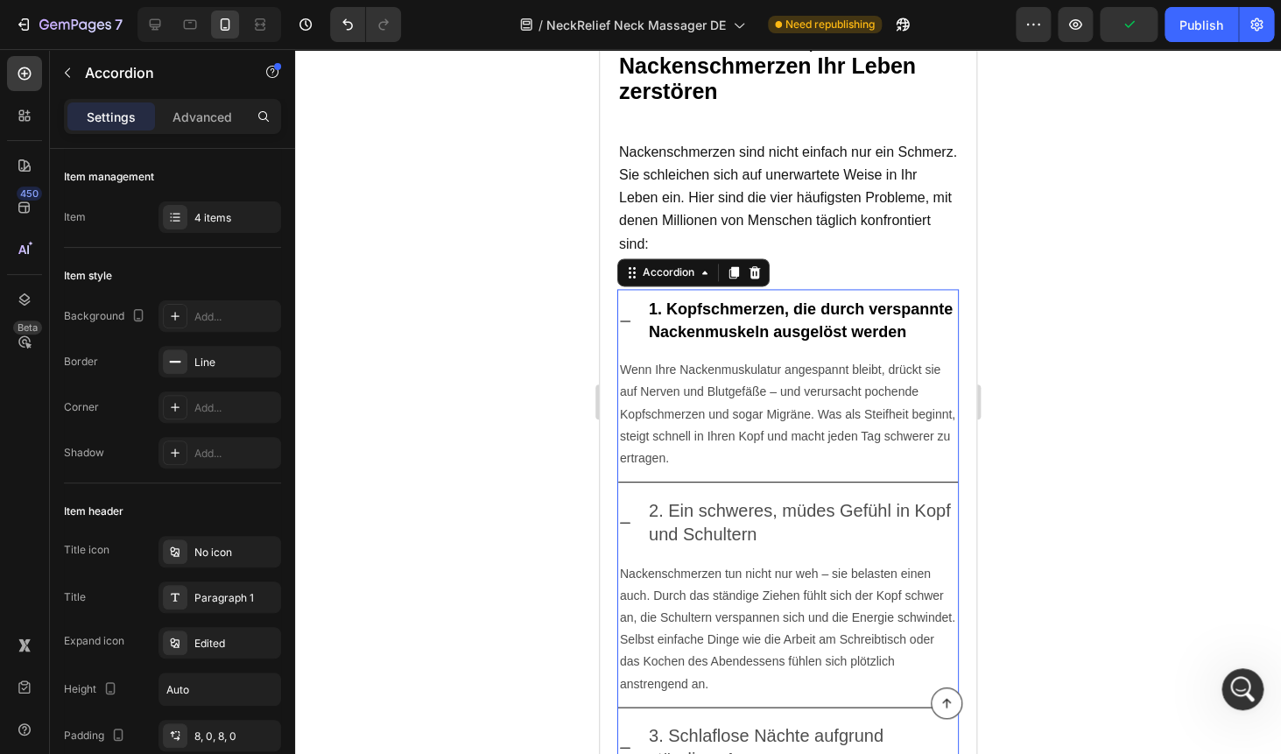
click at [694, 516] on p "2. Ein schweres, müdes Gefühl in Kopf und Schultern" at bounding box center [802, 522] width 306 height 47
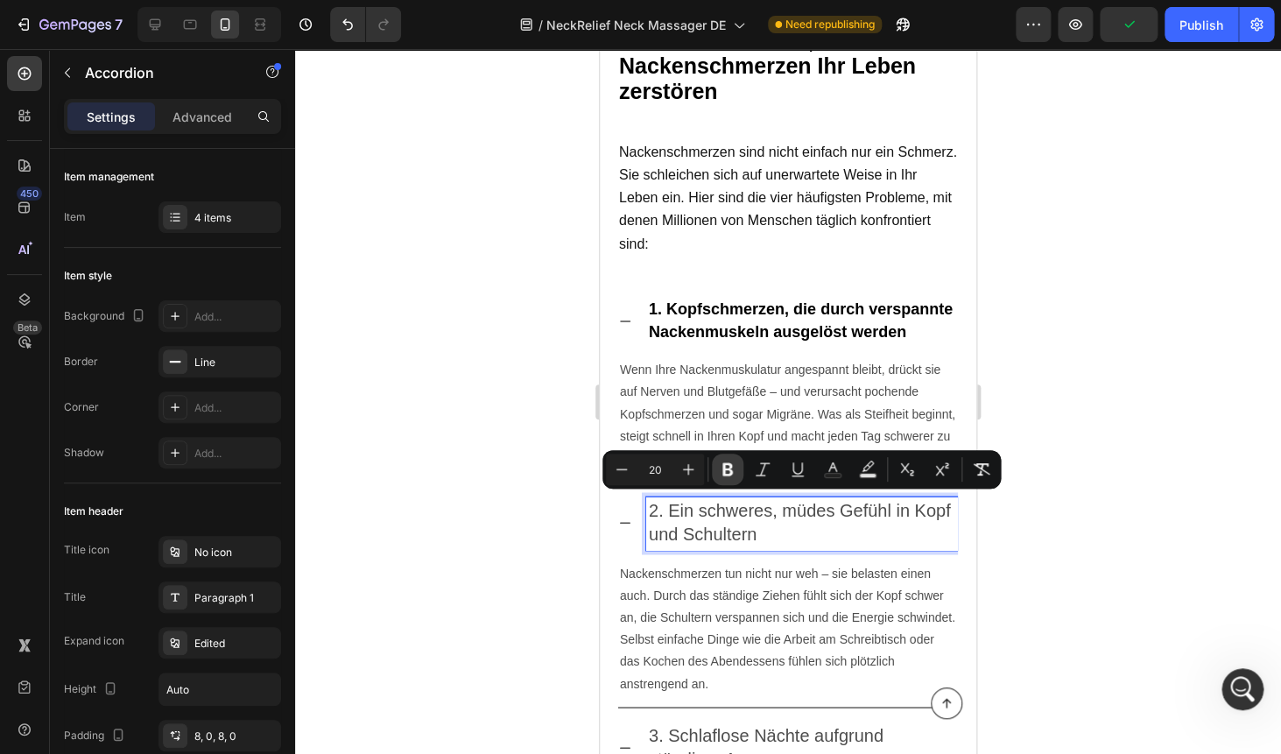
click at [722, 469] on icon "Editor contextual toolbar" at bounding box center [728, 469] width 18 height 18
click at [829, 478] on button "Text Color" at bounding box center [833, 469] width 32 height 32
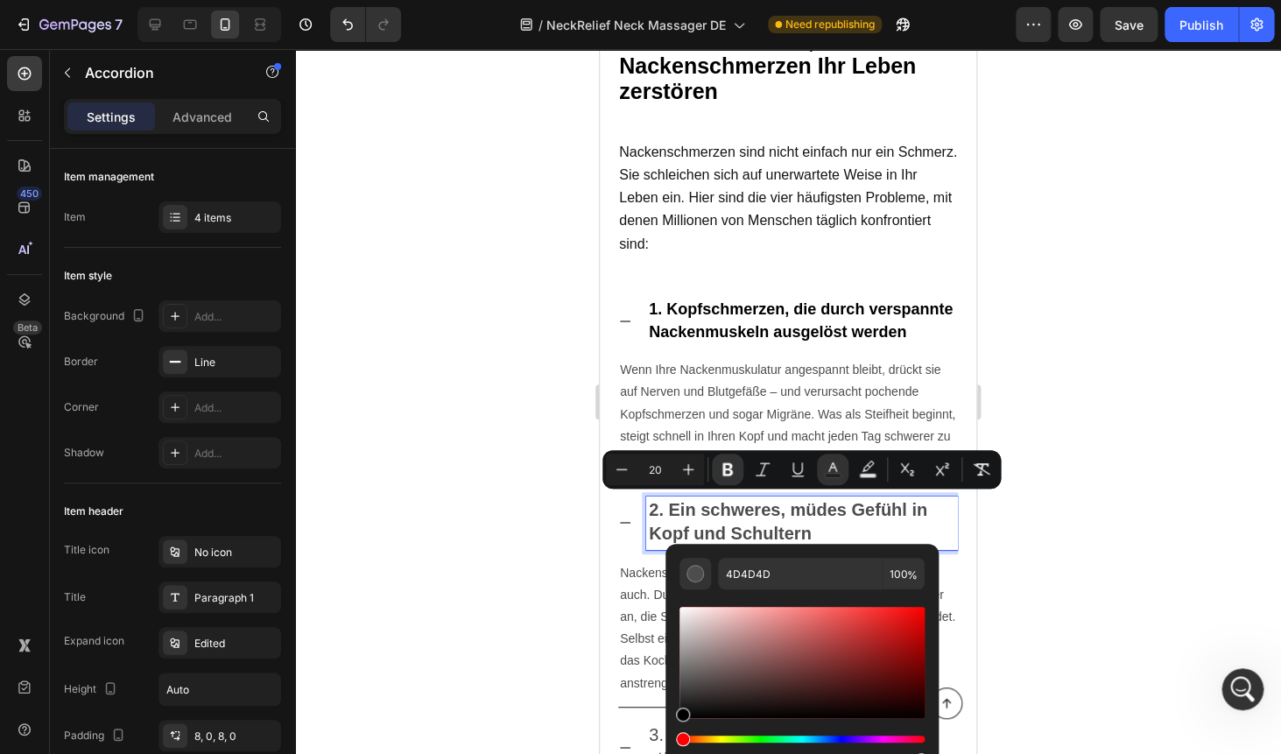
drag, startPoint x: 686, startPoint y: 692, endPoint x: 675, endPoint y: 740, distance: 49.5
click at [675, 740] on div "4D4D4D 100 %" at bounding box center [801, 655] width 273 height 223
type input "000000"
click at [1022, 493] on div at bounding box center [788, 401] width 986 height 705
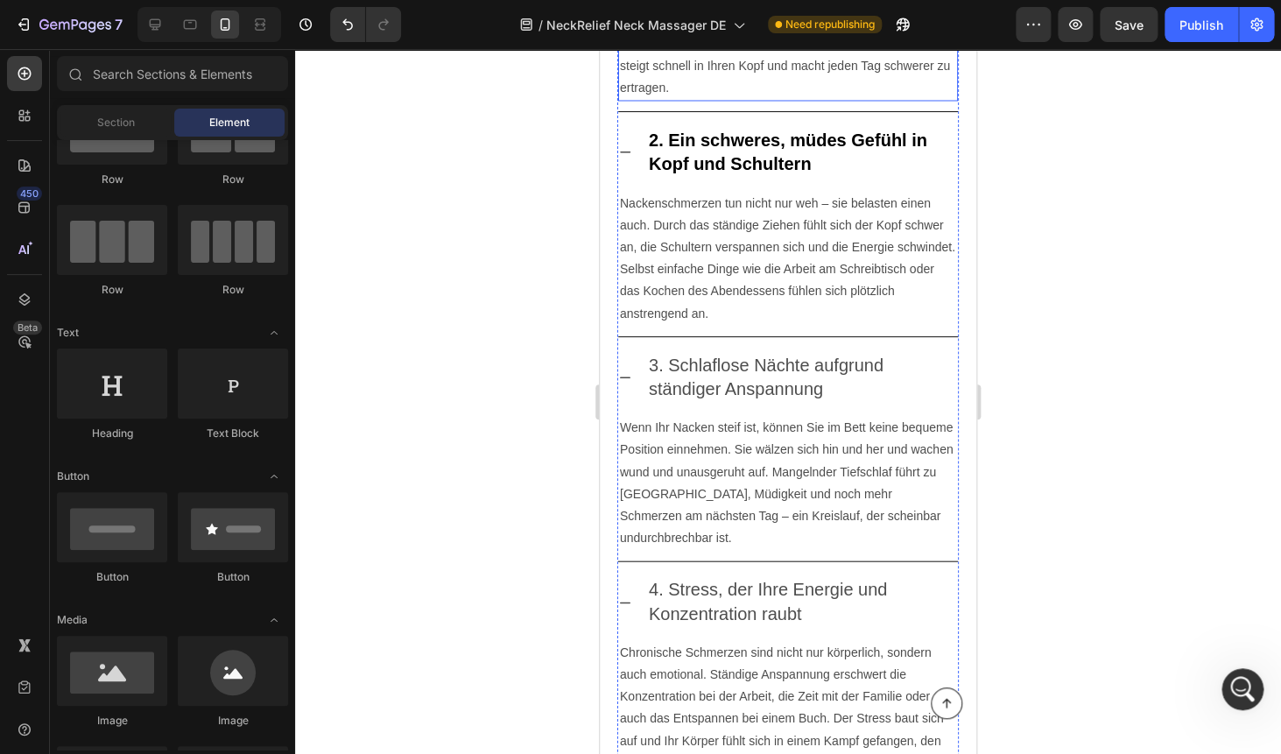
scroll to position [1234, 0]
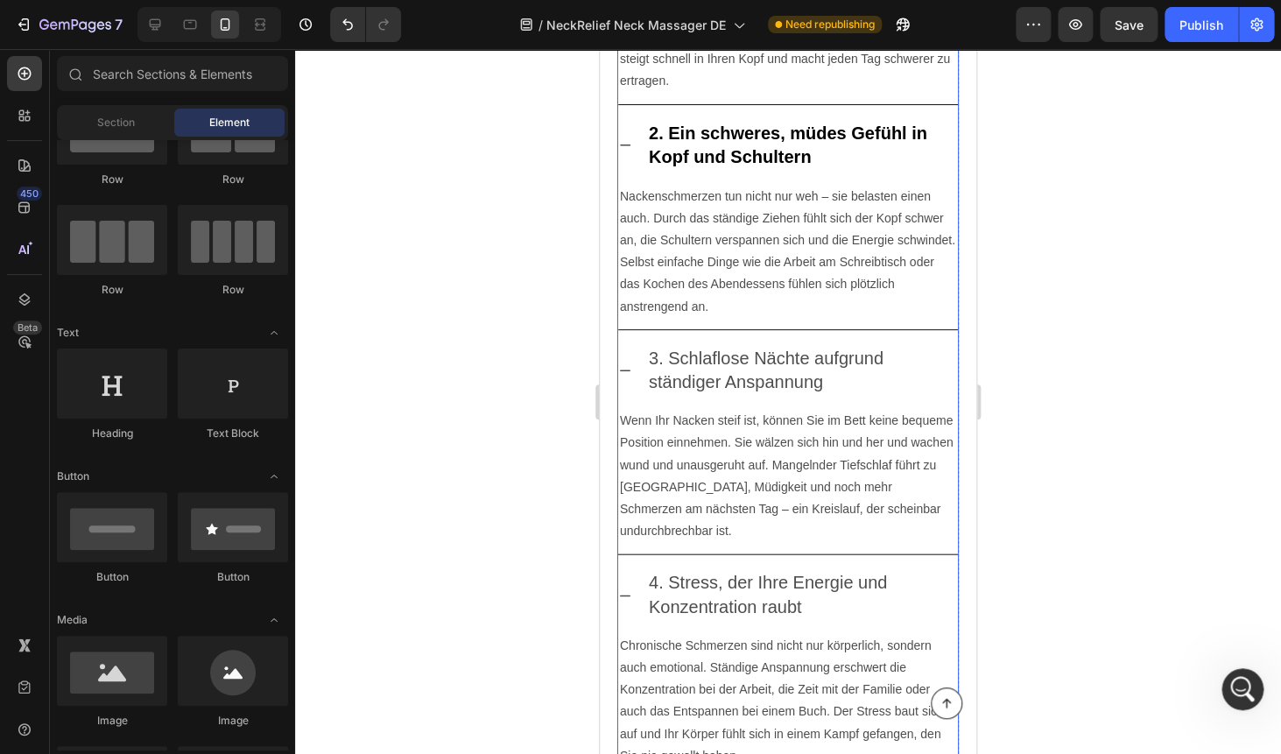
click at [746, 363] on p "3. Schlaflose Nächte aufgrund ständiger Anspannung" at bounding box center [802, 370] width 306 height 47
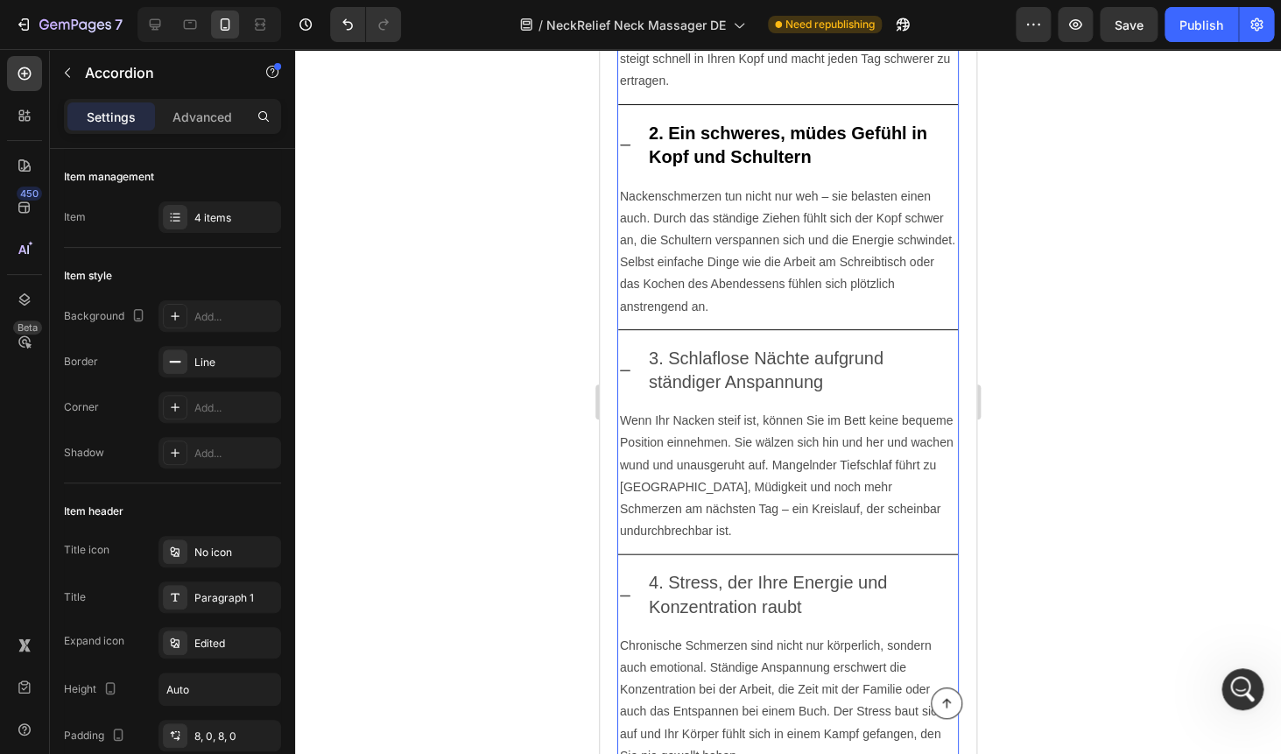
click at [746, 363] on p "3. Schlaflose Nächte aufgrund ständiger Anspannung" at bounding box center [802, 370] width 306 height 47
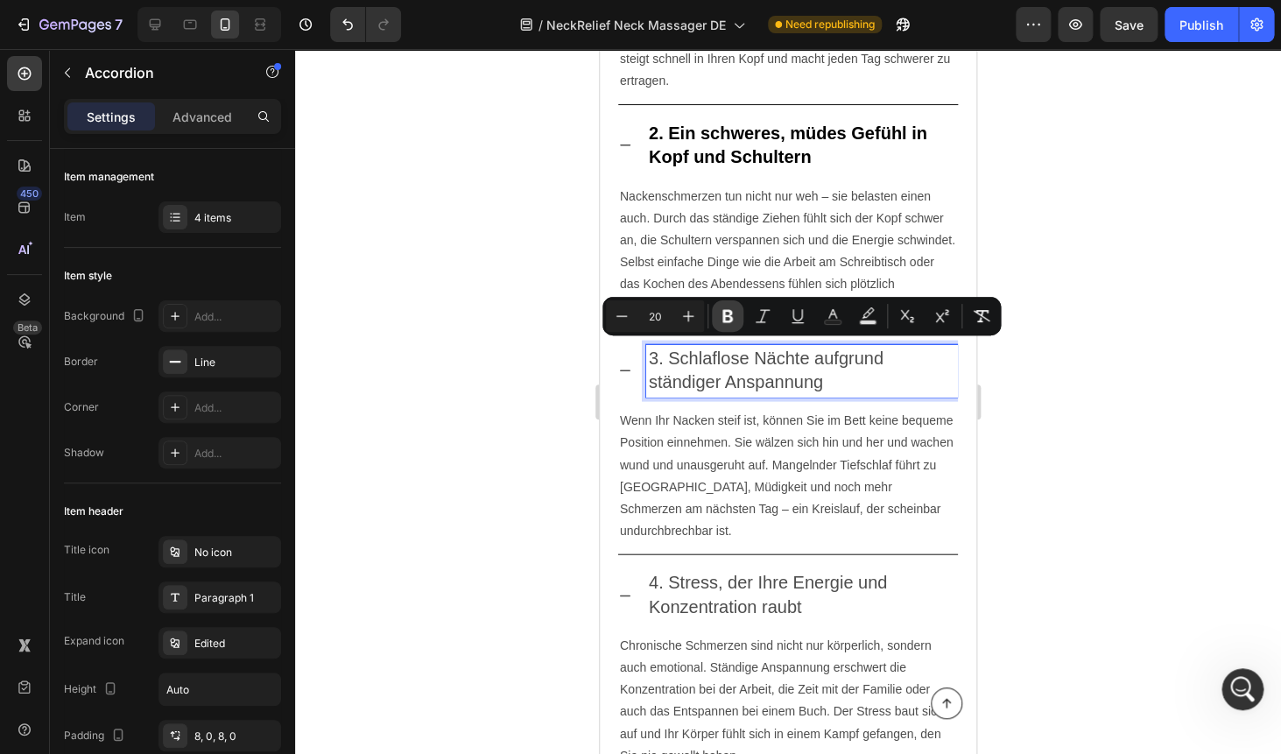
click at [727, 312] on icon "Editor contextual toolbar" at bounding box center [728, 316] width 18 height 18
click at [834, 319] on icon "Editor contextual toolbar" at bounding box center [833, 316] width 18 height 18
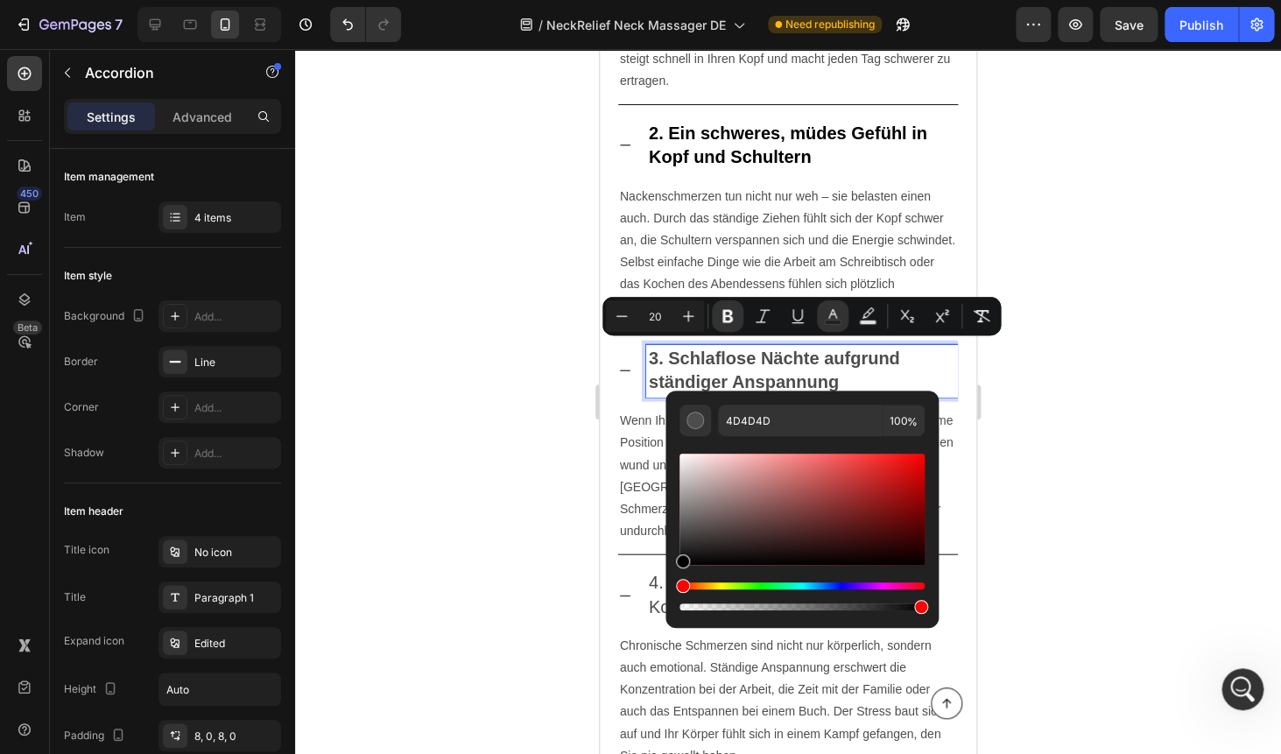
drag, startPoint x: 683, startPoint y: 531, endPoint x: 678, endPoint y: 614, distance: 83.3
click at [678, 614] on div "4D4D4D 100 %" at bounding box center [801, 508] width 273 height 237
type input "000000"
click at [1078, 377] on div at bounding box center [788, 401] width 986 height 705
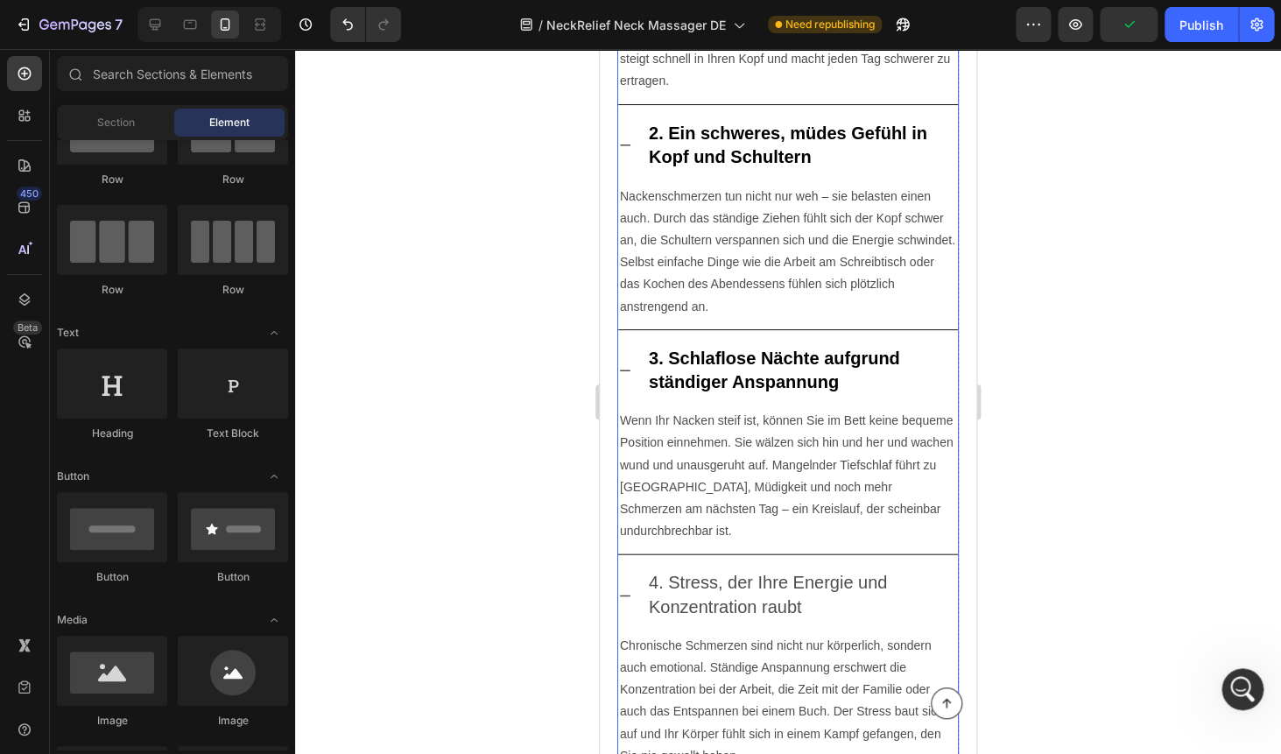
click at [720, 572] on span "4. Stress, der Ihre Energie und Konzentration raubt" at bounding box center [768, 593] width 238 height 43
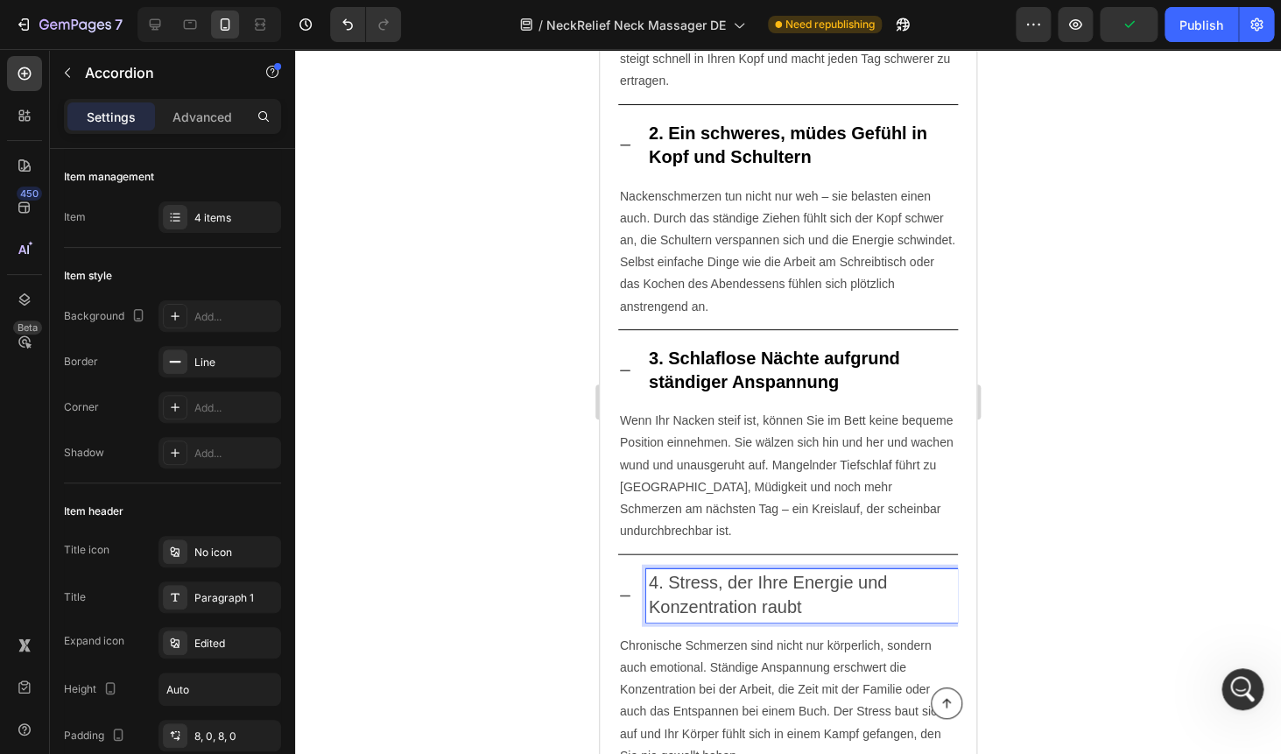
click at [720, 572] on span "4. Stress, der Ihre Energie und Konzentration raubt" at bounding box center [768, 593] width 238 height 43
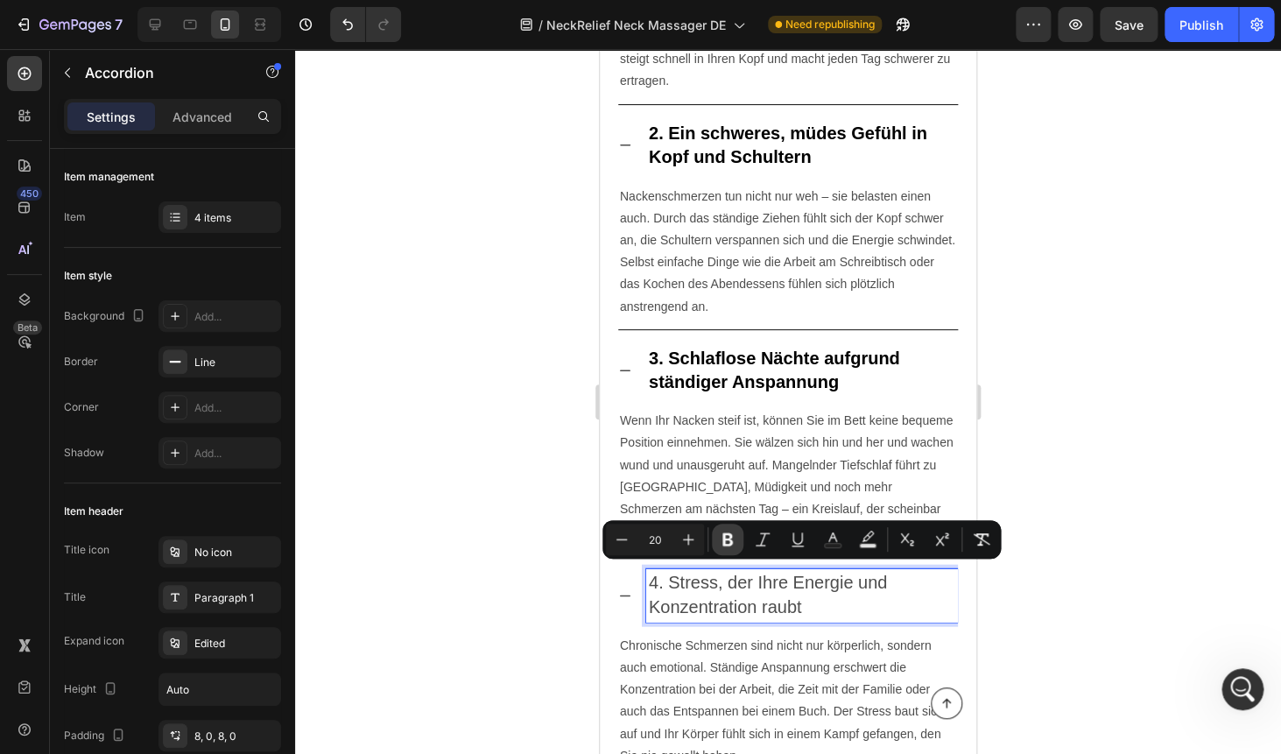
click at [729, 539] on icon "Editor contextual toolbar" at bounding box center [727, 539] width 11 height 13
click at [837, 539] on icon "Editor contextual toolbar" at bounding box center [833, 539] width 18 height 18
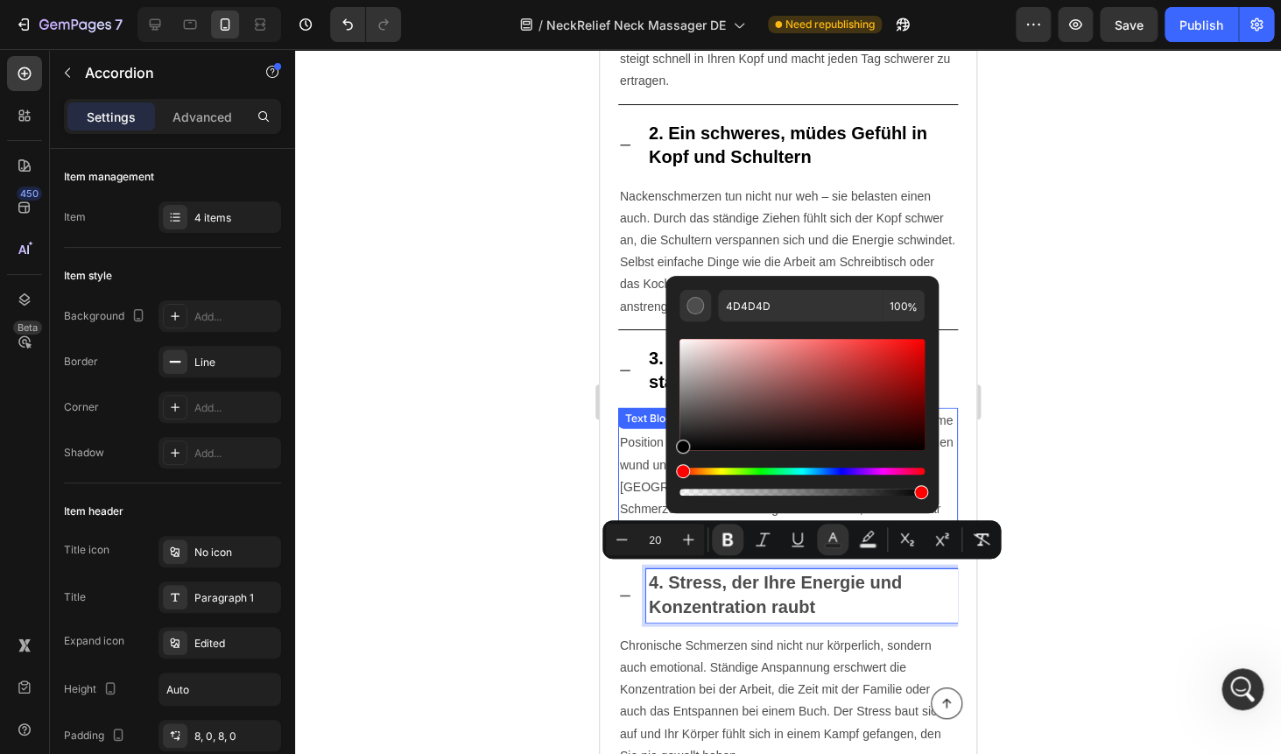
drag, startPoint x: 680, startPoint y: 419, endPoint x: 646, endPoint y: 536, distance: 121.3
click at [646, 536] on div "Minus 20 Plus Bold Italic Underline Text Color Text Background Color Subscript …" at bounding box center [801, 539] width 398 height 39
type input "000000"
click at [1113, 338] on div at bounding box center [788, 401] width 986 height 705
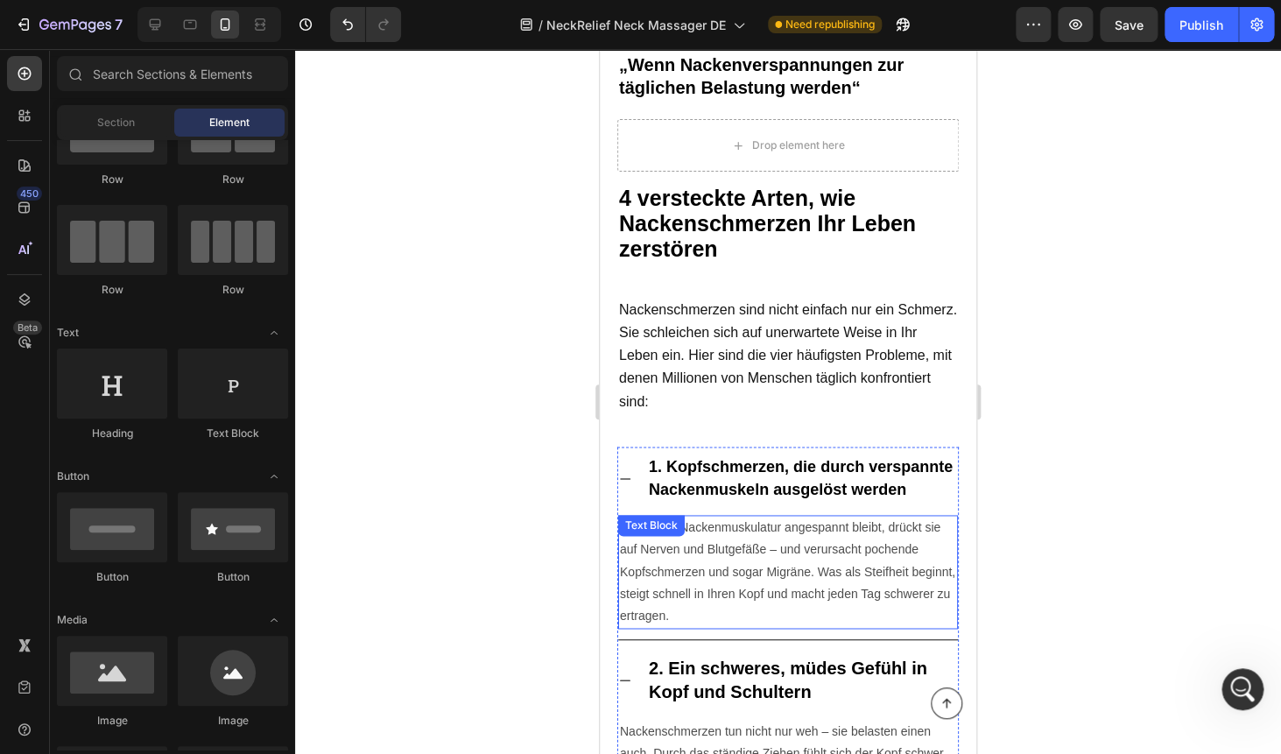
scroll to position [699, 0]
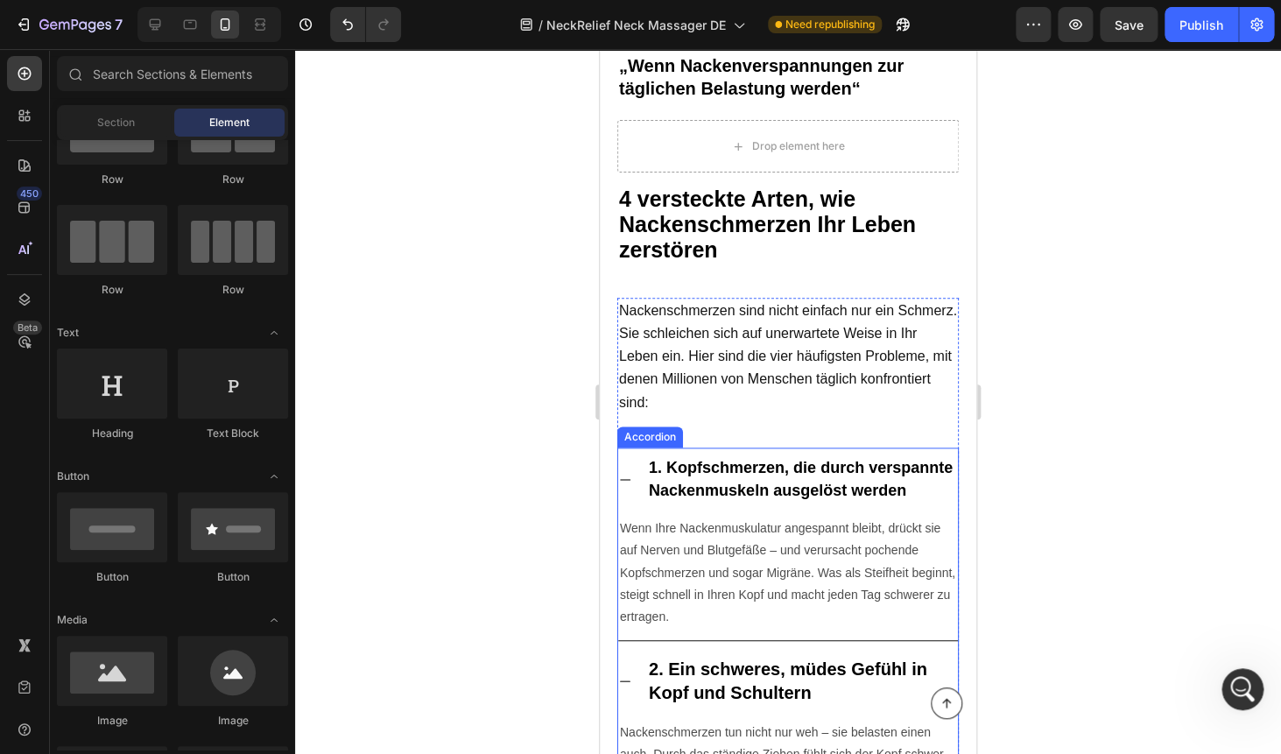
click at [628, 477] on icon at bounding box center [625, 480] width 14 height 14
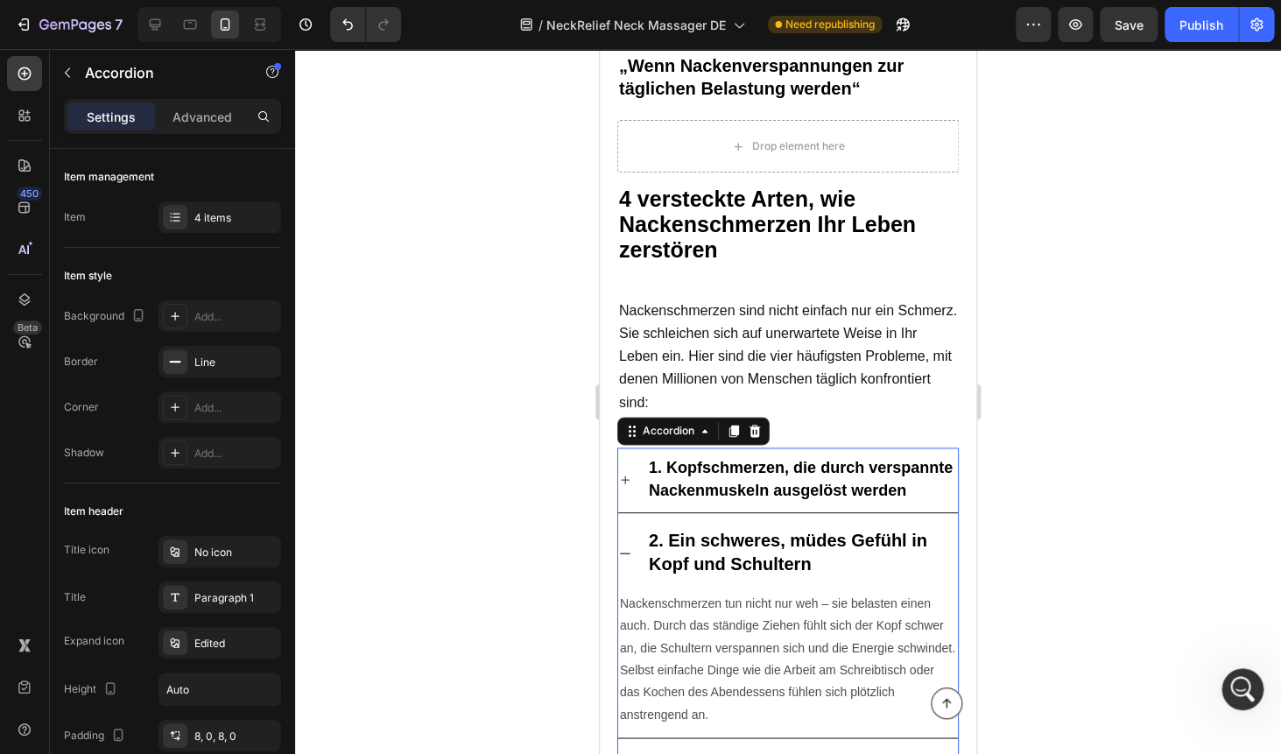
click at [627, 546] on icon at bounding box center [625, 553] width 14 height 14
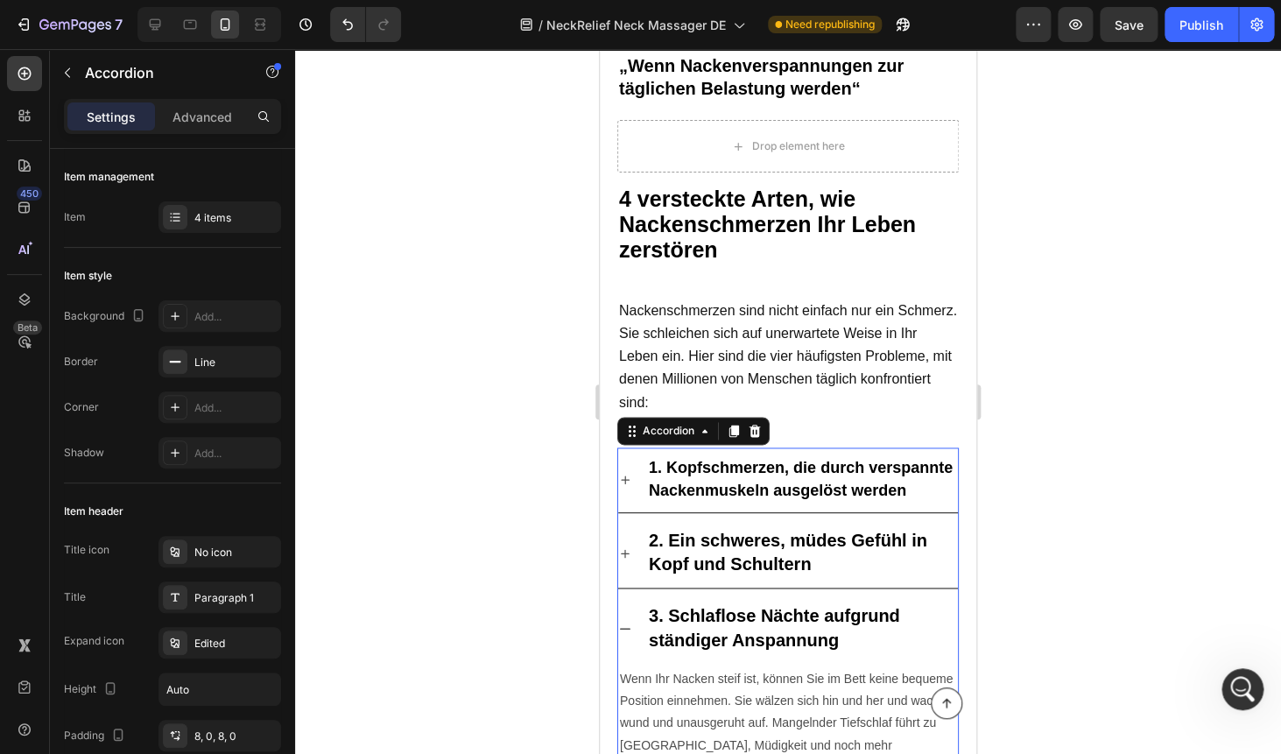
click at [625, 621] on icon at bounding box center [625, 628] width 14 height 14
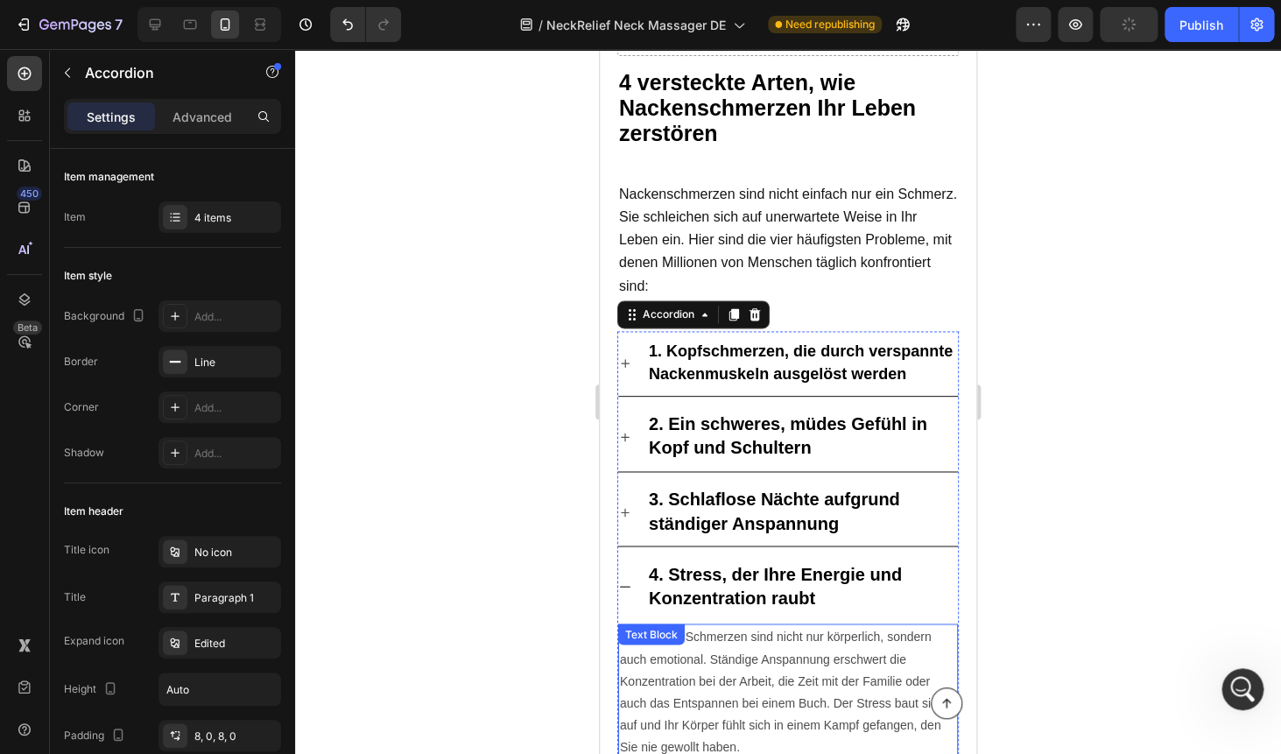
scroll to position [817, 0]
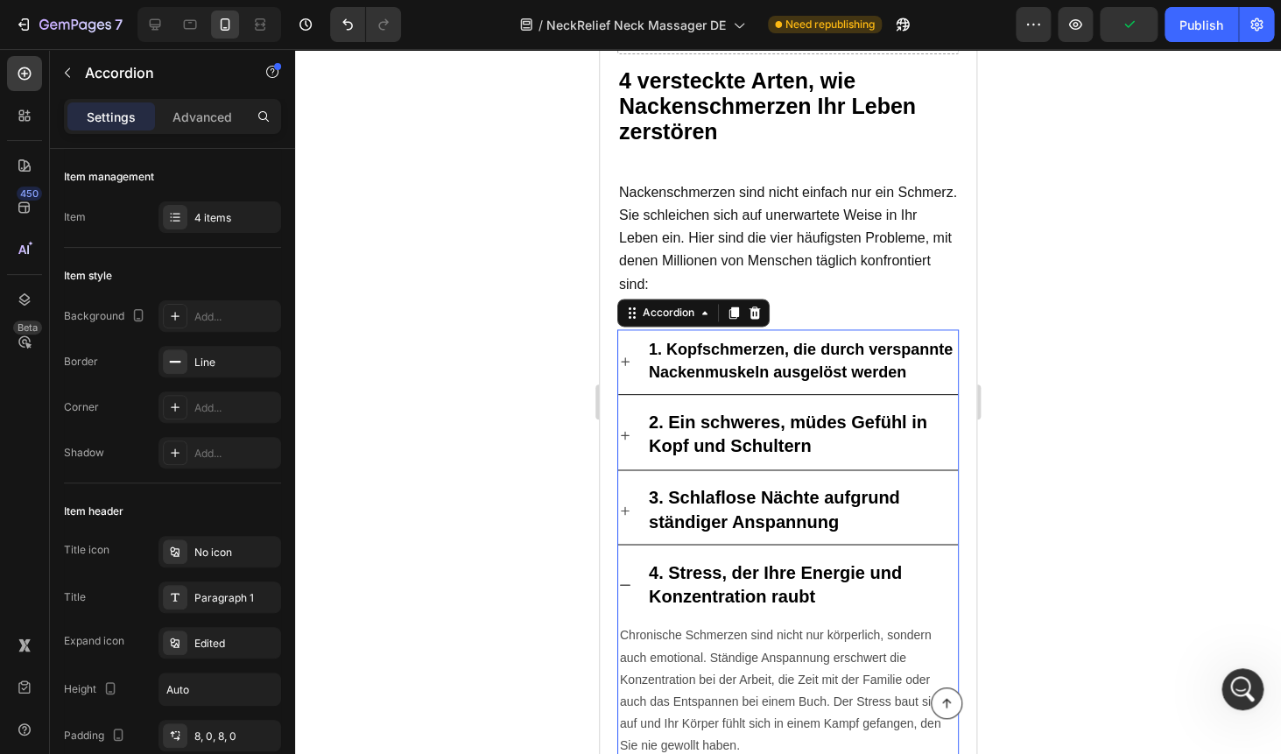
click at [624, 583] on icon at bounding box center [625, 585] width 14 height 14
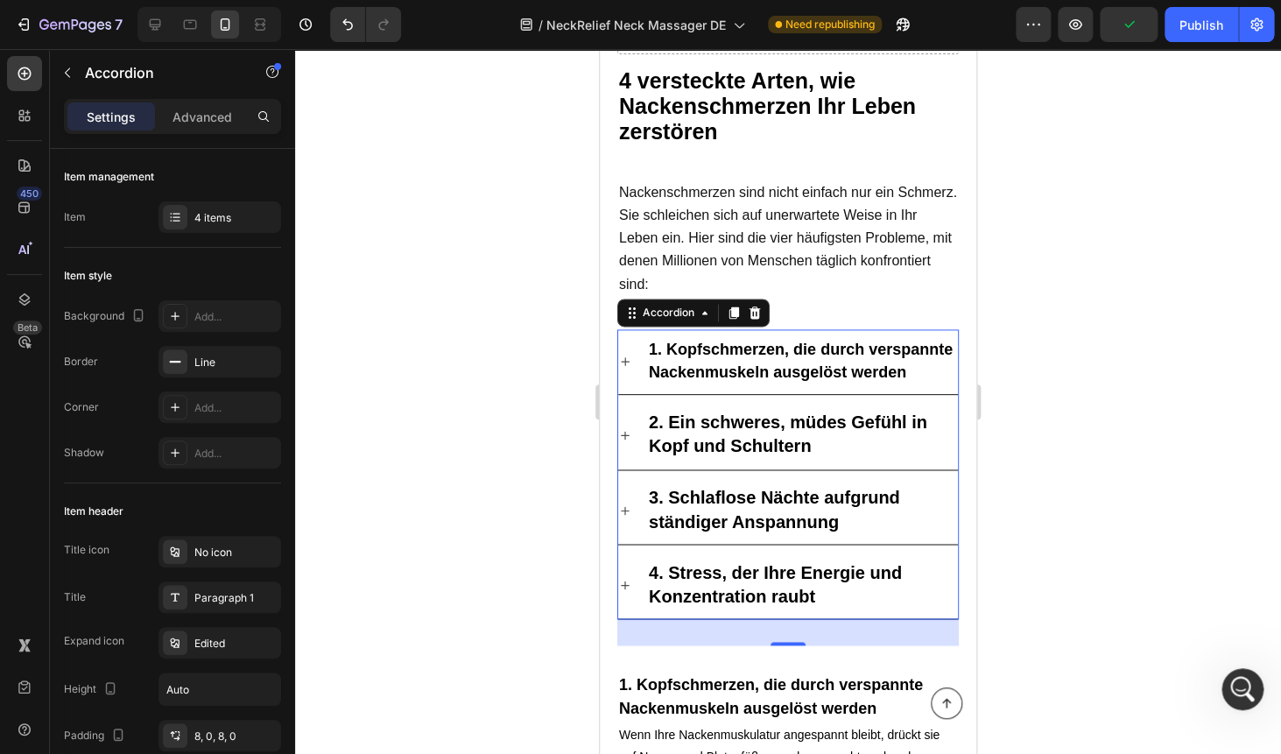
click at [1046, 279] on div at bounding box center [788, 401] width 986 height 705
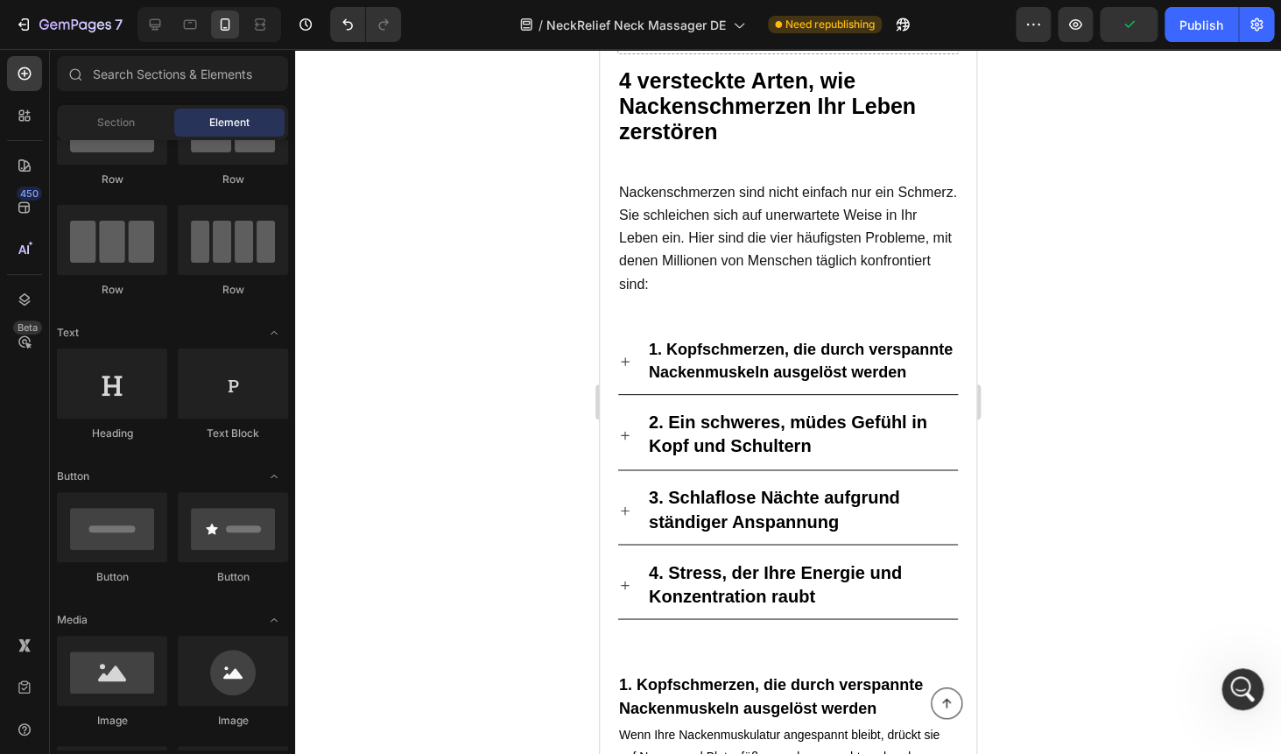
scroll to position [84, 0]
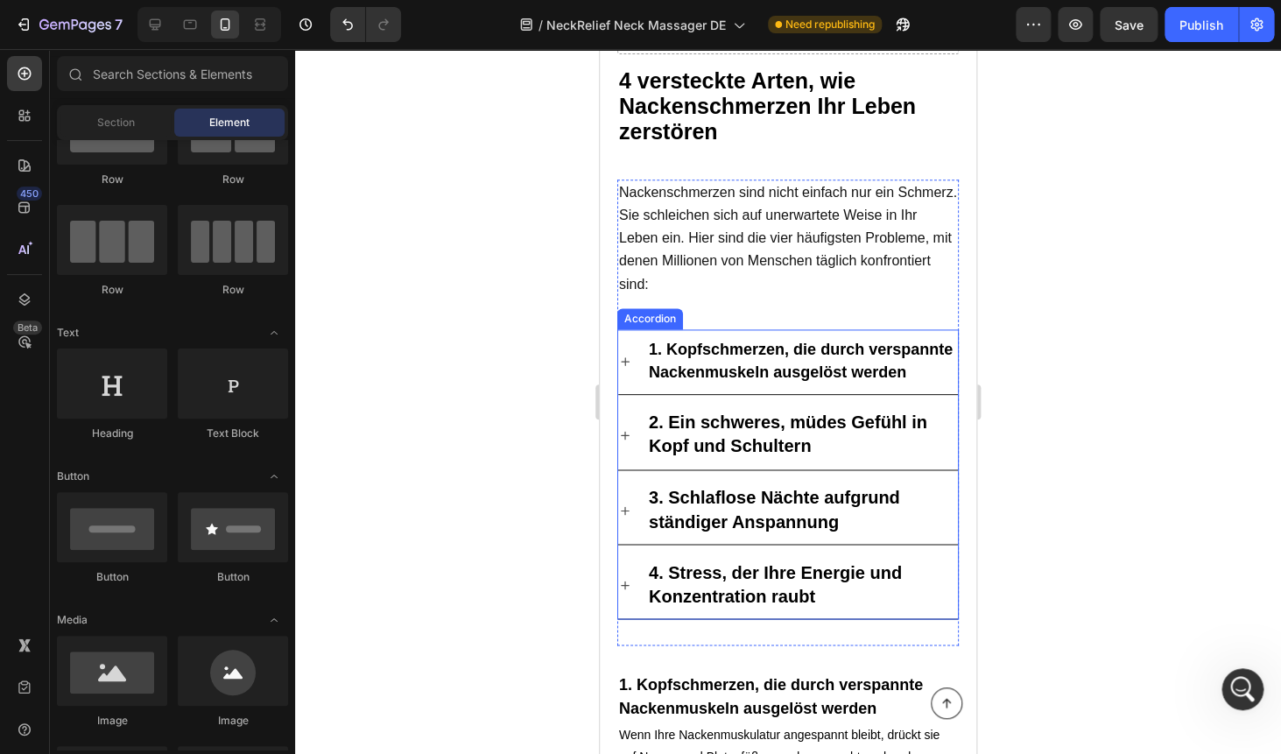
click at [754, 350] on strong "1. Kopfschmerzen, die durch verspannte Nackenmuskeln ausgelöst werden" at bounding box center [801, 361] width 304 height 40
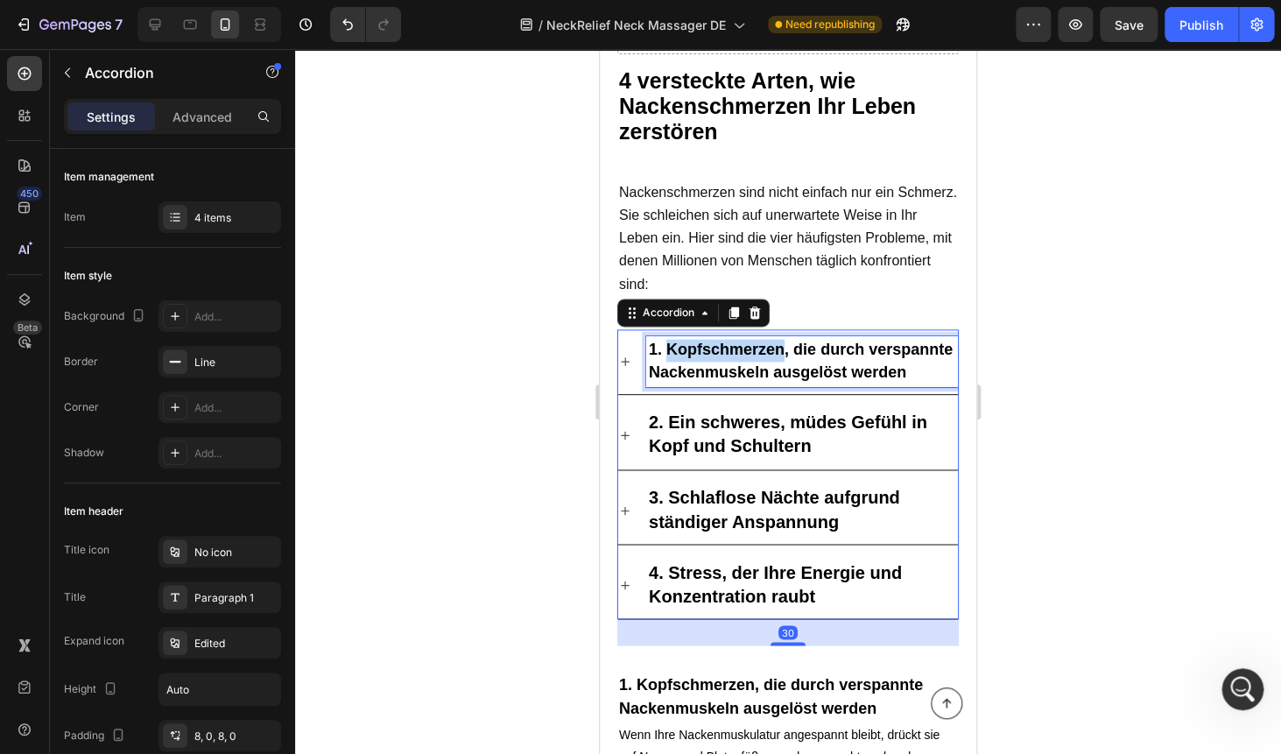
click at [754, 350] on strong "1. Kopfschmerzen, die durch verspannte Nackenmuskeln ausgelöst werden" at bounding box center [801, 361] width 304 height 40
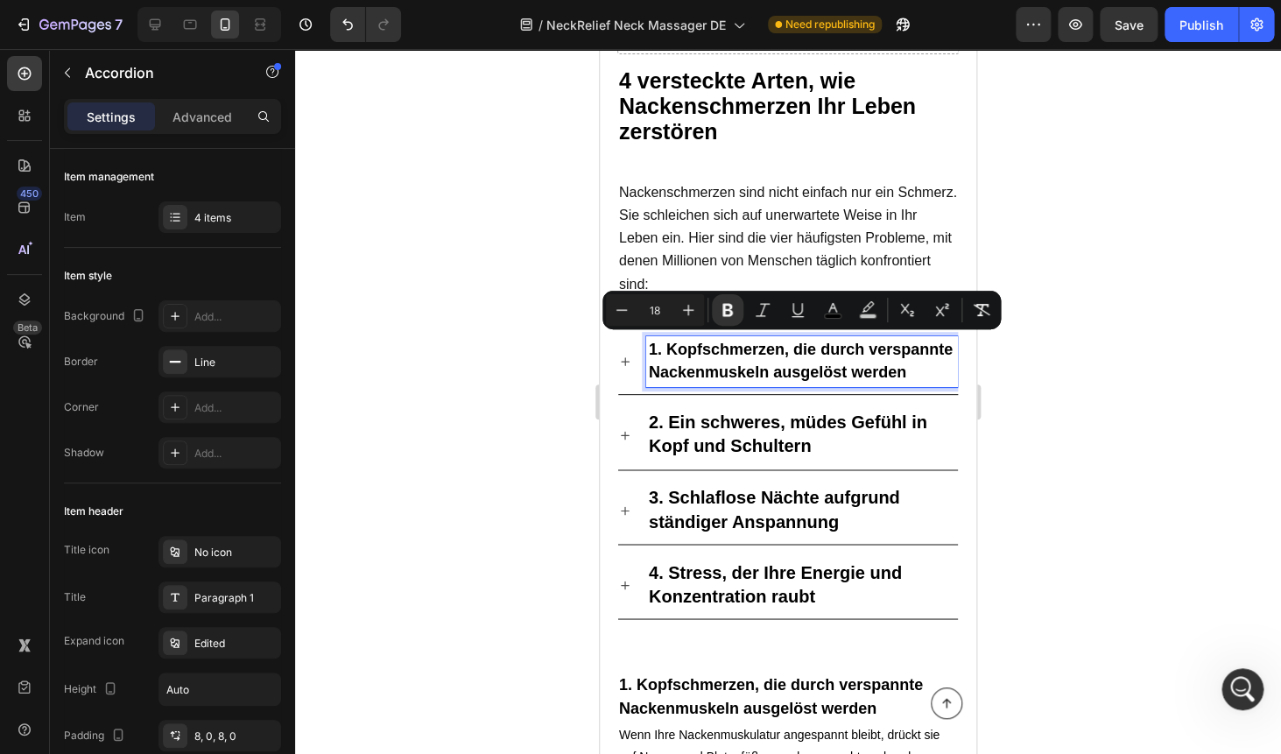
click at [1112, 169] on div at bounding box center [788, 401] width 986 height 705
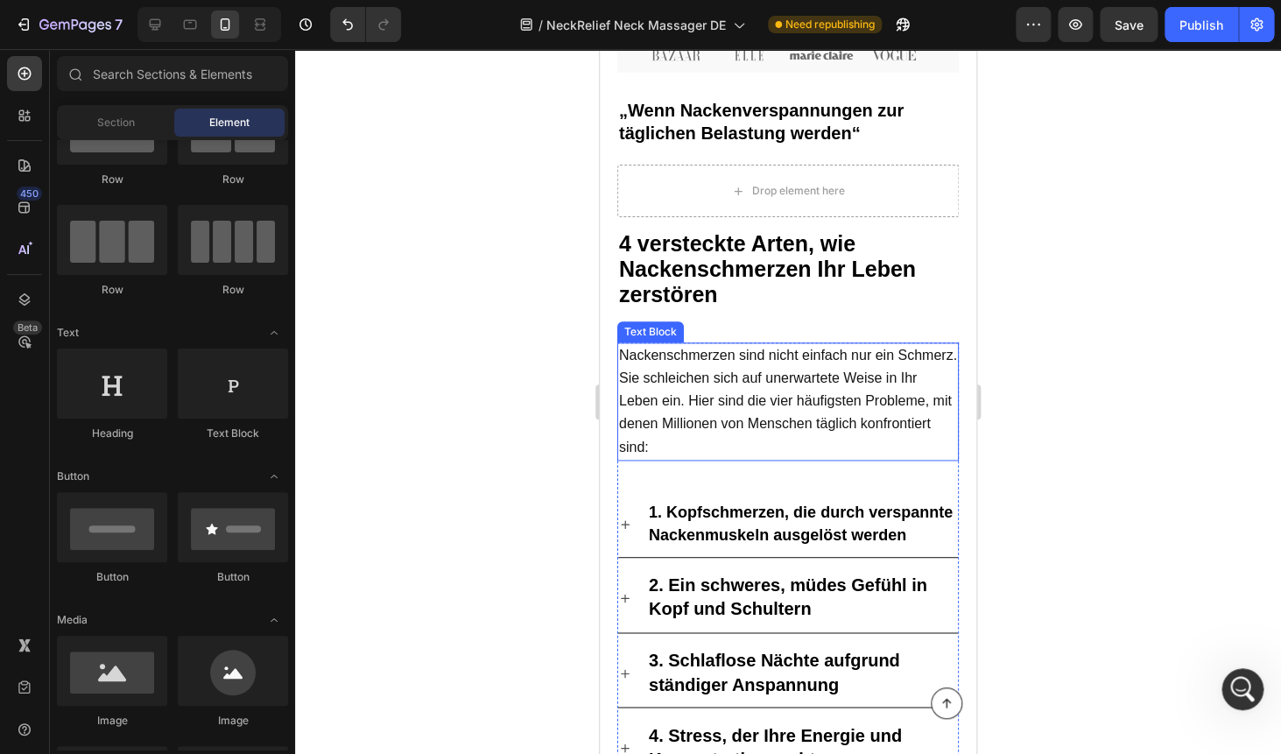
scroll to position [650, 0]
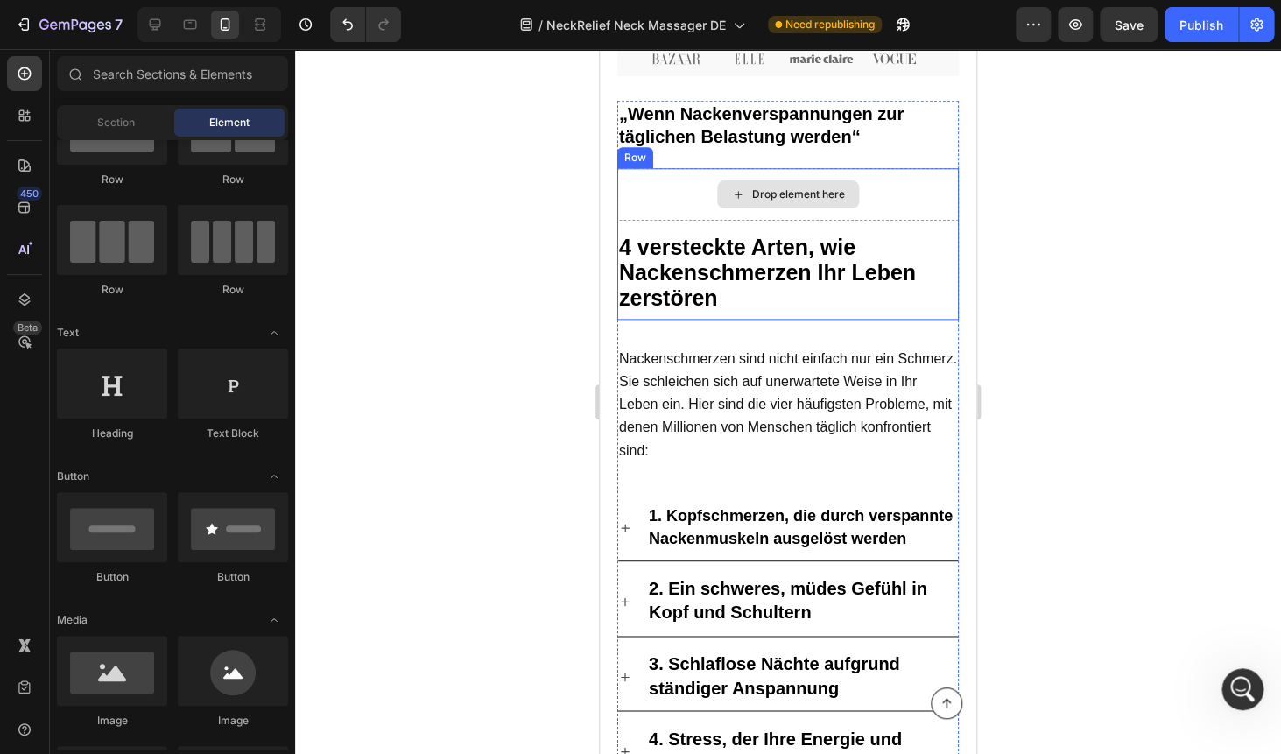
click at [780, 239] on strong "4 versteckte Arten, wie Nackenschmerzen Ihr Leben zerstören" at bounding box center [767, 272] width 297 height 75
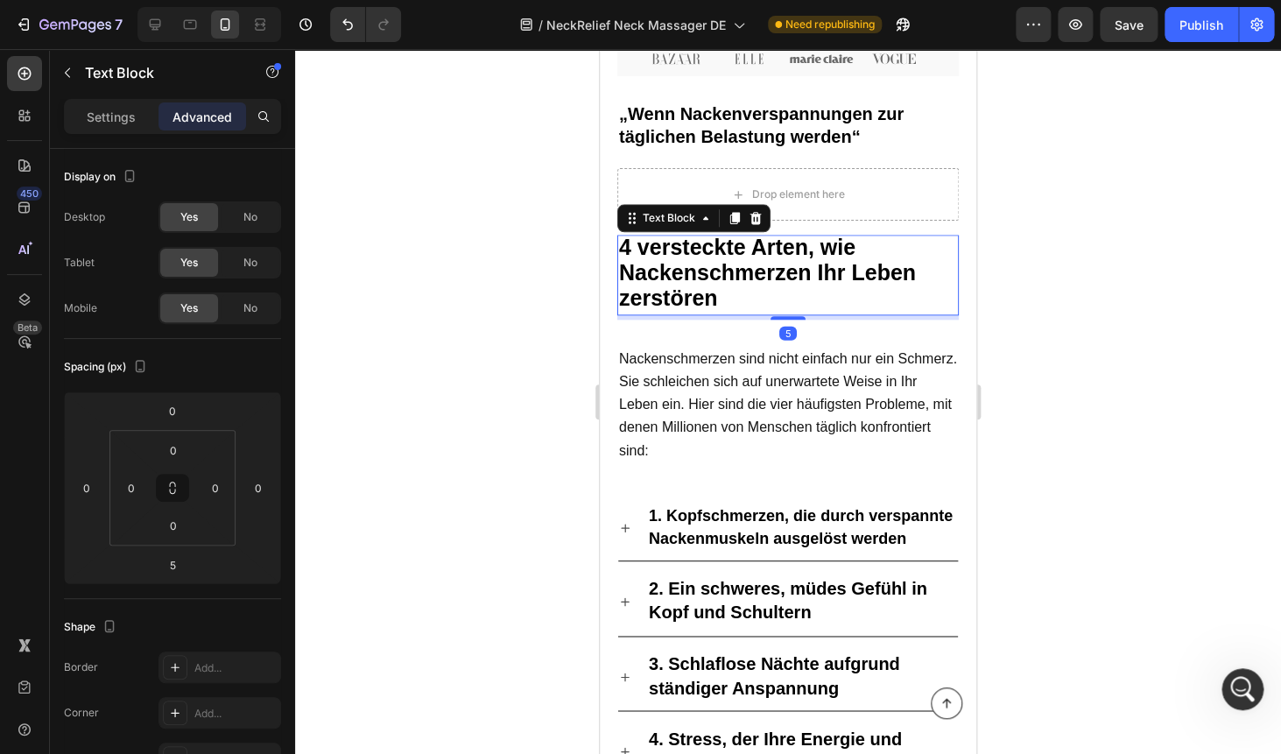
click at [732, 261] on p "4 versteckte Arten, wie Nackenschmerzen Ihr Leben zerstören" at bounding box center [788, 274] width 338 height 77
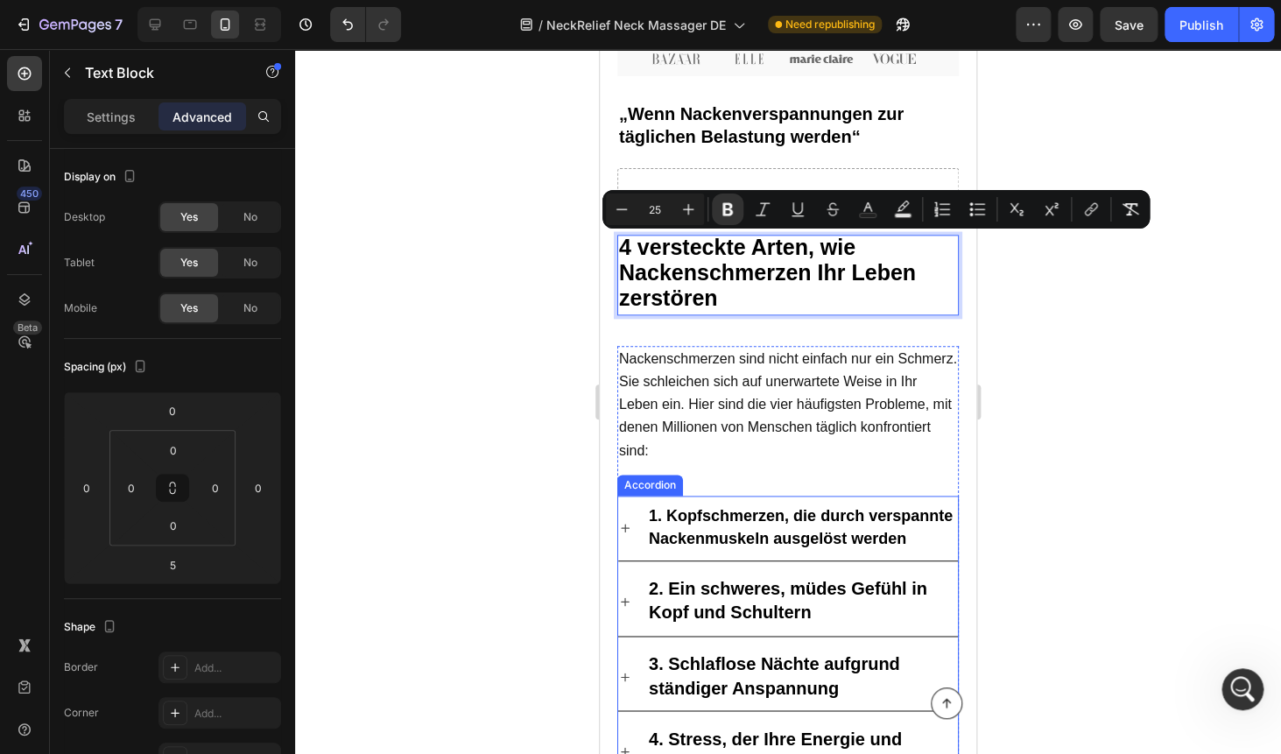
click at [727, 516] on strong "1. Kopfschmerzen, die durch verspannte Nackenmuskeln ausgelöst werden" at bounding box center [801, 527] width 304 height 40
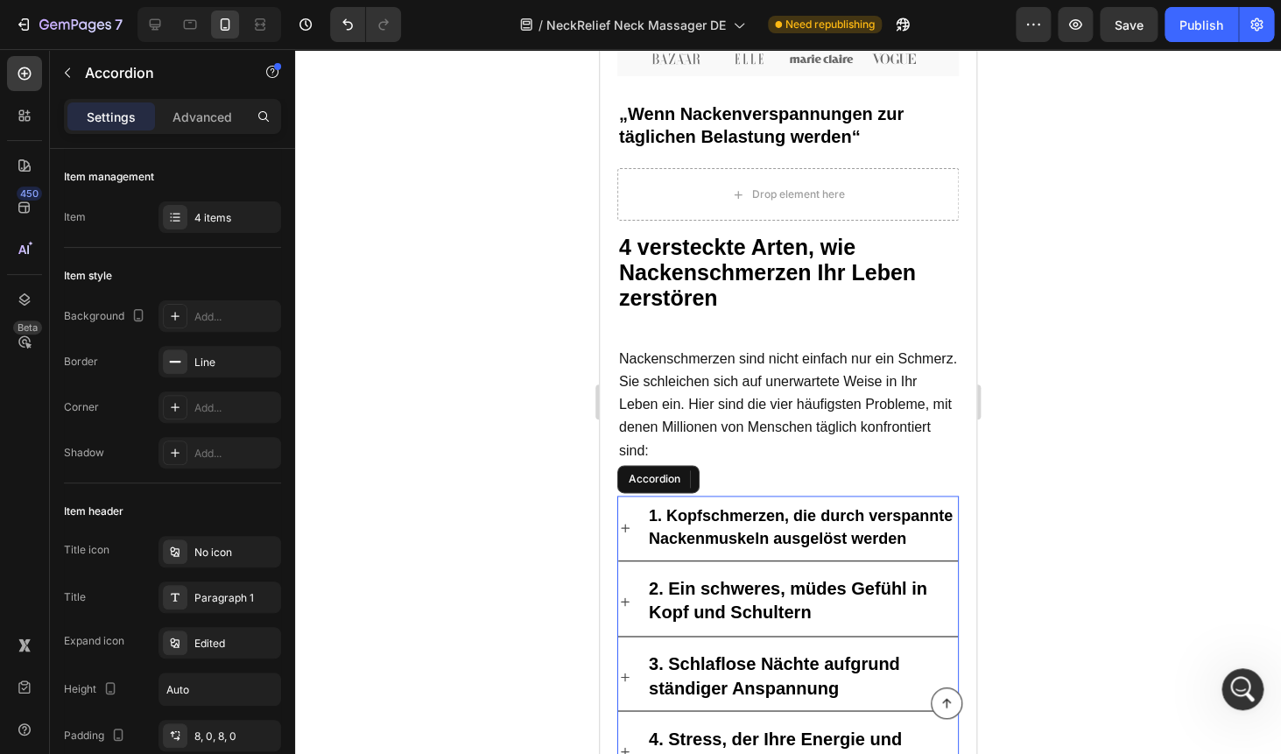
click at [727, 516] on strong "1. Kopfschmerzen, die durch verspannte Nackenmuskeln ausgelöst werden" at bounding box center [801, 527] width 304 height 40
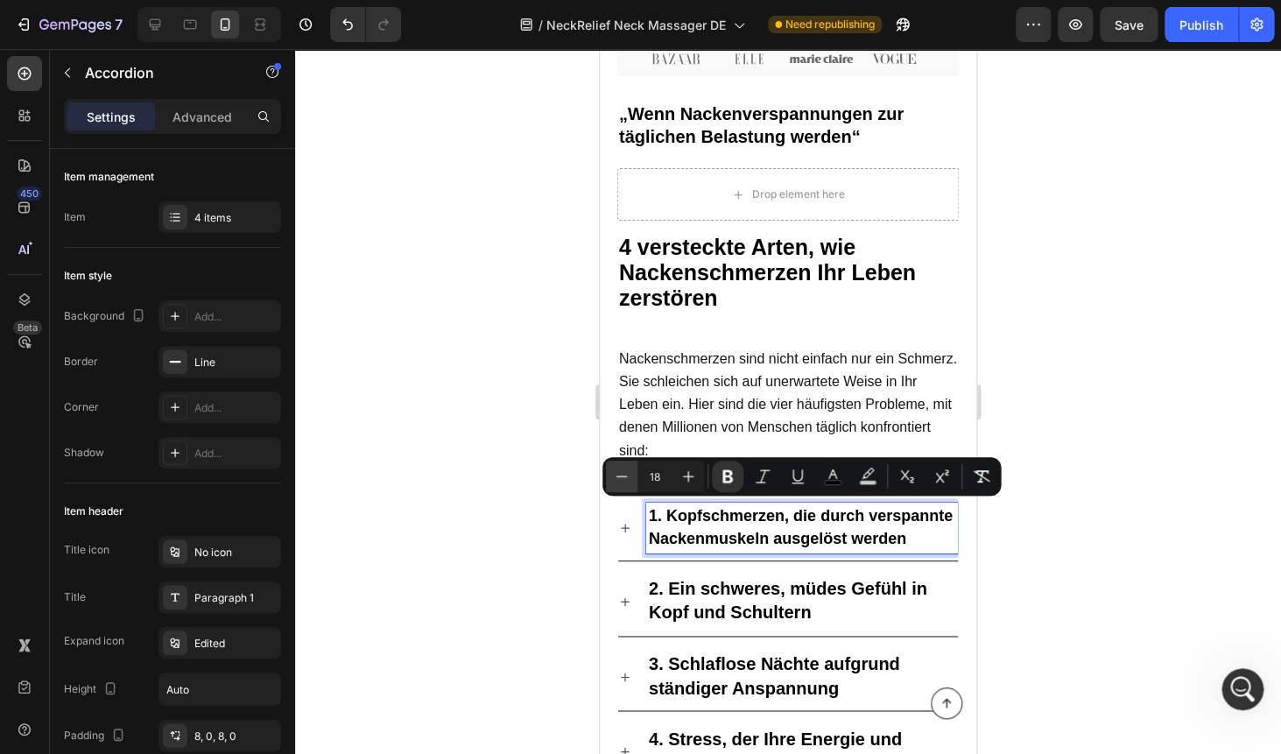
click at [615, 479] on icon "Editor contextual toolbar" at bounding box center [622, 476] width 18 height 18
type input "17"
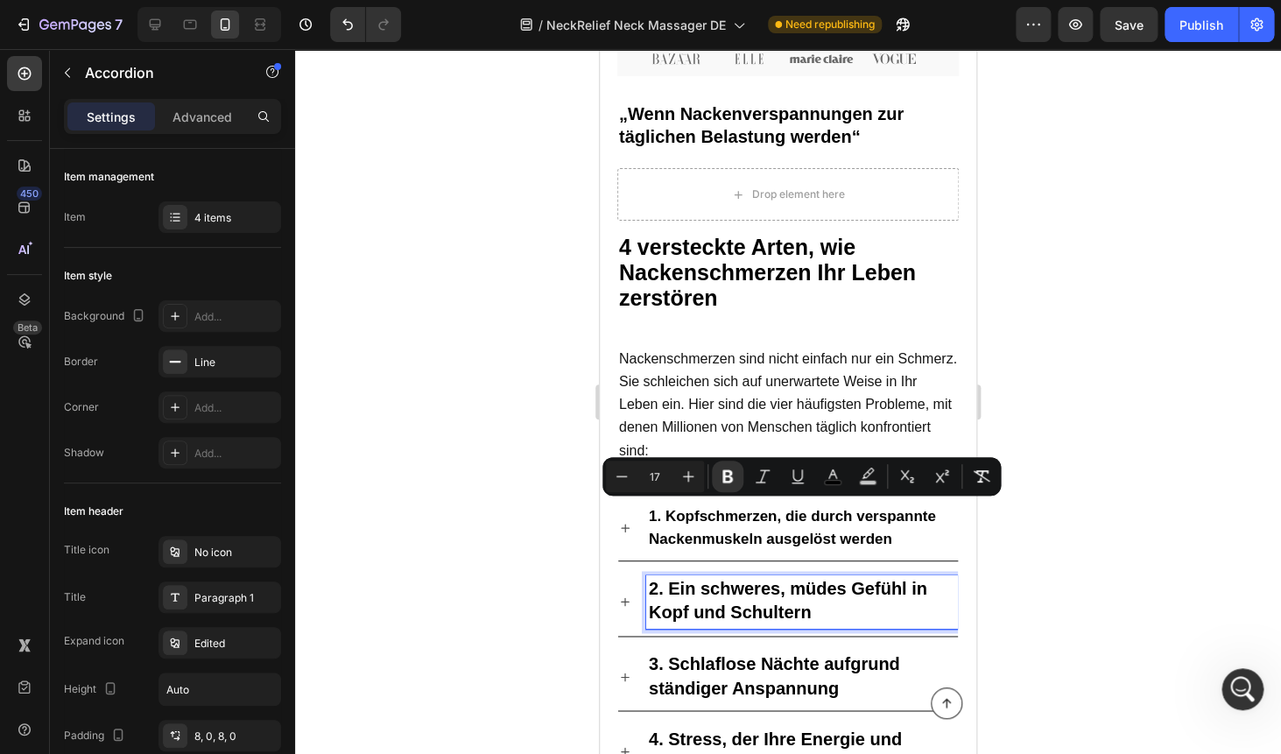
click at [702, 593] on p "2. Ein schweres, müdes Gefühl in Kopf und Schultern" at bounding box center [802, 601] width 306 height 47
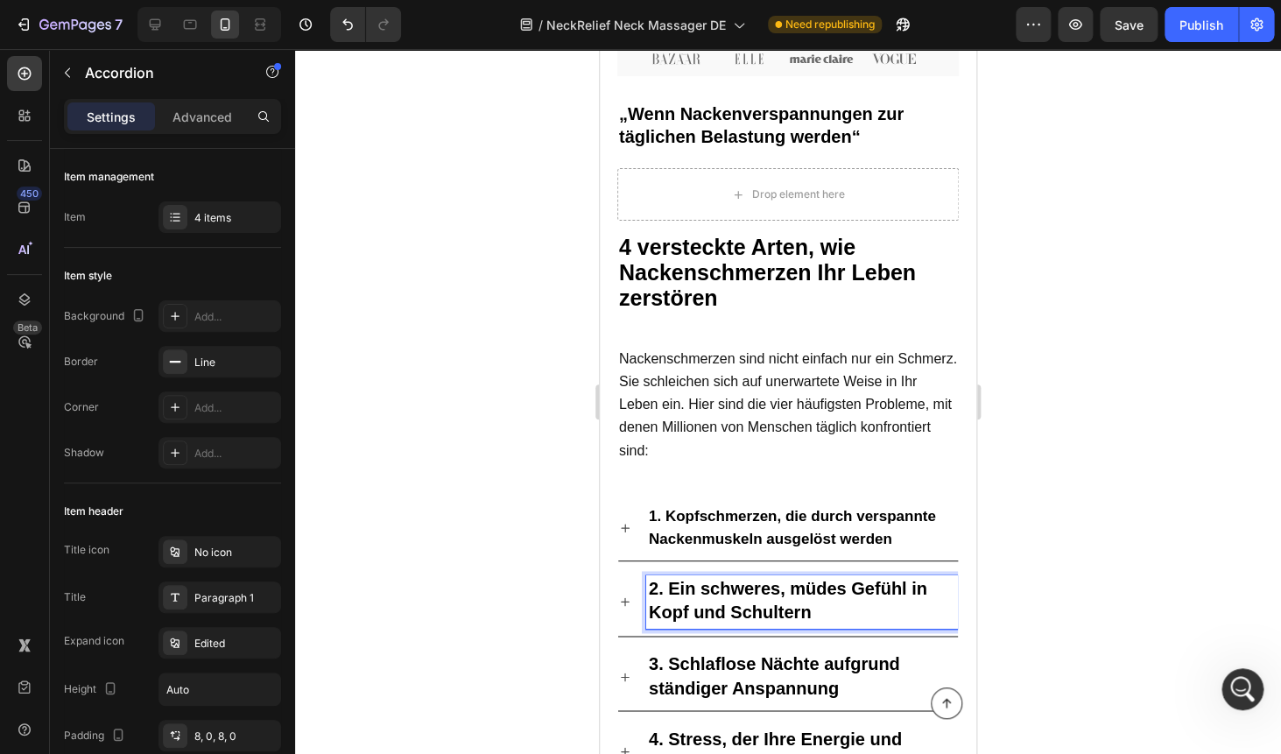
click at [702, 593] on p "2. Ein schweres, müdes Gefühl in Kopf und Schultern" at bounding box center [802, 601] width 306 height 47
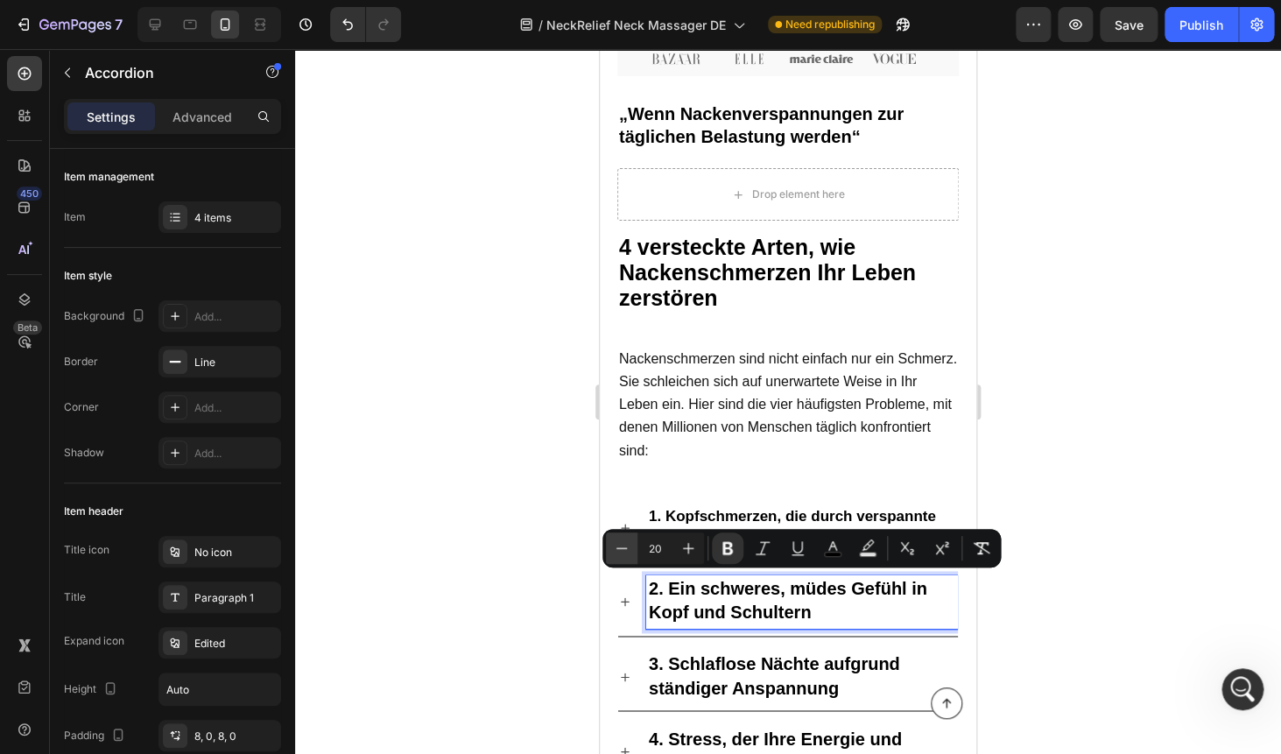
click at [622, 547] on icon "Editor contextual toolbar" at bounding box center [622, 548] width 18 height 18
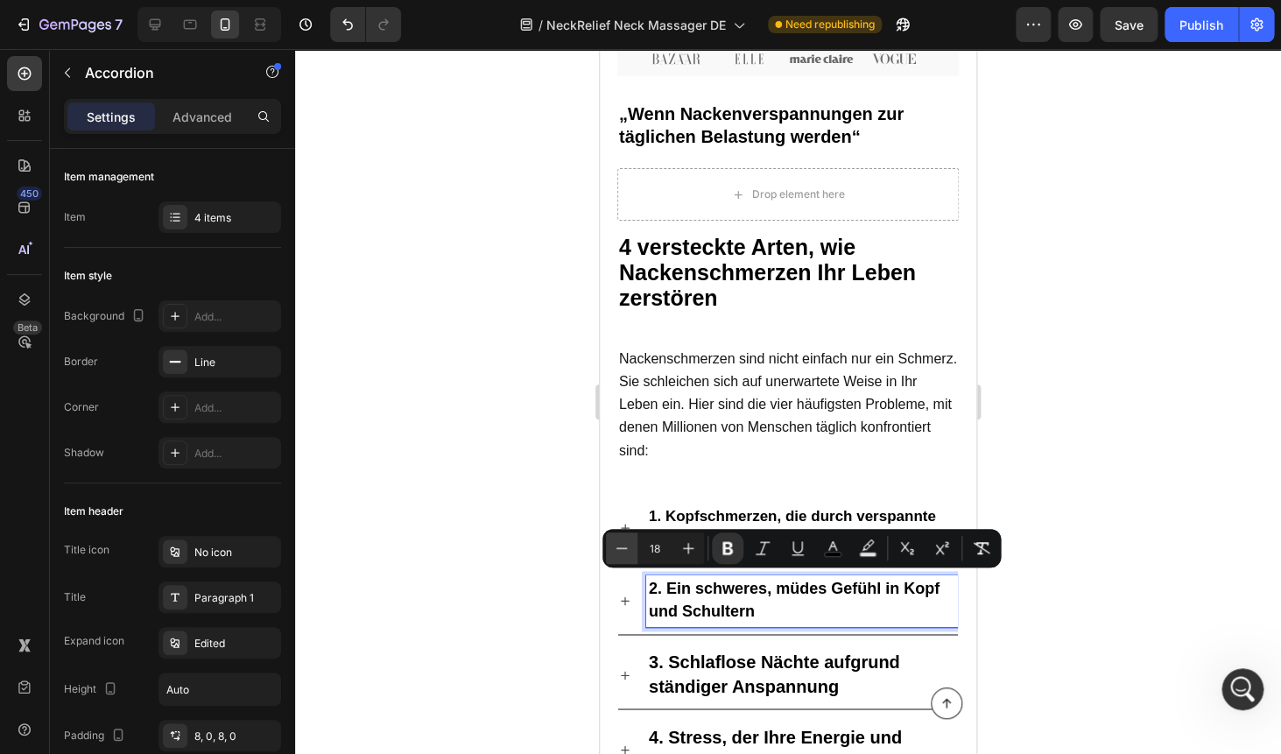
click at [622, 547] on icon "Editor contextual toolbar" at bounding box center [622, 548] width 18 height 18
type input "17"
click at [727, 657] on strong "3. Schlaflose Nächte aufgrund ständiger Anspannung" at bounding box center [774, 673] width 251 height 43
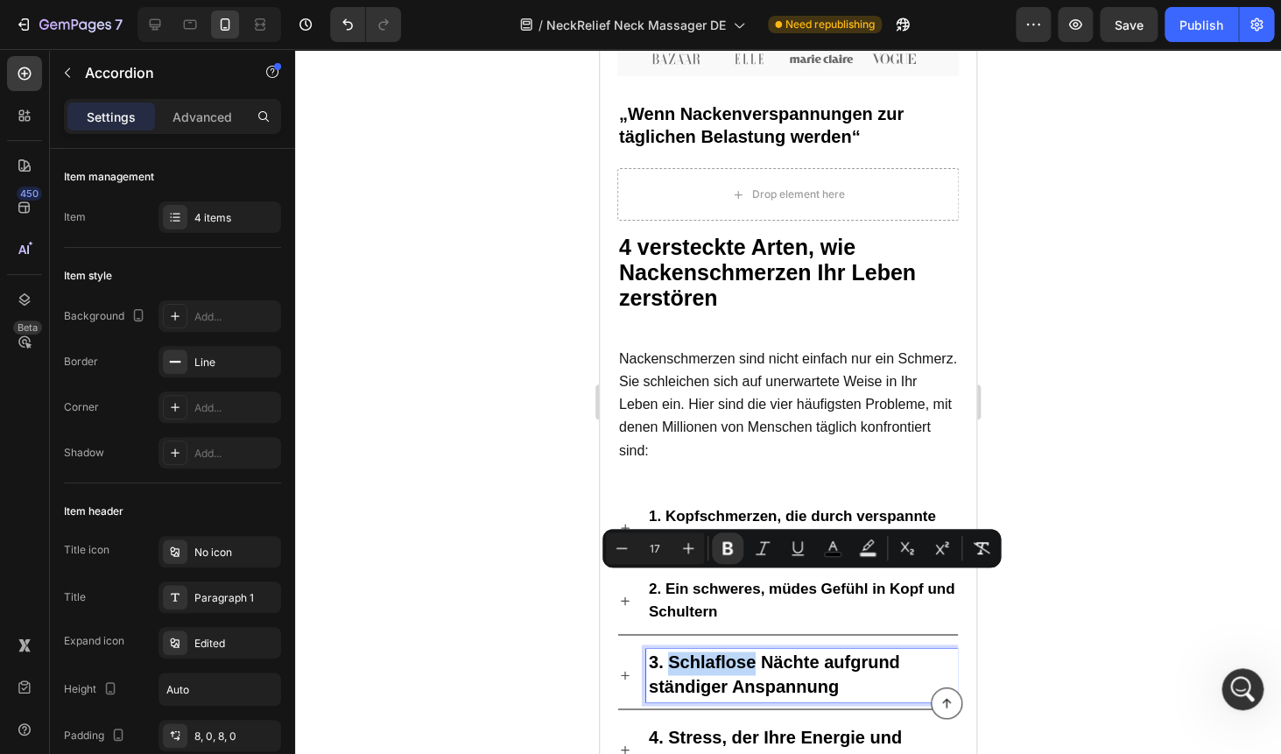
click at [727, 657] on strong "3. Schlaflose Nächte aufgrund ständiger Anspannung" at bounding box center [774, 673] width 251 height 43
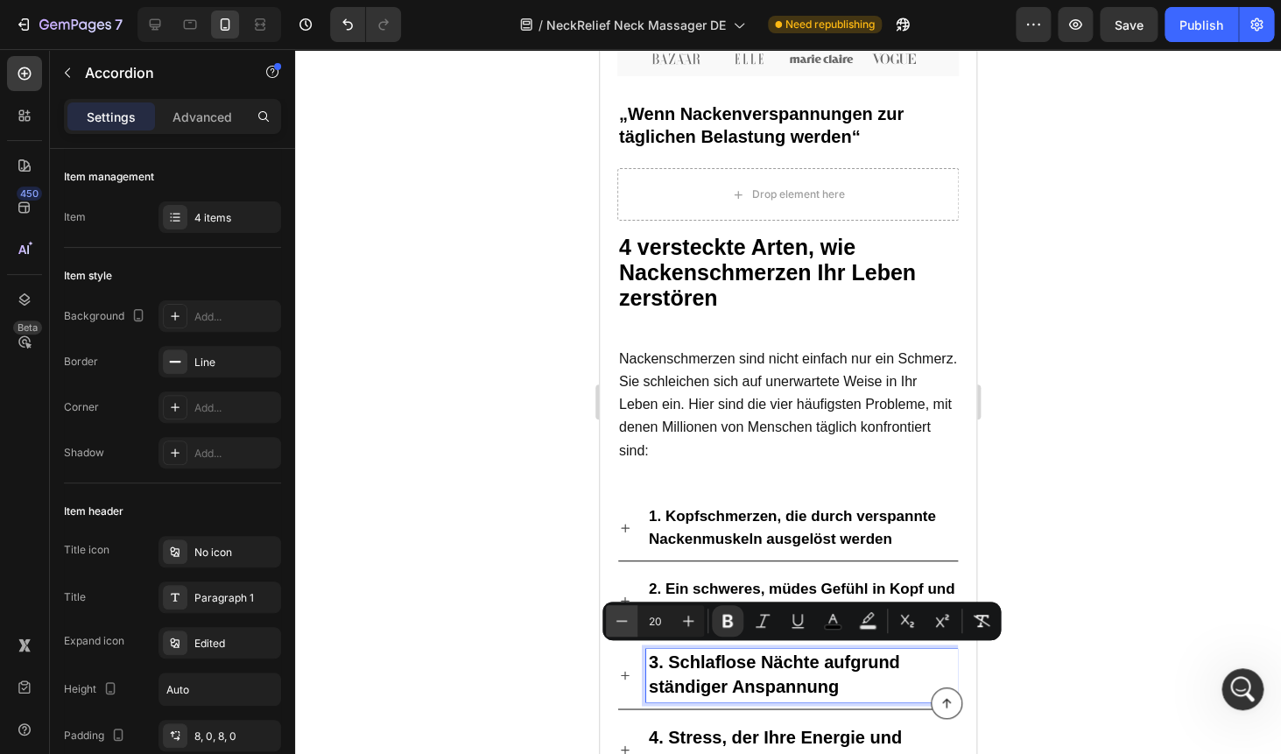
click at [619, 620] on icon "Editor contextual toolbar" at bounding box center [622, 621] width 18 height 18
type input "17"
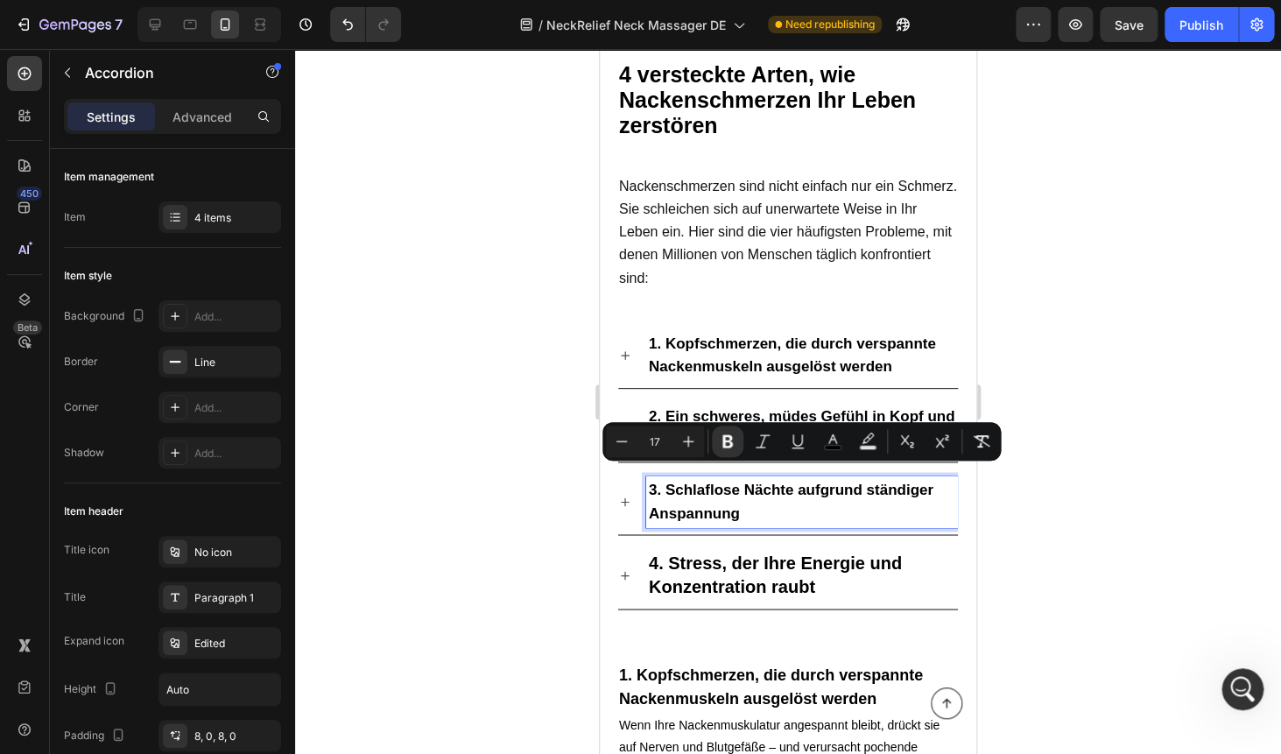
scroll to position [835, 0]
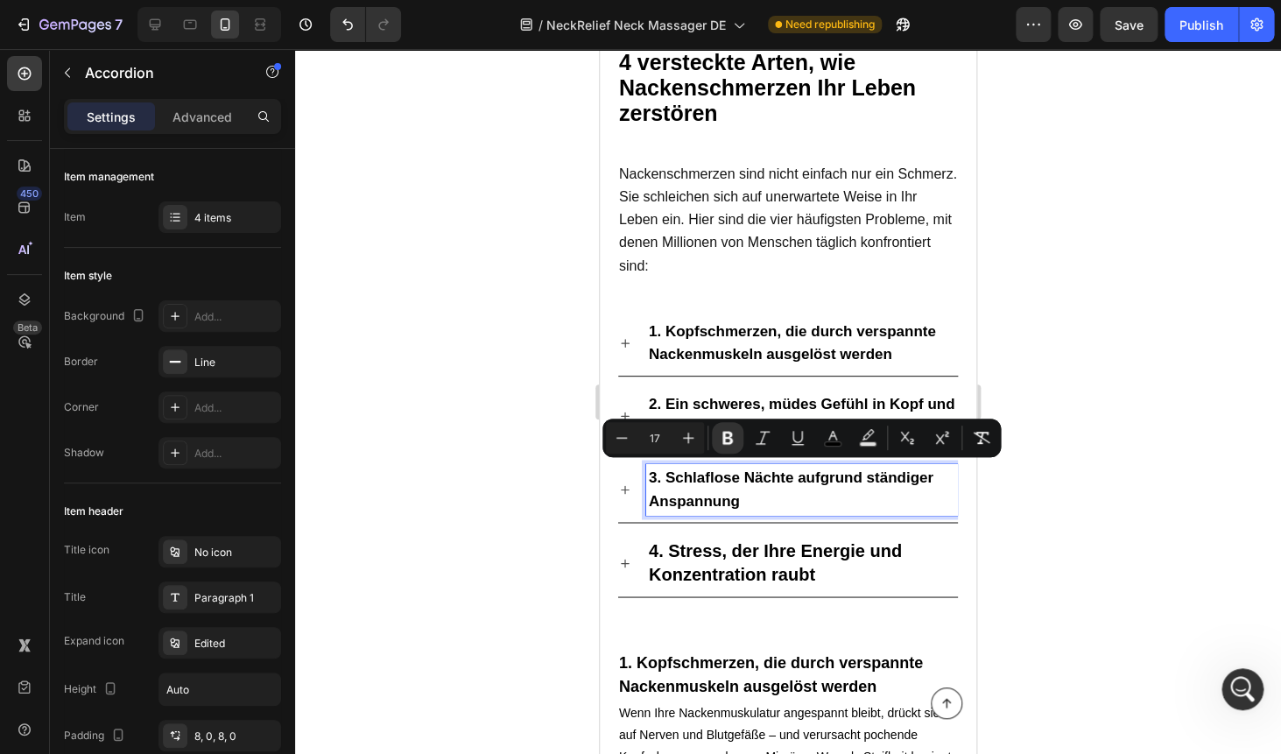
click at [715, 546] on strong "4. Stress, der Ihre Energie und Konzentration raubt" at bounding box center [775, 561] width 253 height 43
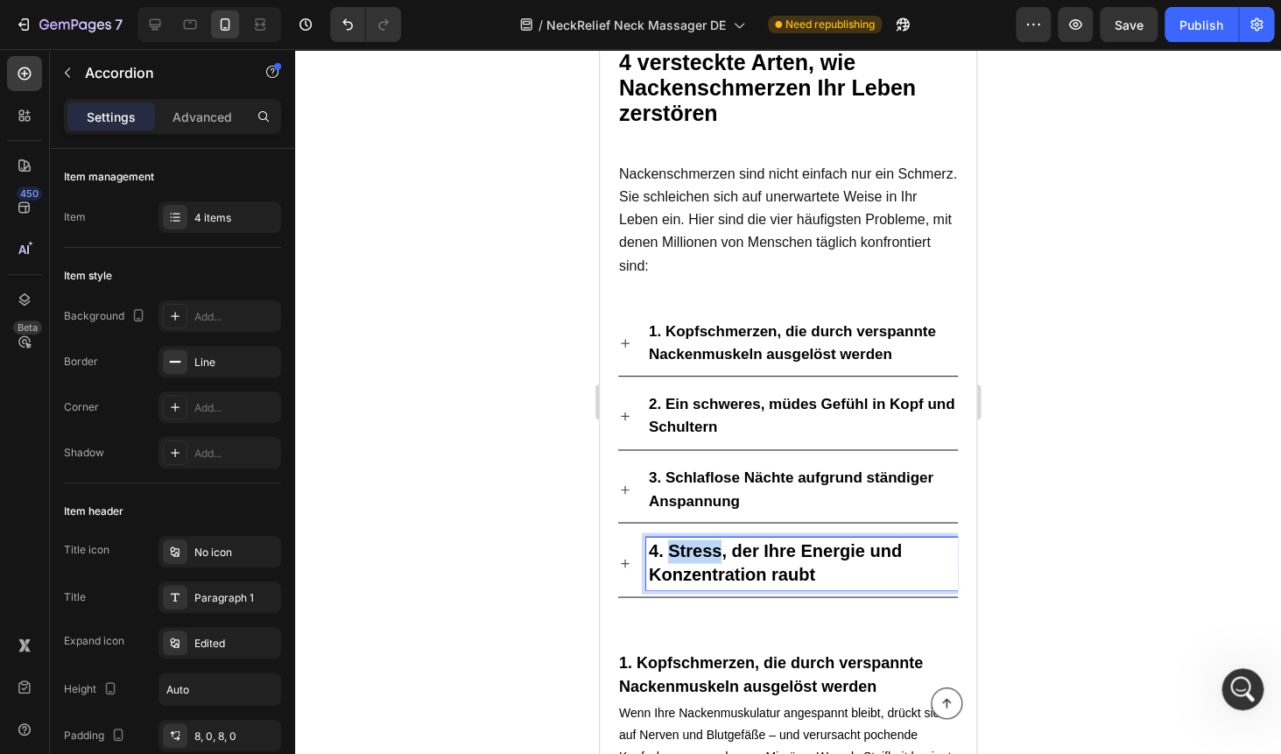
click at [715, 546] on strong "4. Stress, der Ihre Energie und Konzentration raubt" at bounding box center [775, 561] width 253 height 43
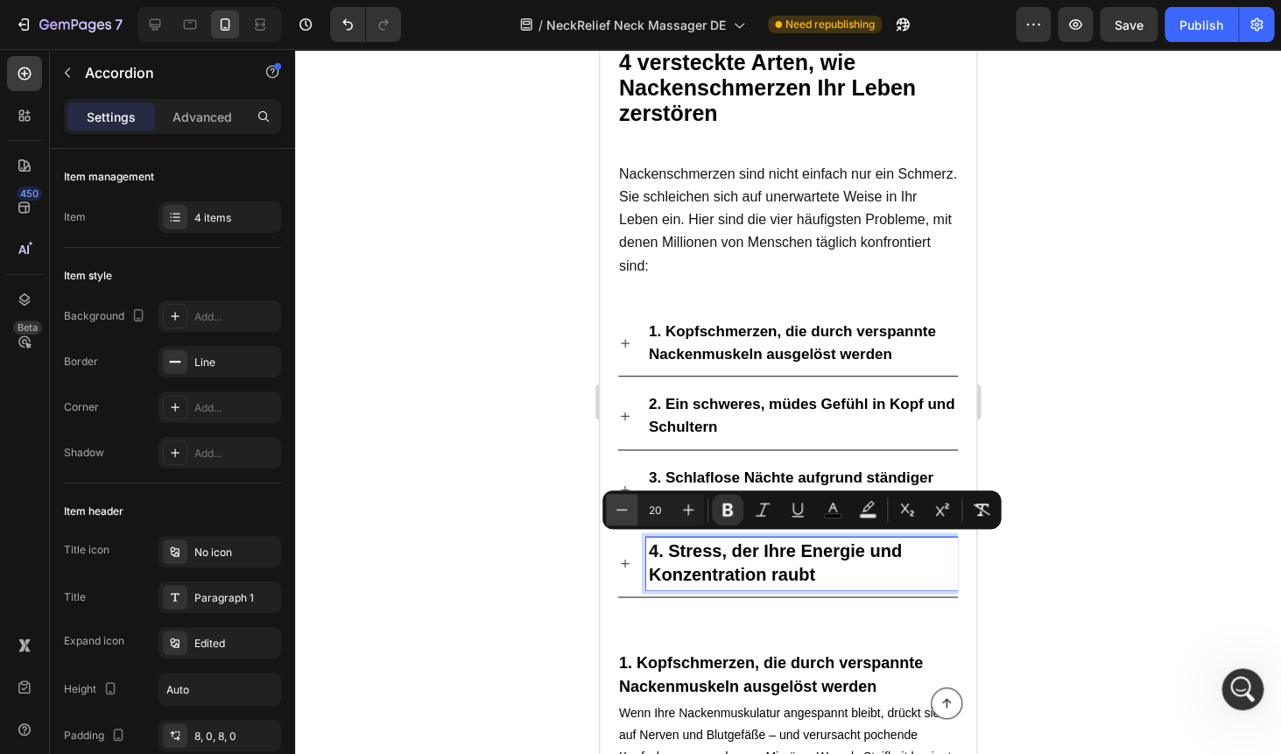
click at [625, 509] on icon "Editor contextual toolbar" at bounding box center [621, 509] width 11 height 1
type input "18"
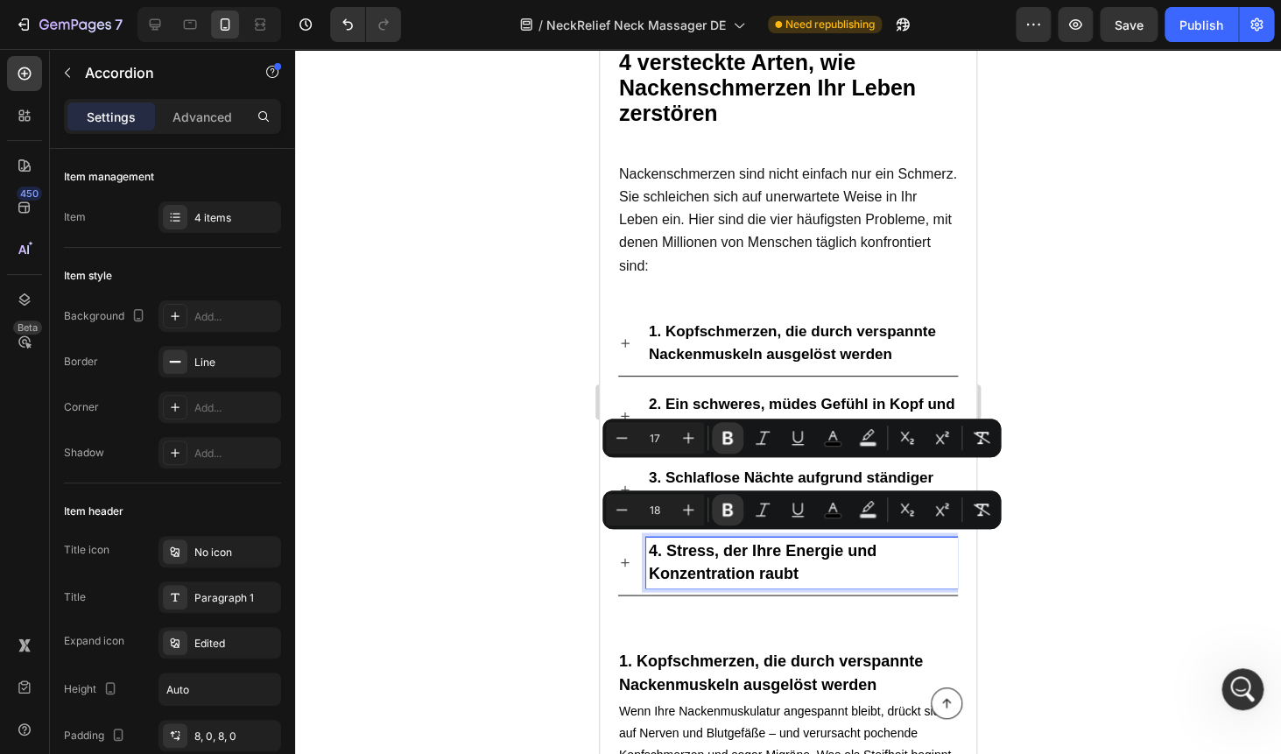
click at [710, 474] on strong "3. Schlaflose Nächte aufgrund ständiger Anspannung" at bounding box center [791, 488] width 284 height 39
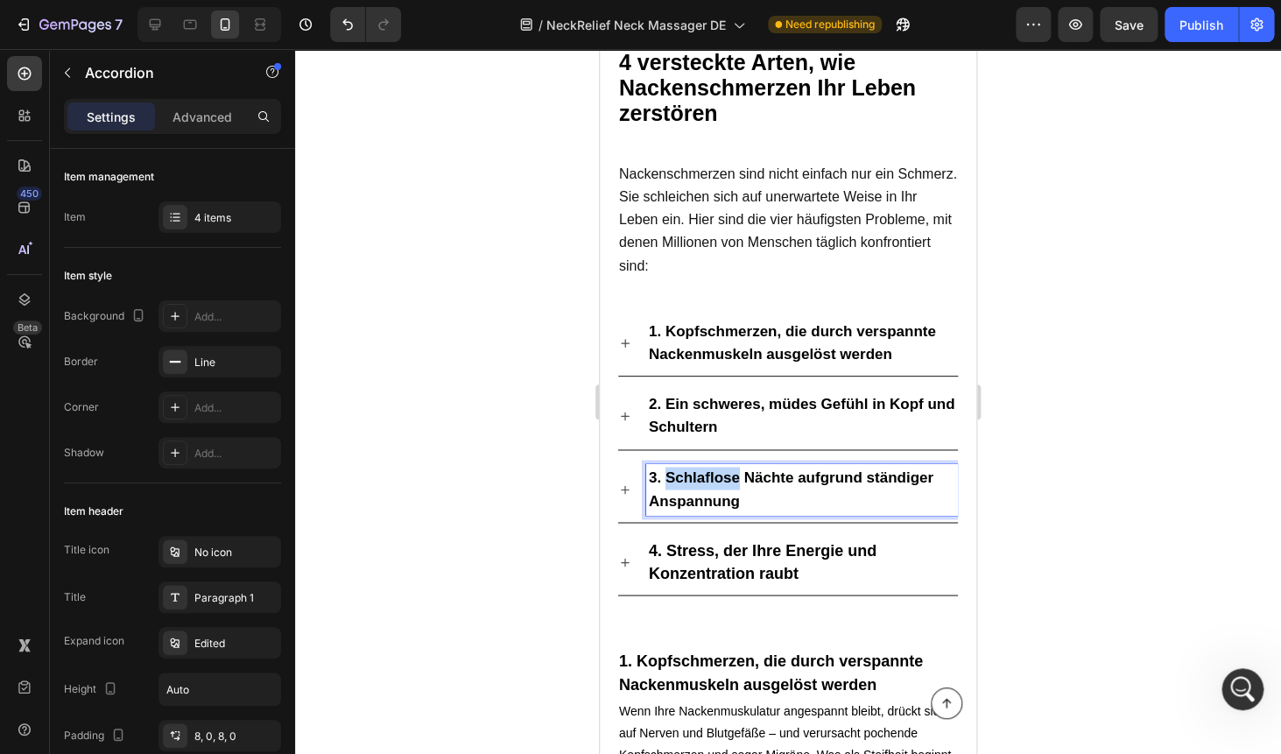
click at [710, 474] on strong "3. Schlaflose Nächte aufgrund ständiger Anspannung" at bounding box center [791, 488] width 284 height 39
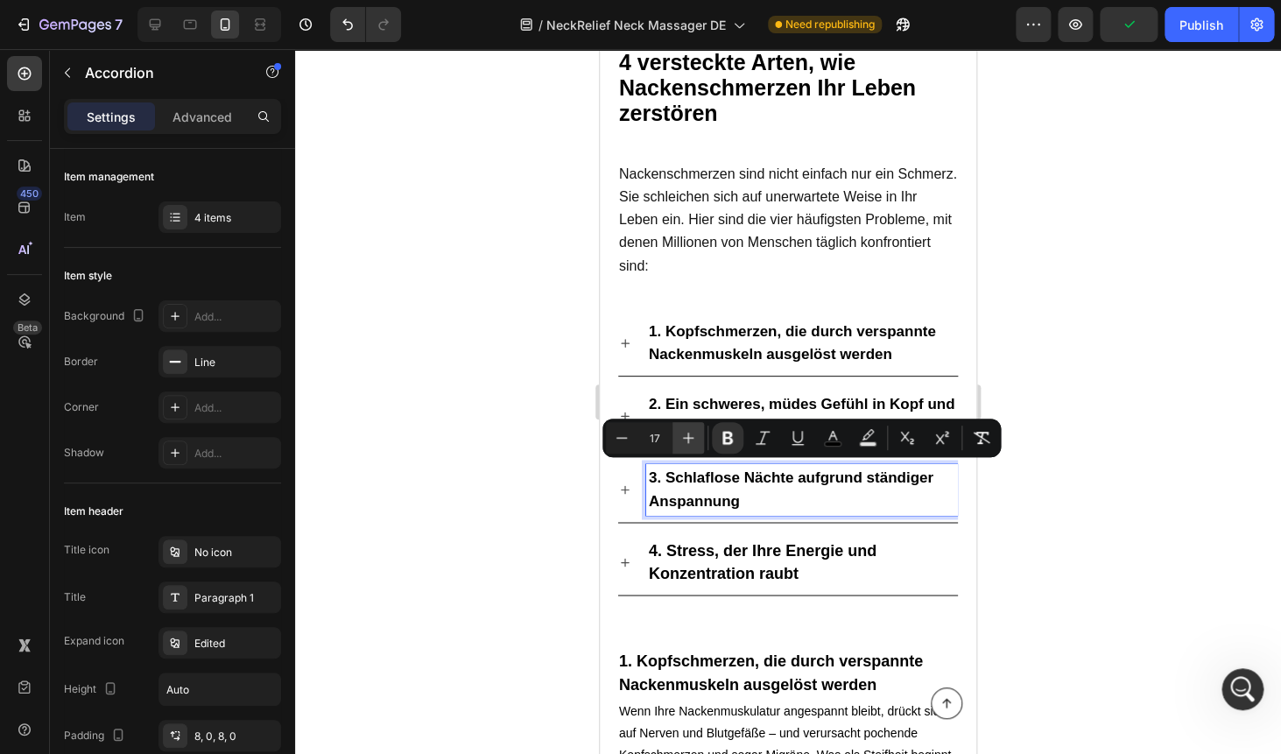
click at [680, 443] on icon "Editor contextual toolbar" at bounding box center [688, 438] width 18 height 18
type input "18"
click at [677, 402] on strong "2. Ein schweres, müdes Gefühl in Kopf und Schultern" at bounding box center [802, 415] width 306 height 39
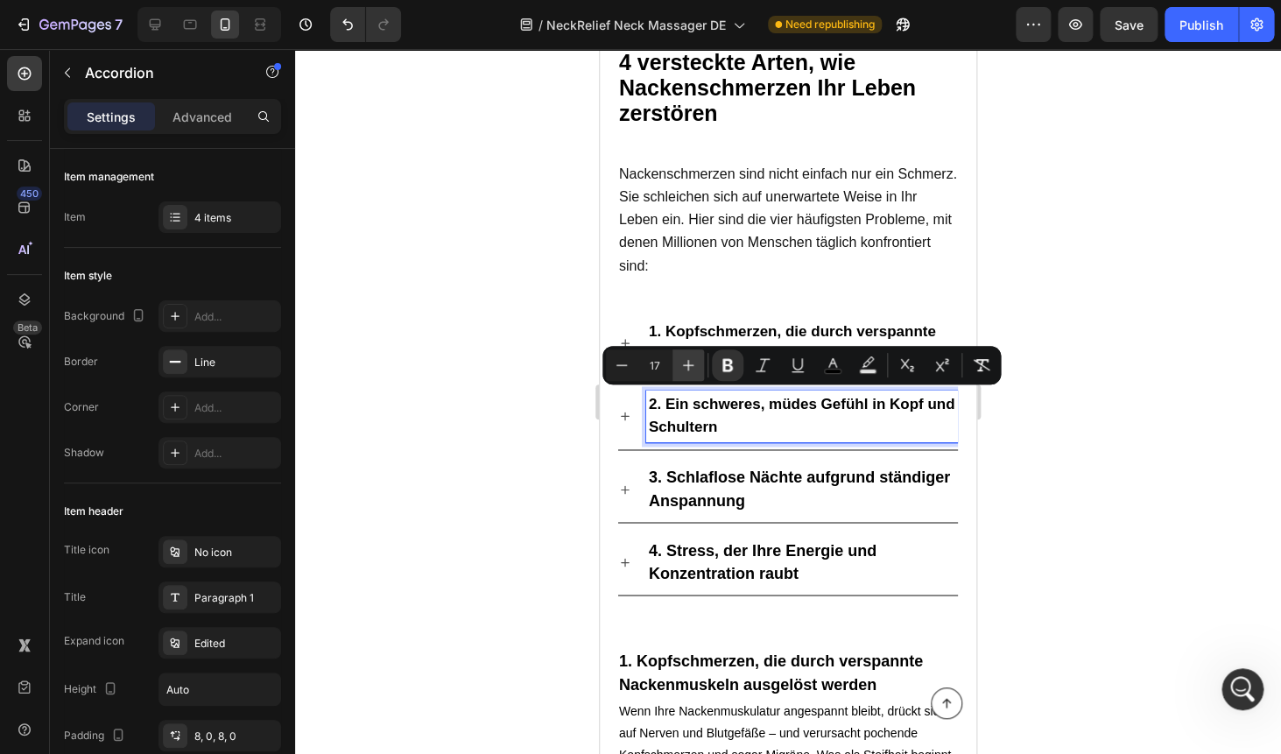
click at [678, 366] on button "Plus" at bounding box center [688, 365] width 32 height 32
type input "18"
click at [678, 320] on p "1. Kopfschmerzen, die durch verspannte Nackenmuskeln ausgelöst werden" at bounding box center [802, 343] width 306 height 46
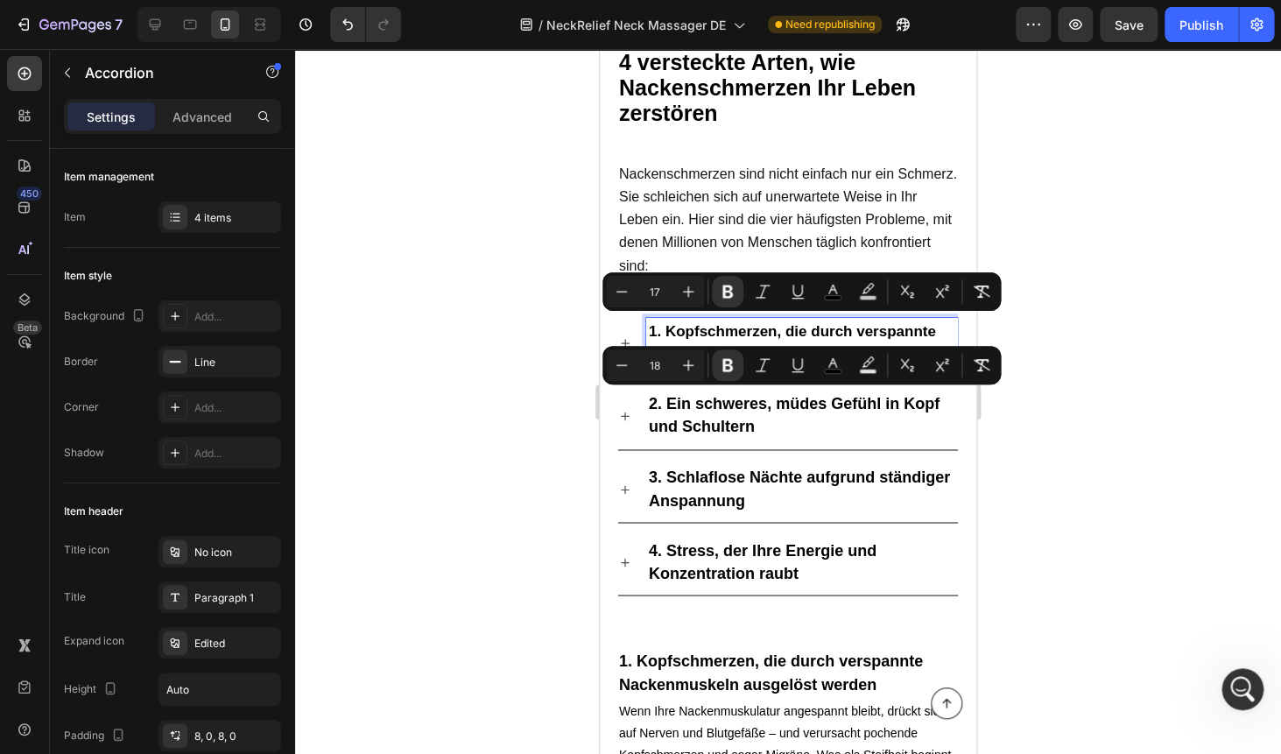
click at [678, 320] on p "1. Kopfschmerzen, die durch verspannte Nackenmuskeln ausgelöst werden" at bounding box center [802, 343] width 306 height 46
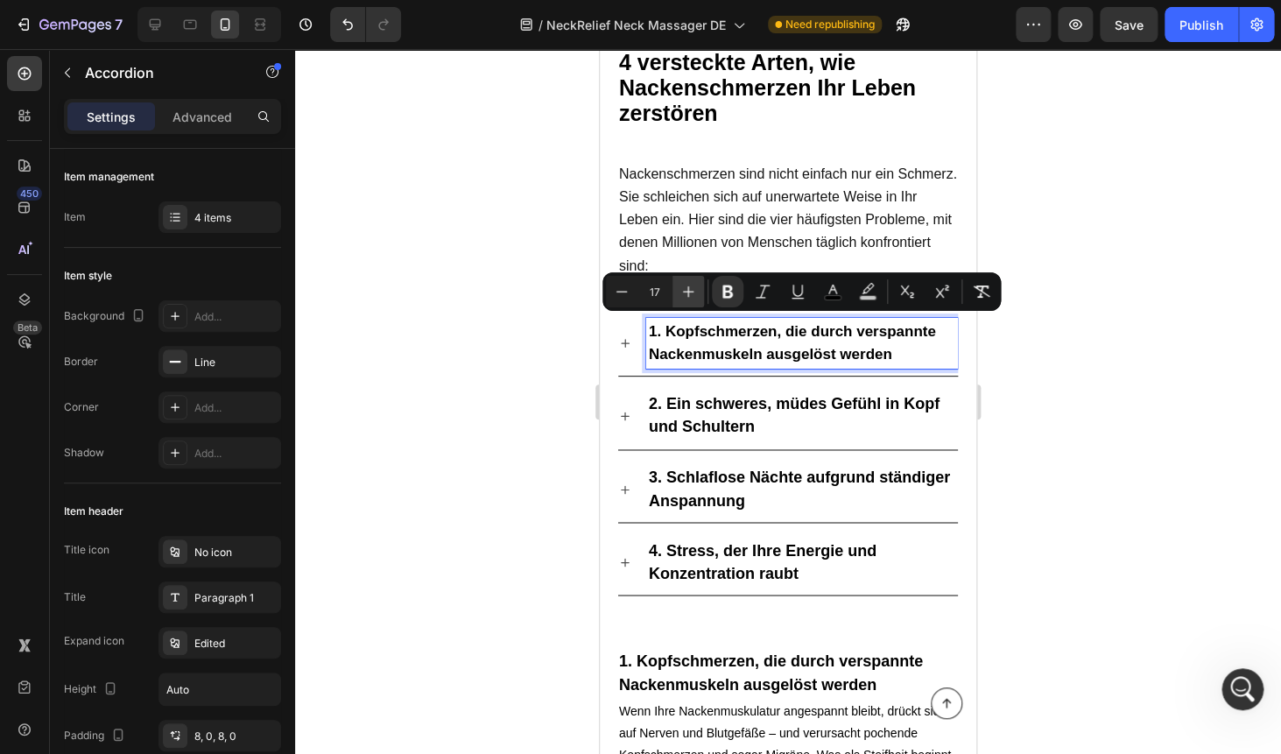
click at [686, 294] on icon "Editor contextual toolbar" at bounding box center [688, 292] width 18 height 18
type input "18"
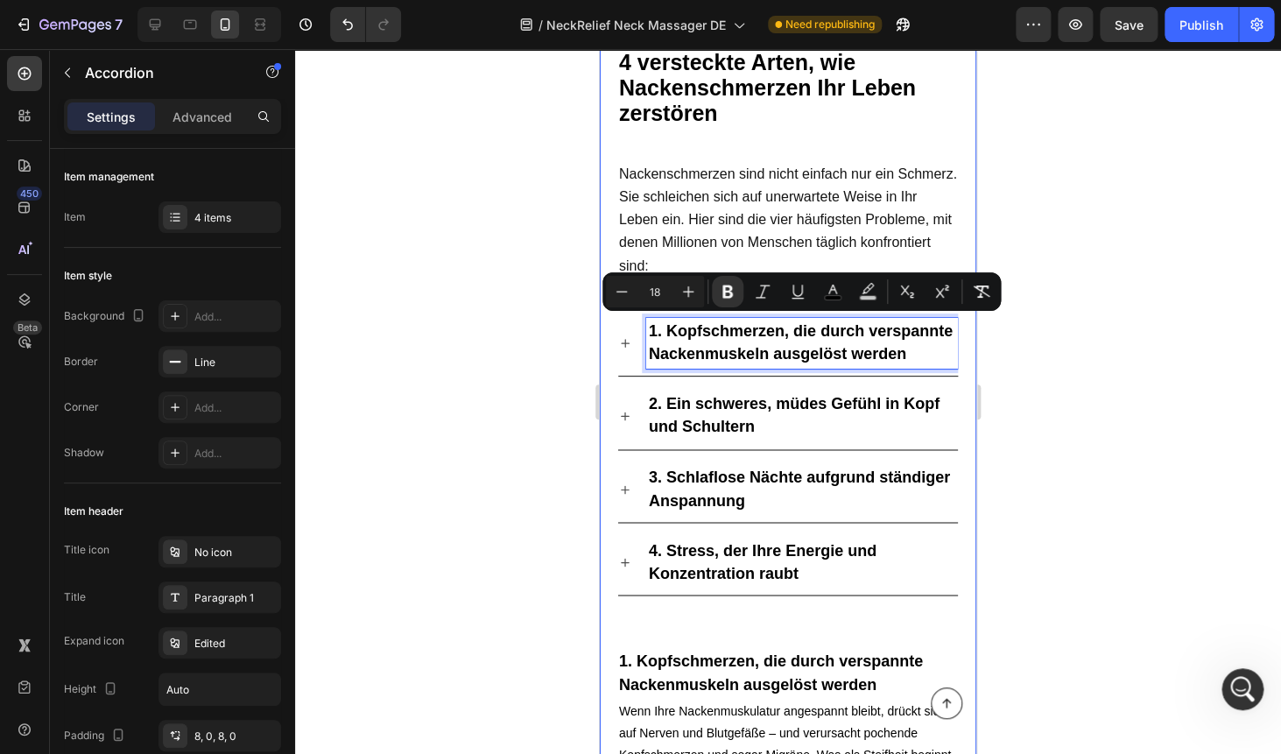
click at [1007, 202] on div at bounding box center [788, 401] width 986 height 705
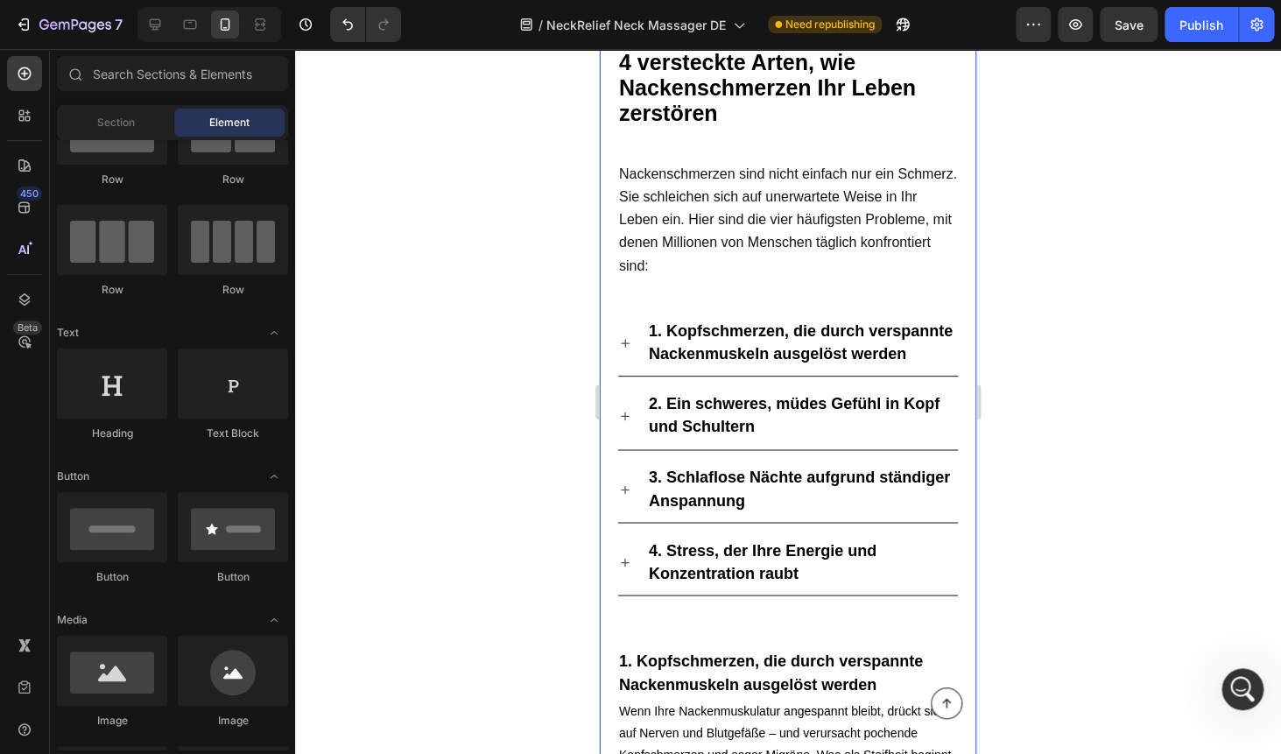
scroll to position [84, 0]
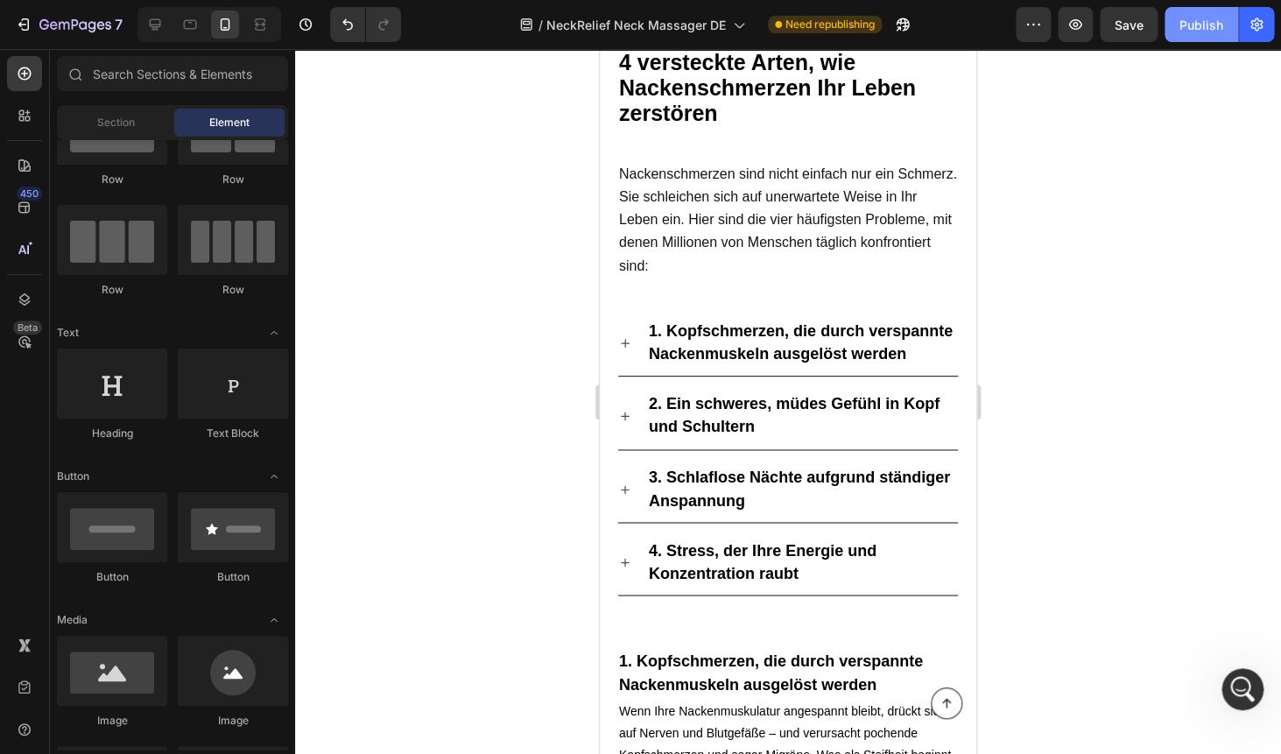
click at [1180, 22] on div "Publish" at bounding box center [1201, 25] width 44 height 18
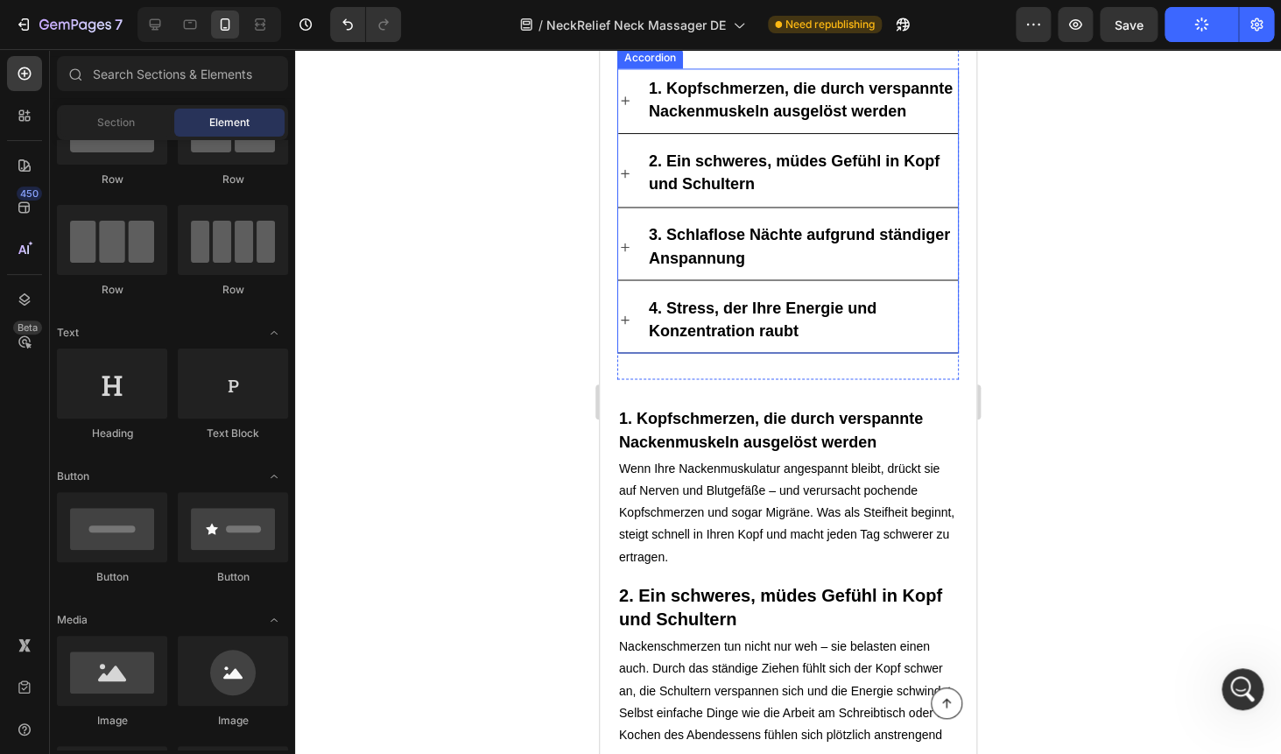
scroll to position [1103, 0]
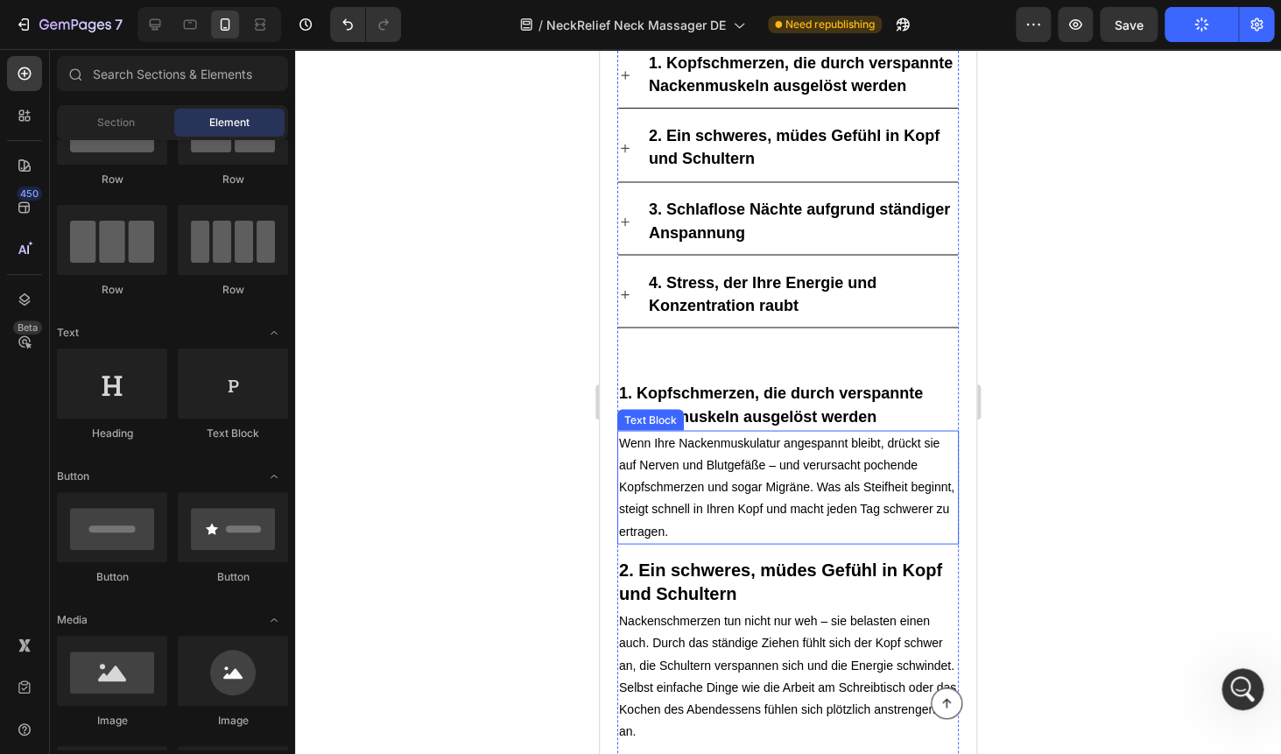
click at [717, 446] on p "Wenn Ihre Nackenmuskulatur angespannt bleibt, drückt sie auf Nerven und Blutgef…" at bounding box center [788, 487] width 338 height 110
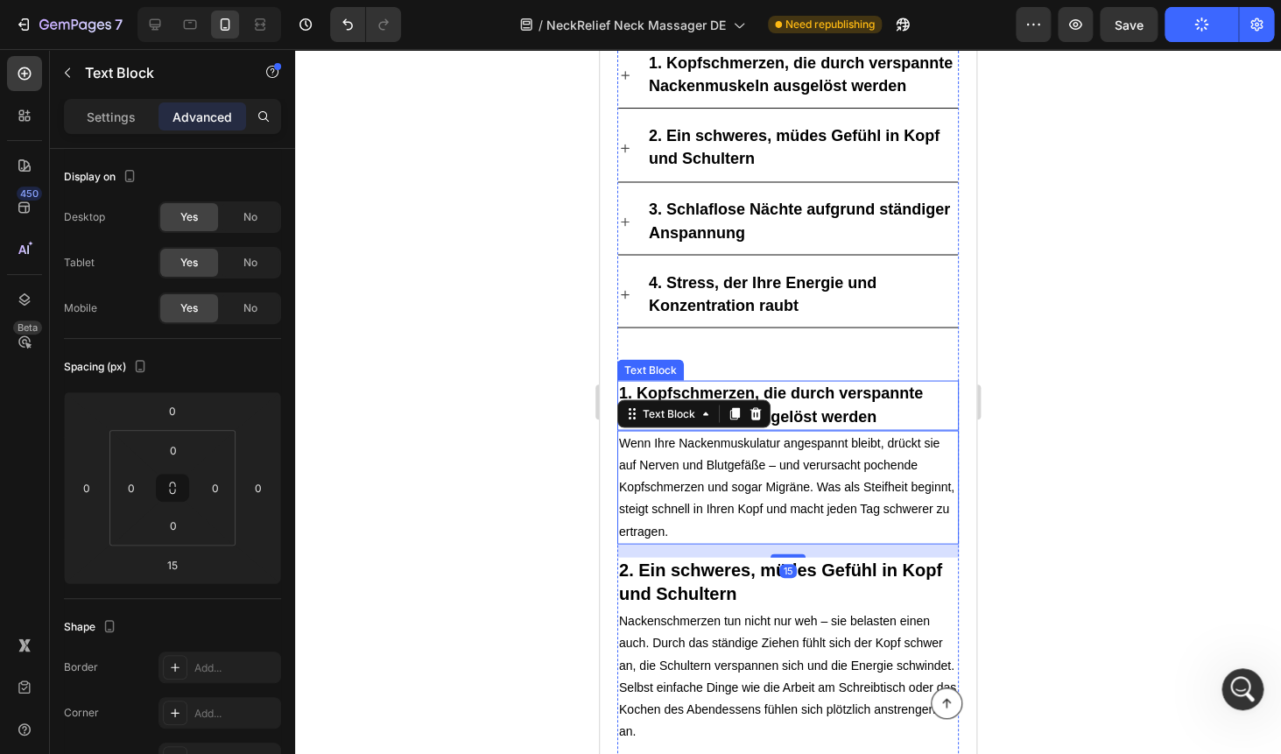
click at [832, 387] on span "1. Kopfschmerzen, die durch verspannte Nackenmuskeln ausgelöst werden" at bounding box center [771, 403] width 304 height 40
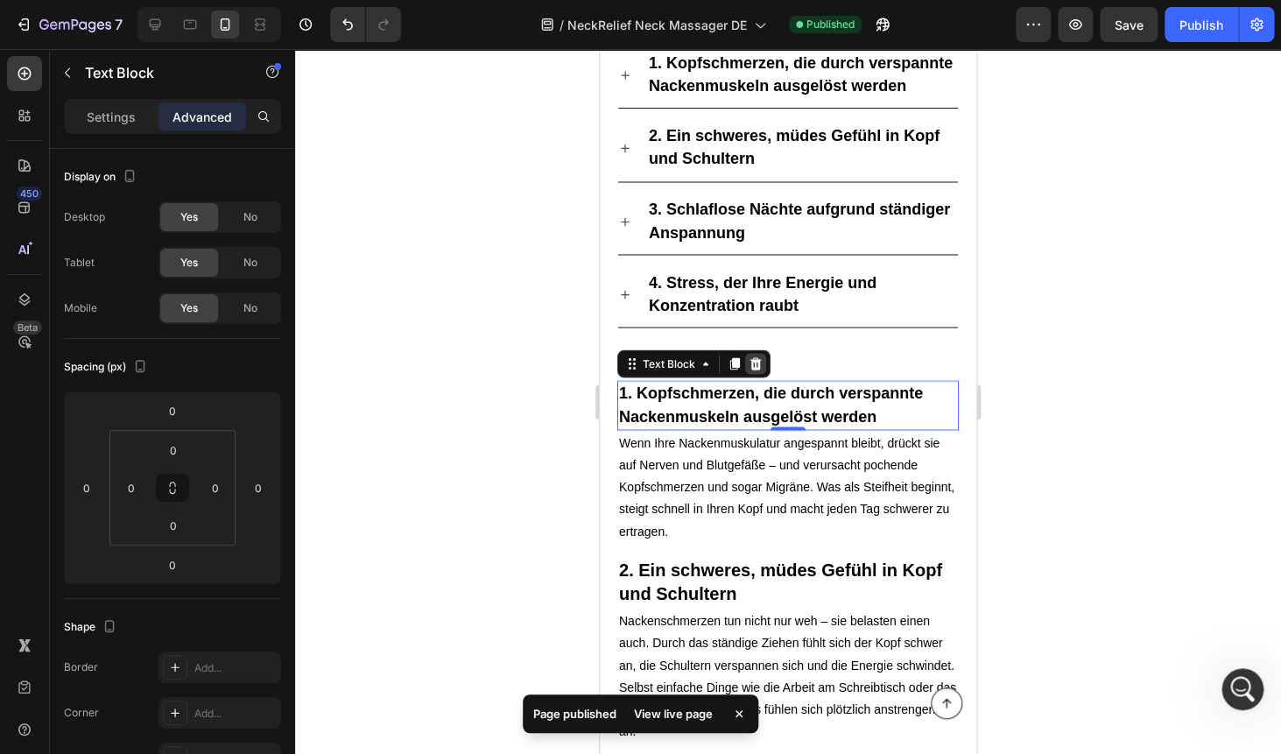
click at [756, 359] on icon at bounding box center [755, 363] width 14 height 14
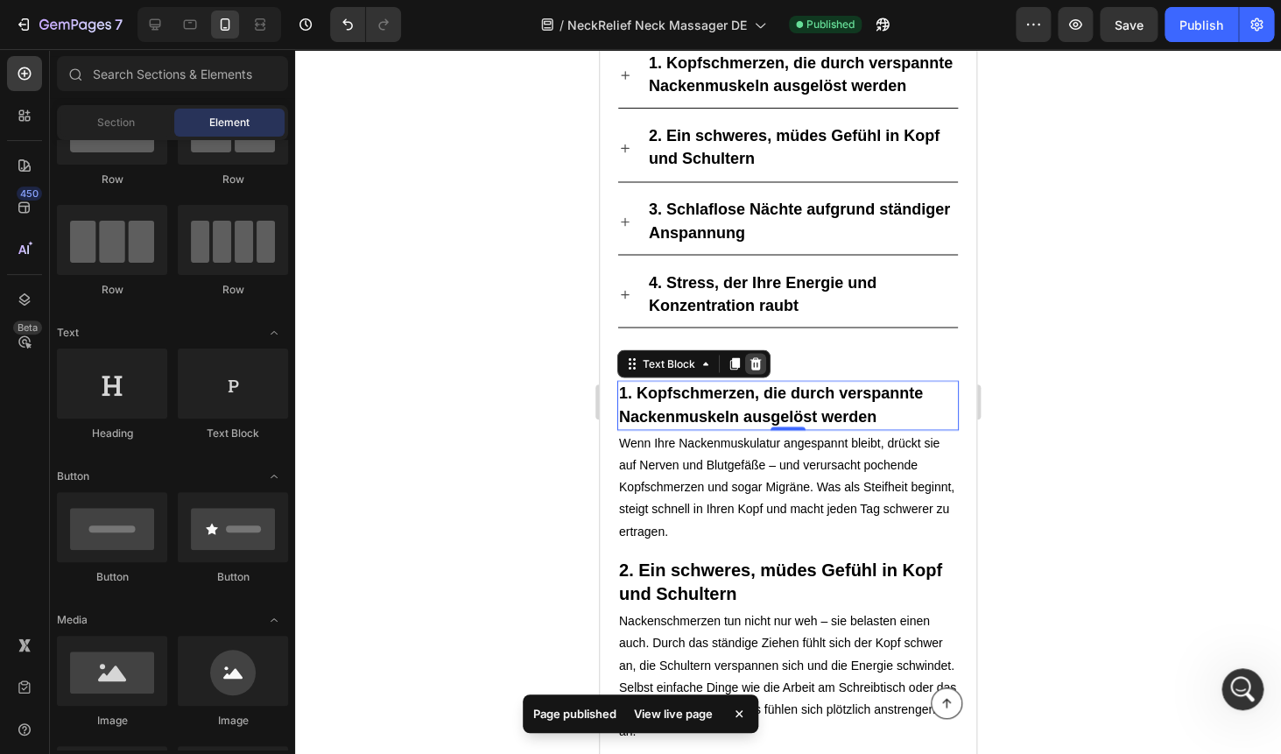
scroll to position [84, 0]
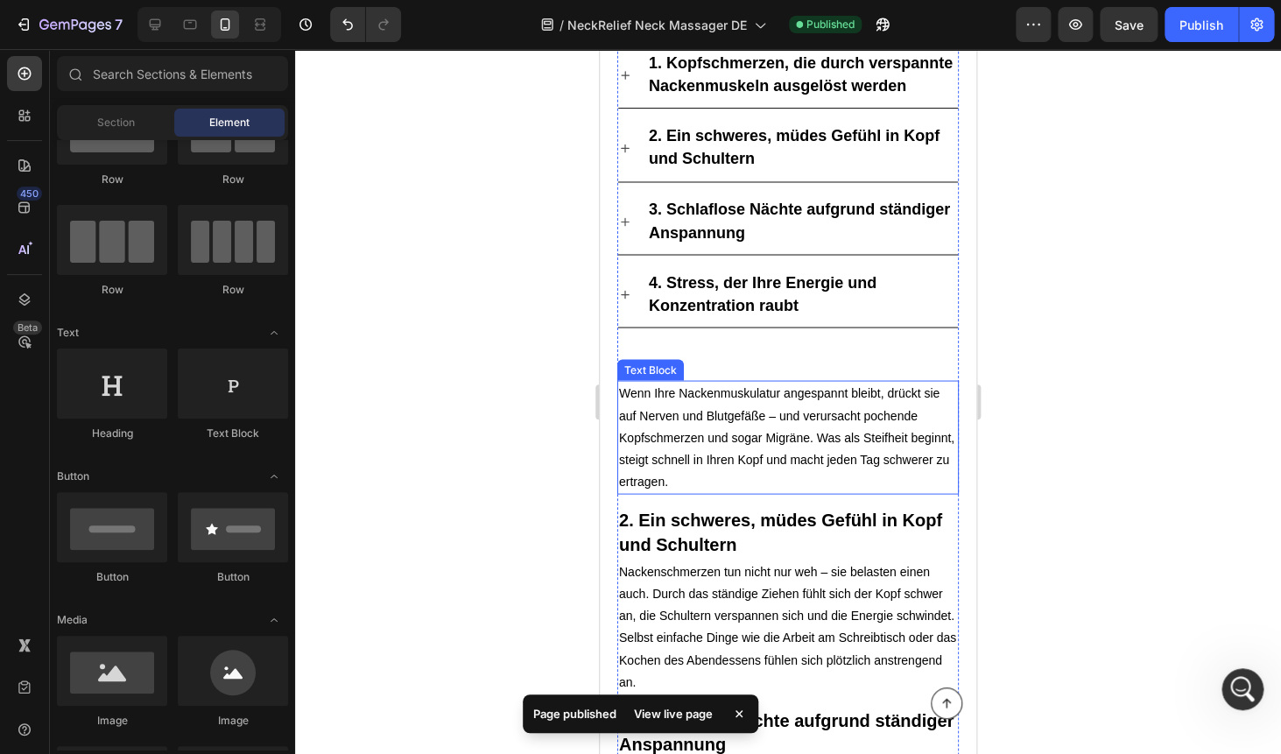
click at [737, 415] on p "Wenn Ihre Nackenmuskulatur angespannt bleibt, drückt sie auf Nerven und Blutgef…" at bounding box center [788, 437] width 338 height 110
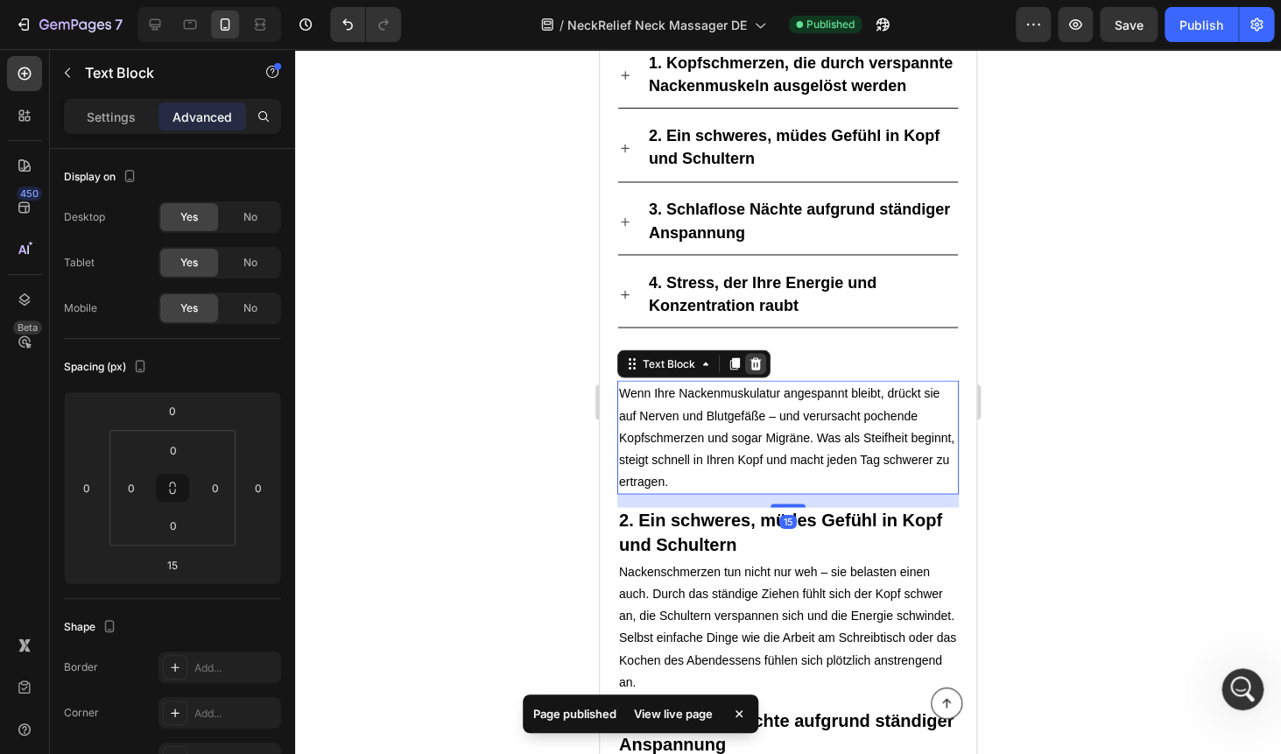
click at [750, 357] on icon at bounding box center [755, 363] width 11 height 12
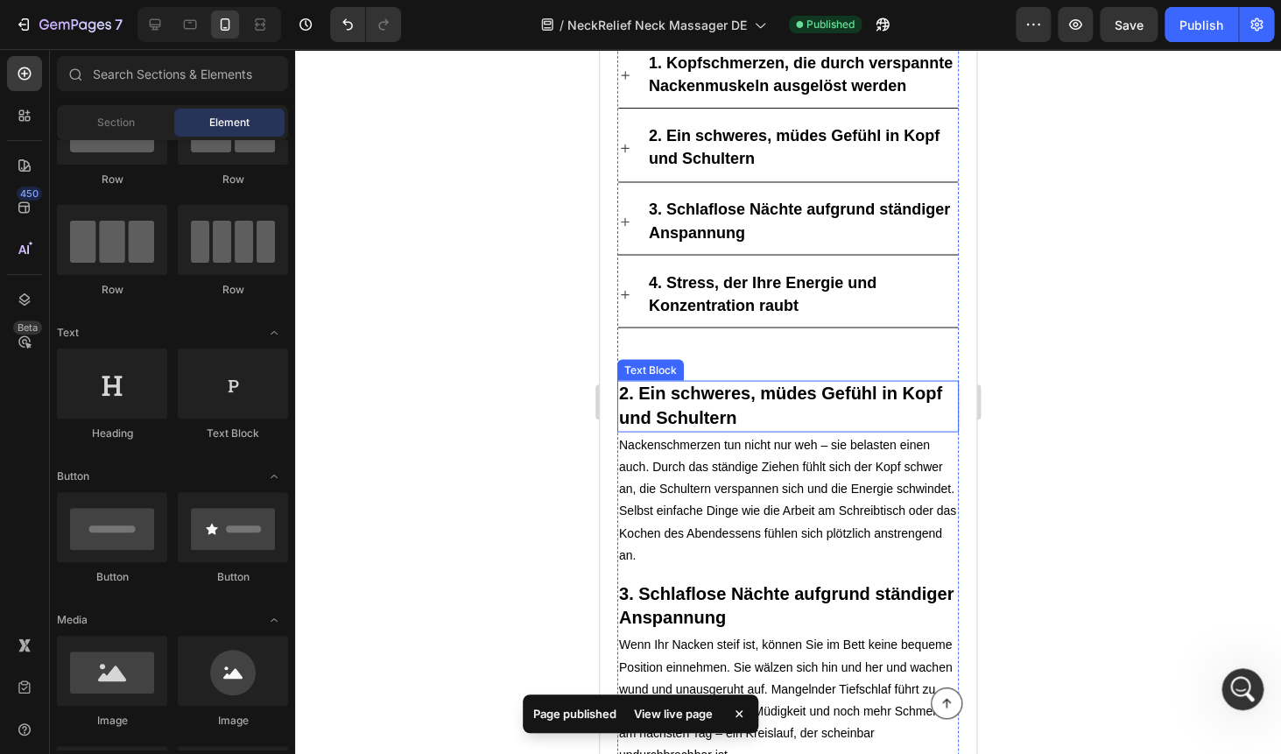
click at [708, 412] on span "2. Ein schweres, müdes Gefühl in Kopf und Schultern" at bounding box center [780, 404] width 323 height 43
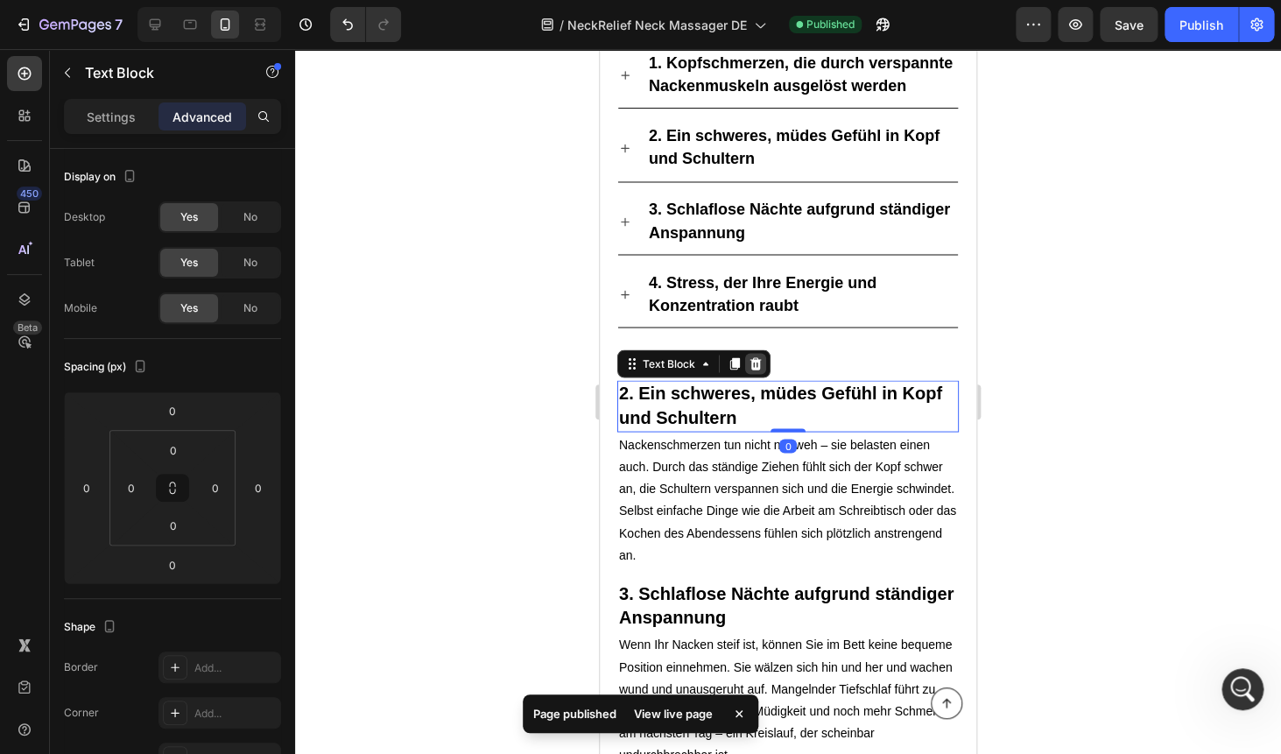
click at [755, 365] on icon at bounding box center [755, 363] width 14 height 14
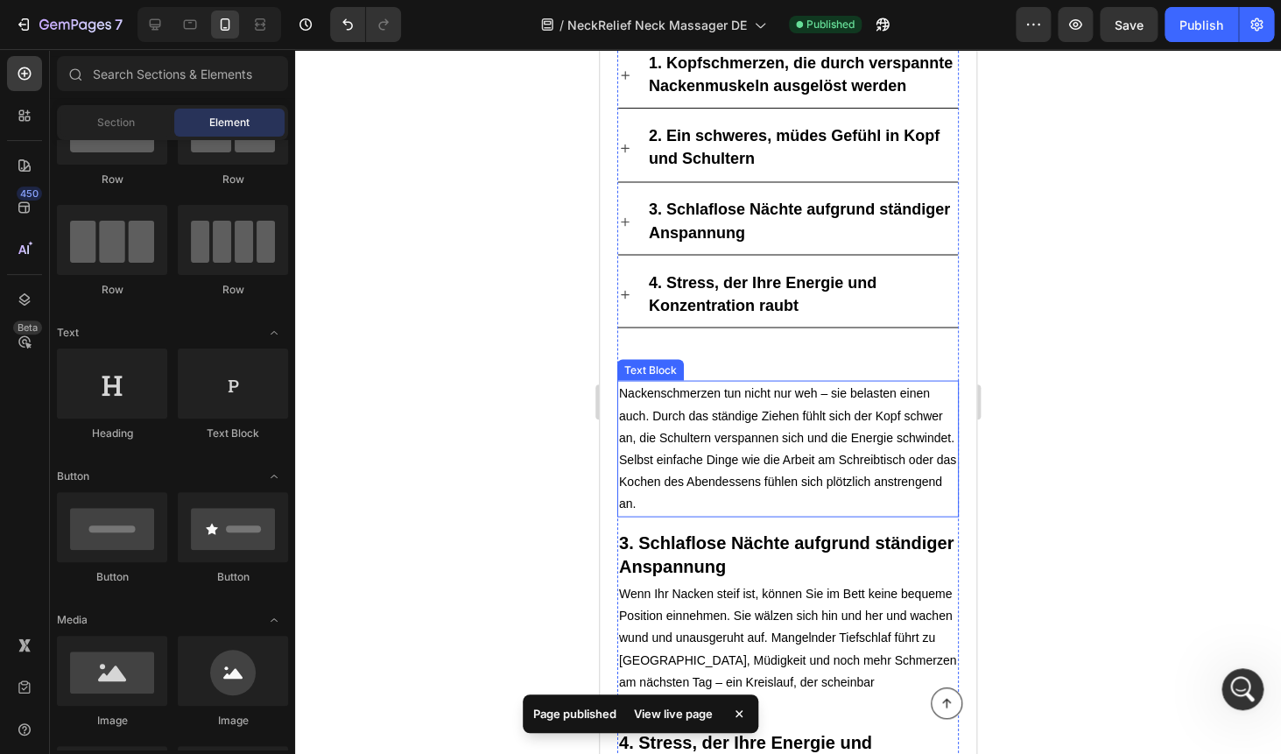
click at [722, 396] on p "Nackenschmerzen tun nicht nur weh – sie belasten einen auch. Durch das ständige…" at bounding box center [788, 448] width 338 height 132
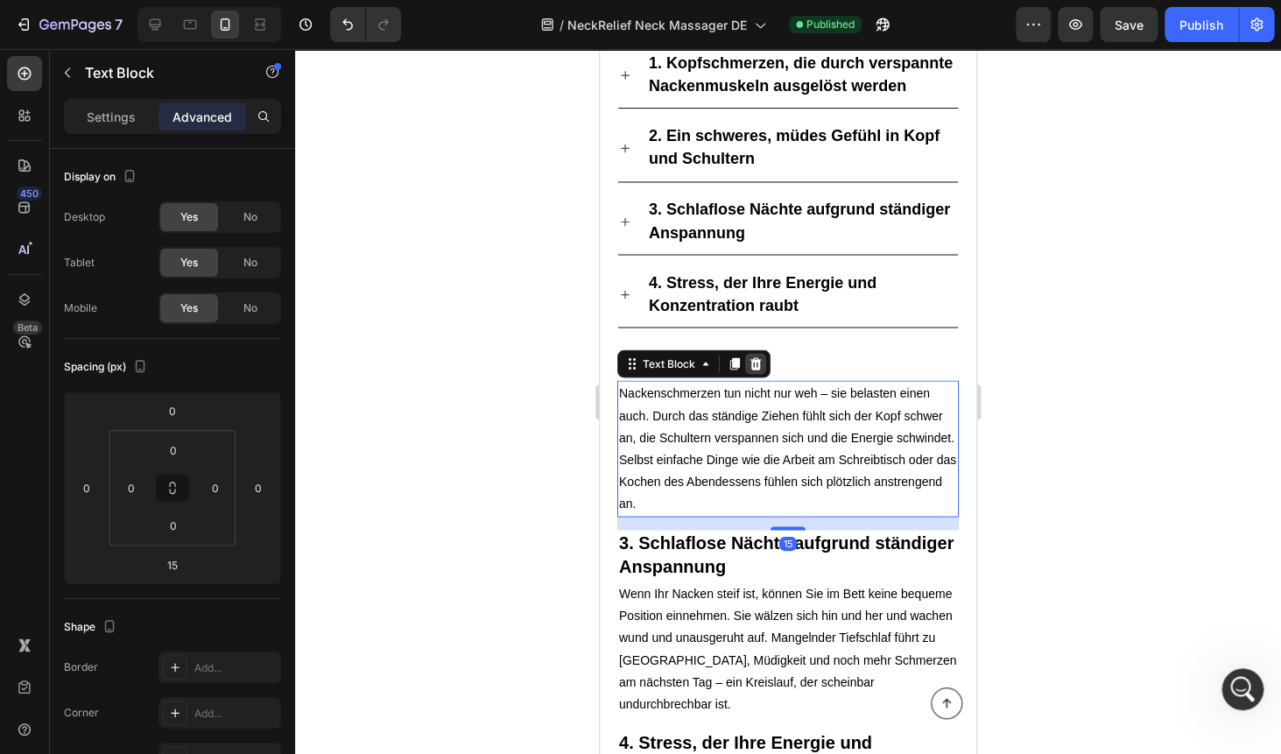
click at [760, 362] on icon at bounding box center [755, 363] width 11 height 12
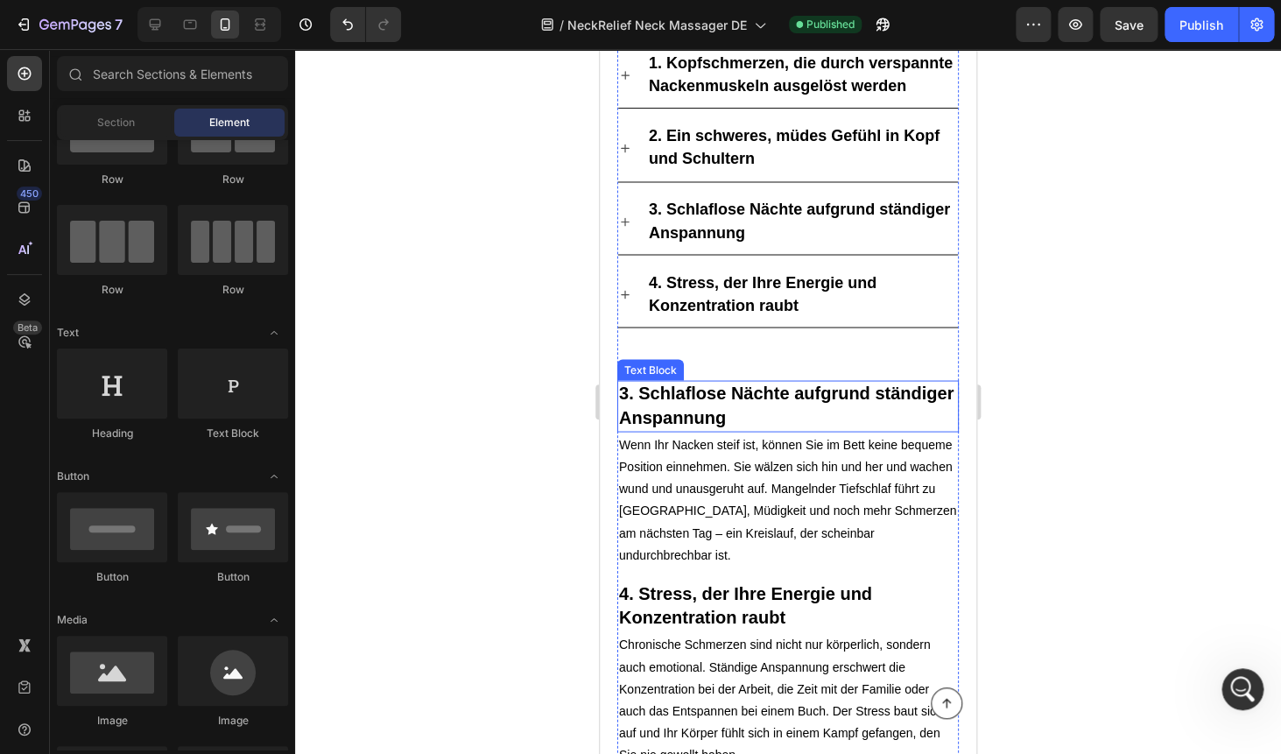
click at [719, 398] on p "3. Schlaflose Nächte aufgrund ständiger Anspannung" at bounding box center [788, 405] width 338 height 47
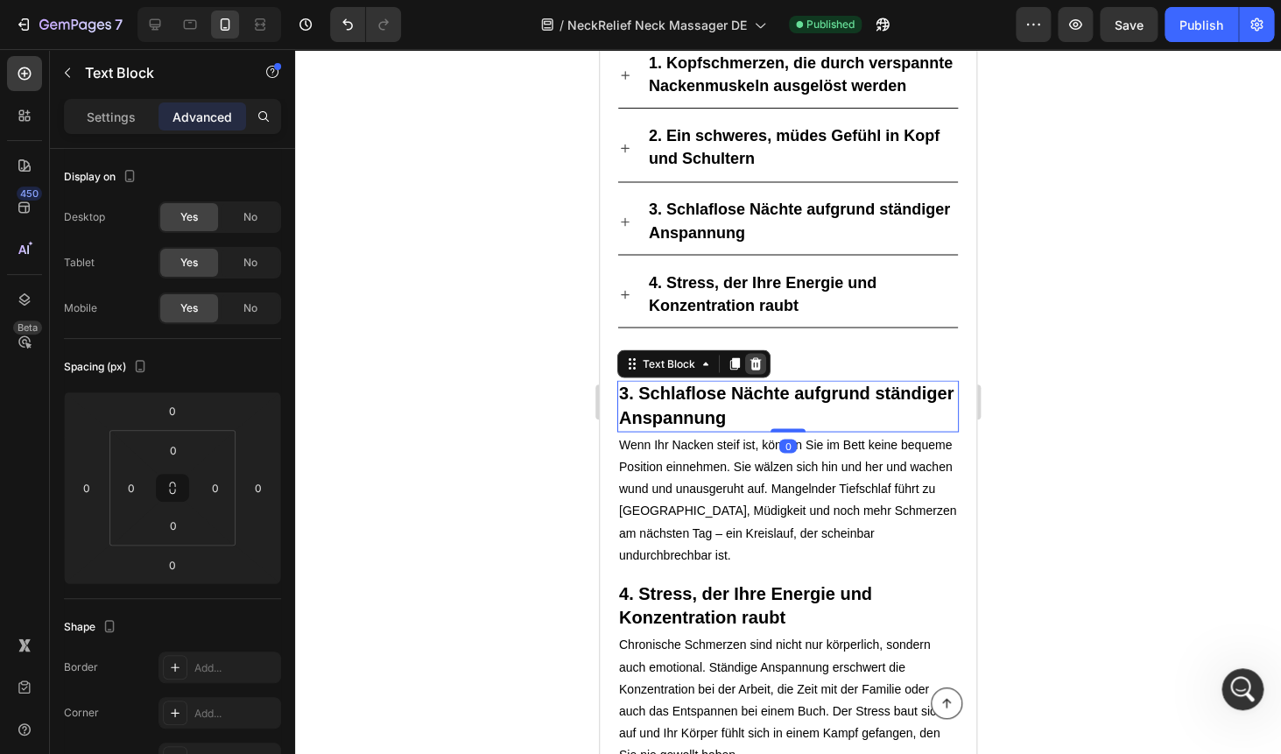
click at [754, 357] on icon at bounding box center [755, 363] width 11 height 12
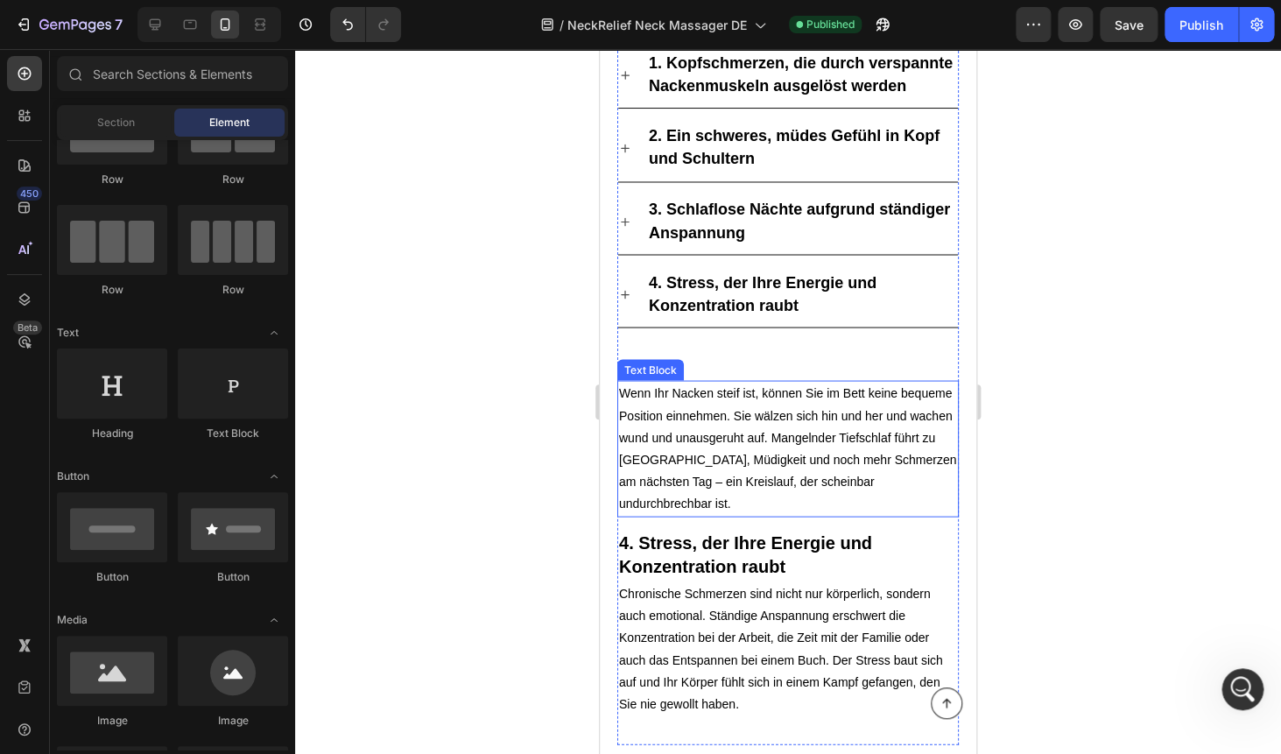
click at [699, 393] on p "Wenn Ihr Nacken steif ist, können Sie im Bett keine bequeme Position einnehmen.…" at bounding box center [788, 448] width 338 height 132
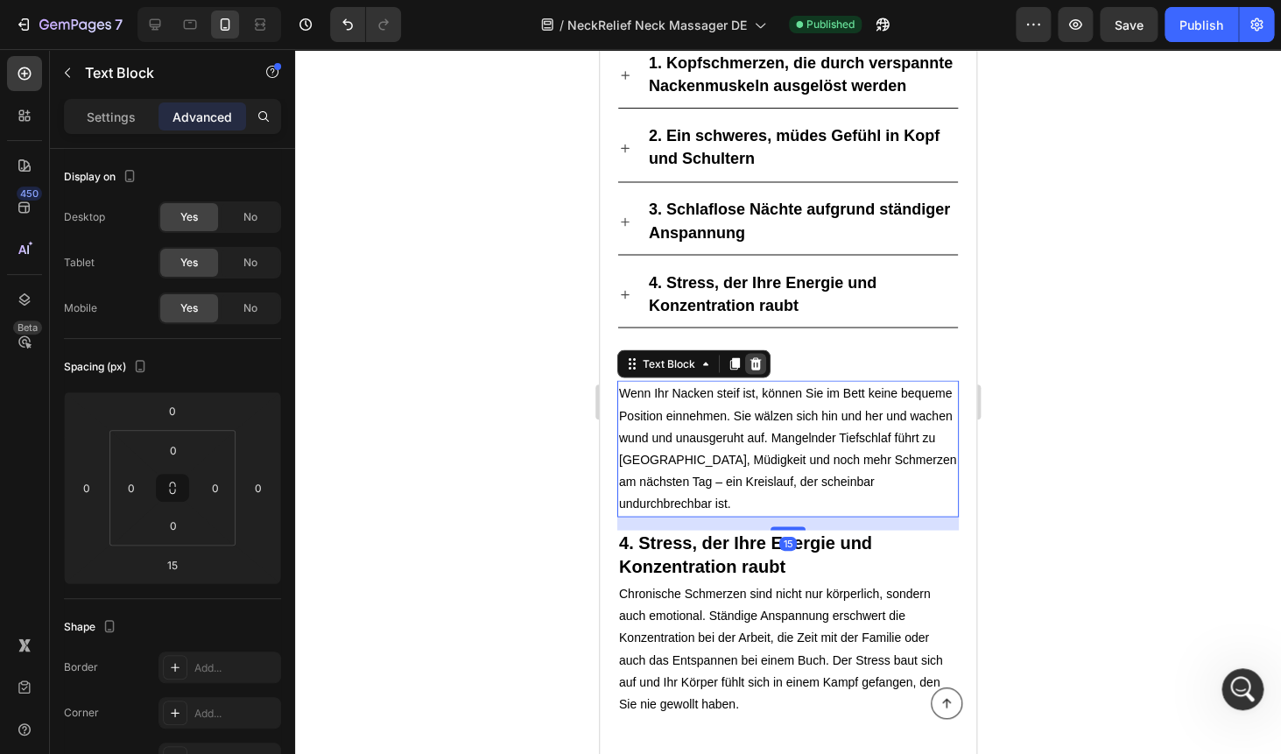
click at [757, 357] on icon at bounding box center [755, 363] width 11 height 12
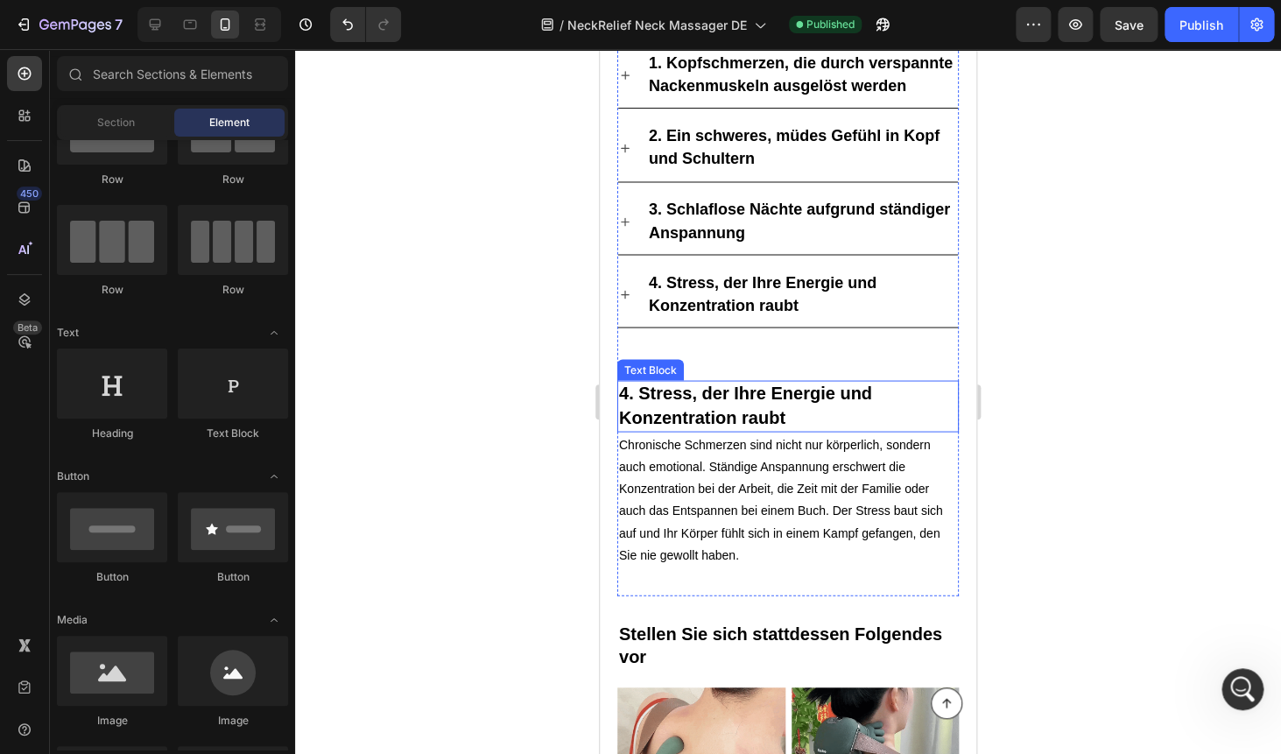
click at [720, 395] on span "4. Stress, der Ihre Energie und Konzentration raubt" at bounding box center [745, 404] width 253 height 43
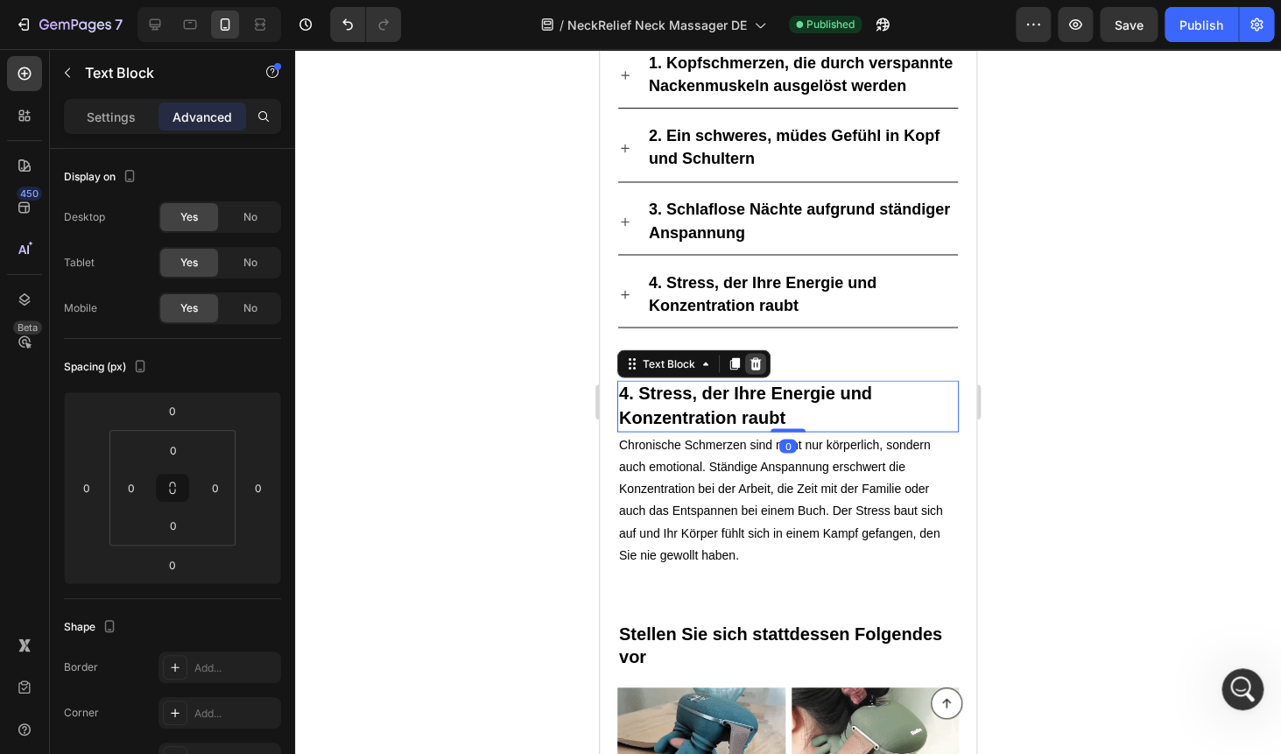
click at [758, 358] on icon at bounding box center [755, 363] width 11 height 12
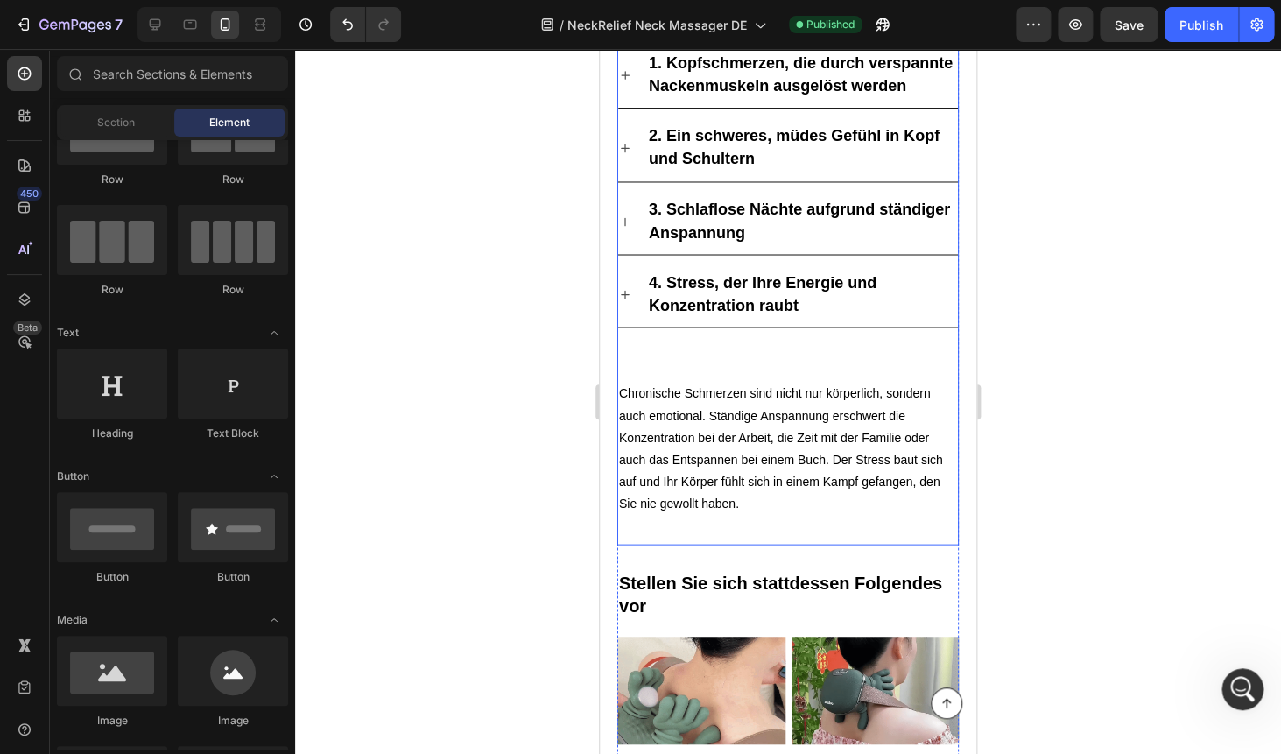
click at [723, 394] on p "Chronische Schmerzen sind nicht nur körperlich, sondern auch emotional. Ständig…" at bounding box center [788, 448] width 338 height 132
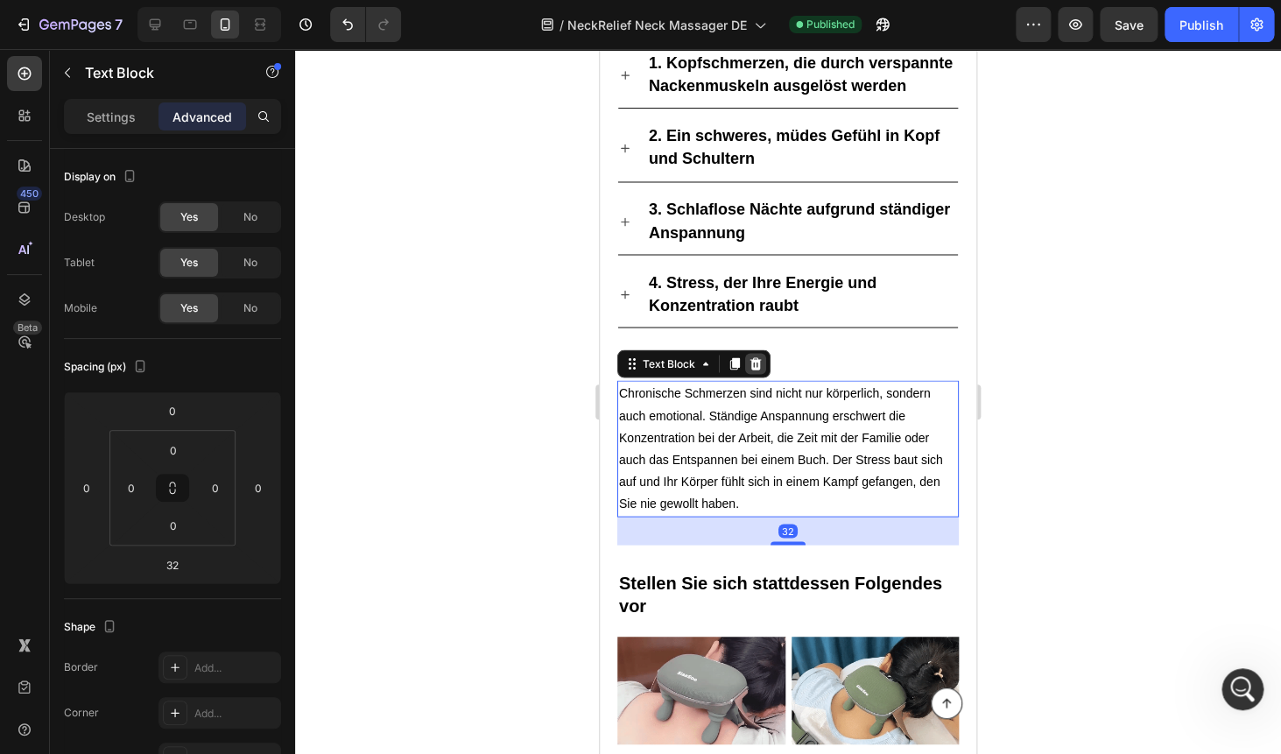
click at [761, 359] on icon at bounding box center [755, 363] width 14 height 14
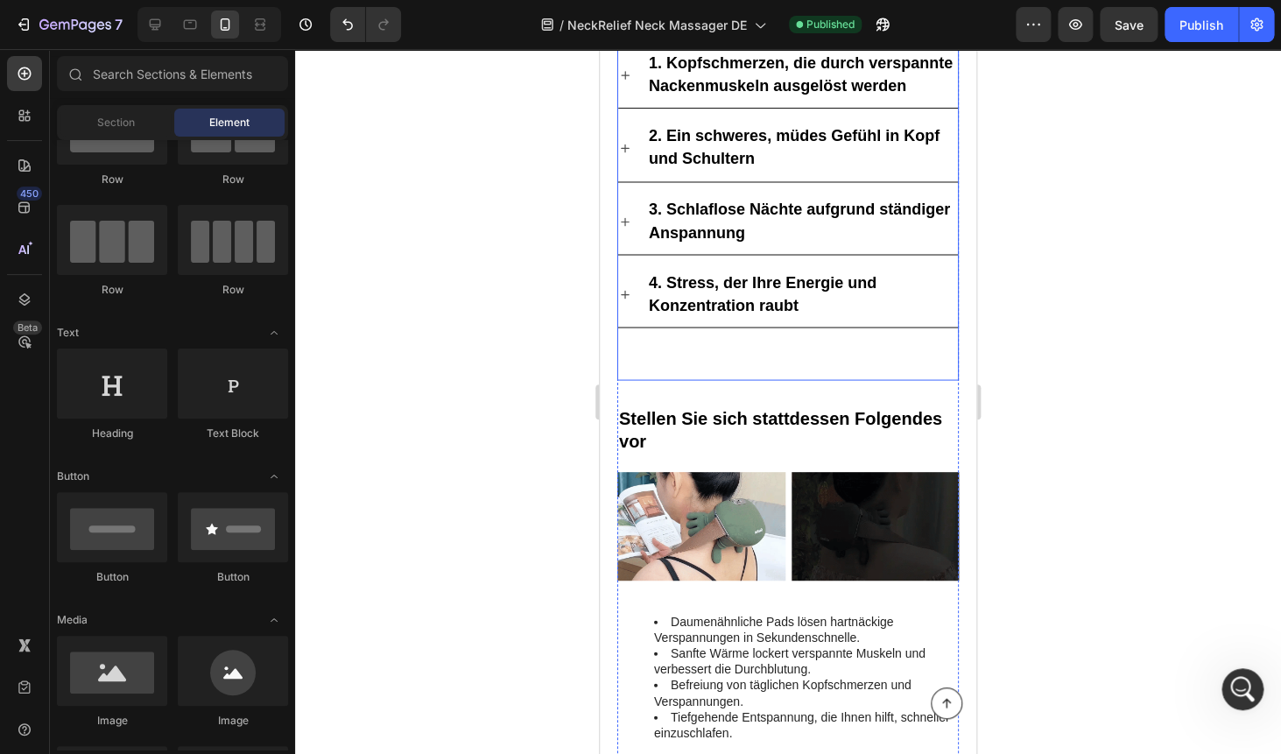
click at [729, 360] on div "„Wenn Nackenverspannungen zur täglichen Belastung werden“ Heading Drop element …" at bounding box center [787, 14] width 341 height 732
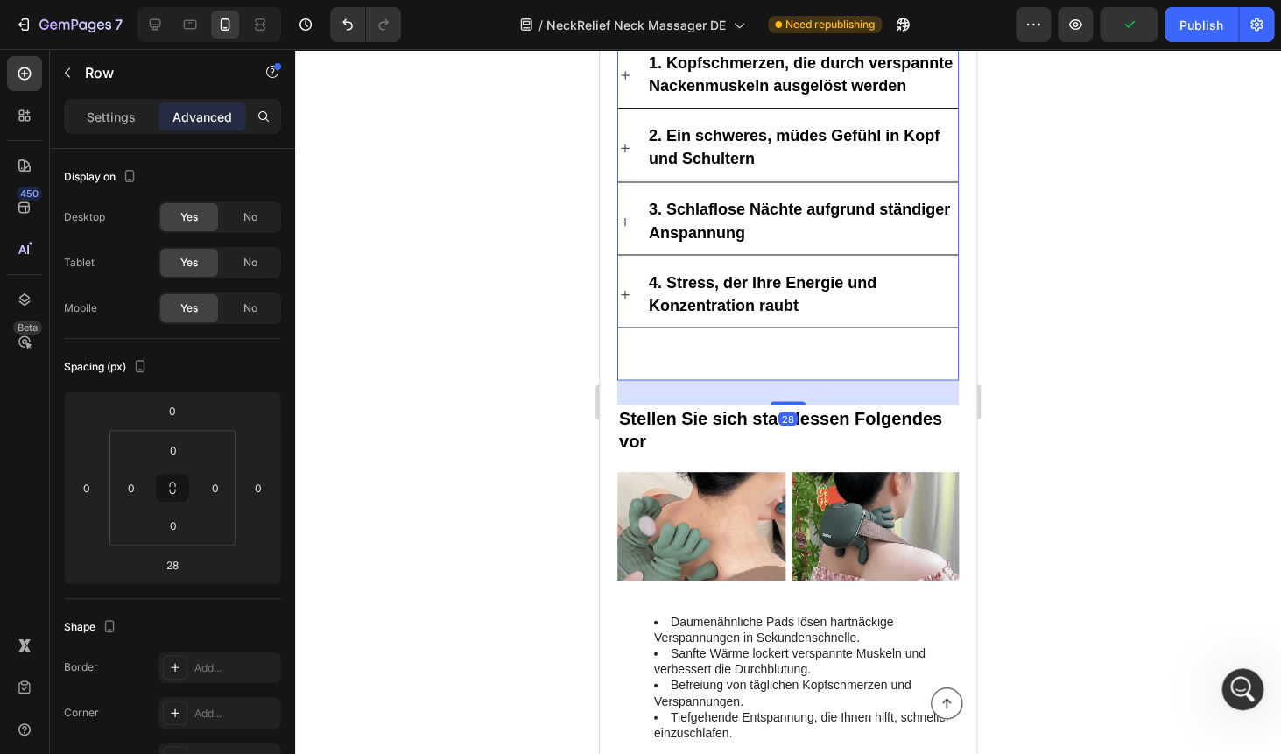
click at [688, 360] on div "„Wenn Nackenverspannungen zur täglichen Belastung werden“ Heading Drop element …" at bounding box center [787, 14] width 341 height 732
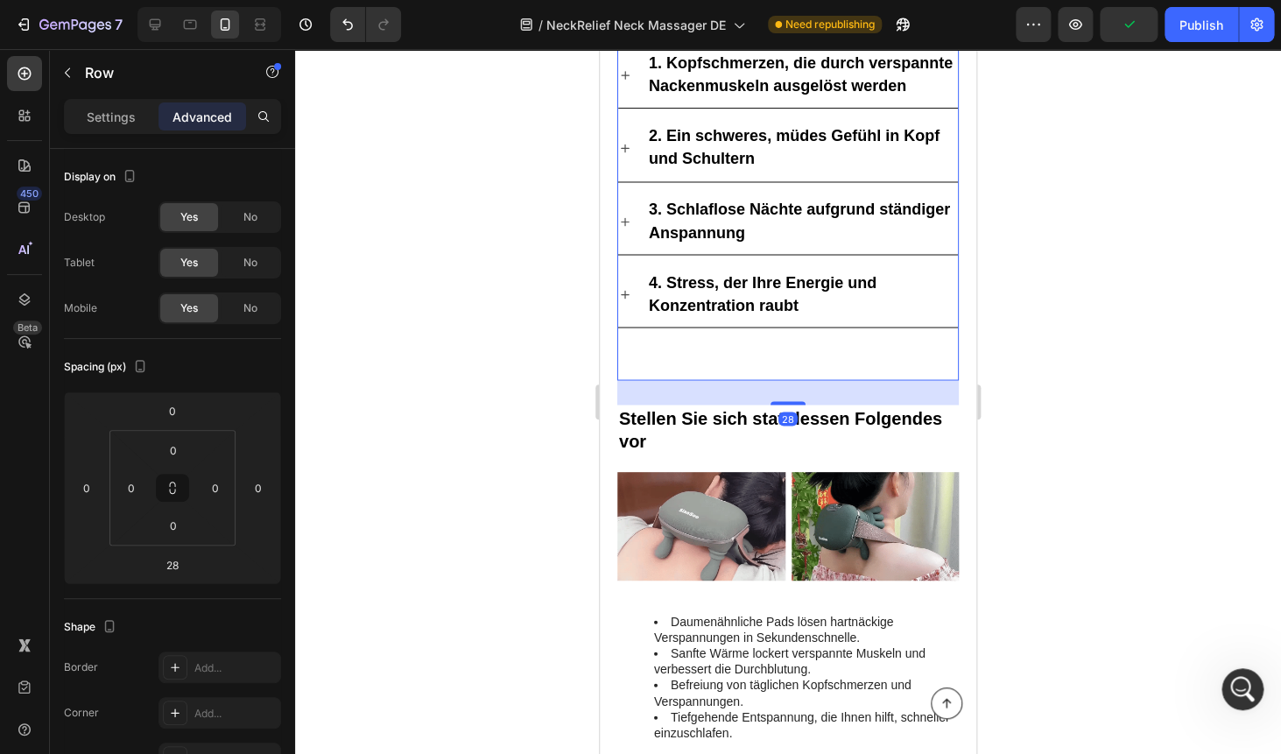
click at [688, 360] on div "„Wenn Nackenverspannungen zur täglichen Belastung werden“ Heading Drop element …" at bounding box center [787, 14] width 341 height 732
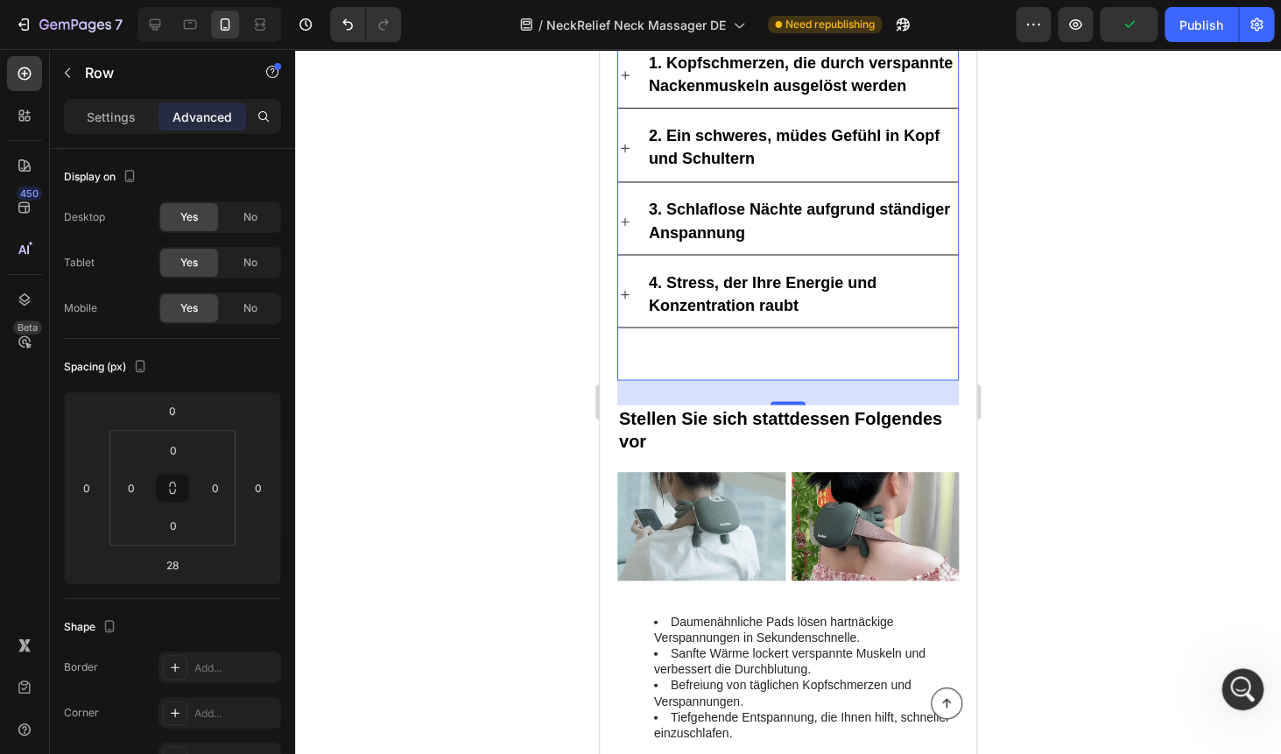
click at [741, 348] on div "1. Kopfschmerzen, die durch verspannte Nackenmuskeln ausgelöst werden 2. Ein sc…" at bounding box center [787, 199] width 341 height 312
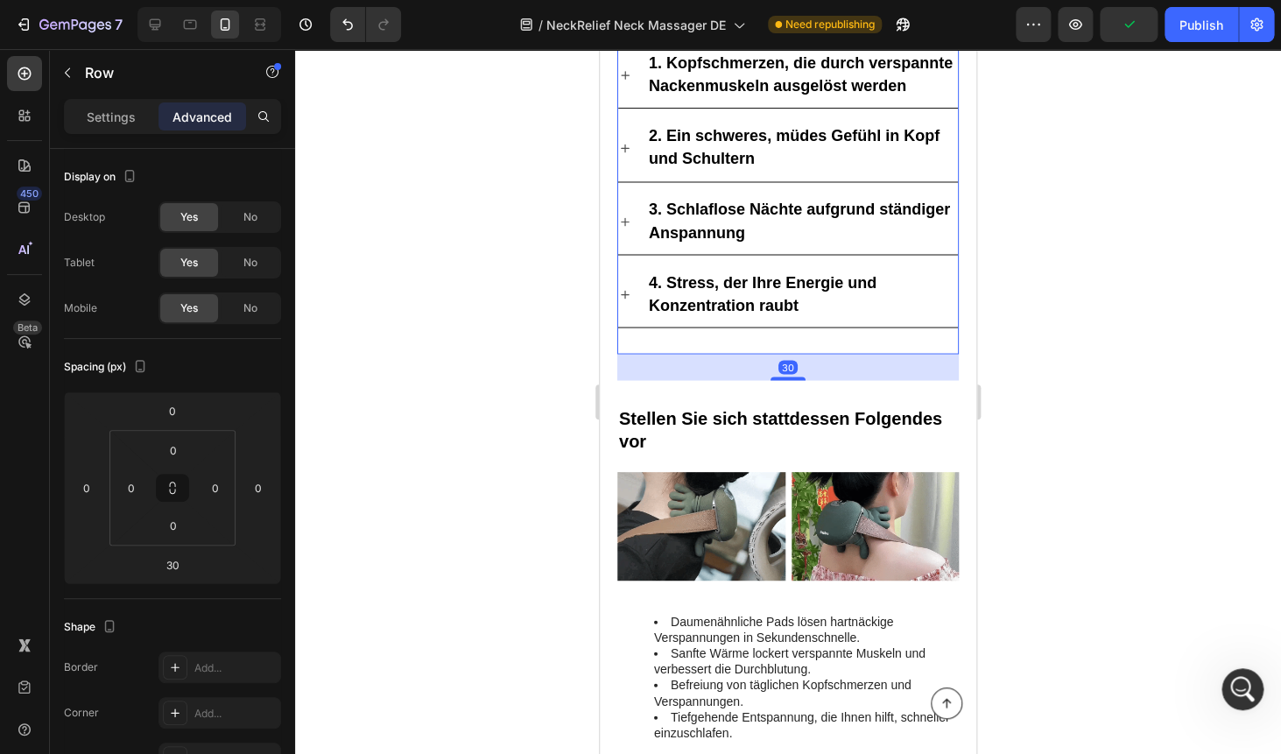
click at [741, 348] on div "1. Kopfschmerzen, die durch verspannte Nackenmuskeln ausgelöst werden 2. Ein sc…" at bounding box center [787, 199] width 341 height 312
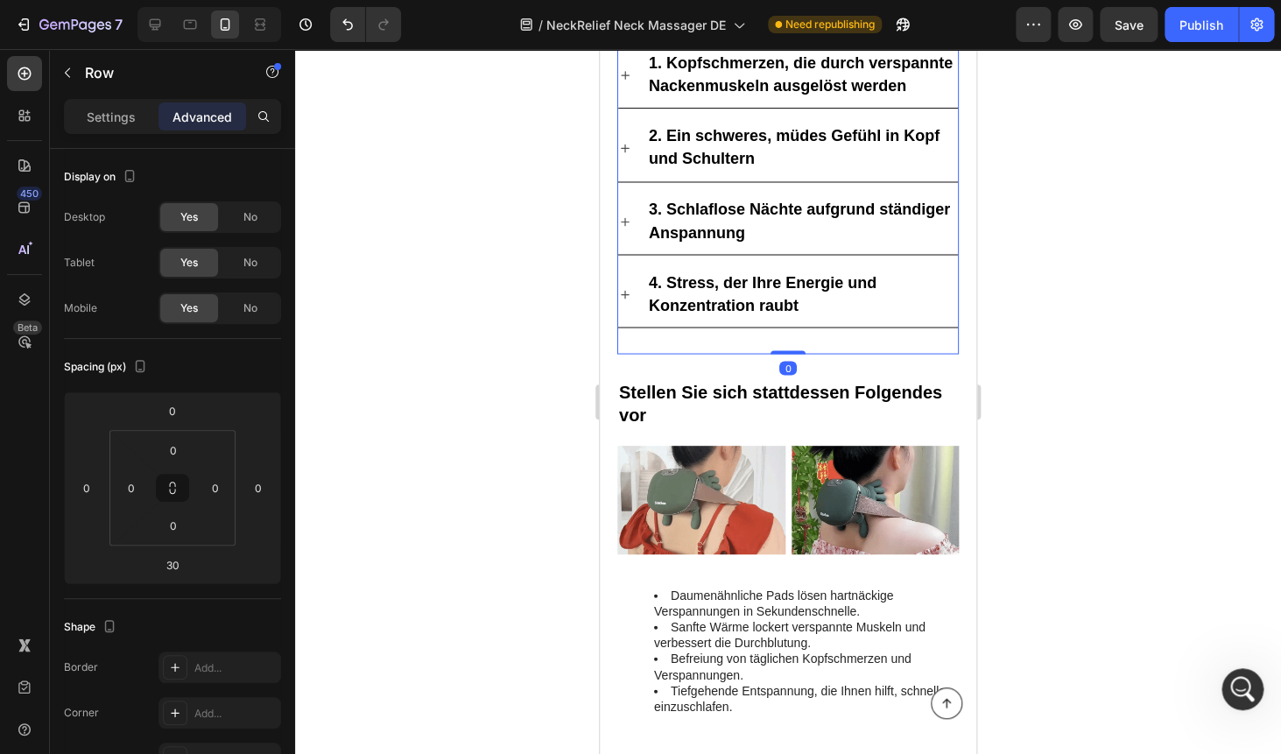
drag, startPoint x: 773, startPoint y: 374, endPoint x: 782, endPoint y: 331, distance: 43.8
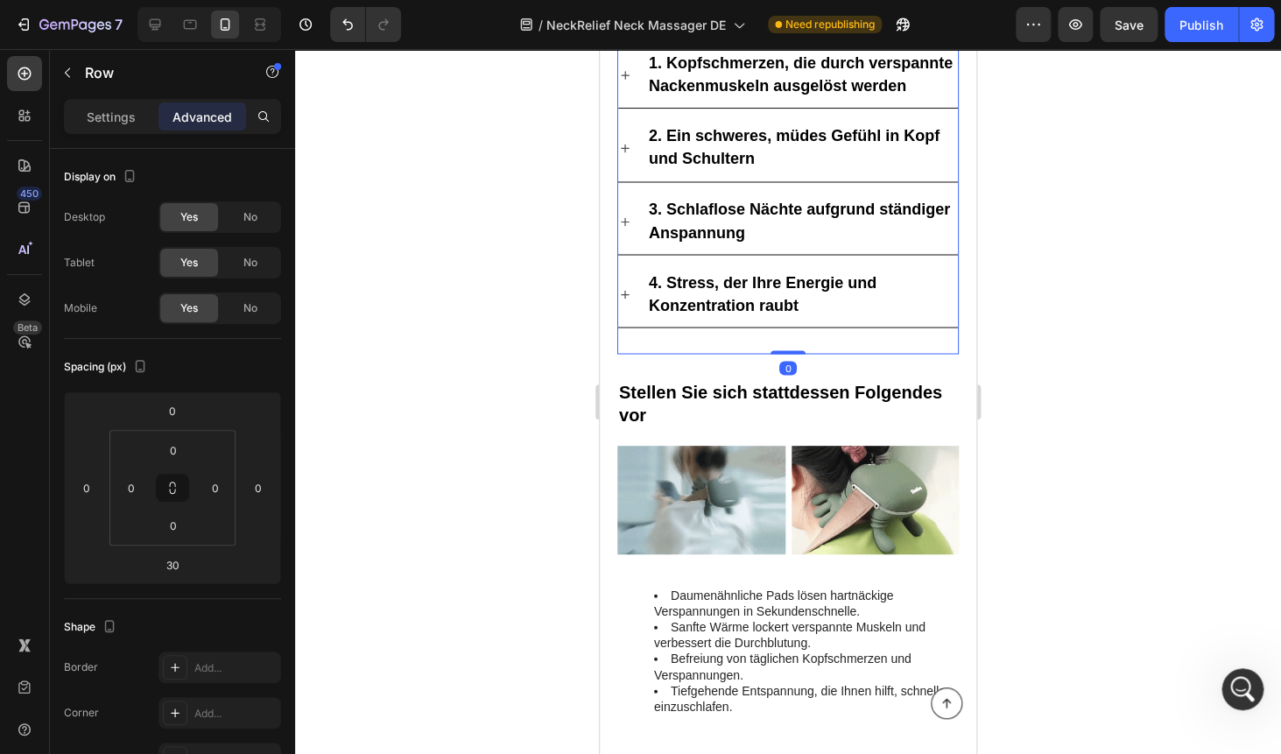
click at [782, 331] on div "Nackenschmerzen sind nicht einfach nur ein Schmerz. Sie schleichen sich auf une…" at bounding box center [787, 123] width 341 height 461
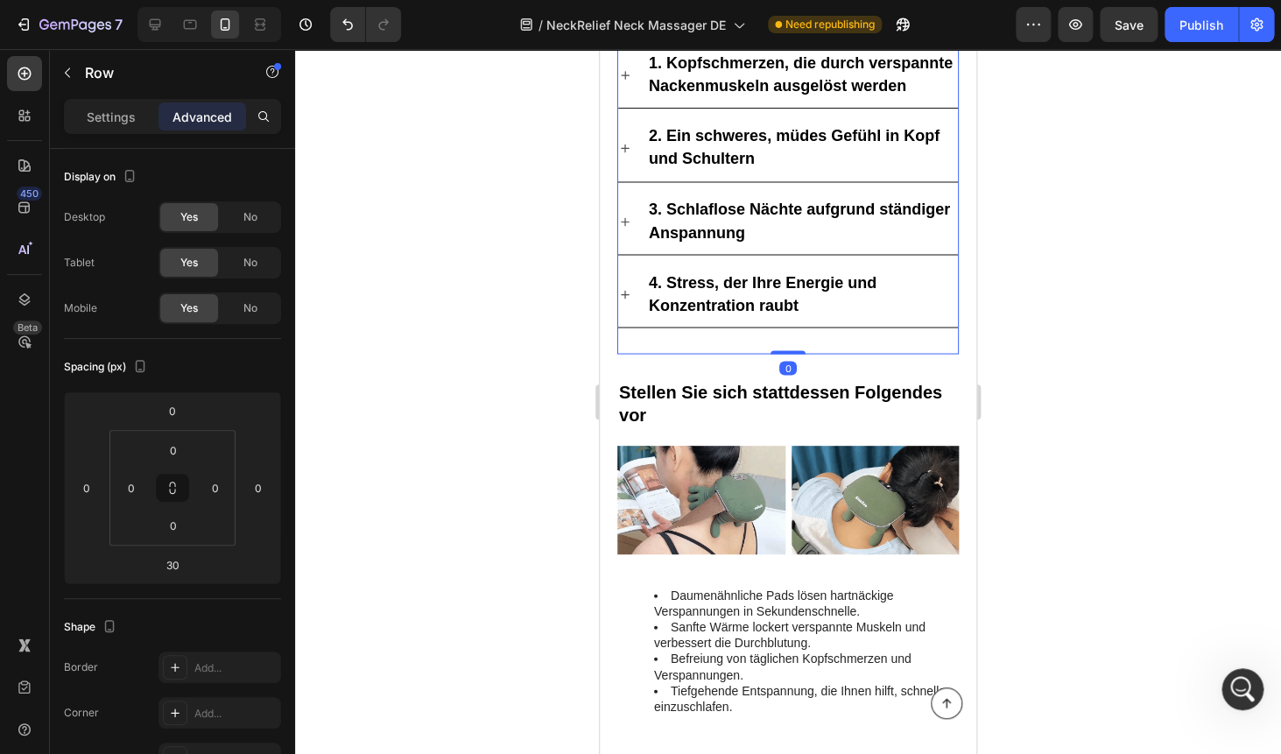
type input "0"
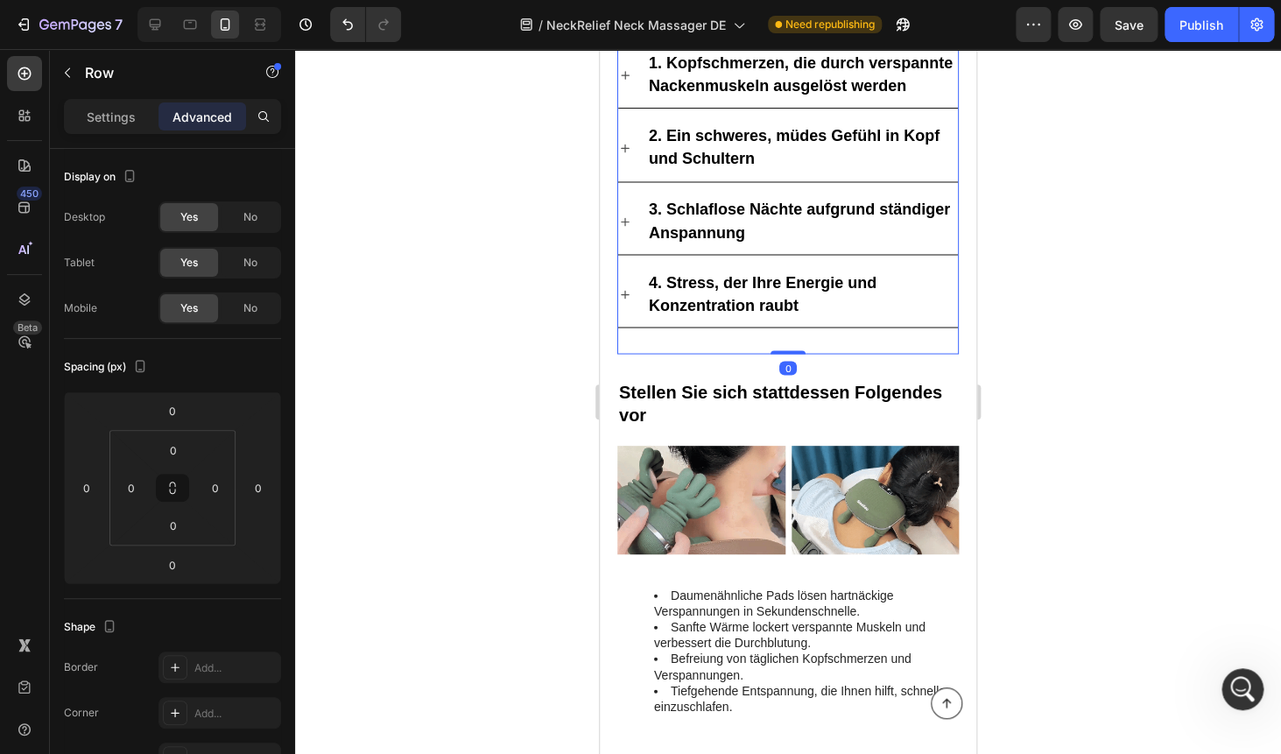
click at [749, 339] on div "1. Kopfschmerzen, die durch verspannte Nackenmuskeln ausgelöst werden 2. Ein sc…" at bounding box center [787, 199] width 341 height 312
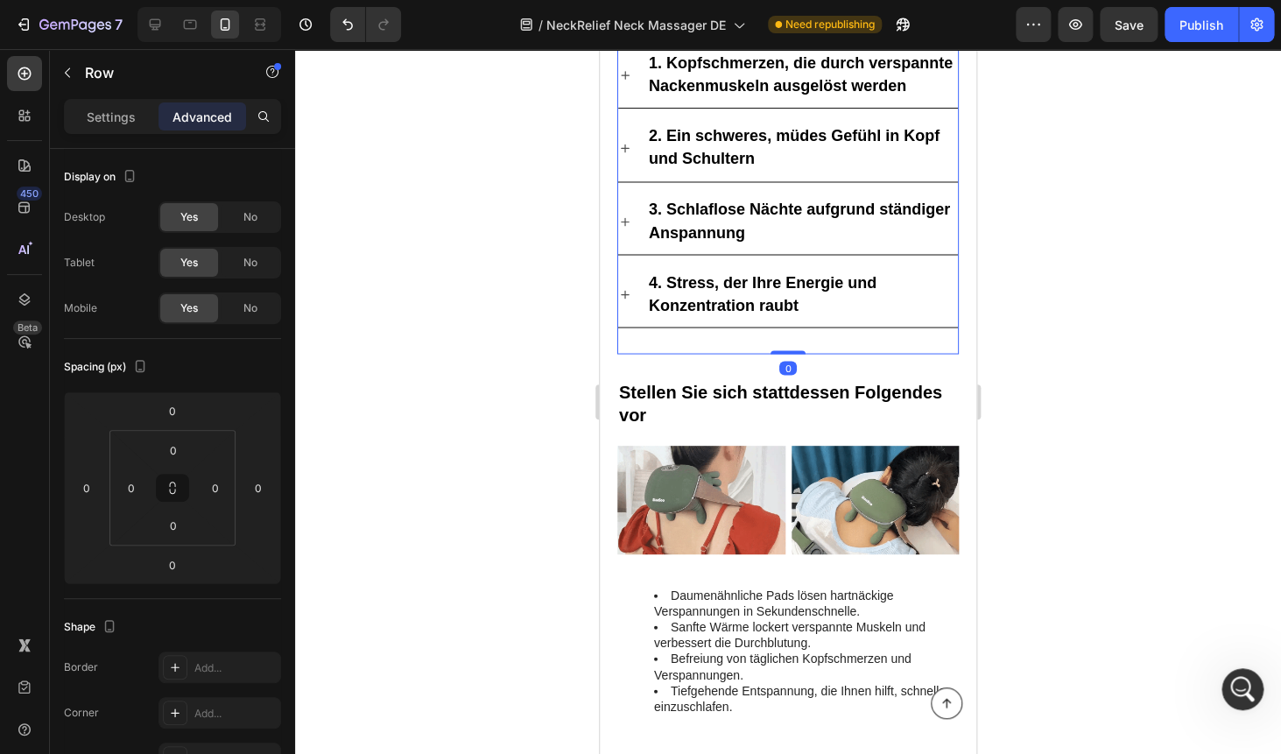
click at [749, 339] on div "1. Kopfschmerzen, die durch verspannte Nackenmuskeln ausgelöst werden 2. Ein sc…" at bounding box center [787, 199] width 341 height 312
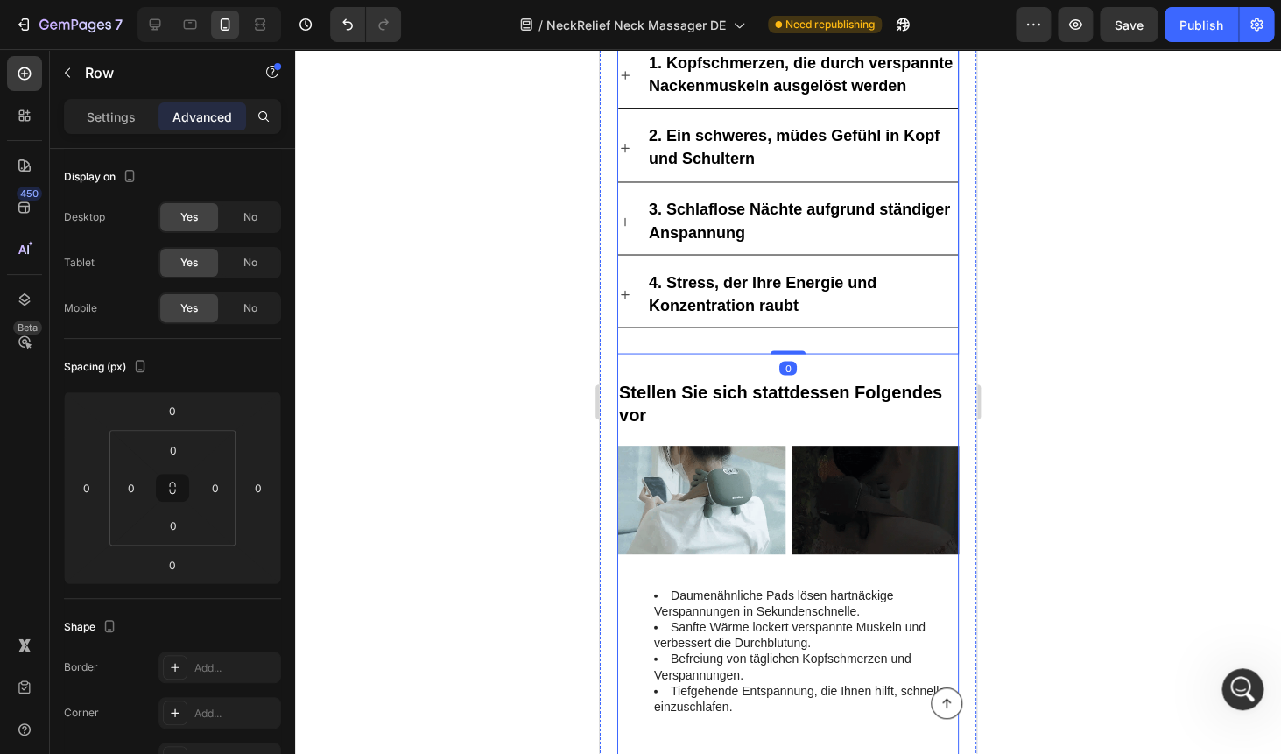
click at [750, 358] on div "Image Nackenschmerzen sind nicht nur Schmerzen – sie bestimmen Ihr Leben Headin…" at bounding box center [787, 66] width 341 height 2145
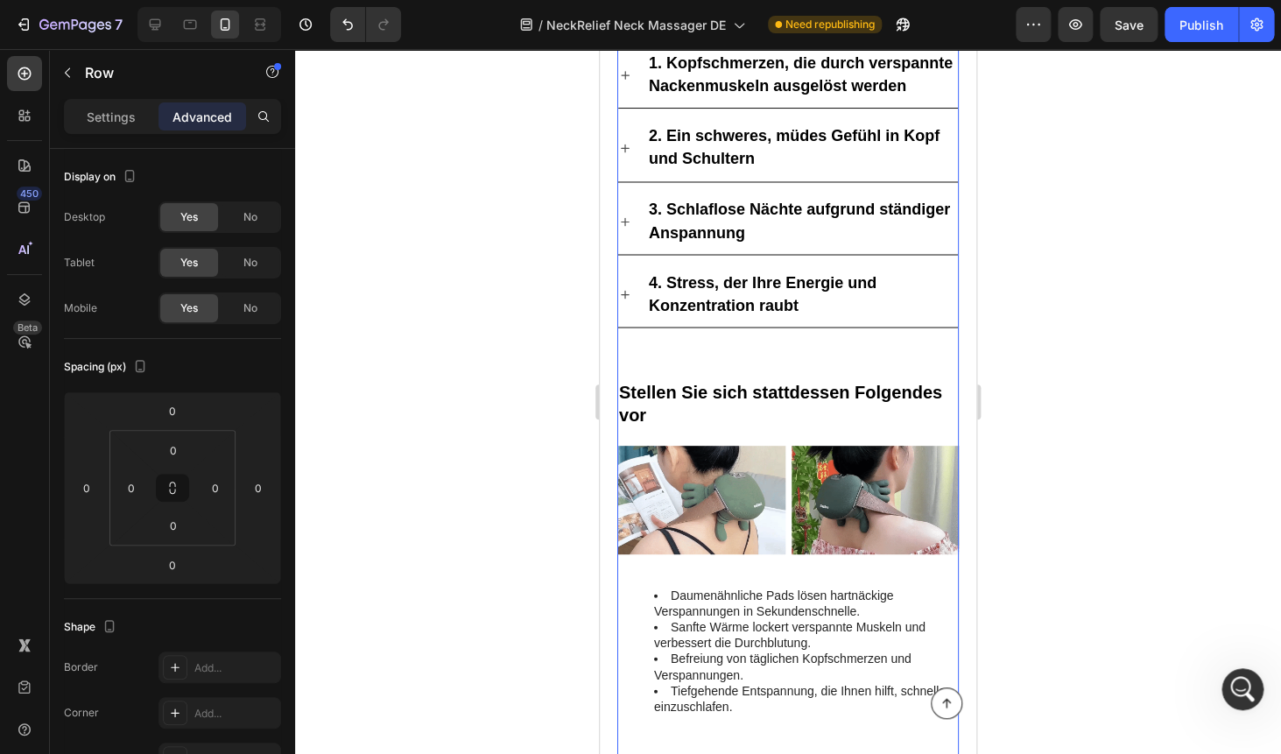
click at [750, 358] on div "Image Nackenschmerzen sind nicht nur Schmerzen – sie bestimmen Ihr Leben Headin…" at bounding box center [787, 66] width 341 height 2145
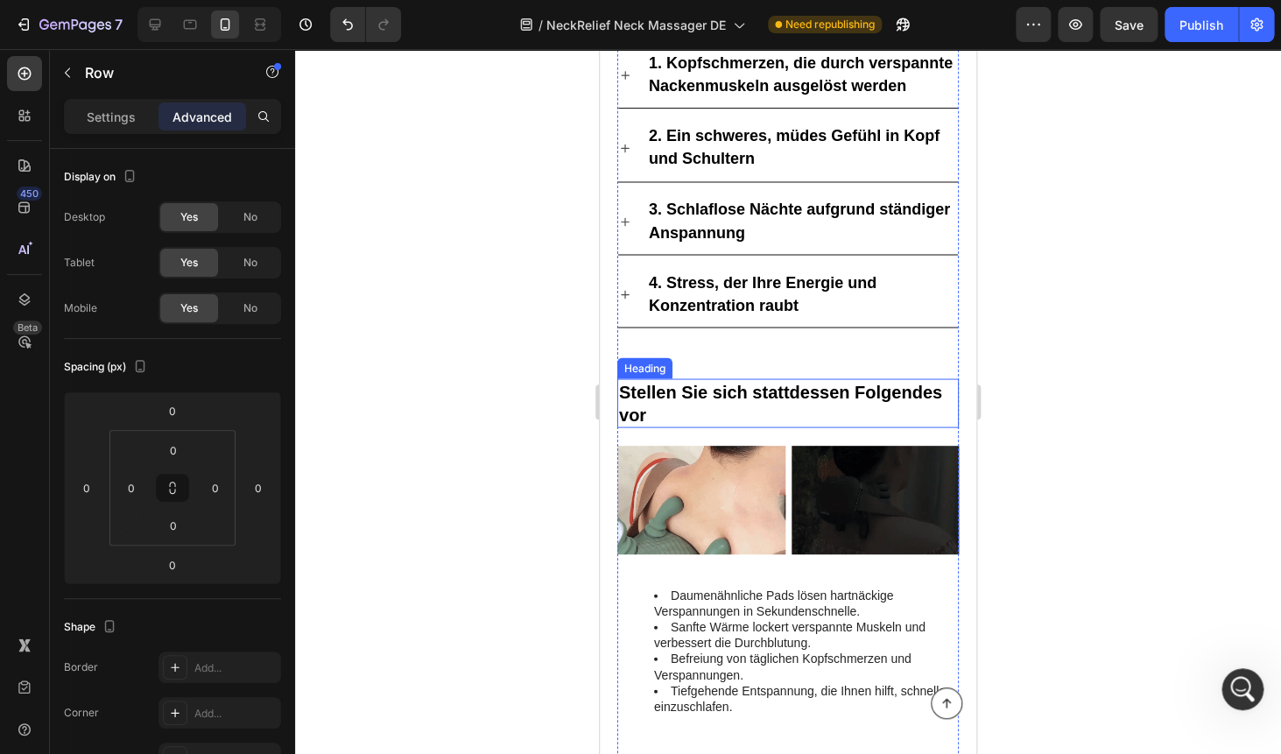
click at [743, 394] on strong "Stellen Sie sich stattdessen Folgendes vor" at bounding box center [780, 403] width 323 height 42
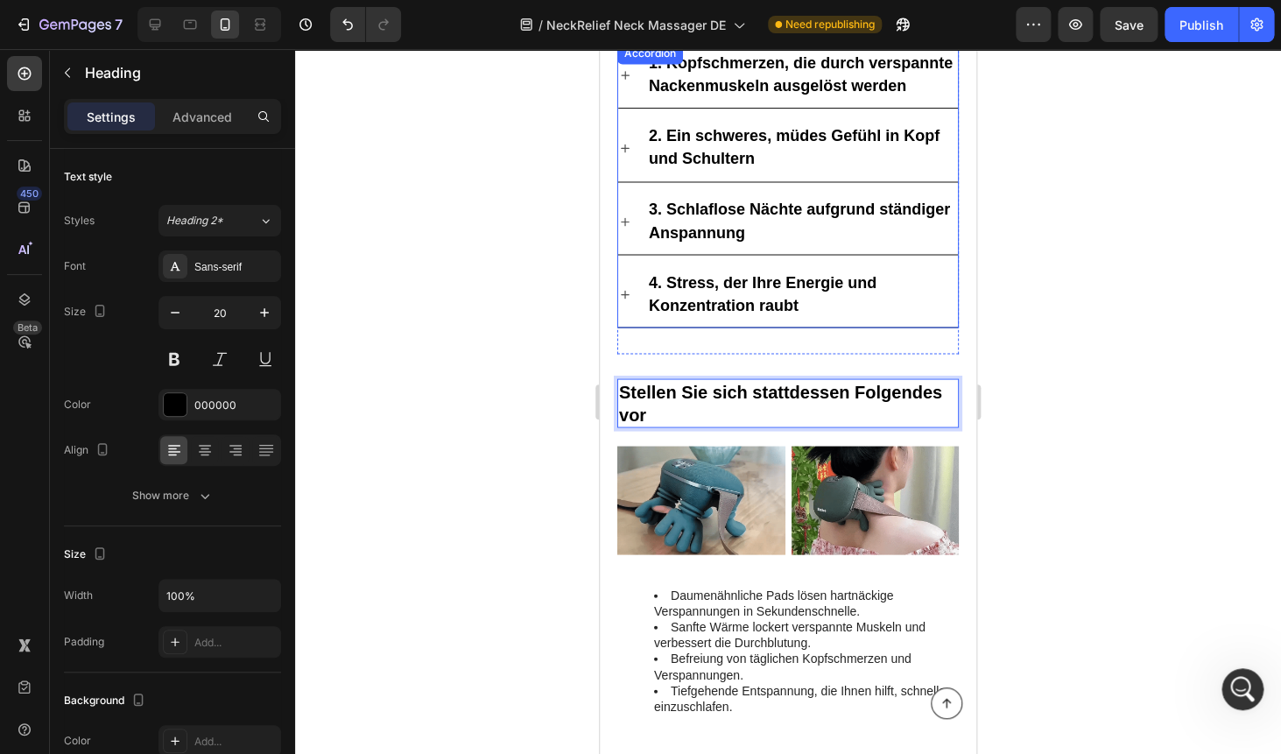
click at [805, 305] on p "4. Stress, der Ihre Energie und Konzentration raubt" at bounding box center [802, 294] width 306 height 46
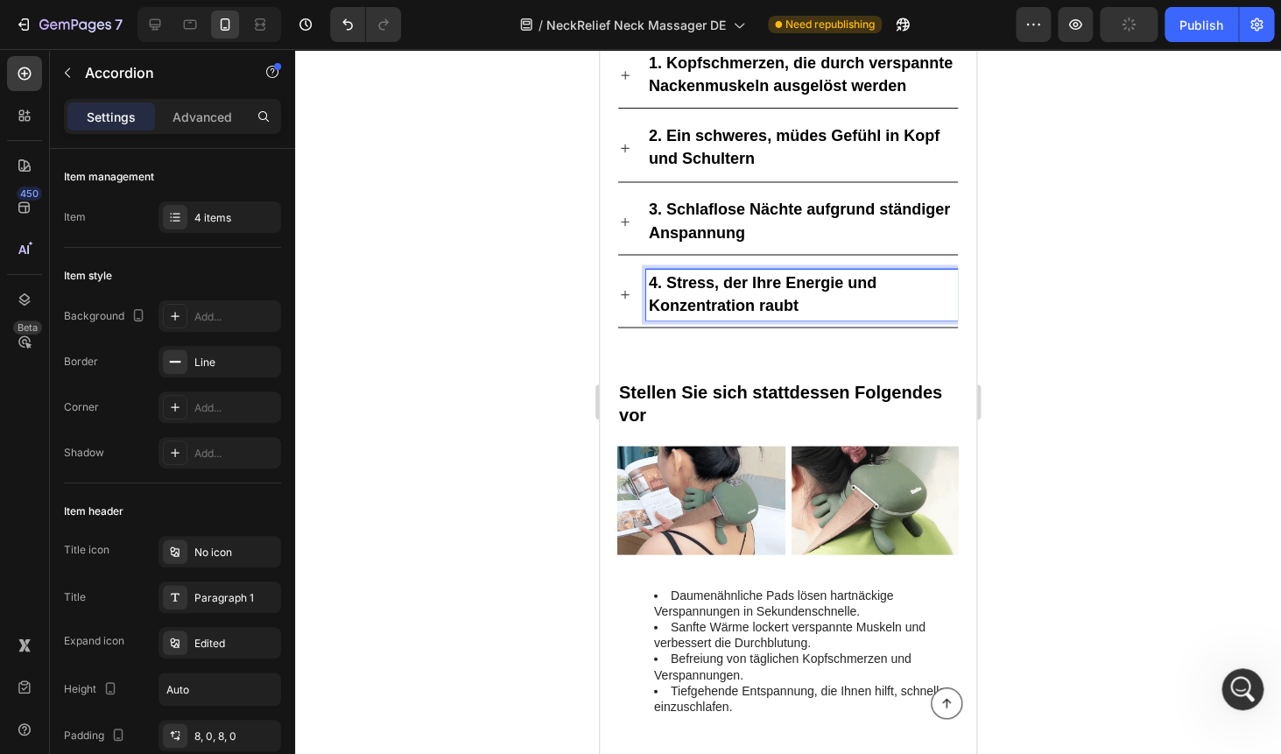
click at [825, 333] on div "1. Kopfschmerzen, die durch verspannte Nackenmuskeln ausgelöst werden 2. Ein sc…" at bounding box center [787, 199] width 341 height 312
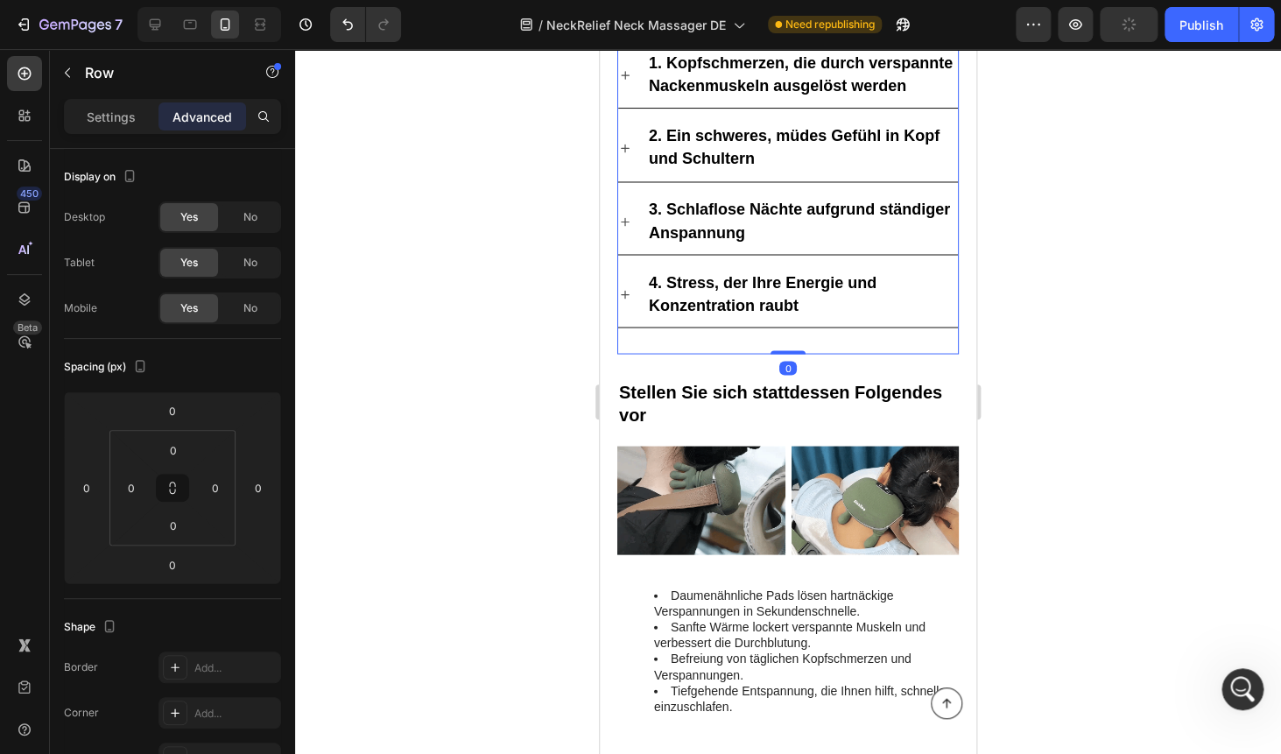
click at [825, 333] on div "1. Kopfschmerzen, die durch verspannte Nackenmuskeln ausgelöst werden 2. Ein sc…" at bounding box center [787, 199] width 341 height 312
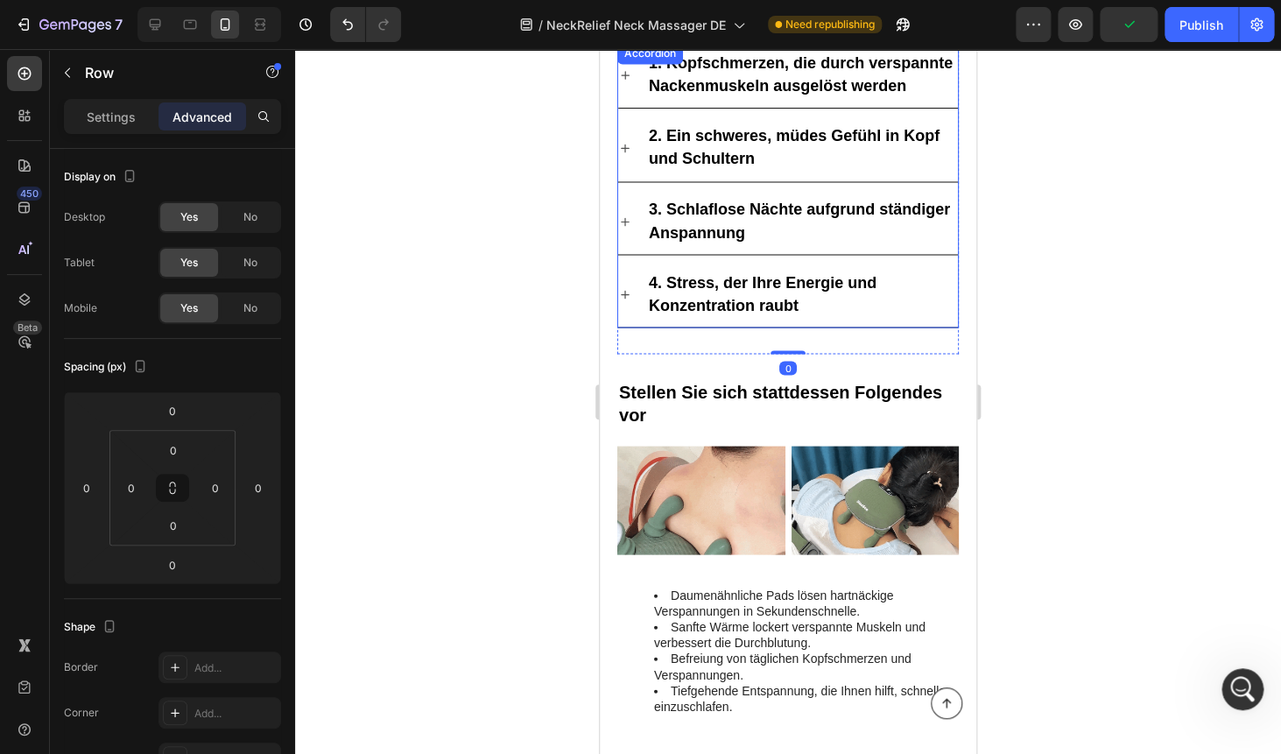
click at [825, 313] on div "4. Stress, der Ihre Energie und Konzentration raubt" at bounding box center [802, 294] width 312 height 51
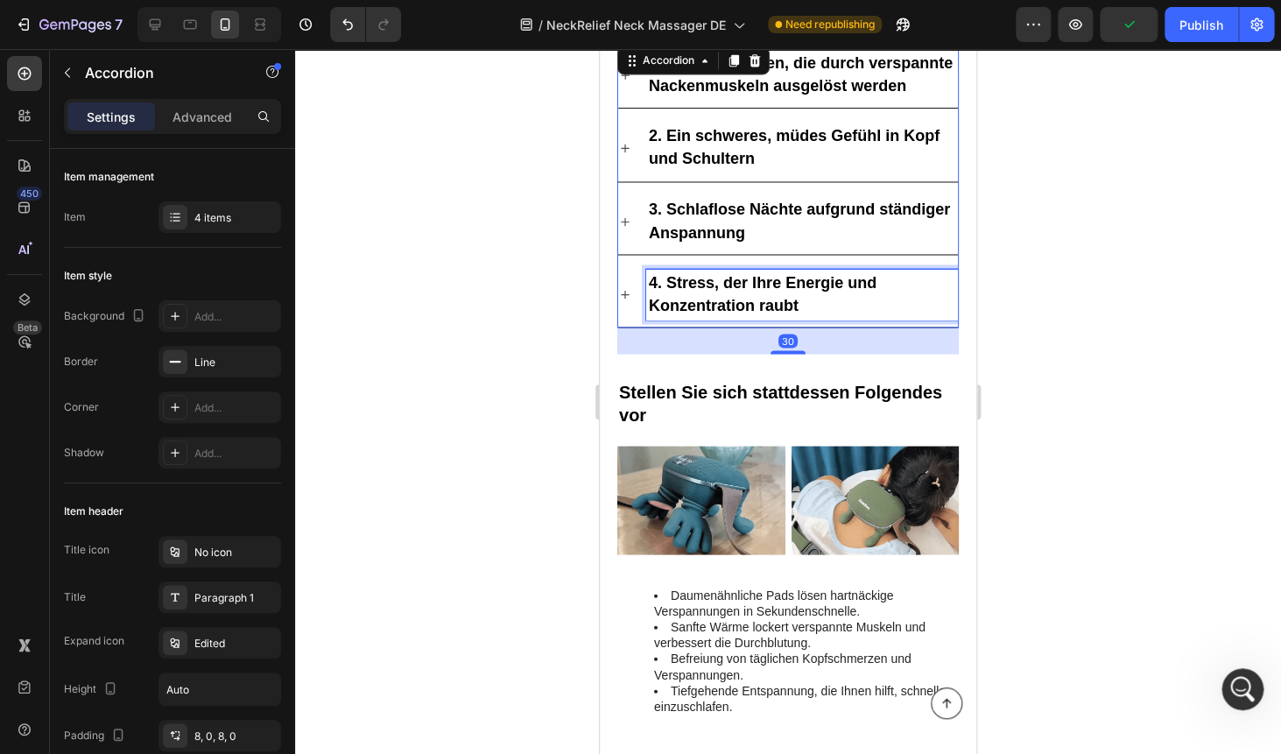
click at [825, 313] on div "4. Stress, der Ihre Energie und Konzentration raubt" at bounding box center [802, 294] width 312 height 51
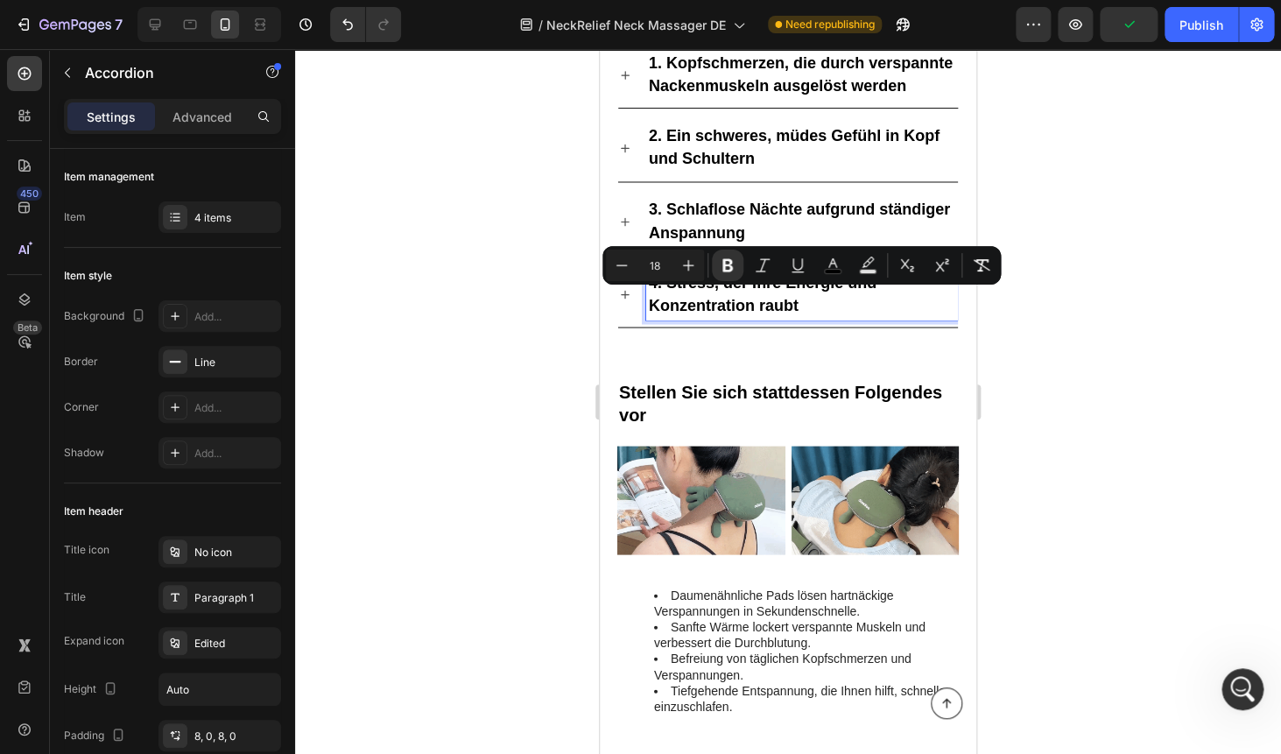
click at [845, 298] on p "4. Stress, der Ihre Energie und Konzentration raubt" at bounding box center [802, 294] width 306 height 46
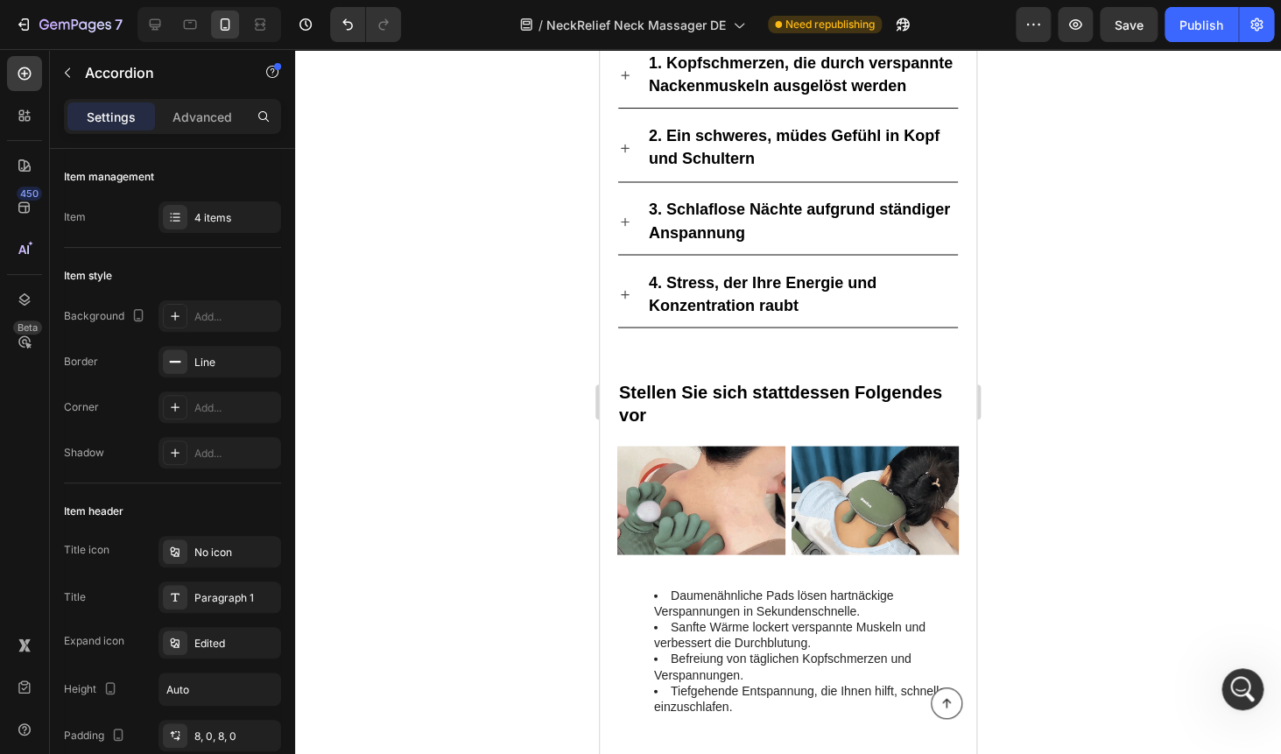
click at [896, 249] on div "3. Schlaflose Nächte aufgrund ständiger Anspannung" at bounding box center [788, 222] width 340 height 66
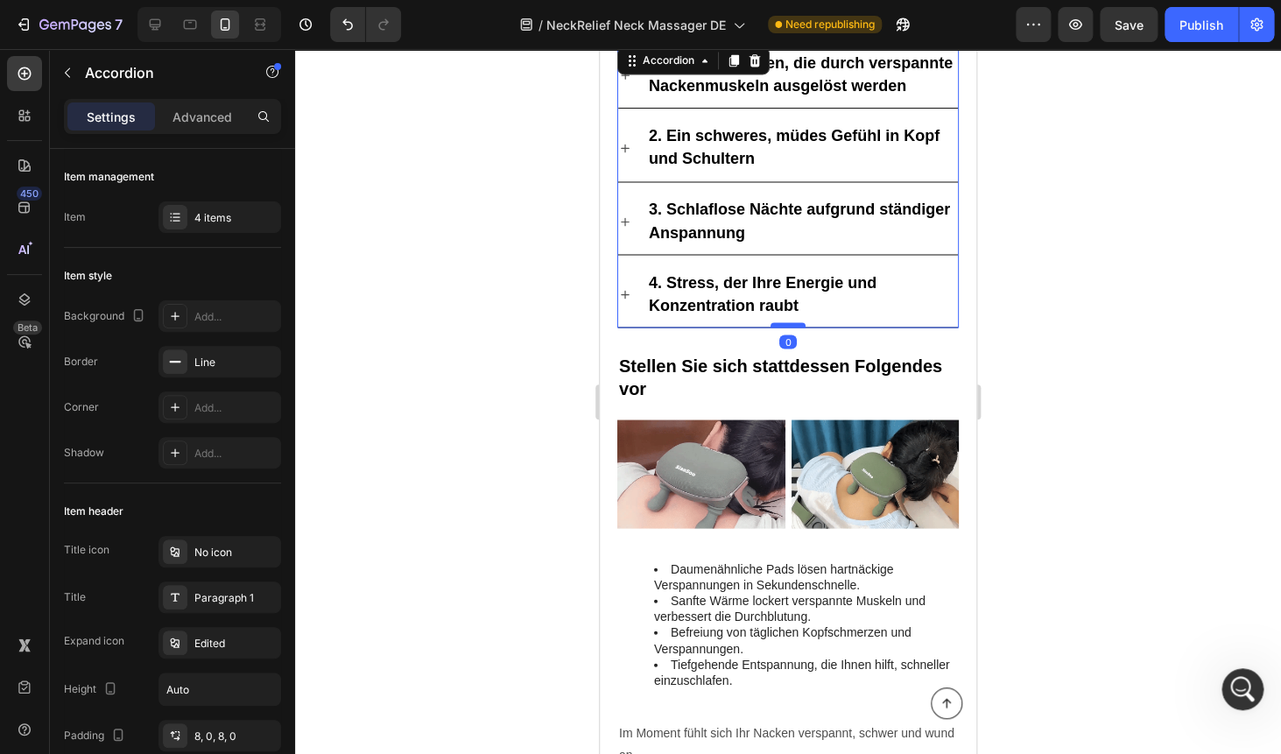
drag, startPoint x: 791, startPoint y: 348, endPoint x: 796, endPoint y: 319, distance: 29.2
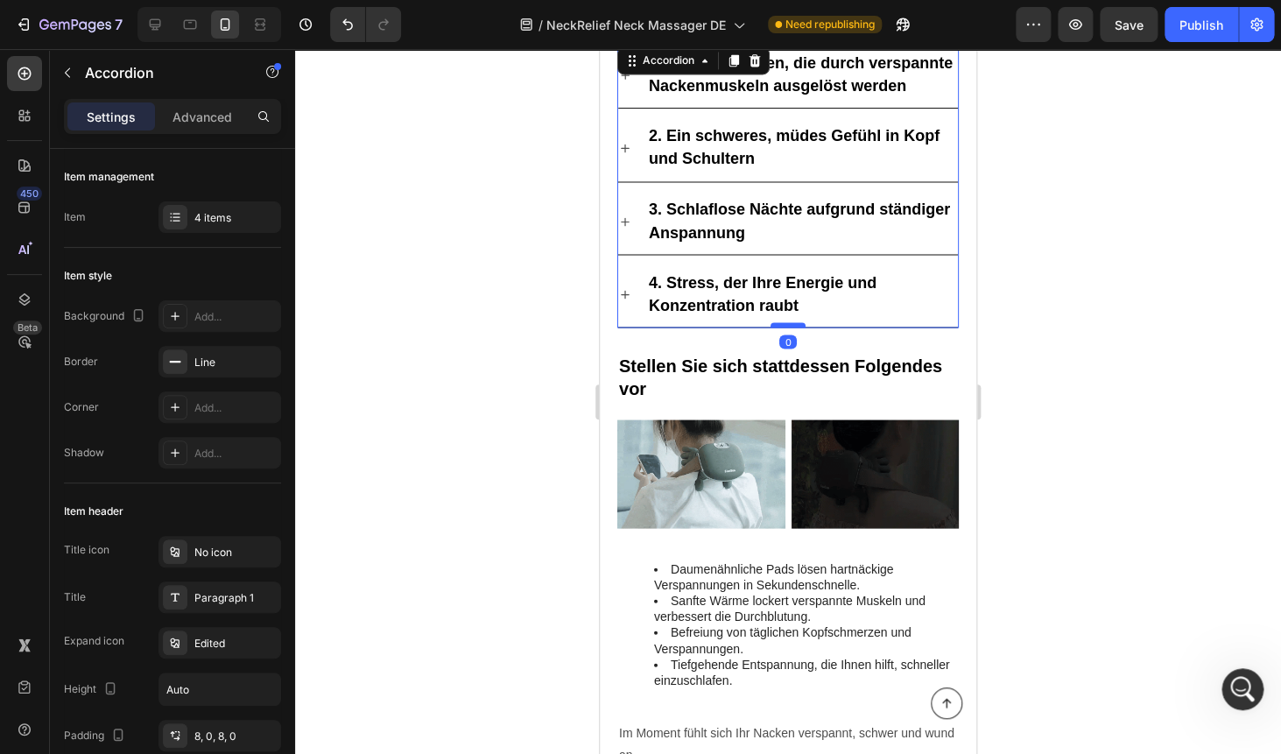
click at [796, 322] on div at bounding box center [787, 324] width 35 height 5
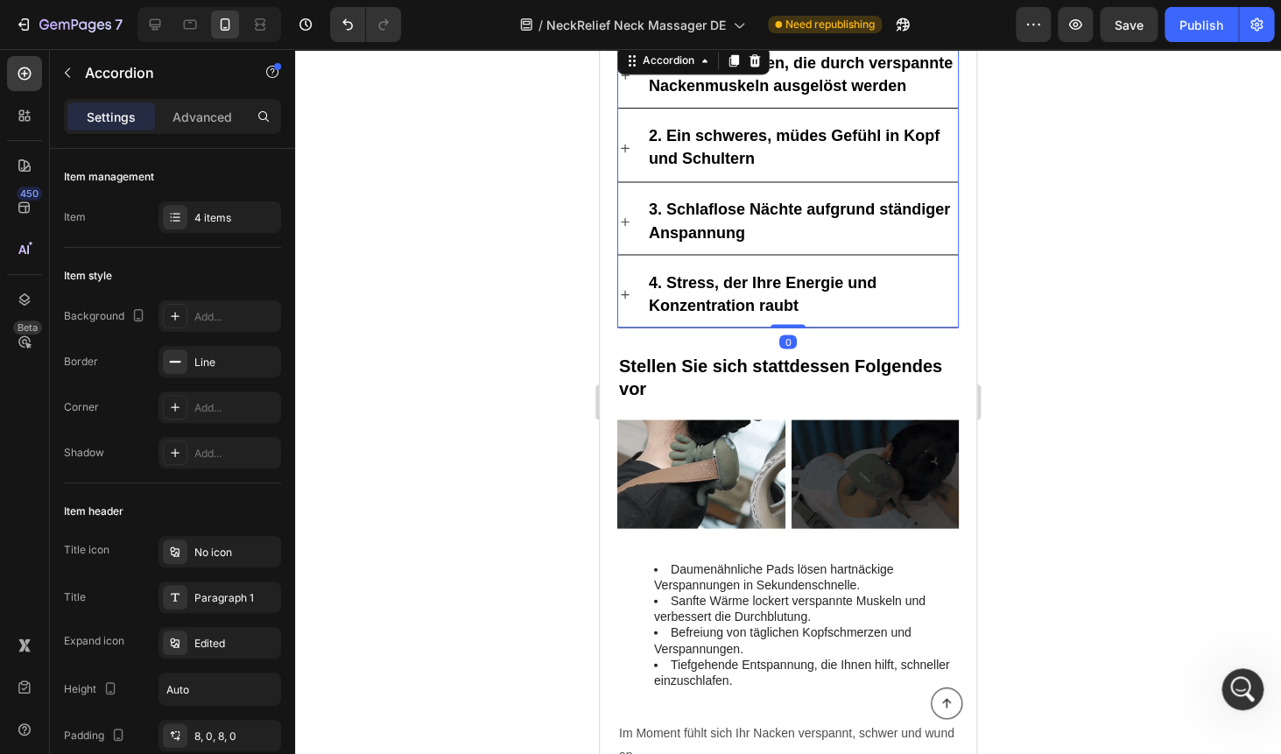
type input "100%"
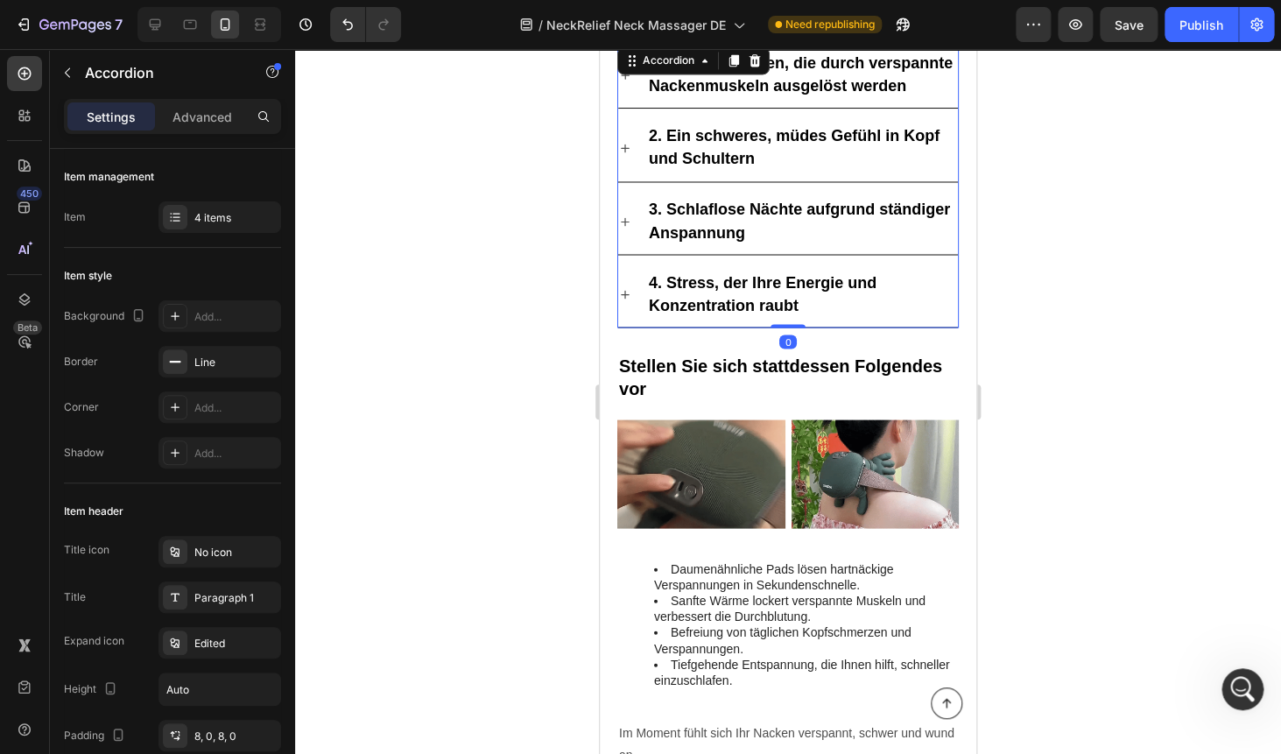
type input "100"
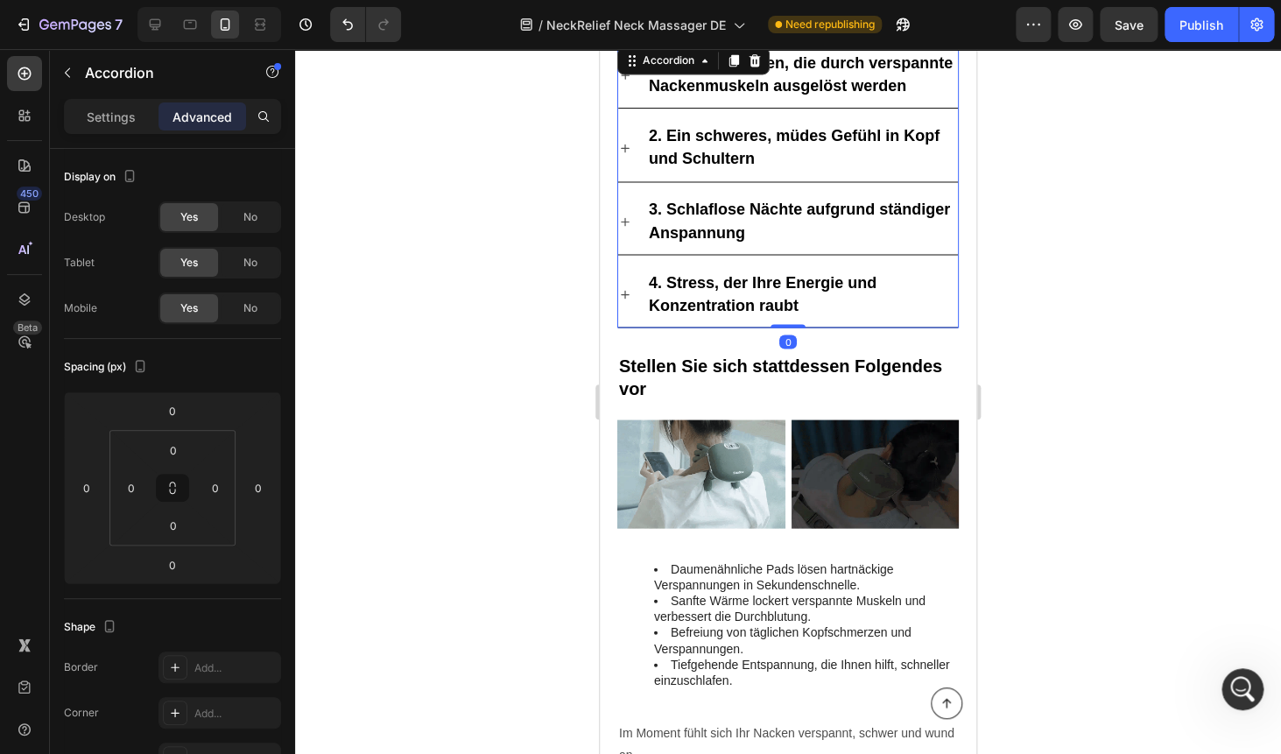
click at [1111, 210] on div at bounding box center [788, 401] width 986 height 705
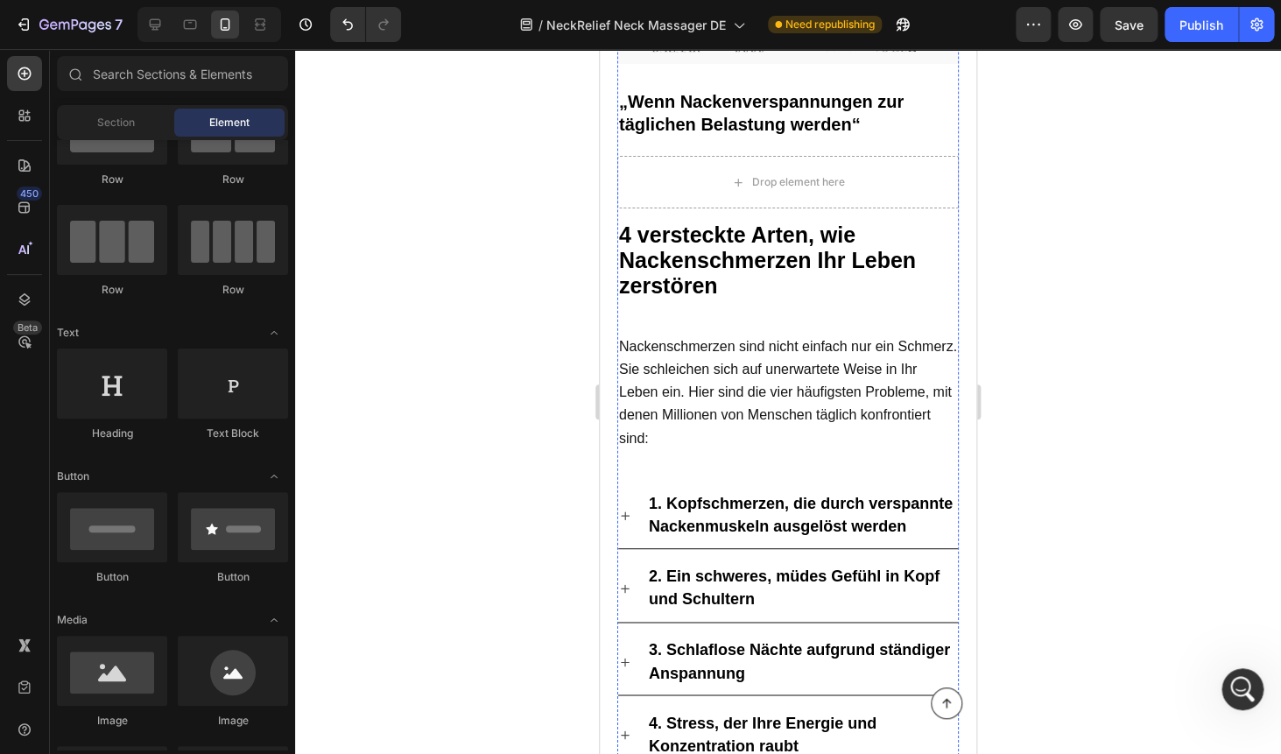
scroll to position [657, 0]
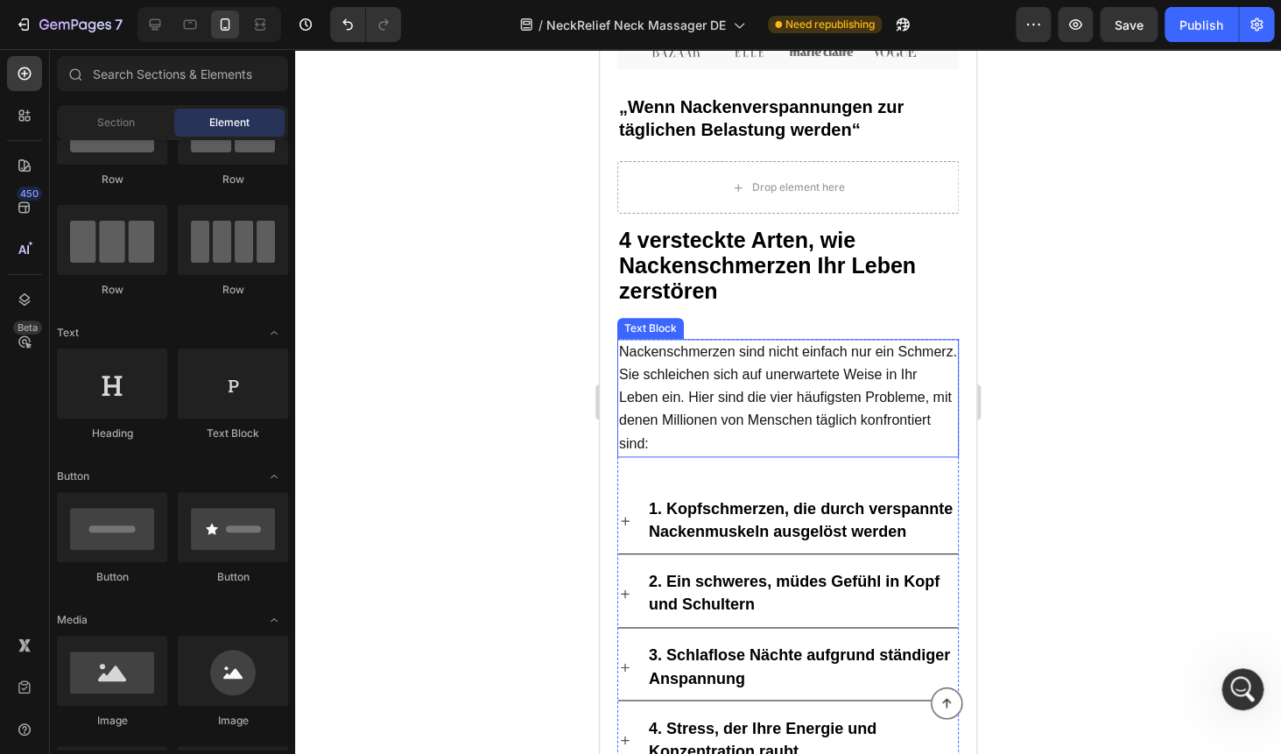
click at [723, 431] on p "Nackenschmerzen sind nicht einfach nur ein Schmerz. Sie schleichen sich auf une…" at bounding box center [788, 398] width 338 height 115
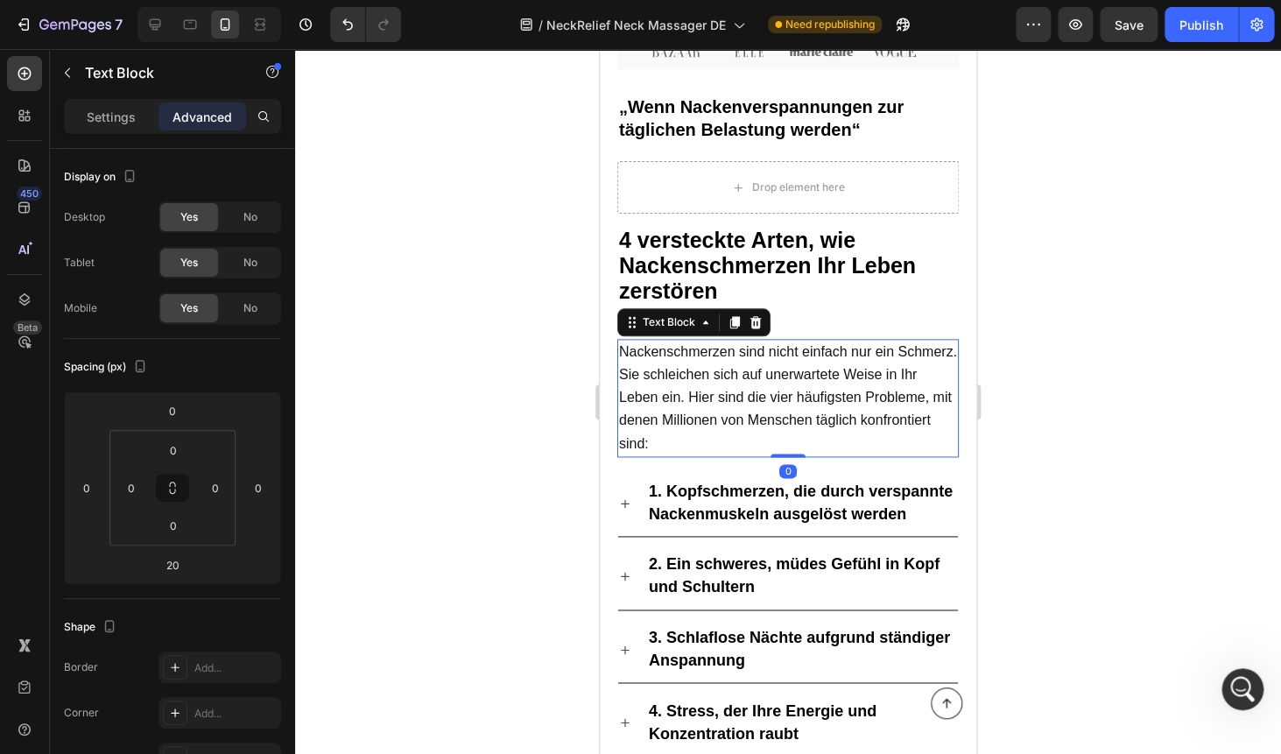
drag, startPoint x: 782, startPoint y: 467, endPoint x: 783, endPoint y: 442, distance: 24.6
click at [783, 442] on div "Nackenschmerzen sind nicht einfach nur ein Schmerz. Sie schleichen sich auf une…" at bounding box center [787, 398] width 341 height 118
type input "0"
click at [1027, 319] on div at bounding box center [788, 401] width 986 height 705
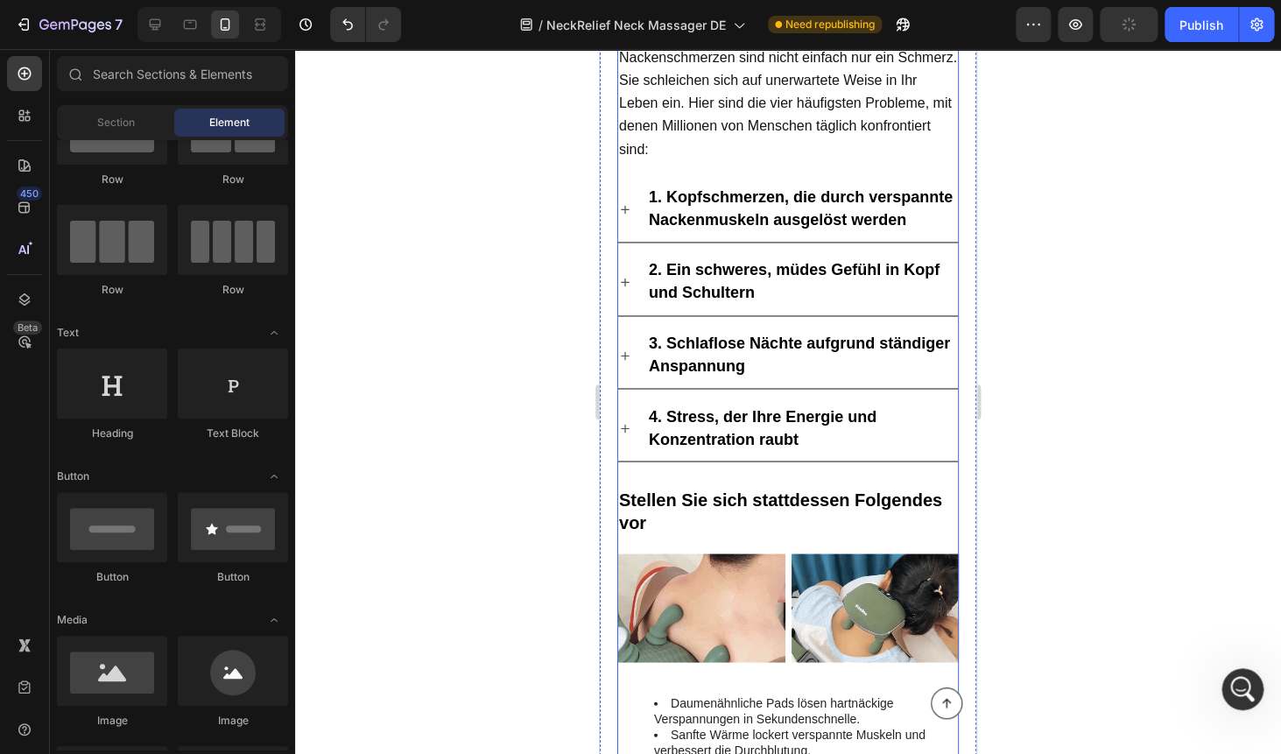
scroll to position [962, 0]
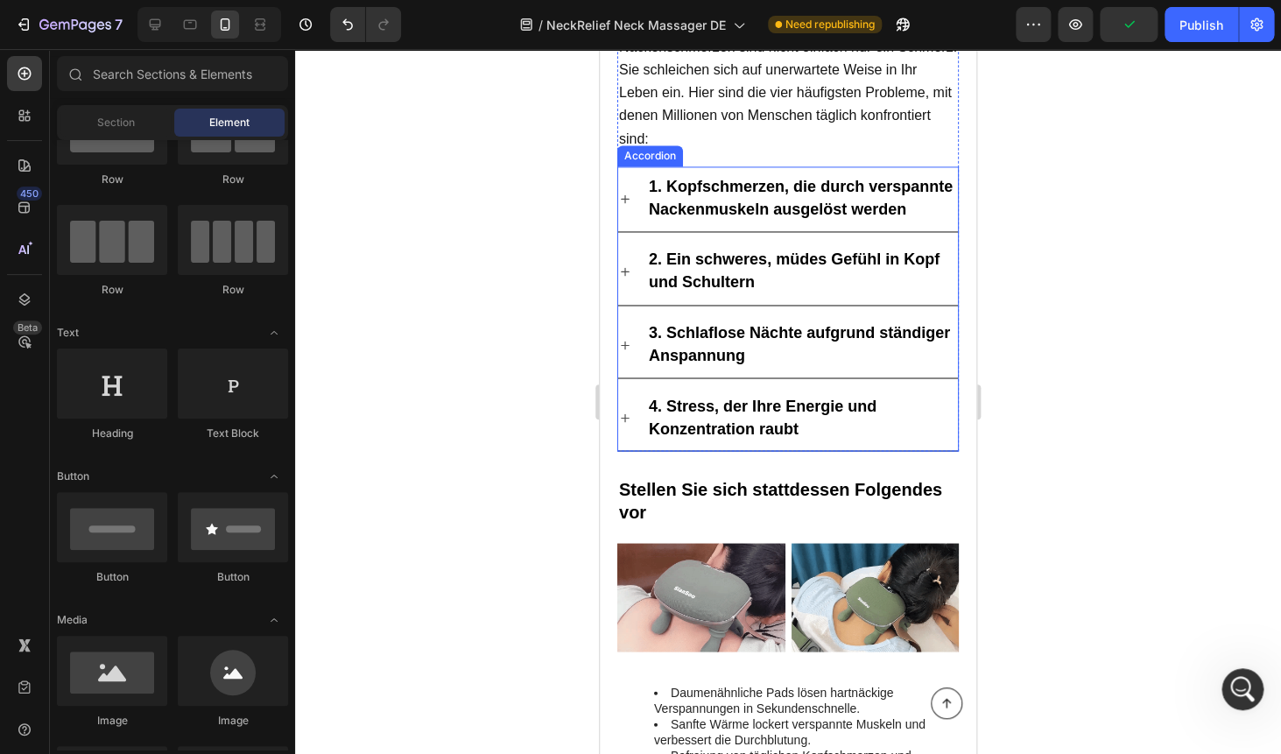
click at [783, 425] on strong "4. Stress, der Ihre Energie und Konzentration raubt" at bounding box center [763, 417] width 228 height 40
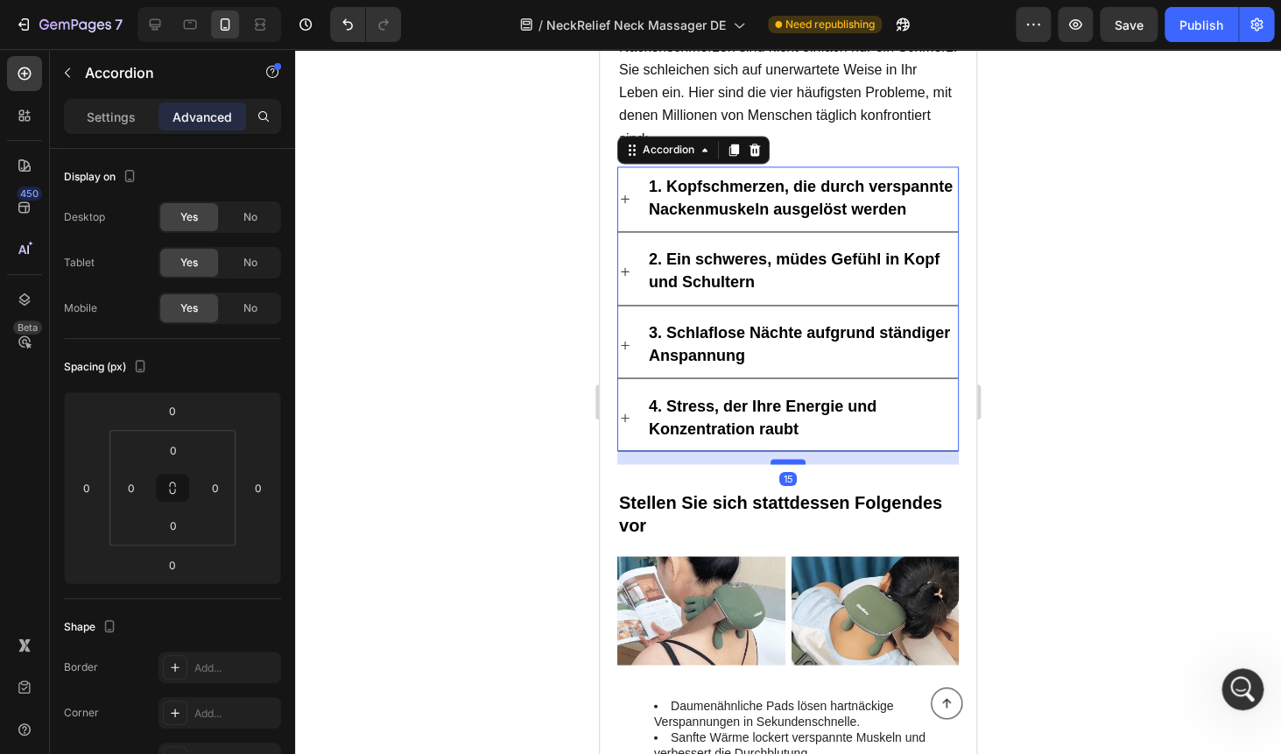
drag, startPoint x: 785, startPoint y: 444, endPoint x: 785, endPoint y: 457, distance: 13.1
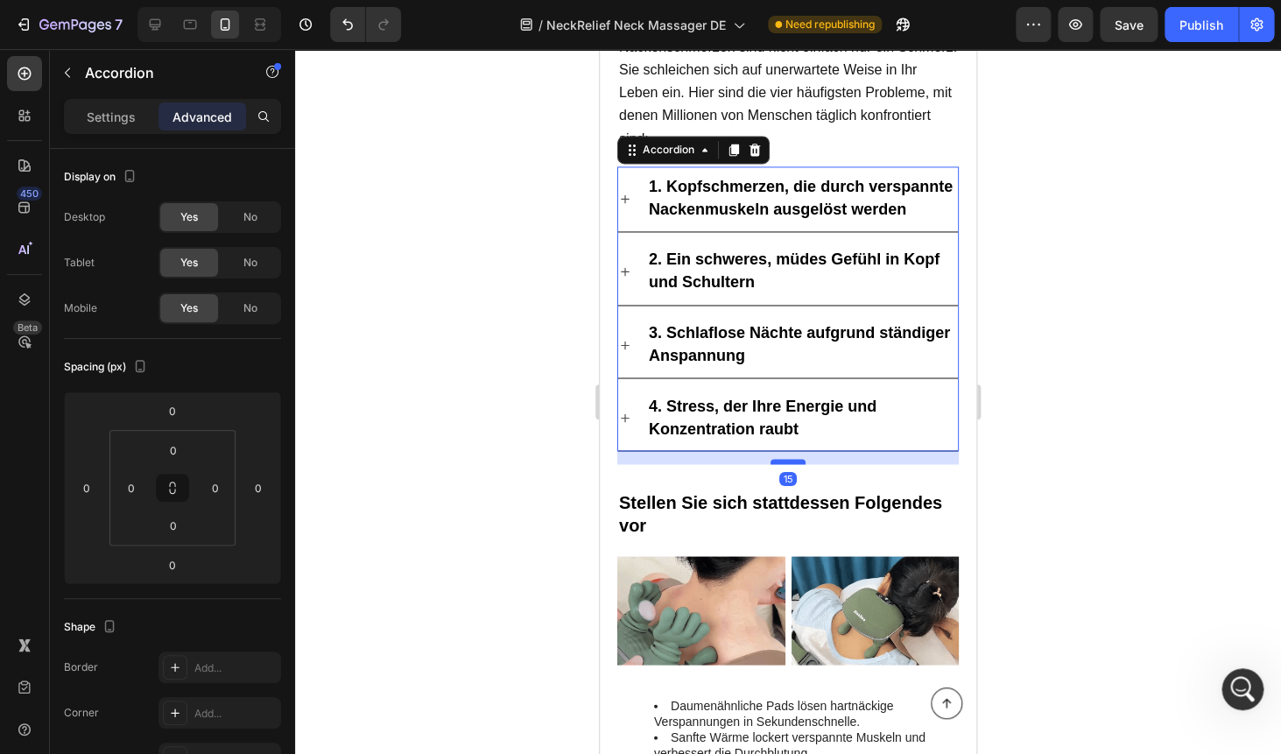
click at [785, 459] on div at bounding box center [787, 461] width 35 height 5
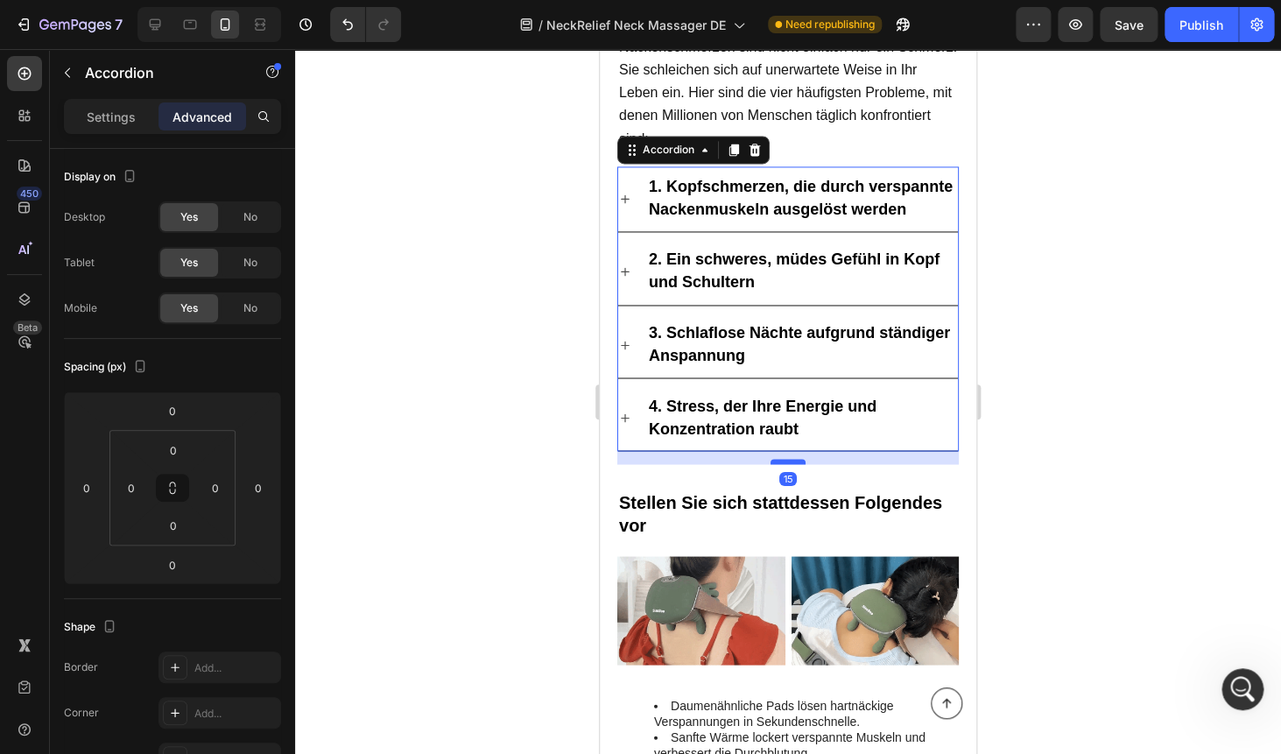
type input "15"
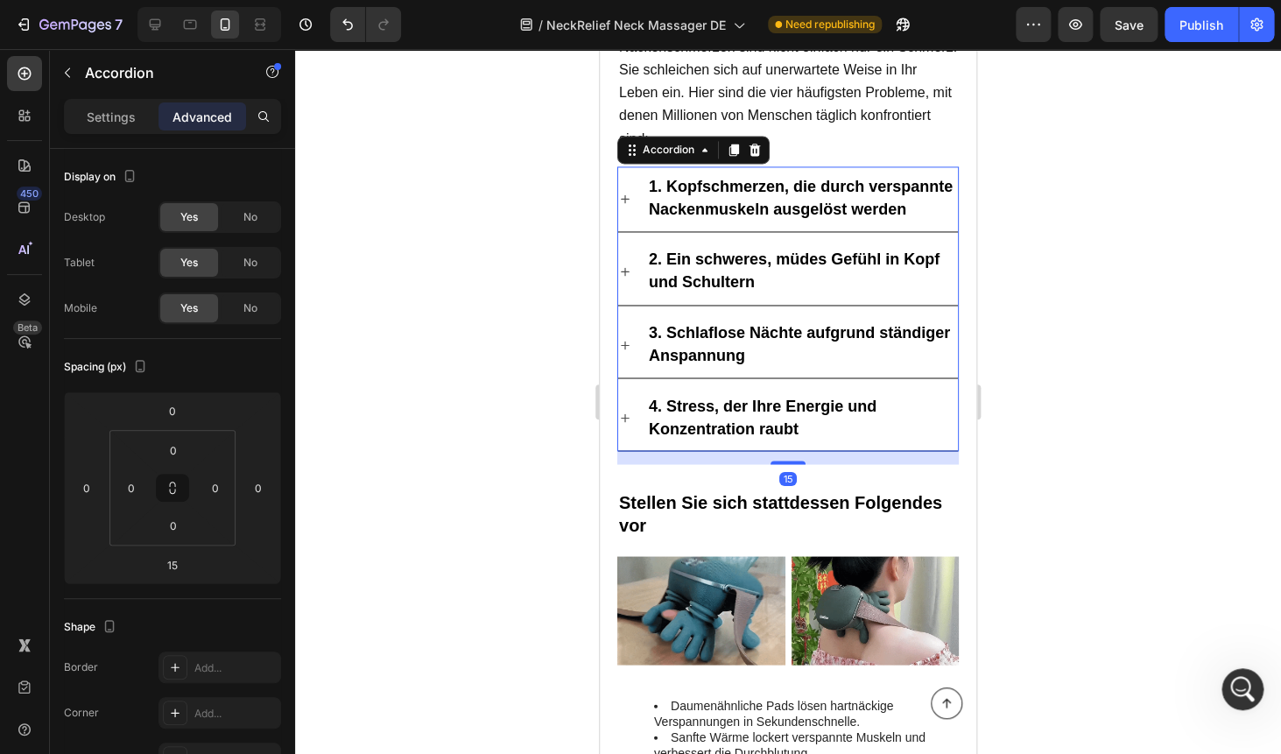
click at [1092, 370] on div at bounding box center [788, 401] width 986 height 705
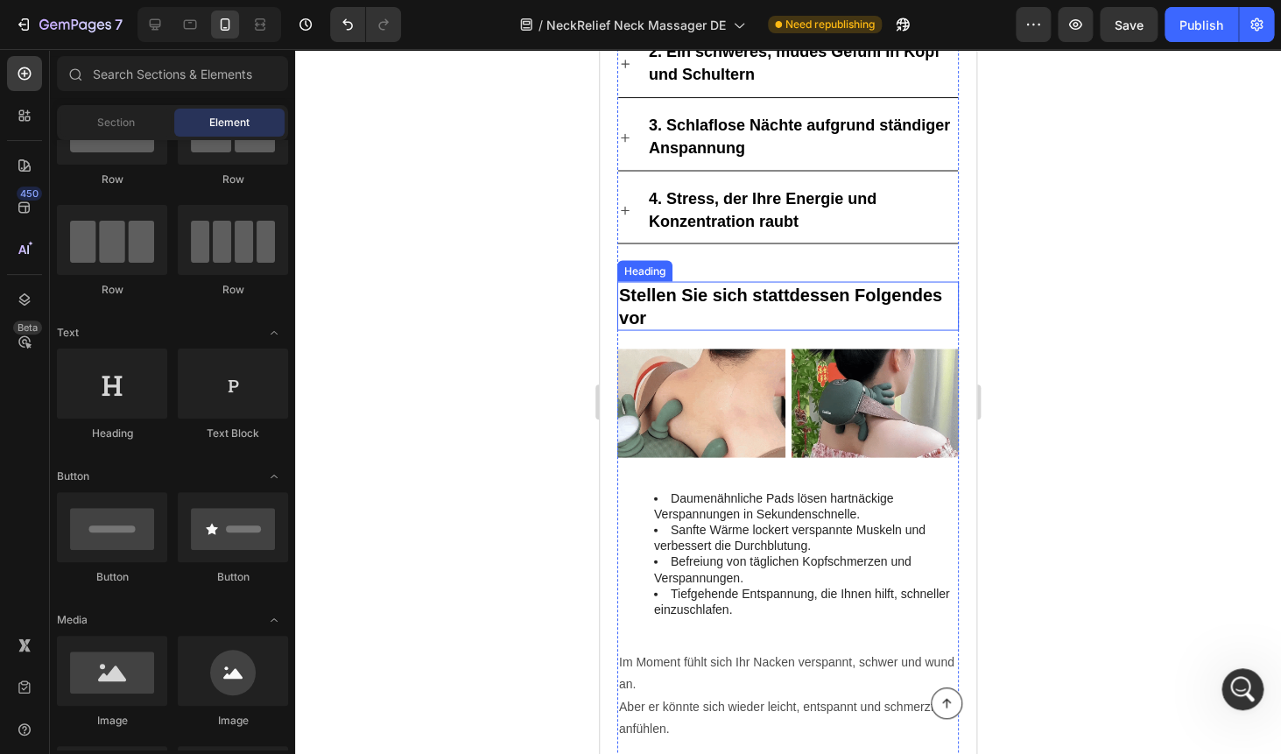
scroll to position [1262, 0]
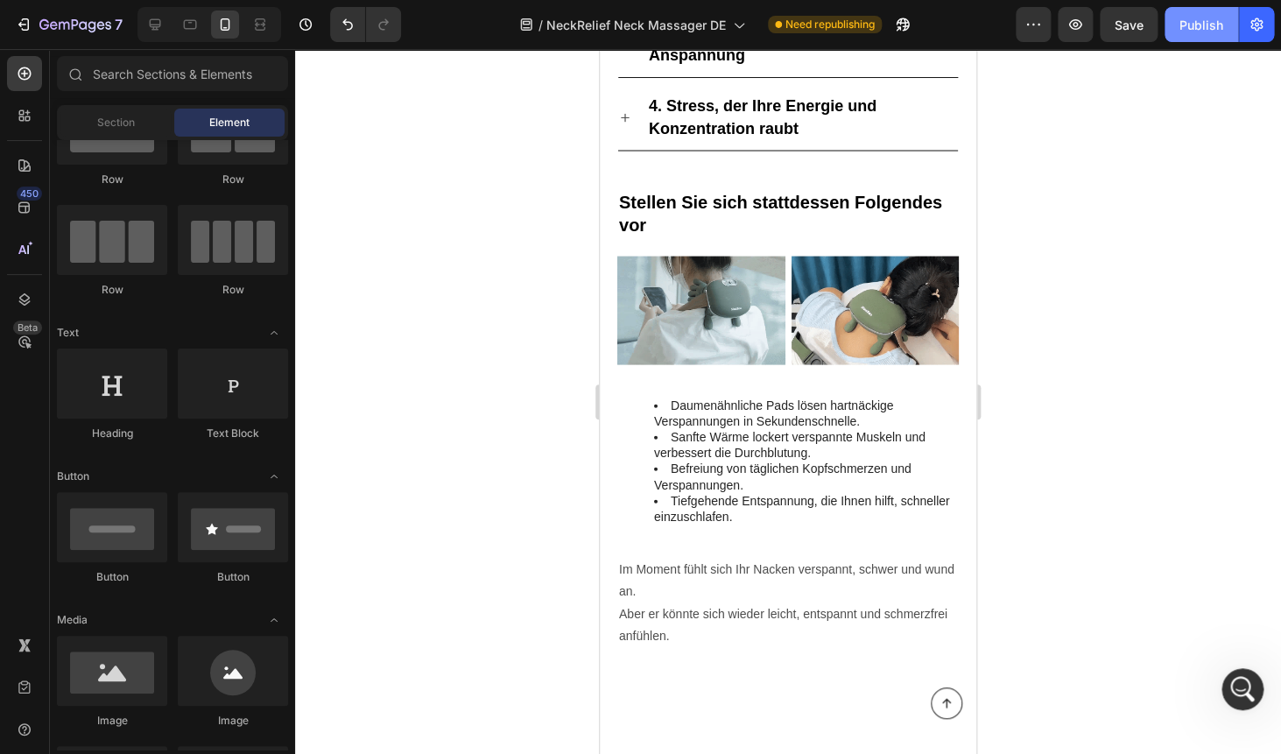
click at [1221, 22] on div "Publish" at bounding box center [1201, 25] width 44 height 18
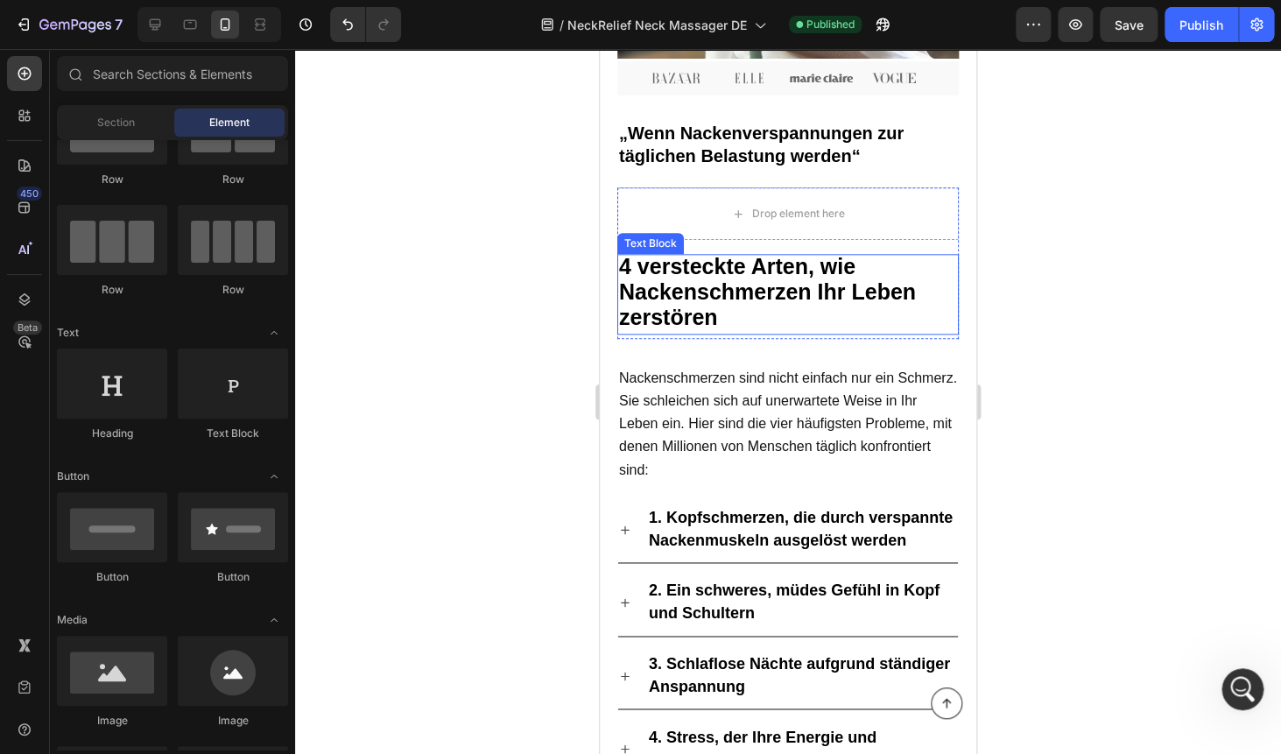
scroll to position [596, 0]
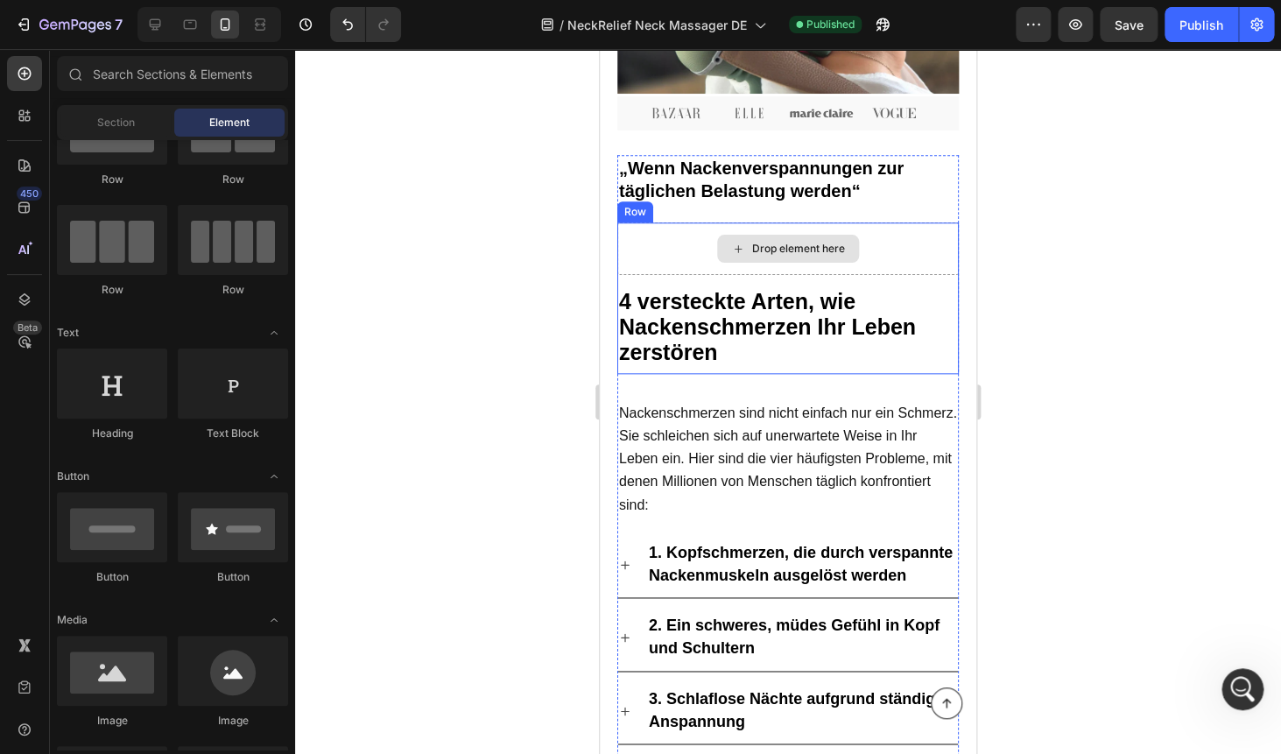
click at [652, 237] on div "Drop element here" at bounding box center [787, 248] width 341 height 53
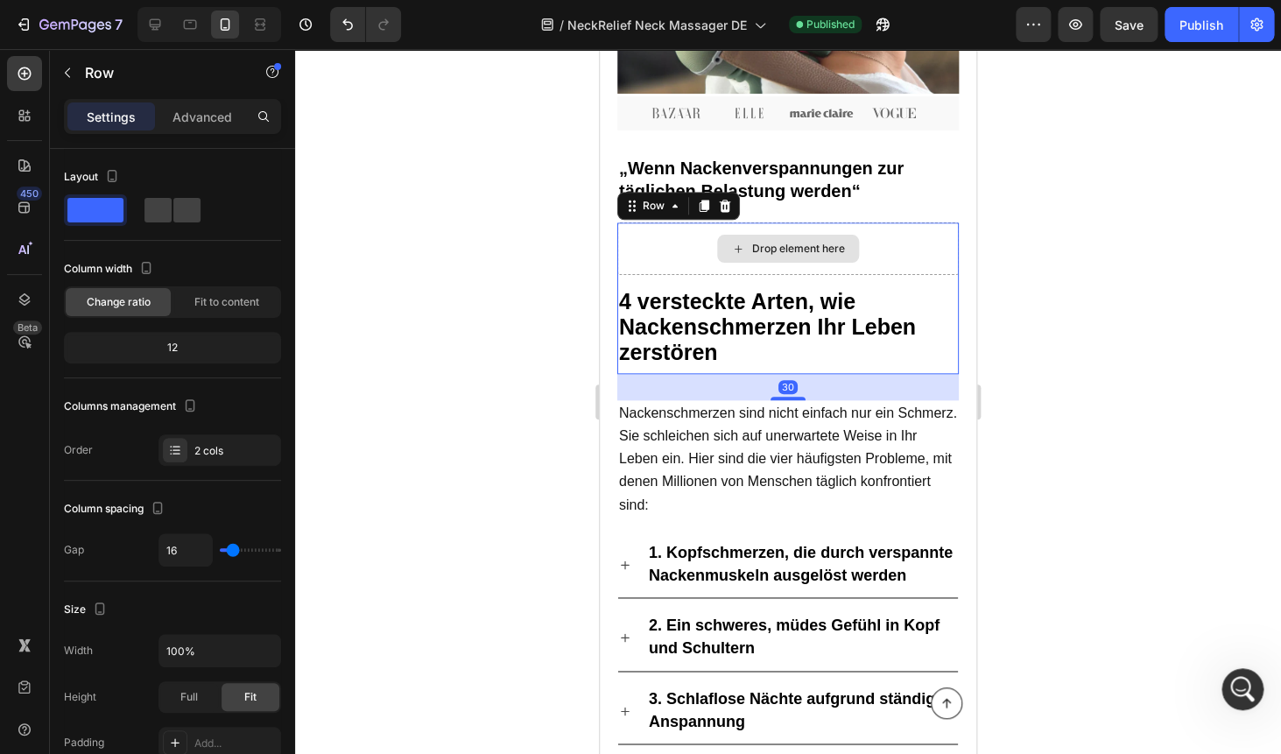
click at [667, 235] on div "Drop element here" at bounding box center [787, 248] width 341 height 53
click at [670, 232] on div "Drop element here" at bounding box center [787, 248] width 341 height 53
click at [917, 246] on div "Drop element here" at bounding box center [787, 248] width 341 height 53
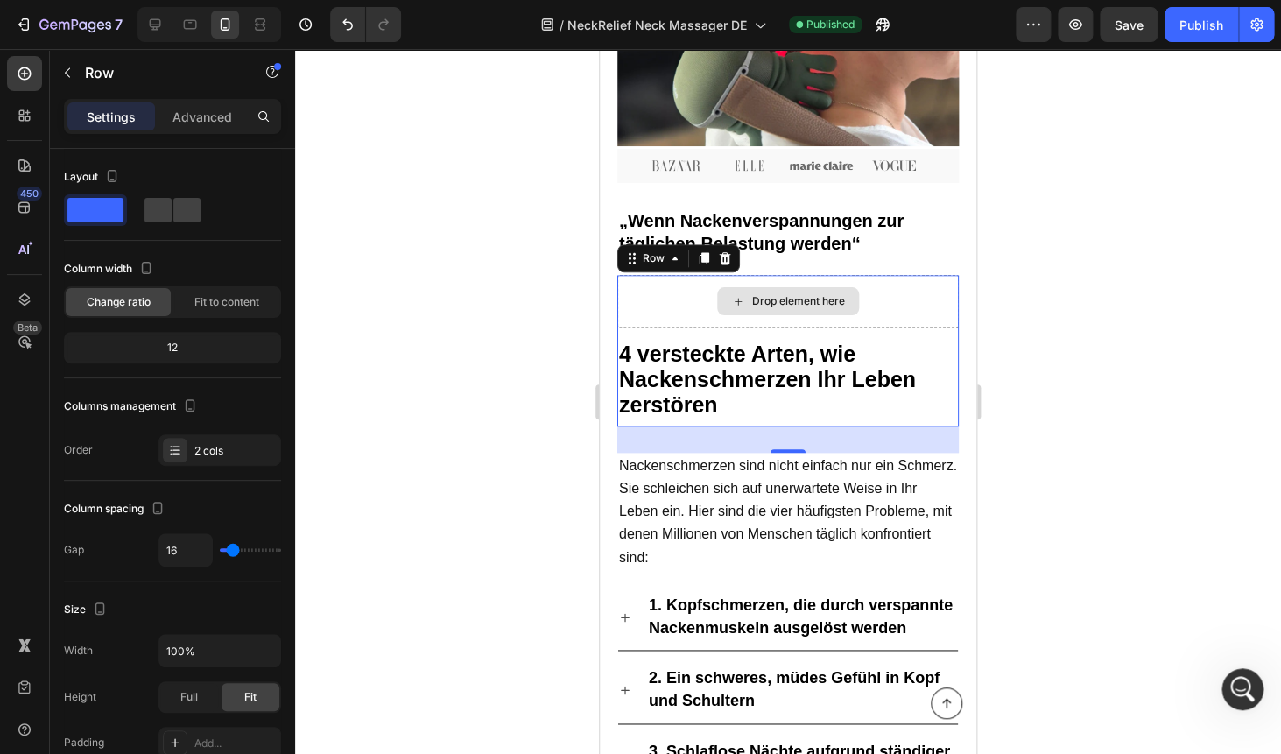
scroll to position [523, 0]
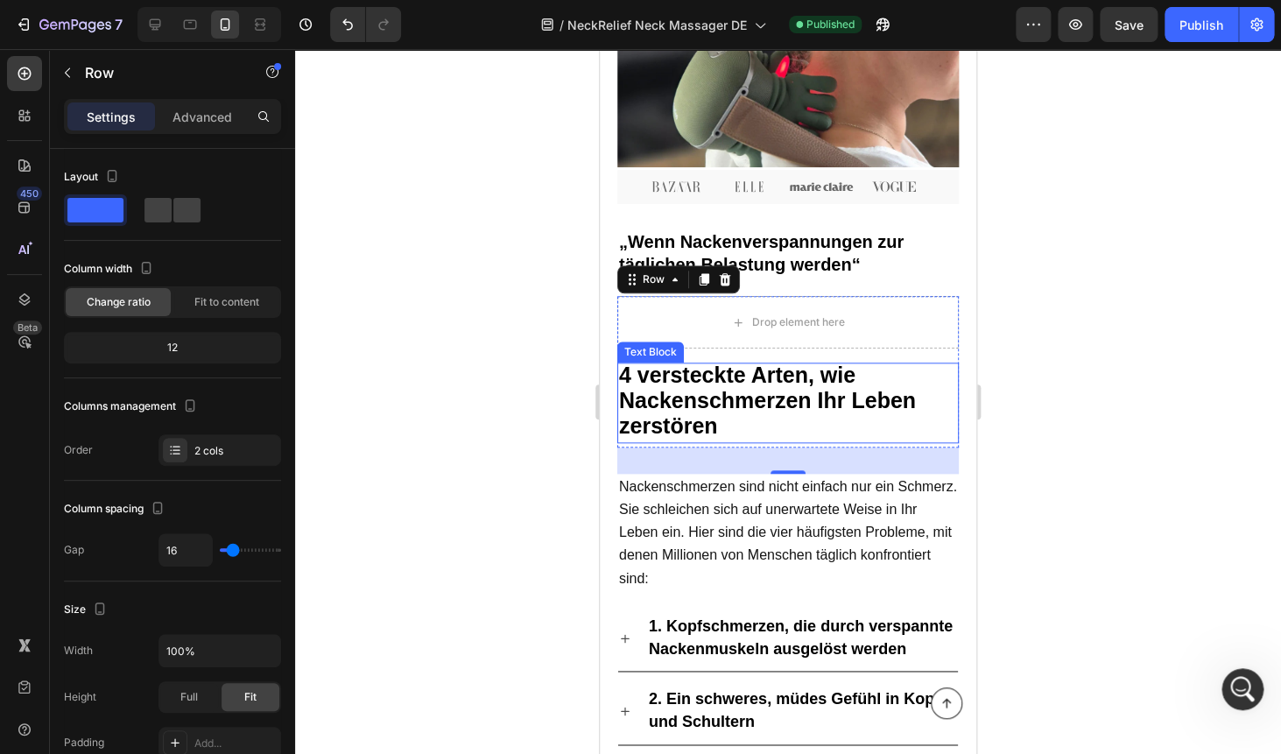
click at [705, 409] on strong "4 versteckte Arten, wie Nackenschmerzen Ihr Leben zerstören" at bounding box center [767, 399] width 297 height 75
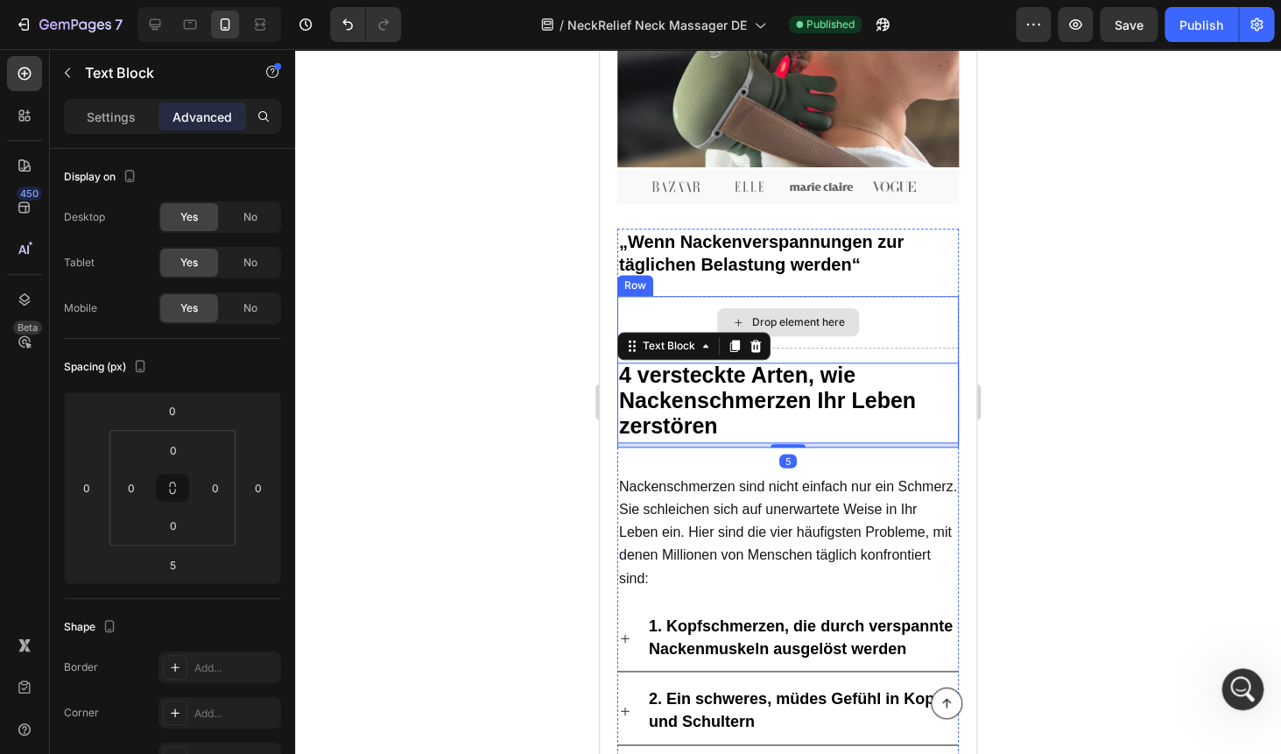
click at [635, 298] on div "Drop element here" at bounding box center [787, 322] width 341 height 53
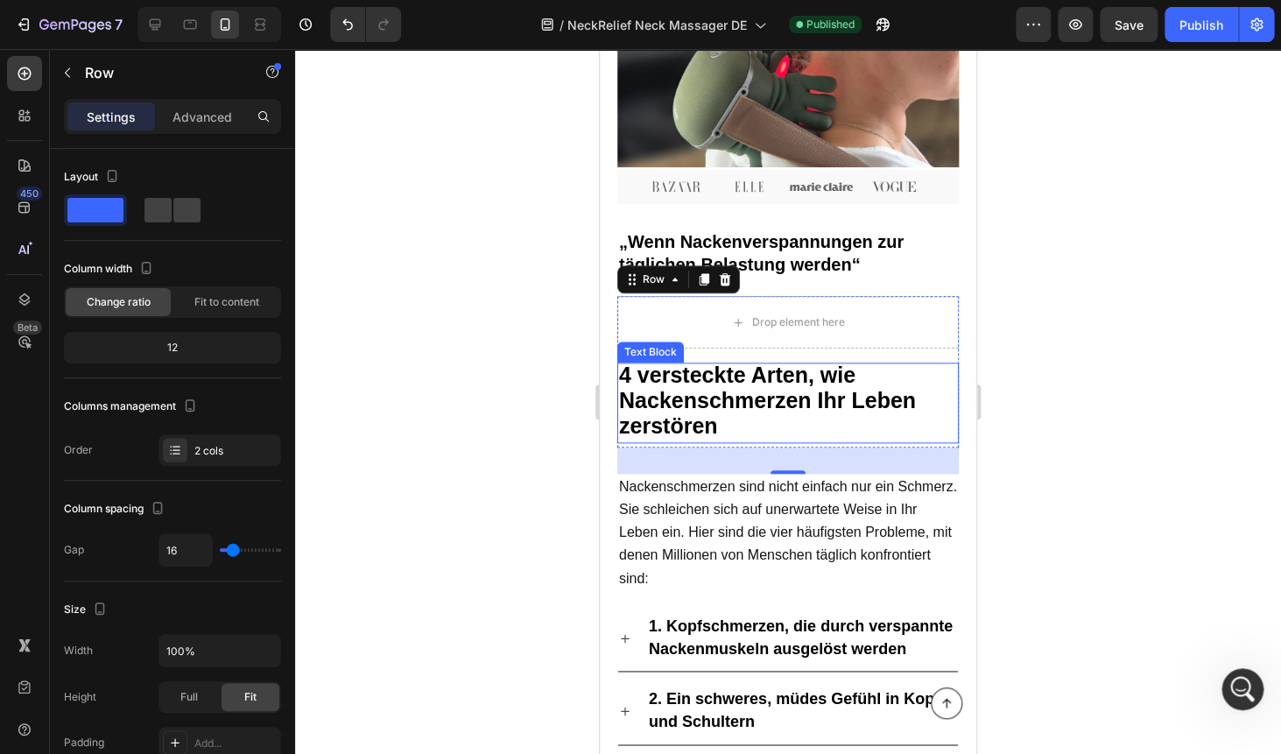
click at [690, 382] on strong "4 versteckte Arten, wie Nackenschmerzen Ihr Leben zerstören" at bounding box center [767, 399] width 297 height 75
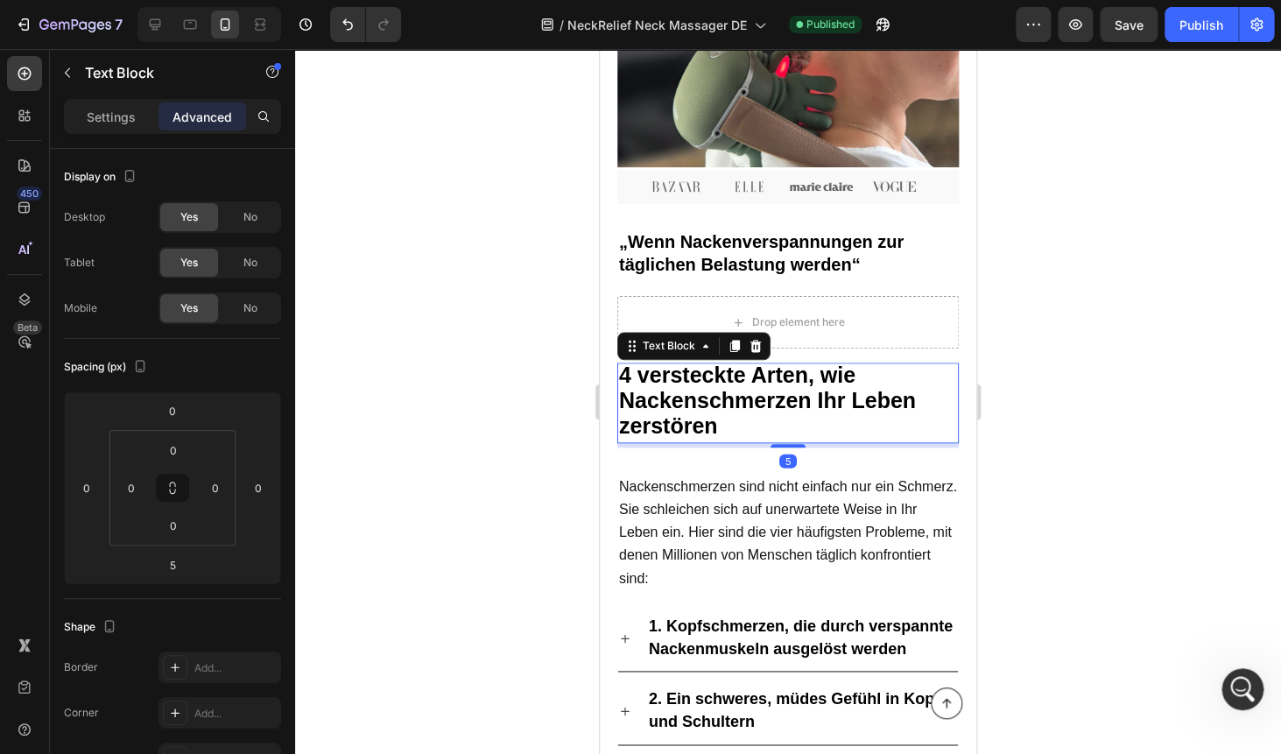
click at [690, 382] on strong "4 versteckte Arten, wie Nackenschmerzen Ihr Leben zerstören" at bounding box center [767, 399] width 297 height 75
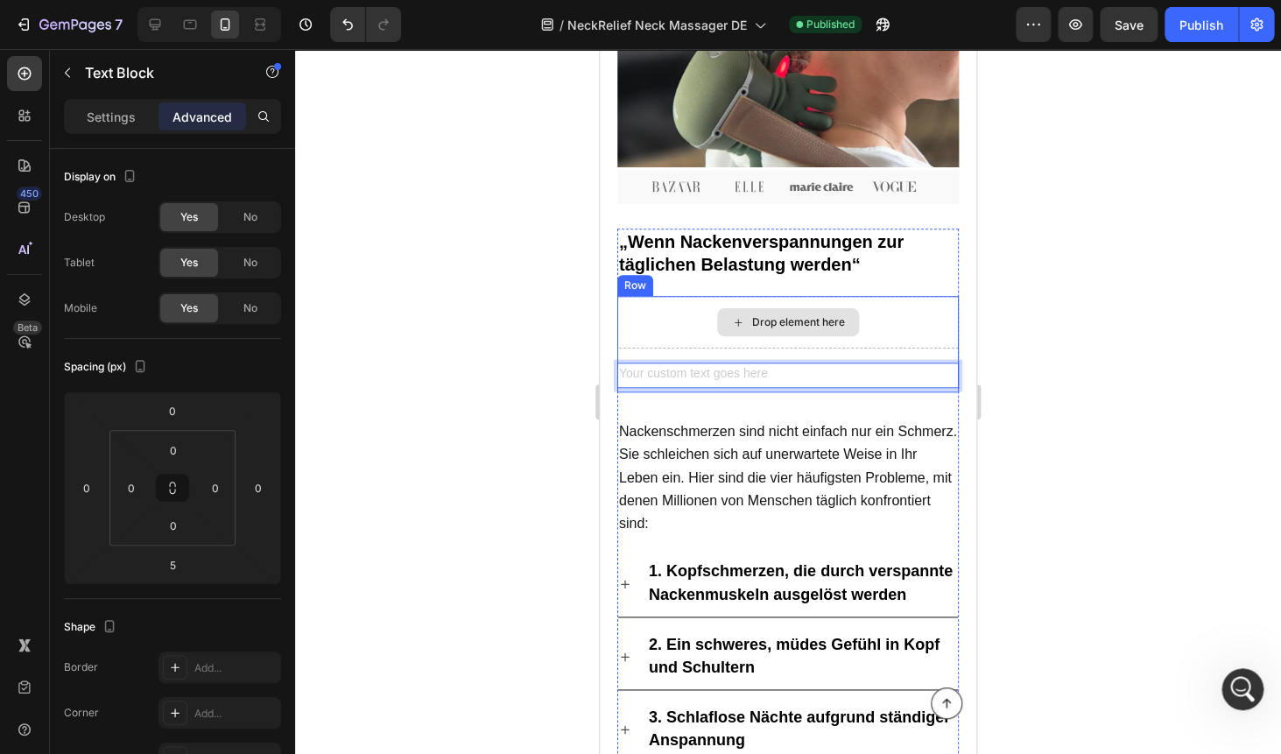
click at [676, 325] on div "Drop element here" at bounding box center [787, 322] width 341 height 53
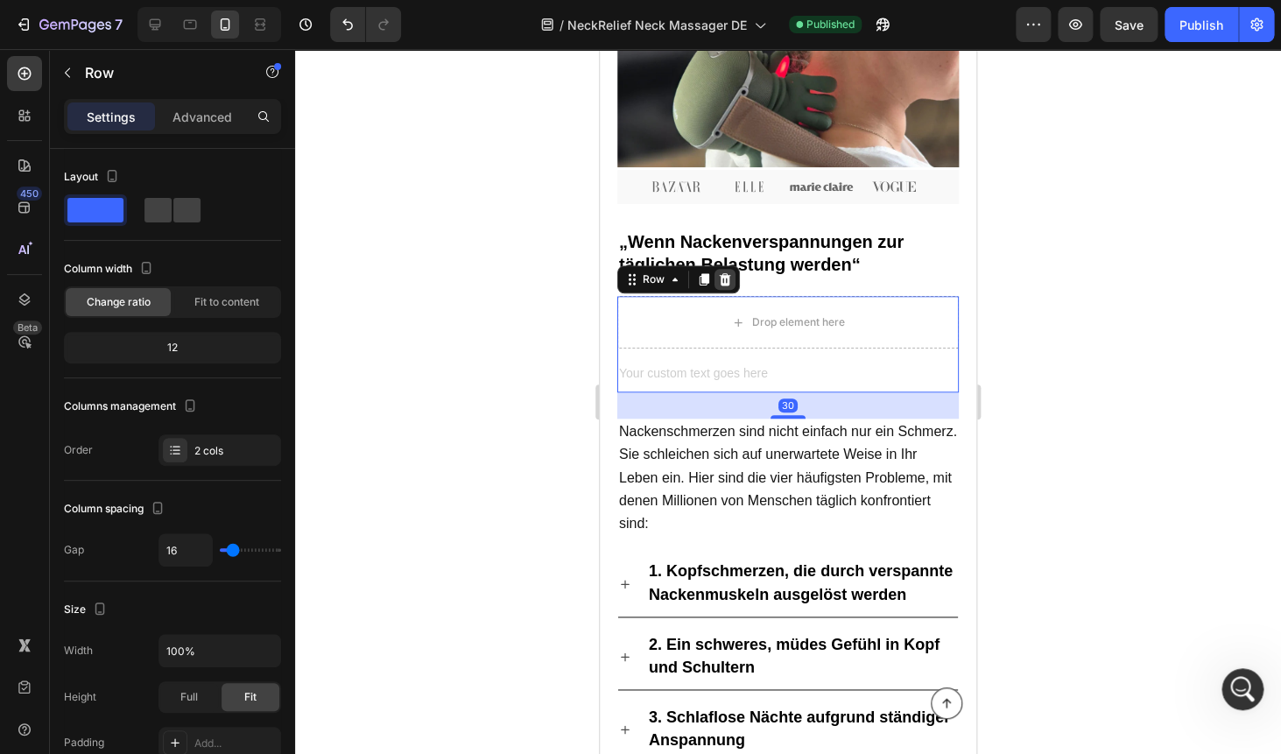
click at [724, 282] on icon at bounding box center [725, 279] width 11 height 12
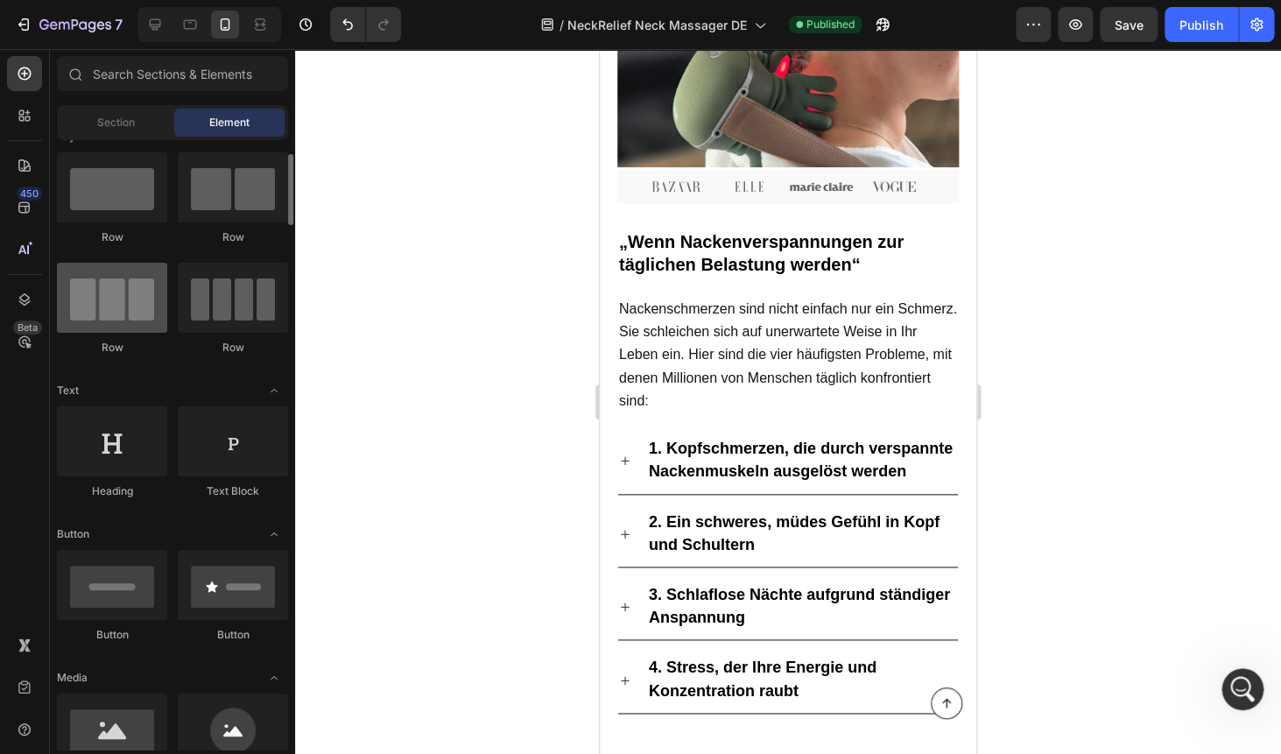
scroll to position [0, 0]
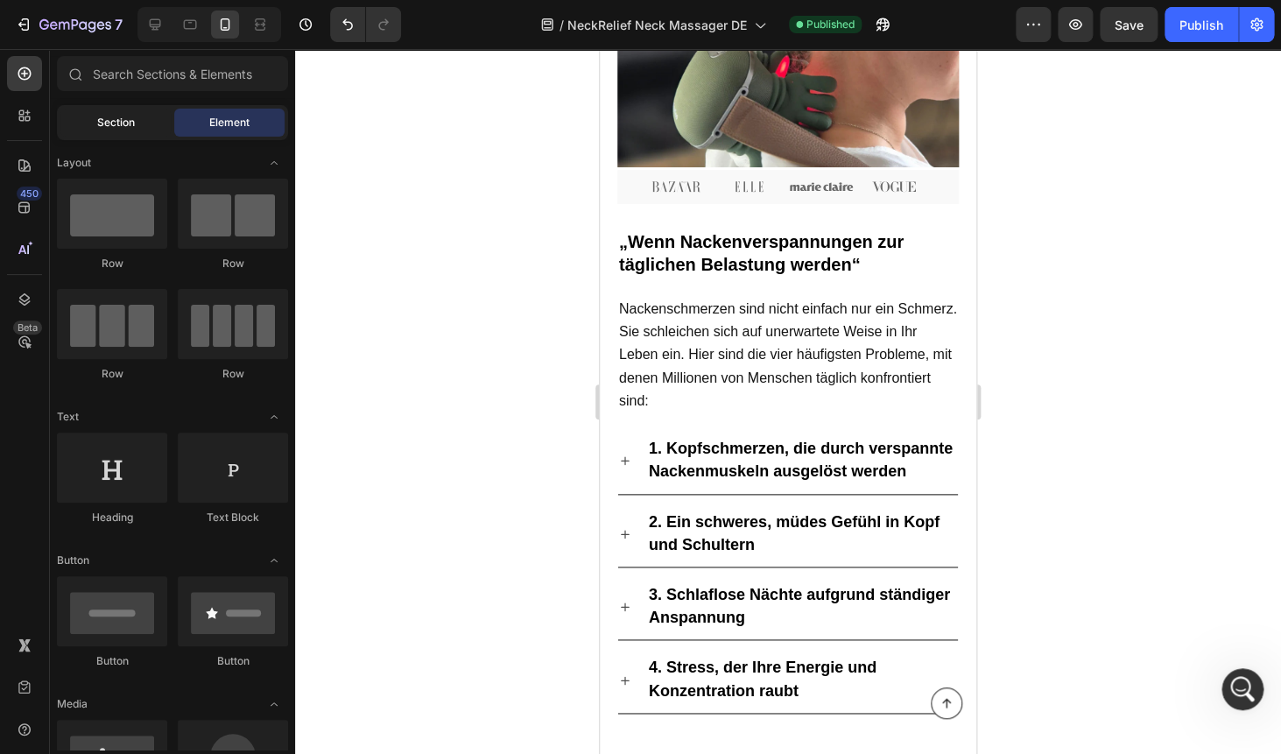
click at [112, 134] on div "Section" at bounding box center [115, 123] width 110 height 28
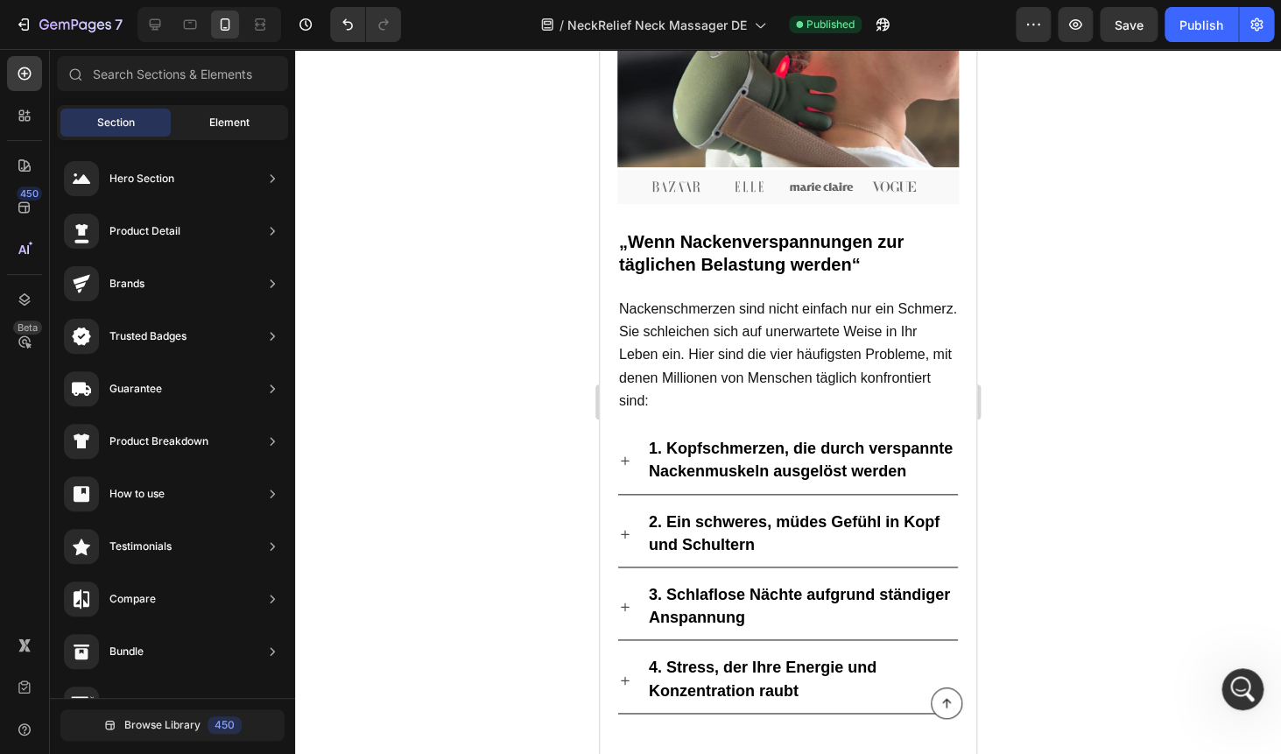
click at [198, 121] on div "Element" at bounding box center [229, 123] width 110 height 28
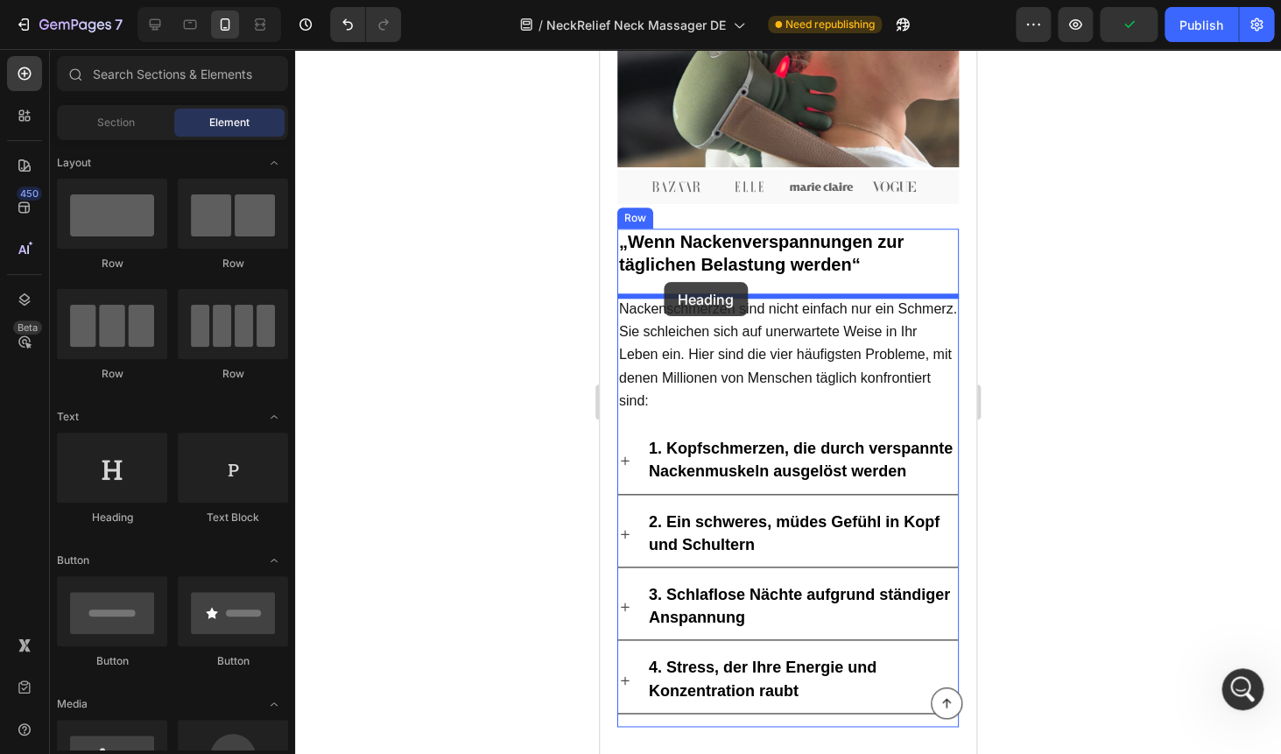
drag, startPoint x: 715, startPoint y: 526, endPoint x: 663, endPoint y: 282, distance: 249.6
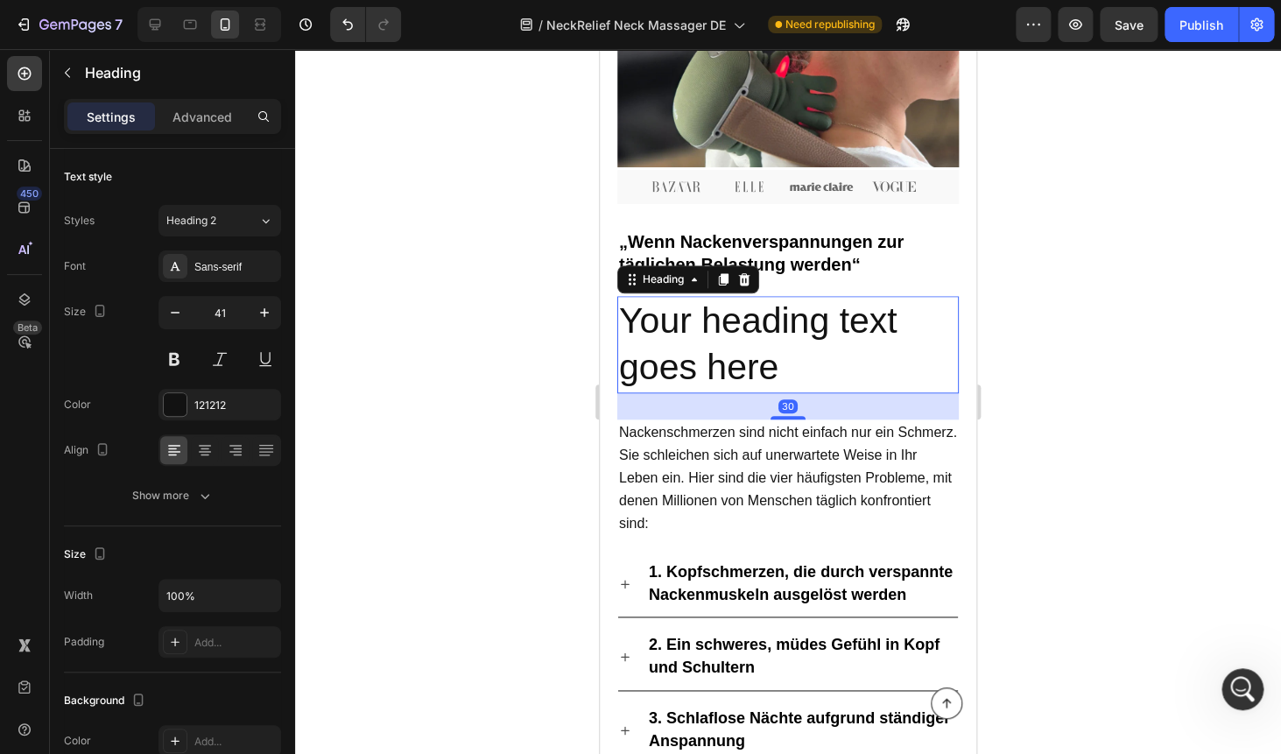
click at [662, 333] on h2 "Your heading text goes here" at bounding box center [787, 344] width 341 height 97
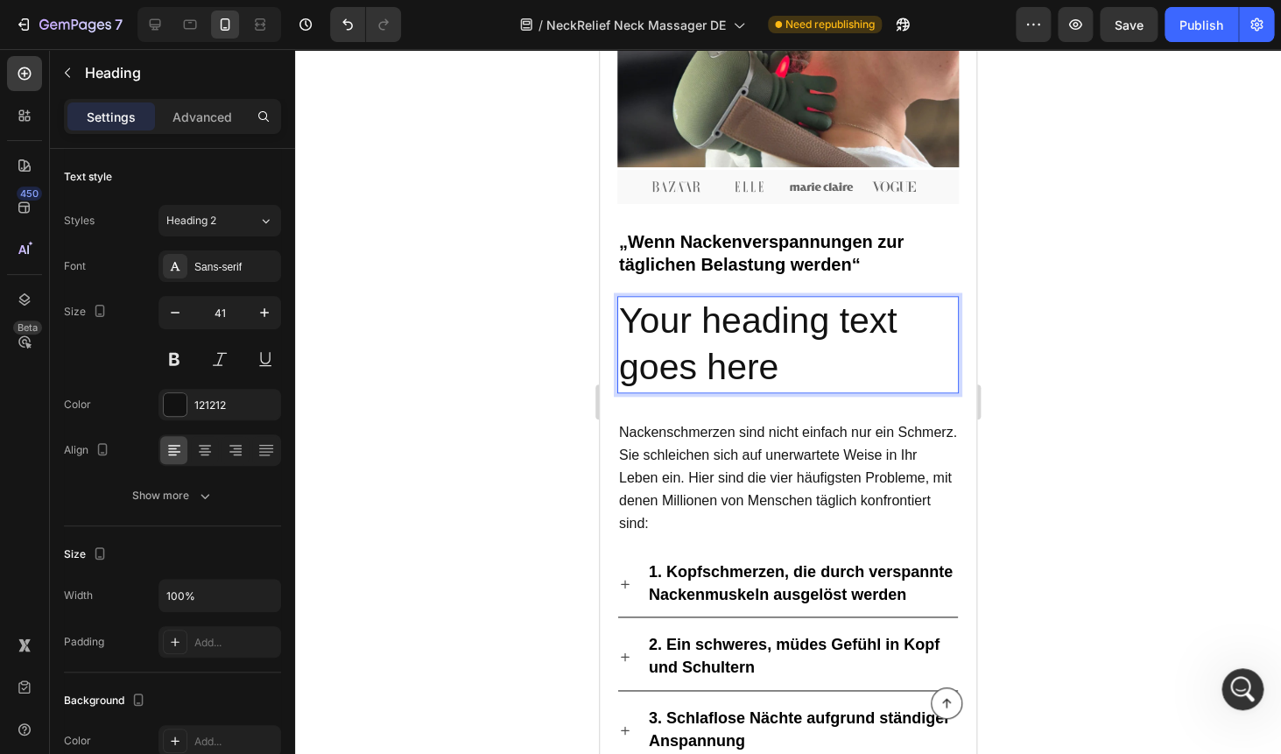
click at [662, 333] on p "Your heading text goes here" at bounding box center [788, 345] width 338 height 94
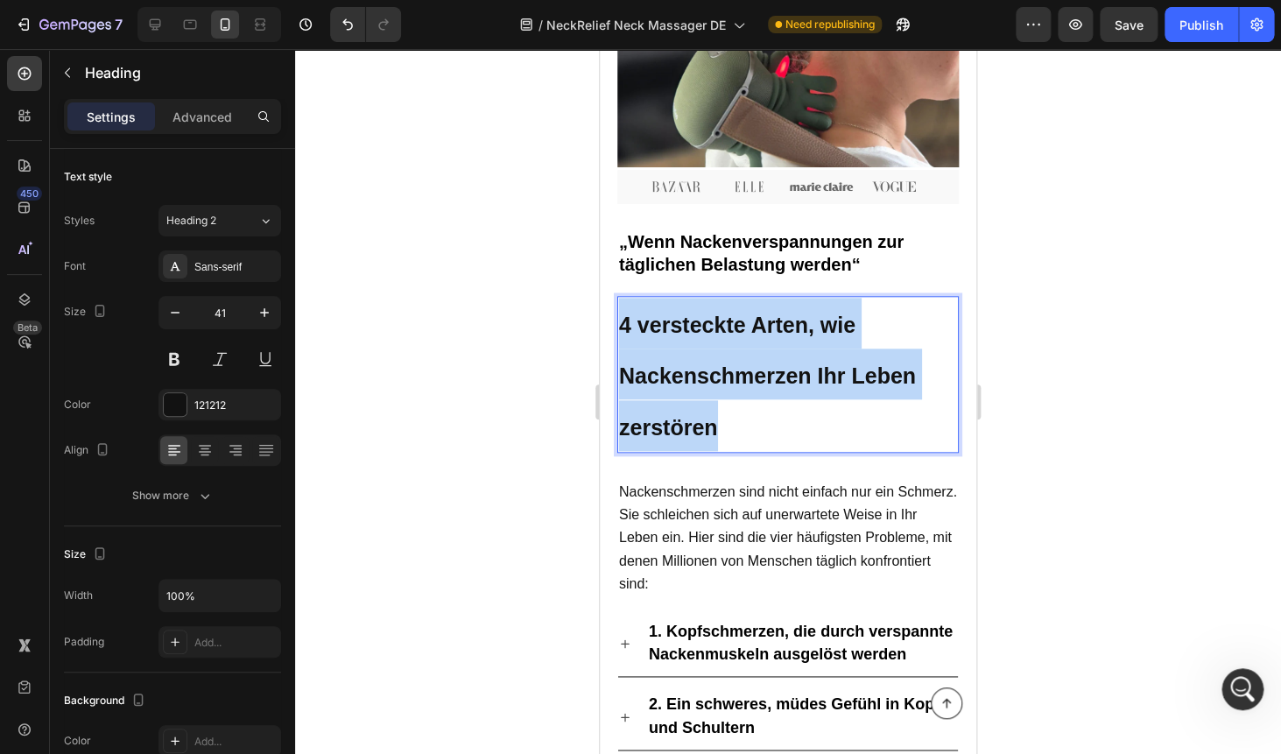
drag, startPoint x: 739, startPoint y: 419, endPoint x: 612, endPoint y: 308, distance: 168.7
click at [617, 308] on h2 "4 versteckte Arten, wie Nackenschmerzen Ihr Leben zerstören" at bounding box center [787, 374] width 341 height 157
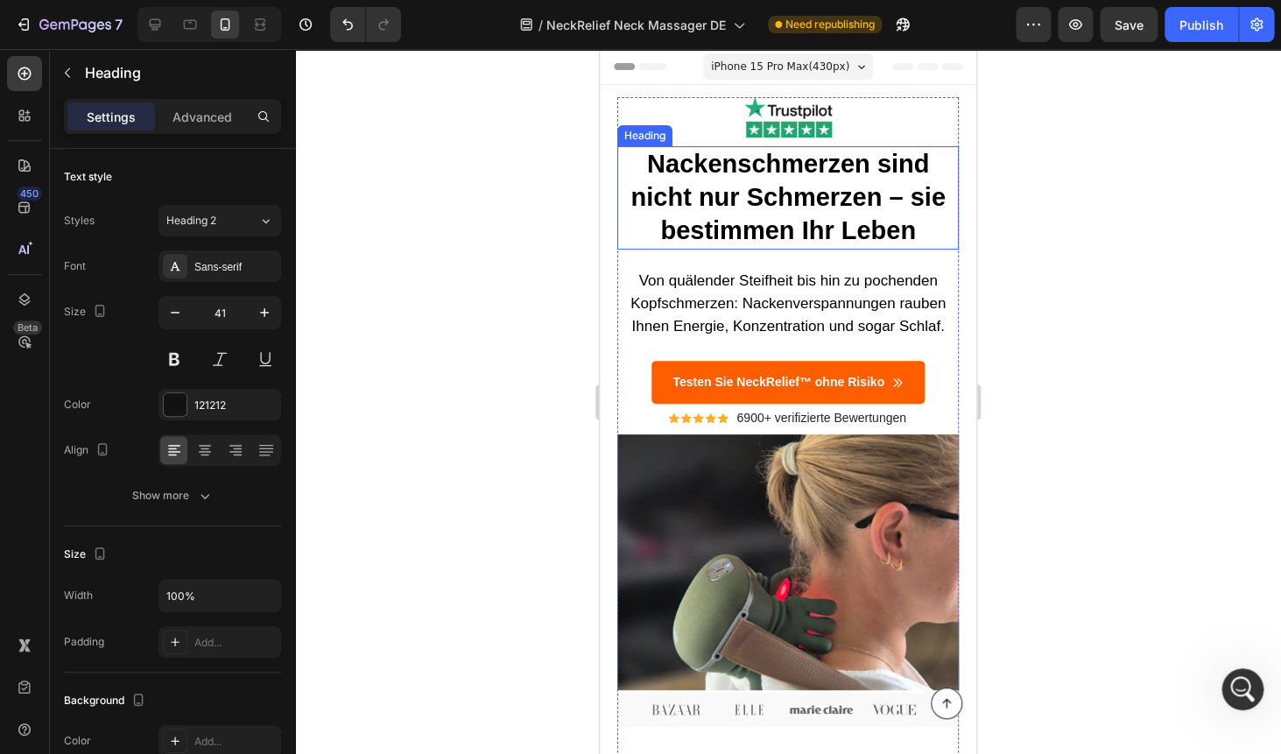
click at [706, 184] on h1 "Nackenschmerzen sind nicht nur Schmerzen – sie bestimmen Ihr Leben" at bounding box center [787, 197] width 341 height 102
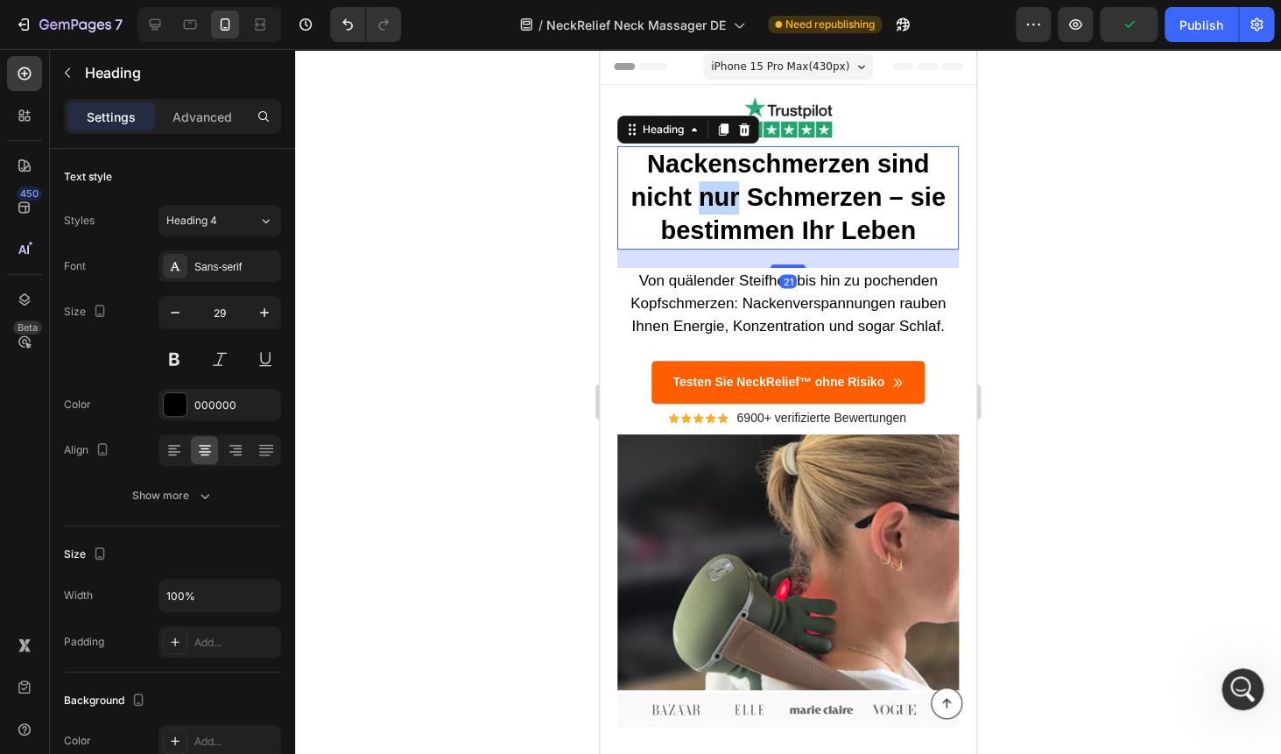
click at [706, 186] on strong "Nackenschmerzen sind nicht nur Schmerzen – sie bestimmen Ihr Leben" at bounding box center [787, 197] width 314 height 94
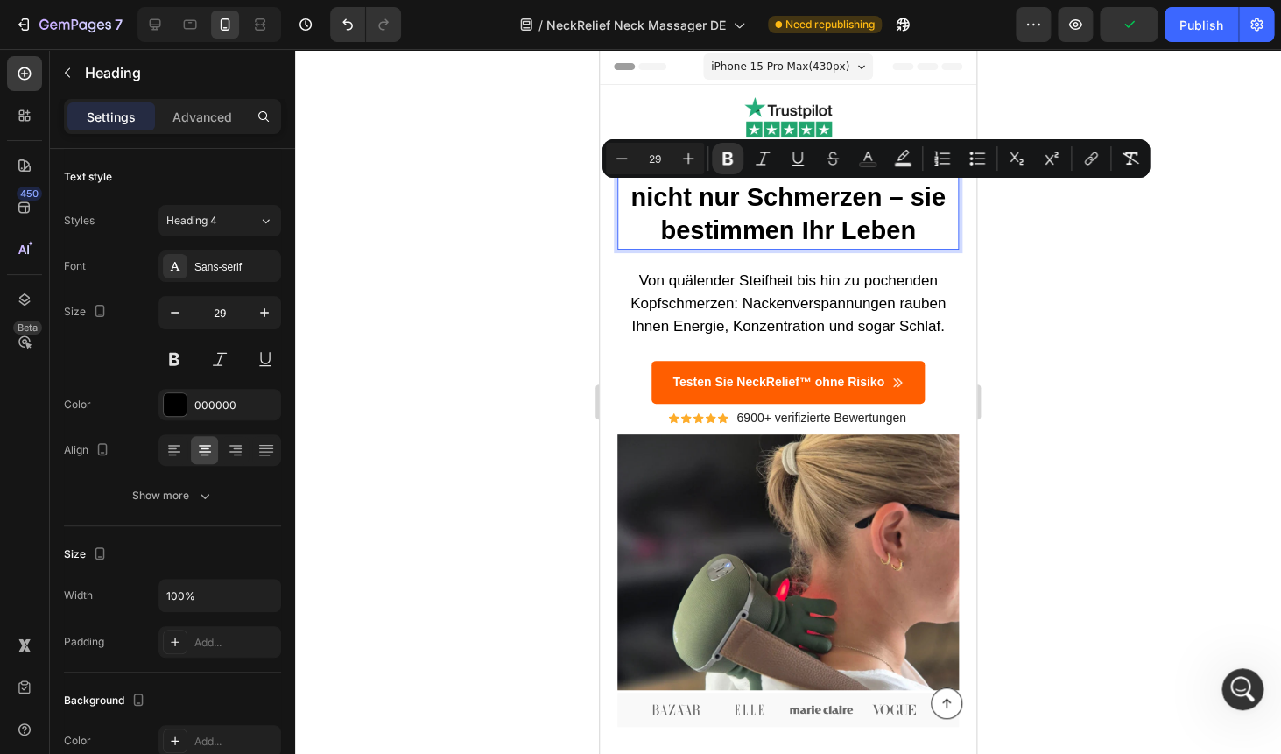
click at [706, 186] on strong "Nackenschmerzen sind nicht nur Schmerzen – sie bestimmen Ihr Leben" at bounding box center [787, 197] width 314 height 94
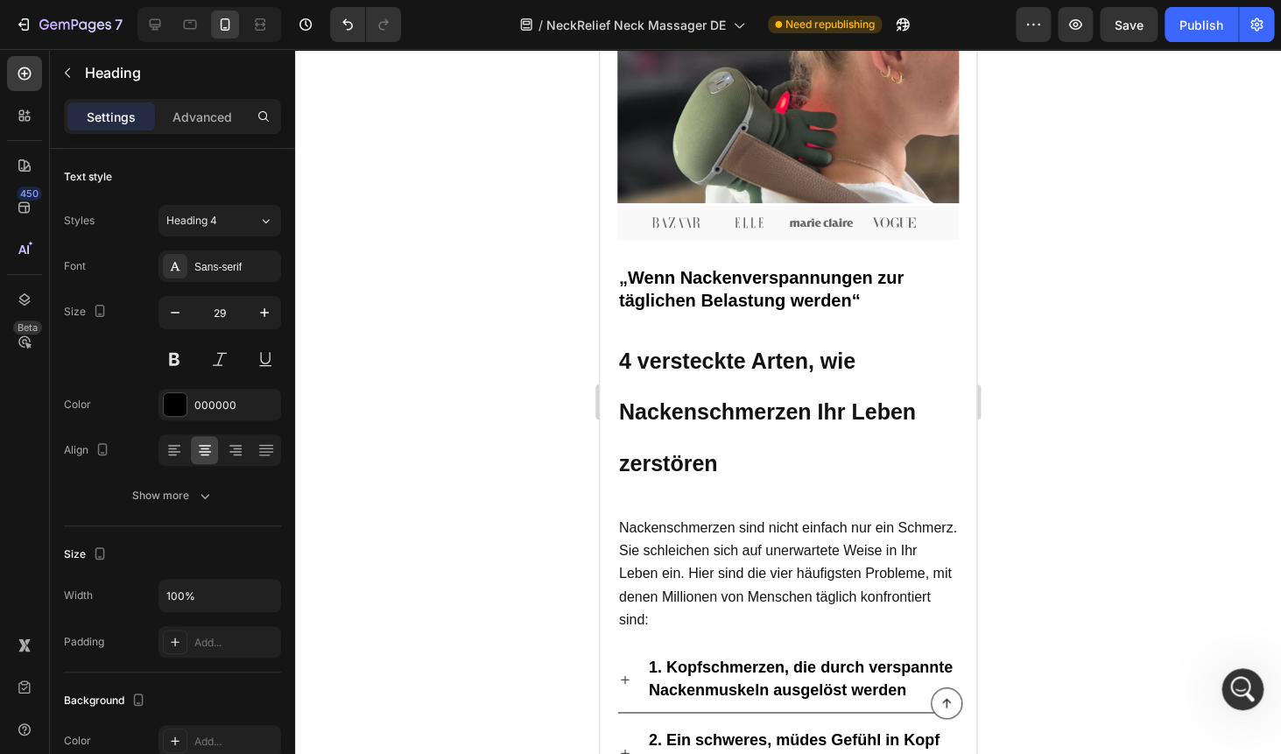
scroll to position [496, 0]
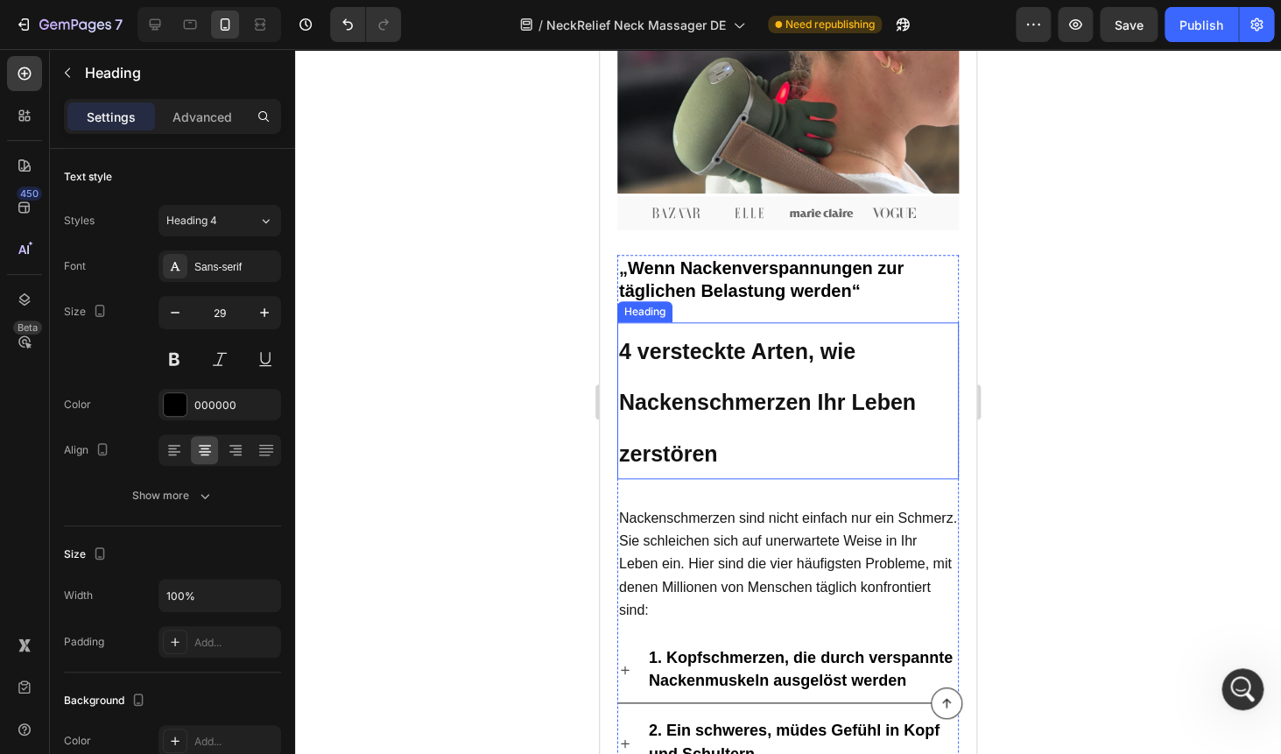
click at [661, 367] on p "⁠⁠⁠⁠⁠⁠⁠ 4 versteckte Arten, wie Nackenschmerzen Ihr Leben zerstören" at bounding box center [788, 400] width 338 height 153
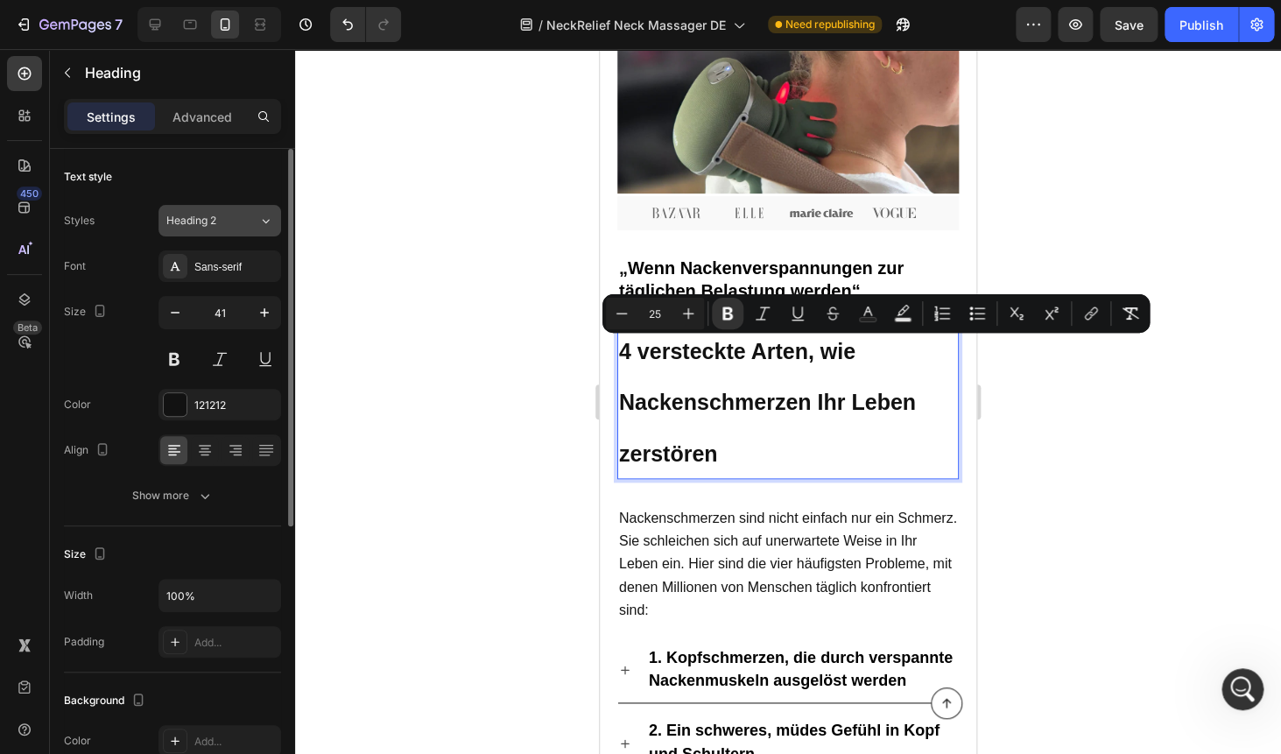
click at [227, 228] on div "Heading 2" at bounding box center [201, 221] width 71 height 16
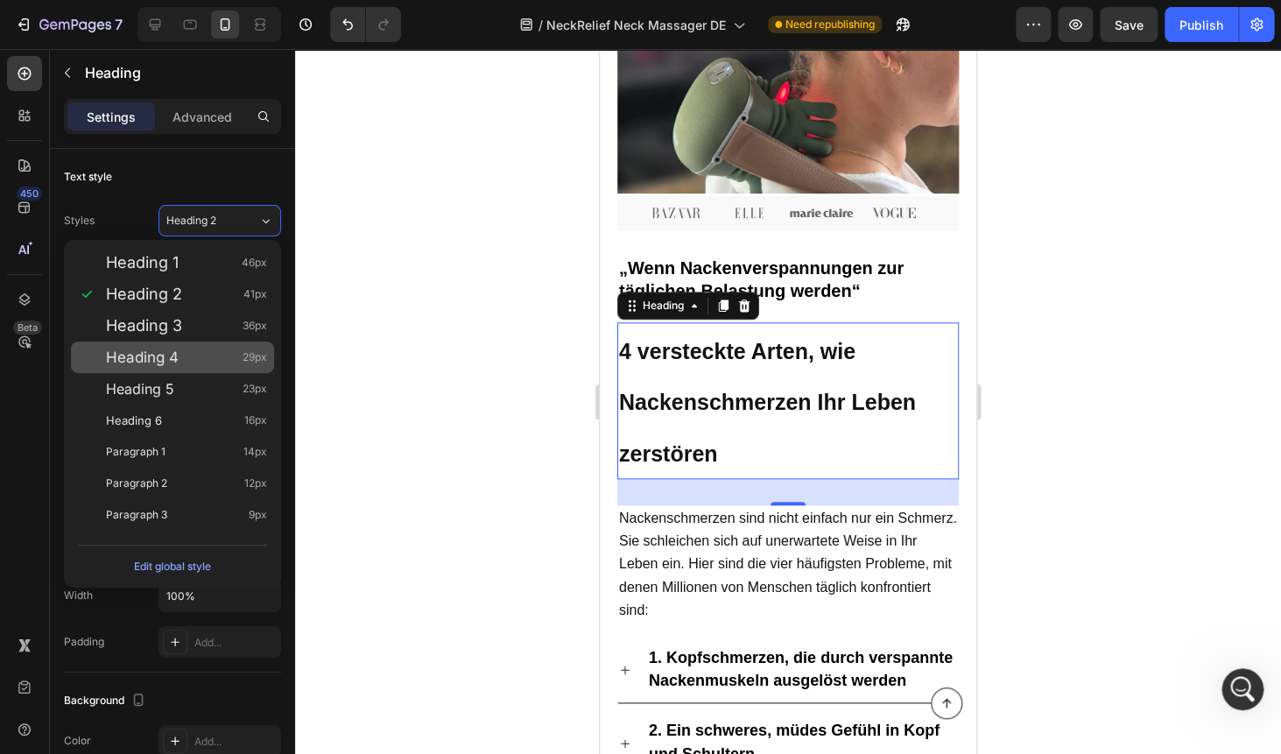
click at [197, 351] on div "Heading 4 29px" at bounding box center [186, 357] width 161 height 18
type input "29"
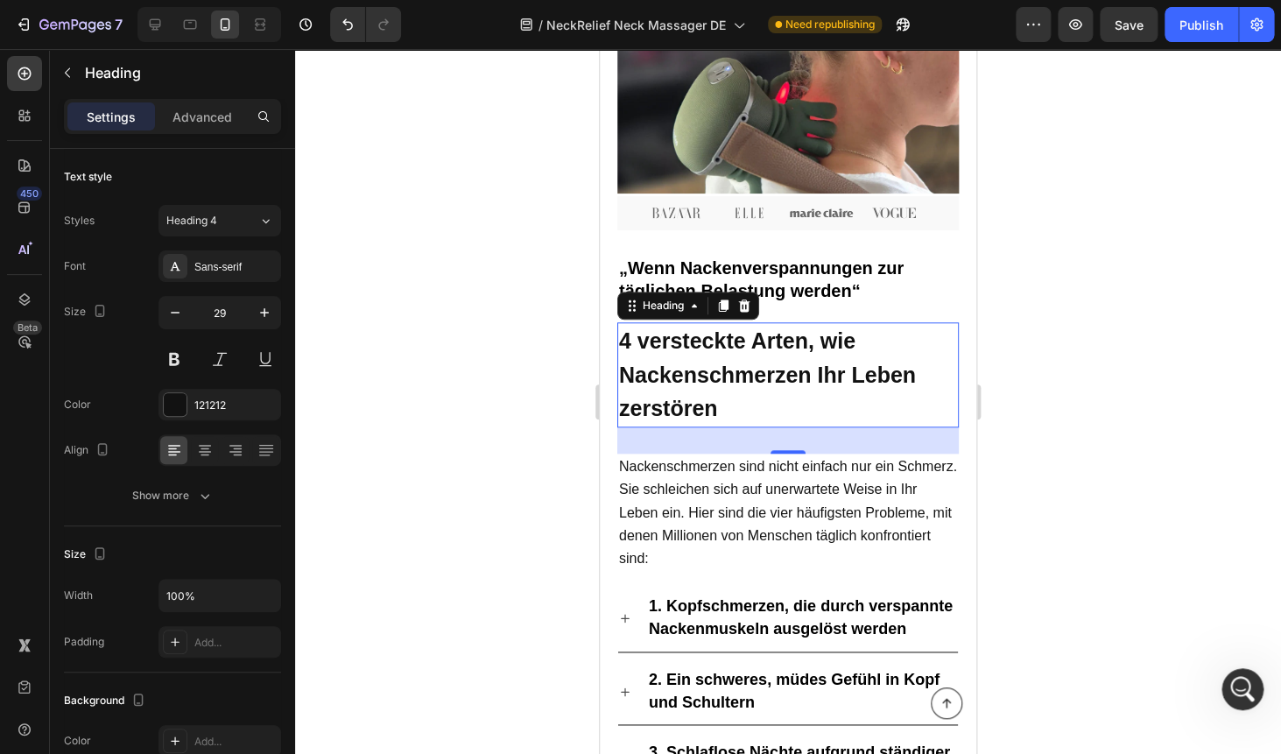
click at [1056, 323] on div at bounding box center [788, 401] width 986 height 705
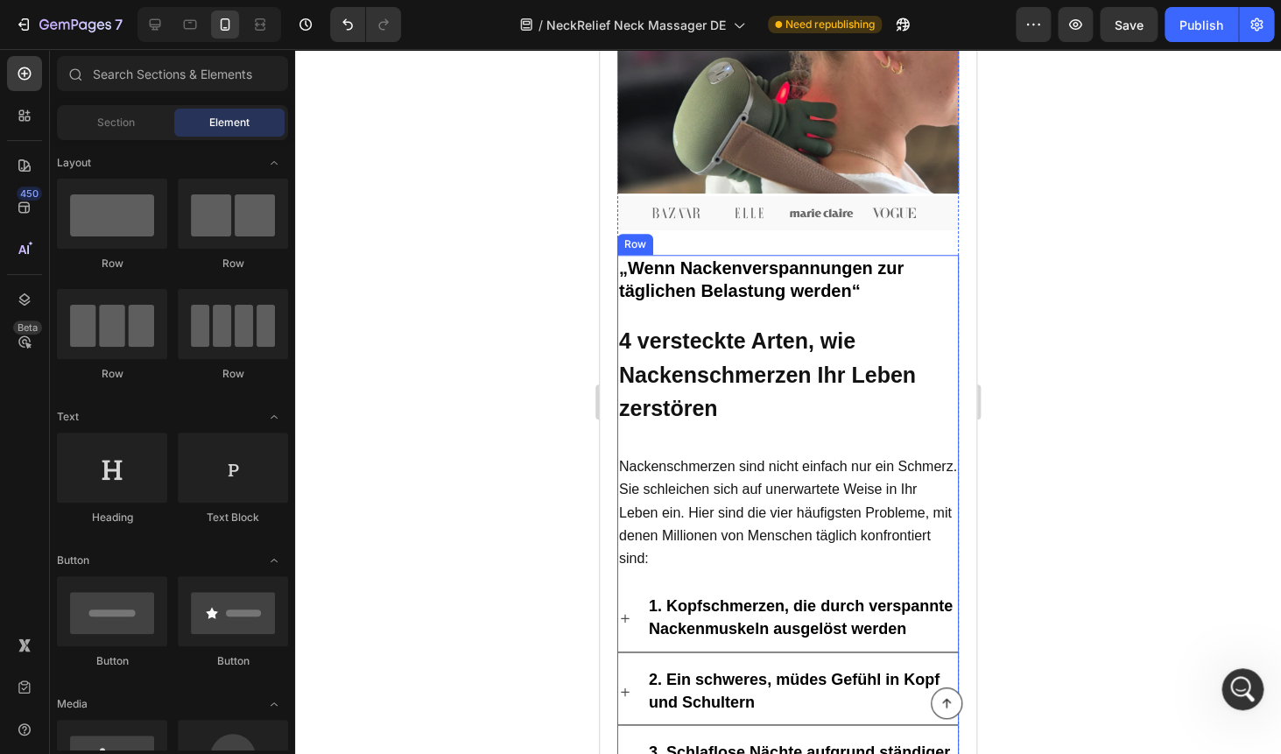
click at [845, 440] on div "„Wenn Nackenverspannungen zur täglichen Belastung werden“ Heading ⁠⁠⁠⁠⁠⁠⁠ 4 ver…" at bounding box center [787, 569] width 341 height 629
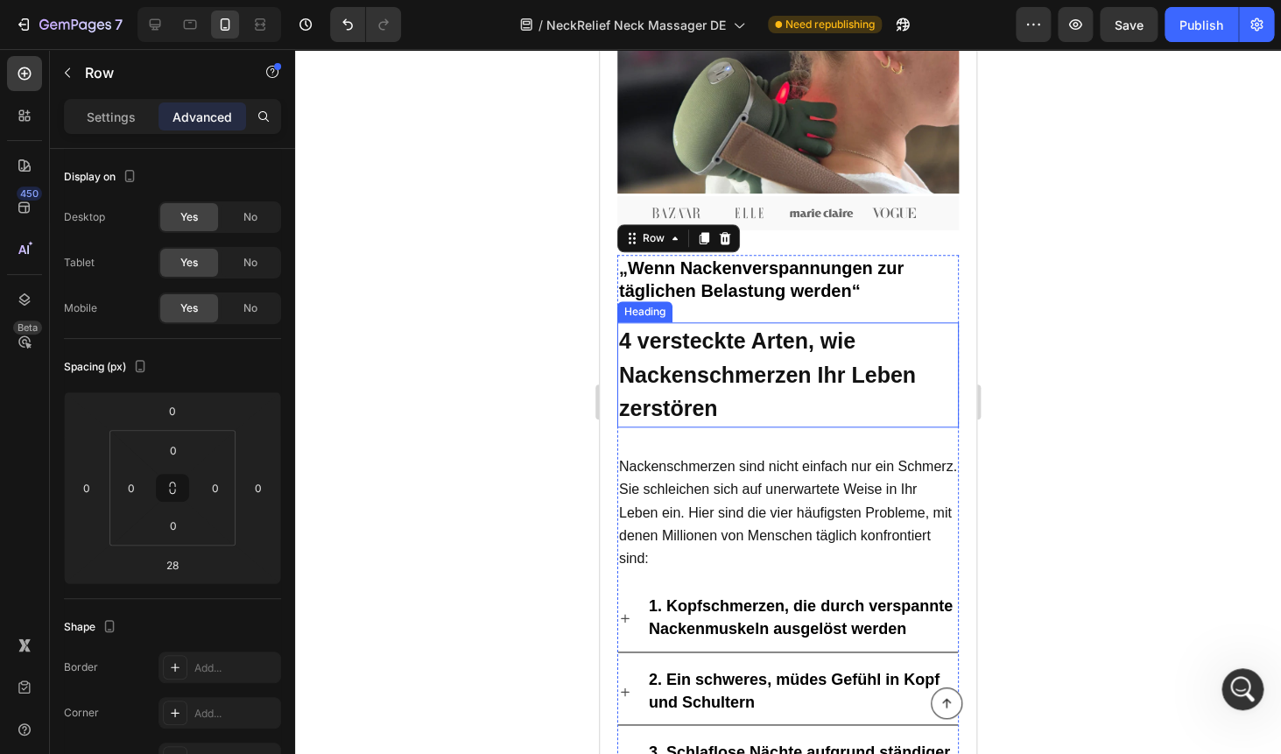
click at [685, 384] on strong "4 versteckte Arten, wie Nackenschmerzen Ihr Leben zerstören" at bounding box center [767, 374] width 297 height 92
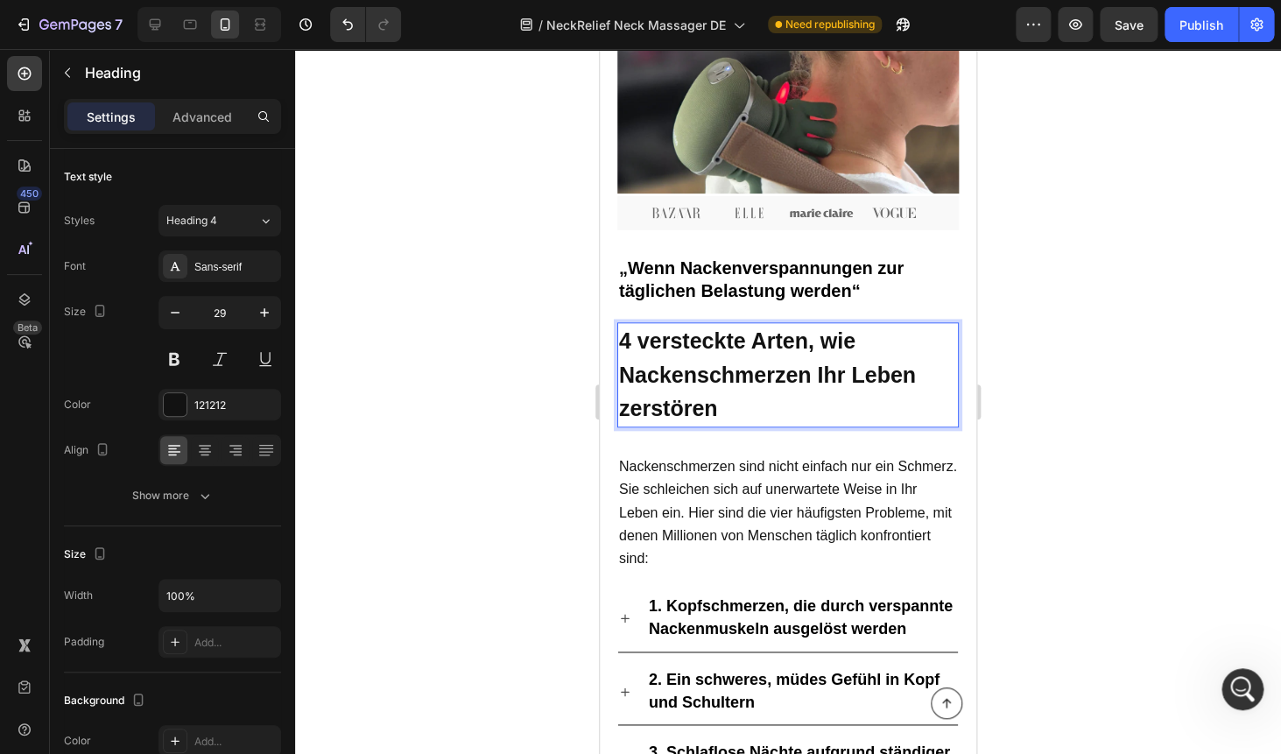
click at [685, 384] on strong "4 versteckte Arten, wie Nackenschmerzen Ihr Leben zerstören" at bounding box center [767, 374] width 297 height 92
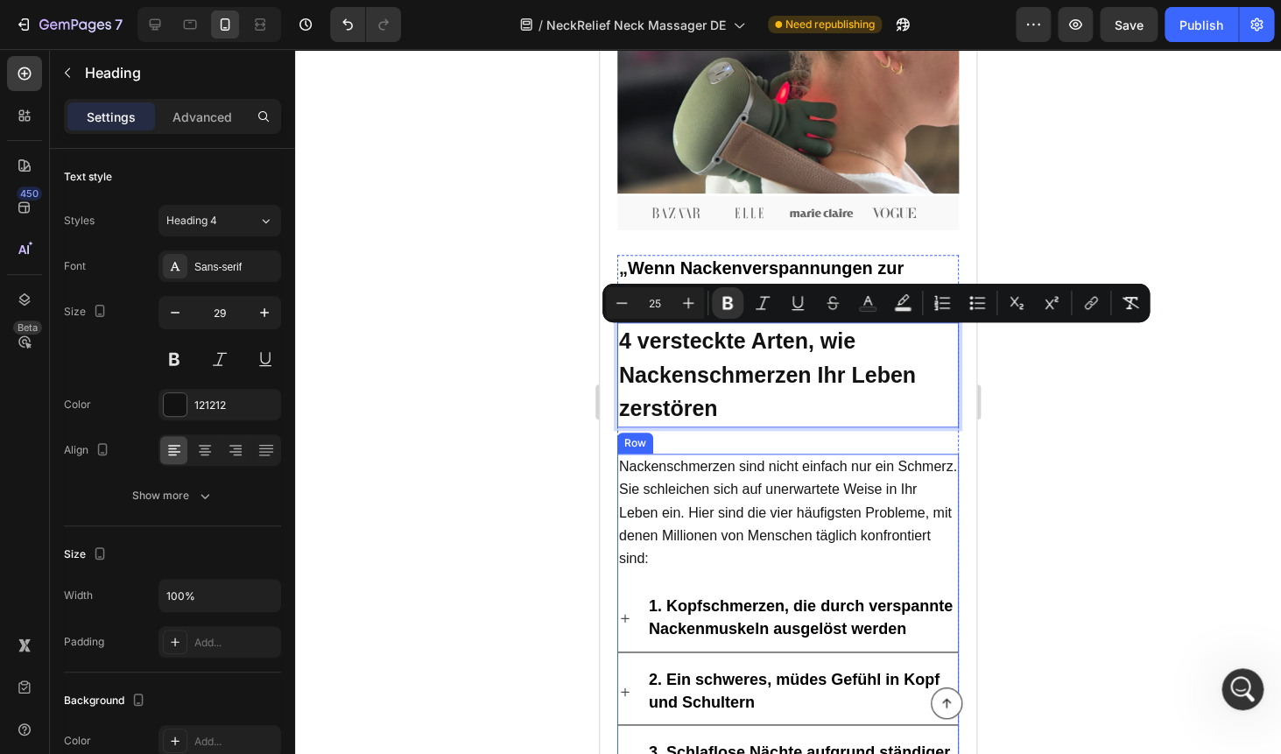
click at [776, 579] on div "Nackenschmerzen sind nicht einfach nur ein Schmerz. Sie schleichen sich auf une…" at bounding box center [787, 668] width 341 height 431
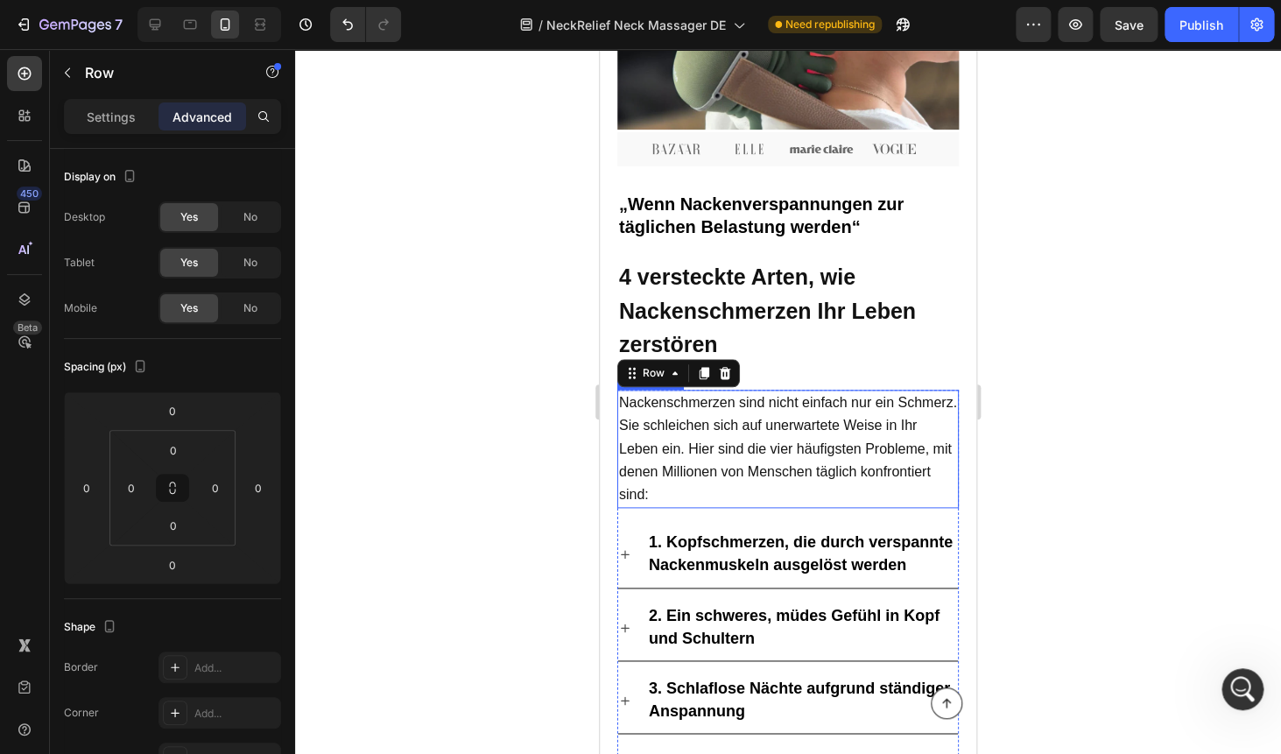
scroll to position [574, 0]
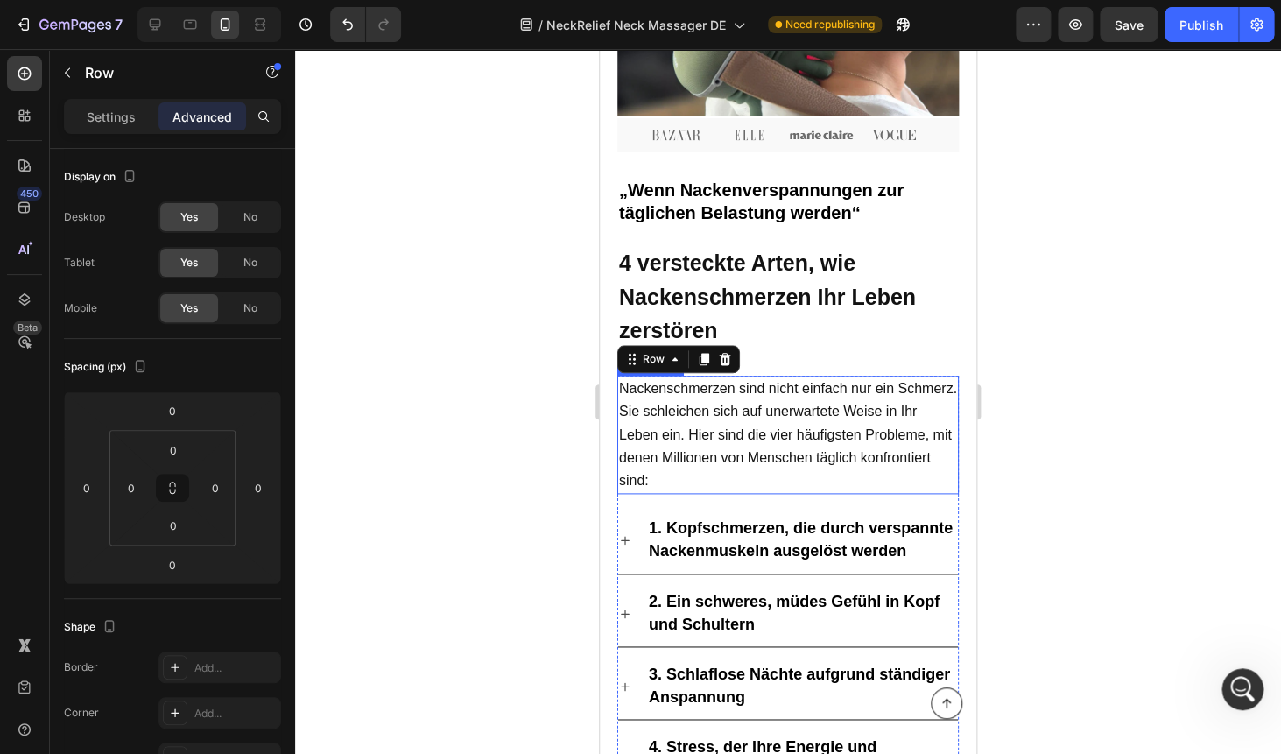
click at [1049, 300] on div at bounding box center [788, 401] width 986 height 705
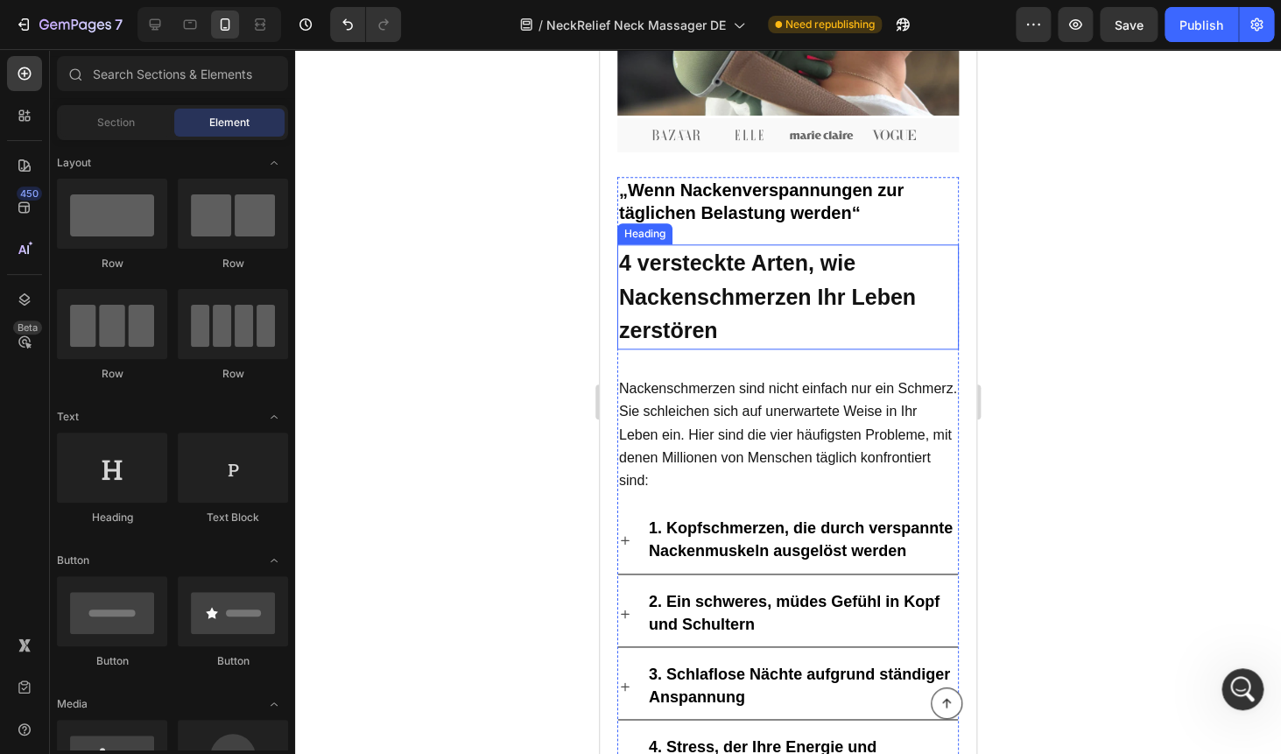
click at [836, 323] on p "⁠⁠⁠⁠⁠⁠⁠ 4 versteckte Arten, wie Nackenschmerzen Ihr Leben zerstören" at bounding box center [788, 297] width 338 height 102
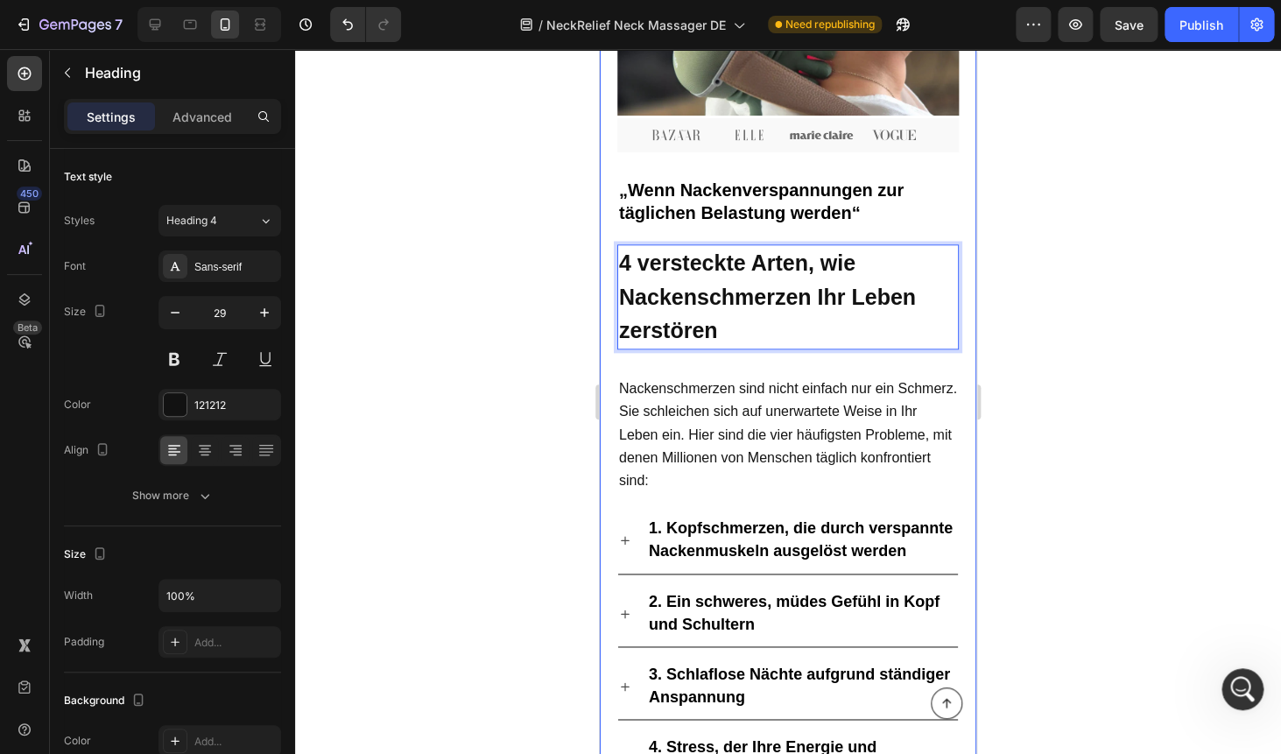
click at [1013, 426] on div at bounding box center [788, 401] width 986 height 705
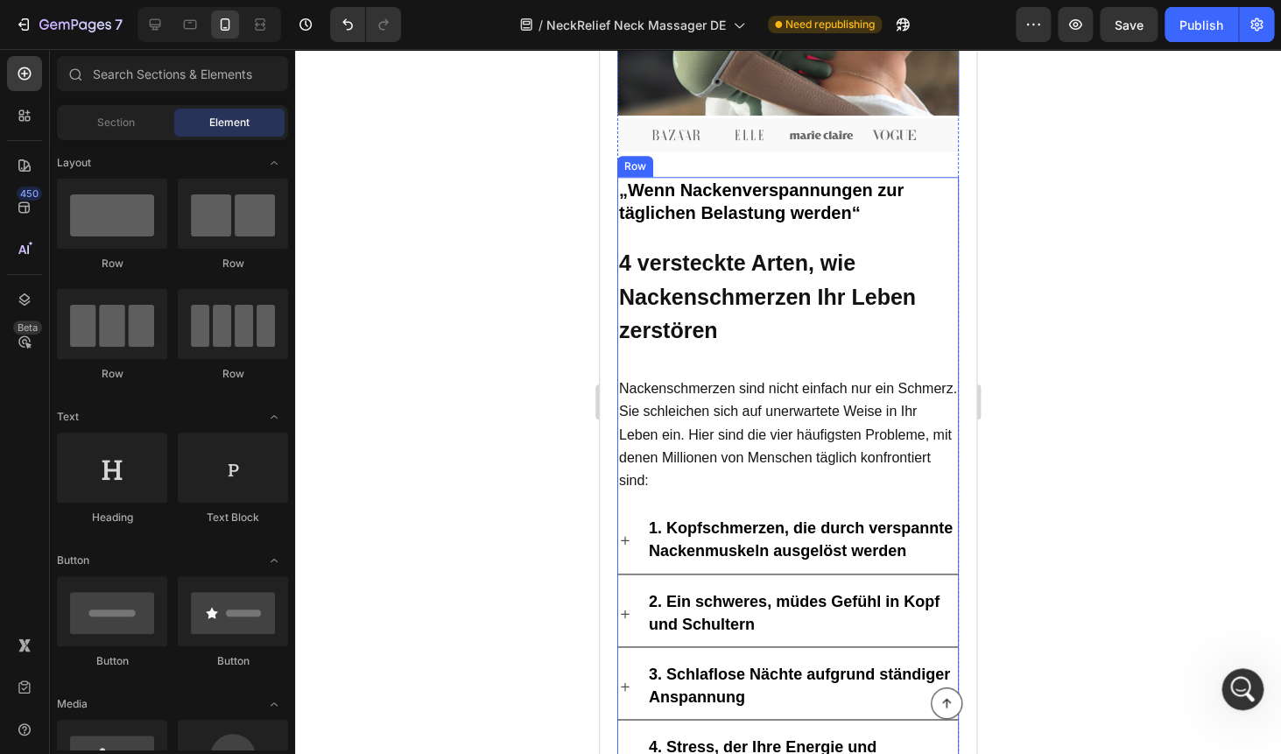
click at [731, 351] on div "„Wenn Nackenverspannungen zur täglichen Belastung werden“ Heading ⁠⁠⁠⁠⁠⁠⁠ 4 ver…" at bounding box center [787, 491] width 341 height 629
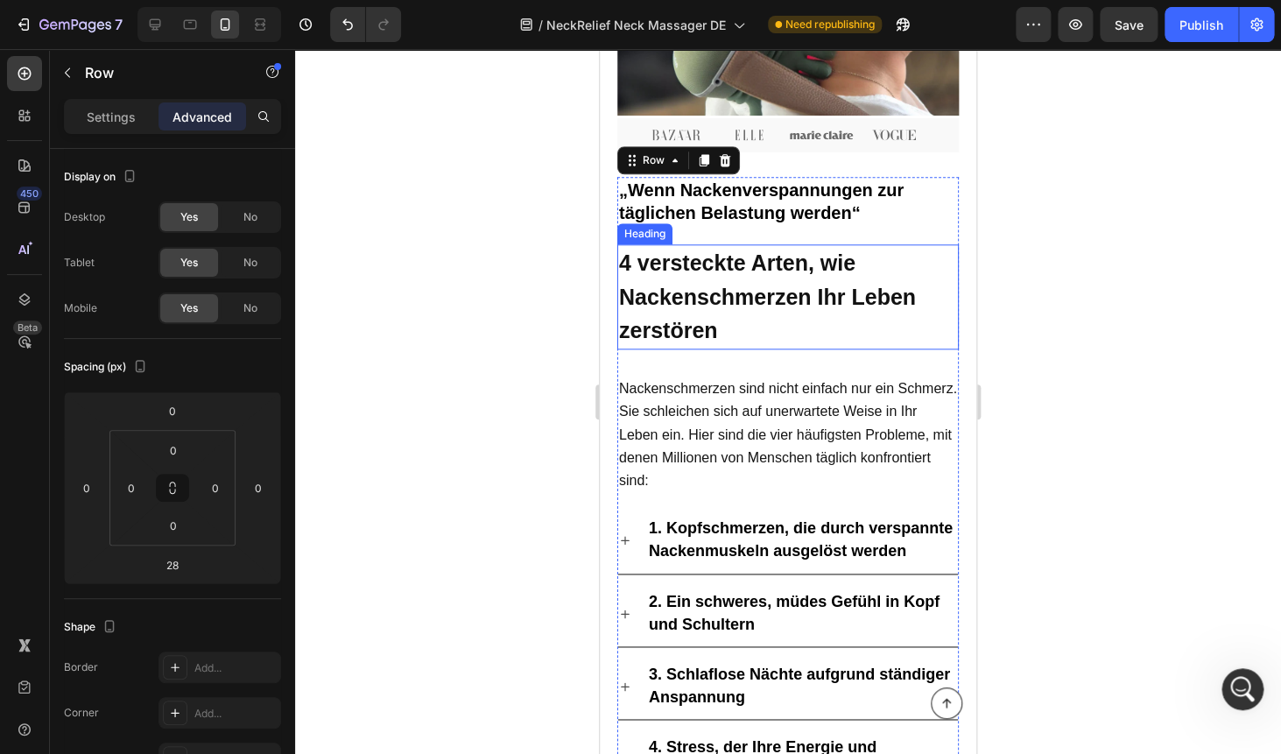
click at [686, 307] on strong "4 versteckte Arten, wie Nackenschmerzen Ihr Leben zerstören" at bounding box center [767, 296] width 297 height 92
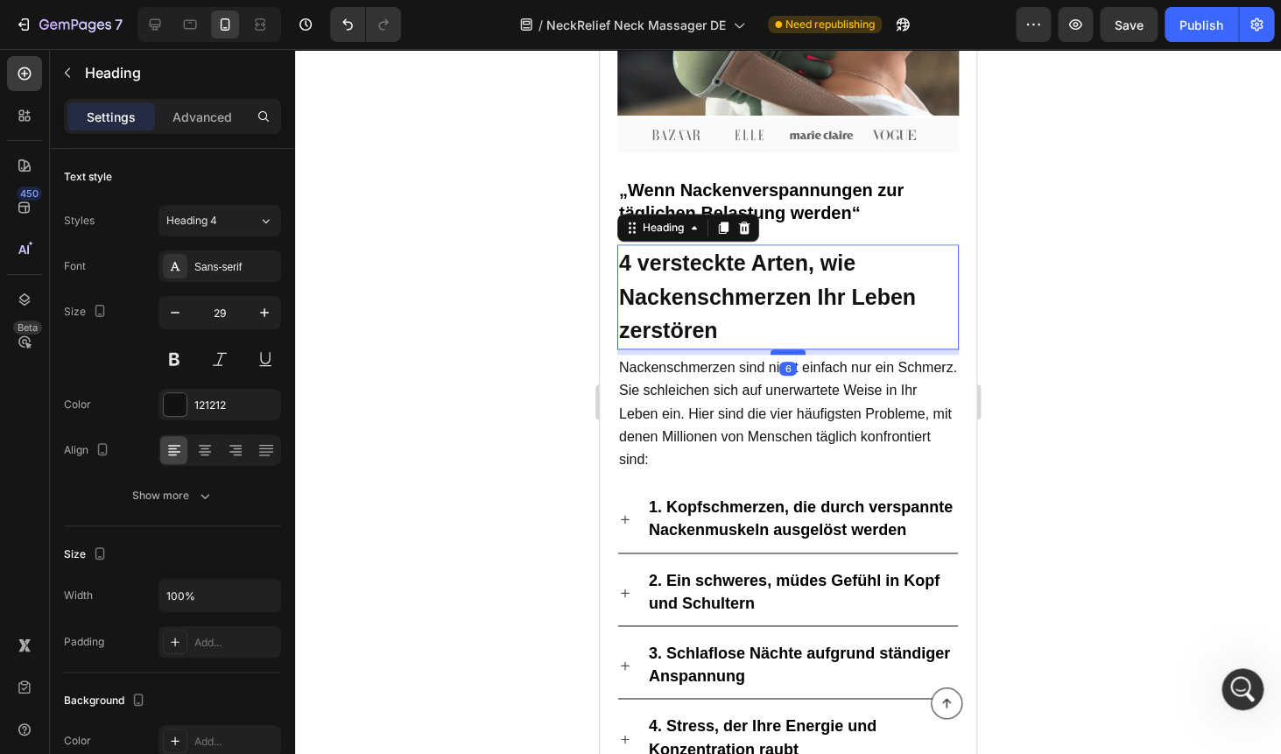
drag, startPoint x: 778, startPoint y: 374, endPoint x: 778, endPoint y: 353, distance: 21.0
click at [778, 353] on div at bounding box center [787, 351] width 35 height 5
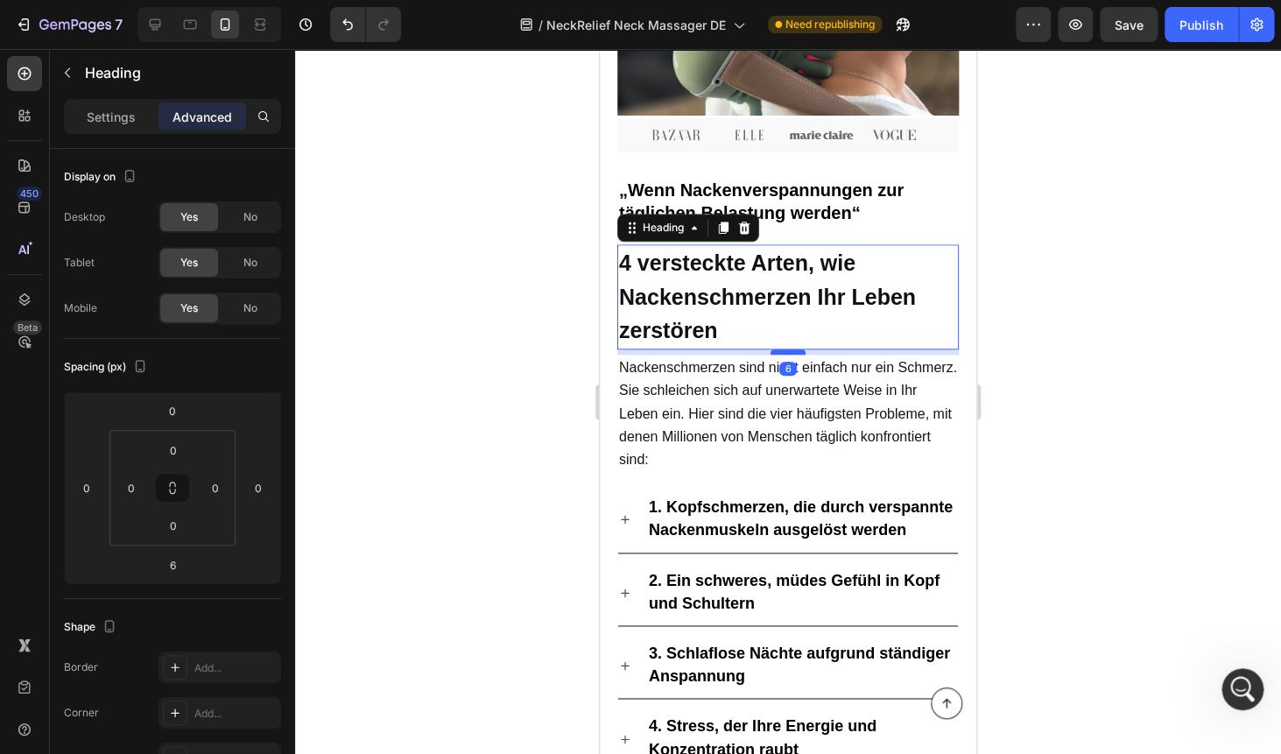
click at [778, 353] on div at bounding box center [787, 351] width 35 height 5
click at [1055, 279] on div at bounding box center [788, 401] width 986 height 705
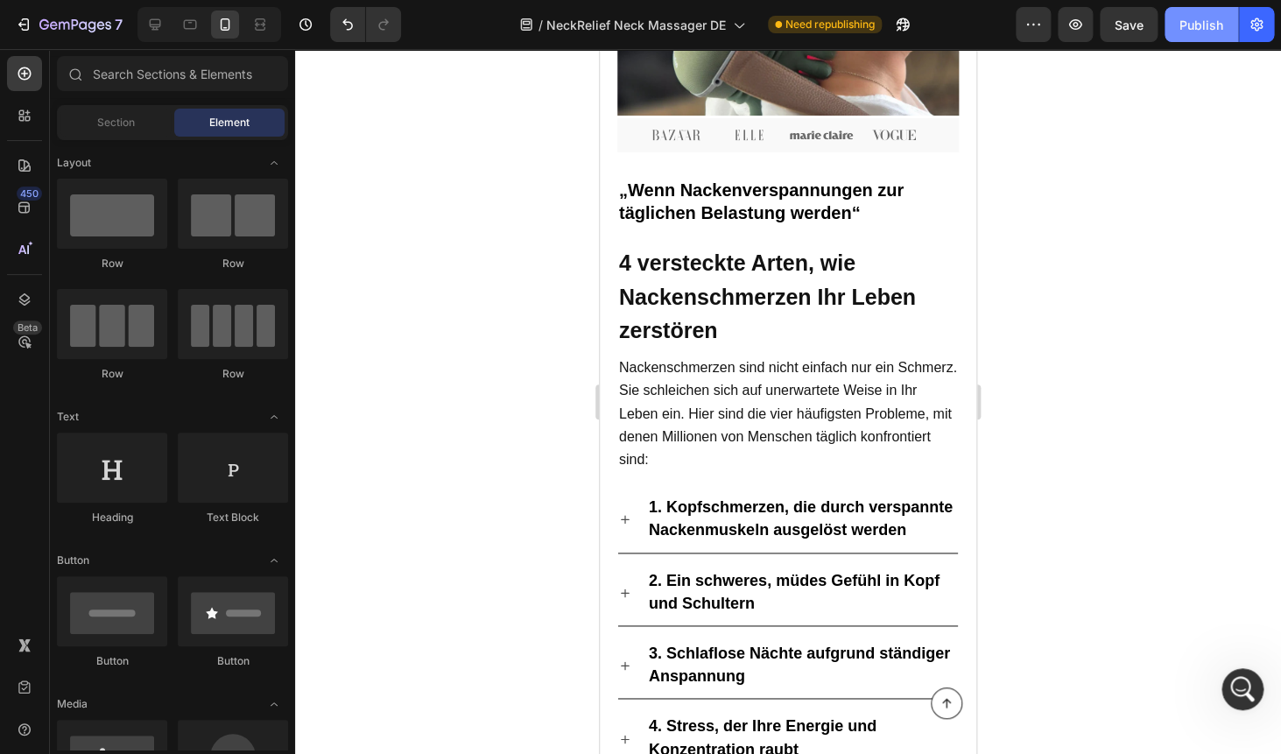
click at [1204, 24] on div "Publish" at bounding box center [1201, 25] width 44 height 18
click at [705, 273] on strong "4 versteckte Arten, wie Nackenschmerzen Ihr Leben zerstören" at bounding box center [767, 296] width 297 height 92
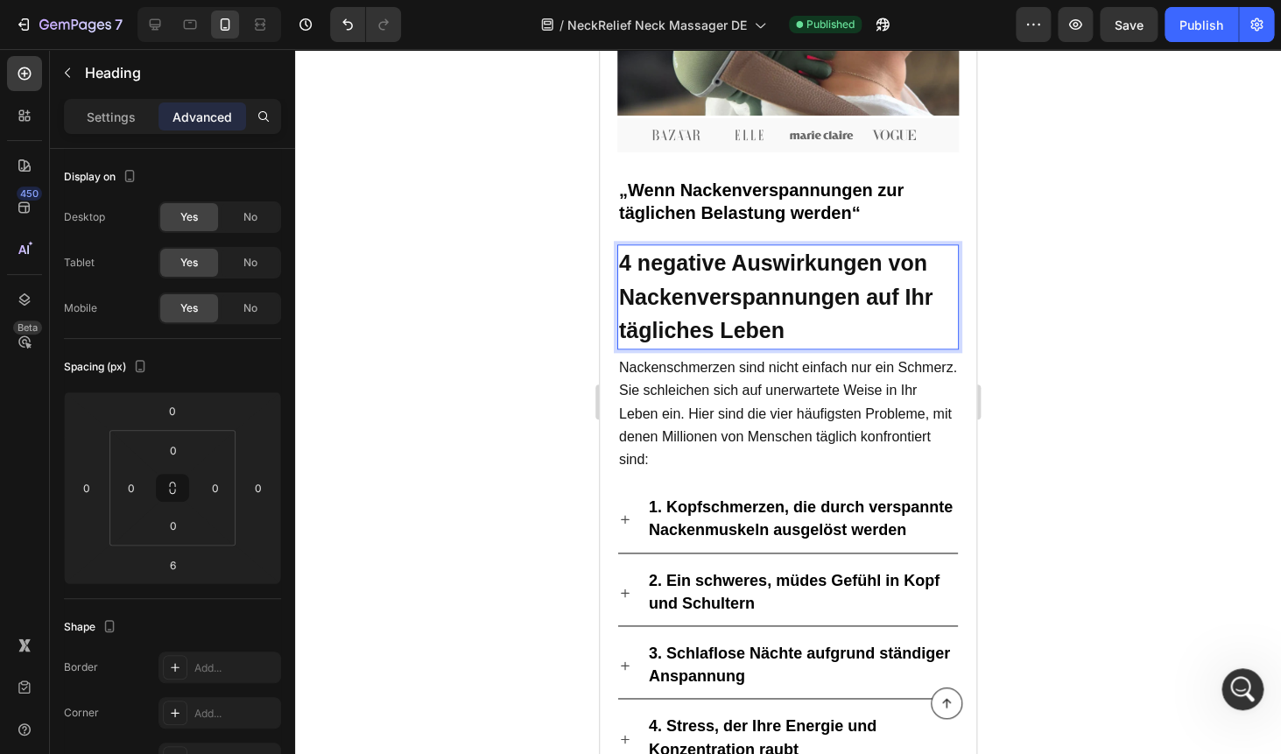
click at [1148, 265] on div at bounding box center [788, 401] width 986 height 705
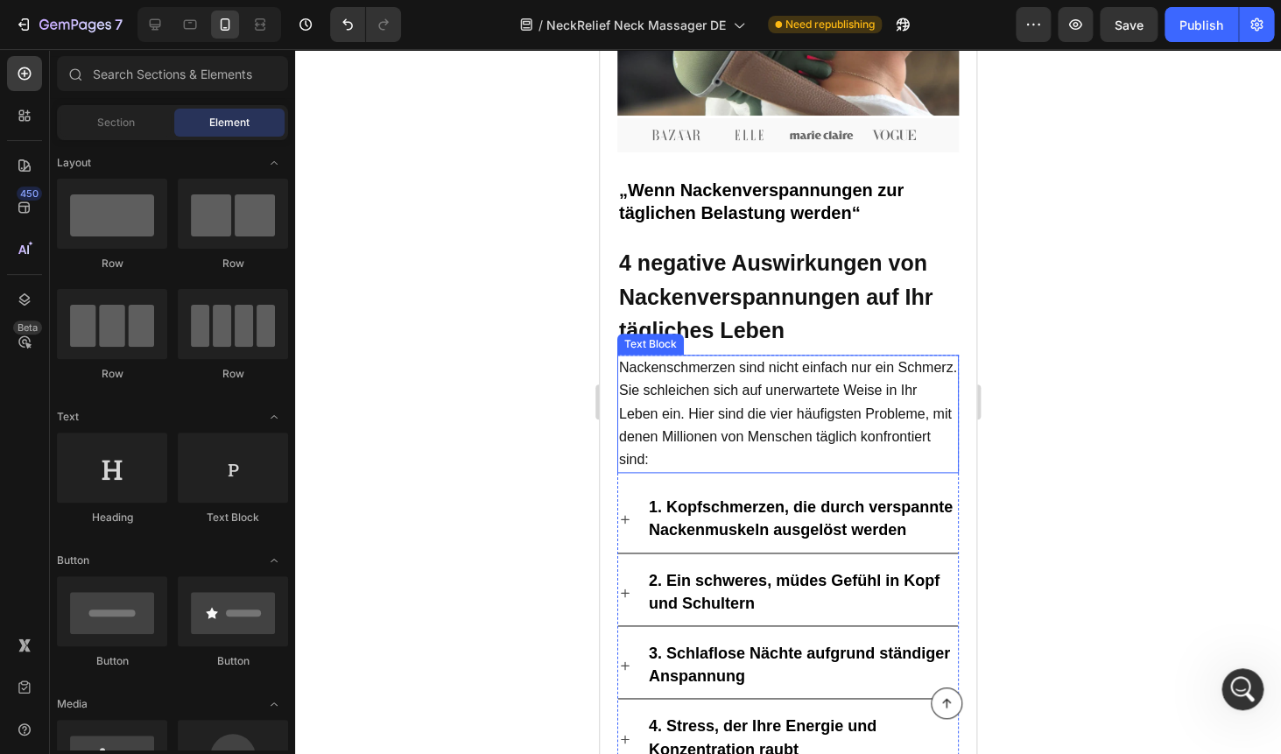
click at [701, 390] on span "Nackenschmerzen sind nicht einfach nur ein Schmerz. Sie schleichen sich auf une…" at bounding box center [788, 413] width 338 height 107
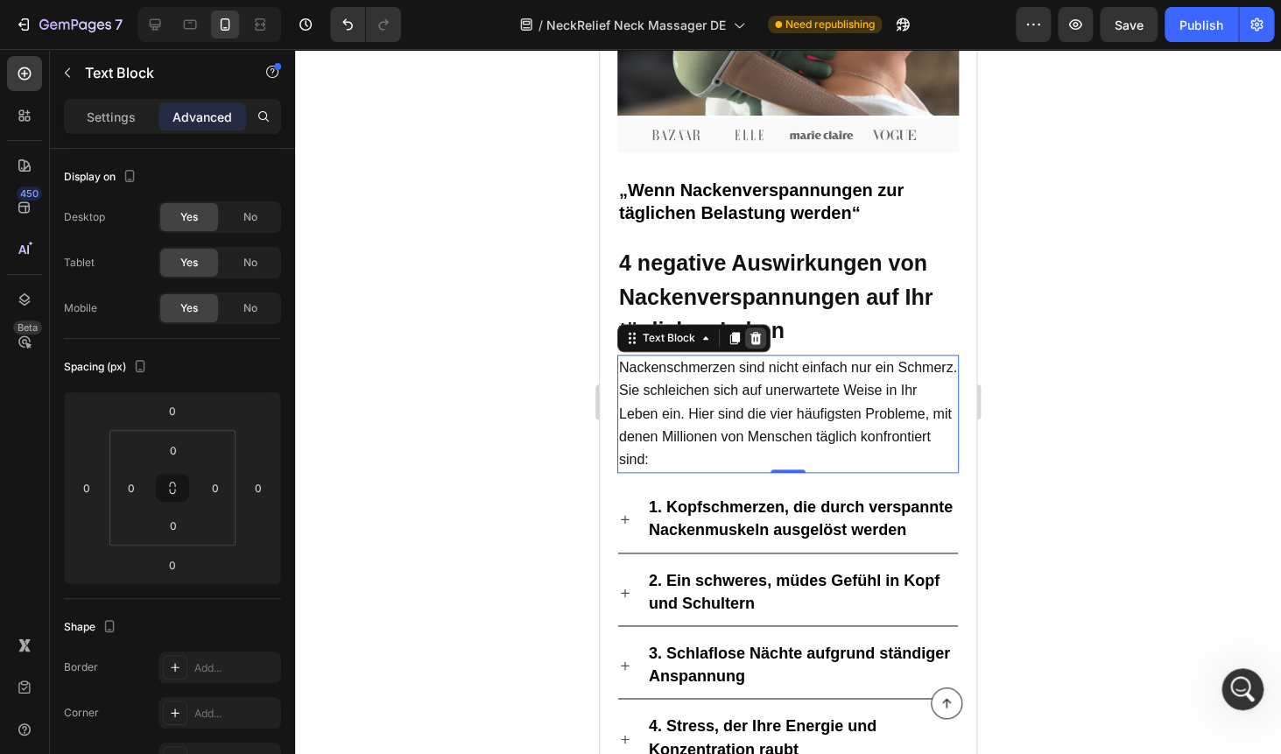
click at [760, 339] on icon at bounding box center [755, 338] width 14 height 14
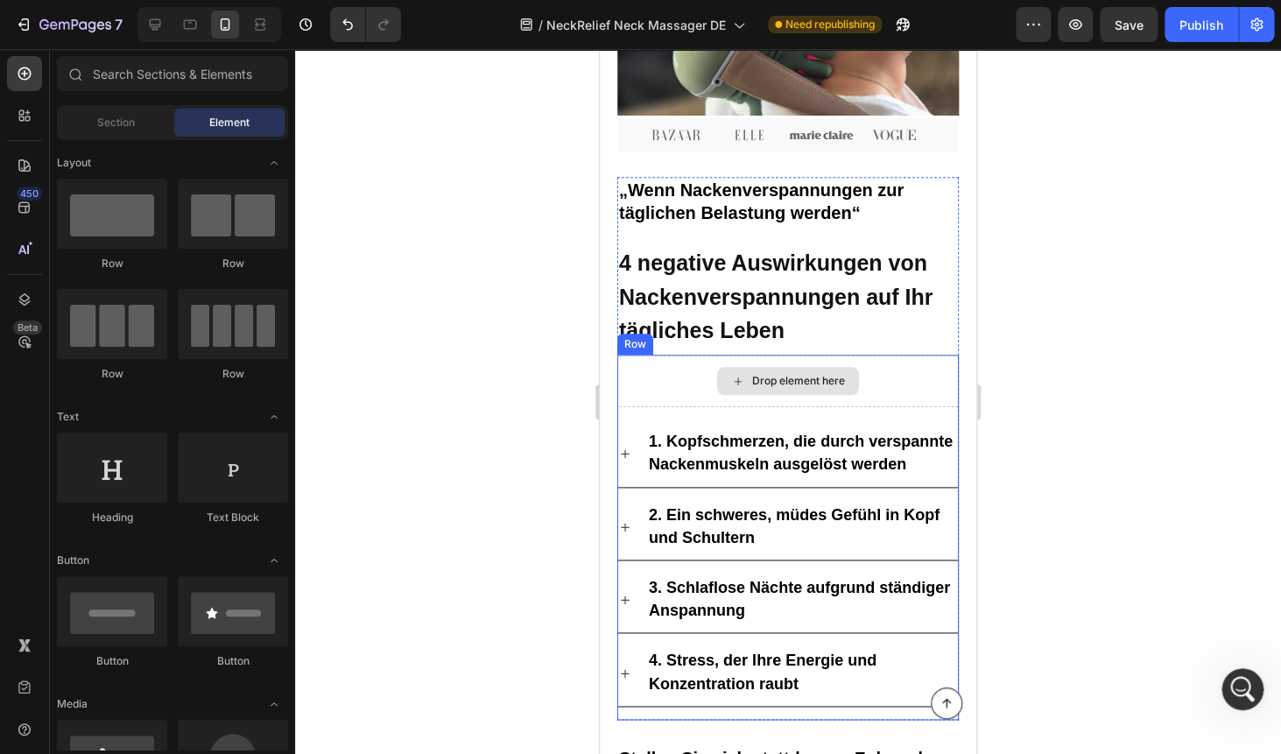
click at [894, 365] on div "Drop element here" at bounding box center [787, 381] width 341 height 53
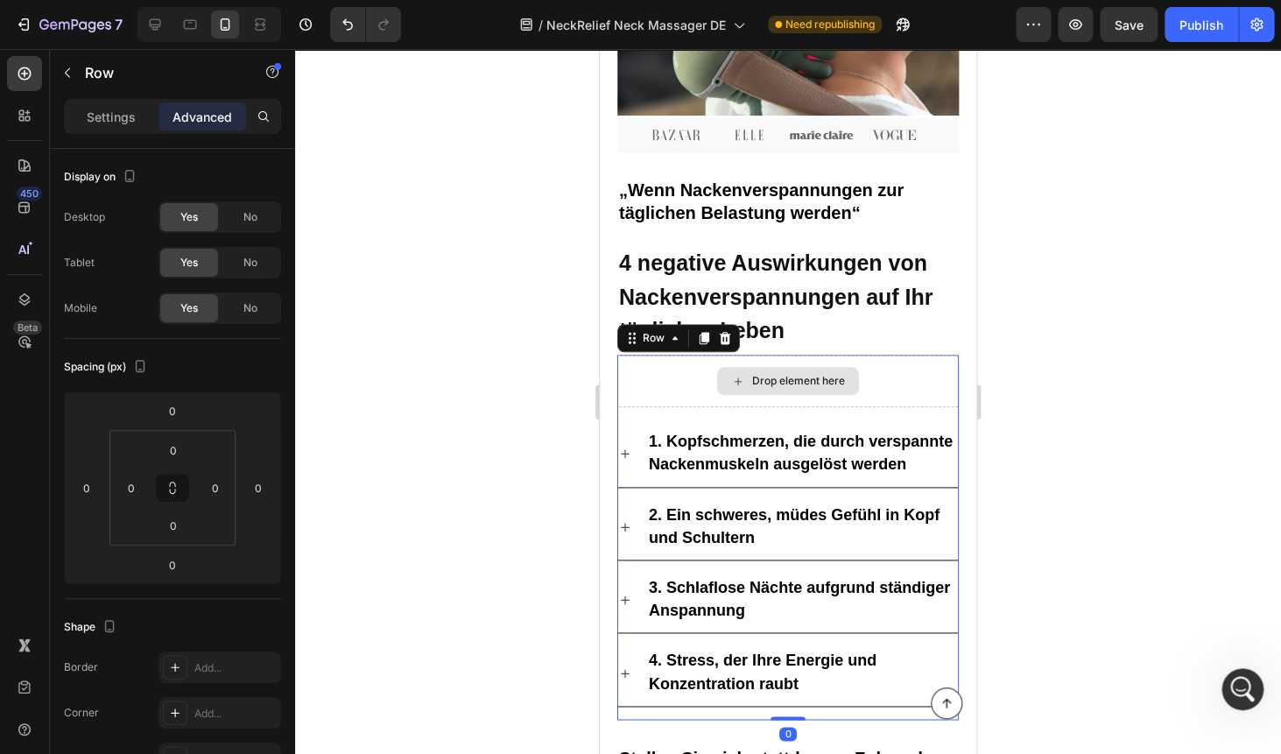
click at [648, 385] on div "Drop element here" at bounding box center [787, 381] width 341 height 53
click at [652, 381] on div "Drop element here" at bounding box center [787, 381] width 341 height 53
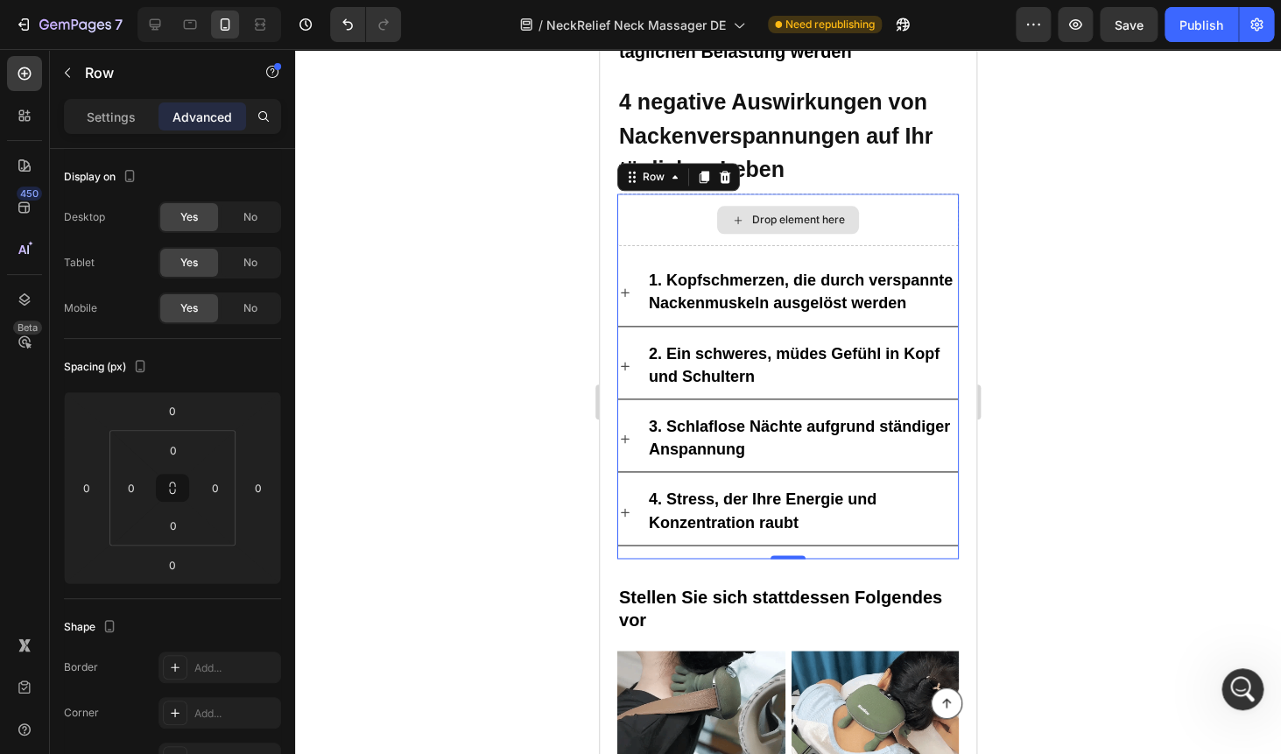
scroll to position [746, 0]
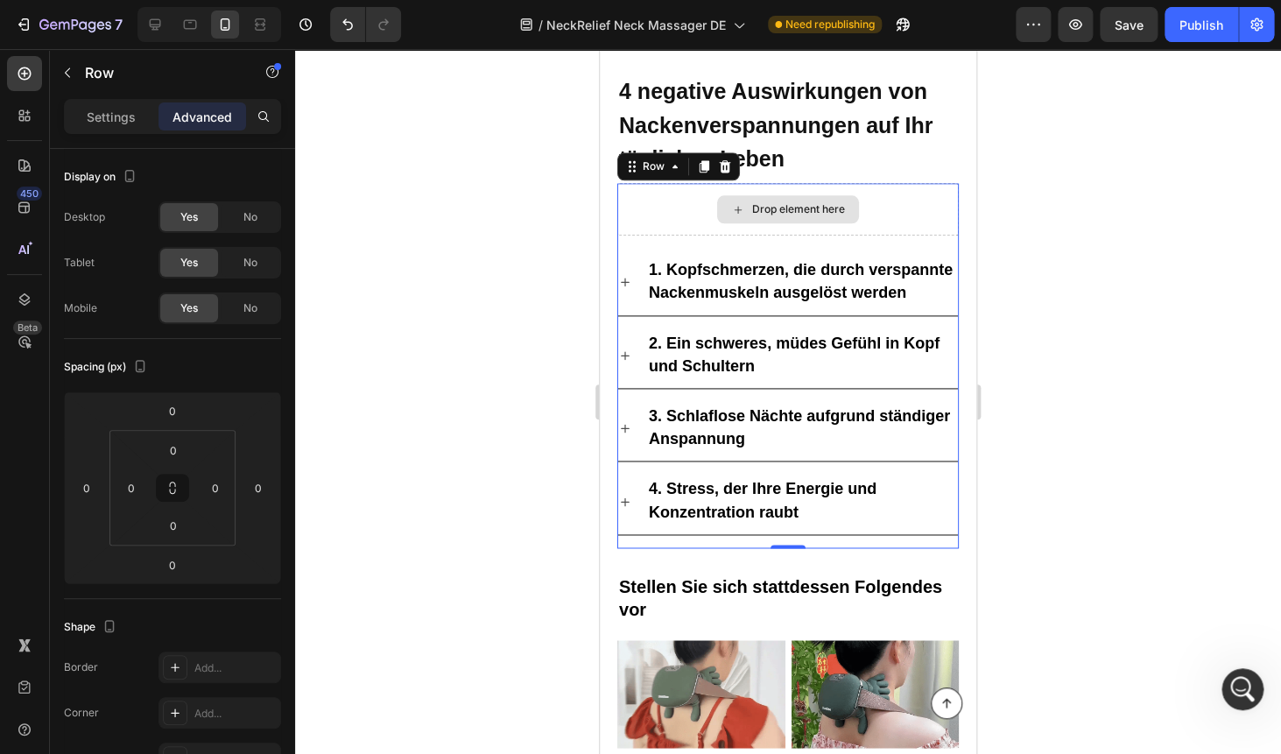
click at [653, 194] on div "Drop element here" at bounding box center [787, 209] width 341 height 53
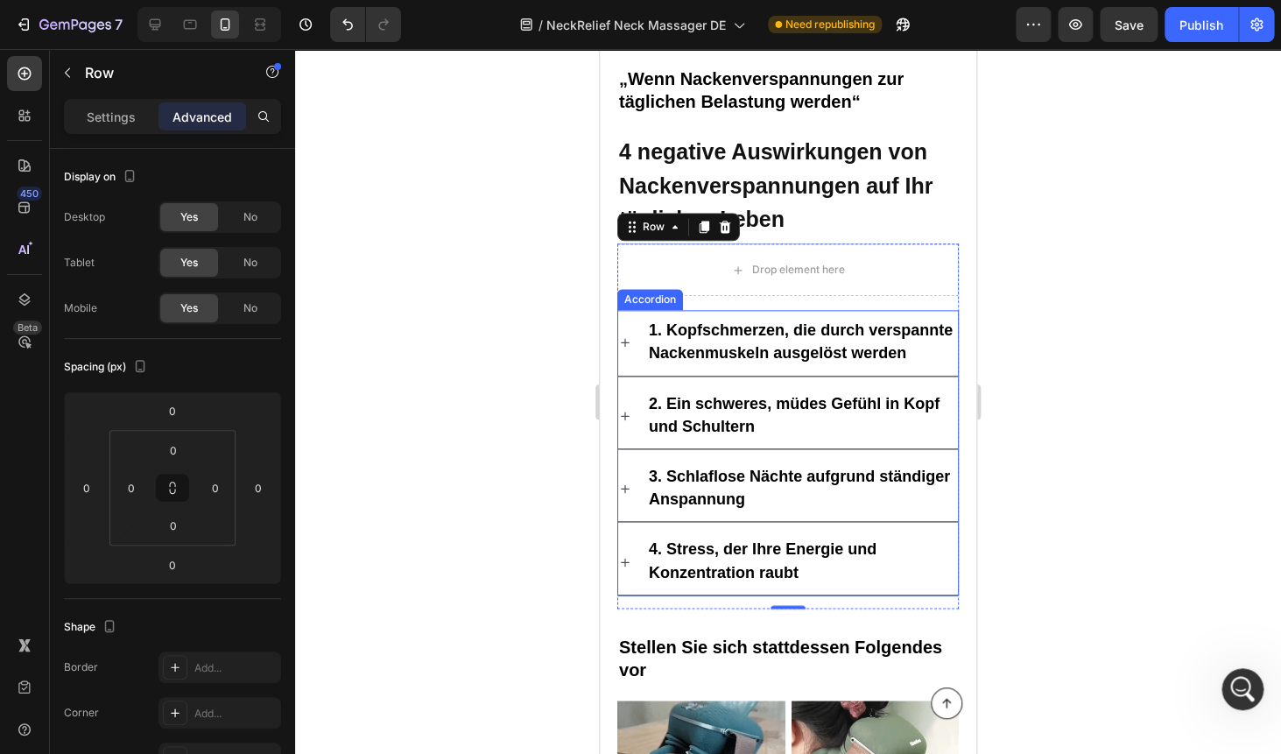
scroll to position [678, 0]
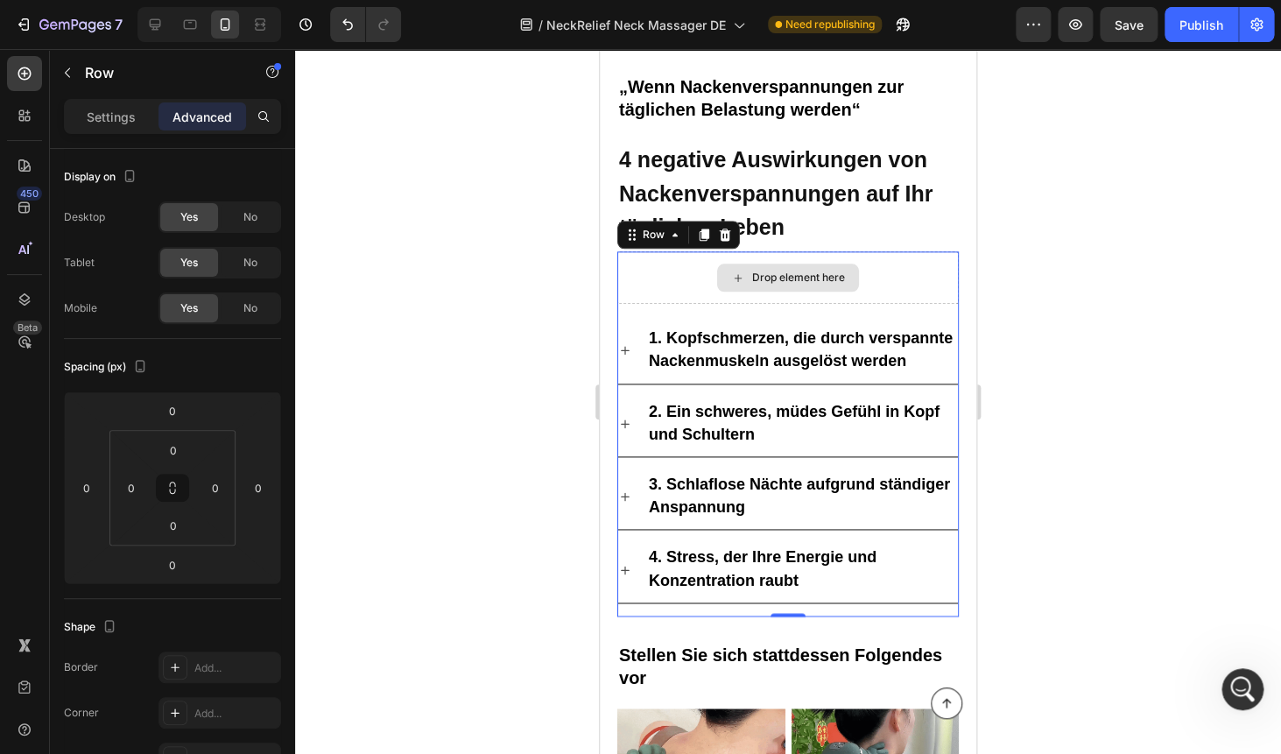
click at [671, 277] on div "Drop element here" at bounding box center [787, 277] width 341 height 53
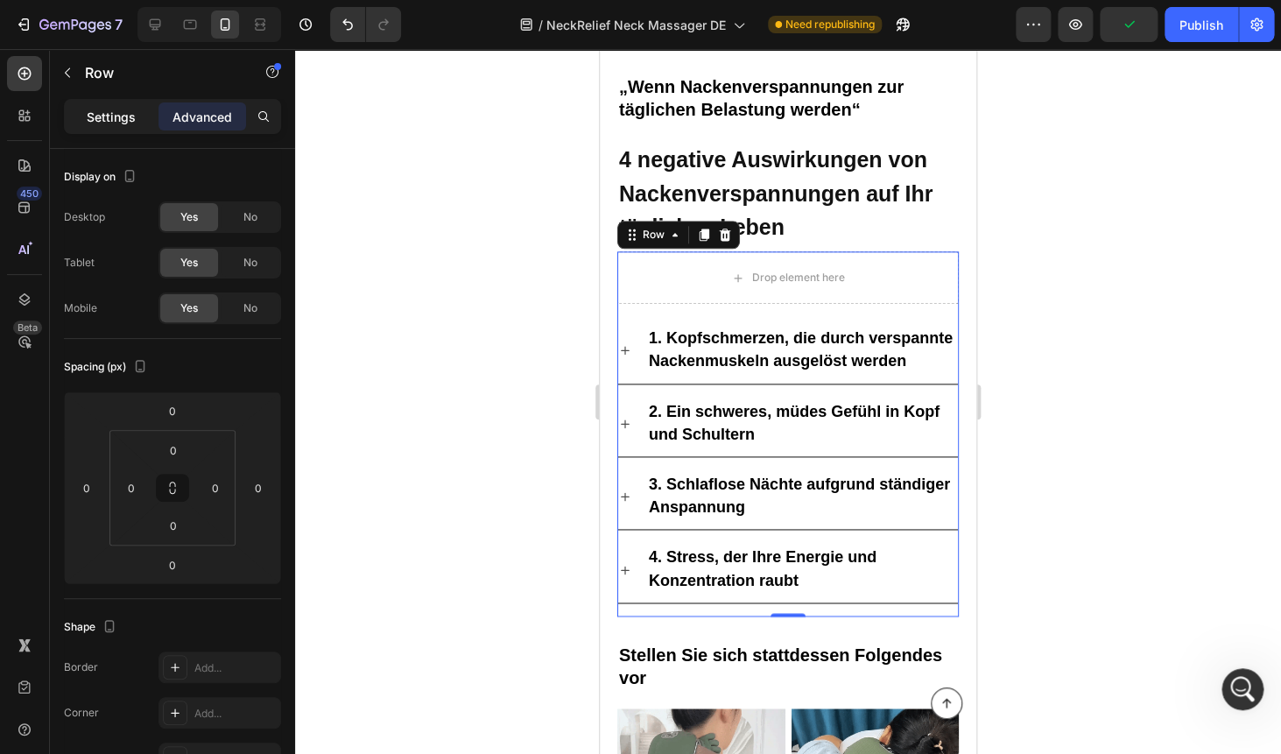
click at [109, 126] on div "Settings" at bounding box center [111, 116] width 88 height 28
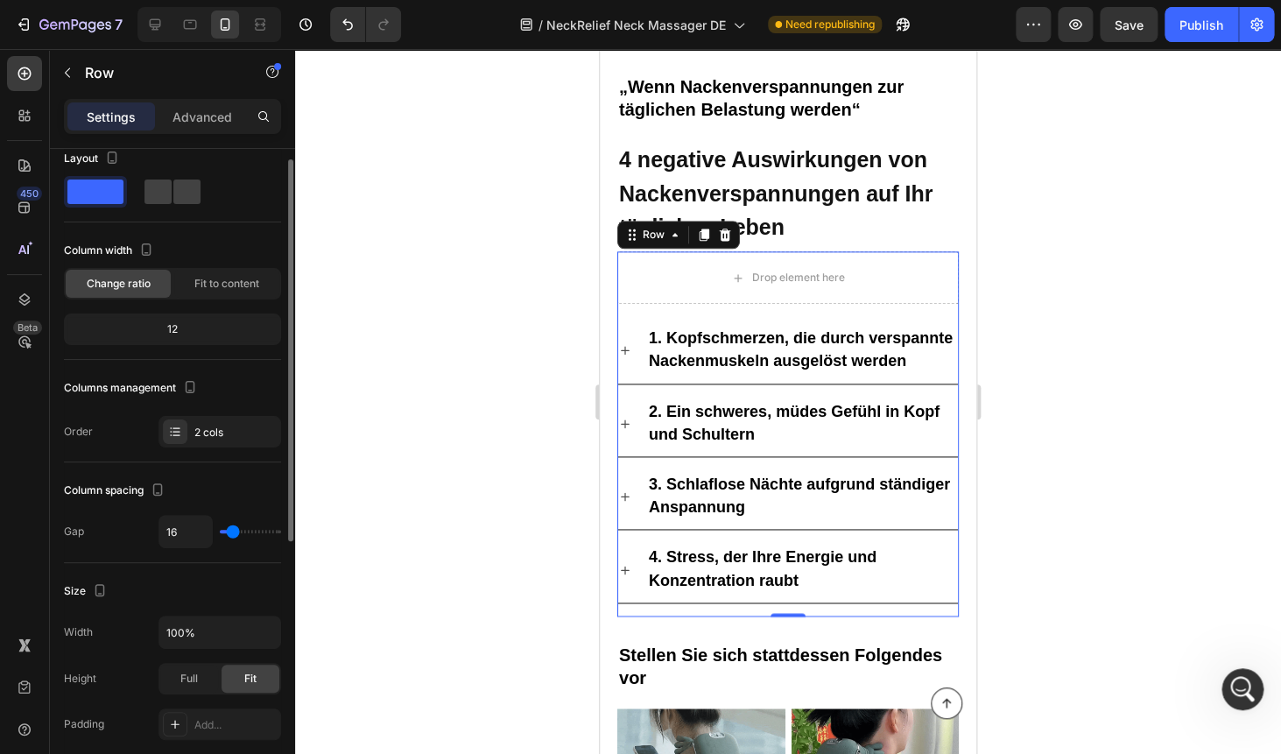
scroll to position [17, 0]
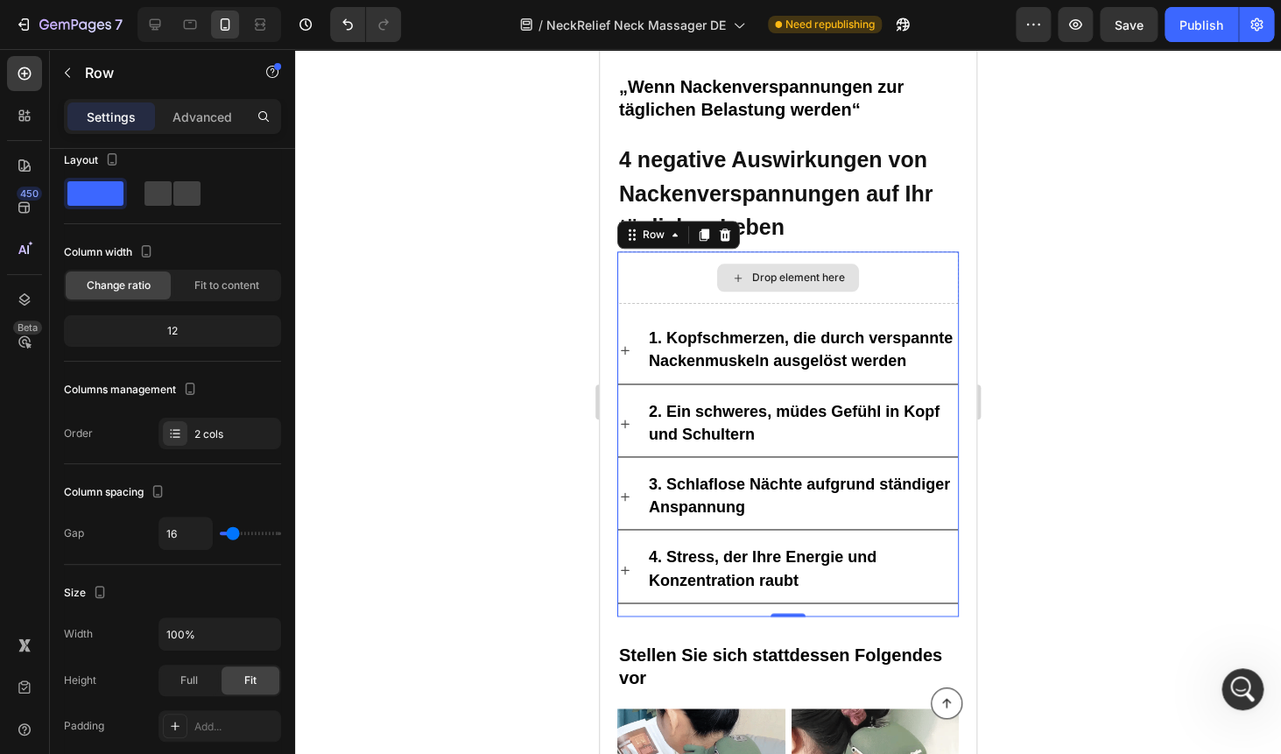
click at [751, 277] on div "Drop element here" at bounding box center [788, 277] width 142 height 28
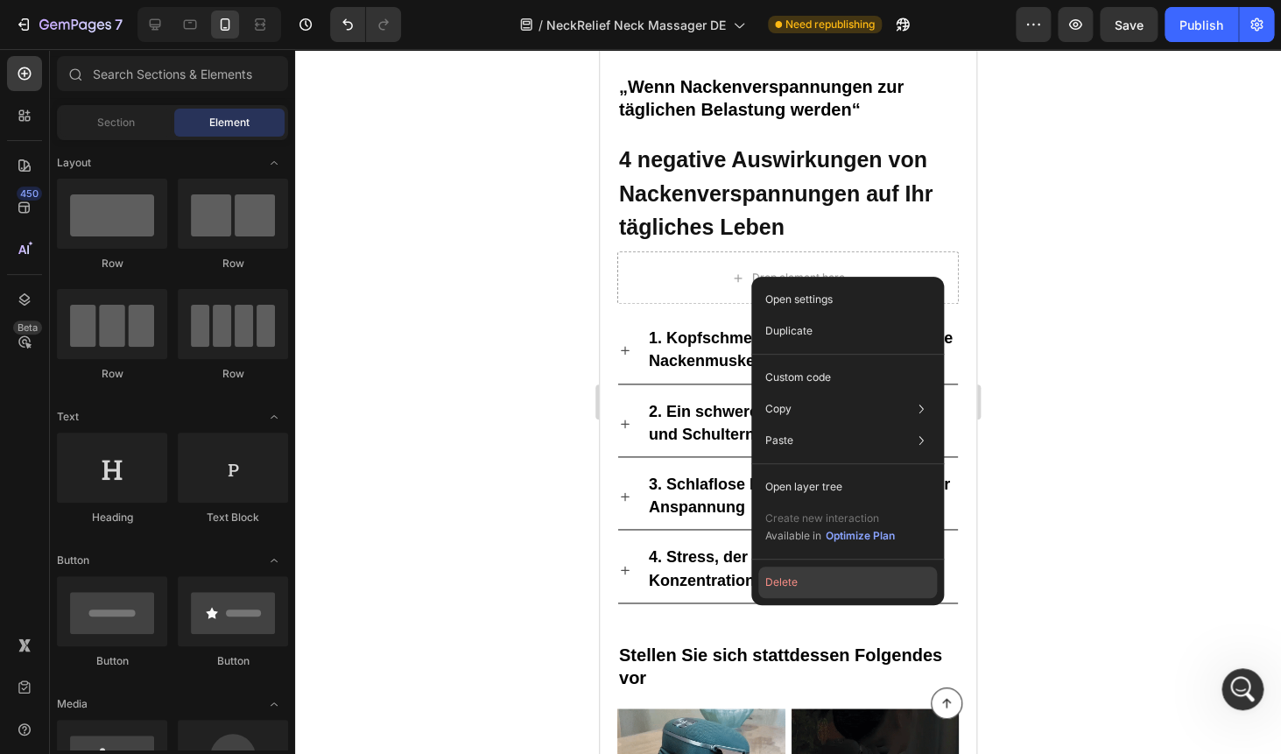
click at [789, 581] on button "Delete" at bounding box center [847, 582] width 179 height 32
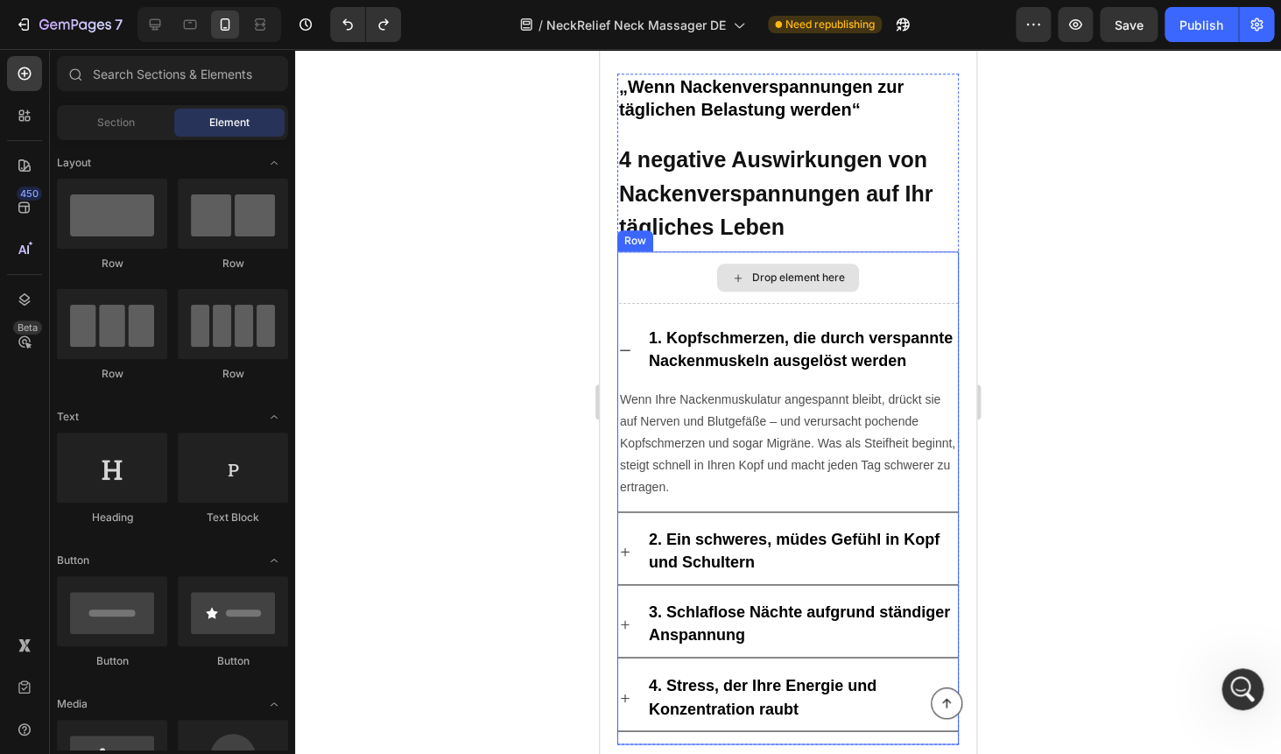
click at [678, 270] on div "Drop element here" at bounding box center [787, 277] width 341 height 53
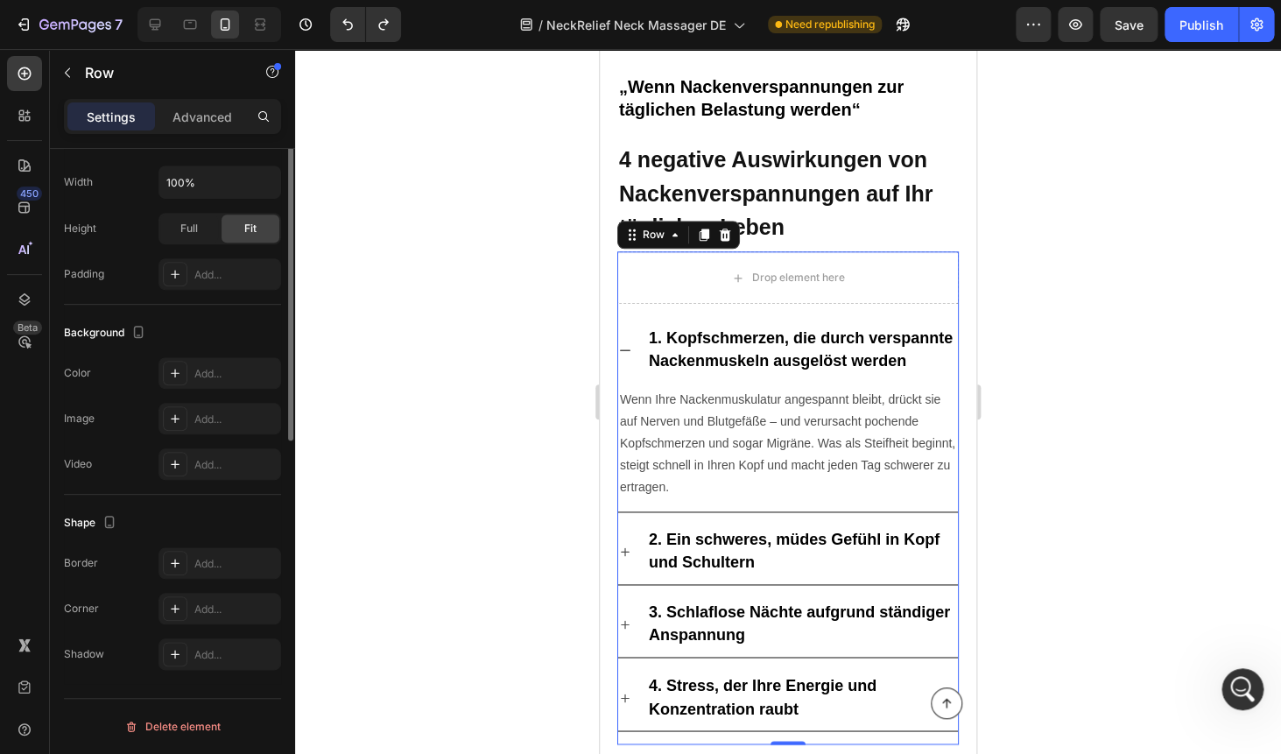
scroll to position [0, 0]
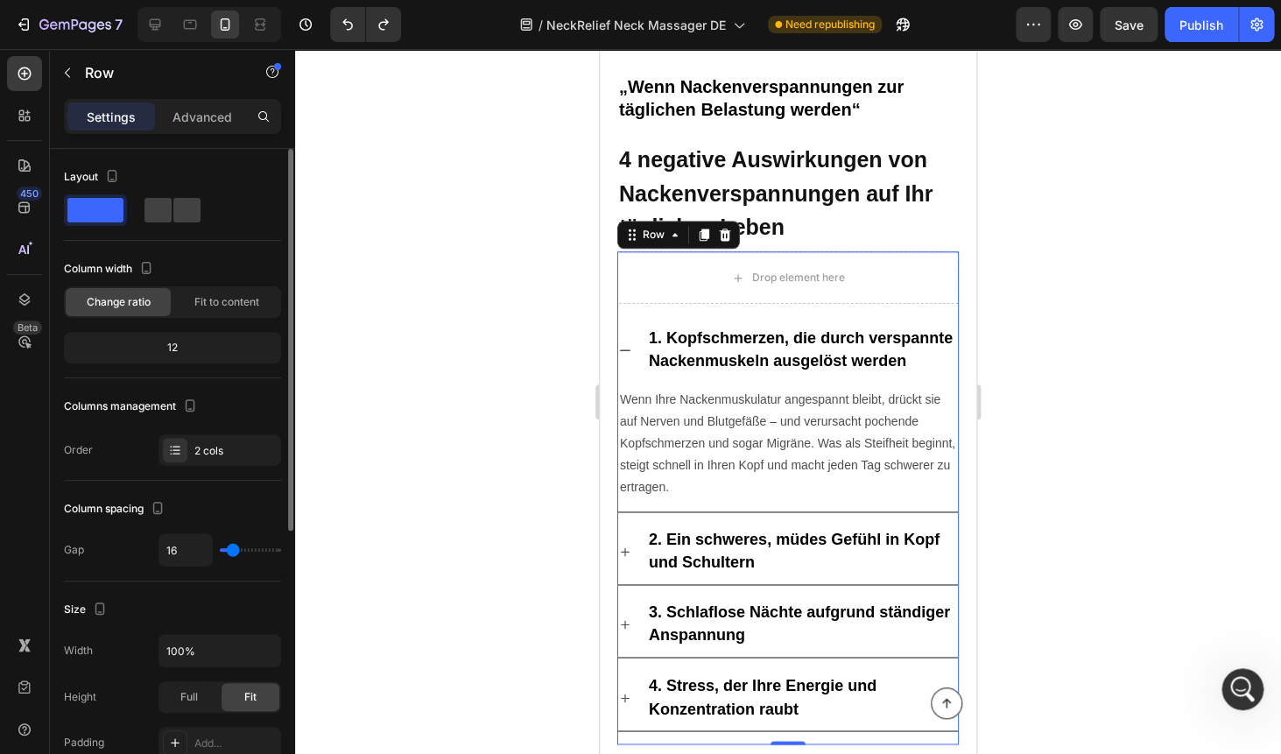
click at [1059, 256] on div at bounding box center [788, 401] width 986 height 705
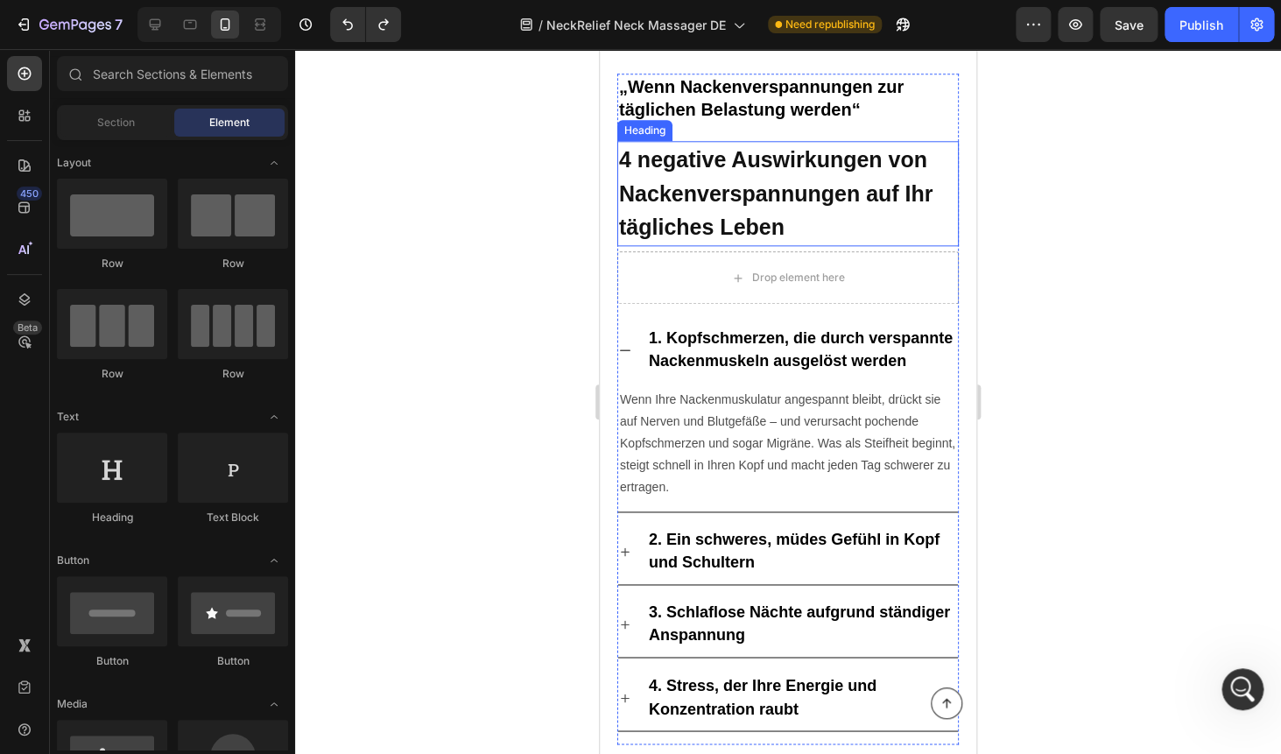
click at [808, 224] on p "⁠⁠⁠⁠⁠⁠⁠ 4 negative Auswirkungen von Nackenverspannungen auf Ihr tägliches Leben" at bounding box center [788, 194] width 338 height 102
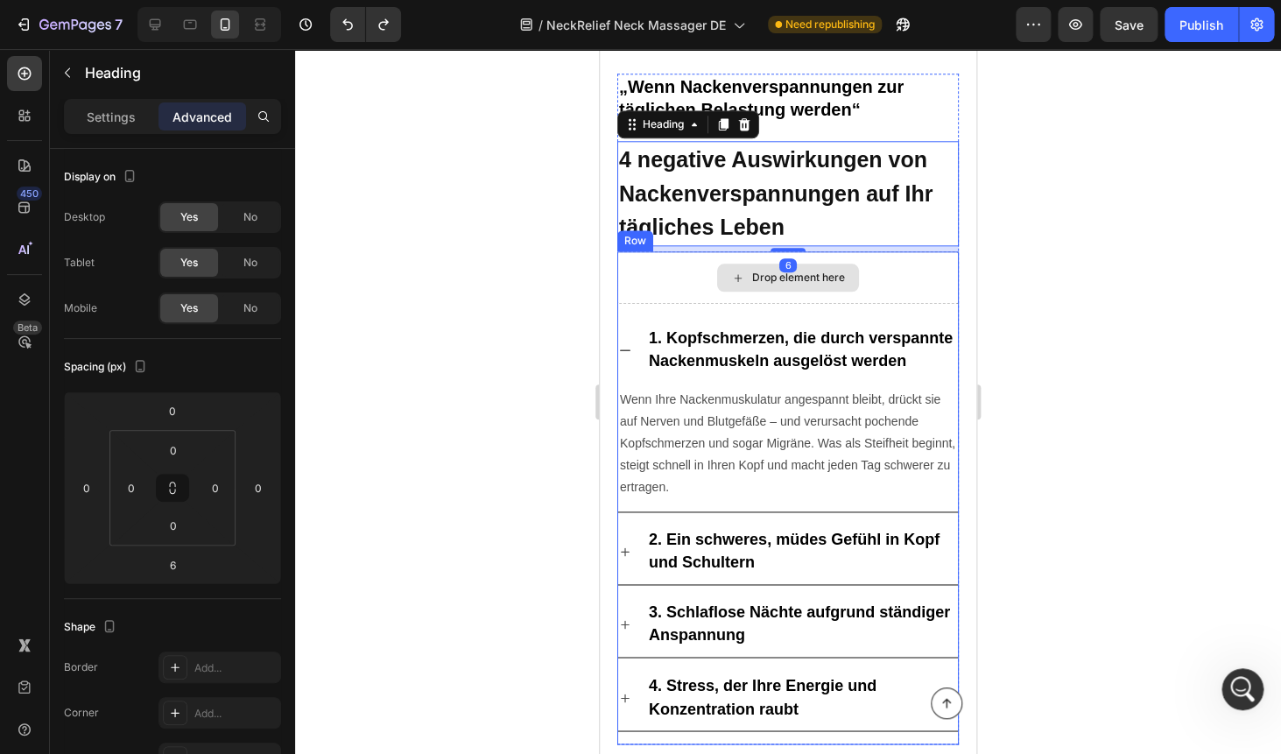
click at [891, 274] on div "Drop element here" at bounding box center [787, 277] width 341 height 53
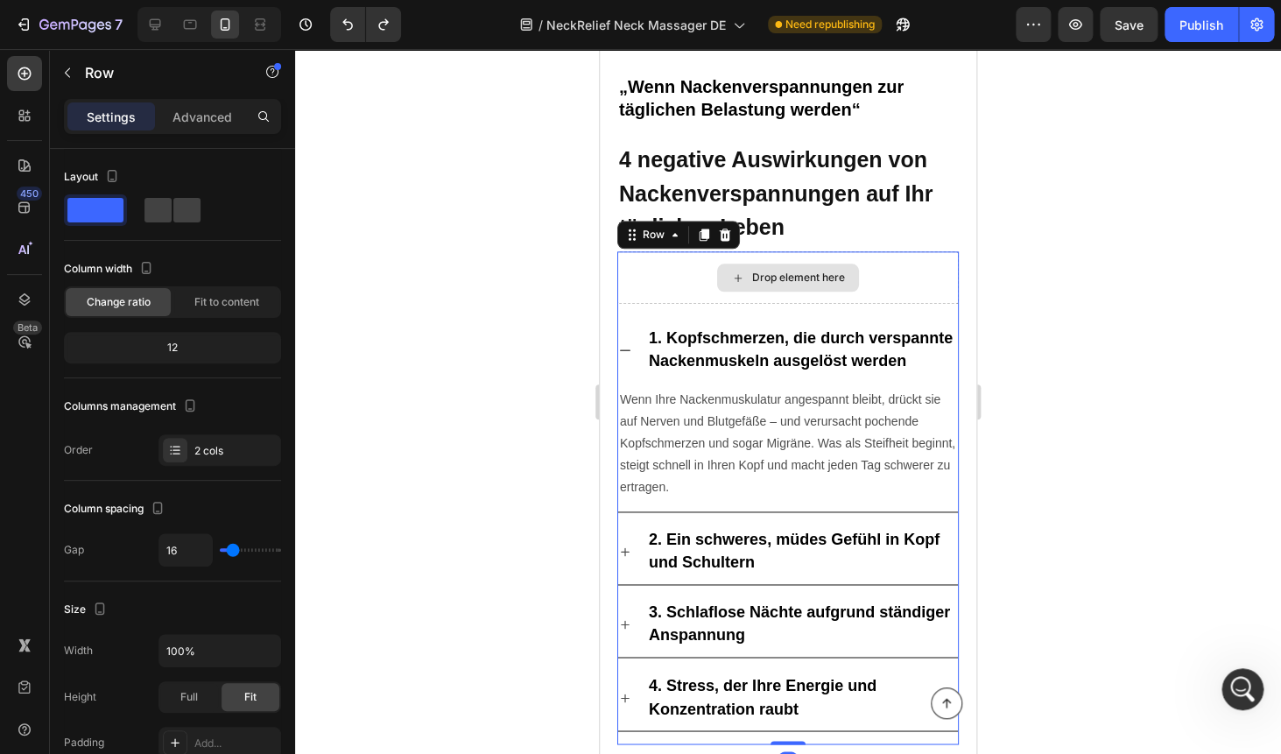
click at [685, 282] on div "Drop element here" at bounding box center [787, 277] width 341 height 53
click at [671, 329] on p "1. Kopfschmerzen, die durch verspannte Nackenmuskeln ausgelöst werden" at bounding box center [802, 350] width 306 height 46
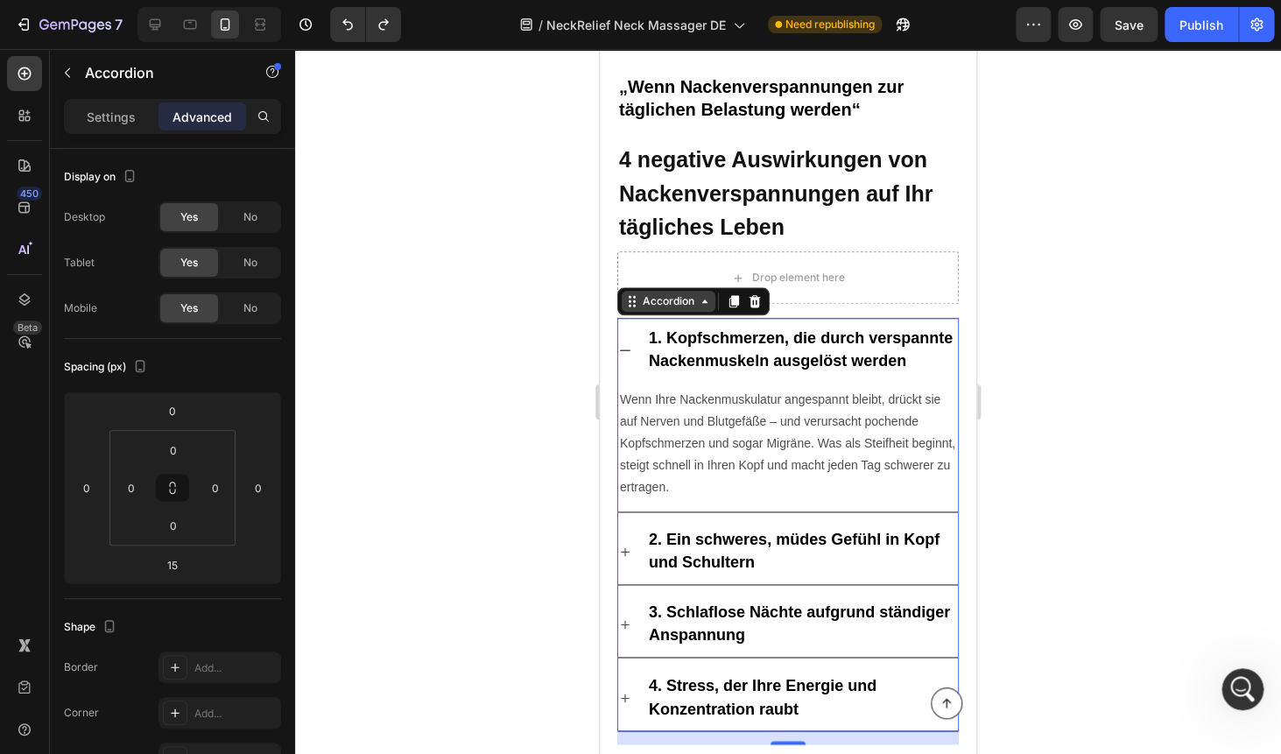
click at [634, 304] on icon at bounding box center [632, 301] width 14 height 14
click at [672, 391] on div "Text Block" at bounding box center [651, 397] width 67 height 21
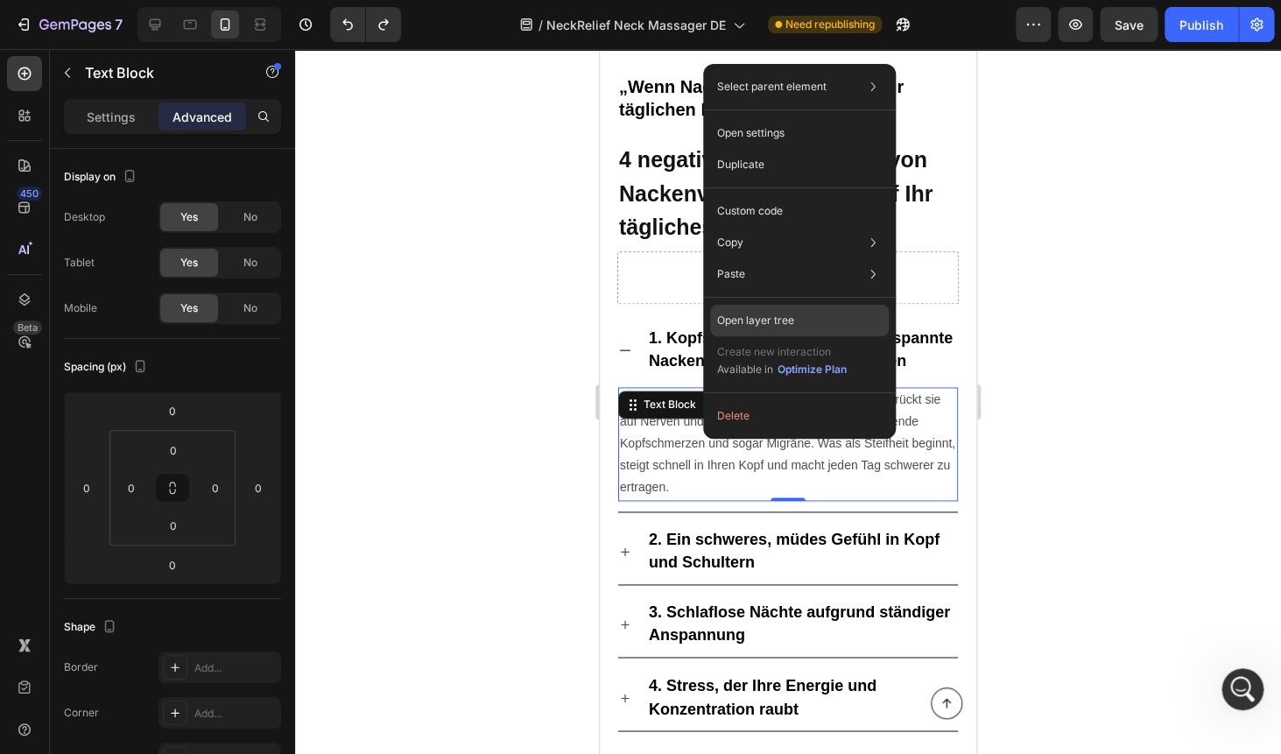
click at [801, 311] on div "Open layer tree" at bounding box center [799, 321] width 179 height 32
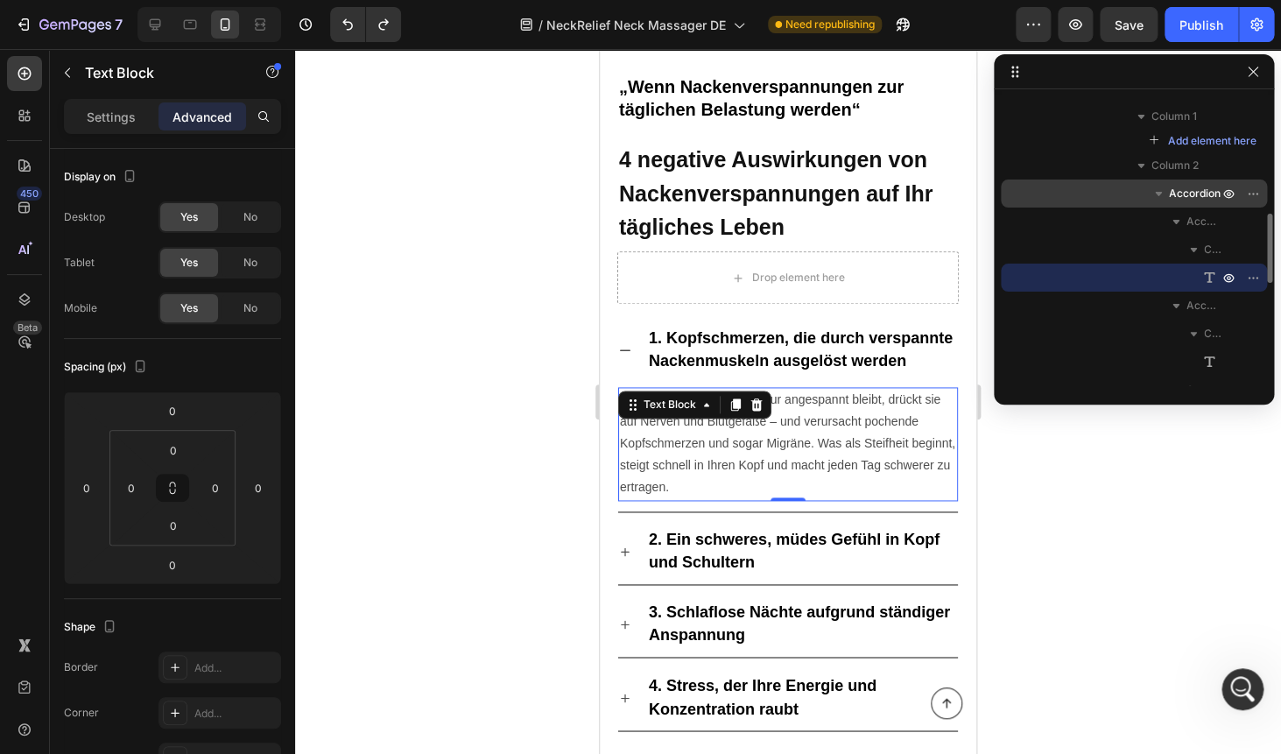
scroll to position [446, 0]
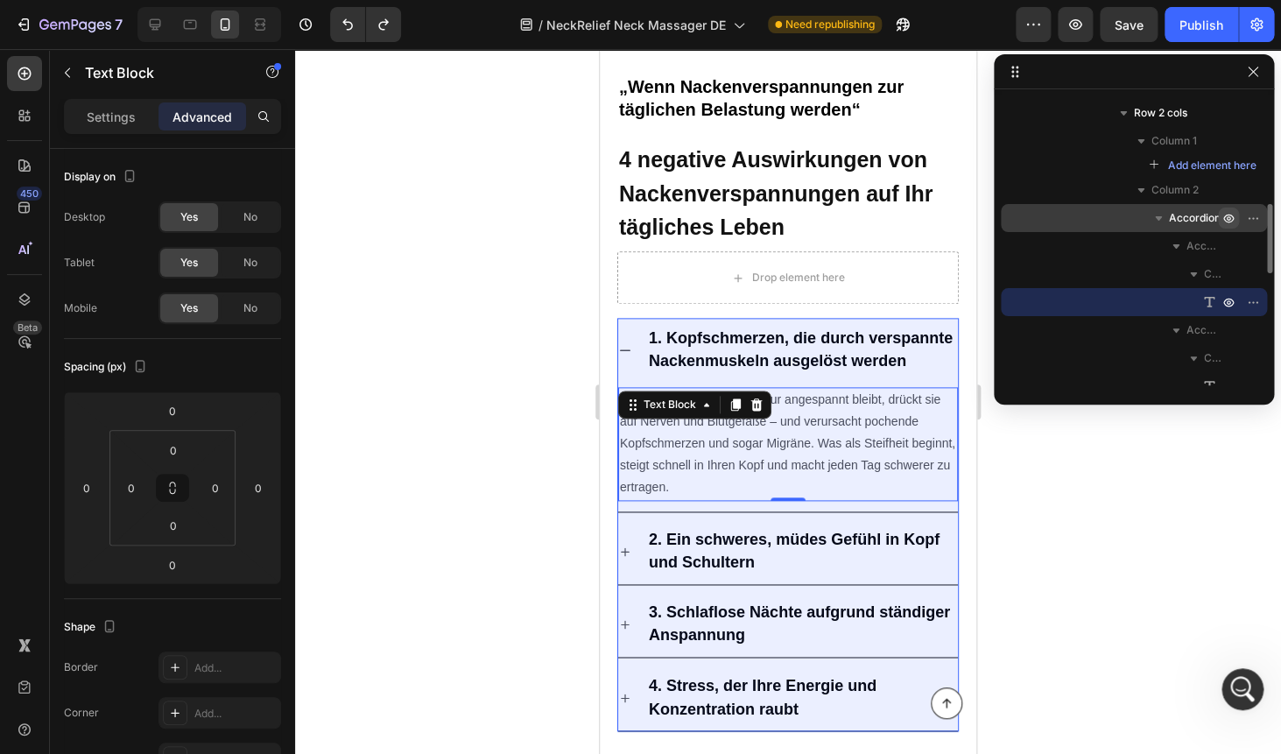
click at [1227, 216] on icon "button" at bounding box center [1228, 218] width 14 height 14
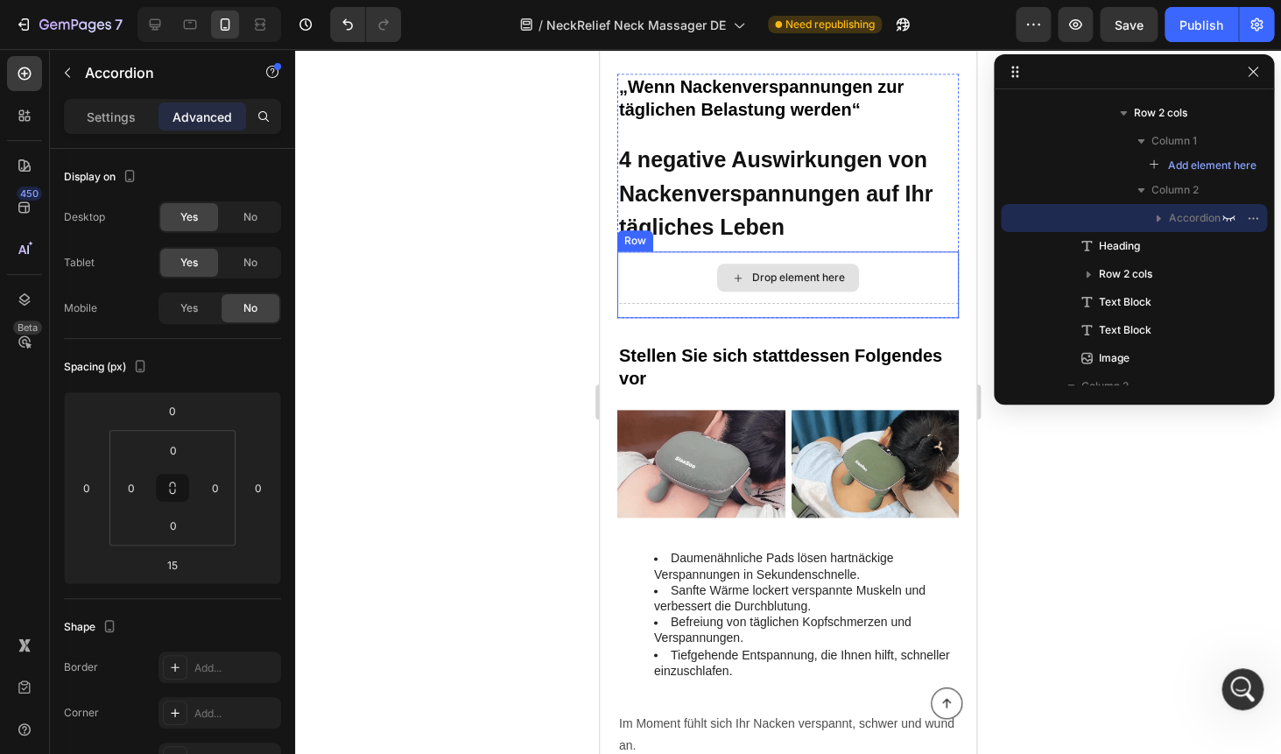
click at [671, 281] on div "Drop element here" at bounding box center [787, 277] width 341 height 53
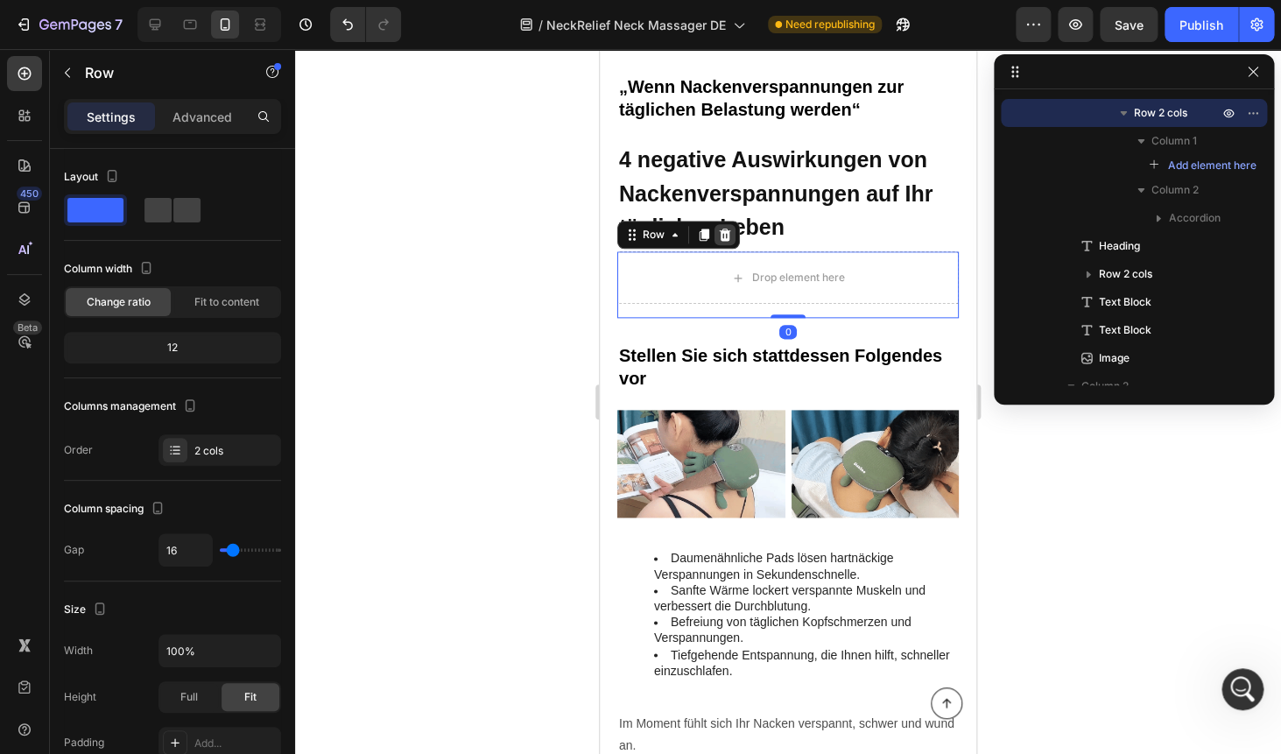
click at [724, 237] on icon at bounding box center [725, 234] width 11 height 12
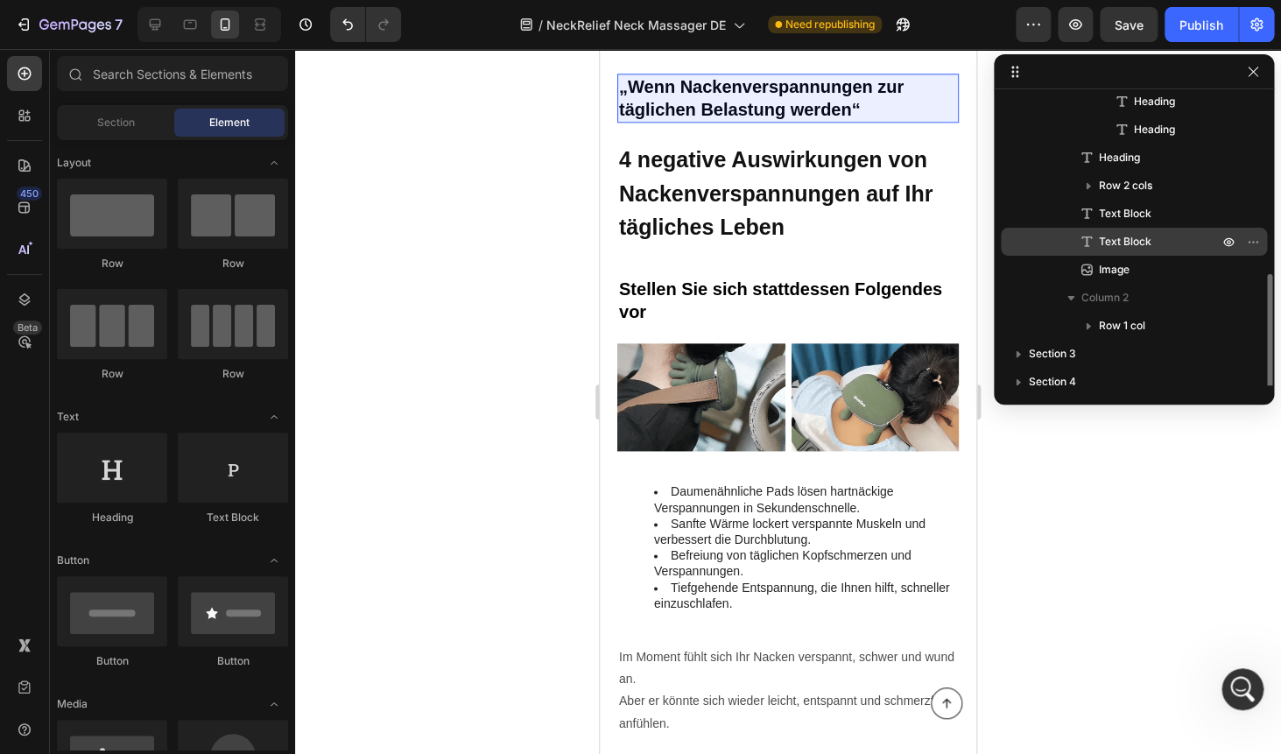
scroll to position [414, 0]
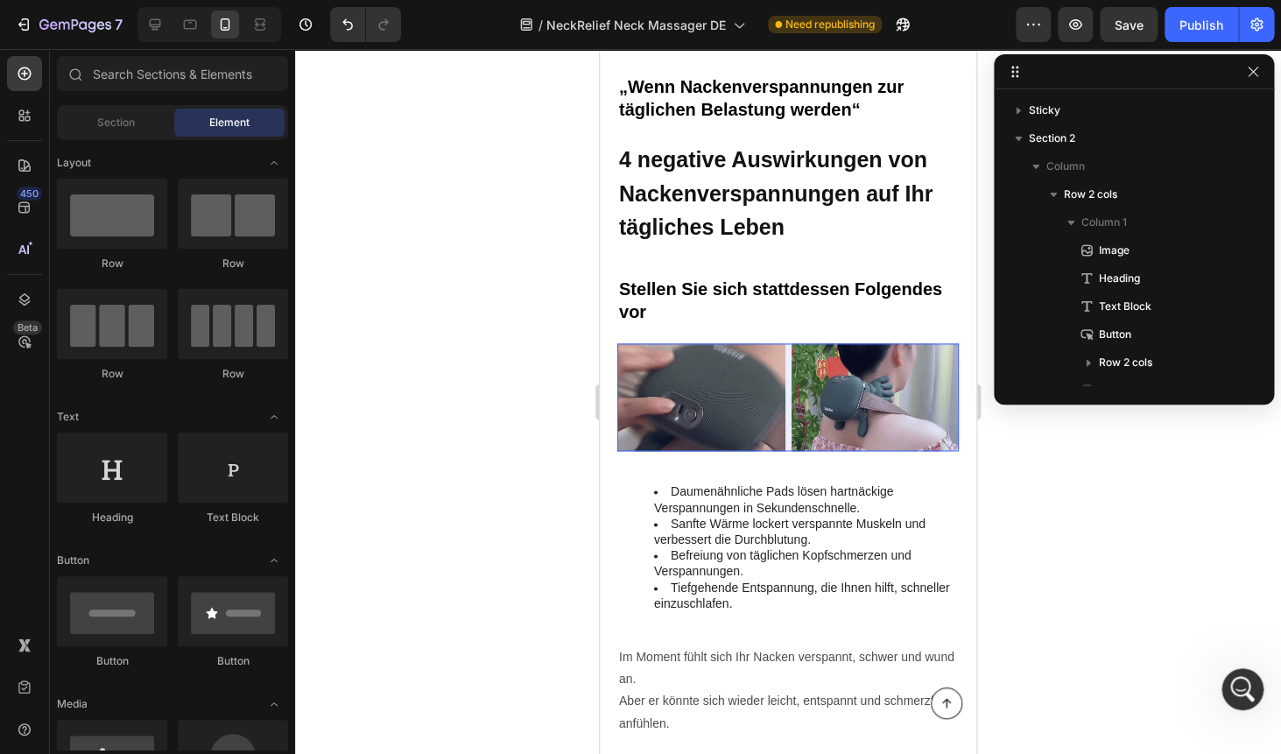
scroll to position [414, 0]
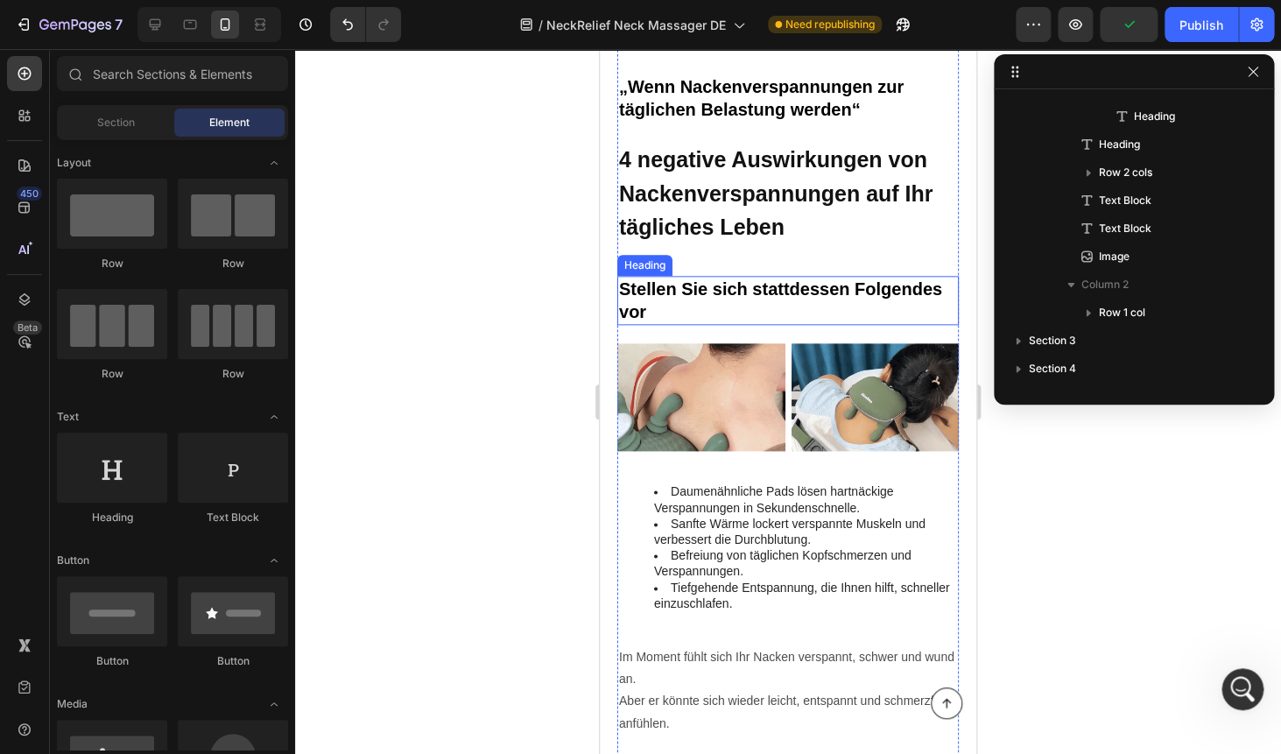
click at [797, 316] on p "⁠⁠⁠⁠⁠⁠⁠ Stellen Sie sich stattdessen Folgendes vor" at bounding box center [788, 300] width 338 height 46
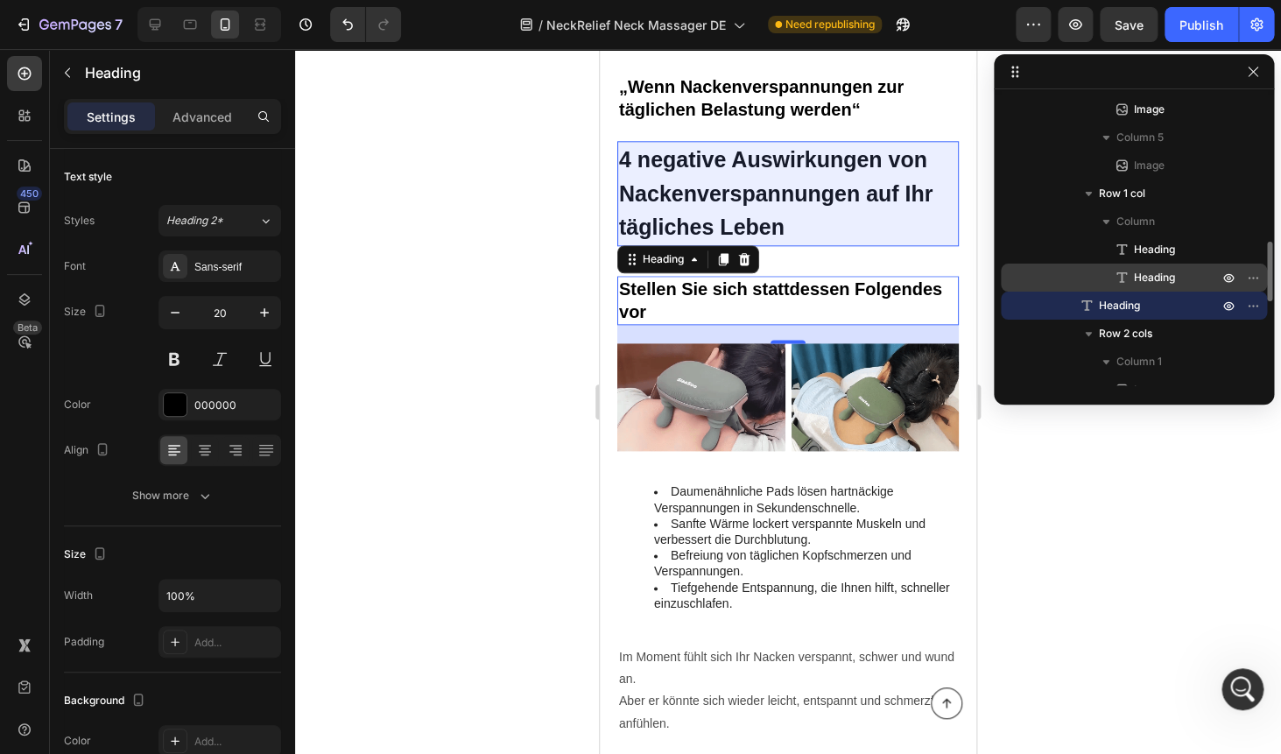
scroll to position [643, 0]
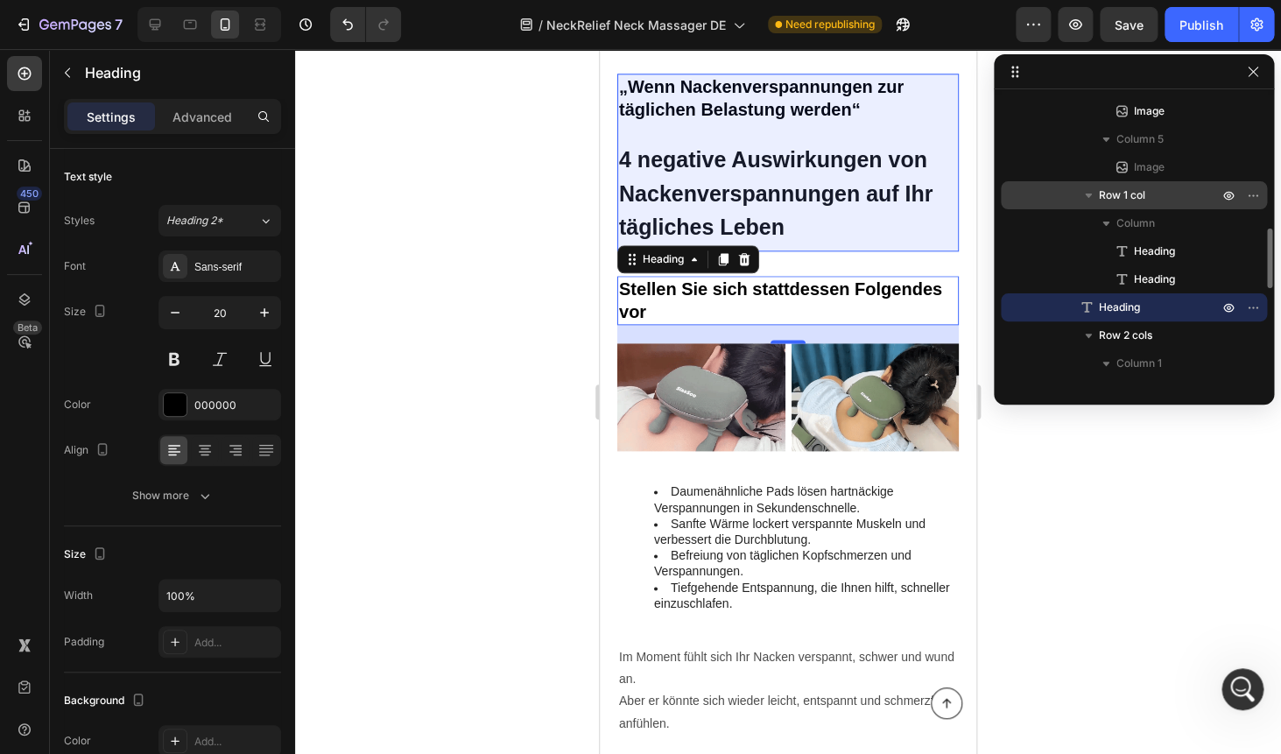
click at [1090, 197] on icon "button" at bounding box center [1088, 195] width 7 height 4
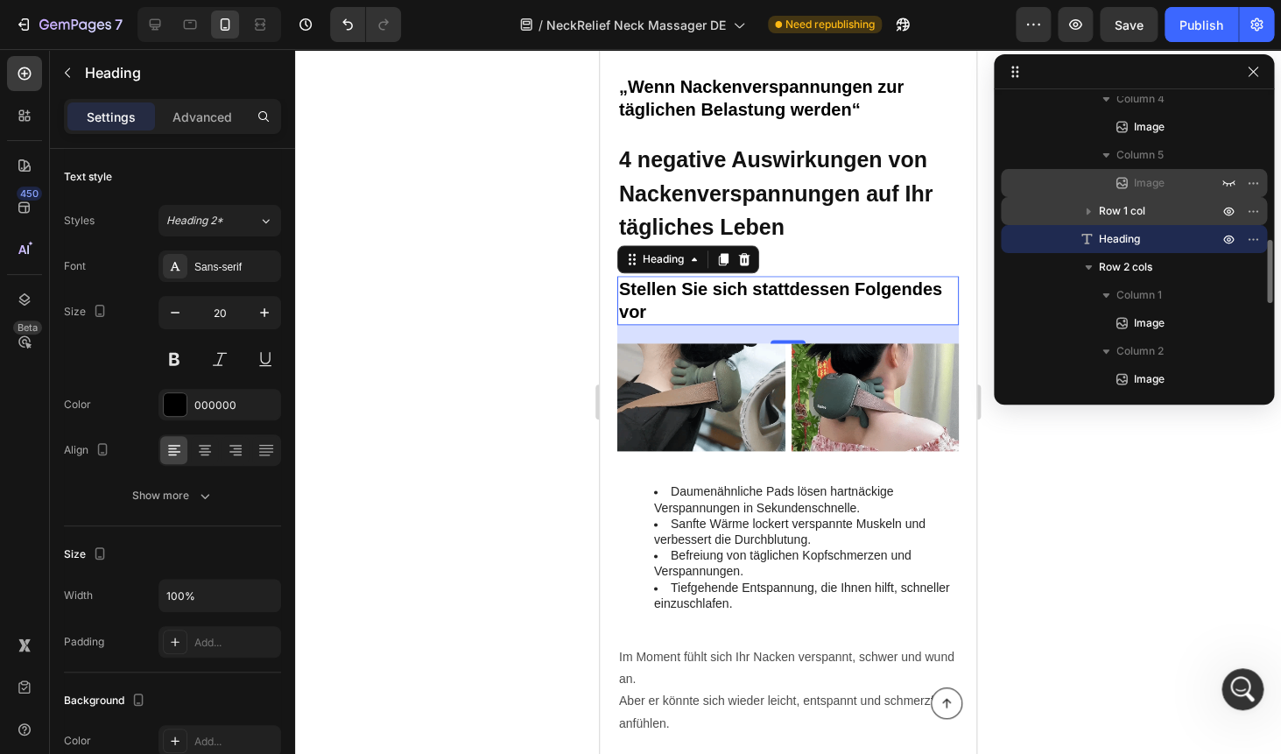
scroll to position [633, 0]
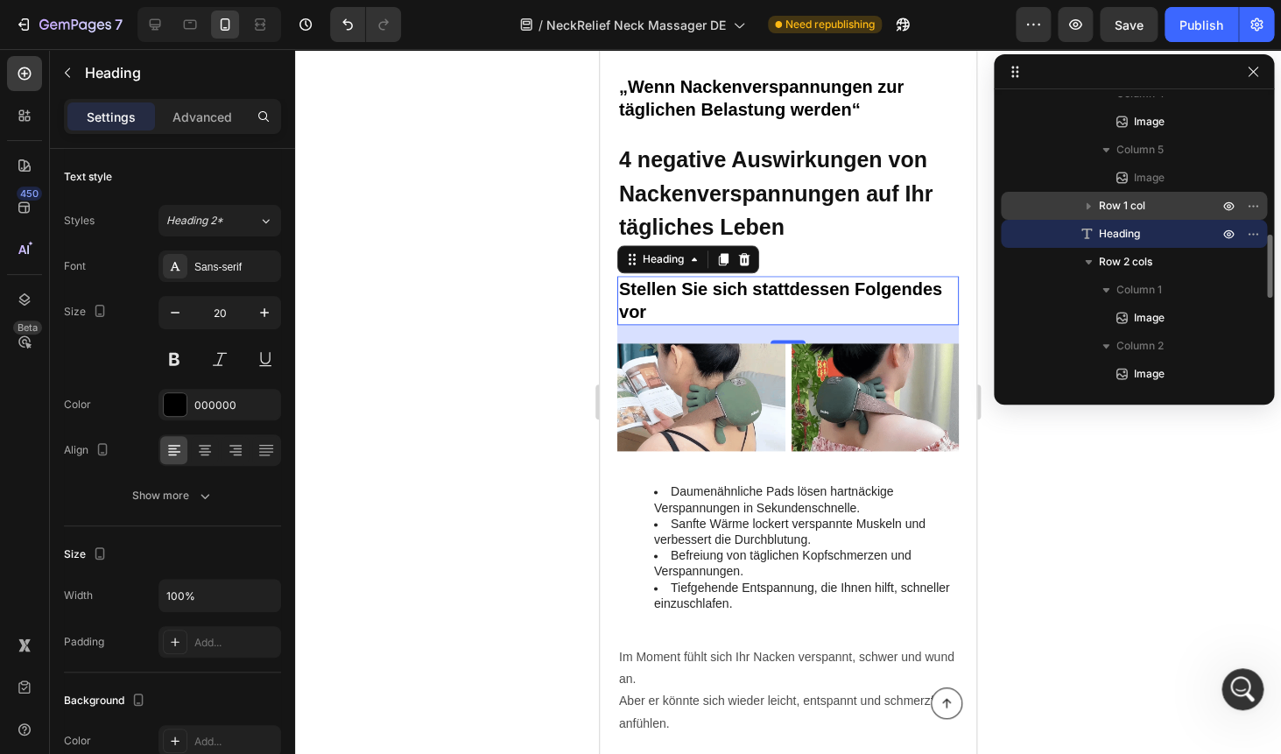
click at [1146, 235] on p "Heading" at bounding box center [1139, 234] width 123 height 18
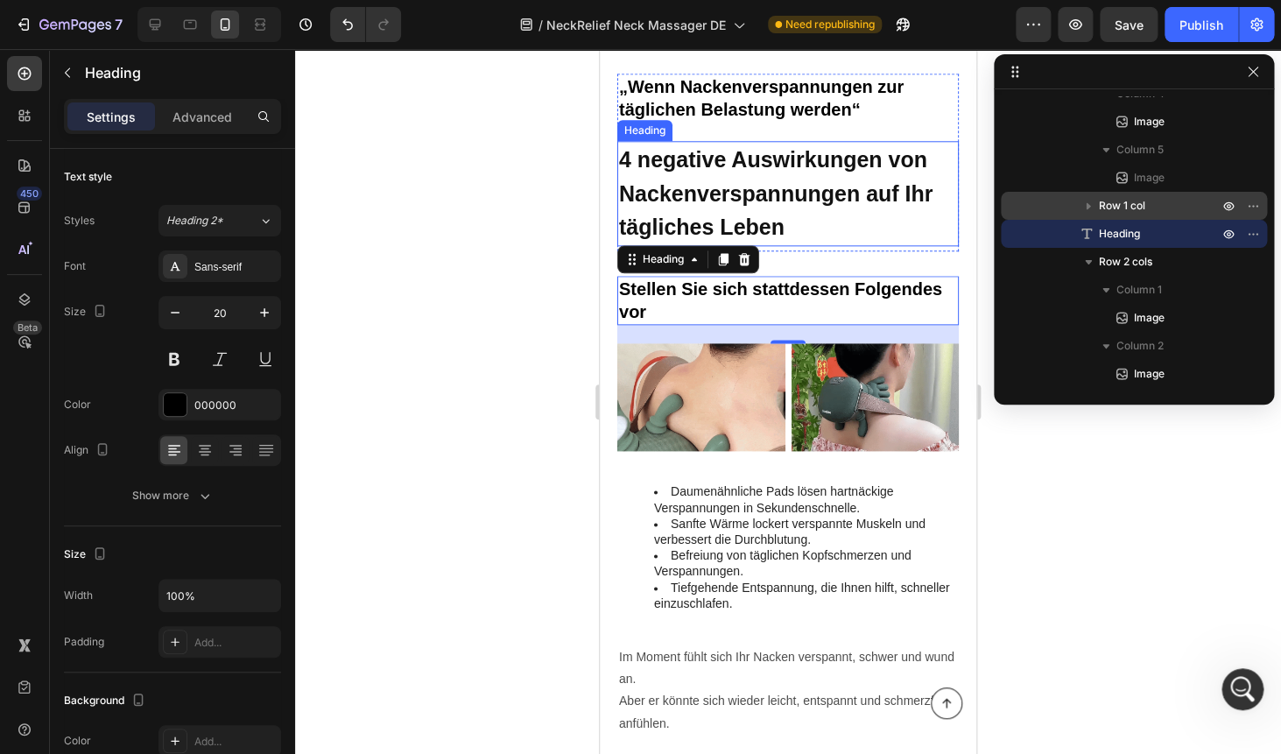
click at [838, 171] on strong "4 negative Auswirkungen von Nackenverspannungen auf Ihr tägliches Leben" at bounding box center [775, 193] width 313 height 92
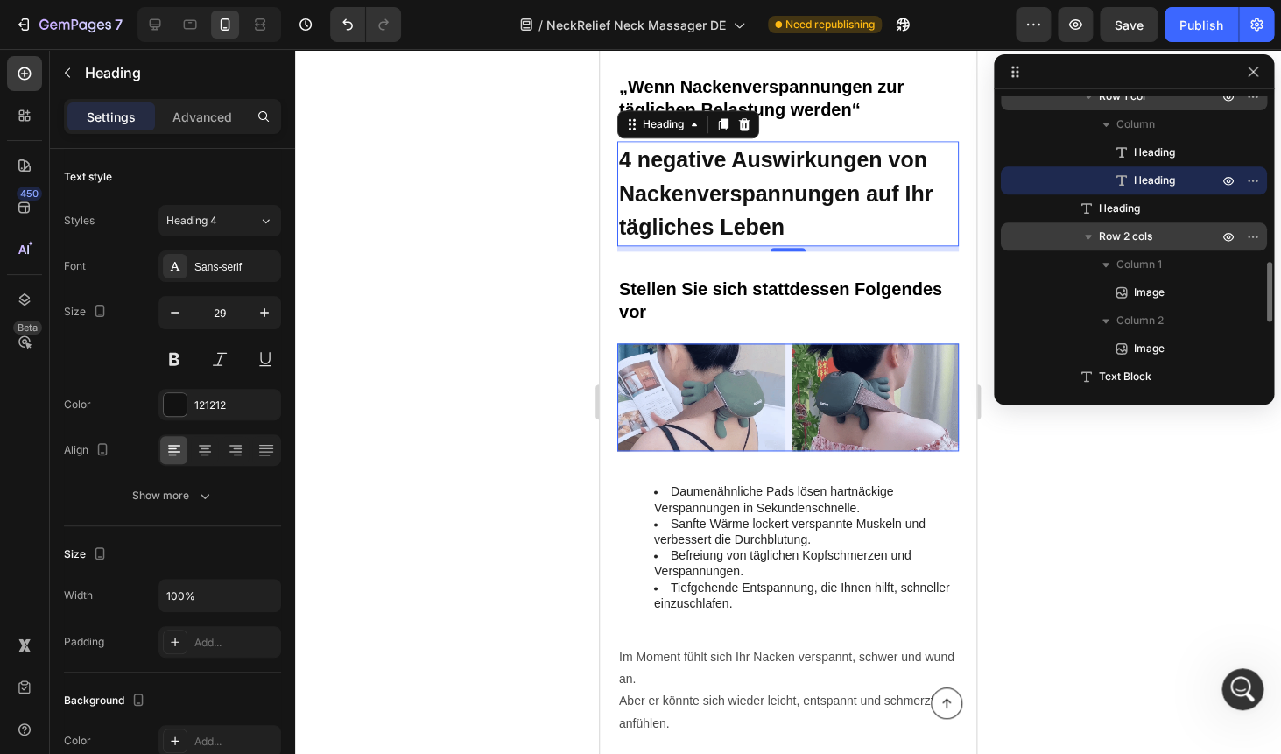
scroll to position [771, 0]
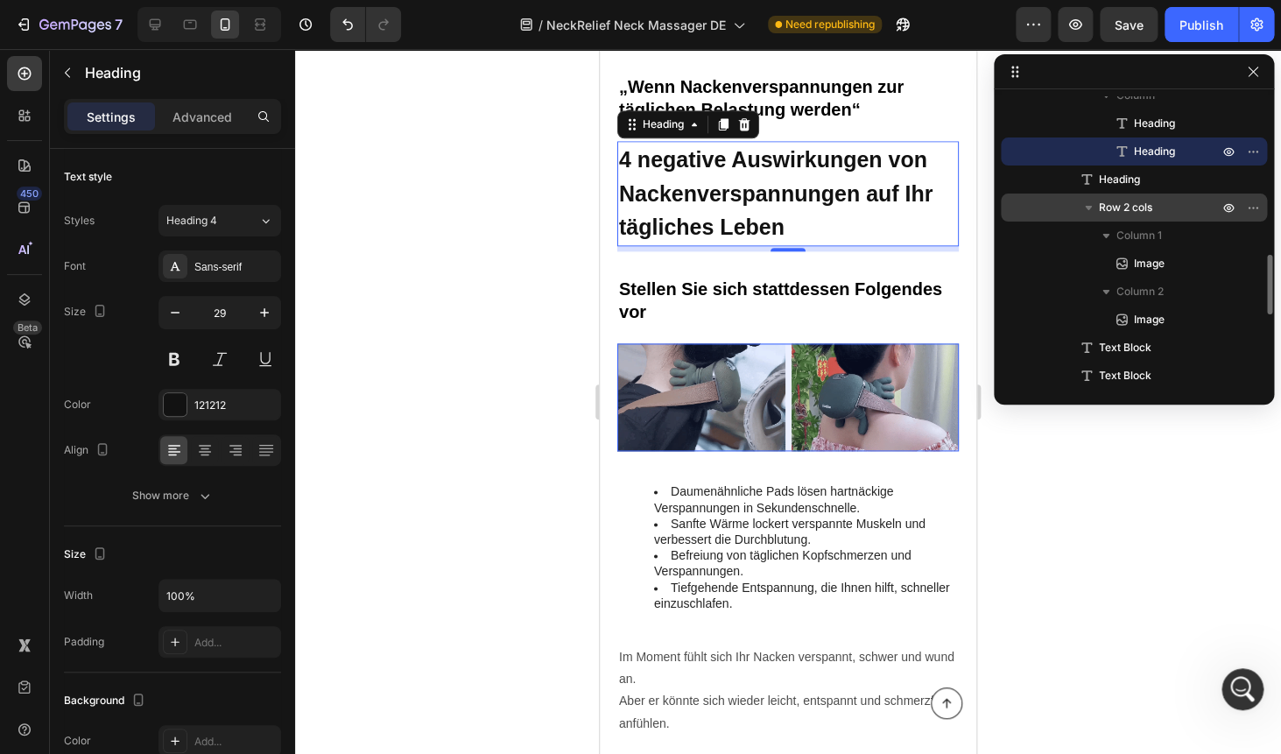
click at [1089, 212] on icon "button" at bounding box center [1088, 208] width 18 height 18
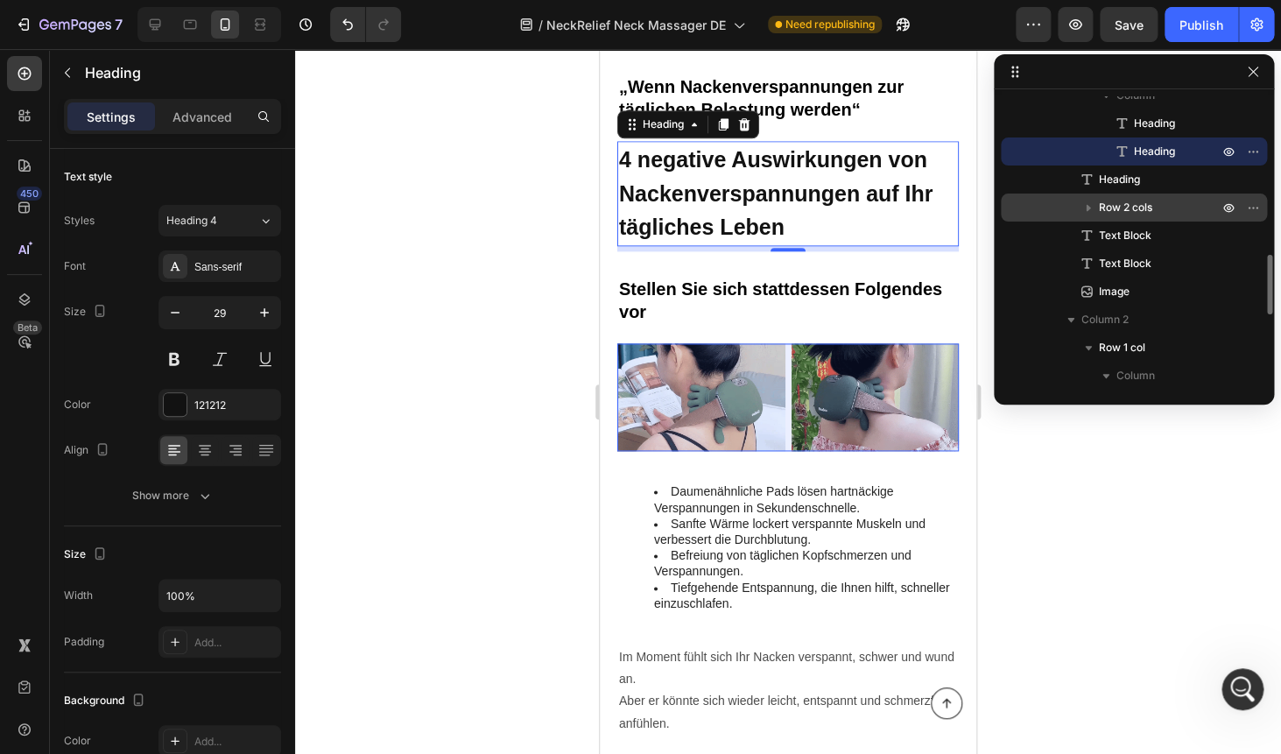
click at [1089, 212] on icon "button" at bounding box center [1088, 208] width 18 height 18
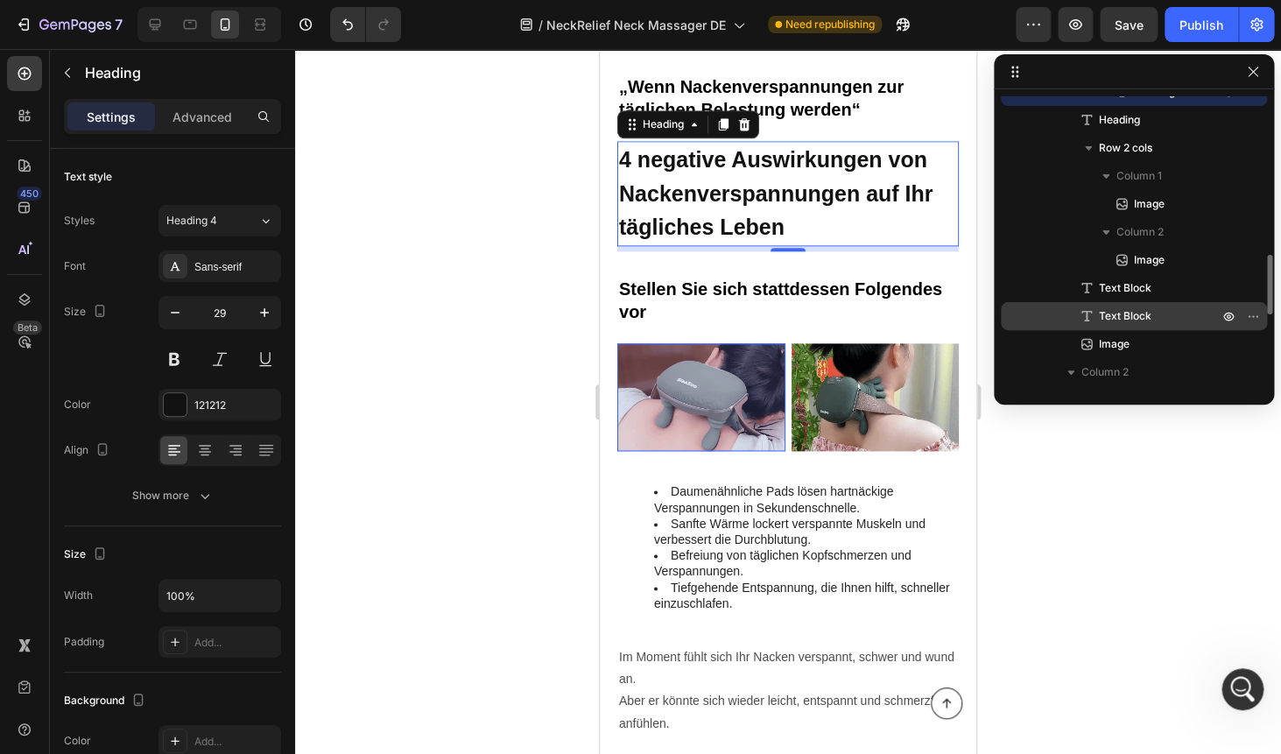
scroll to position [838, 0]
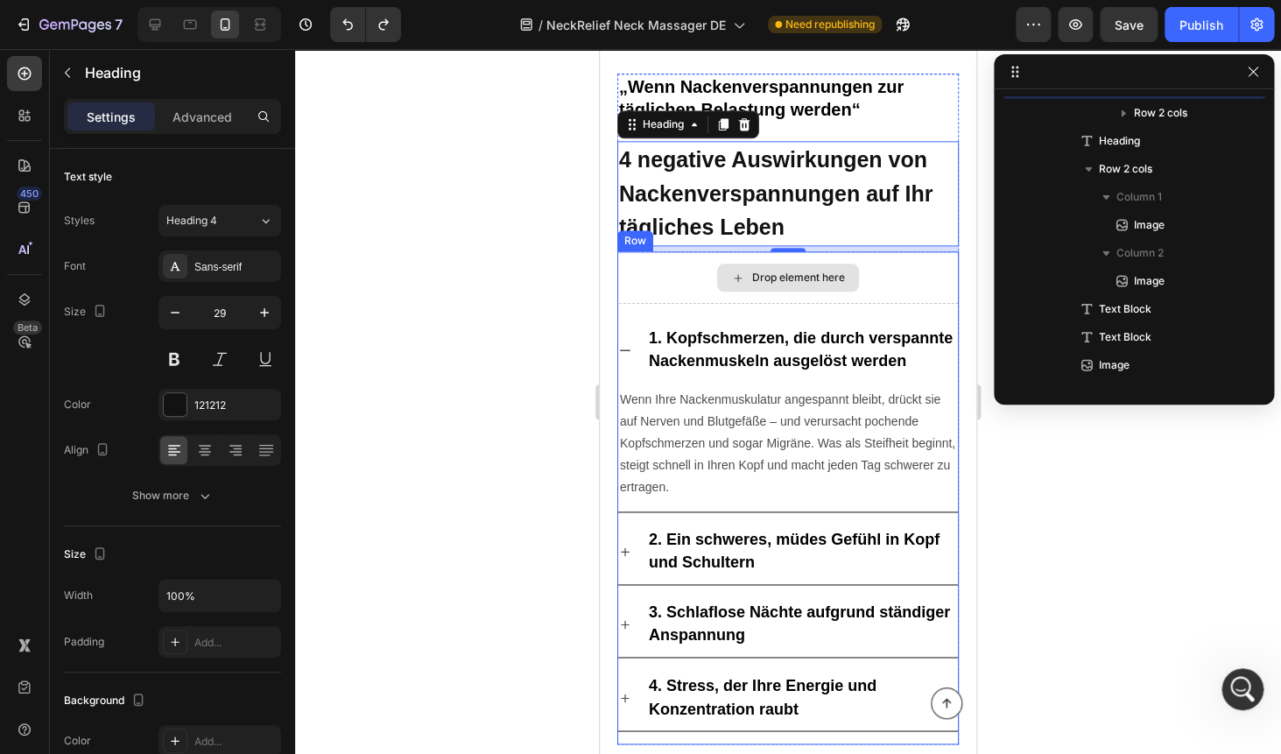
click at [678, 281] on div "Drop element here" at bounding box center [787, 277] width 341 height 53
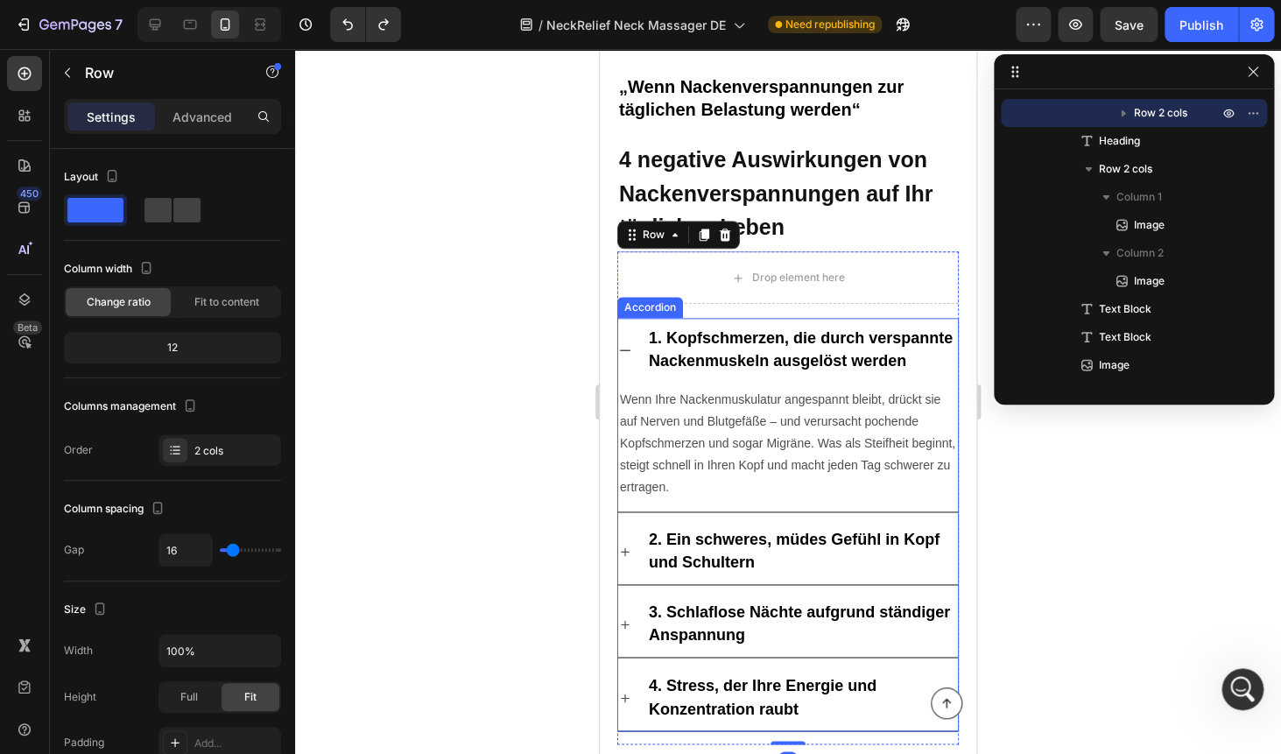
click at [681, 357] on strong "1. Kopfschmerzen, die durch verspannte Nackenmuskeln ausgelöst werden" at bounding box center [801, 349] width 304 height 40
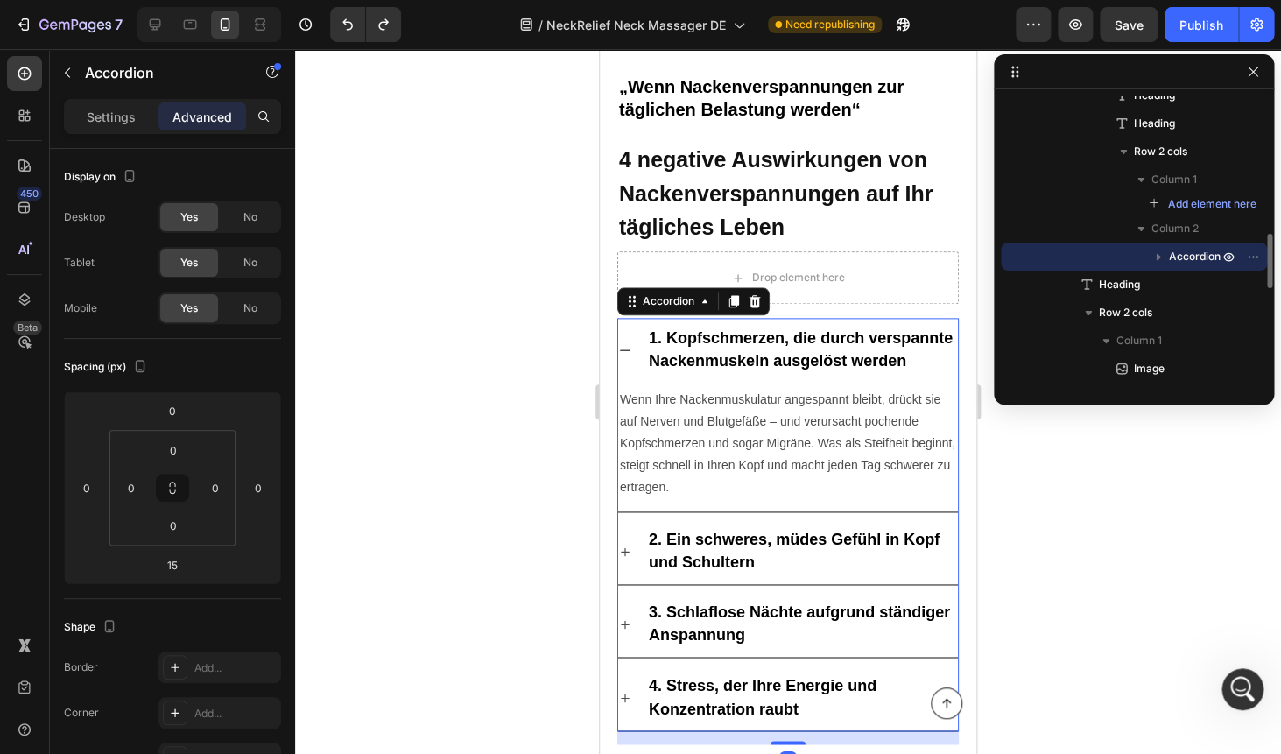
scroll to position [787, 0]
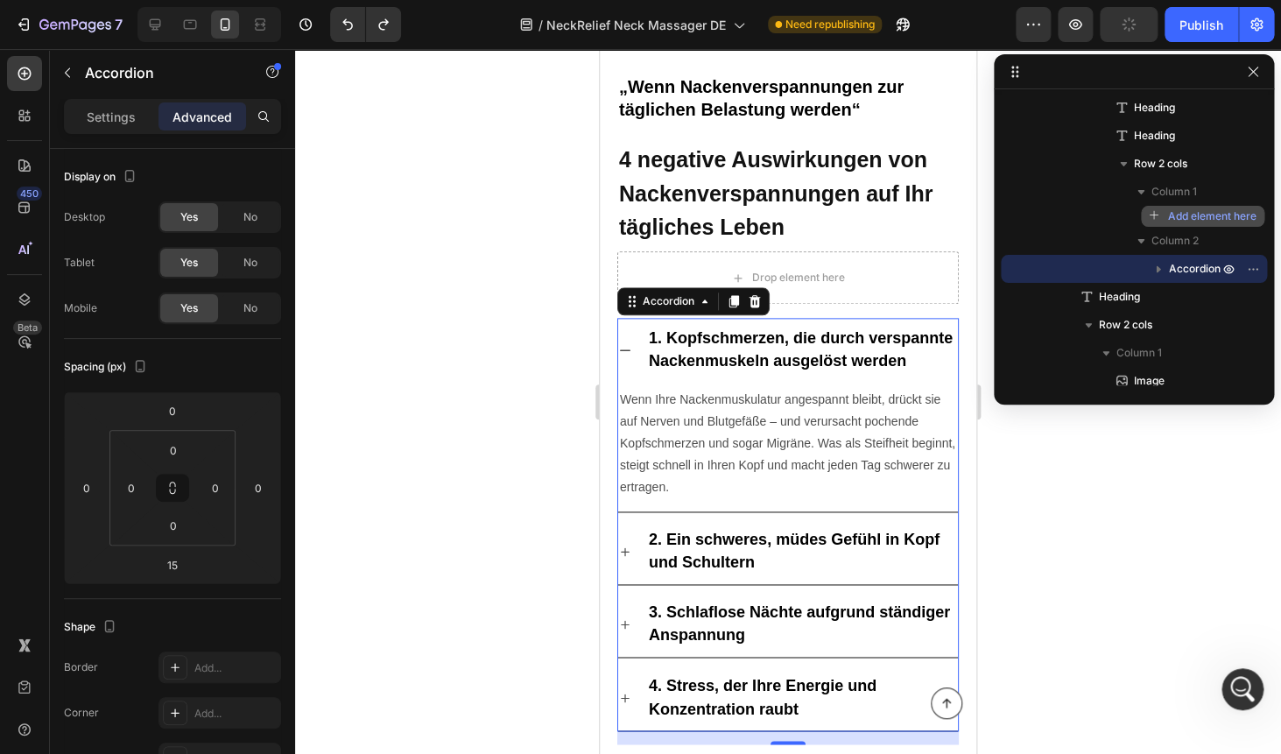
click at [1194, 220] on span "Add element here" at bounding box center [1212, 216] width 88 height 16
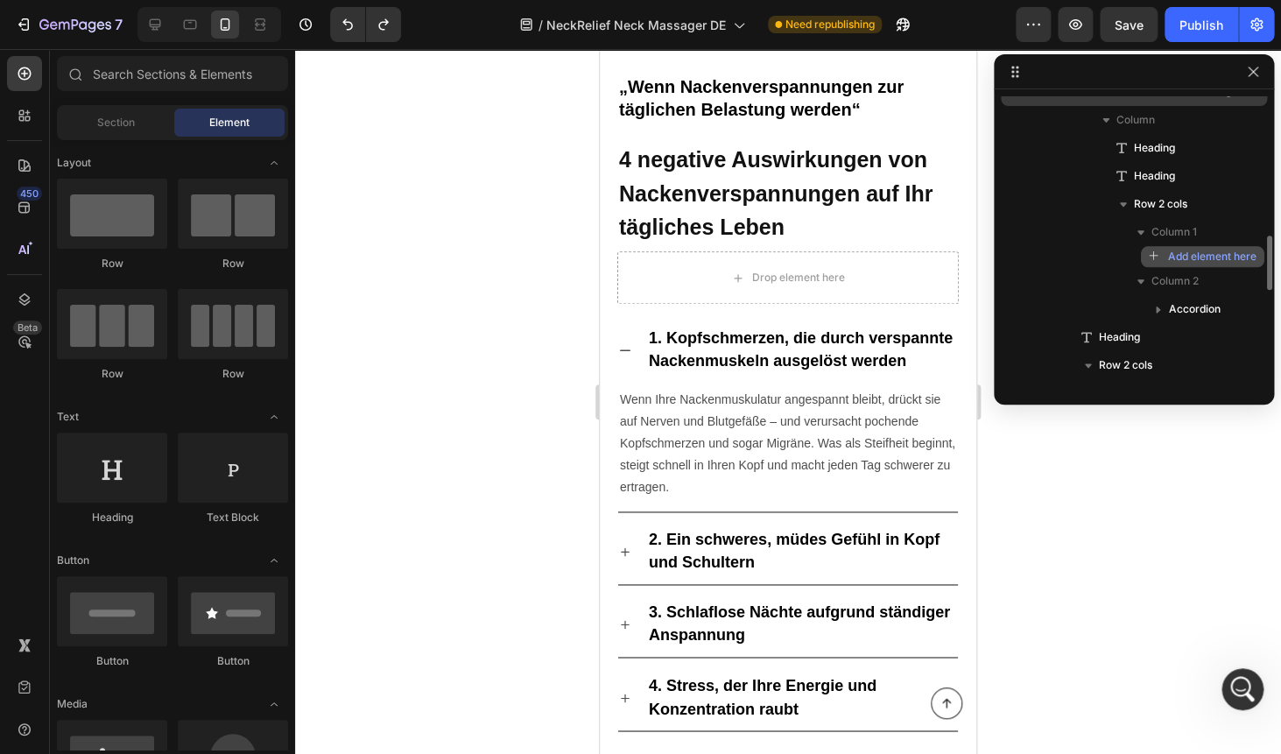
scroll to position [746, 0]
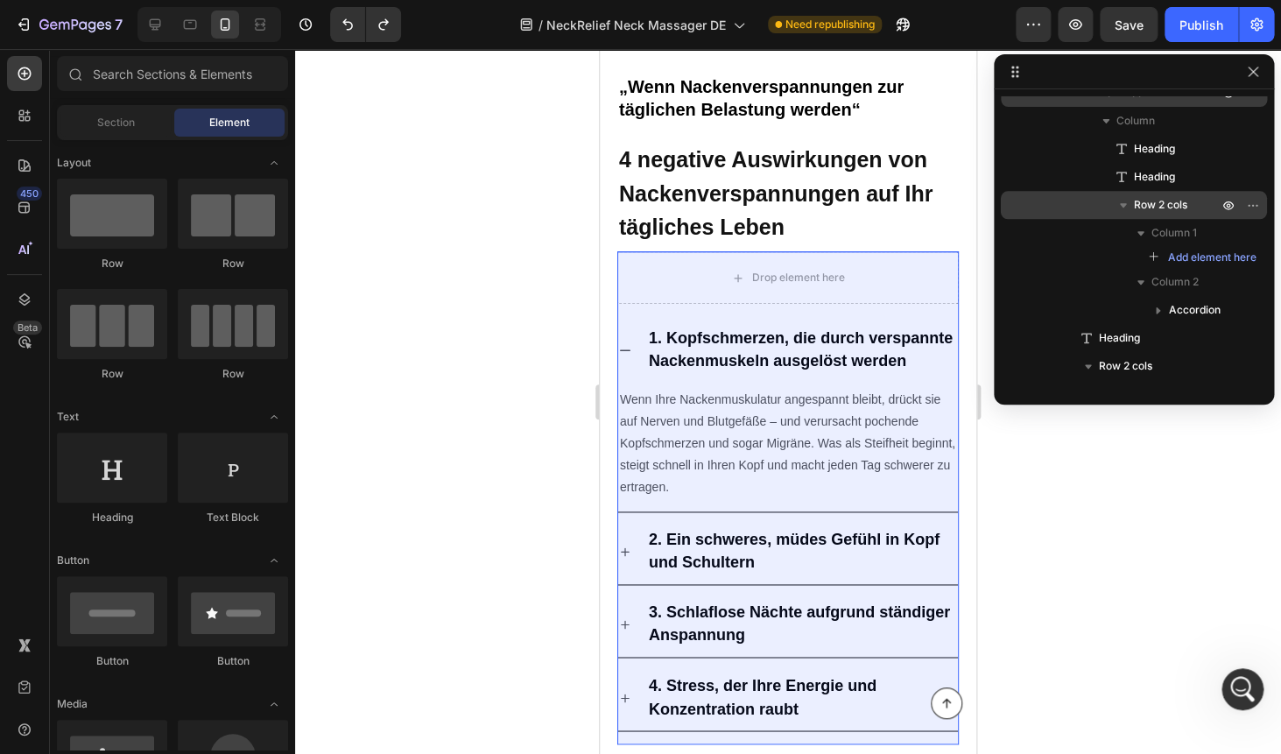
click at [1123, 206] on icon "button" at bounding box center [1123, 205] width 7 height 4
click at [1123, 205] on icon "button" at bounding box center [1123, 205] width 4 height 7
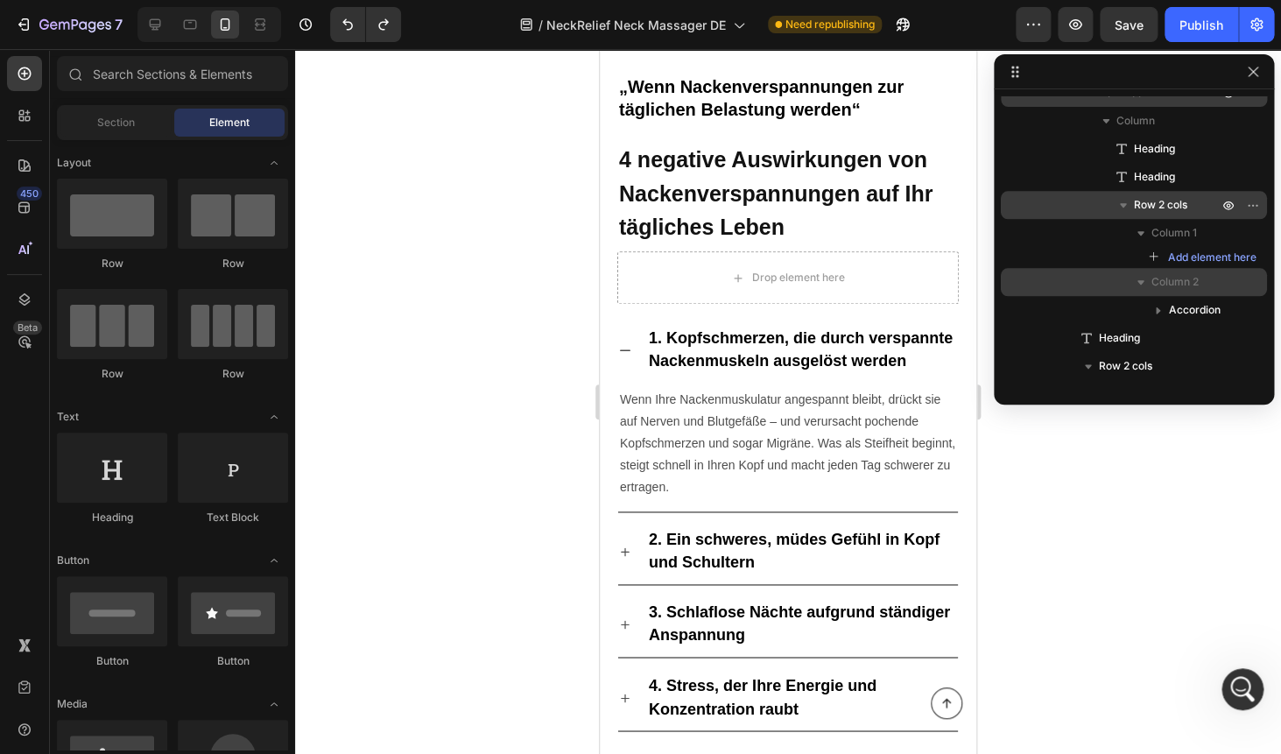
click at [1140, 281] on icon "button" at bounding box center [1140, 282] width 7 height 4
click at [1165, 237] on span "Column 1" at bounding box center [1174, 233] width 46 height 18
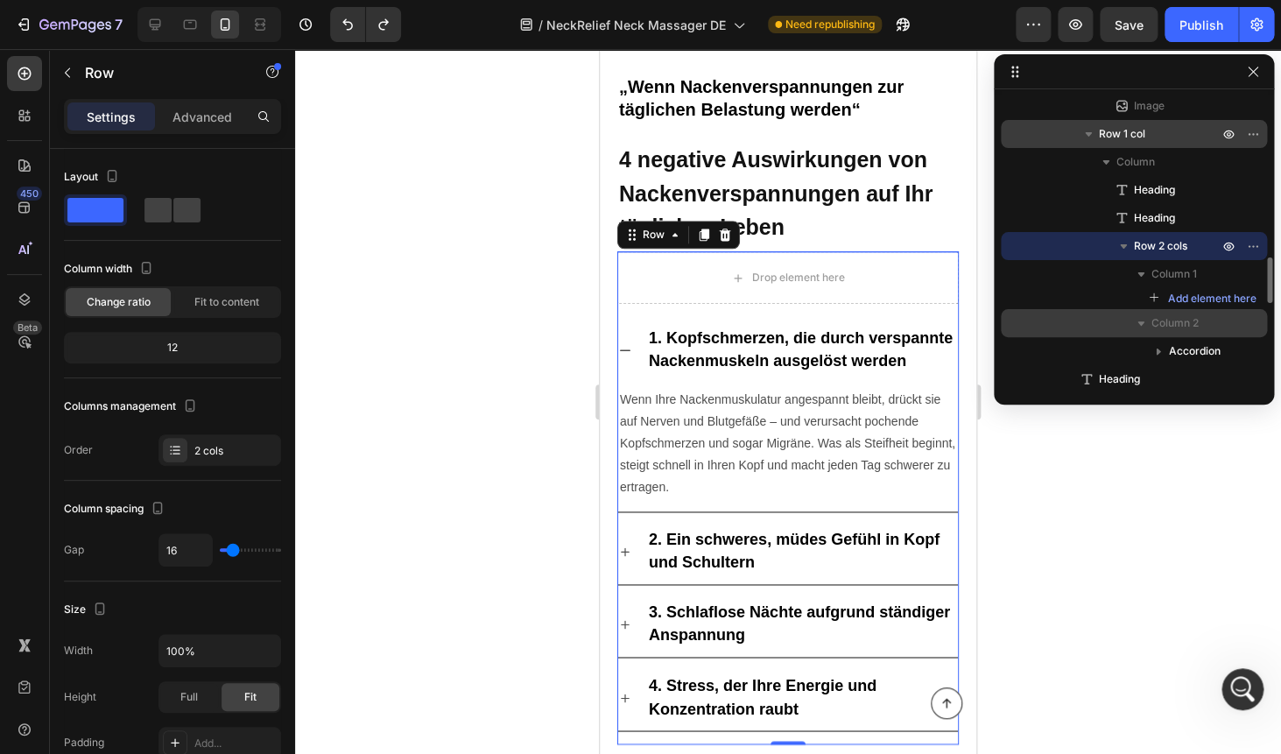
scroll to position [988, 0]
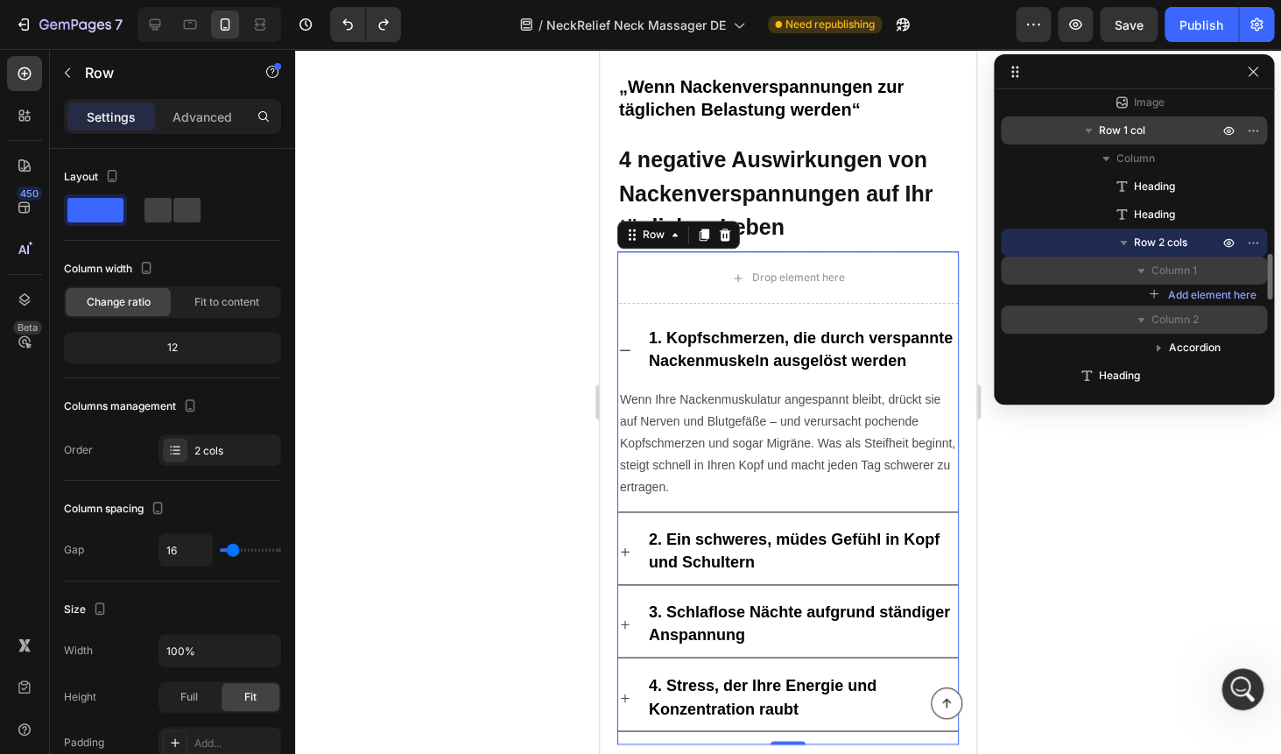
click at [1186, 272] on span "Column 1" at bounding box center [1174, 271] width 46 height 18
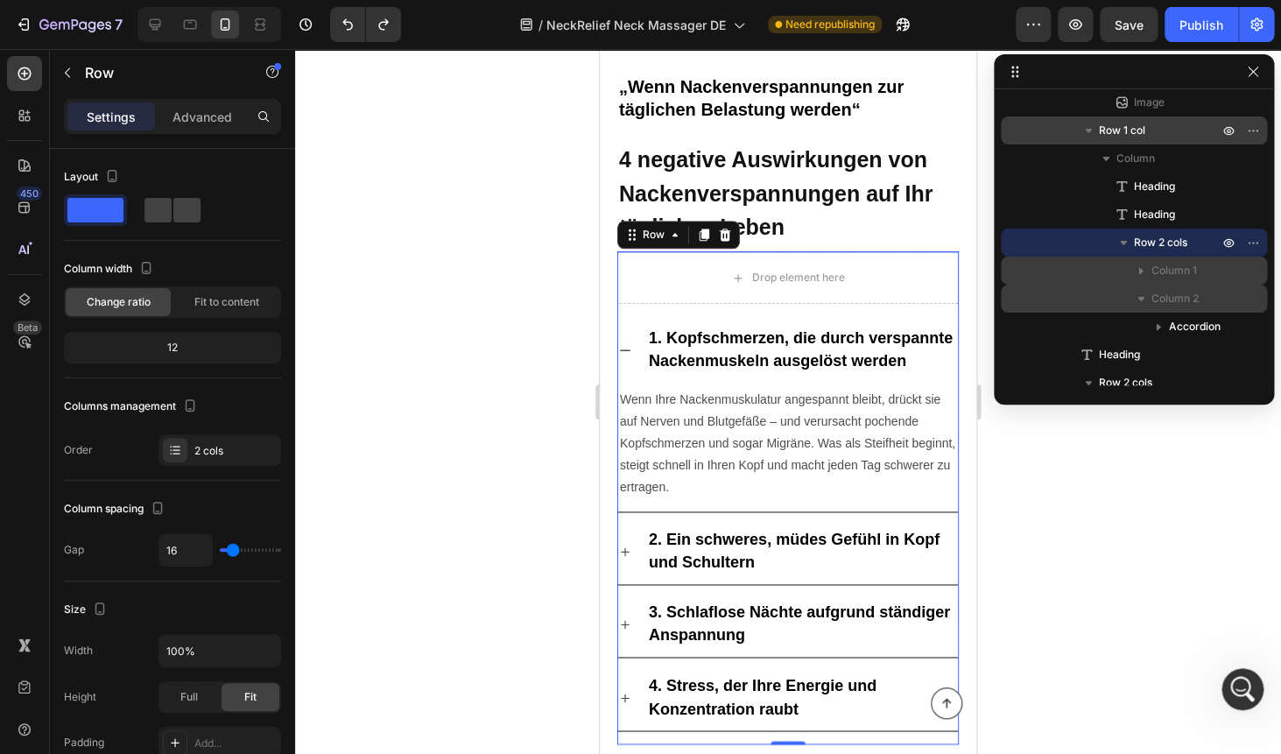
click at [1186, 272] on span "Column 1" at bounding box center [1174, 271] width 46 height 18
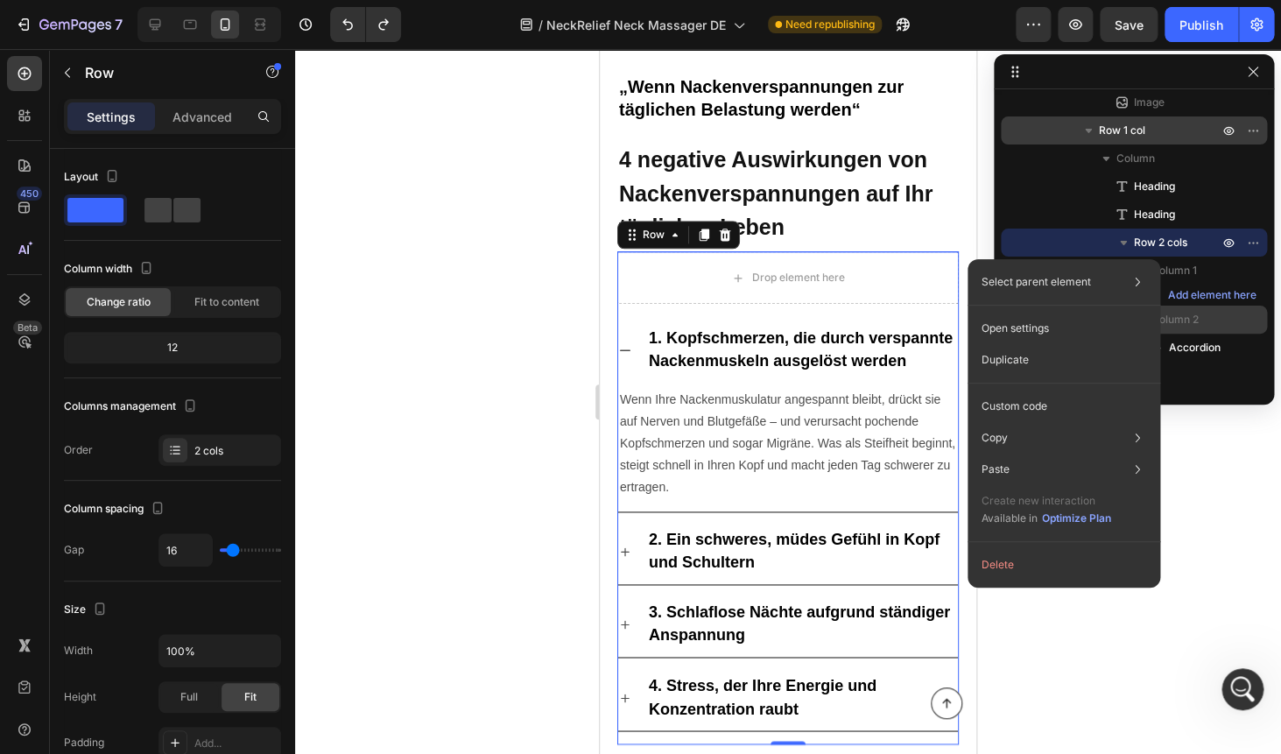
click at [1180, 244] on span "Row 2 cols" at bounding box center [1160, 243] width 53 height 18
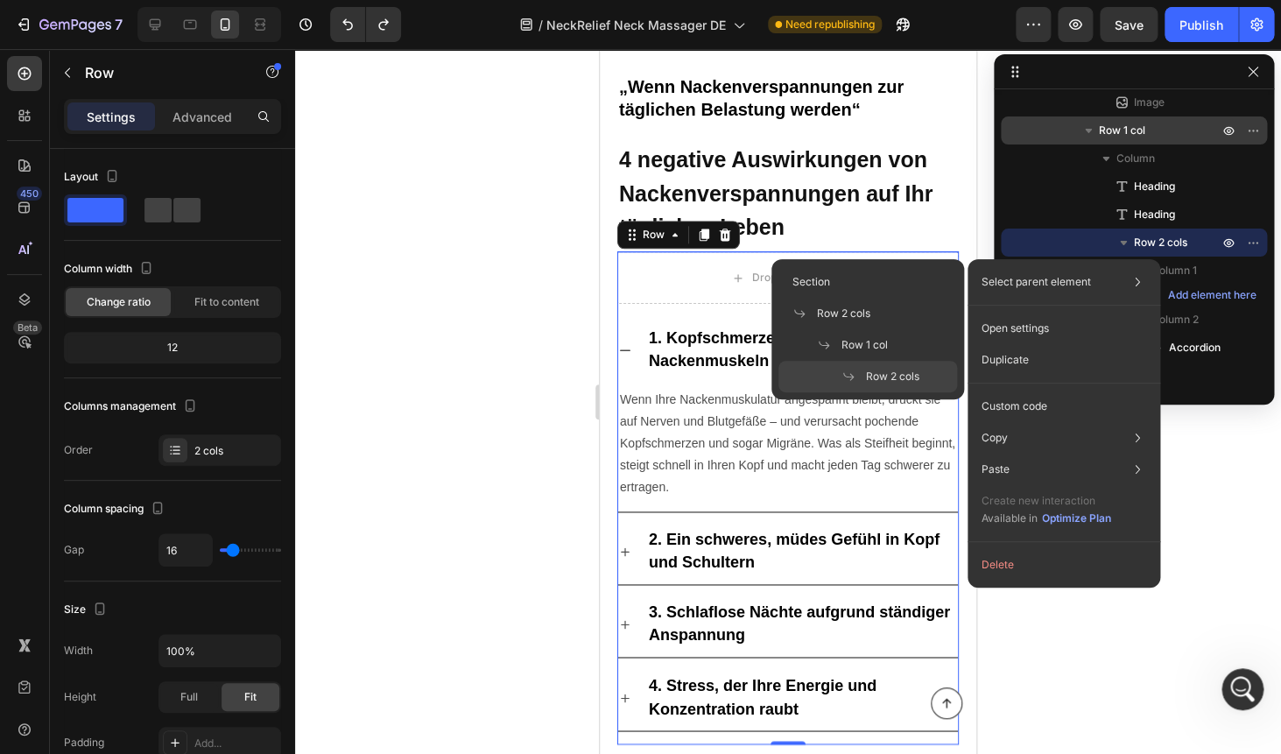
click at [1092, 242] on div "Row 2 cols" at bounding box center [1134, 242] width 252 height 28
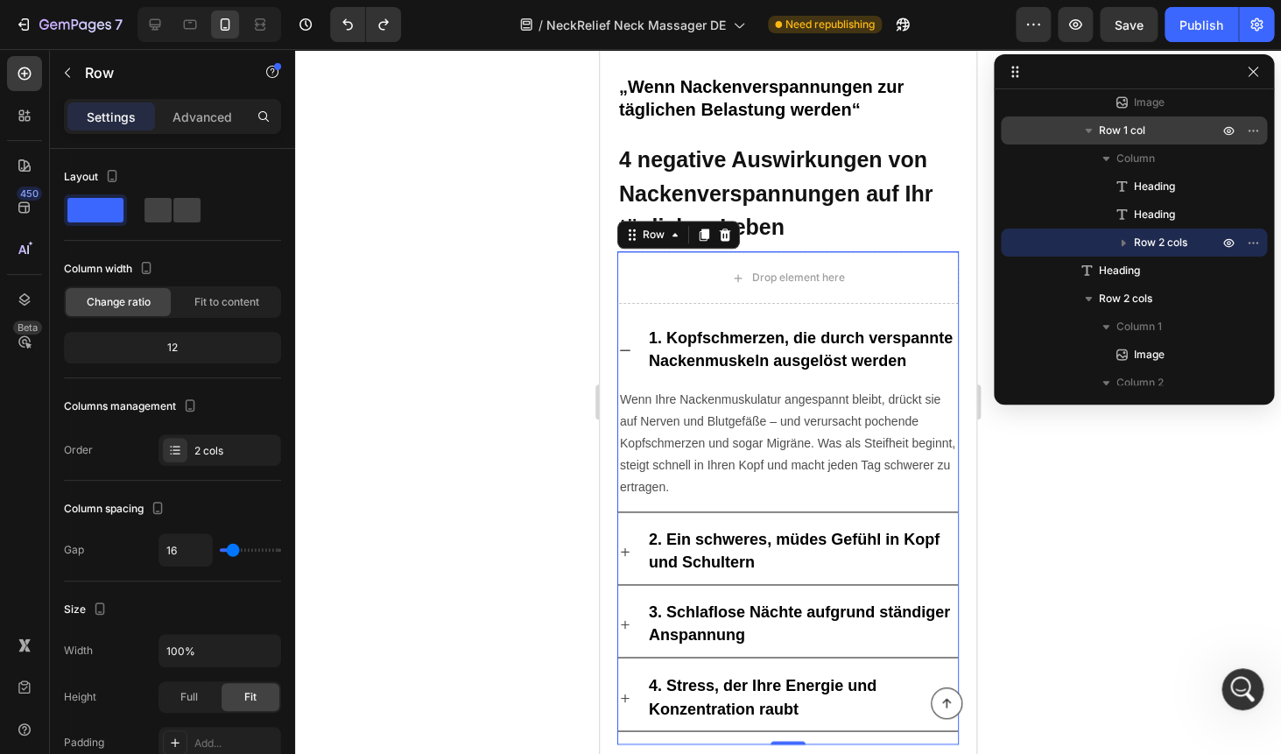
click at [1212, 392] on div "Sticky Section 2 Column Row 2 cols Column 1 Image Heading Text Block Button Row…" at bounding box center [1133, 240] width 280 height 303
click at [1132, 244] on button "button" at bounding box center [1123, 242] width 21 height 21
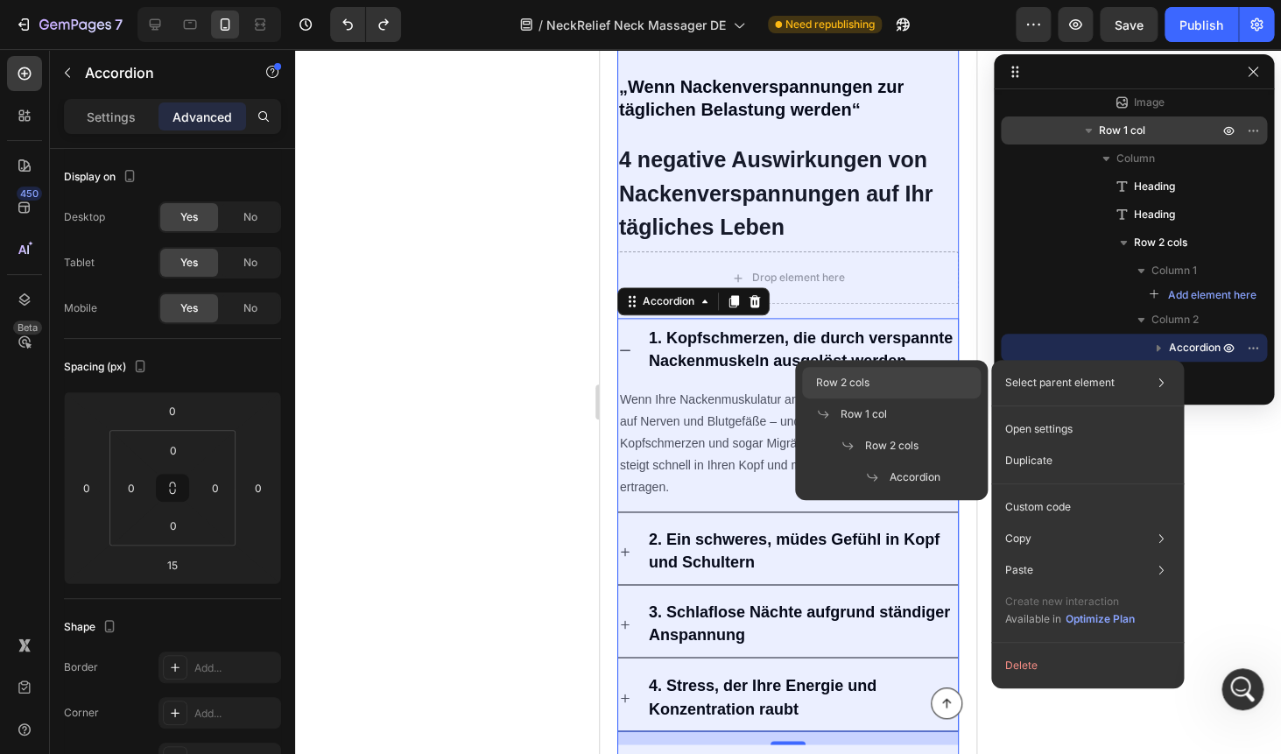
click at [814, 398] on div "Row 2 cols" at bounding box center [891, 414] width 179 height 32
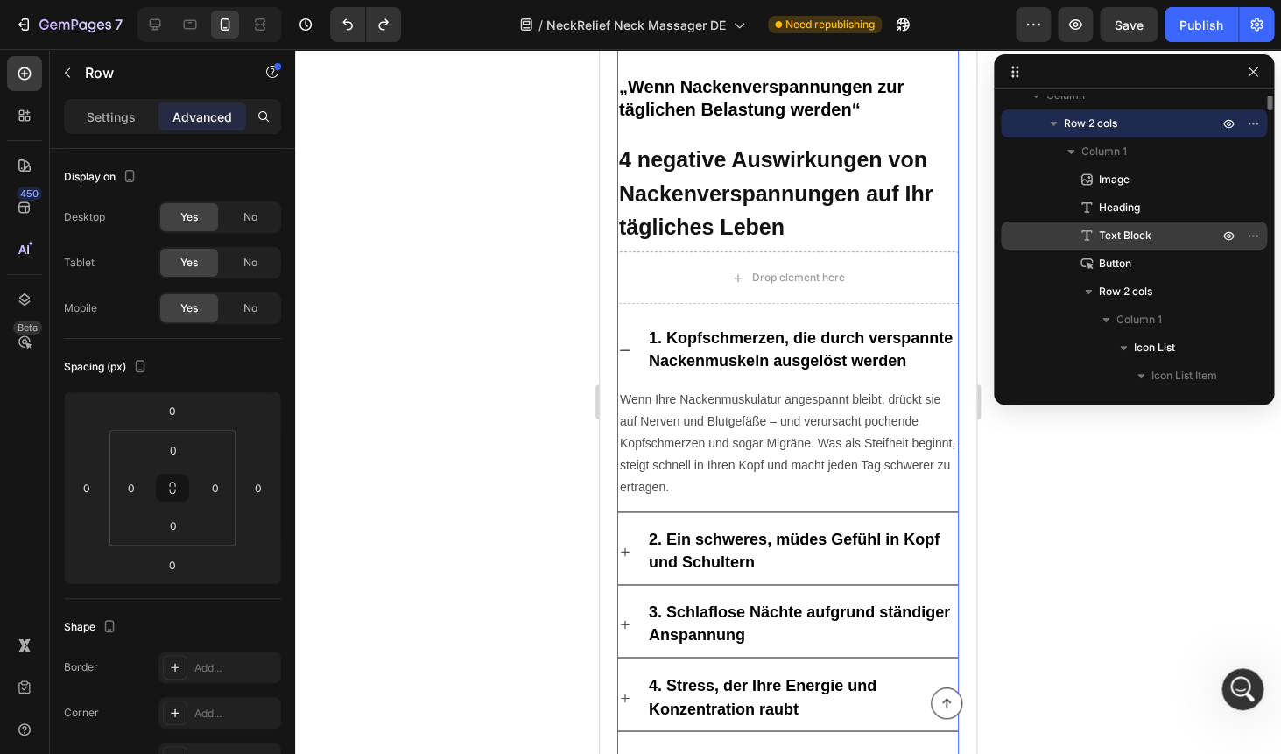
scroll to position [72, 0]
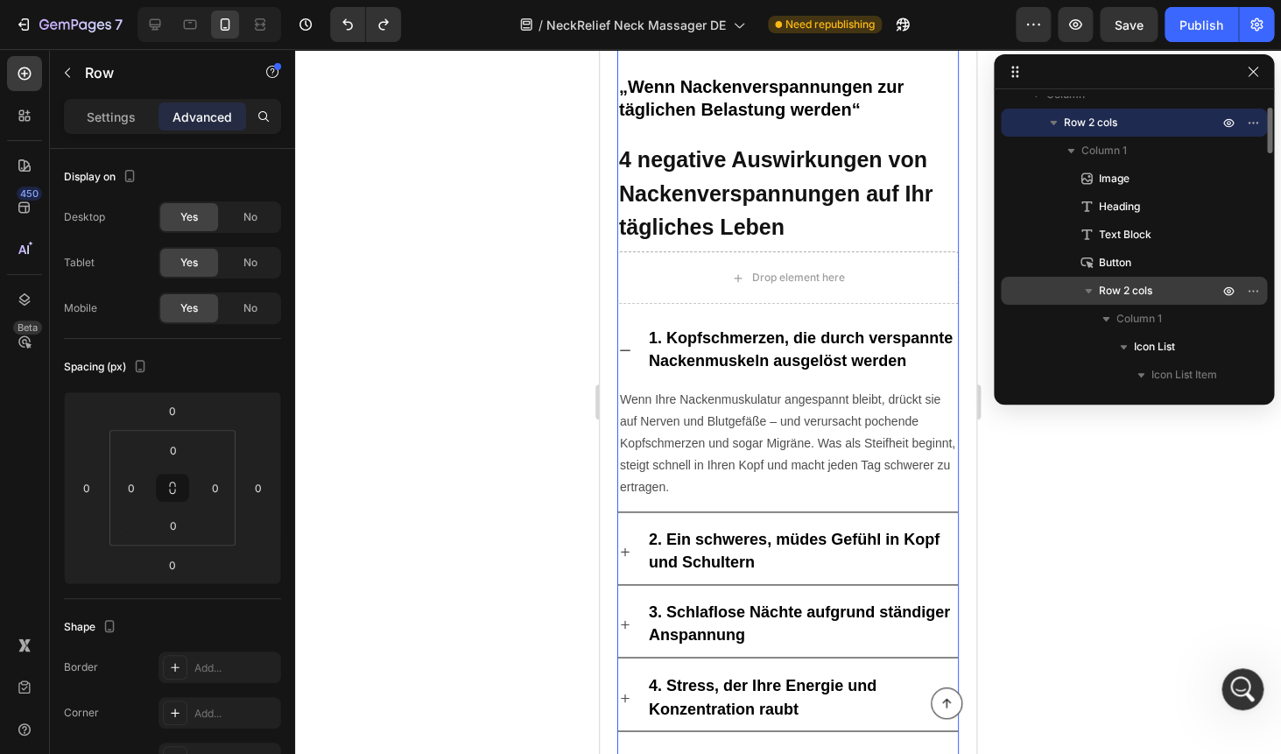
click at [1087, 292] on icon "button" at bounding box center [1088, 291] width 18 height 18
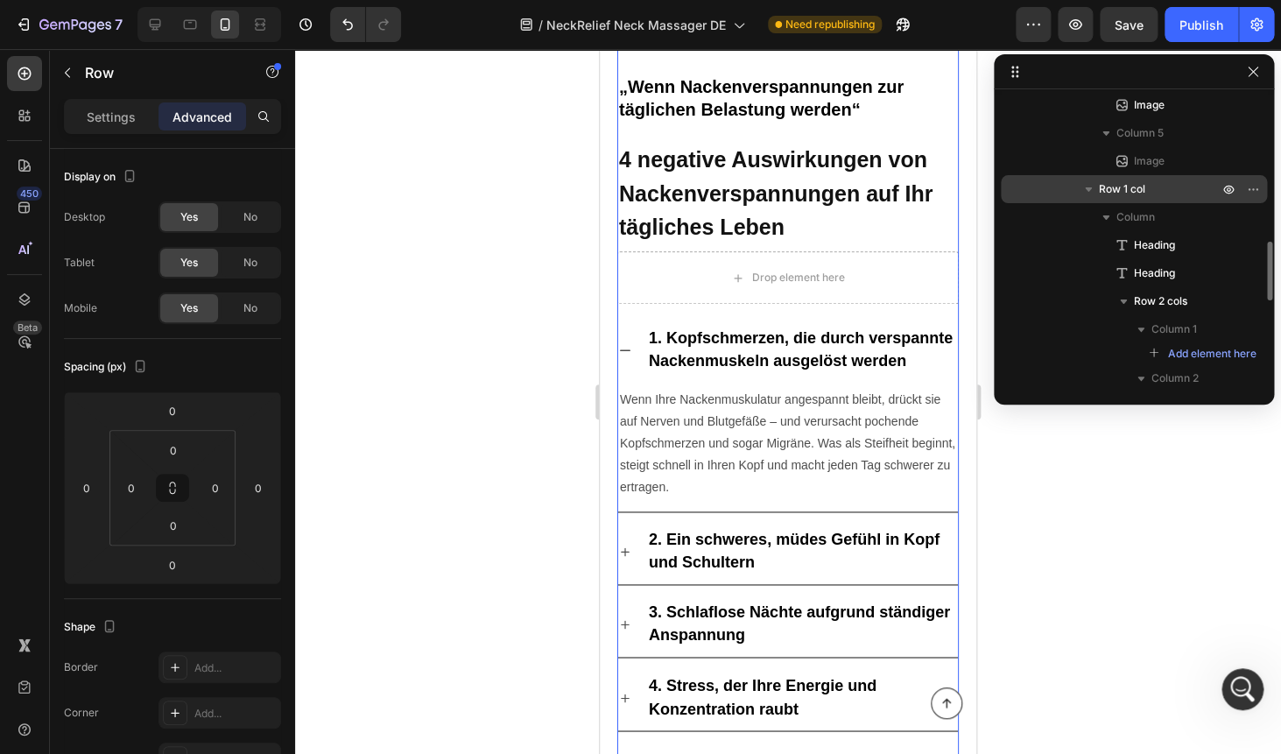
scroll to position [622, 0]
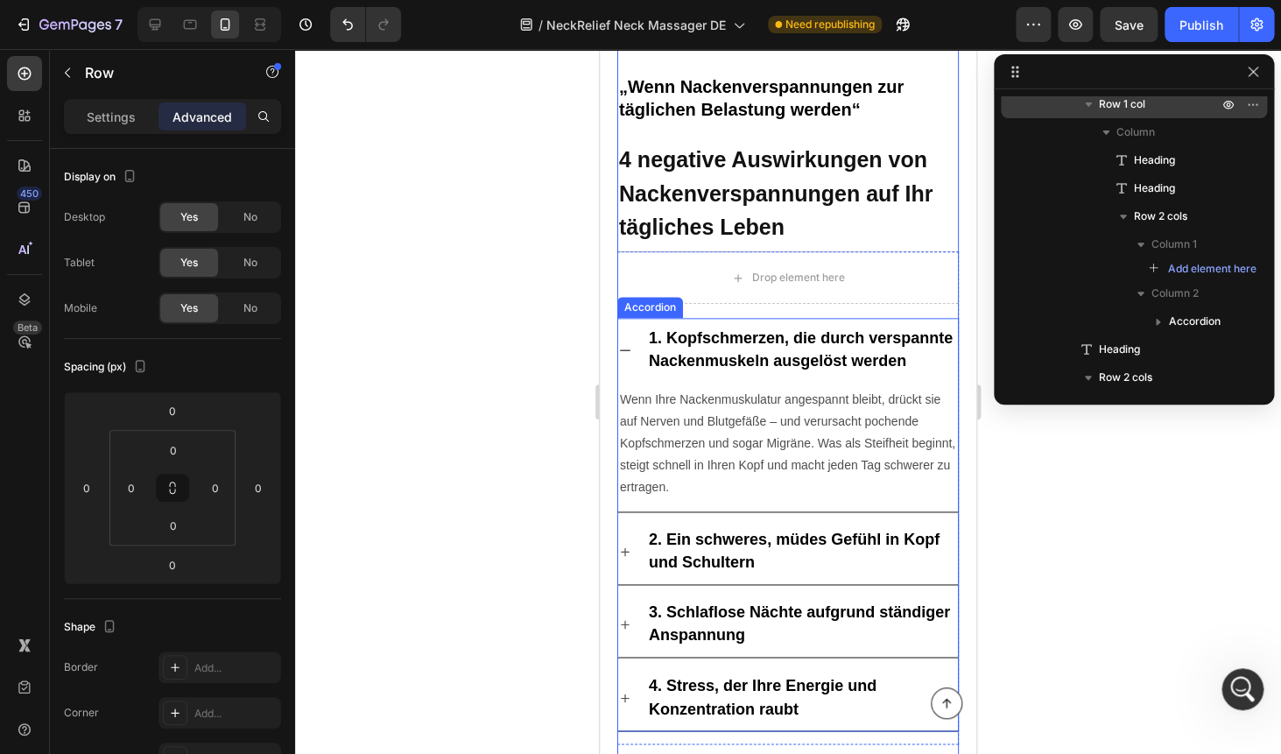
click at [749, 342] on strong "1. Kopfschmerzen, die durch verspannte Nackenmuskeln ausgelöst werden" at bounding box center [801, 349] width 304 height 40
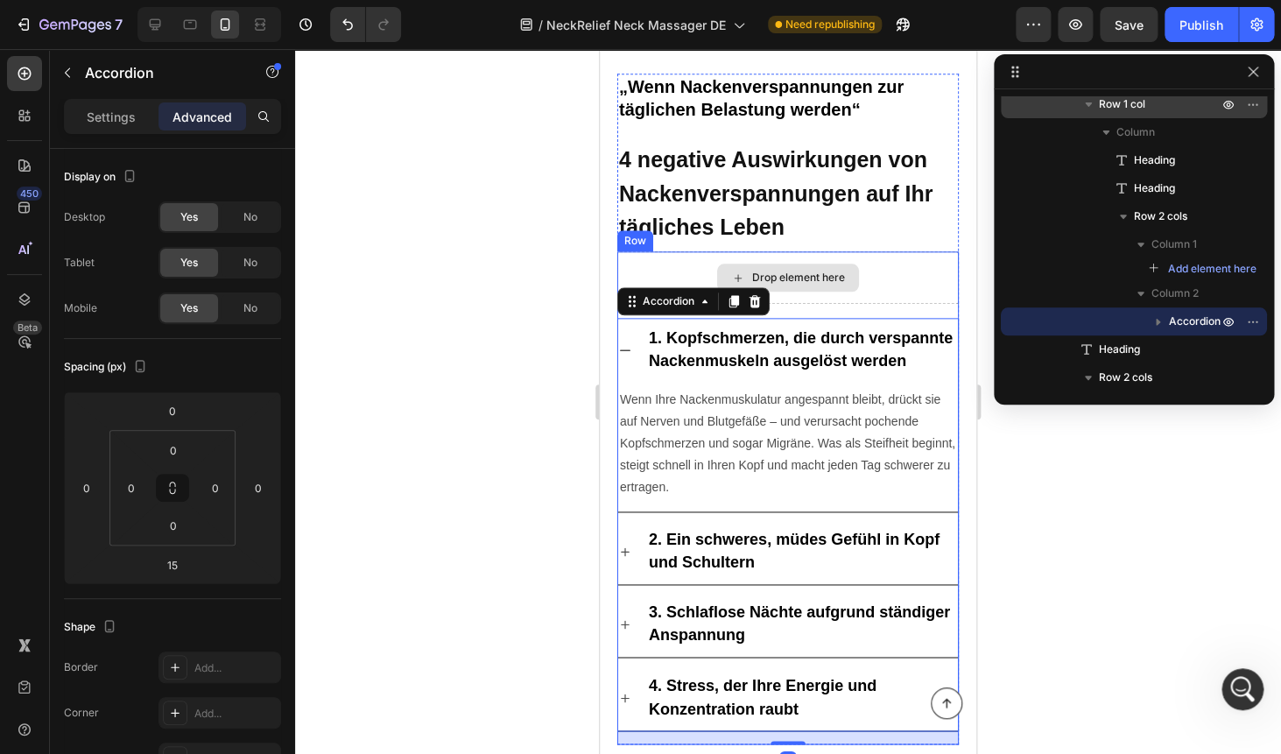
click at [678, 266] on div "Drop element here" at bounding box center [787, 277] width 341 height 53
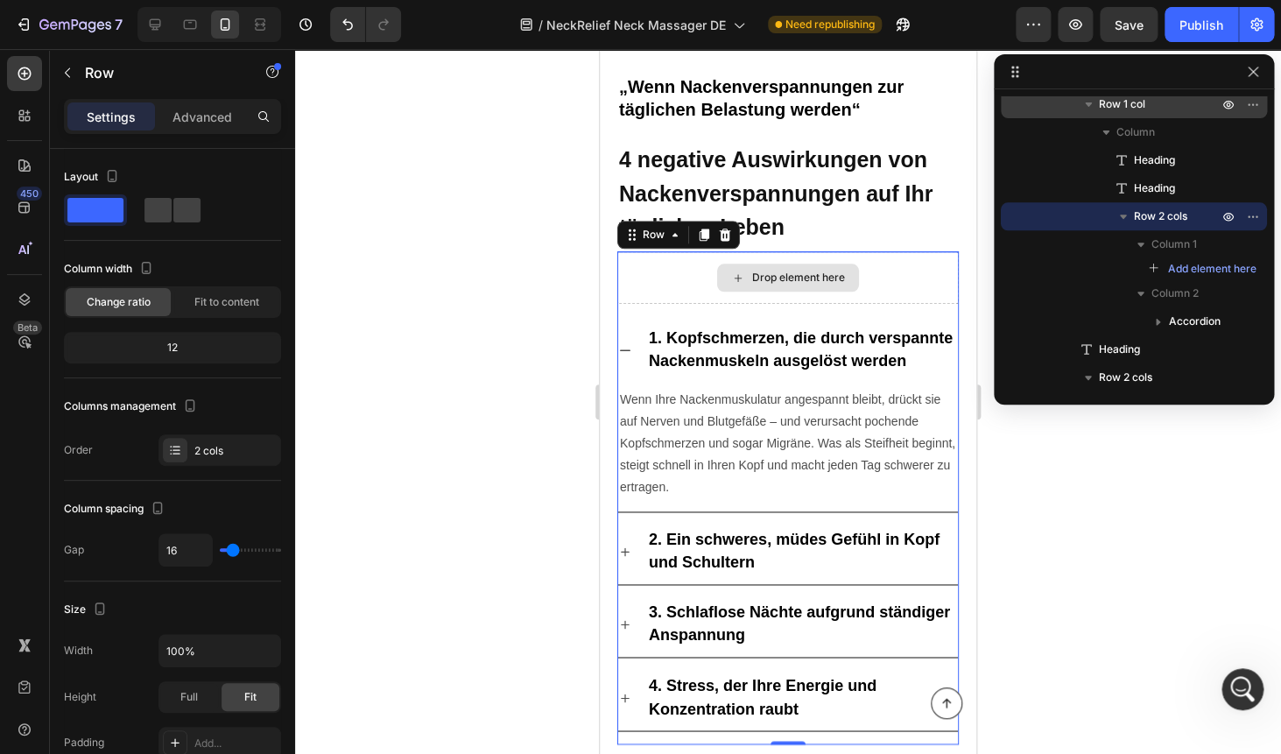
click at [649, 283] on div "Drop element here" at bounding box center [787, 277] width 341 height 53
click at [720, 235] on icon at bounding box center [725, 234] width 11 height 12
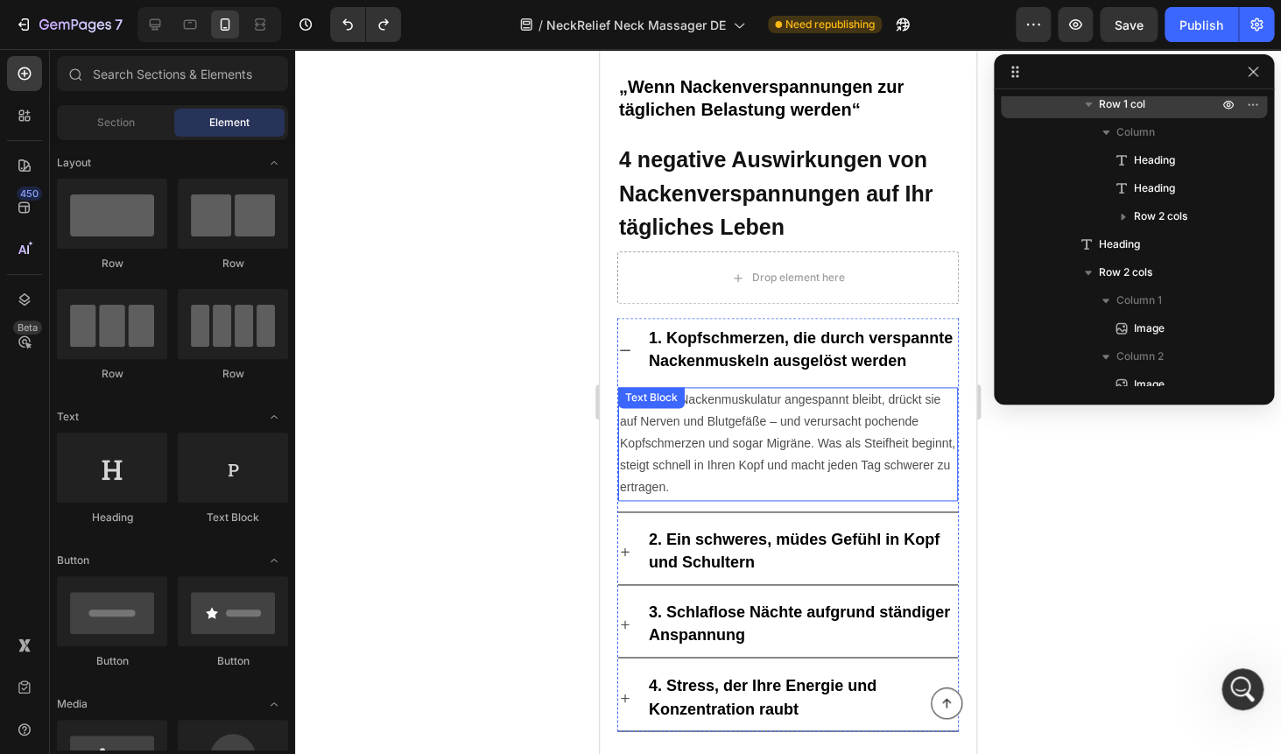
click at [761, 417] on p "Wenn Ihre Nackenmuskulatur angespannt bleibt, drückt sie auf Nerven und Blutgef…" at bounding box center [788, 444] width 336 height 110
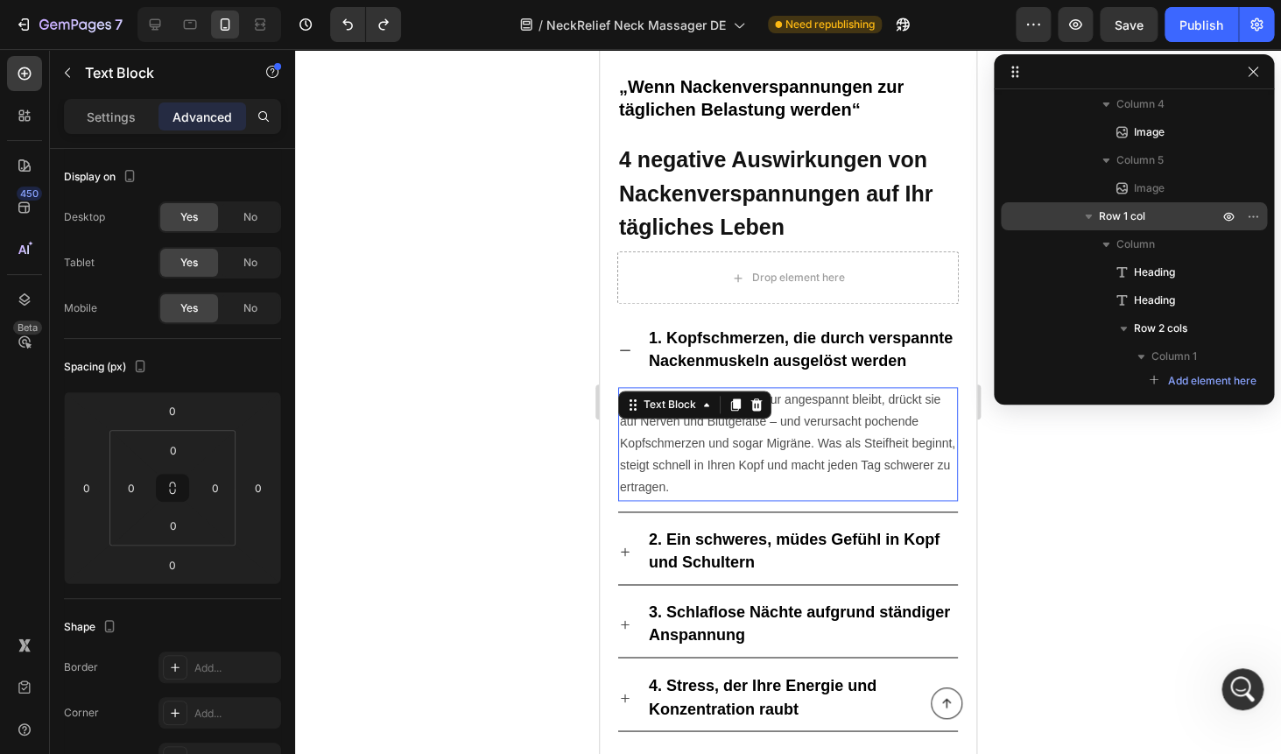
scroll to position [912, 0]
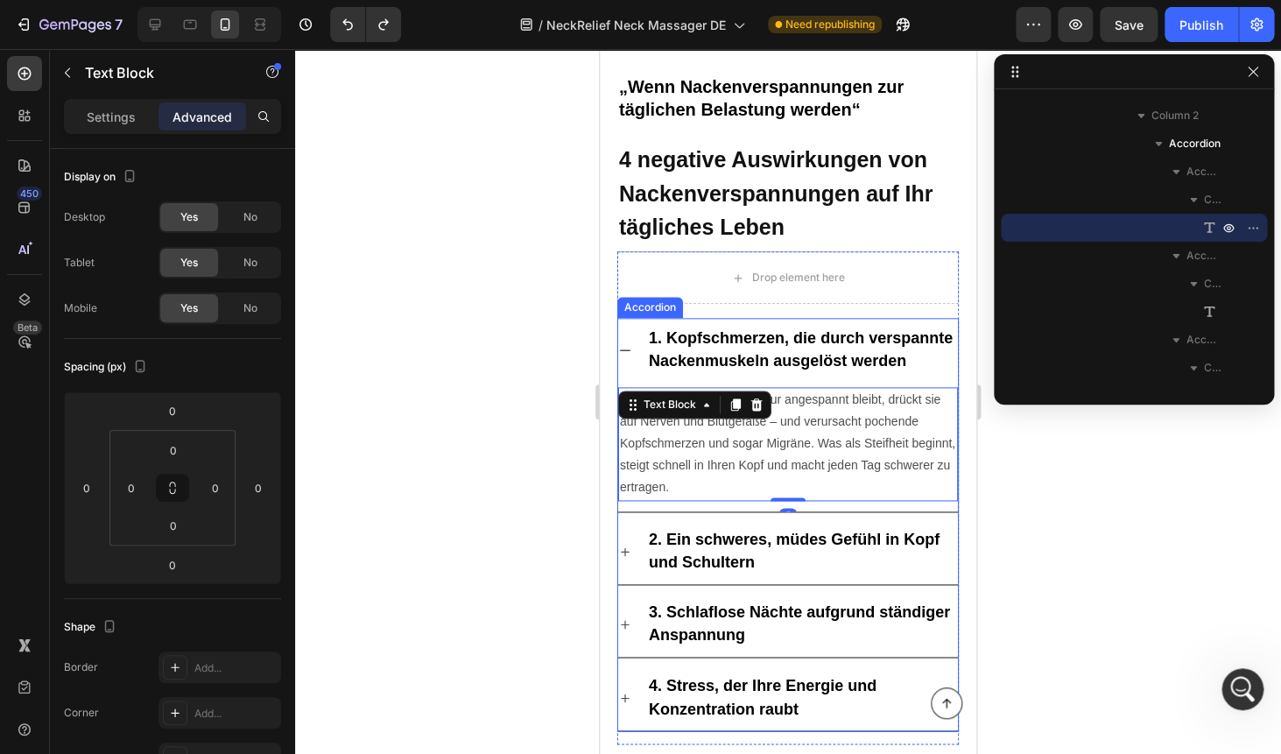
click at [639, 361] on div "1. Kopfschmerzen, die durch verspannte Nackenmuskeln ausgelöst werden" at bounding box center [788, 350] width 340 height 65
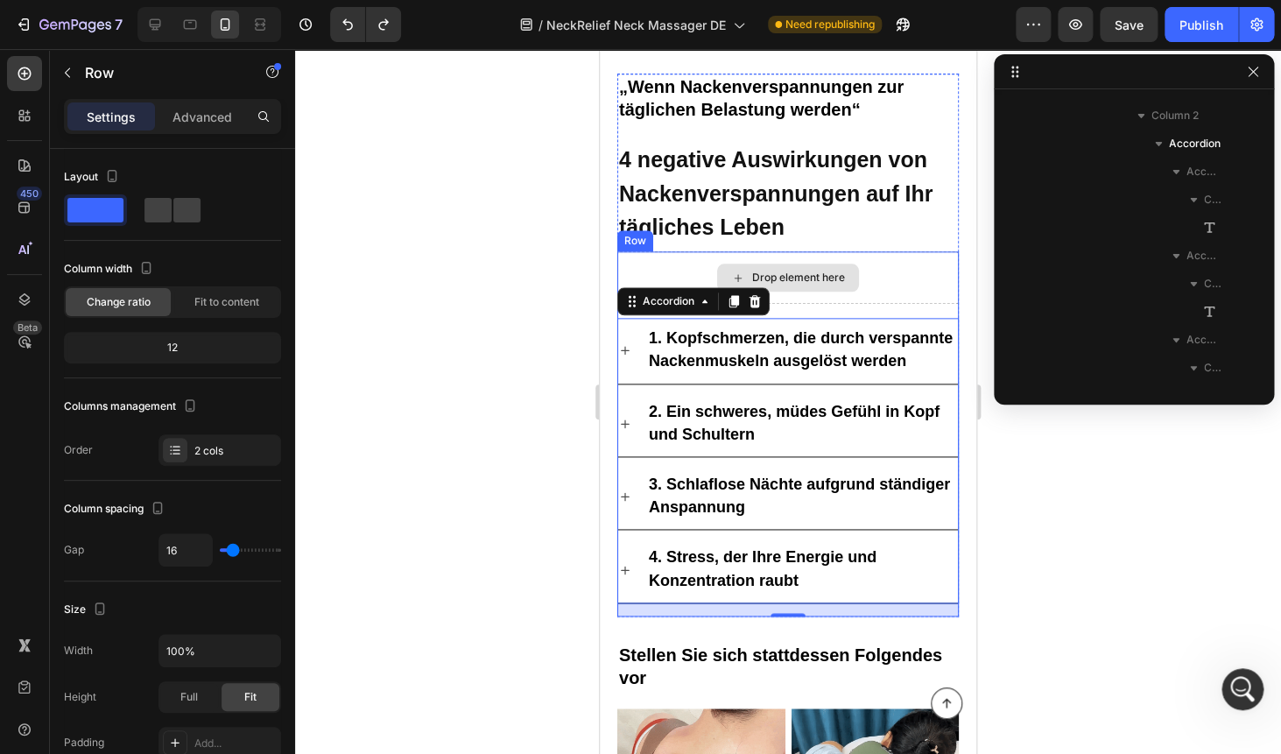
click at [638, 263] on div "Drop element here" at bounding box center [787, 277] width 341 height 53
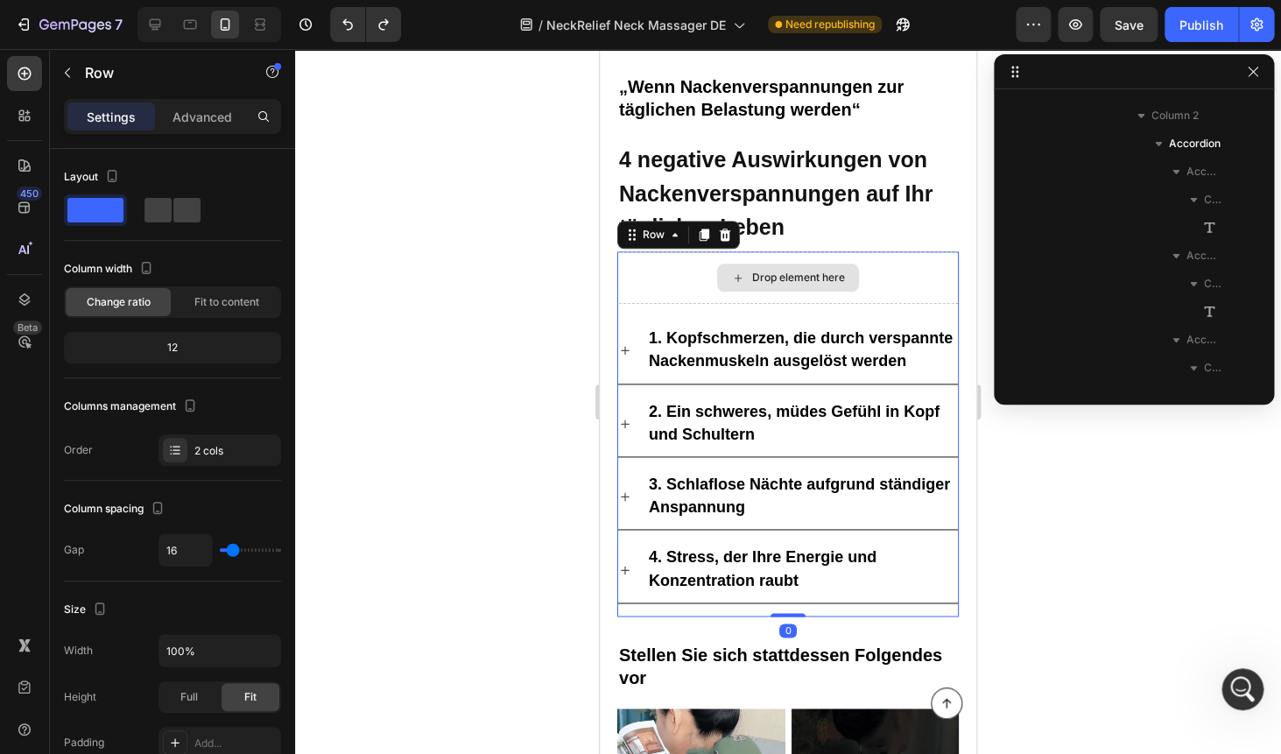
scroll to position [723, 0]
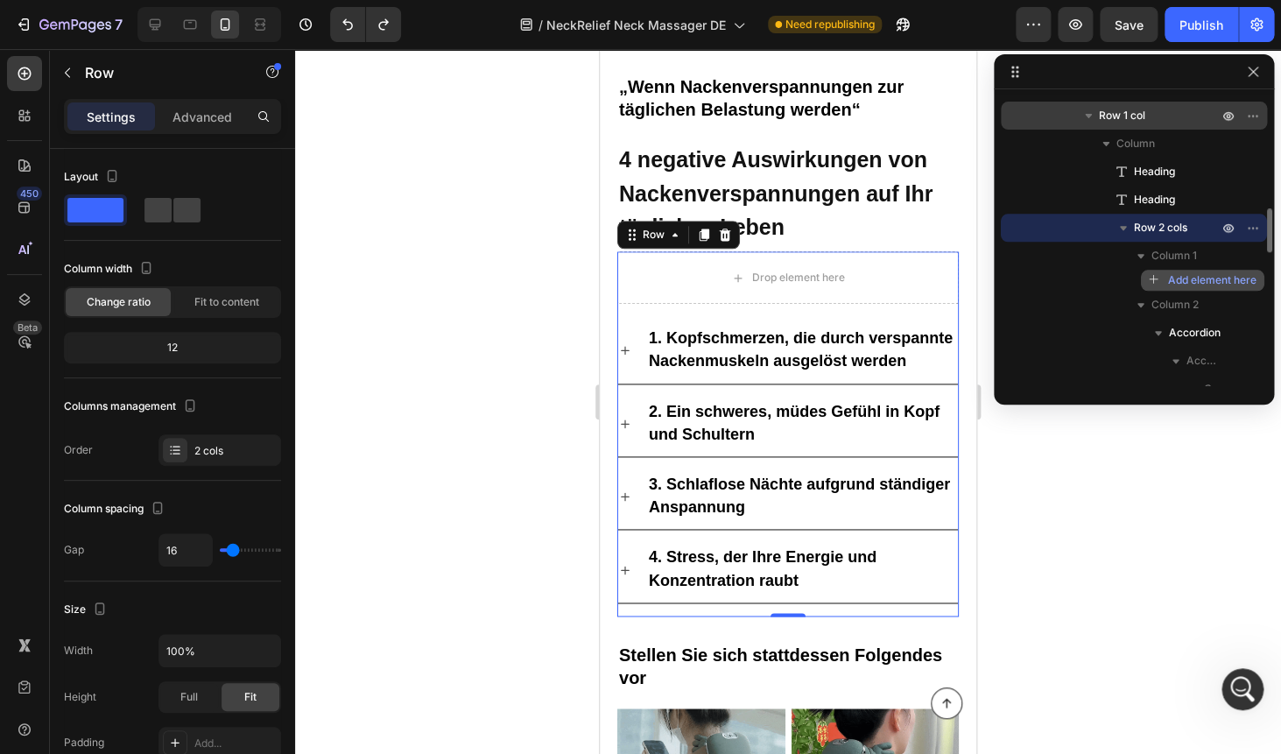
click at [1218, 284] on span "Add element here" at bounding box center [1212, 280] width 88 height 16
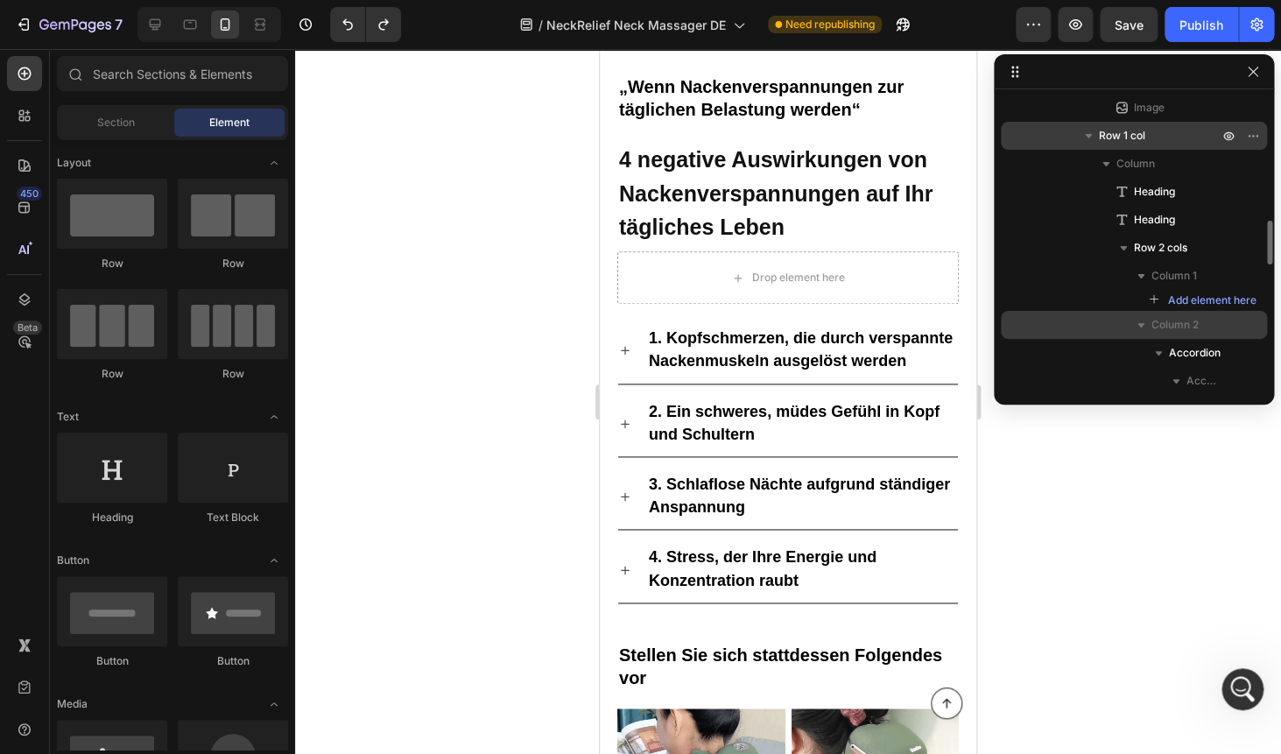
scroll to position [688, 0]
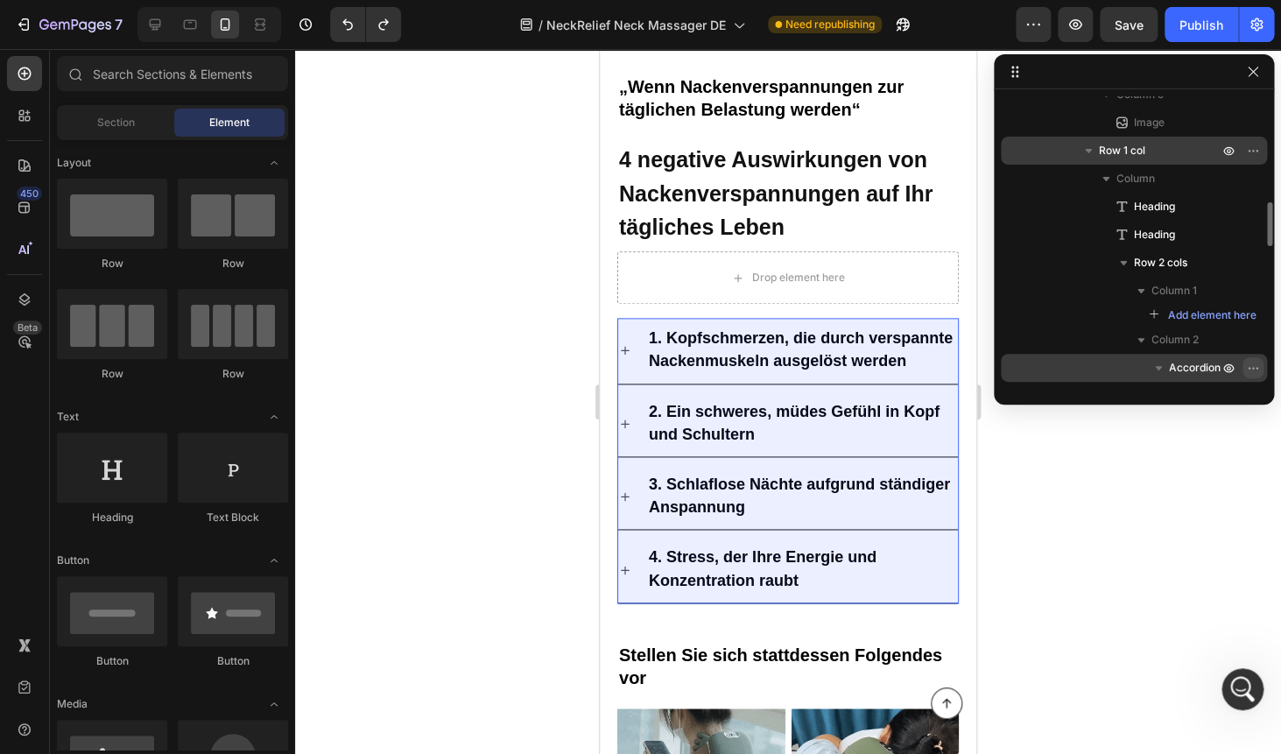
click at [1249, 364] on icon "button" at bounding box center [1253, 368] width 14 height 14
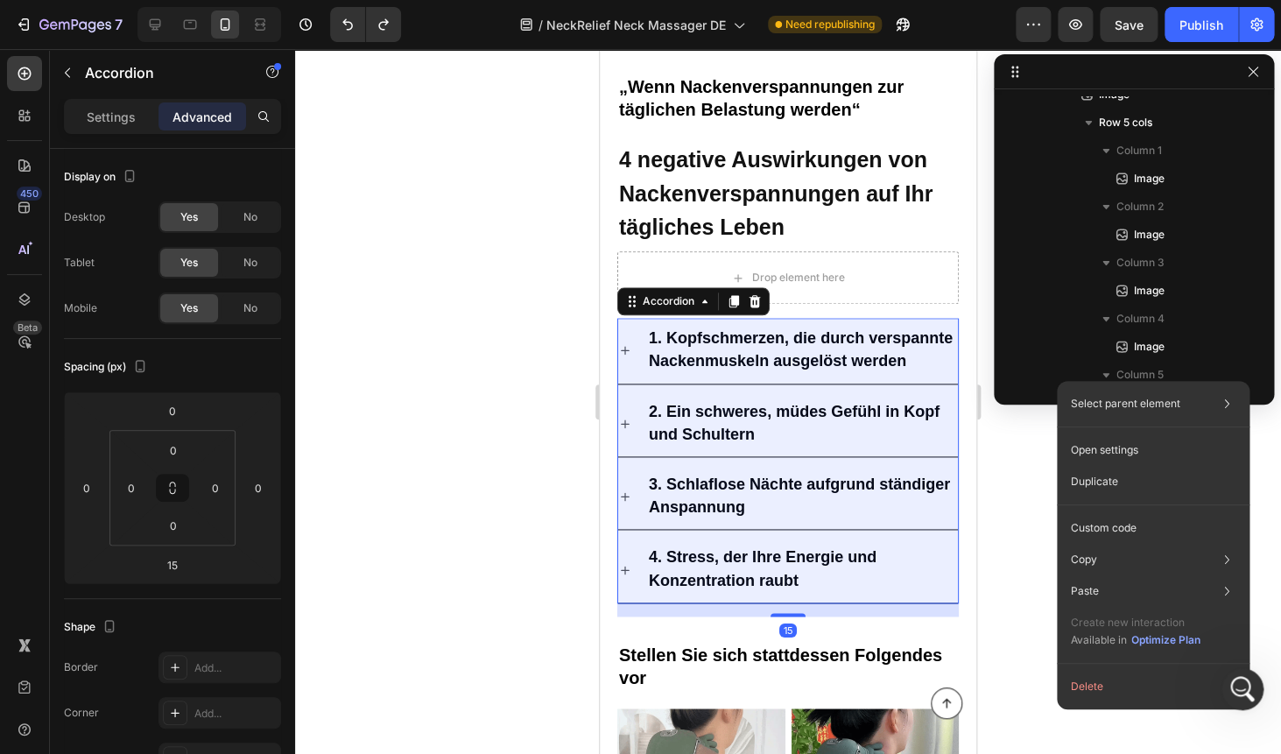
scroll to position [1108, 0]
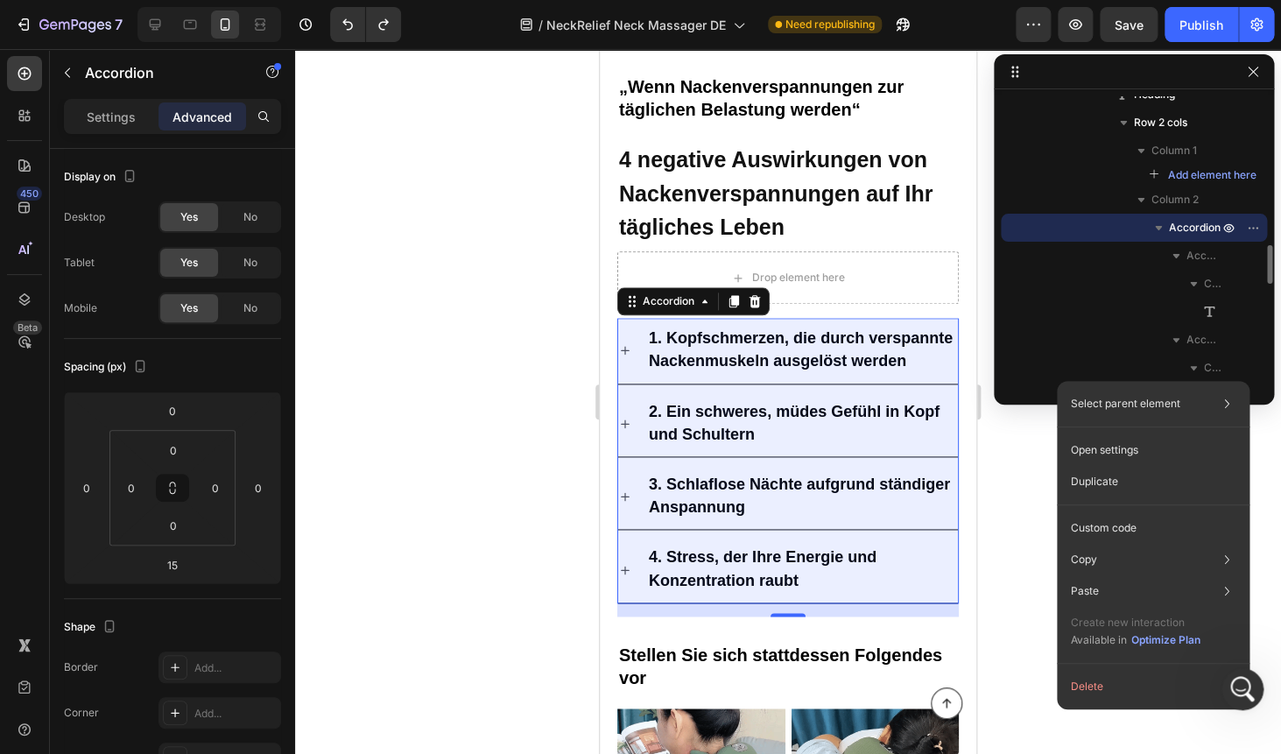
click at [1207, 226] on span "Accordion" at bounding box center [1195, 228] width 52 height 18
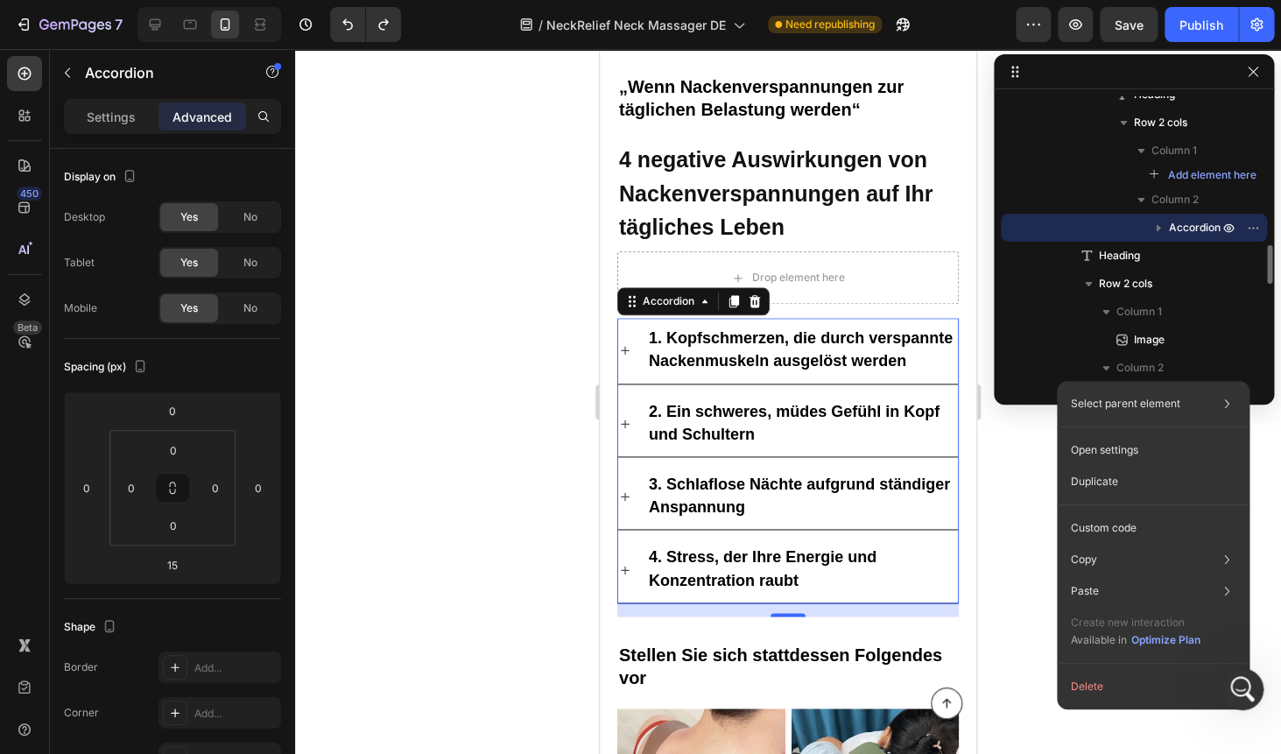
click at [1162, 226] on icon "button" at bounding box center [1158, 228] width 18 height 18
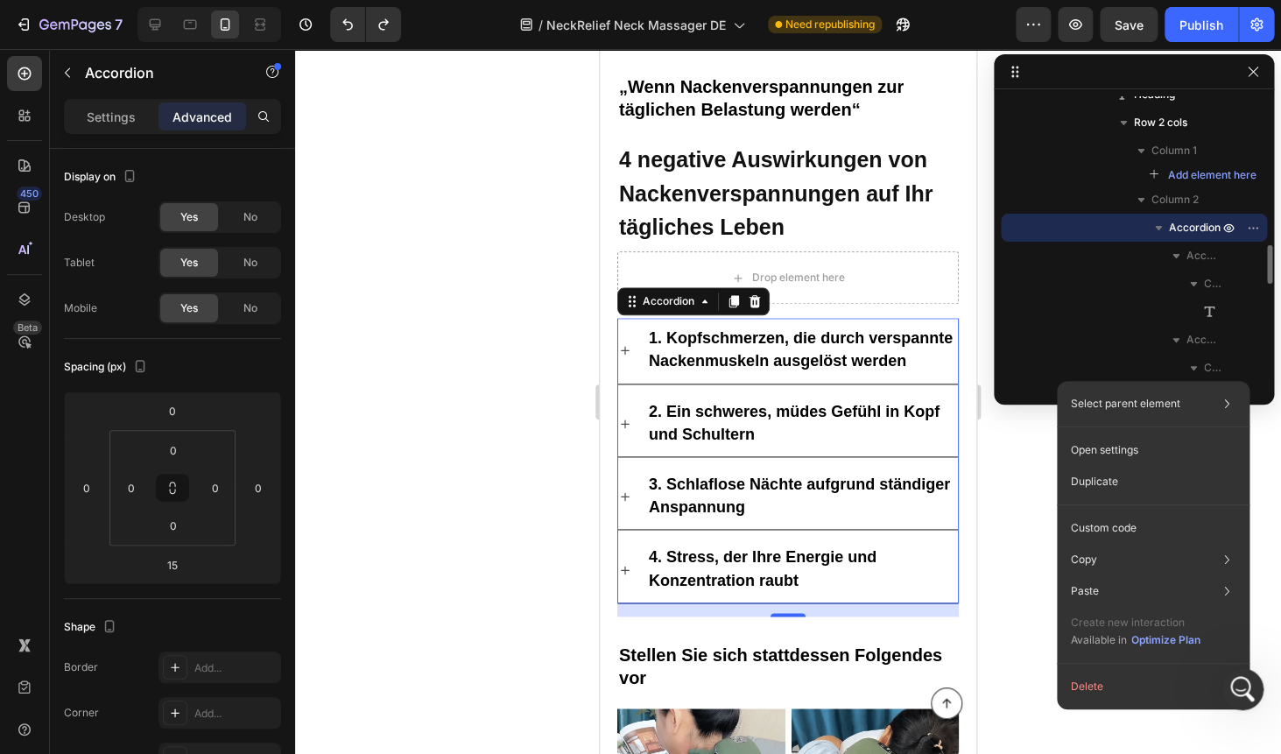
click at [1162, 225] on icon "button" at bounding box center [1158, 228] width 18 height 18
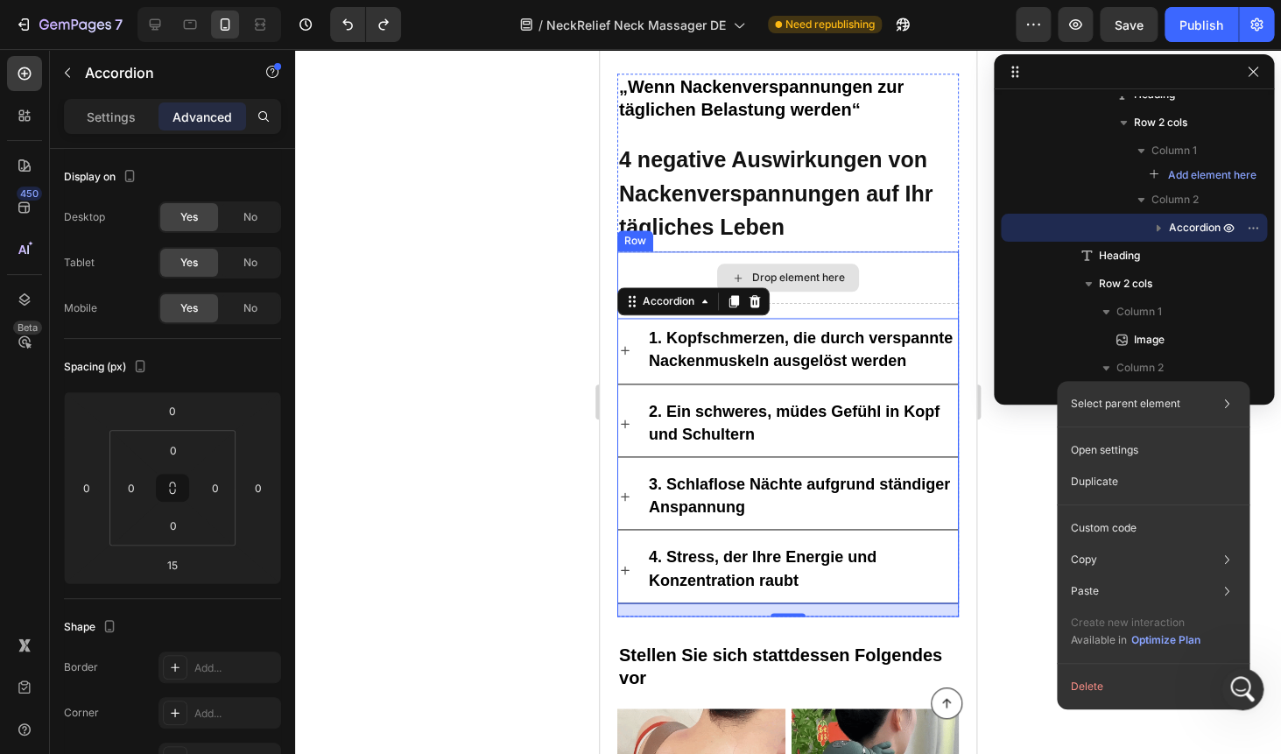
click at [840, 282] on div "Drop element here" at bounding box center [798, 277] width 93 height 14
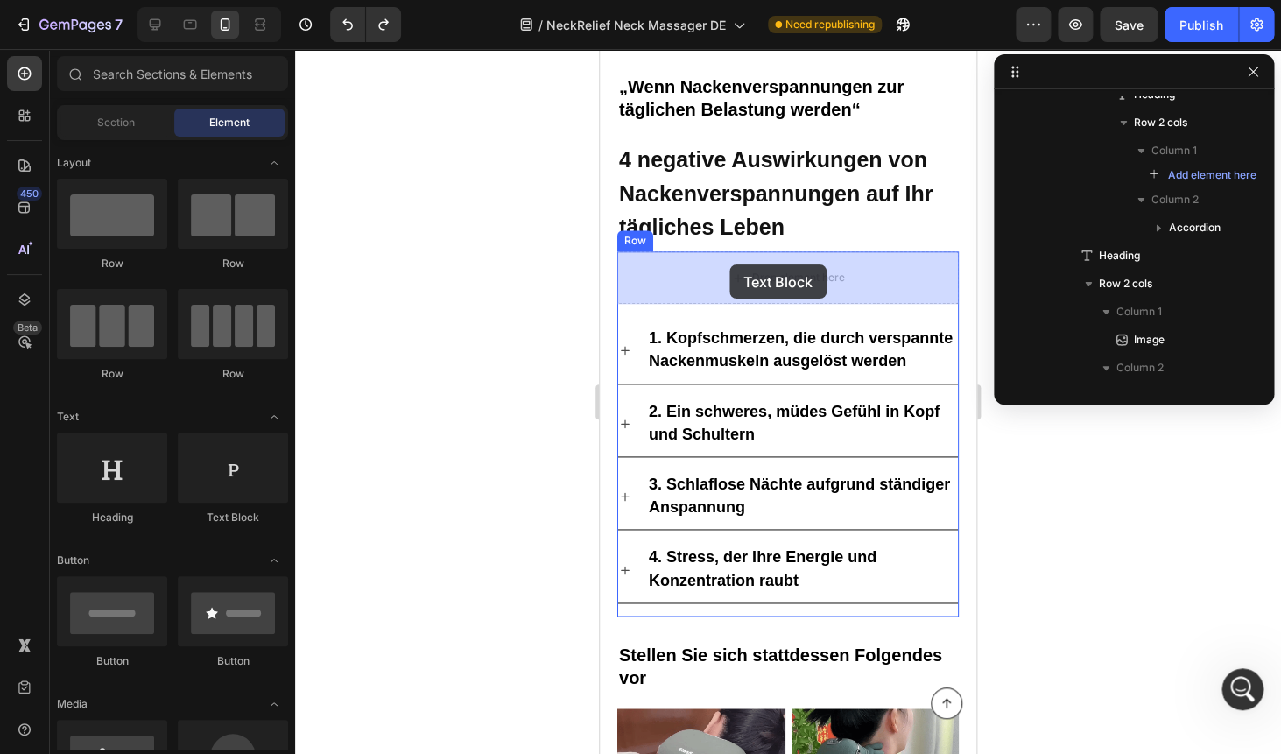
drag, startPoint x: 875, startPoint y: 523, endPoint x: 728, endPoint y: 265, distance: 296.4
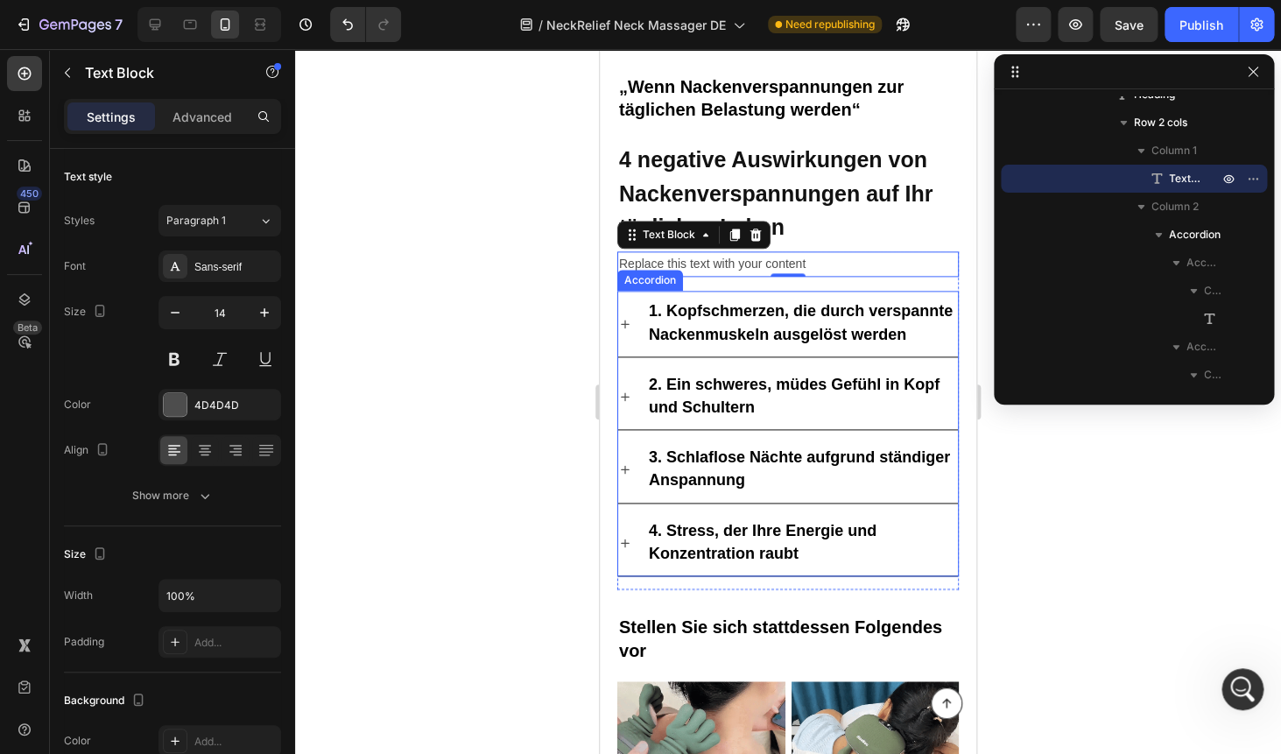
click at [898, 320] on p "1. Kopfschmerzen, die durch verspannte Nackenmuskeln ausgelöst werden" at bounding box center [802, 323] width 306 height 46
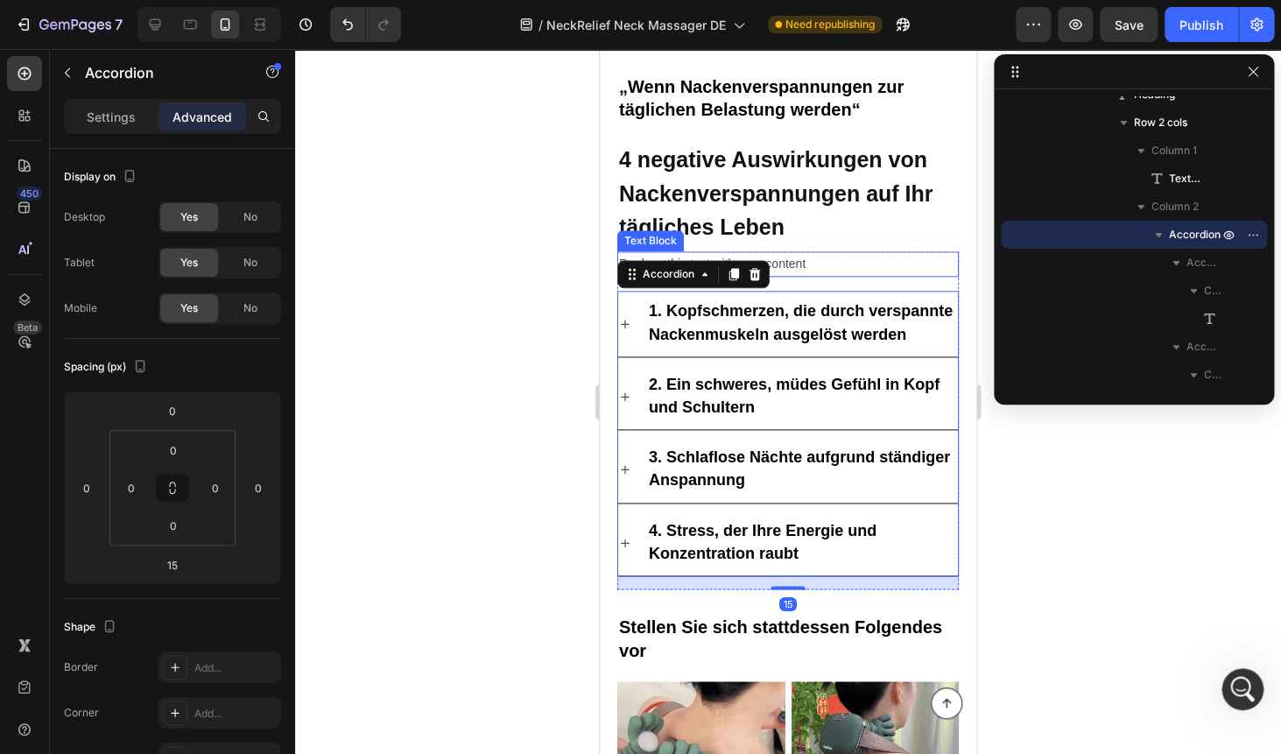
click at [845, 263] on div "Replace this text with your content" at bounding box center [787, 263] width 341 height 25
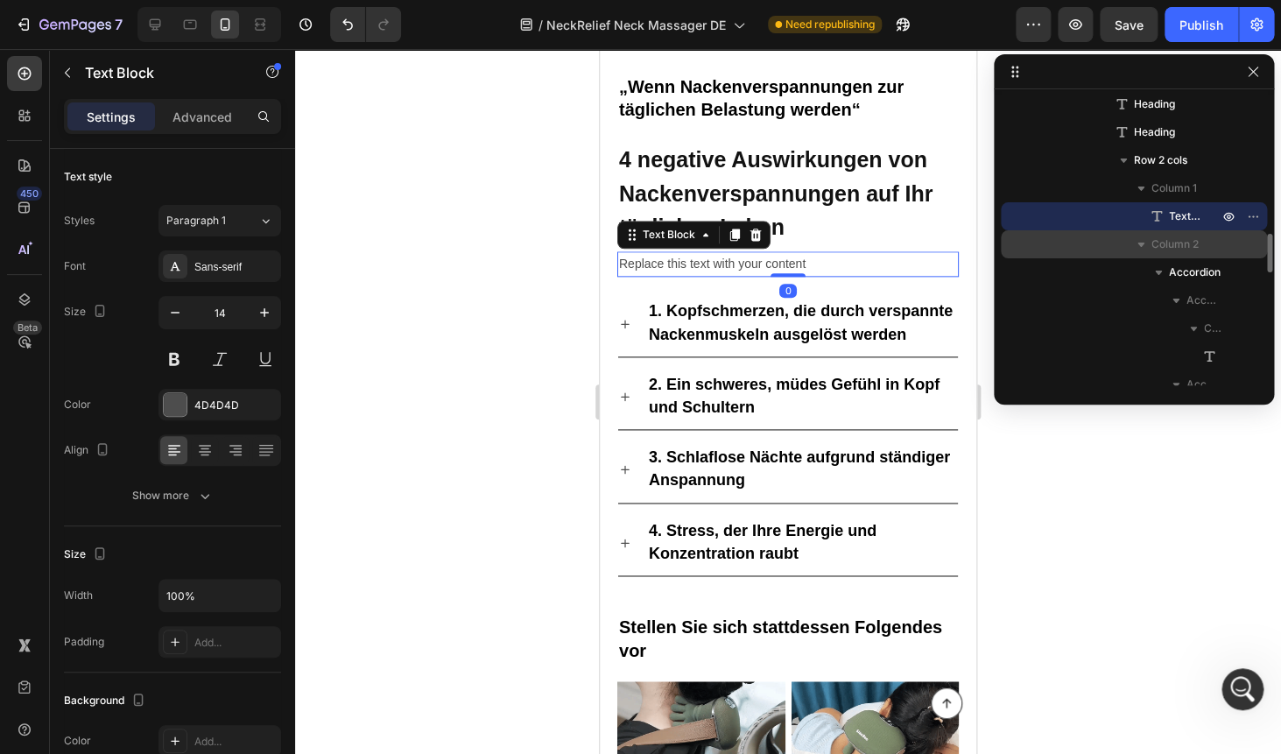
scroll to position [1057, 0]
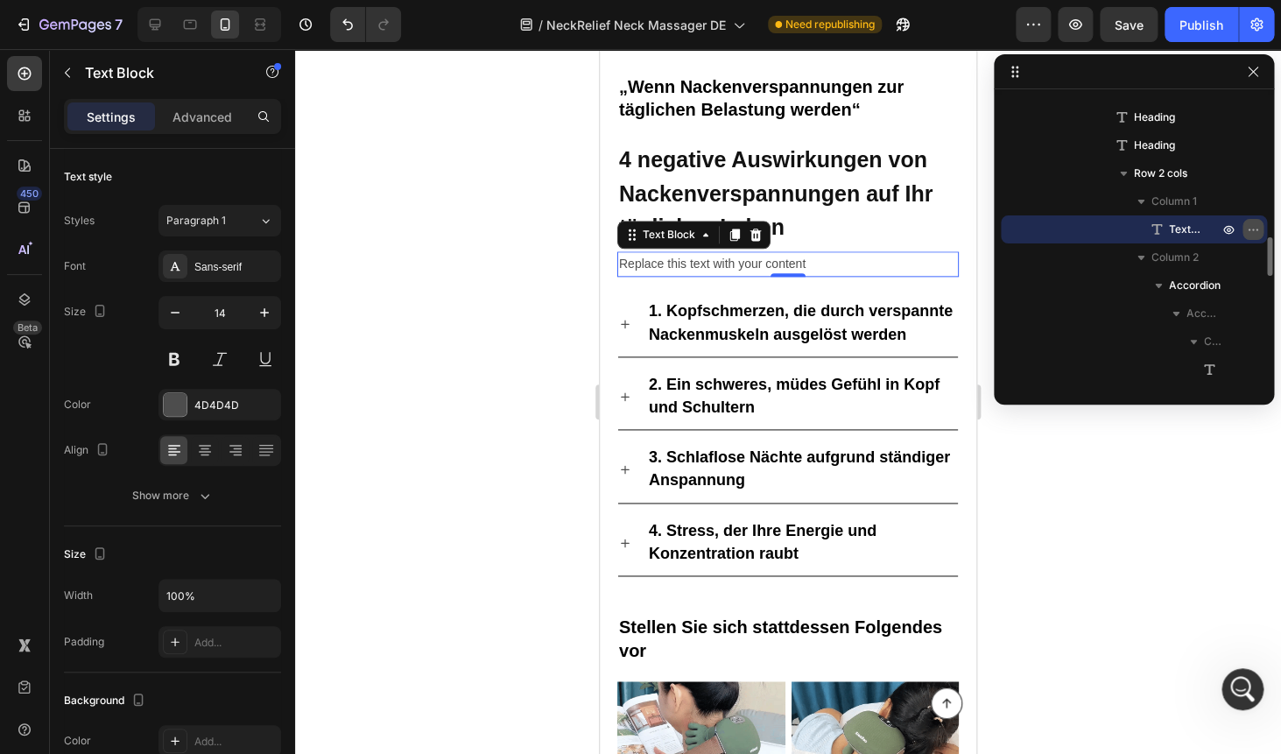
click at [1248, 232] on icon "button" at bounding box center [1253, 229] width 14 height 14
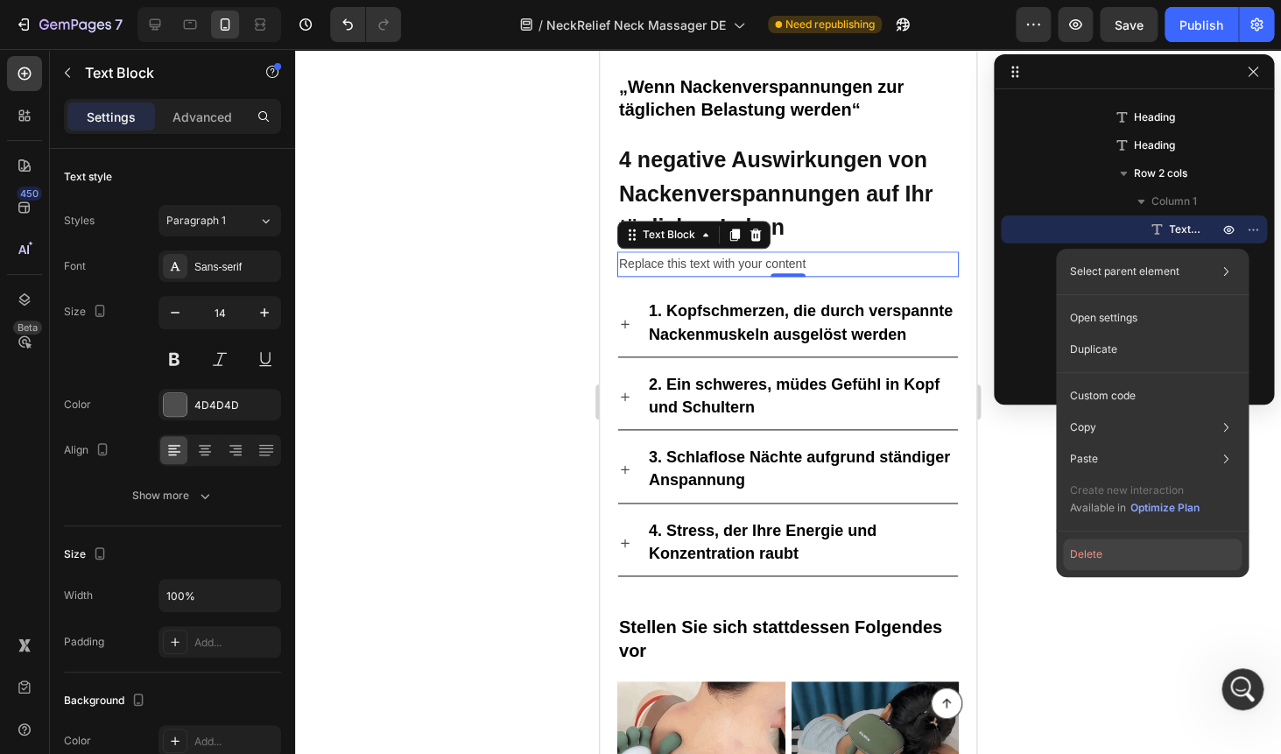
click at [1113, 553] on button "Delete" at bounding box center [1152, 554] width 179 height 32
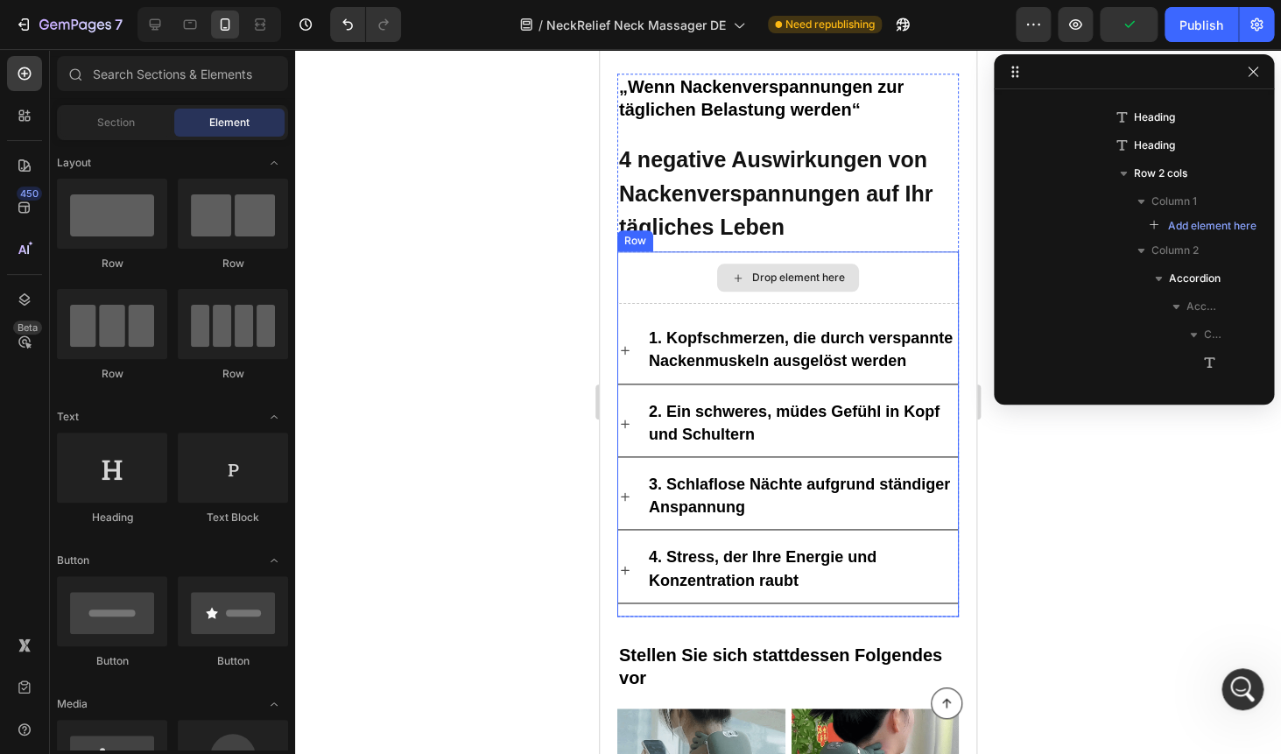
click at [682, 298] on div "Drop element here" at bounding box center [787, 277] width 341 height 53
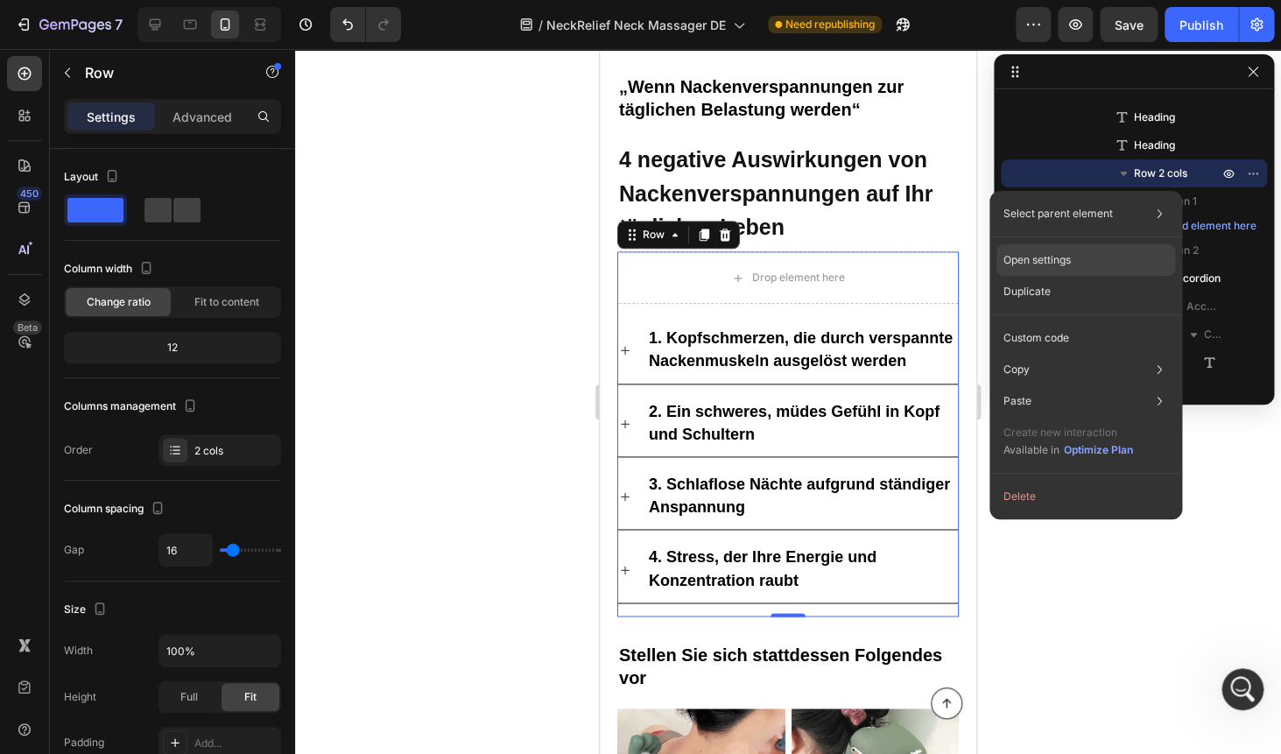
click at [1126, 254] on div "Open settings" at bounding box center [1085, 260] width 179 height 32
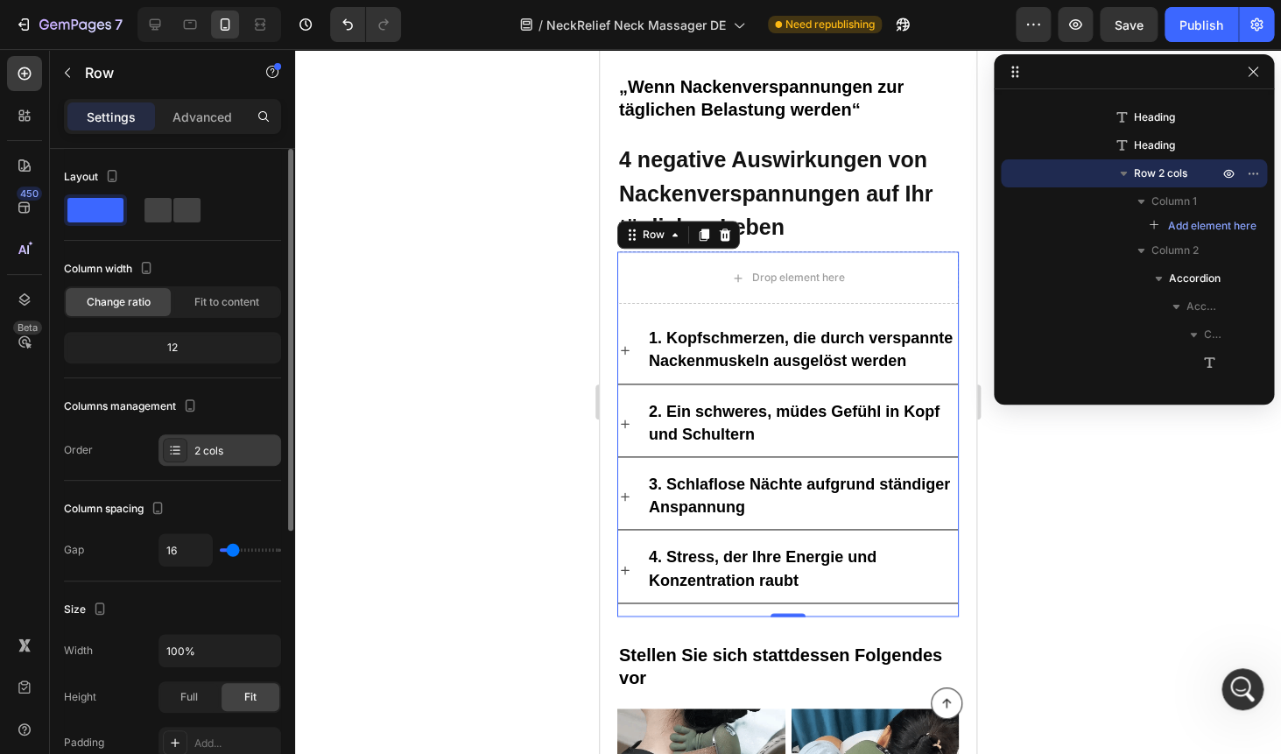
click at [218, 455] on div "2 cols" at bounding box center [235, 451] width 82 height 16
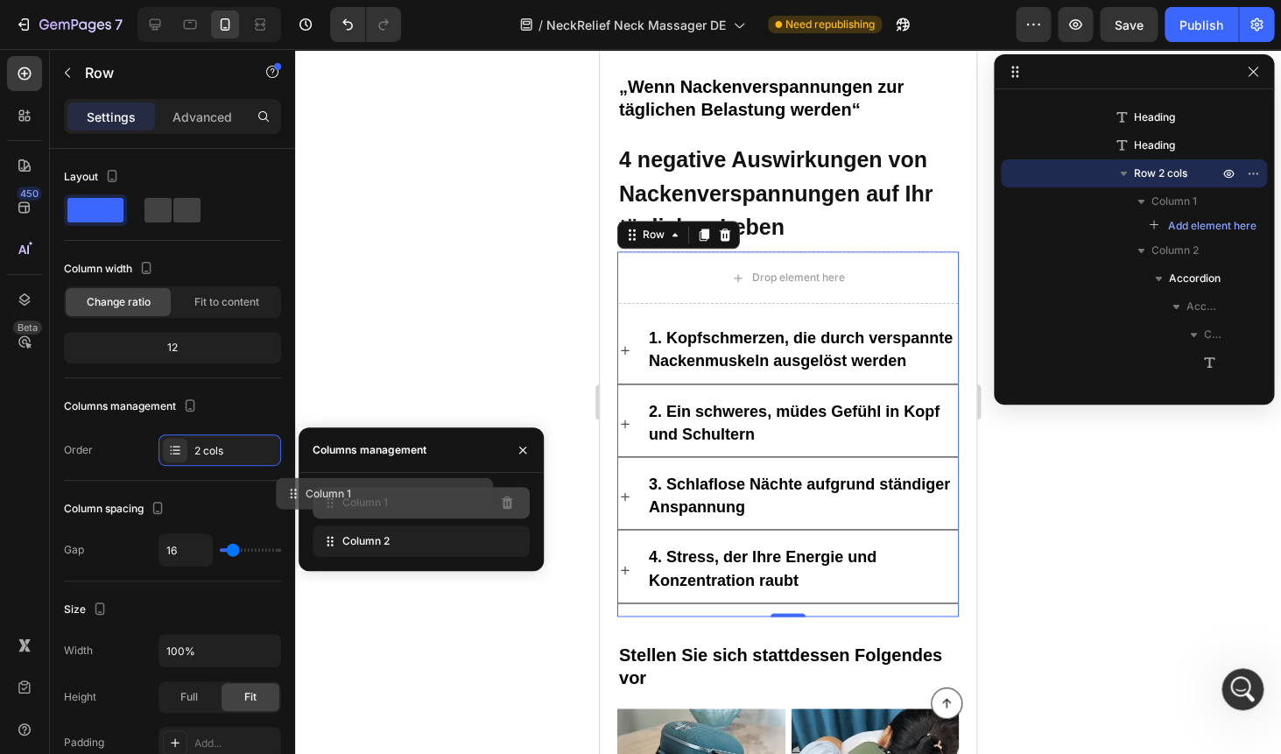
click at [470, 493] on div "Column 1" at bounding box center [420, 503] width 217 height 32
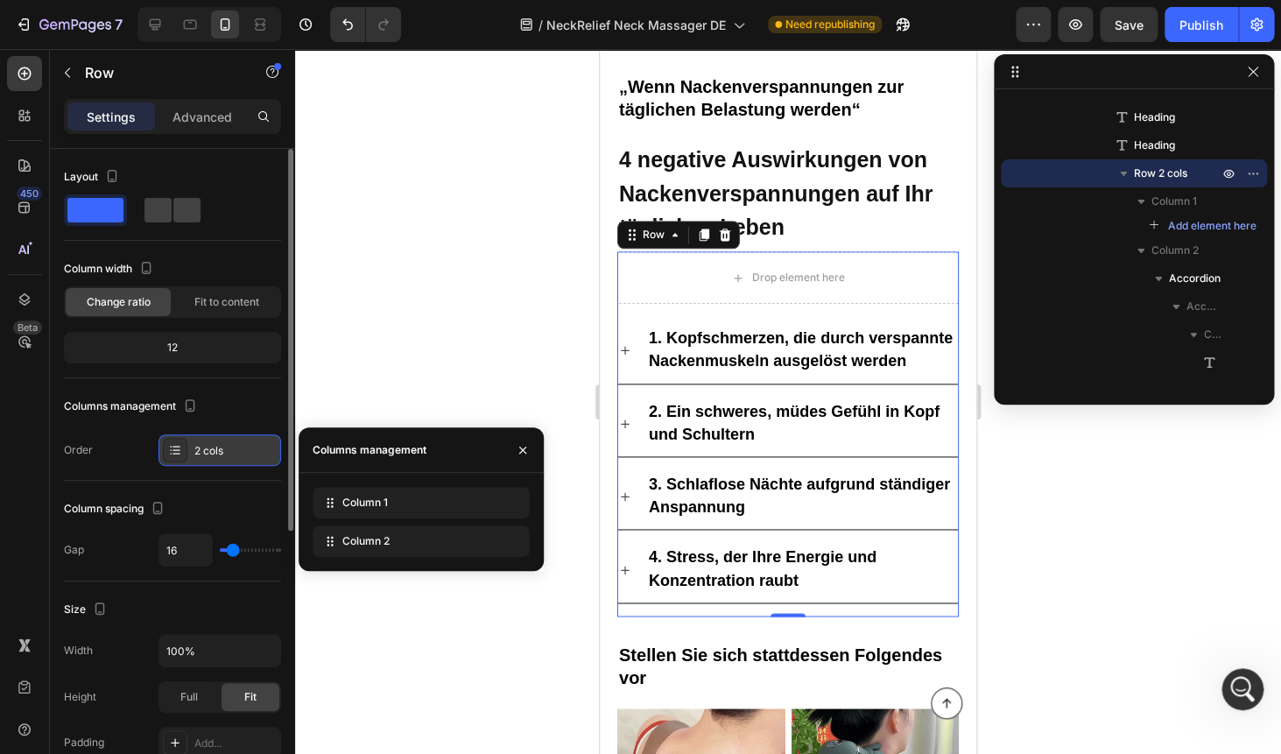
click at [167, 449] on div at bounding box center [175, 450] width 25 height 25
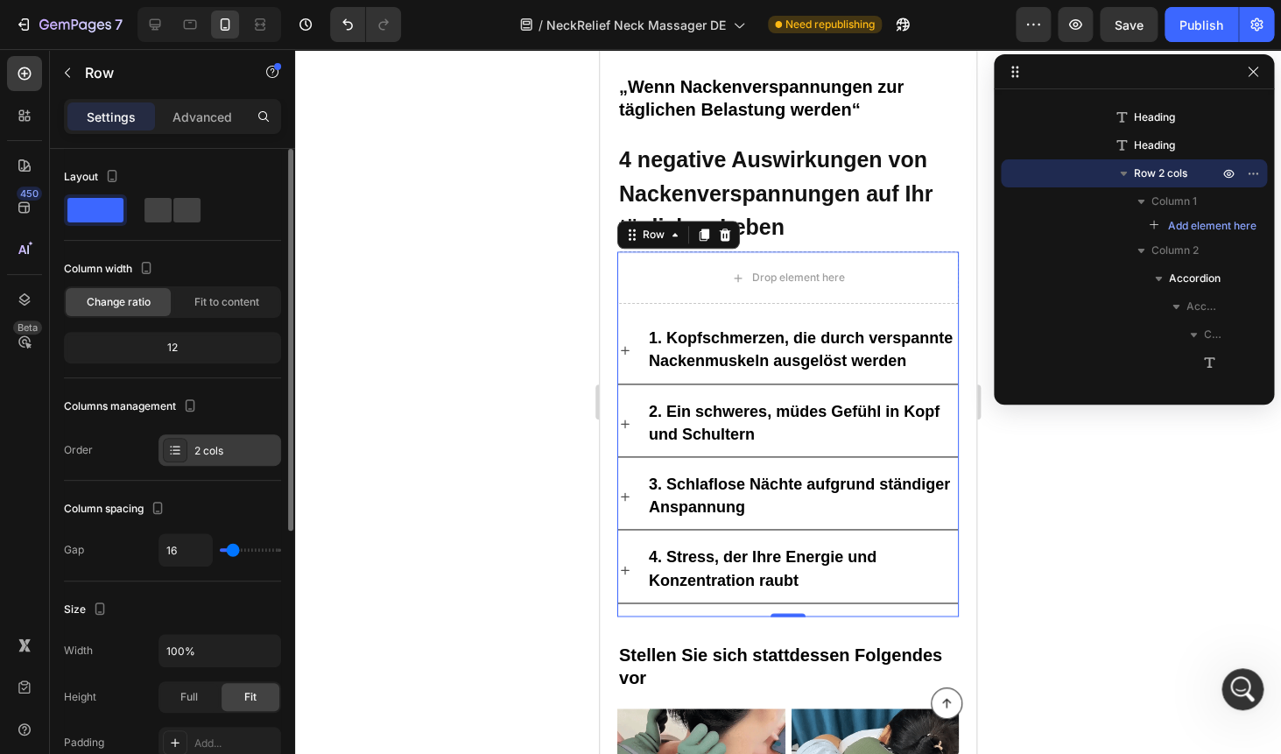
click at [167, 449] on div at bounding box center [175, 450] width 25 height 25
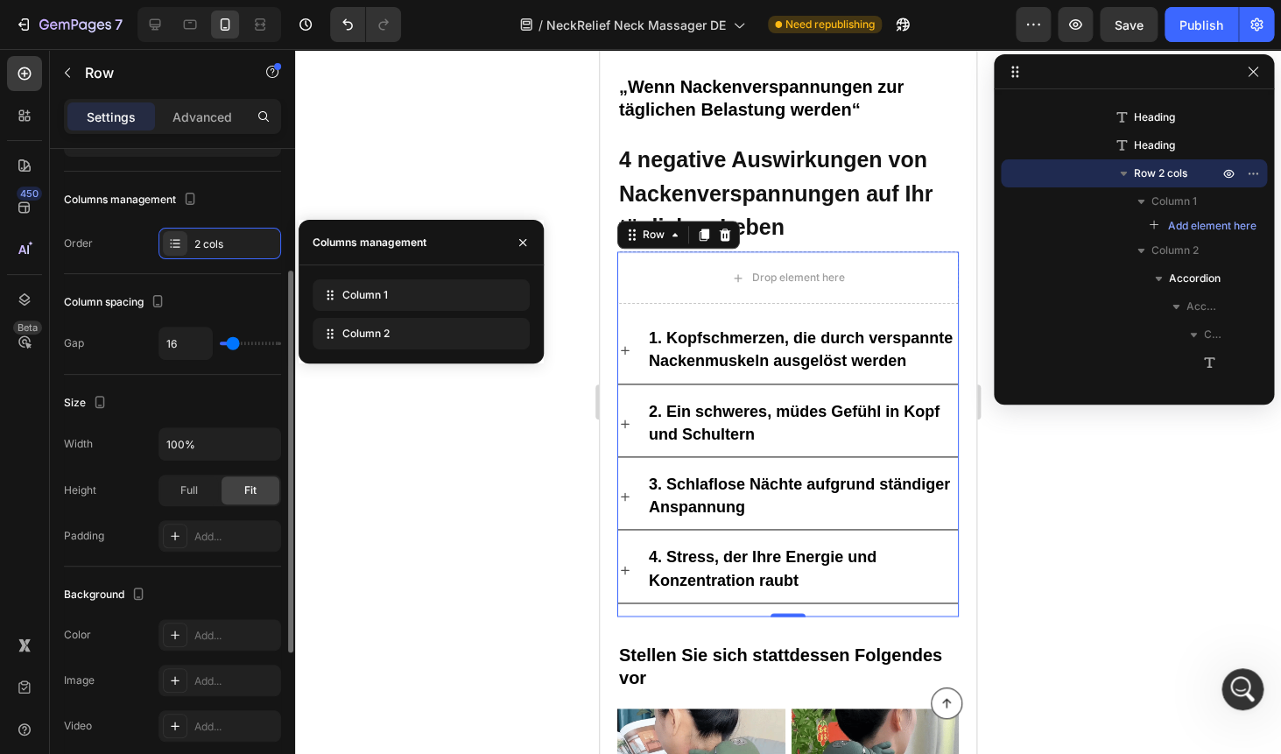
scroll to position [207, 0]
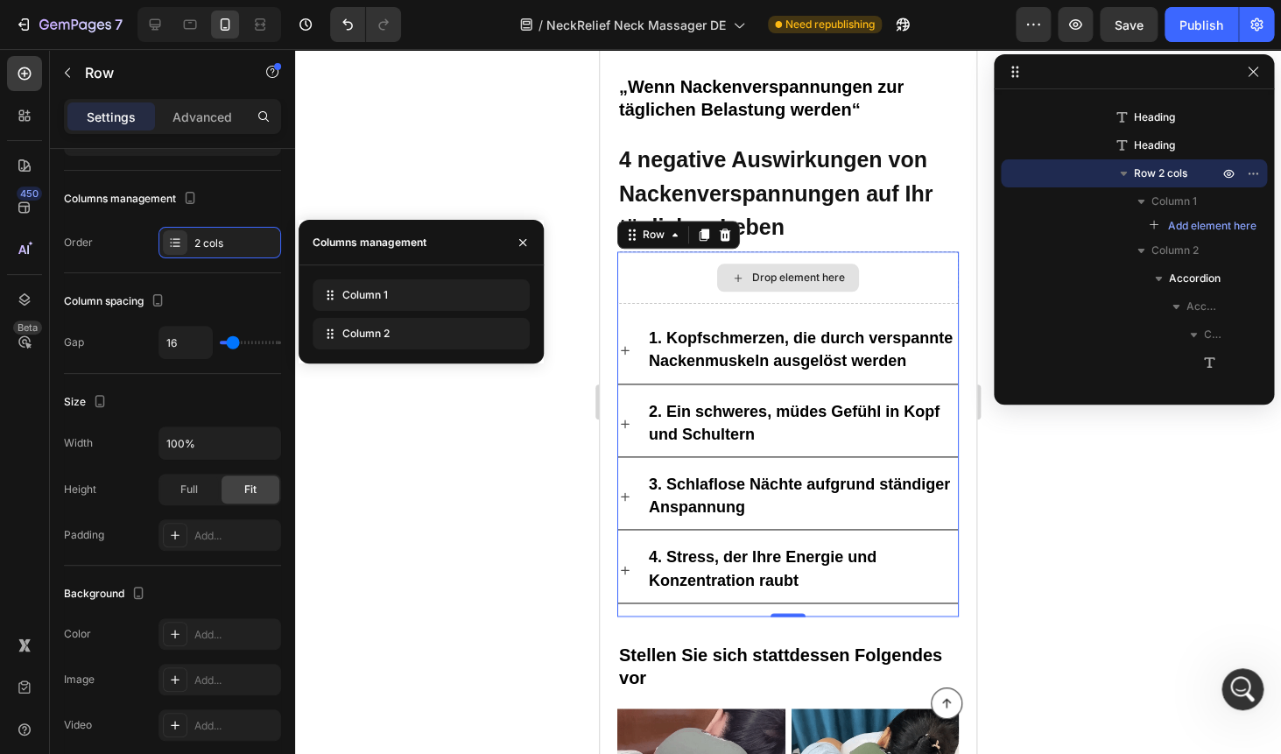
click at [895, 263] on div "Drop element here" at bounding box center [787, 277] width 341 height 53
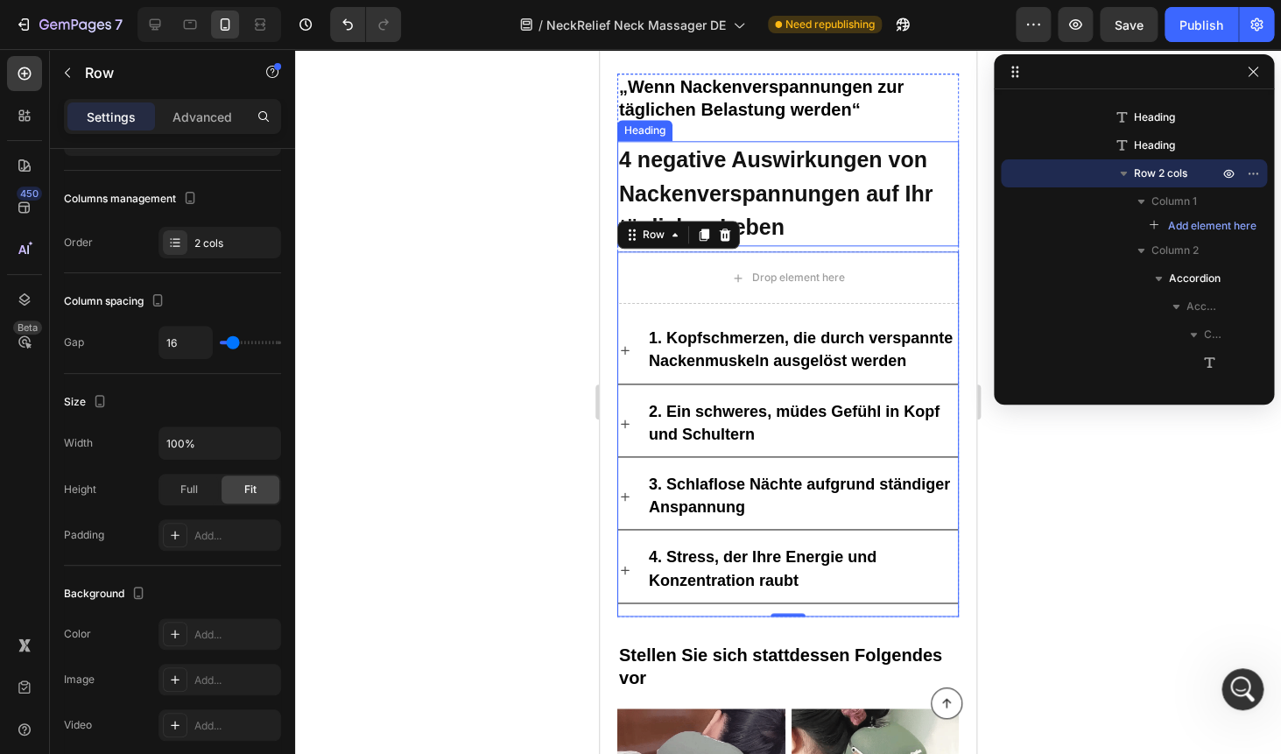
click at [815, 208] on p "⁠⁠⁠⁠⁠⁠⁠ 4 negative Auswirkungen von Nackenverspannungen auf Ihr tägliches Leben" at bounding box center [788, 194] width 338 height 102
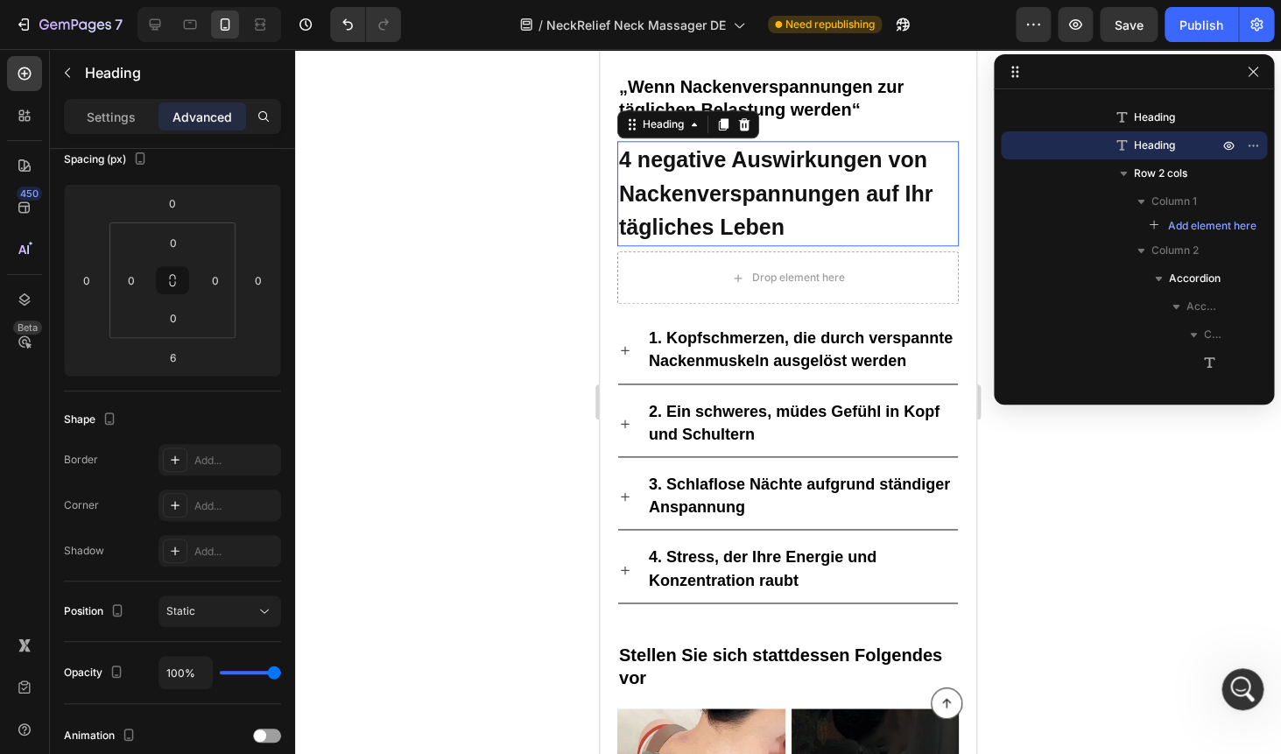
scroll to position [0, 0]
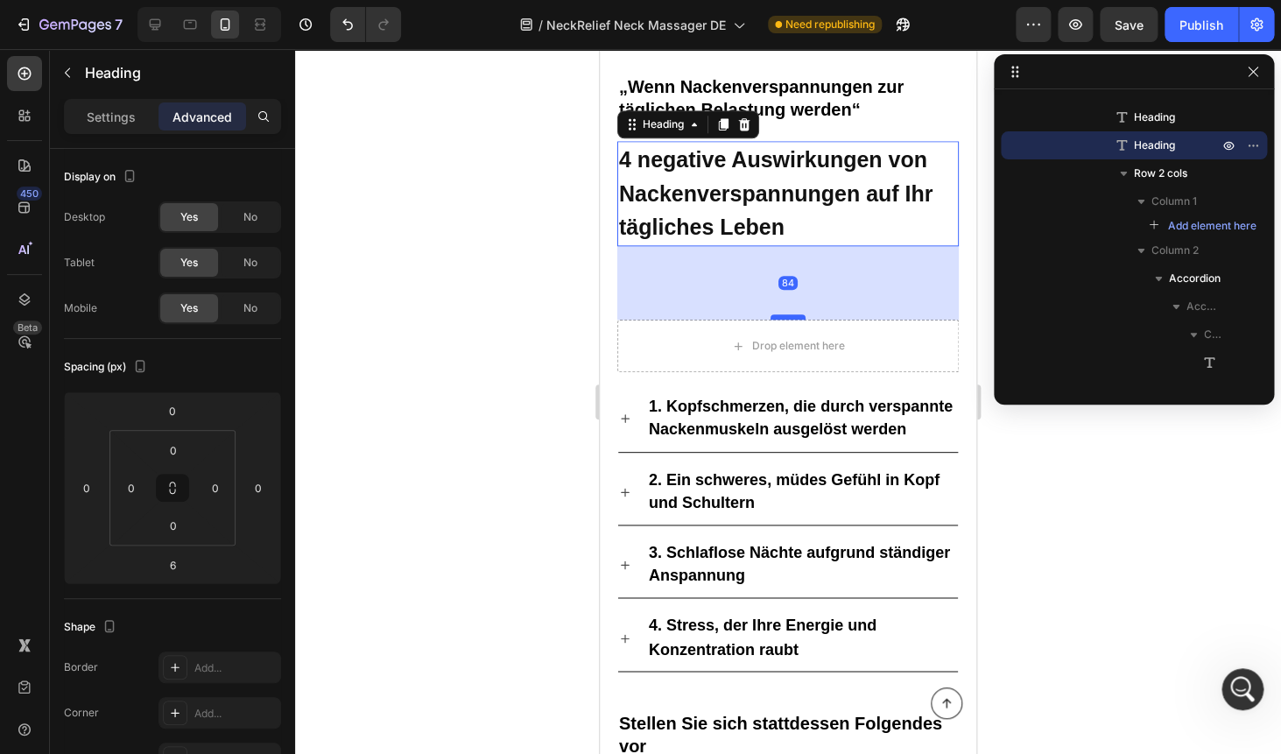
drag, startPoint x: 787, startPoint y: 250, endPoint x: 780, endPoint y: 319, distance: 68.6
click at [780, 319] on div at bounding box center [787, 316] width 35 height 5
type input "84"
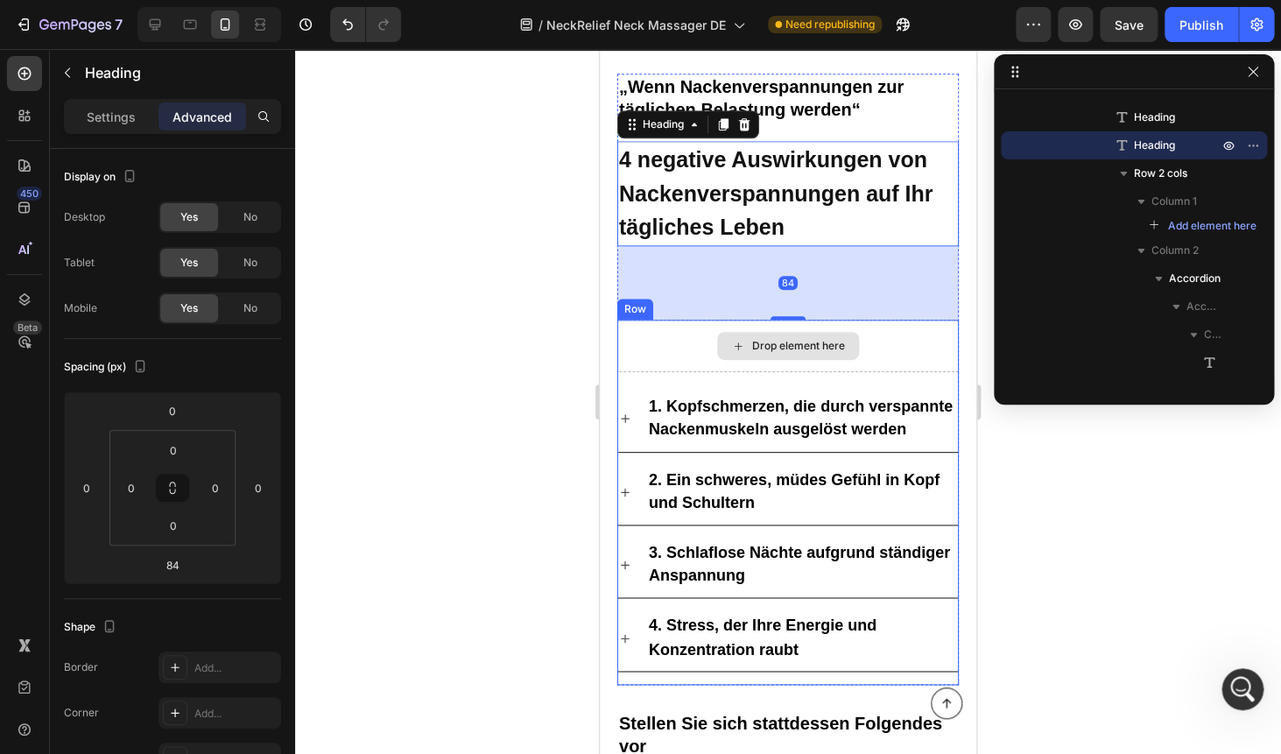
click at [687, 343] on div "Drop element here" at bounding box center [787, 345] width 341 height 53
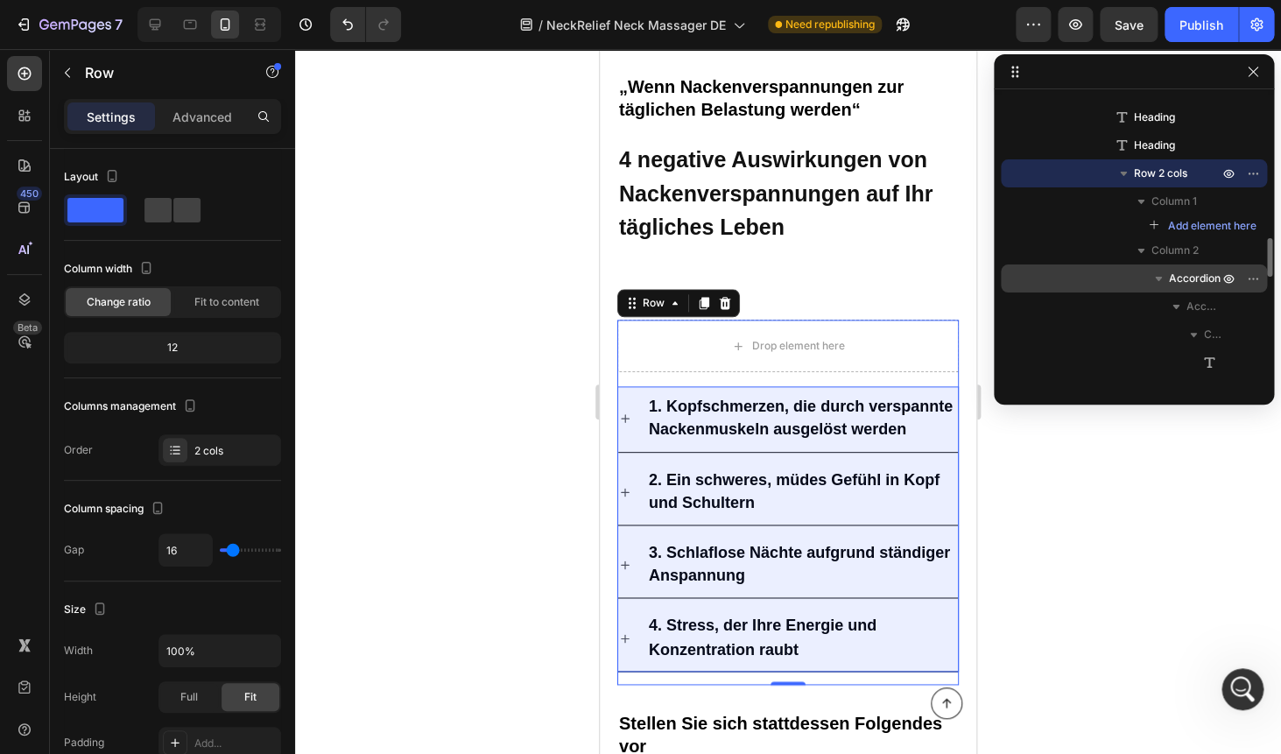
click at [1157, 282] on icon "button" at bounding box center [1158, 279] width 18 height 18
drag, startPoint x: 1177, startPoint y: 275, endPoint x: 1147, endPoint y: 269, distance: 31.2
click at [1147, 269] on div "Accordion" at bounding box center [1134, 278] width 252 height 28
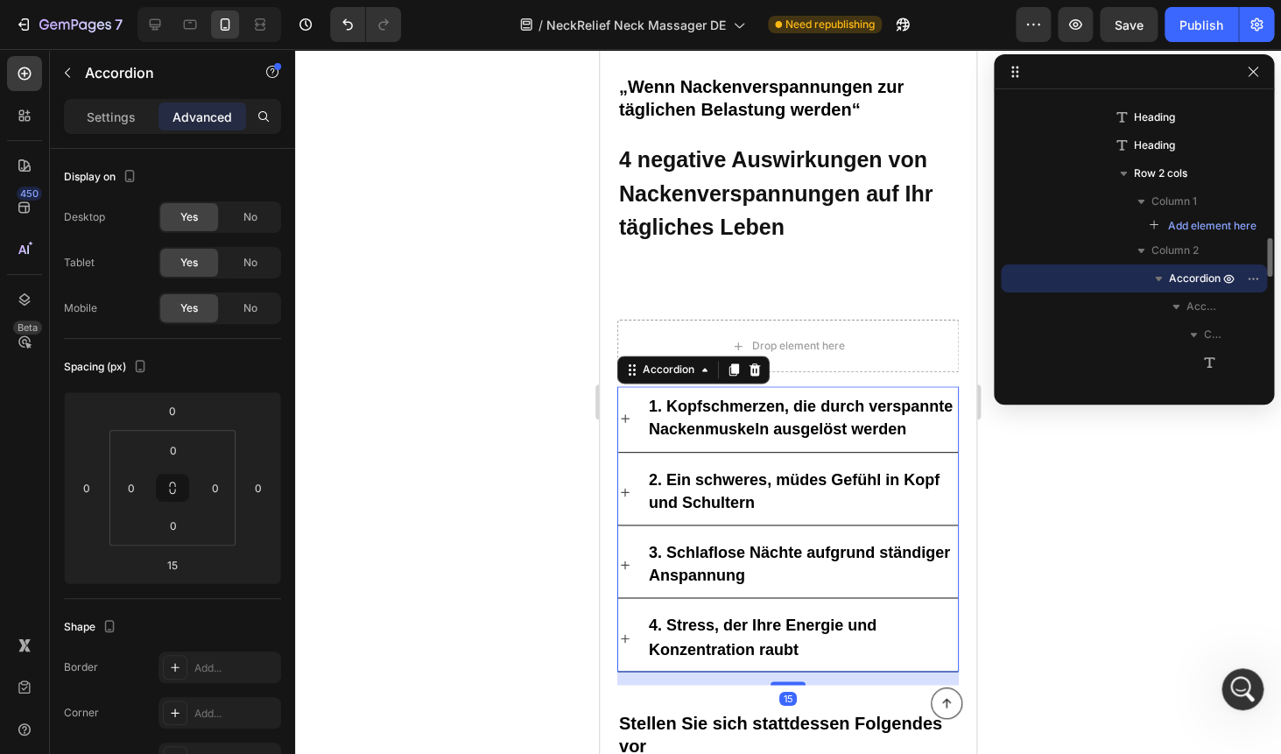
click at [1182, 282] on span "Accordion" at bounding box center [1195, 279] width 52 height 18
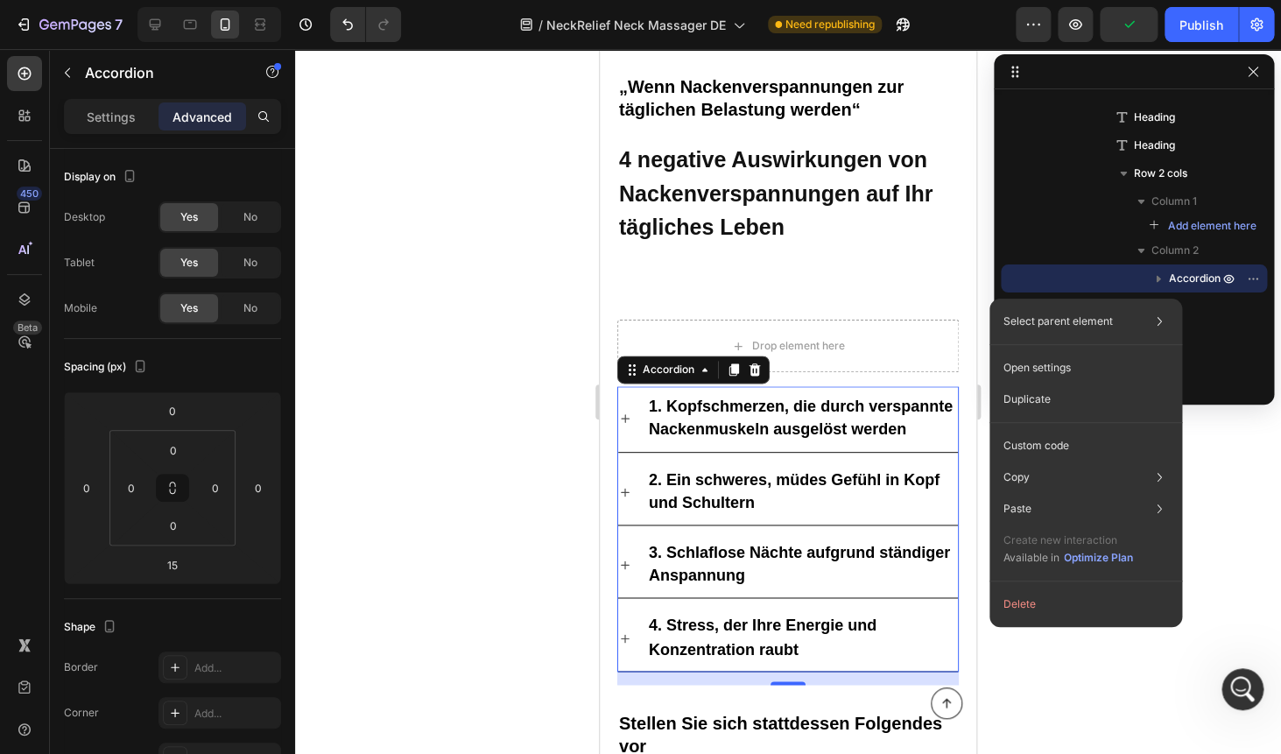
click at [1127, 304] on div "Select parent element Row 2 cols Row 1 col Row 2 cols Accordion Open settings D…" at bounding box center [1085, 462] width 193 height 328
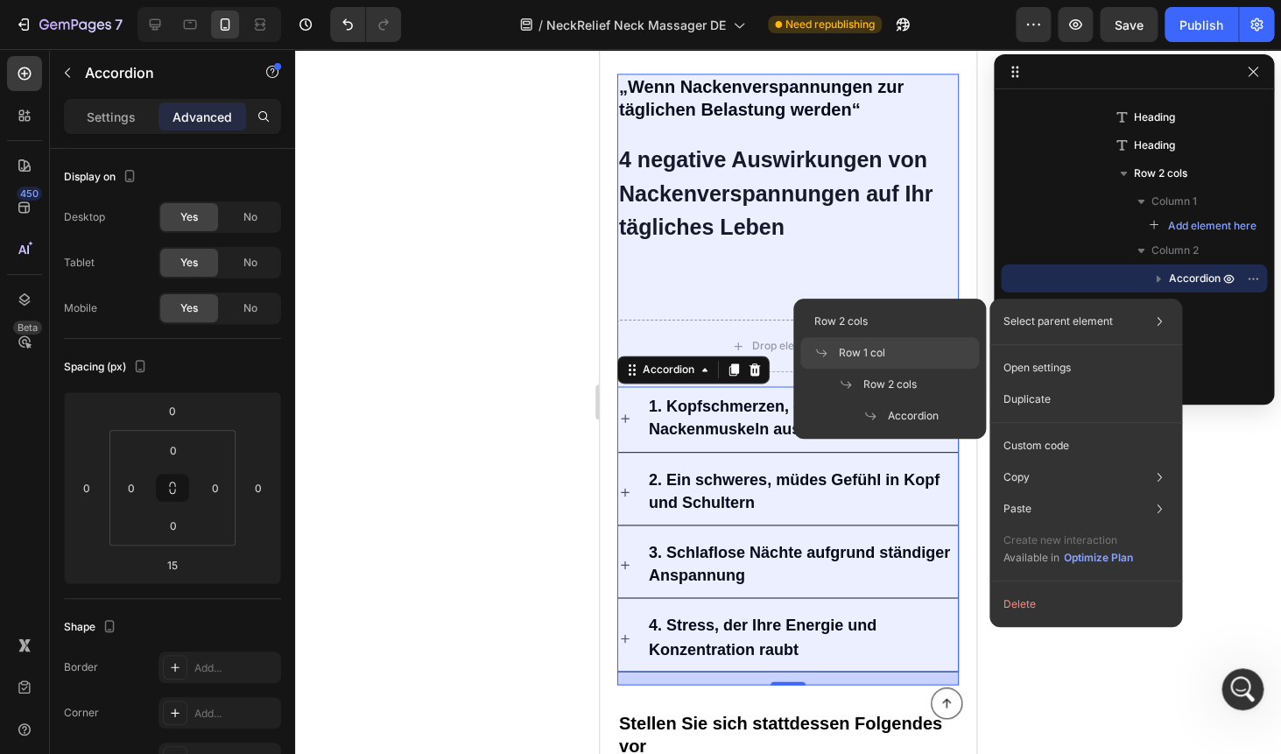
click at [824, 352] on icon at bounding box center [821, 353] width 14 height 14
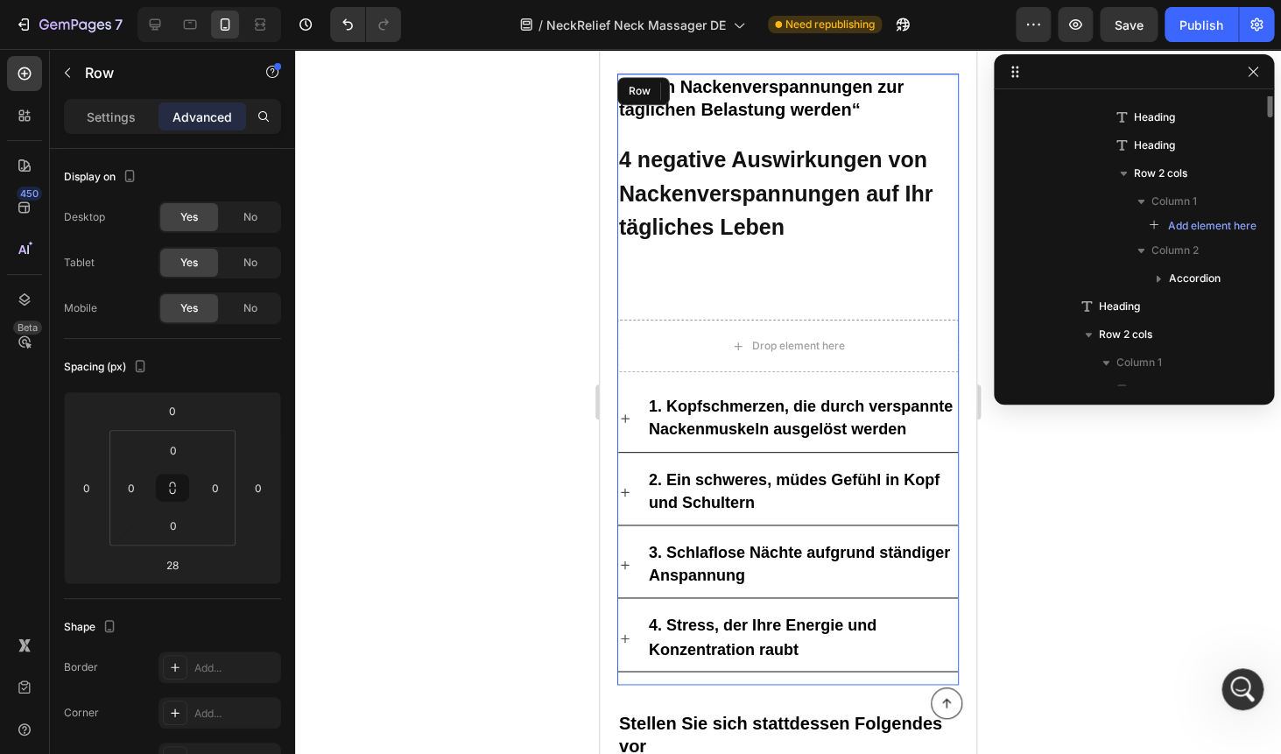
scroll to position [891, 0]
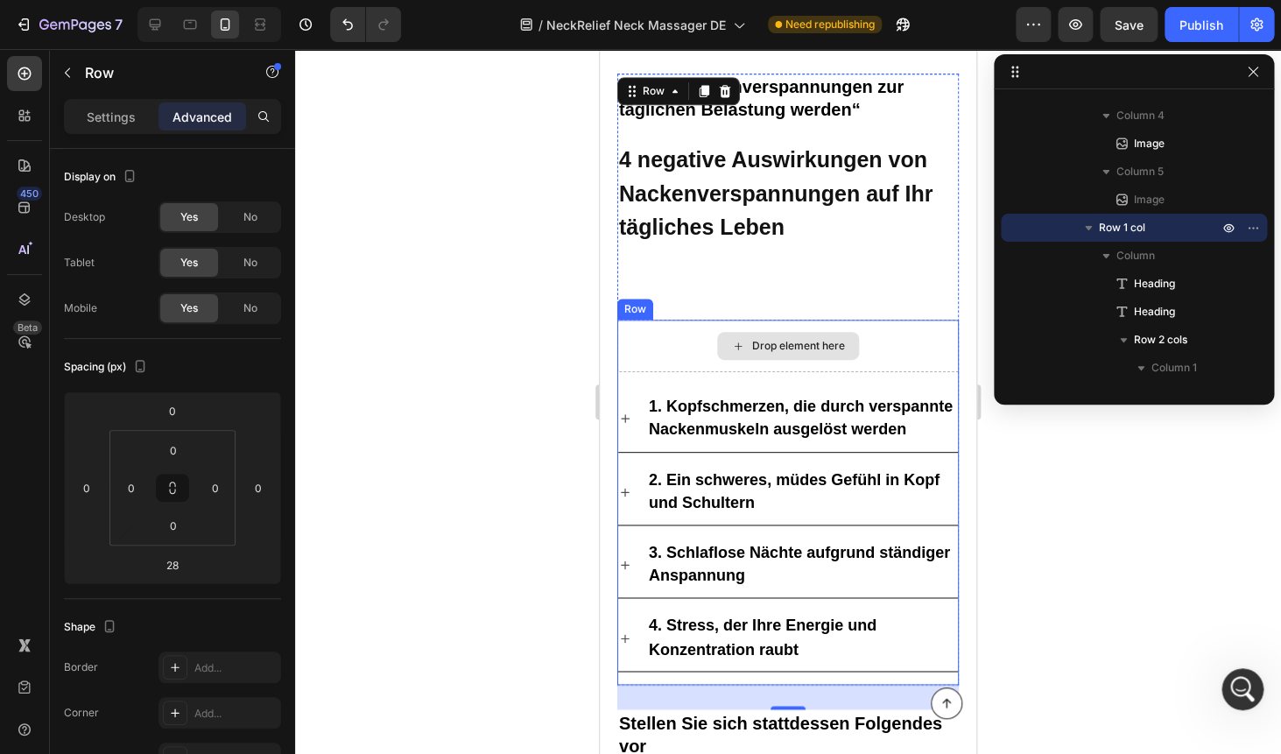
click at [759, 346] on div "Drop element here" at bounding box center [798, 346] width 93 height 14
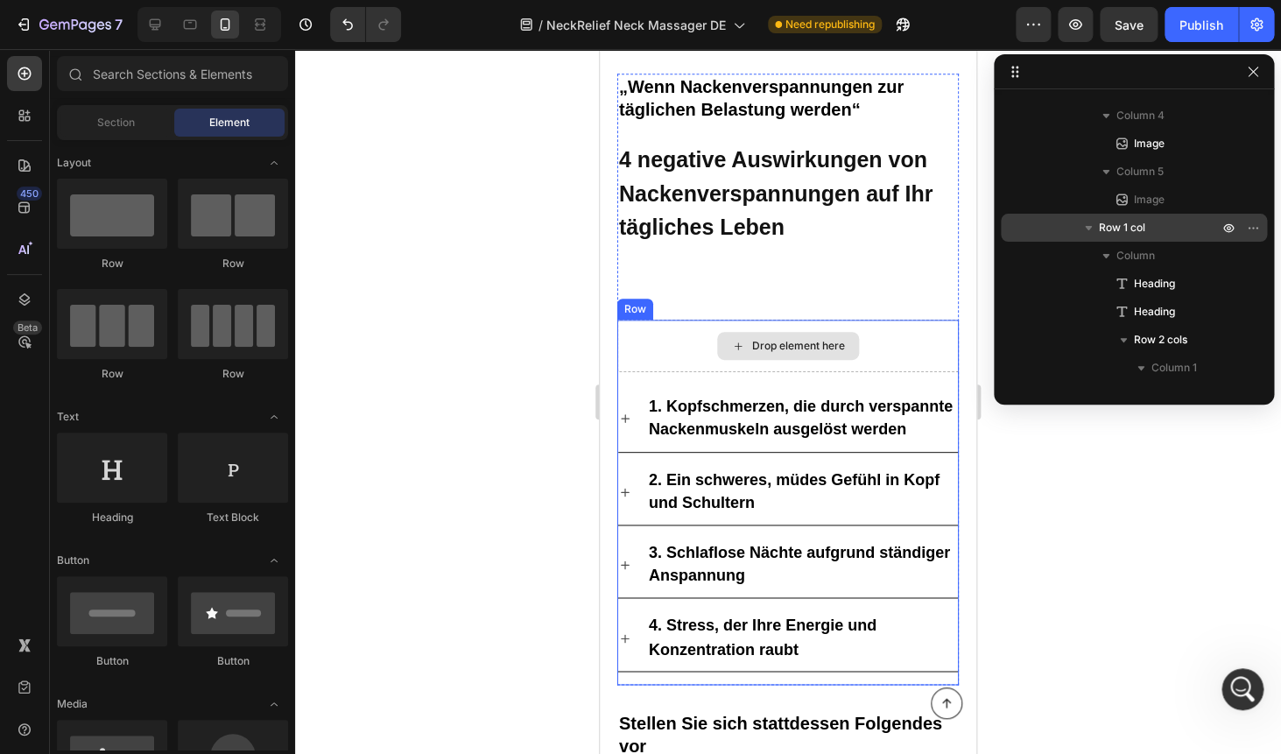
click at [671, 352] on div "Drop element here" at bounding box center [787, 345] width 341 height 53
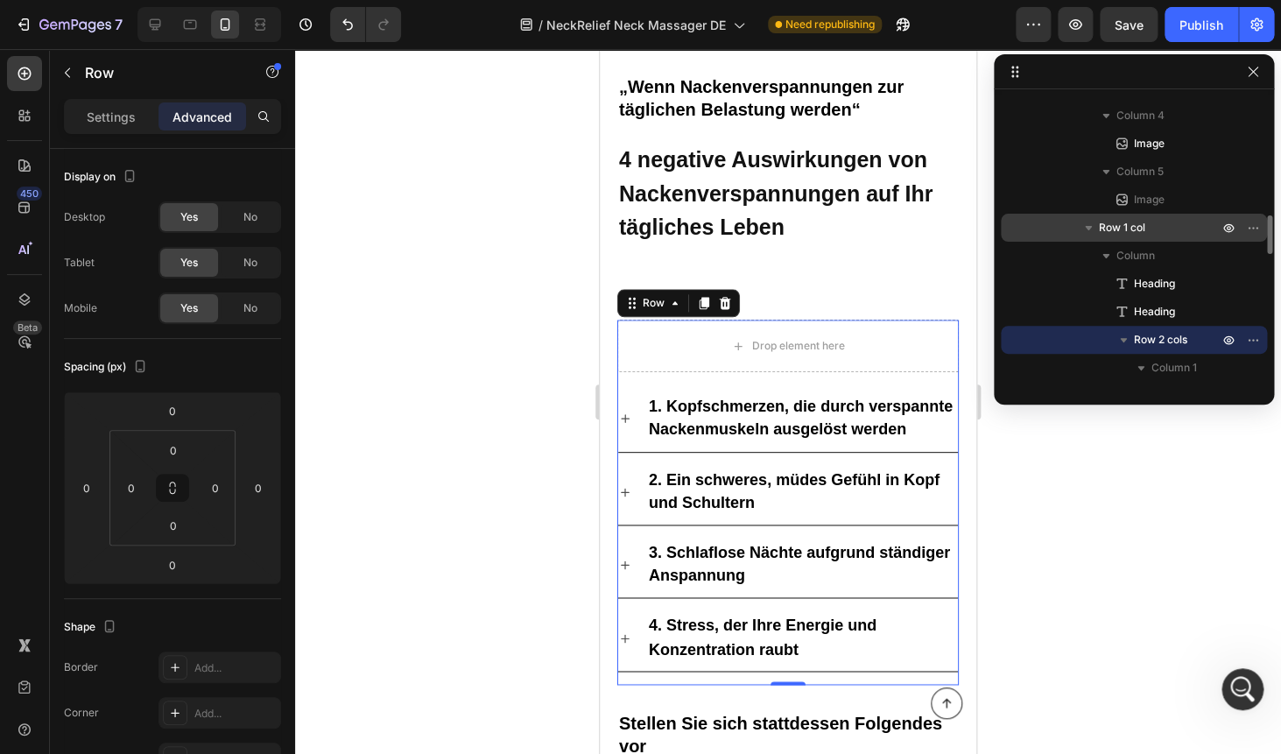
click at [1123, 341] on icon "button" at bounding box center [1123, 340] width 7 height 4
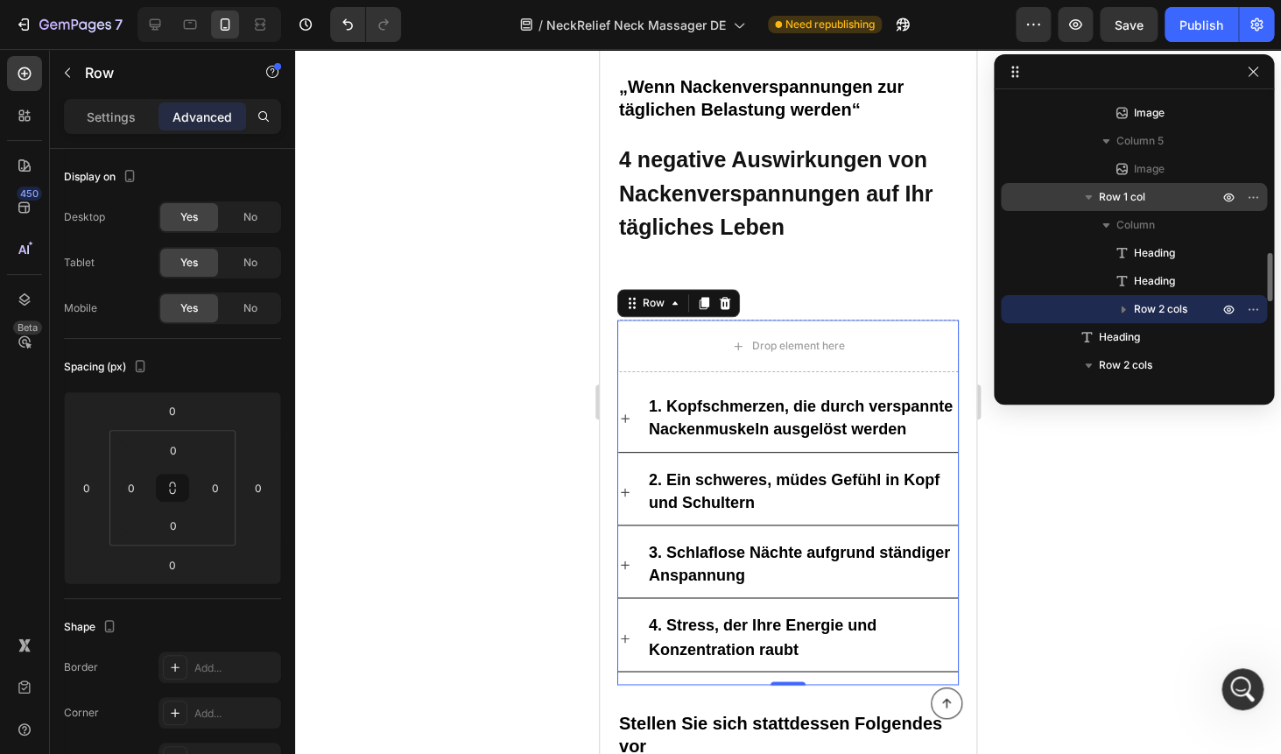
scroll to position [937, 0]
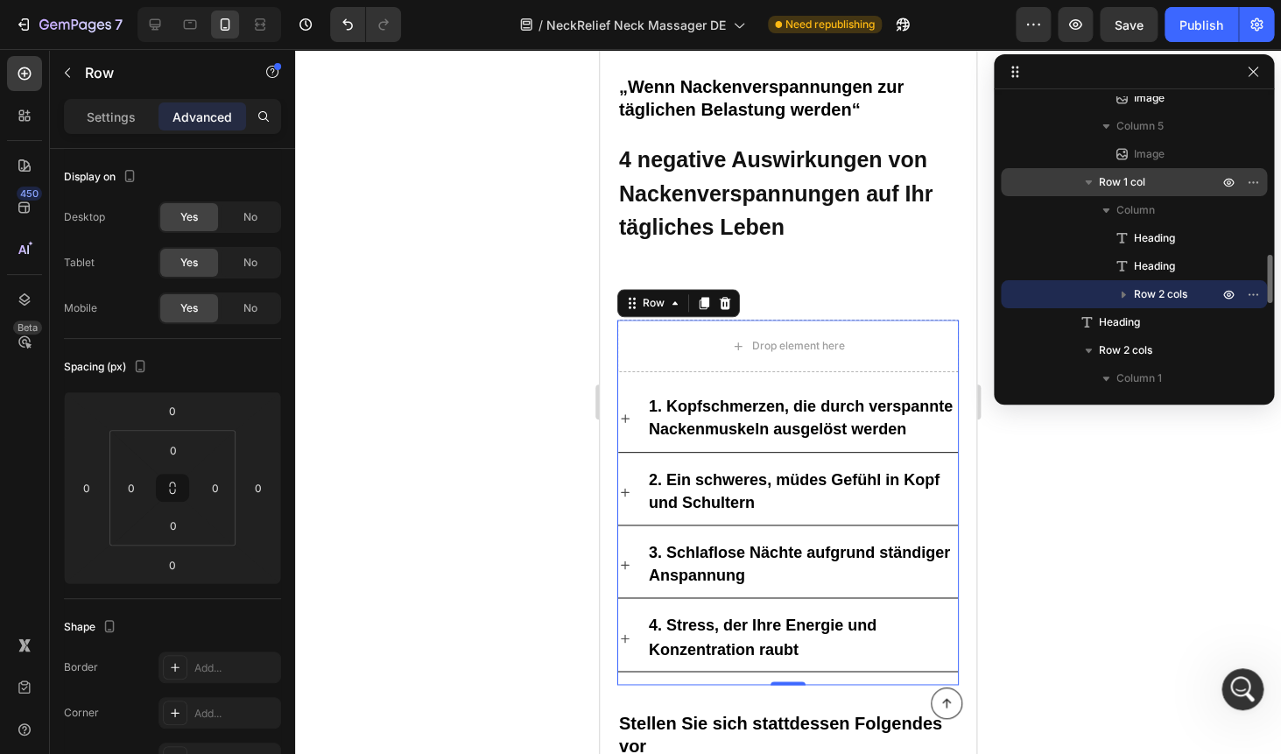
click at [1120, 297] on icon "button" at bounding box center [1123, 294] width 18 height 18
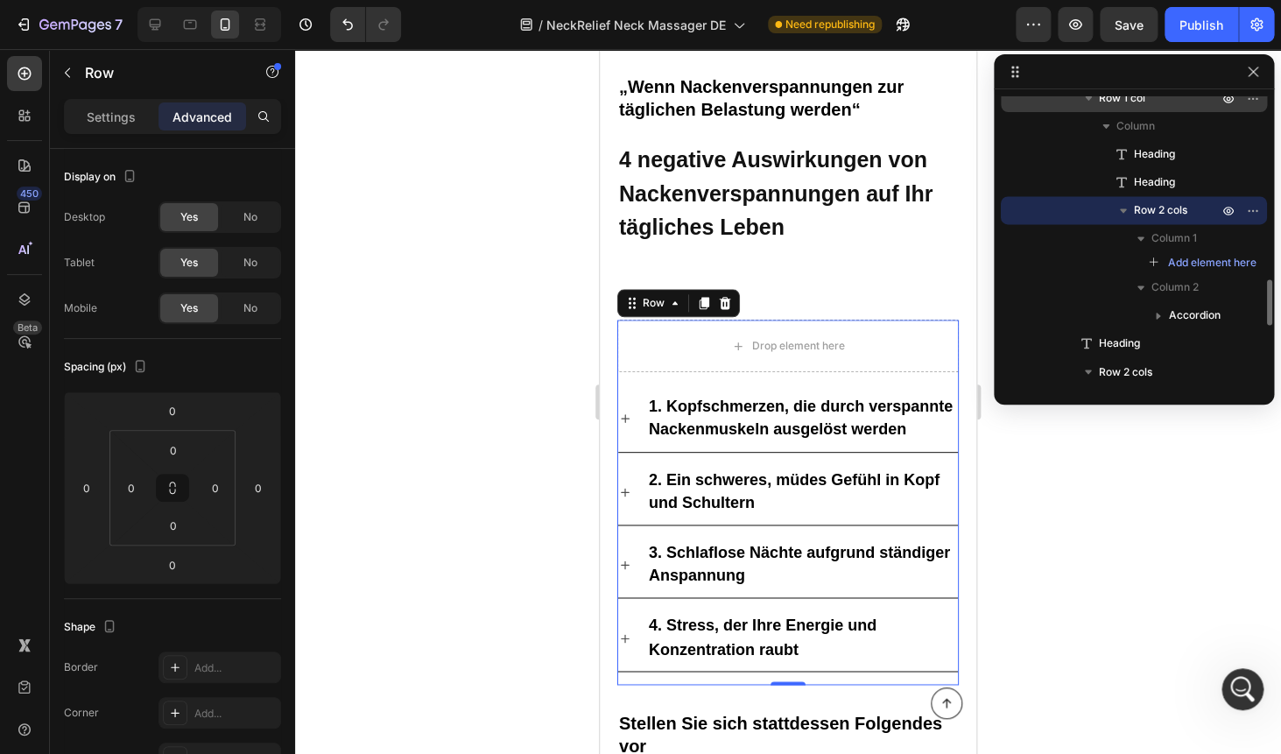
scroll to position [1038, 0]
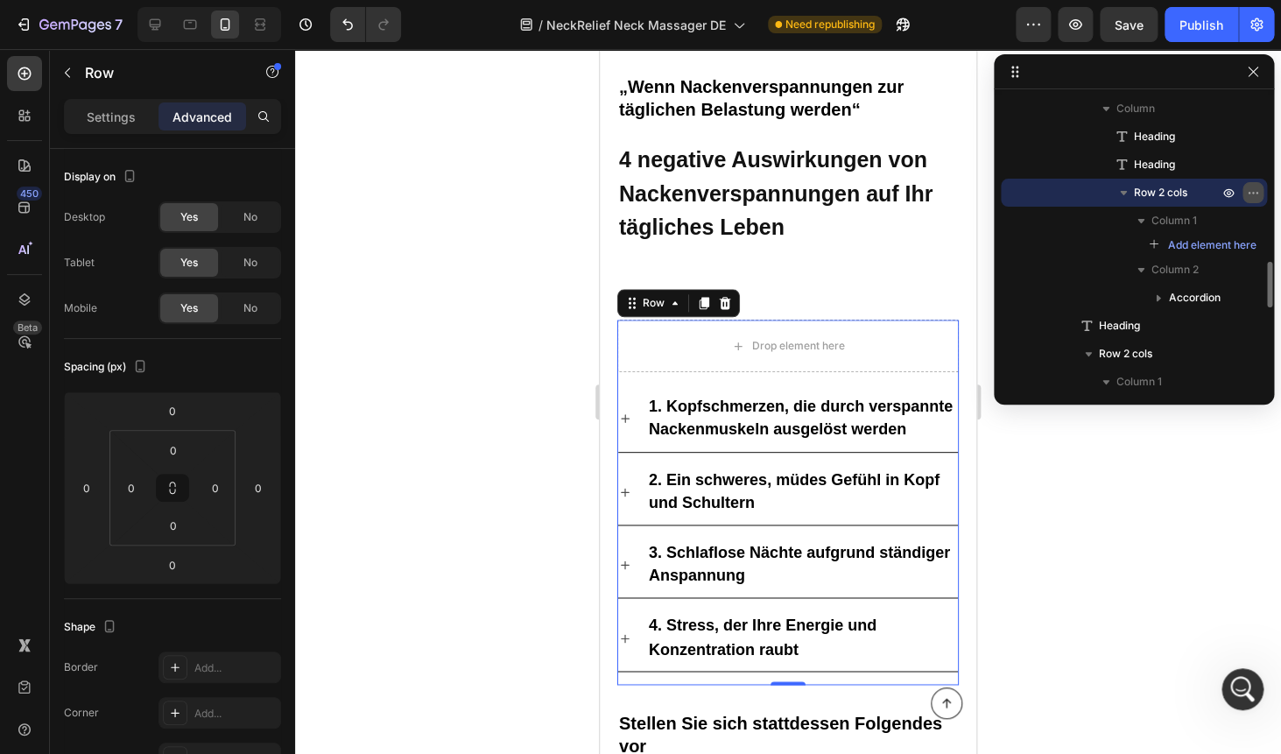
click at [1250, 196] on icon "button" at bounding box center [1253, 193] width 14 height 14
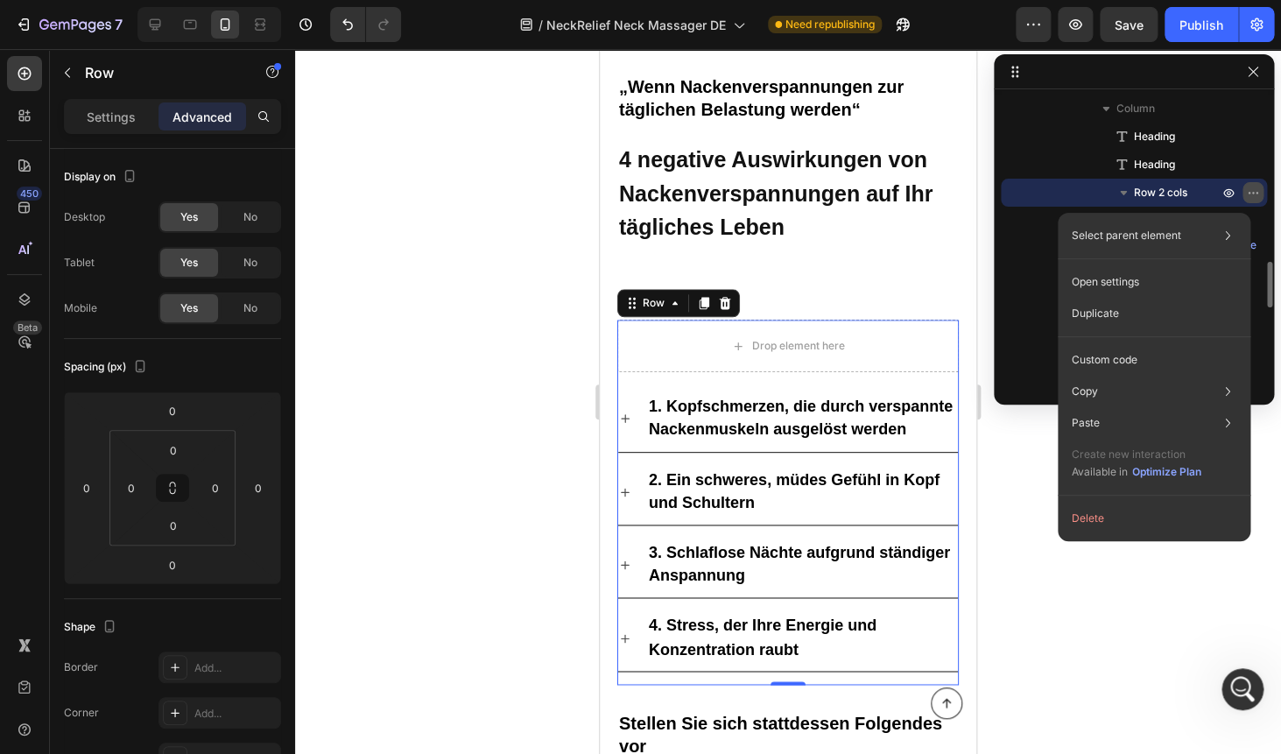
click at [1250, 196] on icon "button" at bounding box center [1253, 193] width 14 height 14
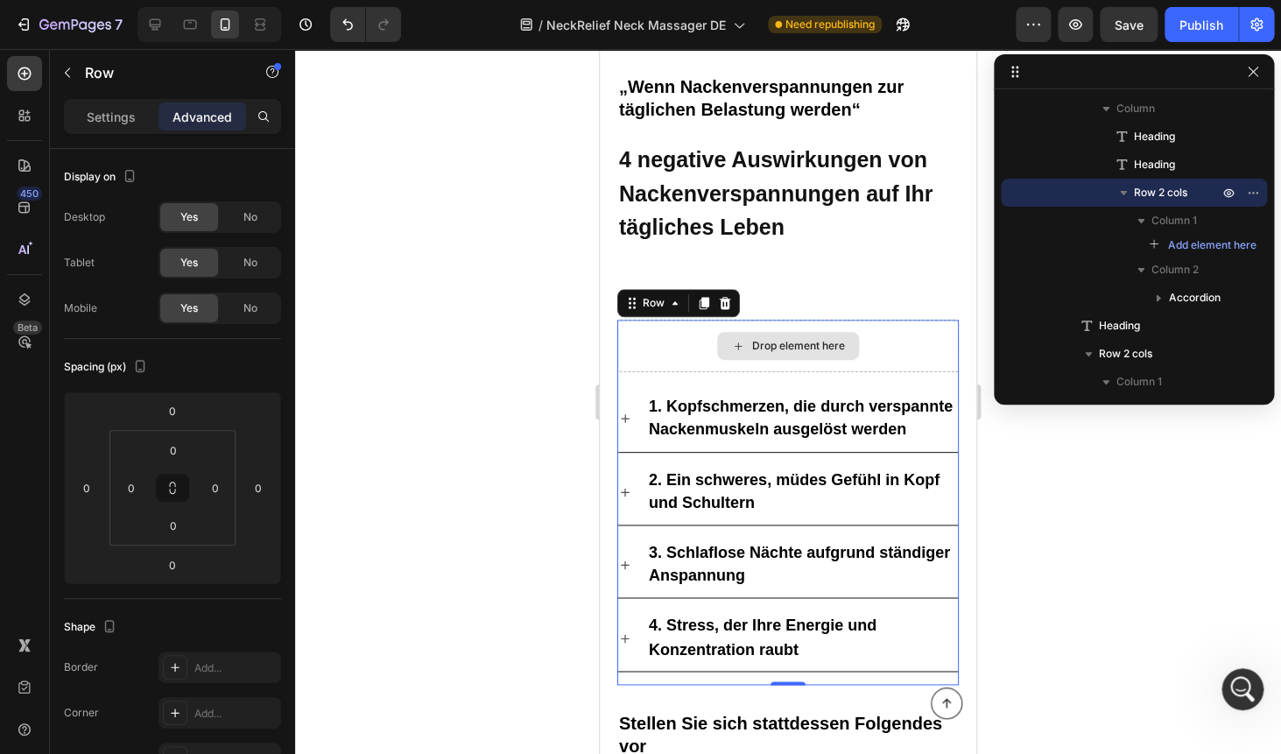
click at [632, 341] on div "Drop element here" at bounding box center [787, 345] width 341 height 53
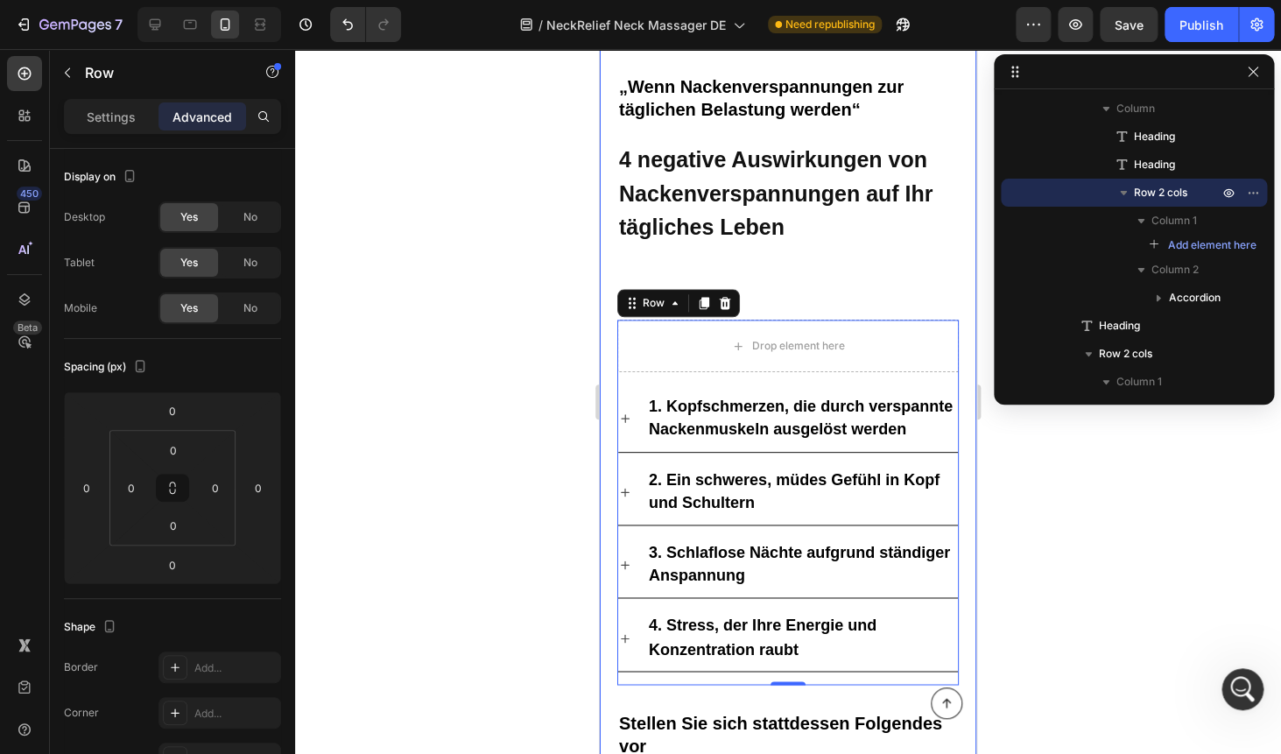
click at [492, 377] on div at bounding box center [788, 401] width 986 height 705
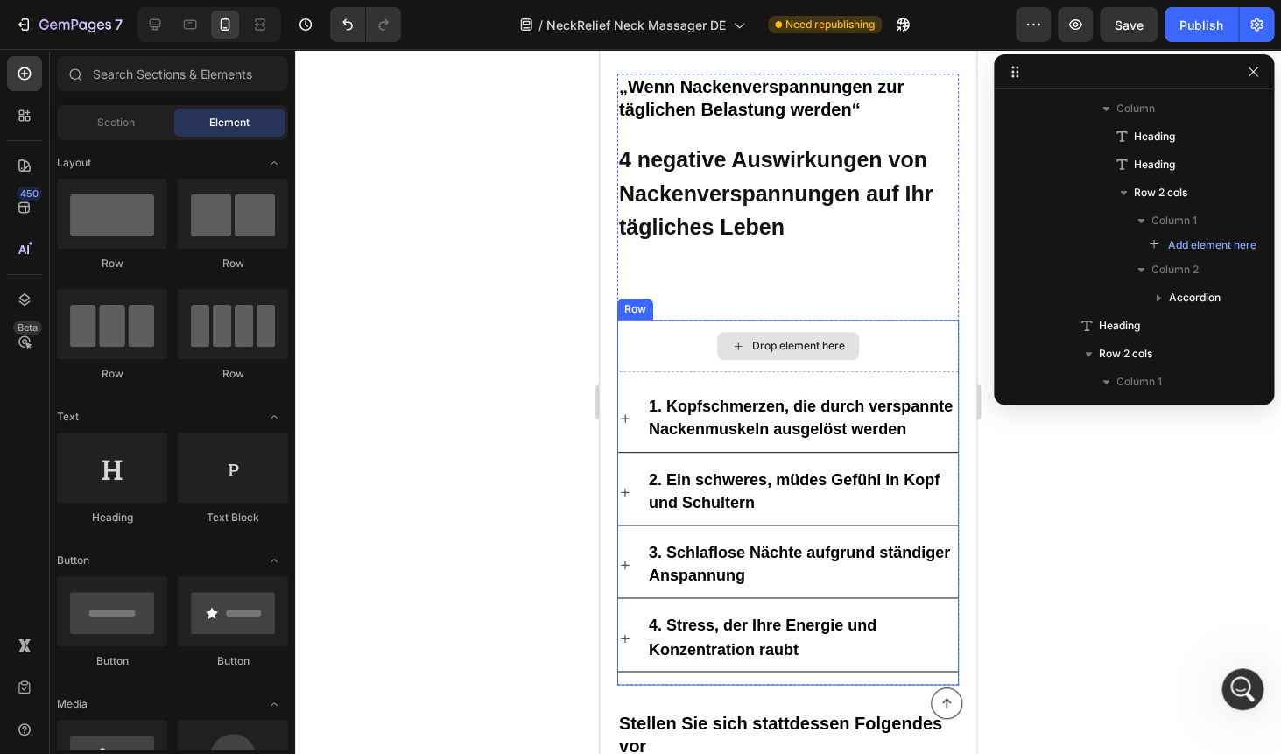
click at [633, 341] on div "Drop element here" at bounding box center [787, 345] width 341 height 53
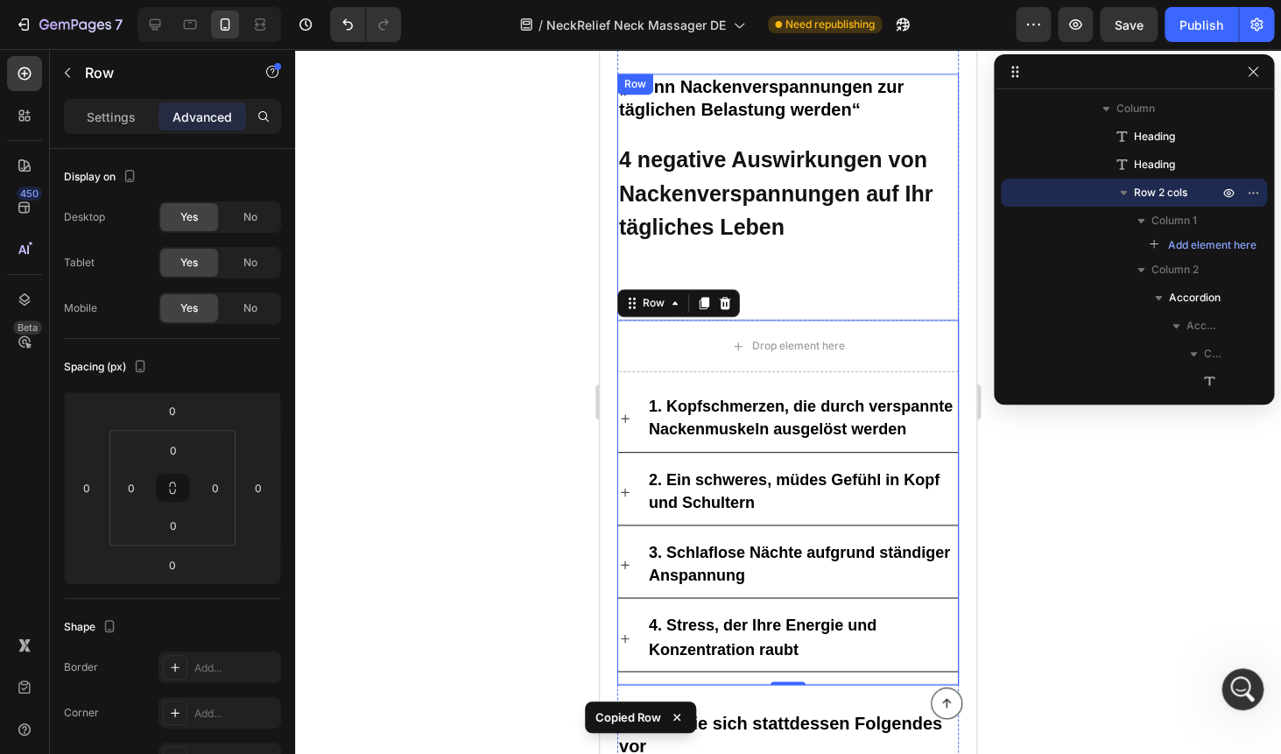
click at [669, 251] on div "„Wenn Nackenverspannungen zur täglichen Belastung werden“ Heading ⁠⁠⁠⁠⁠⁠⁠ 4 neg…" at bounding box center [787, 379] width 341 height 611
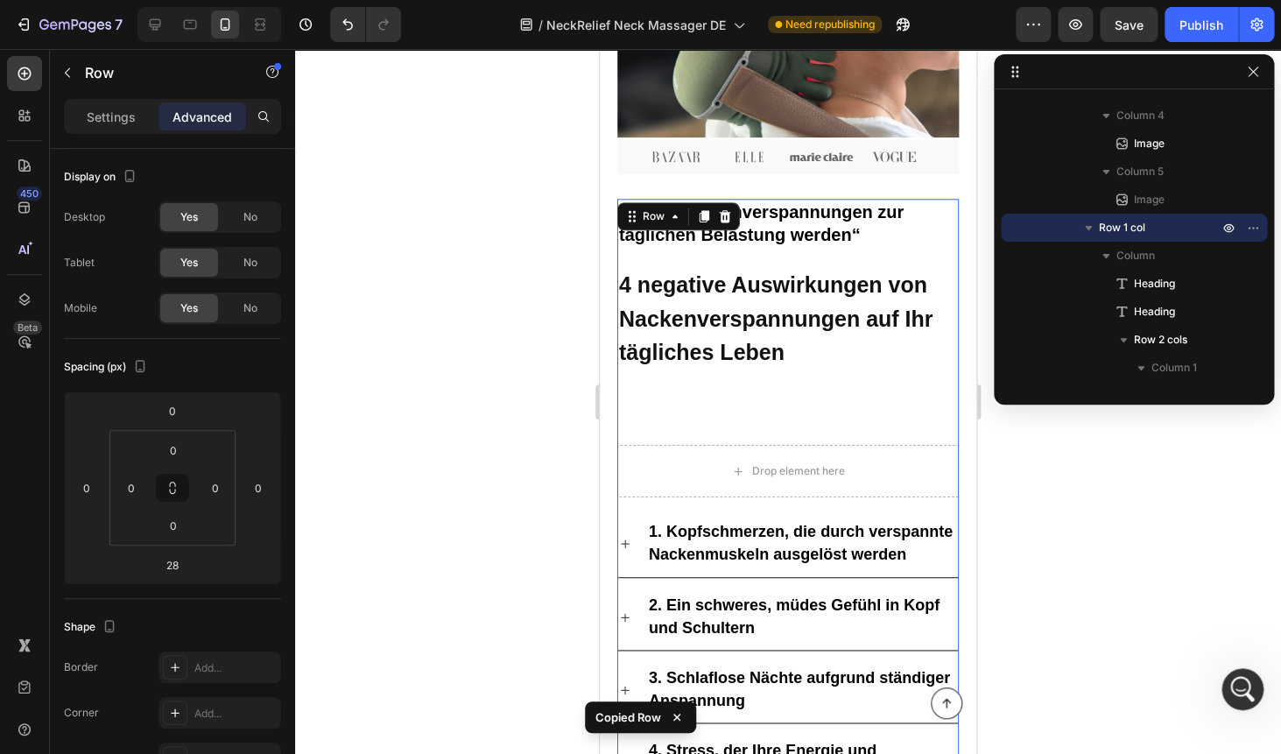
scroll to position [540, 0]
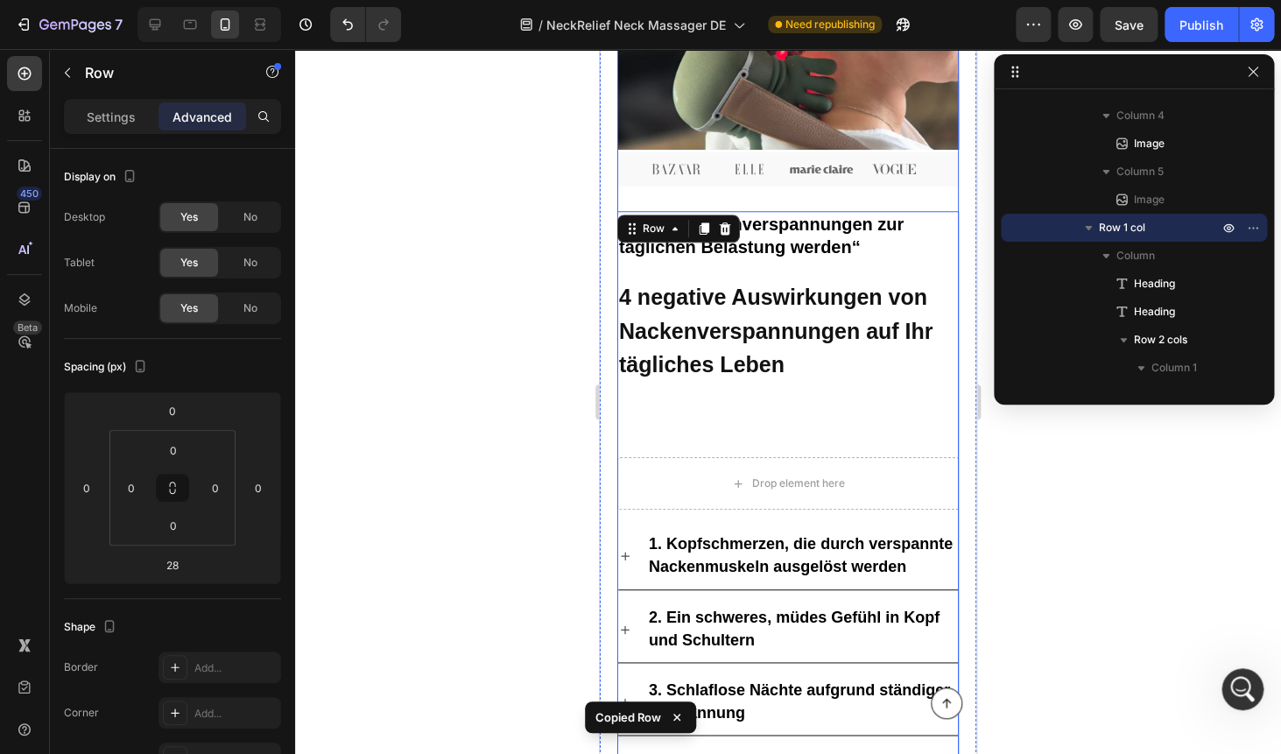
click at [711, 197] on div "Image ⁠⁠⁠⁠⁠⁠⁠ Nackenschmerzen sind nicht nur Schmerzen – sie bestimmen Ihr Lebe…" at bounding box center [787, 582] width 341 height 2051
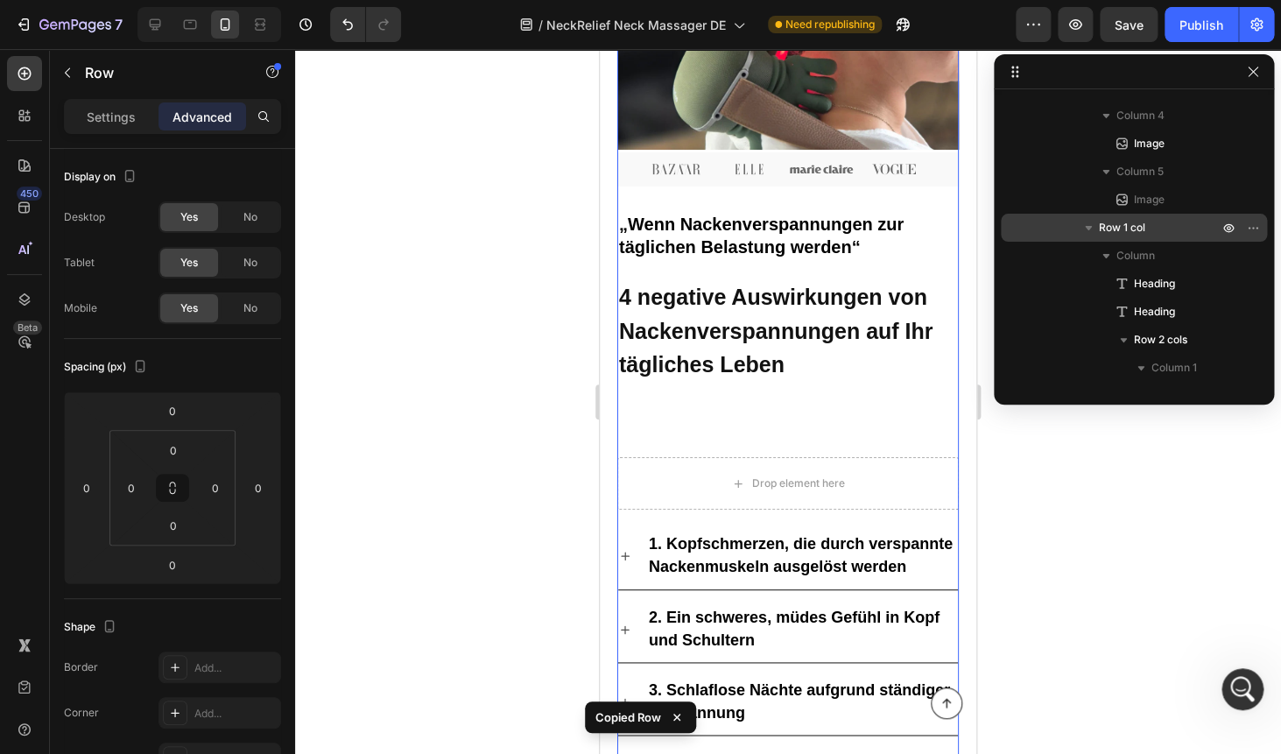
scroll to position [0, 0]
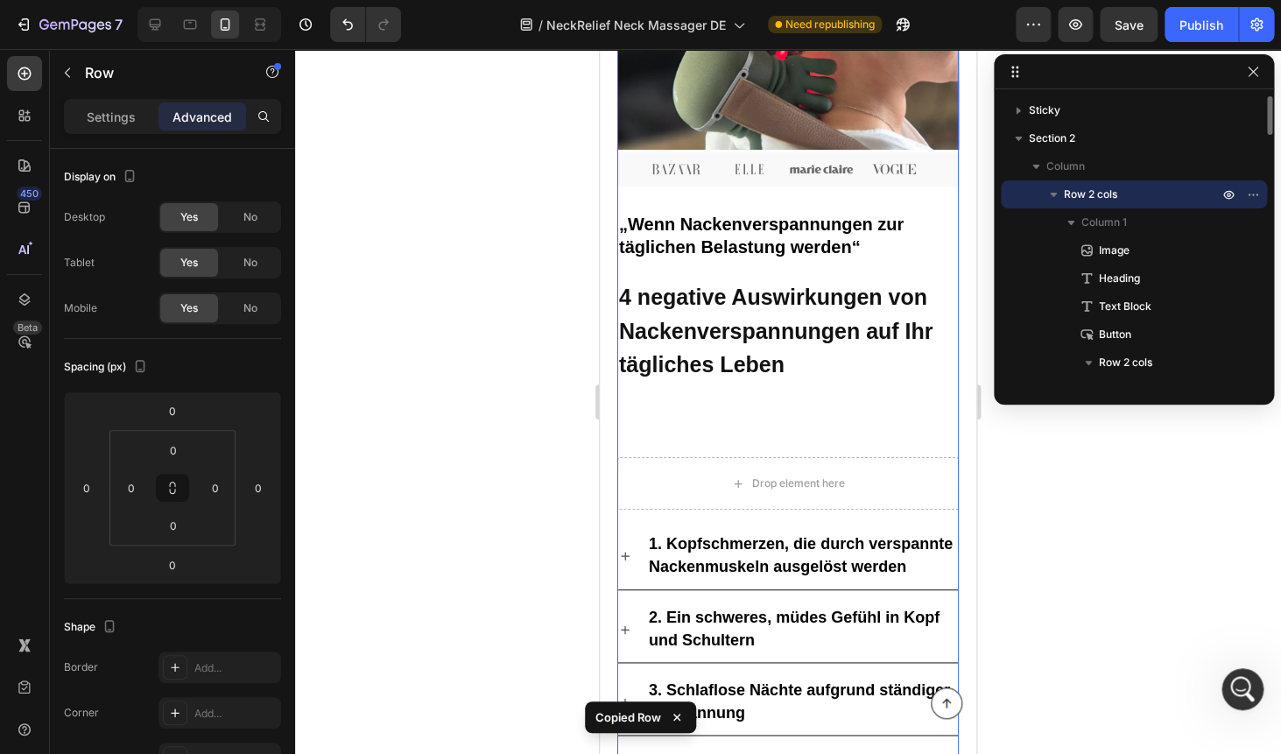
click at [688, 210] on div "Image ⁠⁠⁠⁠⁠⁠⁠ Nackenschmerzen sind nicht nur Schmerzen – sie bestimmen Ihr Lebe…" at bounding box center [787, 582] width 341 height 2051
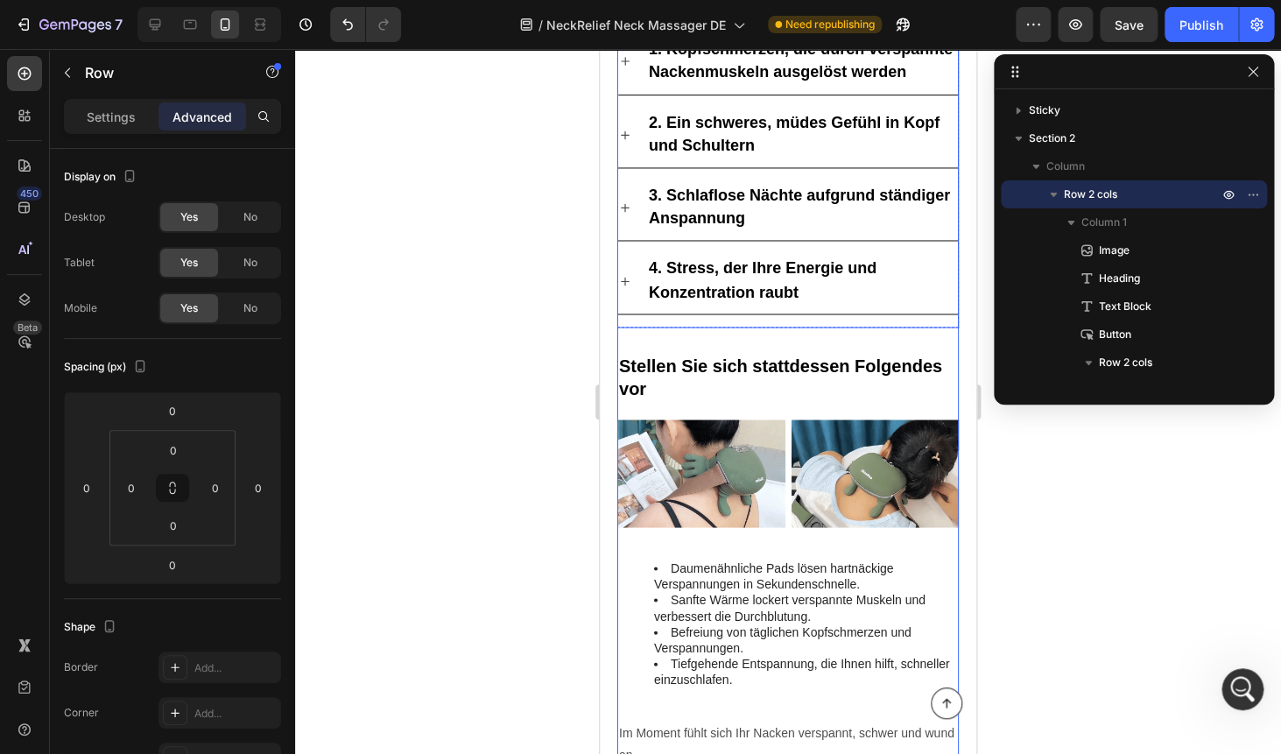
scroll to position [1079, 0]
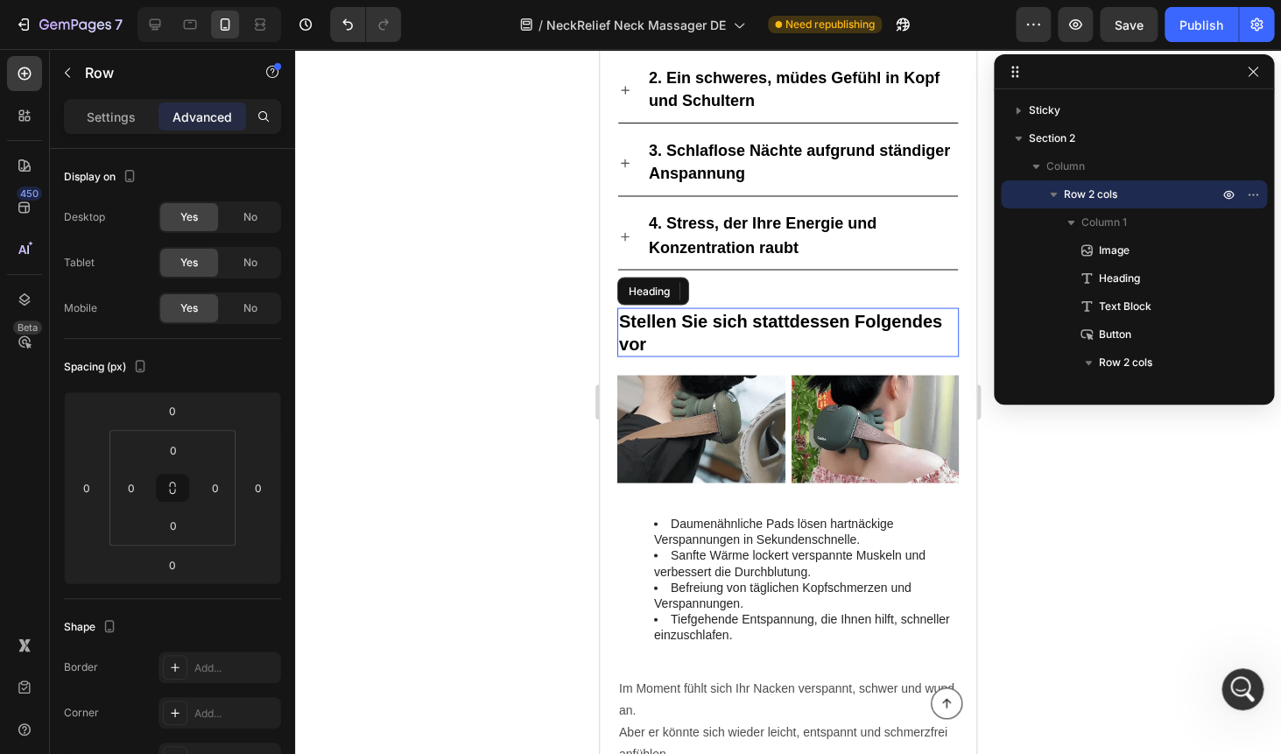
click at [693, 328] on strong "Stellen Sie sich stattdessen Folgendes vor" at bounding box center [780, 332] width 323 height 42
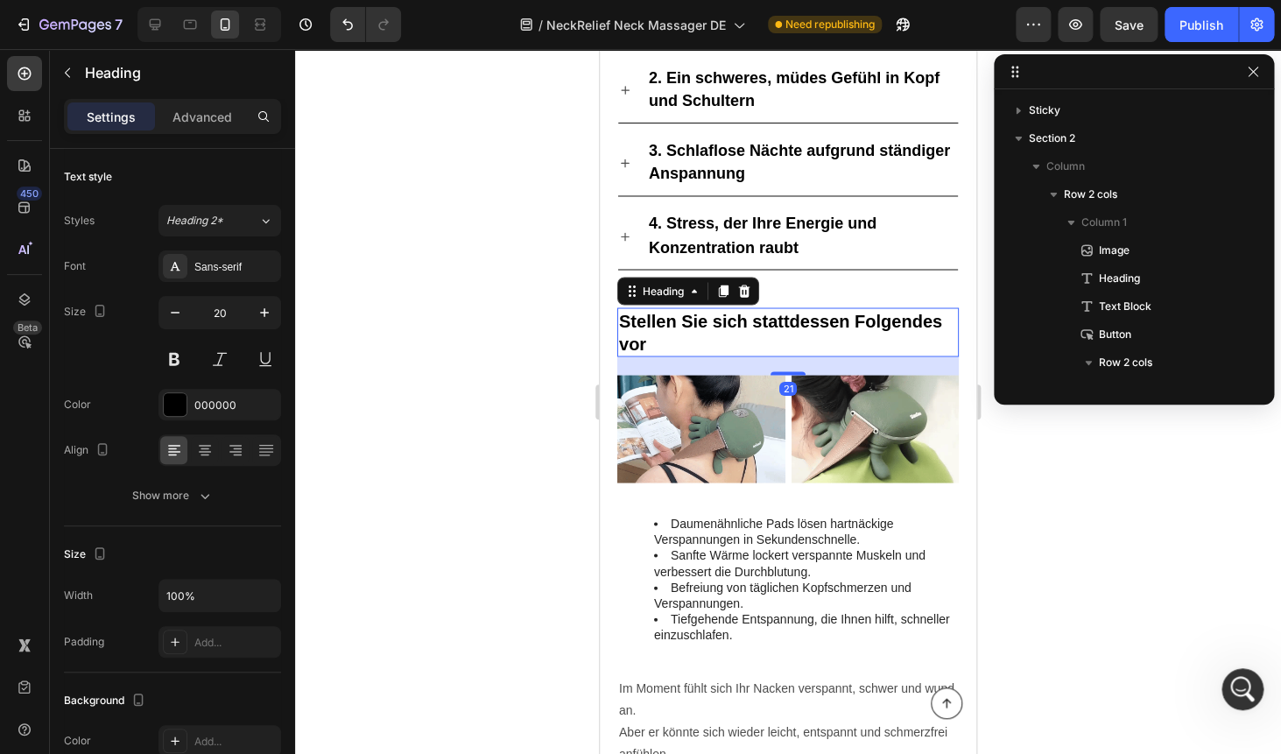
scroll to position [1472, 0]
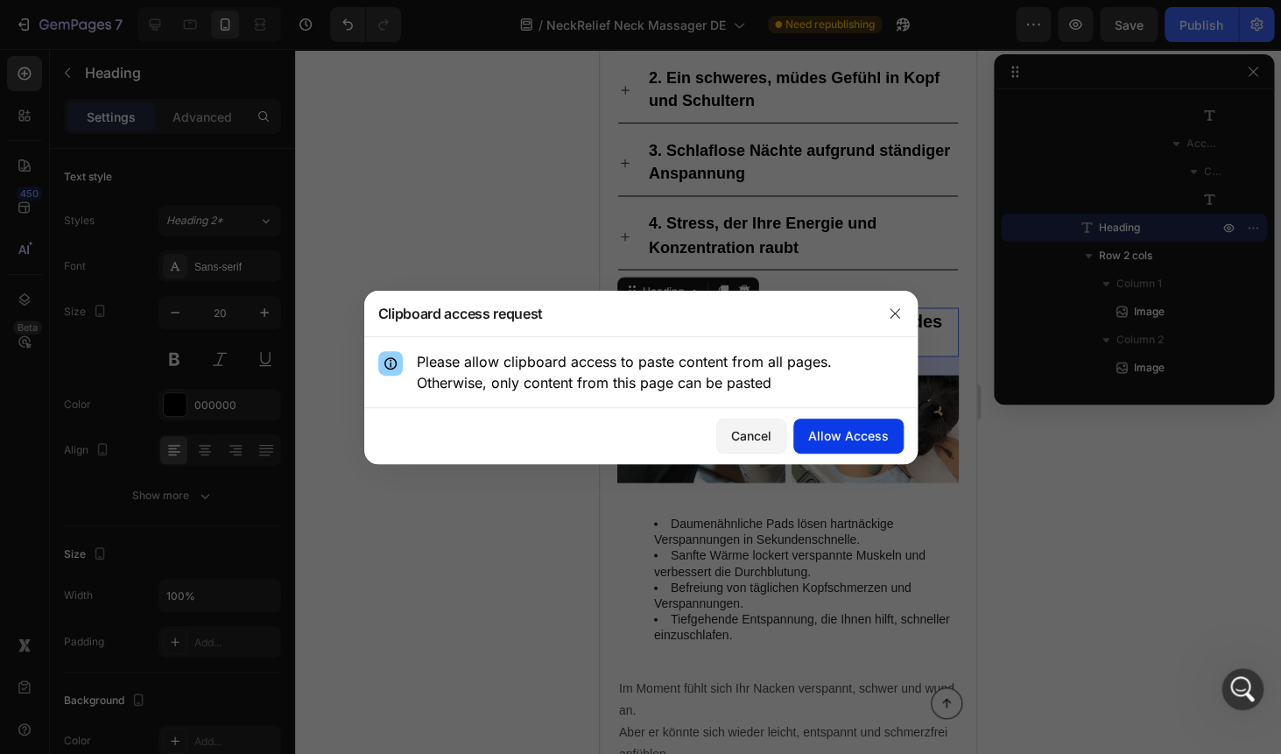
click at [858, 436] on div "Allow Access" at bounding box center [848, 435] width 81 height 18
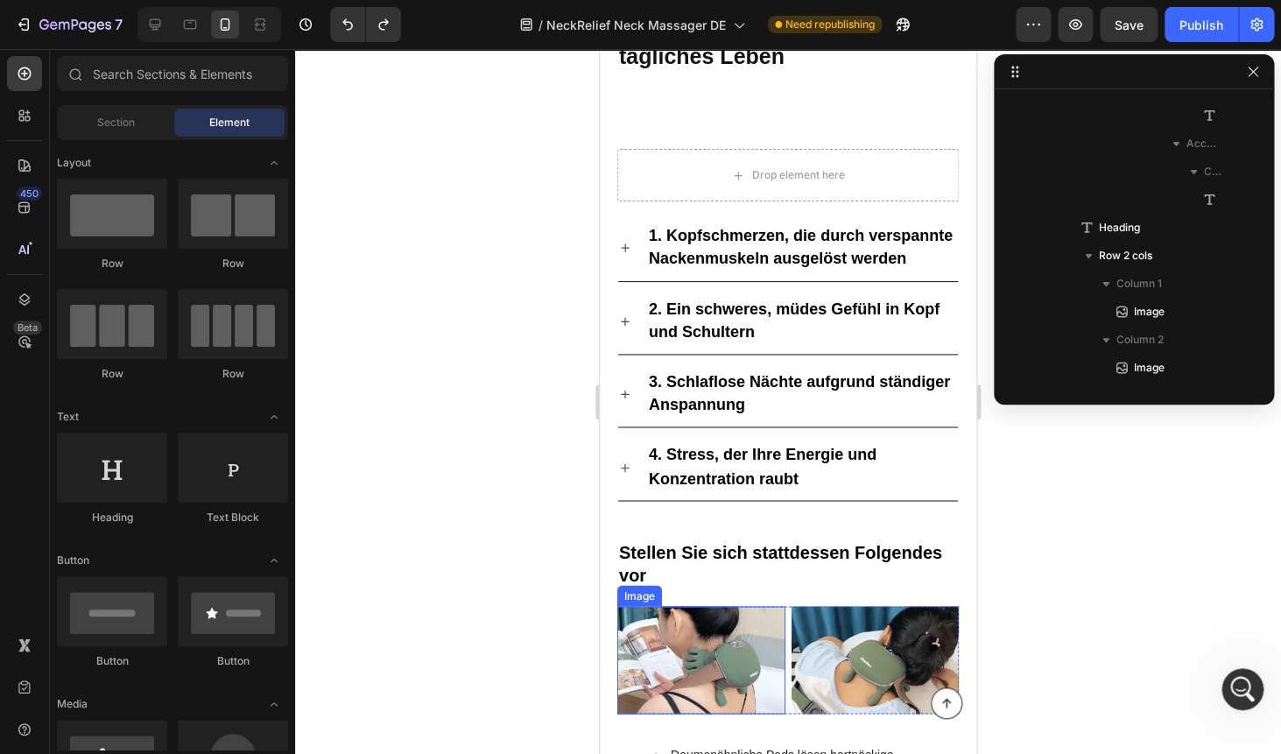
scroll to position [642, 0]
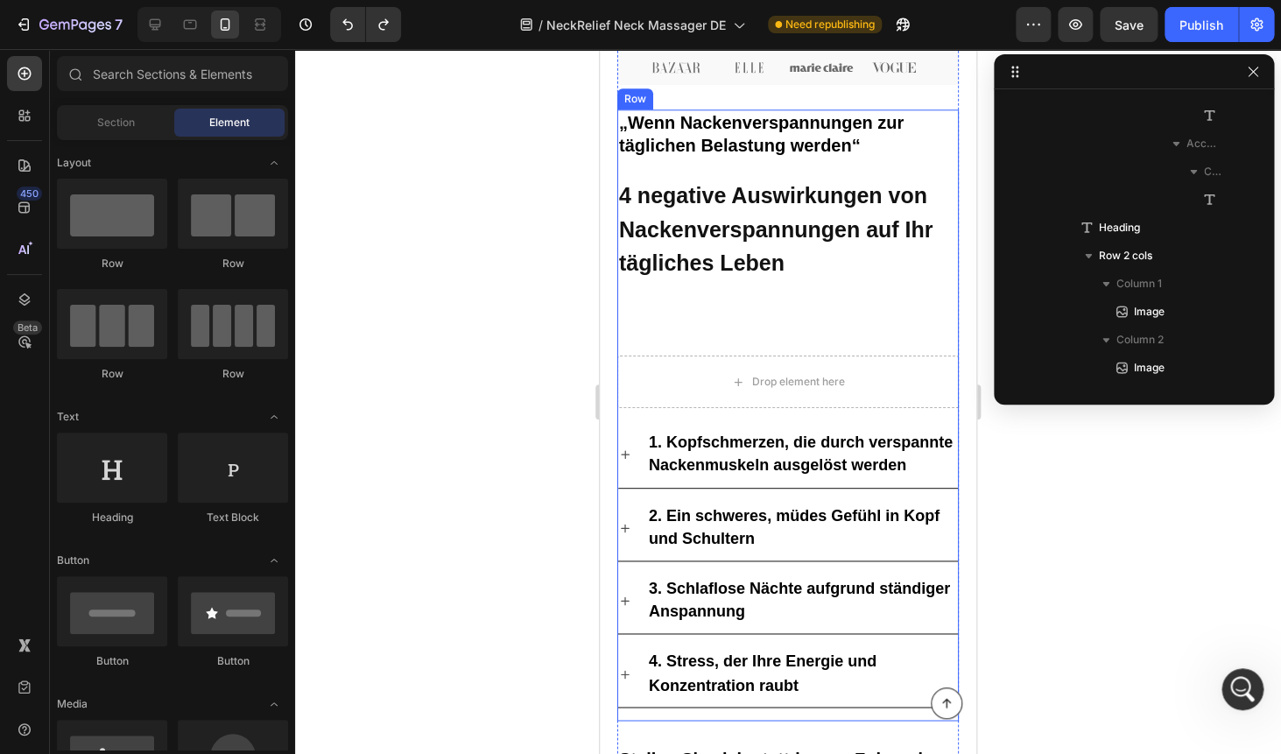
click at [701, 337] on div "„Wenn Nackenverspannungen zur täglichen Belastung werden“ Heading ⁠⁠⁠⁠⁠⁠⁠ 4 neg…" at bounding box center [787, 414] width 341 height 611
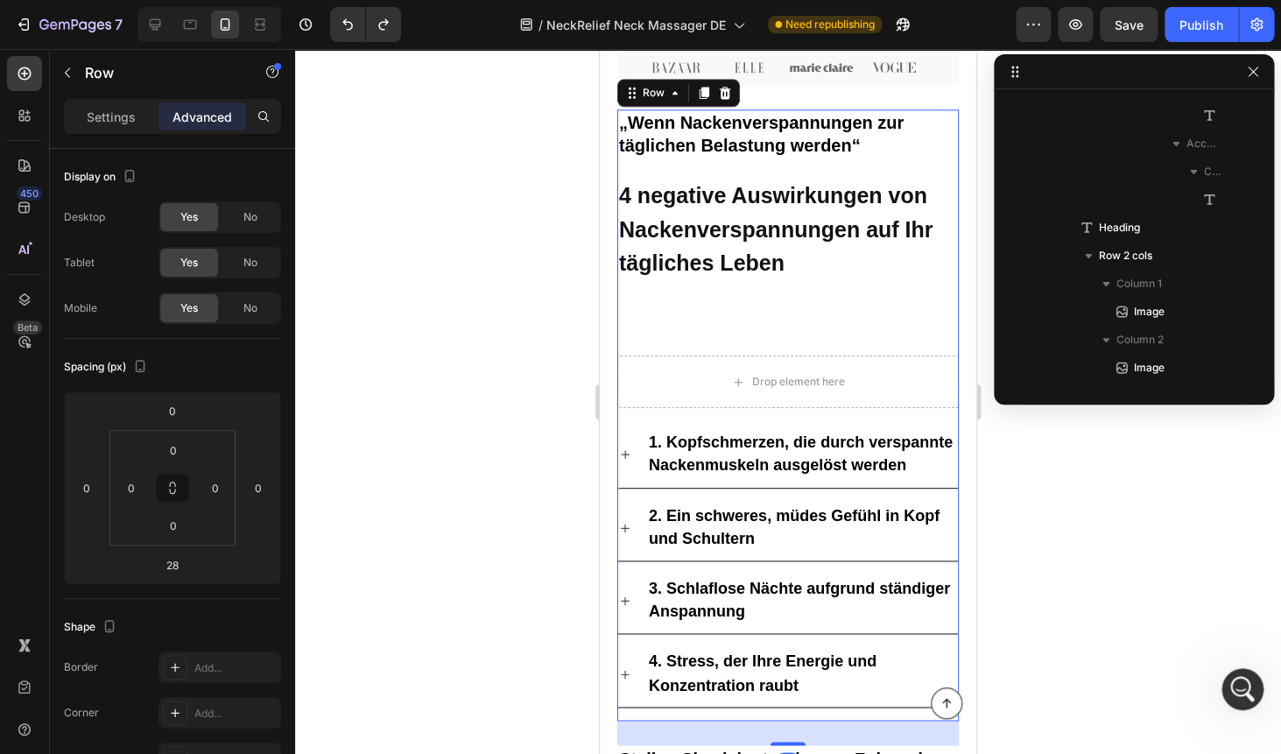
scroll to position [891, 0]
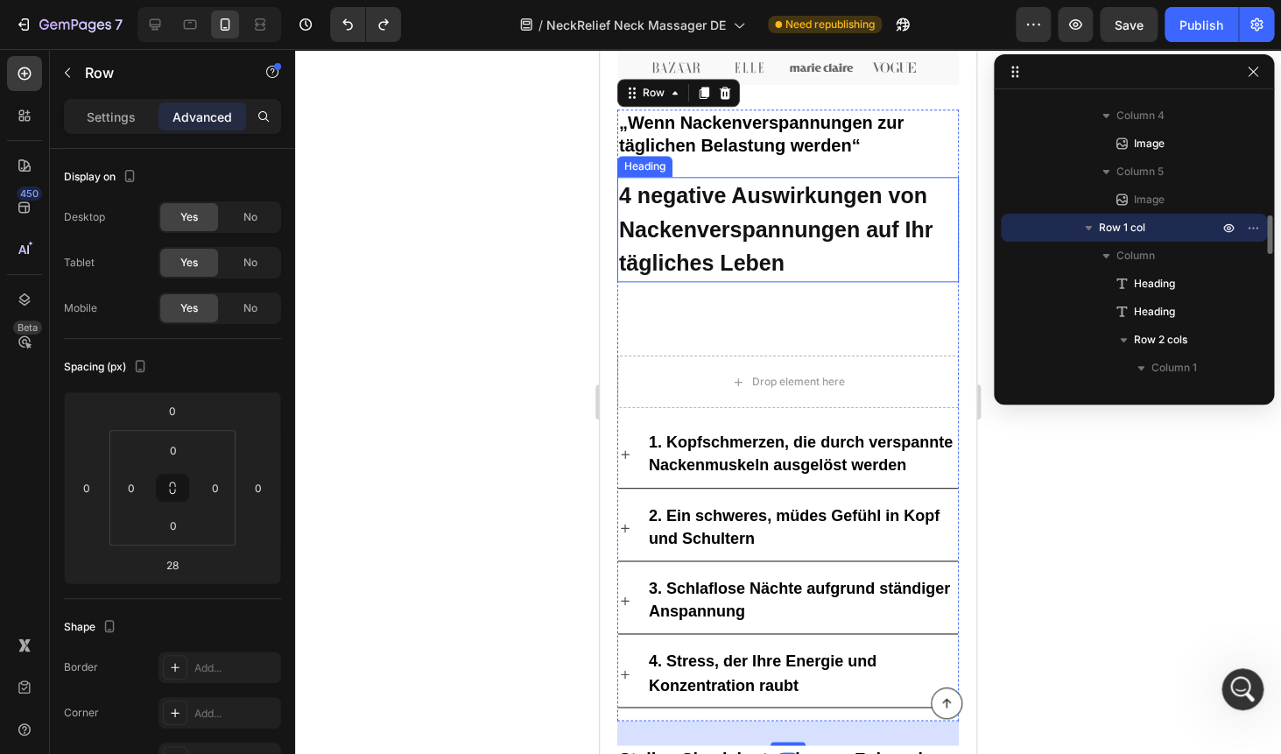
click at [689, 261] on strong "4 negative Auswirkungen von Nackenverspannungen auf Ihr tägliches Leben" at bounding box center [775, 229] width 313 height 92
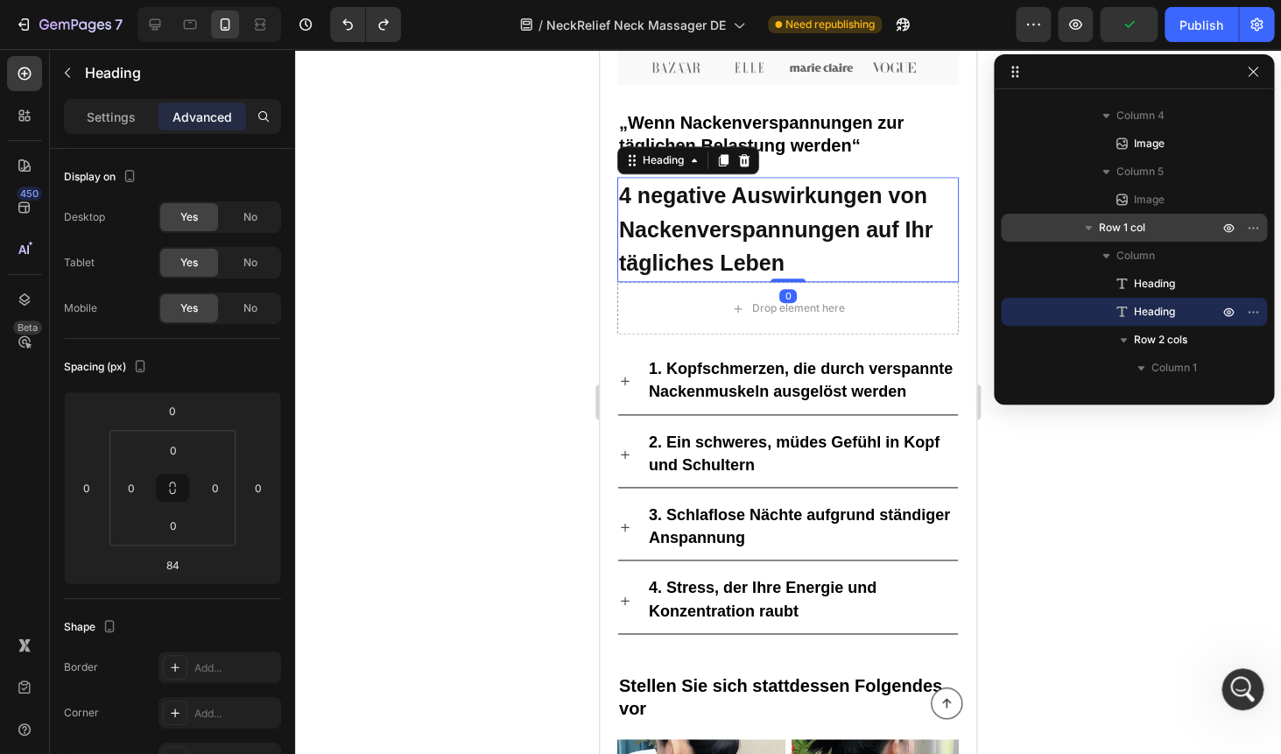
drag, startPoint x: 784, startPoint y: 353, endPoint x: 784, endPoint y: 263, distance: 89.3
click at [784, 263] on div "⁠⁠⁠⁠⁠⁠⁠ 4 negative Auswirkungen von Nackenverspannungen auf Ihr tägliches Leben…" at bounding box center [787, 229] width 341 height 105
type input "0"
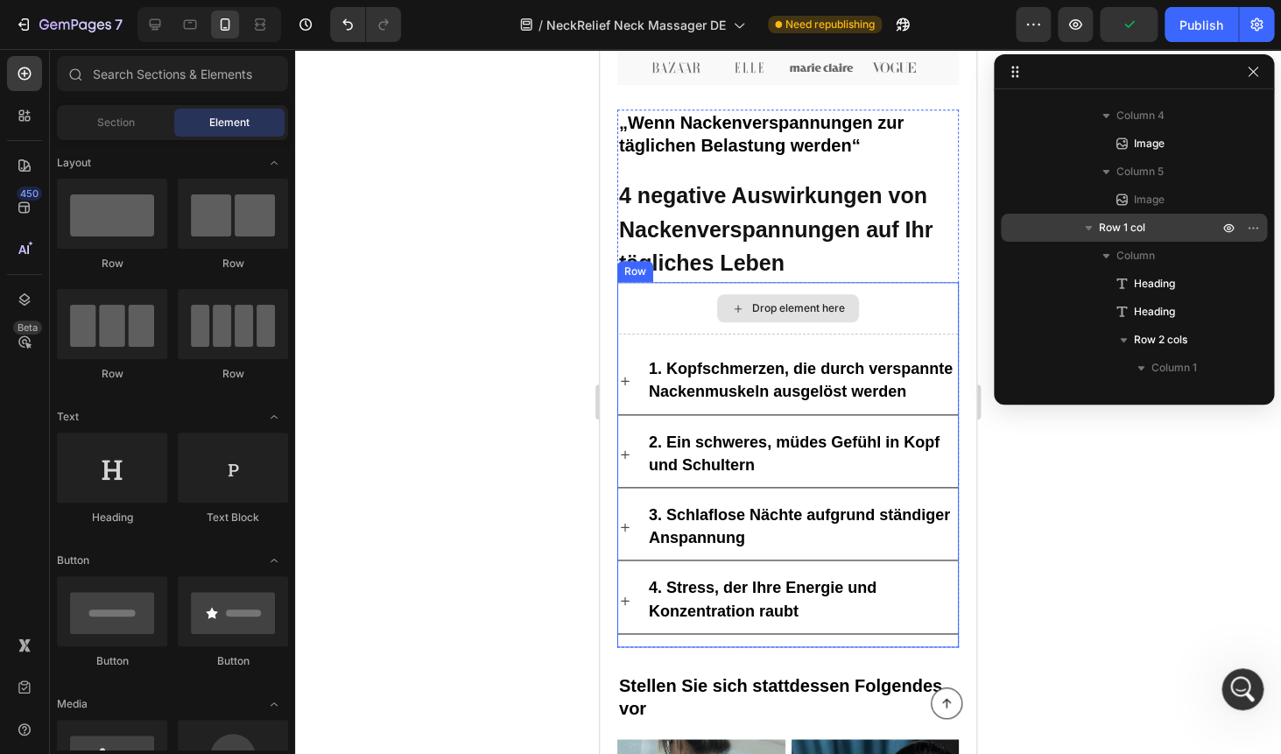
click at [736, 311] on icon at bounding box center [738, 308] width 14 height 15
click at [677, 307] on div "Drop element here" at bounding box center [787, 308] width 341 height 53
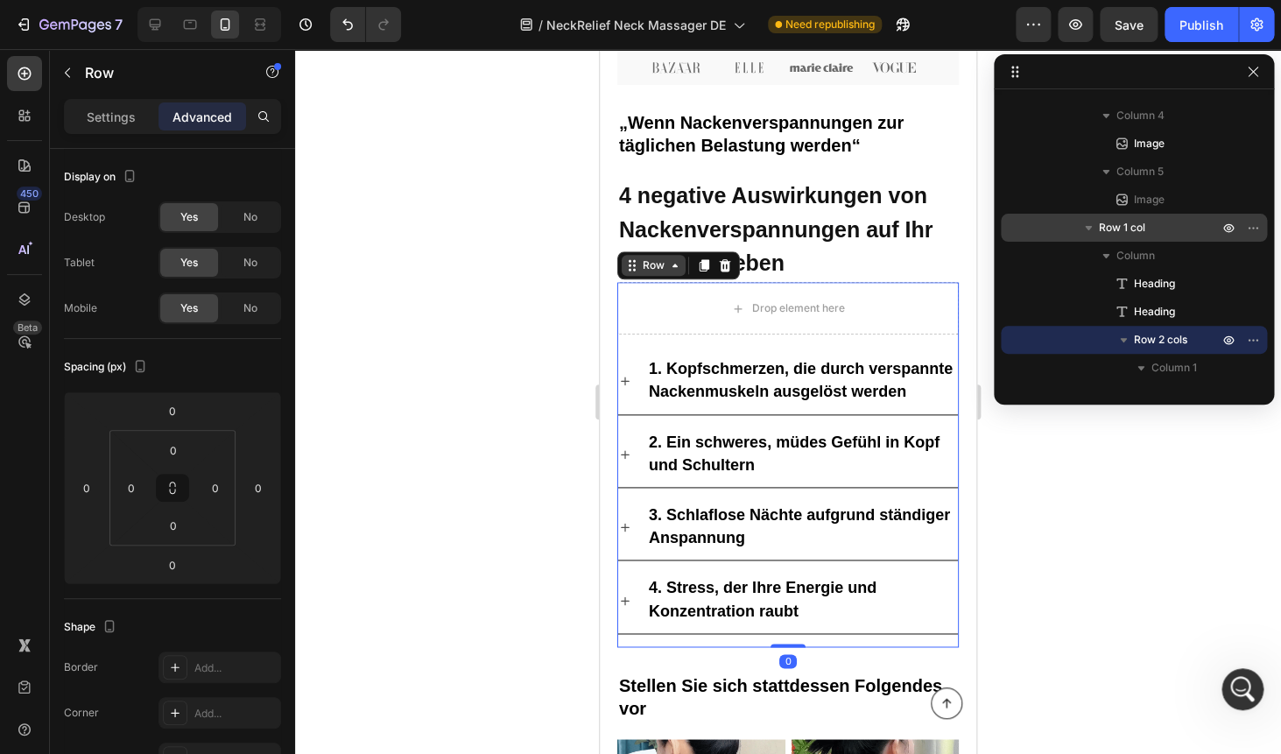
click at [661, 260] on div "Row" at bounding box center [653, 265] width 29 height 16
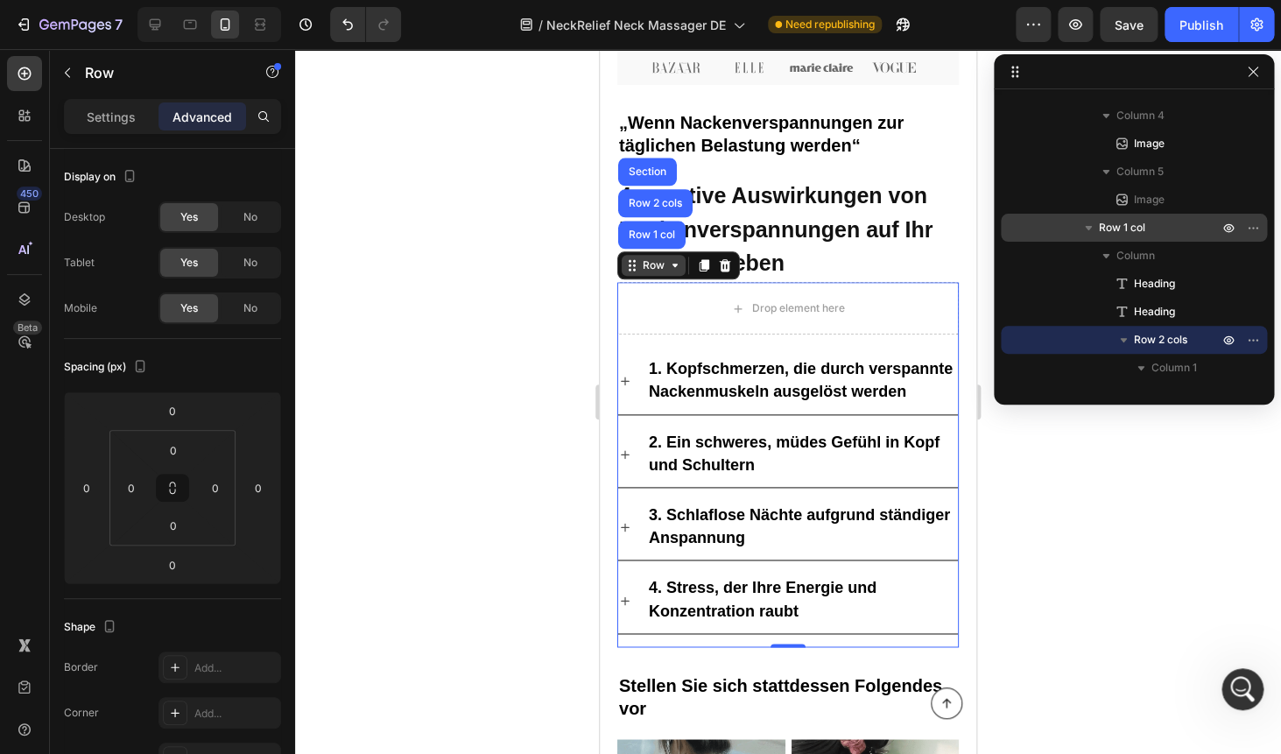
click at [659, 267] on div "Row" at bounding box center [653, 265] width 29 height 16
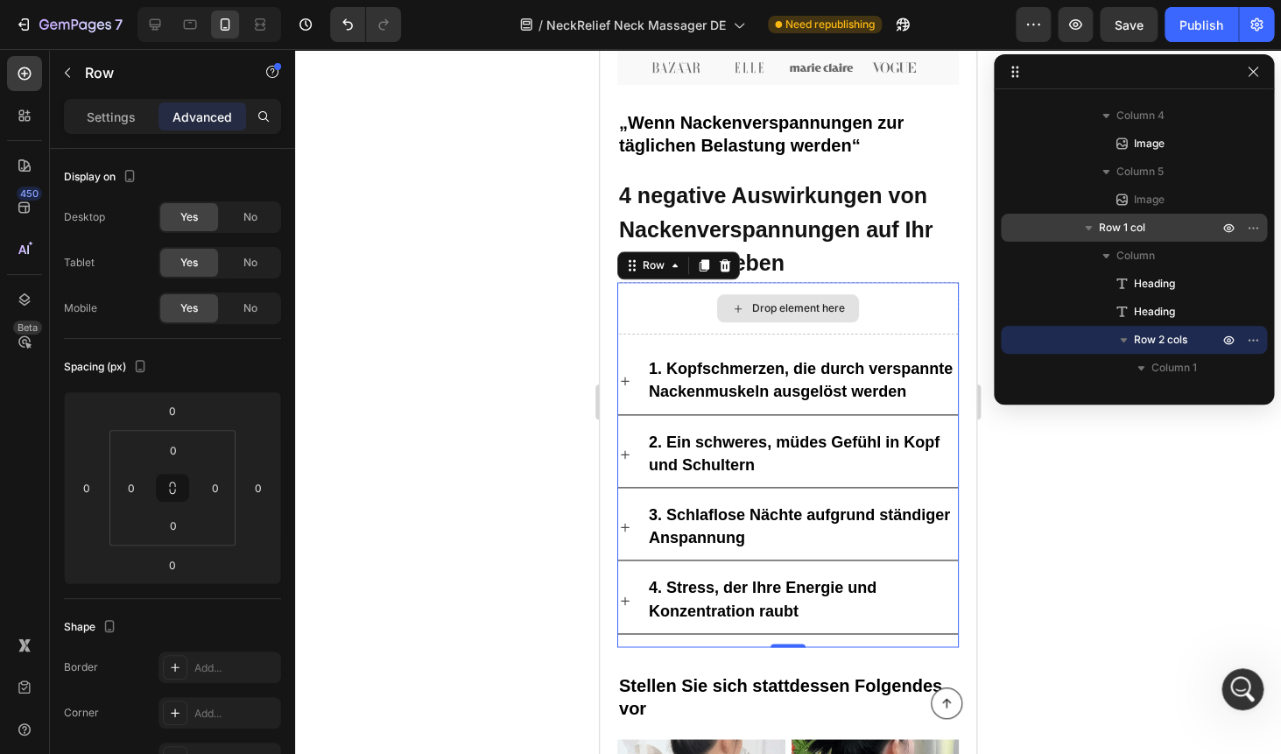
click at [675, 311] on div "Drop element here" at bounding box center [787, 308] width 341 height 53
click at [659, 307] on div "Drop element here" at bounding box center [787, 308] width 341 height 53
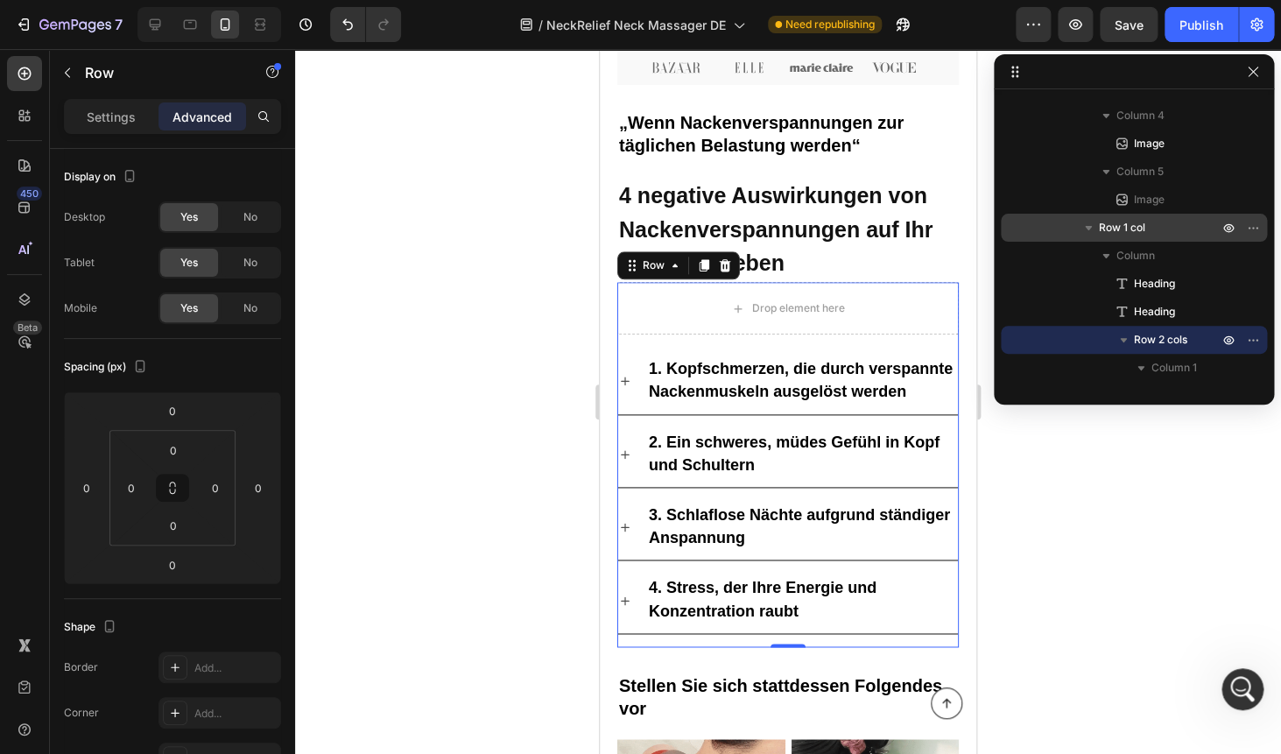
click at [93, 132] on div "Settings Advanced" at bounding box center [172, 116] width 217 height 35
click at [99, 111] on p "Settings" at bounding box center [111, 117] width 49 height 18
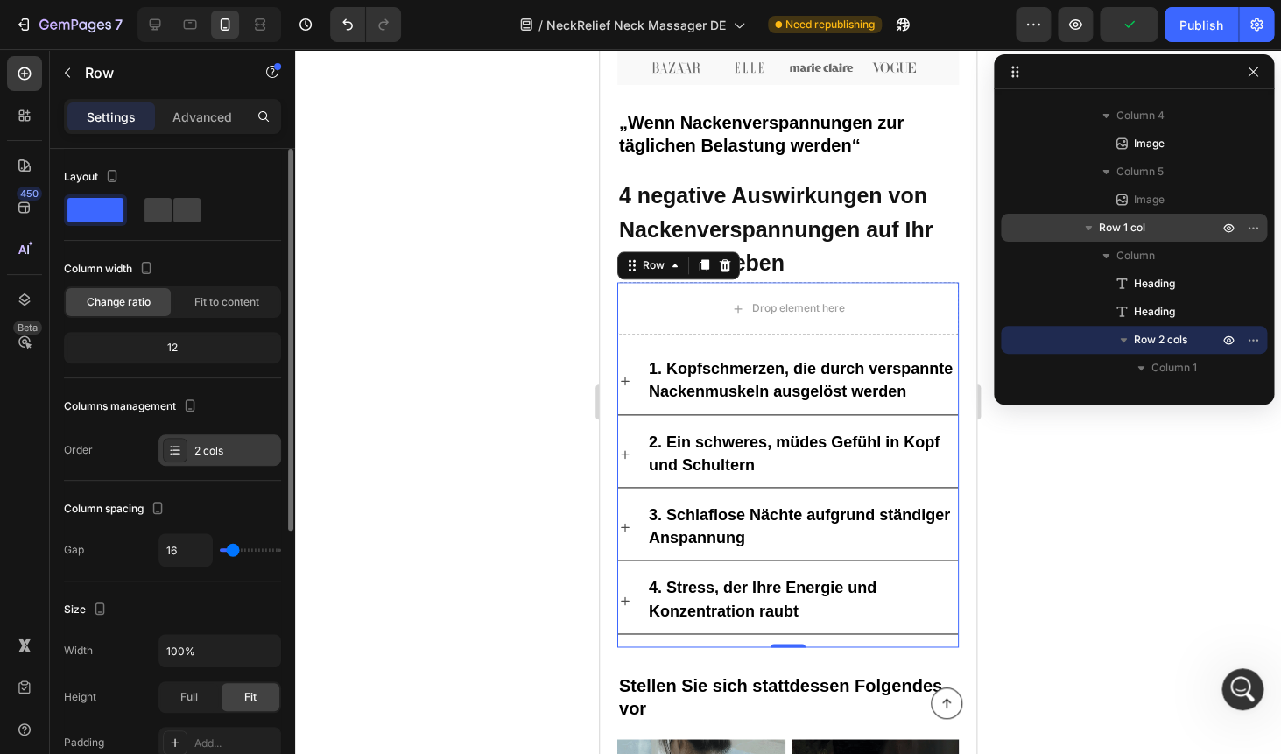
click at [214, 455] on div "2 cols" at bounding box center [235, 451] width 82 height 16
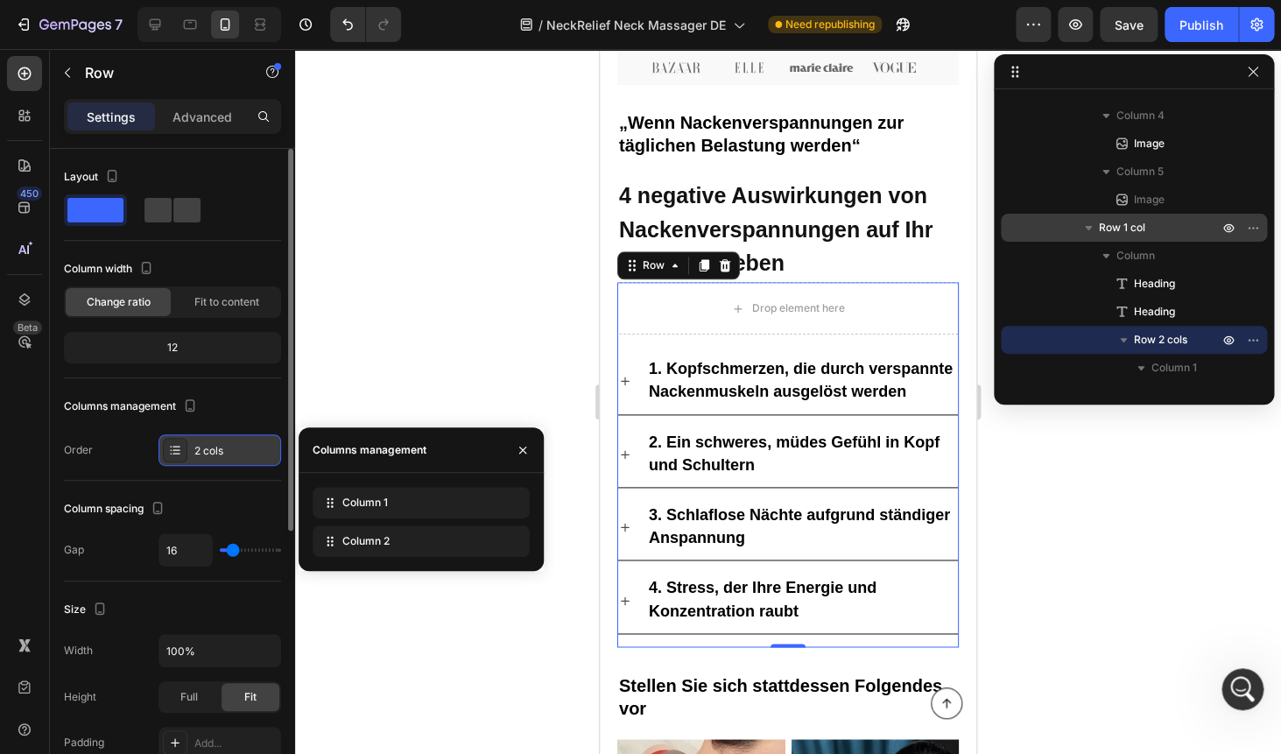
click at [185, 453] on div at bounding box center [175, 450] width 25 height 25
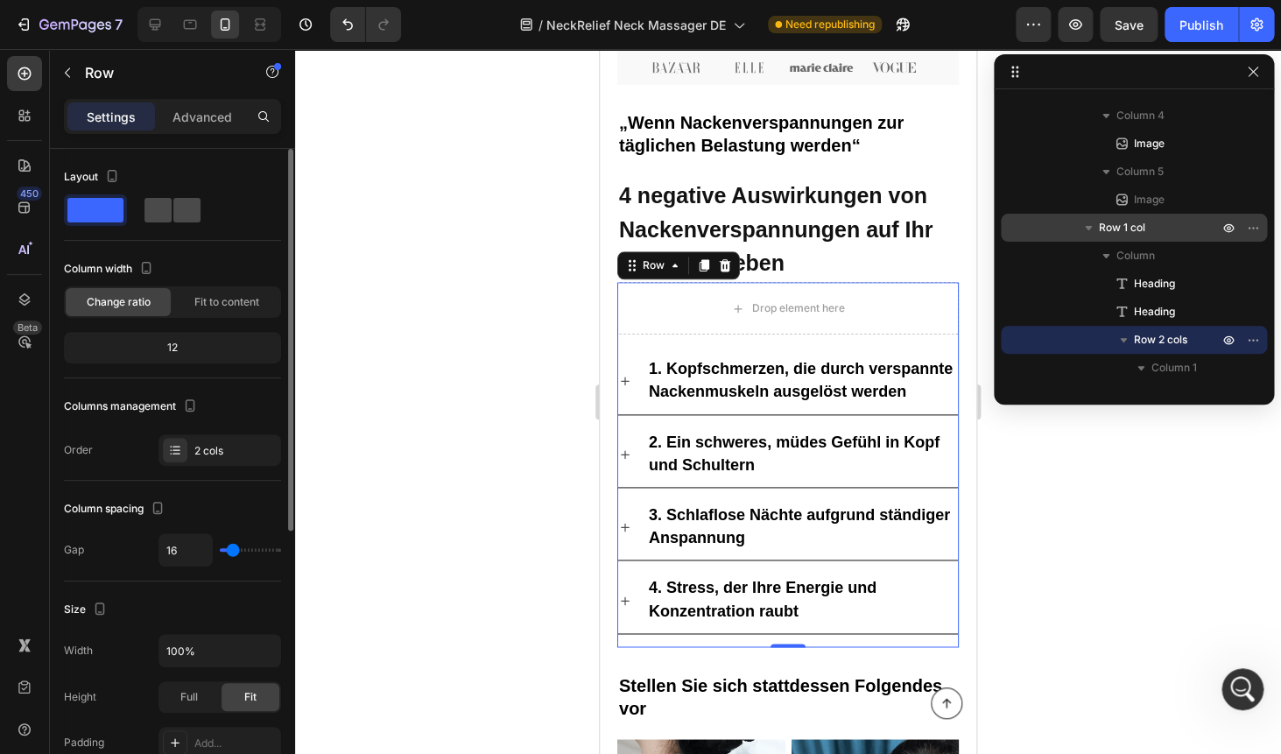
click at [173, 214] on span at bounding box center [186, 210] width 27 height 25
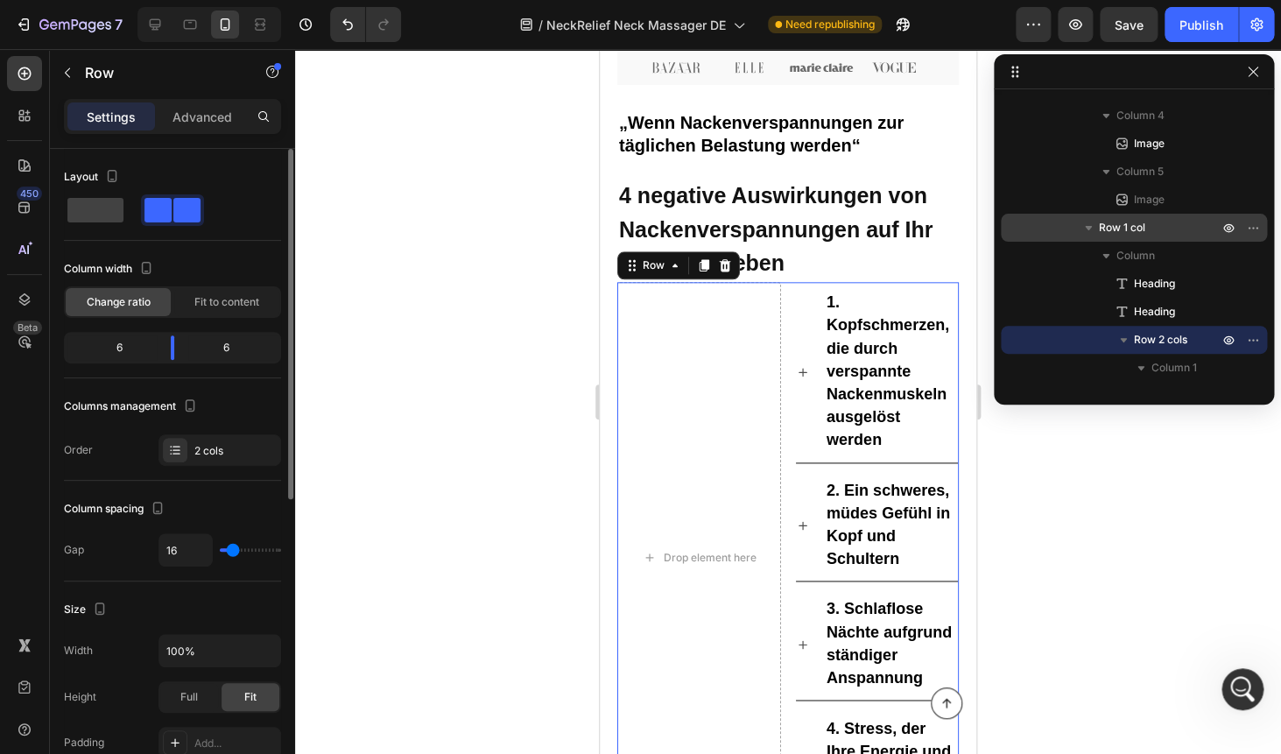
click at [173, 213] on span at bounding box center [186, 210] width 27 height 25
click at [103, 214] on span at bounding box center [95, 210] width 56 height 25
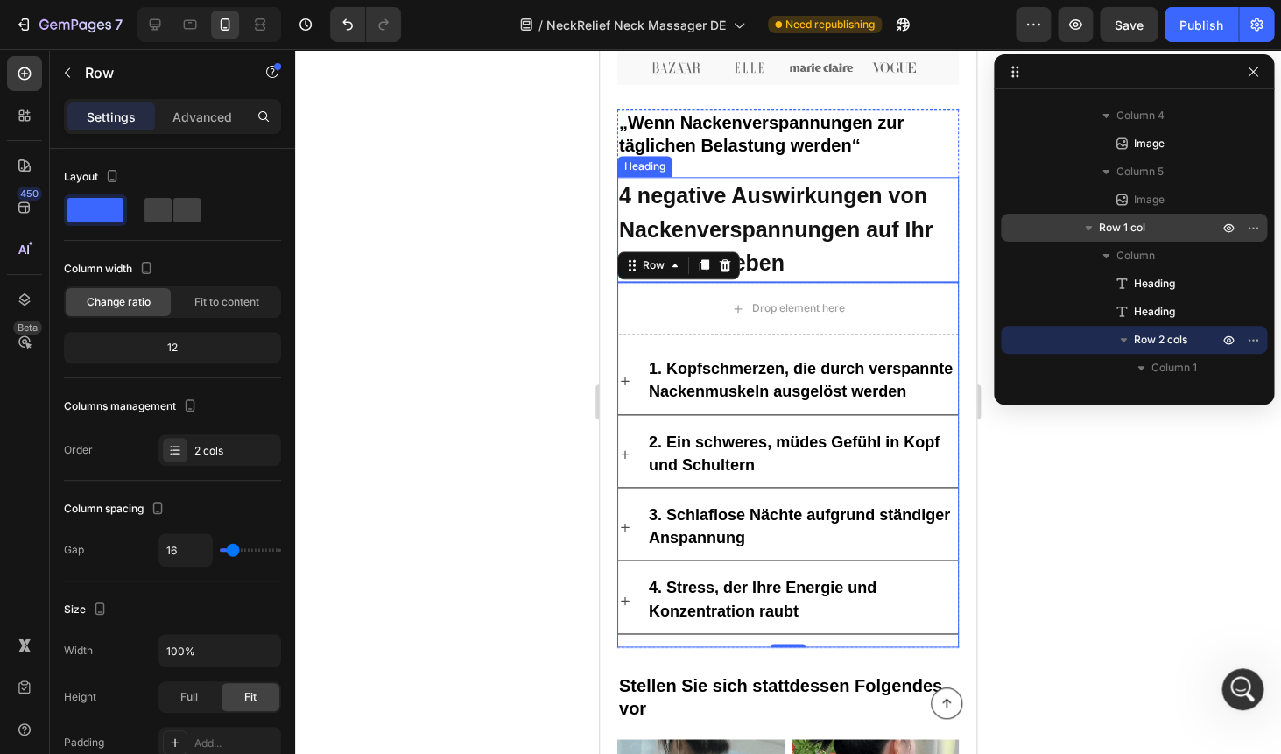
click at [753, 215] on p "⁠⁠⁠⁠⁠⁠⁠ 4 negative Auswirkungen von Nackenverspannungen auf Ihr tägliches Leben" at bounding box center [788, 230] width 338 height 102
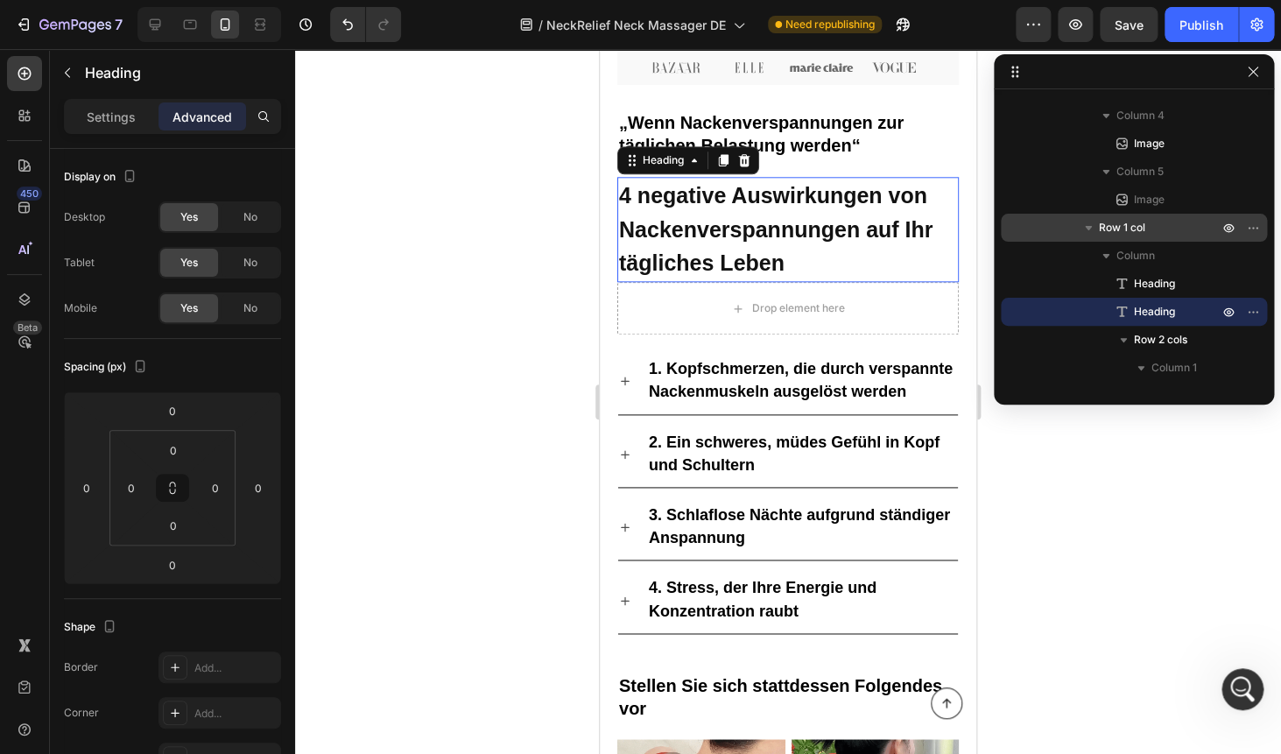
click at [753, 215] on p "4 negative Auswirkungen von Nackenverspannungen auf Ihr tägliches Leben" at bounding box center [788, 230] width 338 height 102
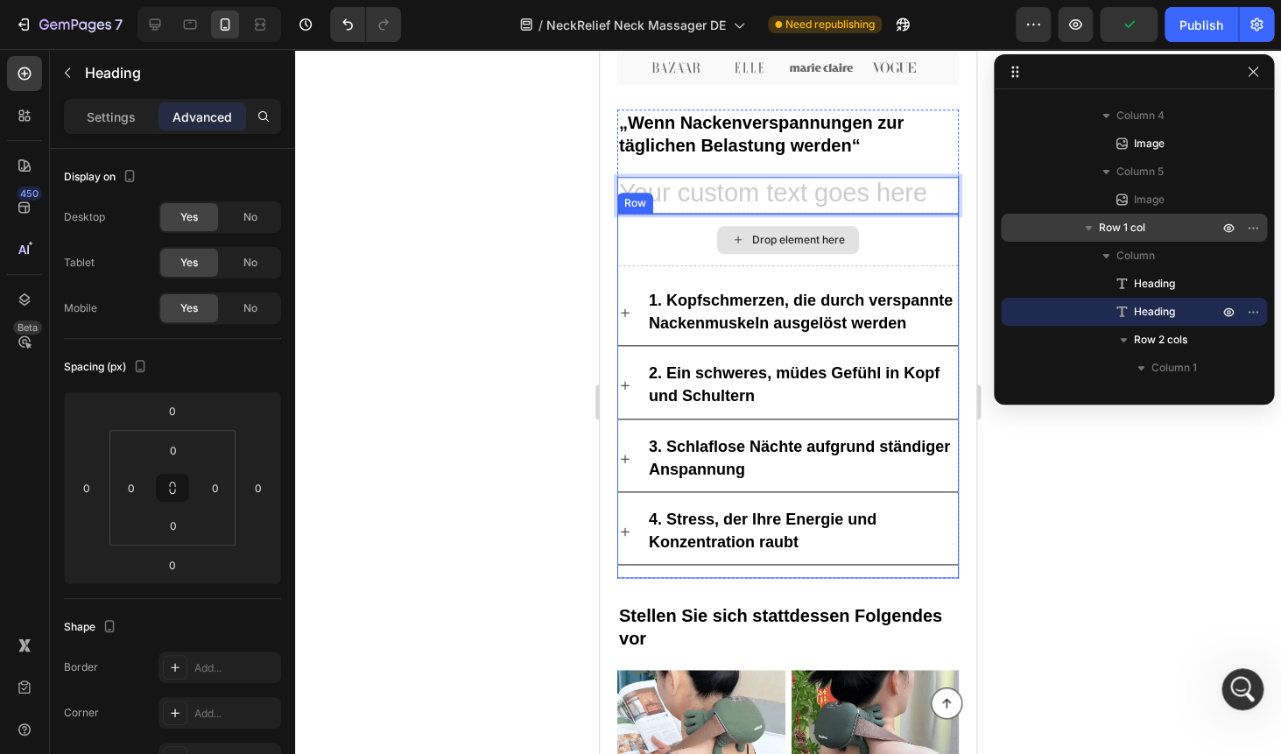
click at [760, 240] on div "Drop element here" at bounding box center [798, 240] width 93 height 14
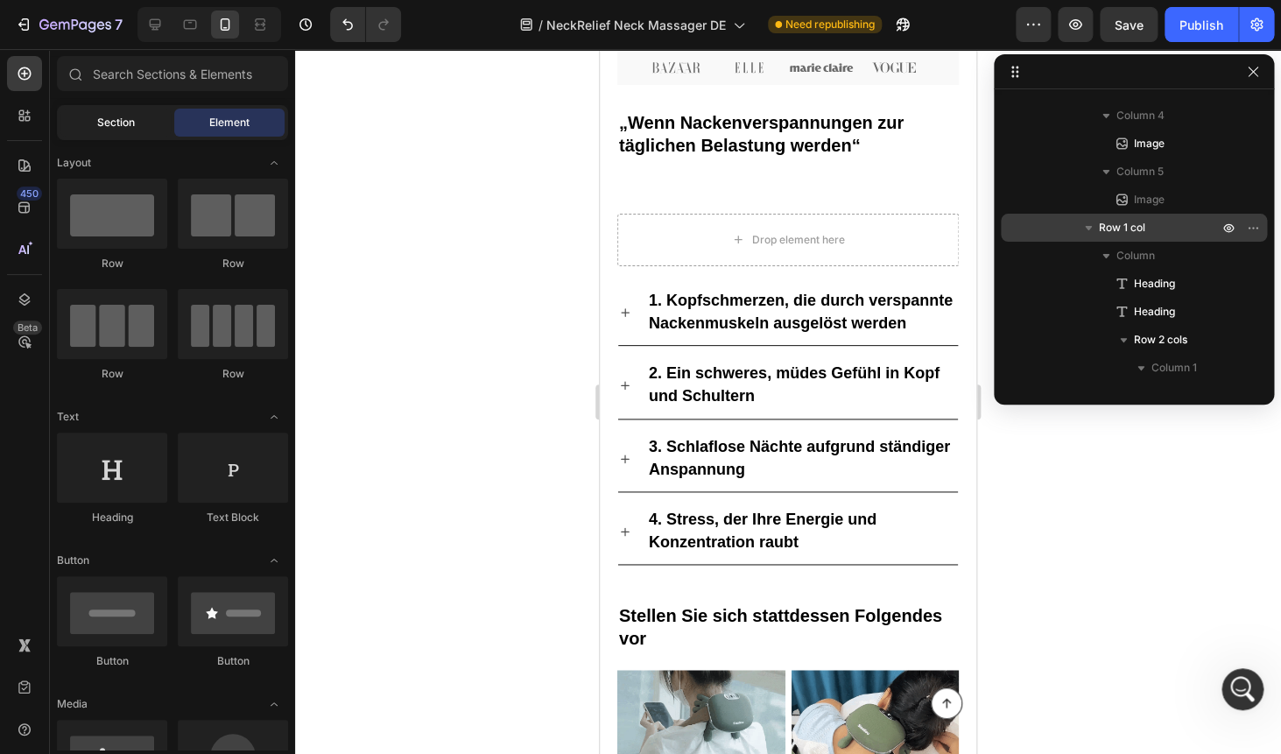
click at [130, 130] on span "Section" at bounding box center [116, 123] width 38 height 16
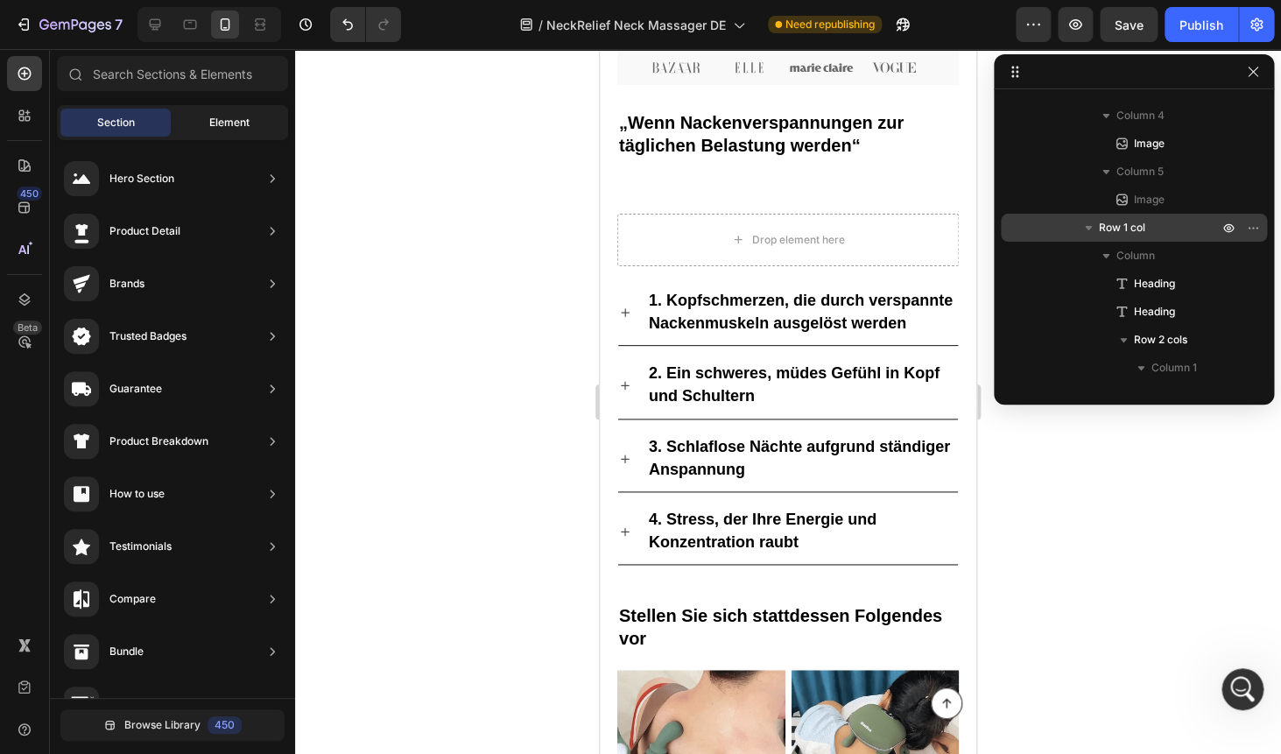
click at [198, 125] on div "Element" at bounding box center [229, 123] width 110 height 28
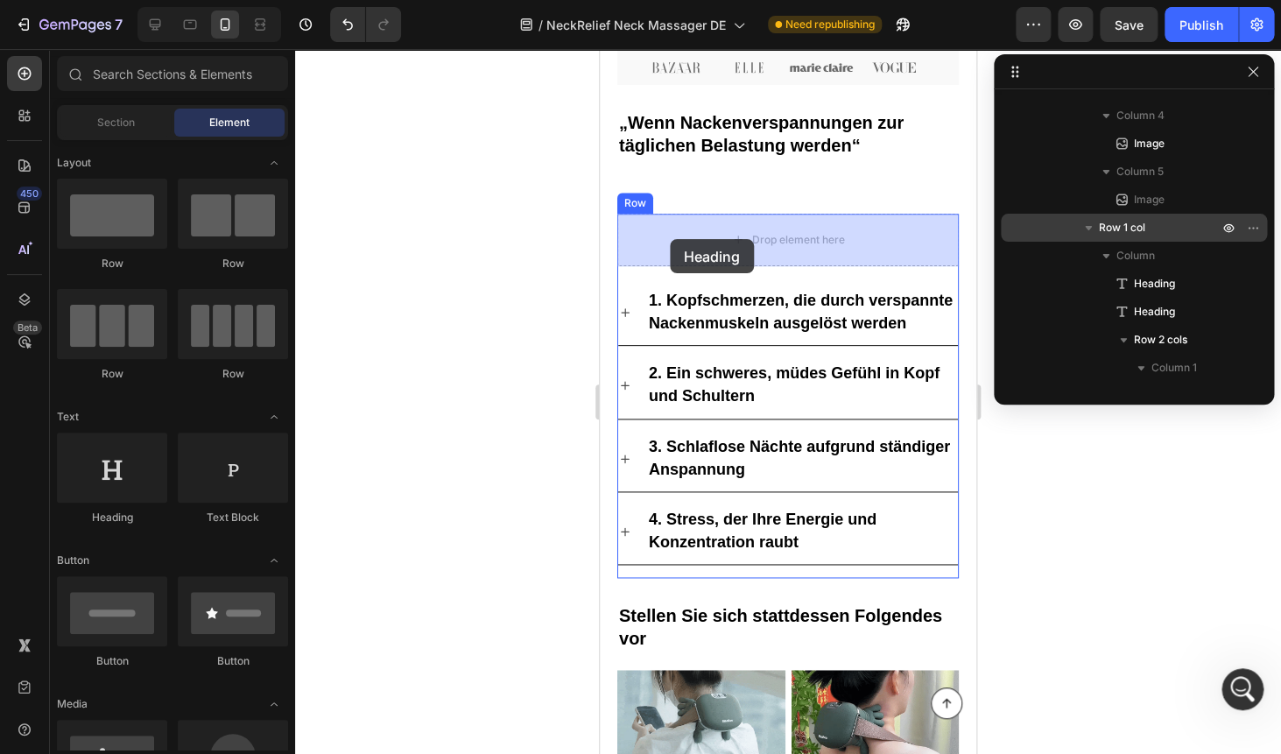
drag, startPoint x: 711, startPoint y: 515, endPoint x: 670, endPoint y: 239, distance: 278.8
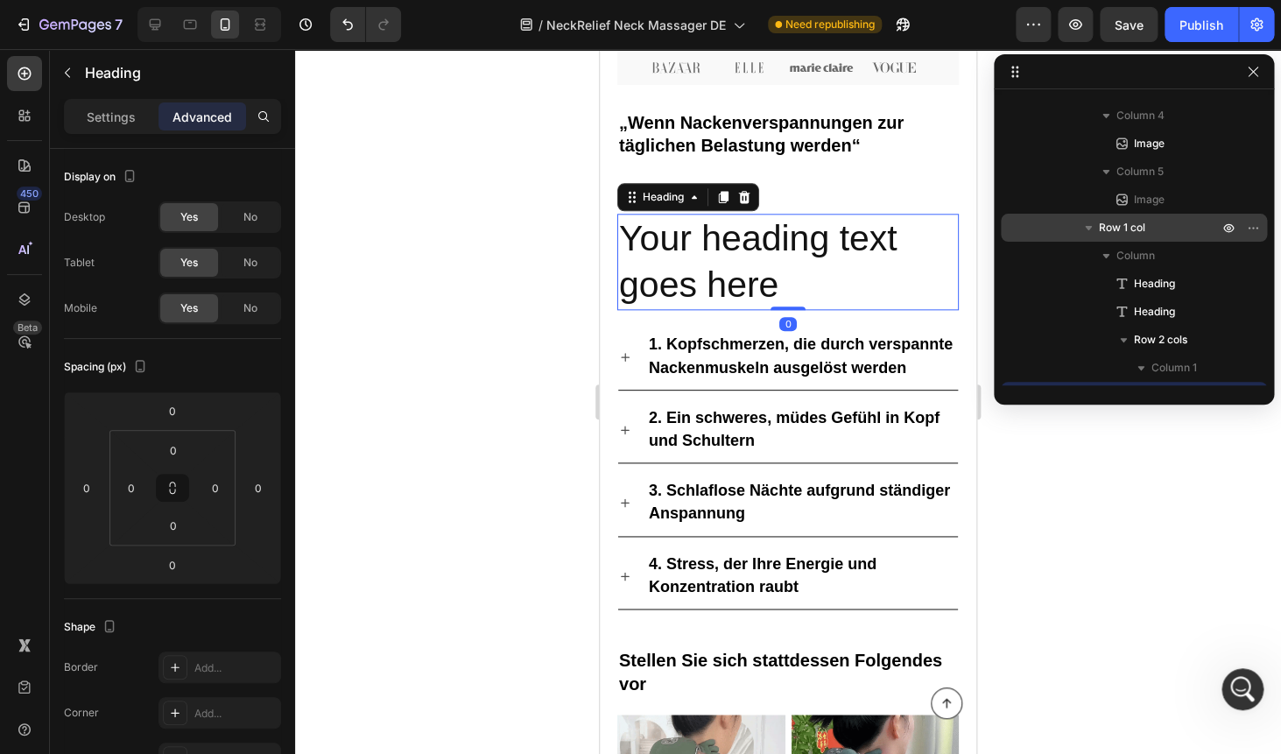
scroll to position [1059, 0]
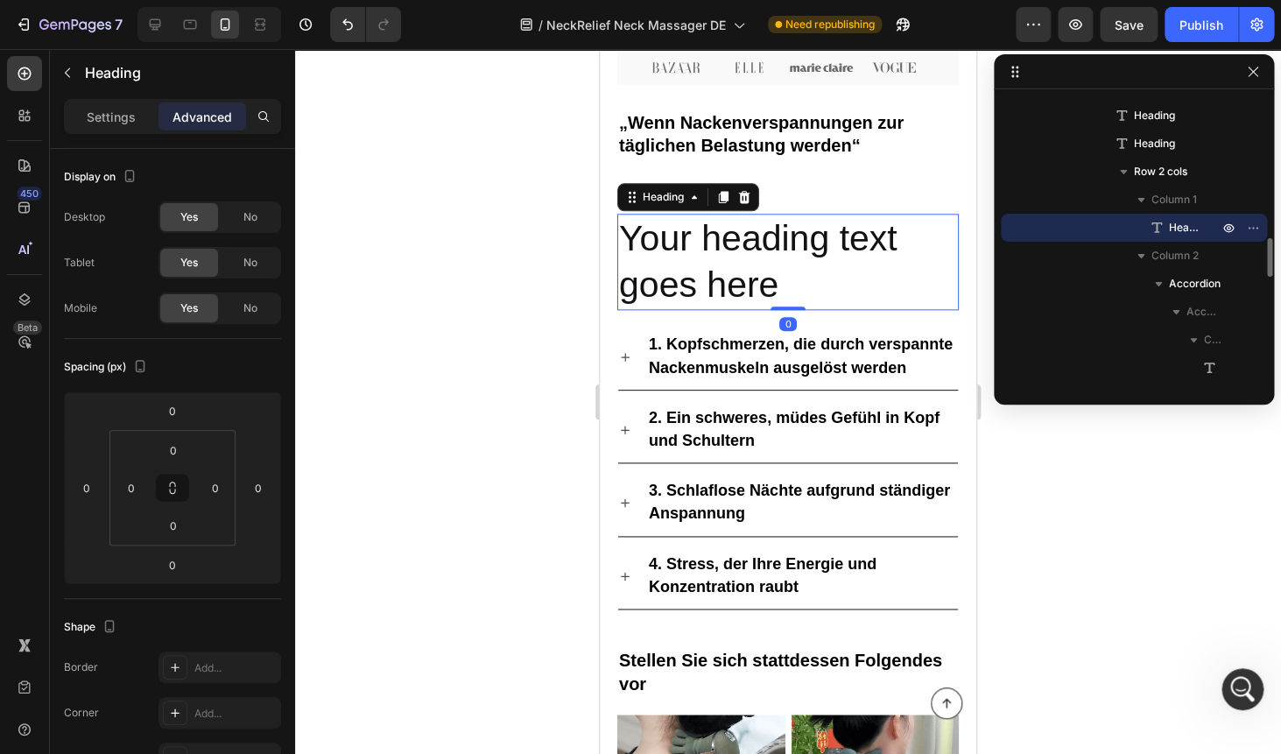
click at [670, 239] on h2 "Your heading text goes here" at bounding box center [787, 262] width 341 height 97
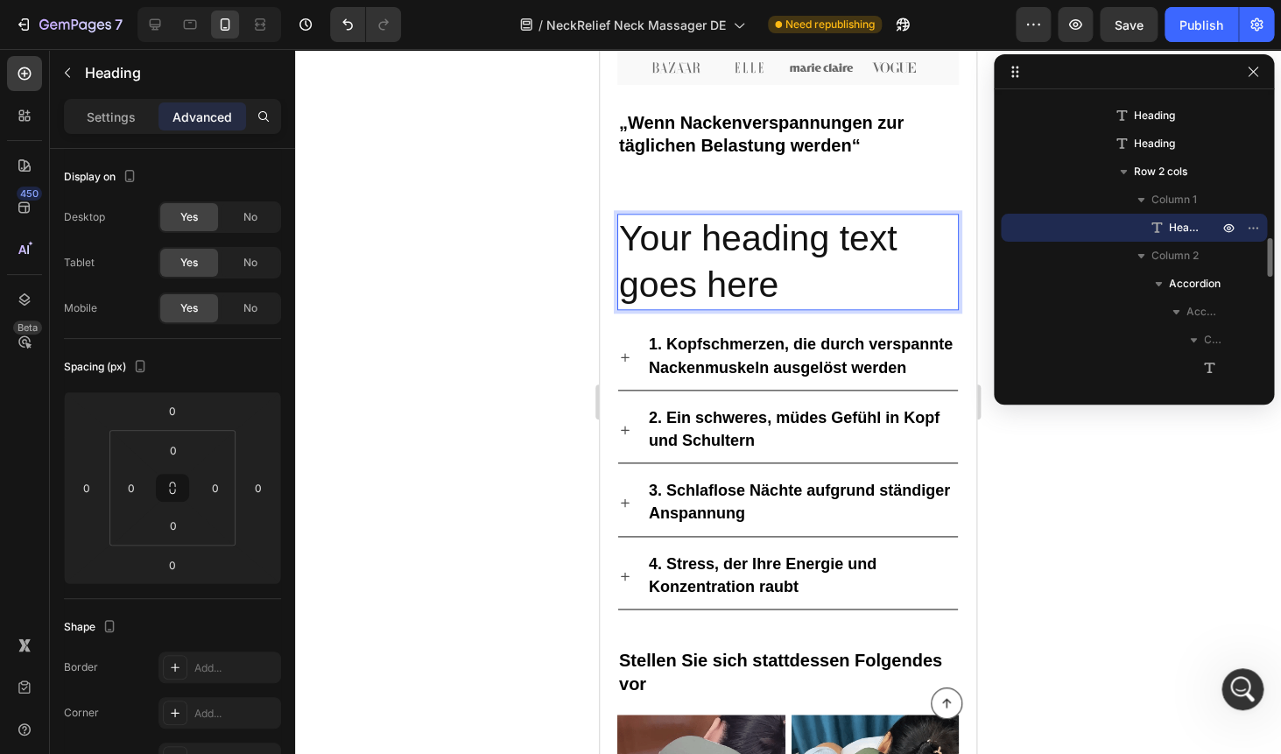
click at [670, 239] on p "Your heading text goes here" at bounding box center [788, 262] width 338 height 94
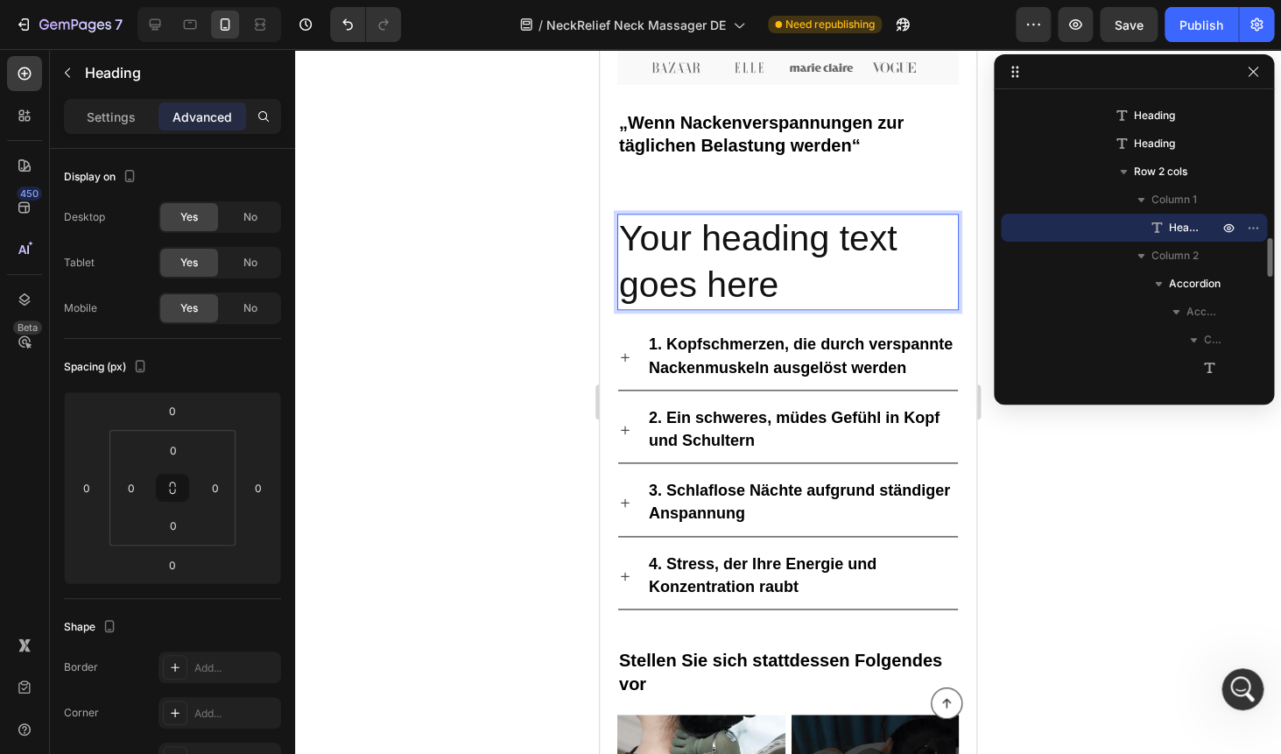
click at [670, 239] on p "Your heading text goes here" at bounding box center [788, 262] width 338 height 94
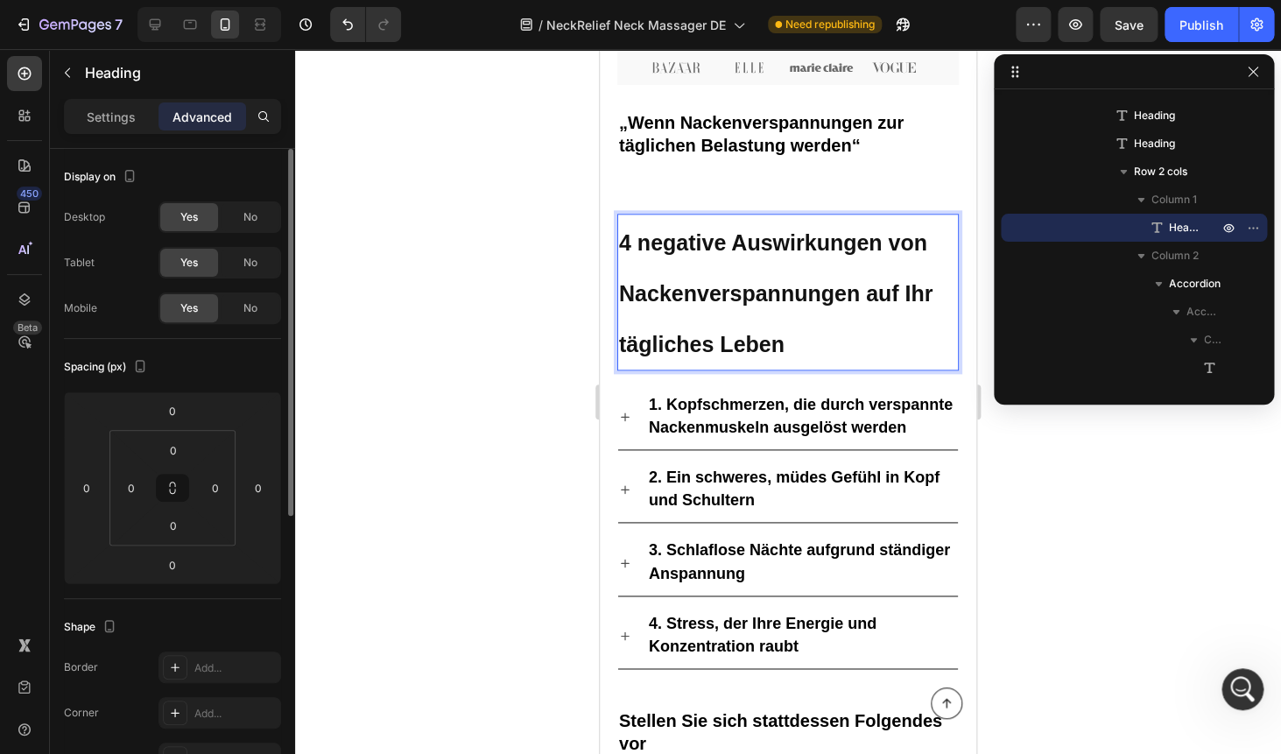
click at [101, 116] on p "Settings" at bounding box center [111, 117] width 49 height 18
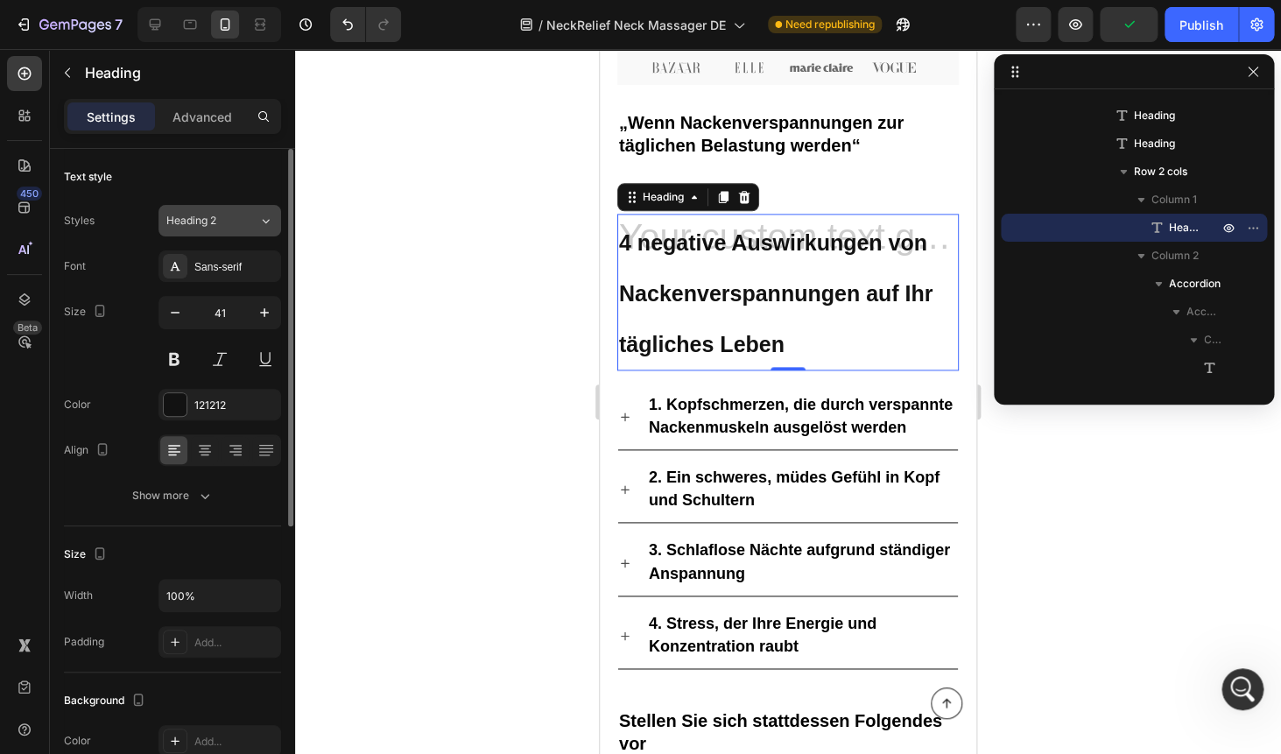
click at [206, 216] on span "Heading 2" at bounding box center [191, 221] width 50 height 16
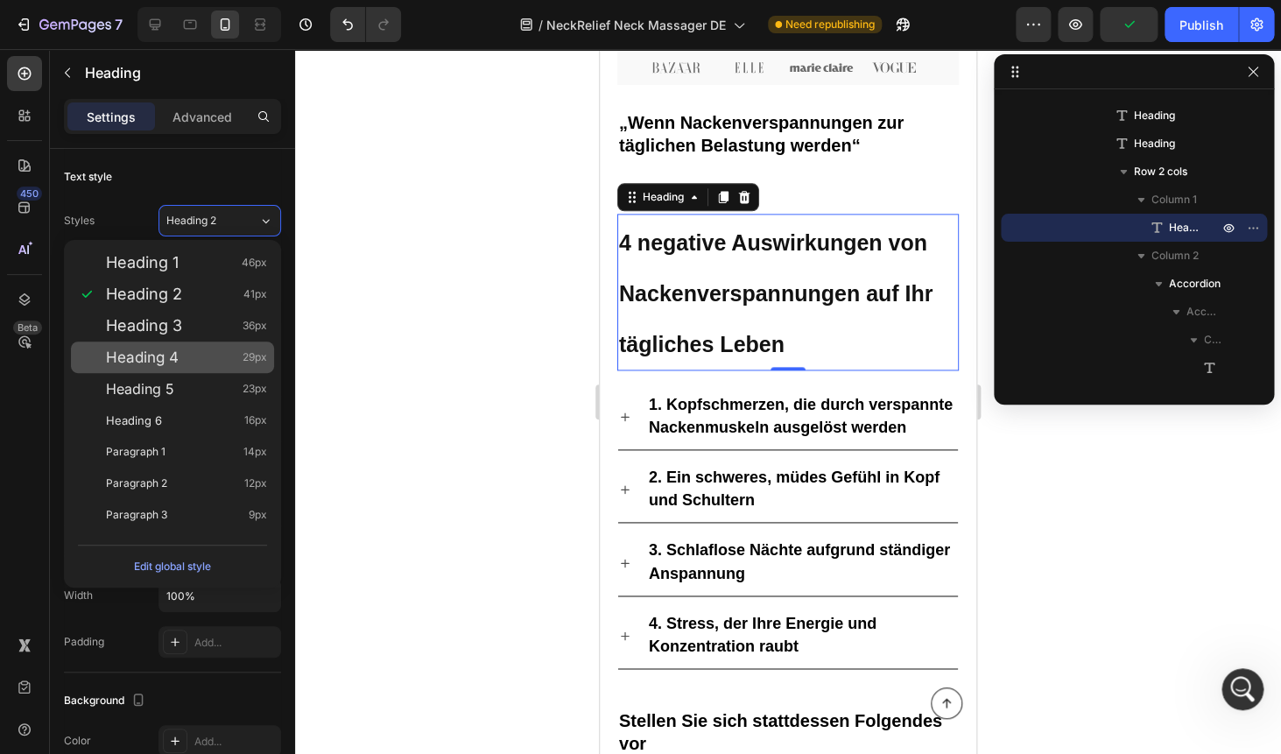
click at [165, 346] on div "Heading 4 29px" at bounding box center [172, 357] width 203 height 32
type input "29"
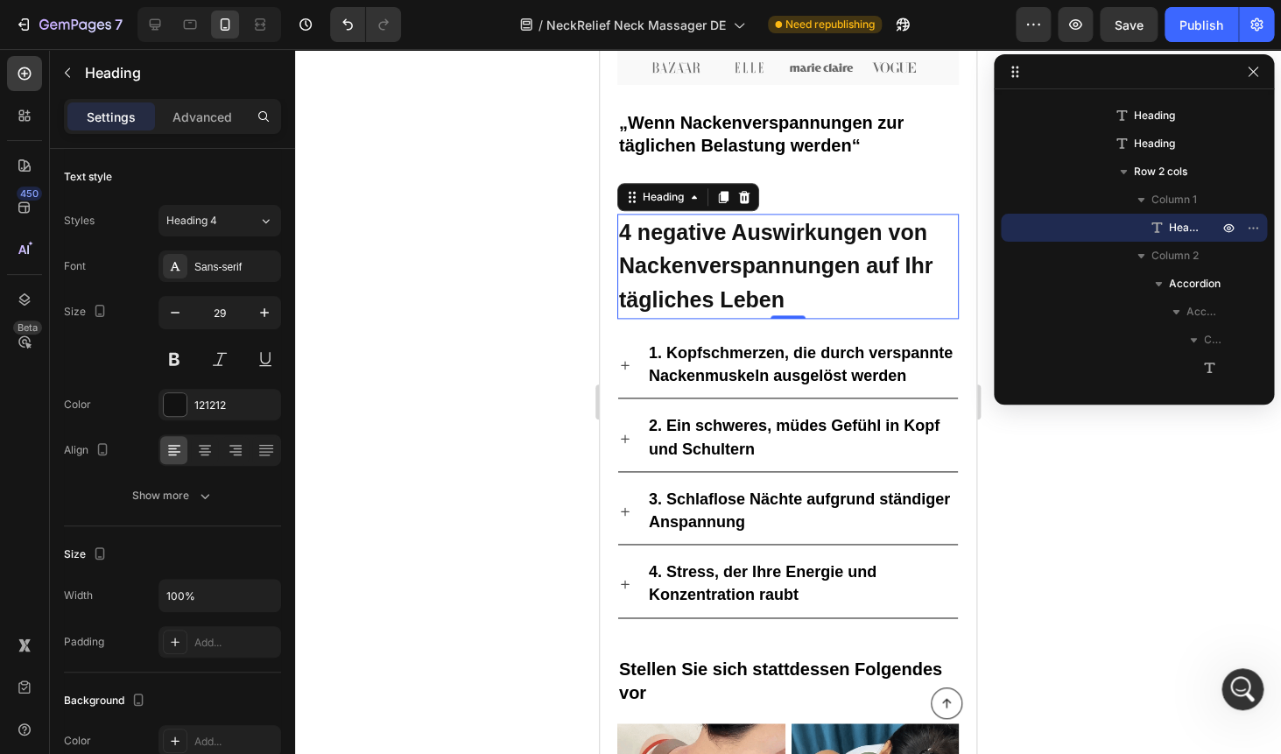
click at [520, 263] on div at bounding box center [788, 401] width 986 height 705
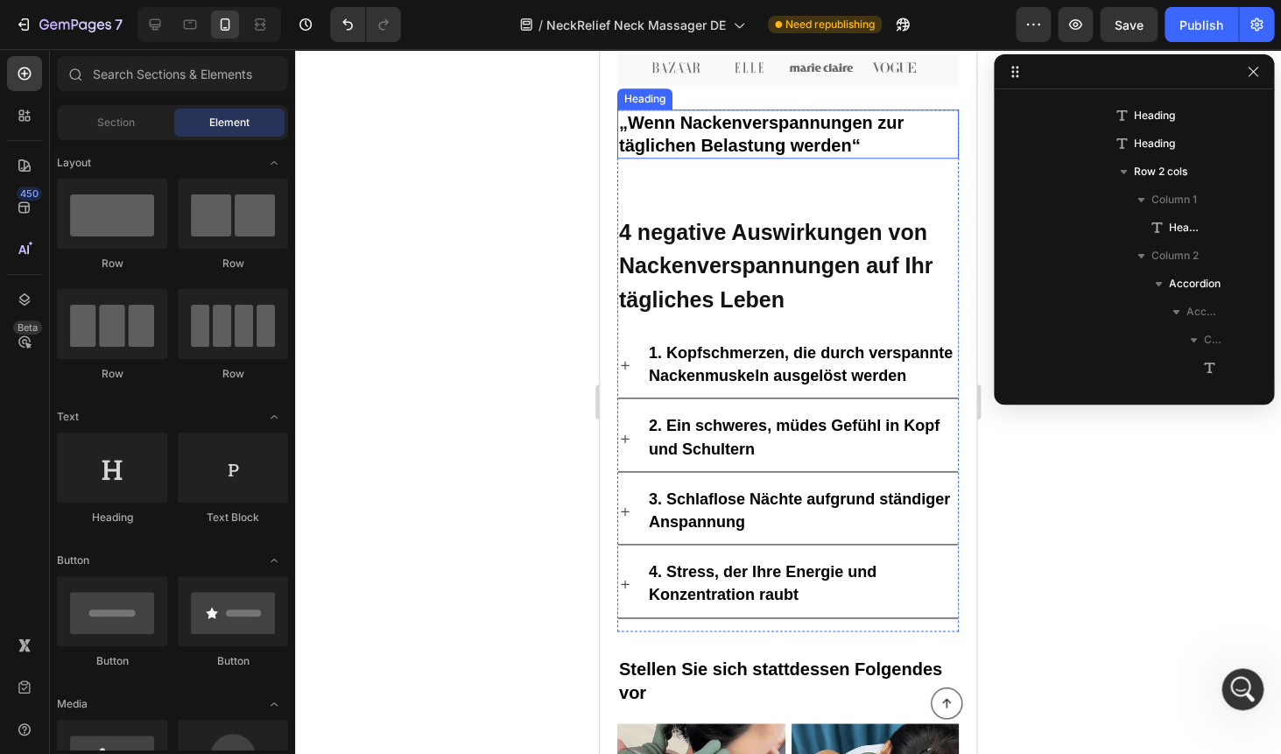
click at [742, 144] on h2 "„Wenn Nackenverspannungen zur täglichen Belastung werden“" at bounding box center [787, 133] width 341 height 49
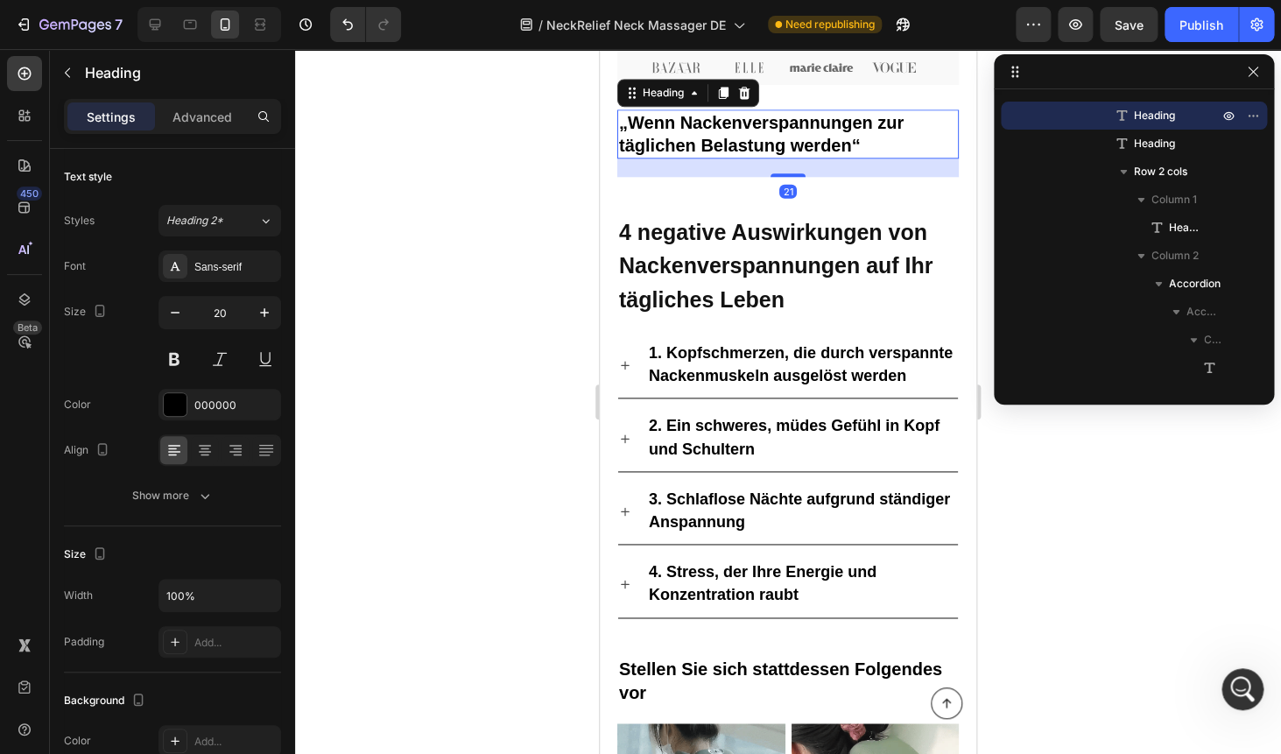
click at [720, 196] on p "Rich Text Editor. Editing area: main" at bounding box center [788, 195] width 338 height 33
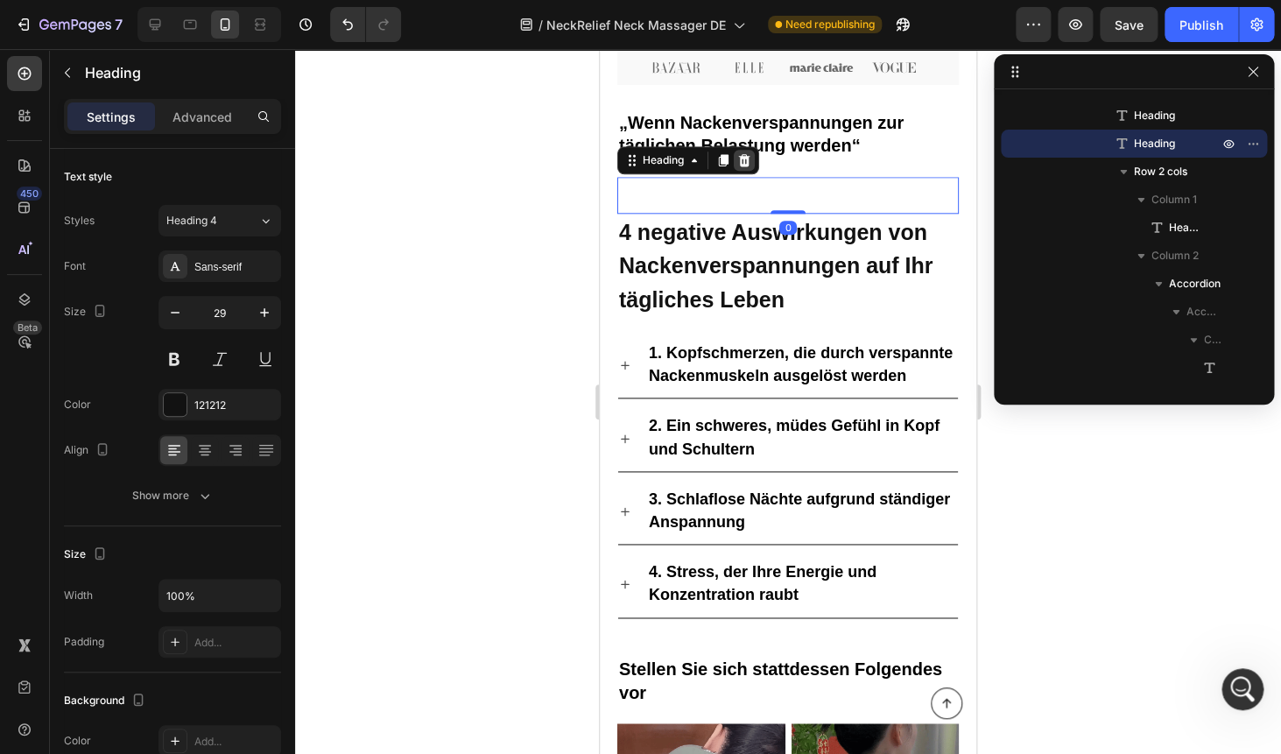
click at [748, 162] on icon at bounding box center [744, 160] width 11 height 12
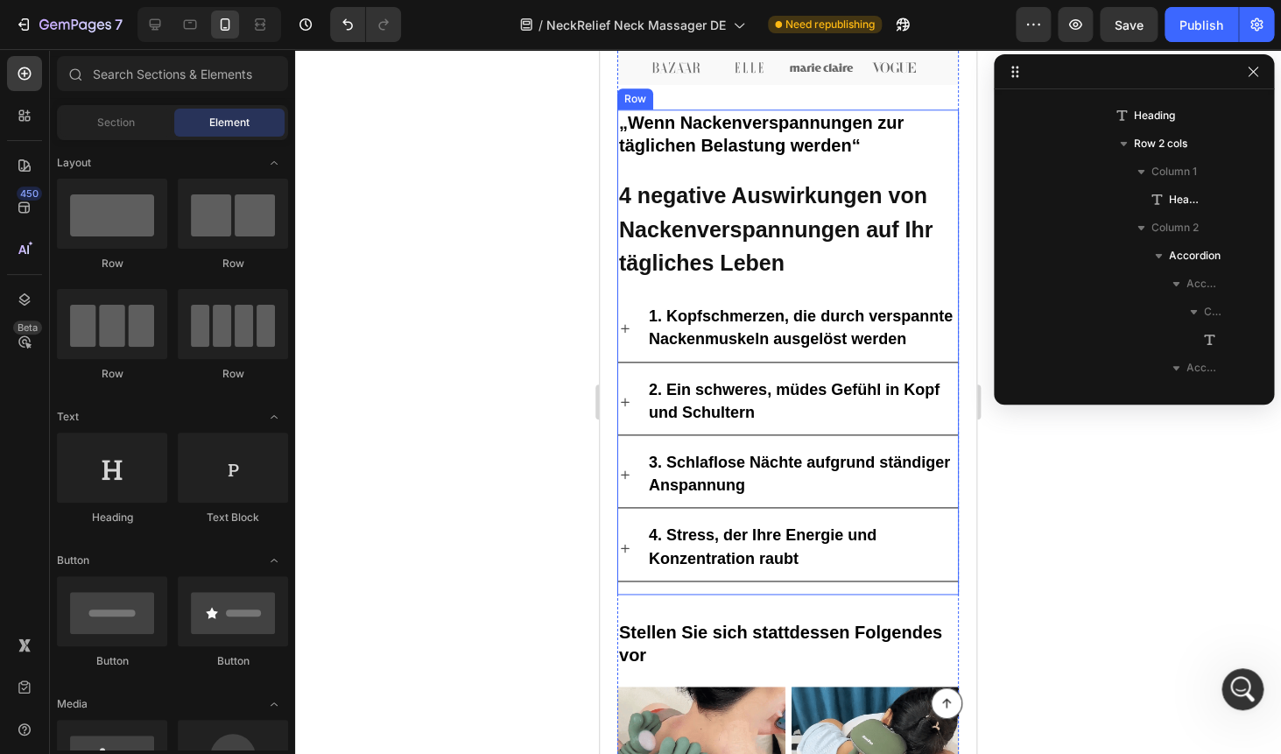
click at [736, 170] on div "„Wenn Nackenverspannungen zur täglichen Belastung werden“ Heading ⁠⁠⁠⁠⁠⁠⁠ 4 neg…" at bounding box center [787, 351] width 341 height 485
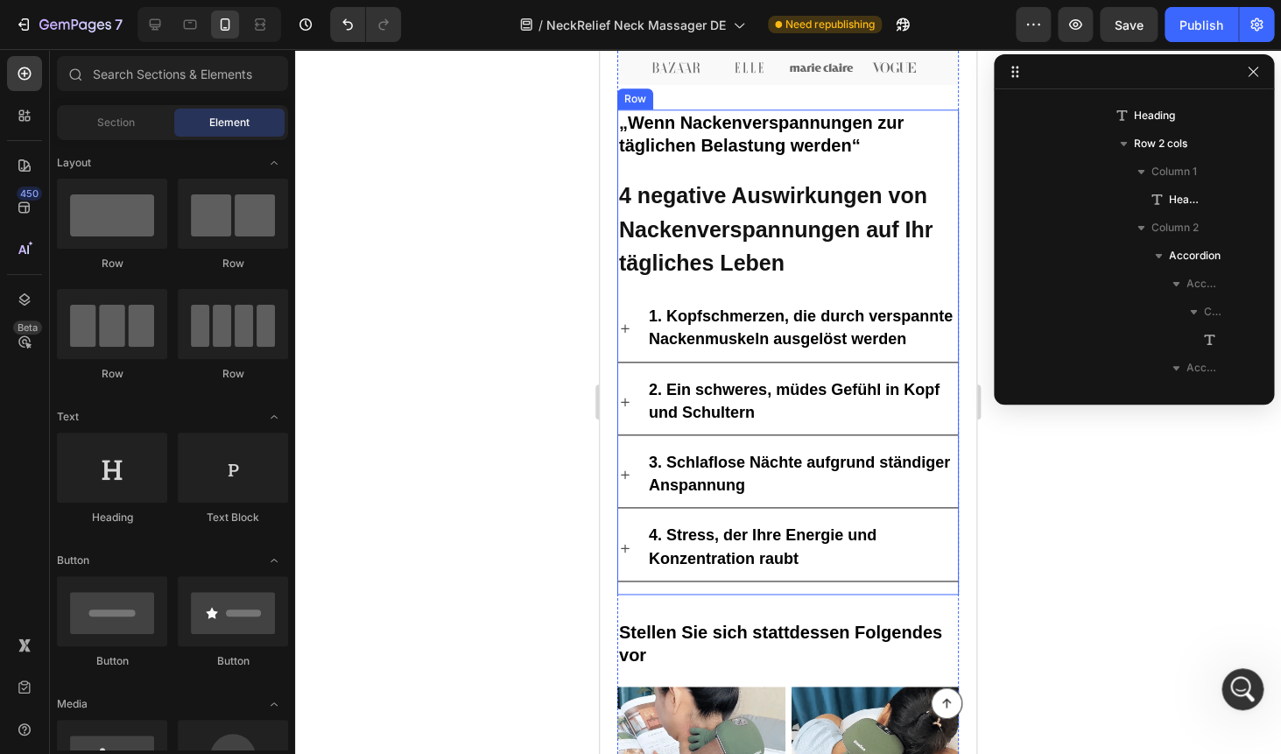
scroll to position [891, 0]
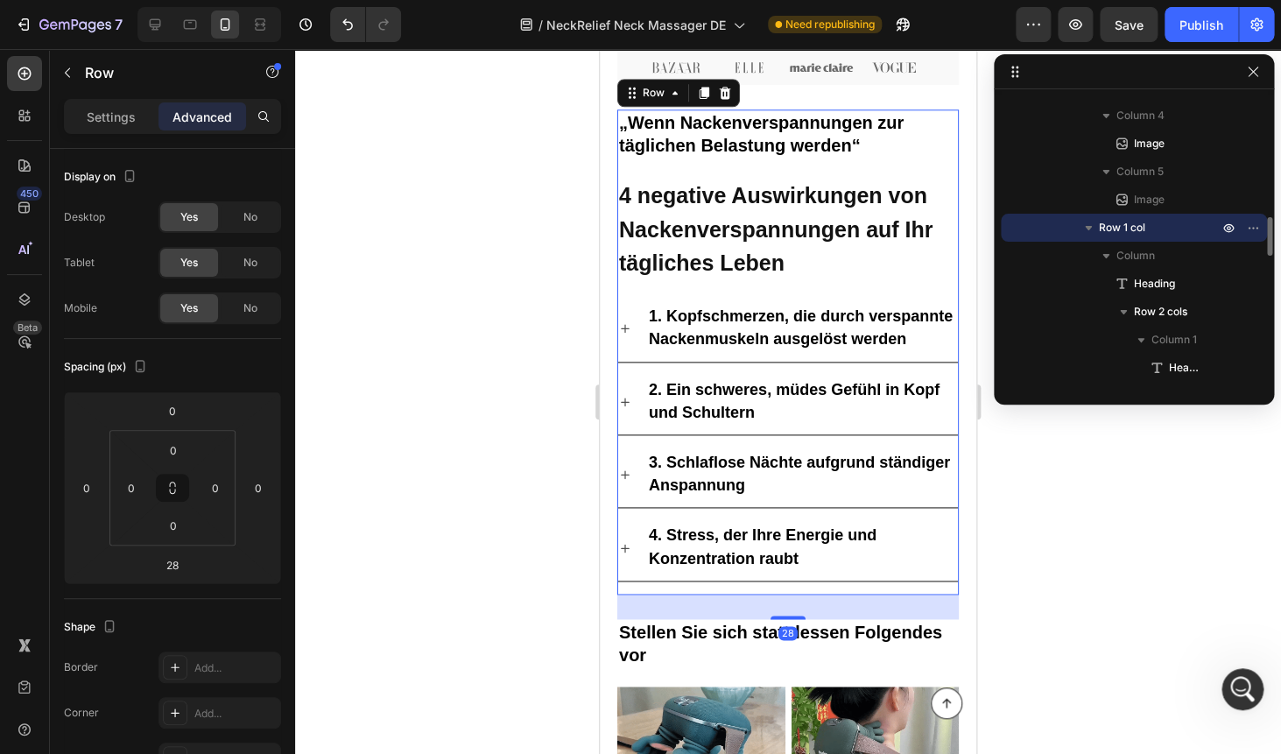
click at [522, 327] on div at bounding box center [788, 401] width 986 height 705
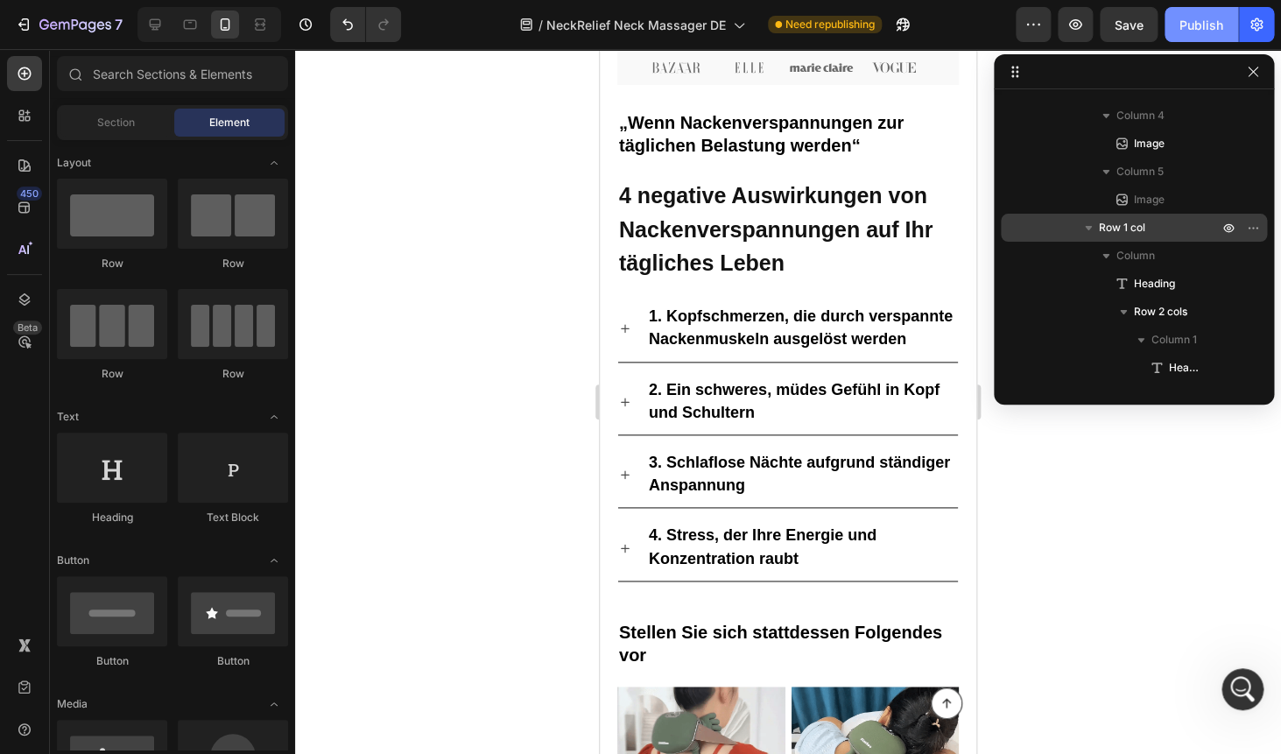
click at [1203, 20] on div "Publish" at bounding box center [1201, 25] width 44 height 18
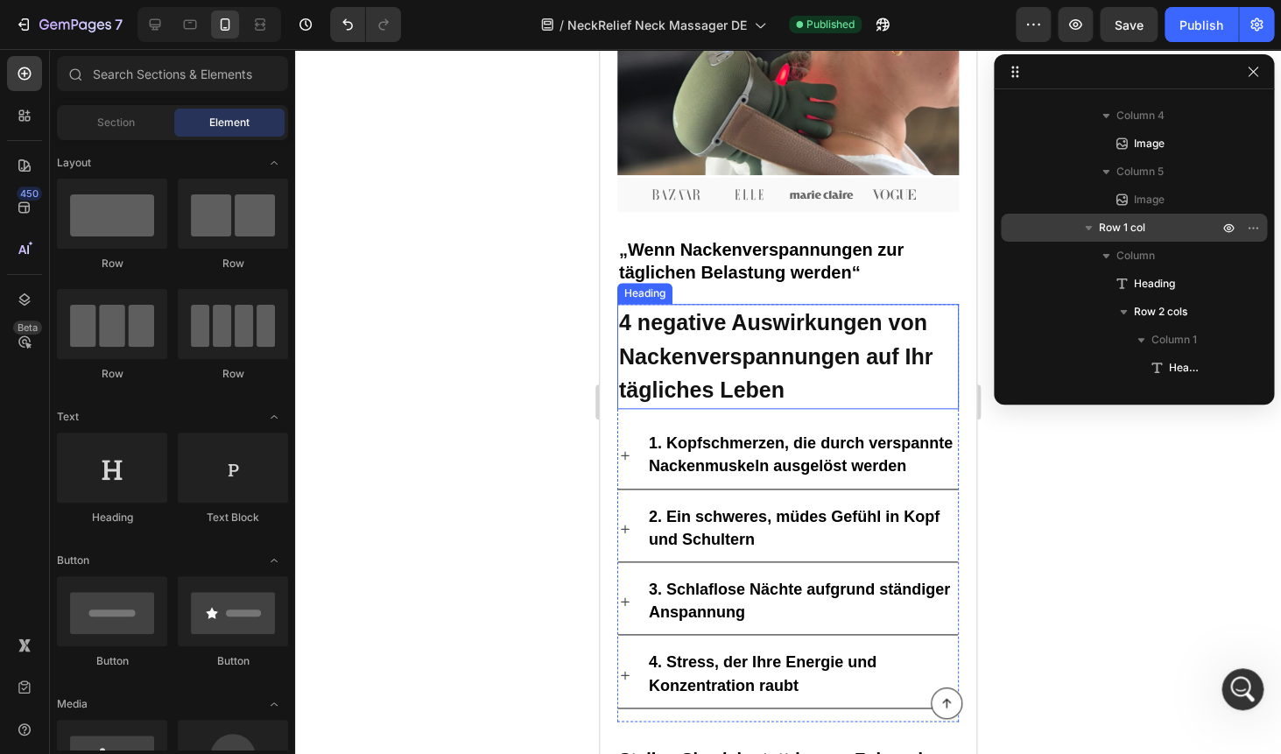
scroll to position [469, 0]
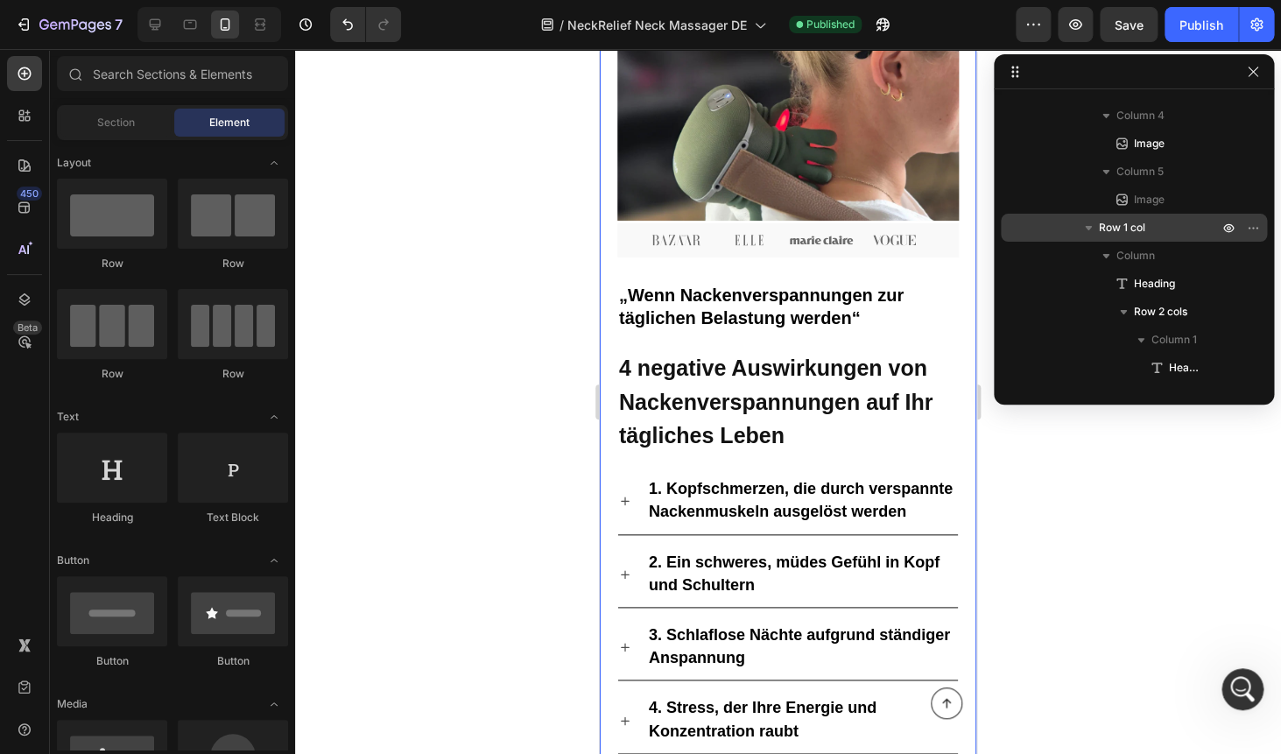
click at [554, 442] on div at bounding box center [788, 401] width 986 height 705
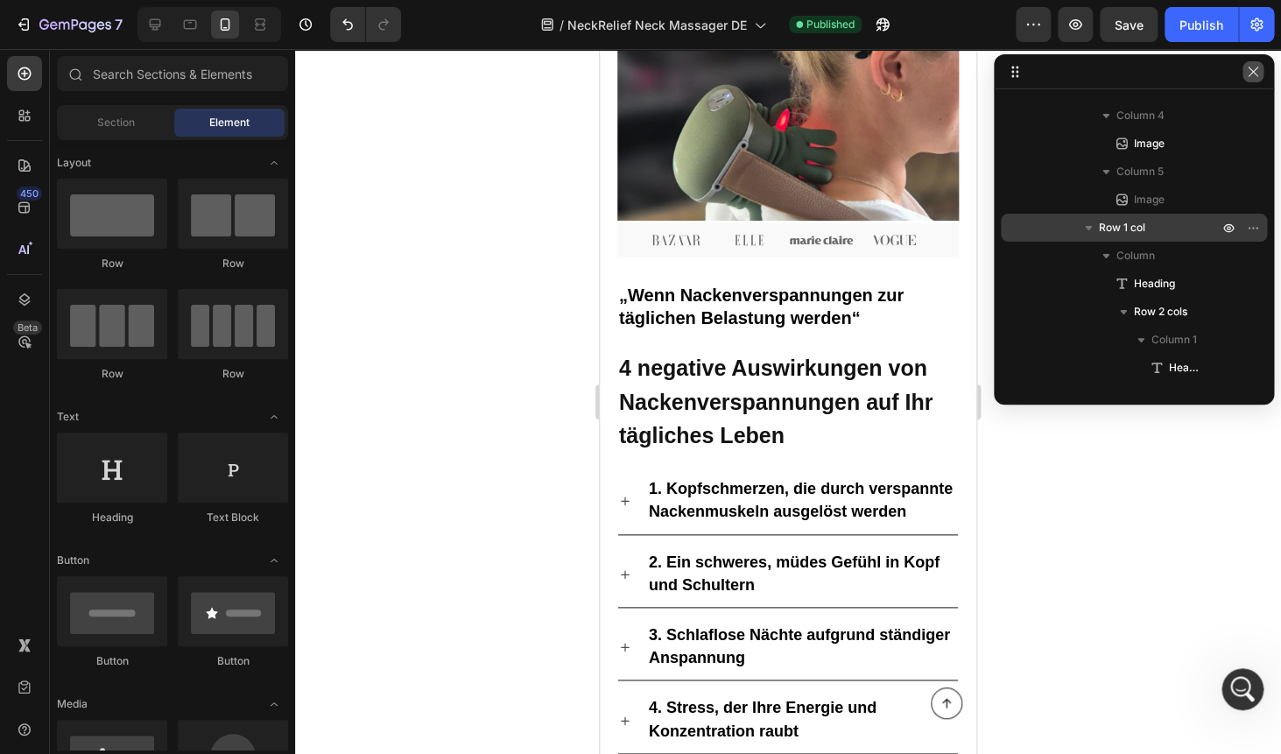
click at [1259, 78] on icon "button" at bounding box center [1253, 72] width 14 height 14
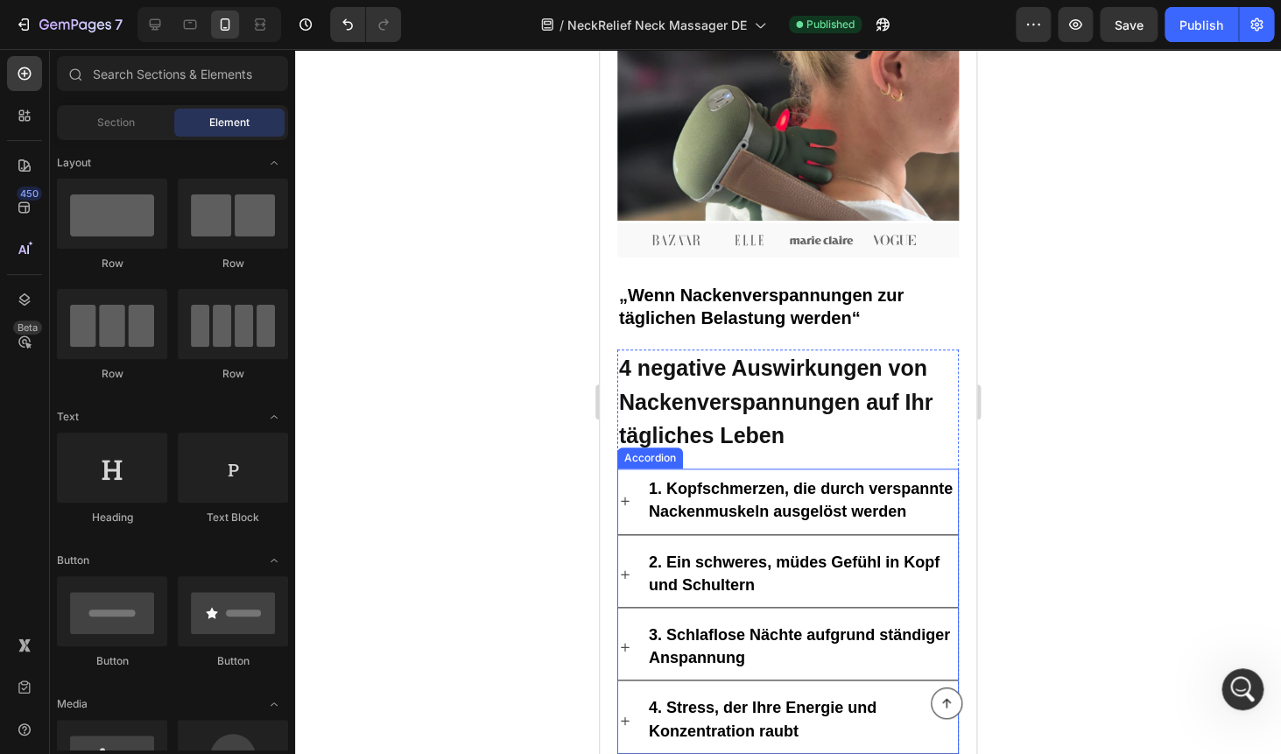
click at [753, 499] on p "1. Kopfschmerzen, die durch verspannte Nackenmuskeln ausgelöst werden" at bounding box center [802, 501] width 306 height 46
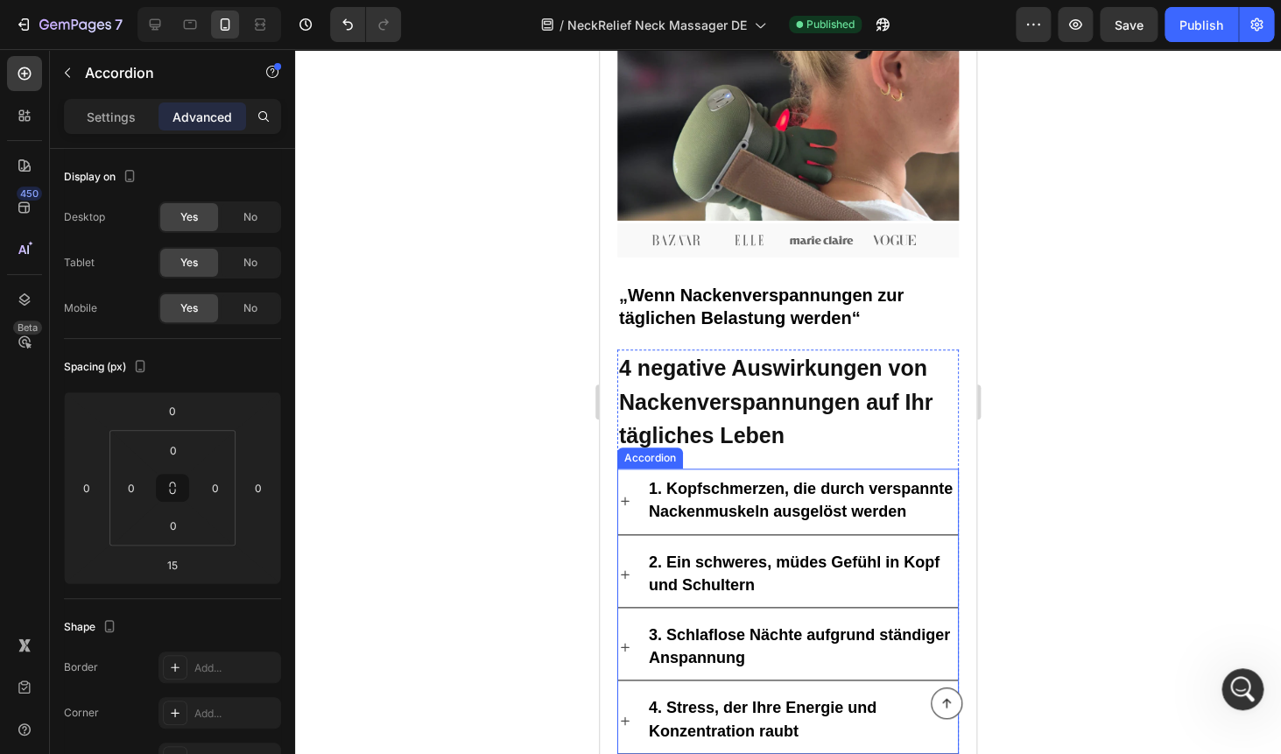
click at [753, 499] on p "1. Kopfschmerzen, die durch verspannte Nackenmuskeln ausgelöst werden" at bounding box center [802, 501] width 306 height 46
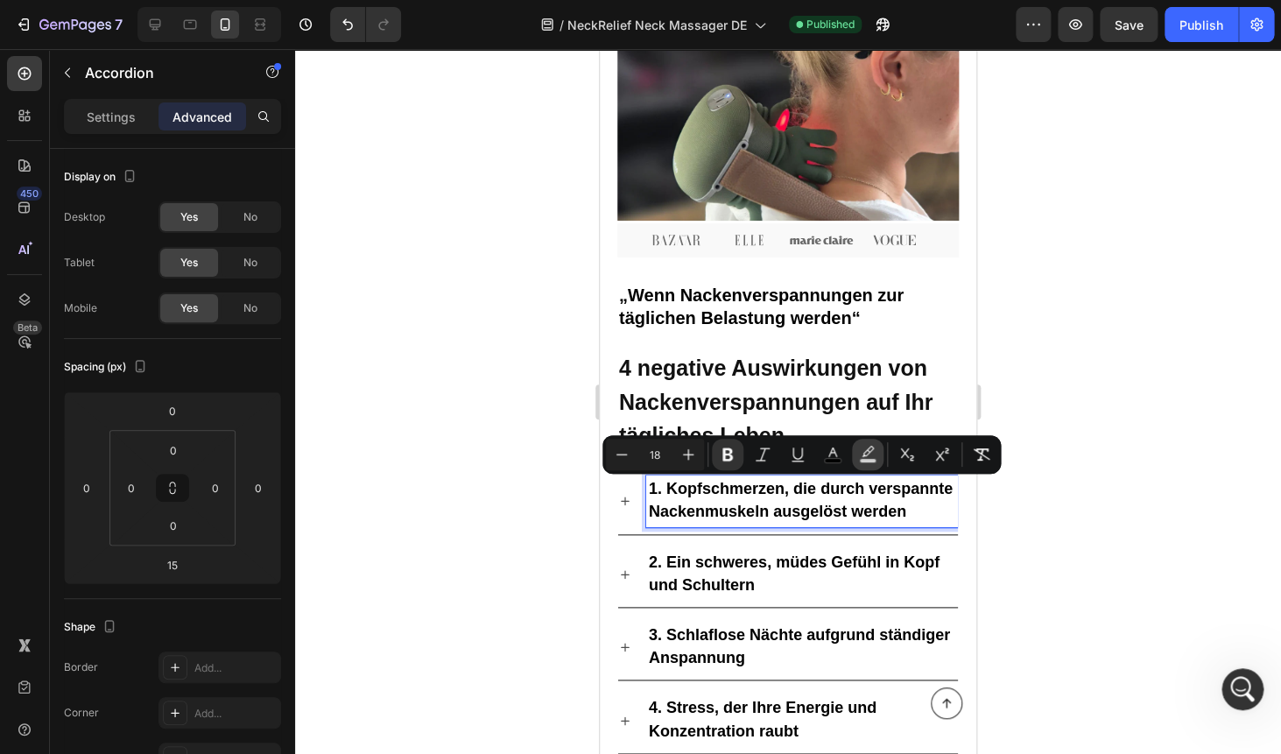
click at [867, 454] on icon "Editor contextual toolbar" at bounding box center [867, 451] width 12 height 11
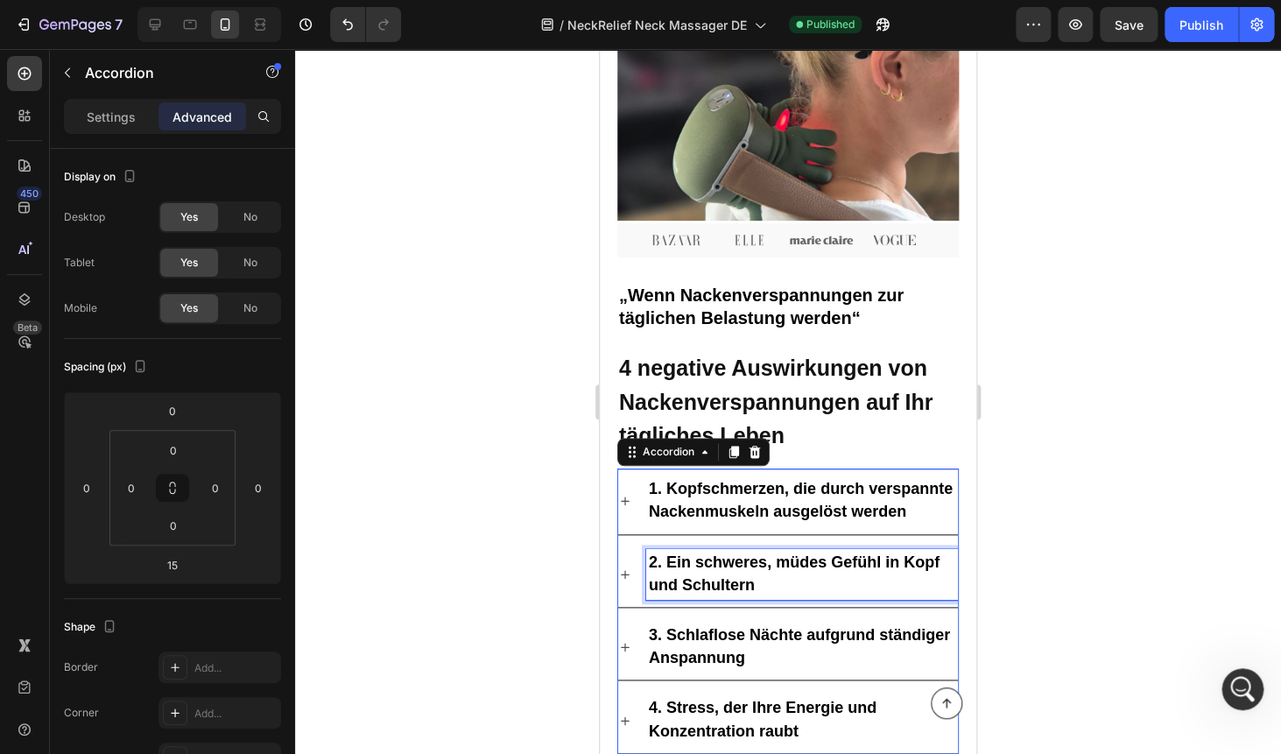
click at [732, 574] on p "2. Ein schweres, müdes Gefühl in Kopf und Schultern" at bounding box center [802, 574] width 306 height 46
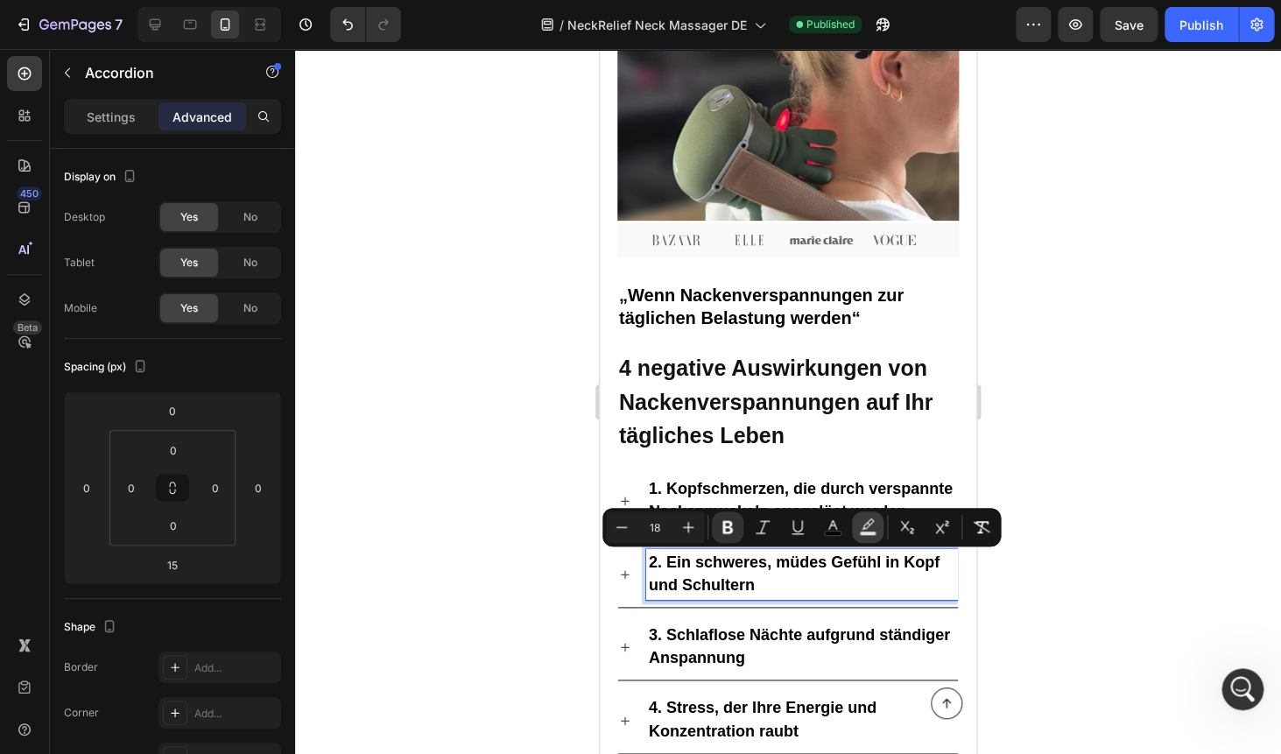
click at [867, 531] on rect "Editor contextual toolbar" at bounding box center [868, 533] width 17 height 4
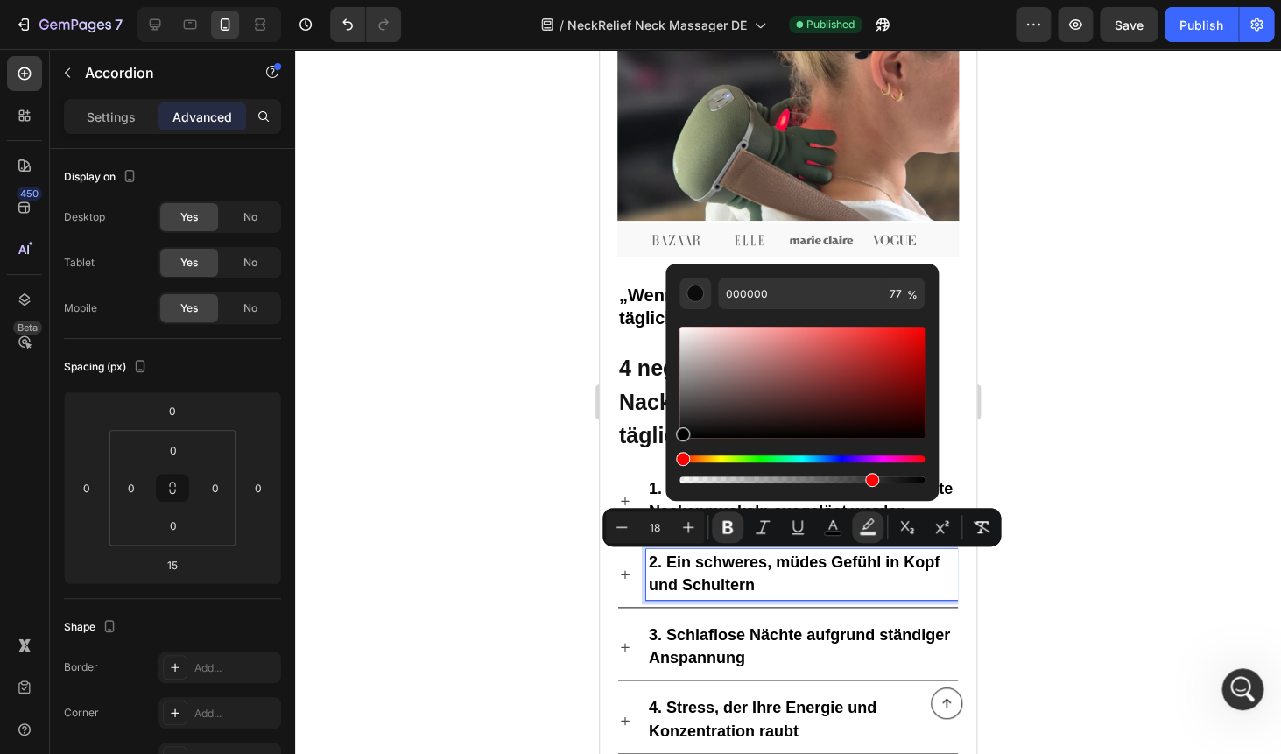
click at [1048, 411] on div at bounding box center [788, 401] width 986 height 705
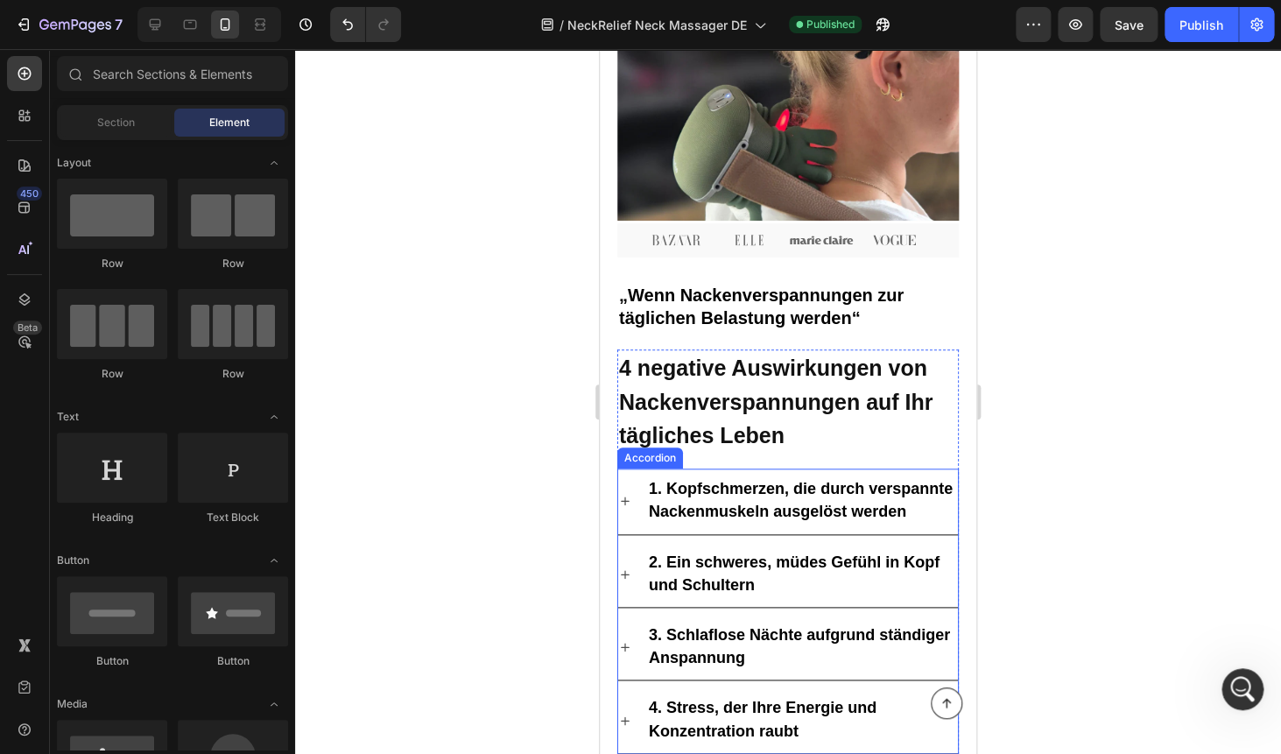
click at [737, 491] on strong "1. Kopfschmerzen, die durch verspannte Nackenmuskeln ausgelöst werden" at bounding box center [801, 500] width 304 height 40
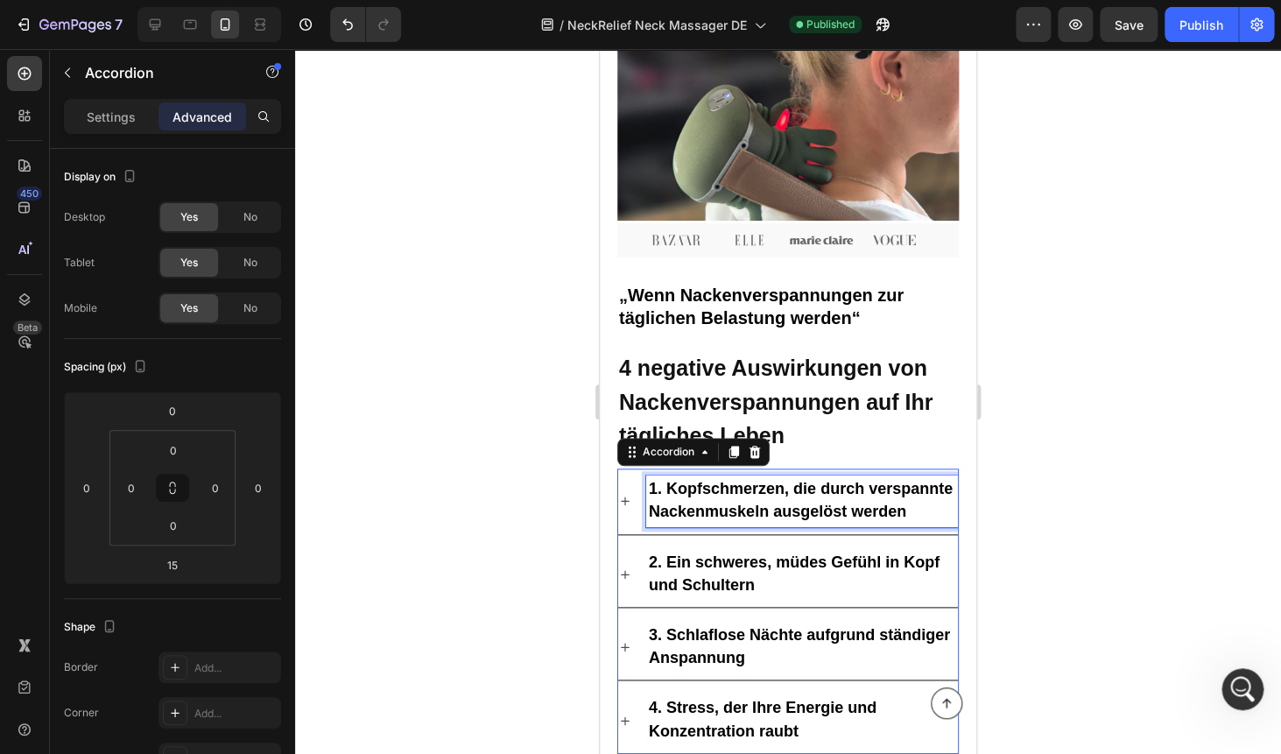
click at [737, 491] on strong "1. Kopfschmerzen, die durch verspannte Nackenmuskeln ausgelöst werden" at bounding box center [801, 500] width 304 height 40
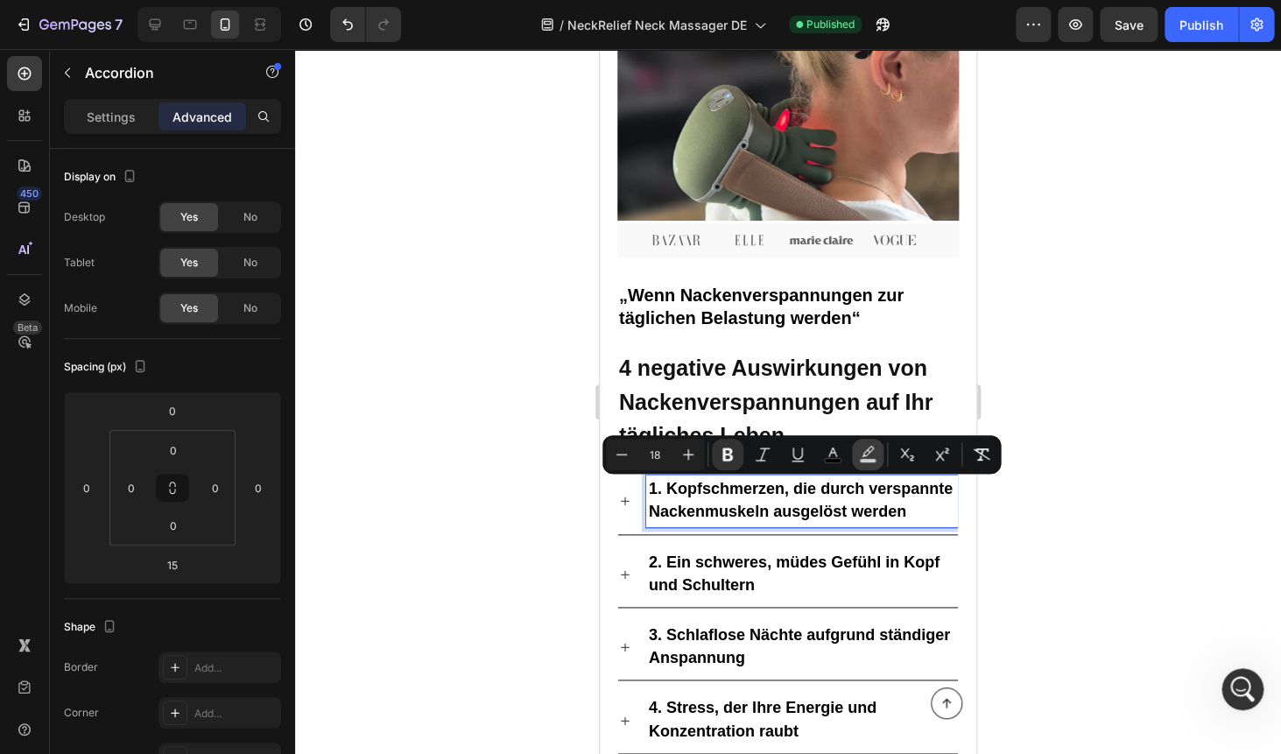
click at [868, 453] on icon "Editor contextual toolbar" at bounding box center [867, 451] width 12 height 11
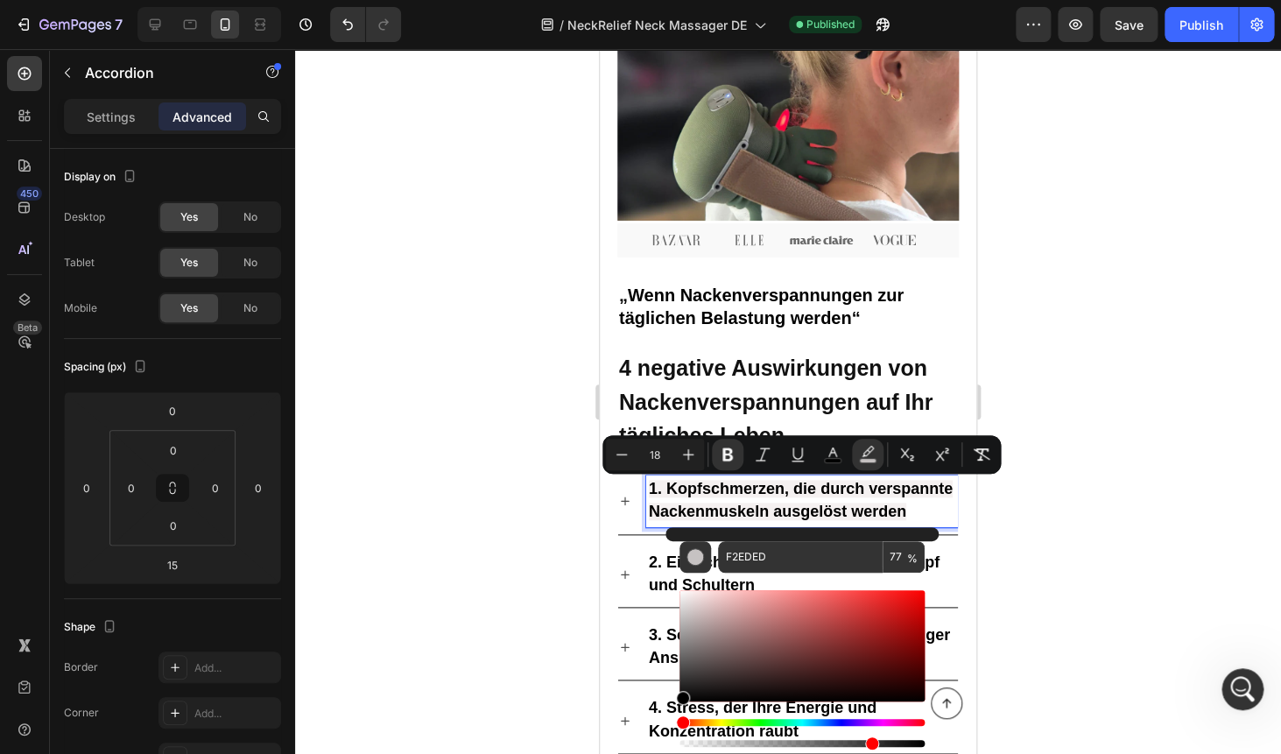
drag, startPoint x: 685, startPoint y: 594, endPoint x: 674, endPoint y: 705, distance: 110.8
click at [674, 705] on div "F2EDED 77 %" at bounding box center [801, 638] width 273 height 223
type input "000000"
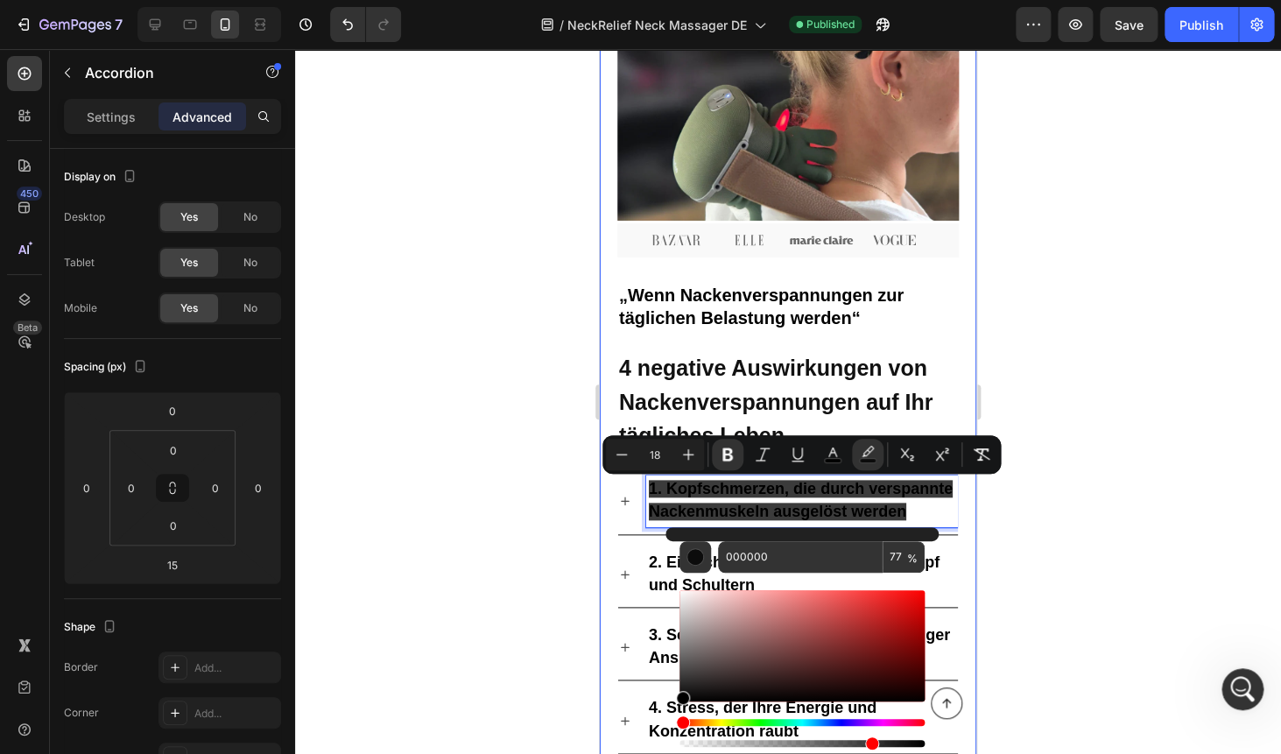
click at [1035, 469] on div at bounding box center [788, 401] width 986 height 705
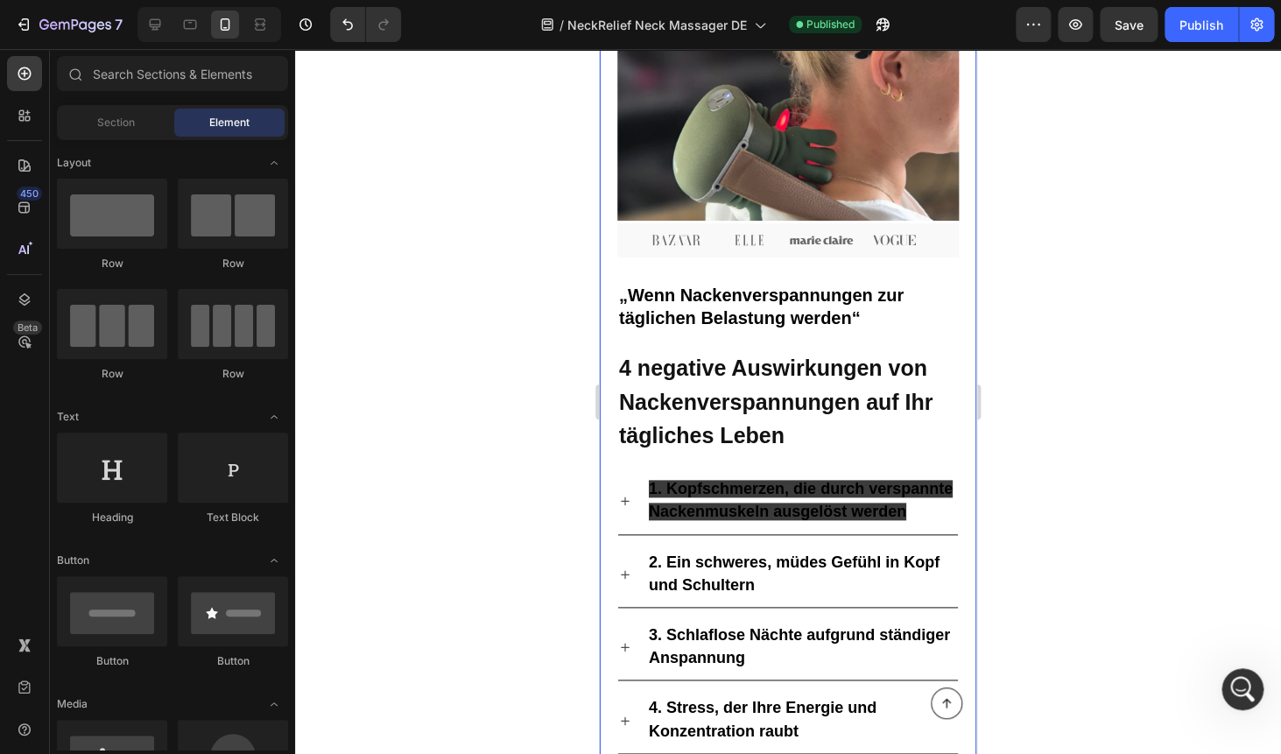
click at [1049, 423] on div at bounding box center [788, 401] width 986 height 705
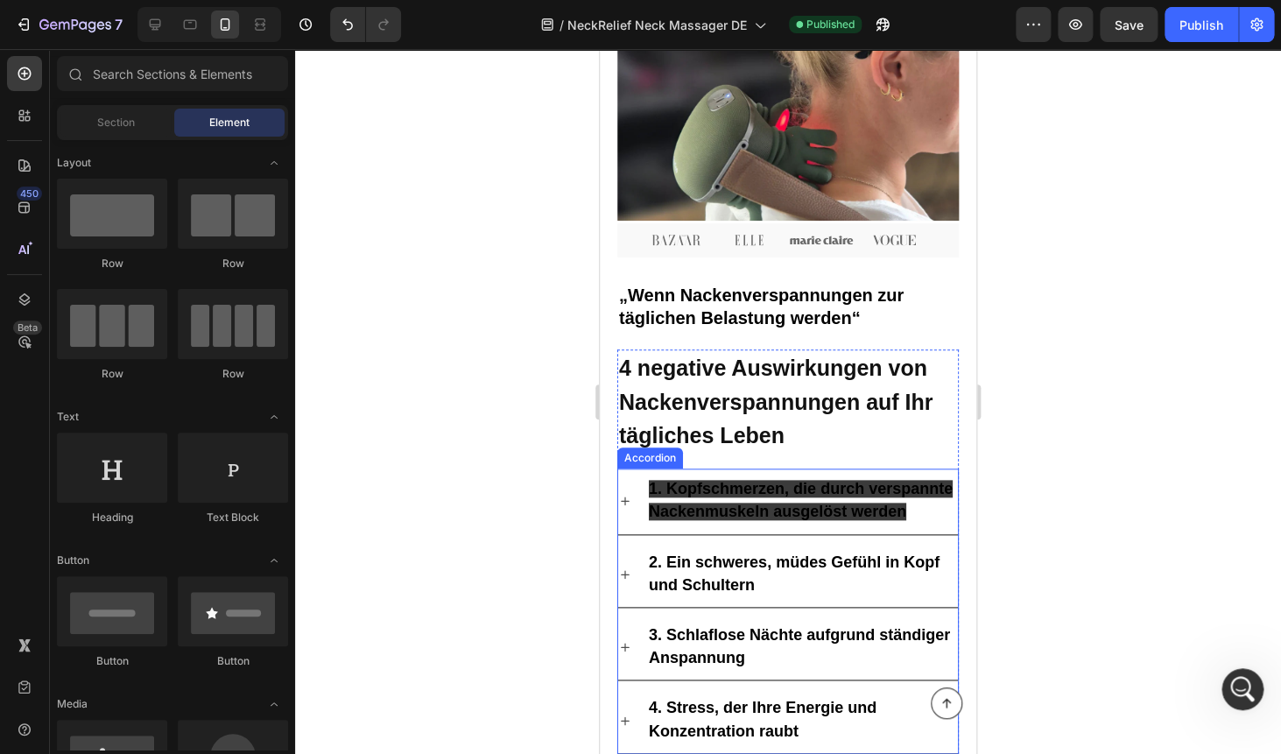
click at [824, 495] on strong "1. Kopfschmerzen, die durch verspannte Nackenmuskeln ausgelöst werden" at bounding box center [801, 500] width 304 height 40
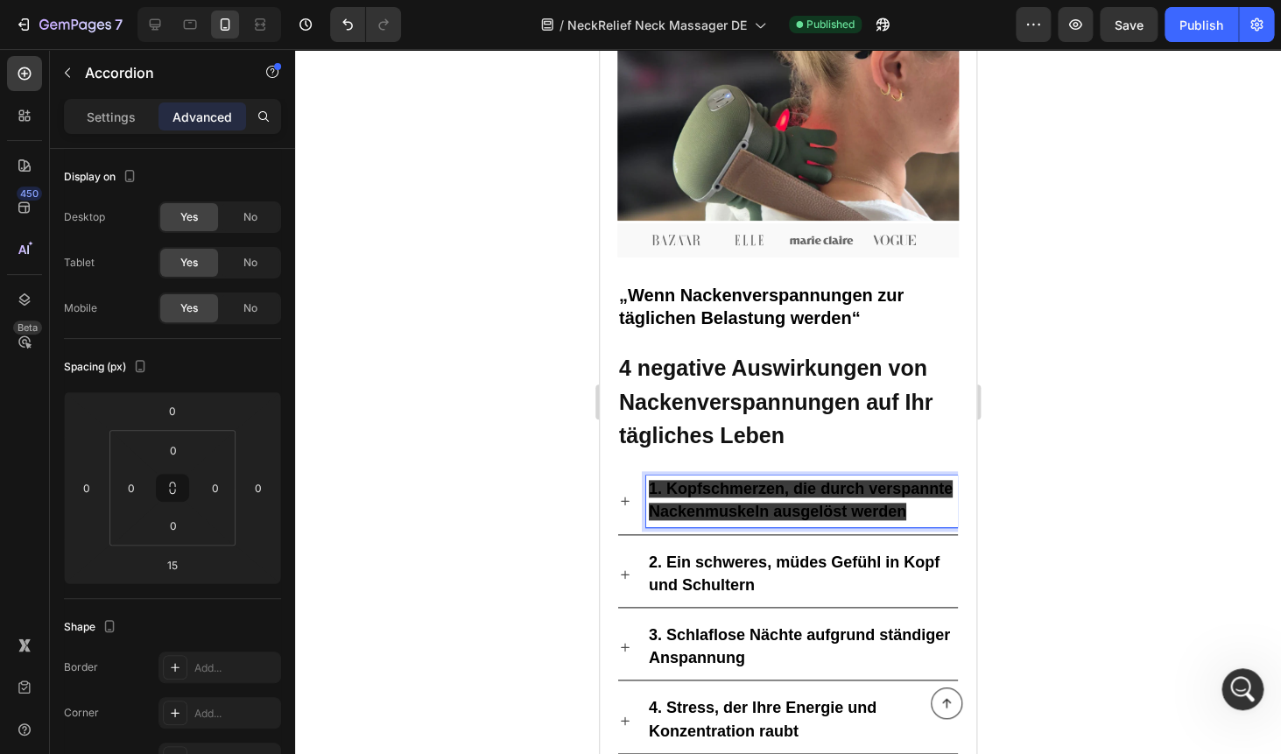
click at [918, 502] on p "1. Kopfschmerzen, die durch verspannte Nackenmuskeln ausgelöst werden" at bounding box center [802, 501] width 306 height 46
click at [924, 504] on p "1. Kopfschmerzen, die durch verspannte Nackenmuskeln ausgelöst werden" at bounding box center [802, 501] width 306 height 46
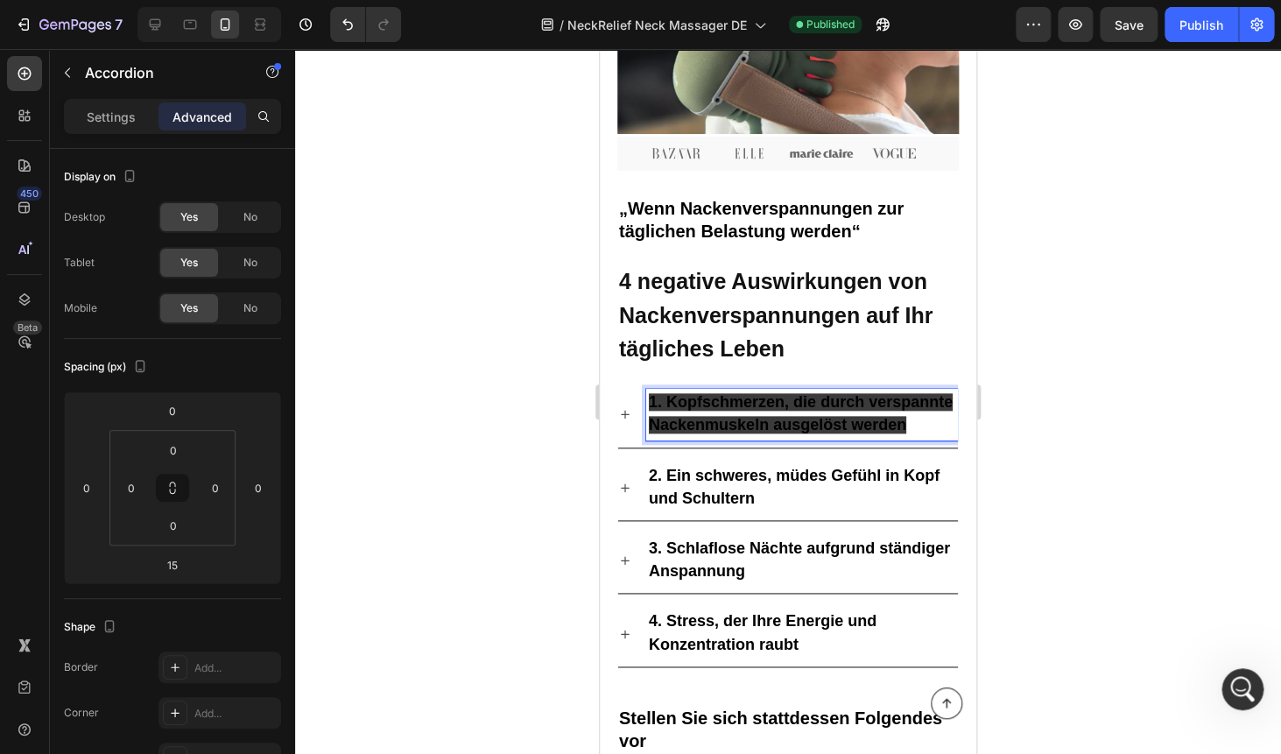
click at [709, 475] on strong "2. Ein schweres, müdes Gefühl in Kopf und Schultern" at bounding box center [794, 487] width 291 height 40
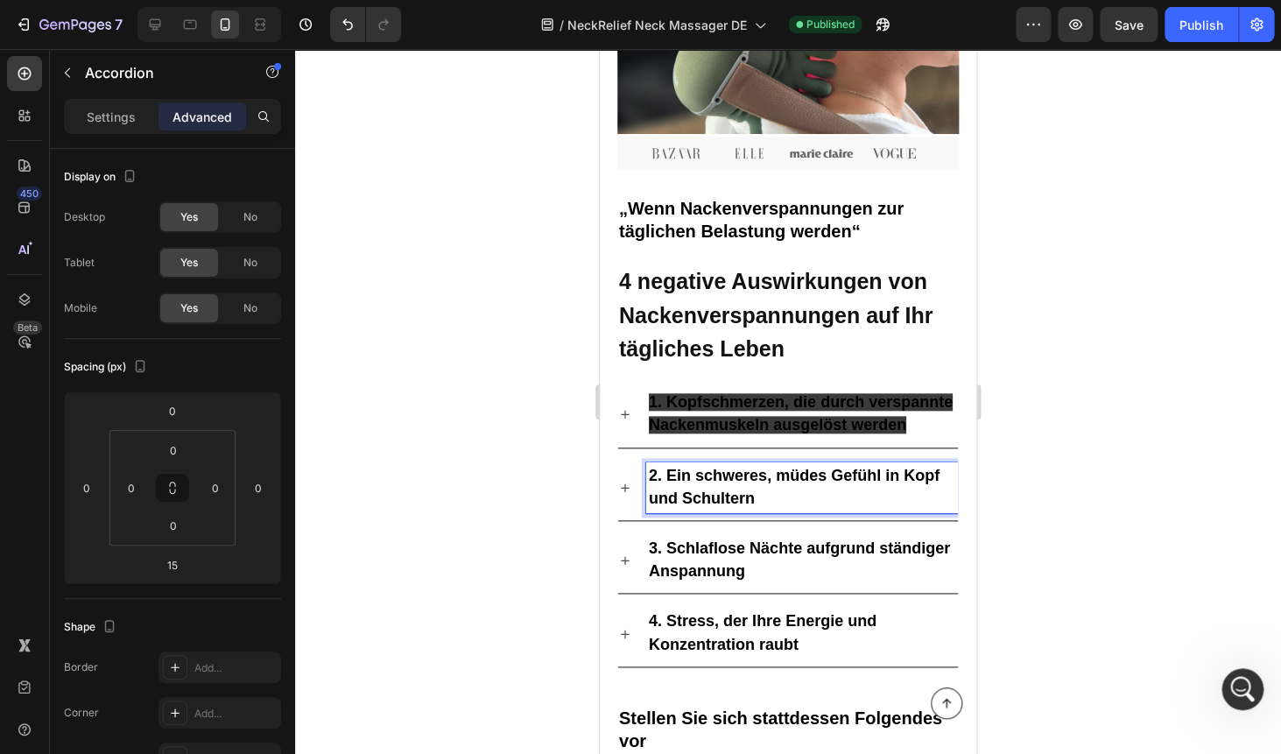
click at [712, 481] on strong "2. Ein schweres, müdes Gefühl in Kopf und Schultern" at bounding box center [794, 487] width 291 height 40
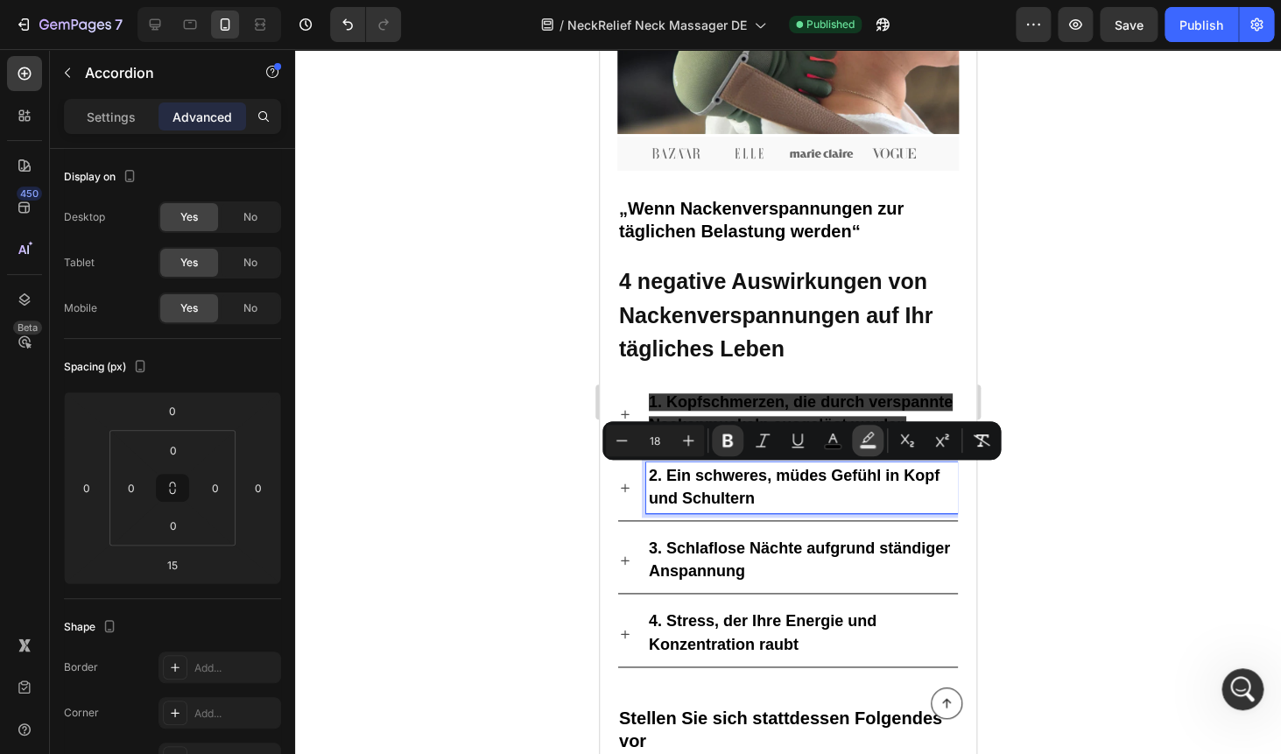
click at [867, 440] on icon "Editor contextual toolbar" at bounding box center [867, 437] width 12 height 11
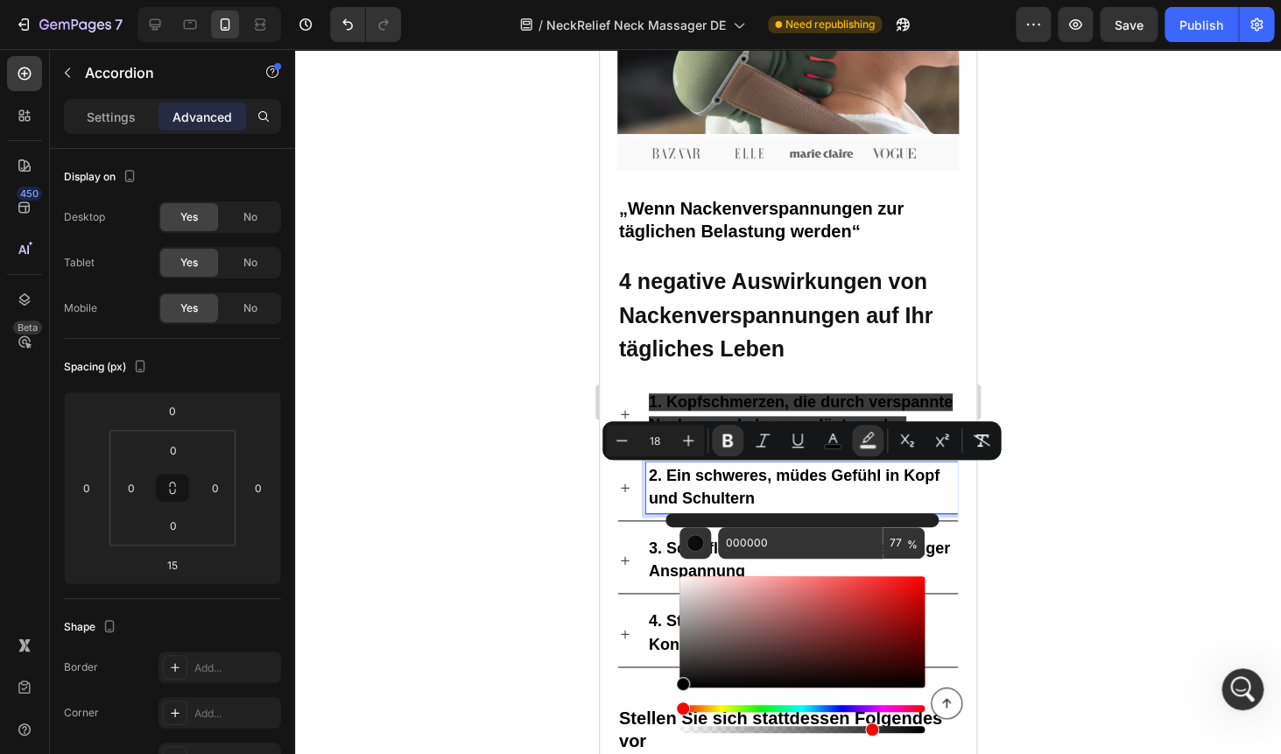
click at [1018, 352] on div at bounding box center [788, 401] width 986 height 705
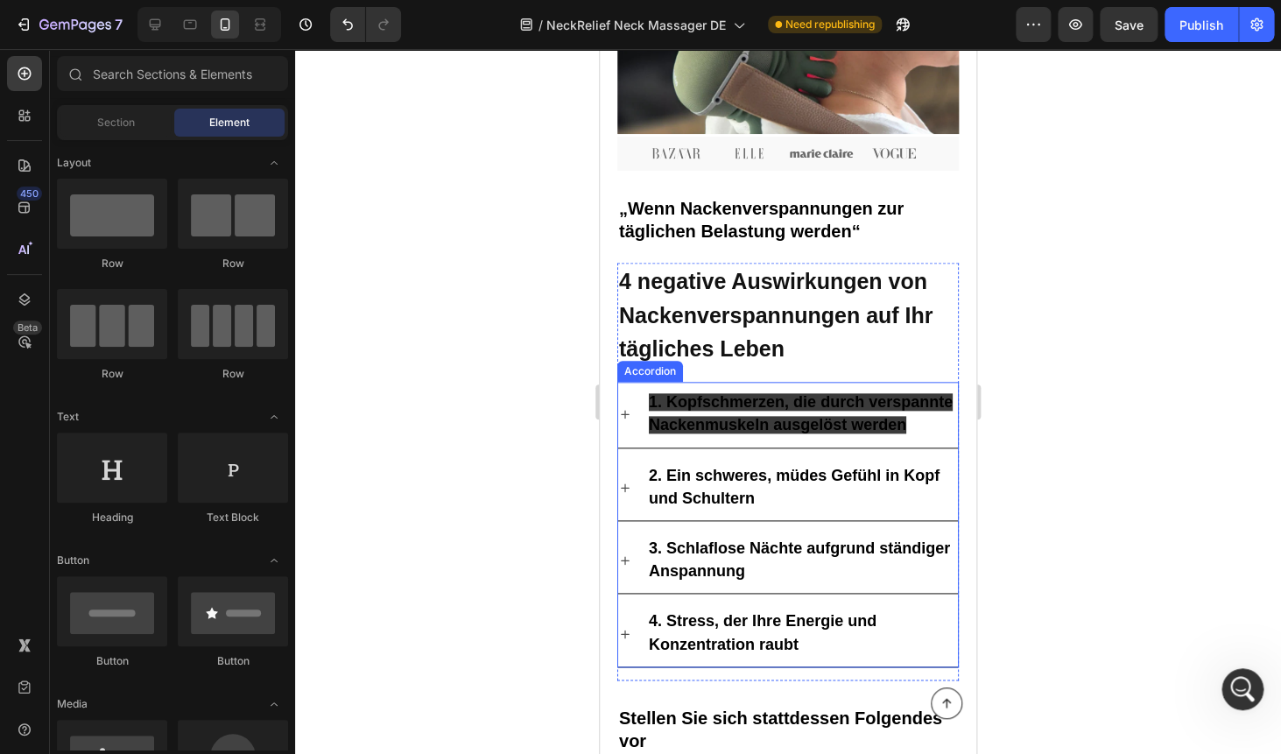
click at [758, 404] on strong "1. Kopfschmerzen, die durch verspannte Nackenmuskeln ausgelöst werden" at bounding box center [801, 413] width 304 height 40
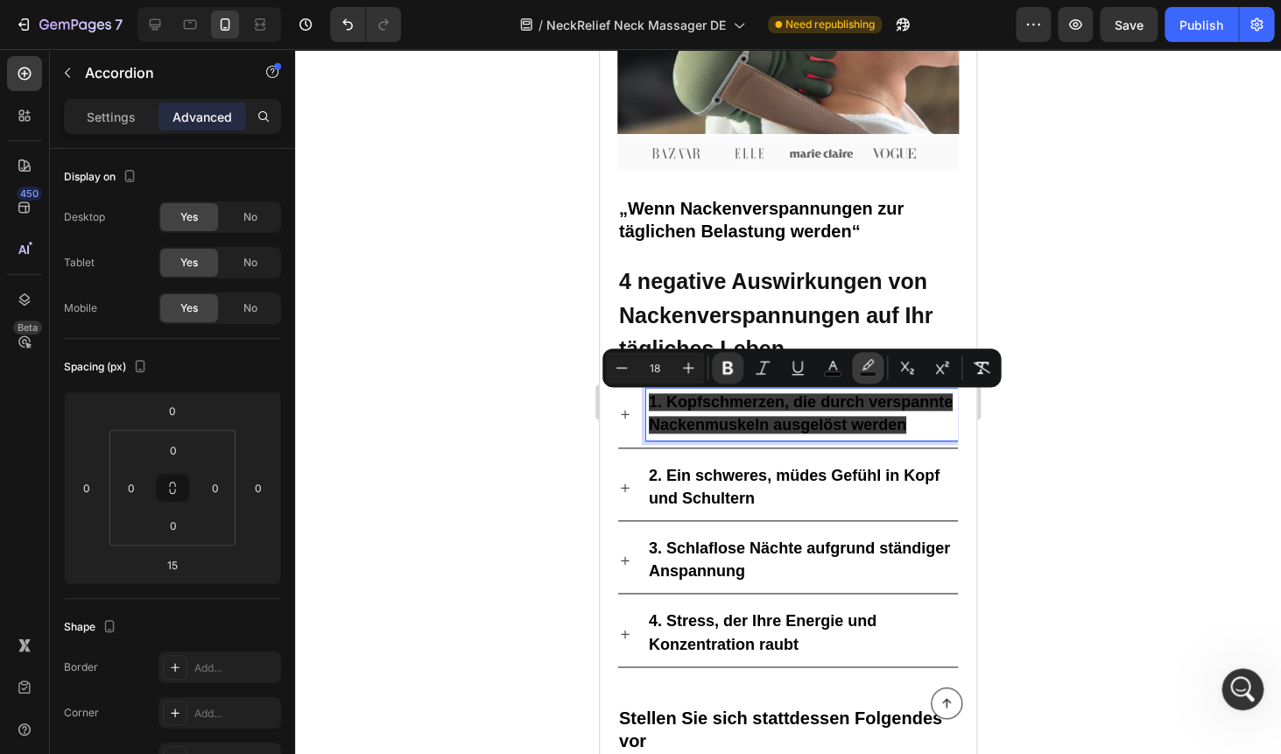
click at [872, 366] on icon "Editor contextual toolbar" at bounding box center [868, 368] width 18 height 18
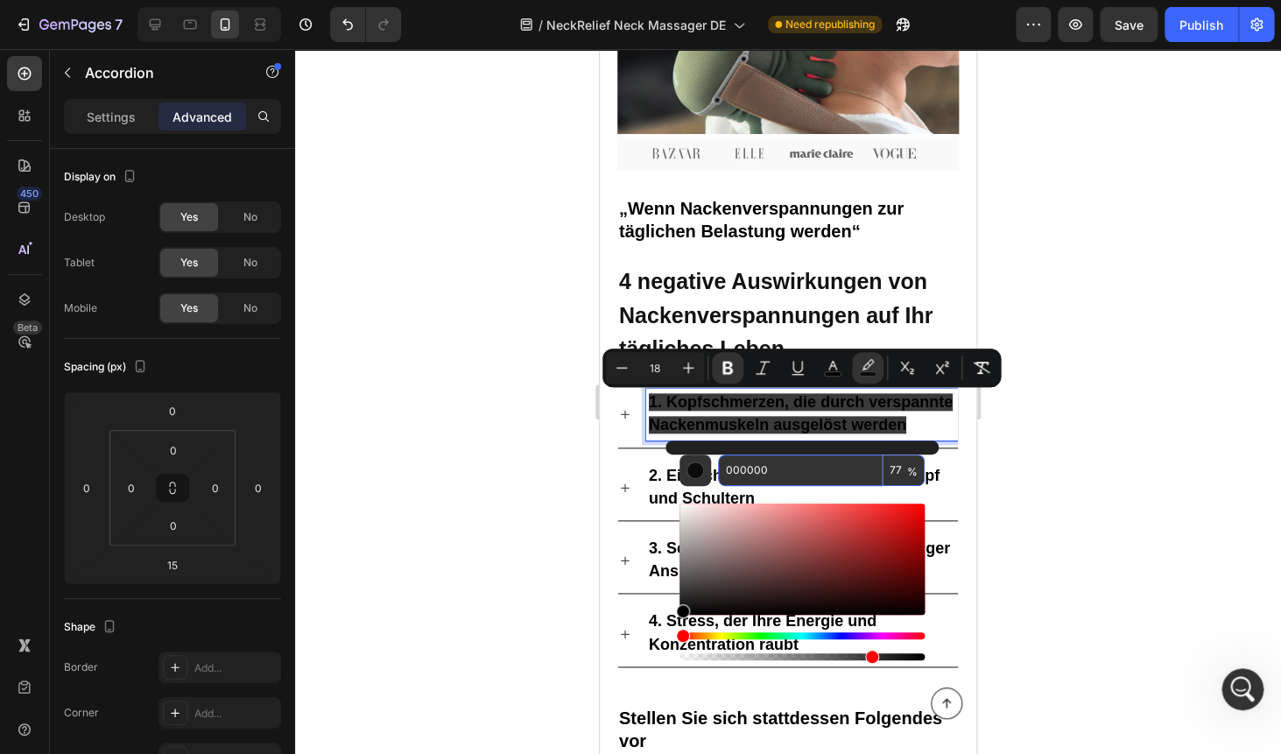
click at [772, 462] on input "000000" at bounding box center [800, 470] width 165 height 32
paste input "F4F1EA"
type input "F4F1EA"
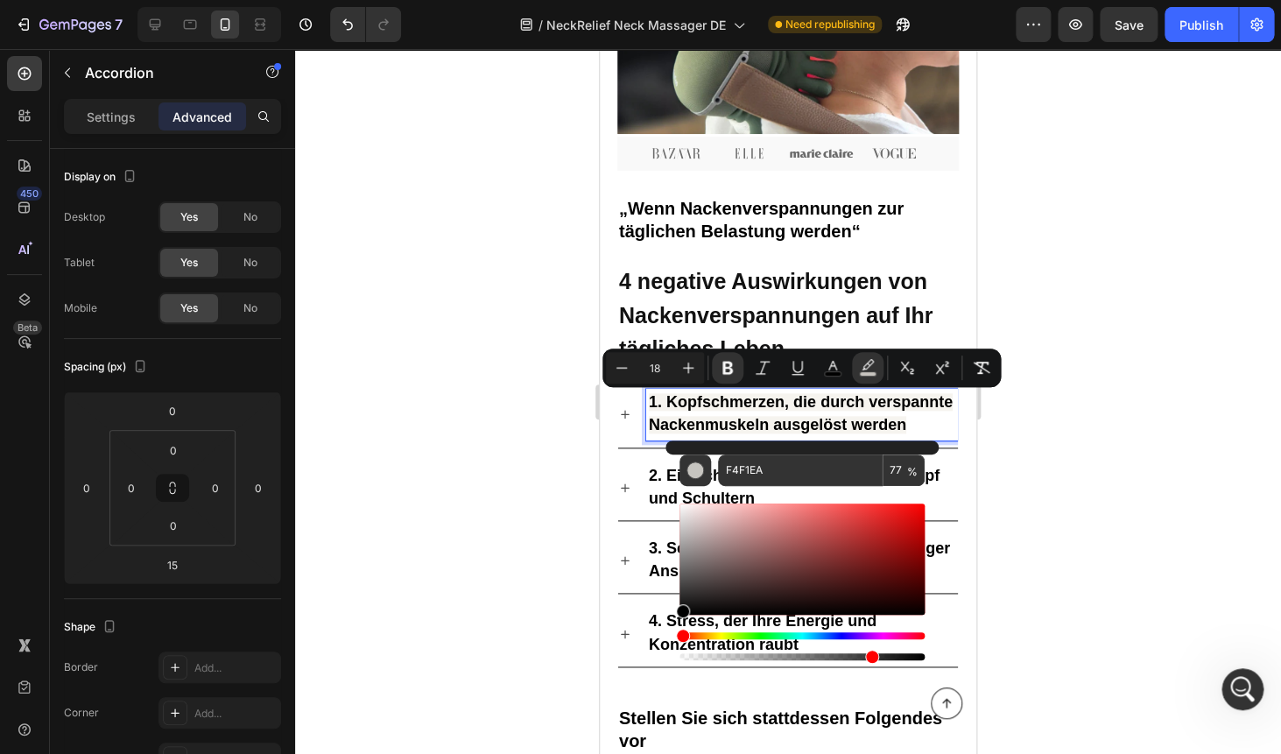
click at [1023, 427] on div at bounding box center [788, 401] width 986 height 705
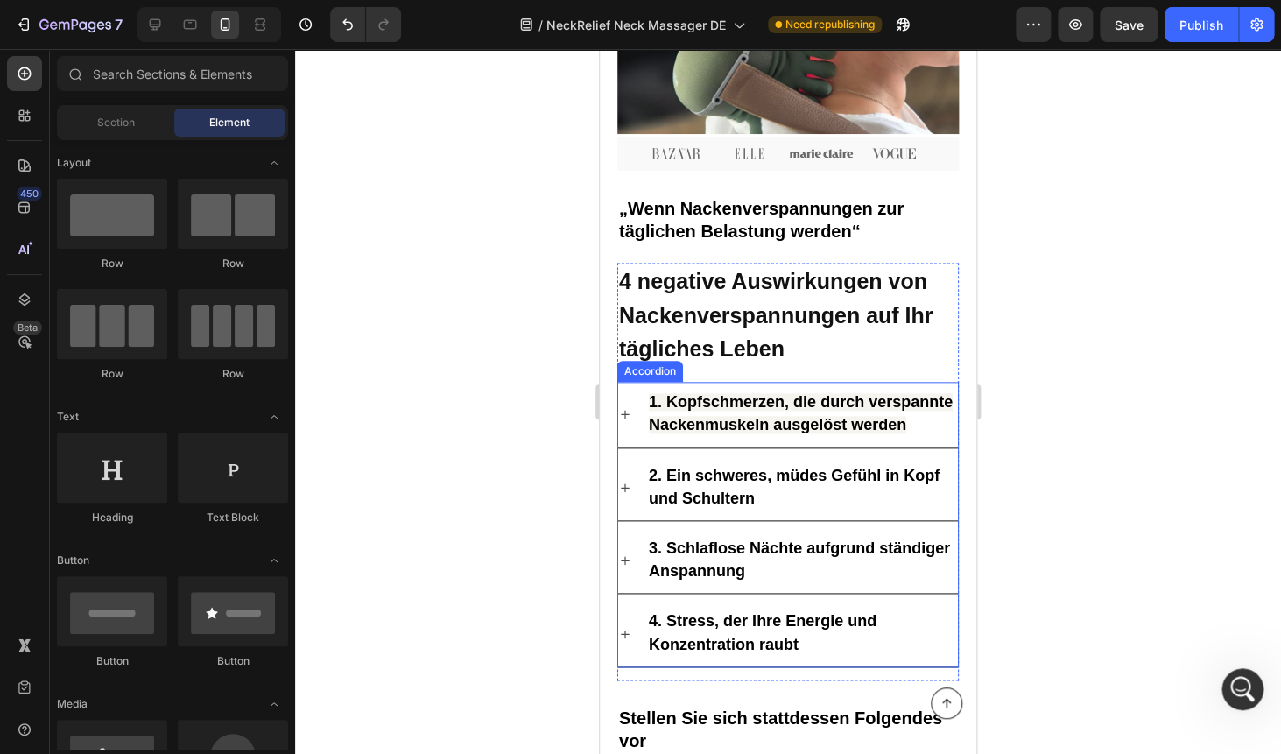
click at [751, 467] on p "2. Ein schweres, müdes Gefühl in Kopf und Schultern" at bounding box center [802, 488] width 306 height 46
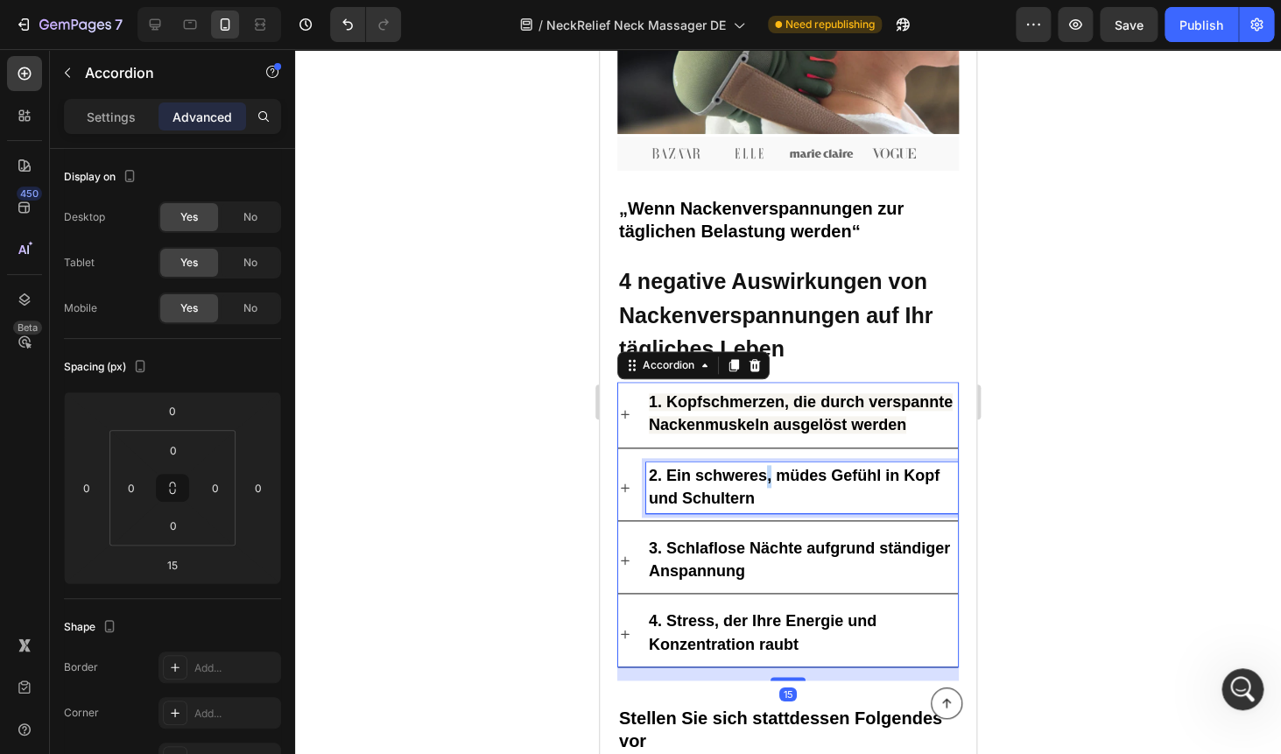
click at [773, 479] on strong "2. Ein schweres, müdes Gefühl in Kopf und Schultern" at bounding box center [794, 487] width 291 height 40
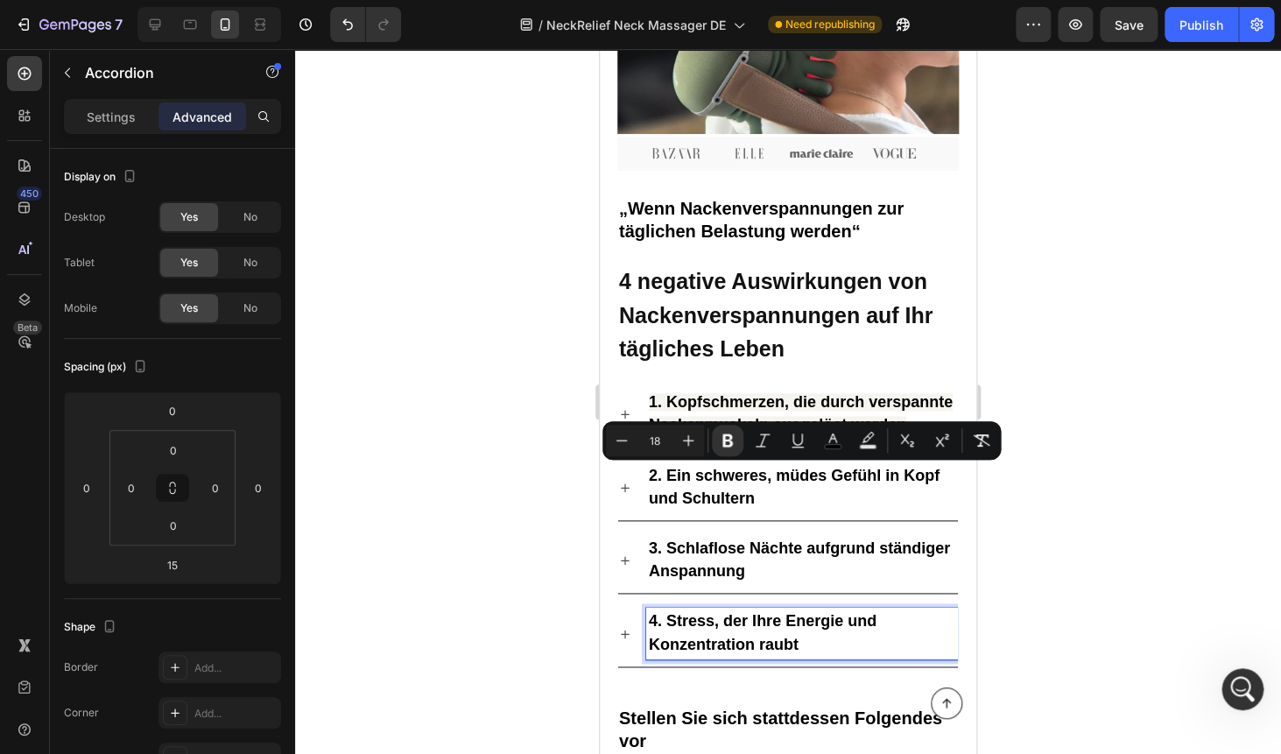
click at [698, 614] on strong "4. Stress, der Ihre Energie und Konzentration raubt" at bounding box center [763, 632] width 228 height 40
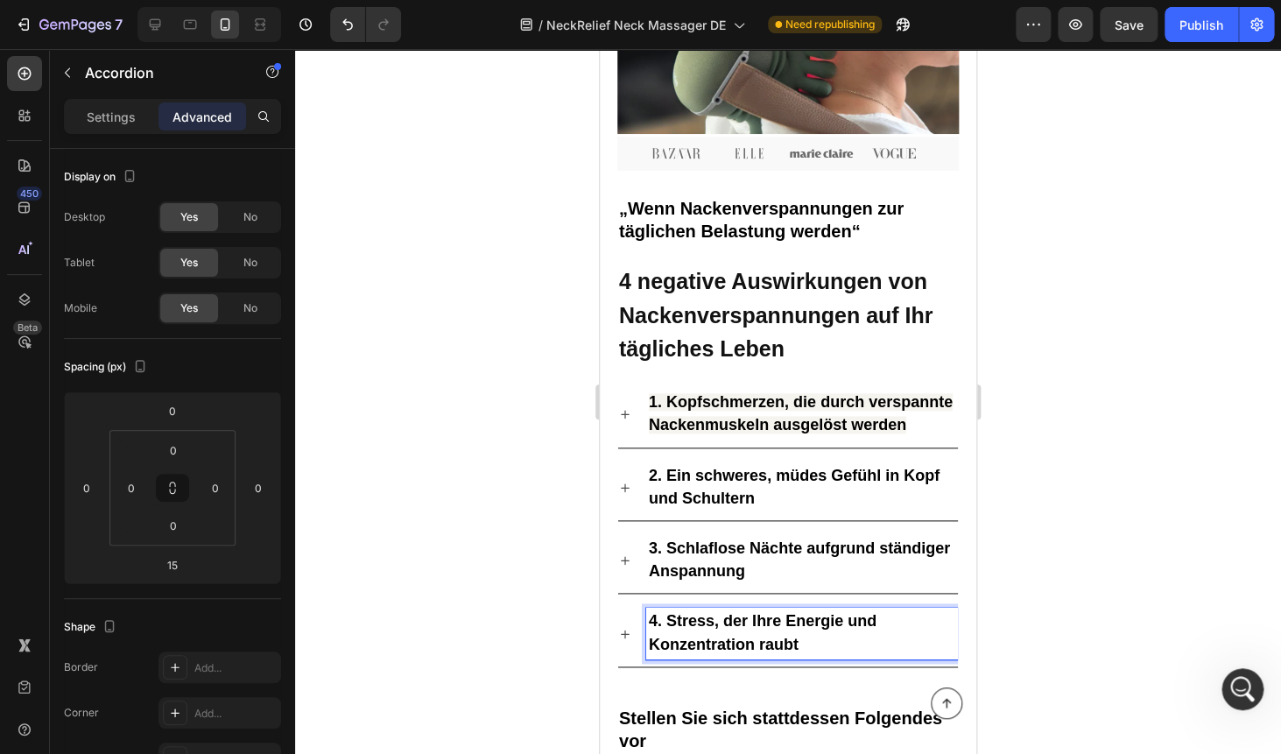
click at [640, 407] on div "1. Kopfschmerzen, die durch verspannte Nackenmuskeln ausgelöst werden" at bounding box center [788, 414] width 340 height 65
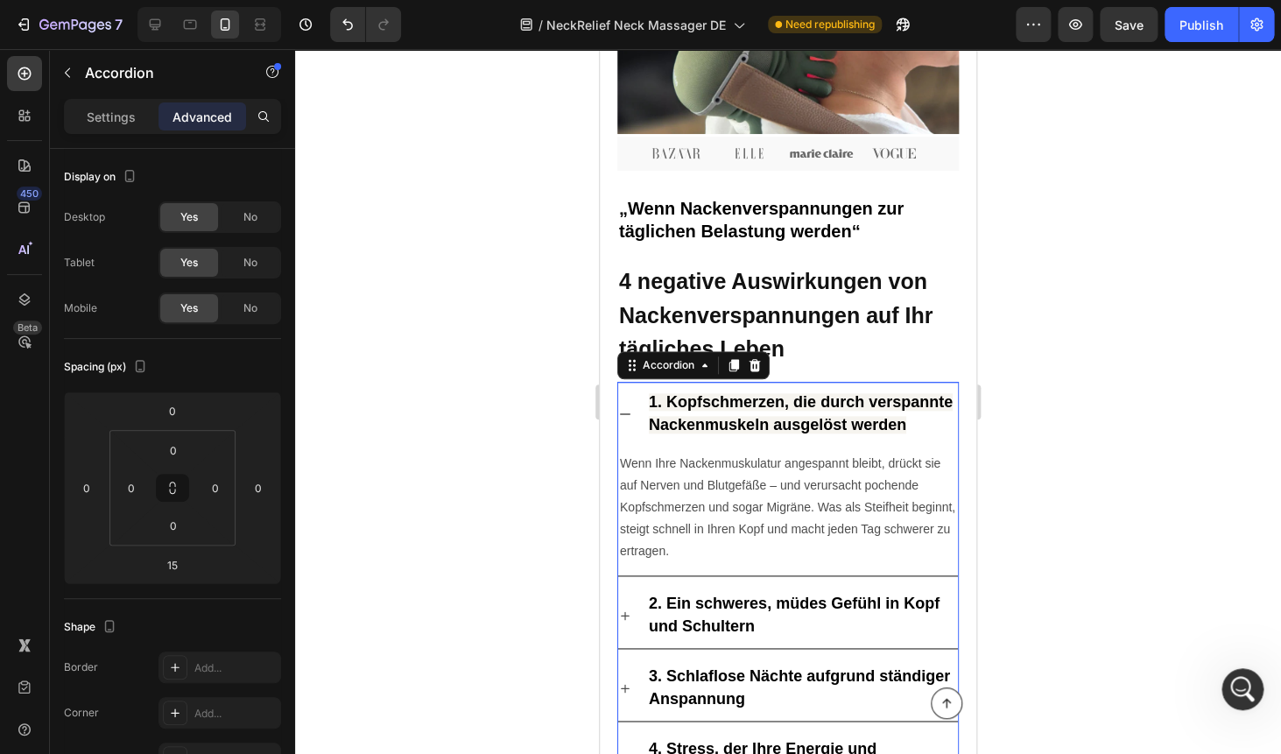
click at [640, 407] on div "1. Kopfschmerzen, die durch verspannte Nackenmuskeln ausgelöst werden" at bounding box center [788, 414] width 340 height 65
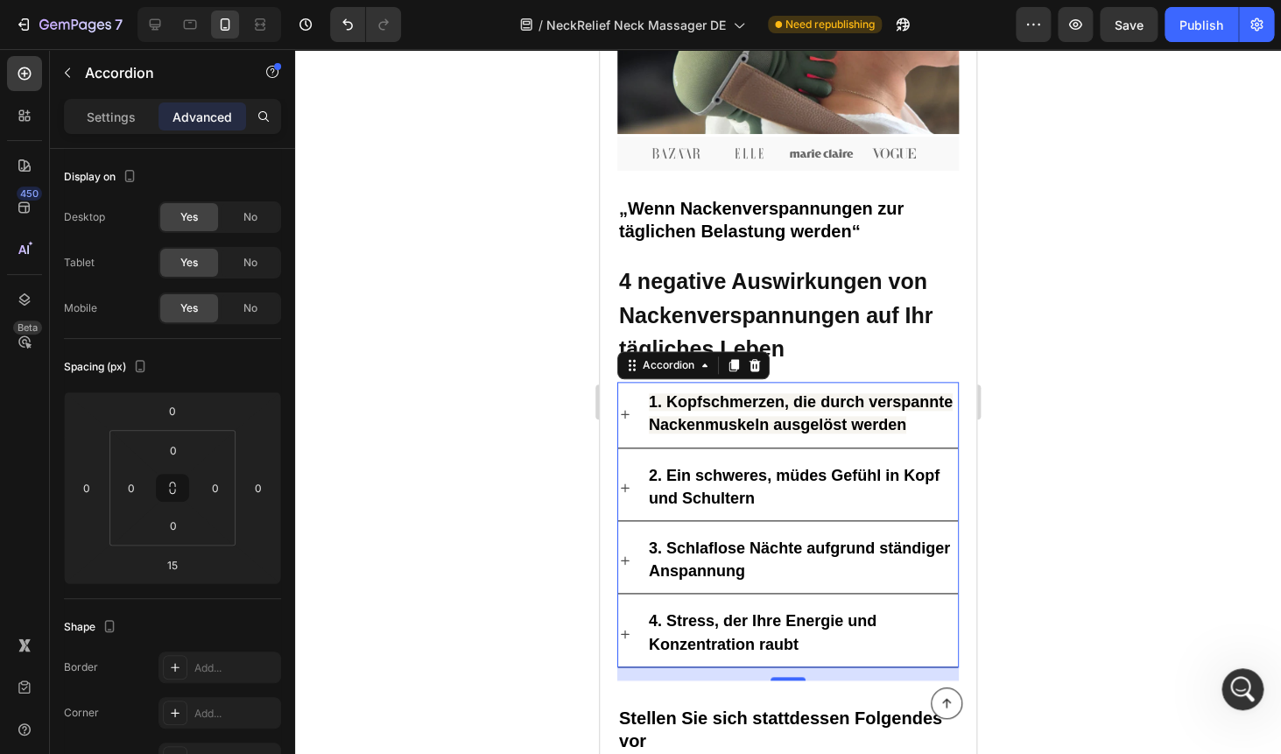
click at [702, 410] on strong "1. Kopfschmerzen, die durch verspannte Nackenmuskeln ausgelöst werden" at bounding box center [801, 413] width 304 height 40
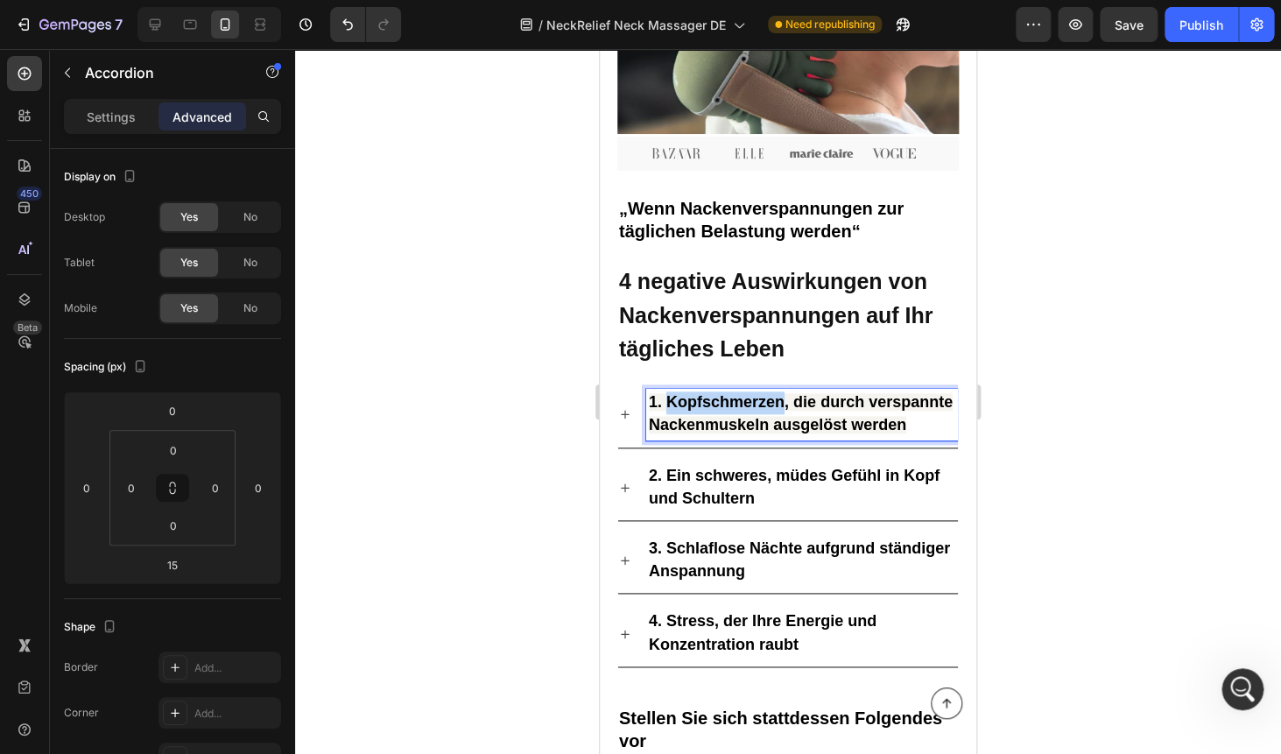
click at [702, 410] on strong "1. Kopfschmerzen, die durch verspannte Nackenmuskeln ausgelöst werden" at bounding box center [801, 413] width 304 height 40
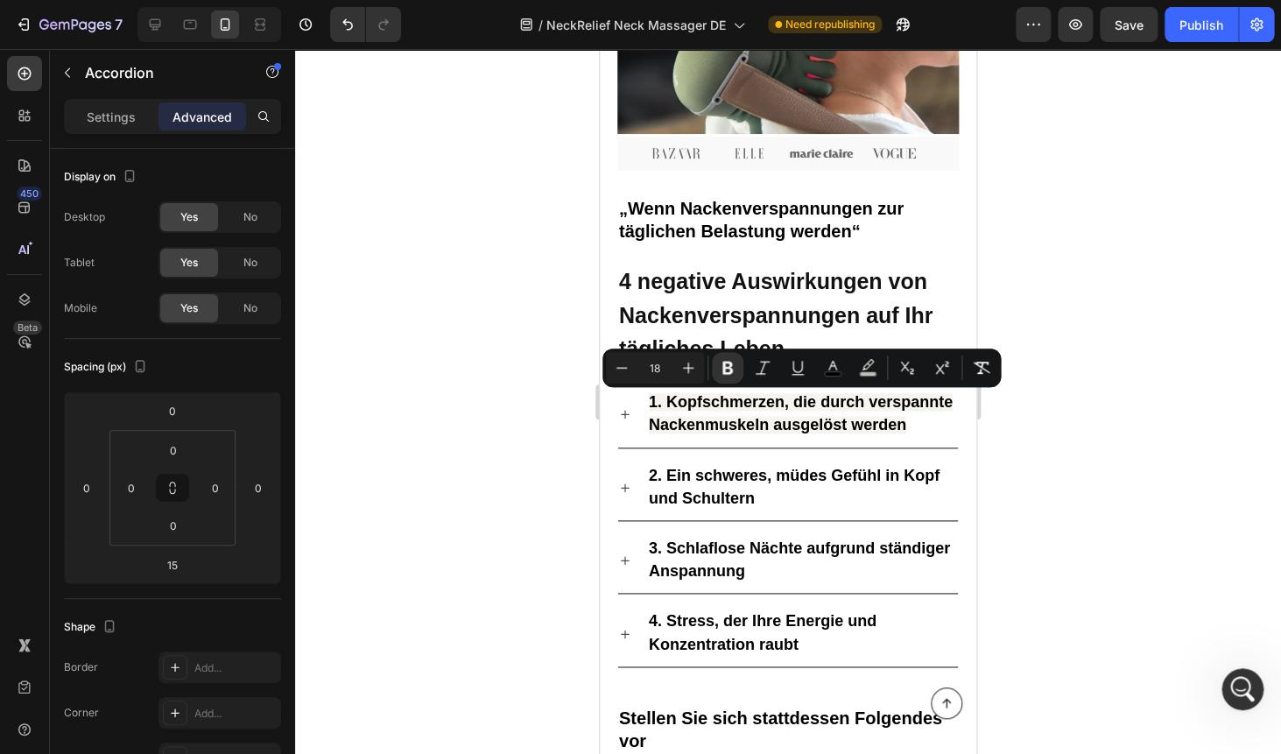
click at [725, 412] on p "1. Kopfschmerzen, die durch verspannte Nackenmuskeln ausgelöst werden" at bounding box center [802, 414] width 306 height 46
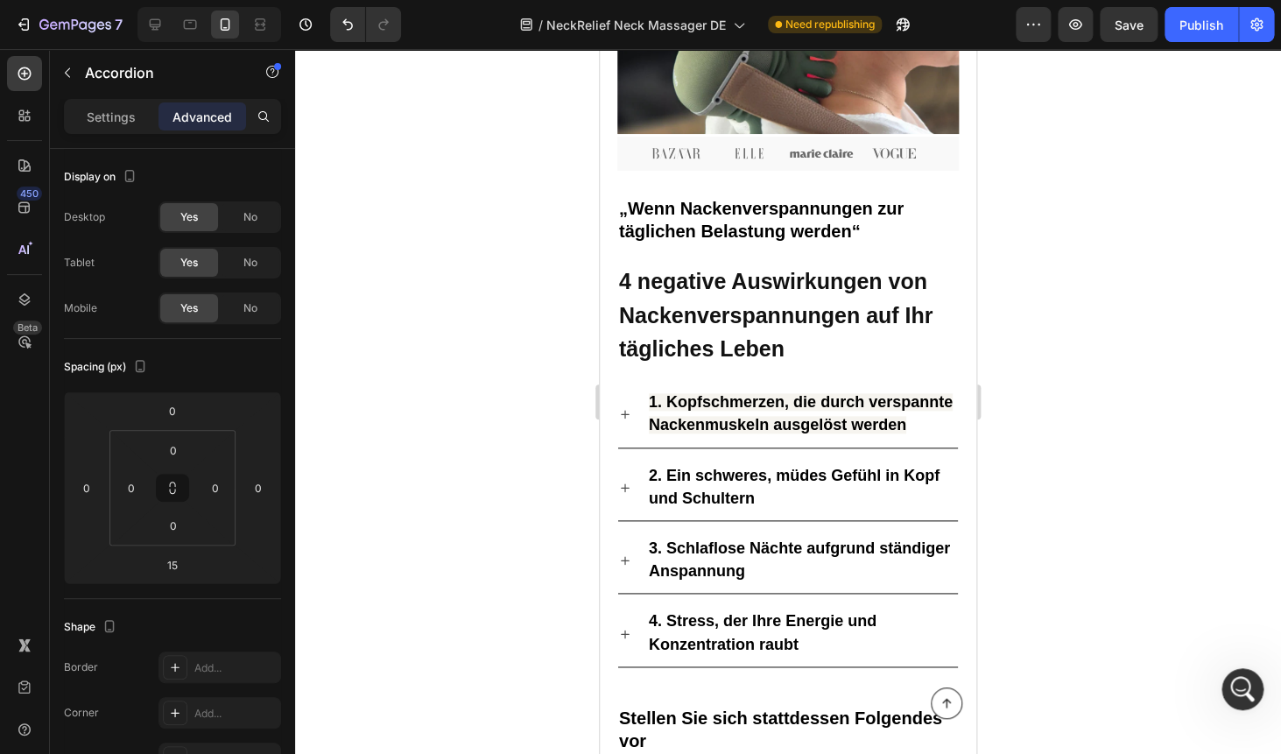
click at [725, 412] on p "1. Kopfschmerzen, die durch verspannte Nackenmuskeln ausgelöst werden" at bounding box center [802, 414] width 306 height 46
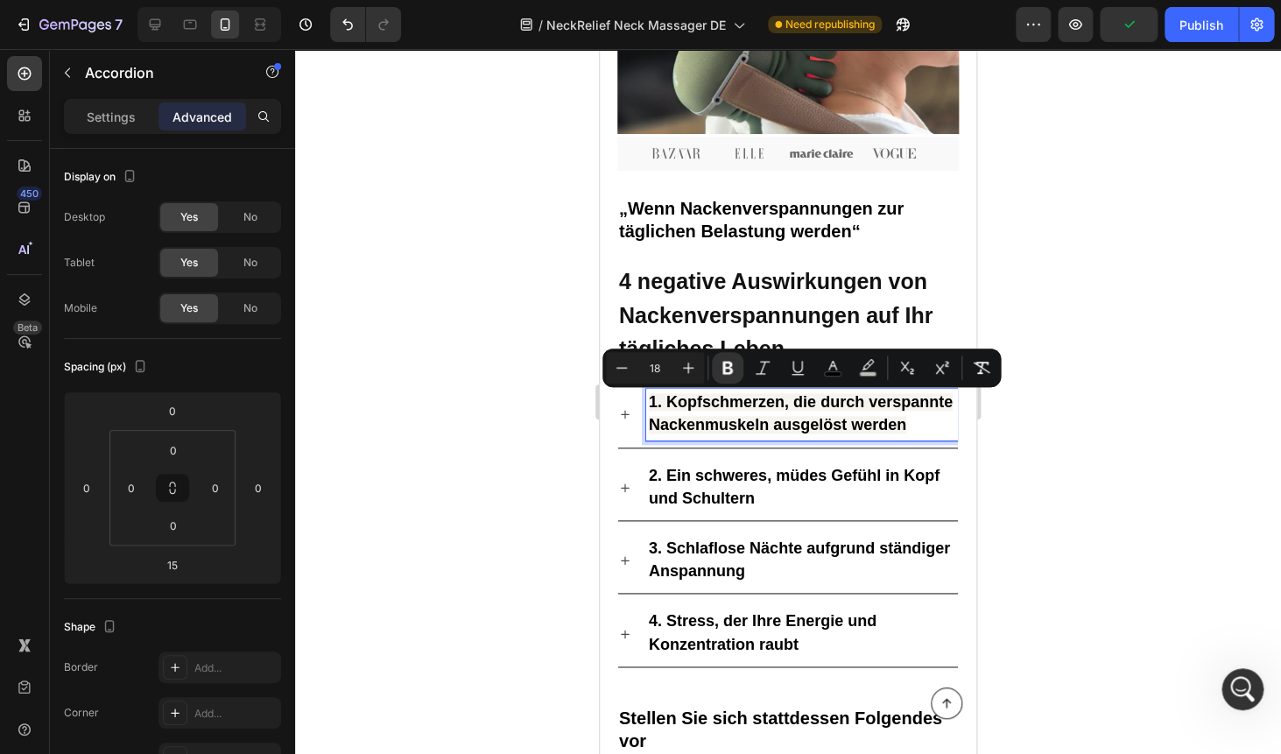
click at [1091, 359] on div at bounding box center [788, 401] width 986 height 705
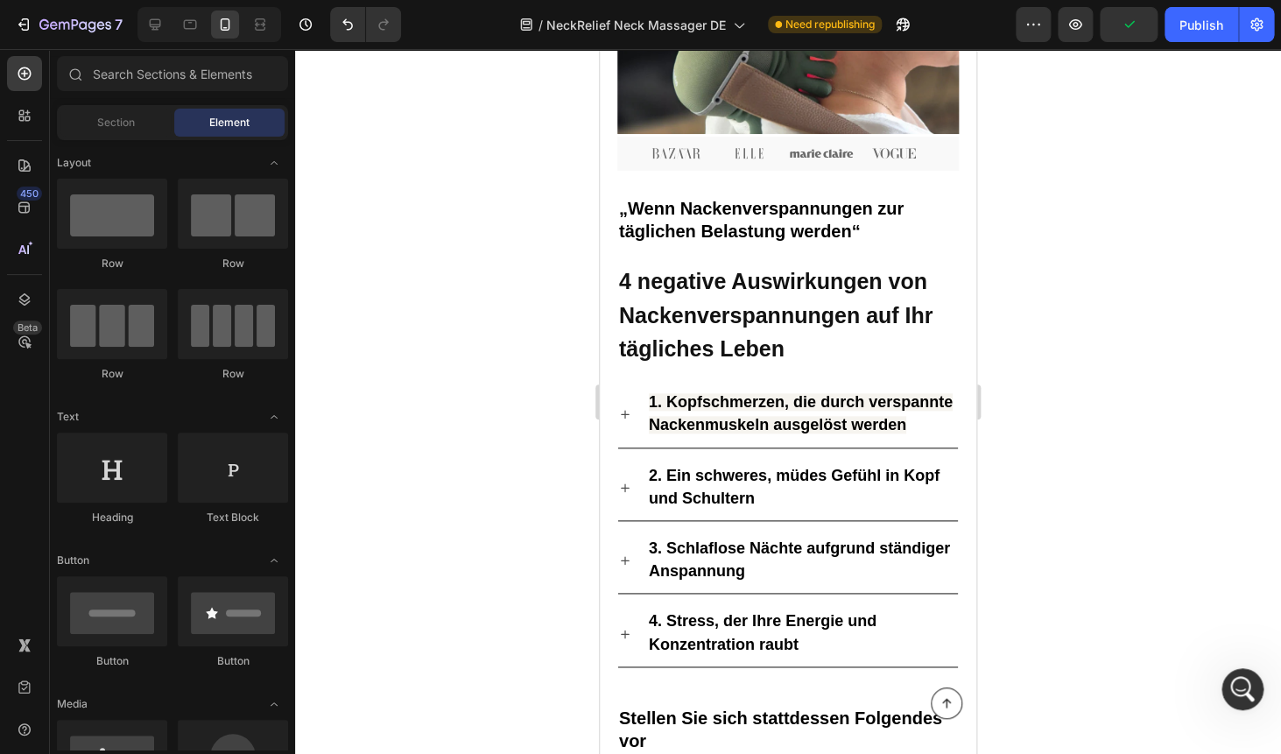
click at [1091, 359] on div at bounding box center [788, 401] width 986 height 705
click at [1071, 369] on div at bounding box center [788, 401] width 986 height 705
click at [817, 499] on p "2. Ein schweres, müdes Gefühl in Kopf und Schultern" at bounding box center [802, 488] width 306 height 46
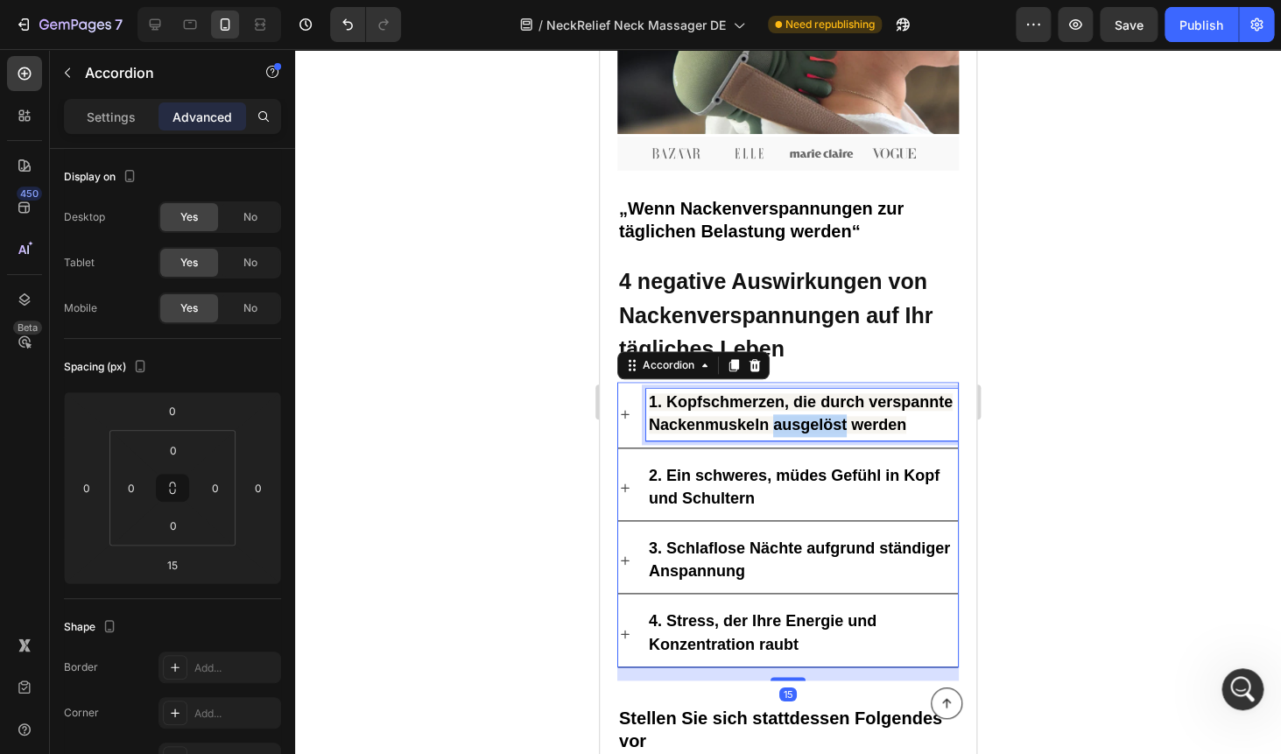
click at [783, 426] on strong "1. Kopfschmerzen, die durch verspannte Nackenmuskeln ausgelöst werden" at bounding box center [801, 413] width 304 height 40
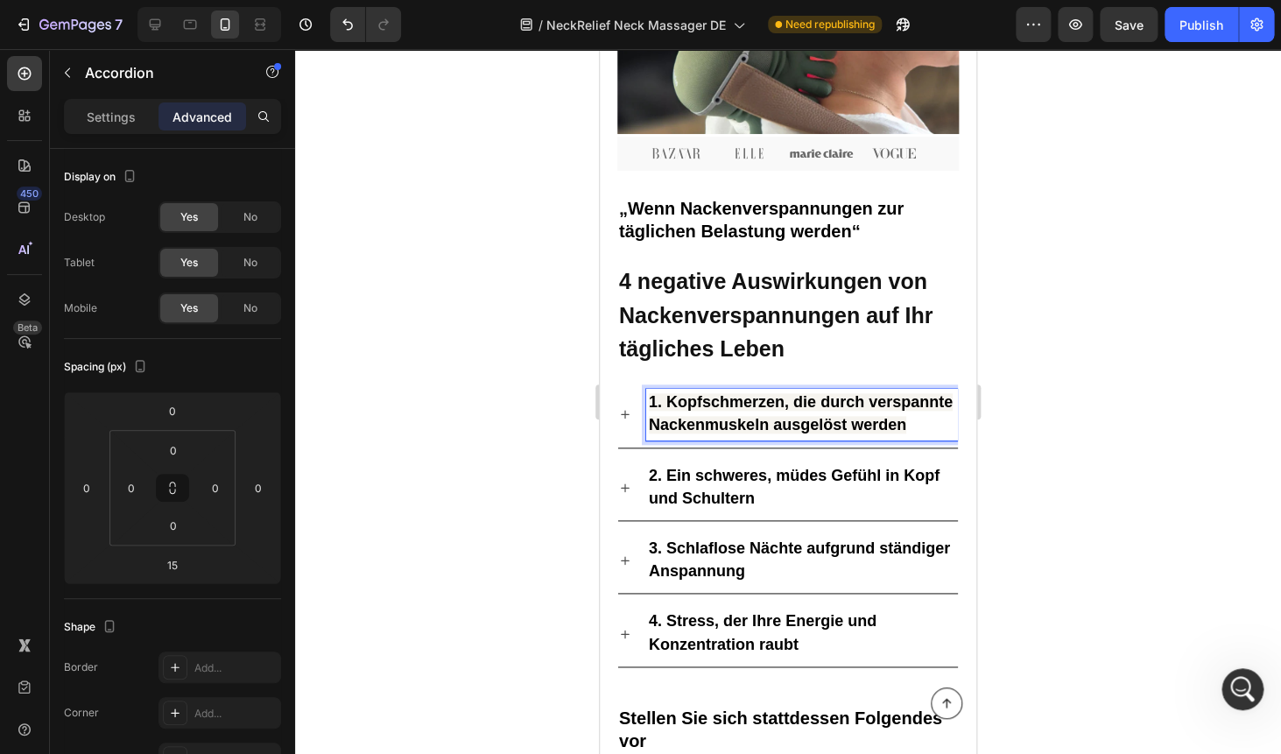
click at [927, 422] on p "1. Kopfschmerzen, die durch verspannte Nackenmuskeln ausgelöst werden" at bounding box center [802, 414] width 306 height 46
click at [844, 425] on strong "1. Kopfschmerzen, die durch verspannte Nackenmuskeln ausgelöst werden" at bounding box center [801, 413] width 304 height 40
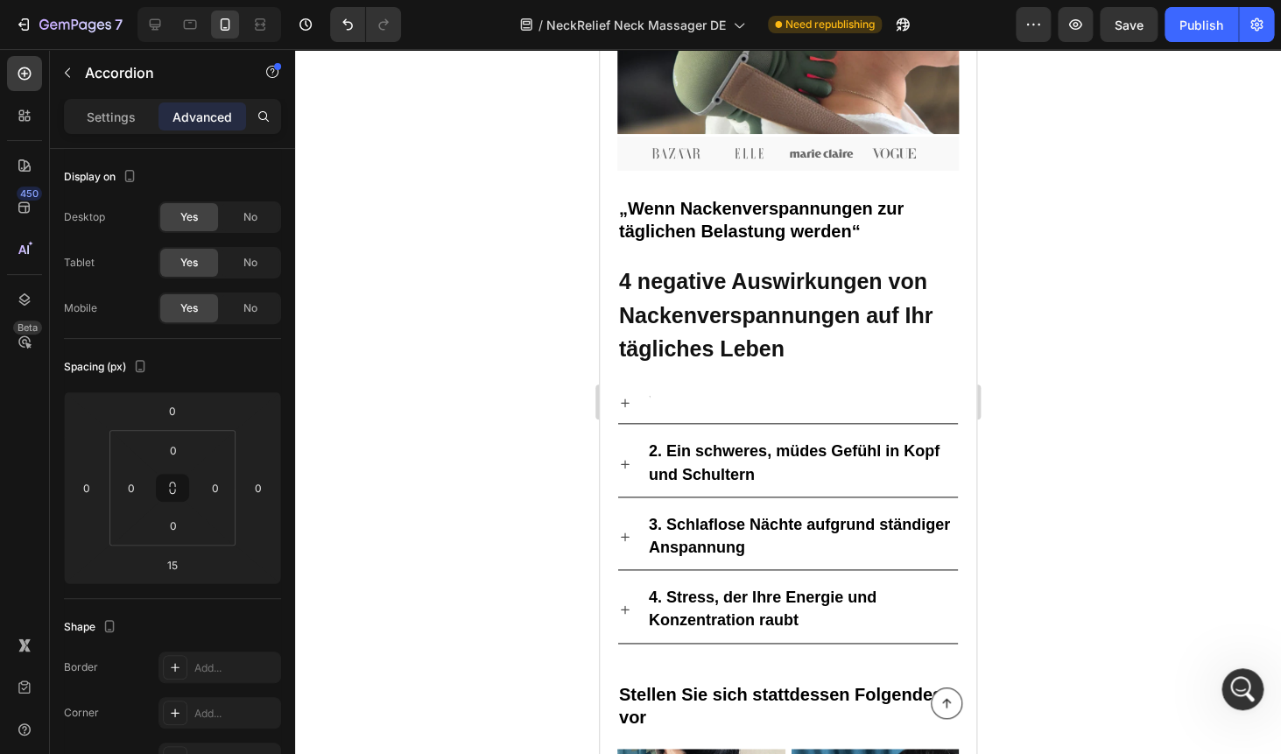
click at [1127, 337] on div at bounding box center [788, 401] width 986 height 705
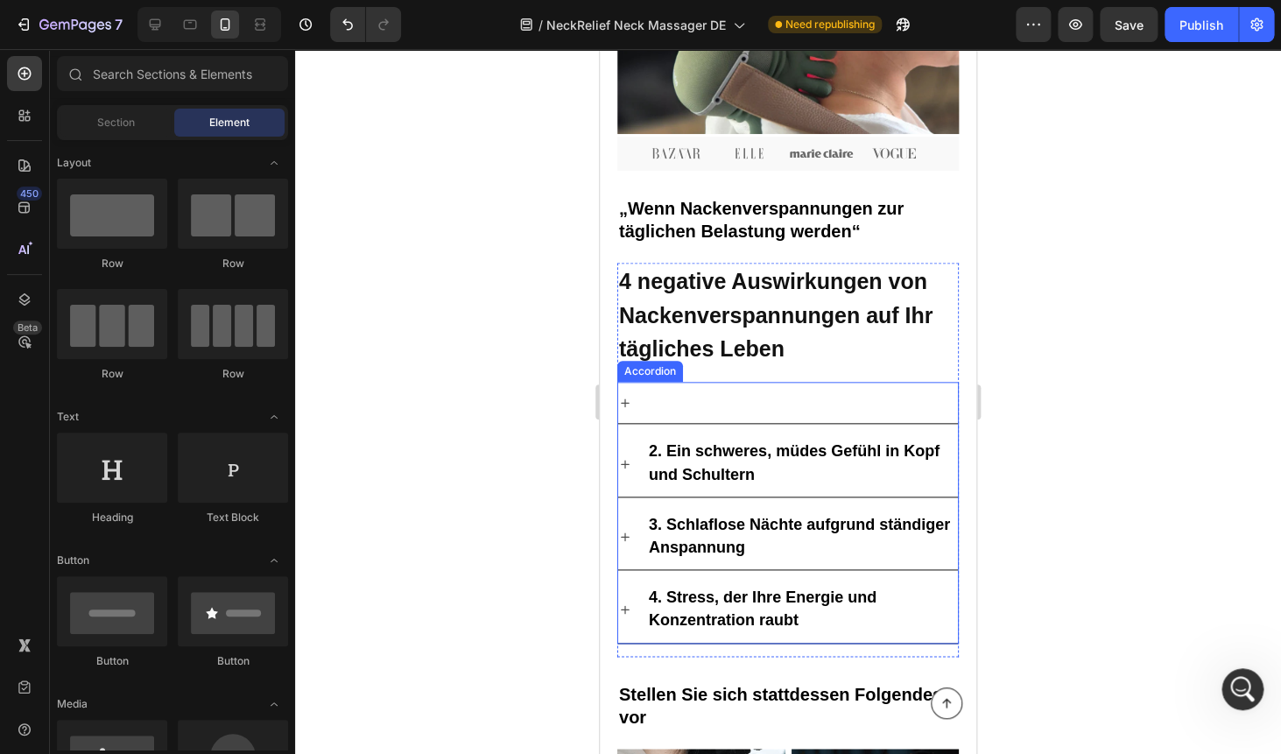
click at [853, 622] on p "4. Stress, der Ihre Energie und Konzentration raubt" at bounding box center [802, 609] width 306 height 46
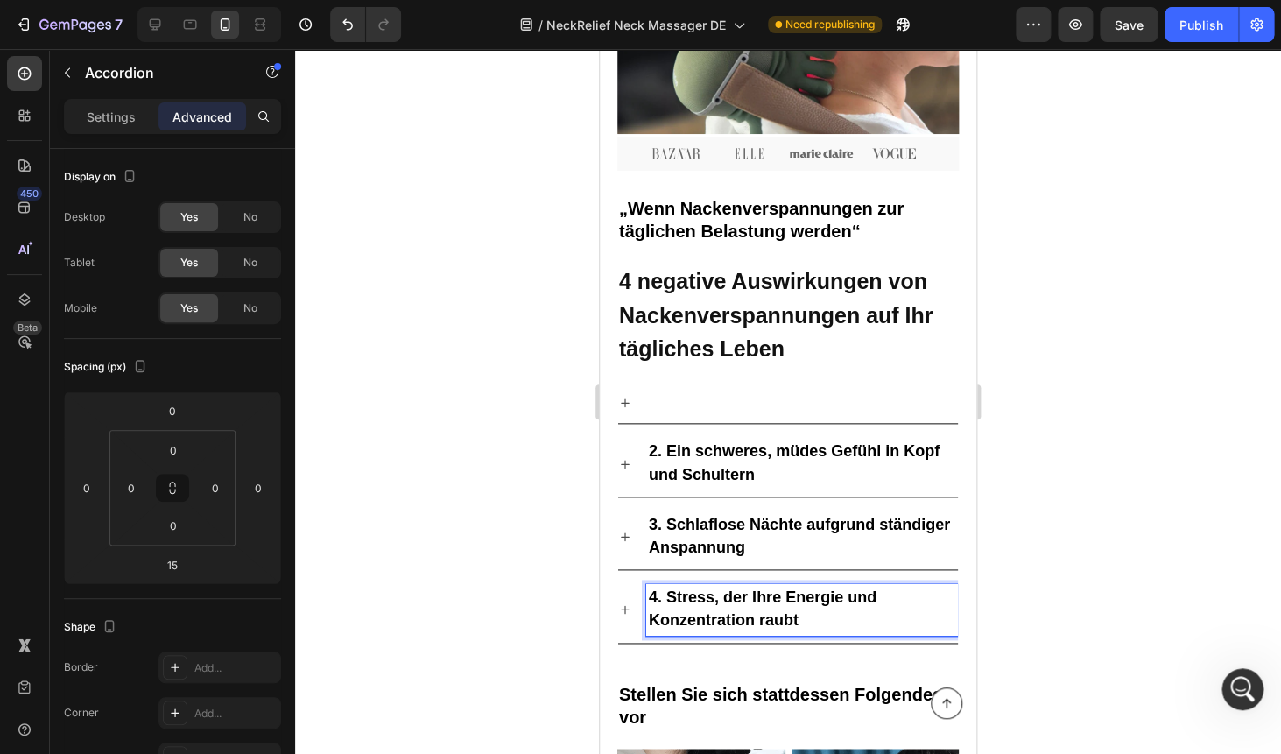
click at [817, 619] on p "4. Stress, der Ihre Energie und Konzentration raubt" at bounding box center [802, 609] width 306 height 46
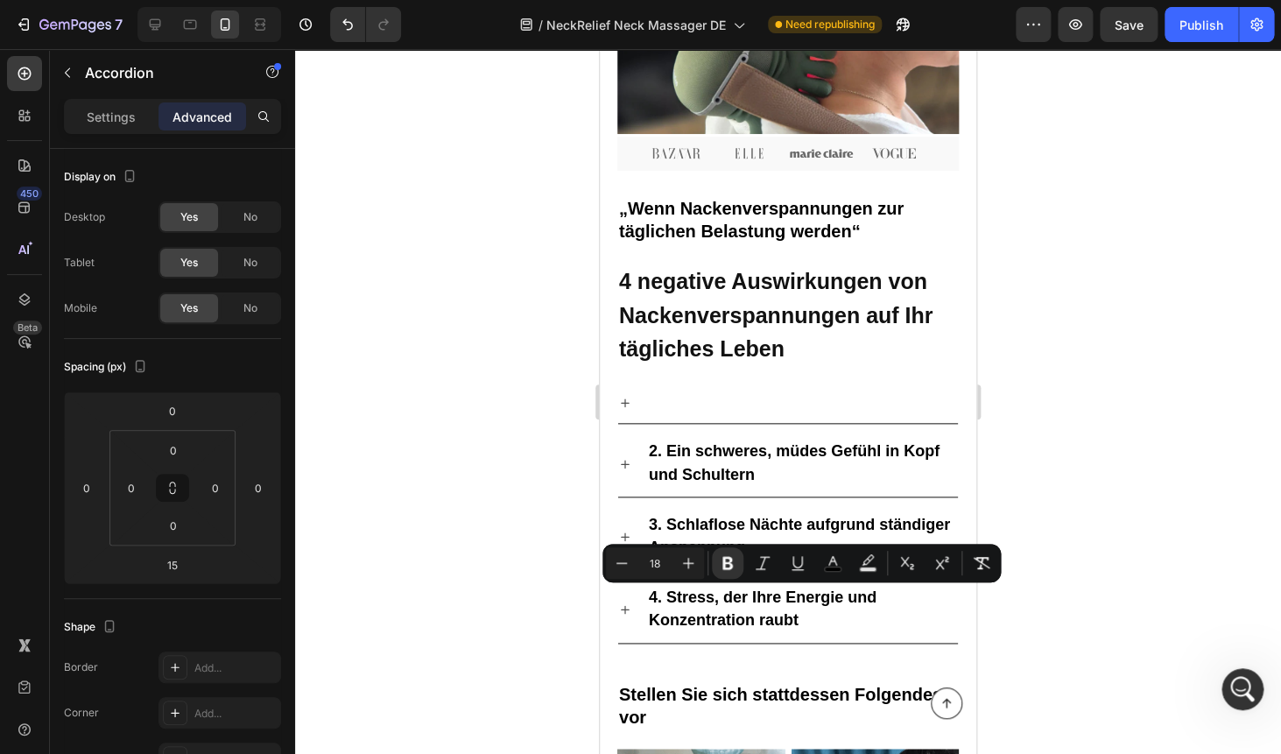
click at [665, 399] on div at bounding box center [802, 402] width 312 height 27
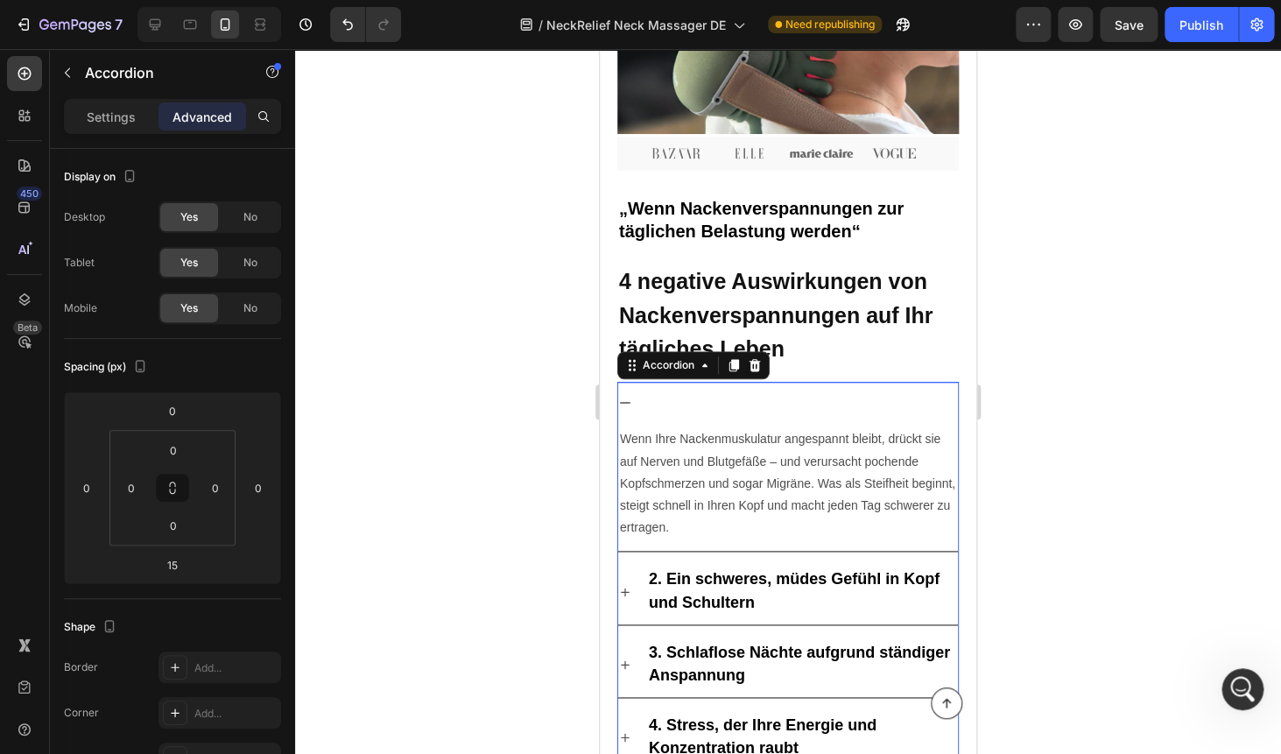
click at [682, 406] on div at bounding box center [802, 402] width 312 height 27
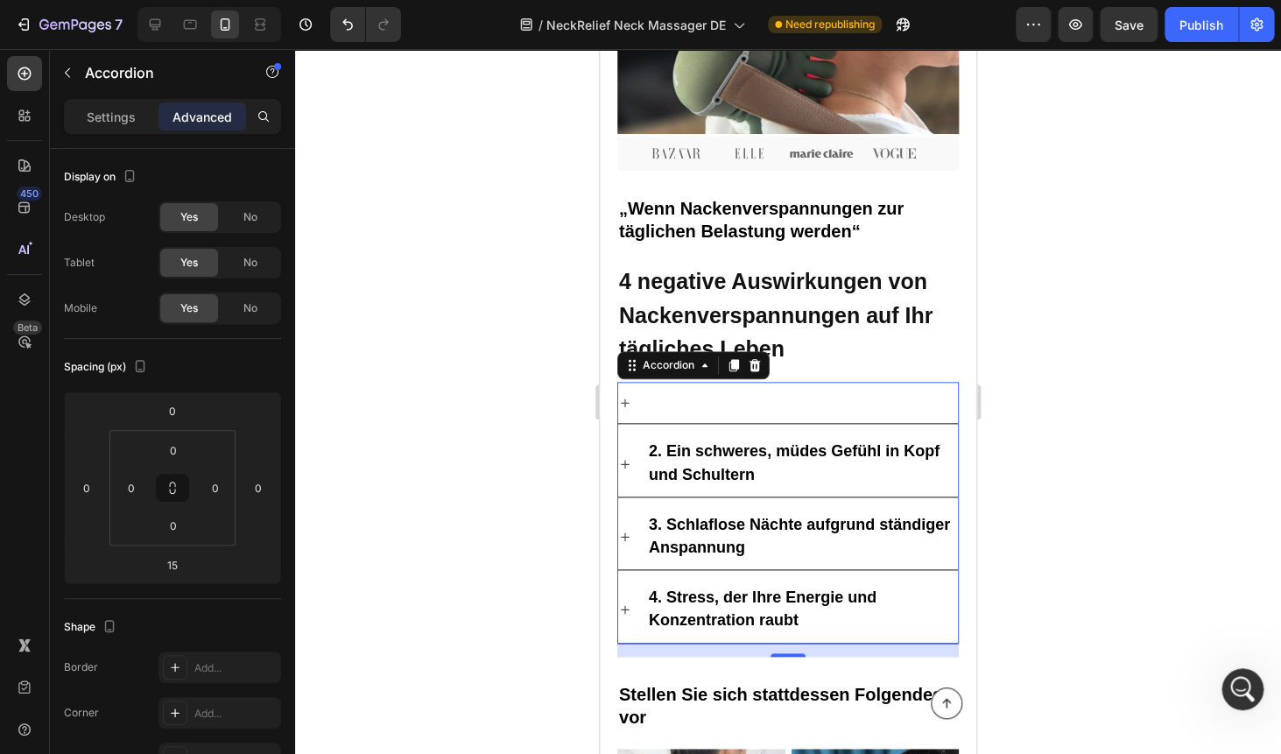
click at [678, 399] on div at bounding box center [802, 402] width 312 height 27
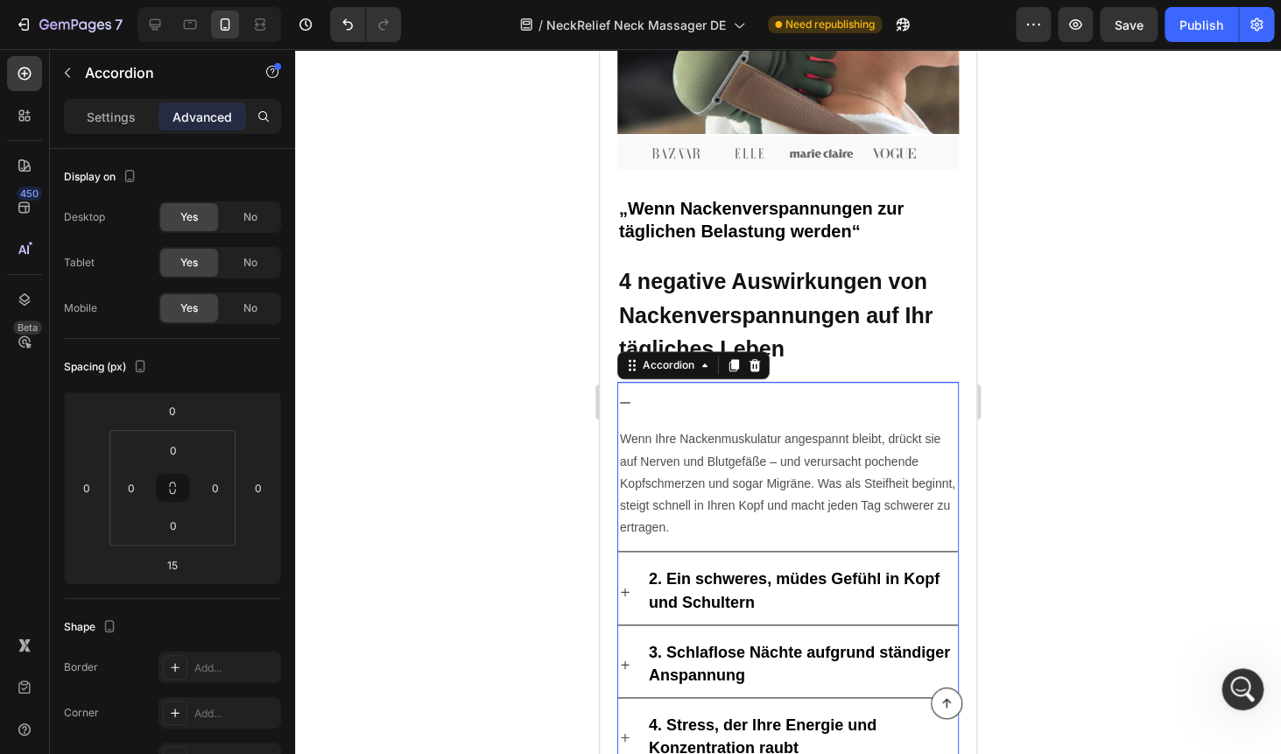
click at [678, 399] on div at bounding box center [802, 402] width 312 height 27
click at [743, 403] on div at bounding box center [802, 402] width 312 height 27
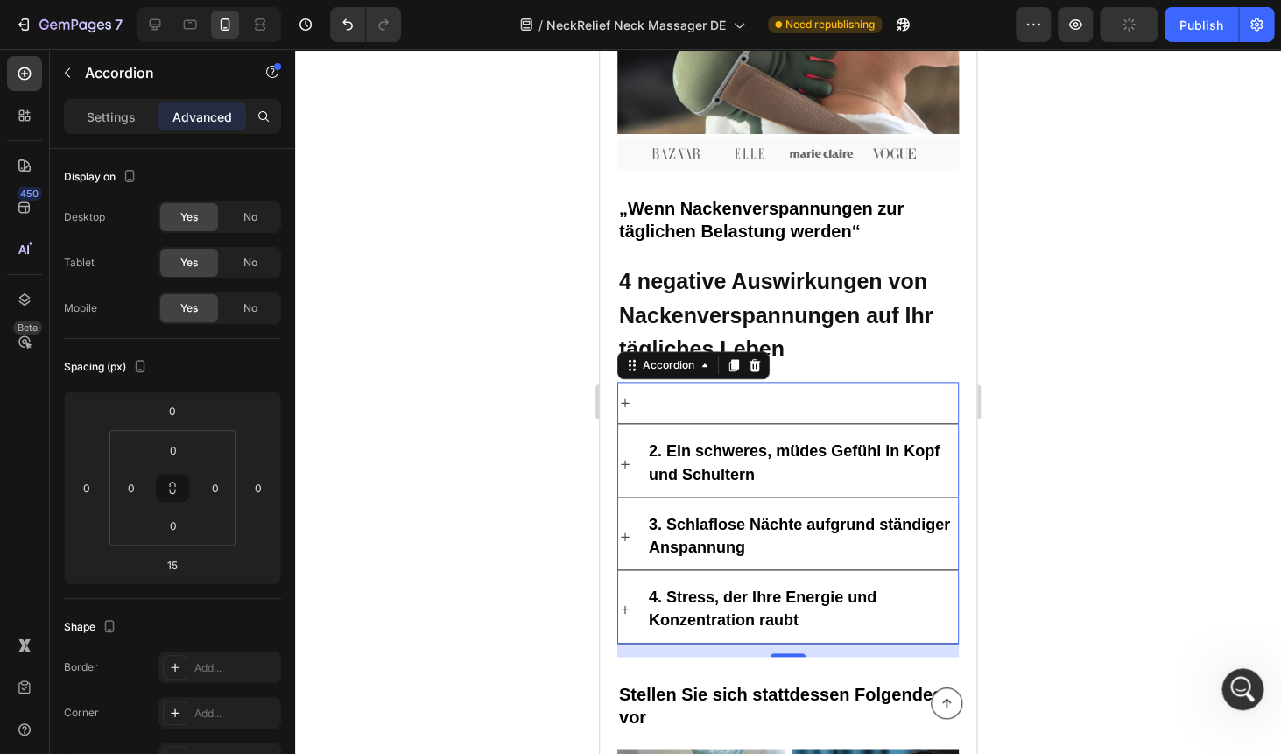
click at [809, 397] on div at bounding box center [802, 402] width 312 height 27
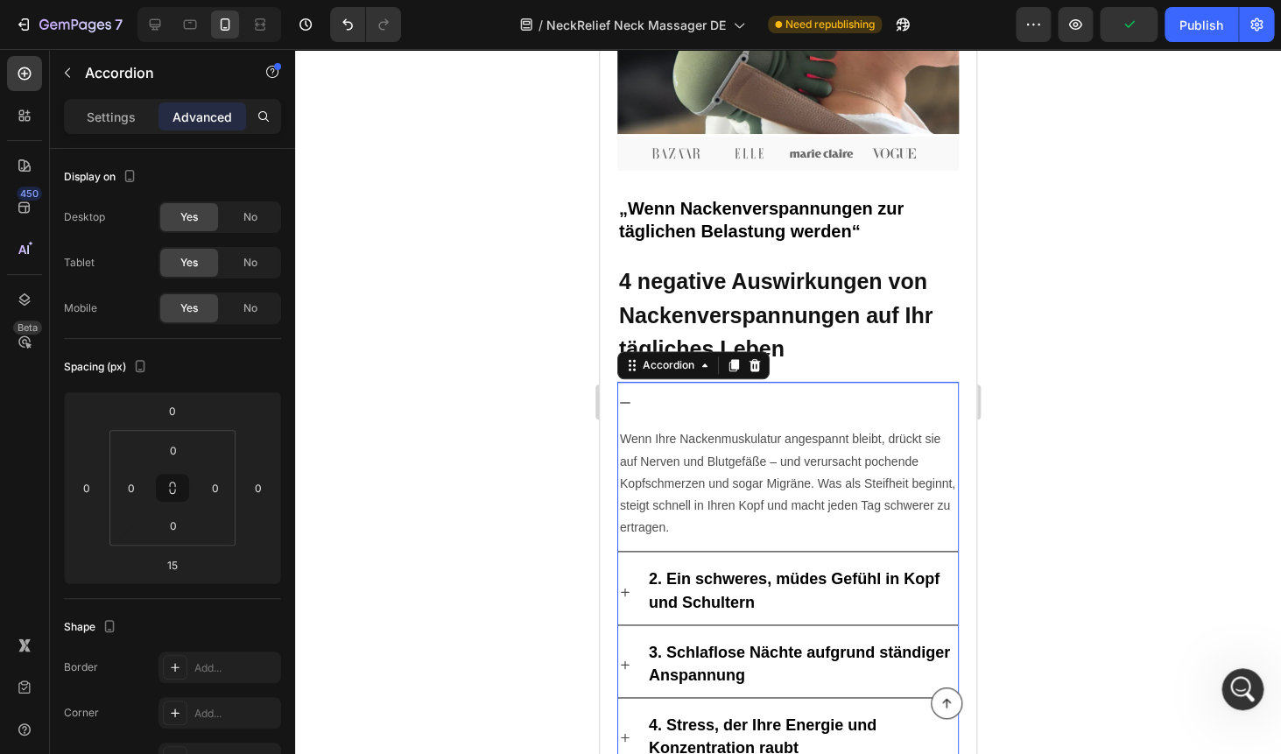
click at [692, 390] on div at bounding box center [802, 402] width 312 height 27
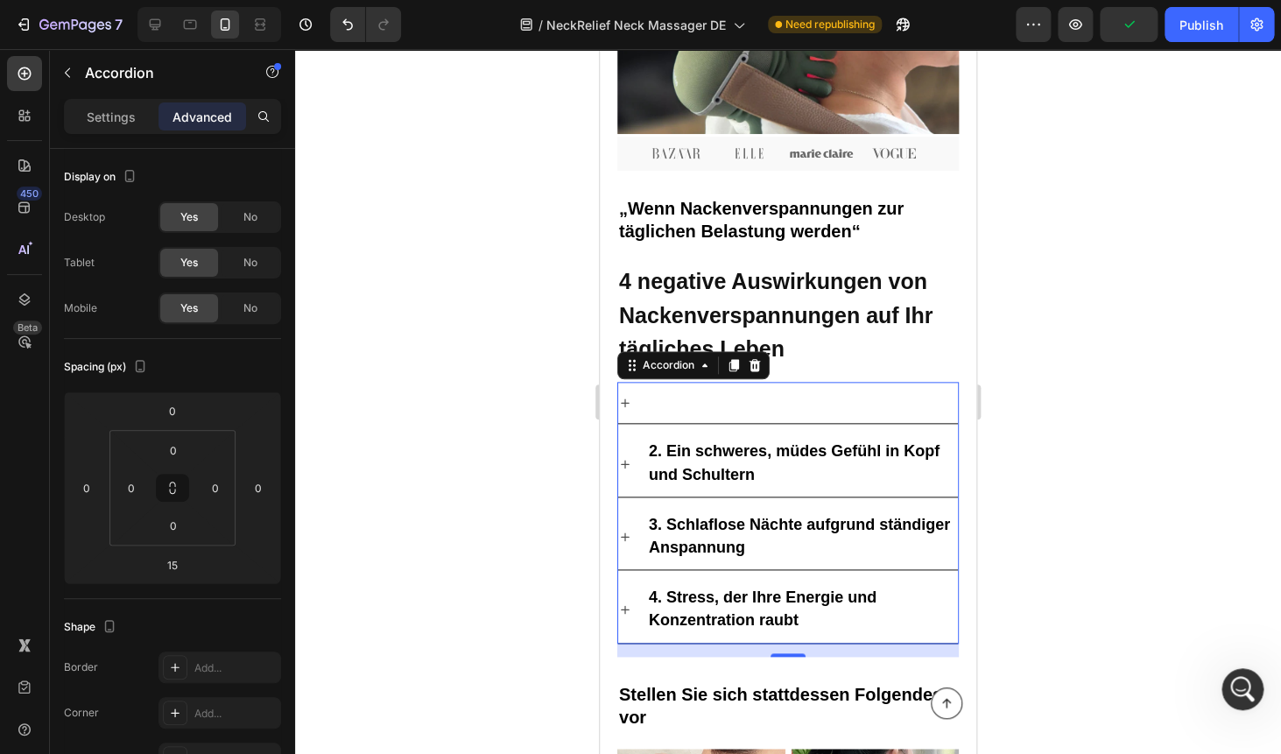
click at [692, 390] on div at bounding box center [802, 402] width 312 height 27
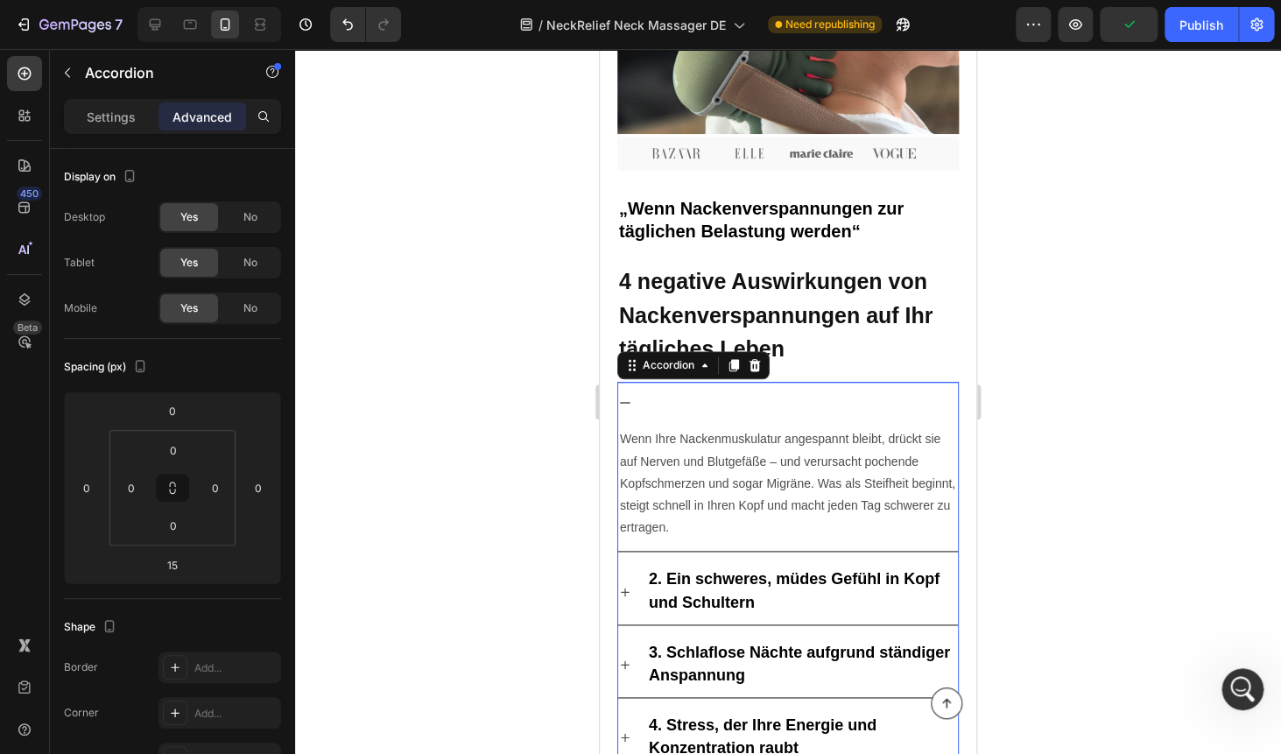
click at [686, 593] on p "2. Ein schweres, müdes Gefühl in Kopf und Schultern" at bounding box center [802, 591] width 306 height 46
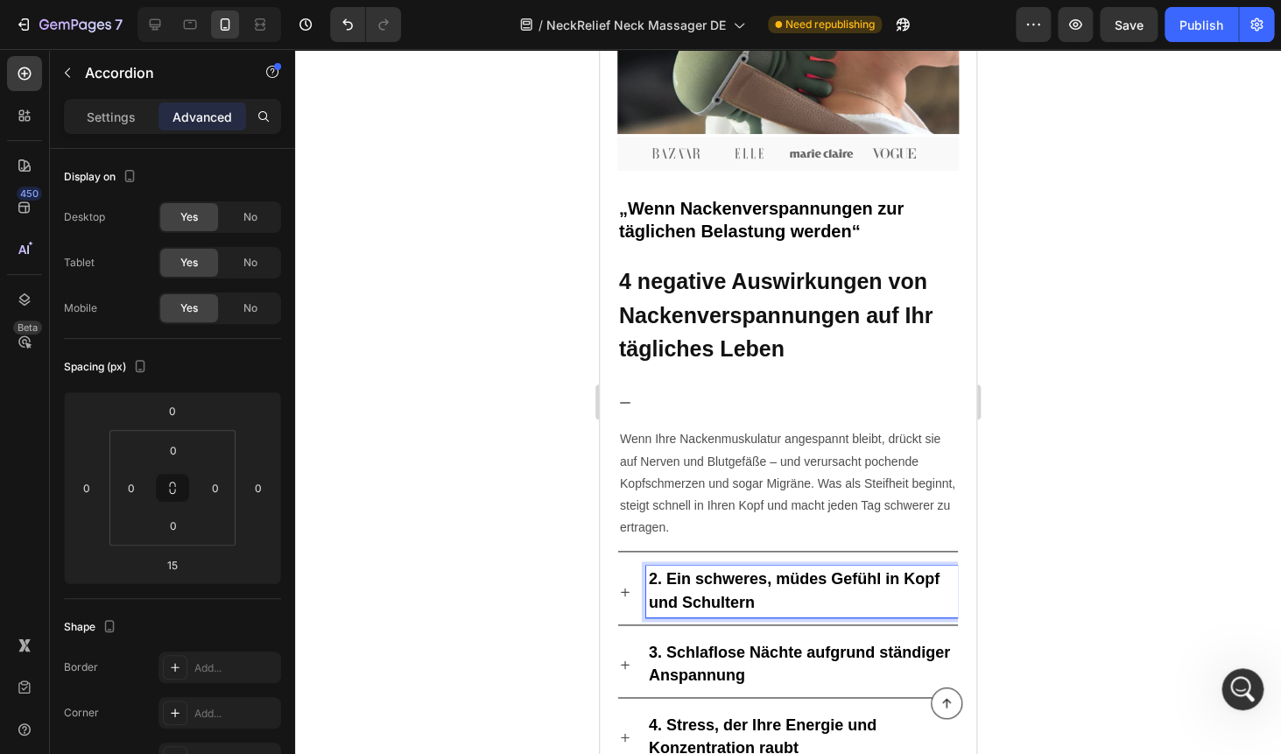
click at [682, 400] on div at bounding box center [802, 402] width 312 height 27
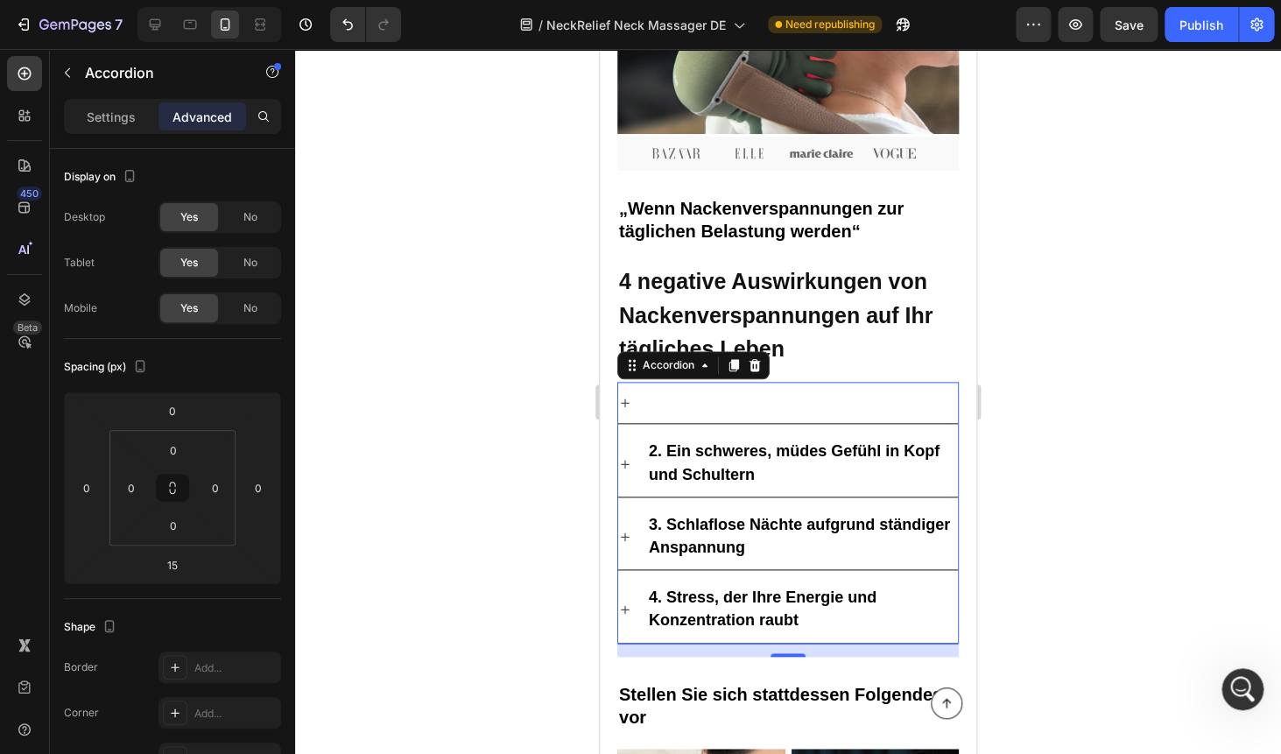
click at [685, 391] on div at bounding box center [802, 402] width 312 height 27
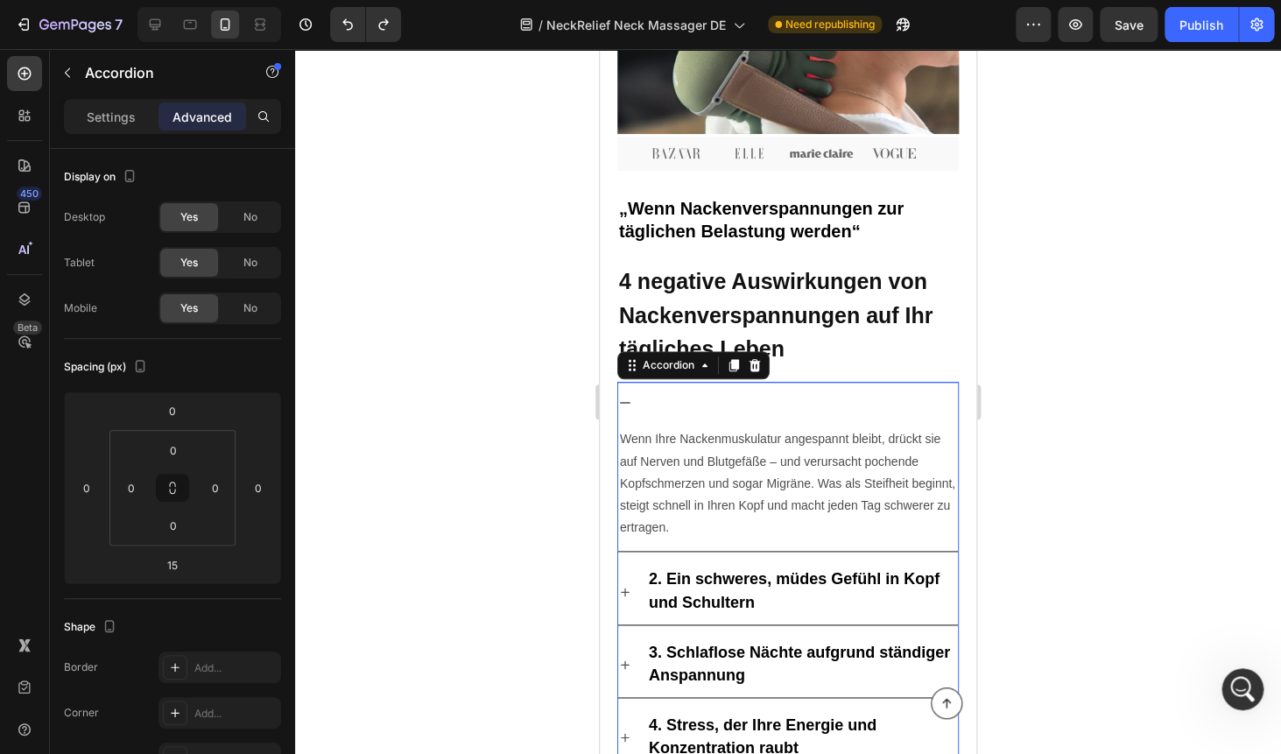
click at [1036, 269] on div at bounding box center [788, 401] width 986 height 705
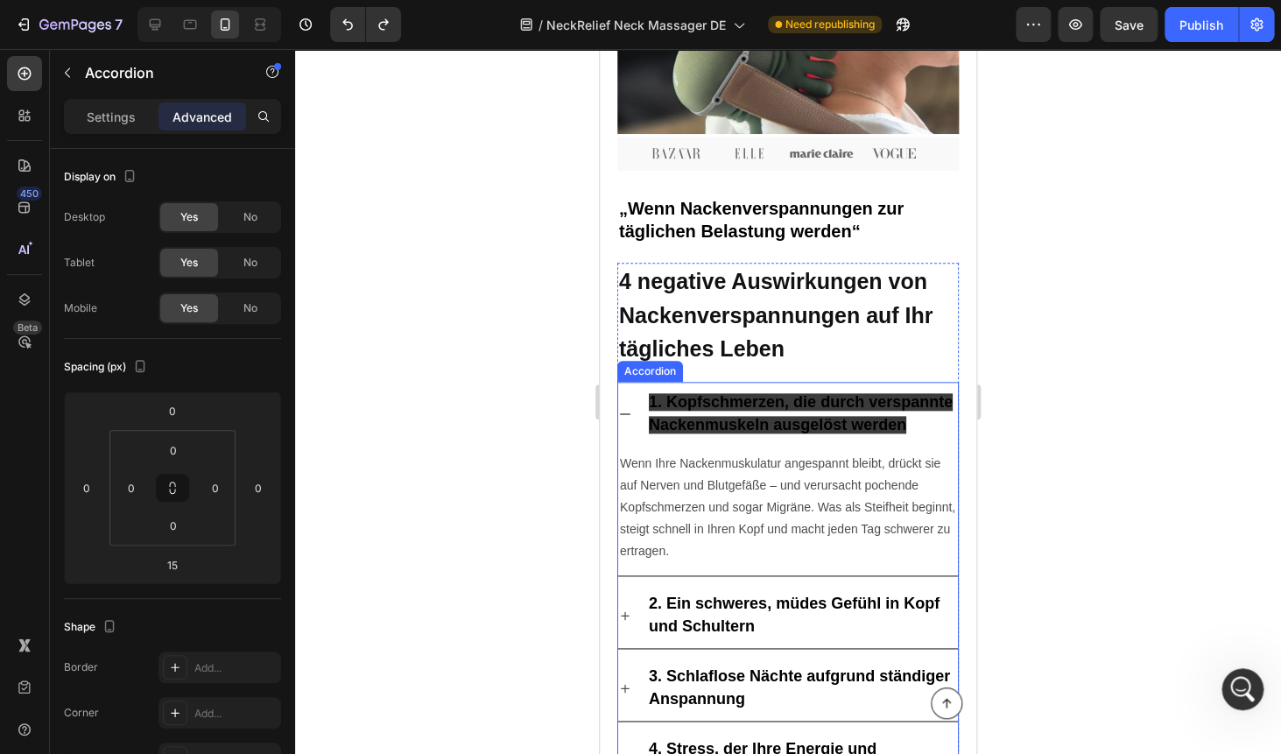
click at [697, 606] on strong "2. Ein schweres, müdes Gefühl in Kopf und Schultern" at bounding box center [794, 614] width 291 height 40
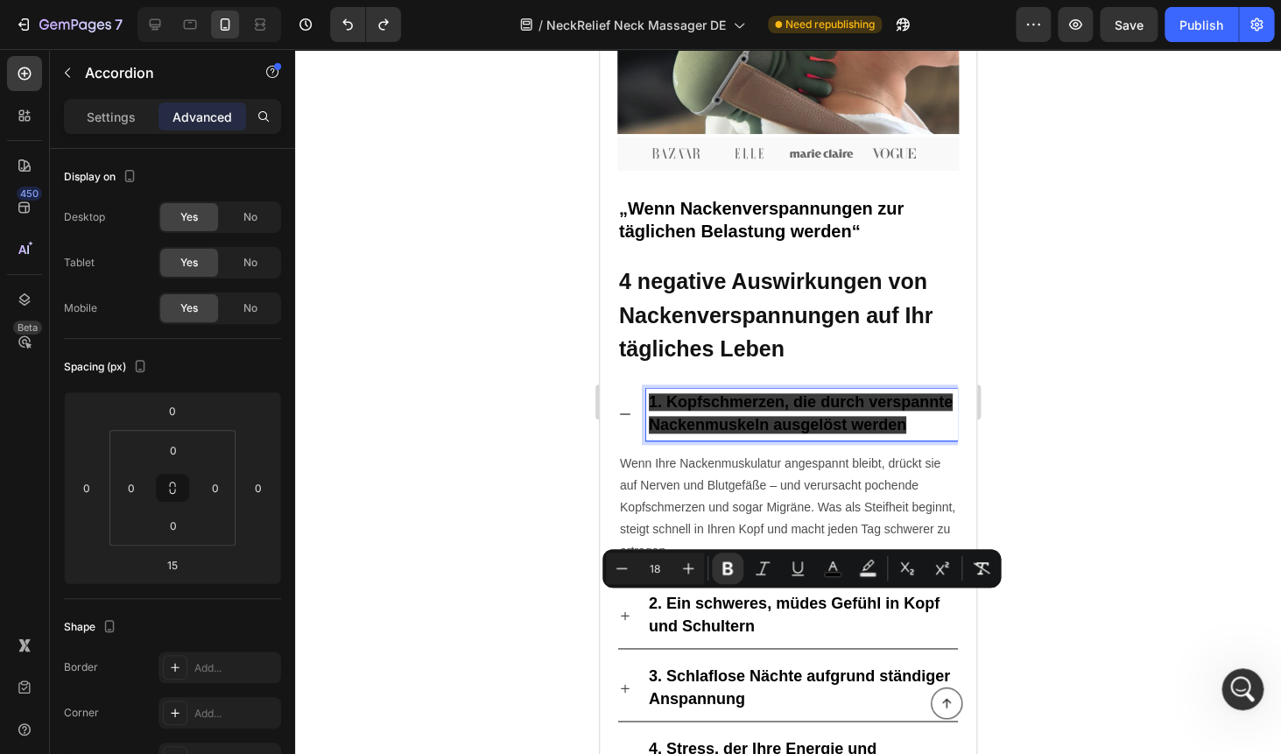
click at [679, 413] on p "1. Kopfschmerzen, die durch verspannte Nackenmuskeln ausgelöst werden" at bounding box center [802, 414] width 306 height 46
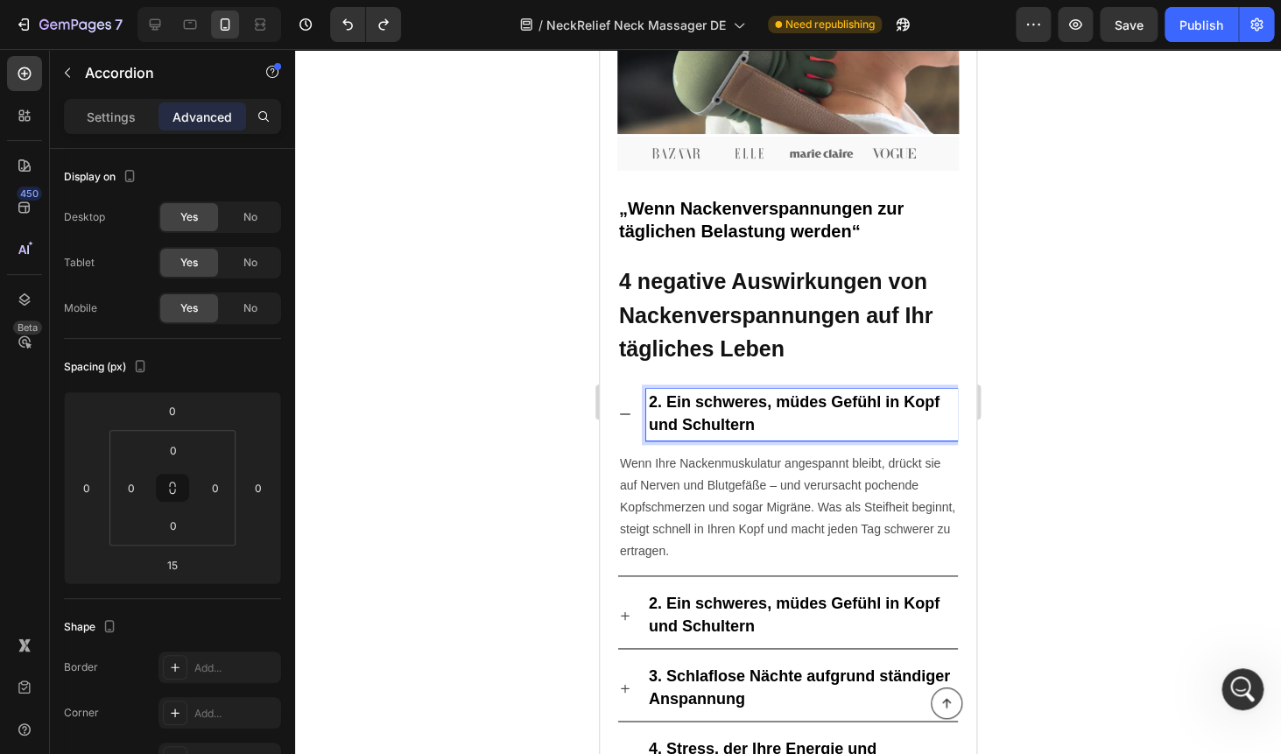
click at [1146, 343] on div at bounding box center [788, 401] width 986 height 705
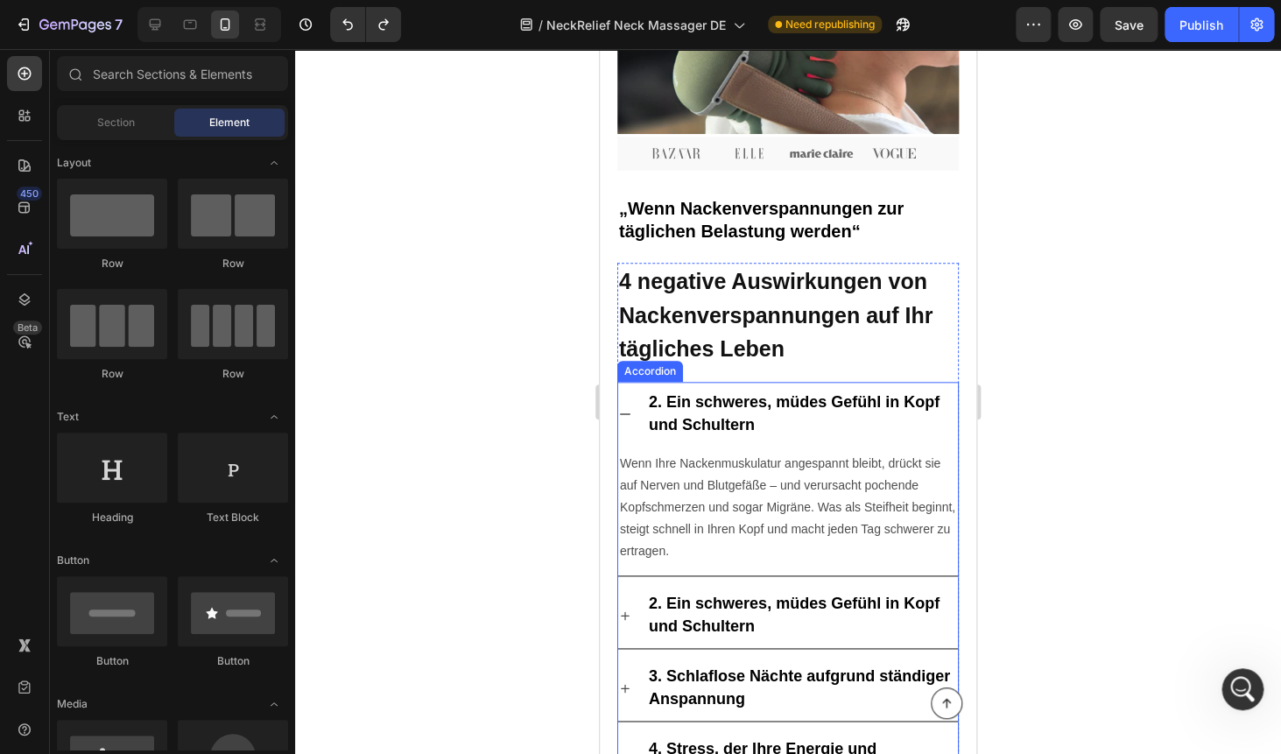
click at [798, 413] on p "2. Ein schweres, müdes Gefühl in Kopf und Schultern" at bounding box center [802, 414] width 306 height 46
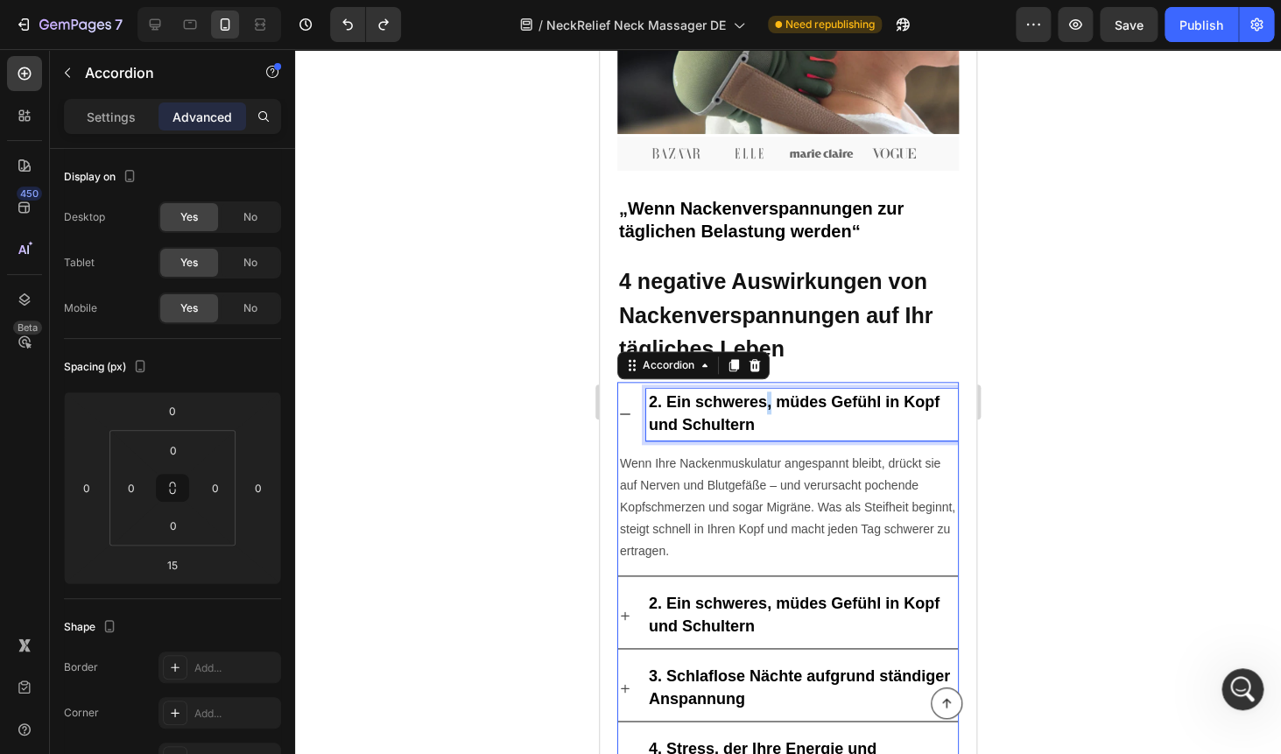
click at [764, 392] on p "2. Ein schweres, müdes Gefühl in Kopf und Schultern" at bounding box center [802, 414] width 306 height 46
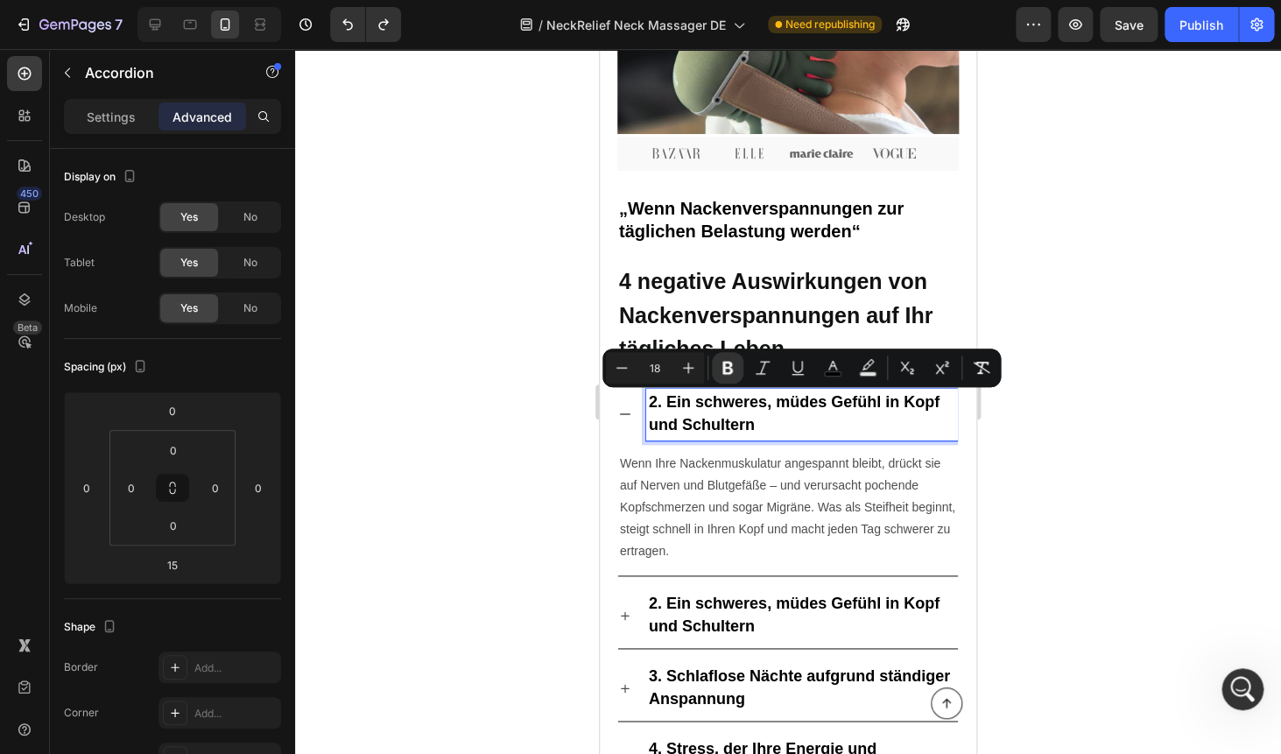
click at [764, 392] on p "2. Ein schweres, müdes Gefühl in Kopf und Schultern" at bounding box center [802, 414] width 306 height 46
click at [1138, 402] on div at bounding box center [788, 401] width 986 height 705
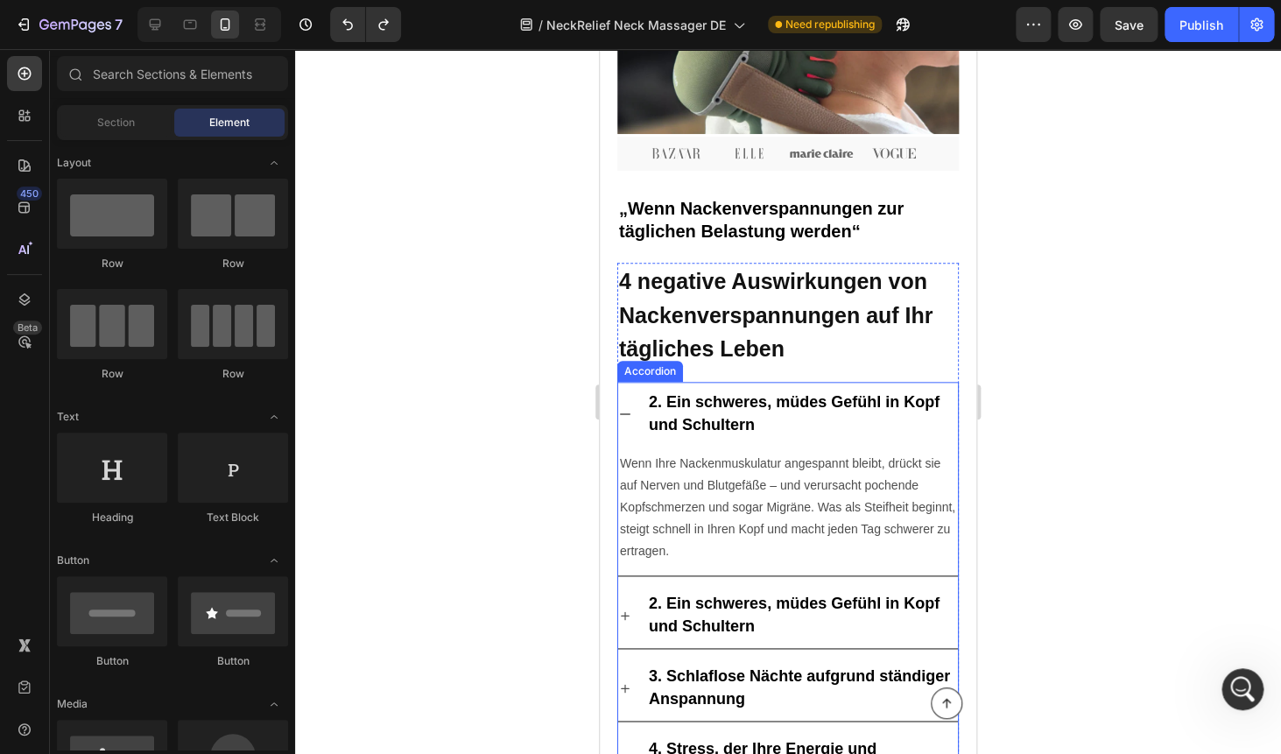
click at [700, 414] on p "2. Ein schweres, müdes Gefühl in Kopf und Schultern" at bounding box center [802, 414] width 306 height 46
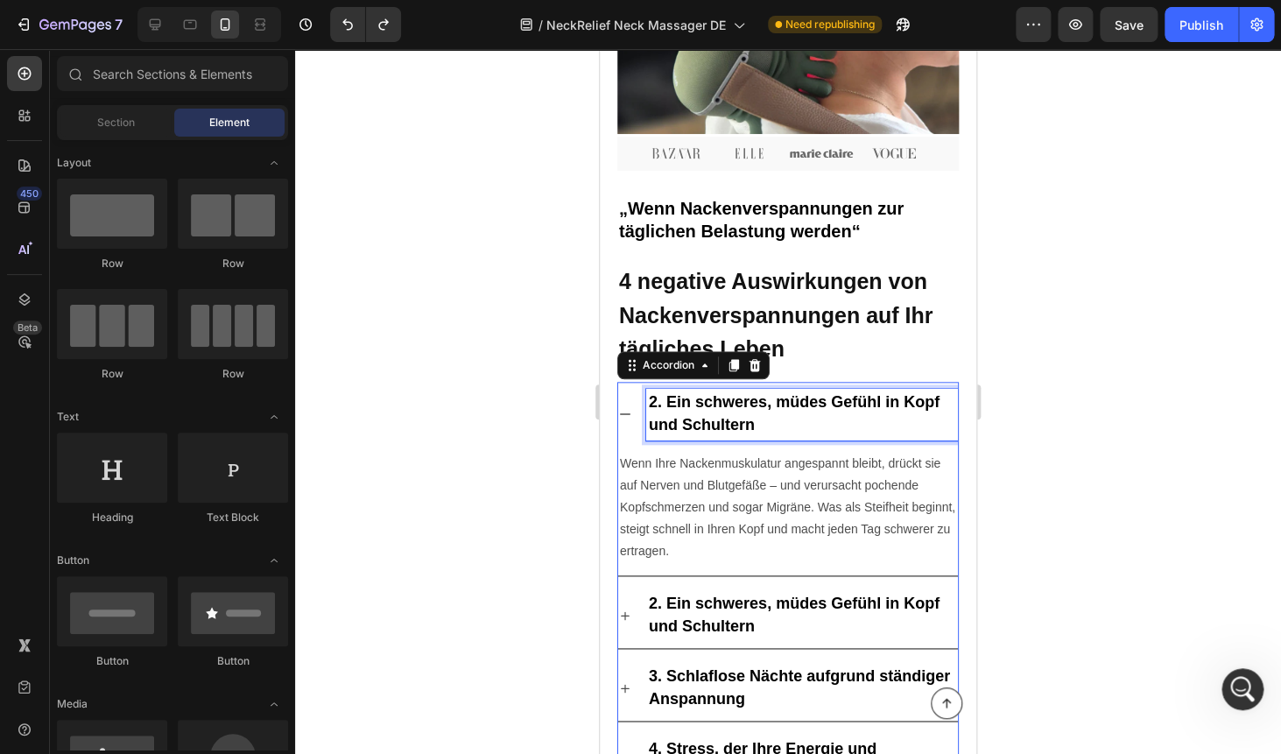
click at [700, 414] on p "2. Ein schweres, müdes Gefühl in Kopf und Schultern" at bounding box center [802, 414] width 306 height 46
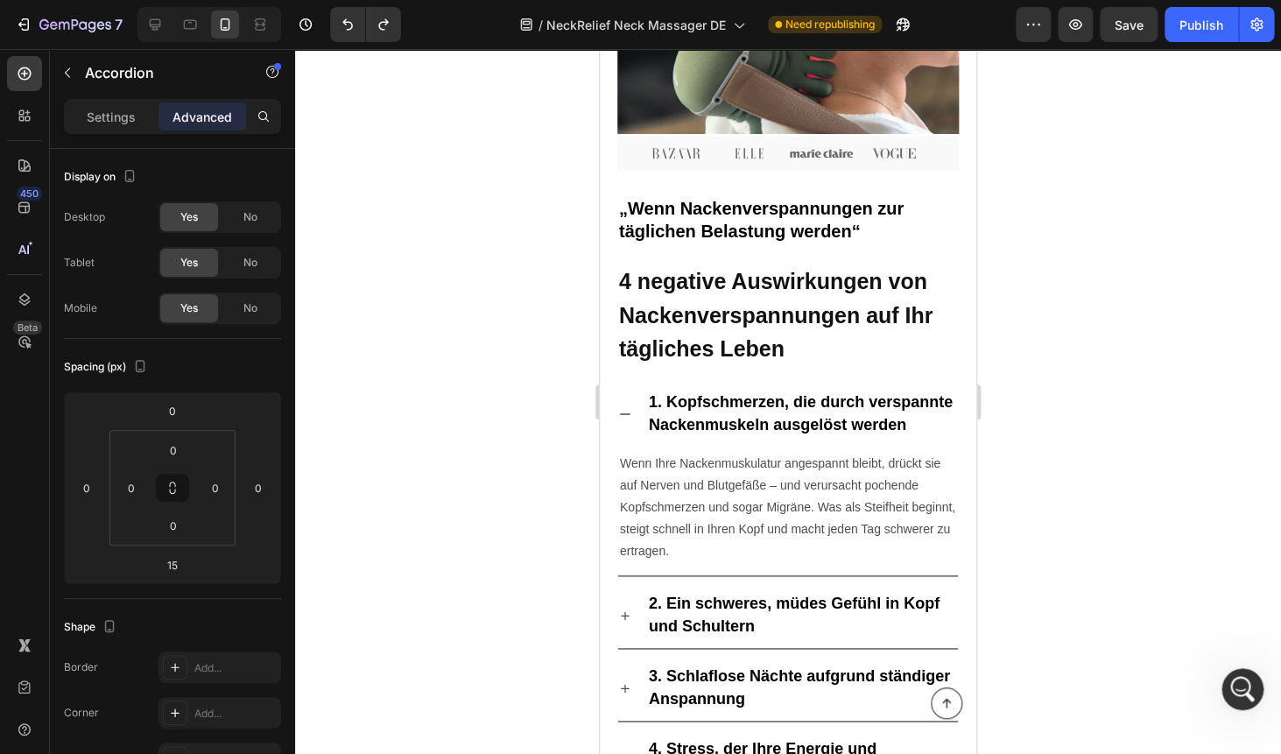
click at [1135, 335] on div at bounding box center [788, 401] width 986 height 705
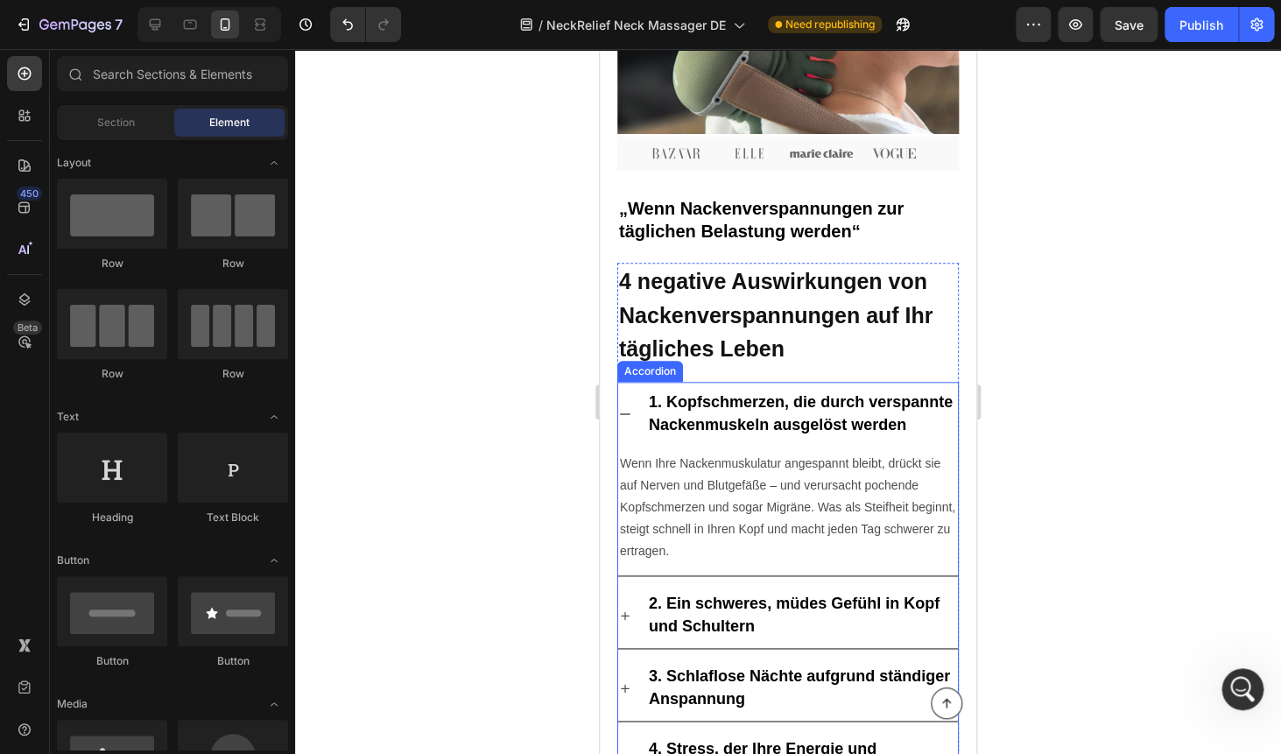
click at [633, 406] on div "1. Kopfschmerzen, die durch verspannte Nackenmuskeln ausgelöst werden" at bounding box center [788, 414] width 340 height 65
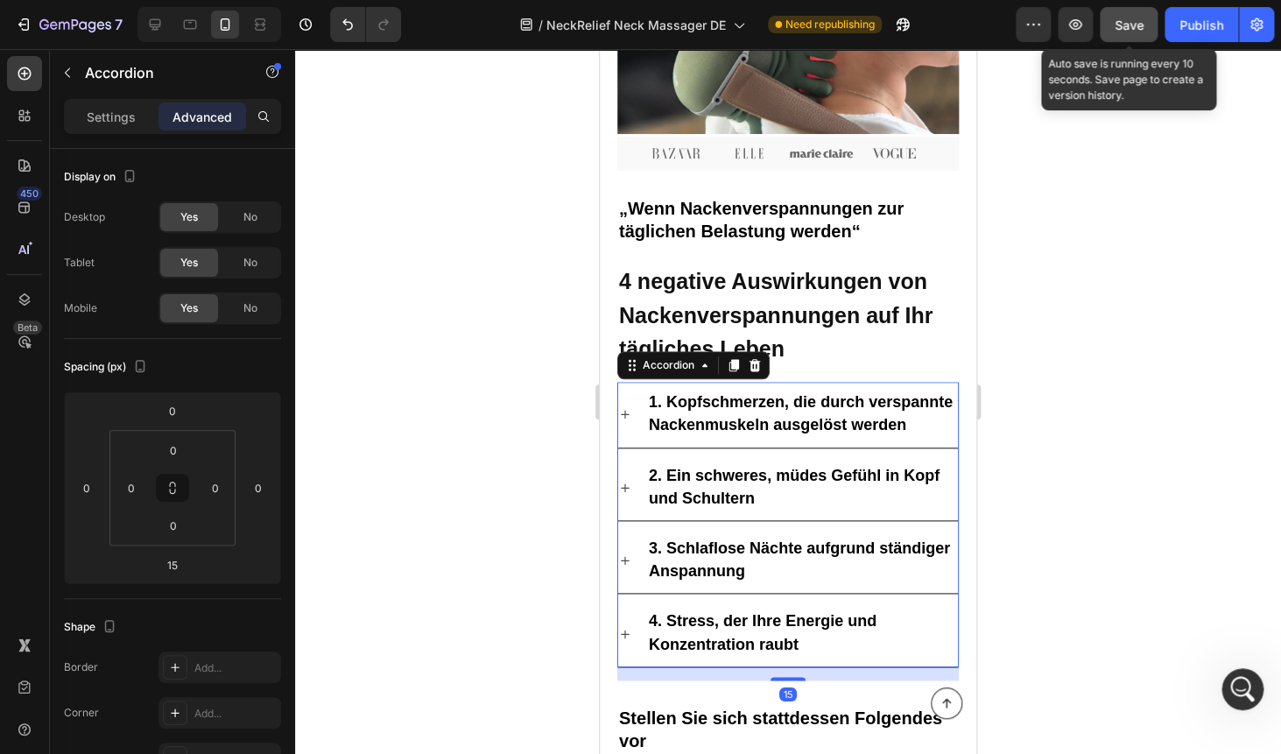
click at [1124, 24] on span "Save" at bounding box center [1128, 25] width 29 height 15
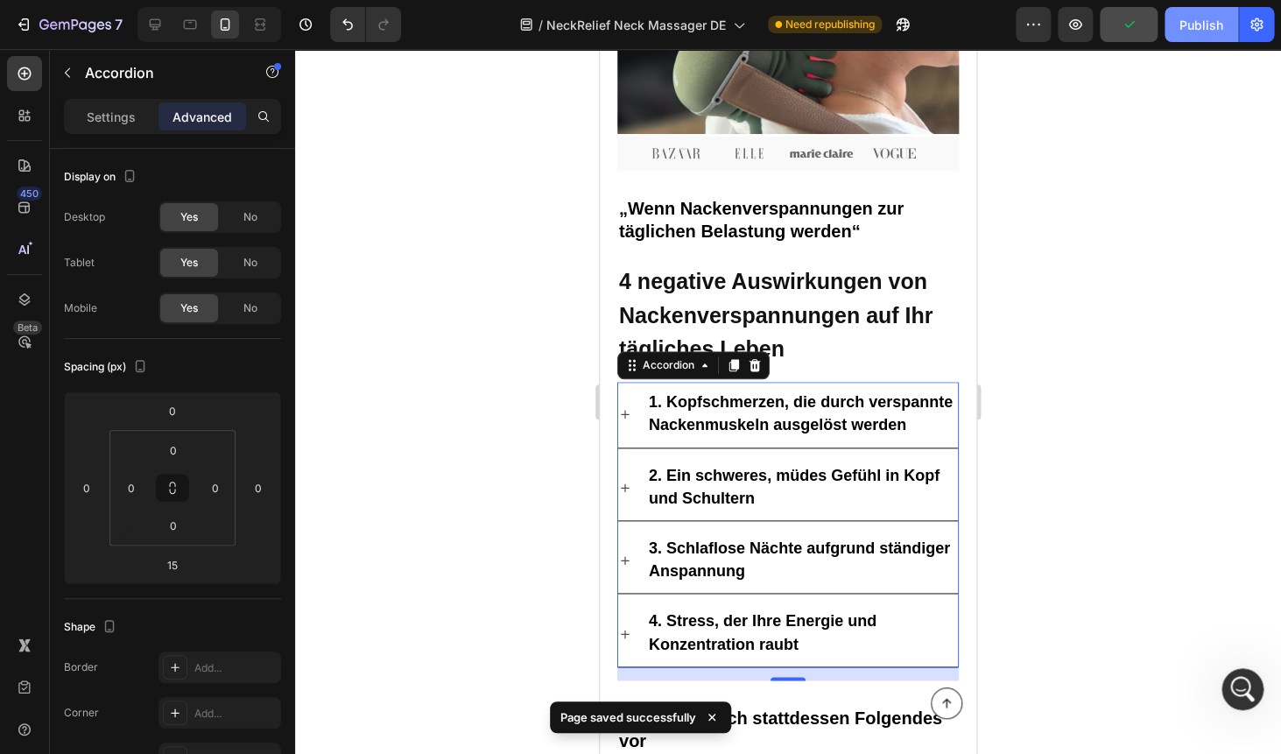
click at [1221, 32] on div "Publish" at bounding box center [1201, 25] width 44 height 18
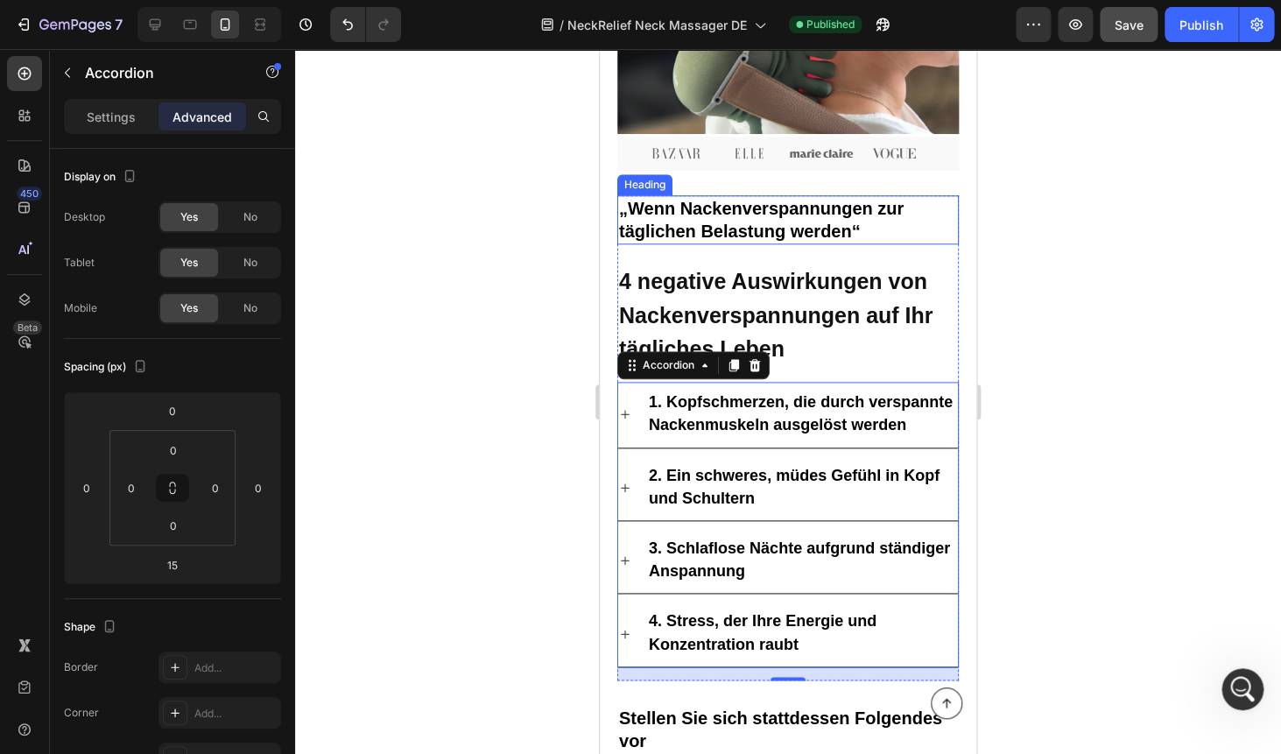
click at [732, 217] on h2 "„Wenn Nackenverspannungen zur täglichen Belastung werden“" at bounding box center [787, 219] width 341 height 49
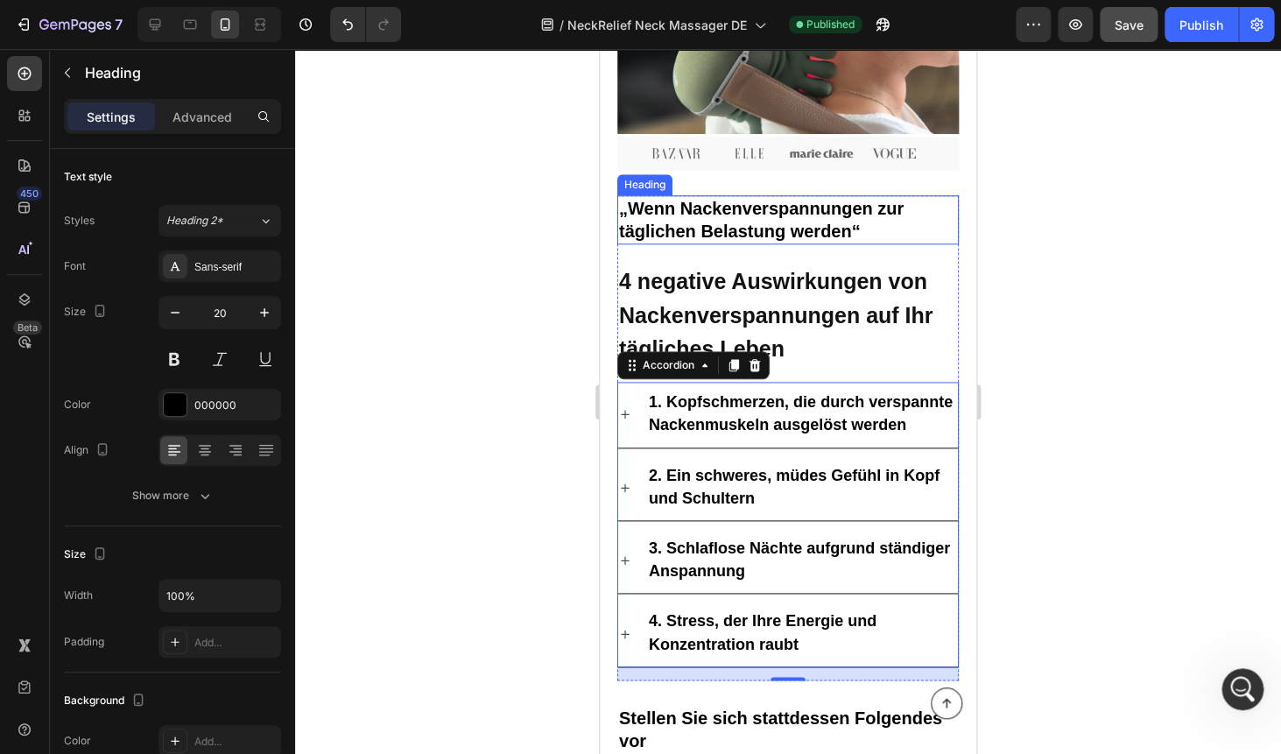
click at [732, 217] on h2 "„Wenn Nackenverspannungen zur täglichen Belastung werden“" at bounding box center [787, 219] width 341 height 49
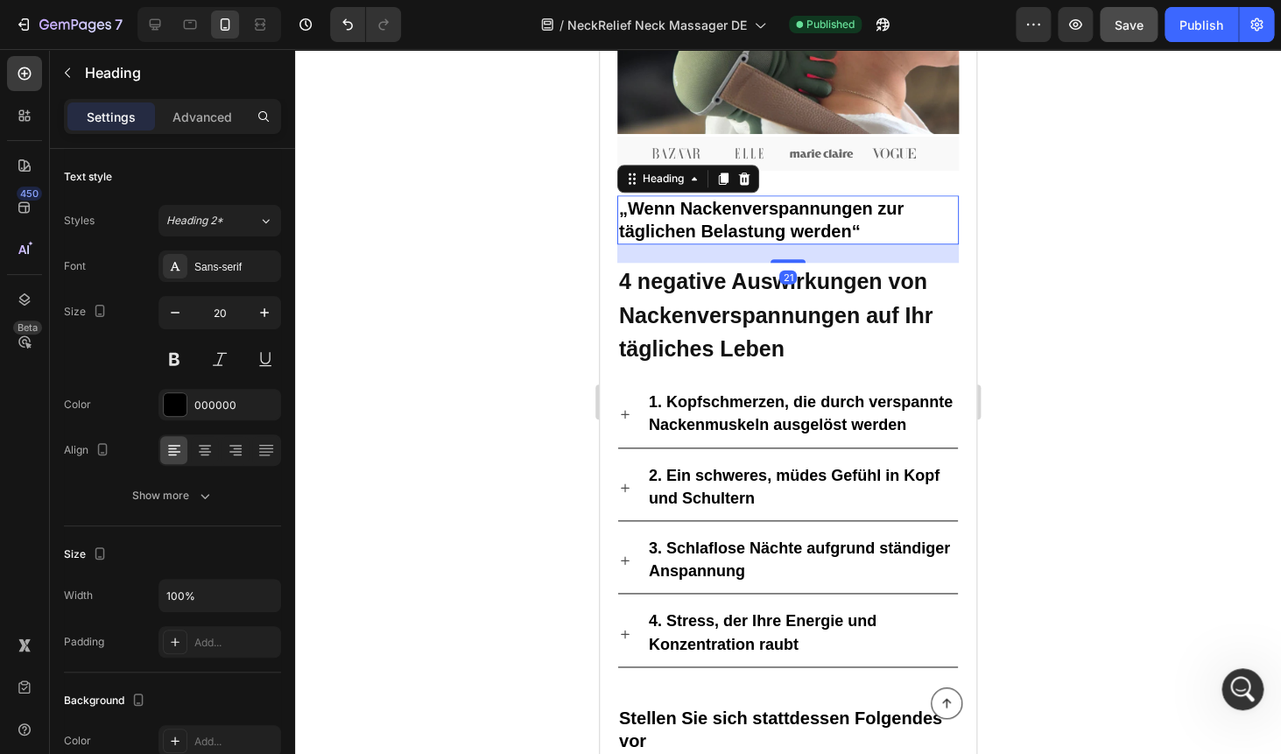
click at [732, 217] on p "„Wenn Nackenverspannungen zur täglichen Belastung werden“" at bounding box center [788, 220] width 338 height 46
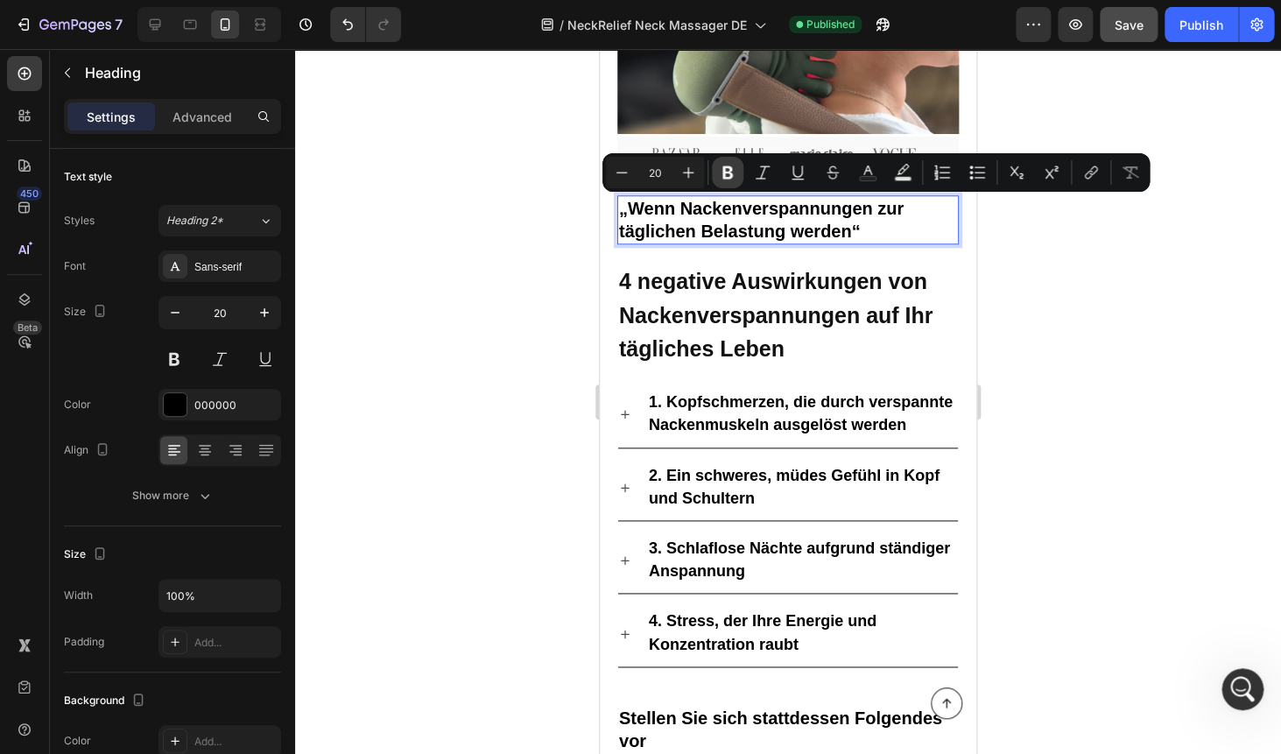
click at [727, 171] on icon "Editor contextual toolbar" at bounding box center [728, 173] width 18 height 18
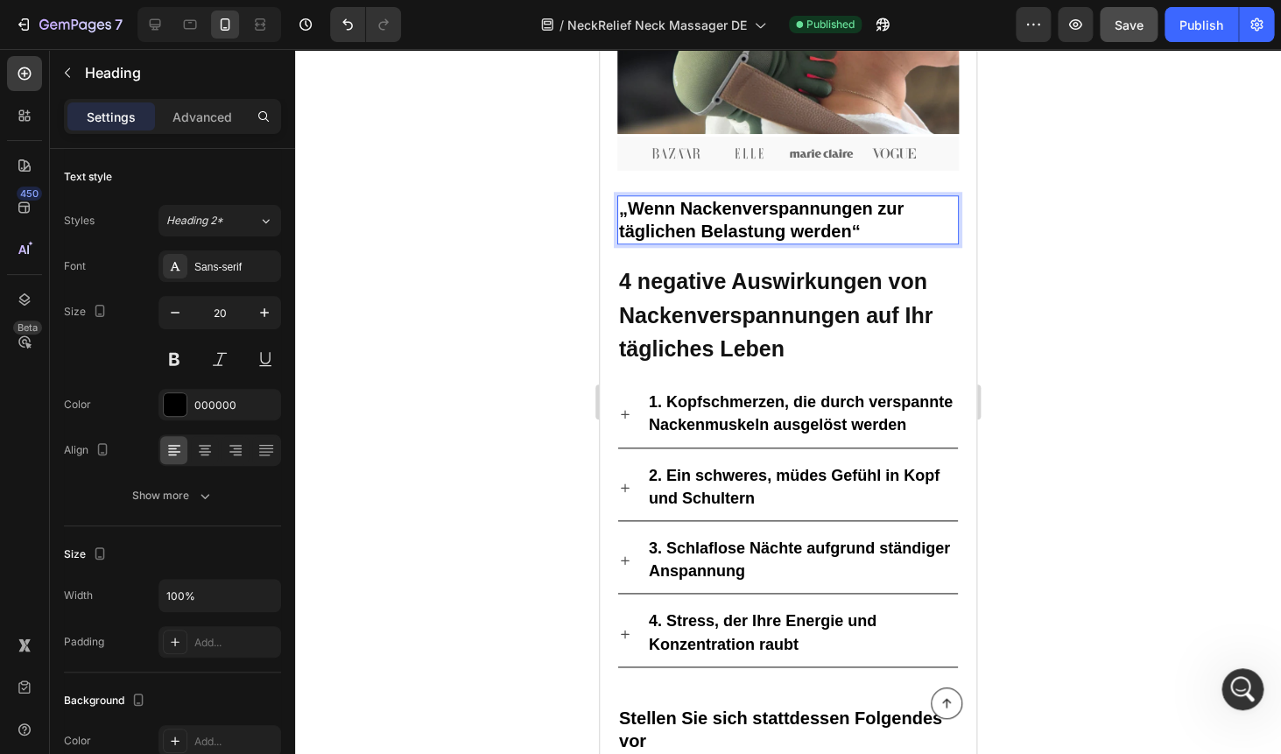
click at [700, 216] on strong "„Wenn Nackenverspannungen zur täglichen Belastung werden“" at bounding box center [761, 220] width 284 height 42
click at [176, 357] on button at bounding box center [174, 359] width 32 height 32
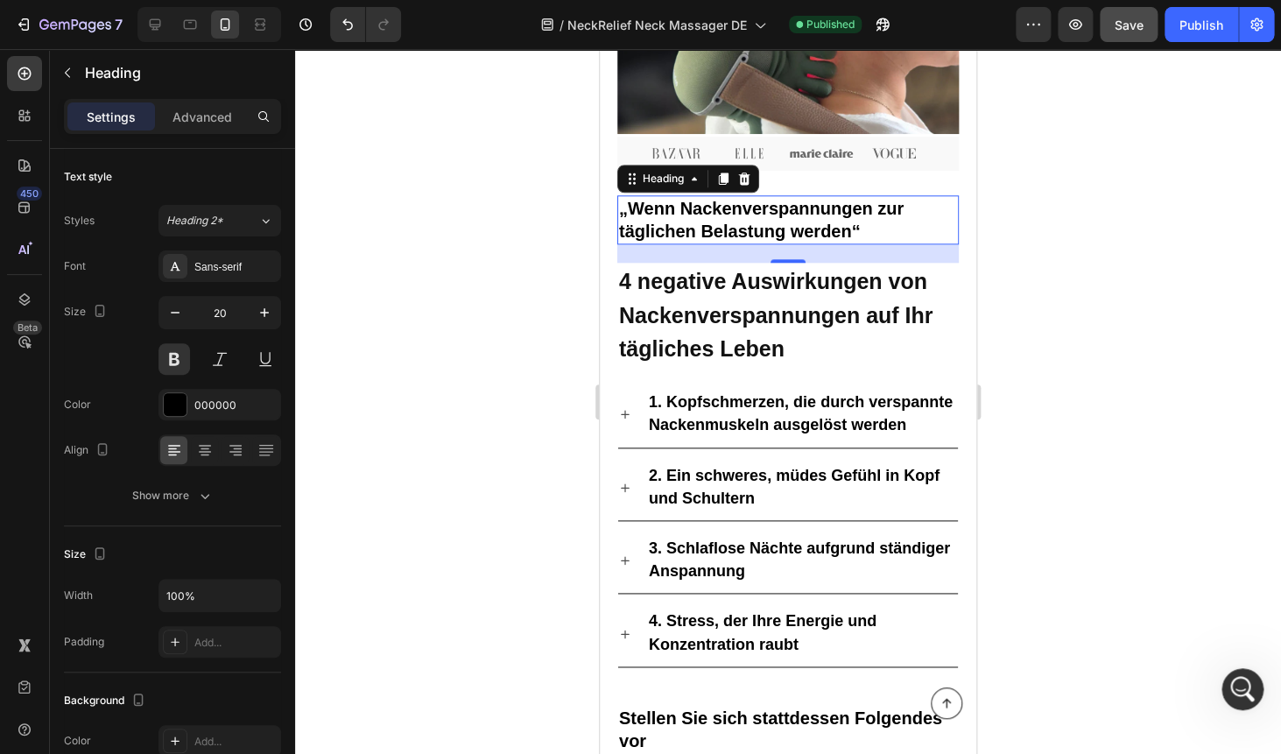
click at [694, 214] on strong "„Wenn Nackenverspannungen zur täglichen Belastung werden“" at bounding box center [761, 220] width 284 height 42
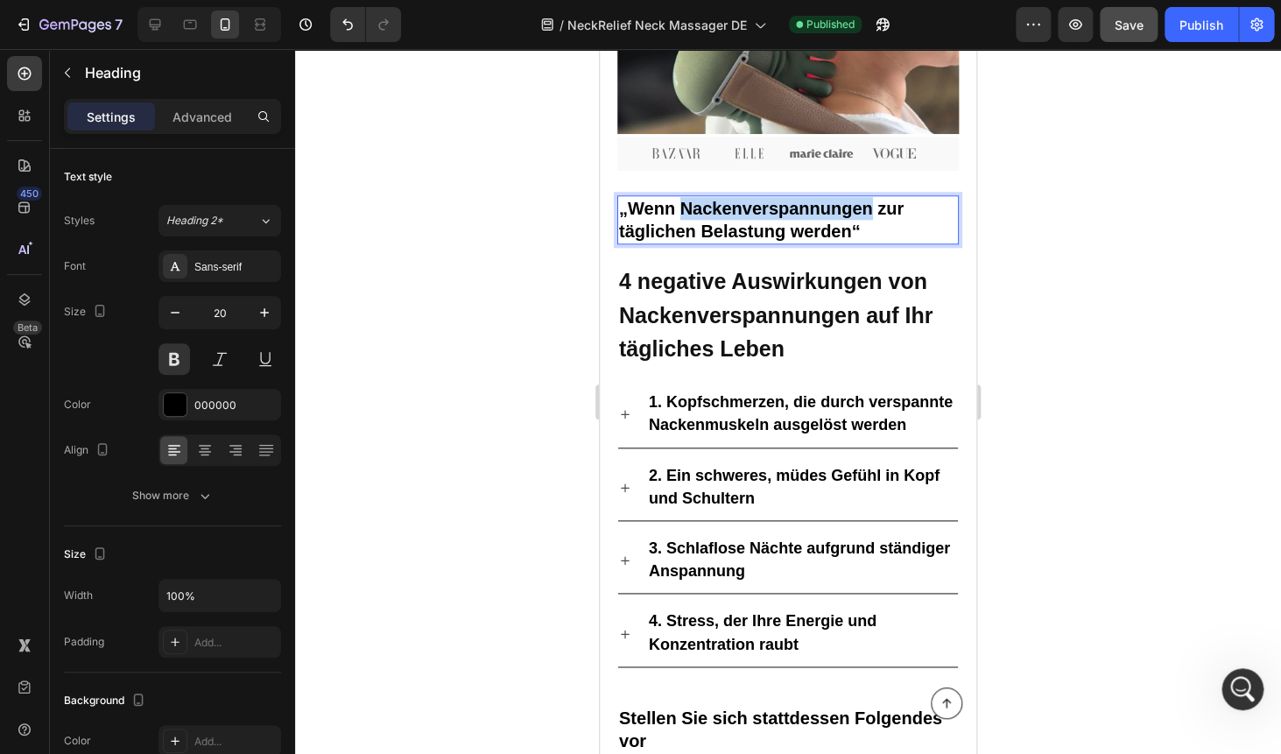
click at [694, 214] on strong "„Wenn Nackenverspannungen zur täglichen Belastung werden“" at bounding box center [761, 220] width 284 height 42
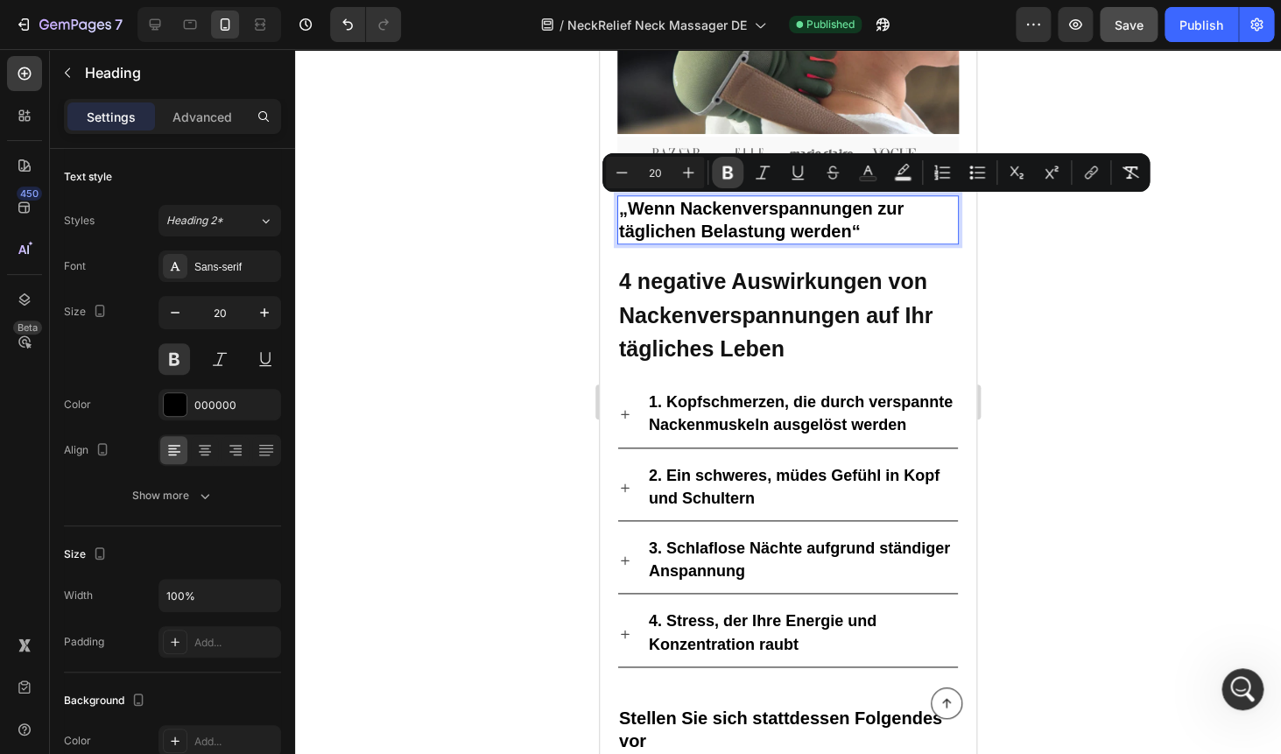
click at [727, 173] on icon "Editor contextual toolbar" at bounding box center [727, 172] width 11 height 13
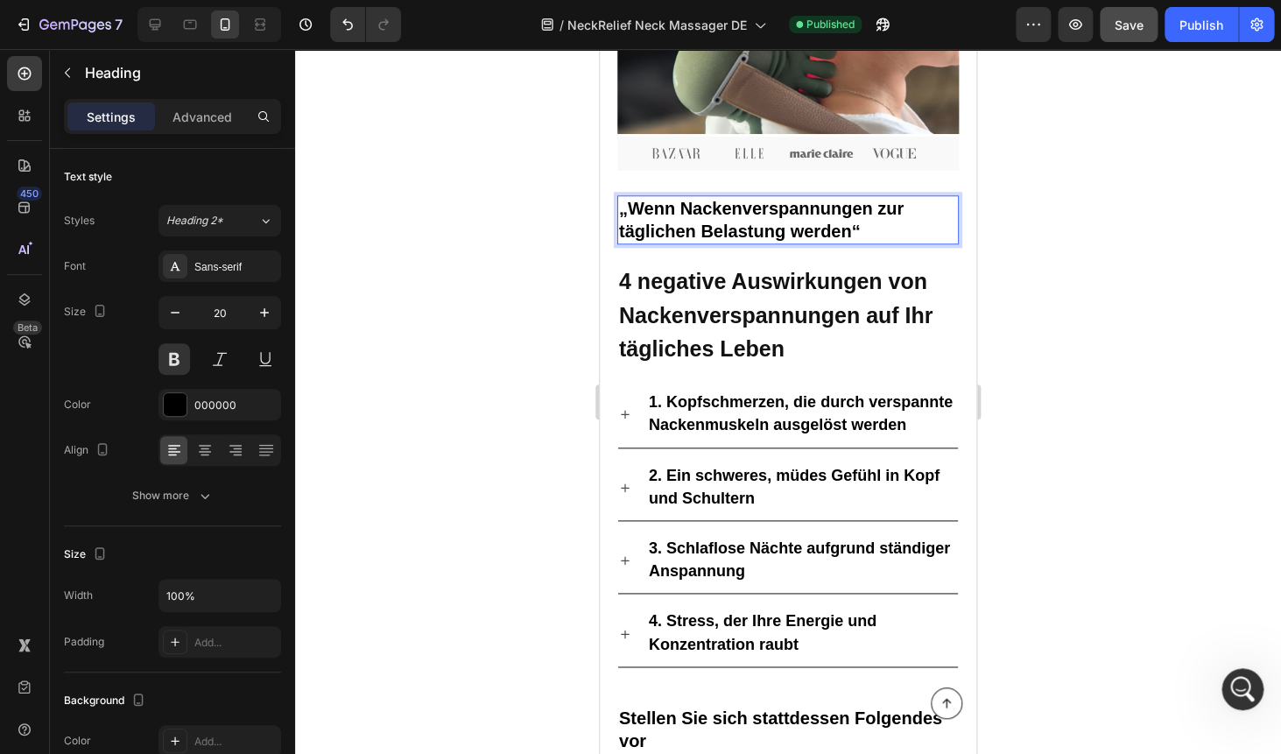
click at [710, 211] on p "„Wenn Nackenverspannungen zur täglichen Belastung werden“" at bounding box center [788, 220] width 338 height 46
click at [174, 362] on button at bounding box center [174, 359] width 32 height 32
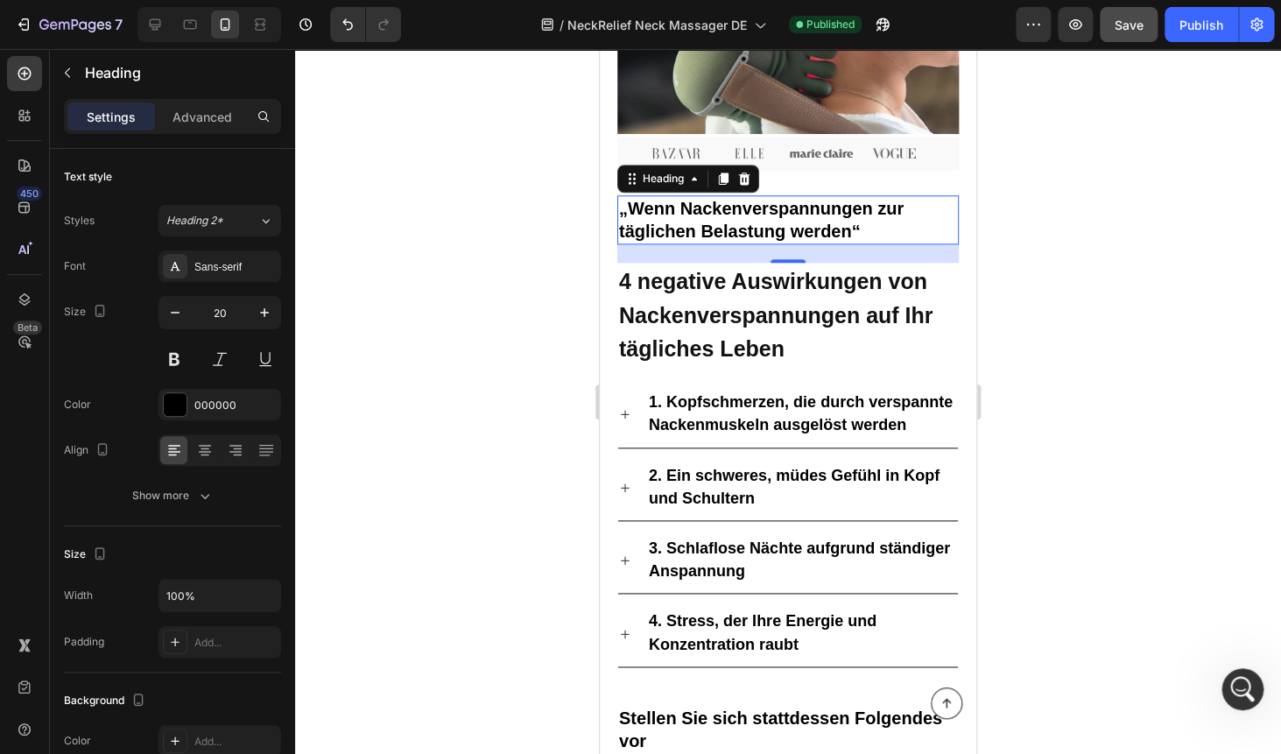
click at [776, 216] on p "„Wenn Nackenverspannungen zur täglichen Belastung werden“" at bounding box center [788, 220] width 338 height 46
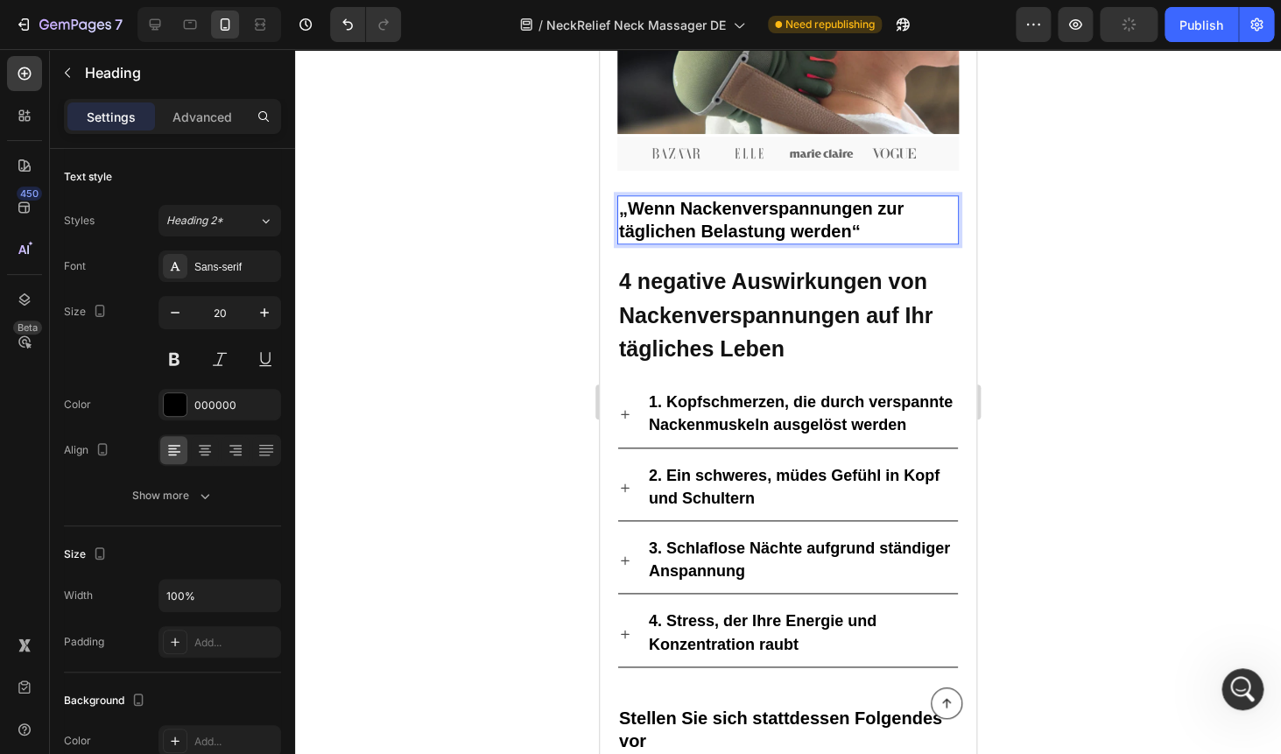
click at [776, 216] on p "„Wenn Nackenverspannungen zur täglichen Belastung werden“" at bounding box center [788, 220] width 338 height 46
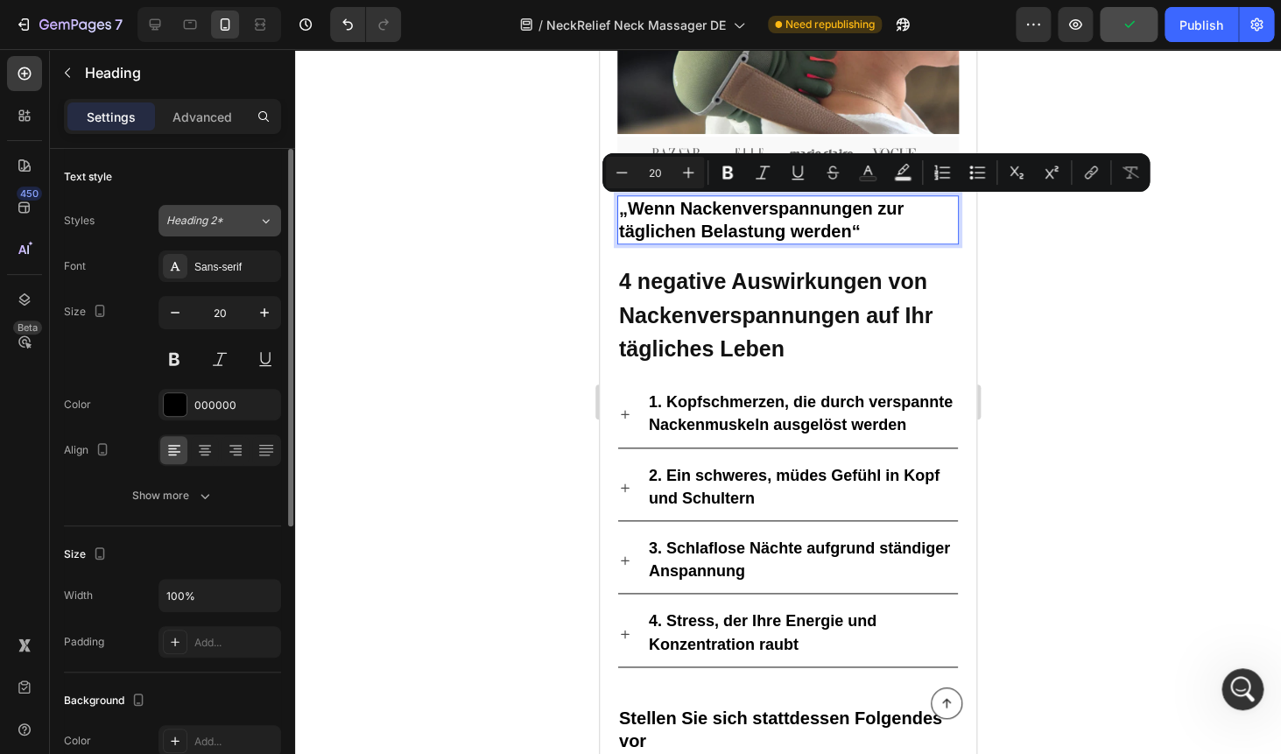
click at [220, 218] on span "Heading 2*" at bounding box center [194, 221] width 57 height 16
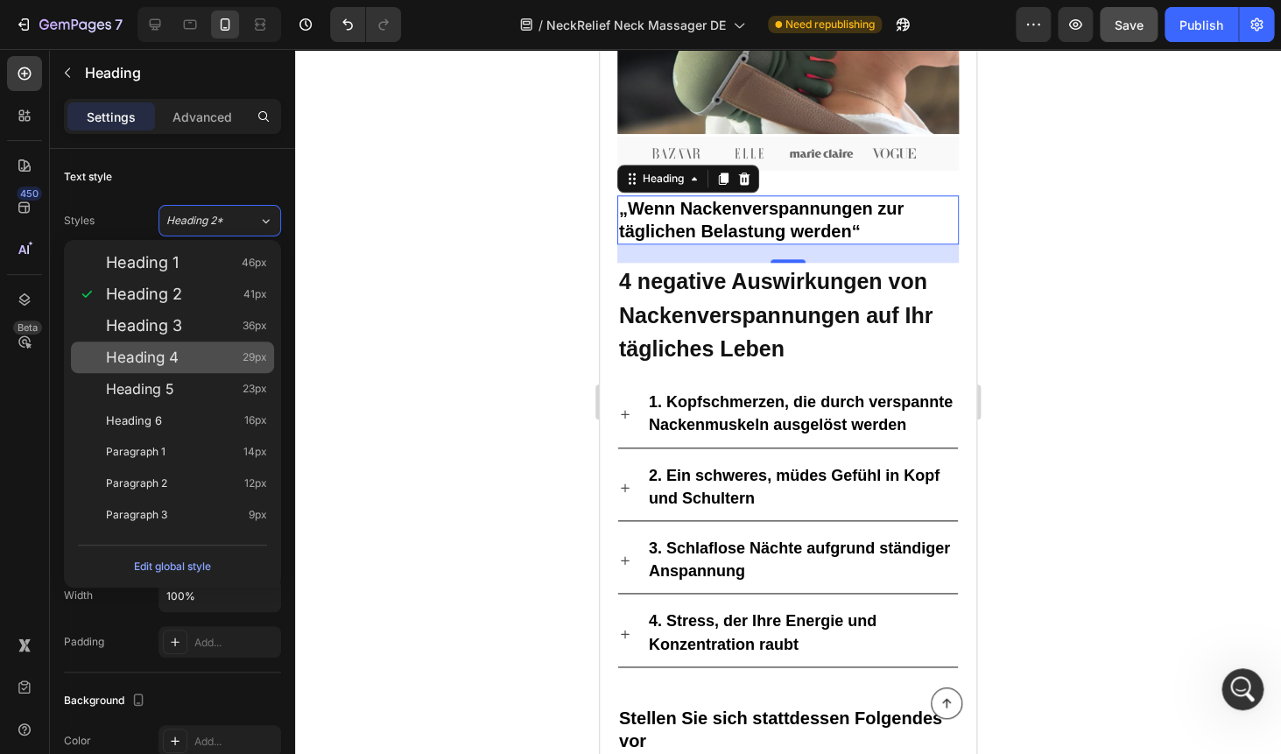
click at [161, 358] on span "Heading 4" at bounding box center [142, 357] width 73 height 18
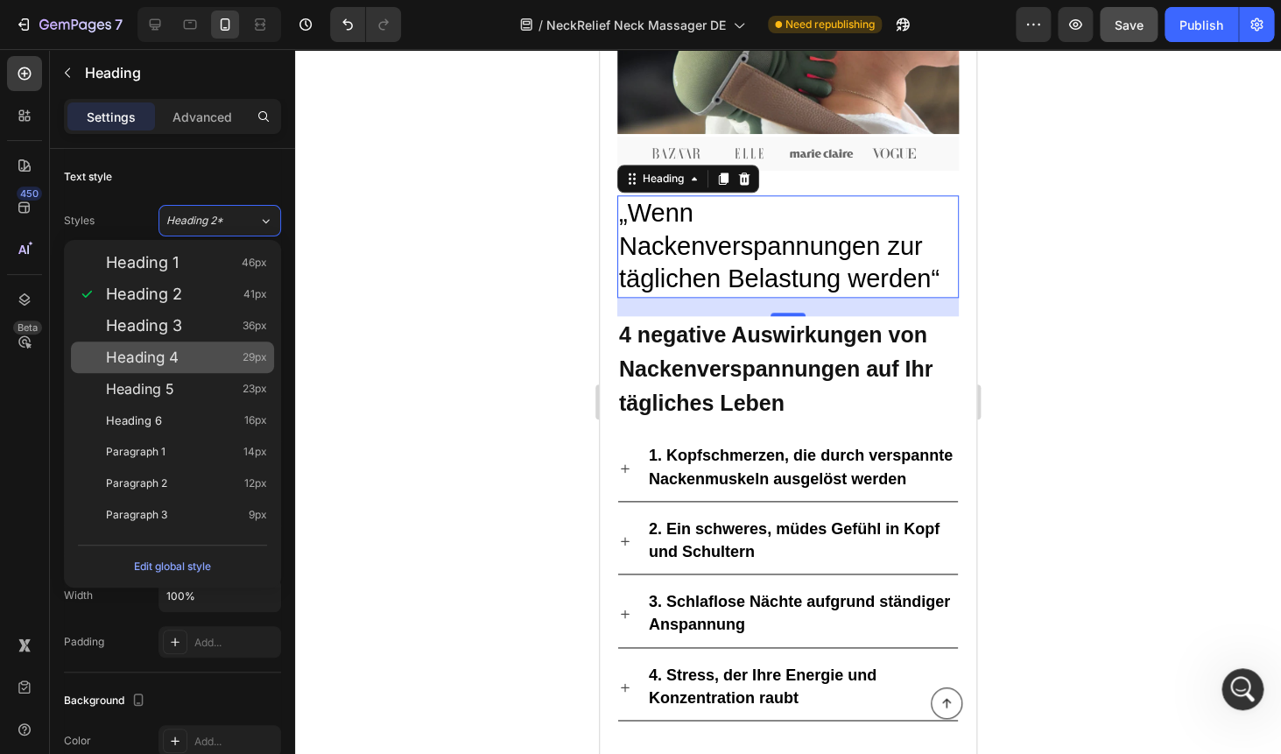
type input "29"
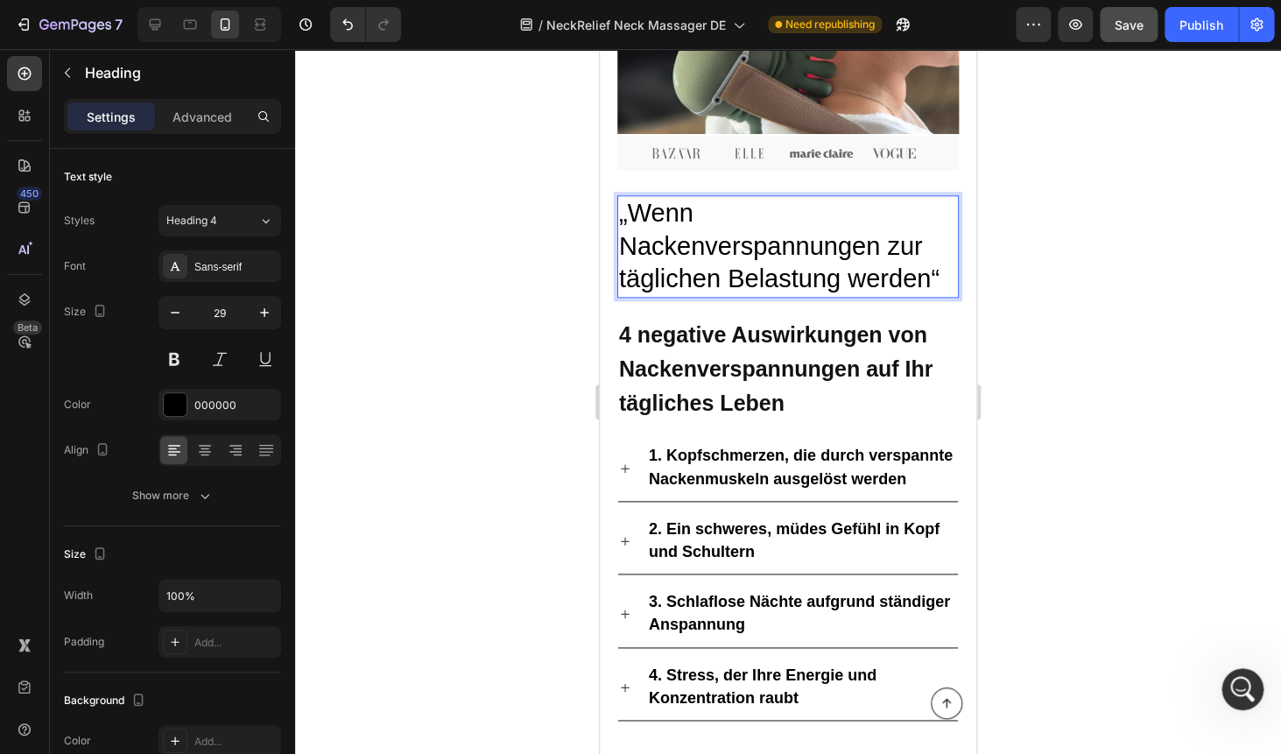
click at [797, 256] on p "„Wenn Nackenverspannungen zur täglichen Belastung werden“" at bounding box center [788, 246] width 338 height 99
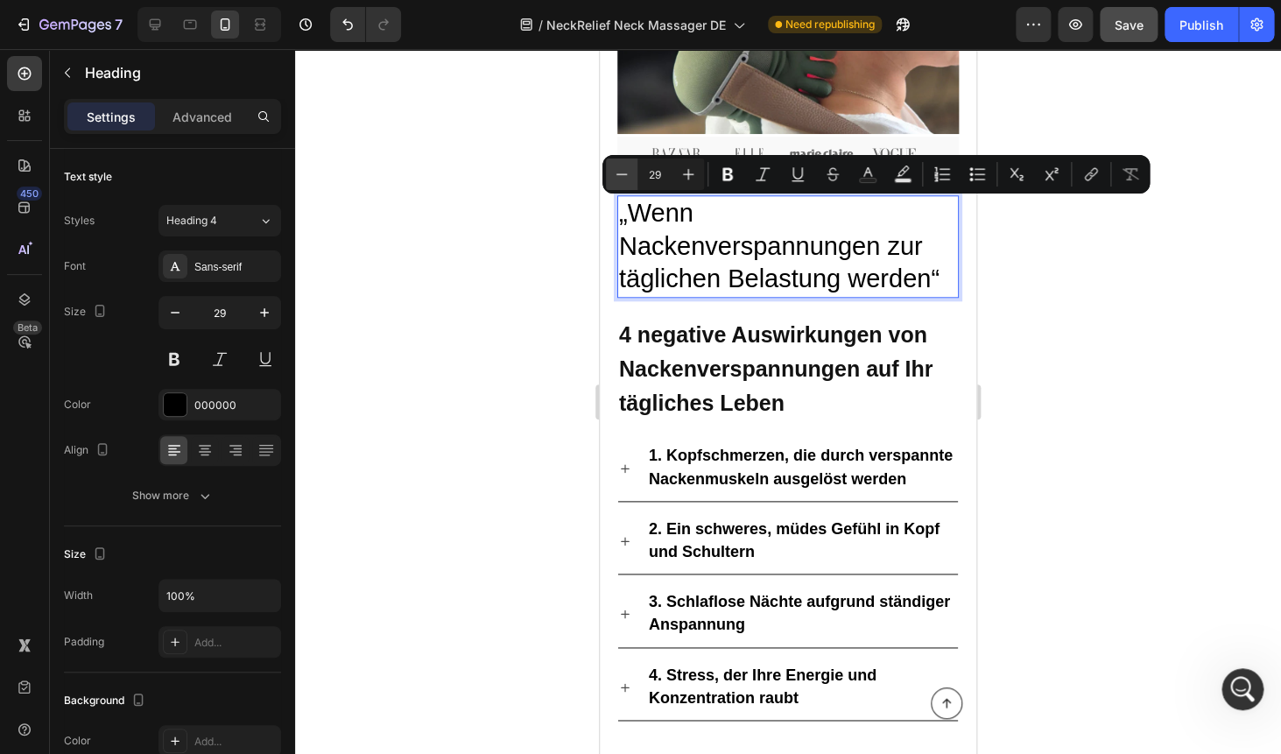
click at [621, 173] on icon "Editor contextual toolbar" at bounding box center [622, 174] width 18 height 18
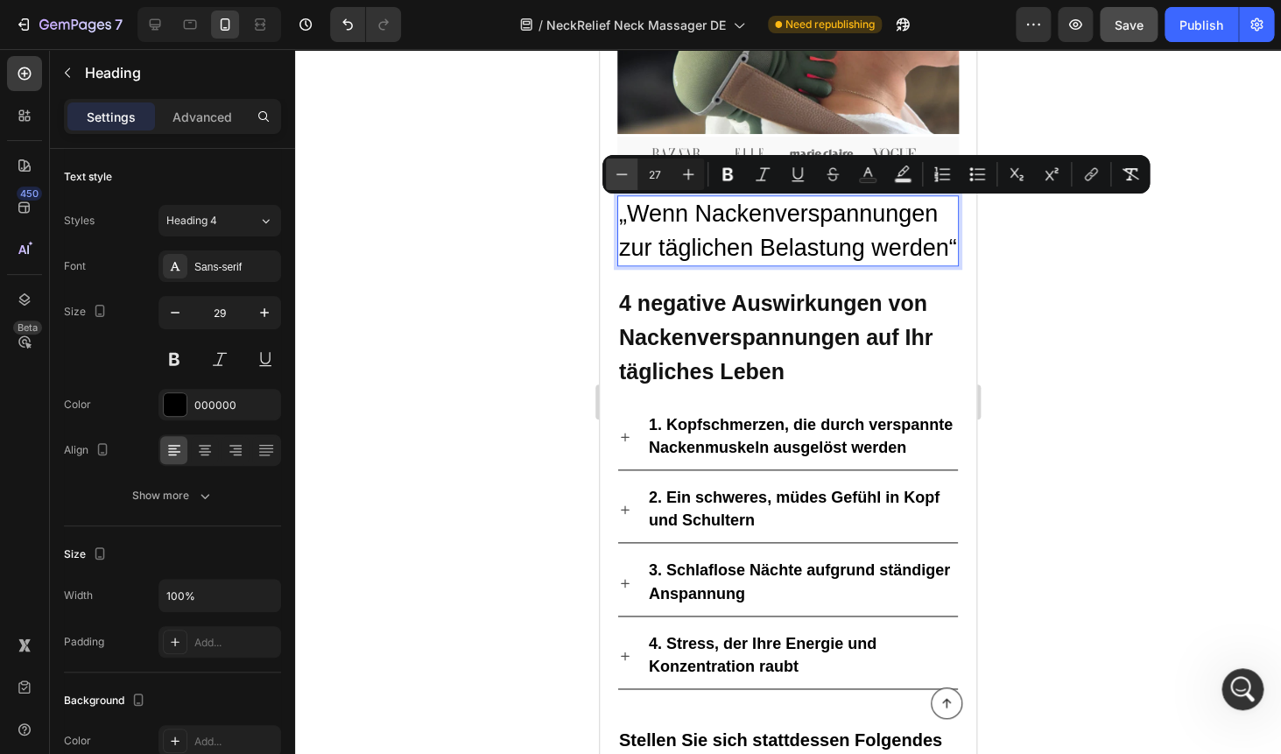
click at [621, 173] on icon "Editor contextual toolbar" at bounding box center [622, 174] width 18 height 18
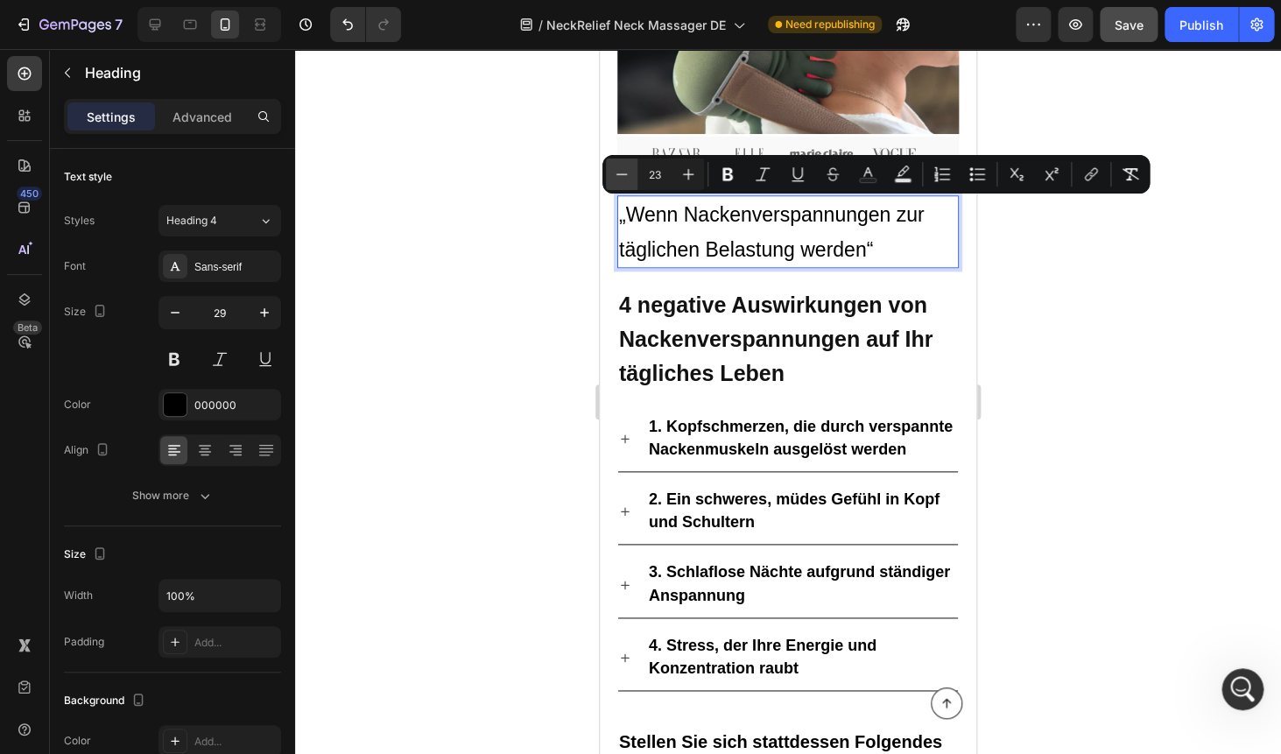
click at [621, 173] on icon "Editor contextual toolbar" at bounding box center [622, 174] width 18 height 18
type input "20"
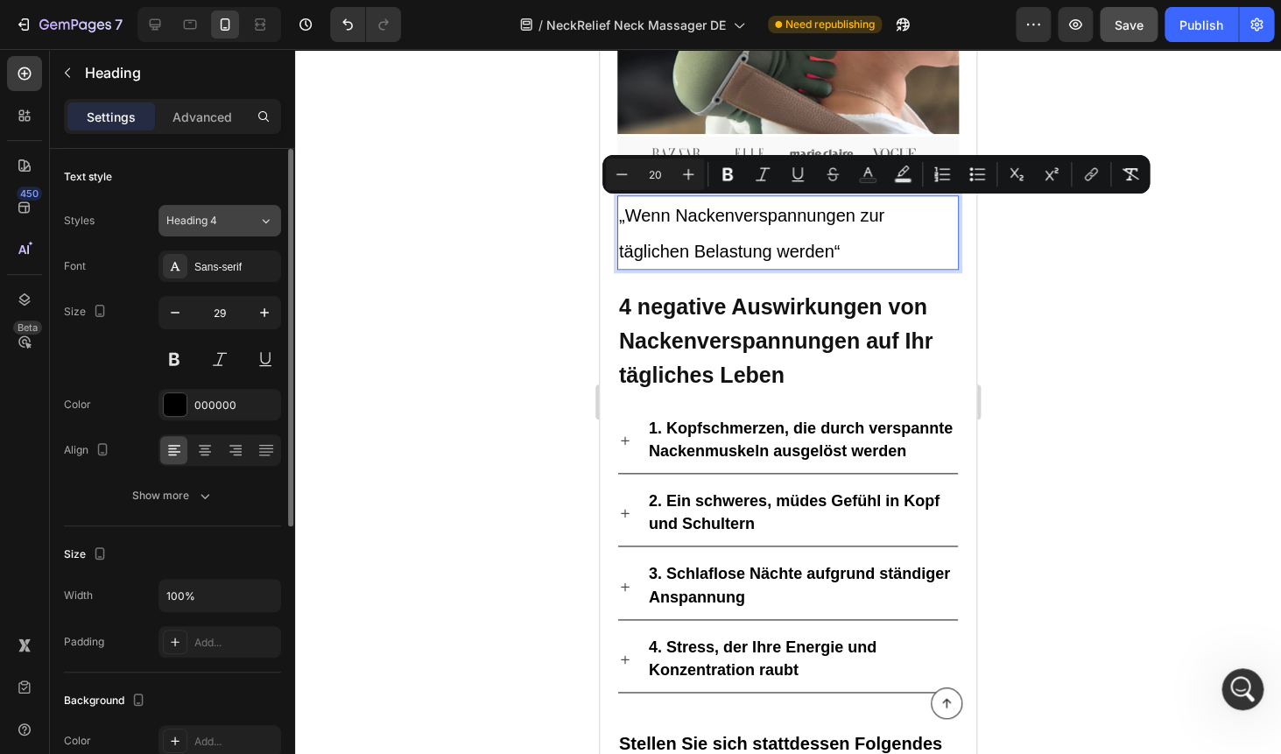
click at [228, 221] on div "Heading 4" at bounding box center [201, 221] width 71 height 16
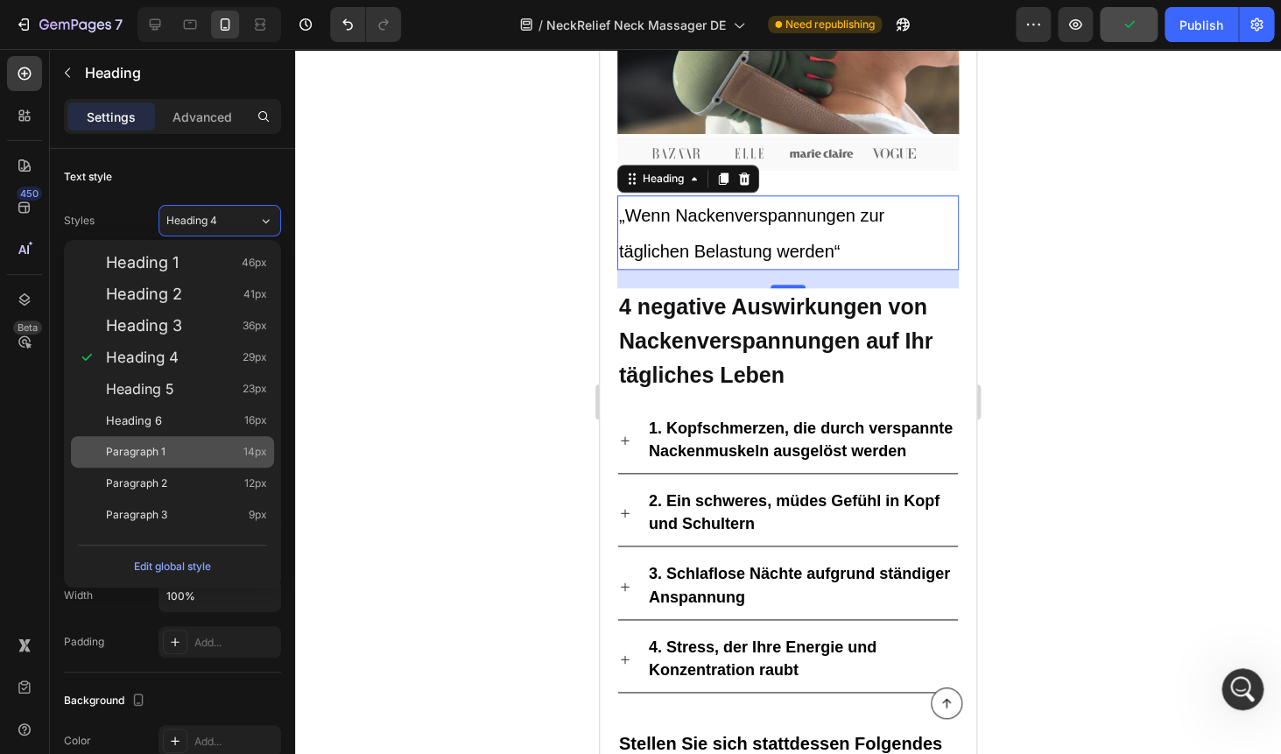
click at [181, 444] on div "Paragraph 1 14px" at bounding box center [186, 452] width 161 height 18
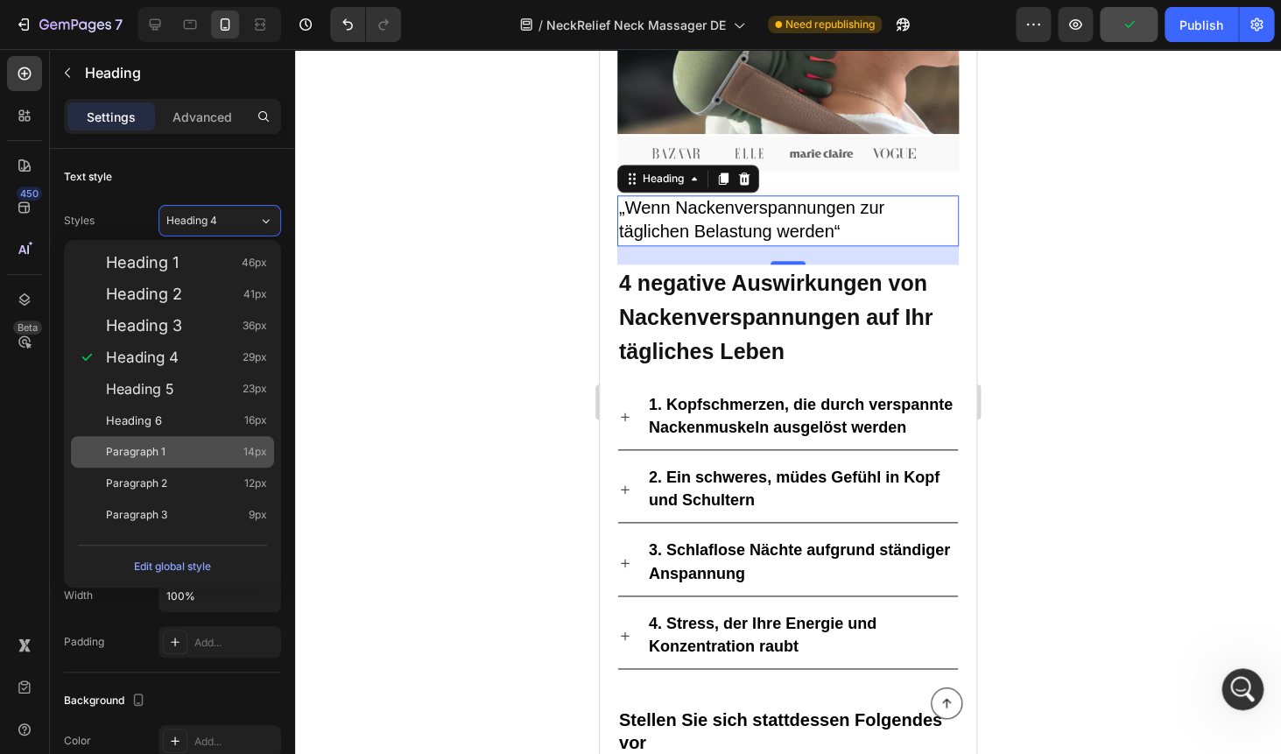
type input "14"
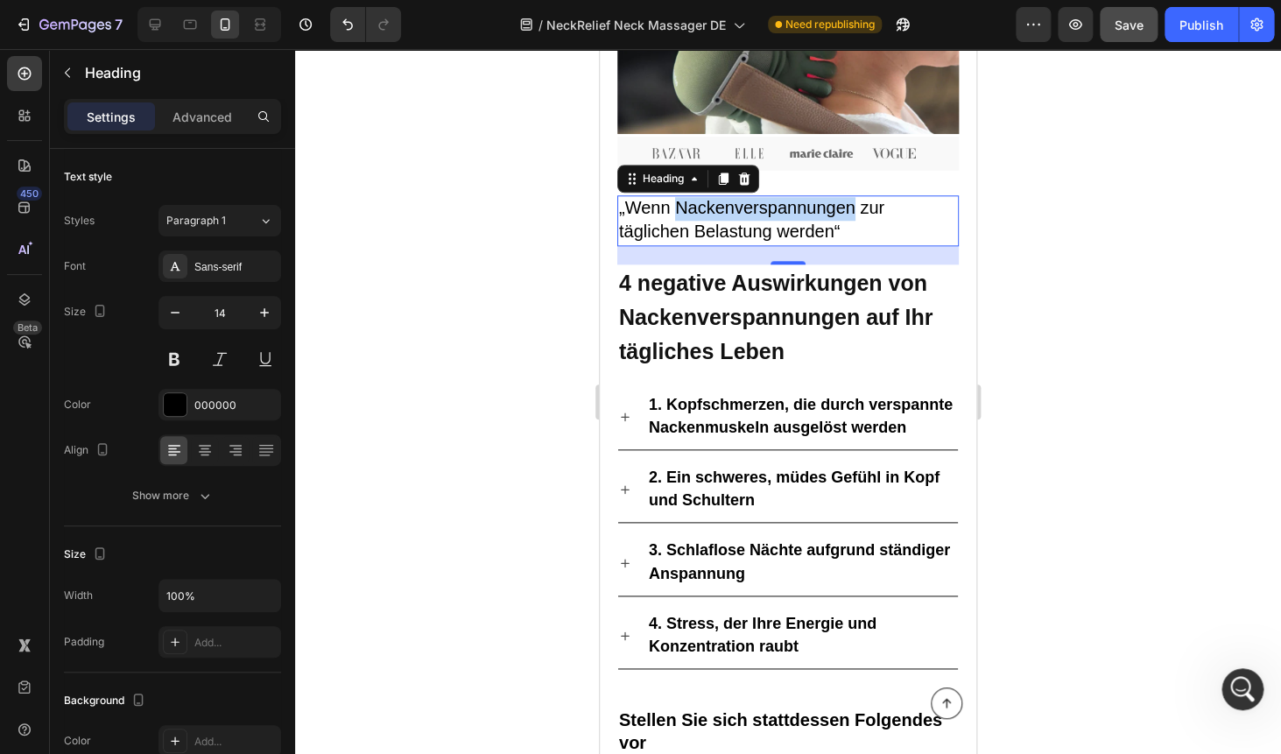
click at [724, 212] on span "„Wenn Nackenverspannungen zur täglichen Belastung werden“" at bounding box center [751, 219] width 265 height 43
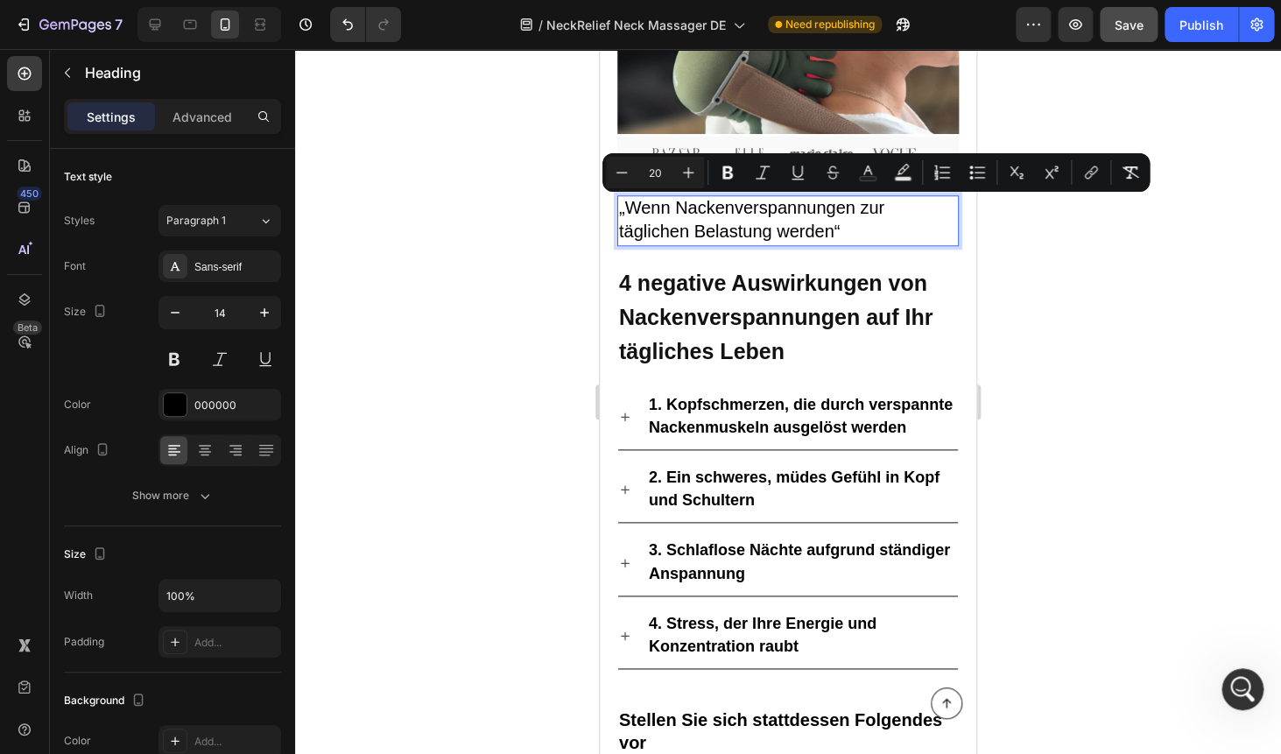
click at [1064, 258] on div at bounding box center [788, 401] width 986 height 705
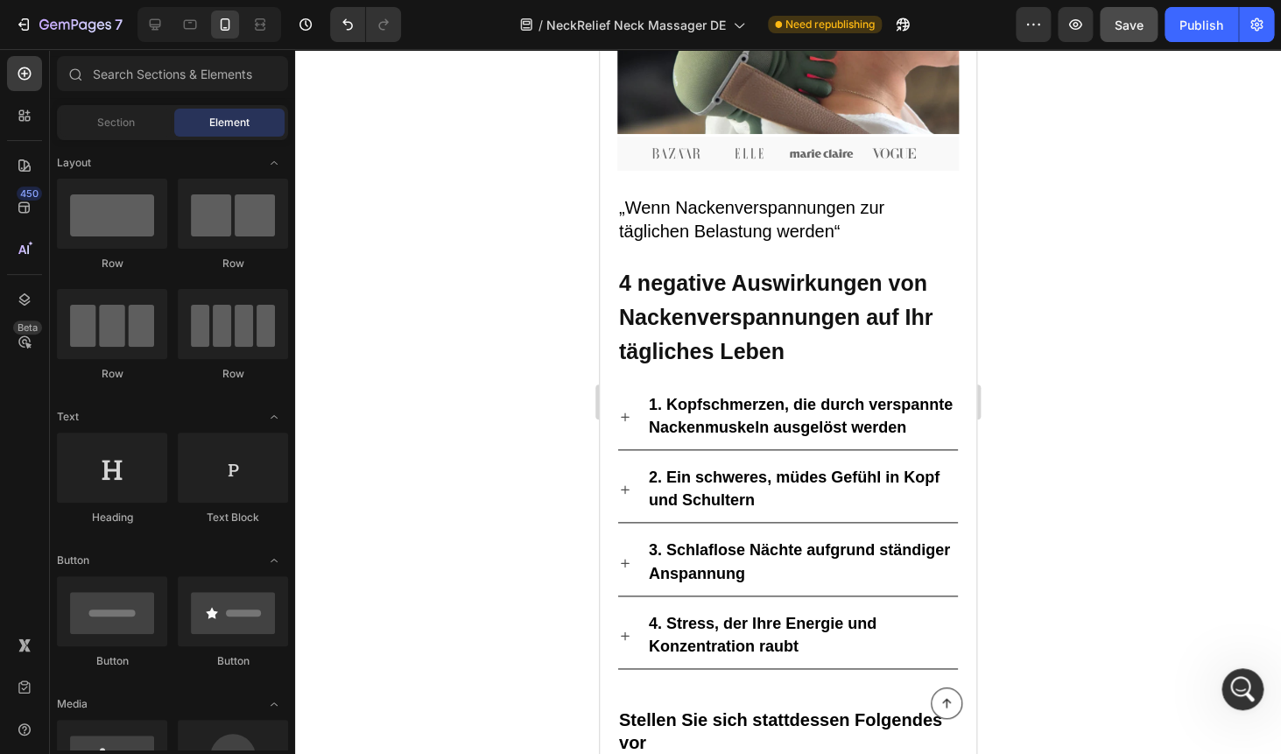
click at [1064, 258] on div at bounding box center [788, 401] width 986 height 705
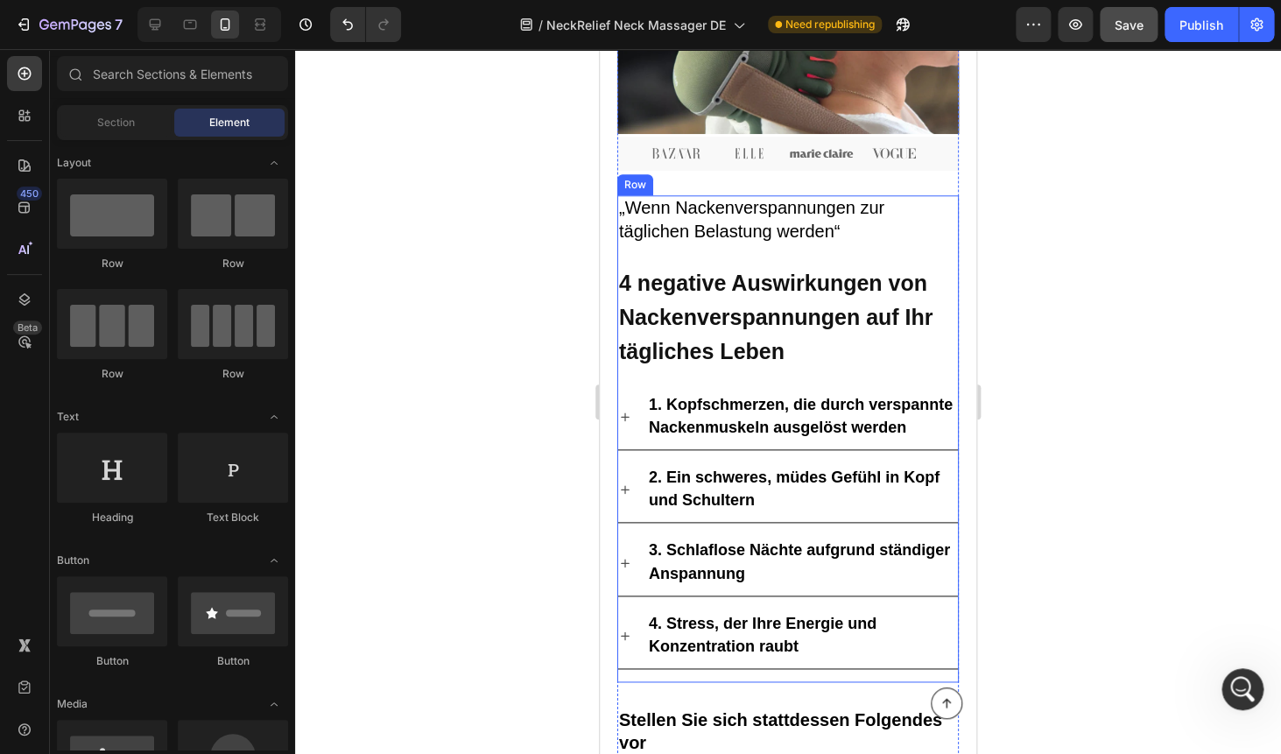
click at [828, 245] on h2 "⁠⁠⁠⁠⁠⁠⁠ „Wenn Nackenverspannungen zur täglichen Belastung werden“" at bounding box center [787, 220] width 341 height 51
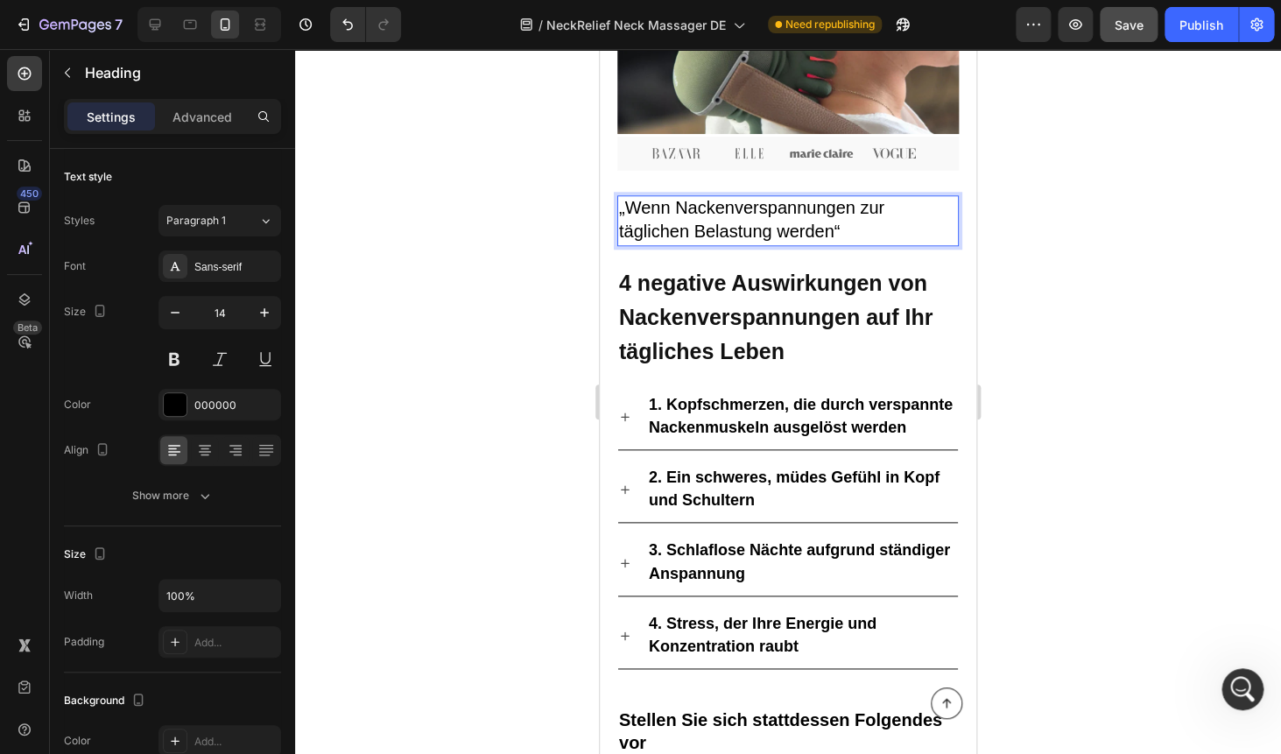
click at [868, 234] on p "„Wenn Nackenverspannungen zur täglichen Belastung werden“" at bounding box center [788, 220] width 338 height 47
click at [1082, 199] on div at bounding box center [788, 401] width 986 height 705
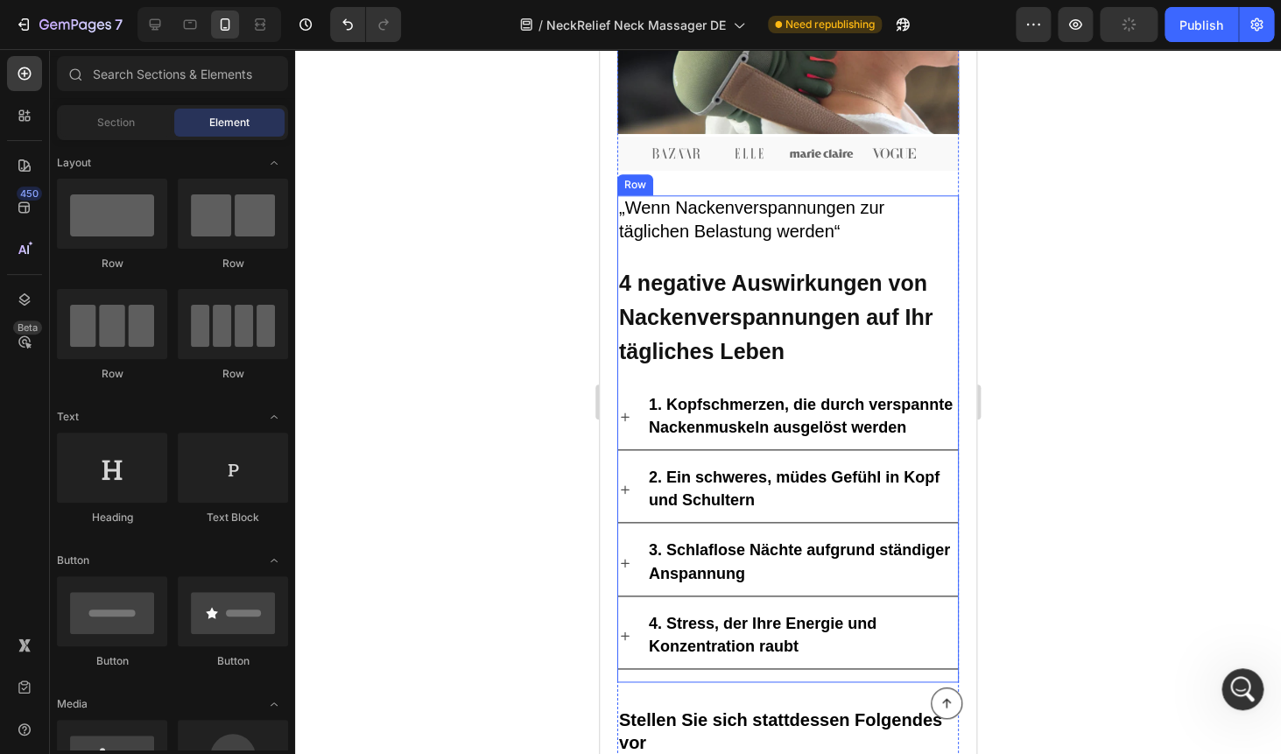
click at [733, 297] on p "⁠⁠⁠⁠⁠⁠⁠ 4 negative Auswirkungen von Nackenverspannungen auf Ihr tägliches Leben" at bounding box center [788, 317] width 338 height 102
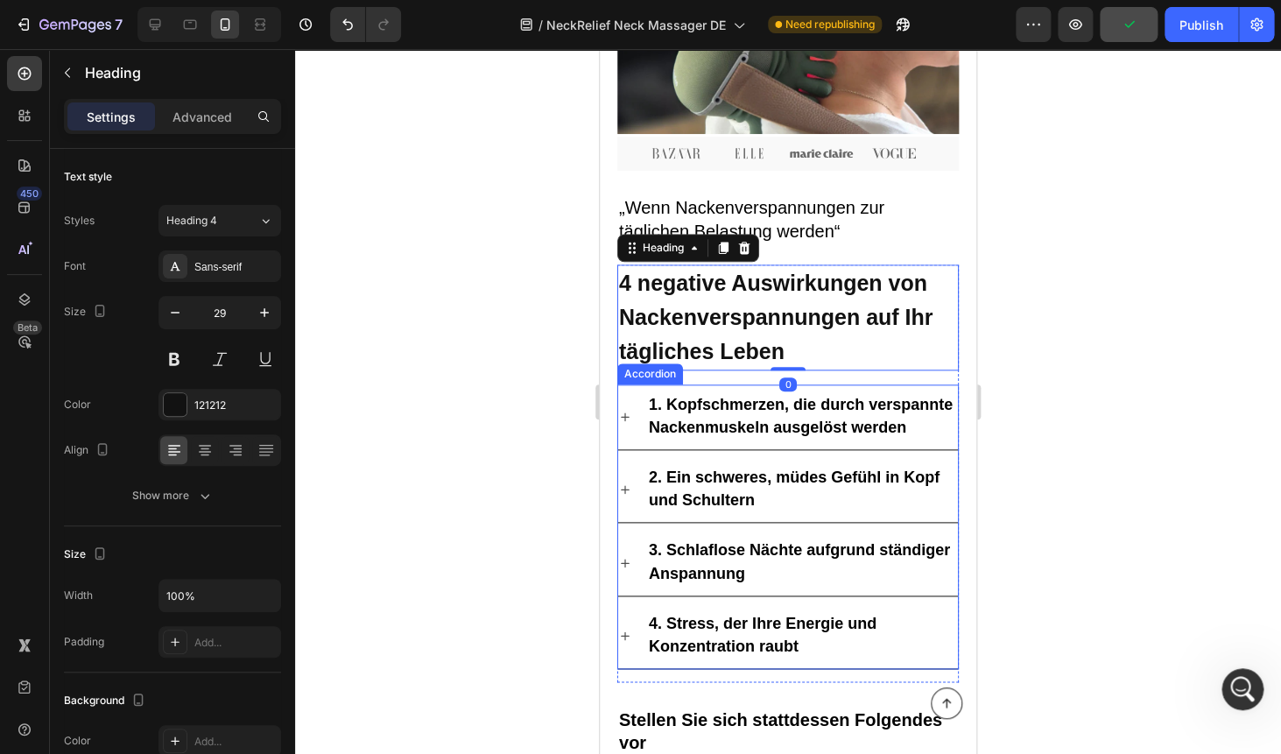
click at [720, 402] on strong "1. Kopfschmerzen, die durch verspannte Nackenmuskeln ausgelöst werden" at bounding box center [801, 416] width 304 height 40
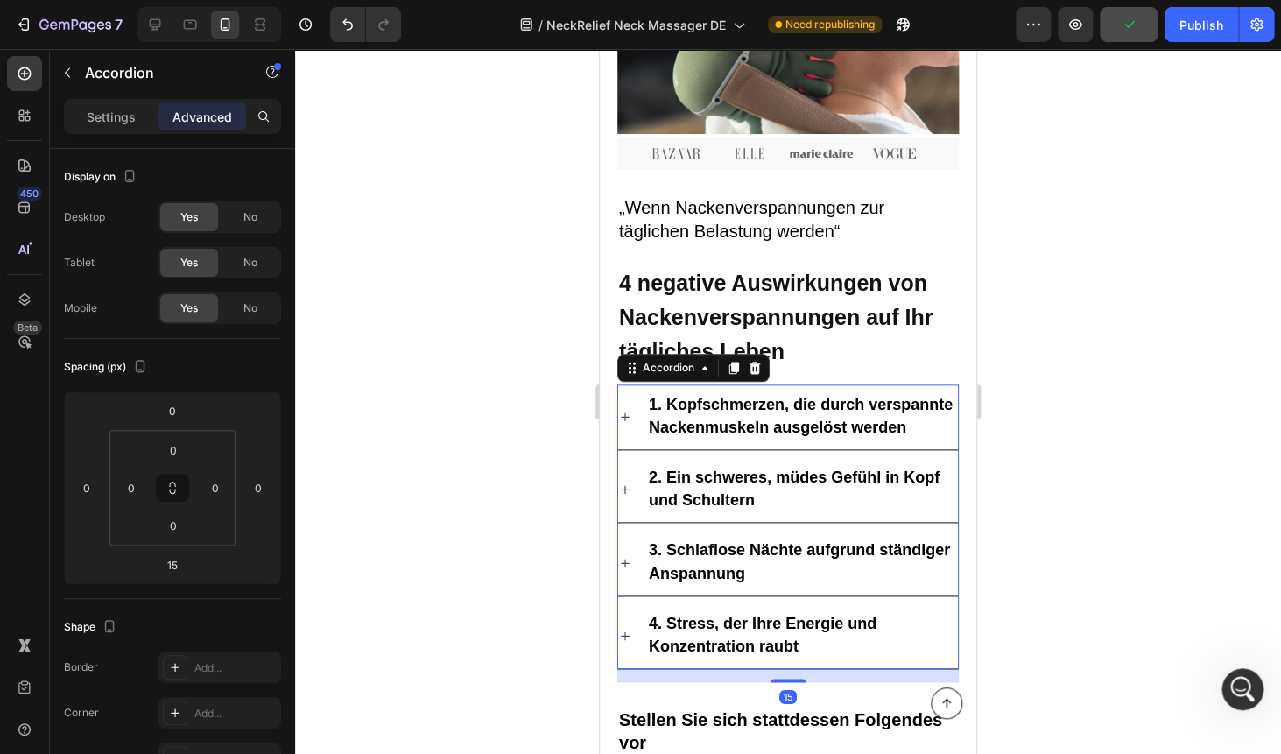
click at [720, 402] on strong "1. Kopfschmerzen, die durch verspannte Nackenmuskeln ausgelöst werden" at bounding box center [801, 416] width 304 height 40
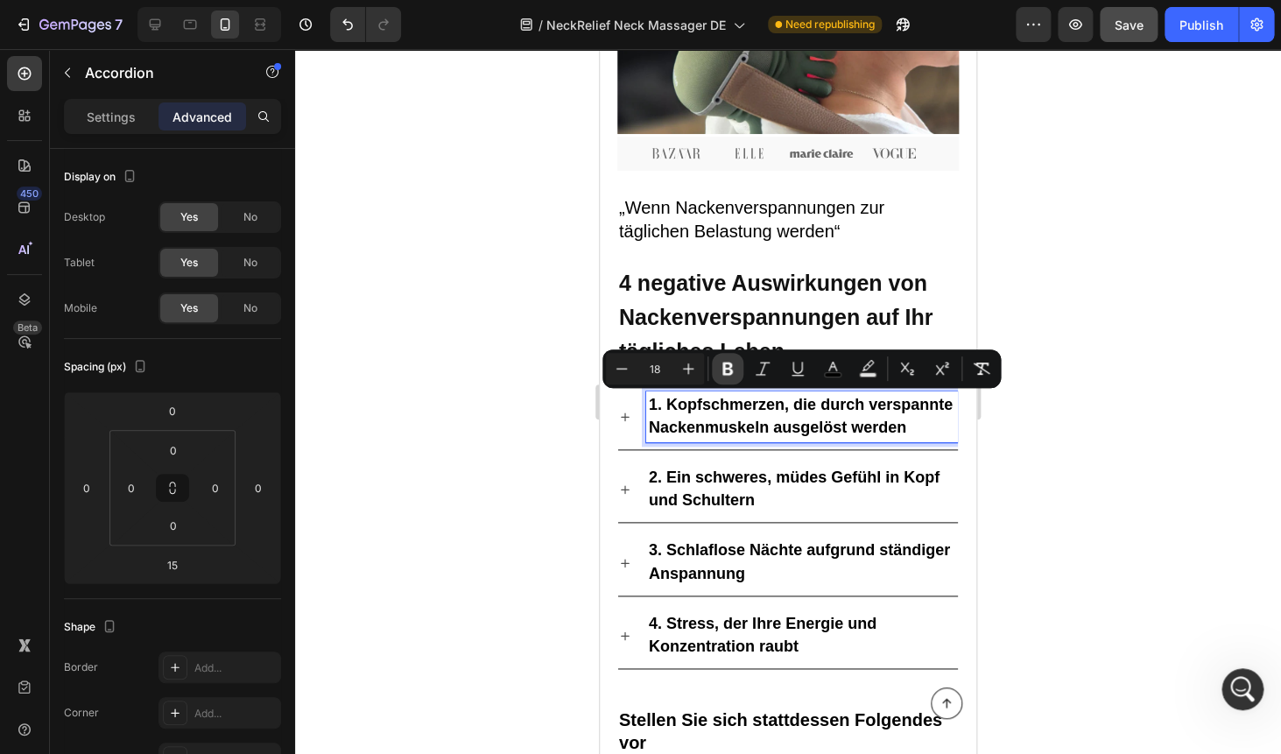
click at [734, 375] on icon "Editor contextual toolbar" at bounding box center [728, 369] width 18 height 18
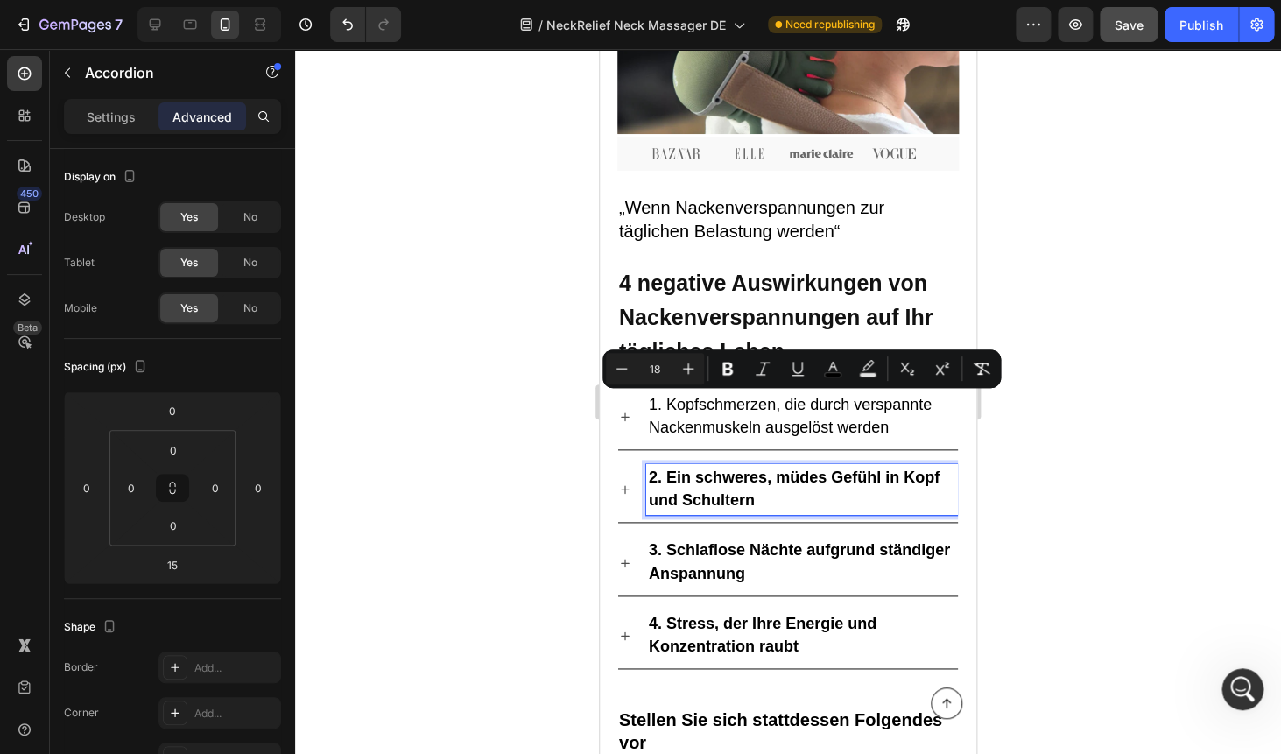
click at [706, 477] on strong "2. Ein schweres, müdes Gefühl in Kopf und Schultern" at bounding box center [794, 488] width 291 height 40
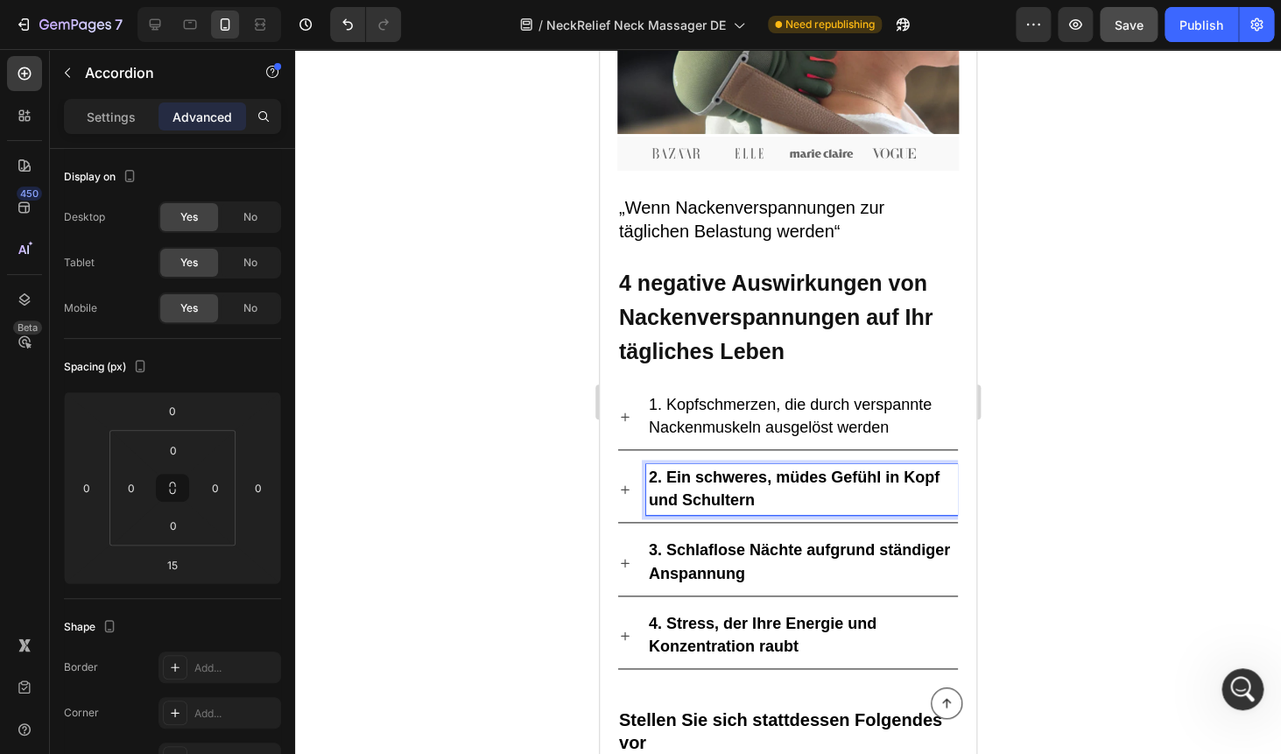
click at [706, 477] on strong "2. Ein schweres, müdes Gefühl in Kopf und Schultern" at bounding box center [794, 488] width 291 height 40
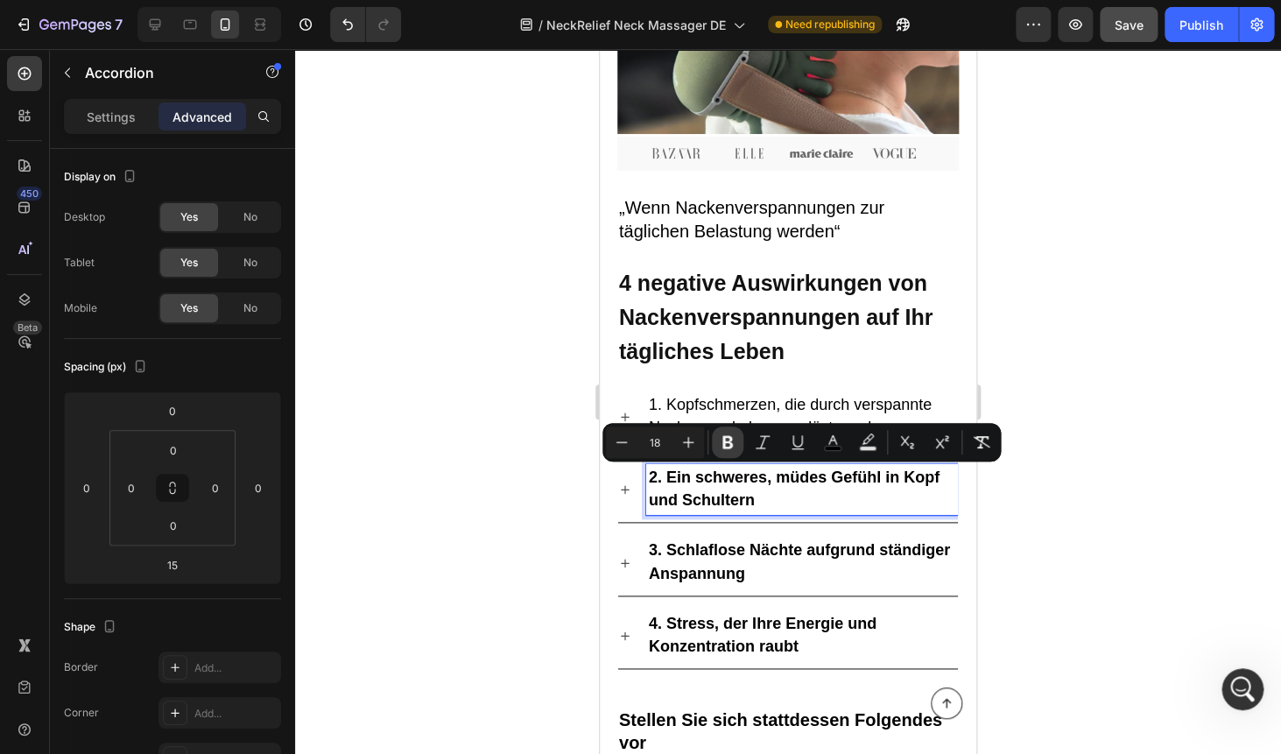
click at [727, 440] on icon "Editor contextual toolbar" at bounding box center [728, 442] width 18 height 18
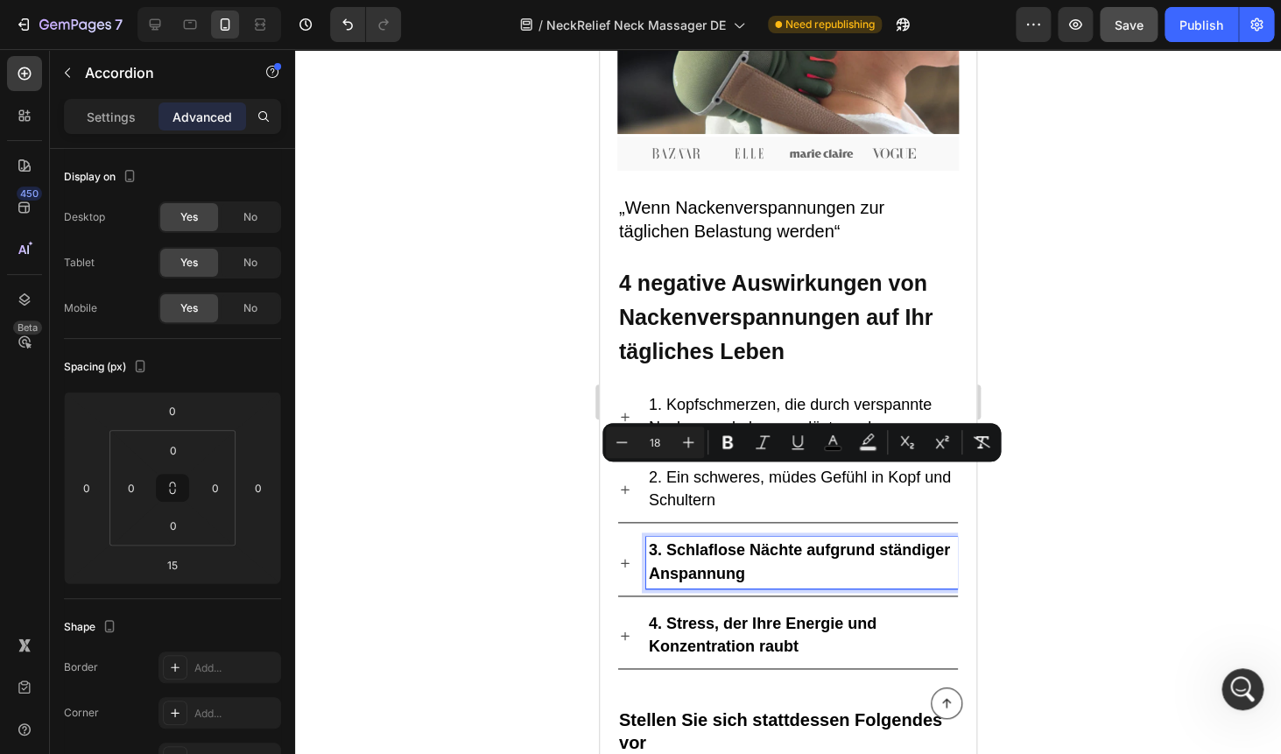
click at [703, 548] on strong "3. Schlaflose Nächte aufgrund ständiger Anspannung" at bounding box center [799, 561] width 301 height 40
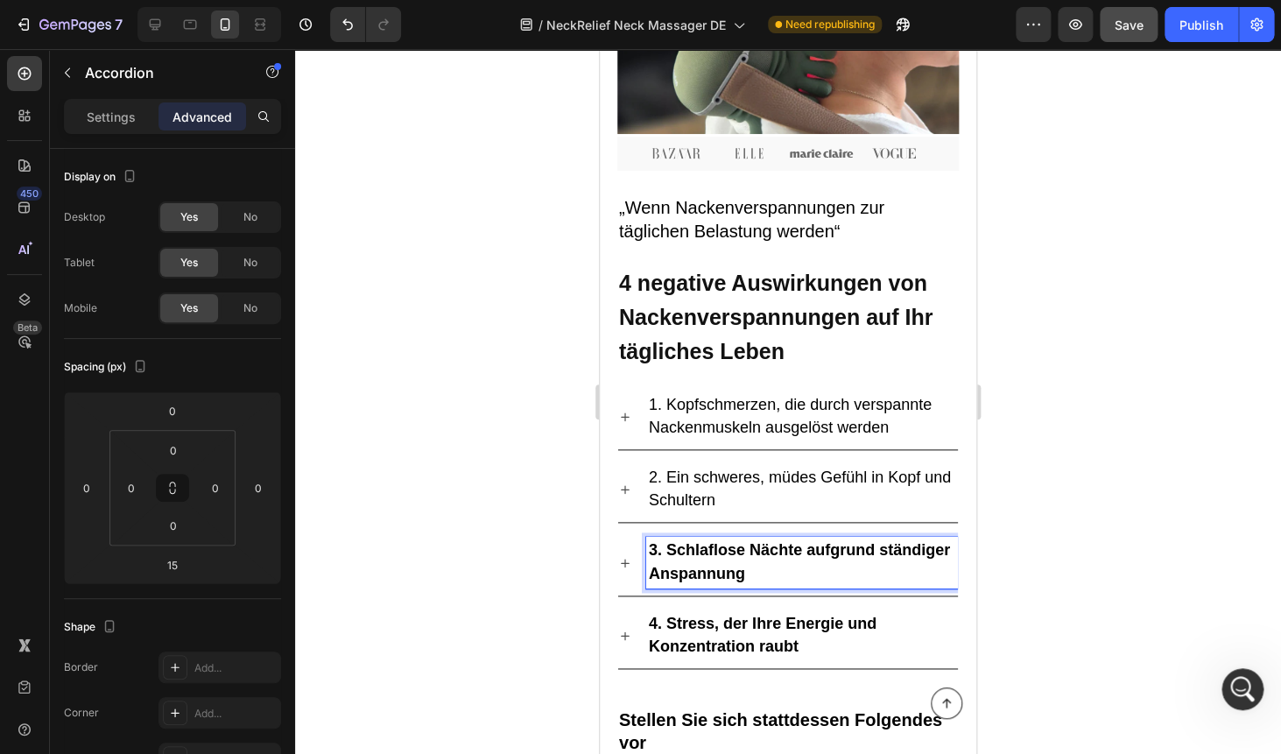
click at [703, 548] on strong "3. Schlaflose Nächte aufgrund ständiger Anspannung" at bounding box center [799, 561] width 301 height 40
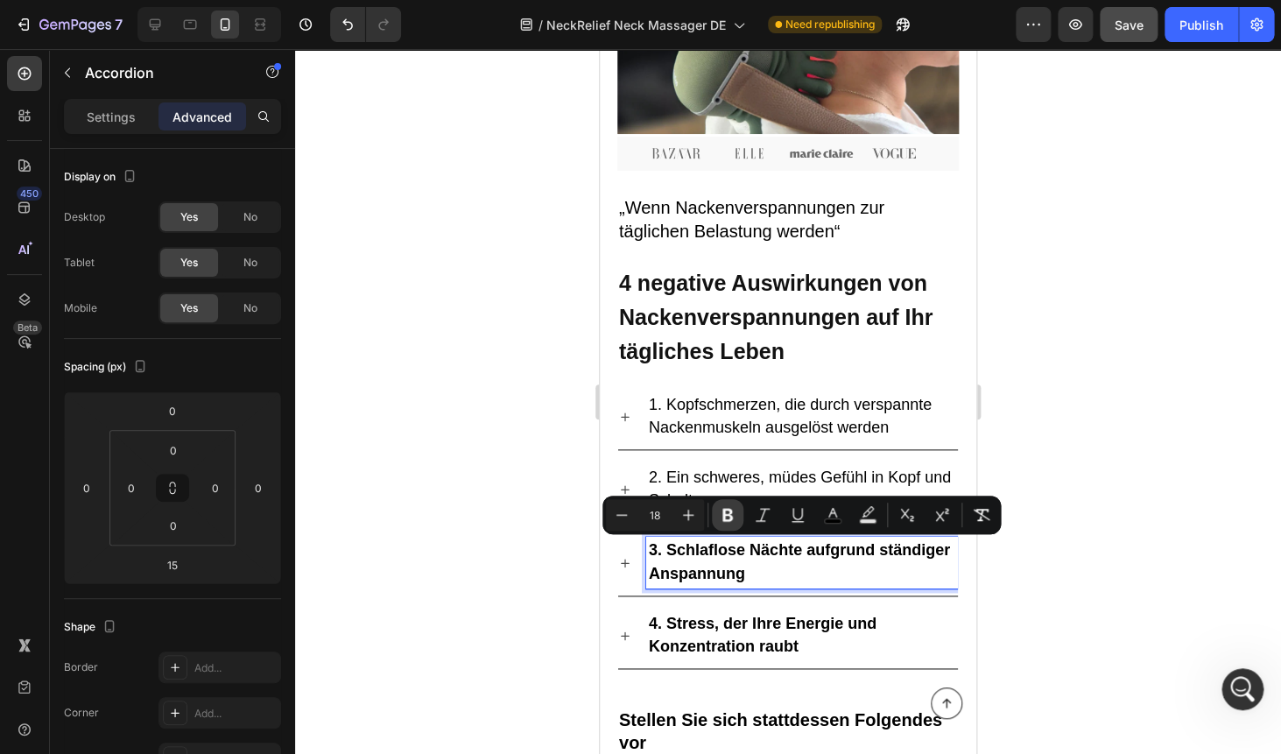
click at [724, 514] on icon "Editor contextual toolbar" at bounding box center [727, 515] width 11 height 13
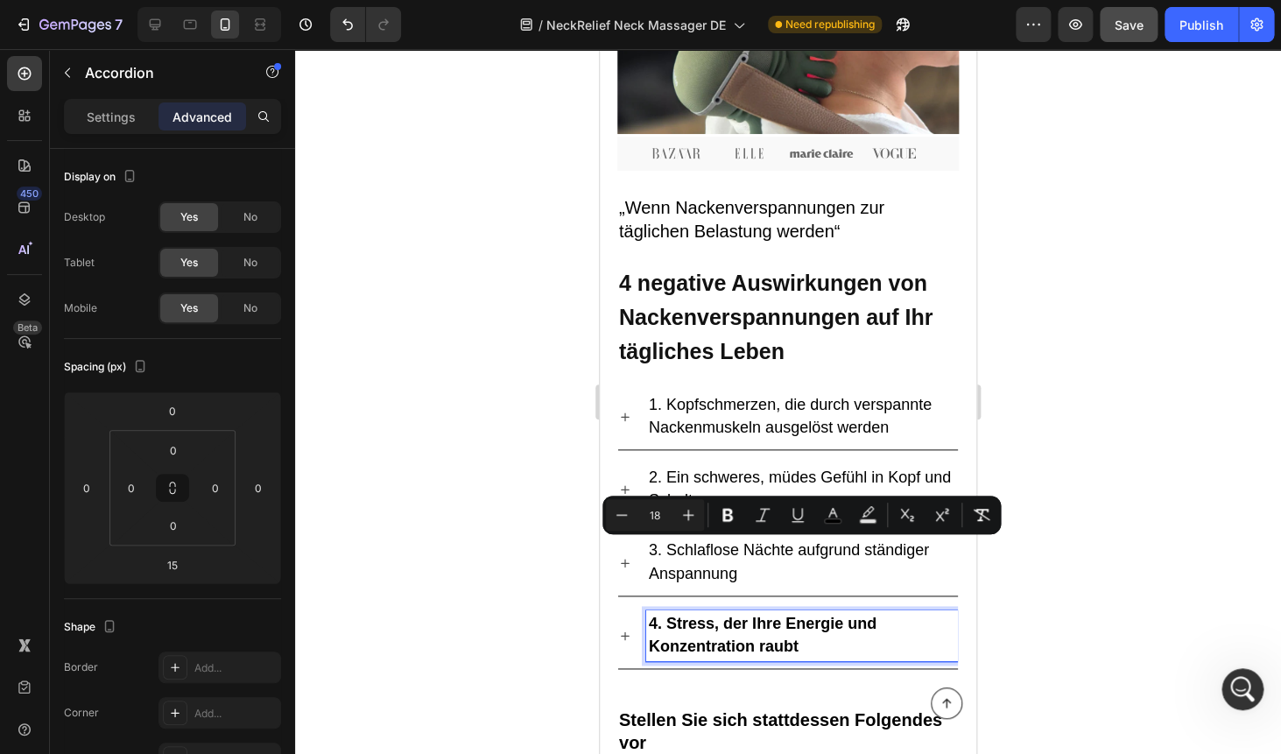
click at [697, 619] on strong "4. Stress, der Ihre Energie und Konzentration raubt" at bounding box center [763, 634] width 228 height 40
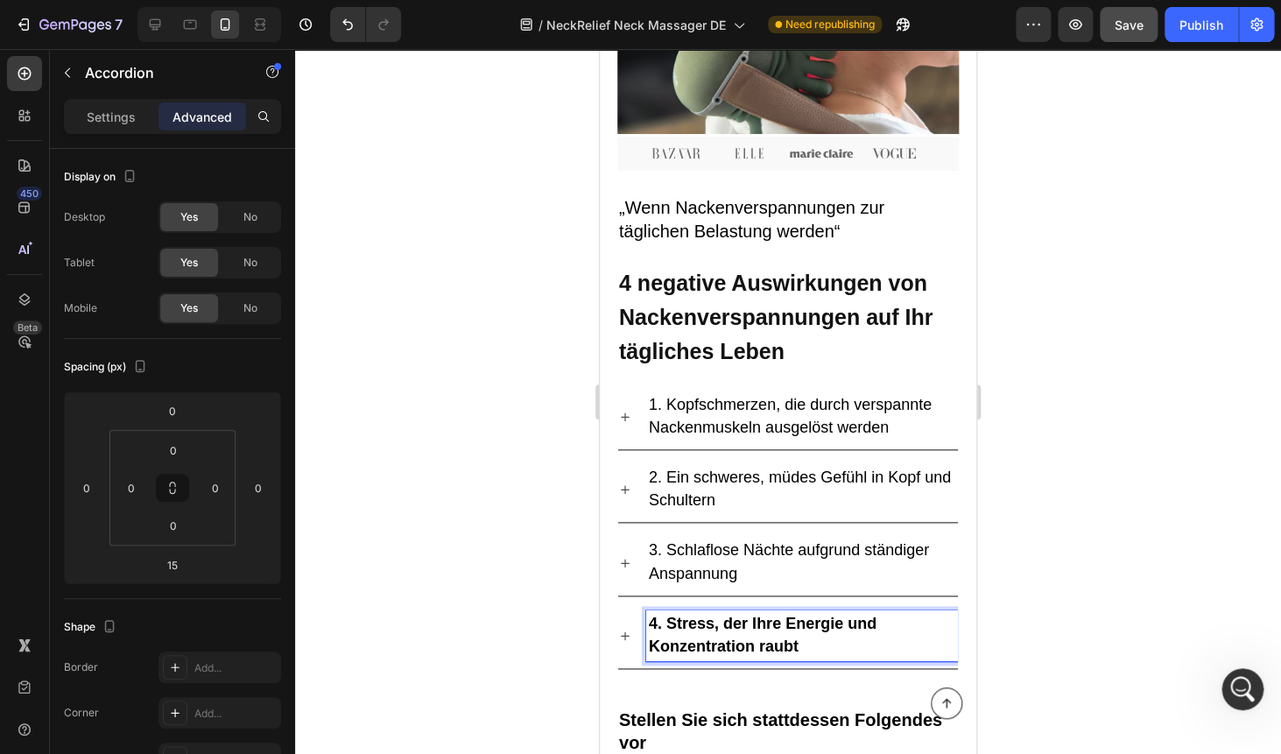
click at [697, 619] on strong "4. Stress, der Ihre Energie und Konzentration raubt" at bounding box center [763, 634] width 228 height 40
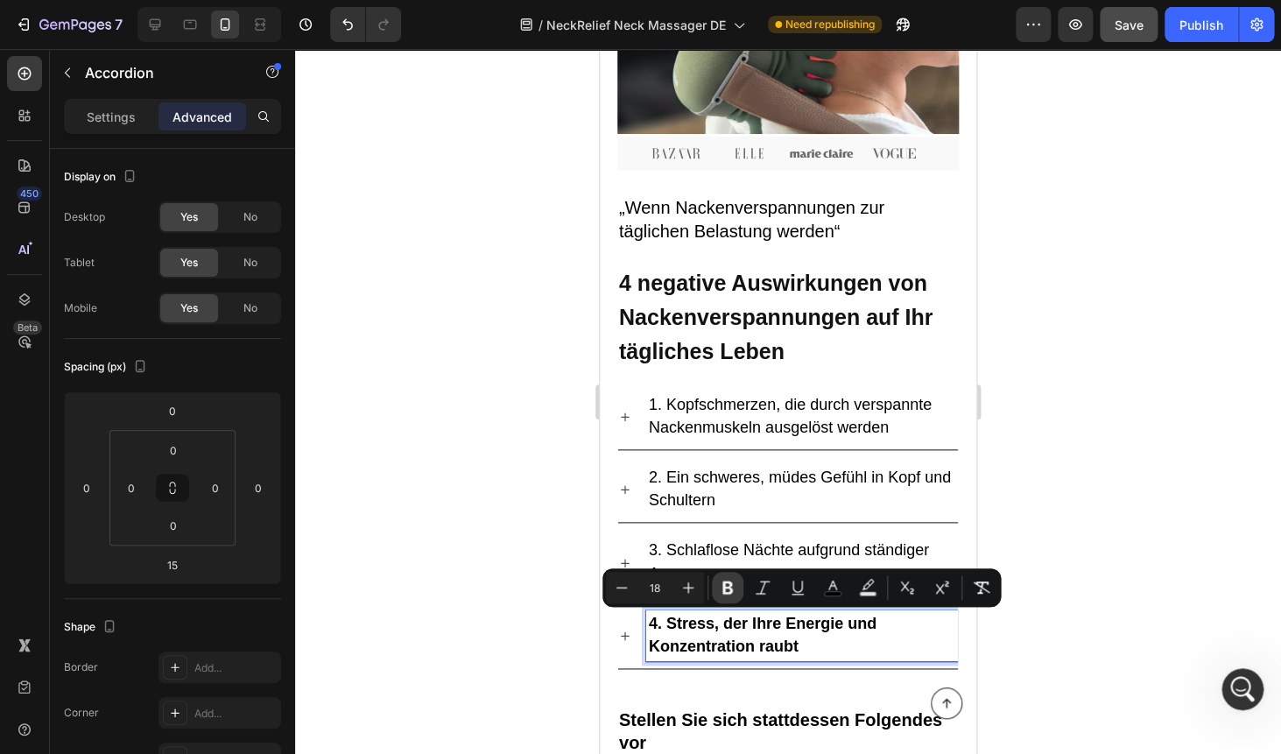
click at [720, 581] on icon "Editor contextual toolbar" at bounding box center [728, 588] width 18 height 18
click at [686, 396] on p "1. Kopfschmerzen, die durch verspannte Nackenmuskeln ausgelöst werden" at bounding box center [802, 417] width 306 height 46
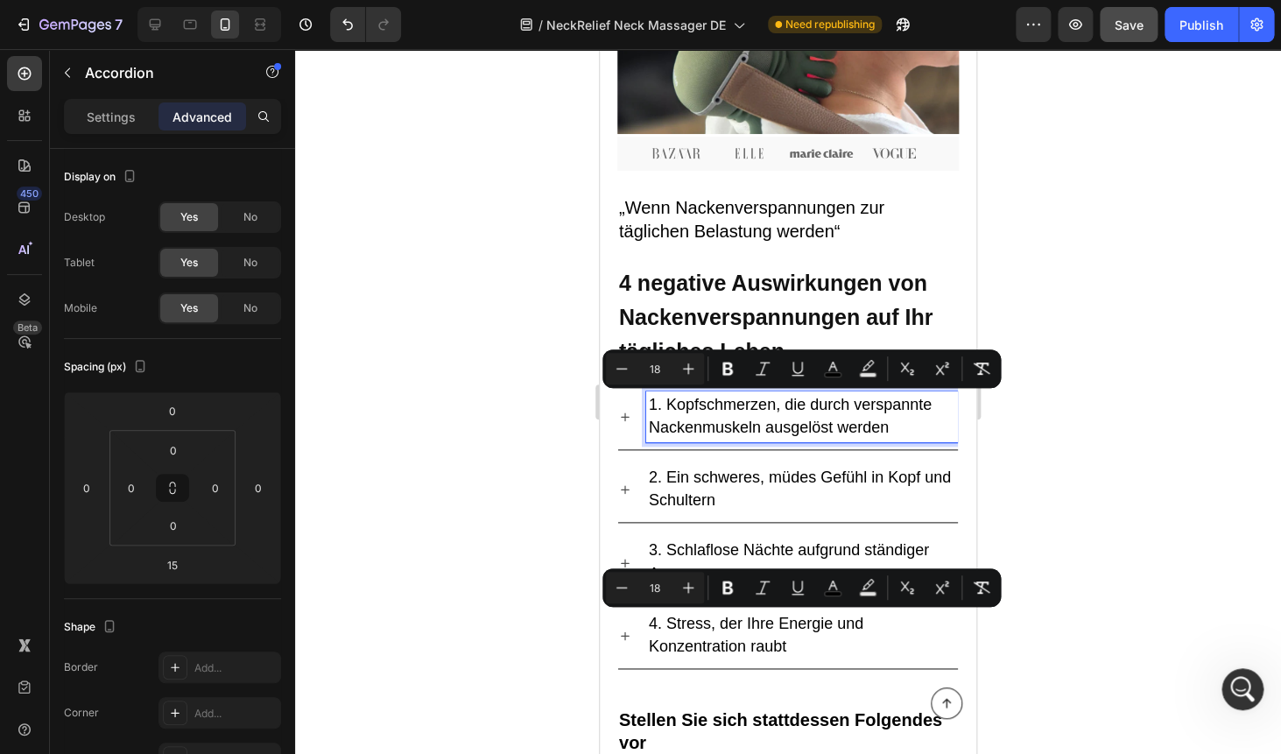
click at [686, 396] on p "1. Kopfschmerzen, die durch verspannte Nackenmuskeln ausgelöst werden" at bounding box center [802, 417] width 306 height 46
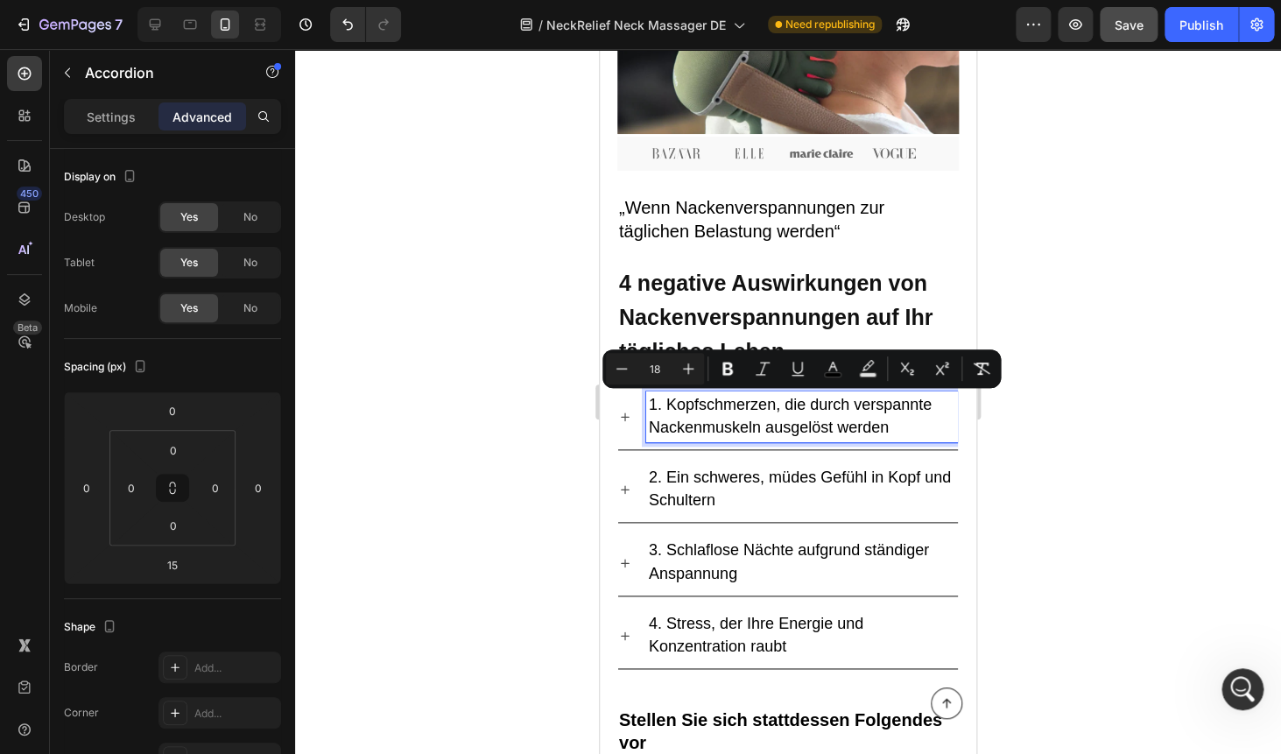
click at [706, 406] on span "1. Kopfschmerzen, die durch verspannte Nackenmuskeln ausgelöst werden" at bounding box center [790, 416] width 283 height 40
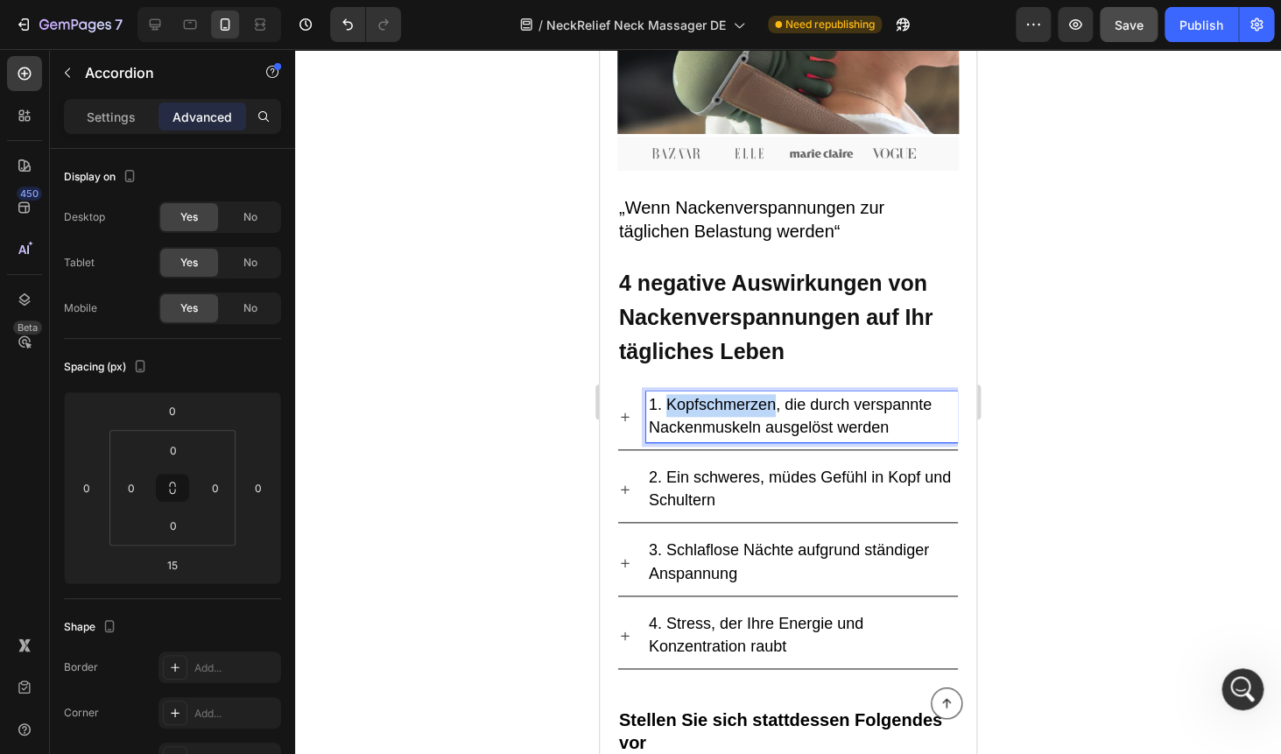
click at [706, 406] on span "1. Kopfschmerzen, die durch verspannte Nackenmuskeln ausgelöst werden" at bounding box center [790, 416] width 283 height 40
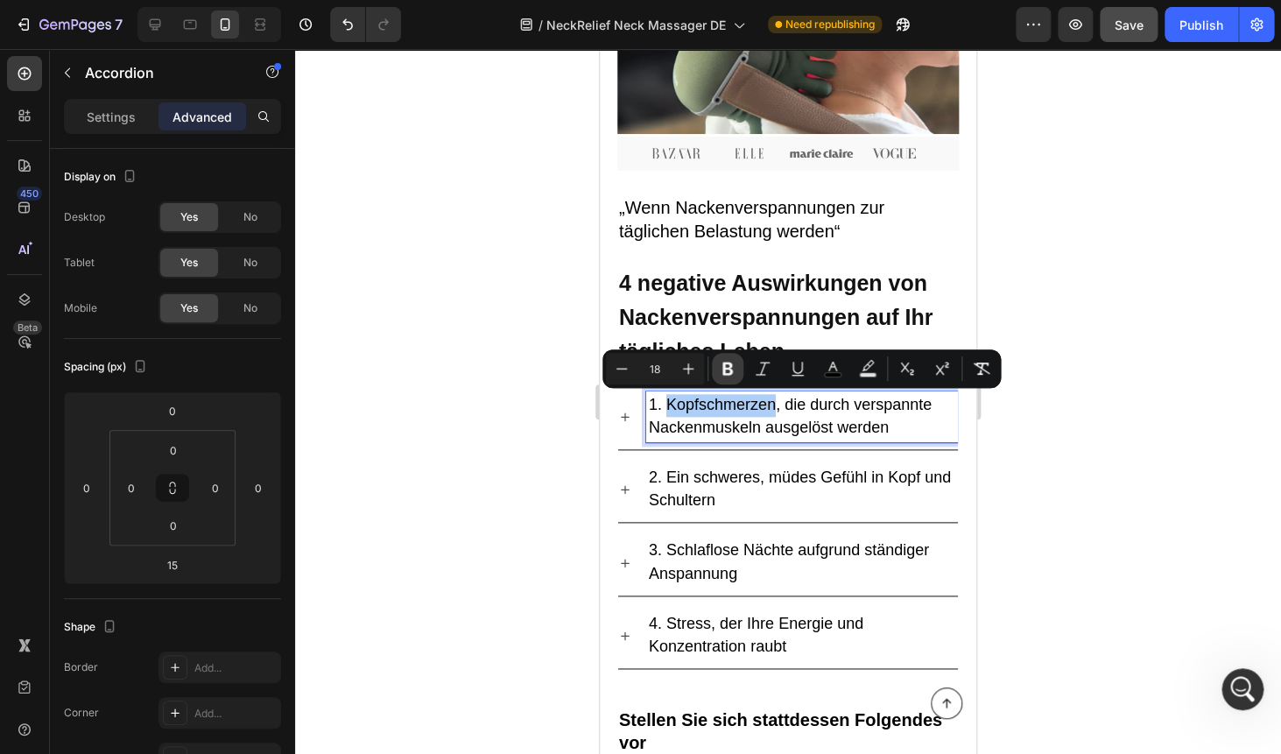
click at [724, 375] on icon "Editor contextual toolbar" at bounding box center [727, 368] width 11 height 13
click at [689, 481] on span "2. Ein schweres, müdes Gefühl in Kopf und Schultern" at bounding box center [800, 488] width 302 height 40
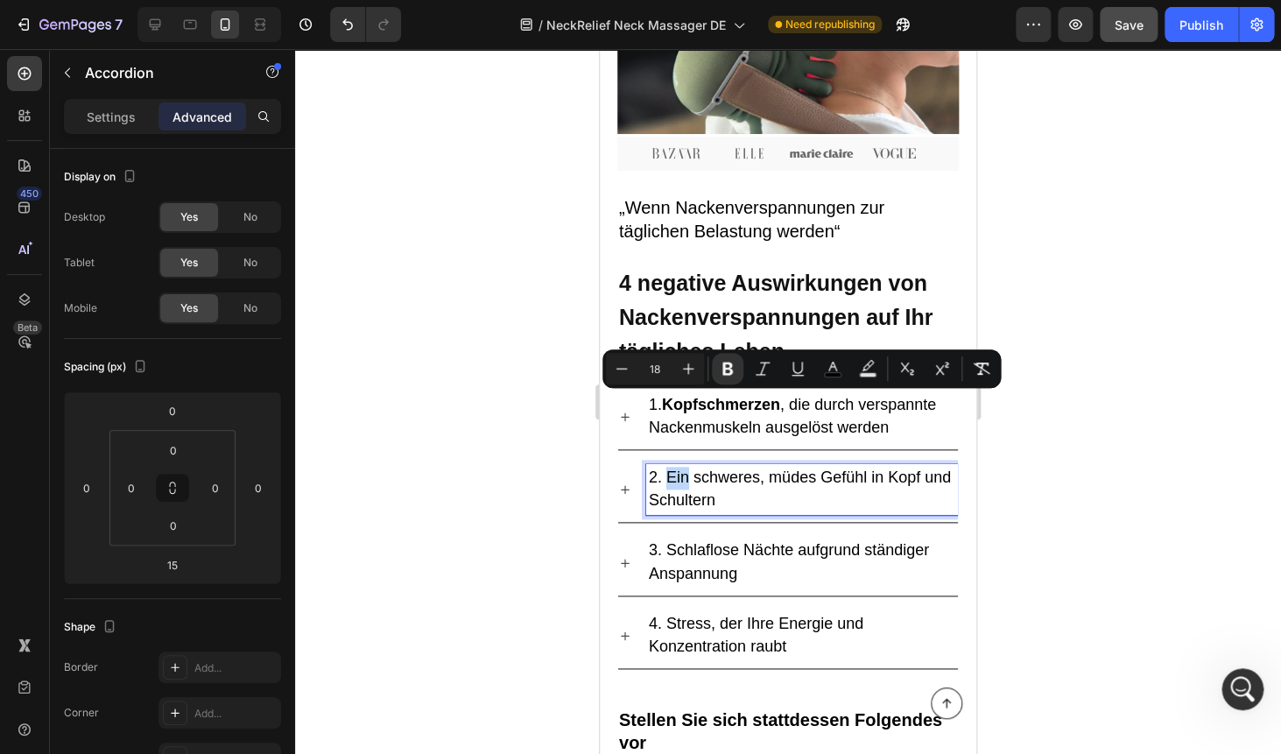
click at [689, 481] on span "2. Ein schweres, müdes Gefühl in Kopf und Schultern" at bounding box center [800, 488] width 302 height 40
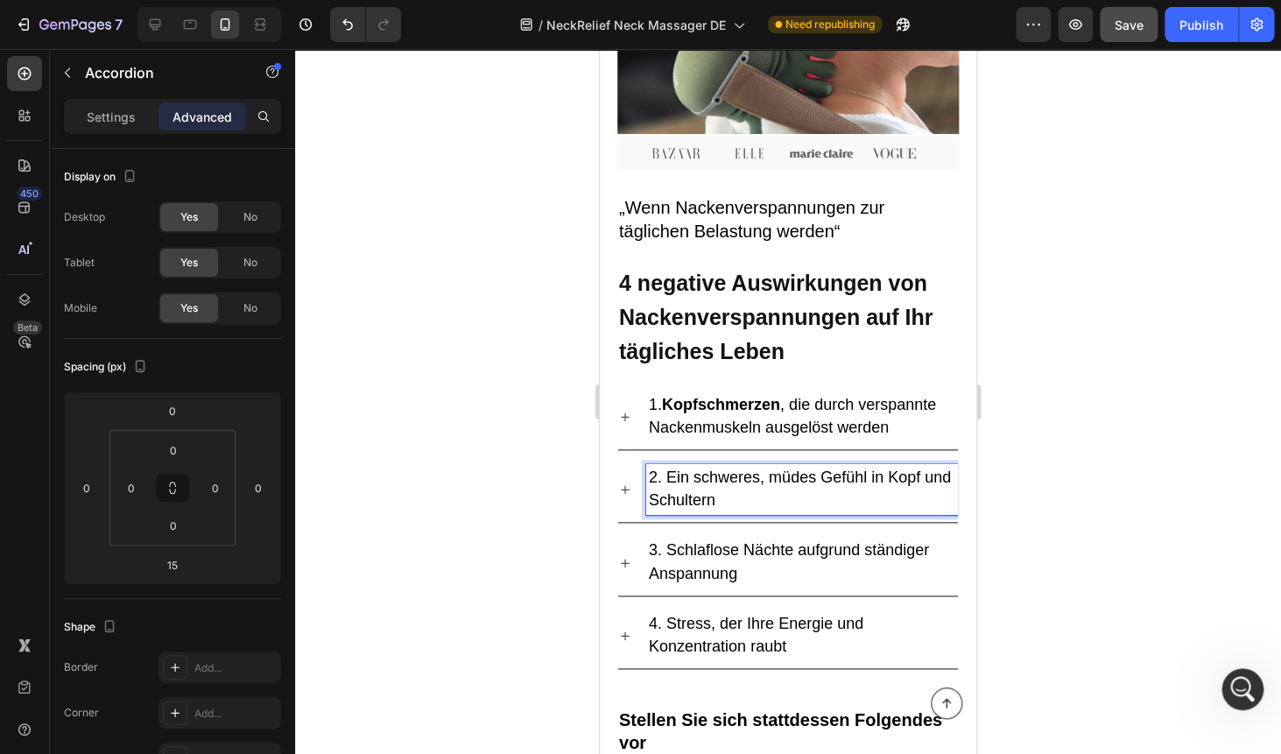
click at [664, 478] on span "2. Ein schweres, müdes Gefühl in Kopf und Schultern" at bounding box center [800, 488] width 302 height 40
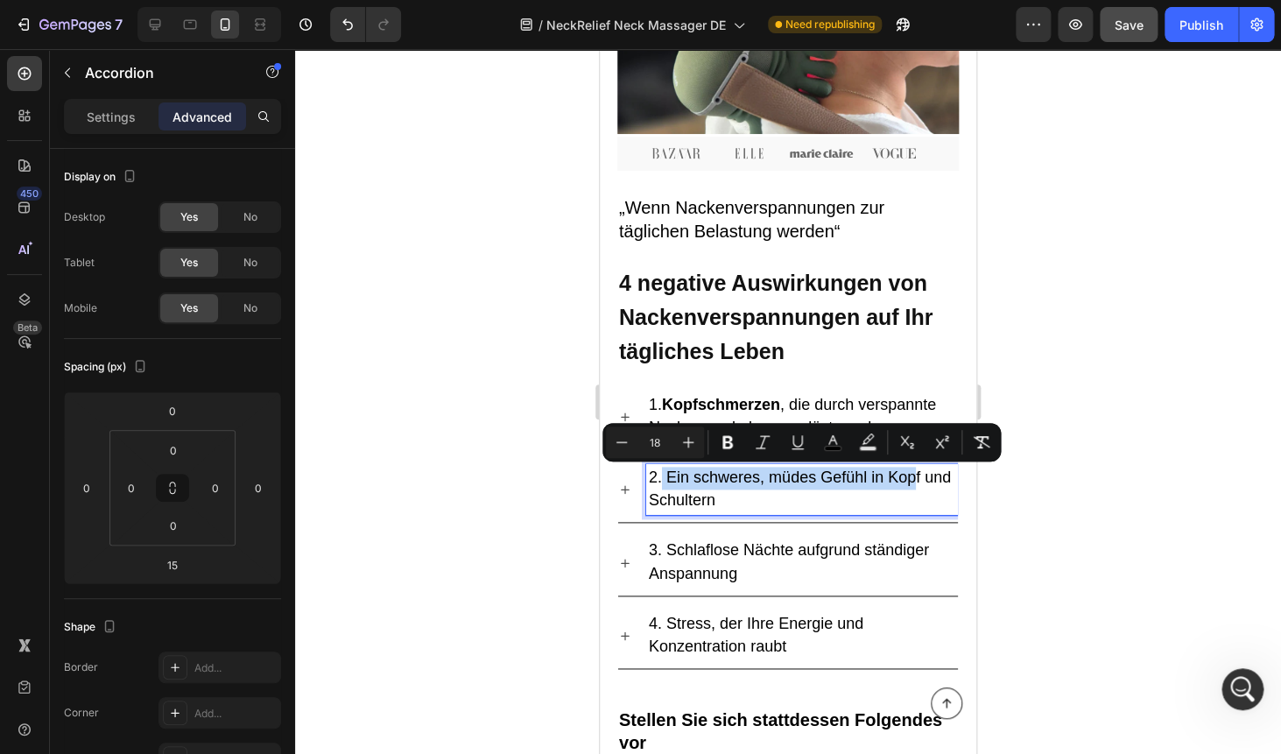
drag, startPoint x: 663, startPoint y: 477, endPoint x: 917, endPoint y: 472, distance: 254.8
click at [917, 472] on span "2. Ein schweres, müdes Gefühl in Kopf und Schultern" at bounding box center [800, 488] width 302 height 40
click at [706, 482] on span "2. Ein schweres, müdes Gefühl in Kopf und Schultern" at bounding box center [800, 488] width 302 height 40
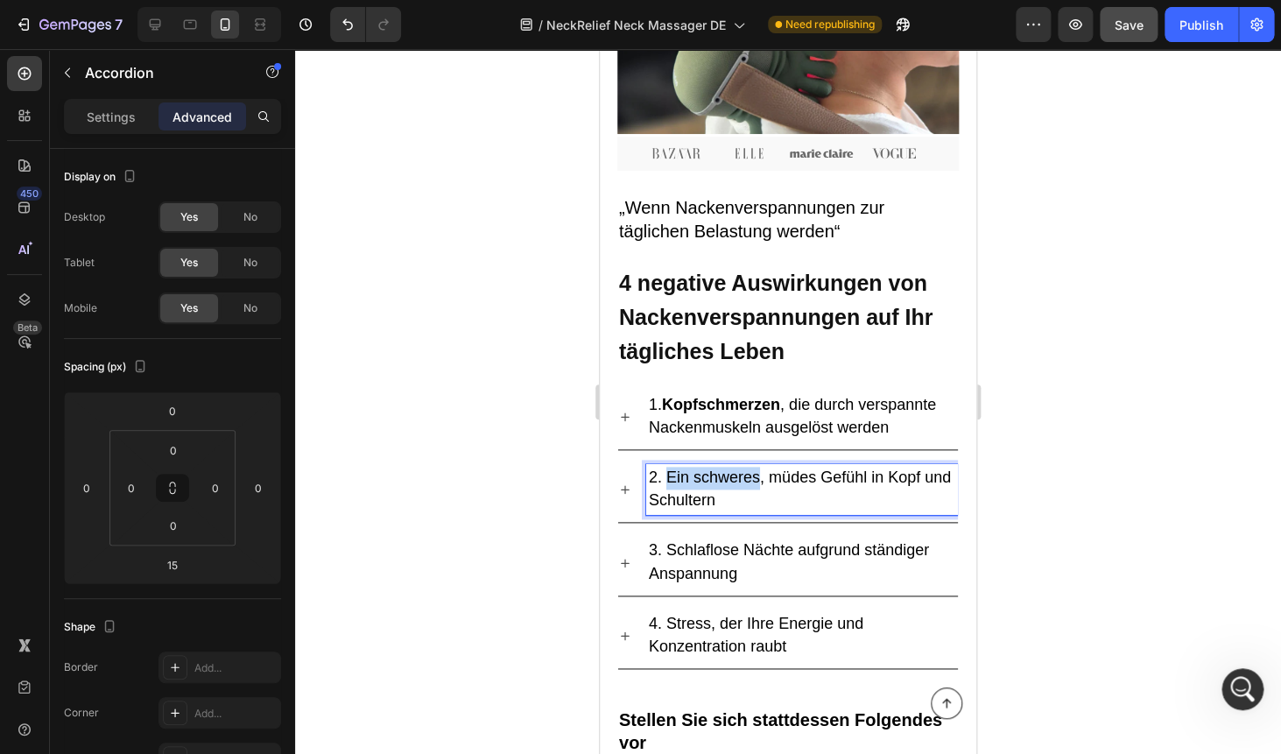
drag, startPoint x: 668, startPoint y: 476, endPoint x: 757, endPoint y: 476, distance: 89.3
click at [757, 476] on span "2. Ein schweres, müdes Gefühl in Kopf und Schultern" at bounding box center [800, 488] width 302 height 40
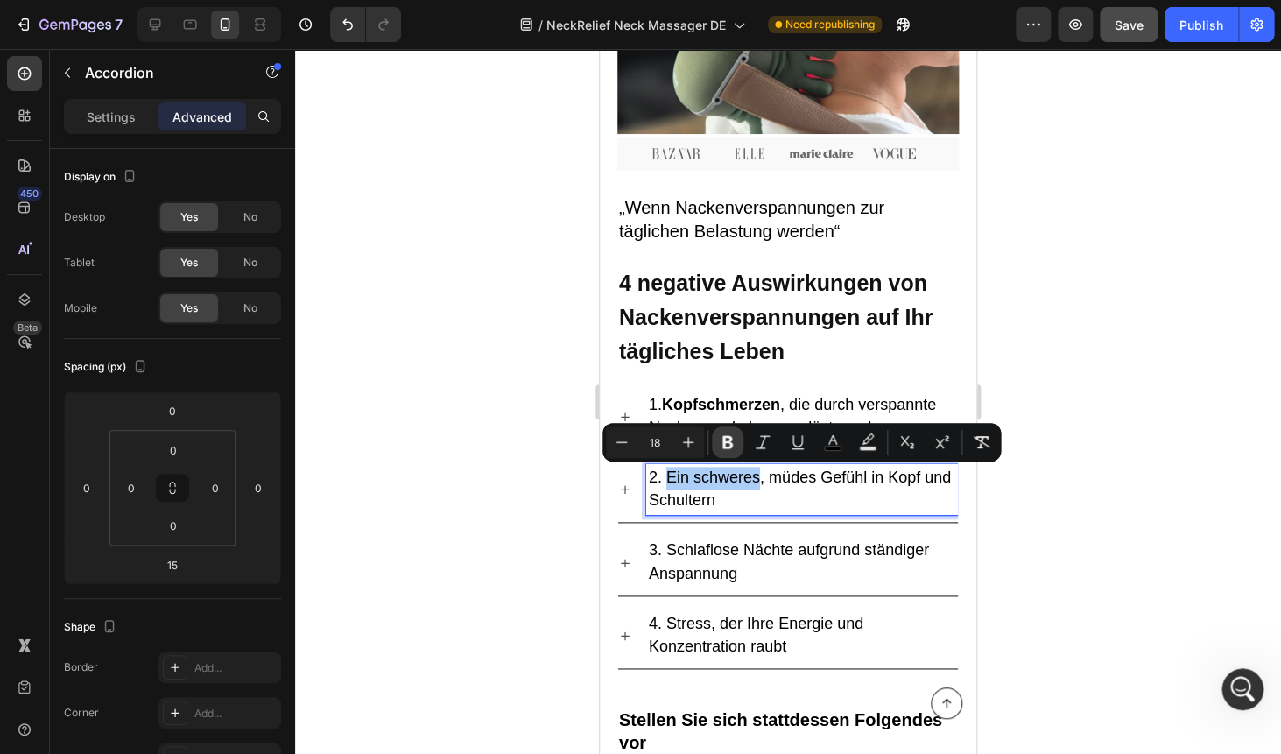
click at [723, 445] on icon "Editor contextual toolbar" at bounding box center [727, 442] width 11 height 13
click at [667, 548] on span "3. Schlaflose Nächte aufgrund ständiger Anspannung" at bounding box center [789, 561] width 280 height 40
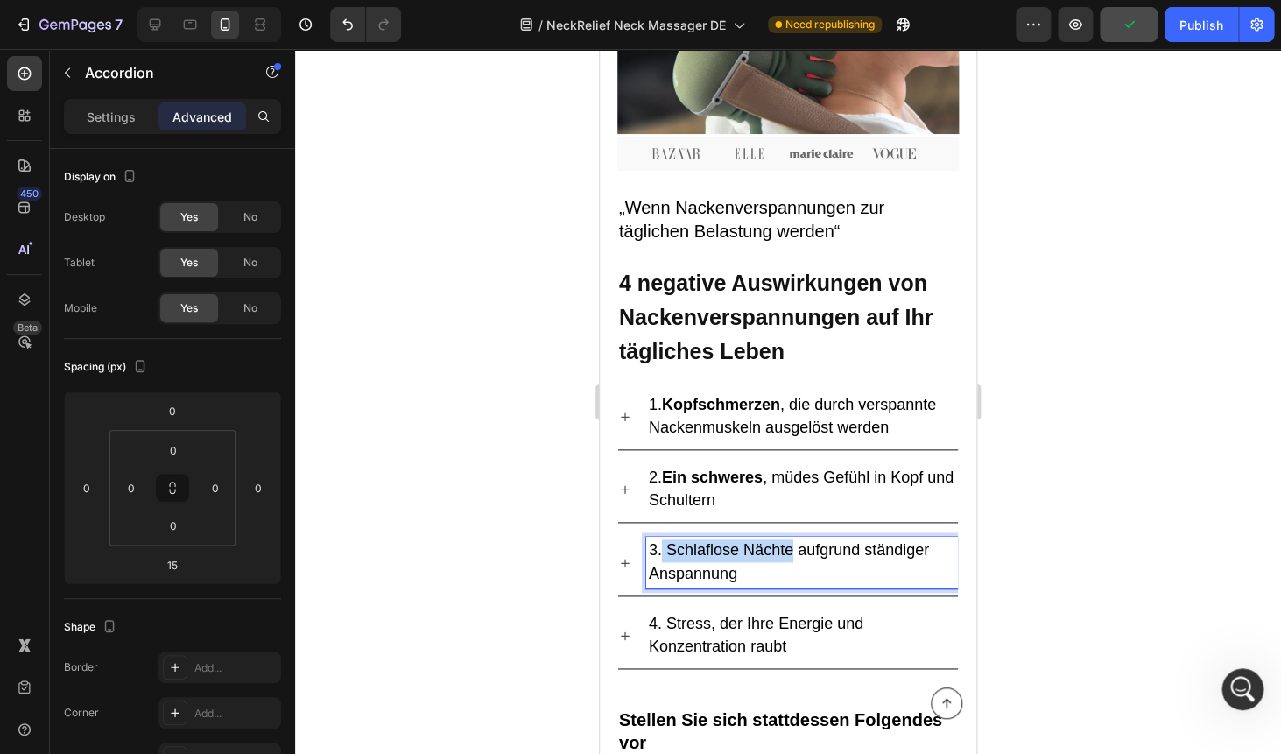
drag, startPoint x: 663, startPoint y: 549, endPoint x: 793, endPoint y: 548, distance: 129.6
click at [793, 548] on span "3. Schlaflose Nächte aufgrund ständiger Anspannung" at bounding box center [789, 561] width 280 height 40
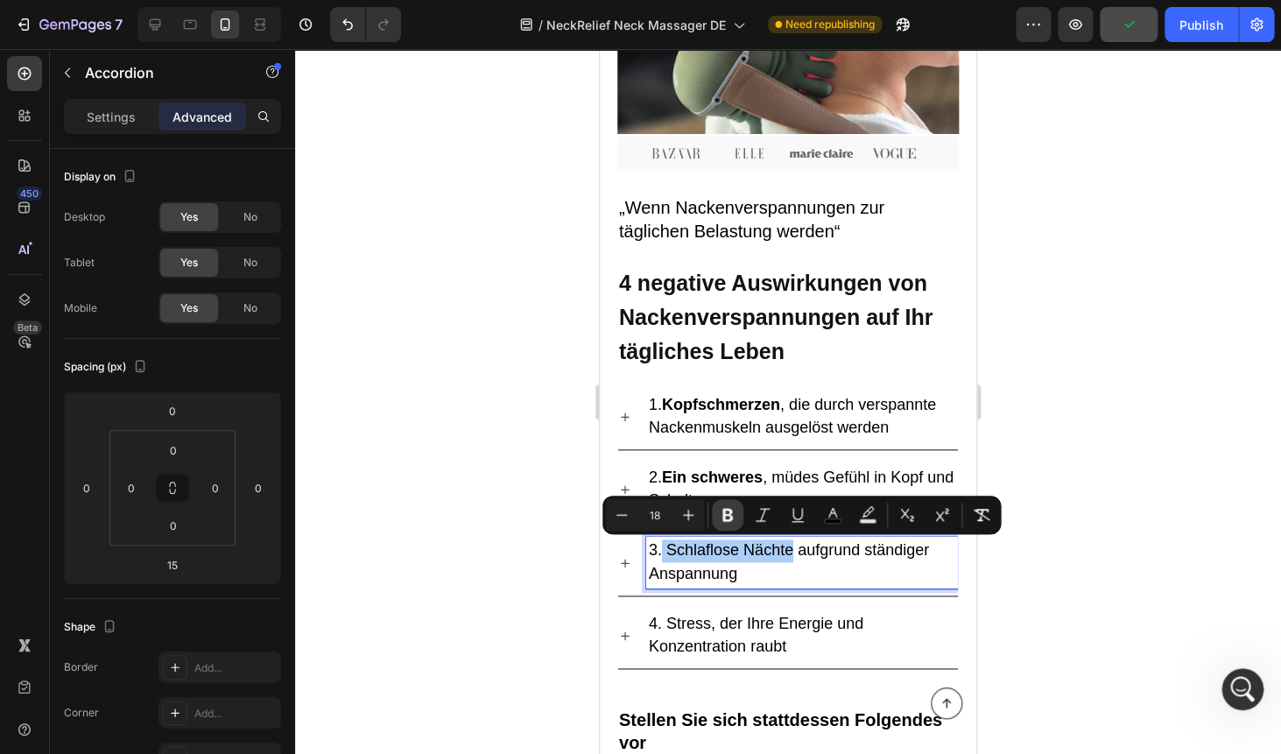
click at [724, 518] on icon "Editor contextual toolbar" at bounding box center [727, 515] width 11 height 13
click at [678, 623] on span "4. Stress, der Ihre Energie und Konzentration raubt" at bounding box center [756, 634] width 214 height 40
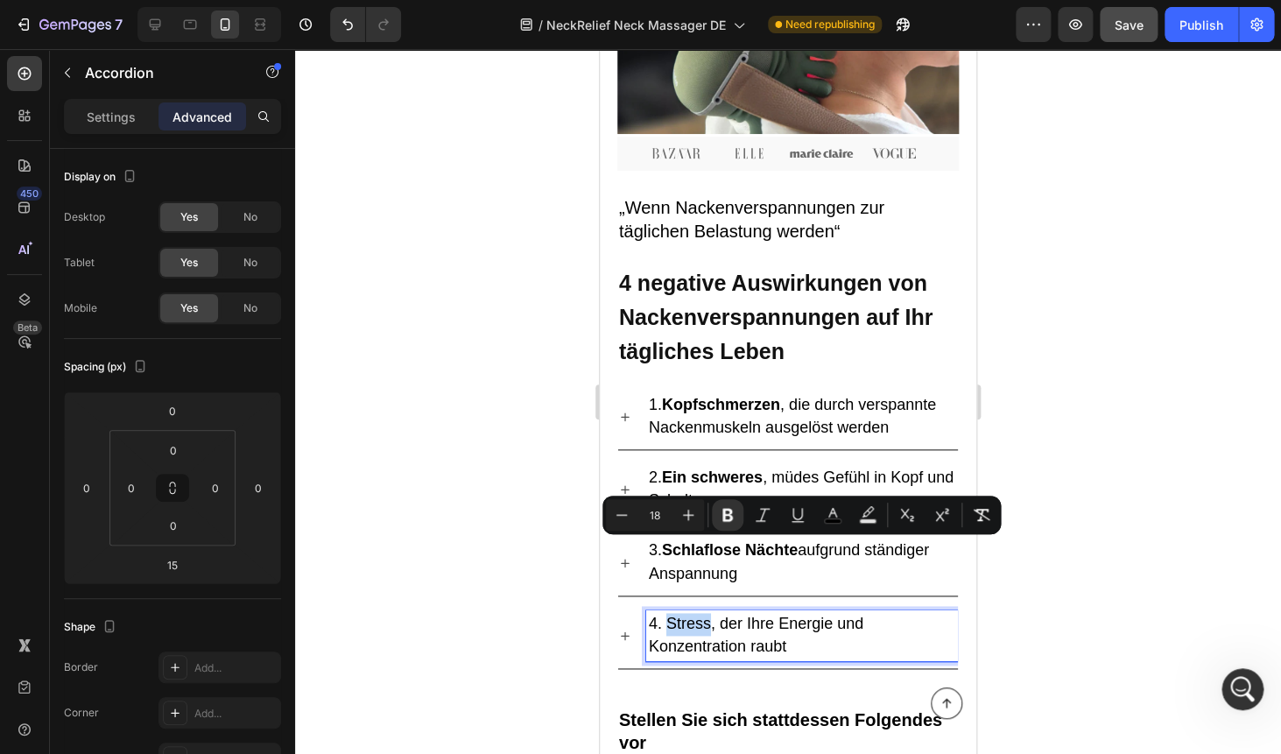
click at [678, 623] on span "4. Stress, der Ihre Energie und Konzentration raubt" at bounding box center [756, 634] width 214 height 40
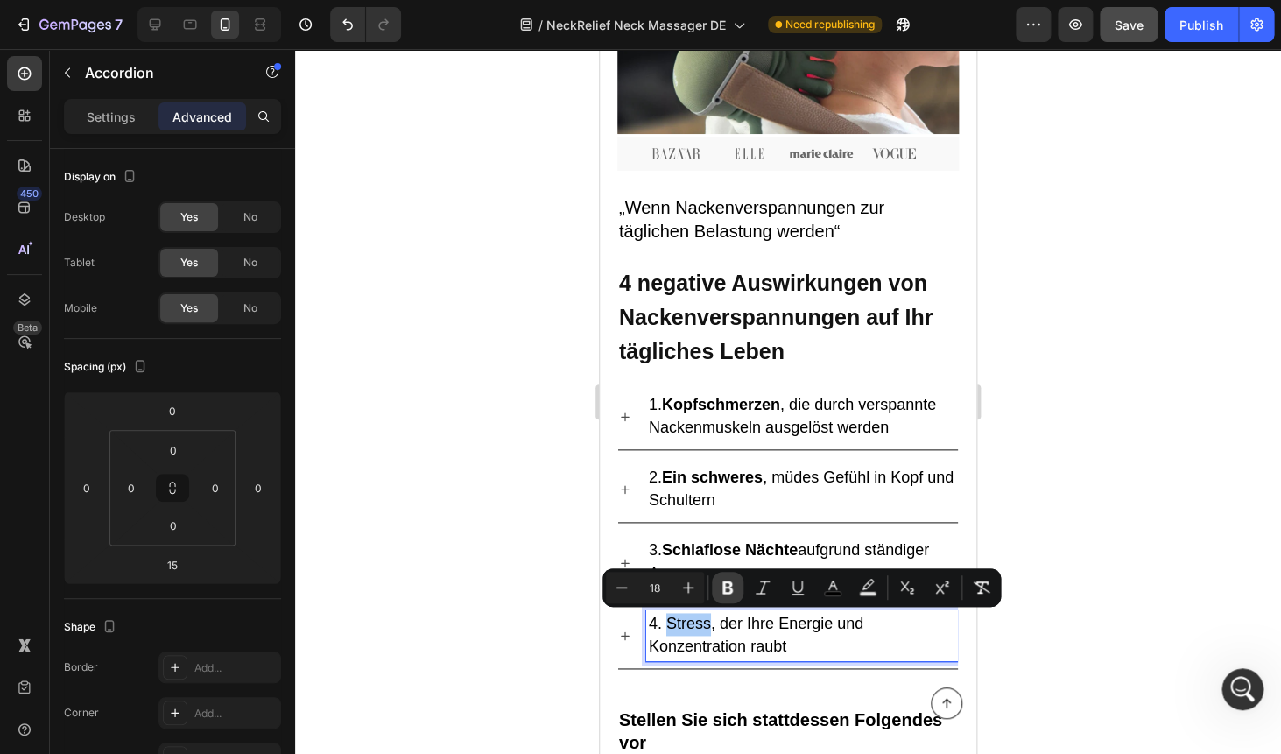
click at [725, 582] on icon "Editor contextual toolbar" at bounding box center [727, 587] width 11 height 13
click at [1078, 345] on div at bounding box center [788, 401] width 986 height 705
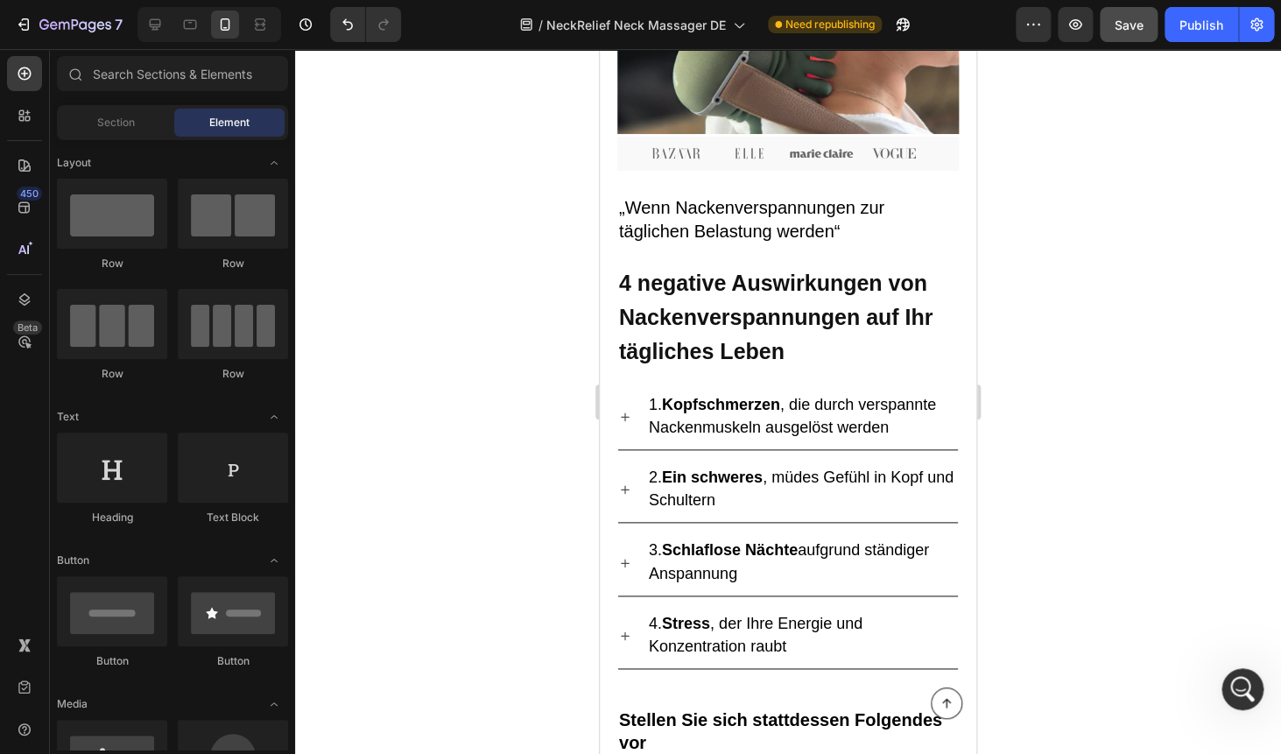
click at [1078, 345] on div at bounding box center [788, 401] width 986 height 705
click at [756, 474] on strong "Ein schweres" at bounding box center [712, 477] width 101 height 18
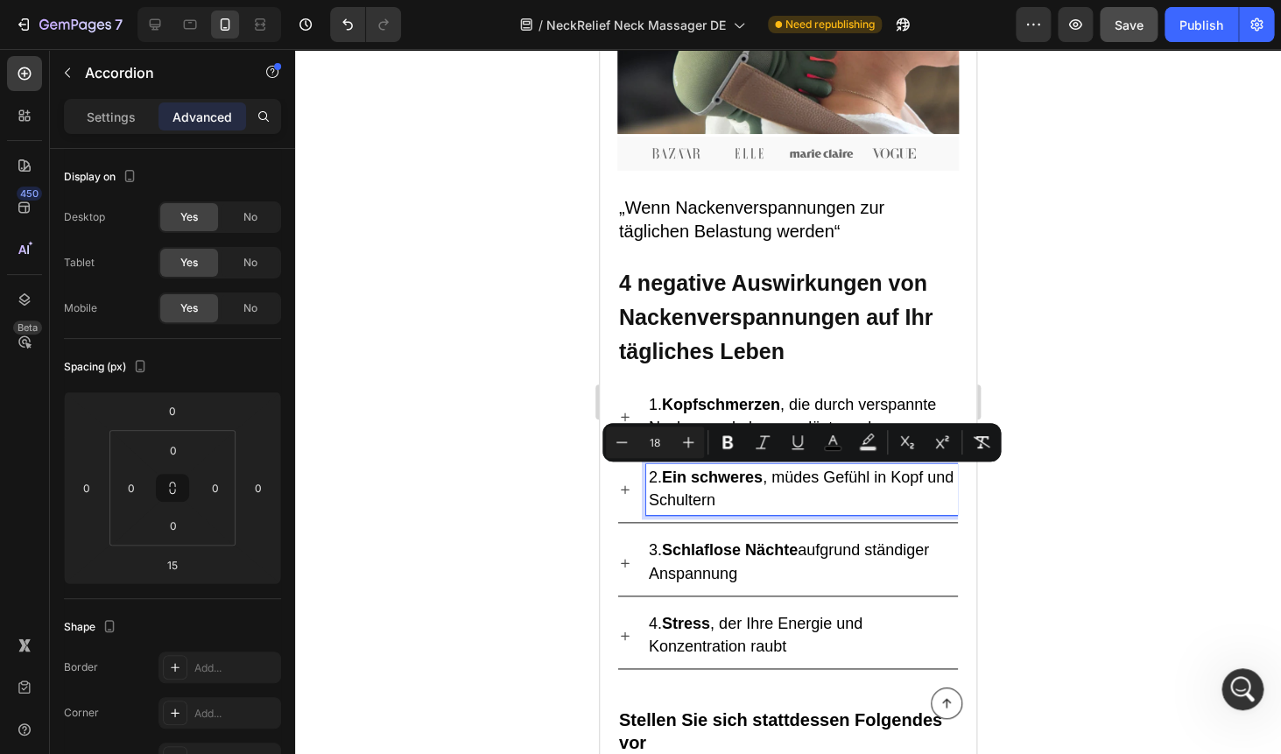
click at [726, 475] on strong "Ein schweres" at bounding box center [712, 477] width 101 height 18
click at [665, 478] on span "2. Ein schweres , müdes Gefühl in Kopf und Schultern" at bounding box center [801, 488] width 305 height 40
drag, startPoint x: 665, startPoint y: 476, endPoint x: 874, endPoint y: 480, distance: 209.2
click at [874, 480] on span "2. Ein schweres , müdes Gefühl in Kopf und Schultern" at bounding box center [801, 488] width 305 height 40
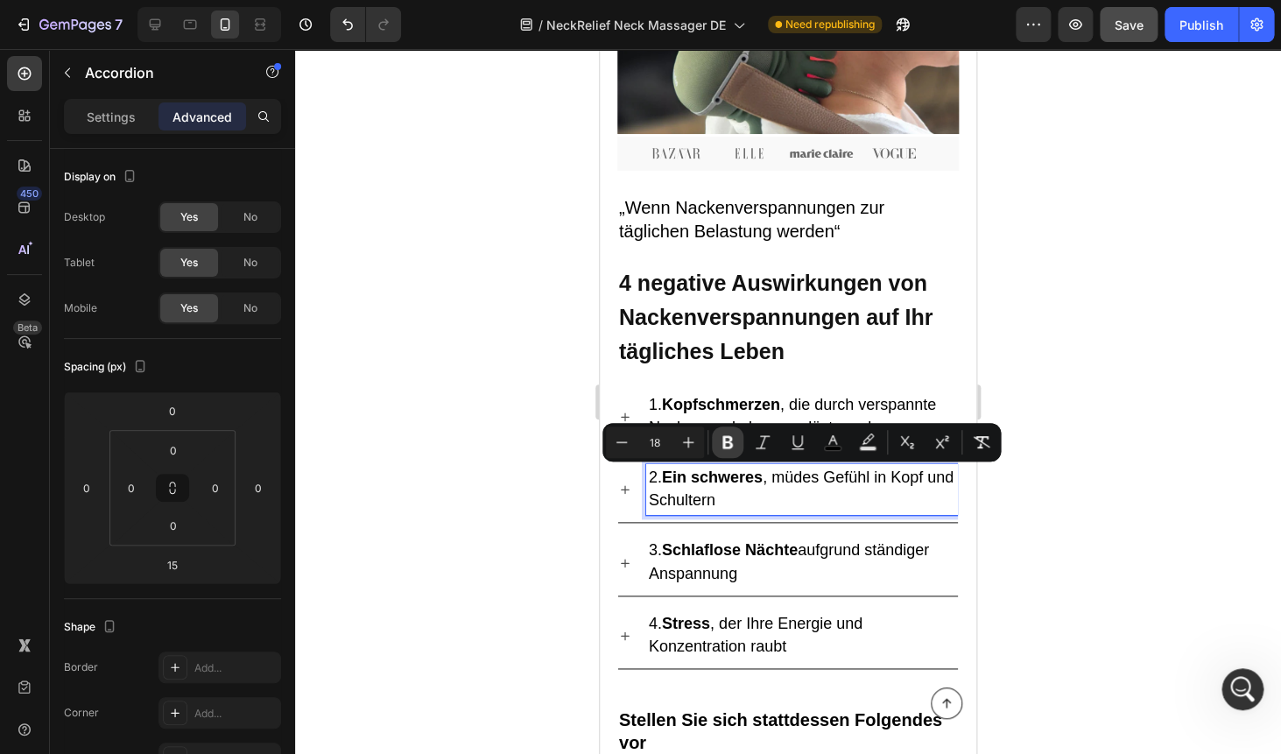
click at [721, 441] on icon "Editor contextual toolbar" at bounding box center [728, 442] width 18 height 18
click at [1051, 297] on div at bounding box center [788, 401] width 986 height 705
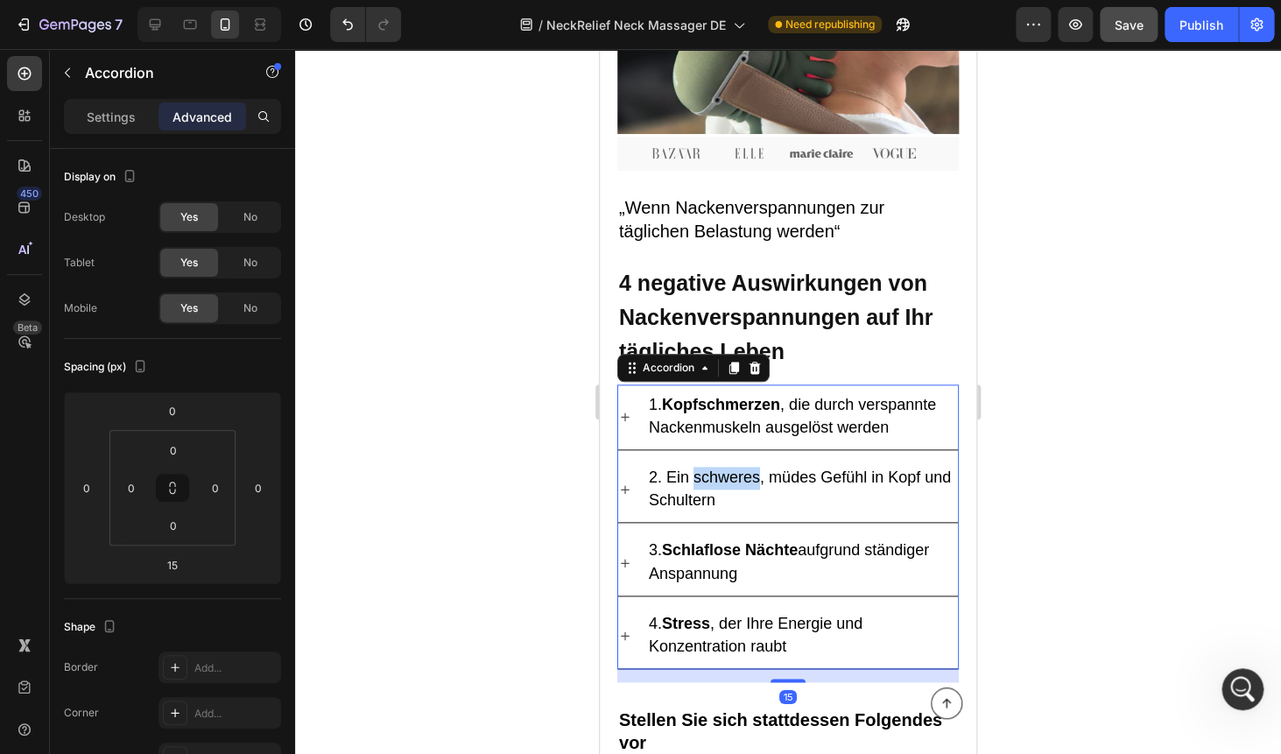
click at [723, 480] on span "2. Ein schweres, müdes Gefühl in Kopf und Schultern" at bounding box center [800, 488] width 302 height 40
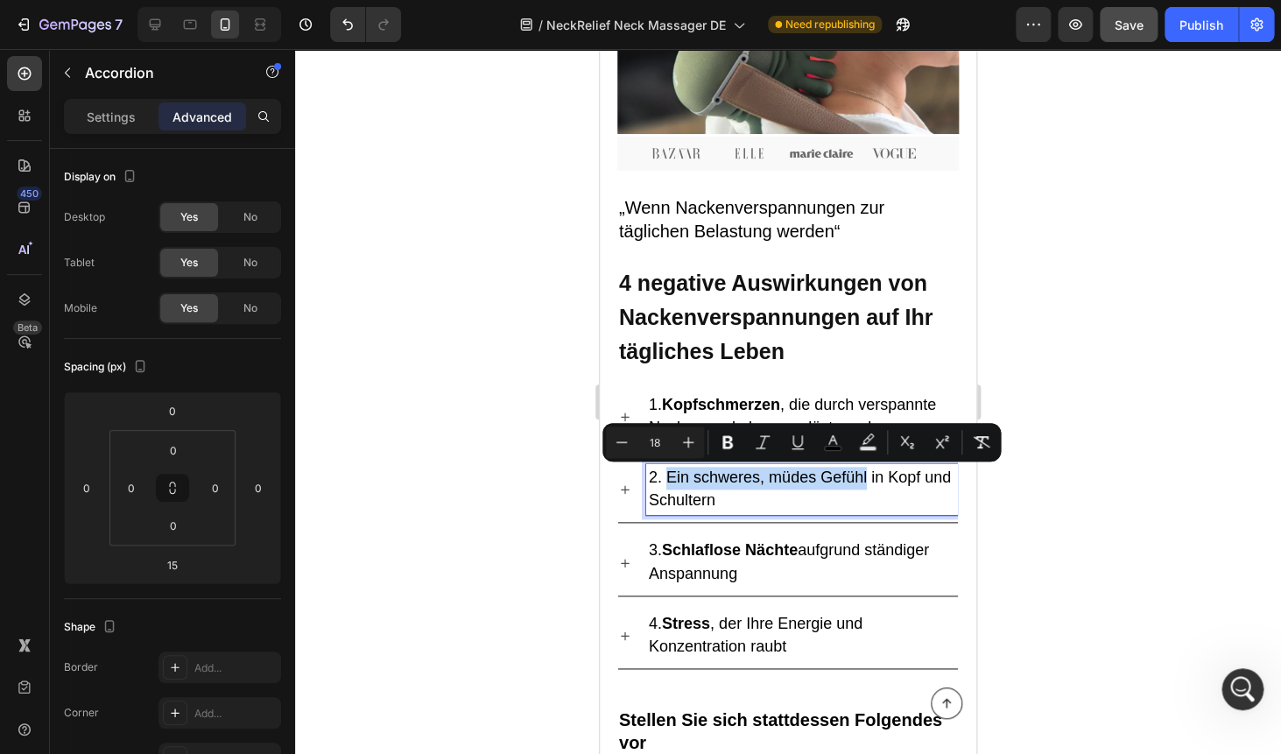
drag, startPoint x: 666, startPoint y: 476, endPoint x: 867, endPoint y: 471, distance: 201.4
click at [867, 471] on span "2. Ein schweres, müdes Gefühl in Kopf und Schultern" at bounding box center [800, 488] width 302 height 40
click at [726, 445] on icon "Editor contextual toolbar" at bounding box center [728, 442] width 18 height 18
click at [1071, 312] on div at bounding box center [788, 401] width 986 height 705
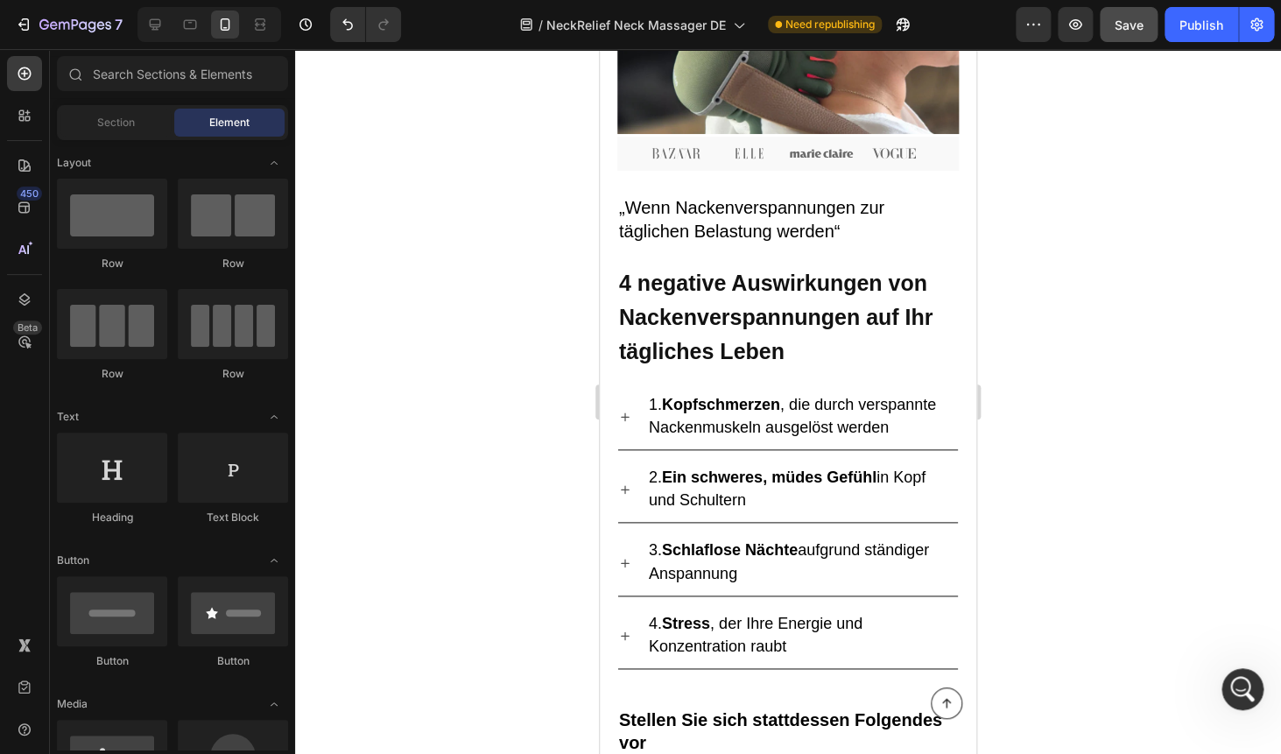
click at [1049, 186] on div at bounding box center [788, 401] width 986 height 705
click at [812, 488] on p "2. Ein schweres, müdes Gefühl in Kopf und Schultern" at bounding box center [802, 490] width 306 height 46
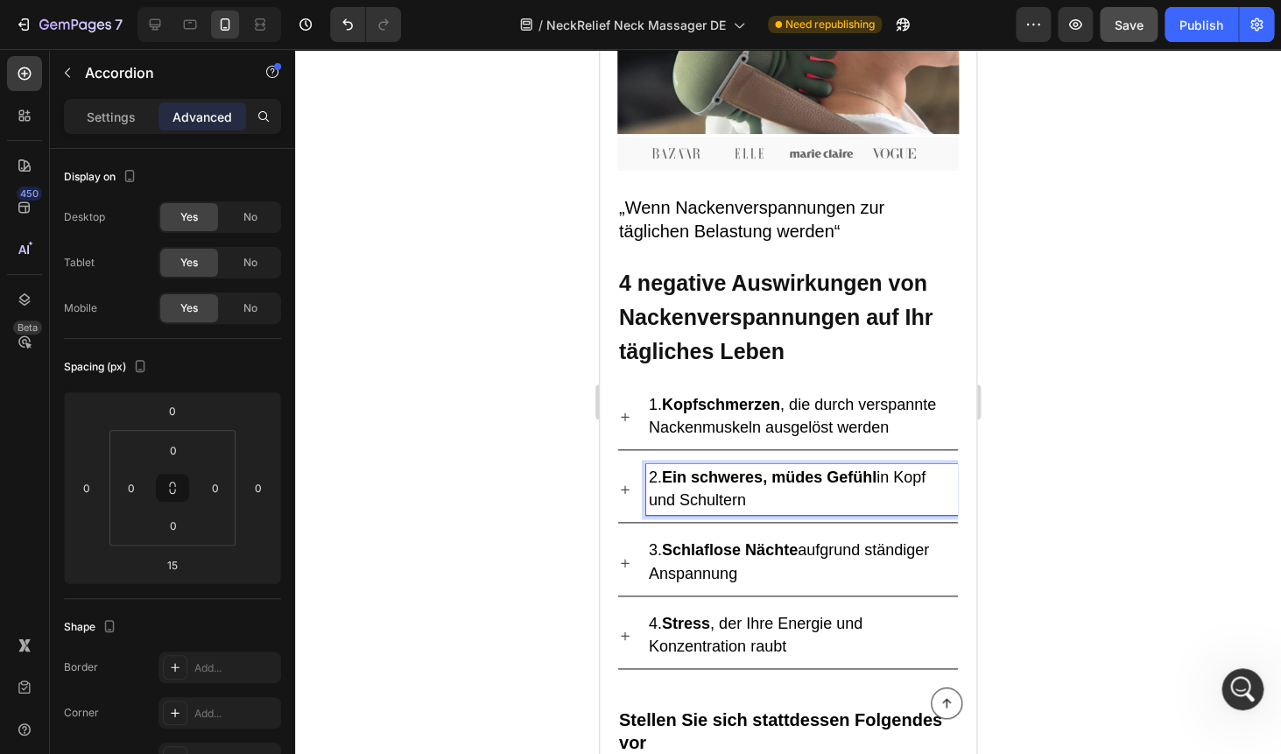
click at [807, 501] on p "2. Ein schweres, müdes Gefühl in Kopf und Schultern" at bounding box center [802, 490] width 306 height 46
click at [1078, 323] on div at bounding box center [788, 401] width 986 height 705
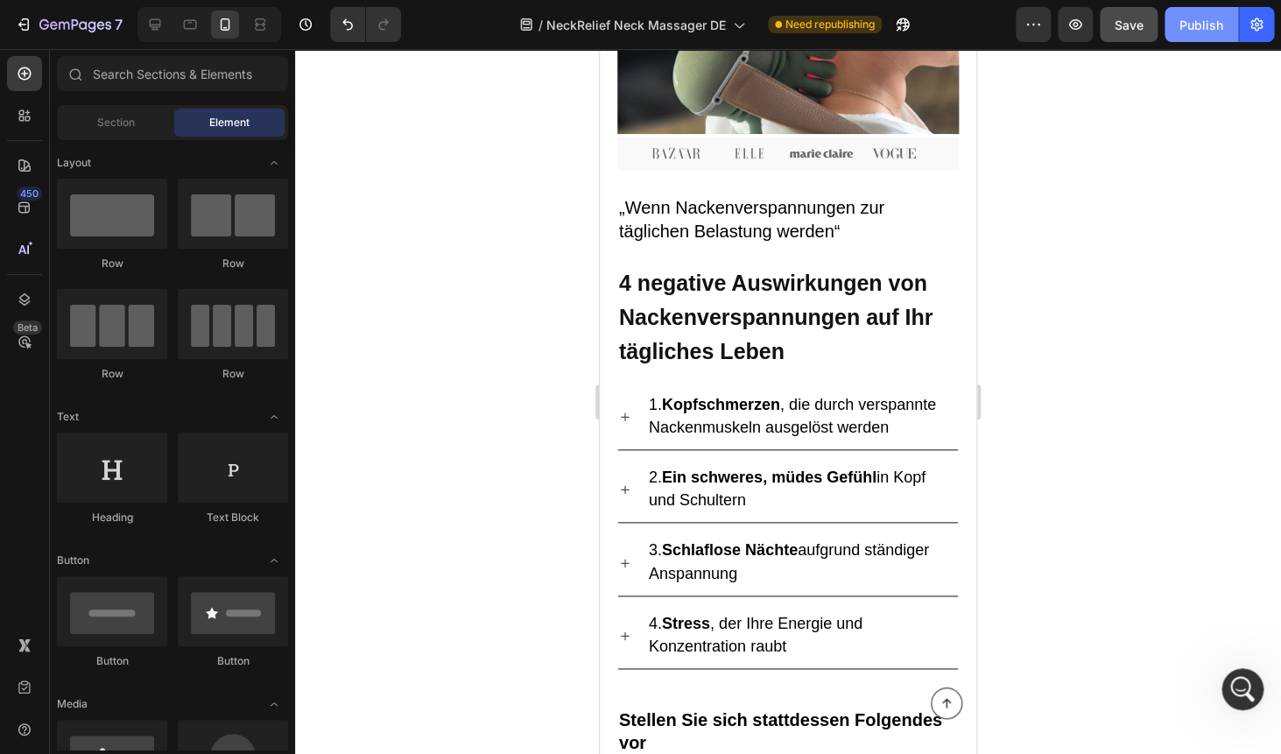
click at [1202, 25] on div "Publish" at bounding box center [1201, 25] width 44 height 18
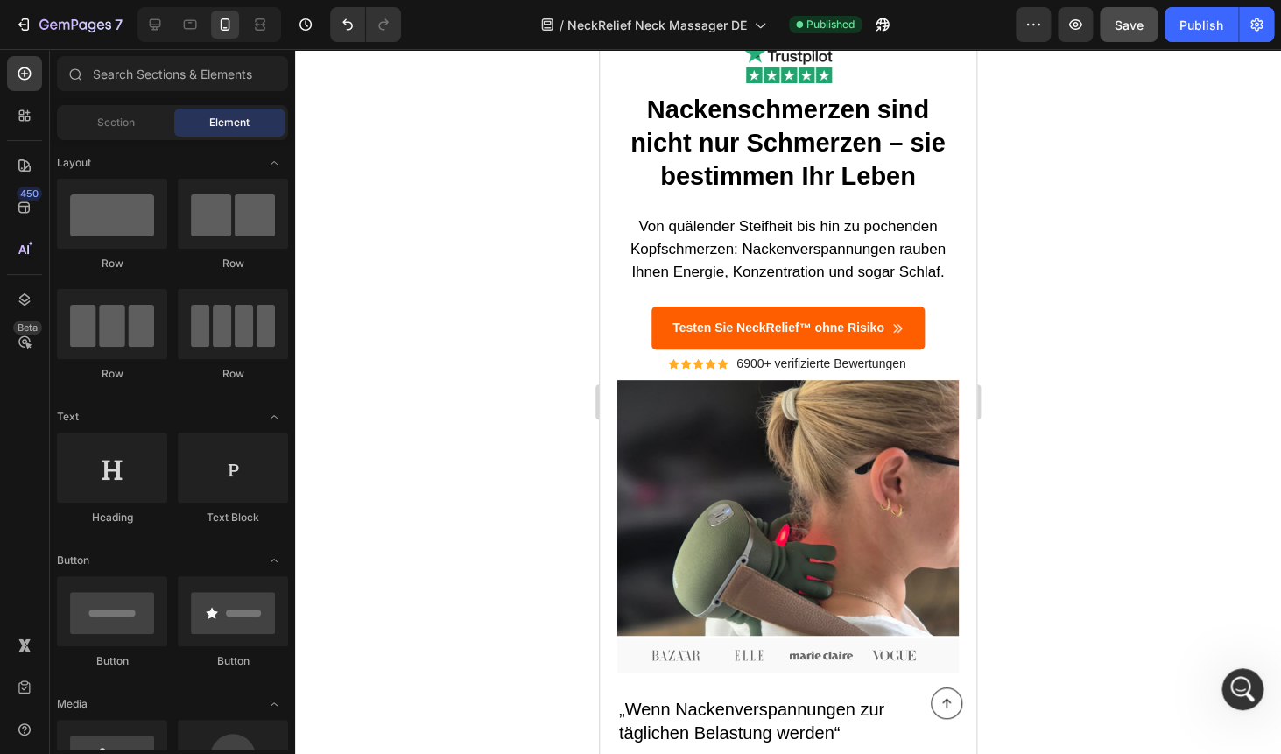
scroll to position [67, 0]
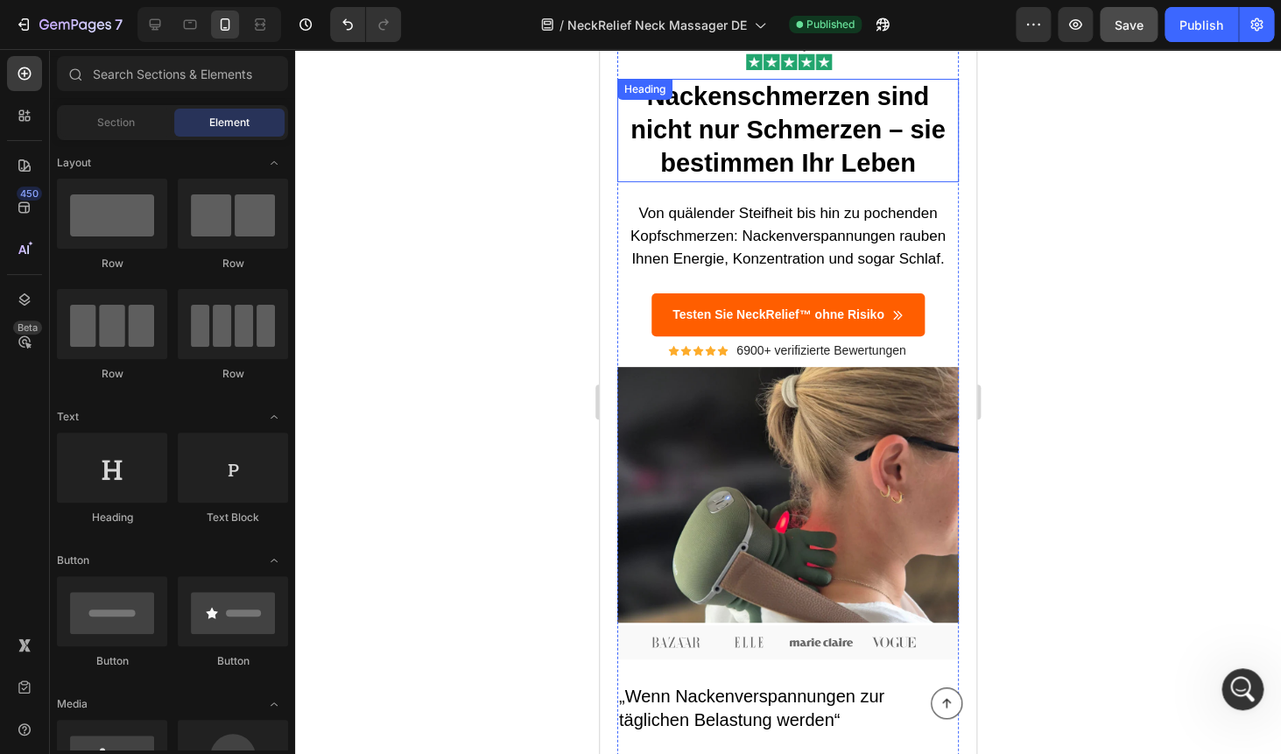
click at [763, 163] on strong "Nackenschmerzen sind nicht nur Schmerzen – sie bestimmen Ihr Leben" at bounding box center [787, 129] width 314 height 94
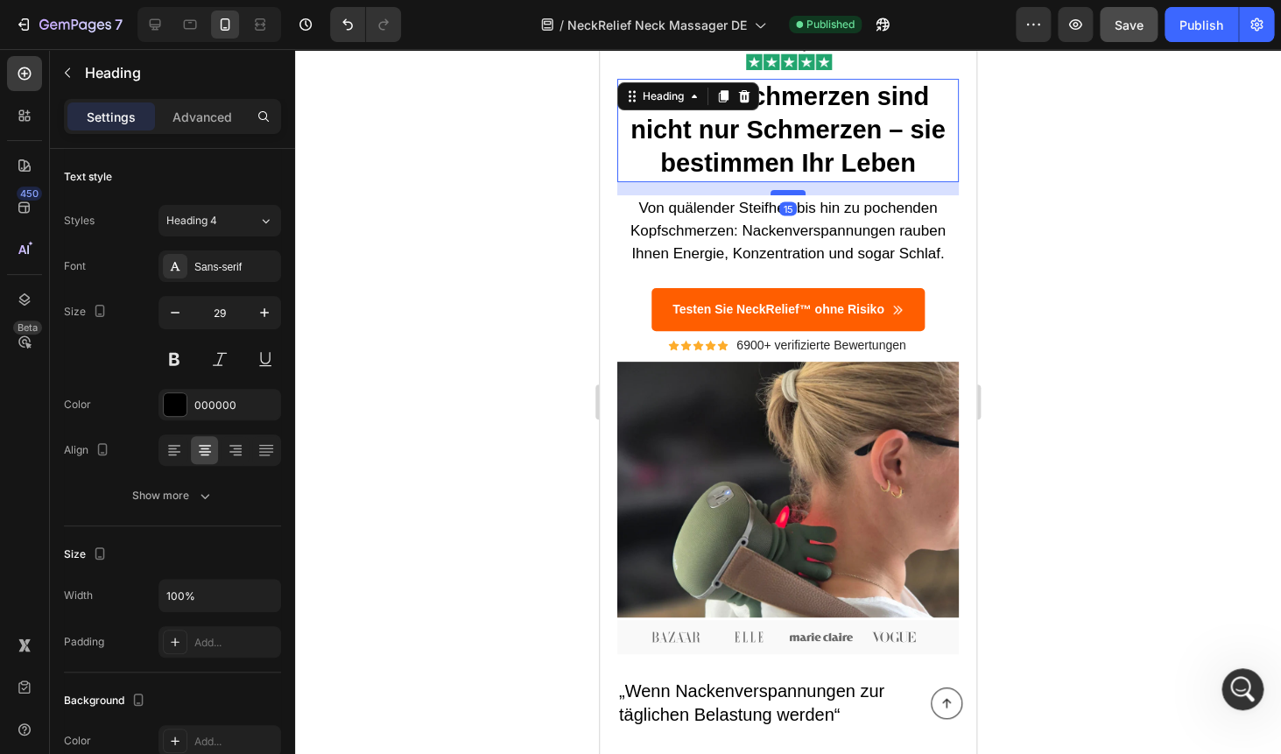
click at [783, 192] on div at bounding box center [787, 192] width 35 height 5
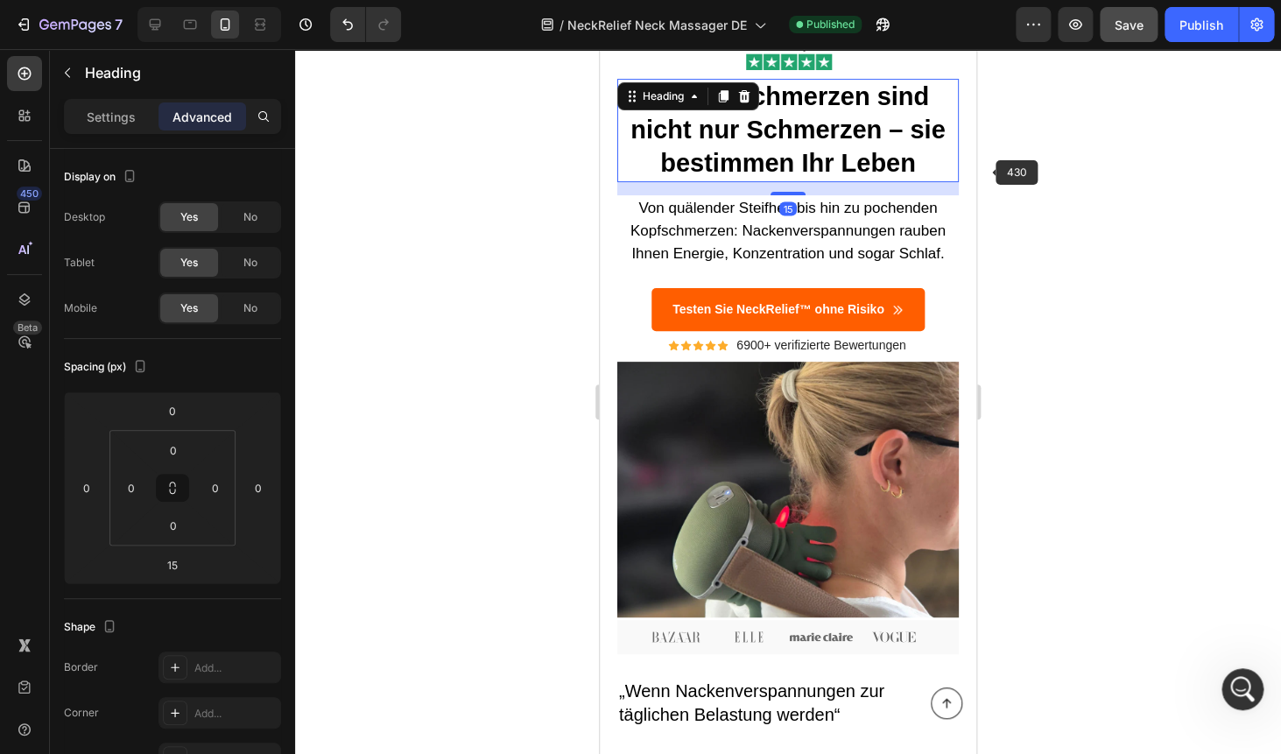
click at [1057, 167] on div at bounding box center [788, 401] width 986 height 705
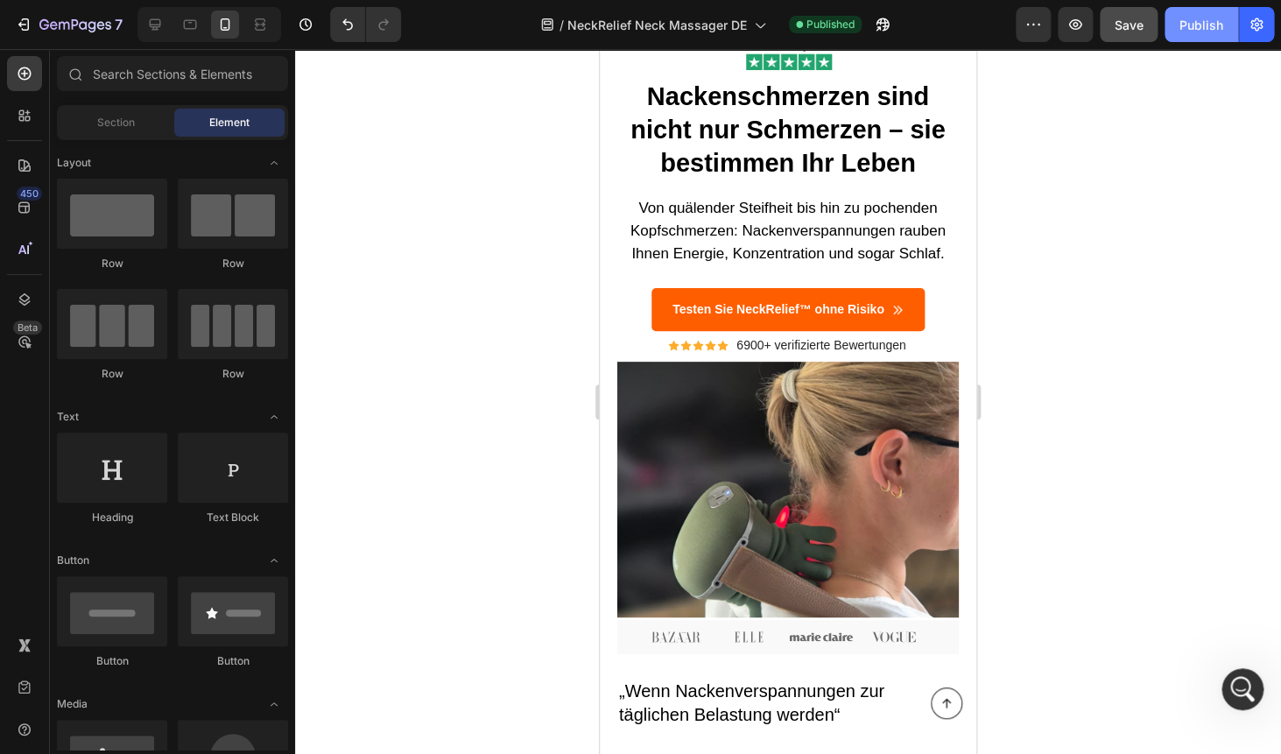
click at [1198, 33] on div "Publish" at bounding box center [1201, 25] width 44 height 18
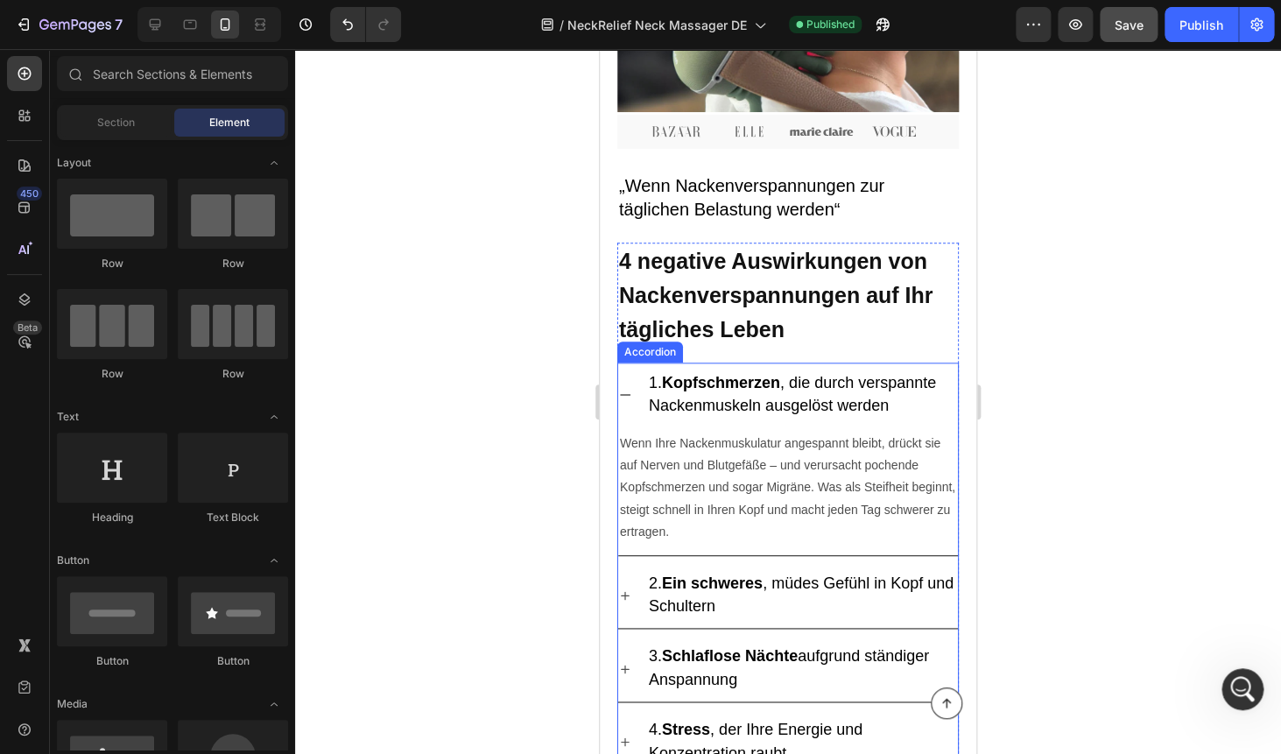
scroll to position [642, 0]
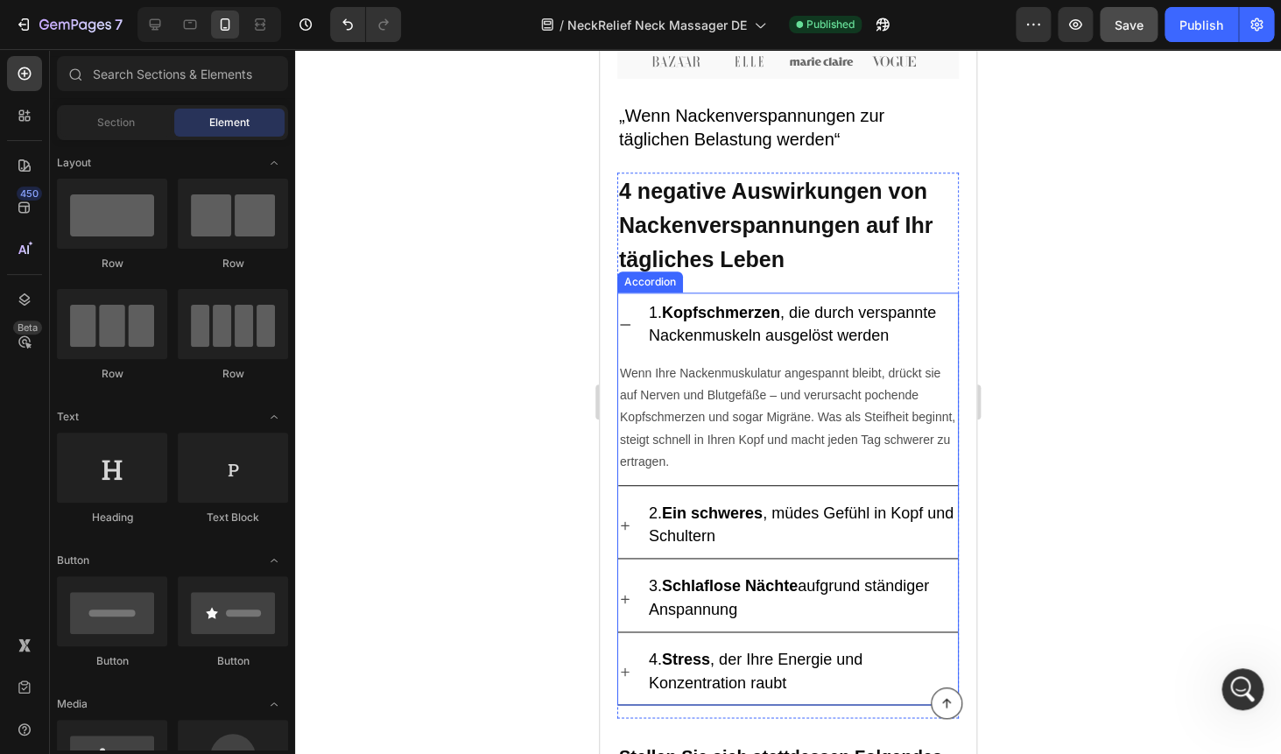
click at [802, 519] on span "2. Ein schweres , müdes Gefühl in Kopf und Schultern" at bounding box center [801, 524] width 305 height 40
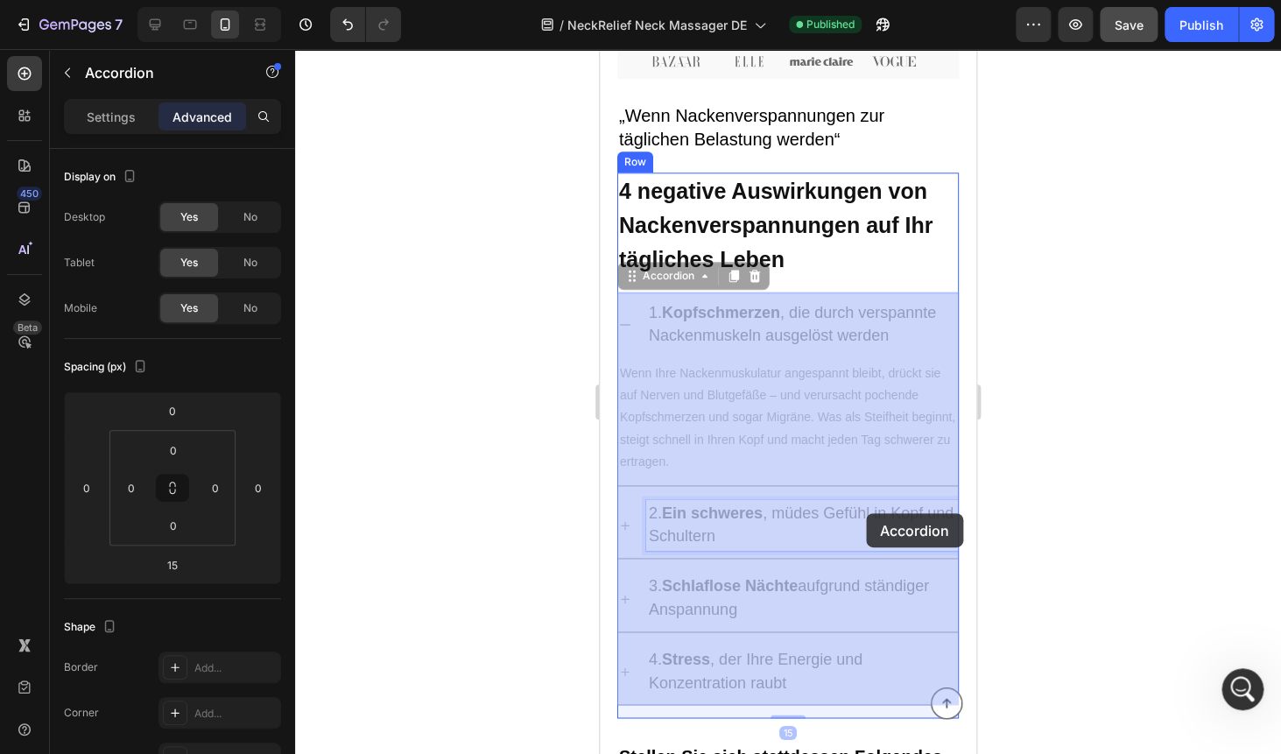
drag, startPoint x: 775, startPoint y: 510, endPoint x: 865, endPoint y: 513, distance: 90.2
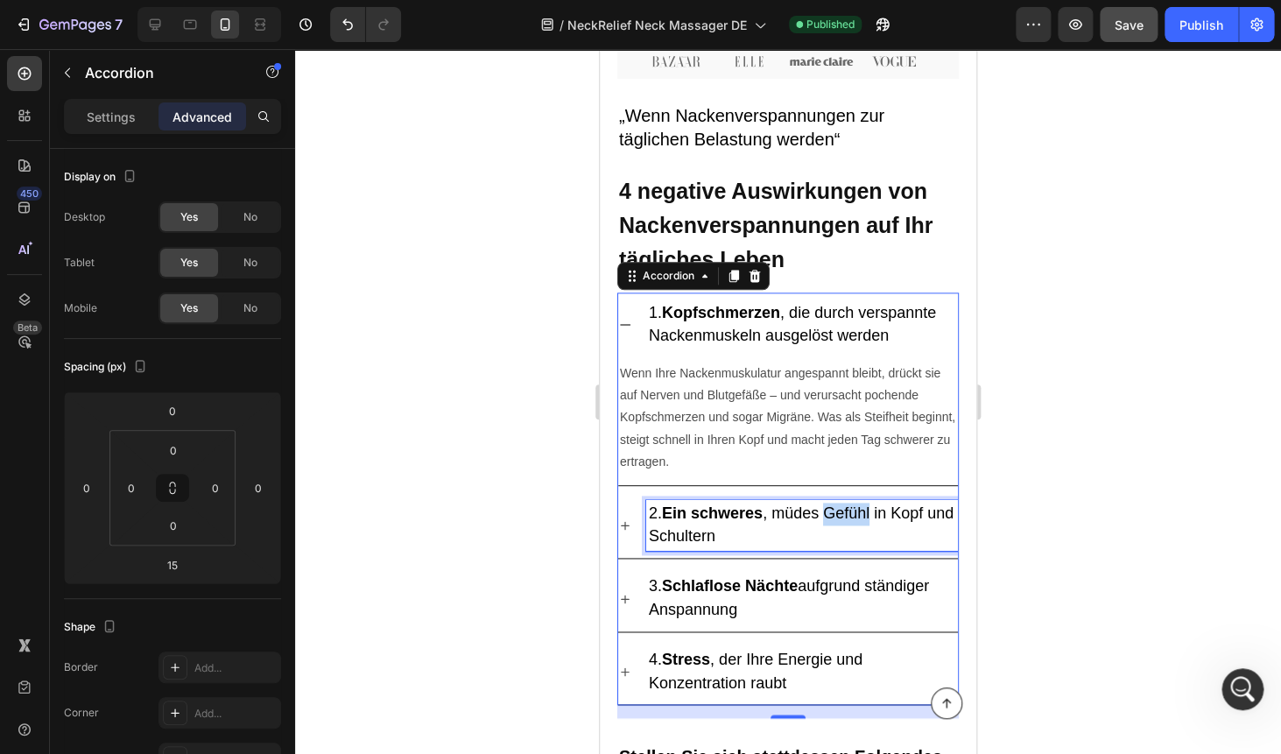
click at [865, 513] on span "2. Ein schweres , müdes Gefühl in Kopf und Schultern" at bounding box center [801, 524] width 305 height 40
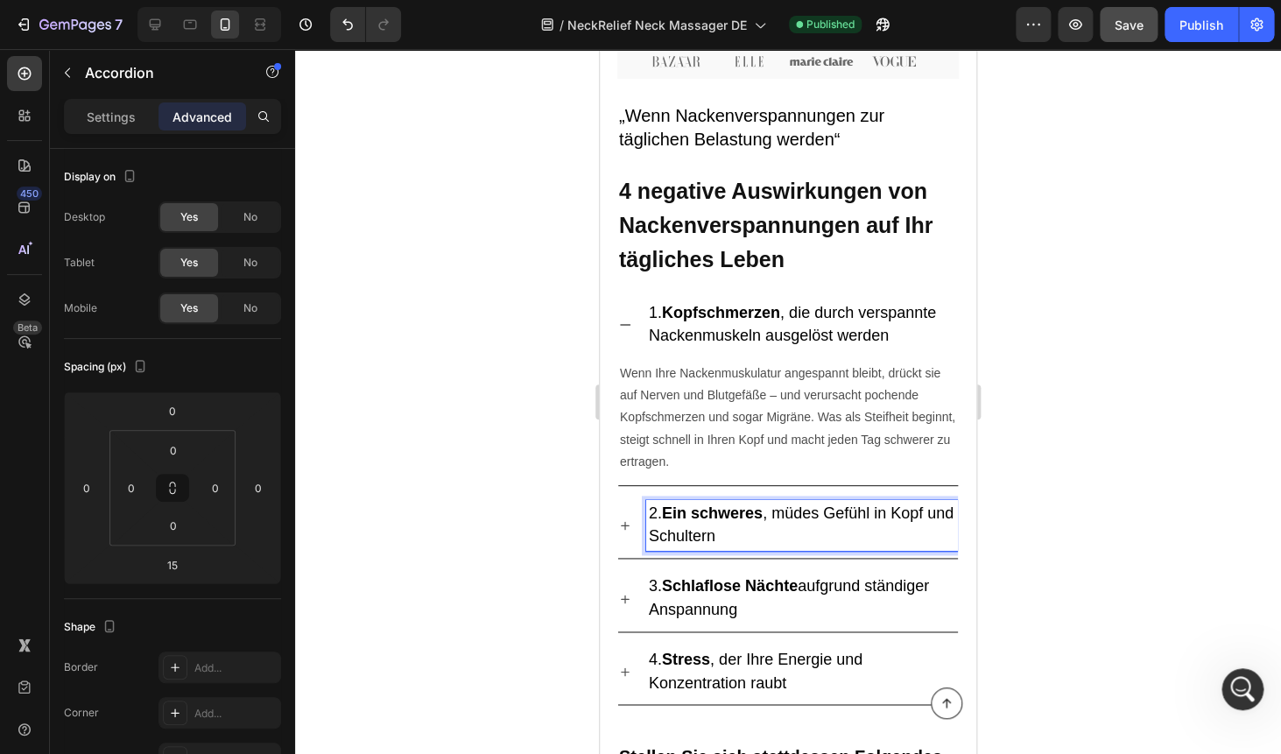
click at [803, 512] on span "2. Ein schweres , müdes Gefühl in Kopf und Schultern" at bounding box center [801, 524] width 305 height 40
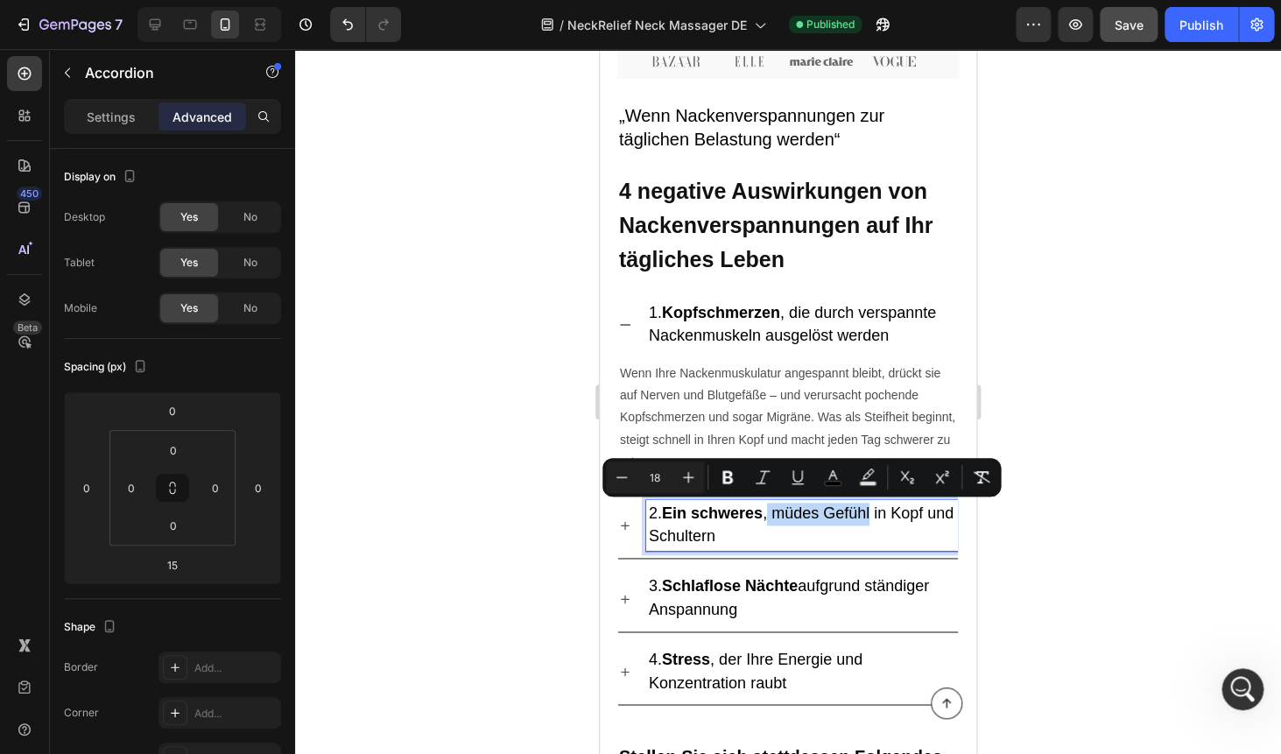
drag, startPoint x: 772, startPoint y: 510, endPoint x: 874, endPoint y: 514, distance: 101.6
click at [874, 514] on span "2. Ein schweres , müdes Gefühl in Kopf und Schultern" at bounding box center [801, 524] width 305 height 40
click at [726, 479] on icon "Editor contextual toolbar" at bounding box center [728, 477] width 18 height 18
click at [1044, 383] on div at bounding box center [788, 401] width 986 height 705
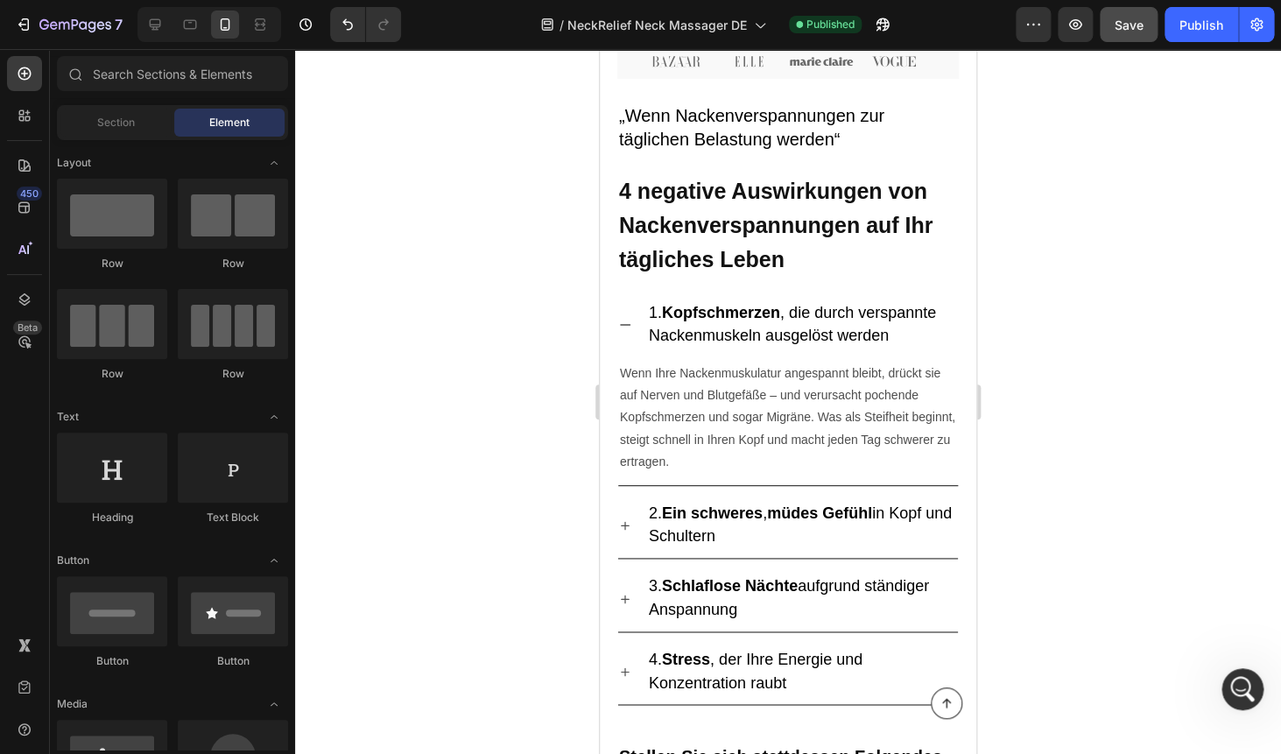
click at [1044, 383] on div at bounding box center [788, 401] width 986 height 705
click at [816, 532] on p "2. Ein schweres , müdes Gefühl in Kopf und Schultern" at bounding box center [802, 525] width 306 height 46
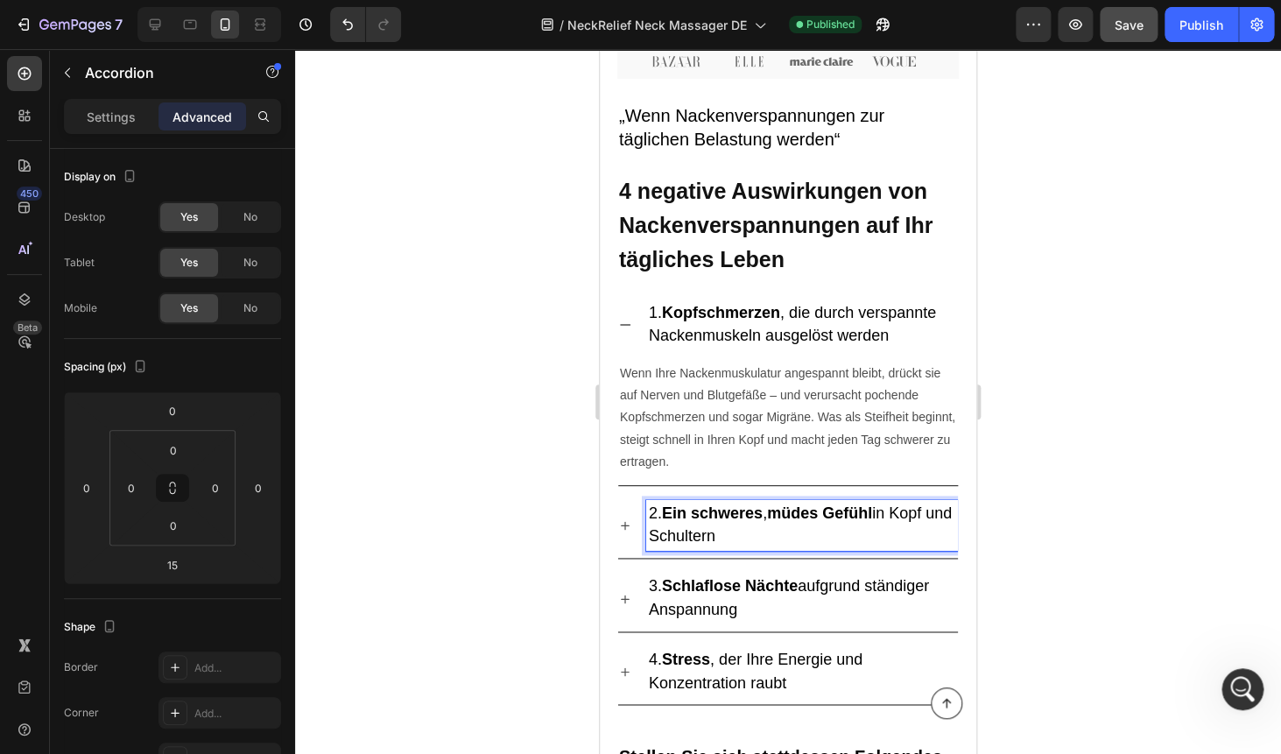
click at [1118, 398] on div at bounding box center [788, 401] width 986 height 705
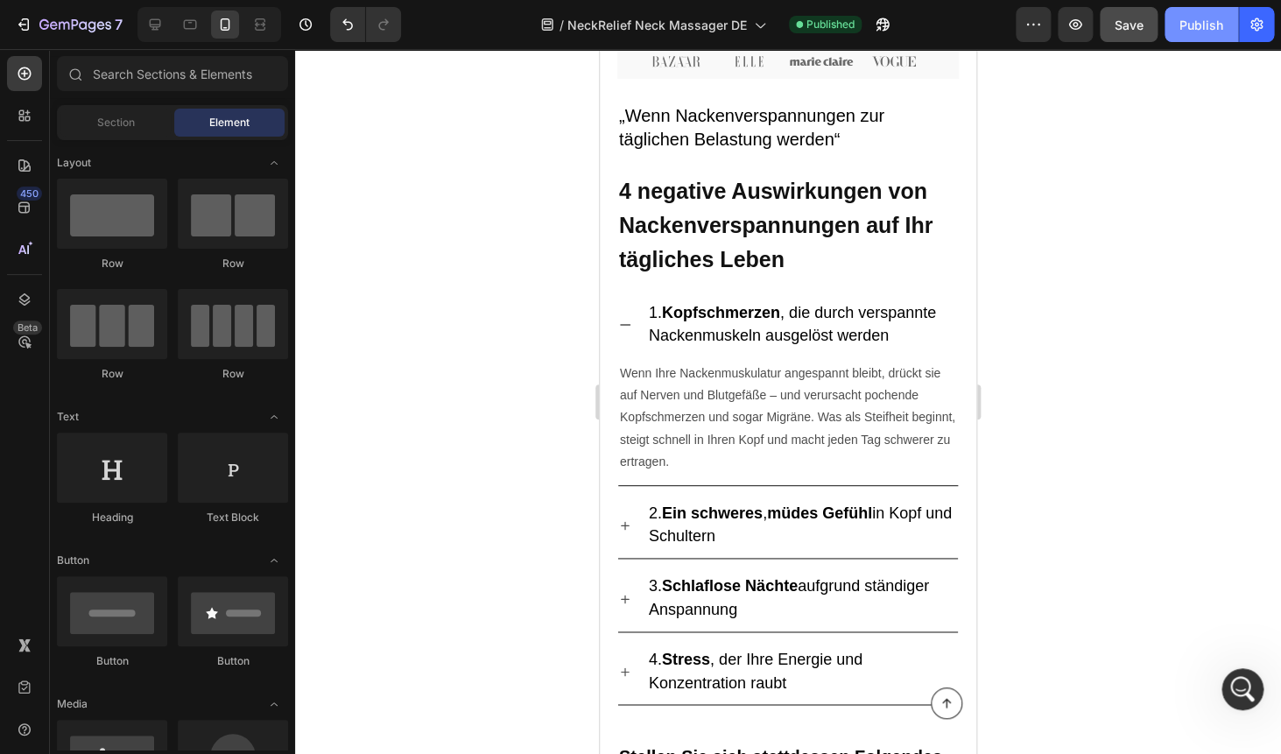
click at [1189, 32] on div "Publish" at bounding box center [1201, 25] width 44 height 18
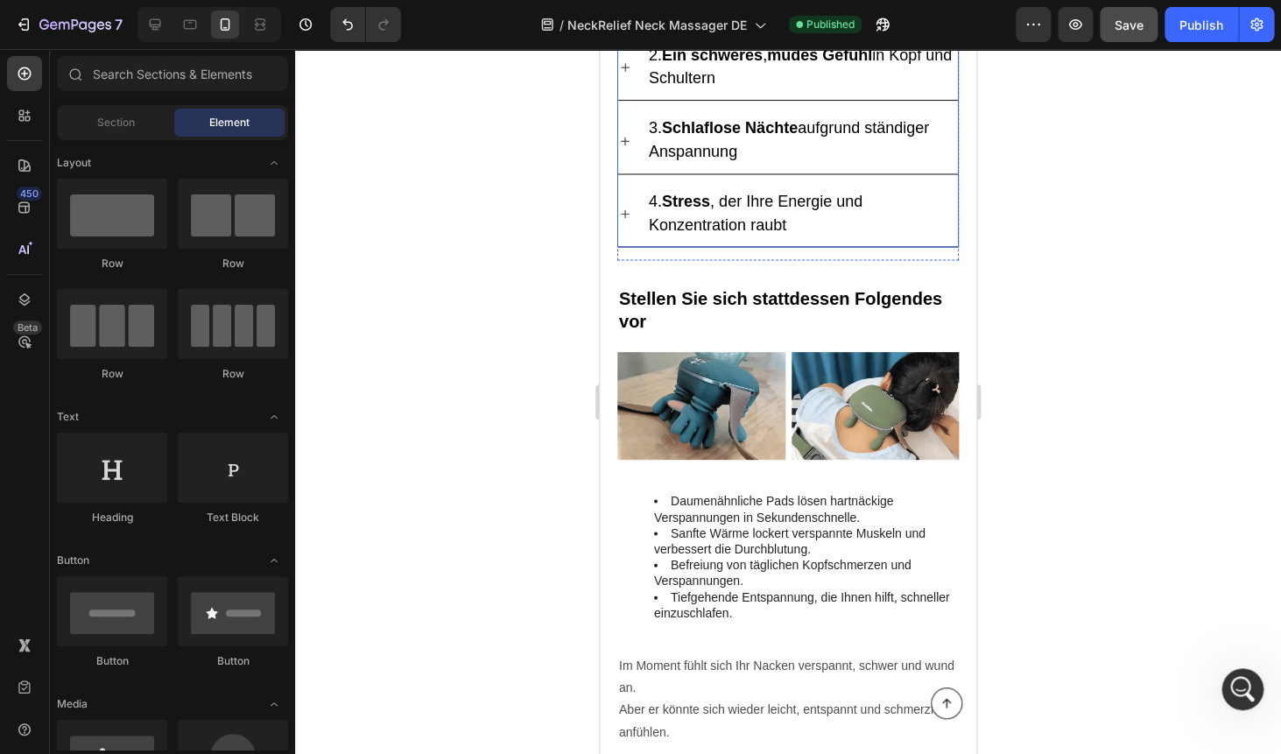
scroll to position [1183, 0]
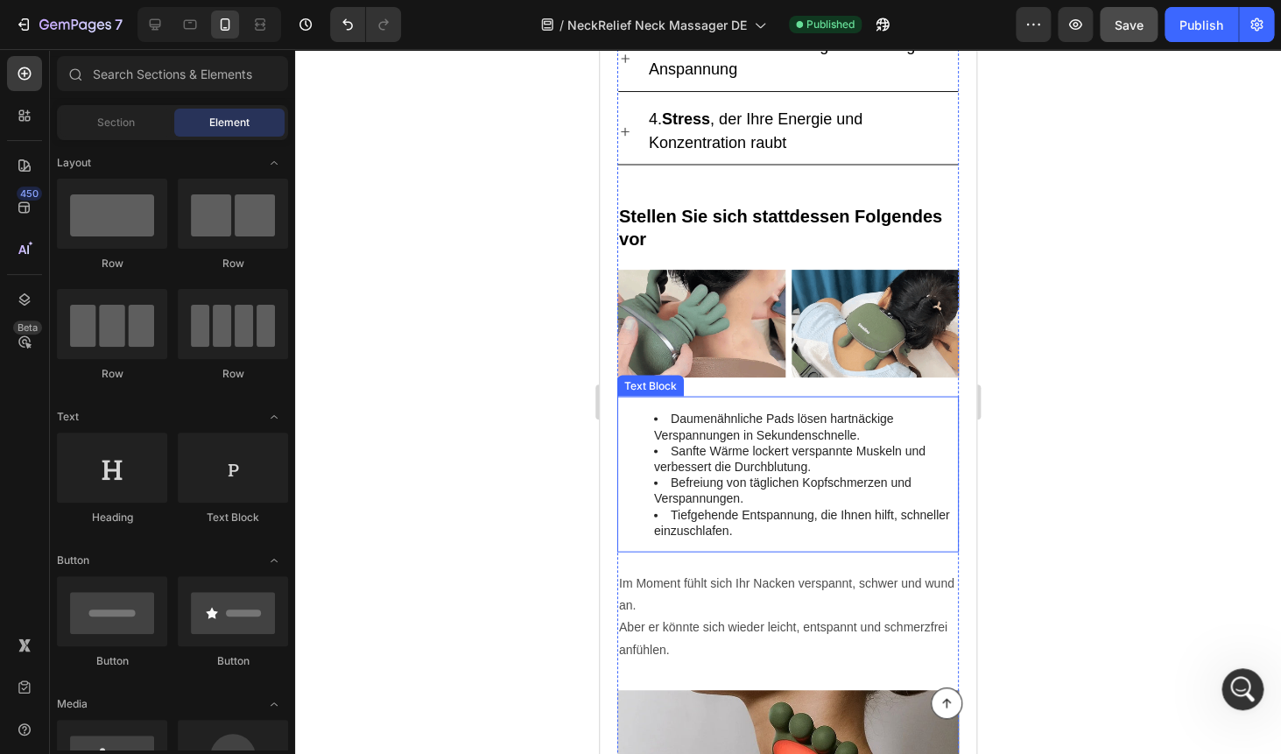
click at [710, 442] on li "Sanfte Wärme lockert verspannte Muskeln und verbessert die Durchblutung." at bounding box center [805, 458] width 303 height 32
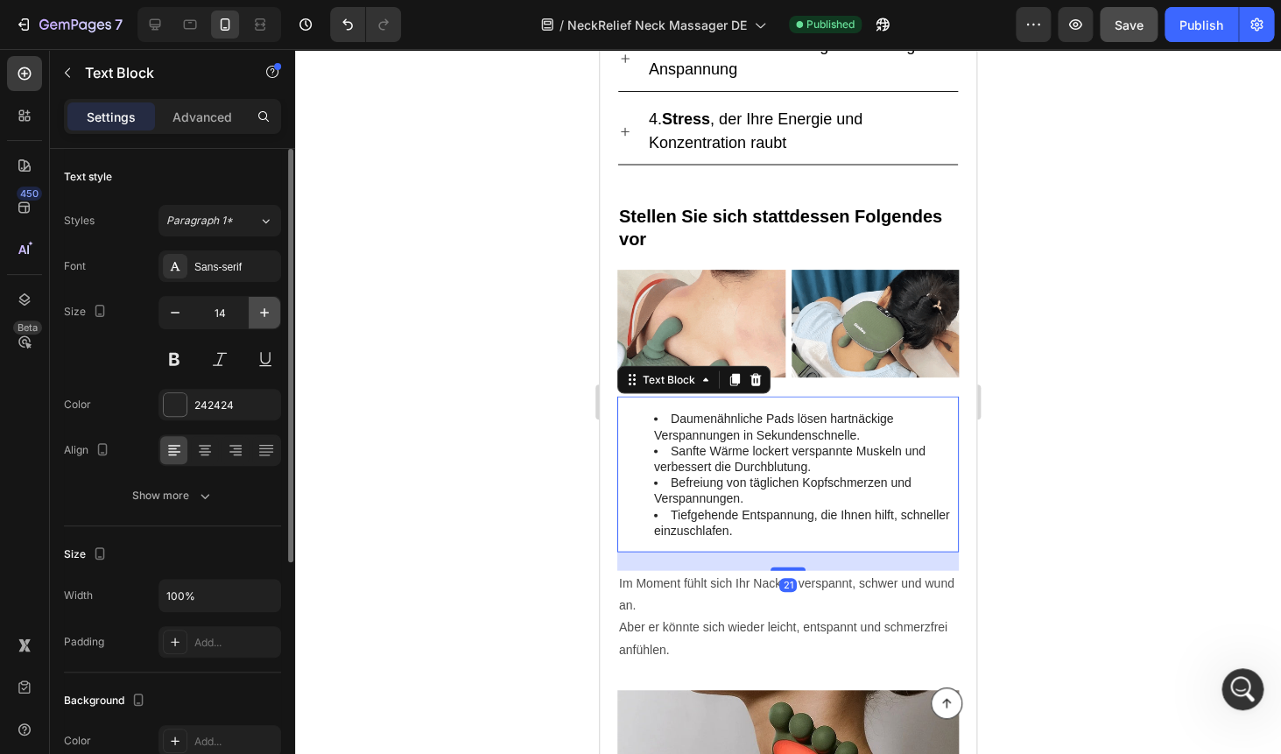
click at [262, 317] on icon "button" at bounding box center [265, 313] width 18 height 18
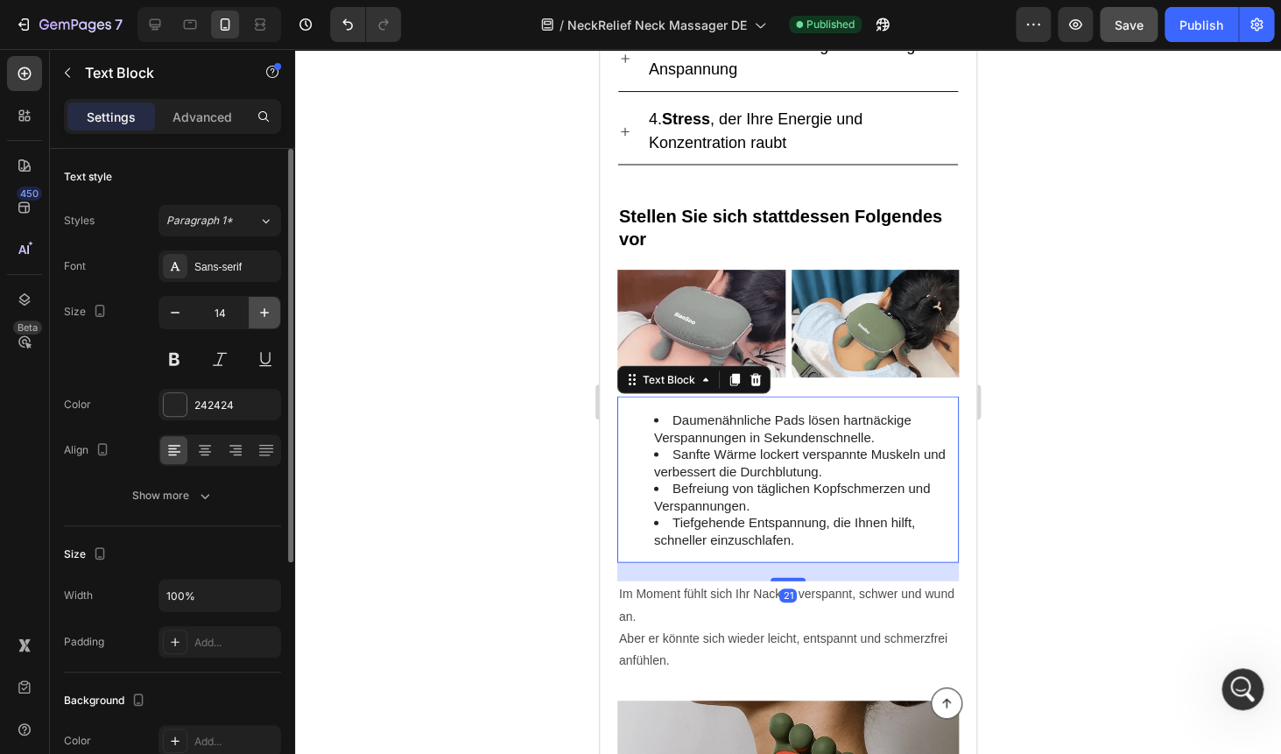
click at [262, 317] on icon "button" at bounding box center [265, 313] width 18 height 18
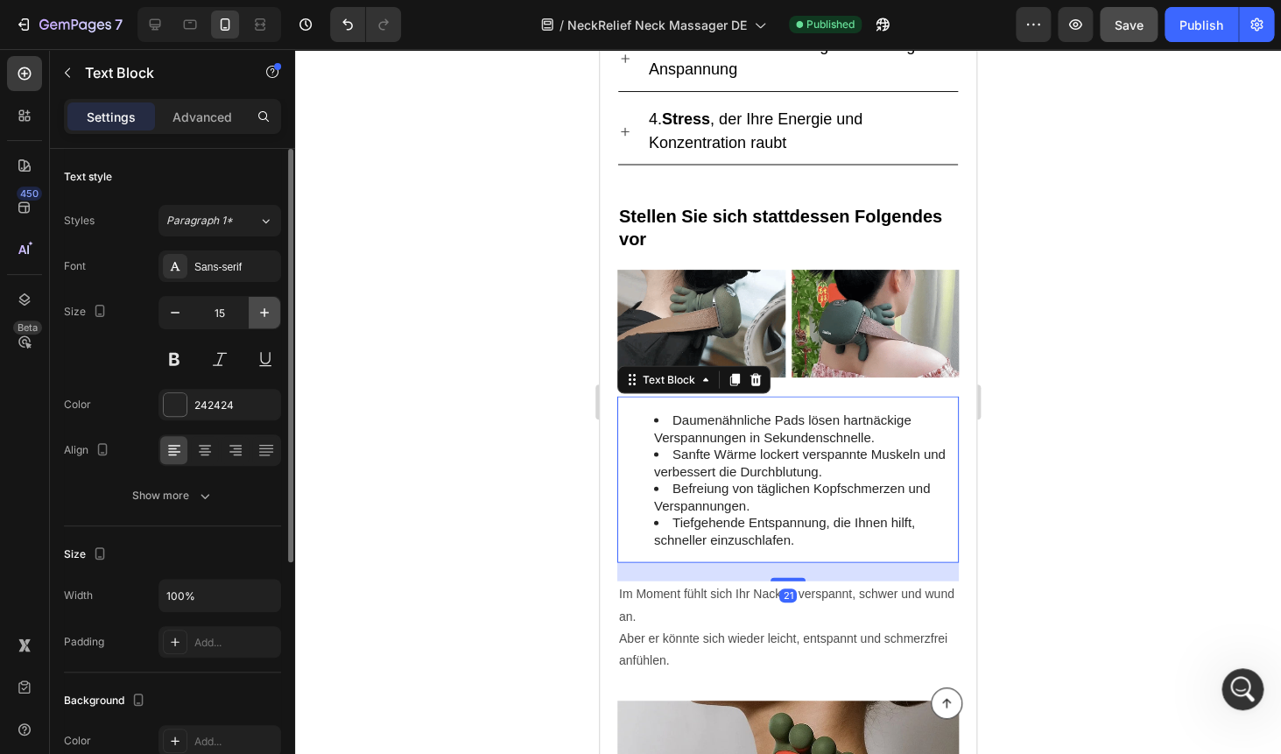
type input "16"
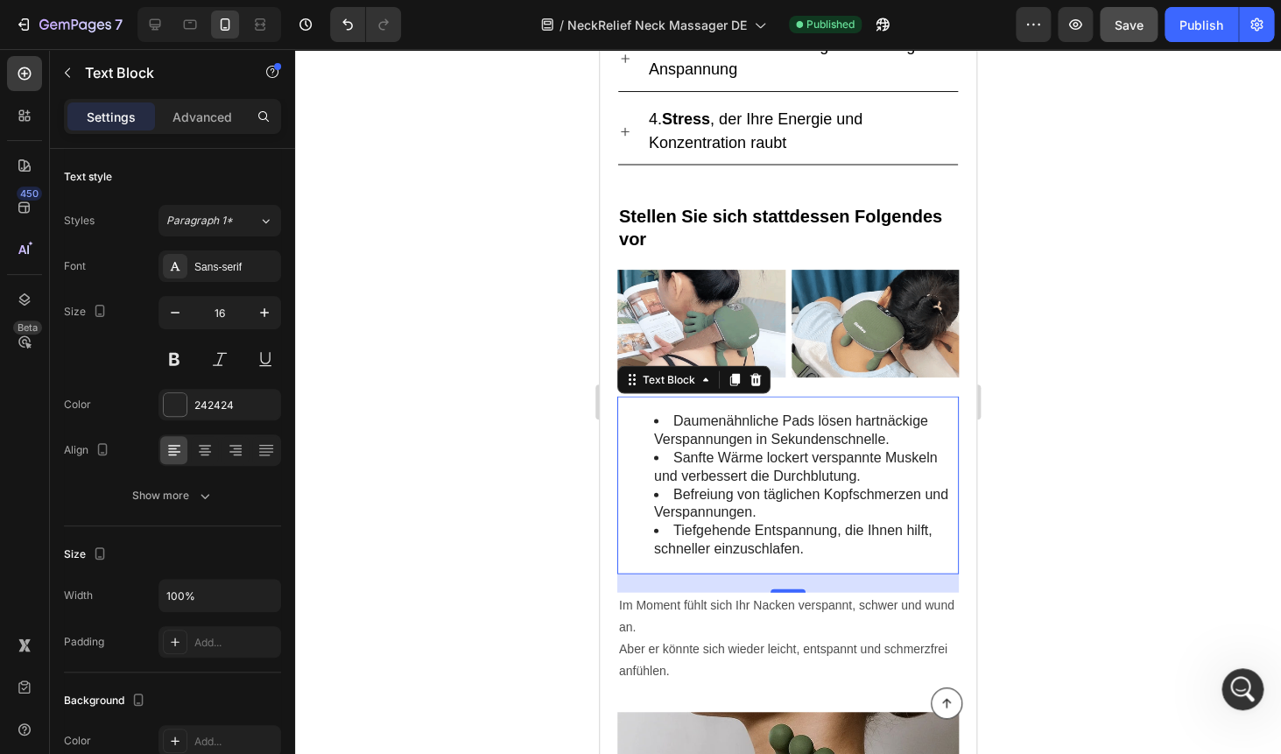
click at [1141, 195] on div at bounding box center [788, 401] width 986 height 705
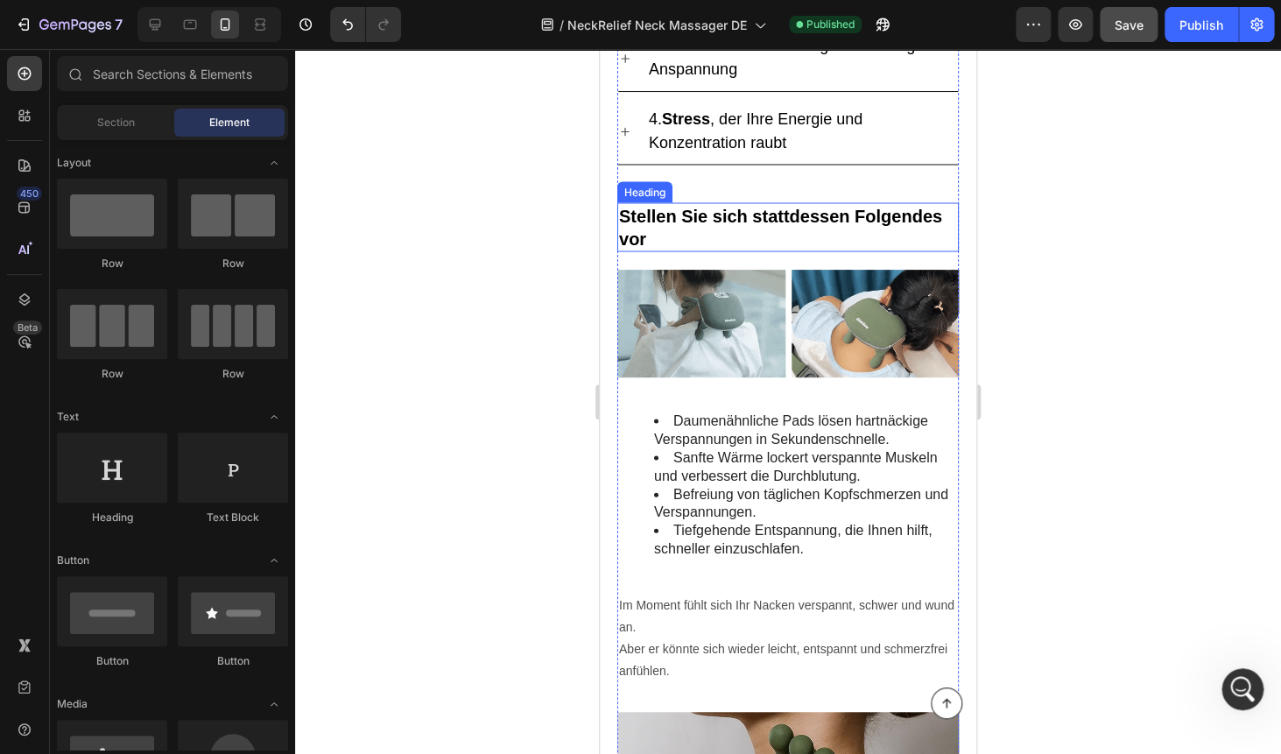
click at [732, 208] on strong "Stellen Sie sich stattdessen Folgendes vor" at bounding box center [780, 227] width 323 height 42
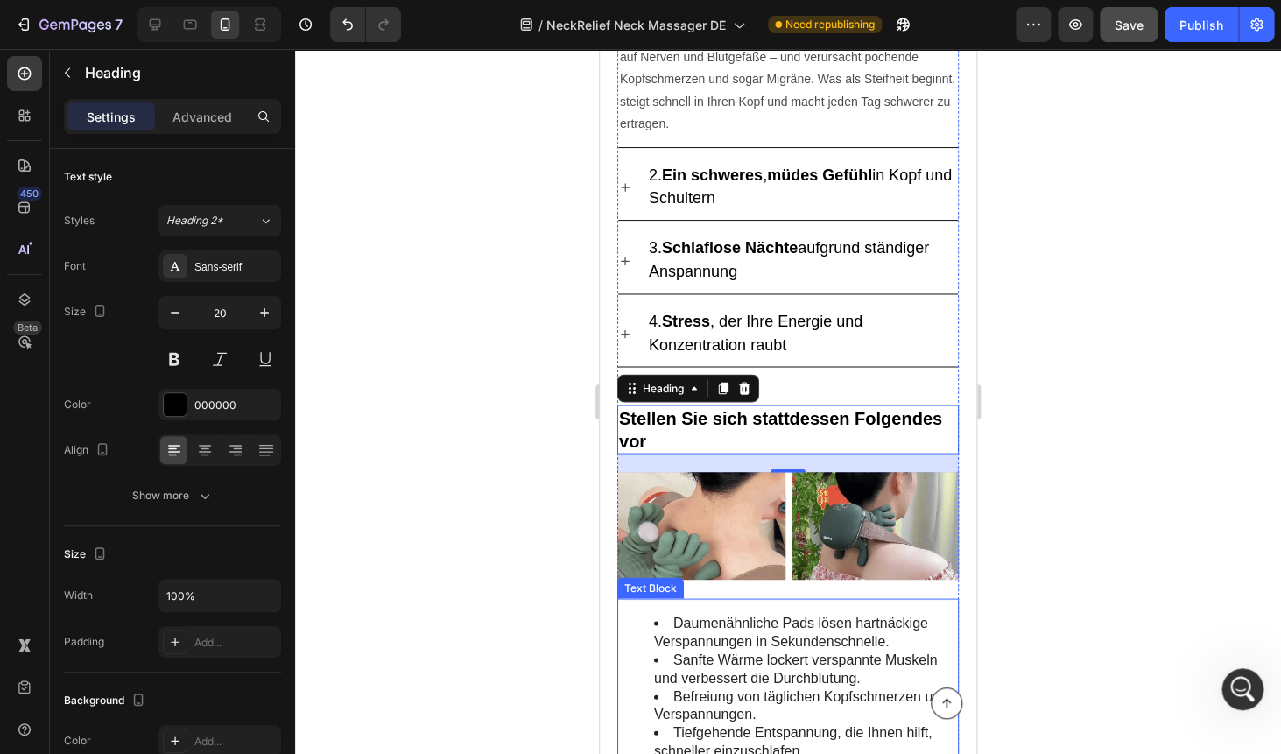
scroll to position [910, 0]
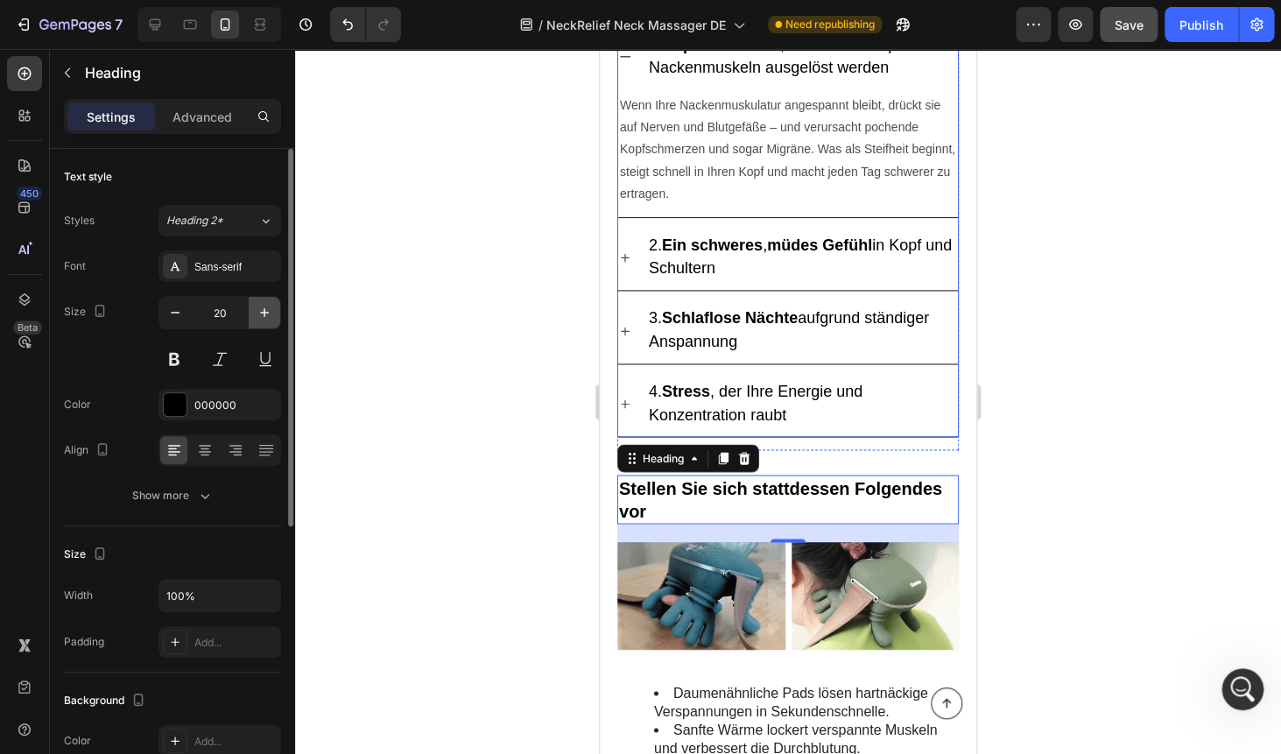
click at [257, 320] on icon "button" at bounding box center [265, 313] width 18 height 18
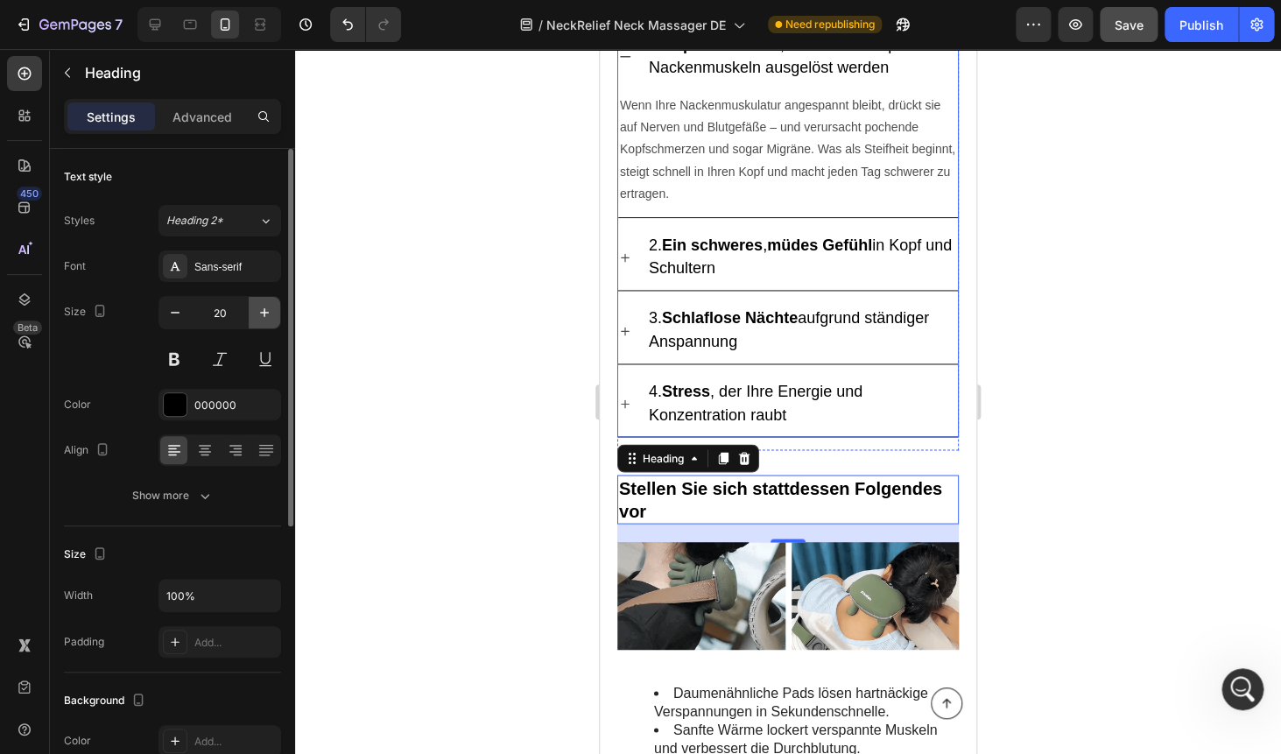
click at [257, 320] on icon "button" at bounding box center [265, 313] width 18 height 18
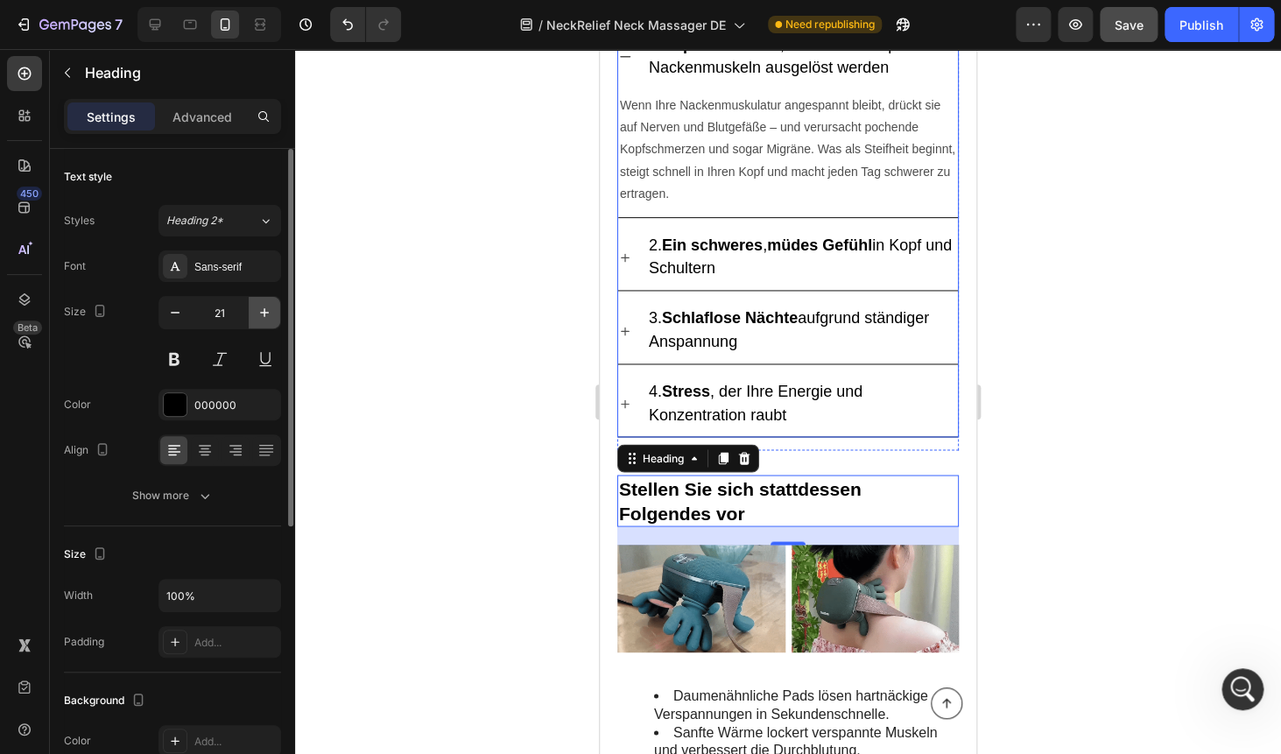
click at [257, 320] on icon "button" at bounding box center [265, 313] width 18 height 18
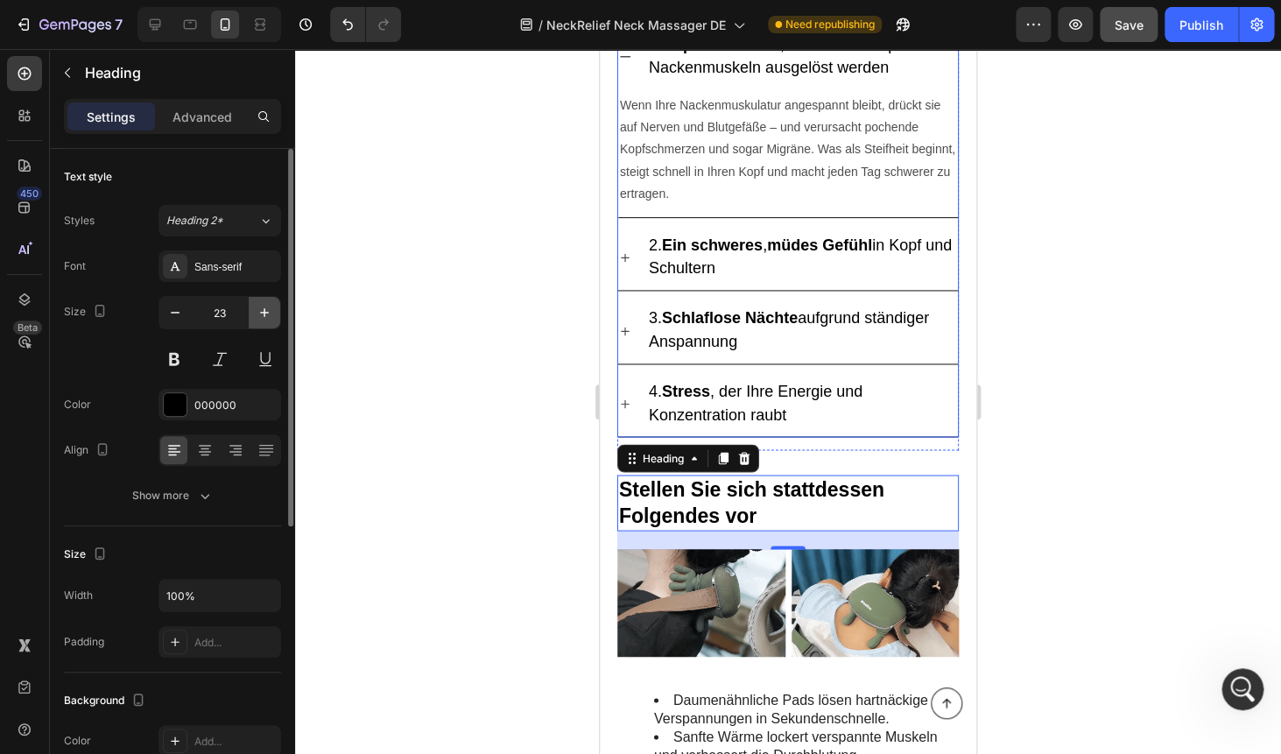
click at [257, 320] on icon "button" at bounding box center [265, 313] width 18 height 18
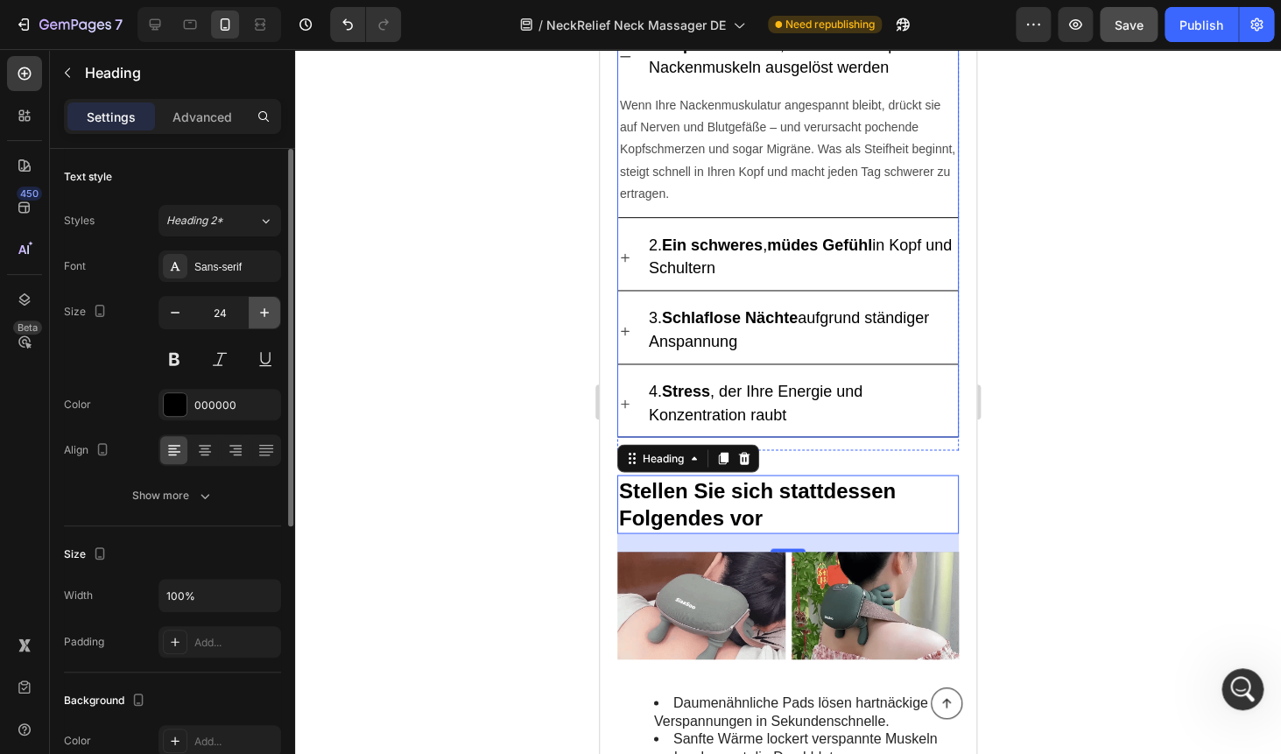
click at [257, 320] on icon "button" at bounding box center [265, 313] width 18 height 18
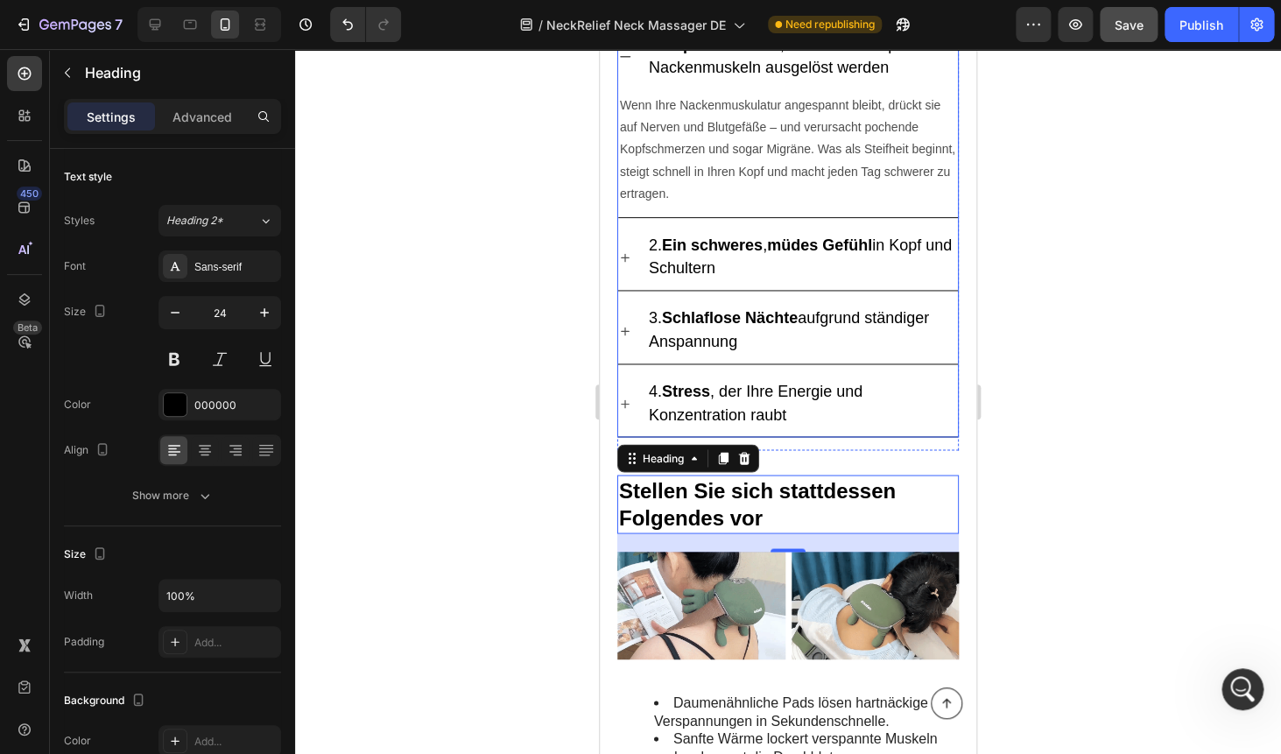
type input "25"
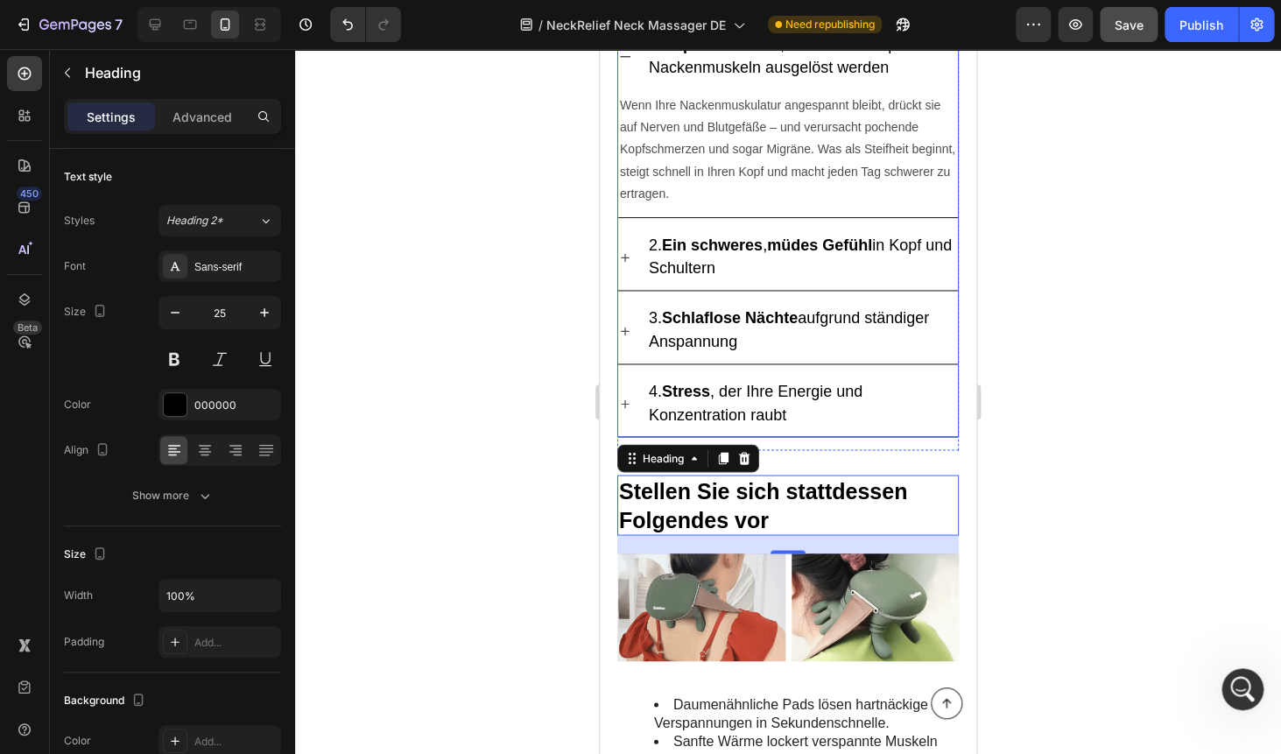
click at [349, 355] on div at bounding box center [788, 401] width 986 height 705
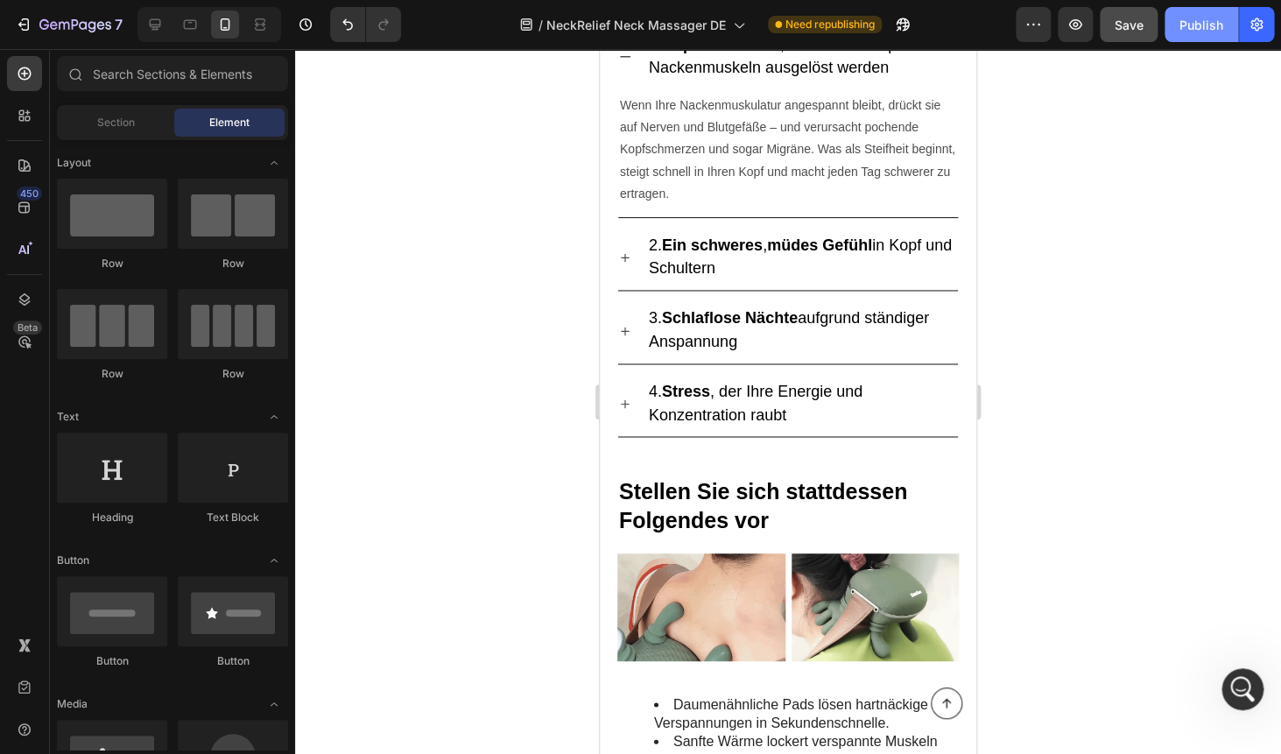
click at [1196, 25] on div "Publish" at bounding box center [1201, 25] width 44 height 18
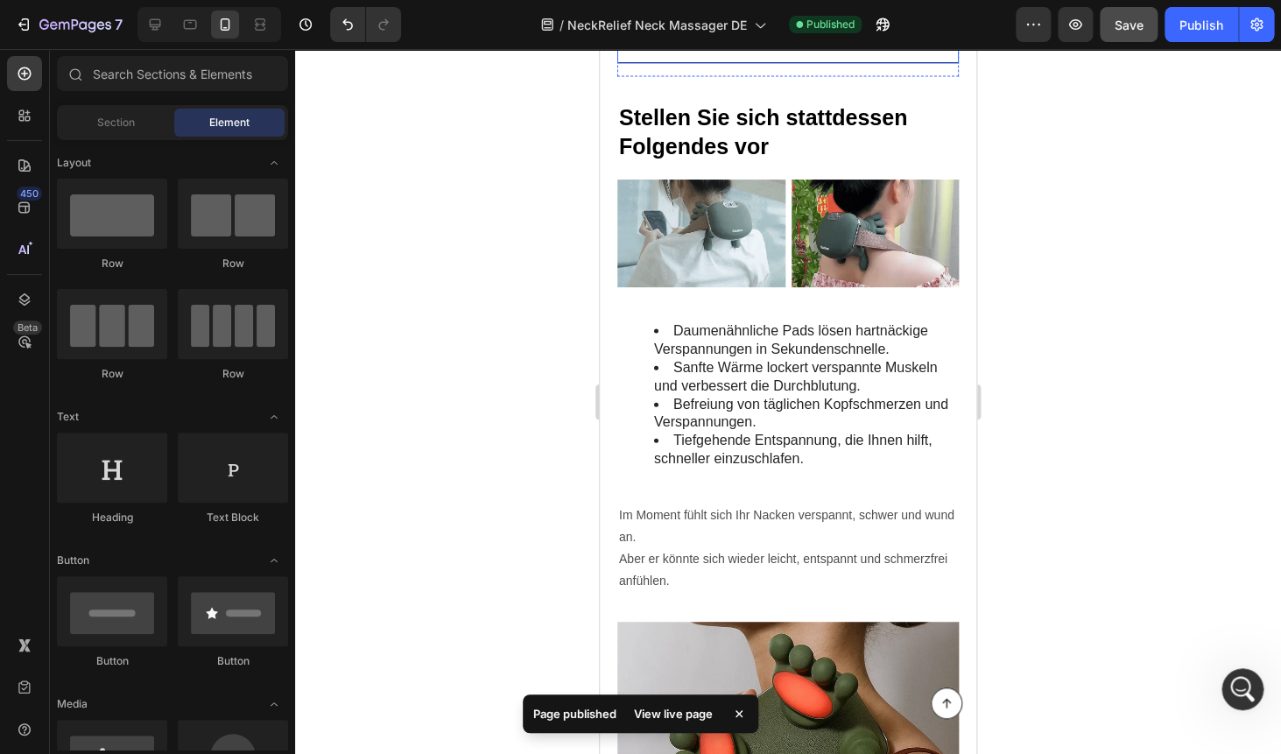
scroll to position [1378, 0]
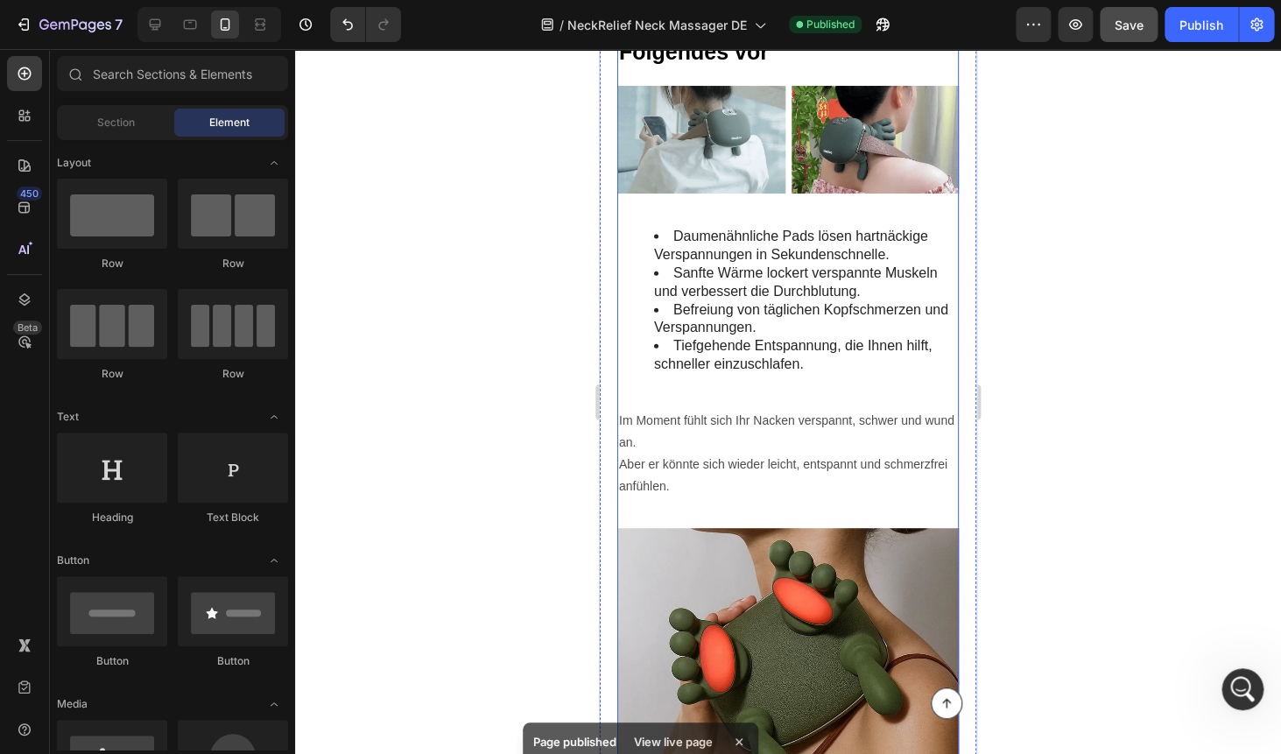
click at [680, 428] on p "Im Moment fühlt sich Ihr Nacken verspannt, schwer und wund an. Aber er könnte s…" at bounding box center [788, 454] width 338 height 88
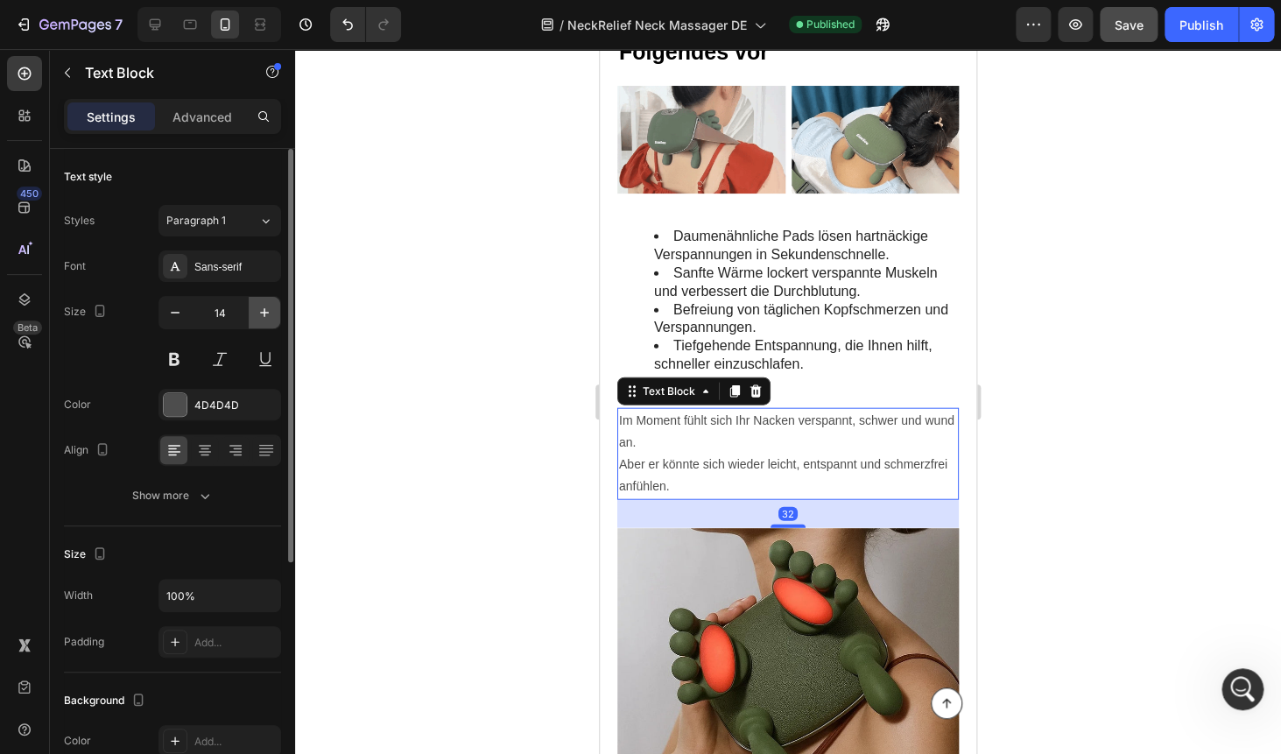
click at [259, 314] on icon "button" at bounding box center [265, 313] width 18 height 18
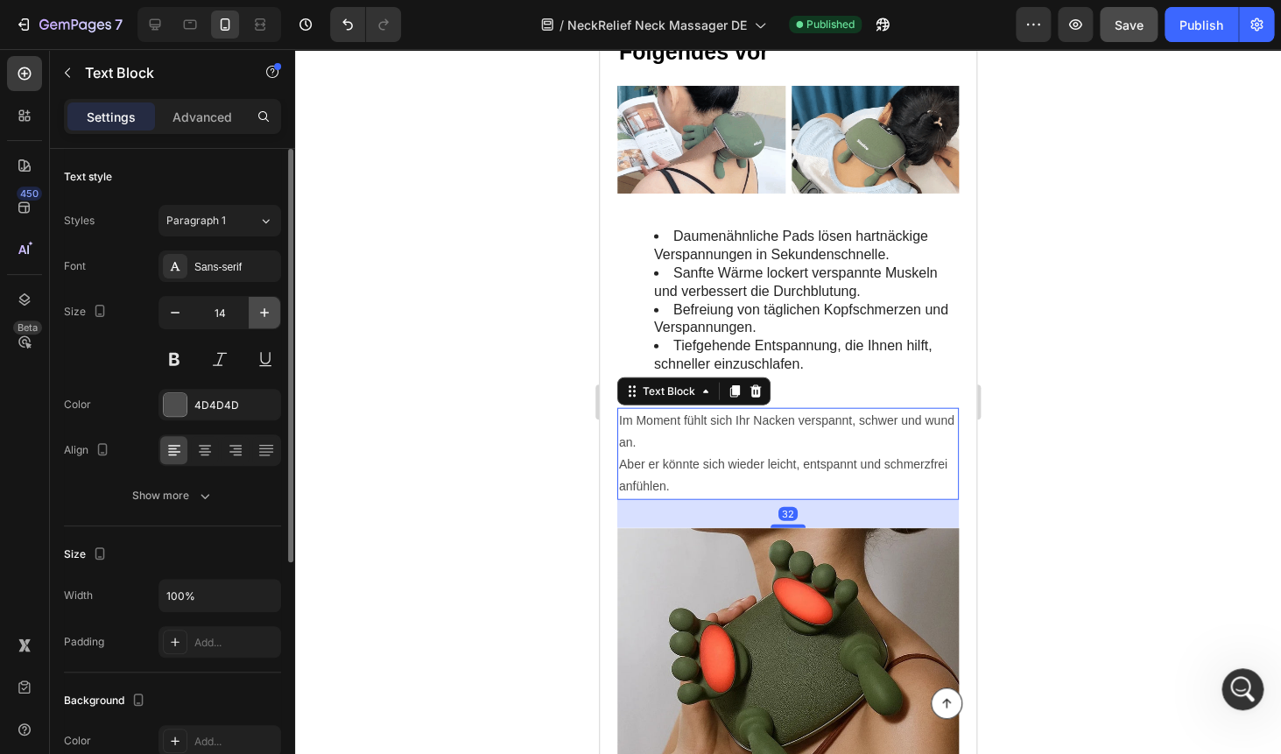
click at [259, 314] on icon "button" at bounding box center [265, 313] width 18 height 18
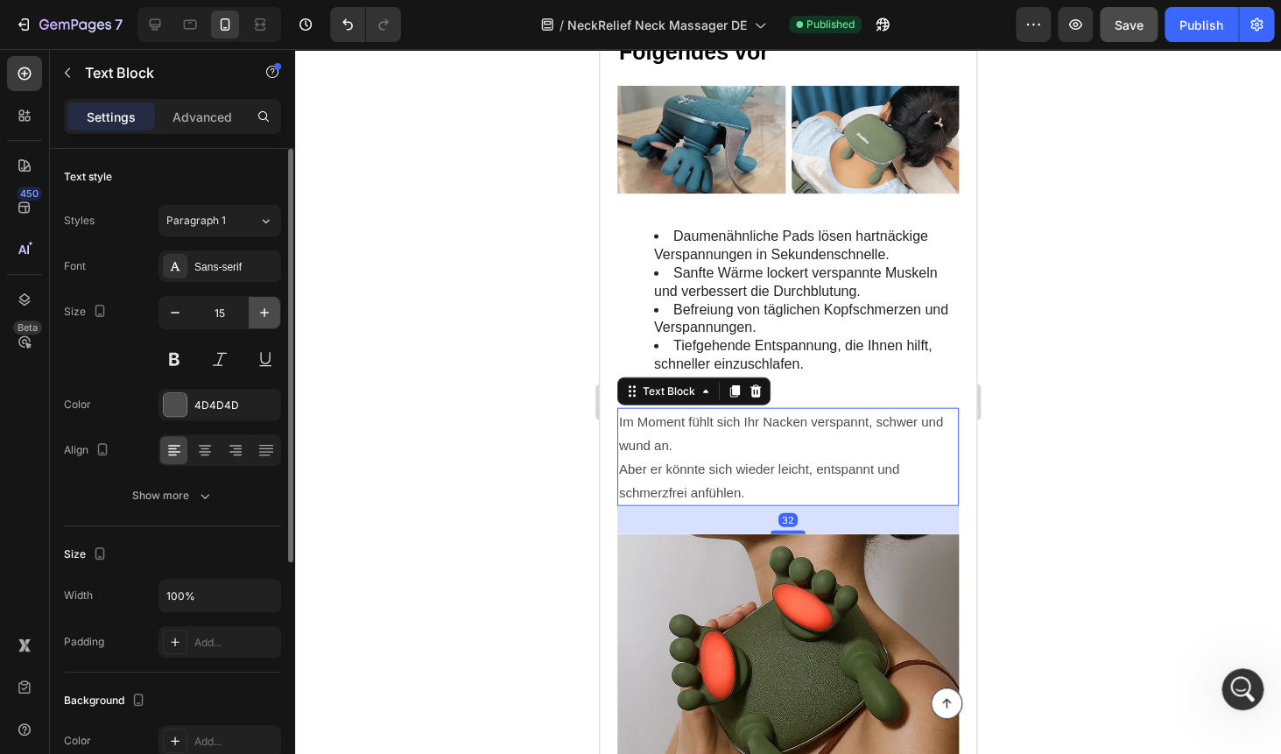
type input "16"
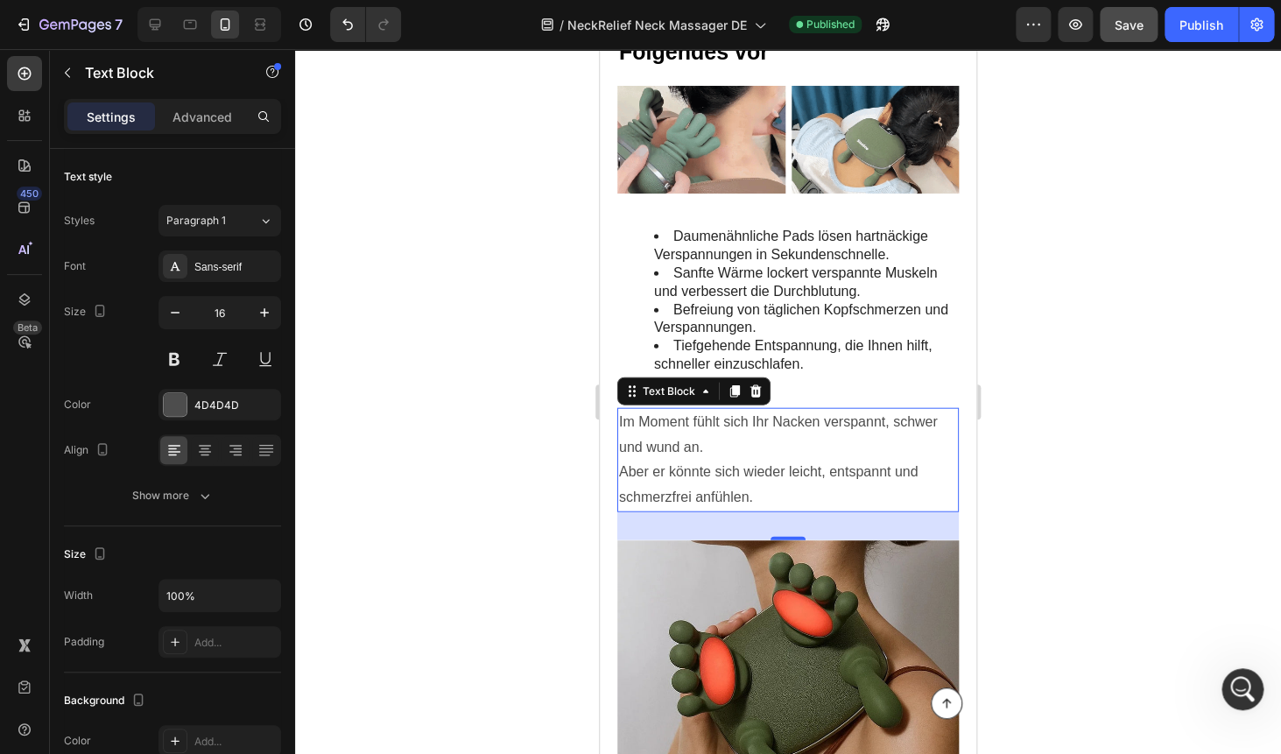
drag, startPoint x: 1067, startPoint y: 268, endPoint x: 282, endPoint y: 335, distance: 788.1
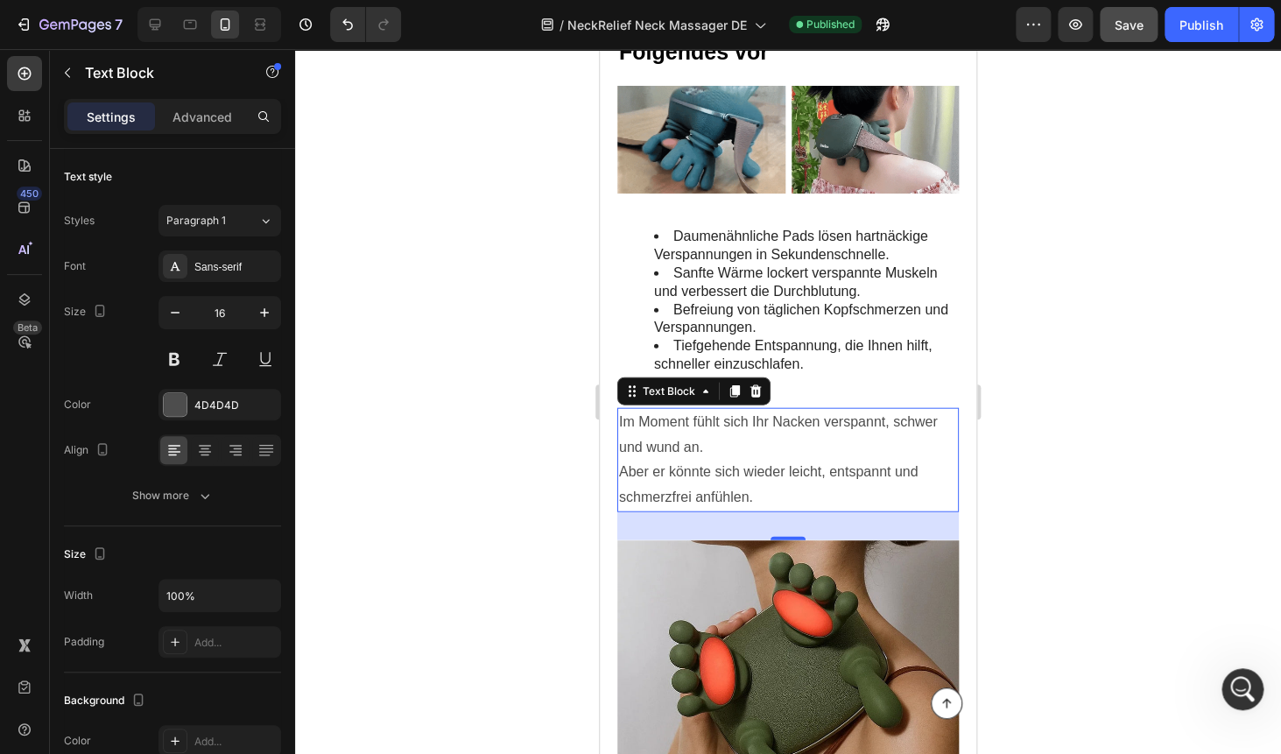
click at [1067, 268] on div at bounding box center [788, 401] width 986 height 705
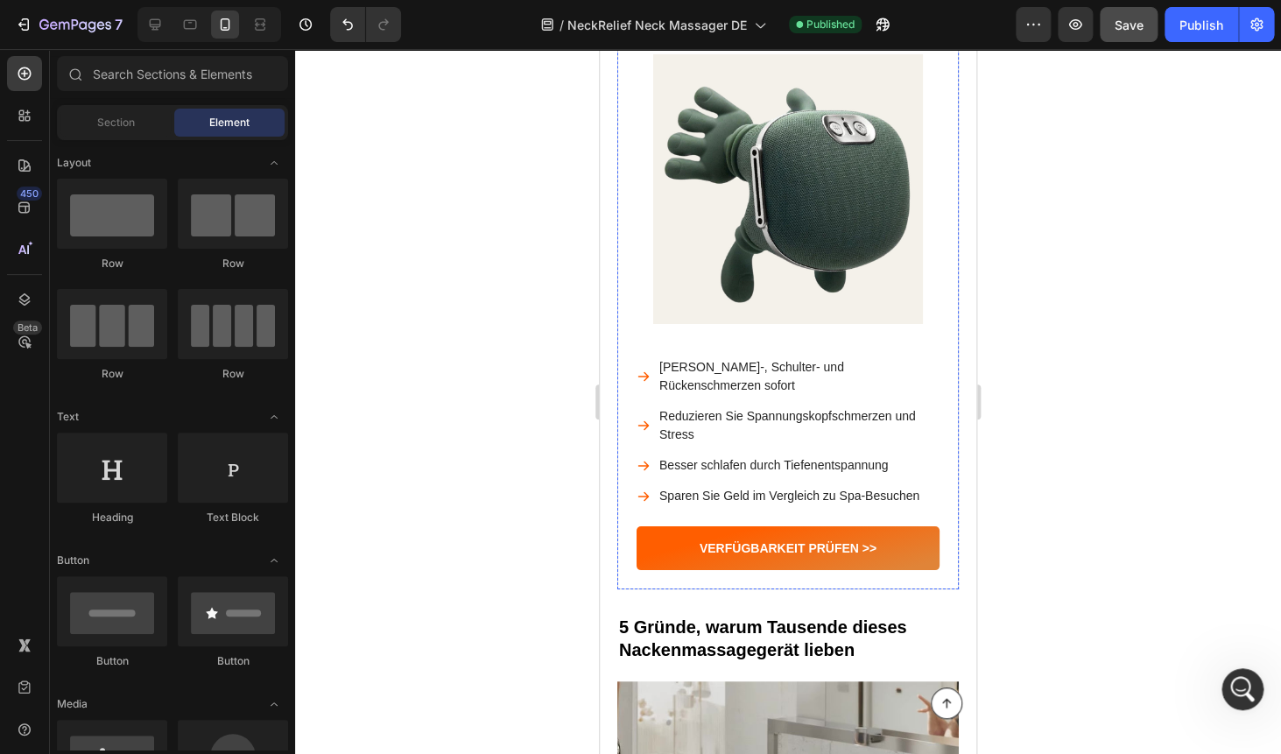
scroll to position [2273, 0]
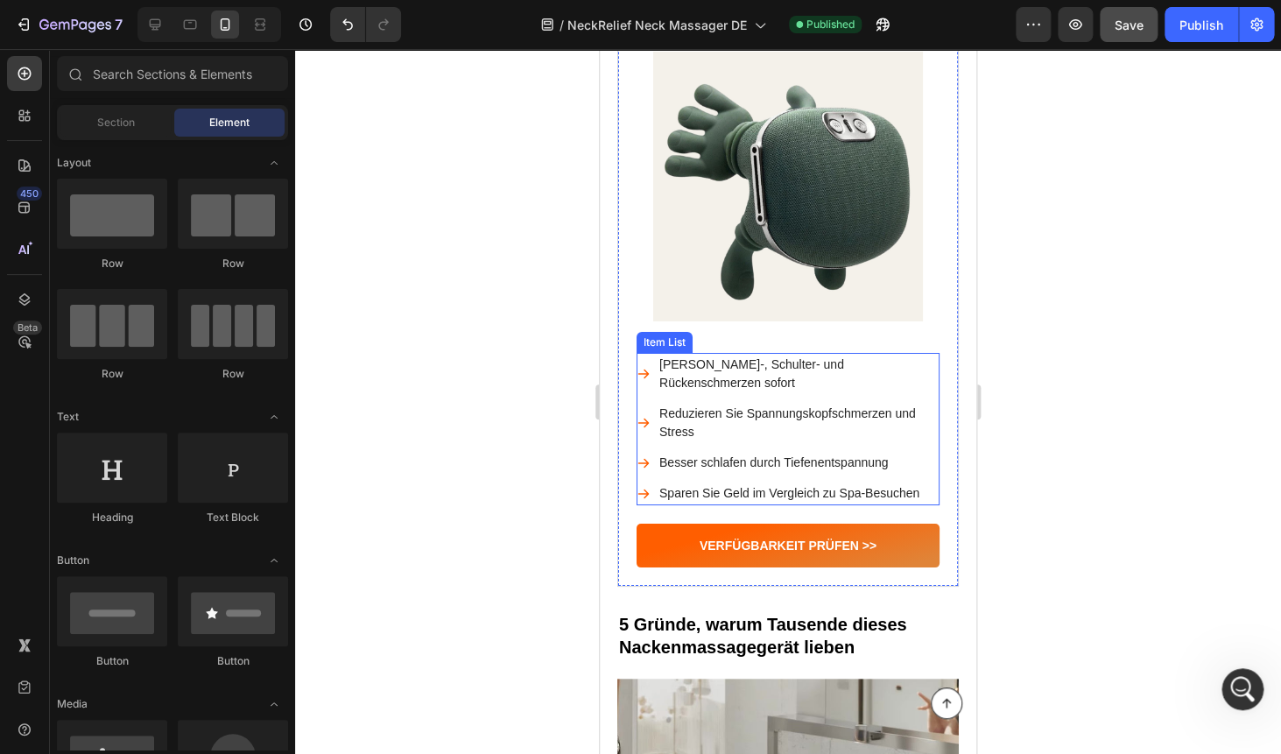
click at [821, 395] on div "[PERSON_NAME]-, Schulter- und Rückenschmerzen sofort" at bounding box center [797, 374] width 283 height 42
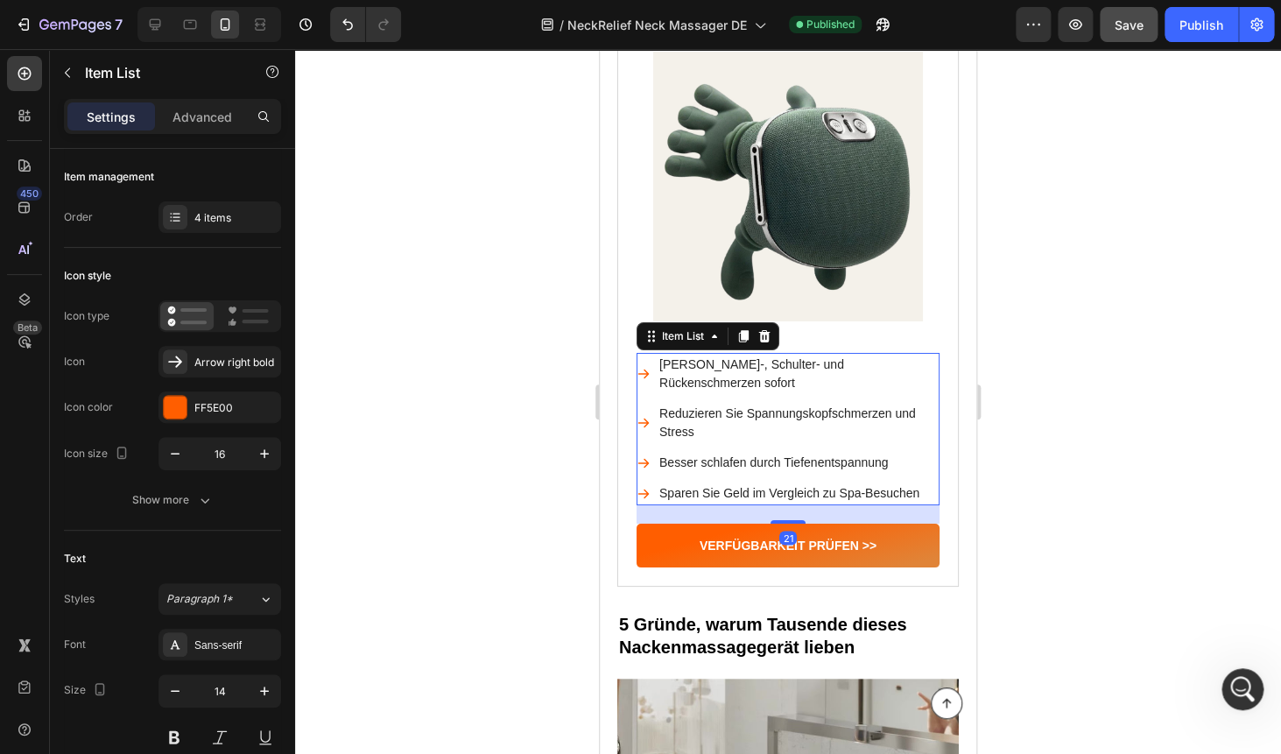
click at [805, 422] on p "Reduzieren Sie Spannungskopfschmerzen und Stress" at bounding box center [797, 422] width 277 height 37
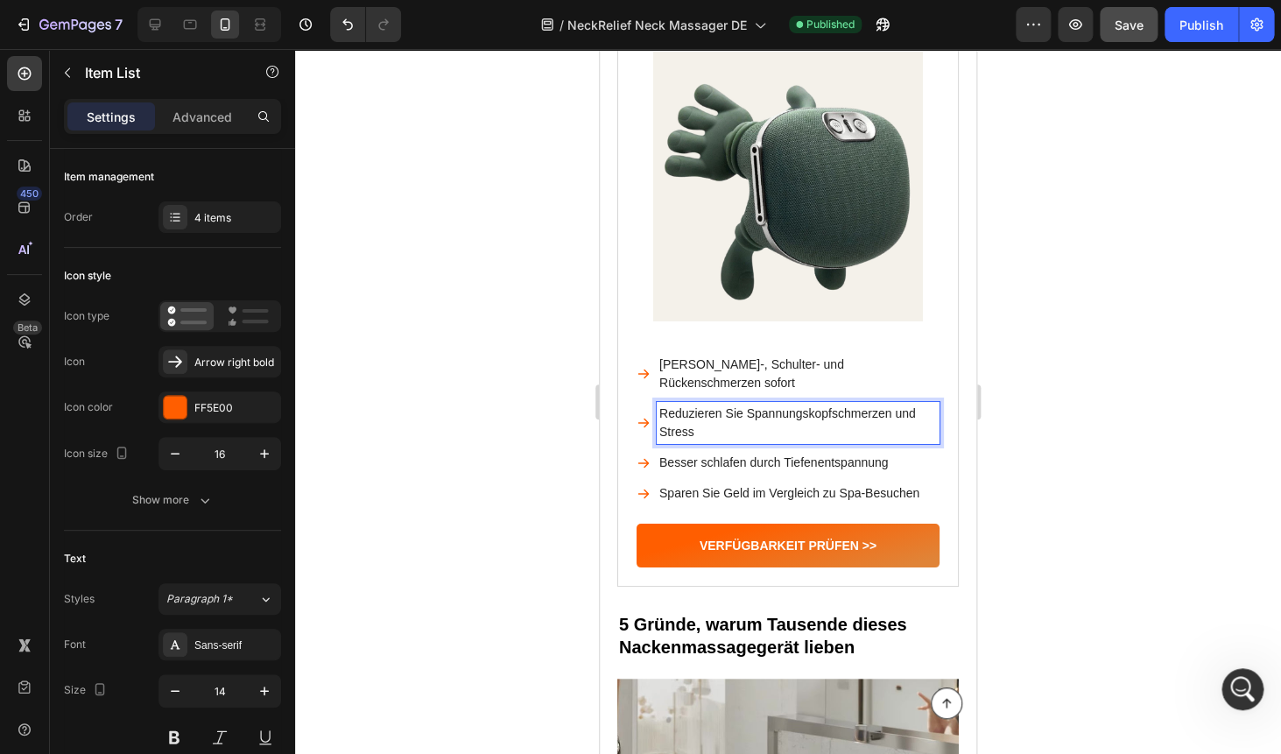
click at [805, 422] on p "Reduzieren Sie Spannungskopfschmerzen und Stress" at bounding box center [797, 422] width 277 height 37
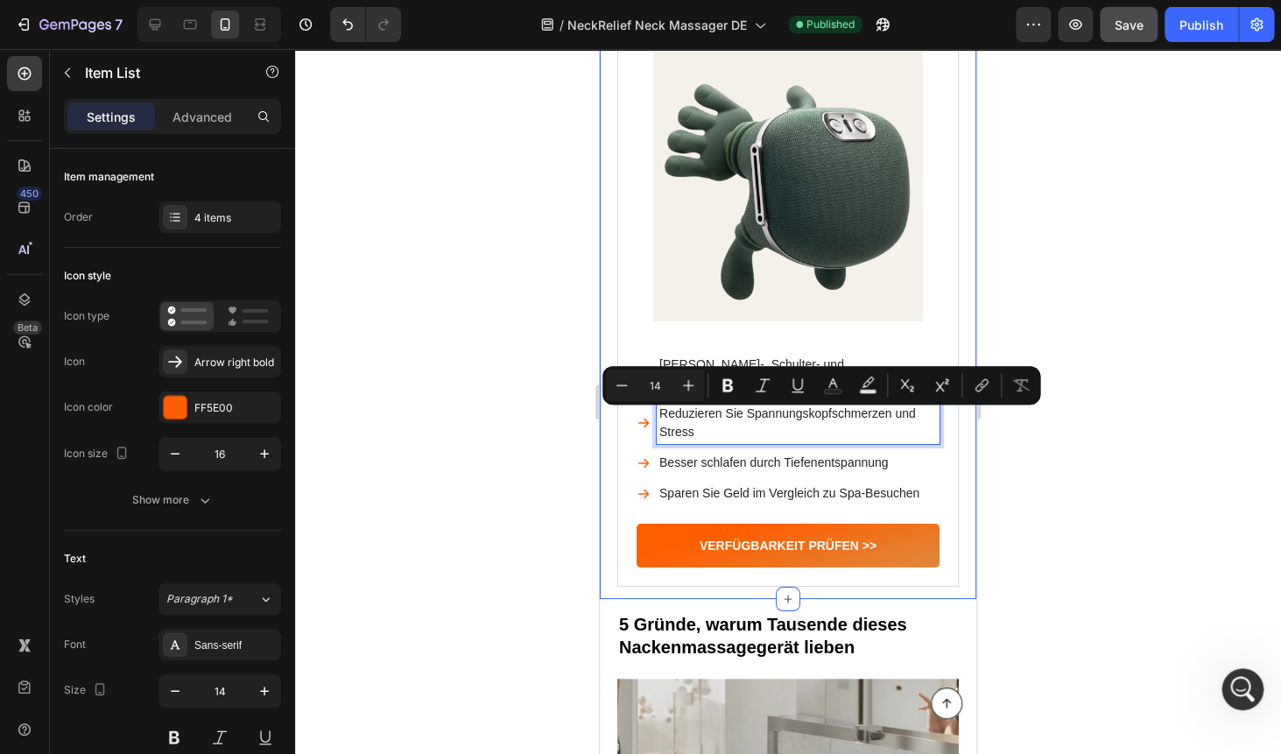
click at [1033, 421] on div at bounding box center [788, 401] width 986 height 705
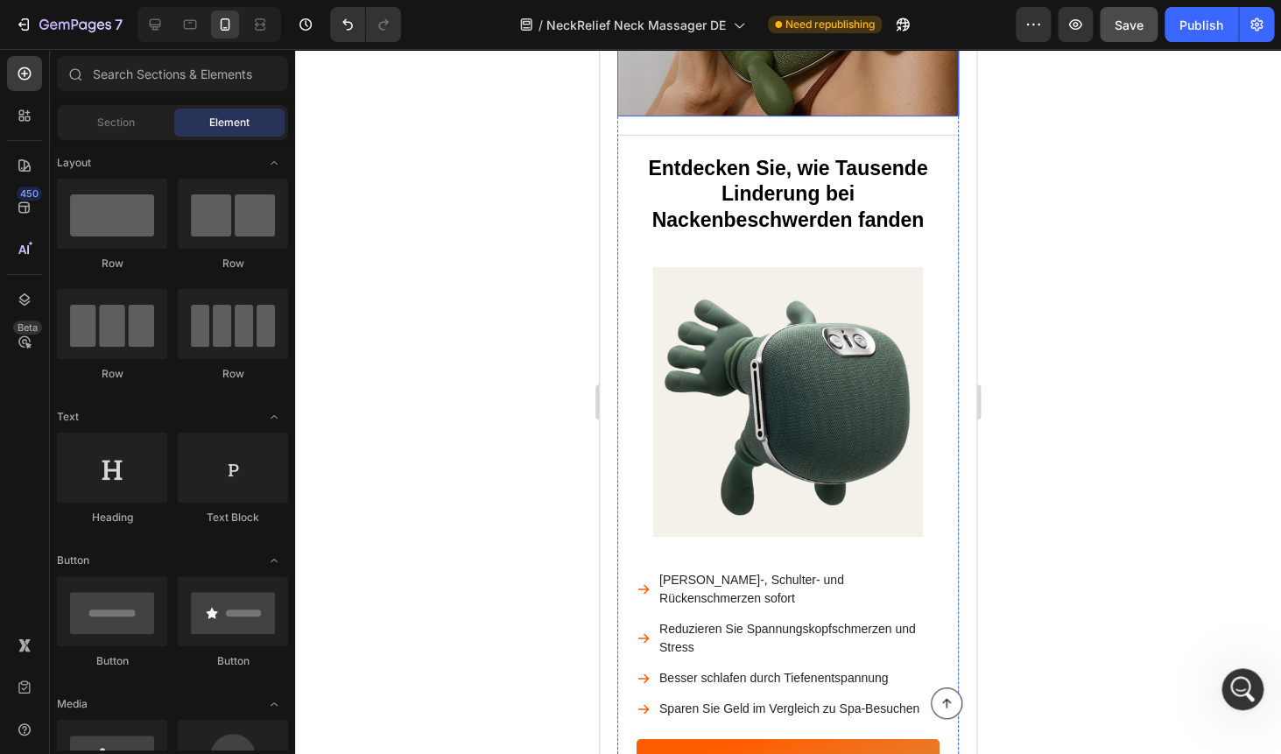
scroll to position [2241, 0]
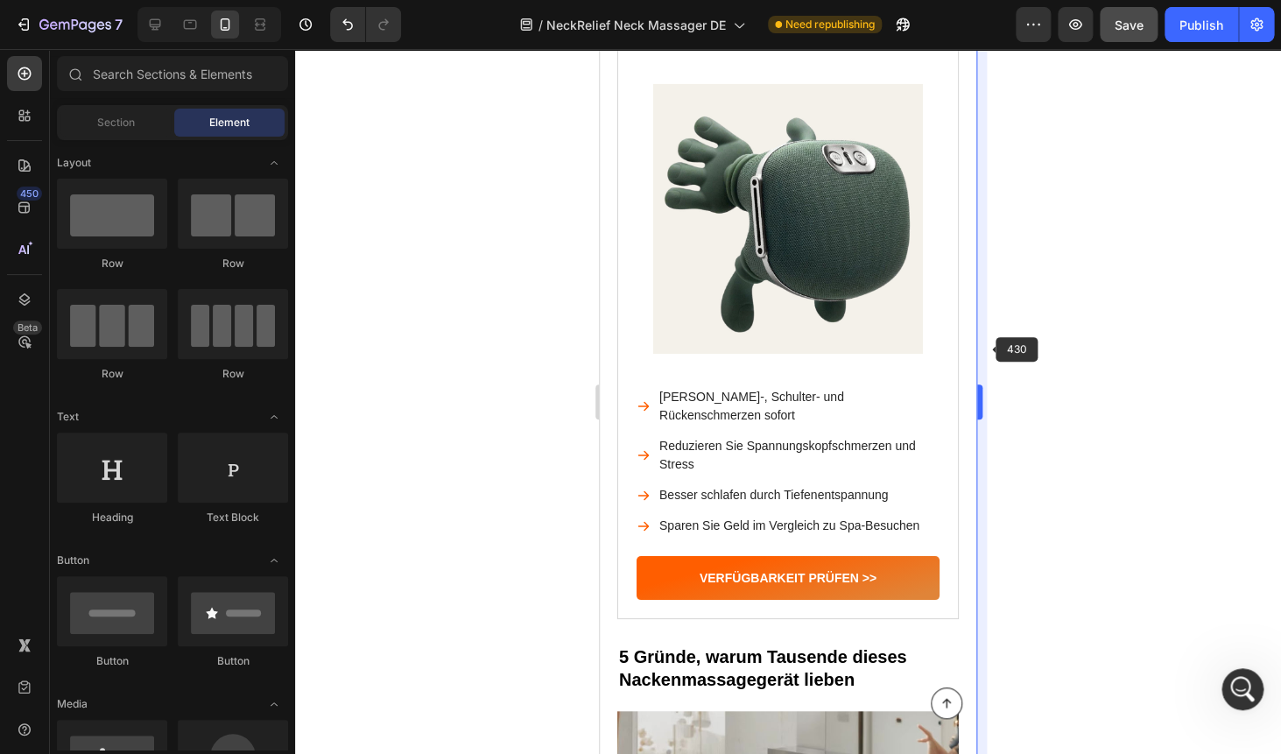
click at [979, 0] on body "7 Version history / NeckRelief Neck Massager DE Need republishing Preview Save …" at bounding box center [640, 0] width 1281 height 0
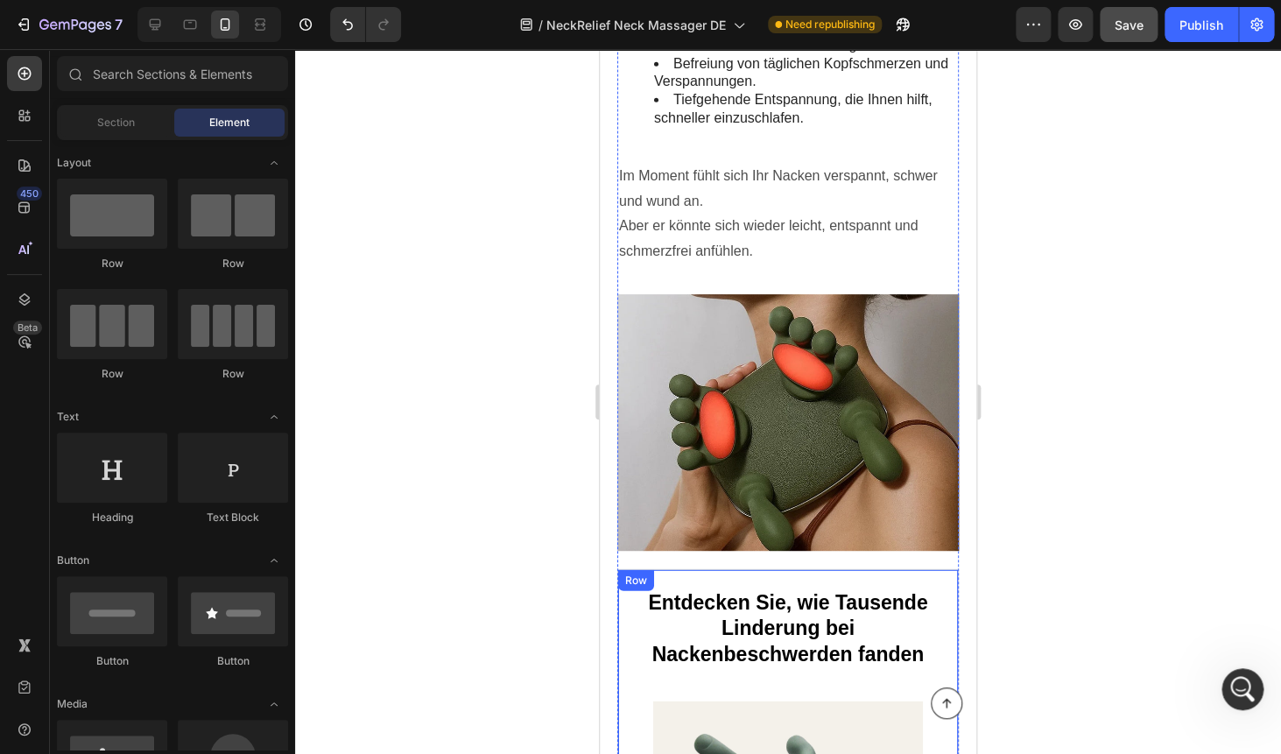
scroll to position [1613, 0]
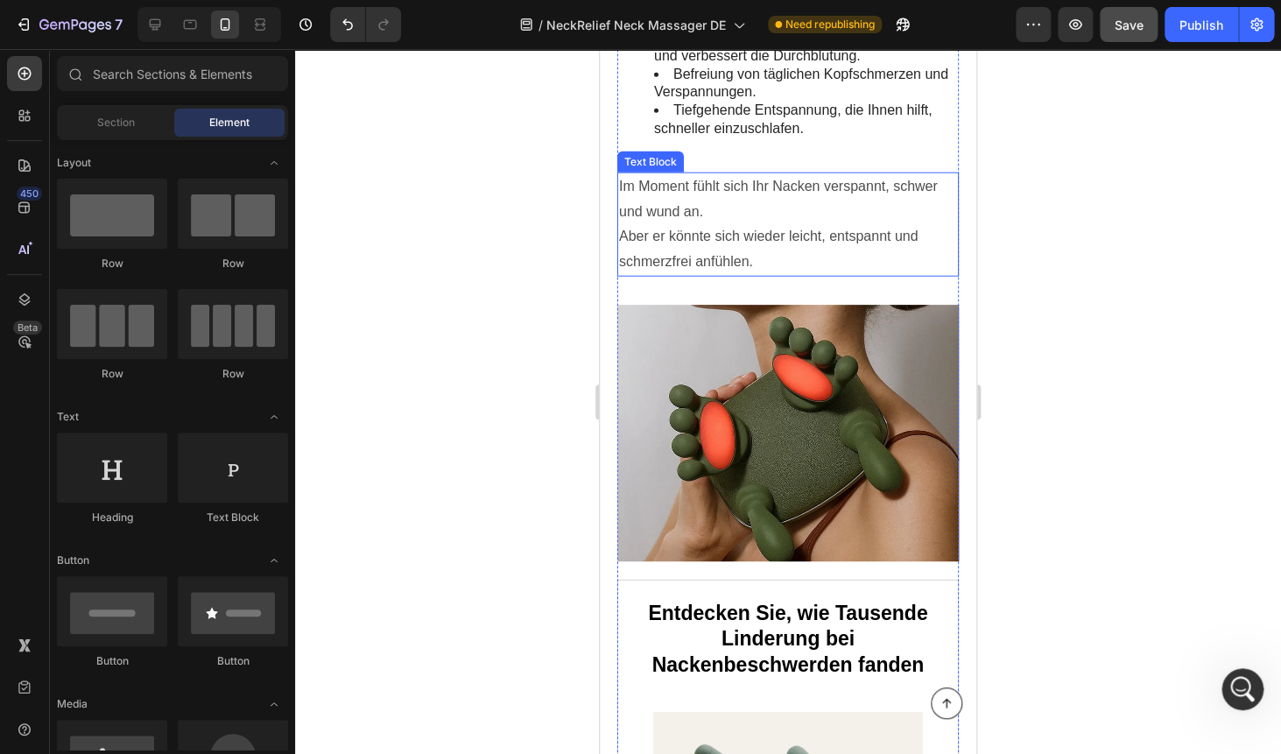
click at [742, 253] on p "Im Moment fühlt sich Ihr Nacken verspannt, schwer und wund an. Aber er könnte s…" at bounding box center [788, 224] width 338 height 101
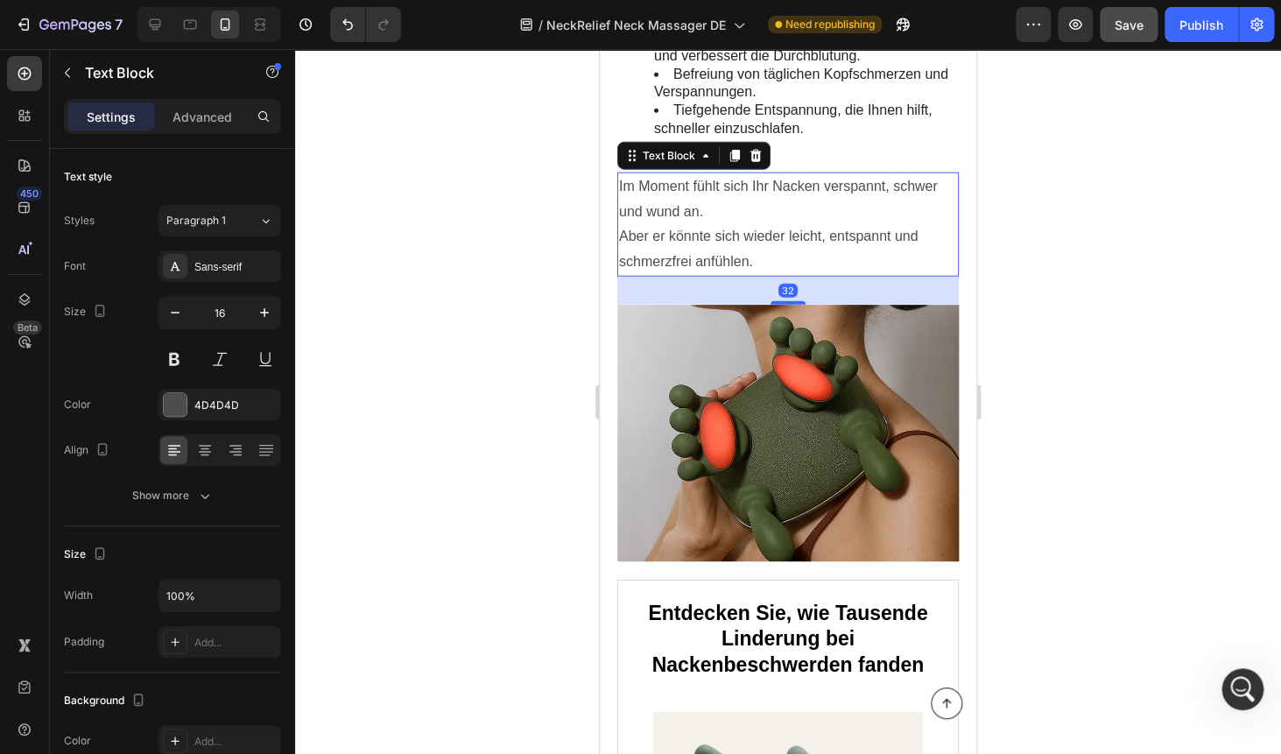
click at [742, 253] on p "Im Moment fühlt sich Ihr Nacken verspannt, schwer und wund an. Aber er könnte s…" at bounding box center [788, 224] width 338 height 101
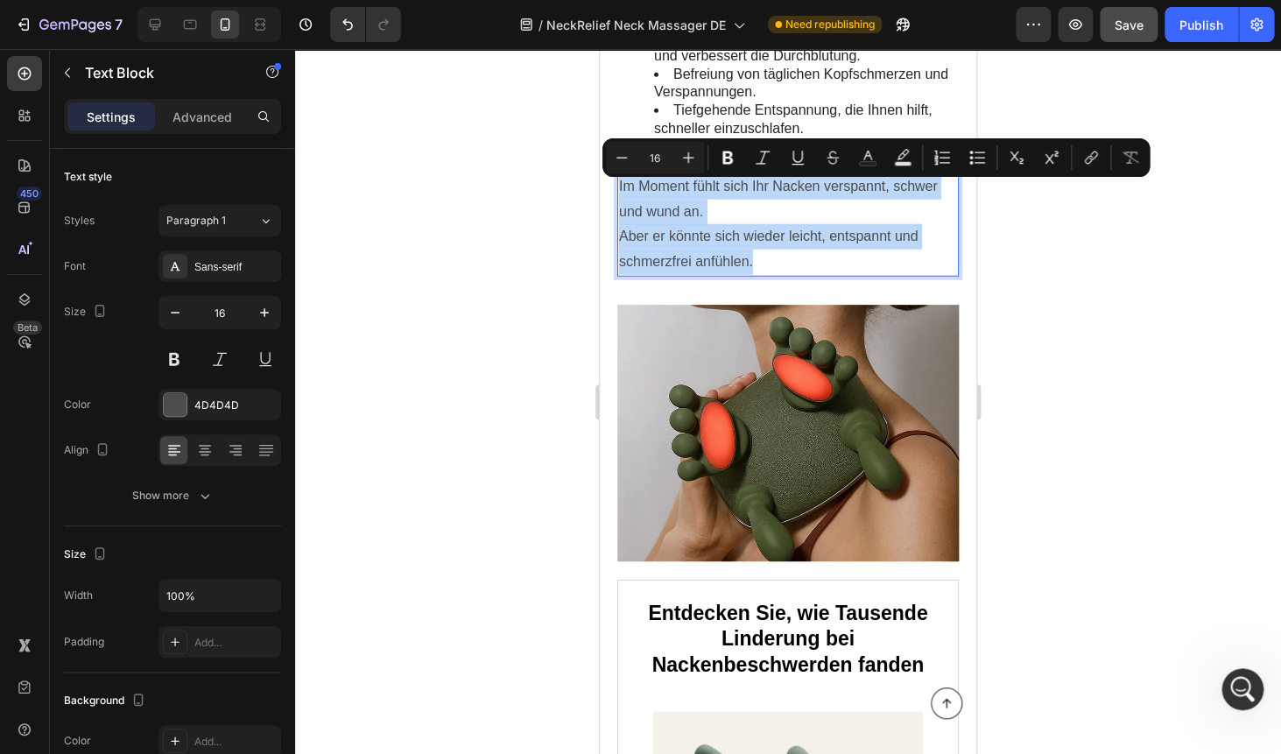
click at [772, 191] on p "Im Moment fühlt sich Ihr Nacken verspannt, schwer und wund an. Aber er könnte s…" at bounding box center [788, 224] width 338 height 101
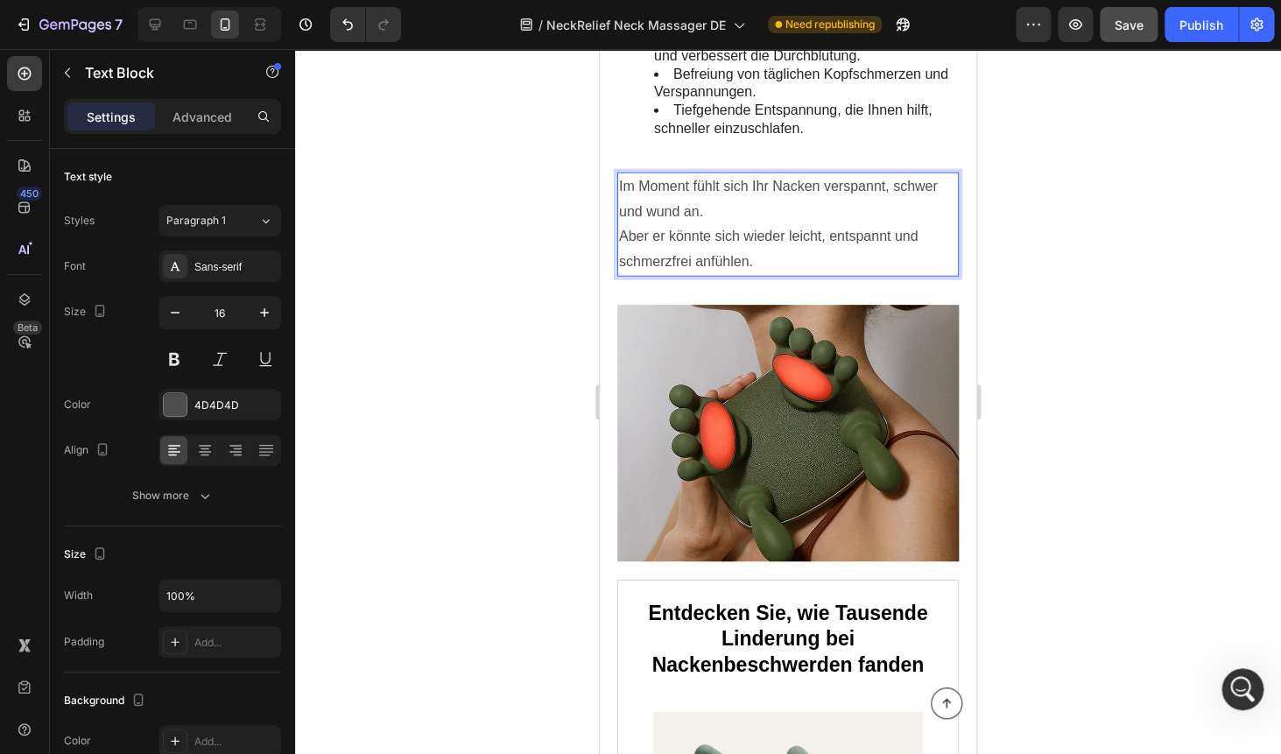
click at [887, 217] on p "Im Moment fühlt sich Ihr Nacken verspannt, schwer und wund an. Aber er könnte s…" at bounding box center [788, 224] width 338 height 101
click at [1056, 211] on div at bounding box center [788, 401] width 986 height 705
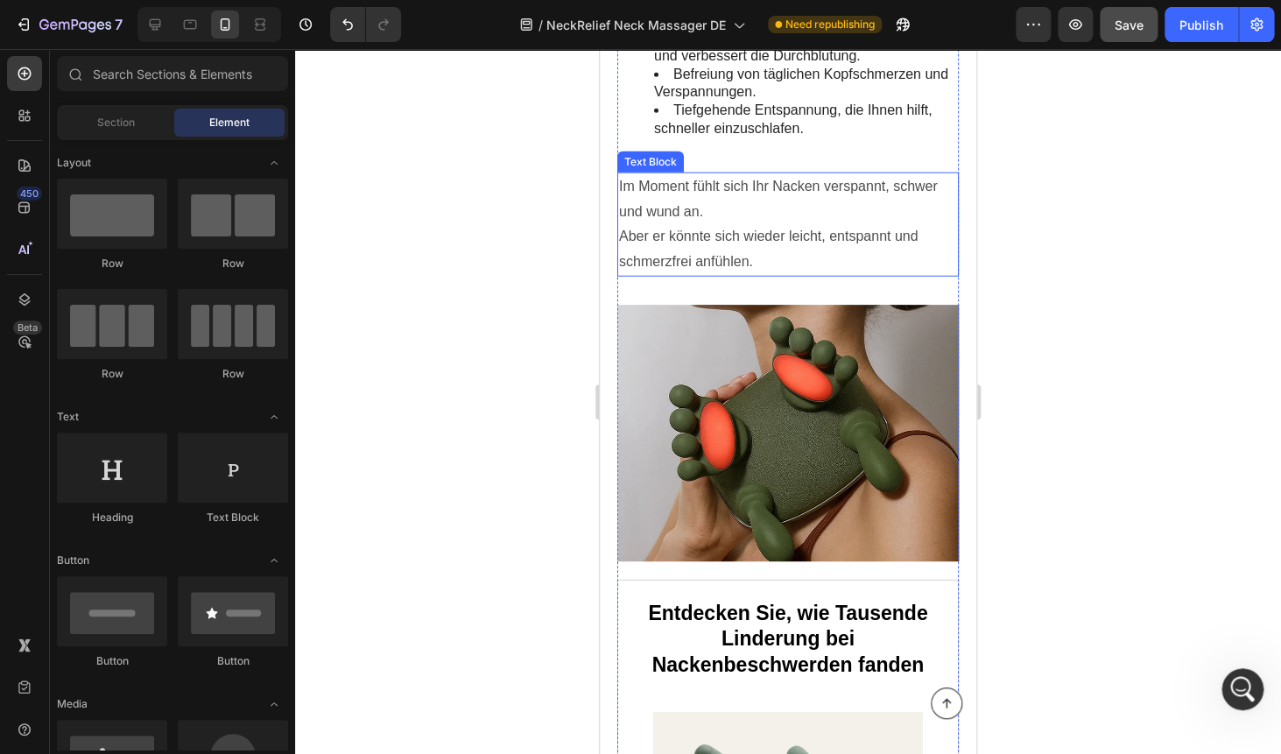
click at [936, 221] on p "Im Moment fühlt sich Ihr Nacken verspannt, schwer und wund an. Aber er könnte s…" at bounding box center [788, 224] width 338 height 101
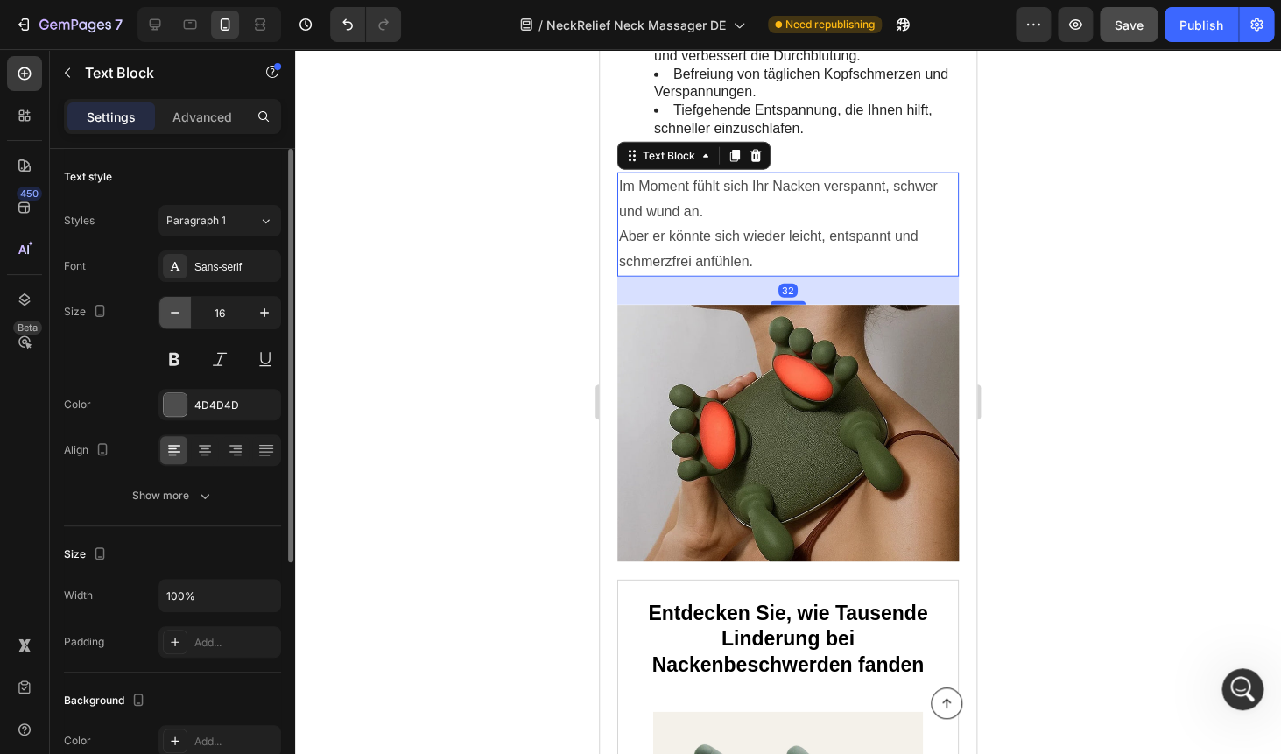
click at [178, 316] on icon "button" at bounding box center [175, 313] width 18 height 18
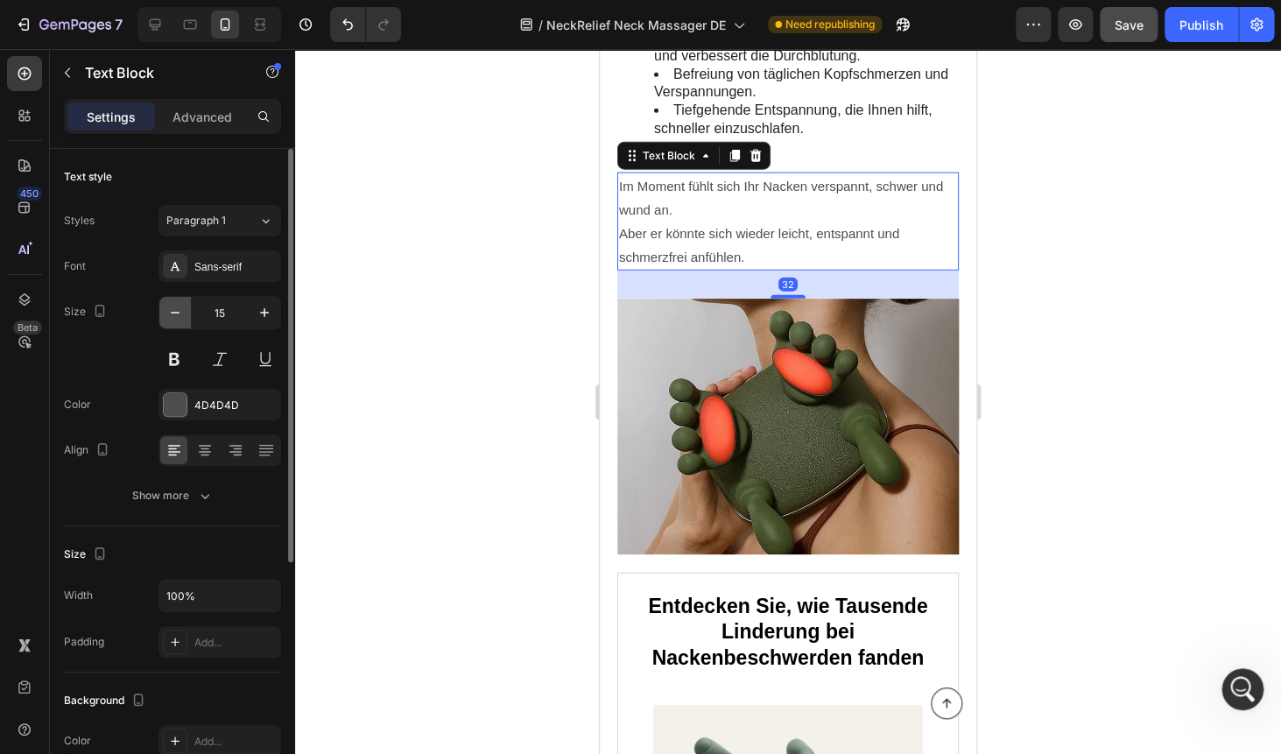
click at [178, 316] on icon "button" at bounding box center [175, 313] width 18 height 18
type input "14"
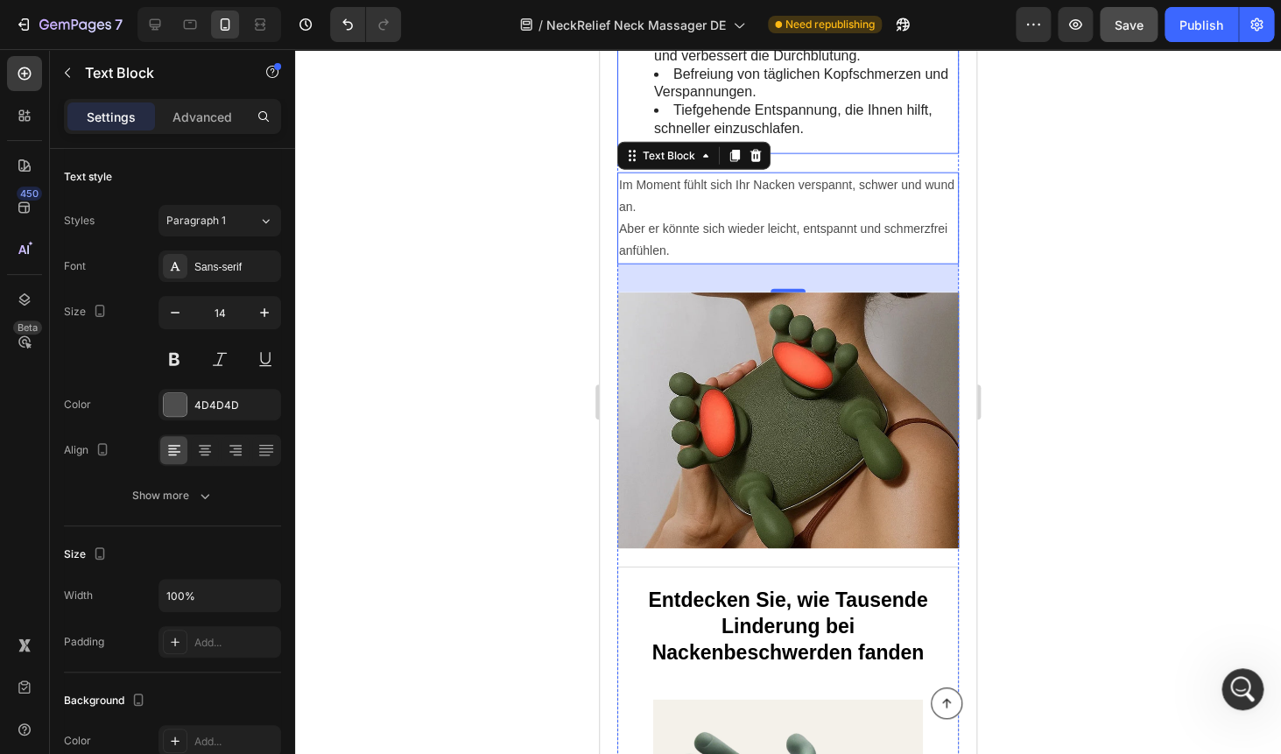
click at [838, 129] on li "Tiefgehende Entspannung, die Ihnen hilft, schneller einzuschlafen." at bounding box center [805, 120] width 303 height 37
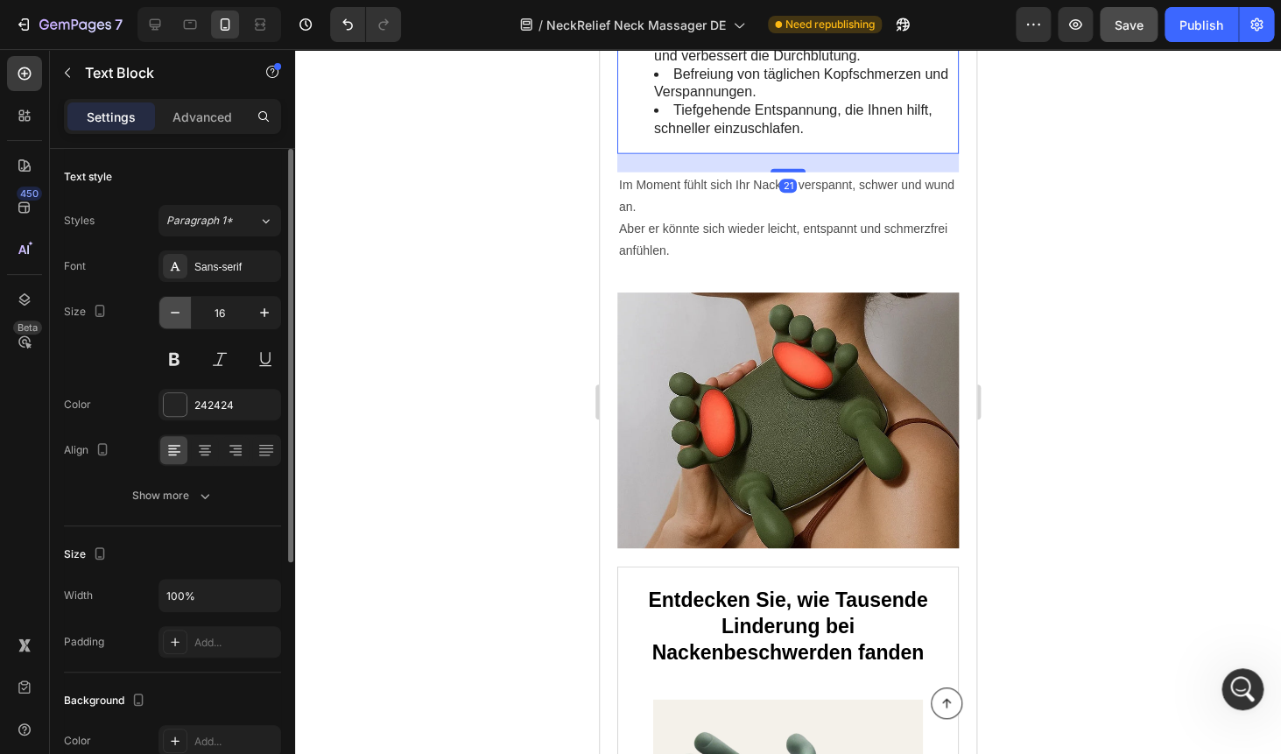
click at [179, 314] on icon "button" at bounding box center [175, 313] width 18 height 18
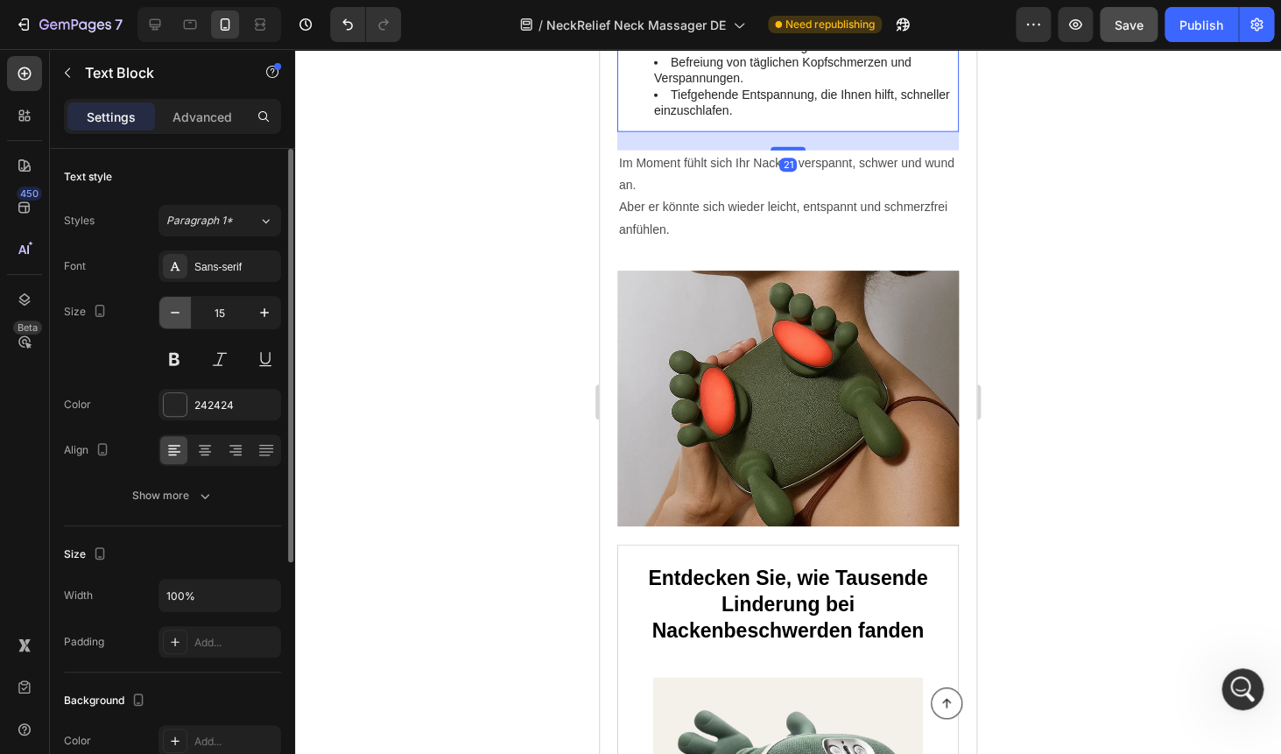
type input "14"
click at [1135, 158] on div at bounding box center [788, 401] width 986 height 705
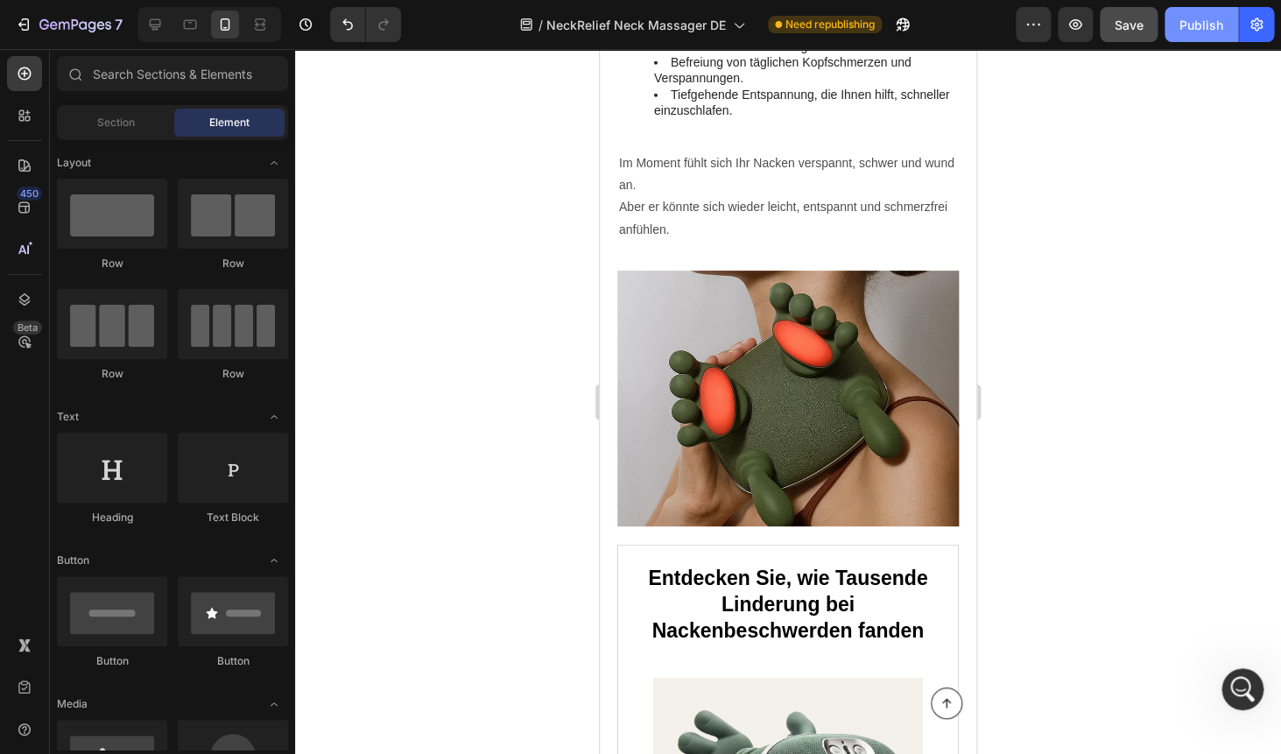
click at [1198, 34] on button "Publish" at bounding box center [1201, 24] width 74 height 35
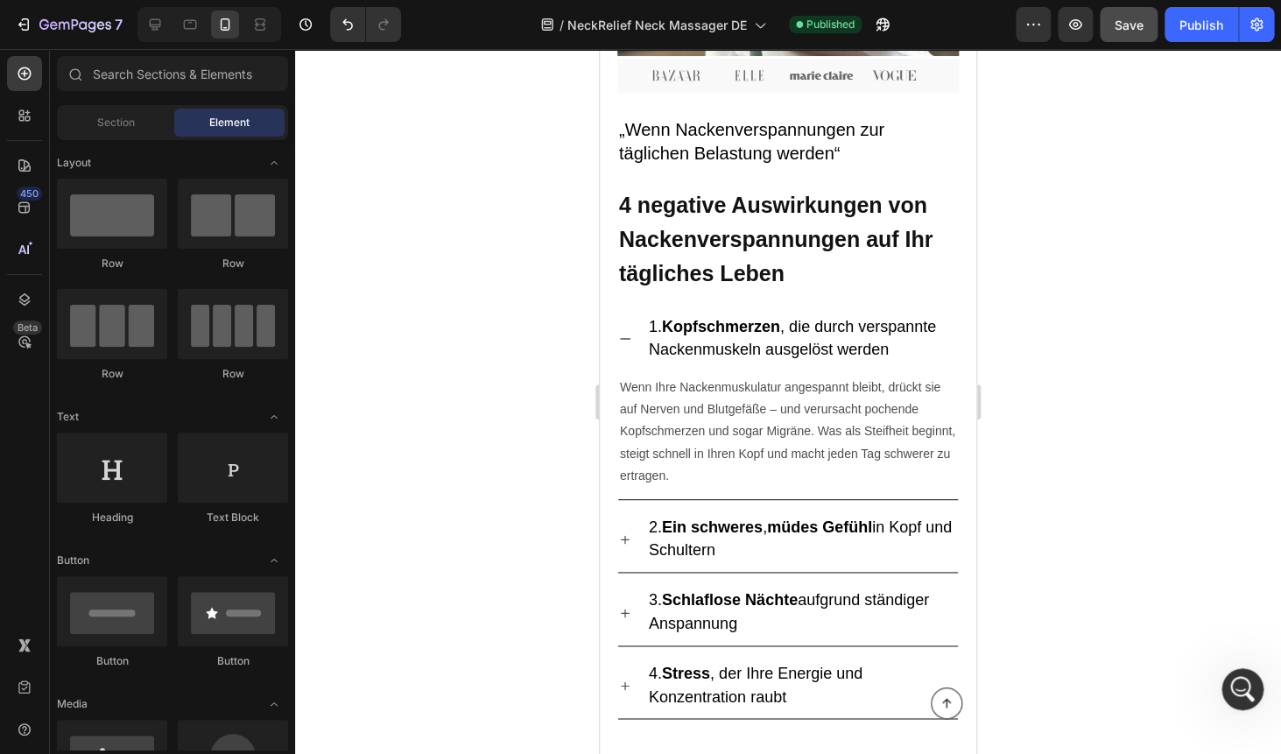
scroll to position [627, 0]
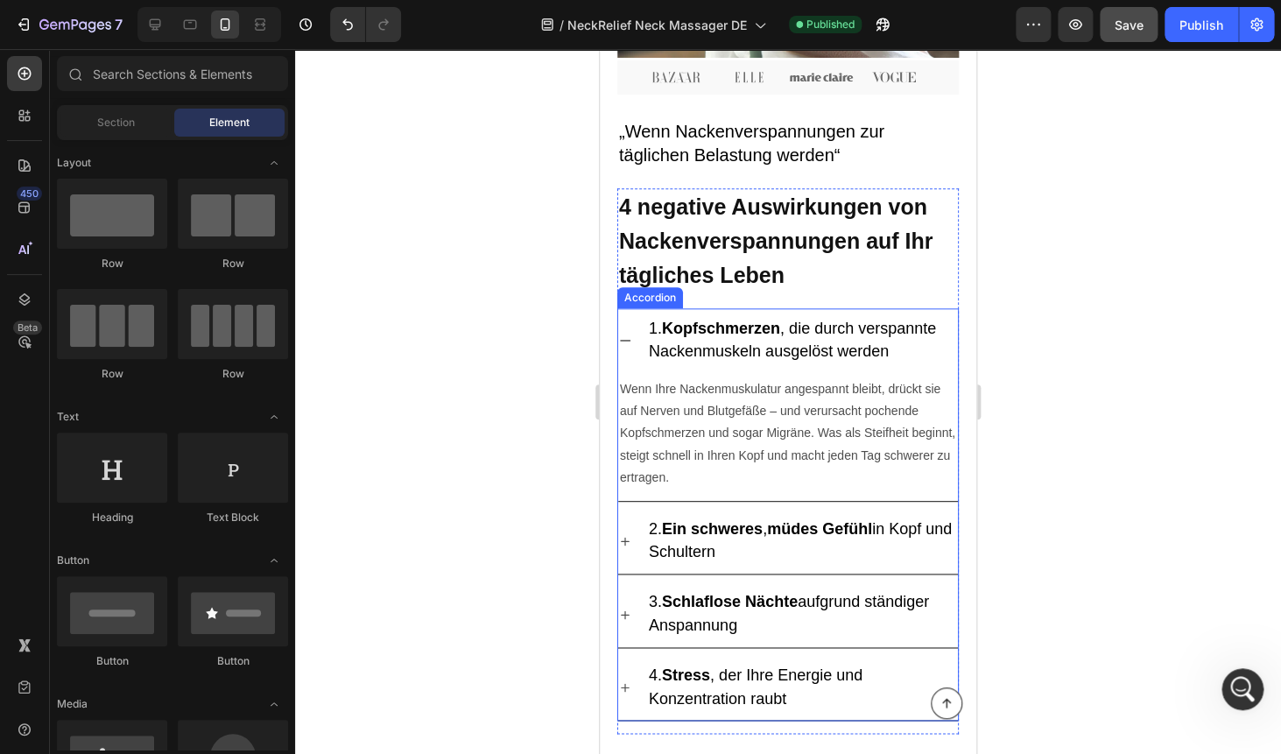
click at [671, 339] on p "1. Kopfschmerzen , die durch verspannte Nackenmuskeln ausgelöst werden" at bounding box center [802, 341] width 306 height 46
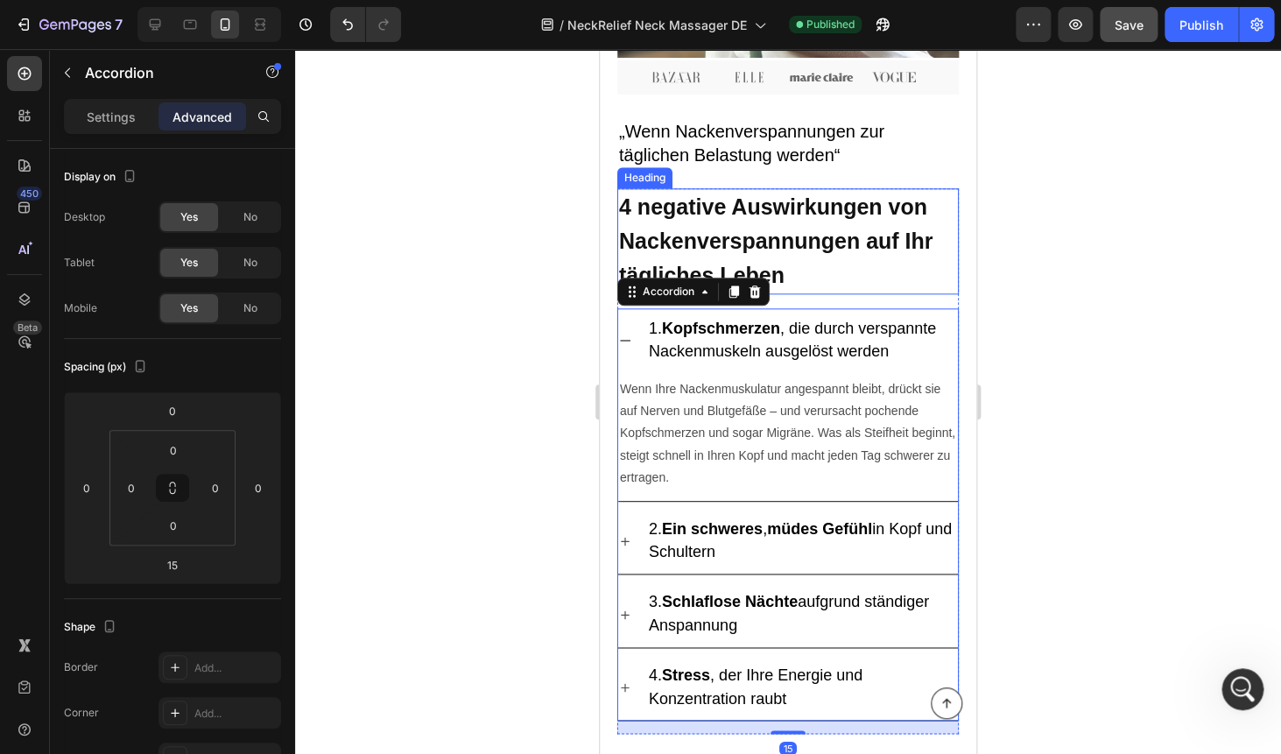
click at [823, 274] on h2 "4 negative Auswirkungen von Nackenverspannungen auf Ihr tägliches Leben" at bounding box center [787, 240] width 341 height 105
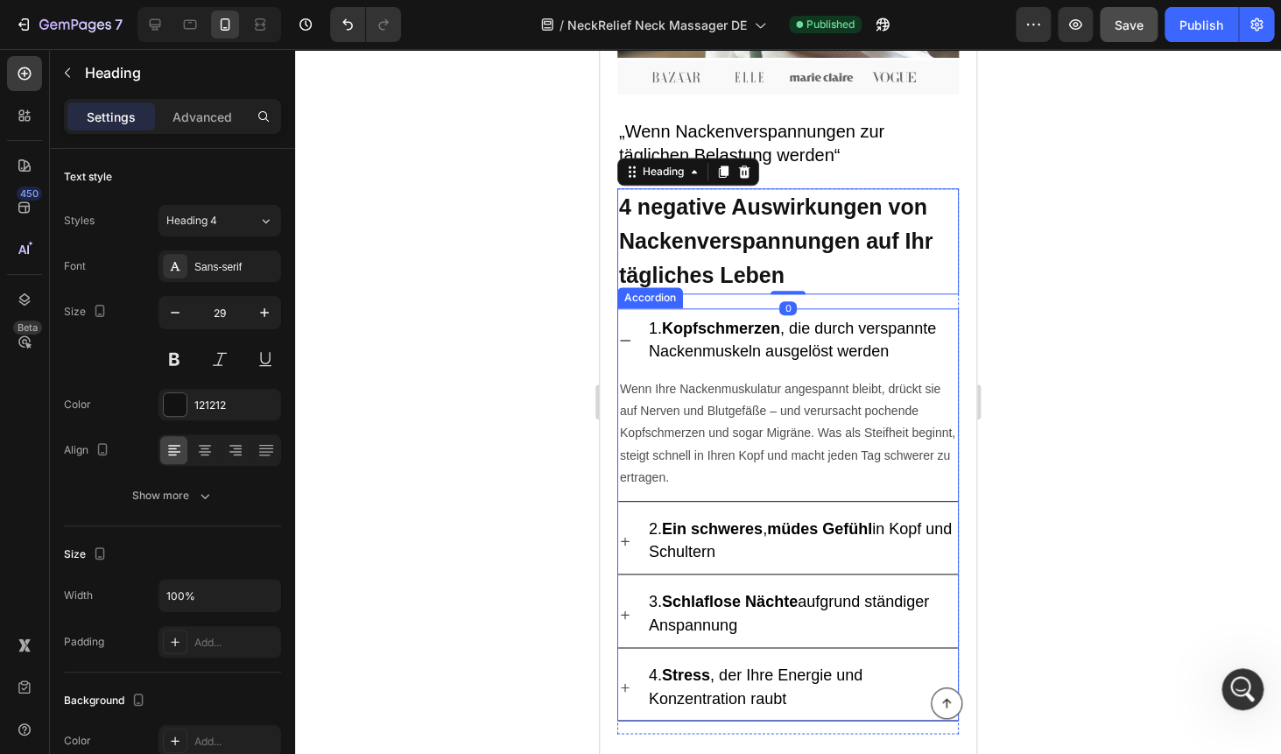
click at [629, 315] on div "1. Kopfschmerzen , die durch verspannte Nackenmuskeln ausgelöst werden" at bounding box center [788, 340] width 340 height 65
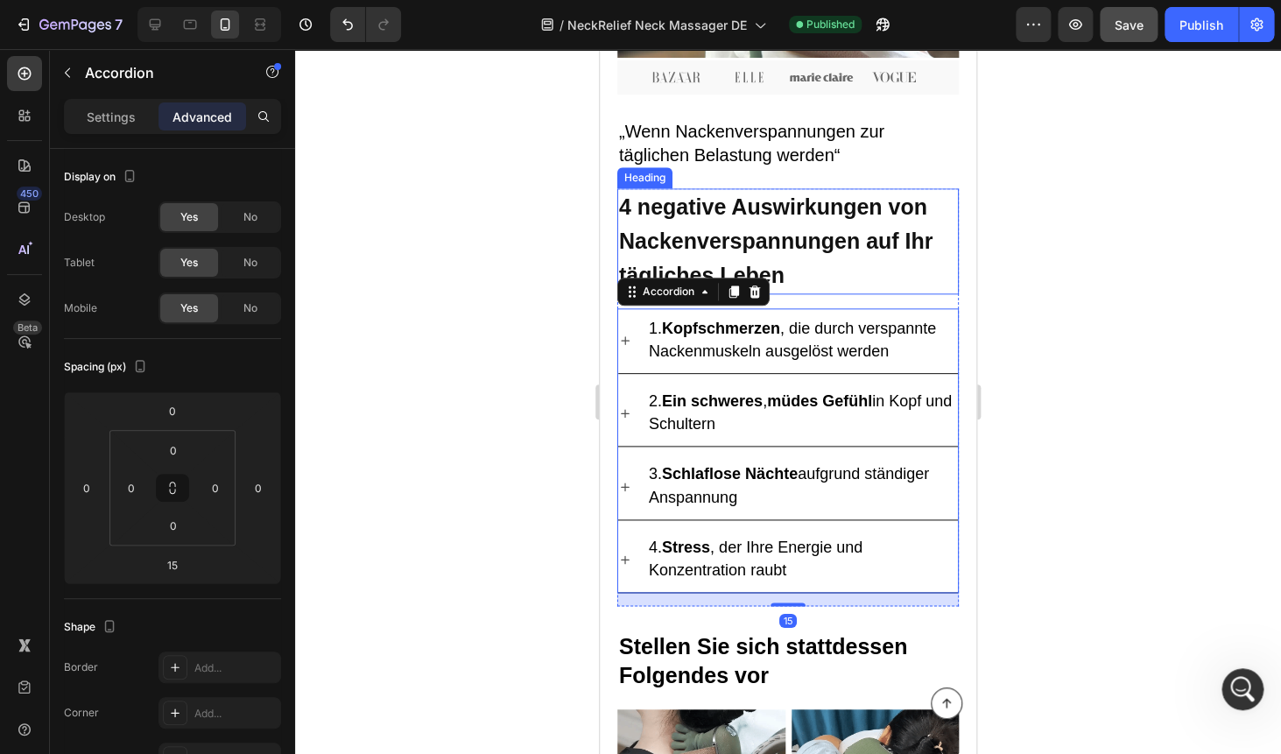
click at [885, 254] on h2 "4 negative Auswirkungen von Nackenverspannungen auf Ihr tägliches Leben" at bounding box center [787, 240] width 341 height 105
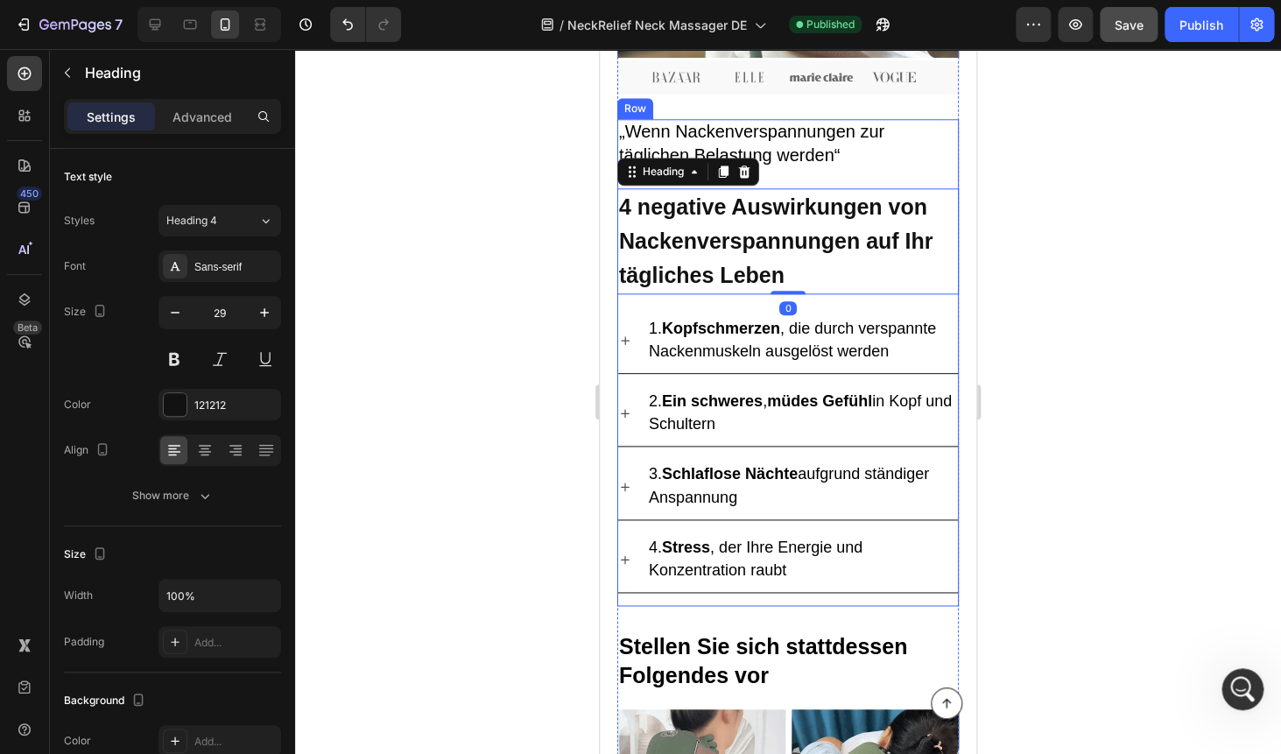
click at [896, 178] on div "„Wenn Nackenverspannungen zur täglichen Belastung werden“ Heading 4 negative Au…" at bounding box center [787, 362] width 341 height 487
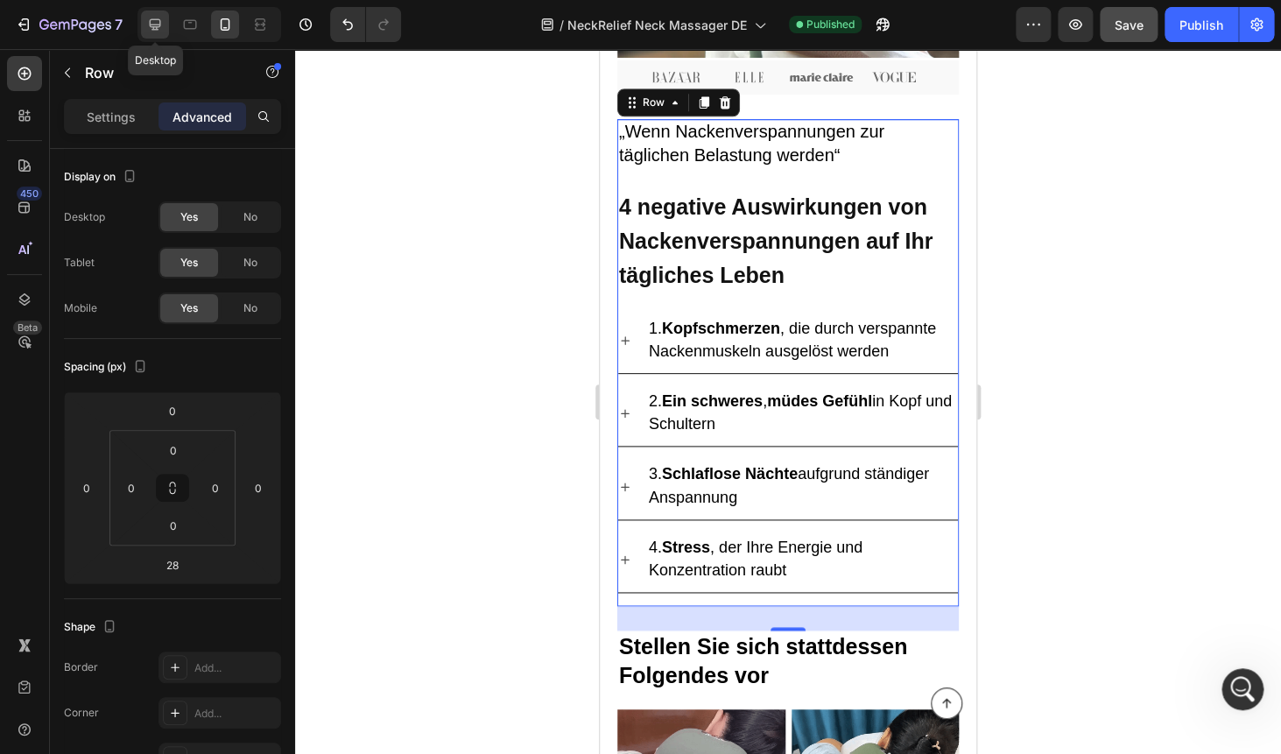
click at [154, 28] on icon at bounding box center [155, 24] width 11 height 11
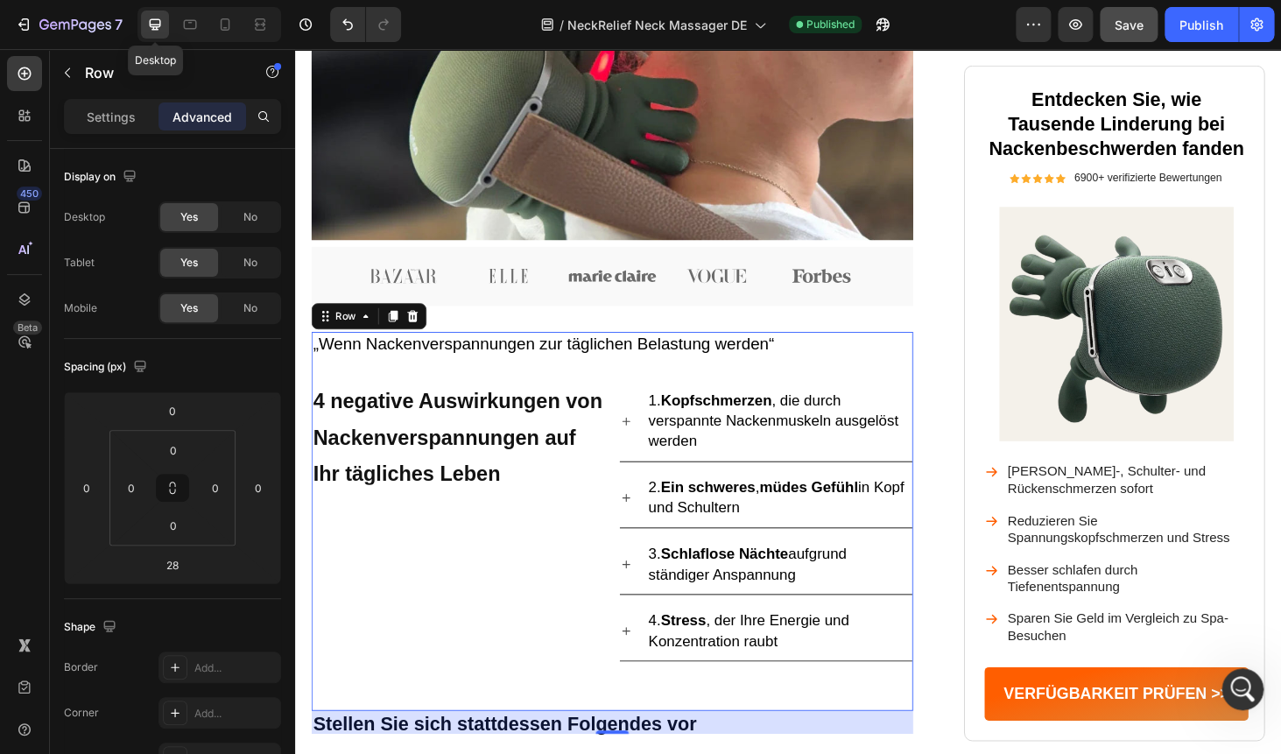
type input "0"
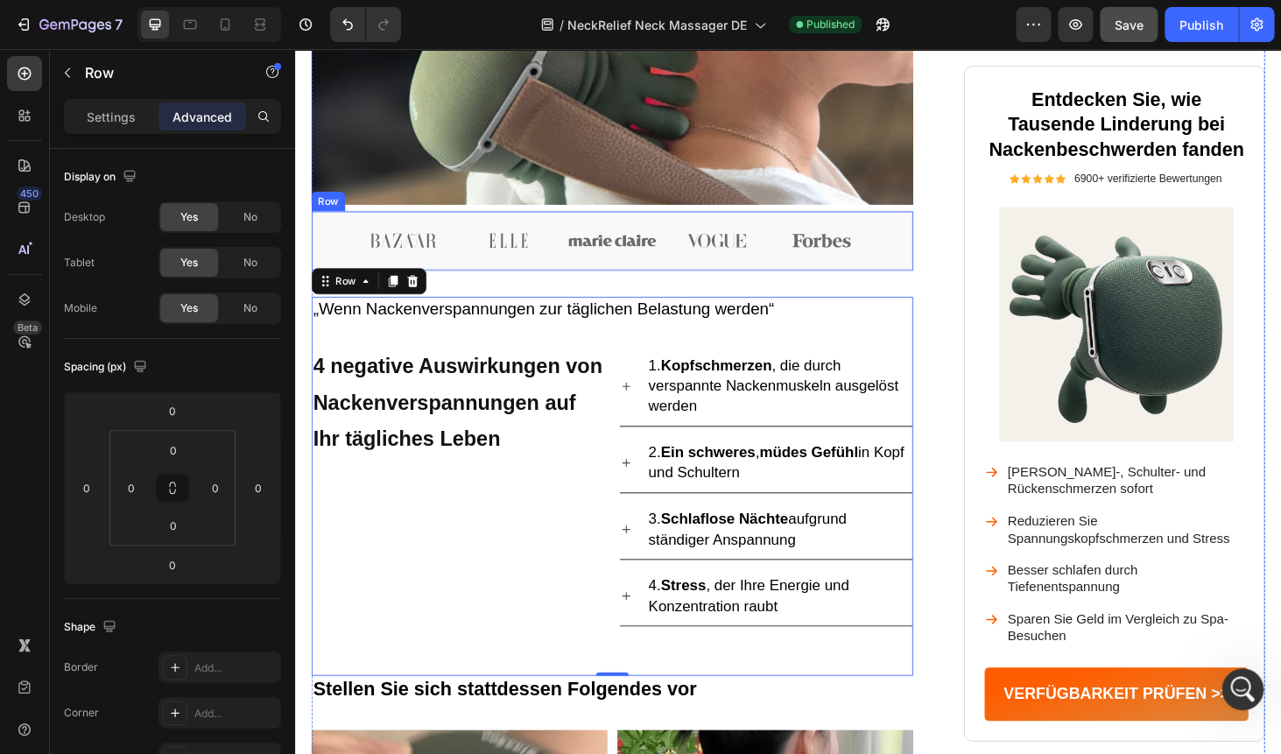
scroll to position [663, 0]
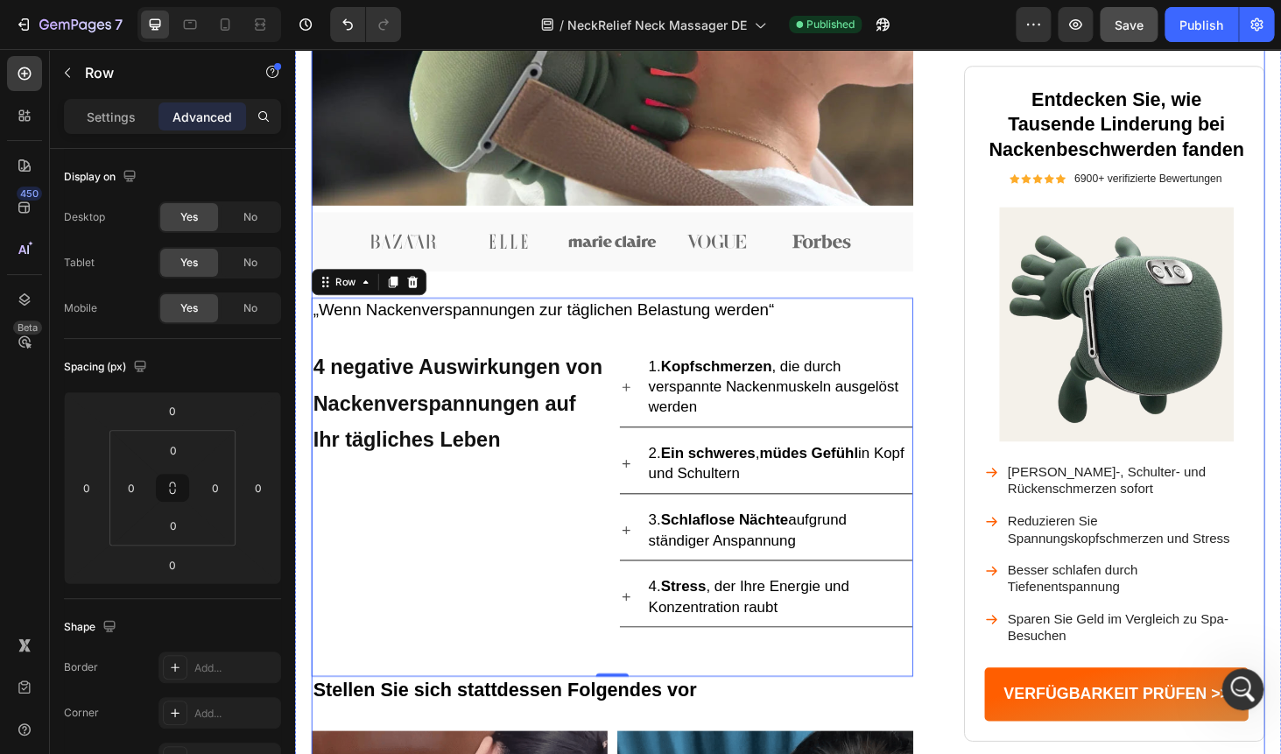
click at [978, 299] on div "Image Nackenschmerzen sind nicht nur Schmerzen – sie bestimmen Ihr Leben Headin…" at bounding box center [819, 574] width 1015 height 2236
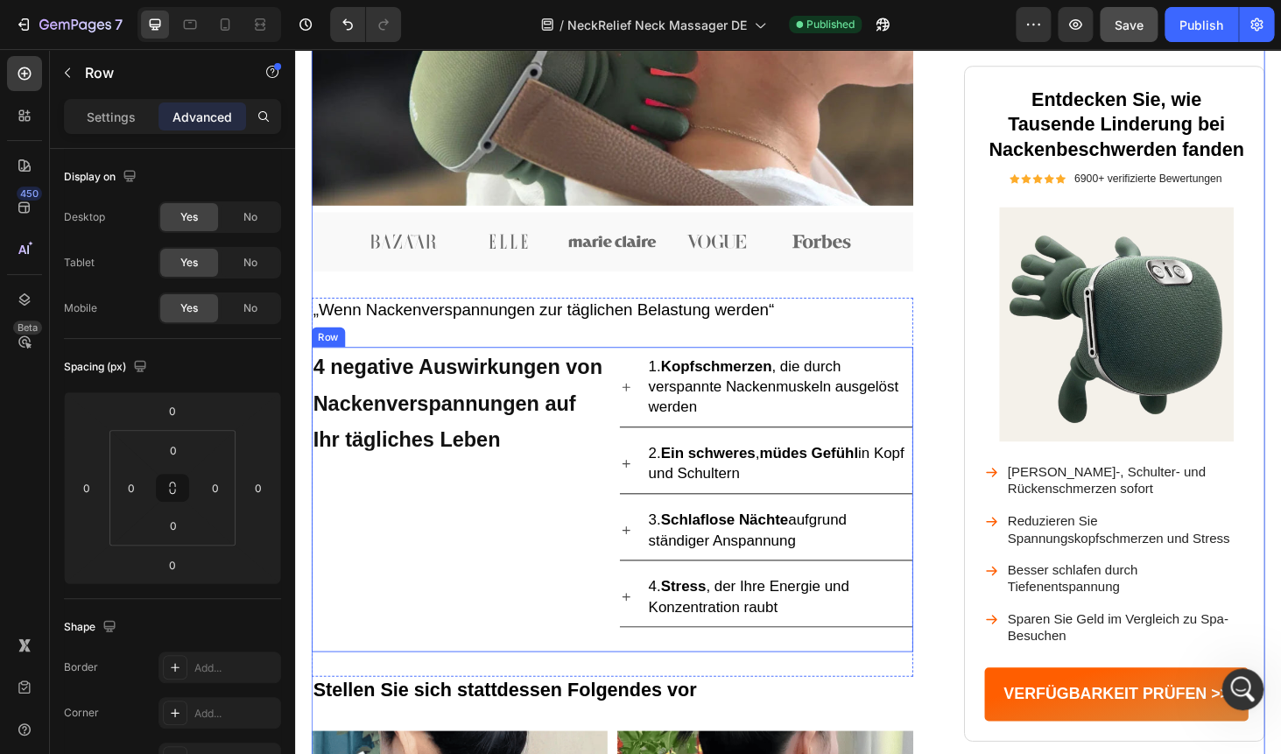
click at [531, 527] on div "4 negative Auswirkungen von Nackenverspannungen auf Ihr tägliches Leben Heading" at bounding box center [468, 528] width 313 height 325
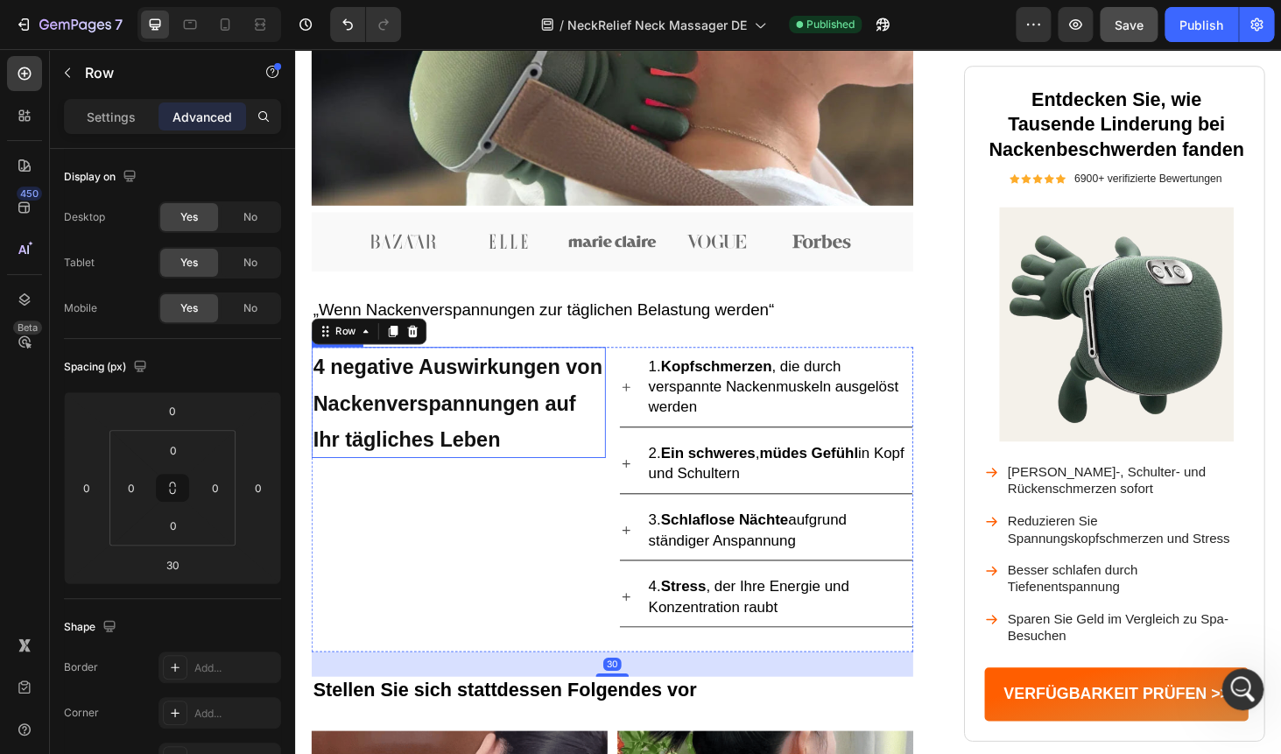
click at [523, 427] on strong "4 negative Auswirkungen von Nackenverspannungen auf Ihr tägliches Leben" at bounding box center [468, 425] width 308 height 101
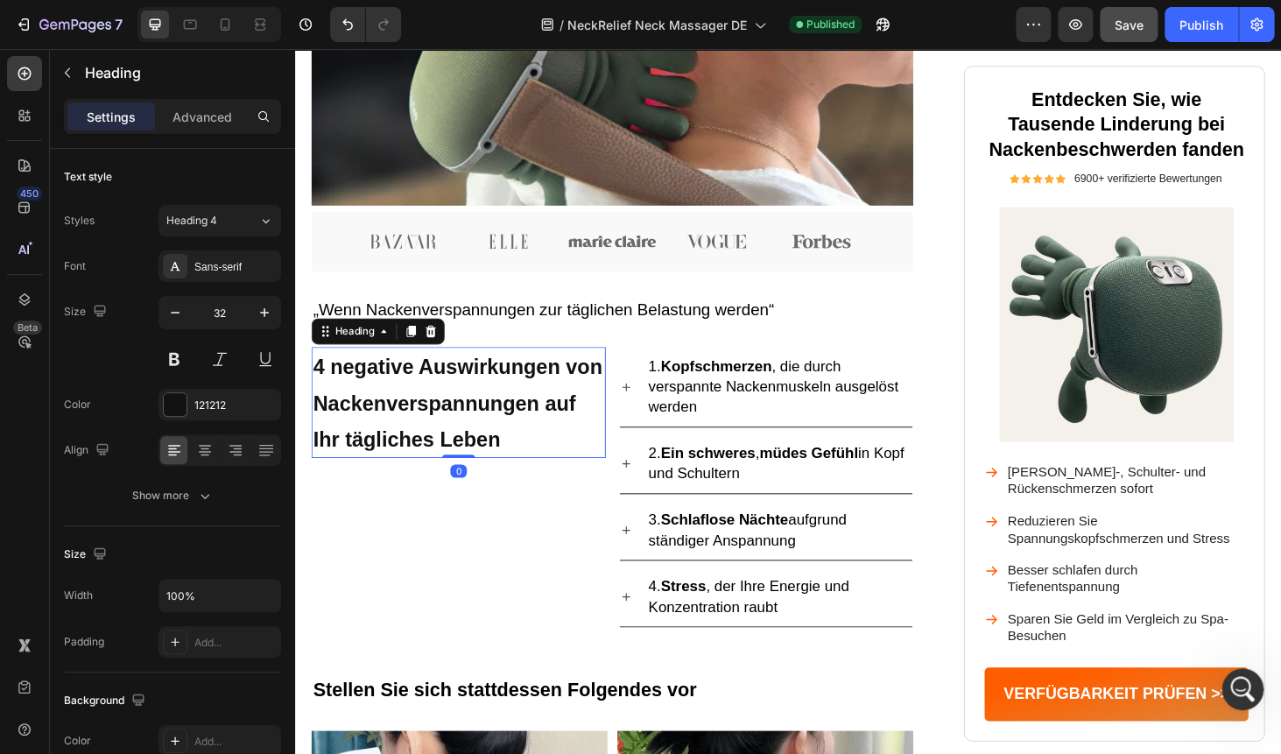
click at [467, 568] on div "4 negative Auswirkungen von Nackenverspannungen auf Ihr tägliches Leben Heading…" at bounding box center [468, 528] width 313 height 325
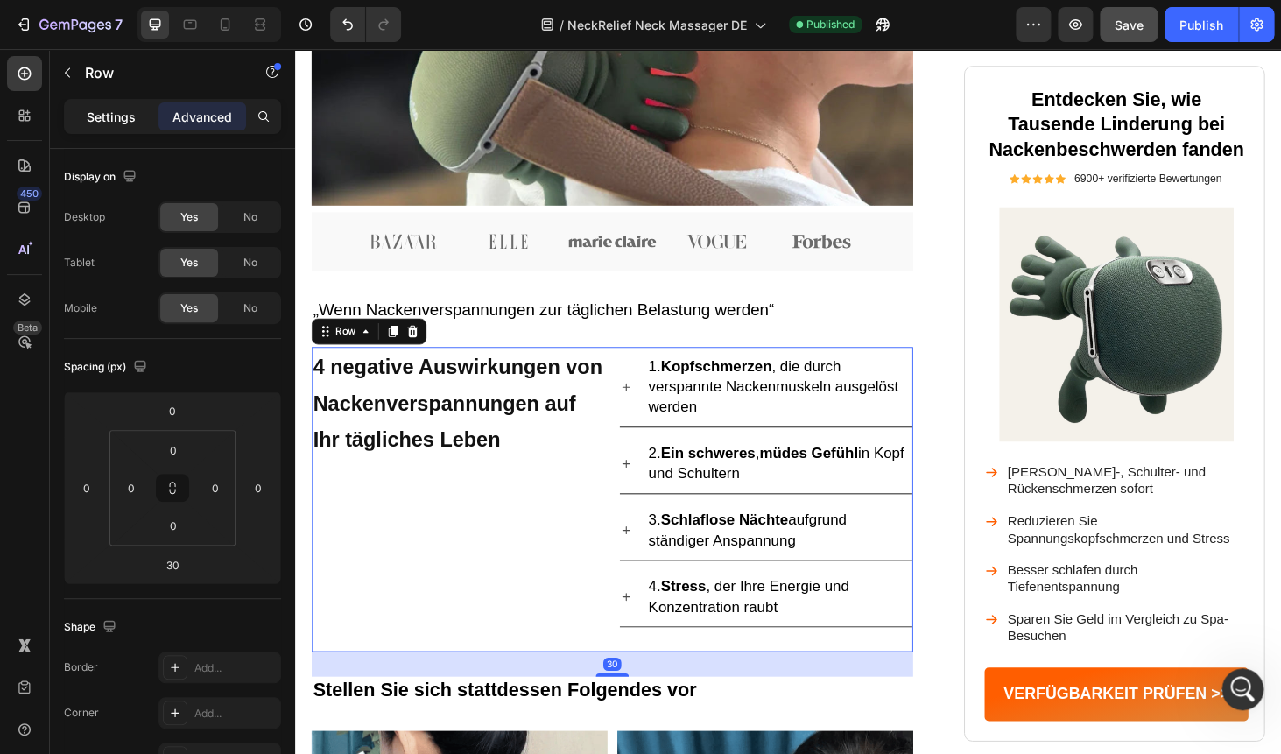
click at [123, 116] on p "Settings" at bounding box center [111, 117] width 49 height 18
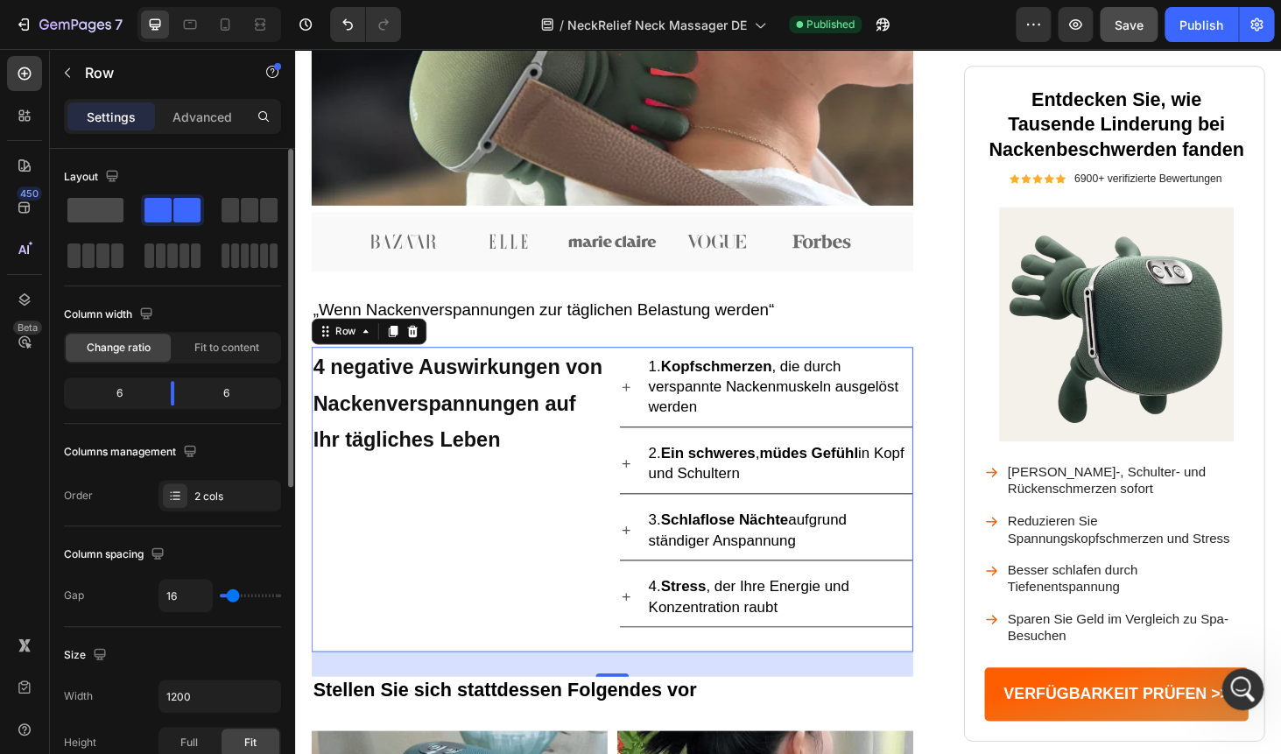
click at [95, 217] on span at bounding box center [95, 210] width 56 height 25
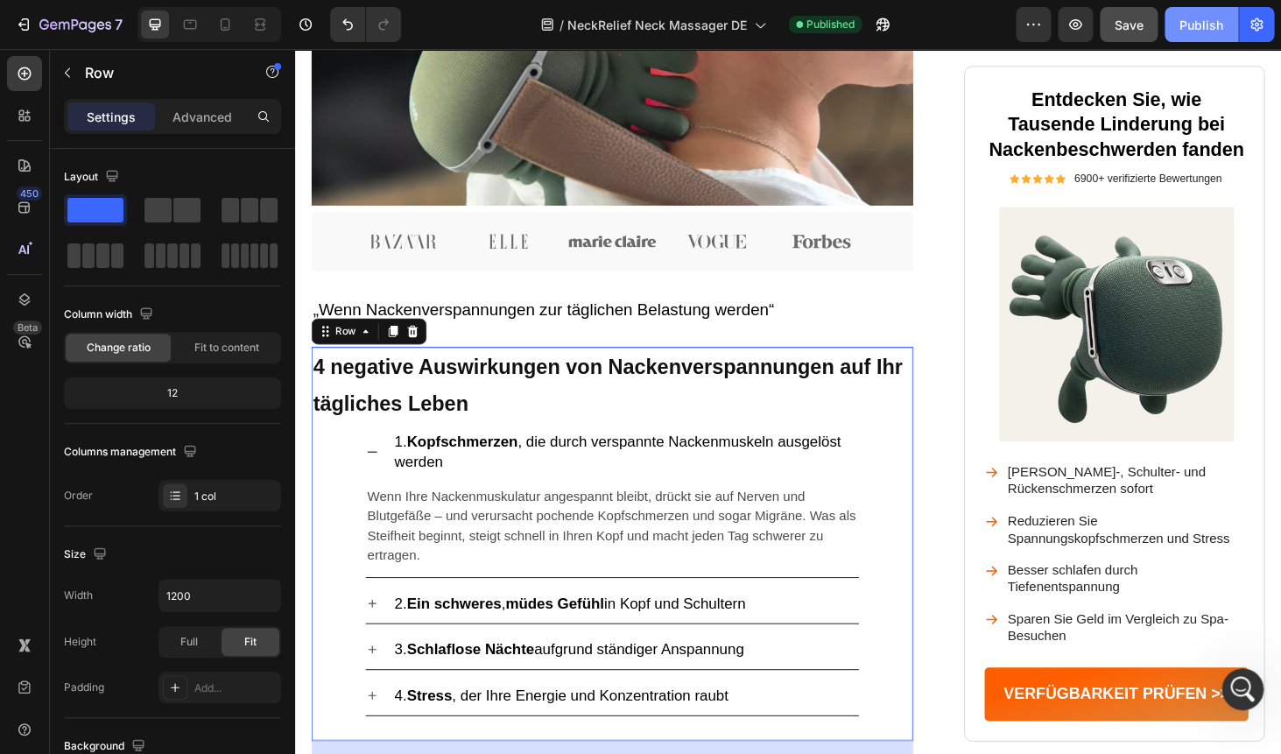
click at [1215, 28] on div "Publish" at bounding box center [1201, 25] width 44 height 18
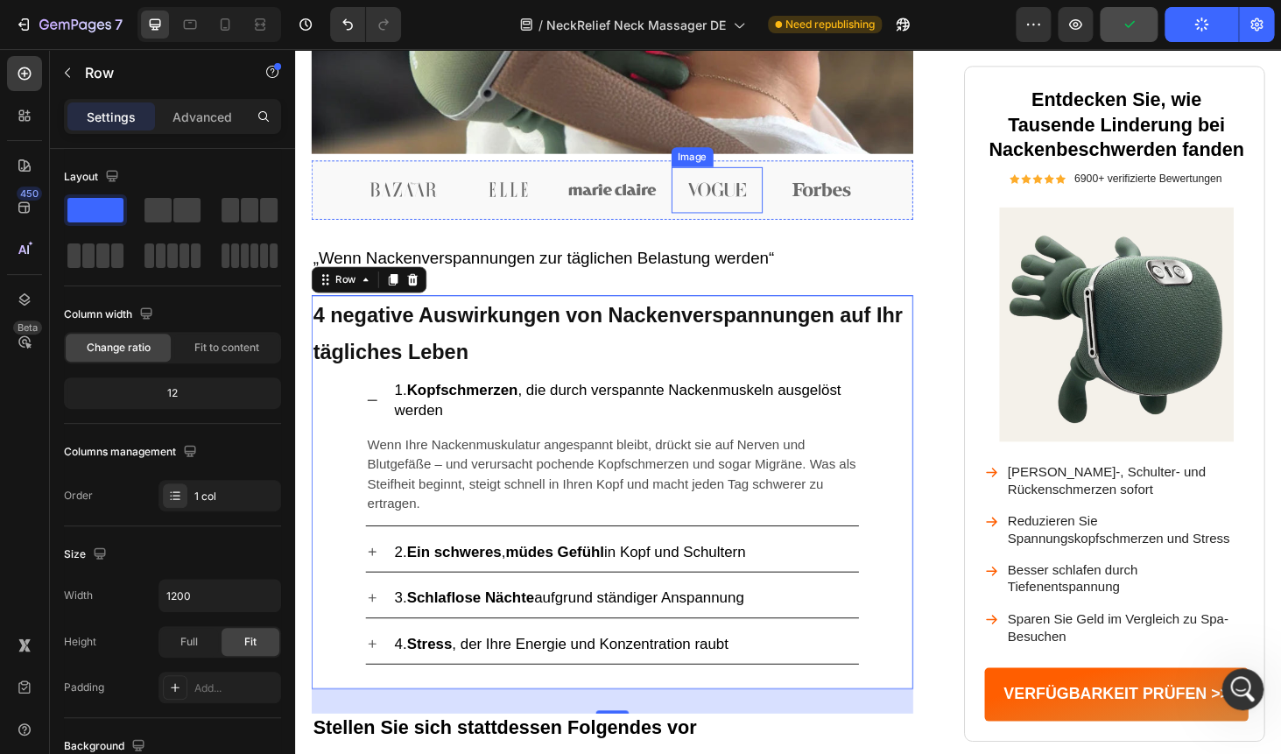
scroll to position [729, 0]
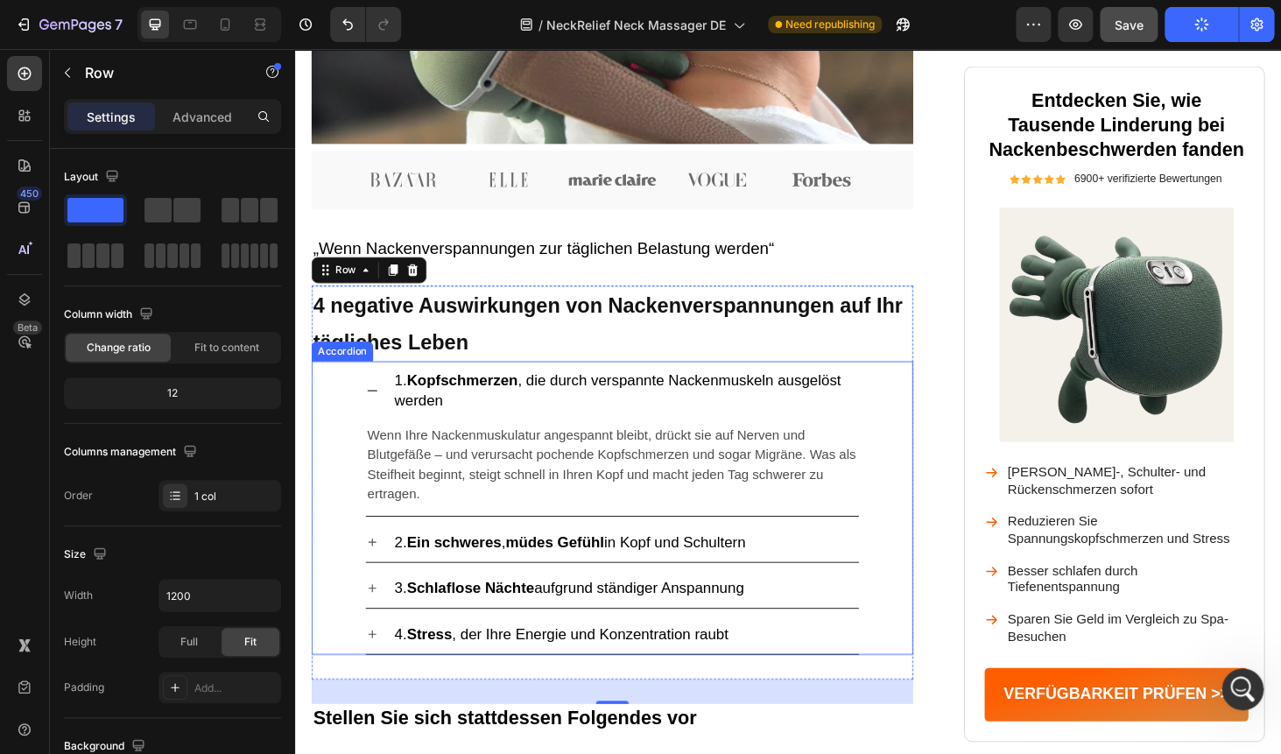
click at [375, 408] on icon at bounding box center [377, 412] width 14 height 14
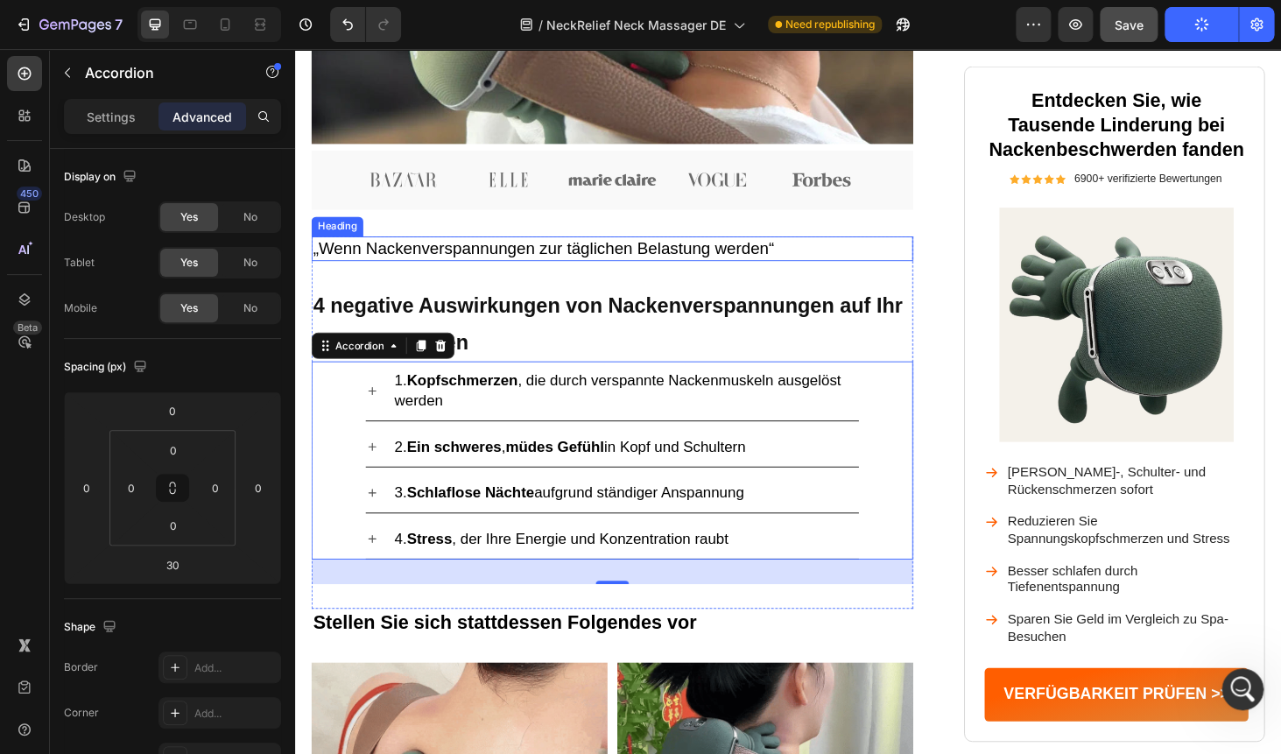
click at [787, 252] on span "„Wenn Nackenverspannungen zur täglichen Belastung werden“" at bounding box center [559, 259] width 491 height 19
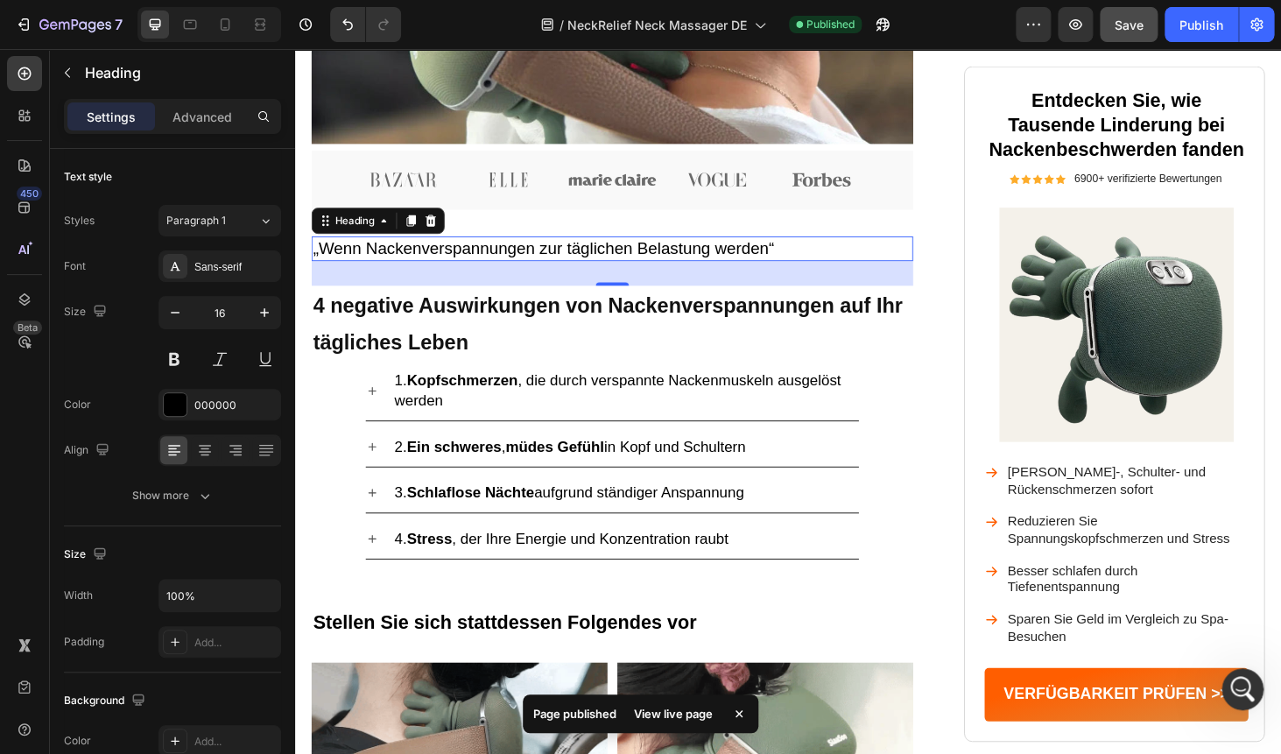
click at [831, 280] on div "30" at bounding box center [632, 287] width 641 height 26
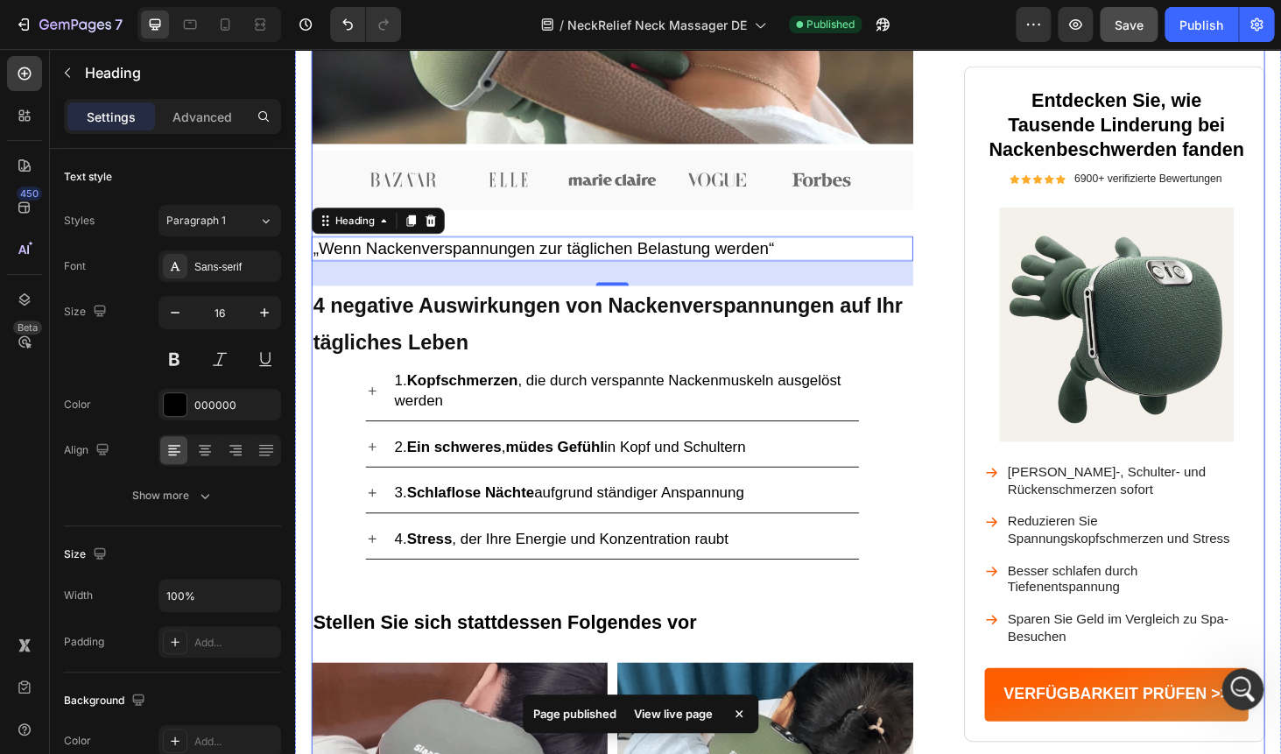
click at [922, 230] on div "Image Nackenschmerzen sind nicht nur Schmerzen – sie bestimmen Ihr Leben Headin…" at bounding box center [632, 504] width 641 height 2229
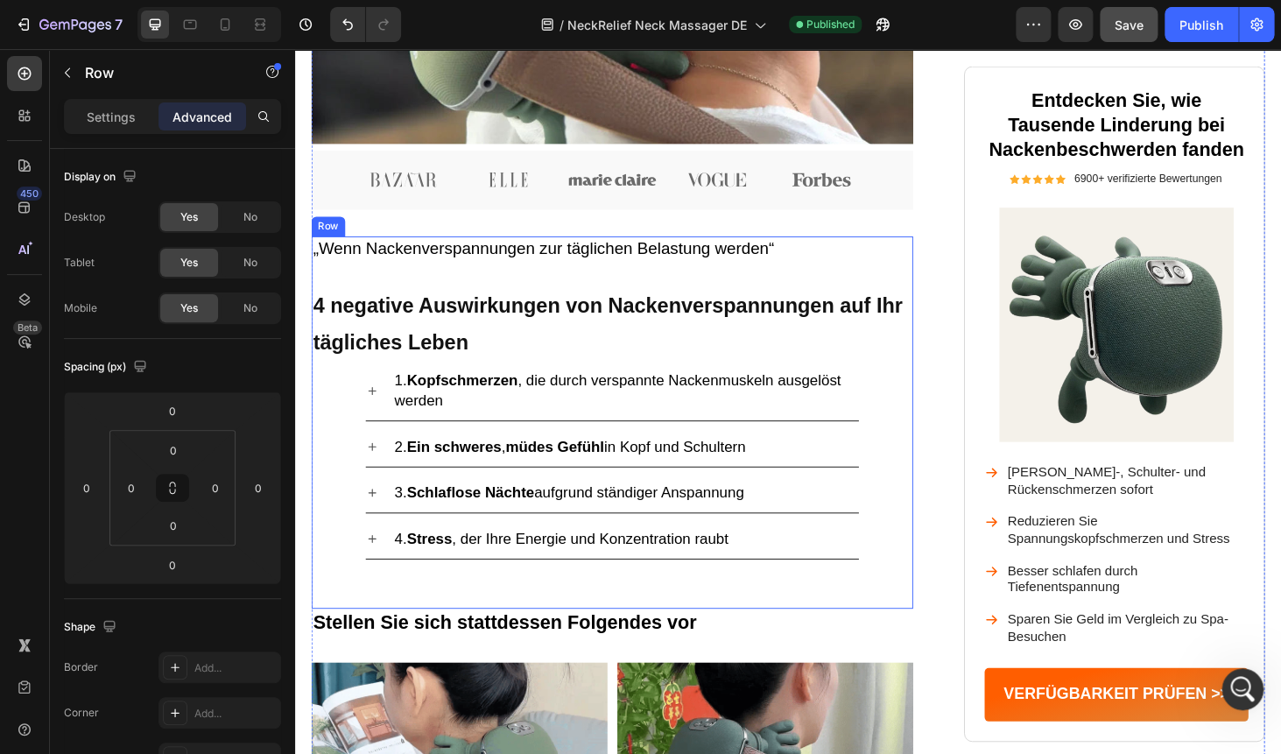
click at [871, 290] on div "„Wenn Nackenverspannungen zur täglichen Belastung werden“ Heading 4 negative Au…" at bounding box center [632, 446] width 641 height 396
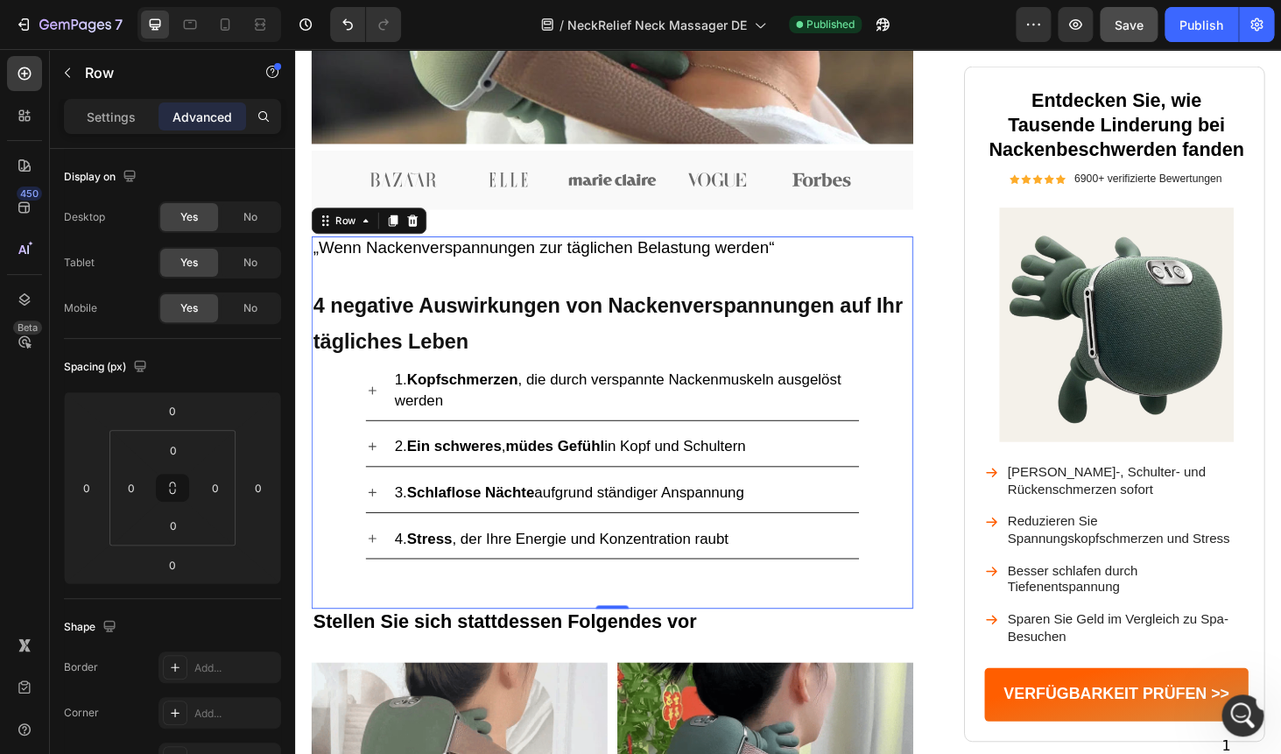
scroll to position [0, 0]
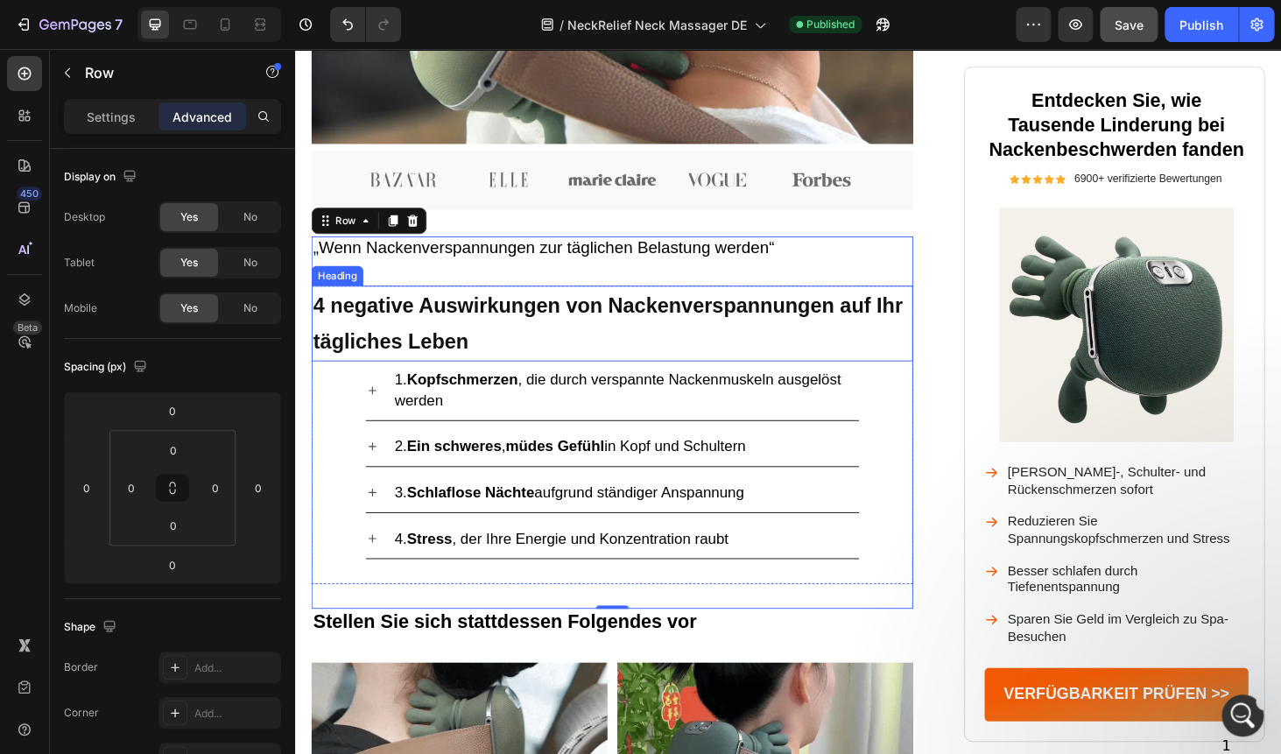
click at [493, 351] on h2 "4 negative Auswirkungen von Nackenverspannungen auf Ihr tägliches Leben" at bounding box center [632, 340] width 641 height 80
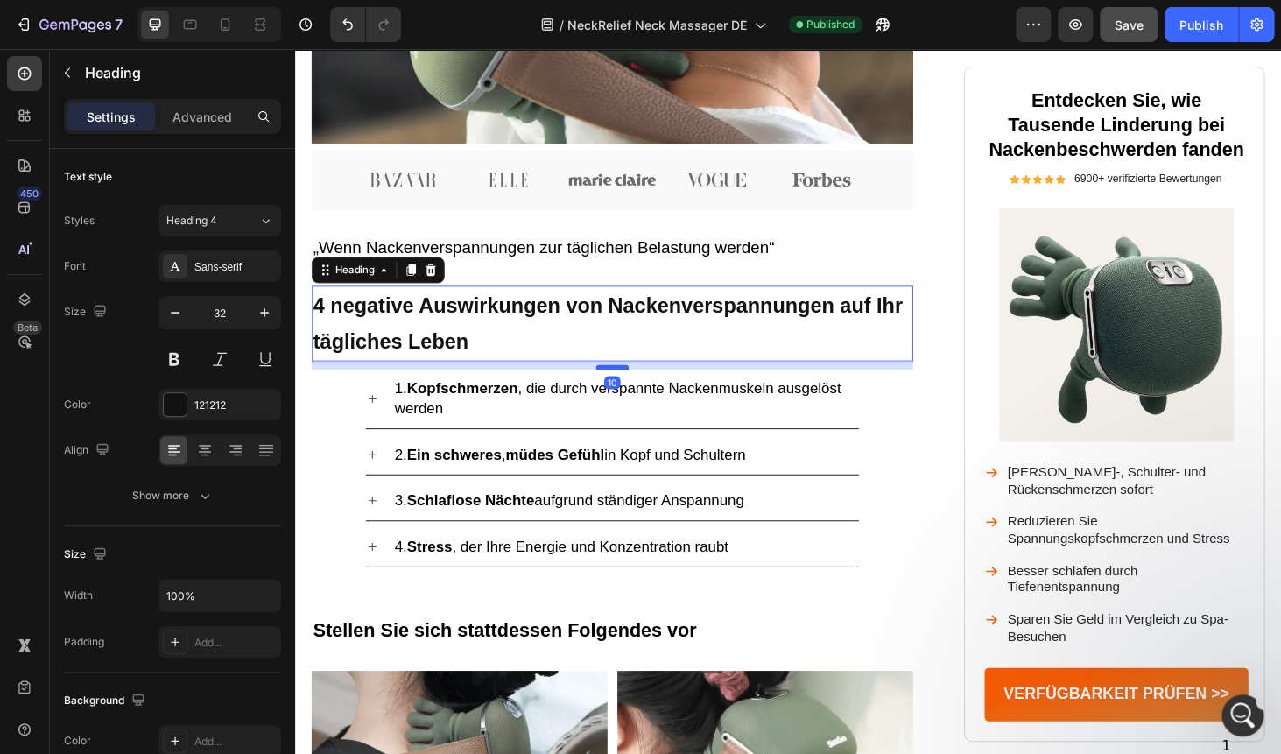
drag, startPoint x: 631, startPoint y: 377, endPoint x: 629, endPoint y: 386, distance: 8.9
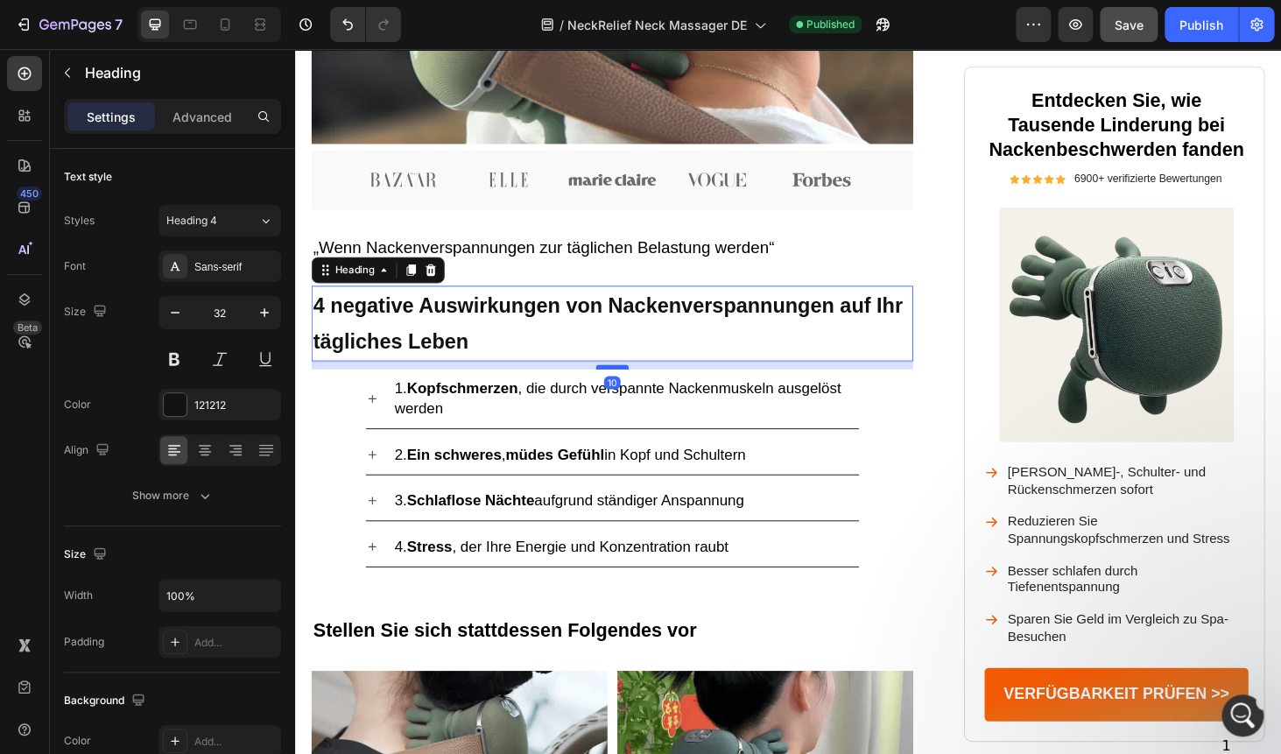
click at [629, 386] on div at bounding box center [632, 386] width 35 height 5
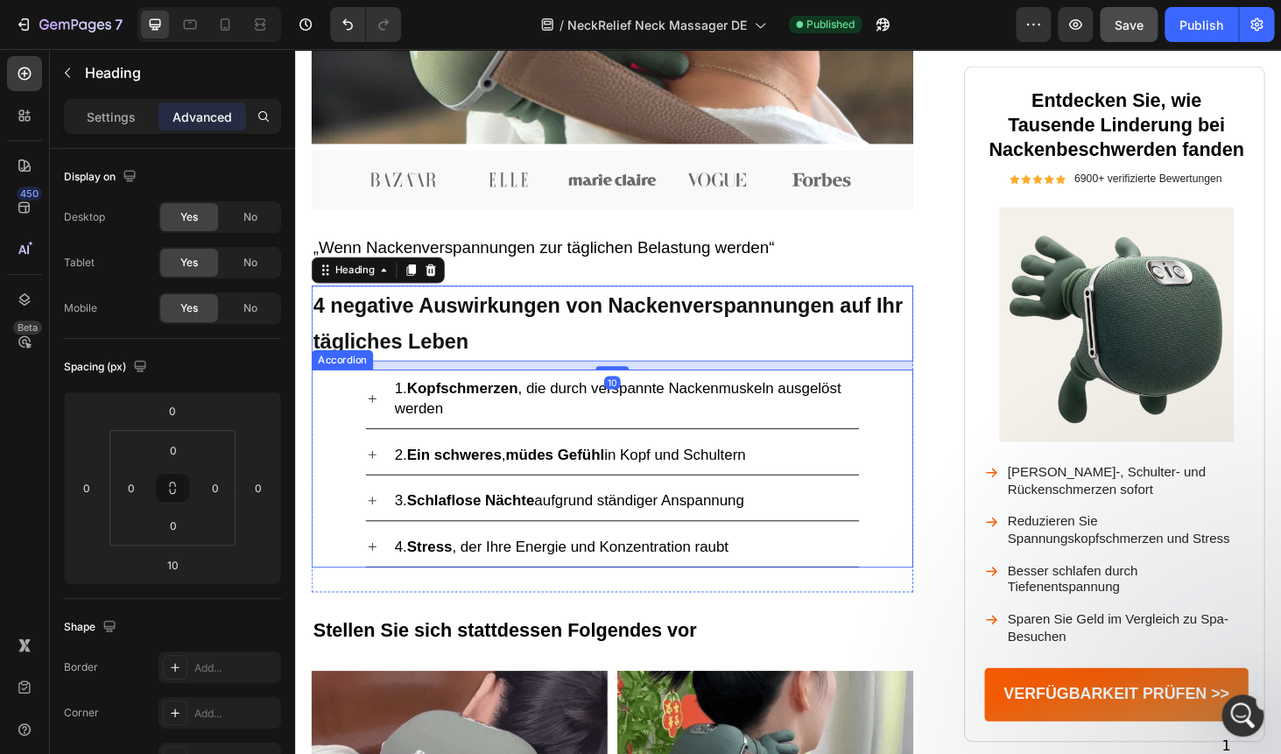
click at [644, 428] on p "1. Kopfschmerzen , die durch verspannte Nackenmuskeln ausgelöst werden" at bounding box center [647, 421] width 492 height 44
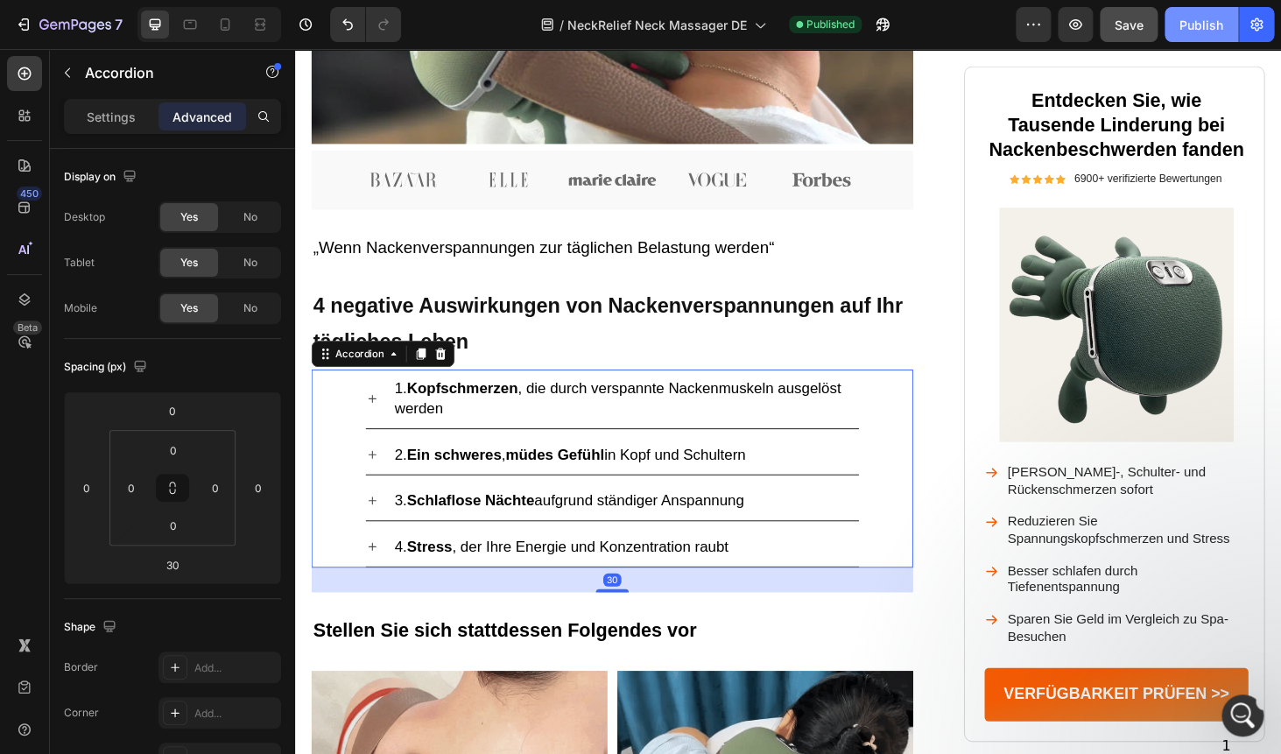
click at [1193, 23] on div "Publish" at bounding box center [1201, 25] width 44 height 18
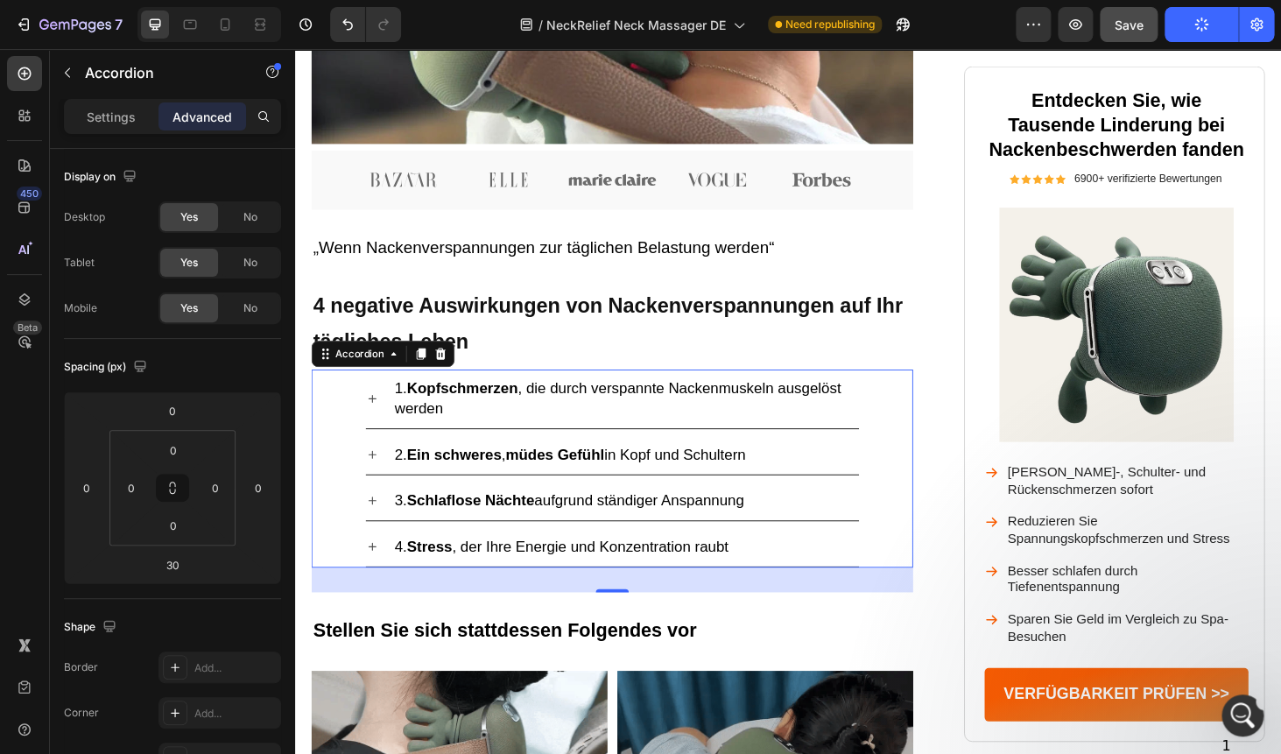
click at [267, 152] on div "message notification from Emerald, 1m ago. Here is the result: And here is the …" at bounding box center [248, 140] width 37 height 37
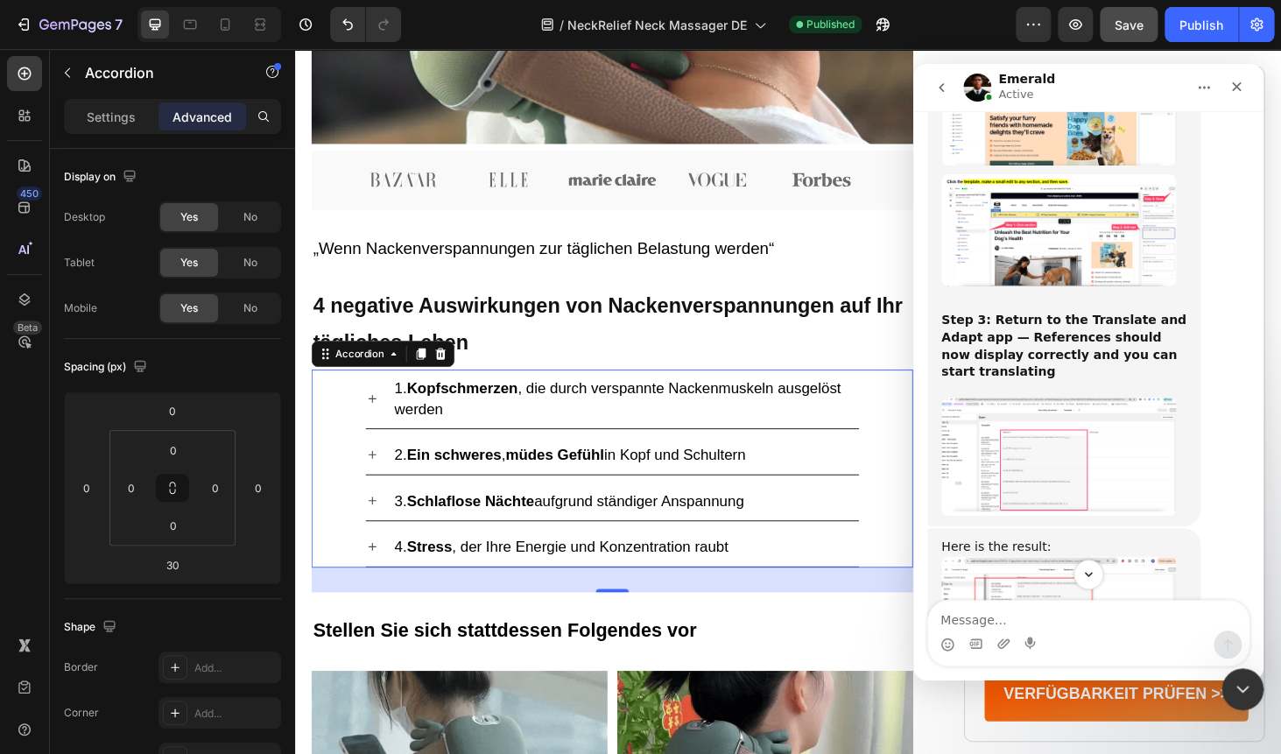
scroll to position [6291, 0]
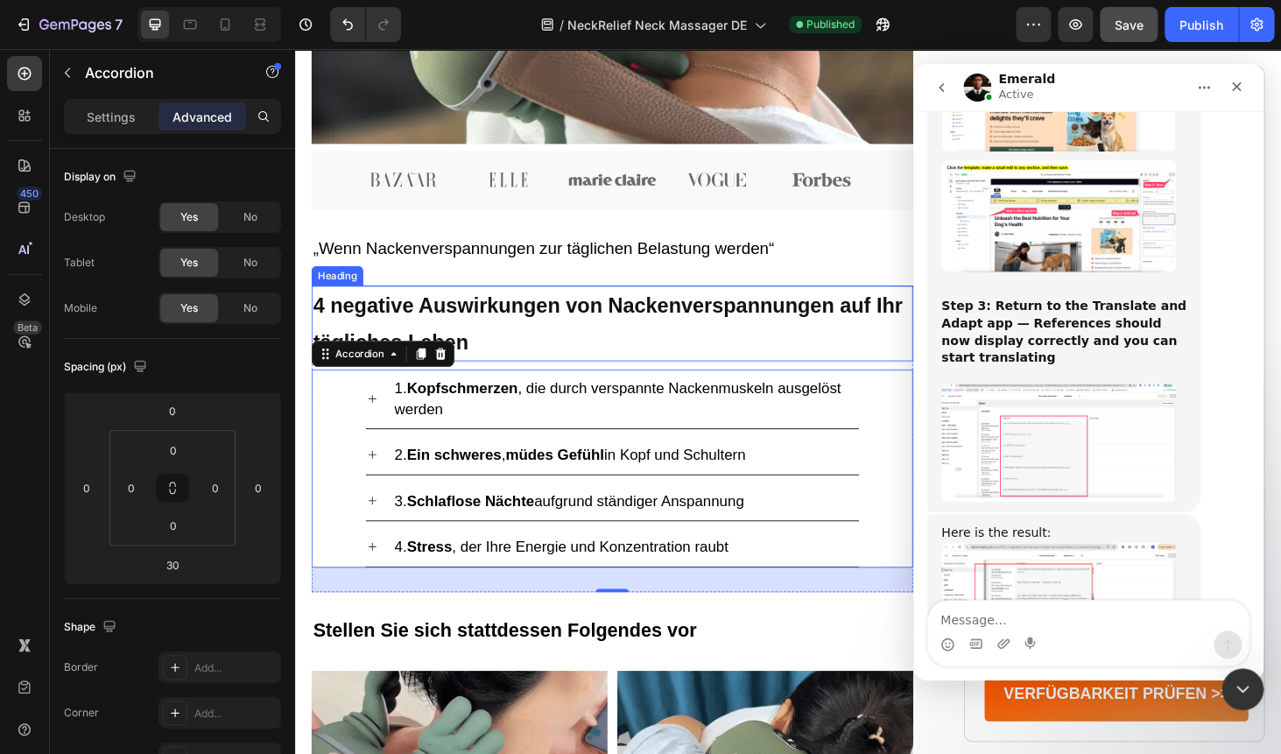
click at [344, 326] on strong "4 negative Auswirkungen von Nackenverspannungen auf Ihr tägliches Leben" at bounding box center [628, 340] width 628 height 63
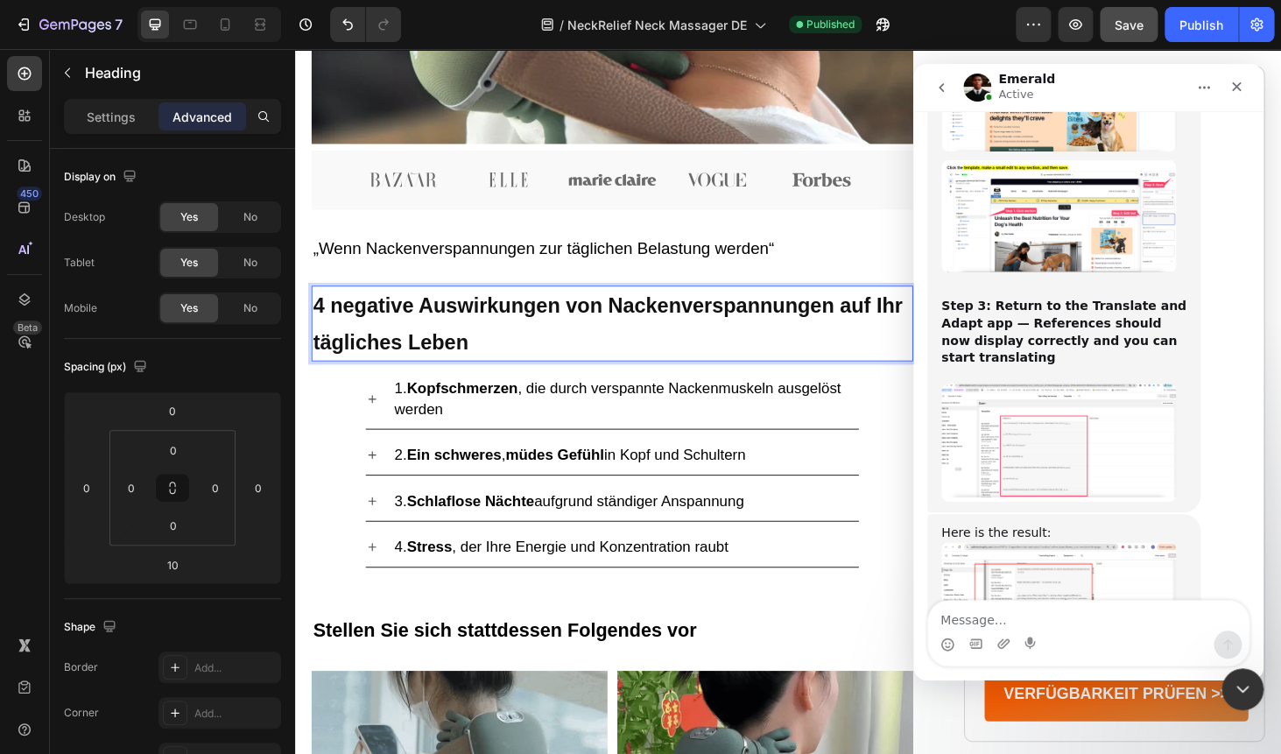
drag, startPoint x: 318, startPoint y: 324, endPoint x: 402, endPoint y: 325, distance: 84.0
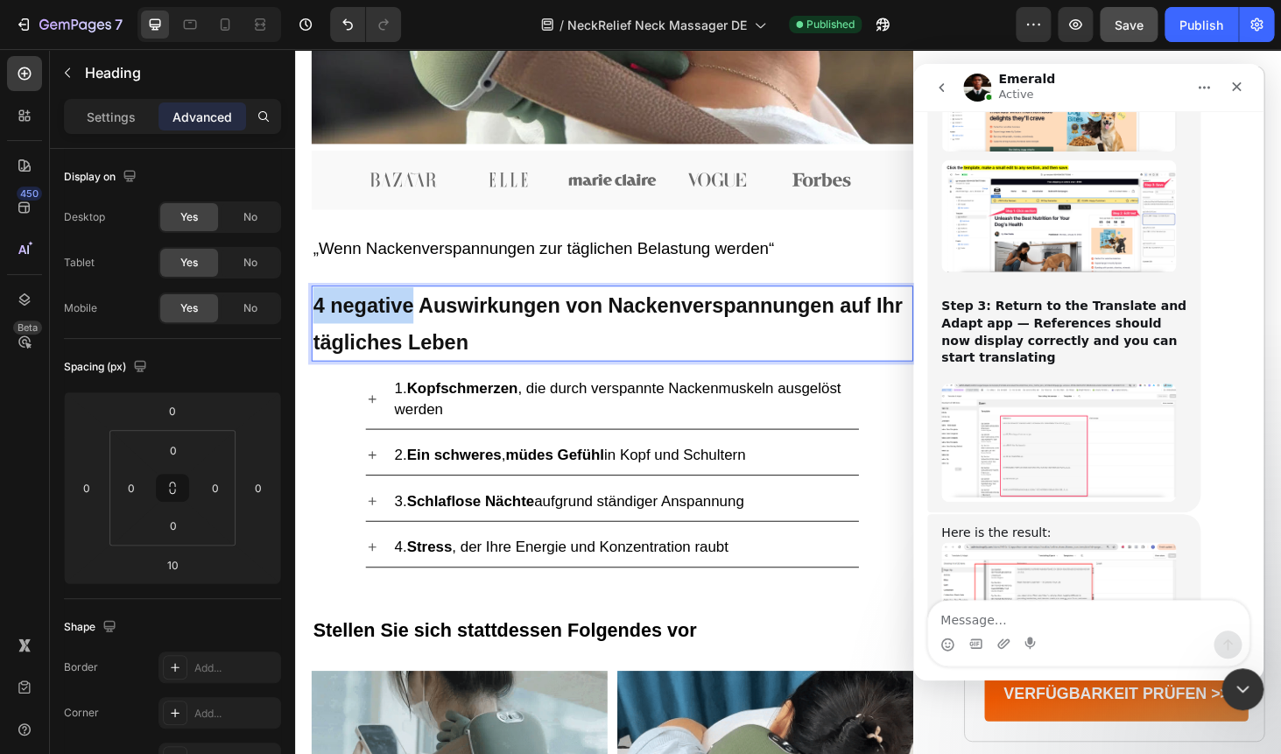
click at [402, 326] on strong "4 negative Auswirkungen von Nackenverspannungen auf Ihr tägliches Leben" at bounding box center [628, 340] width 628 height 63
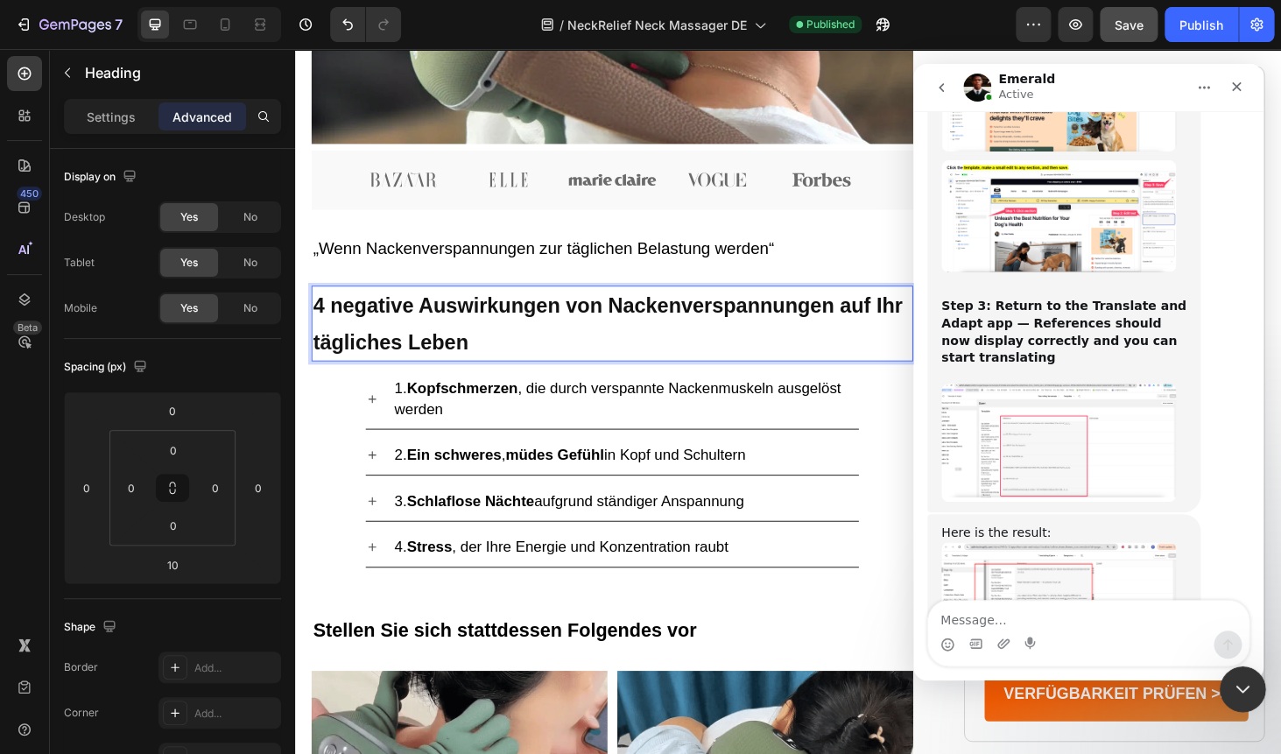
click at [1238, 678] on icon "Close Intercom Messenger" at bounding box center [1240, 686] width 21 height 21
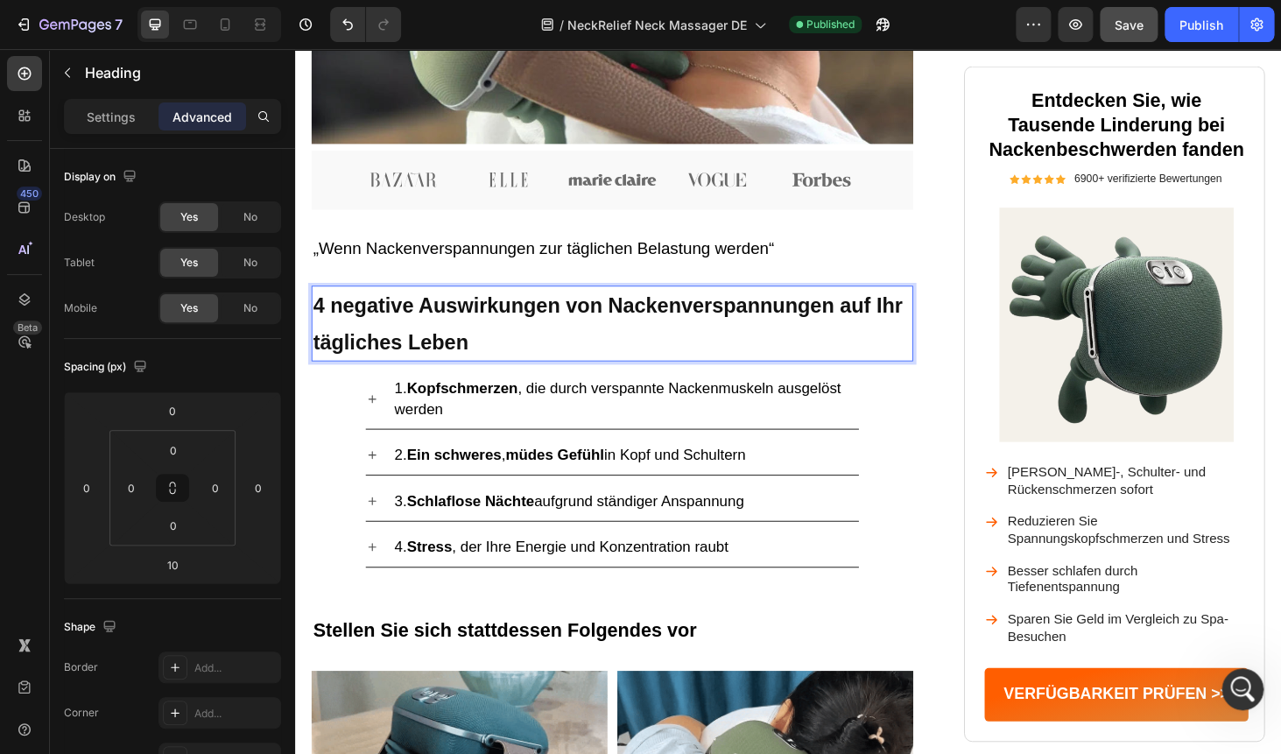
click at [382, 308] on p "4 negative Auswirkungen von Nackenverspannungen auf Ihr tägliches Leben" at bounding box center [632, 340] width 637 height 76
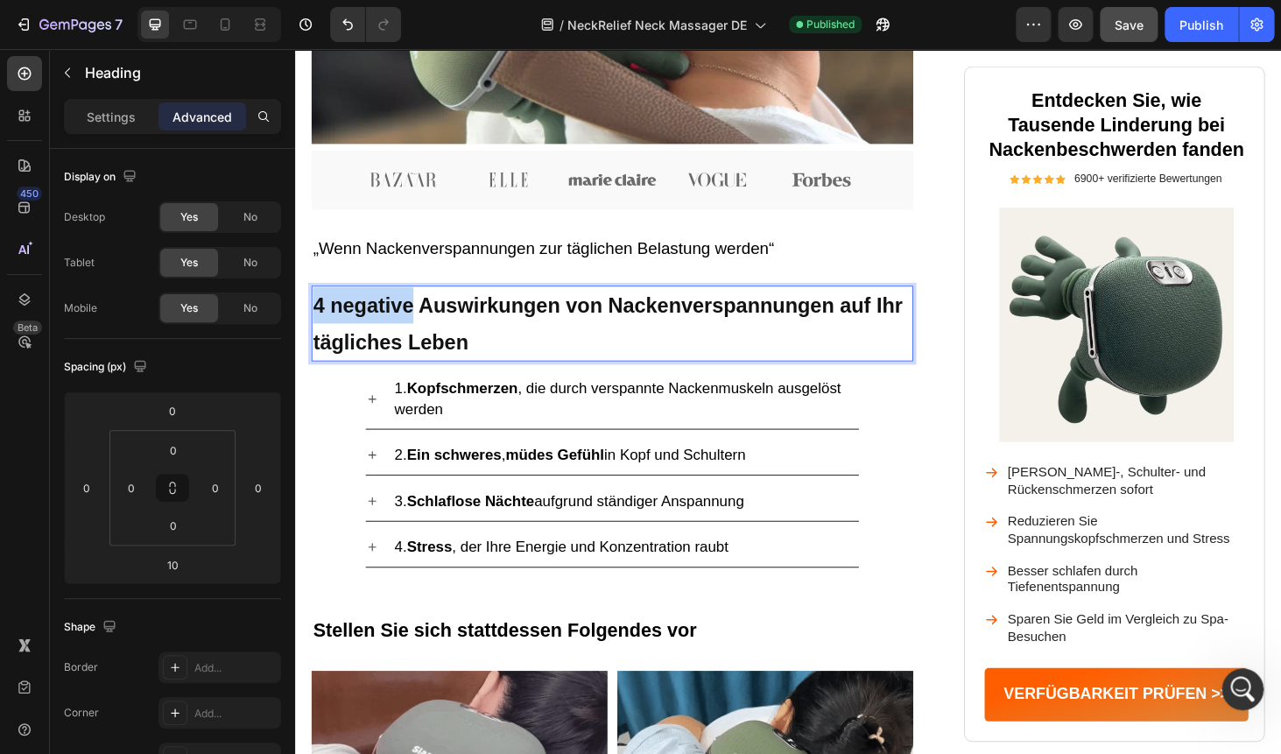
drag, startPoint x: 418, startPoint y: 325, endPoint x: 317, endPoint y: 323, distance: 100.7
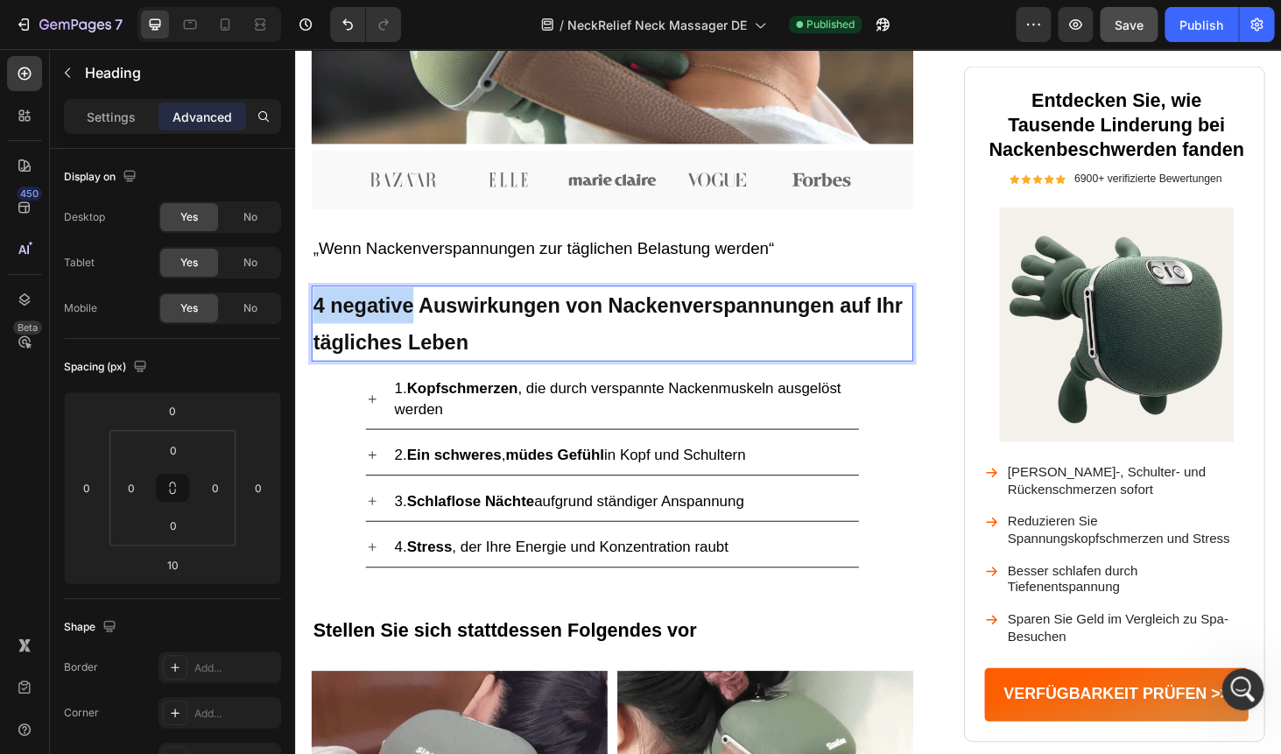
click at [317, 323] on strong "4 negative Auswirkungen von Nackenverspannungen auf Ihr tägliches Leben" at bounding box center [628, 340] width 628 height 63
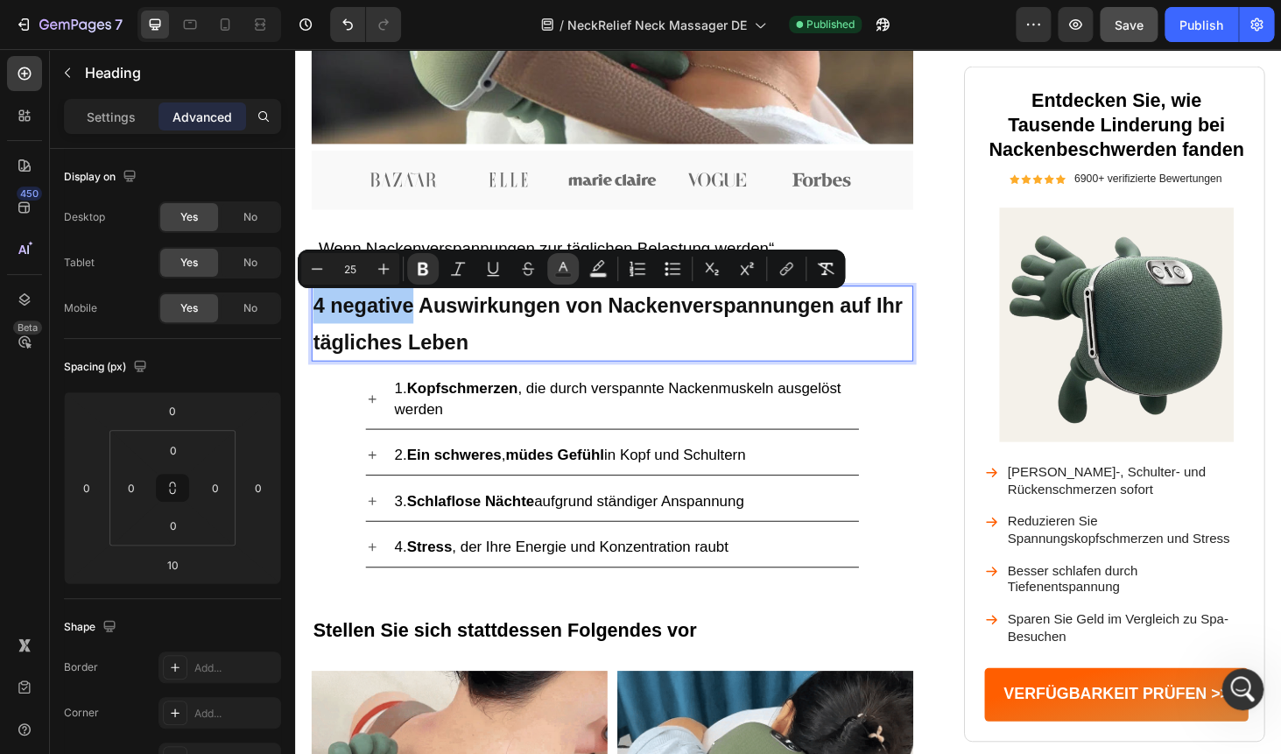
click at [565, 270] on icon "Editor contextual toolbar" at bounding box center [563, 269] width 18 height 18
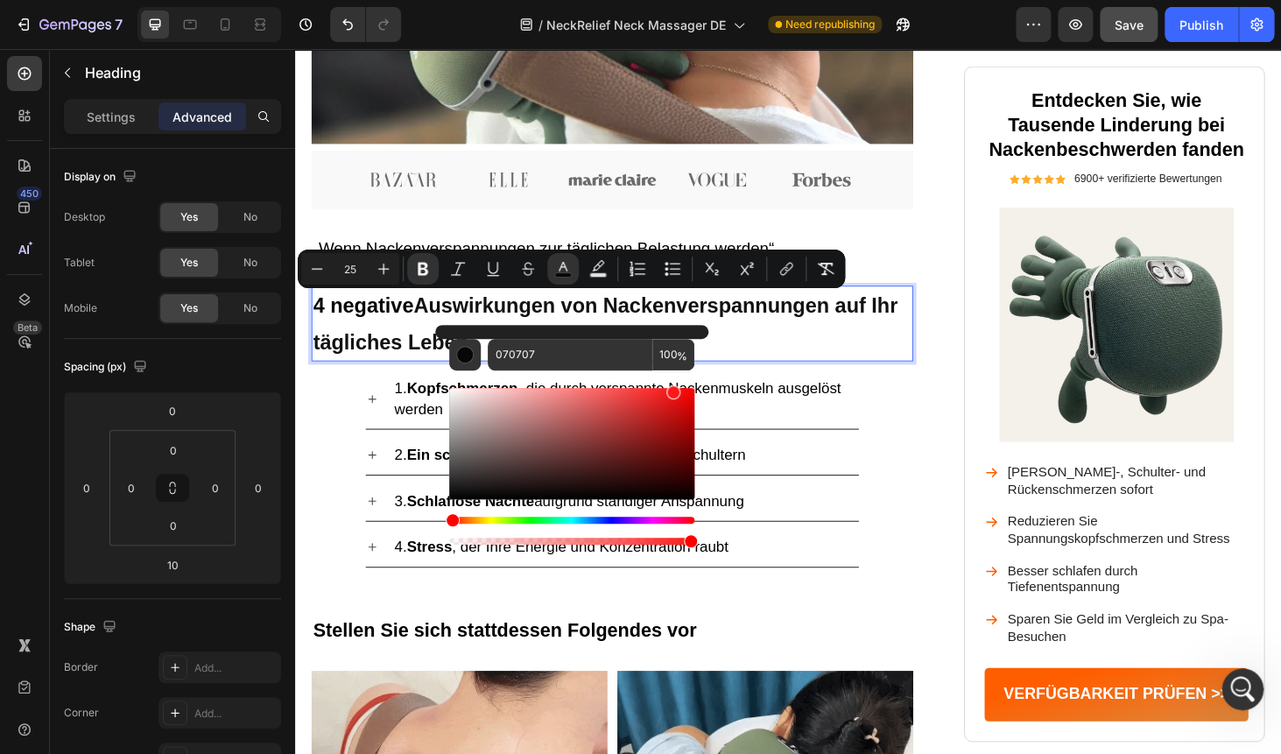
drag, startPoint x: 455, startPoint y: 495, endPoint x: 671, endPoint y: 388, distance: 241.1
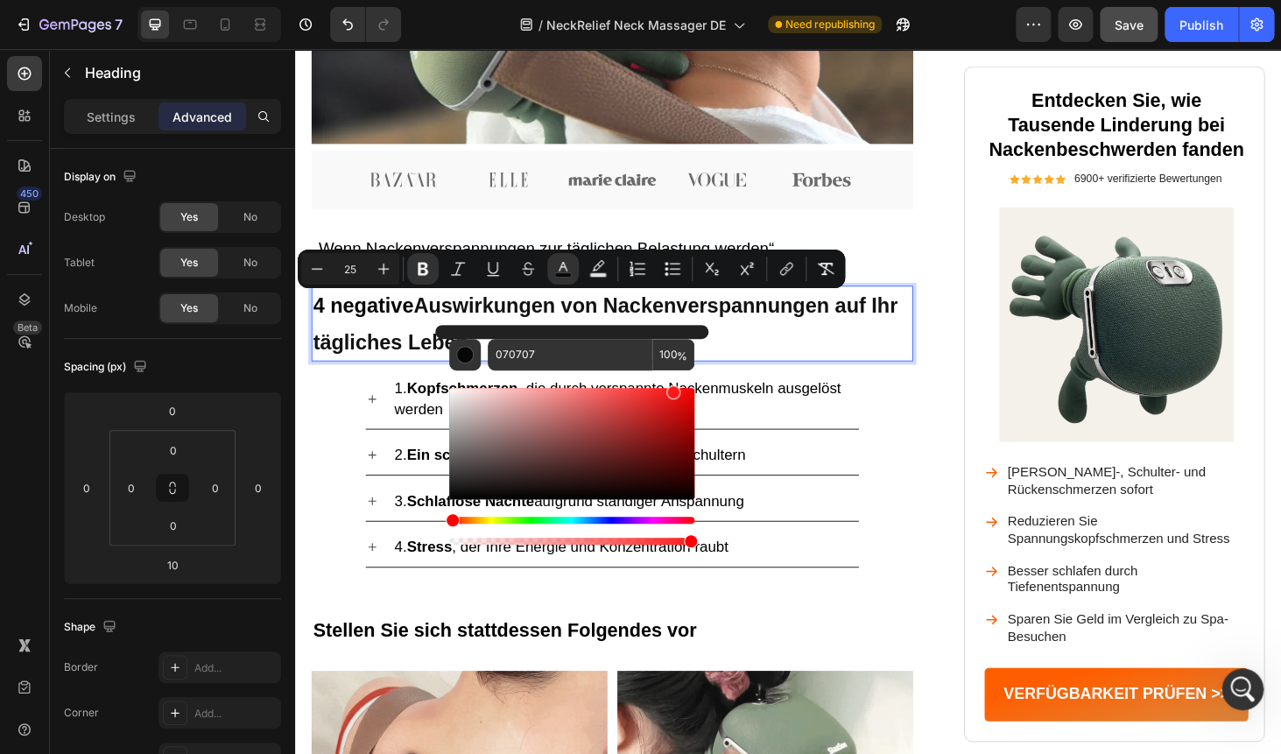
click at [671, 388] on div "Editor contextual toolbar" at bounding box center [673, 392] width 14 height 14
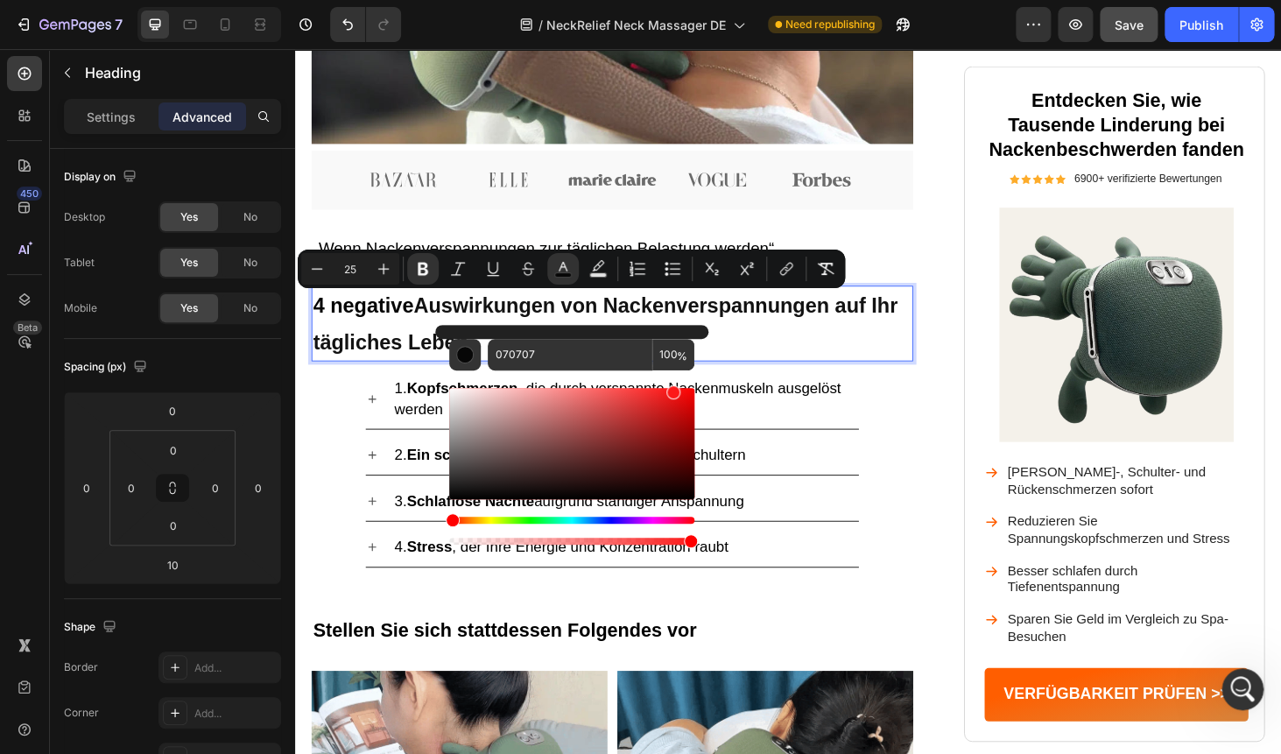
type input "FC1919"
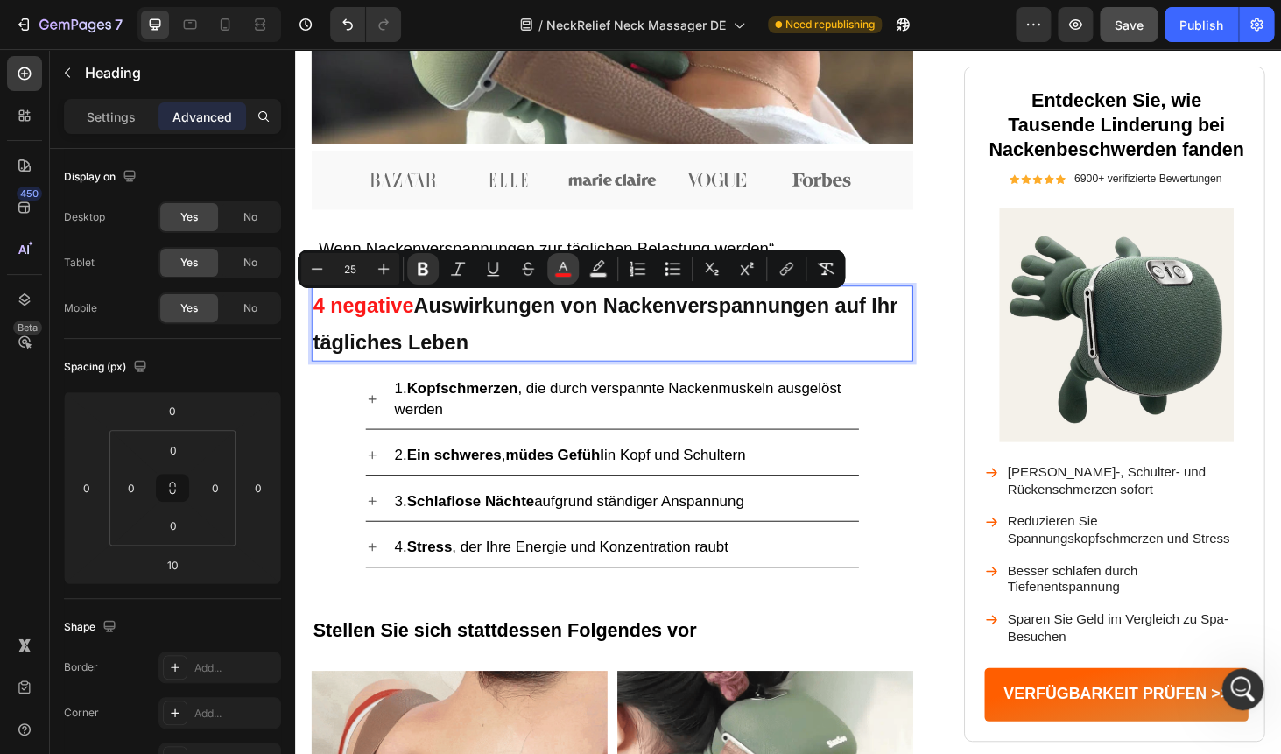
click at [572, 261] on button "color" at bounding box center [563, 269] width 32 height 32
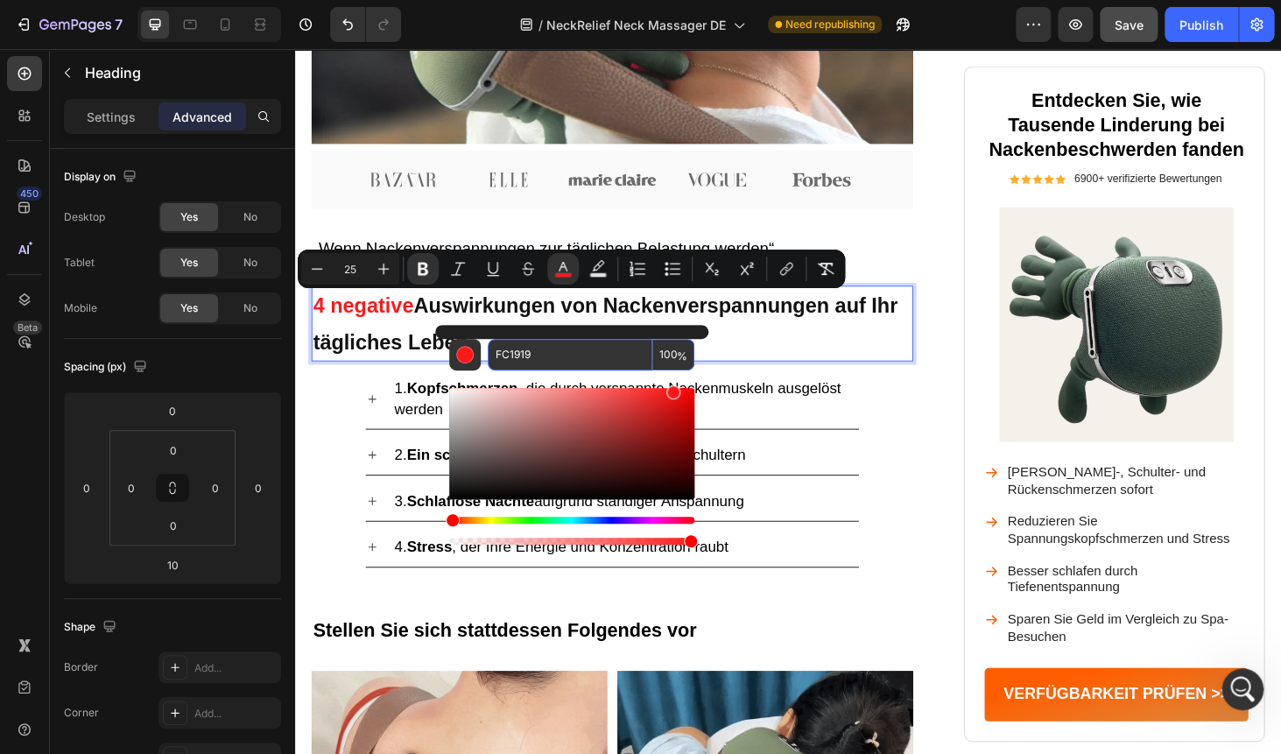
click at [519, 362] on input "FC1919" at bounding box center [570, 355] width 165 height 32
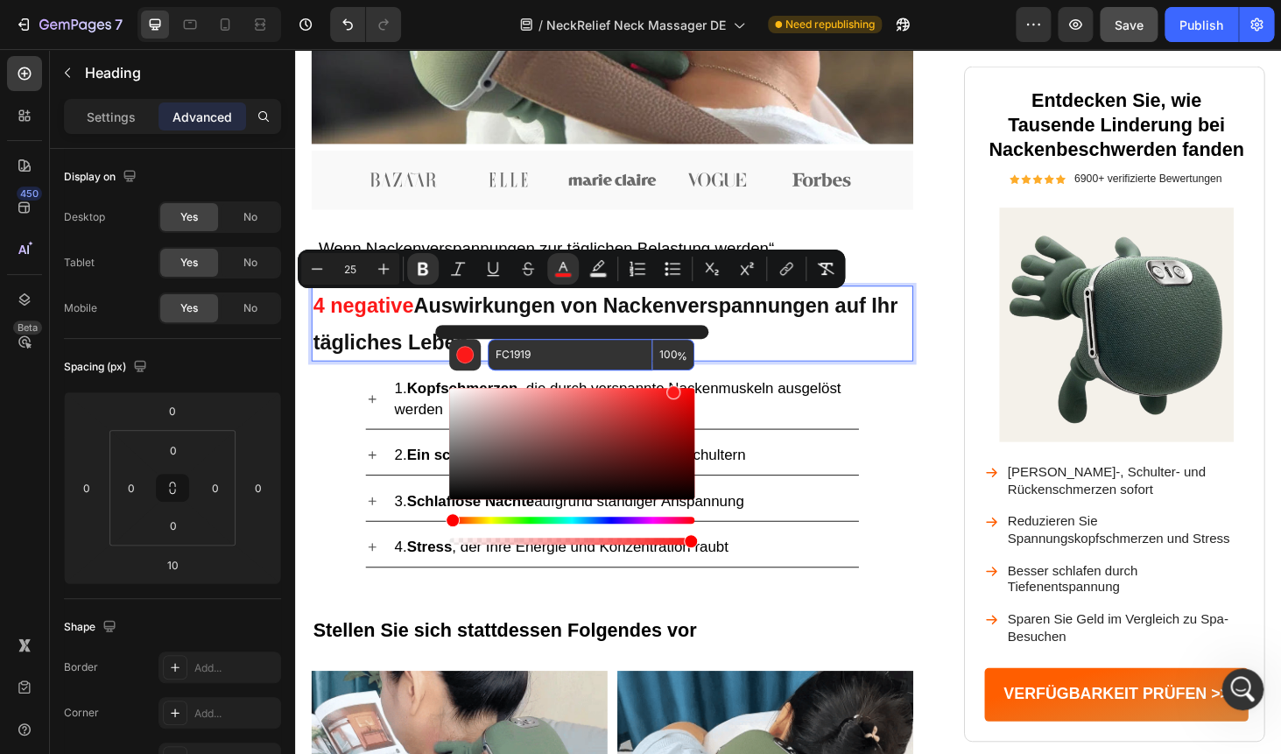
click at [519, 362] on input "FC1919" at bounding box center [570, 355] width 165 height 32
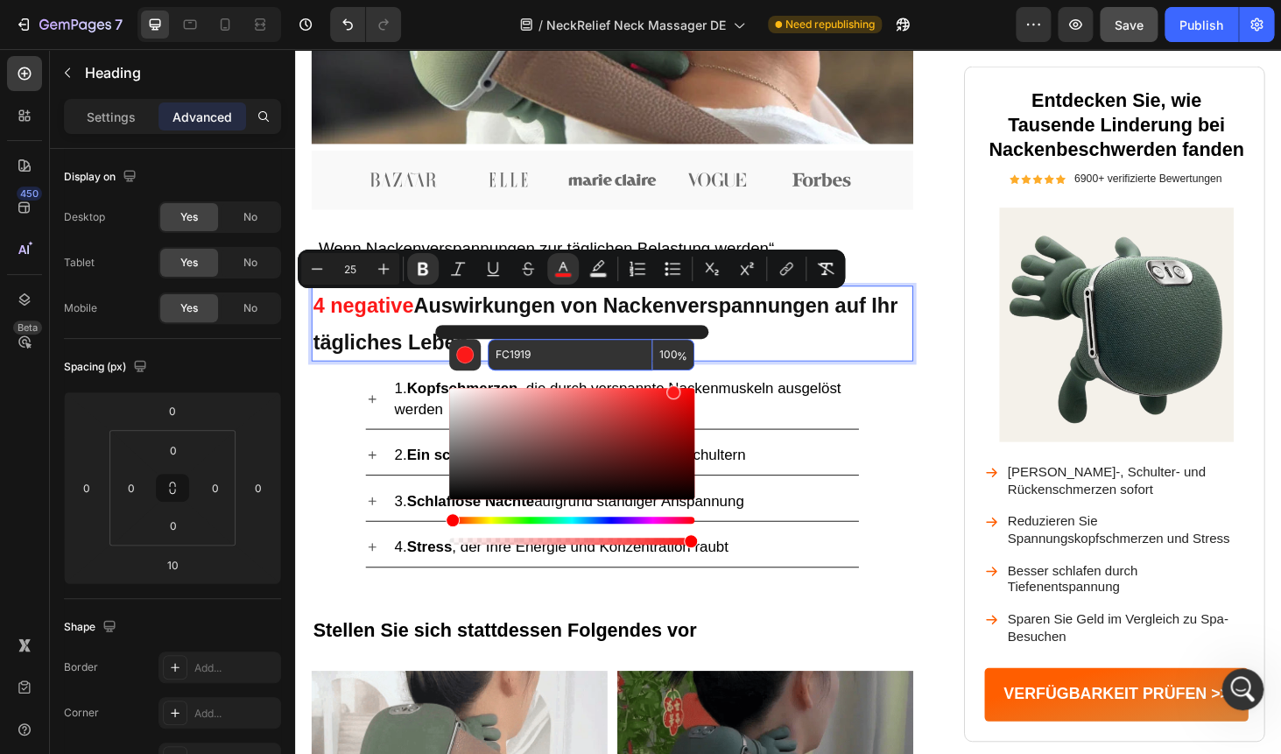
paste input "F5E00"
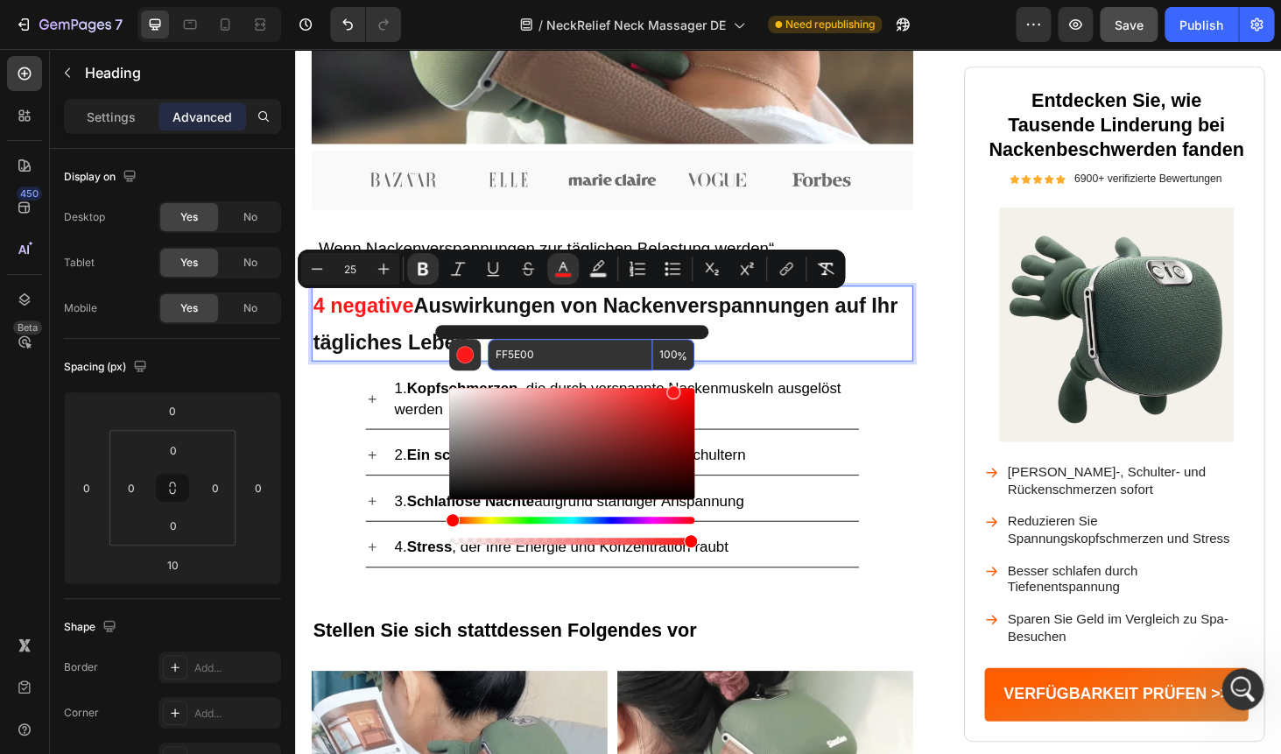
type input "FF5E00"
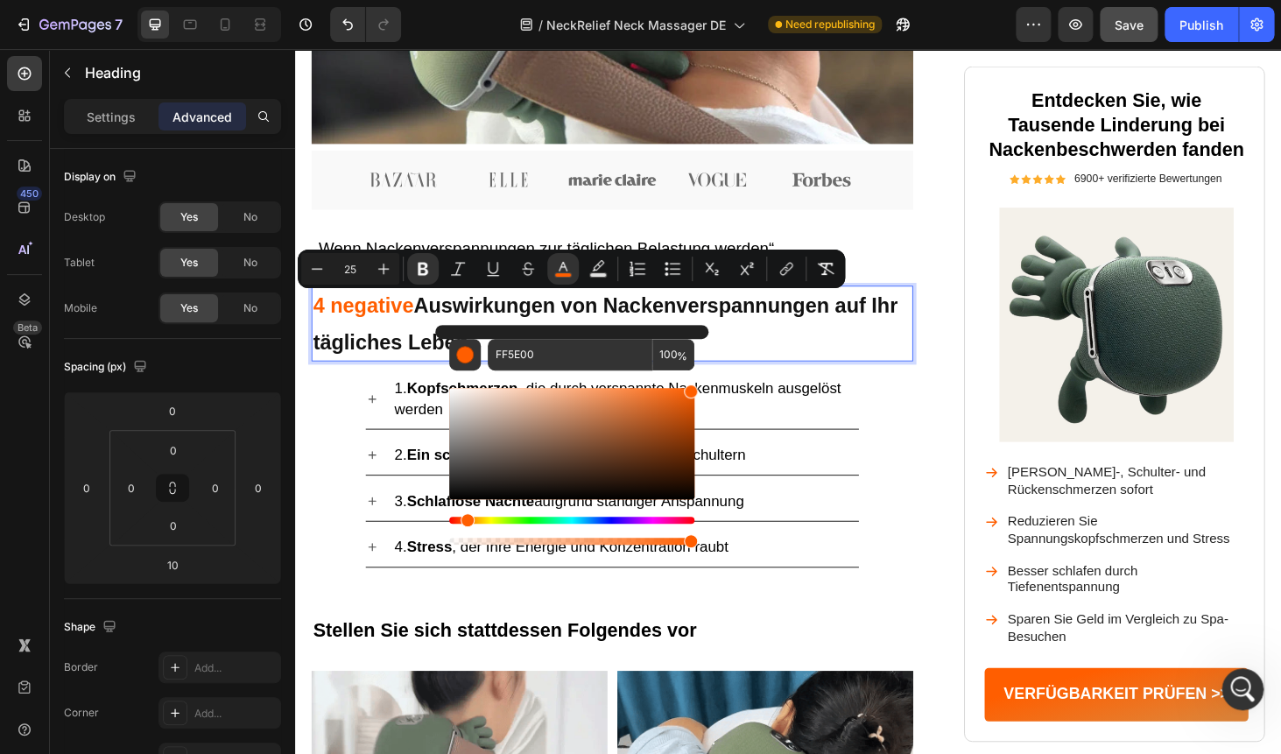
click at [846, 365] on p "4 negative Auswirkungen von Nackenverspannungen auf Ihr tägliches Leben" at bounding box center [632, 340] width 637 height 76
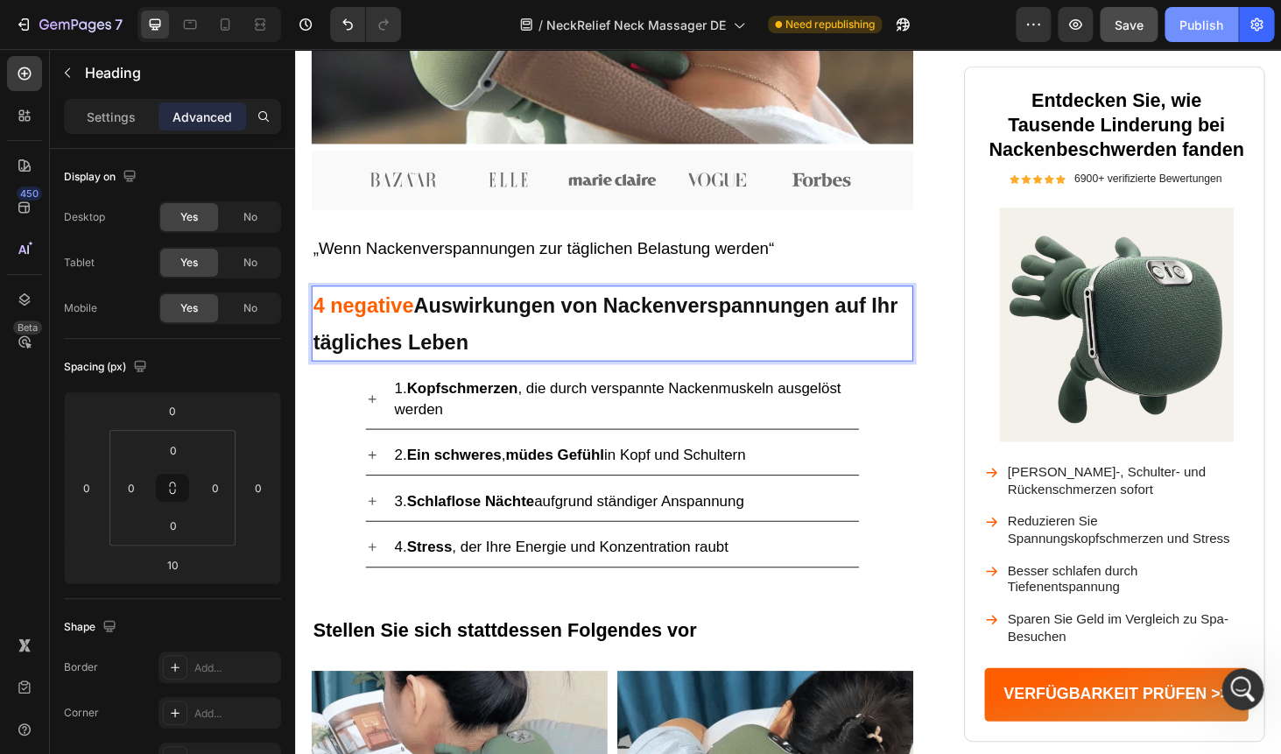
click at [1202, 30] on div "Publish" at bounding box center [1201, 25] width 44 height 18
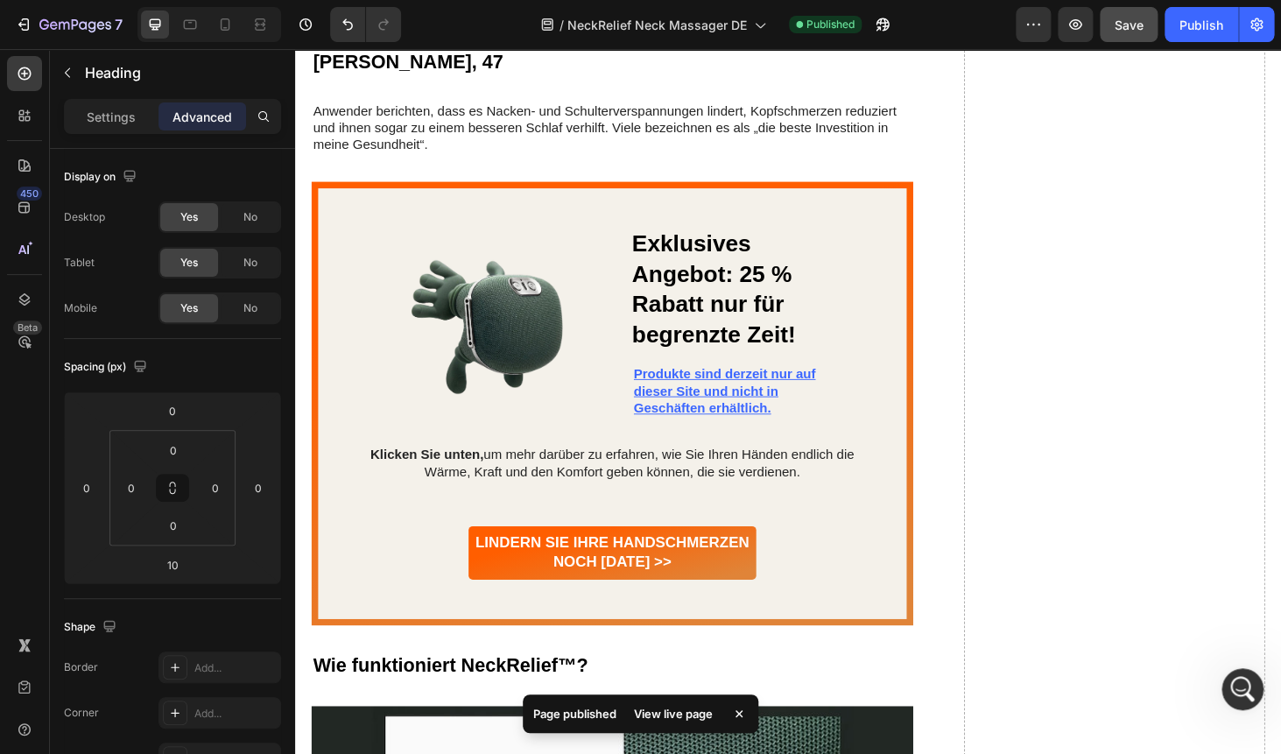
scroll to position [4589, 0]
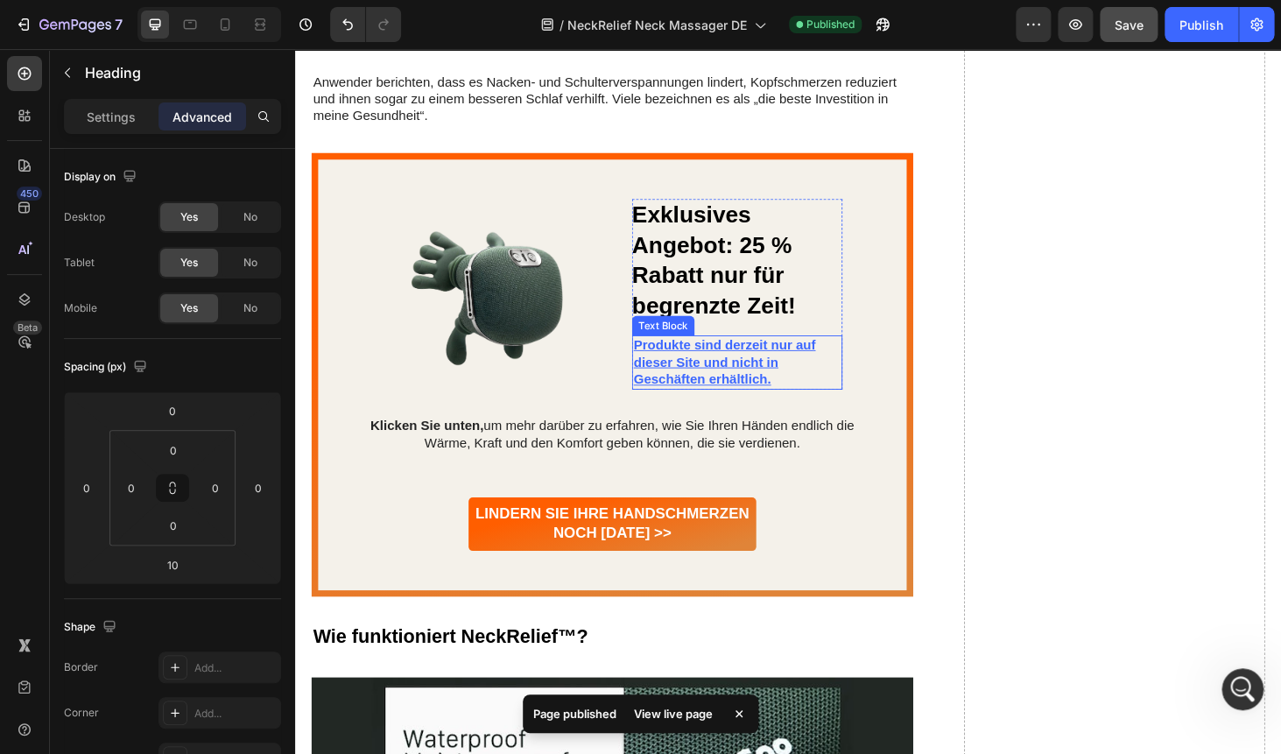
click at [732, 376] on u "Produkte sind derzeit nur auf dieser Site und nicht in Geschäften erhältlich." at bounding box center [752, 382] width 193 height 52
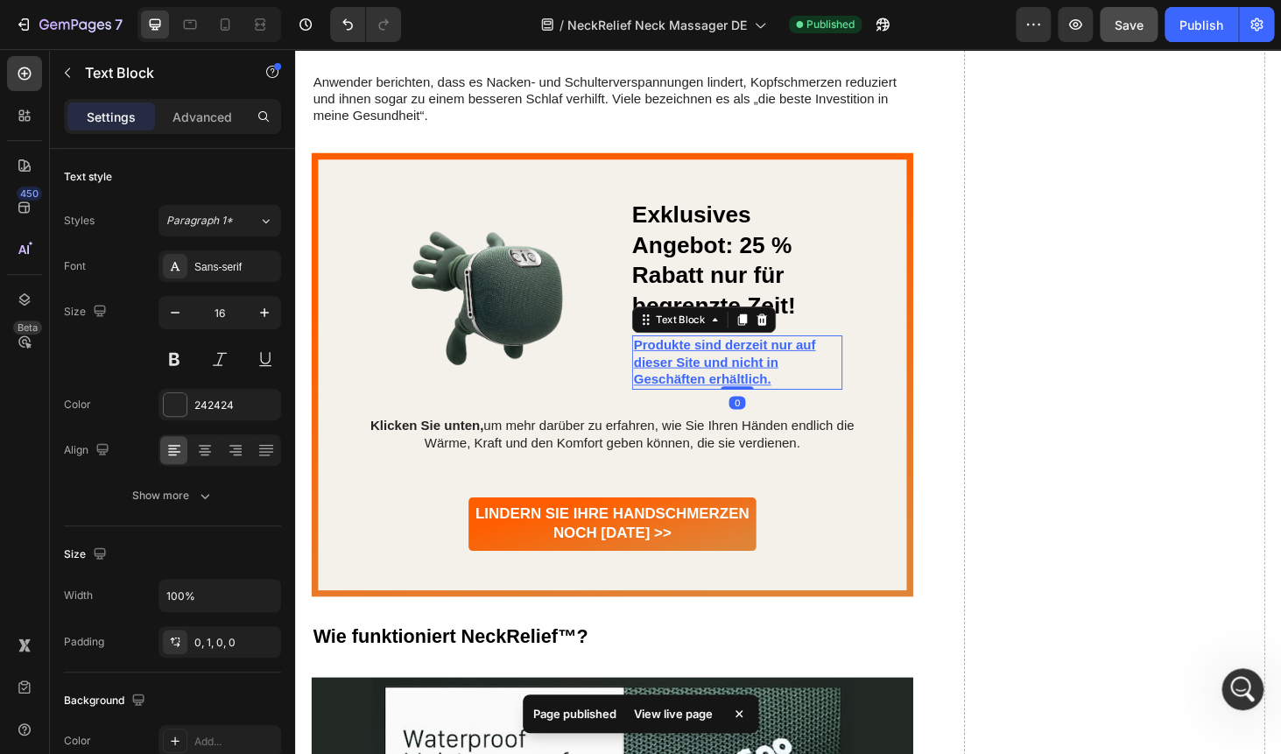
click at [699, 374] on p "Produkte sind derzeit nur auf dieser Site und nicht in Geschäften erhältlich." at bounding box center [766, 382] width 221 height 54
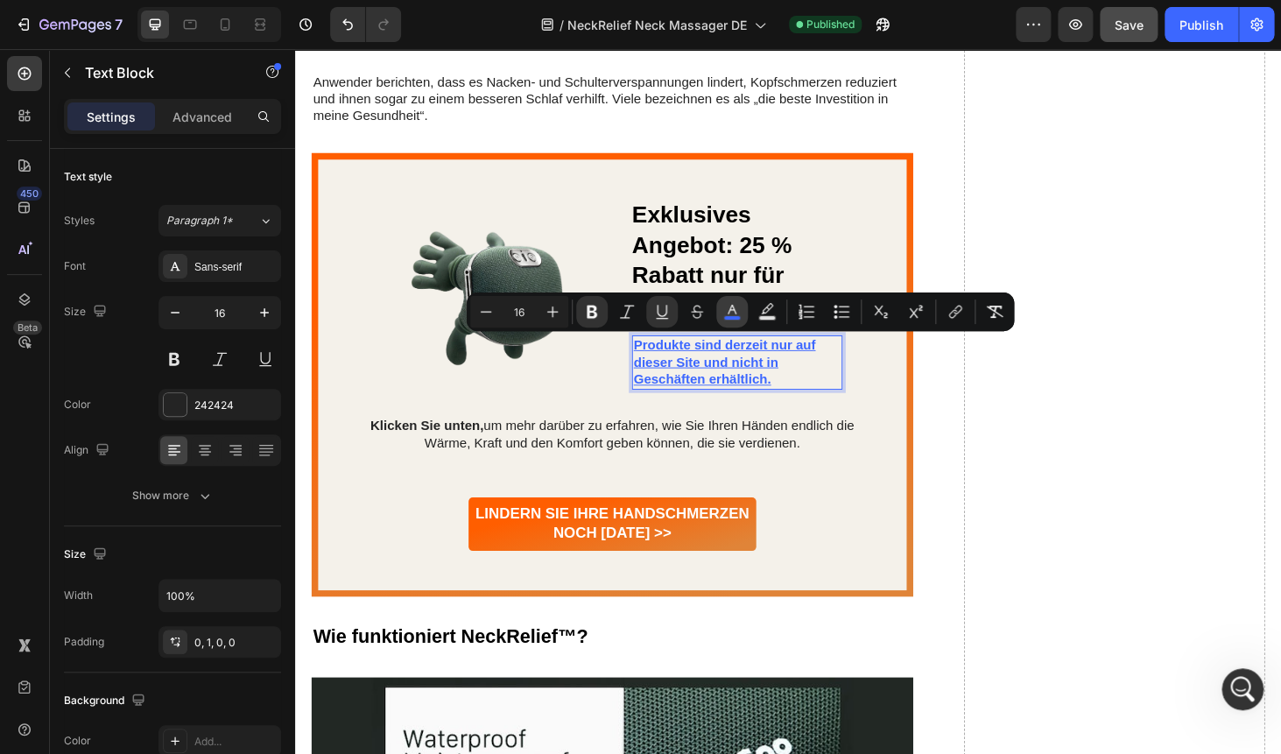
click at [726, 314] on icon "Editor contextual toolbar" at bounding box center [732, 312] width 18 height 18
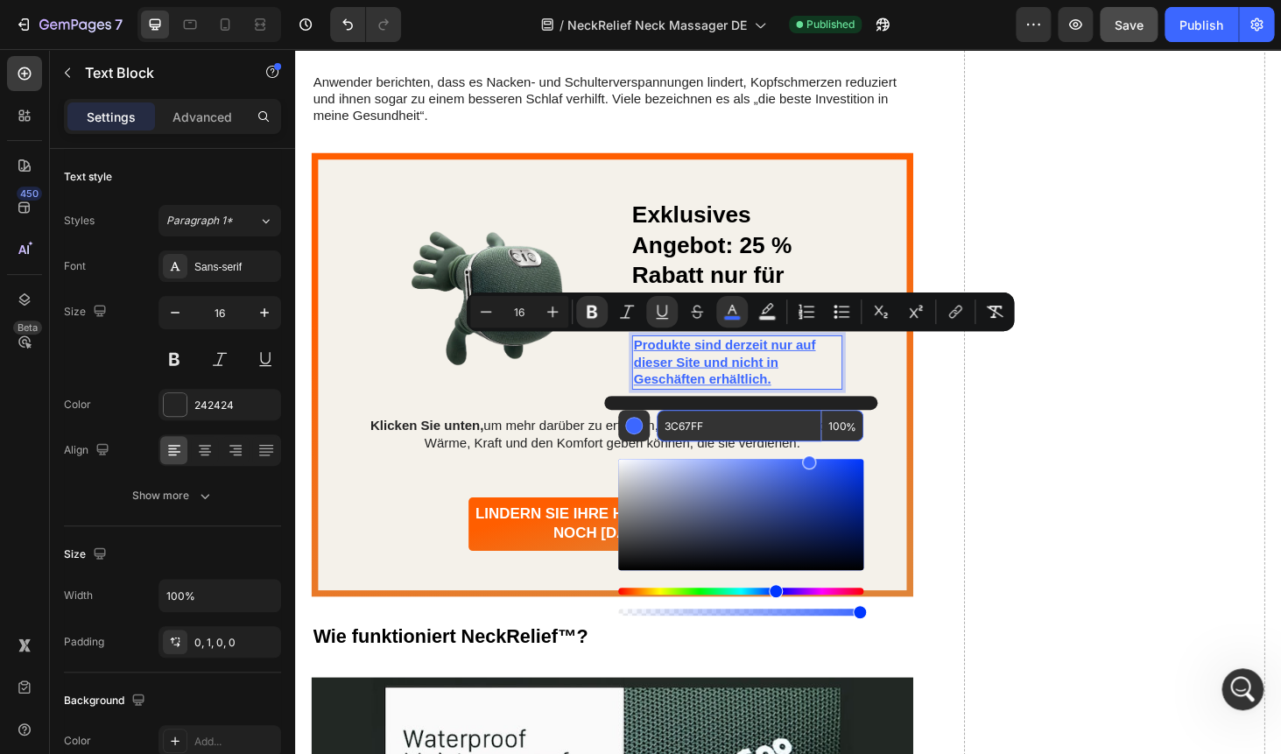
click at [685, 430] on input "3C67FF" at bounding box center [738, 426] width 165 height 32
paste input "FF5E00"
type input "FF5E00"
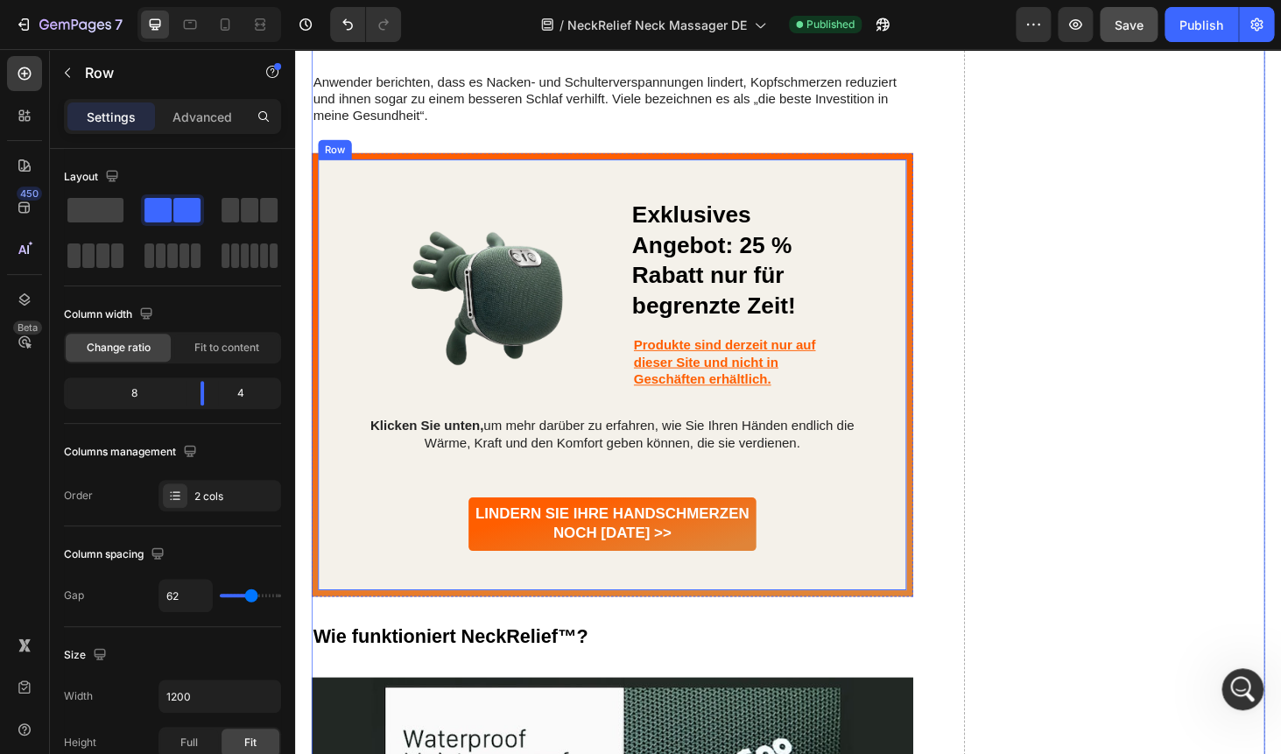
click at [923, 456] on div "Image Exklusives Angebot: 25 % Rabatt nur für begrenzte Zeit! Heading Produkte …" at bounding box center [632, 395] width 627 height 458
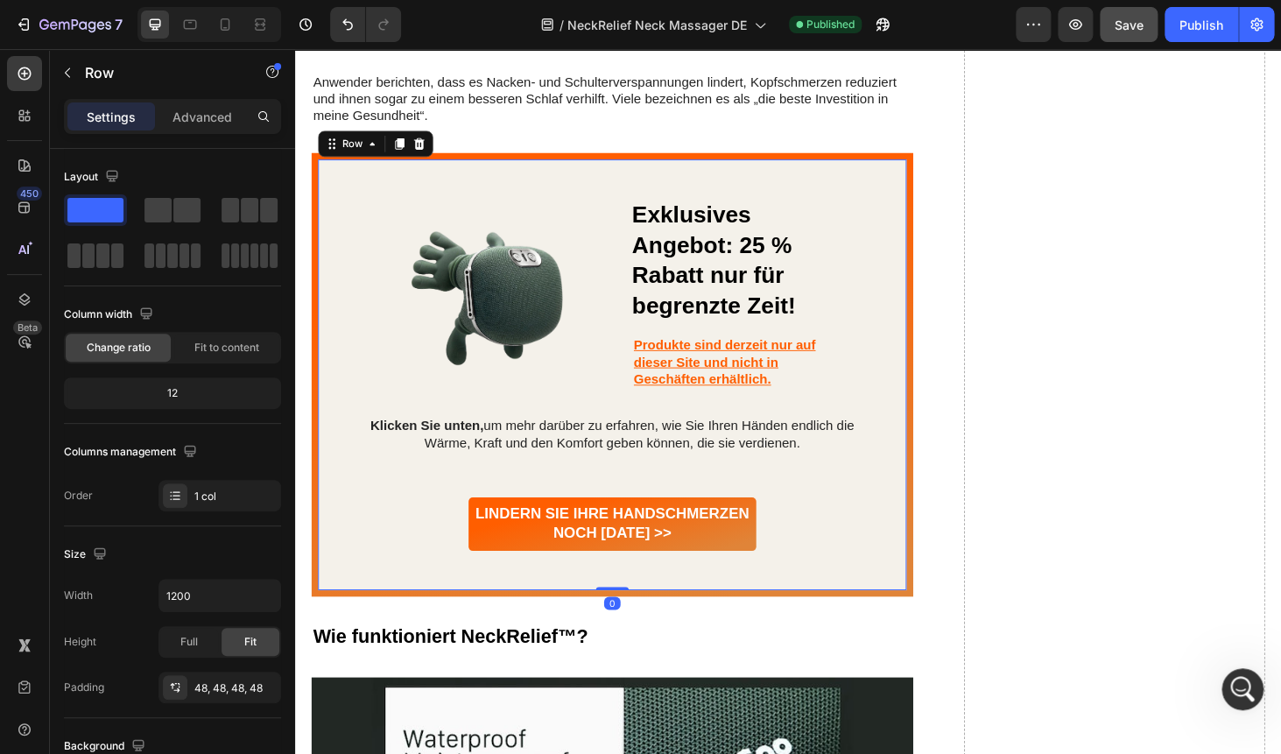
click at [834, 404] on p "Produkte sind derzeit nur auf dieser Site und nicht in Geschäften erhältlich." at bounding box center [766, 382] width 221 height 54
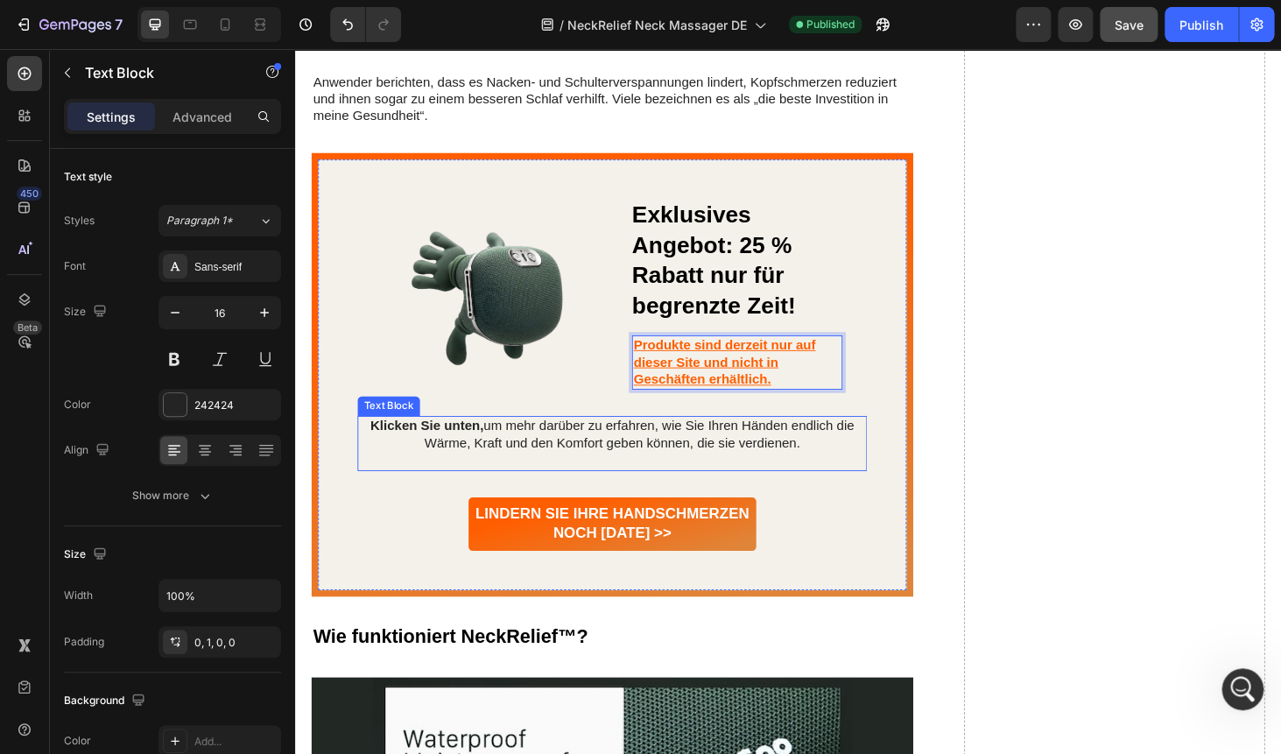
click at [847, 484] on p at bounding box center [632, 487] width 539 height 18
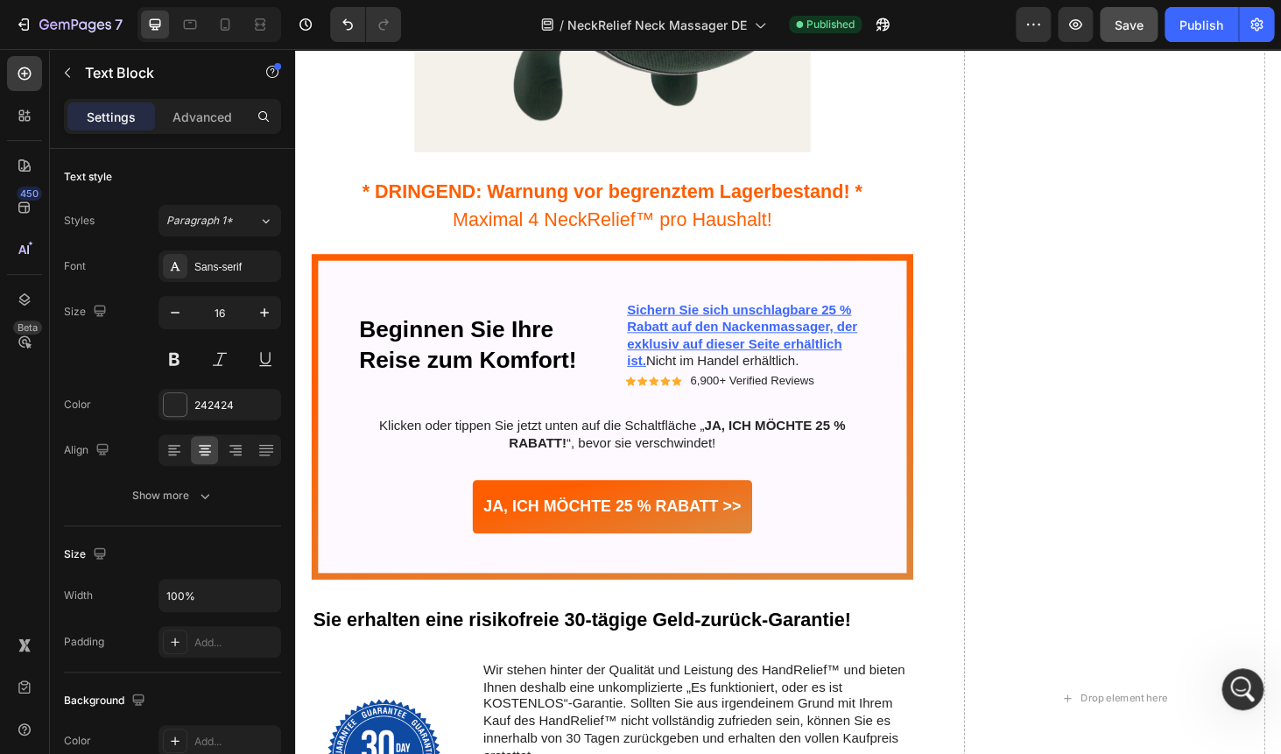
scroll to position [6931, 0]
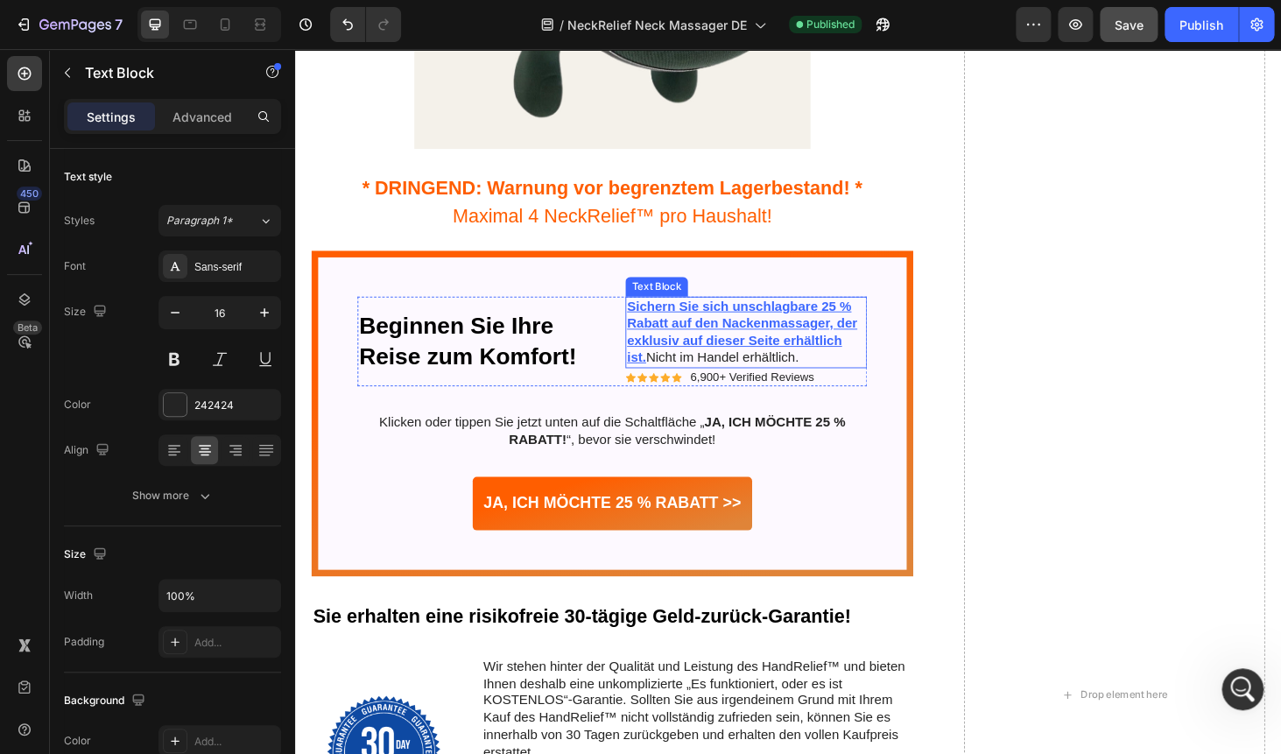
click at [740, 341] on u "Sichern Sie sich unschlagbare 25 % Rabatt auf den Nackenmassager, der exklusiv …" at bounding box center [771, 349] width 245 height 69
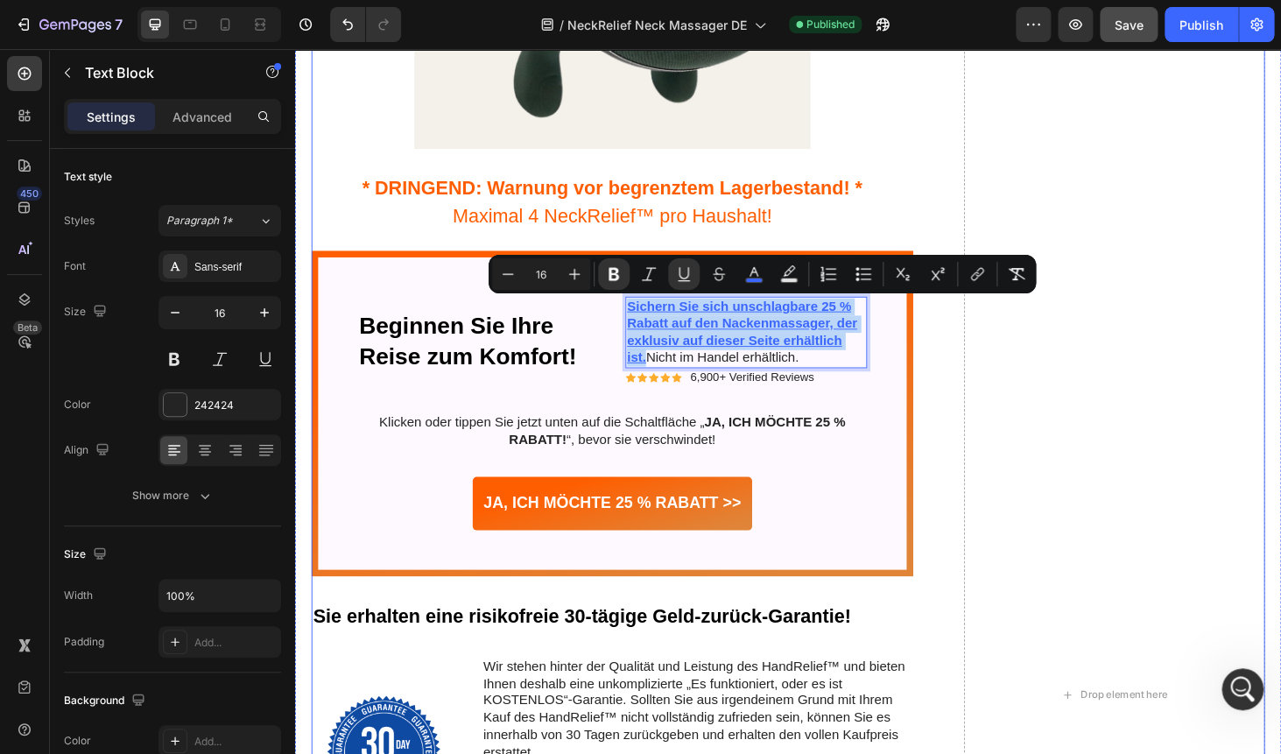
click at [1014, 406] on div "Drop element here" at bounding box center [1168, 736] width 320 height 2124
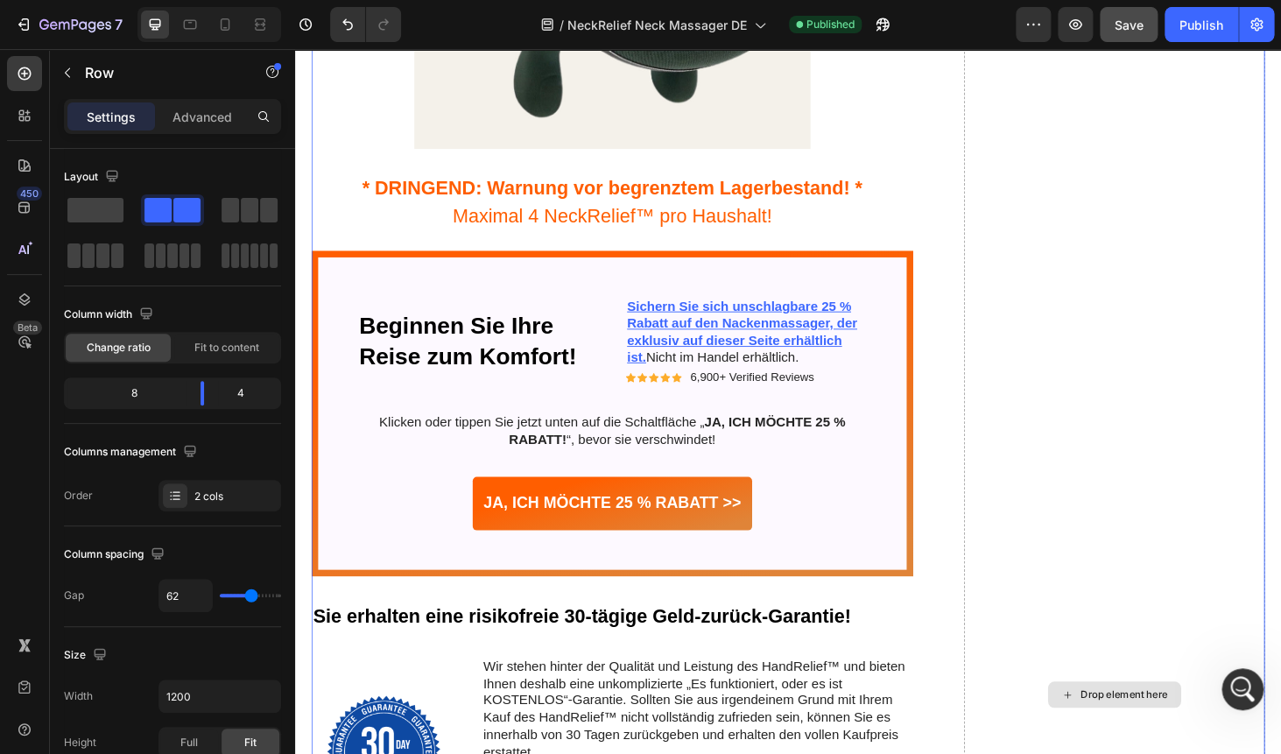
click at [1014, 406] on div "Drop element here" at bounding box center [1168, 736] width 320 height 2124
click at [1030, 334] on div "Drop element here" at bounding box center [1168, 736] width 320 height 2124
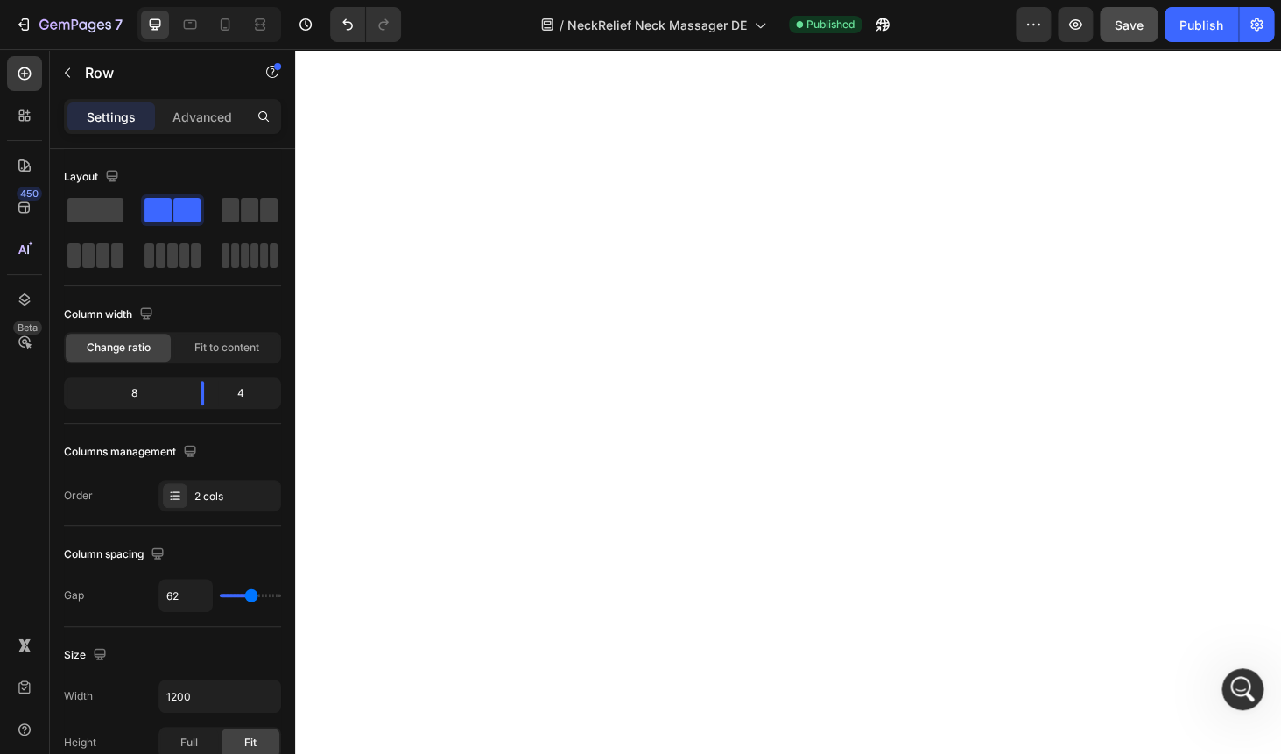
scroll to position [0, 0]
